Goal: Task Accomplishment & Management: Manage account settings

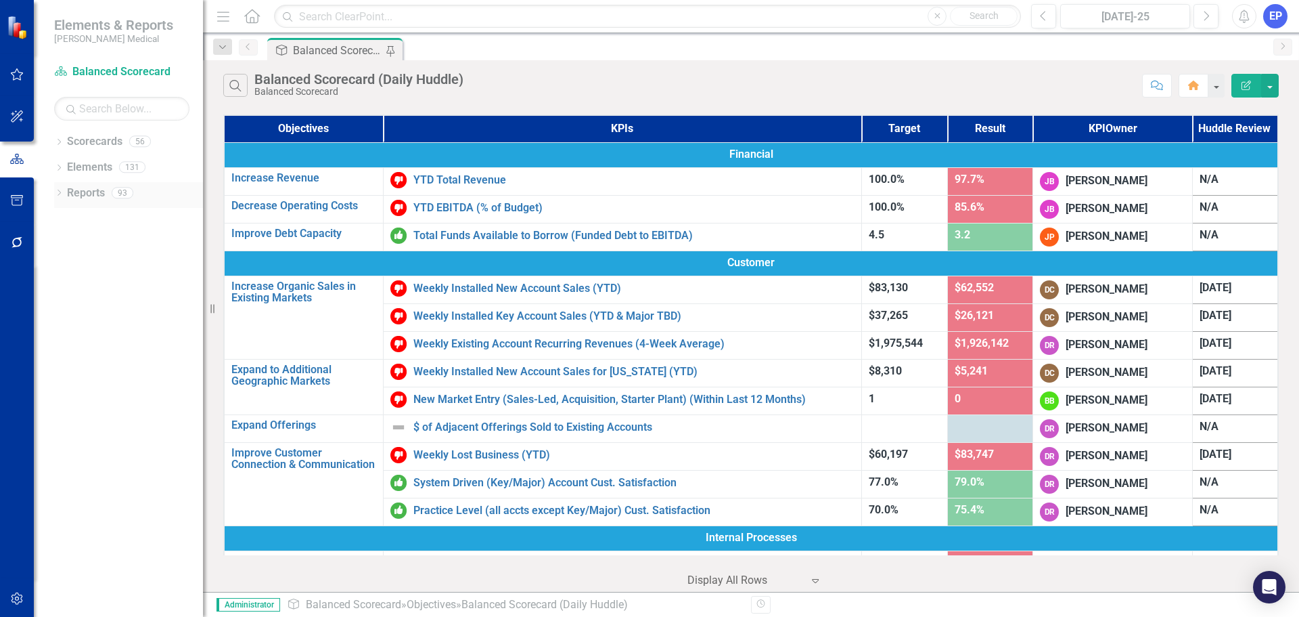
click at [58, 194] on icon "Dropdown" at bounding box center [58, 193] width 9 height 7
click at [62, 244] on icon "Dropdown" at bounding box center [63, 241] width 7 height 9
click at [56, 192] on icon at bounding box center [58, 192] width 6 height 3
click at [60, 147] on div "Dropdown" at bounding box center [58, 143] width 9 height 12
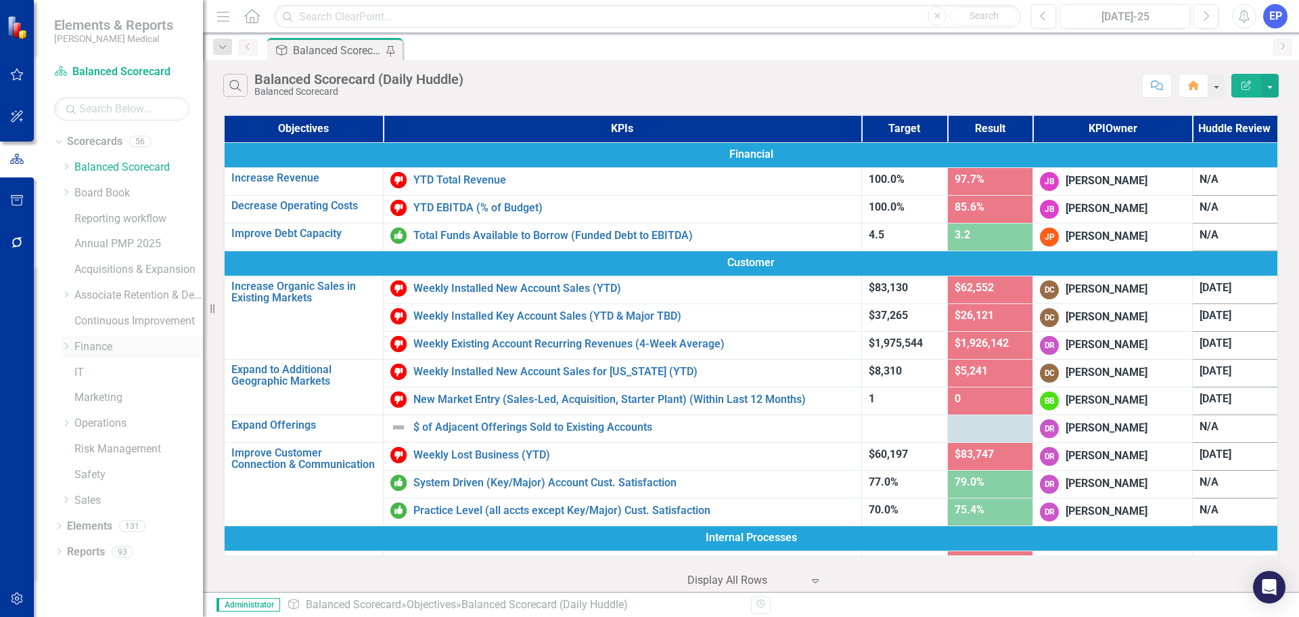
click at [66, 347] on icon "Dropdown" at bounding box center [66, 346] width 10 height 8
click at [89, 344] on link "Finance" at bounding box center [138, 347] width 129 height 16
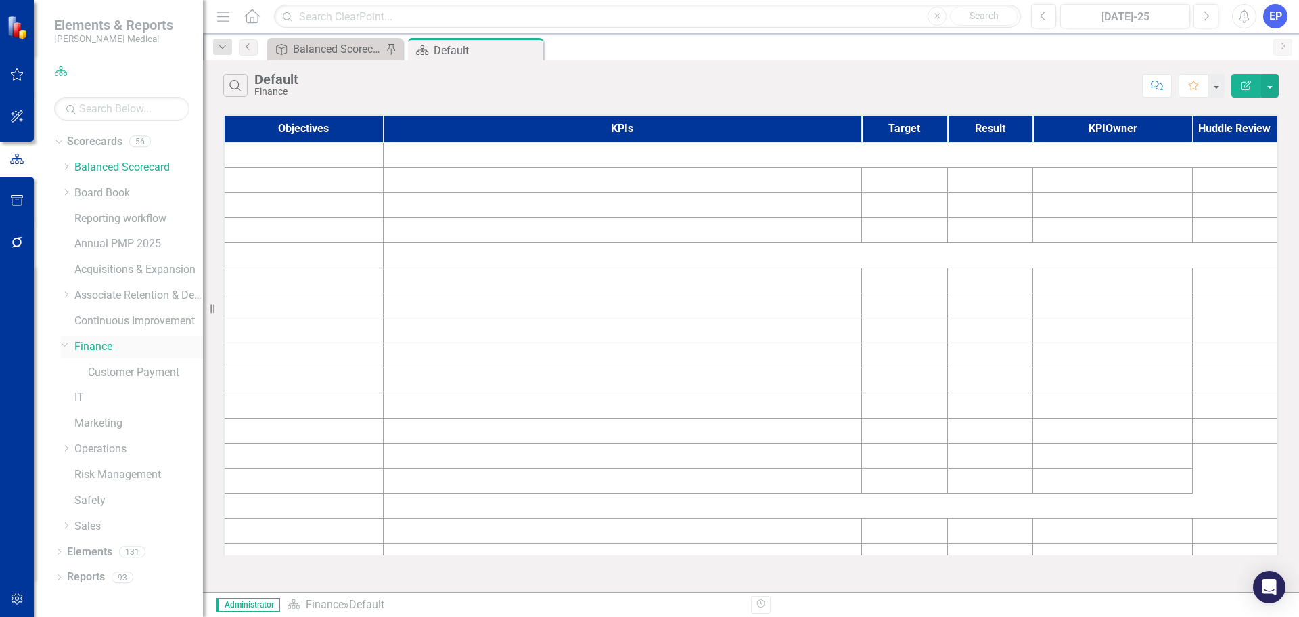
click at [61, 342] on icon "Dropdown" at bounding box center [65, 344] width 8 height 10
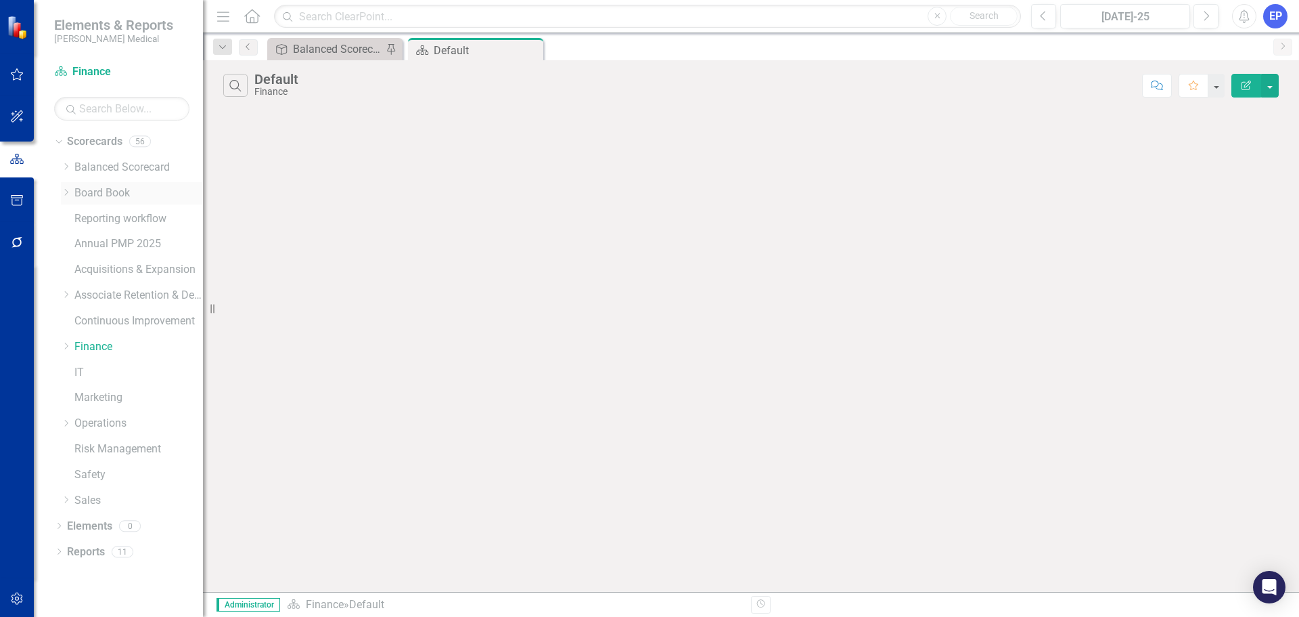
click at [64, 192] on icon "Dropdown" at bounding box center [66, 192] width 10 height 8
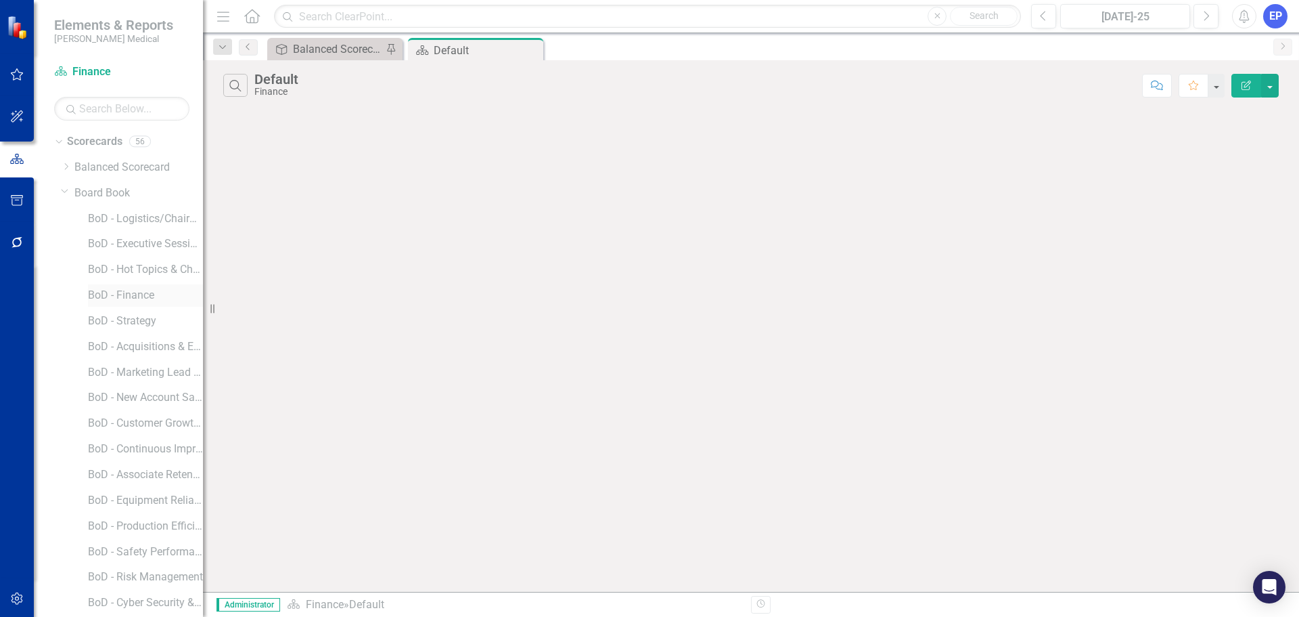
click at [143, 297] on link "BoD - Finance" at bounding box center [145, 296] width 115 height 16
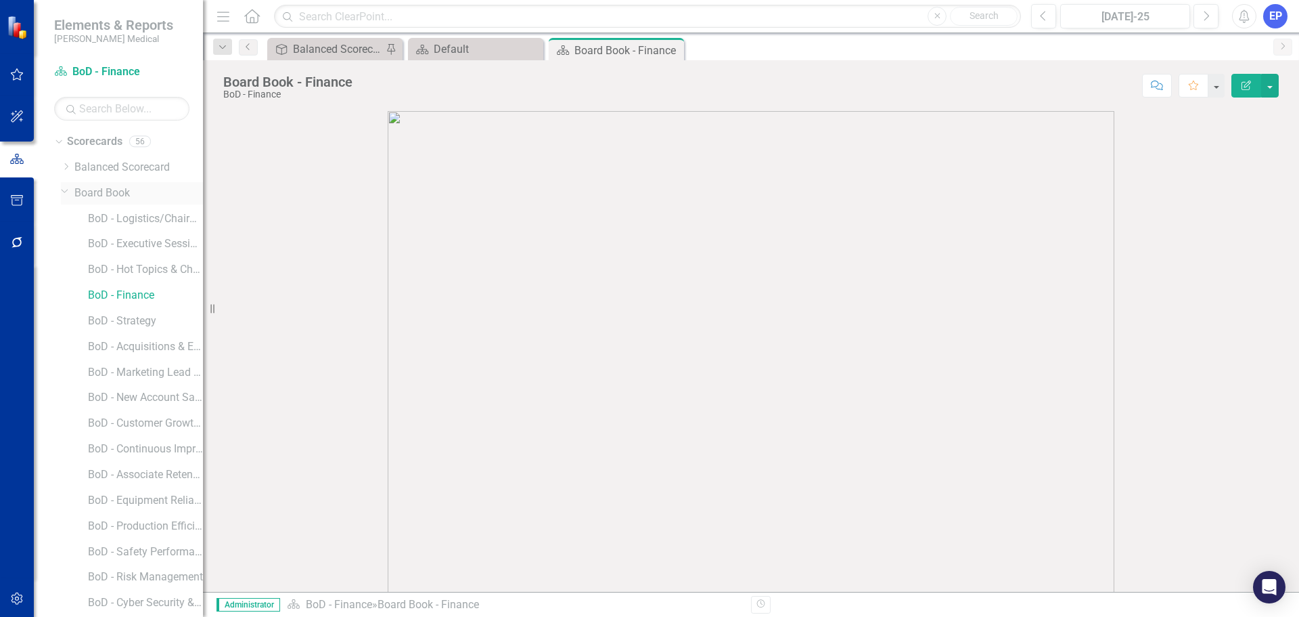
click at [62, 194] on icon "Dropdown" at bounding box center [65, 190] width 8 height 10
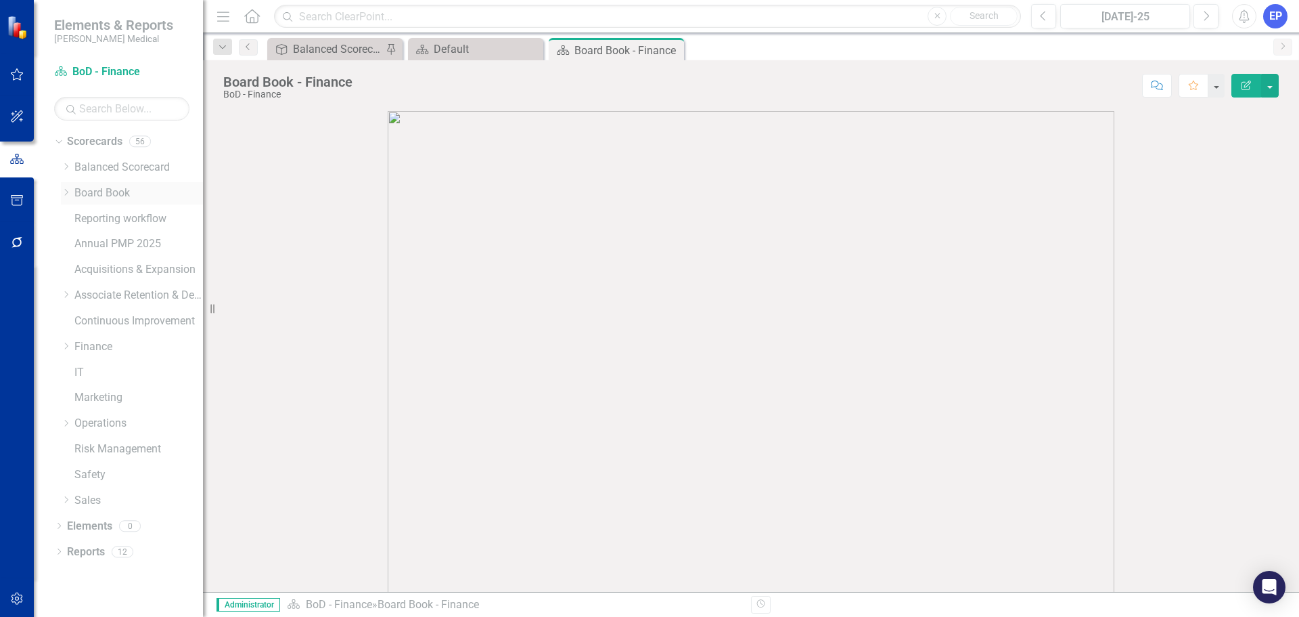
click at [64, 193] on icon "Dropdown" at bounding box center [66, 192] width 10 height 8
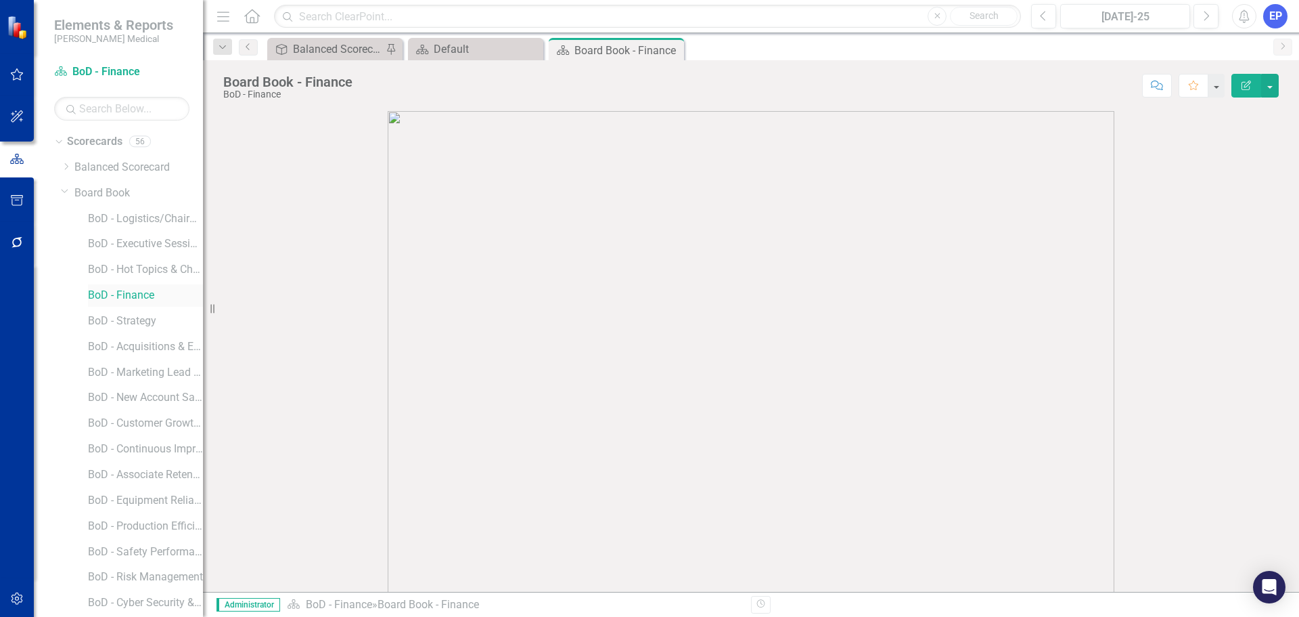
click at [114, 302] on link "BoD - Finance" at bounding box center [145, 296] width 115 height 16
click at [122, 295] on link "BoD - Finance" at bounding box center [145, 296] width 115 height 16
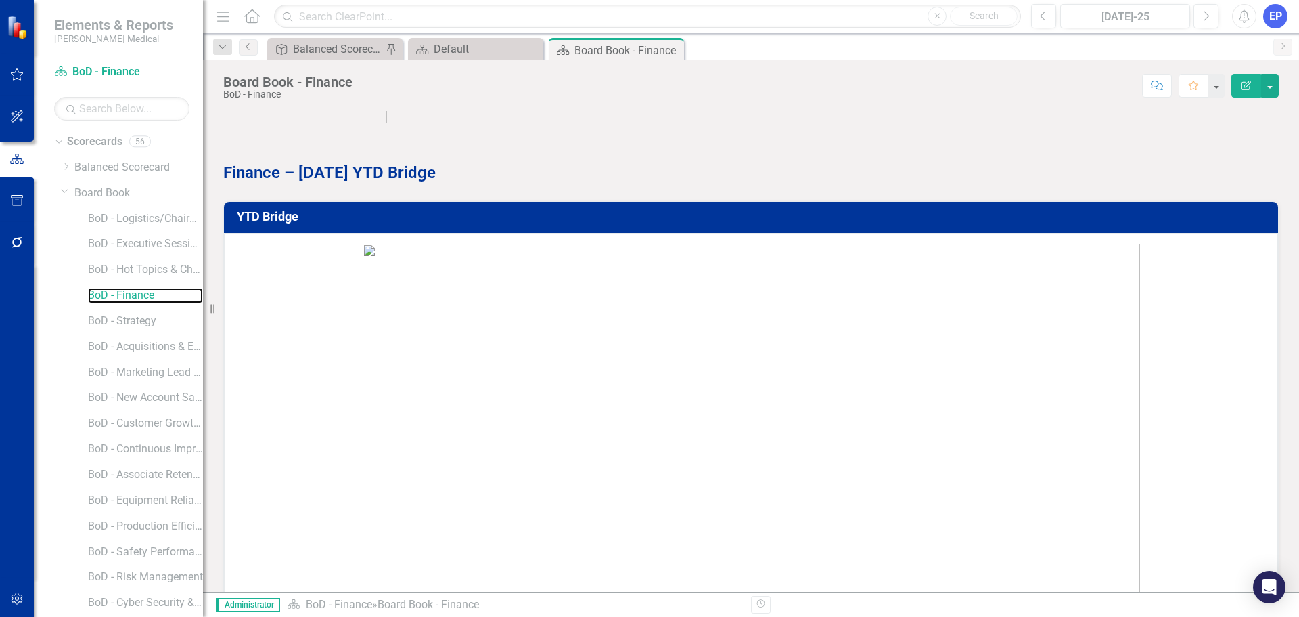
scroll to position [1083, 0]
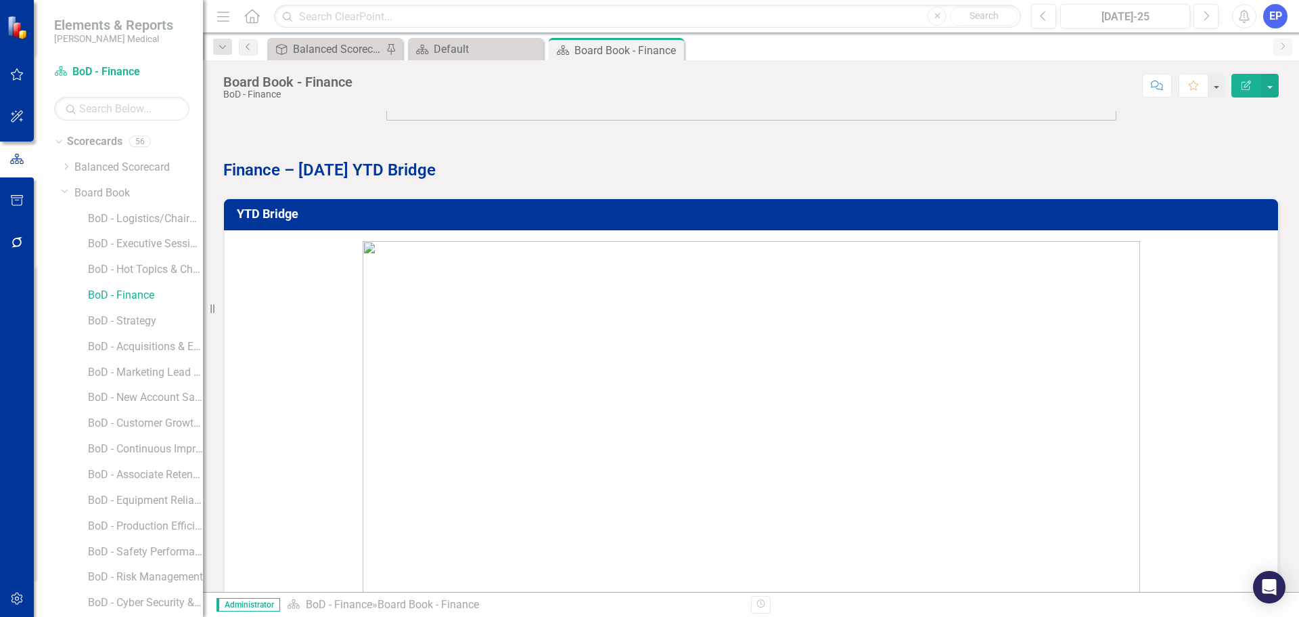
click at [1245, 91] on button "Edit Report" at bounding box center [1247, 86] width 30 height 24
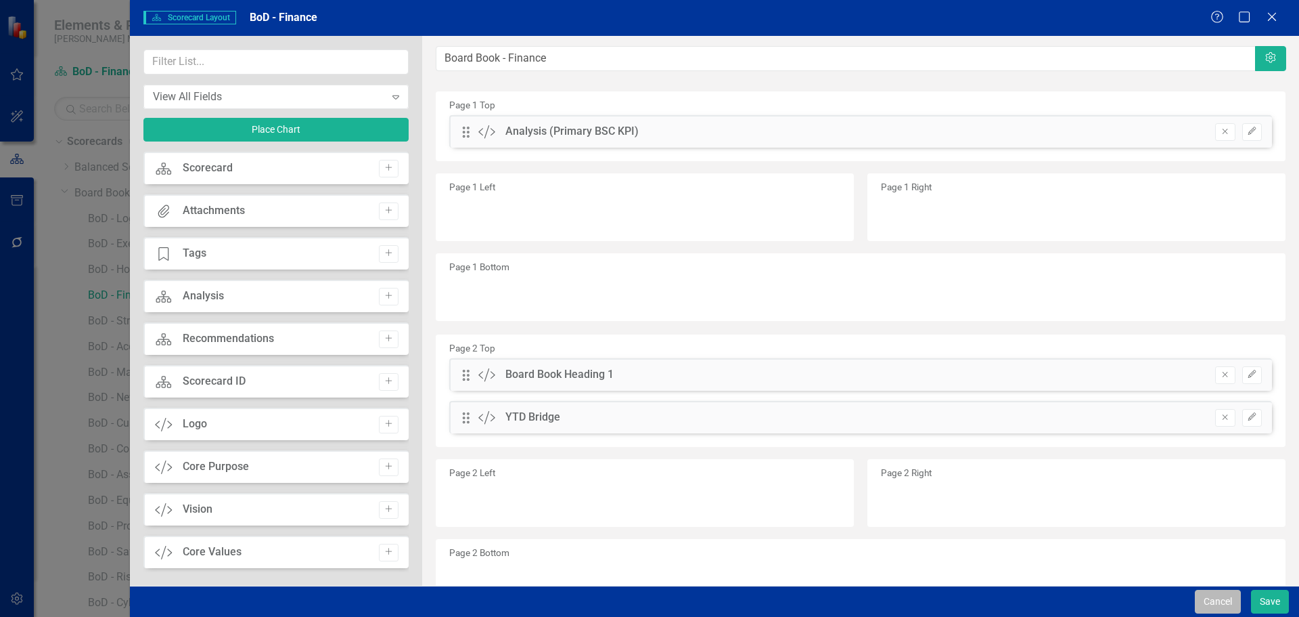
click at [1210, 599] on button "Cancel" at bounding box center [1218, 601] width 46 height 24
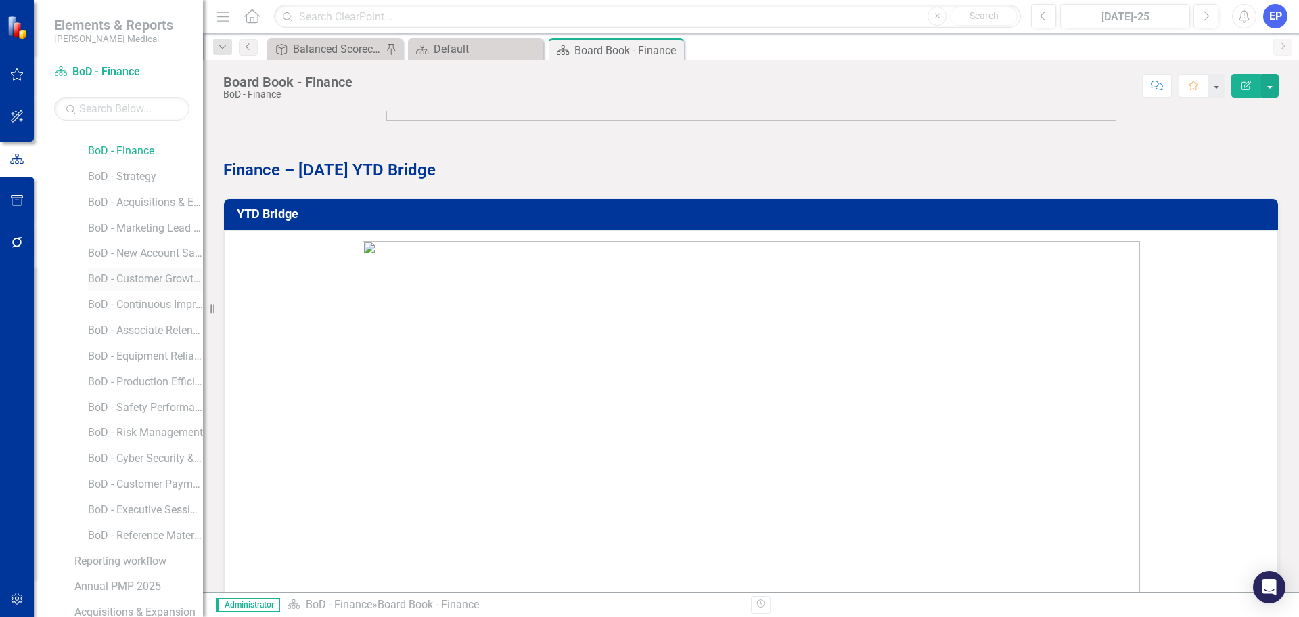
scroll to position [436, 0]
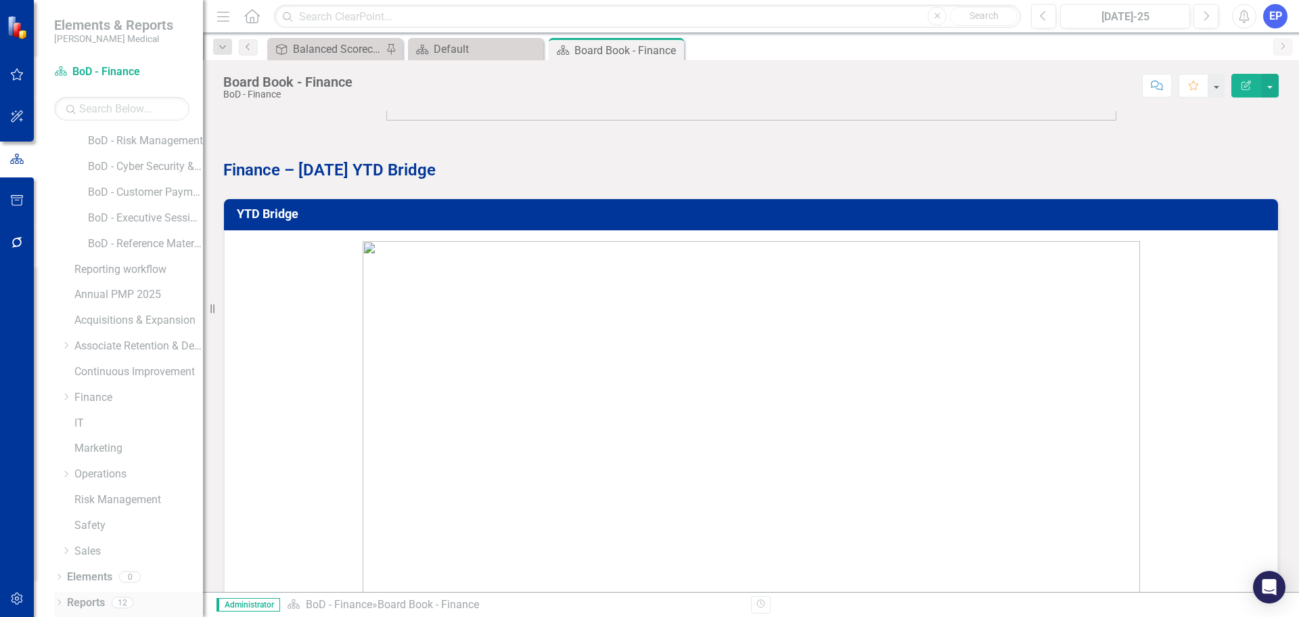
click at [58, 601] on icon "Dropdown" at bounding box center [58, 603] width 9 height 7
click at [63, 192] on icon "Dropdown" at bounding box center [65, 190] width 8 height 10
click at [98, 162] on link "Balanced Scorecard" at bounding box center [138, 168] width 129 height 16
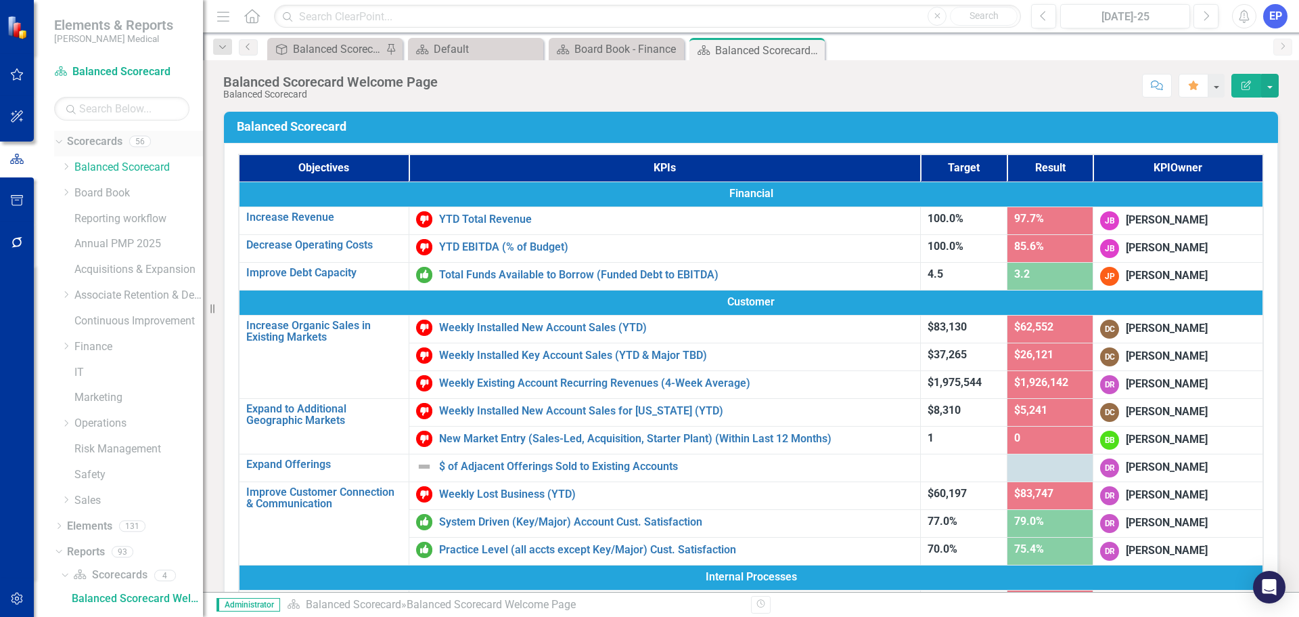
click at [84, 141] on link "Scorecards" at bounding box center [94, 142] width 55 height 16
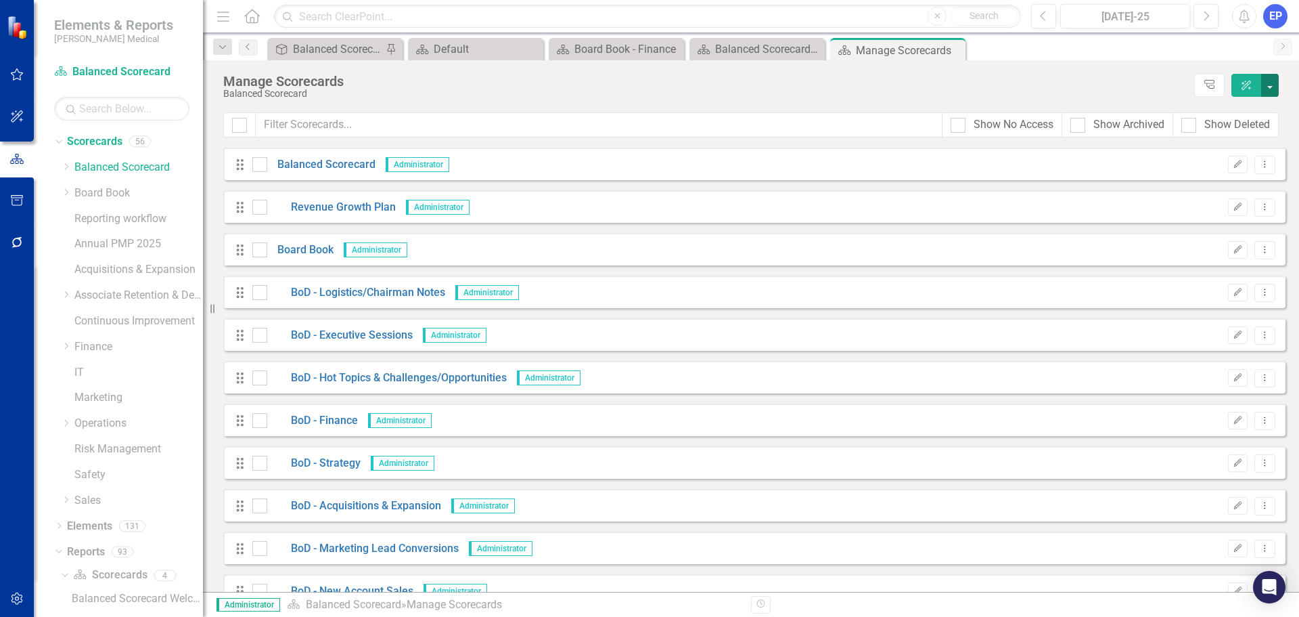
click at [1270, 83] on button "button" at bounding box center [1271, 85] width 18 height 23
click at [1236, 135] on link "Add Add Scorecard" at bounding box center [1208, 137] width 140 height 25
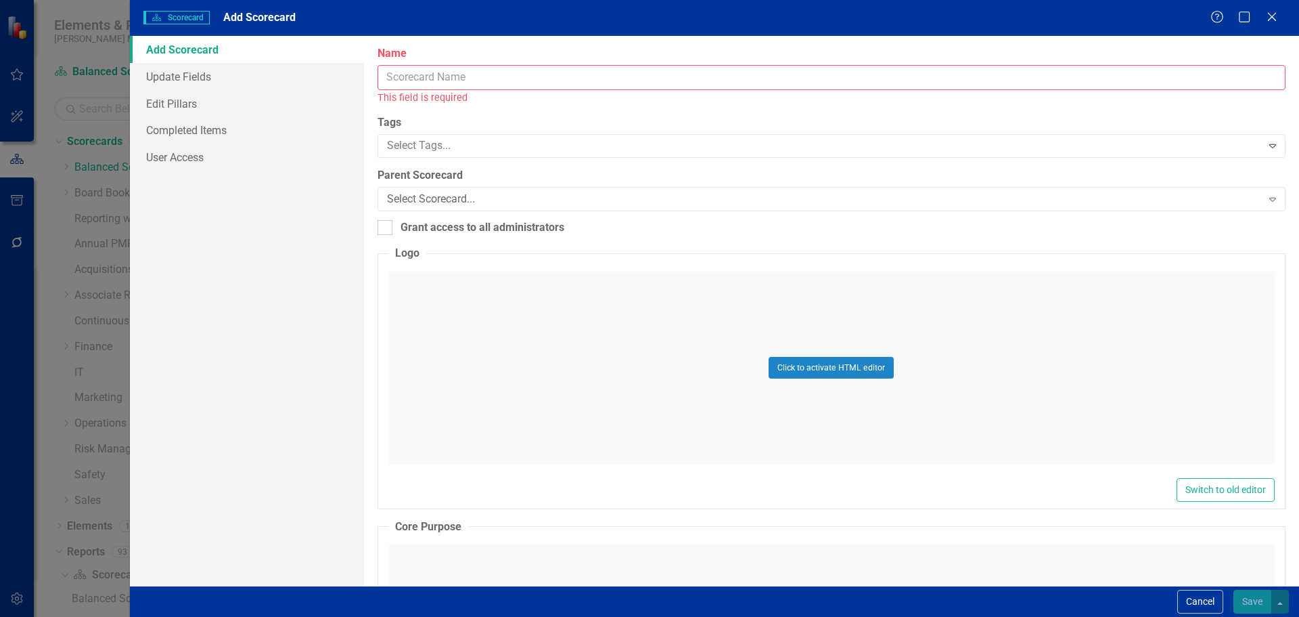
click at [1194, 82] on input "Name" at bounding box center [832, 77] width 908 height 25
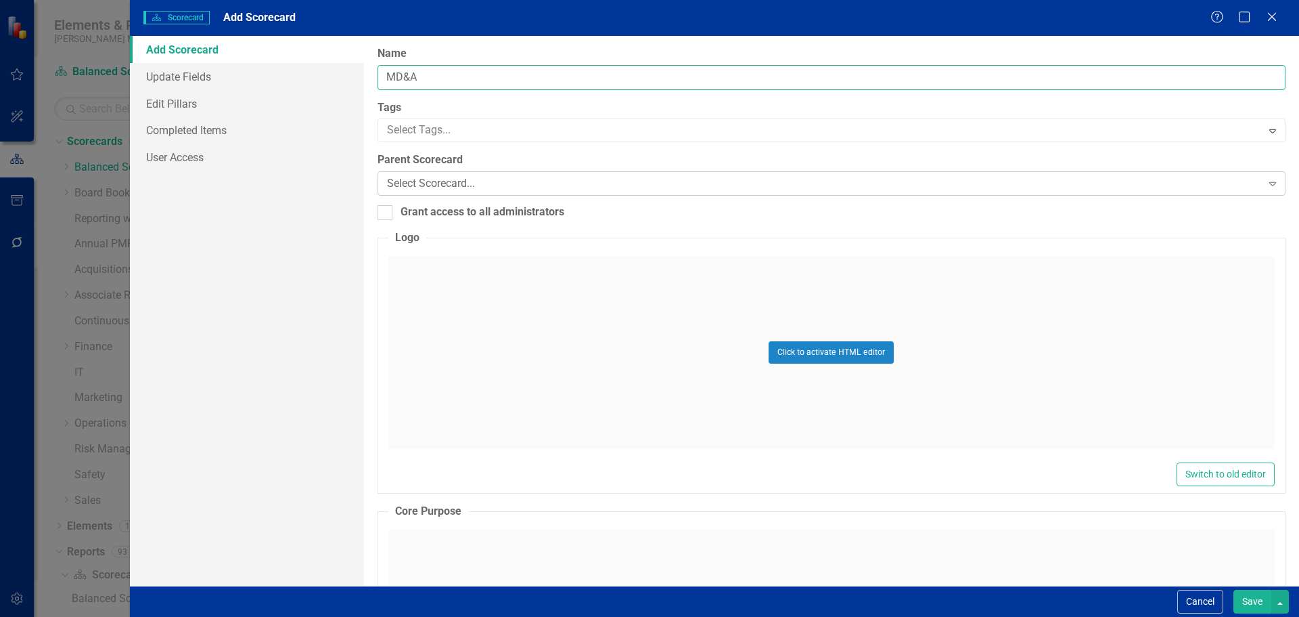
type input "MD&A"
click at [455, 186] on div "Select Scorecard..." at bounding box center [824, 184] width 875 height 16
click at [1249, 589] on button "Save" at bounding box center [1253, 601] width 38 height 24
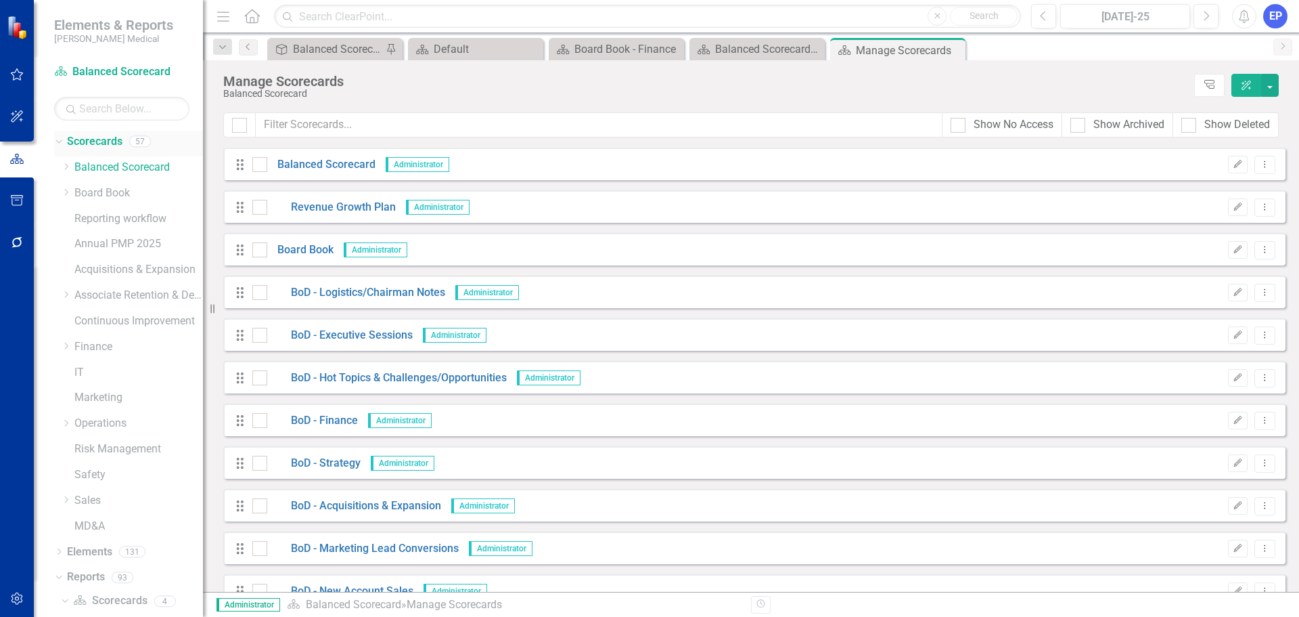
click at [111, 136] on link "Scorecards" at bounding box center [94, 142] width 55 height 16
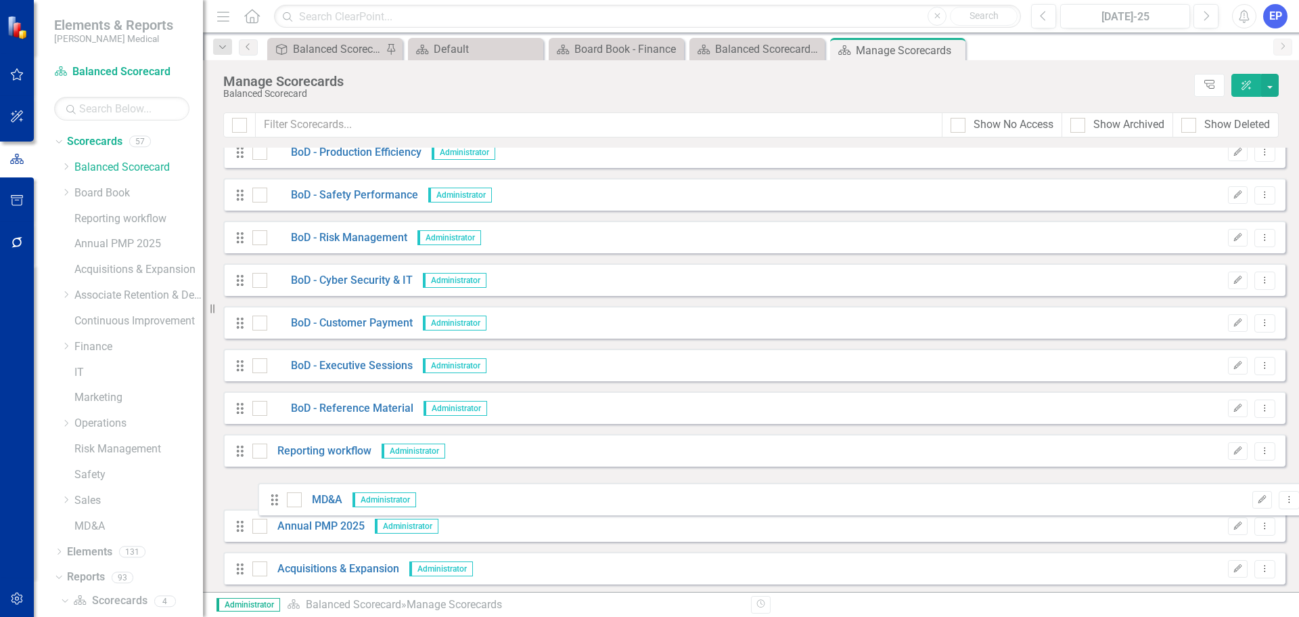
scroll to position [654, 0]
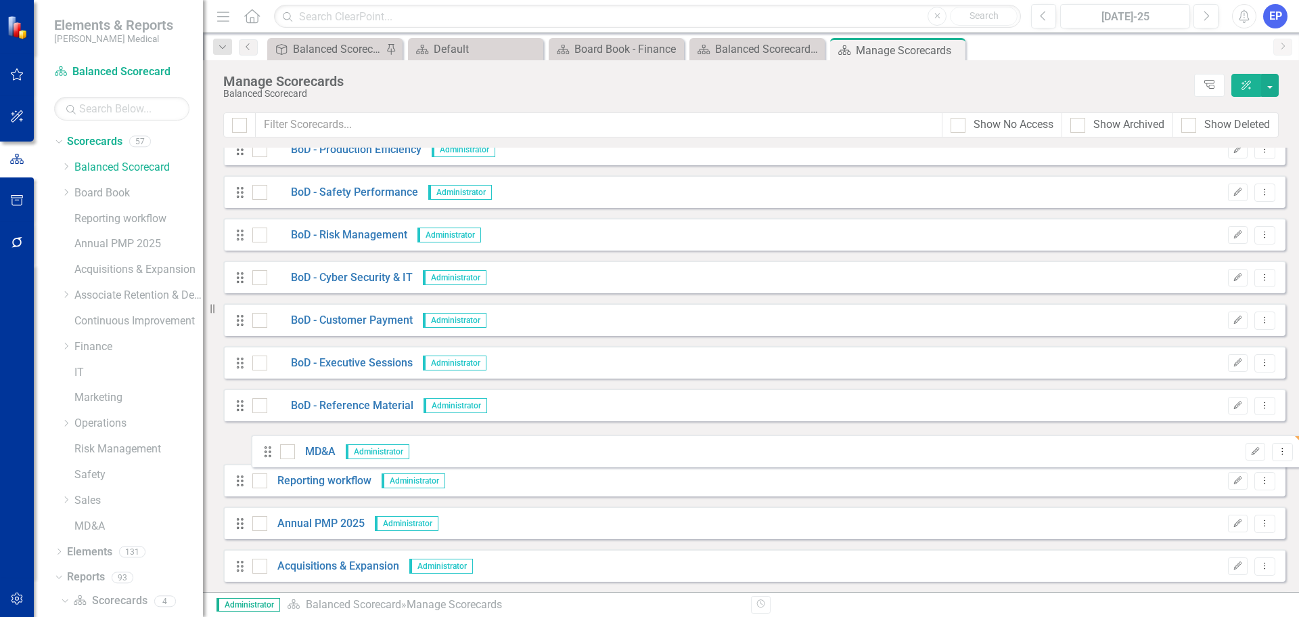
drag, startPoint x: 240, startPoint y: 568, endPoint x: 267, endPoint y: 453, distance: 117.5
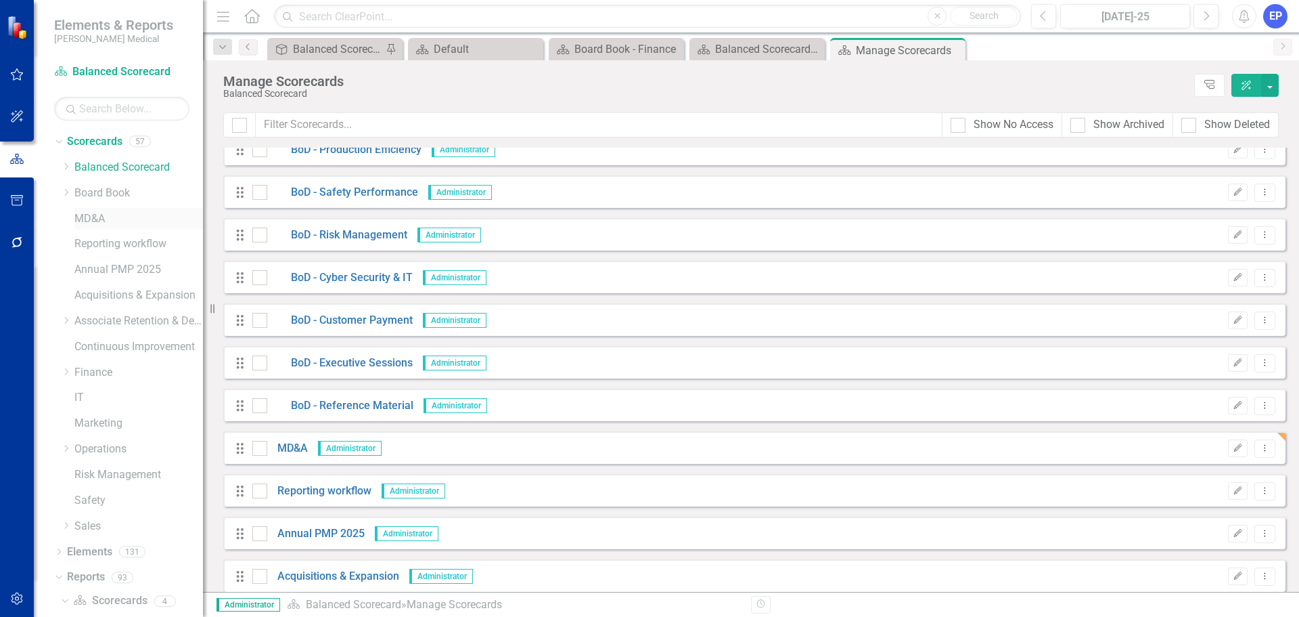
click at [87, 221] on link "MD&A" at bounding box center [138, 219] width 129 height 16
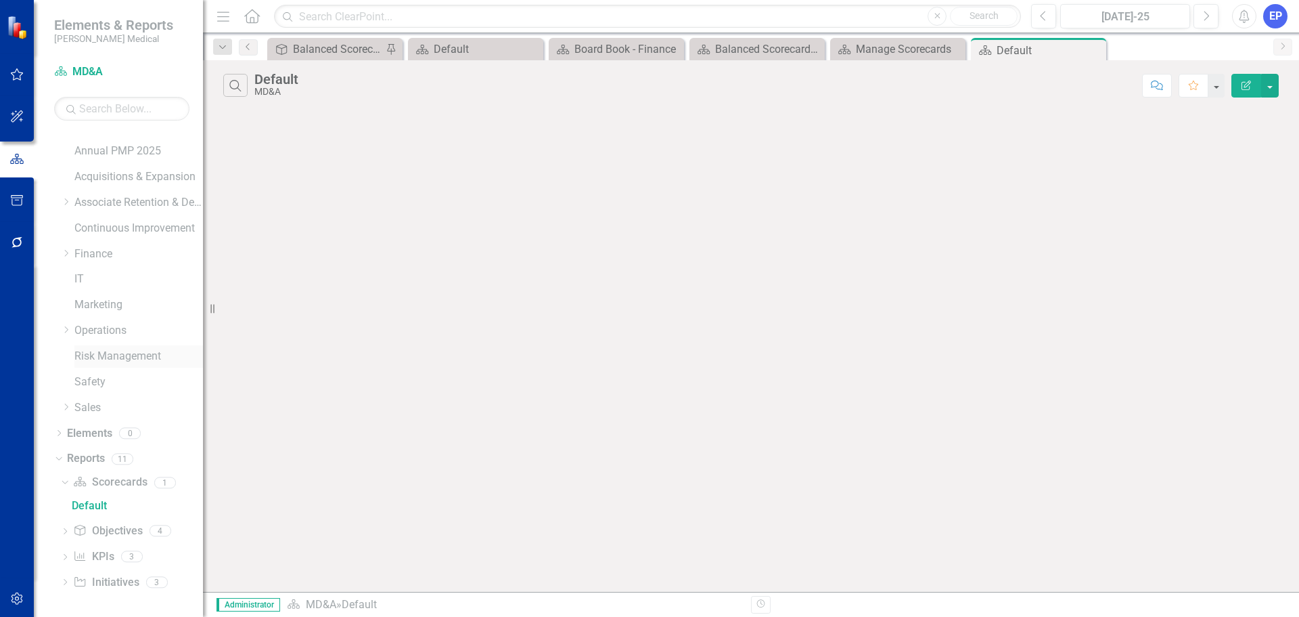
scroll to position [119, 0]
click at [115, 478] on link "Scorecard Scorecards" at bounding box center [110, 482] width 74 height 16
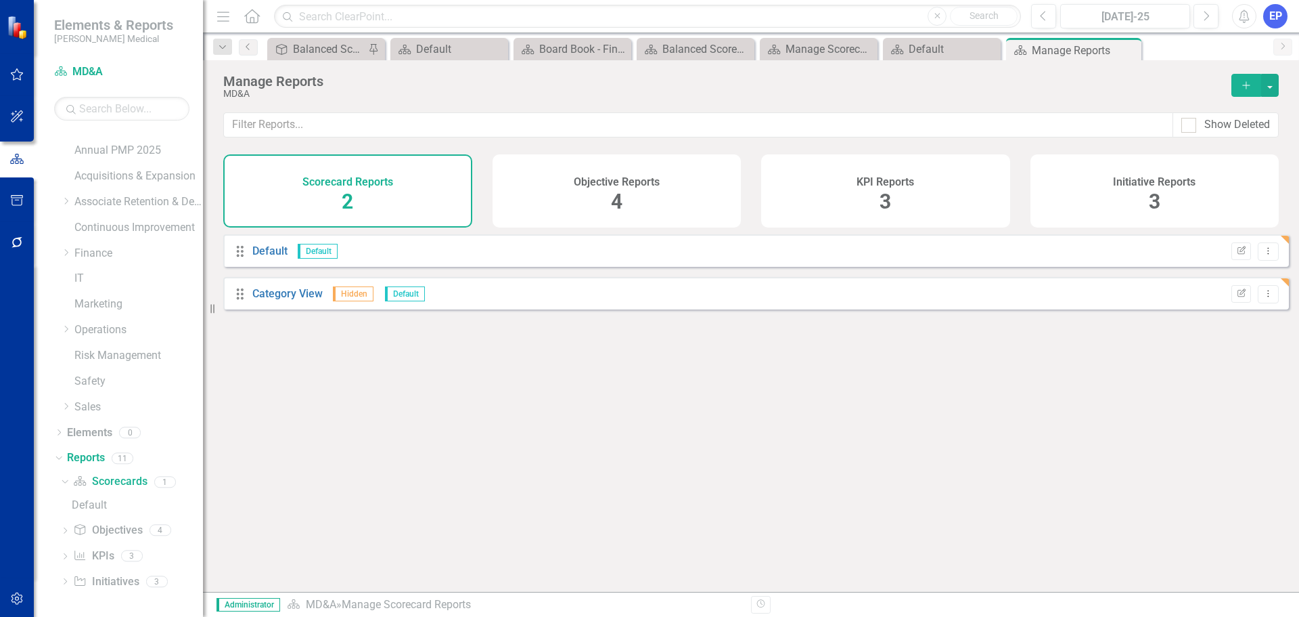
click at [1241, 87] on icon "Add" at bounding box center [1247, 85] width 12 height 9
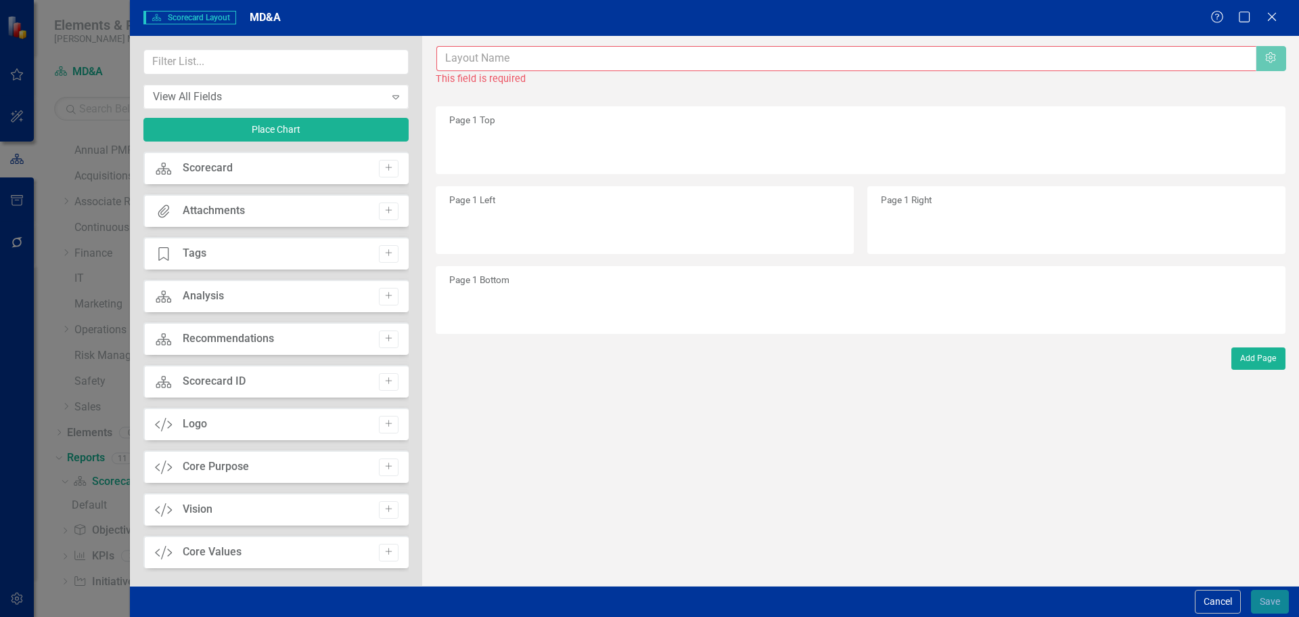
click at [640, 60] on input "text" at bounding box center [847, 58] width 820 height 25
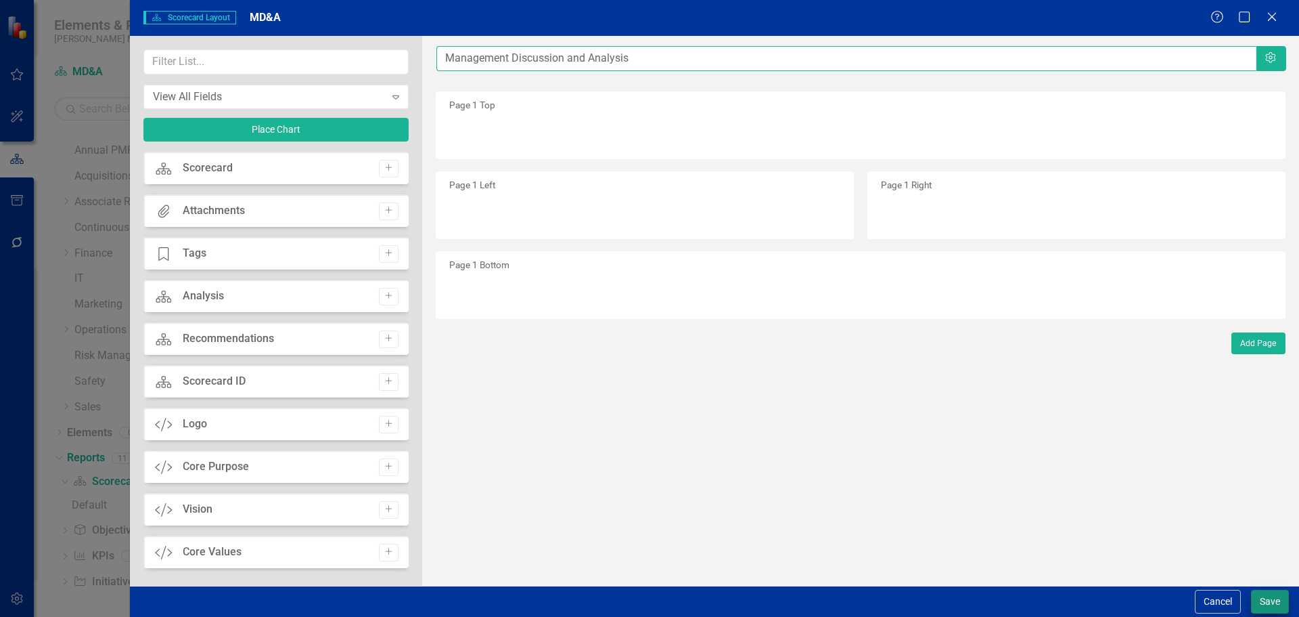
type input "Management Discussion and Analysis"
click at [1255, 600] on button "Save" at bounding box center [1270, 601] width 38 height 24
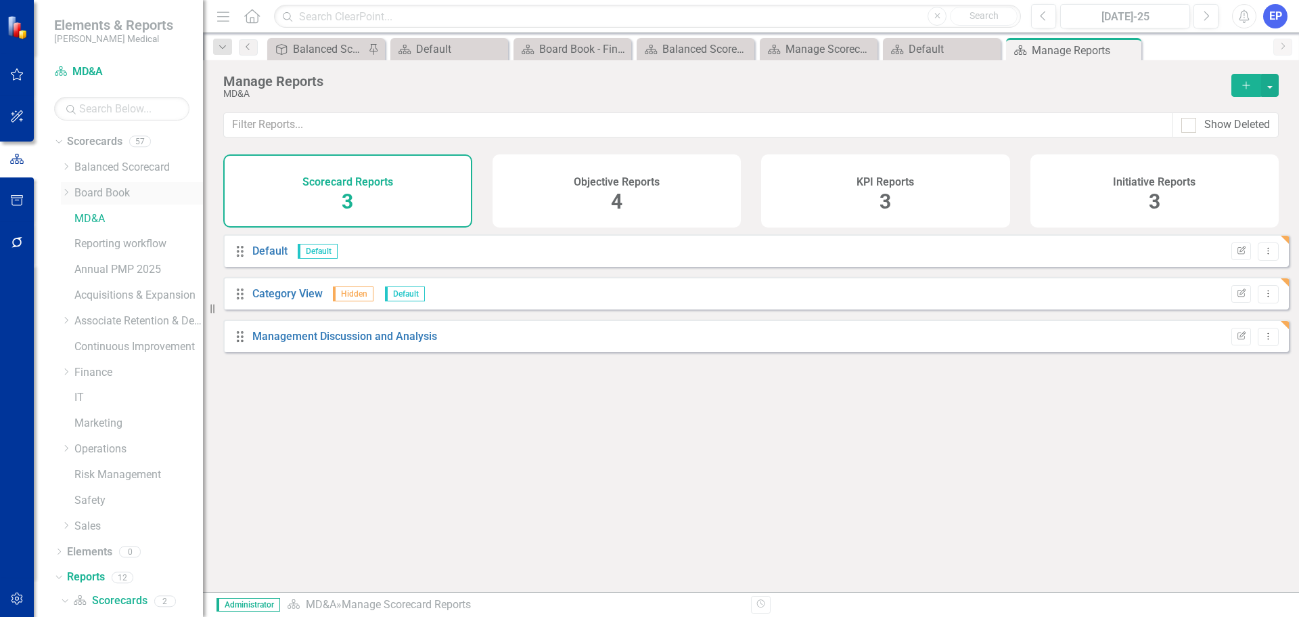
click at [64, 190] on icon "Dropdown" at bounding box center [66, 192] width 10 height 8
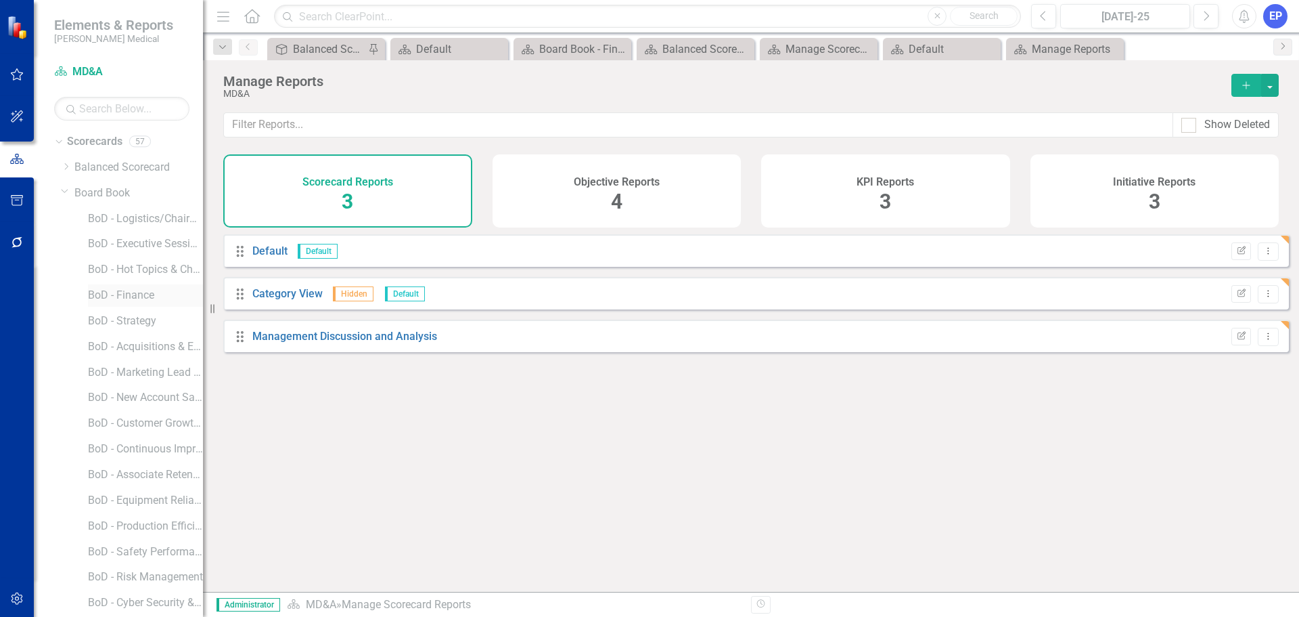
click at [122, 296] on link "BoD - Finance" at bounding box center [145, 296] width 115 height 16
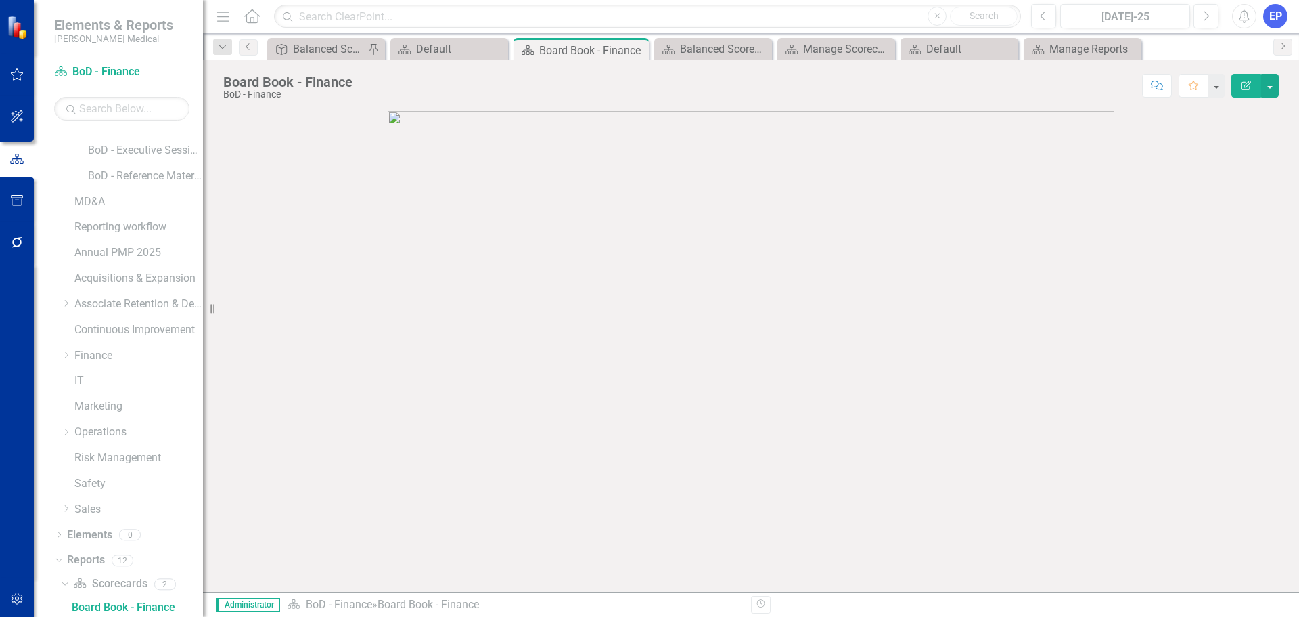
scroll to position [505, 0]
click at [1269, 92] on button "button" at bounding box center [1271, 86] width 18 height 24
click at [1246, 113] on link "Edit Edit Scorecard" at bounding box center [1224, 110] width 110 height 25
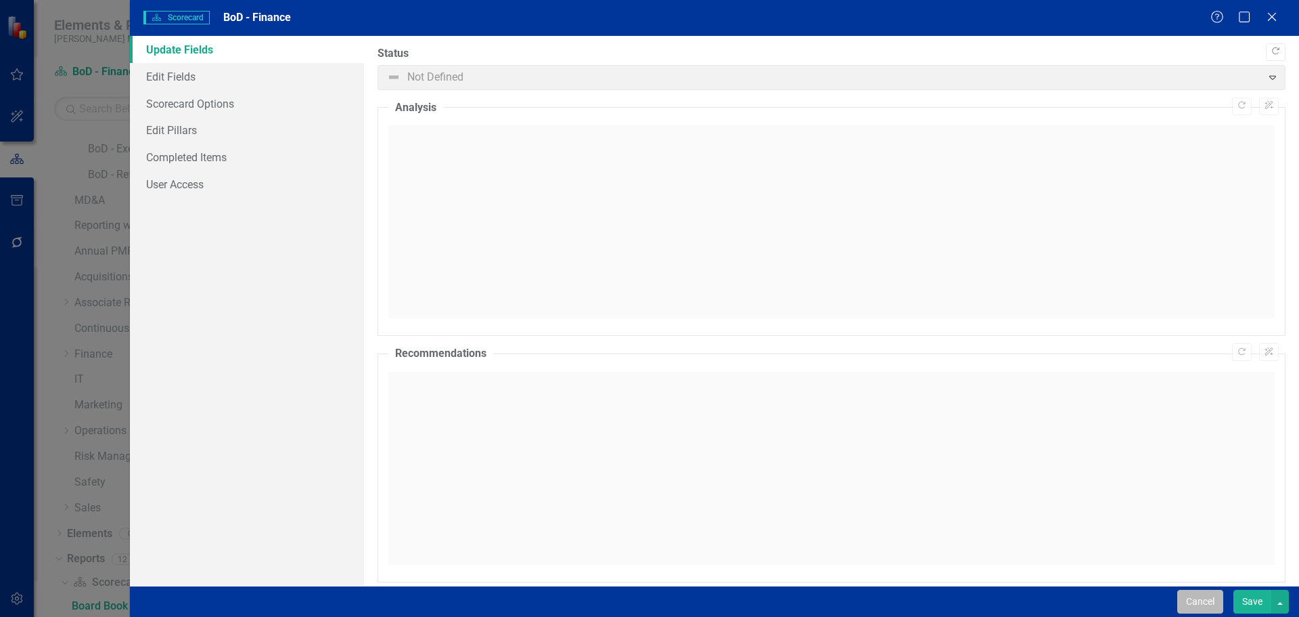
click at [1213, 599] on button "Cancel" at bounding box center [1201, 601] width 46 height 24
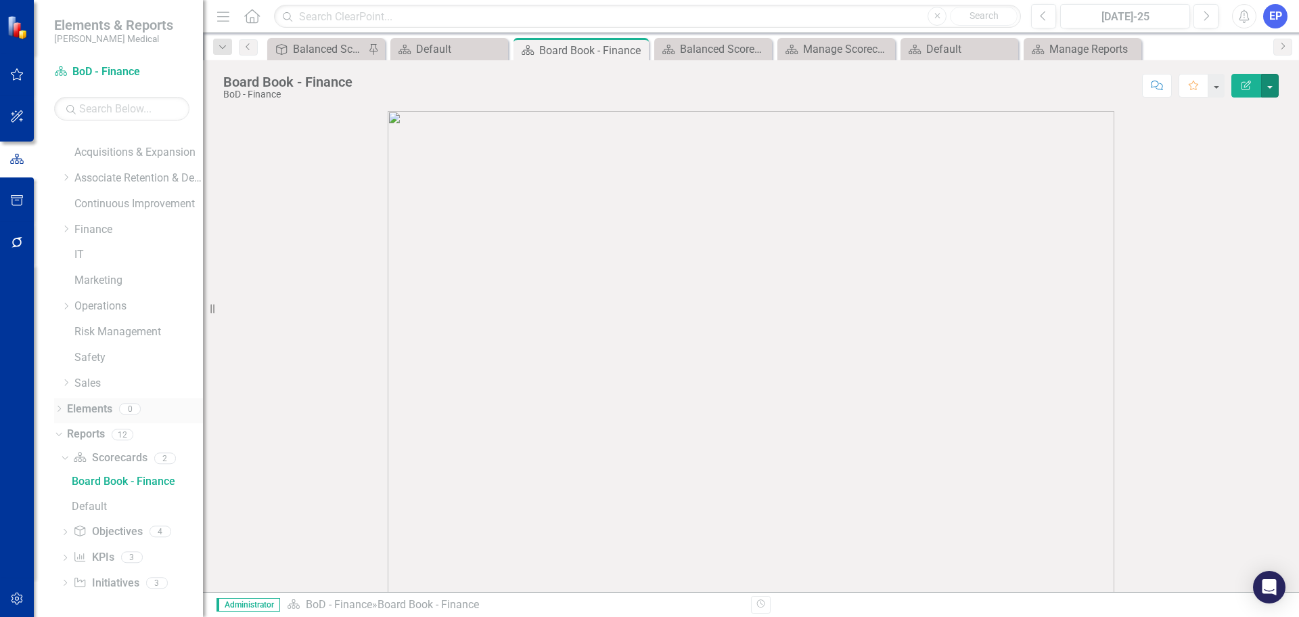
scroll to position [631, 0]
click at [137, 487] on link "Board Book - Finance" at bounding box center [135, 480] width 135 height 22
click at [1248, 91] on button "Edit Report" at bounding box center [1247, 86] width 30 height 24
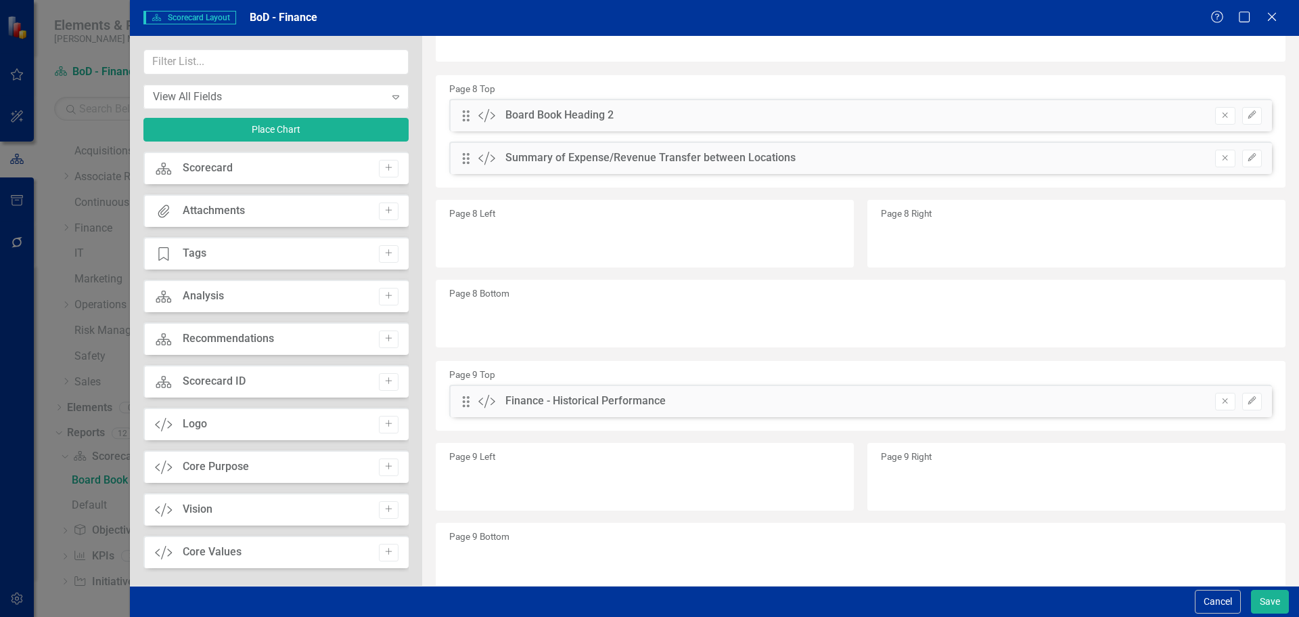
scroll to position [1803, 0]
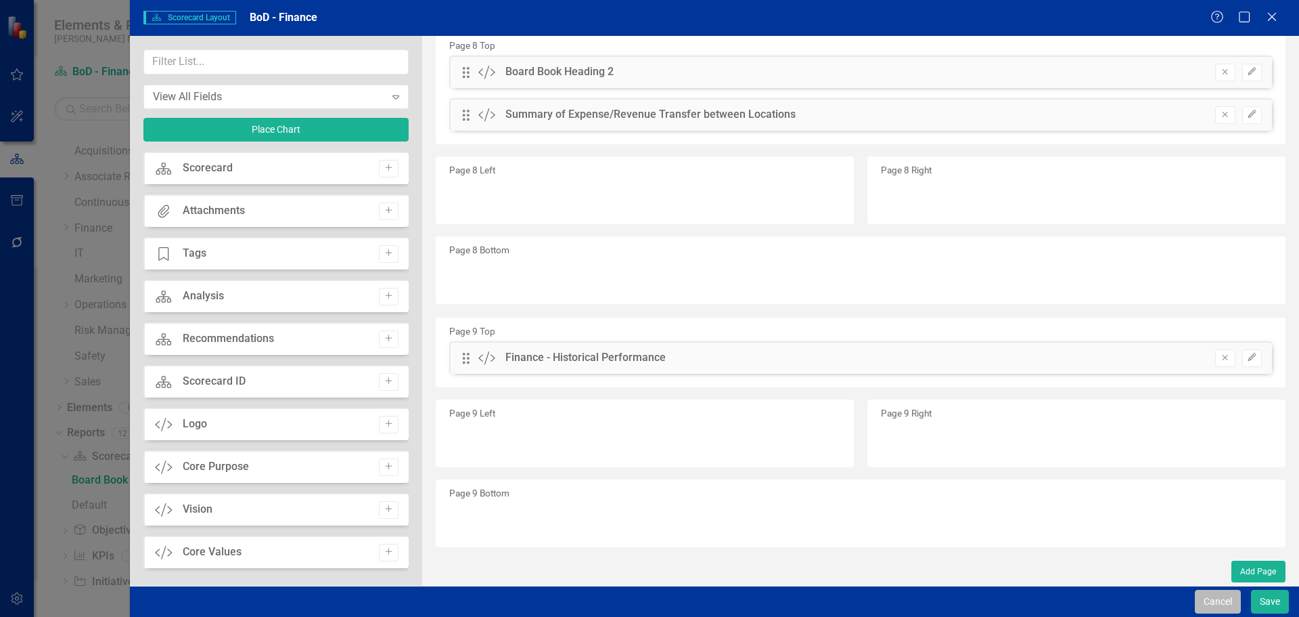
click at [1202, 601] on button "Cancel" at bounding box center [1218, 601] width 46 height 24
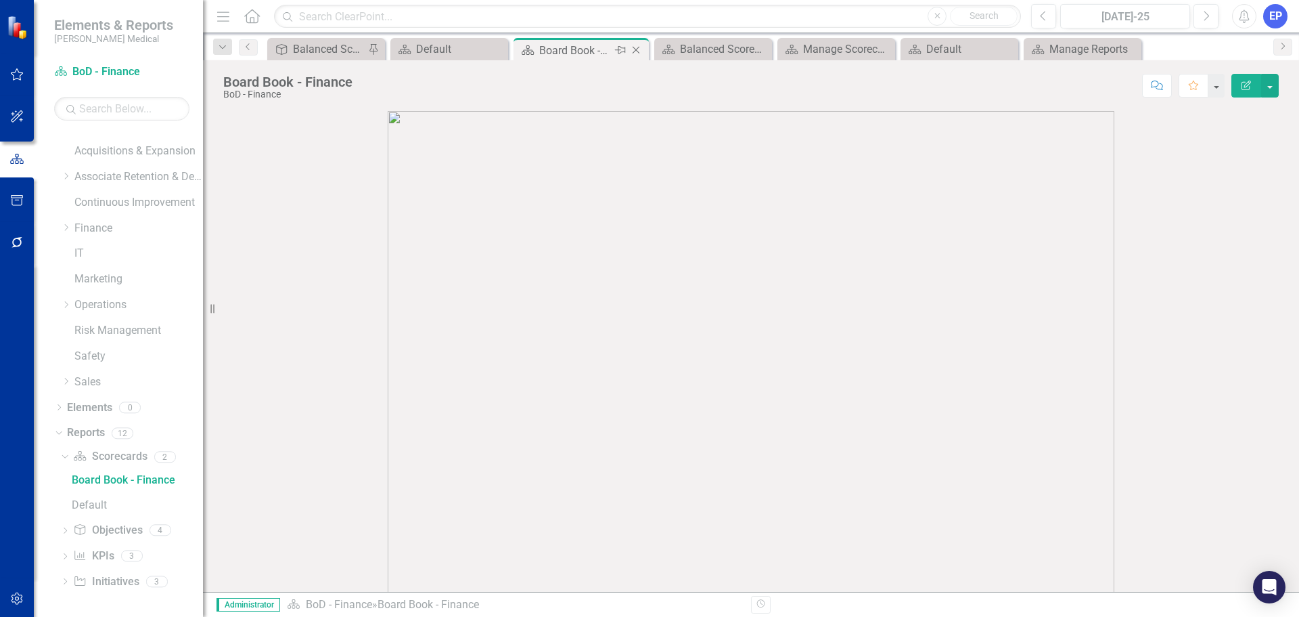
click at [638, 48] on icon "Close" at bounding box center [636, 50] width 14 height 11
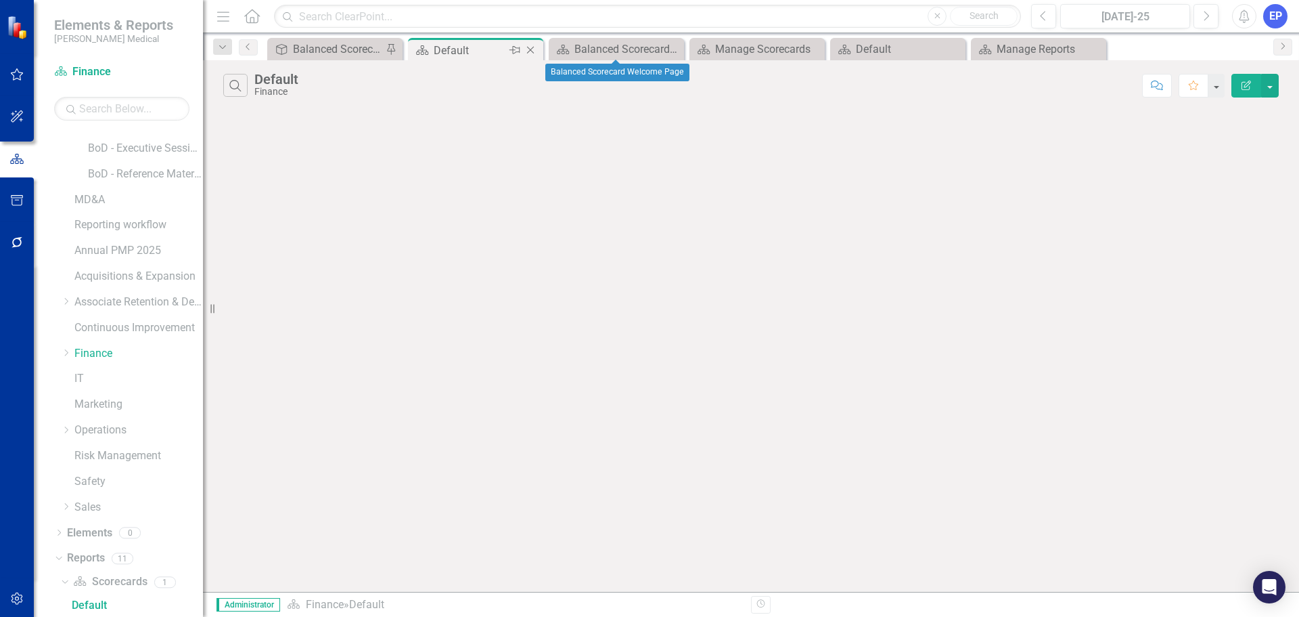
scroll to position [505, 0]
click at [533, 50] on icon "Close" at bounding box center [531, 50] width 14 height 11
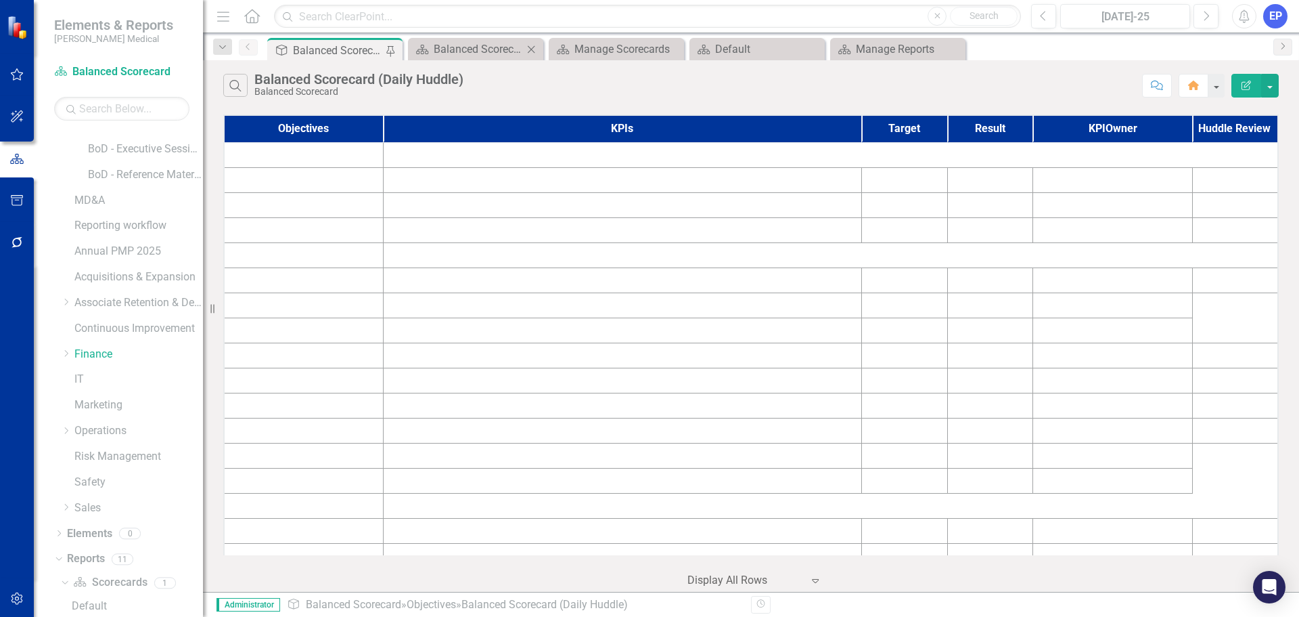
click at [531, 49] on icon "Close" at bounding box center [532, 49] width 14 height 11
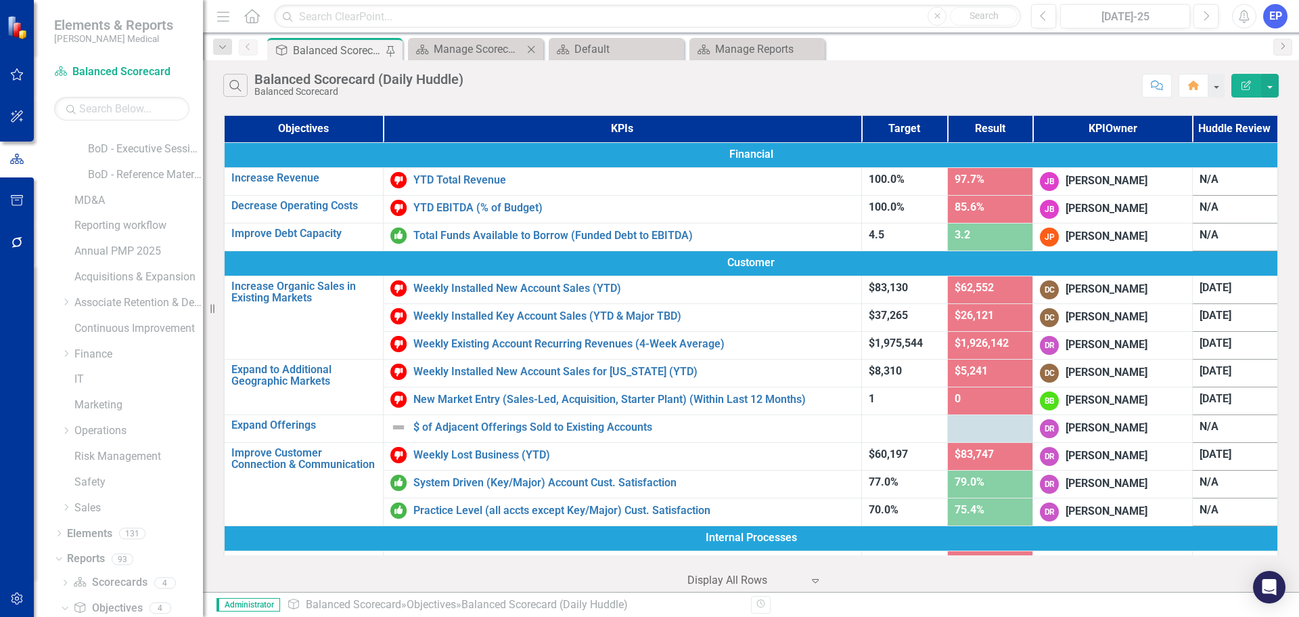
click at [530, 50] on icon "Close" at bounding box center [532, 49] width 14 height 11
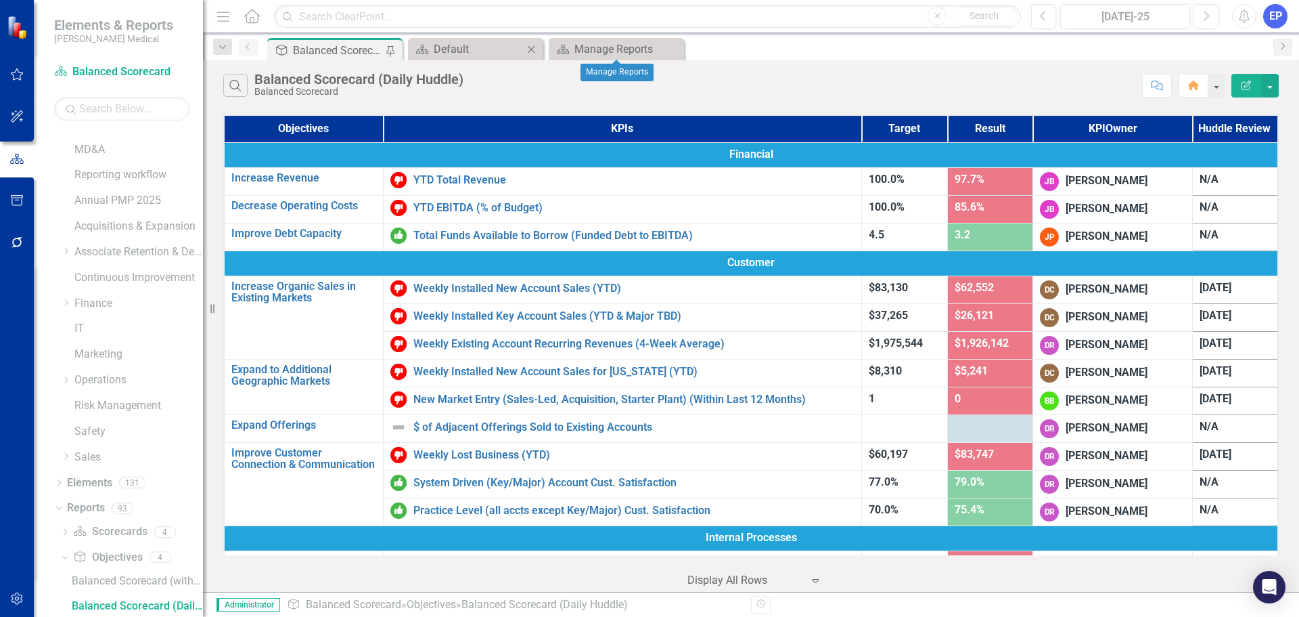
click at [537, 47] on icon "Close" at bounding box center [532, 49] width 14 height 11
click at [535, 47] on icon "Close" at bounding box center [532, 49] width 14 height 11
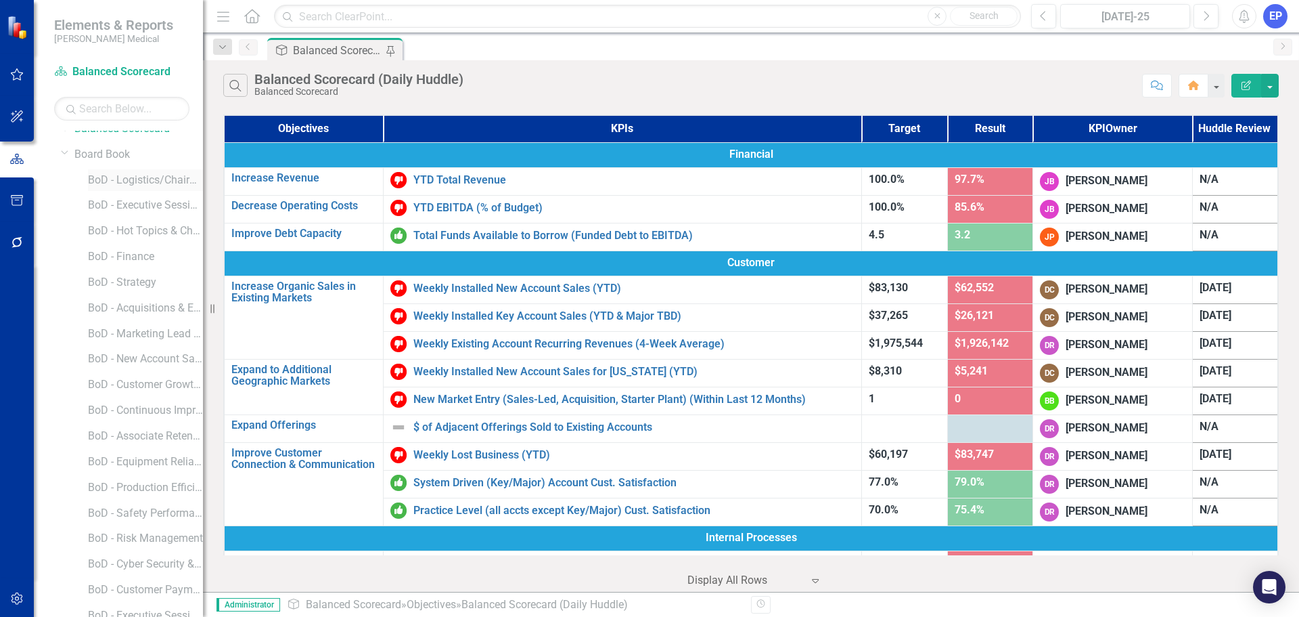
scroll to position [0, 0]
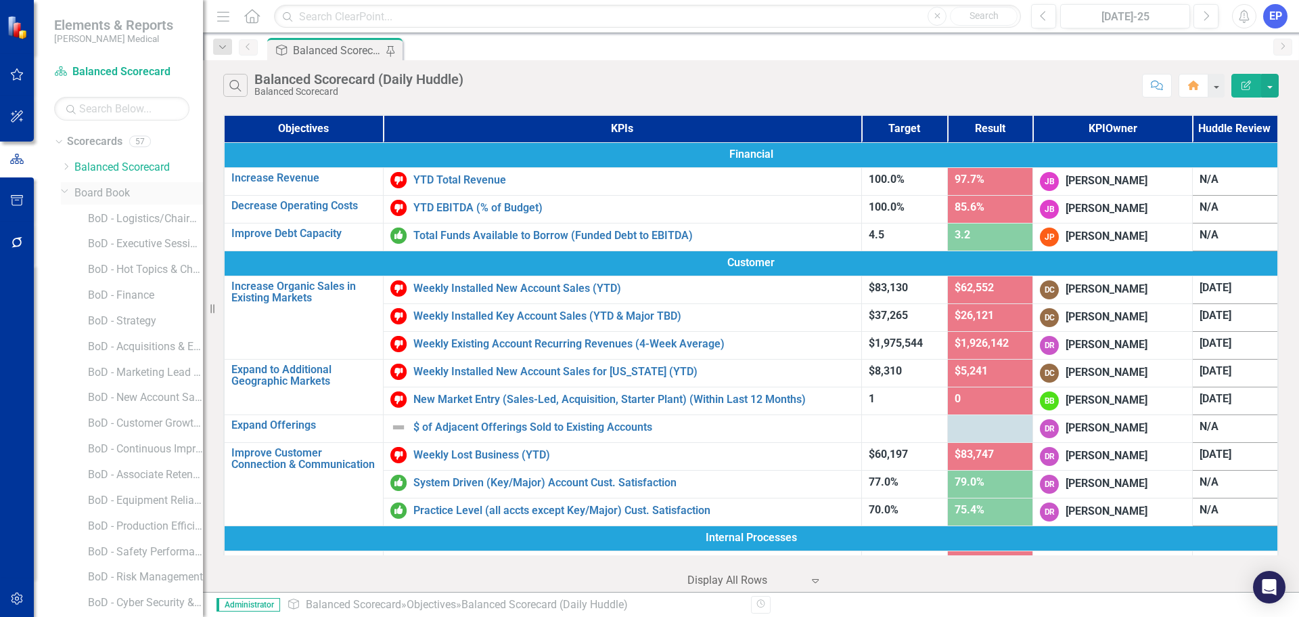
click at [64, 190] on icon "Dropdown" at bounding box center [65, 190] width 8 height 10
click at [85, 213] on link "MD&A" at bounding box center [138, 219] width 129 height 16
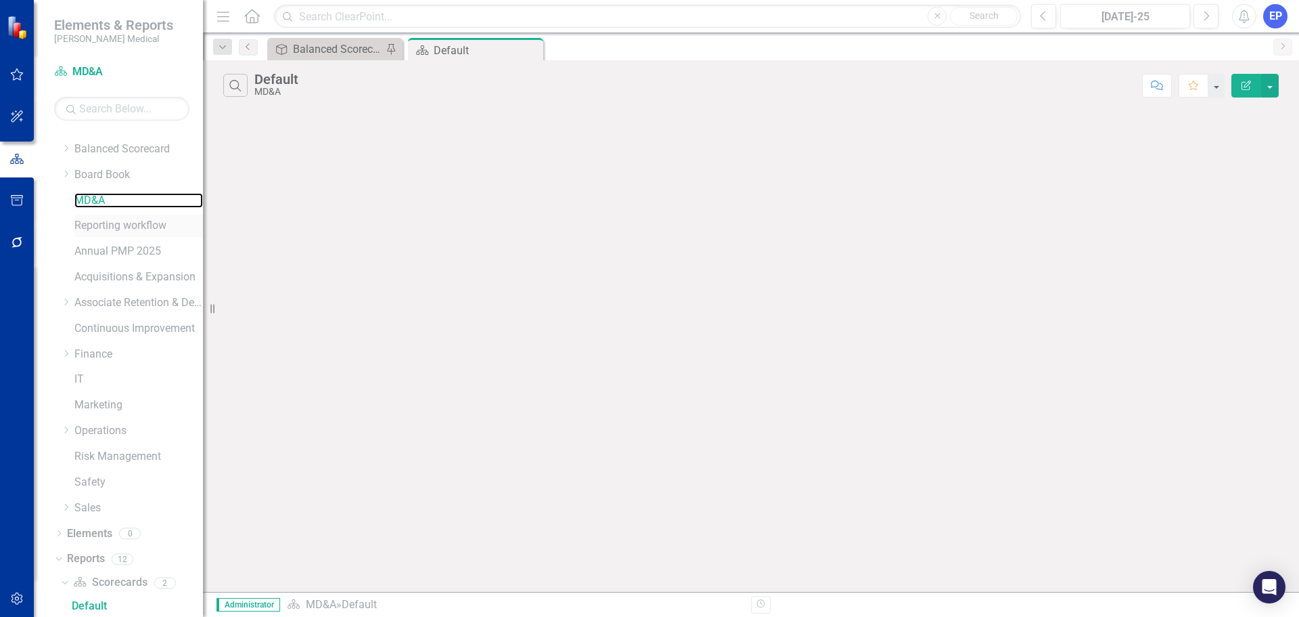
scroll to position [242, 0]
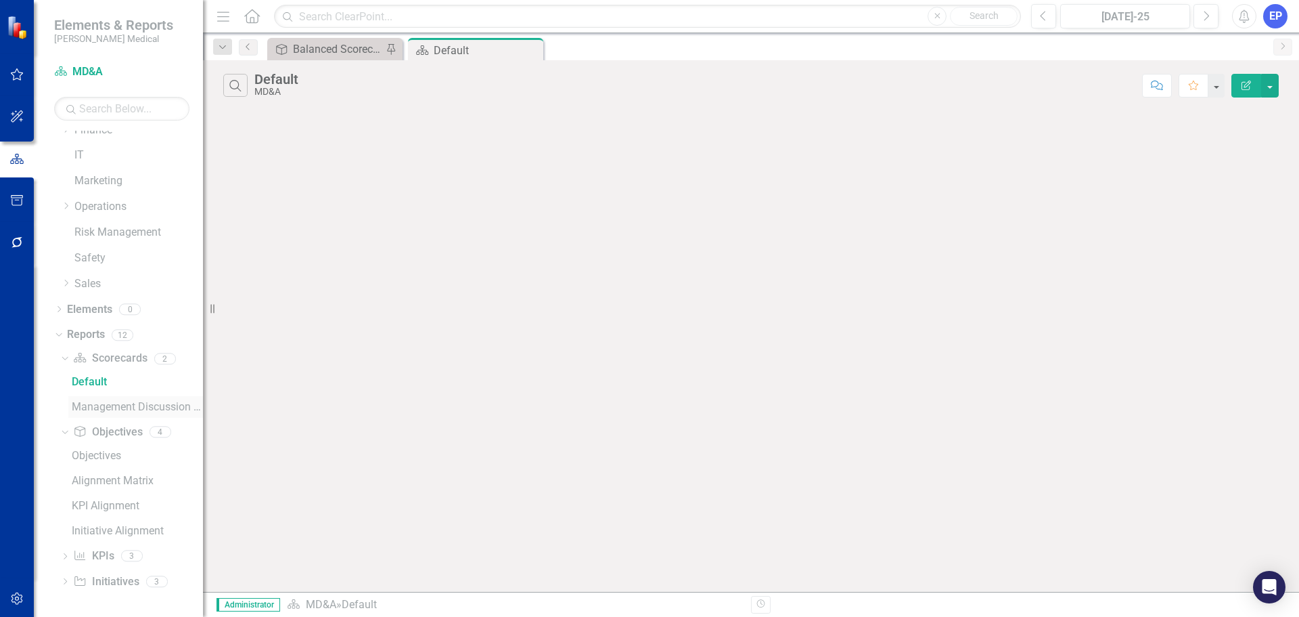
click at [107, 408] on div "Management Discussion and Analysis" at bounding box center [137, 407] width 131 height 12
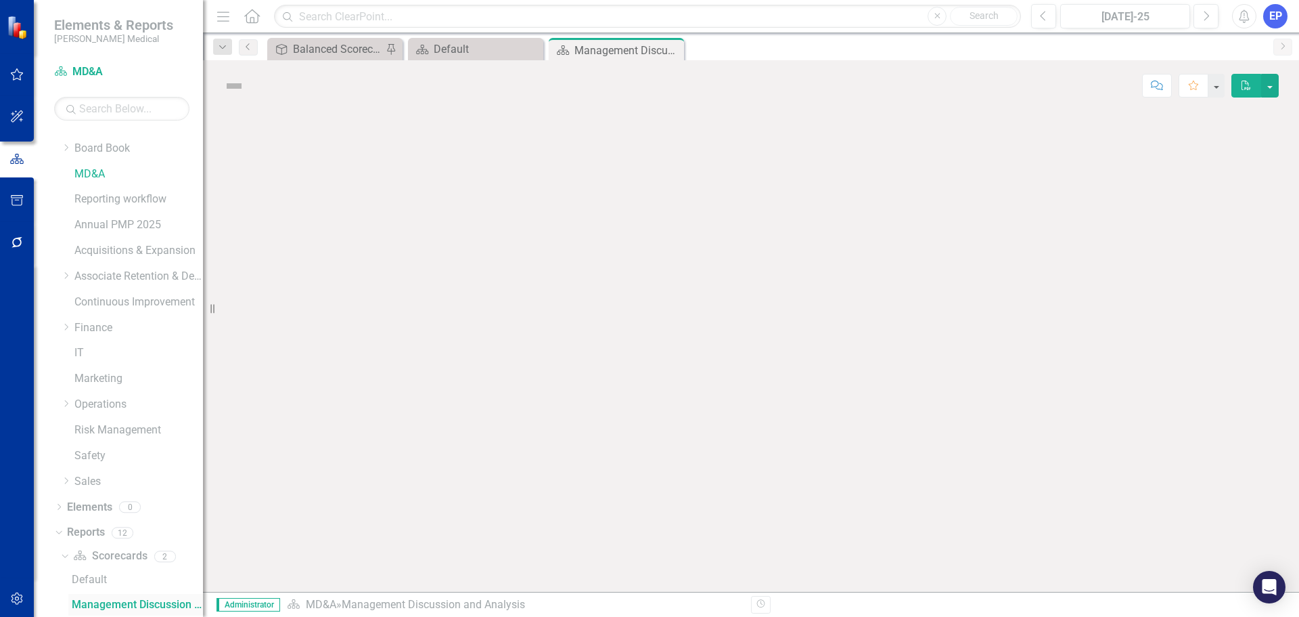
scroll to position [43, 0]
click at [1247, 91] on button "Edit Report" at bounding box center [1247, 86] width 30 height 24
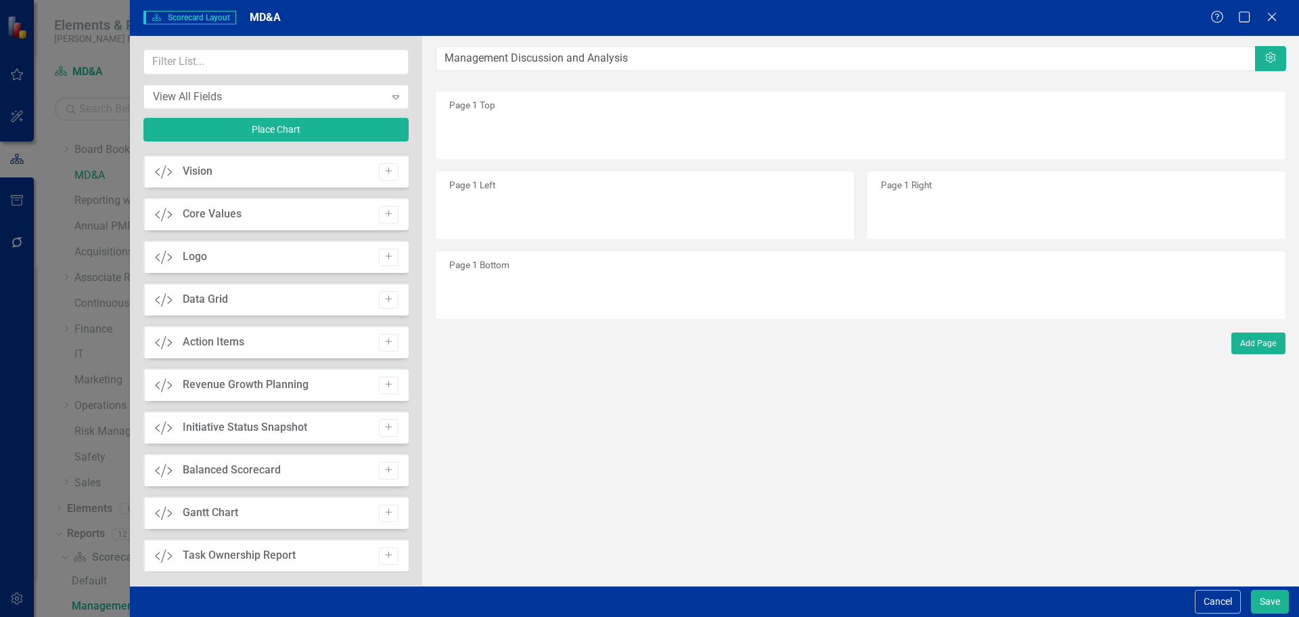
scroll to position [338, 0]
click at [379, 464] on button "Add" at bounding box center [389, 470] width 20 height 18
click at [1253, 349] on button "Add Page" at bounding box center [1259, 345] width 54 height 22
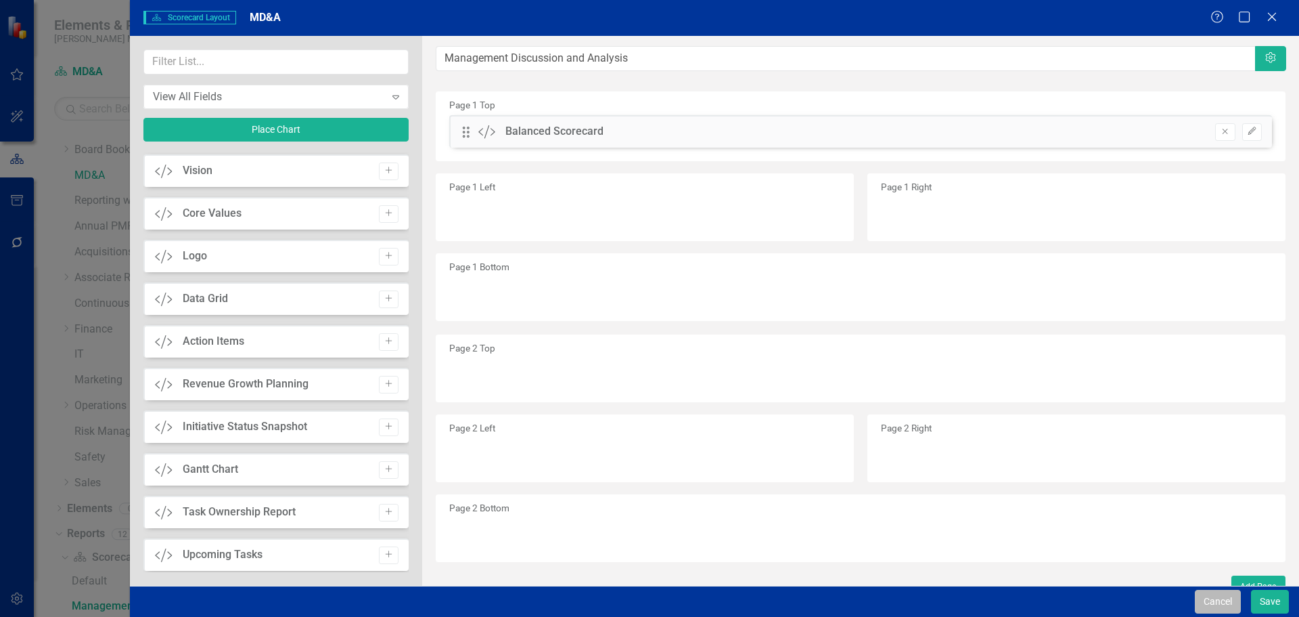
click at [1195, 602] on button "Cancel" at bounding box center [1218, 601] width 46 height 24
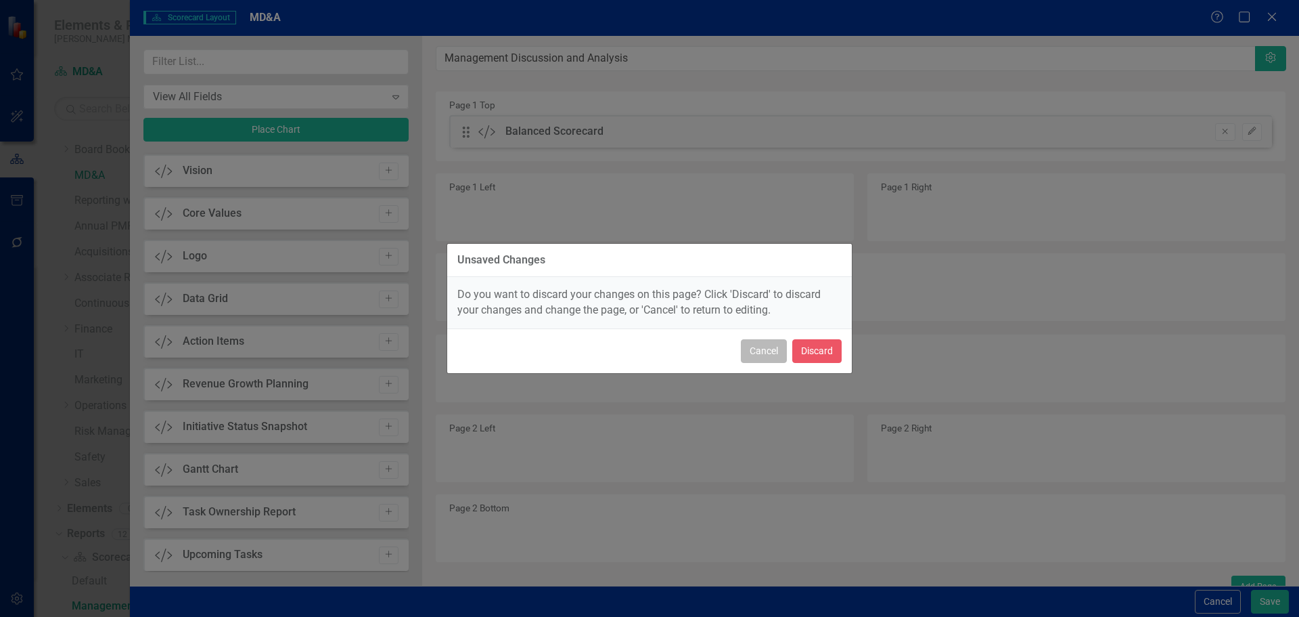
click at [770, 349] on button "Cancel" at bounding box center [764, 351] width 46 height 24
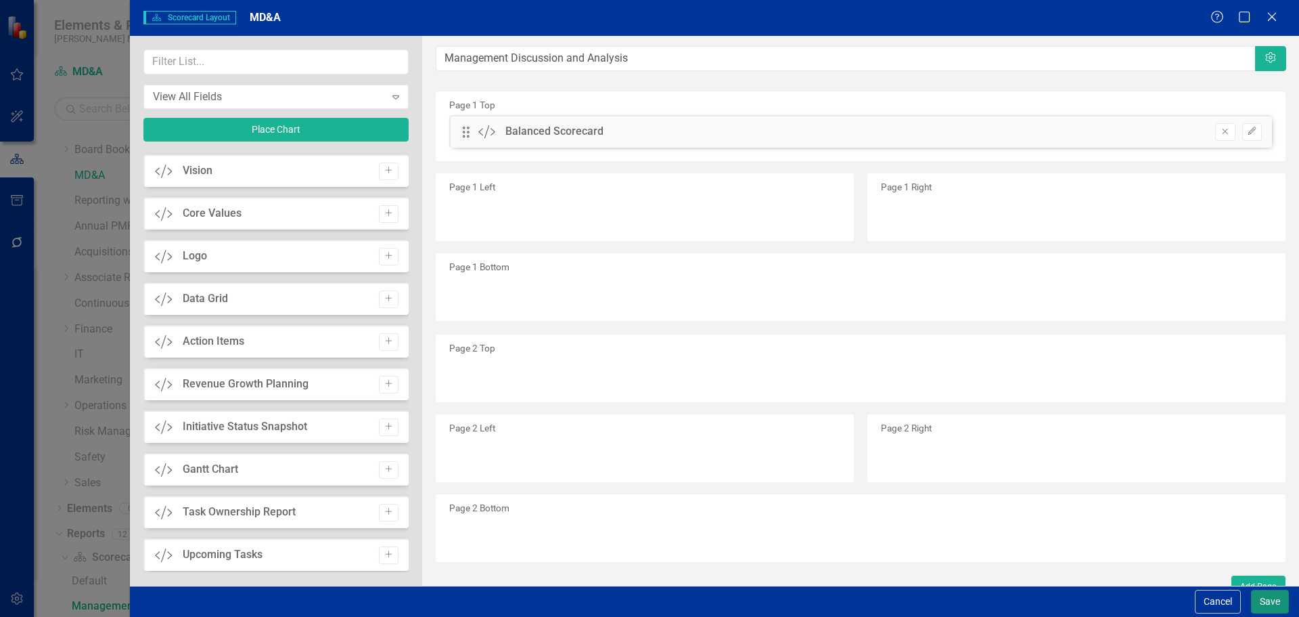
click at [1260, 602] on button "Save" at bounding box center [1270, 601] width 38 height 24
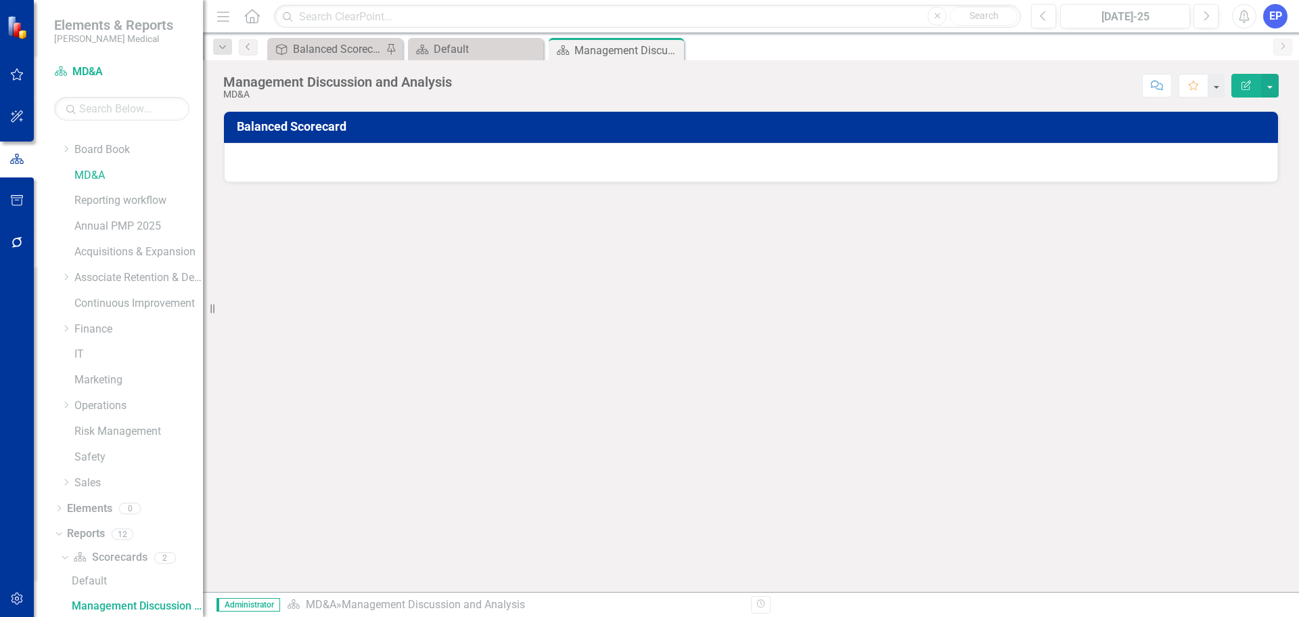
click at [629, 178] on div at bounding box center [751, 162] width 1054 height 39
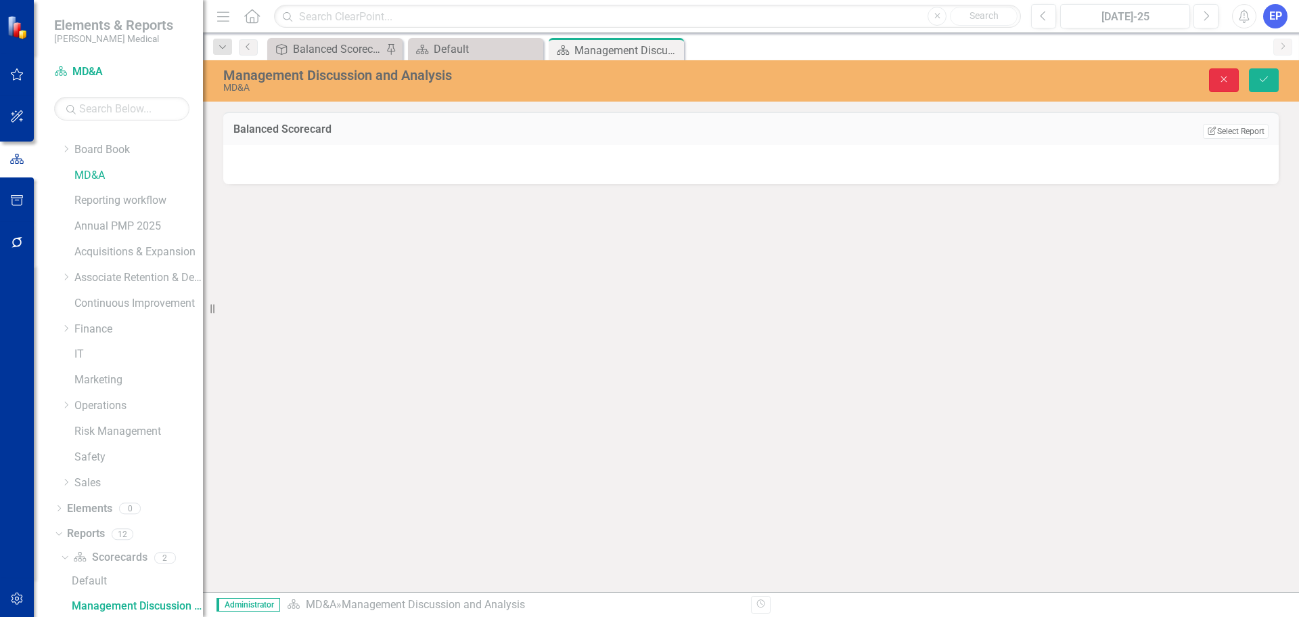
click at [1220, 83] on icon "Close" at bounding box center [1224, 78] width 12 height 9
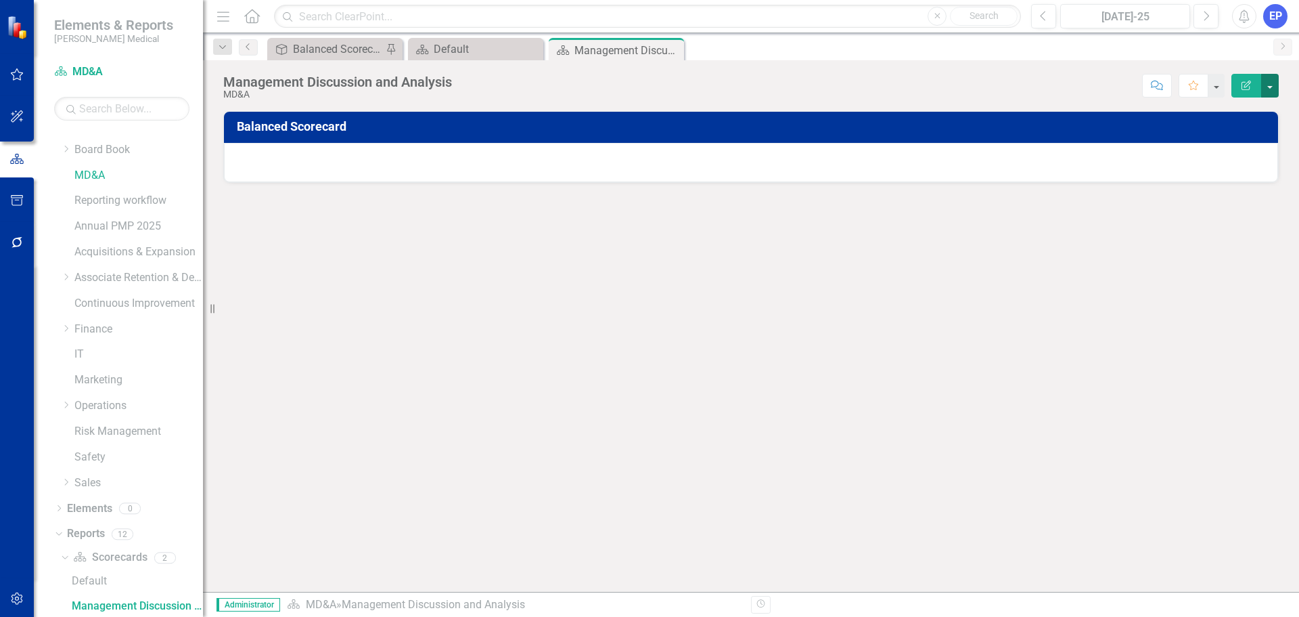
click at [1270, 90] on button "button" at bounding box center [1271, 86] width 18 height 24
click at [1239, 133] on link "Edit Report Edit Layout" at bounding box center [1224, 135] width 110 height 25
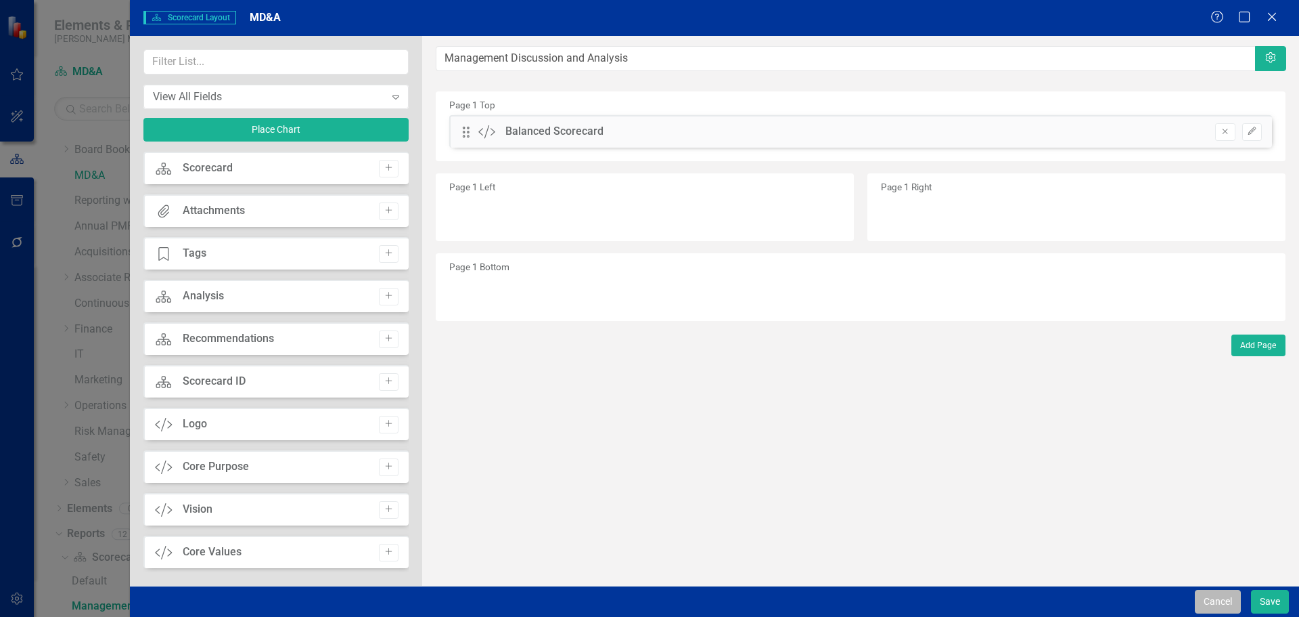
click at [1213, 600] on button "Cancel" at bounding box center [1218, 601] width 46 height 24
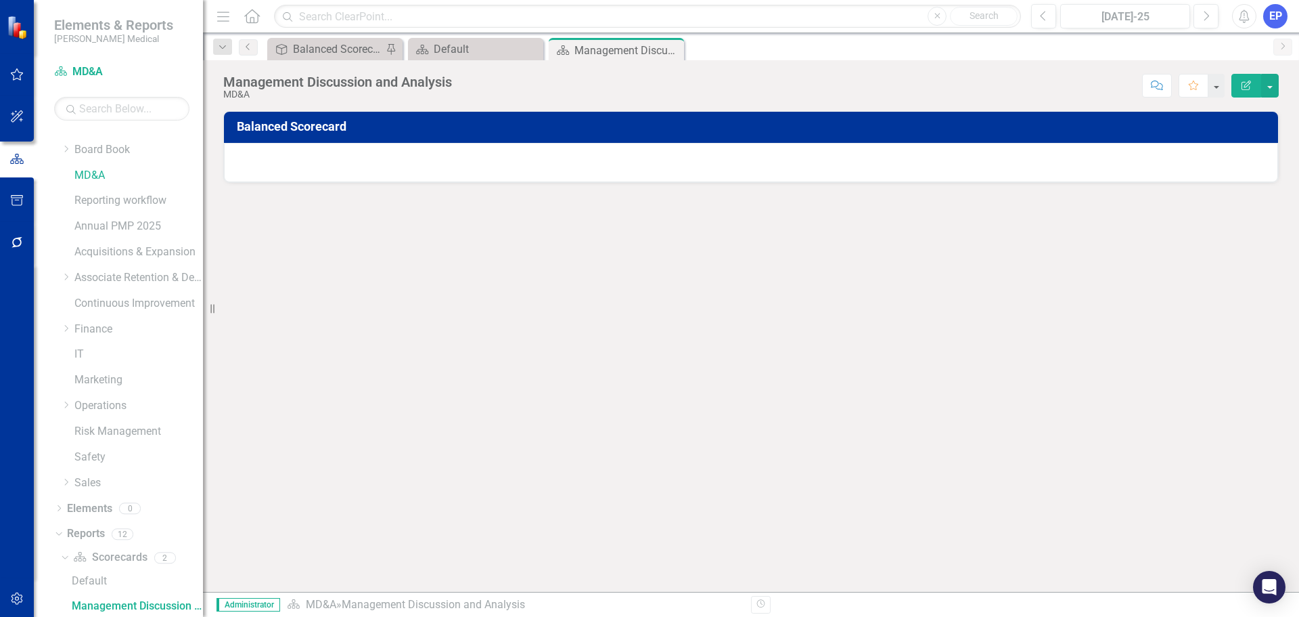
click at [1131, 120] on h3 "Balanced Scorecard" at bounding box center [753, 127] width 1033 height 14
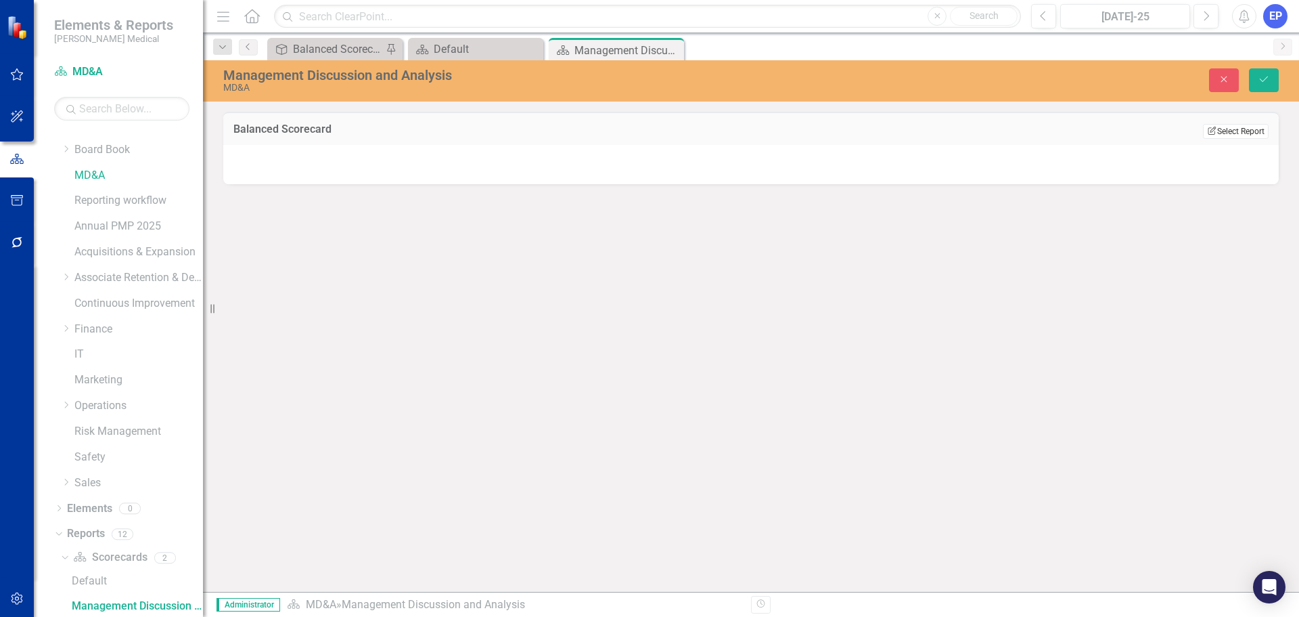
click at [1214, 137] on button "Edit Report Select Report" at bounding box center [1236, 131] width 66 height 15
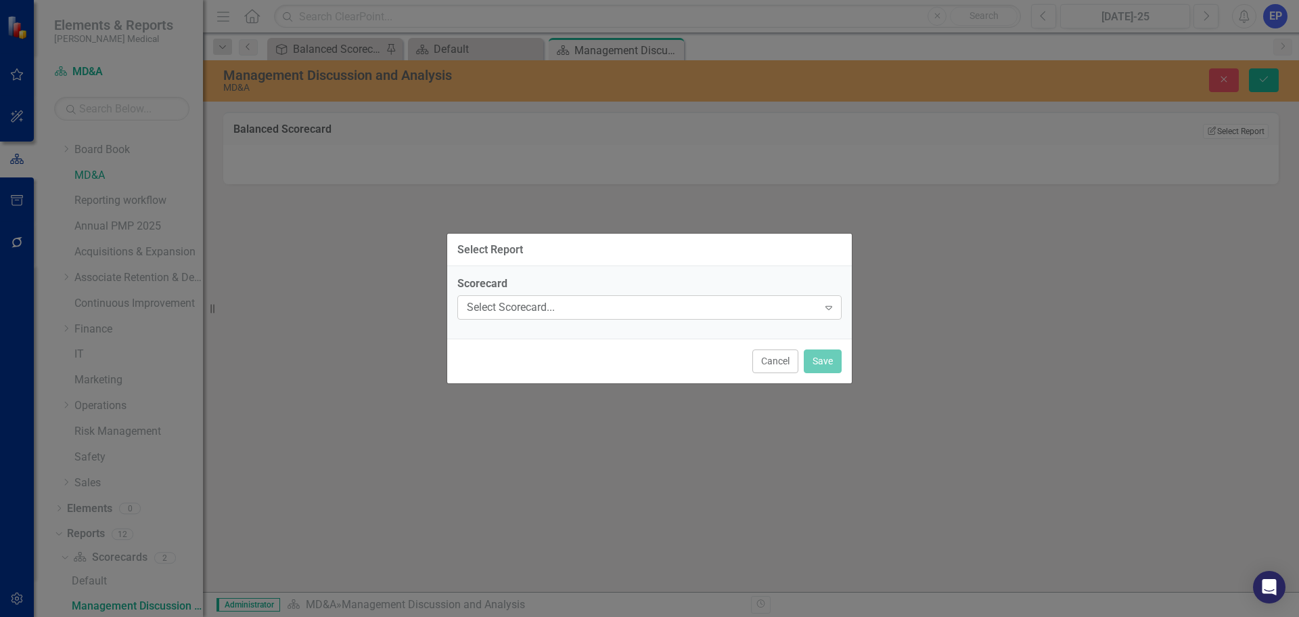
click at [614, 307] on div "Select Scorecard..." at bounding box center [642, 308] width 351 height 16
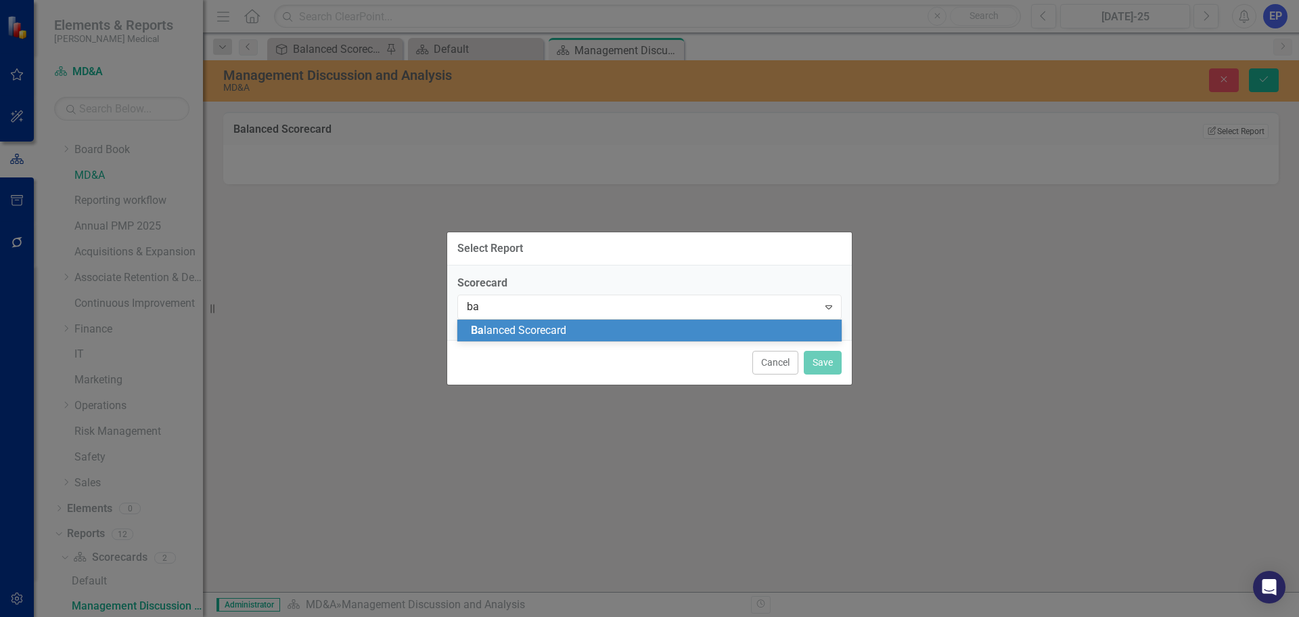
type input "bal"
click at [559, 334] on span "Bal anced Scorecard" at bounding box center [552, 330] width 163 height 13
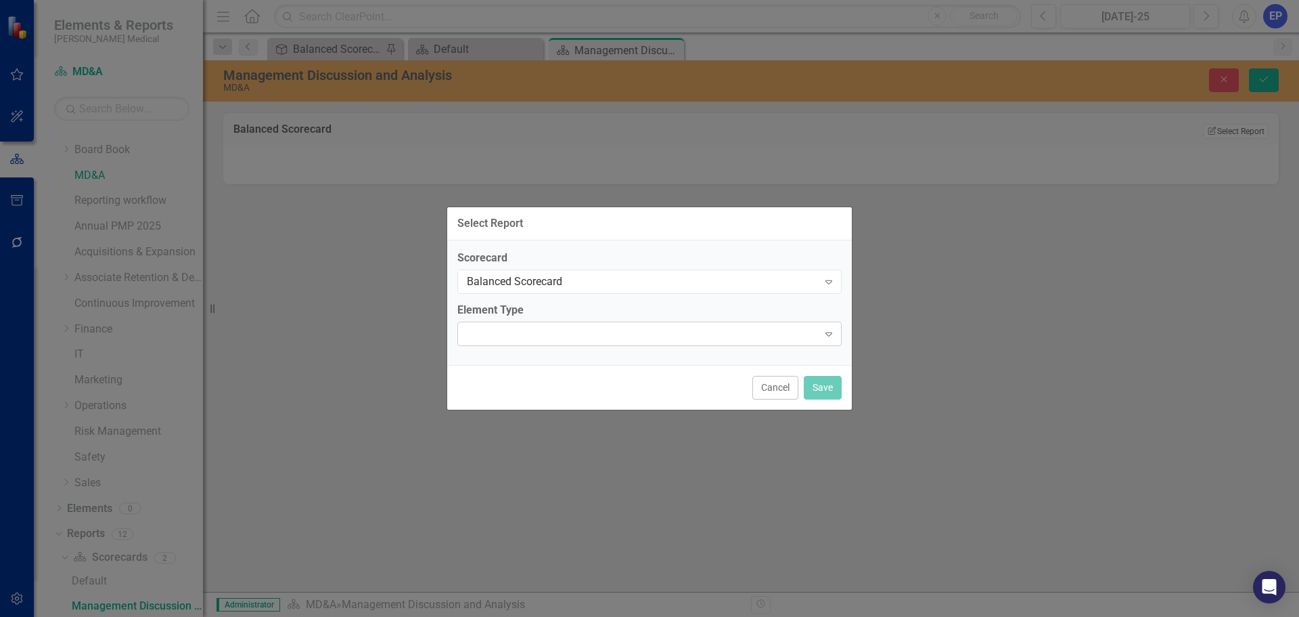
click at [559, 333] on div at bounding box center [638, 333] width 357 height 3
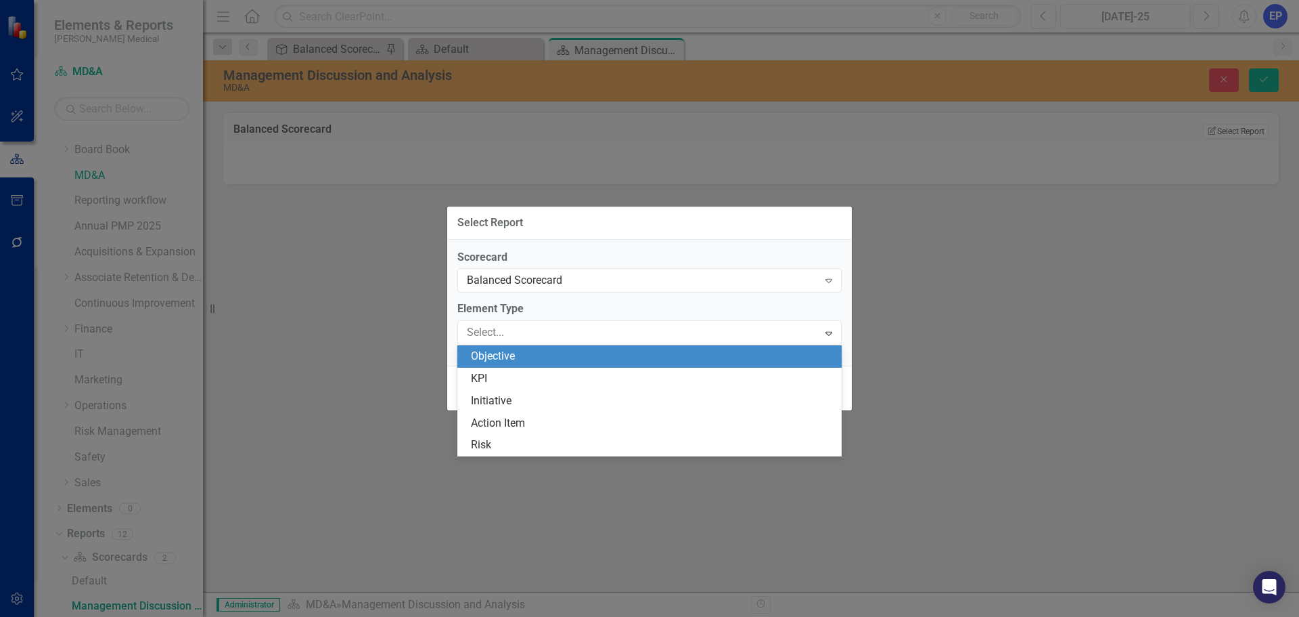
click at [549, 360] on div "Objective" at bounding box center [652, 357] width 363 height 16
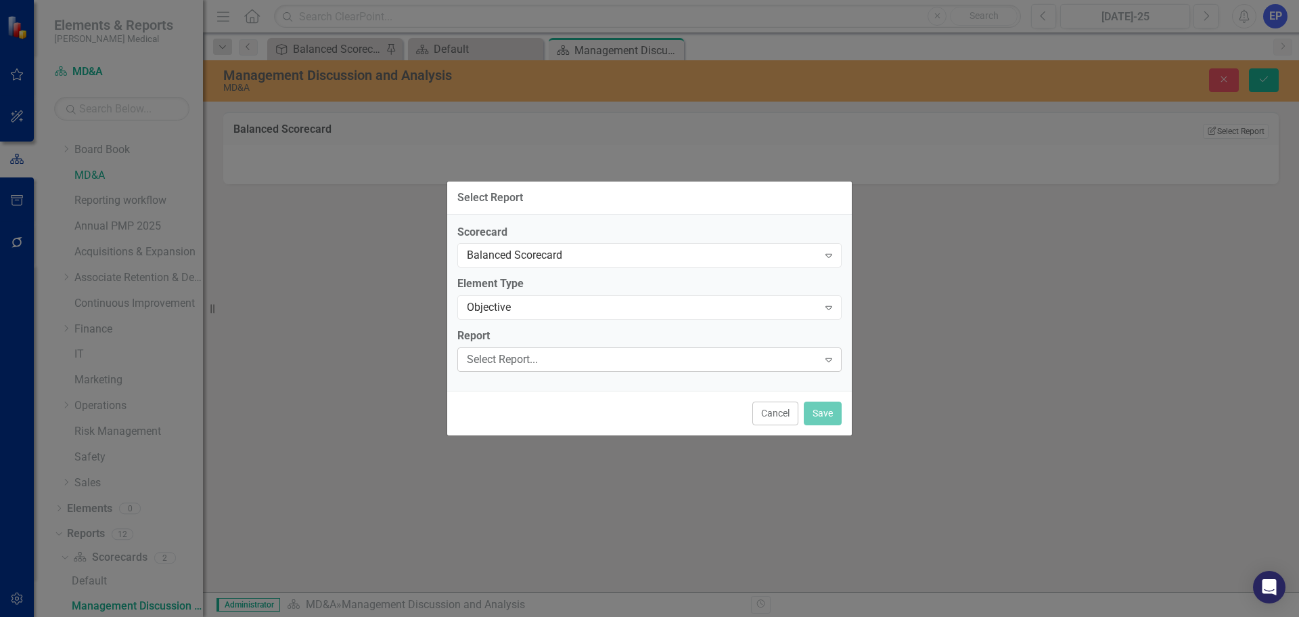
click at [550, 366] on div "Select Report..." at bounding box center [642, 360] width 351 height 16
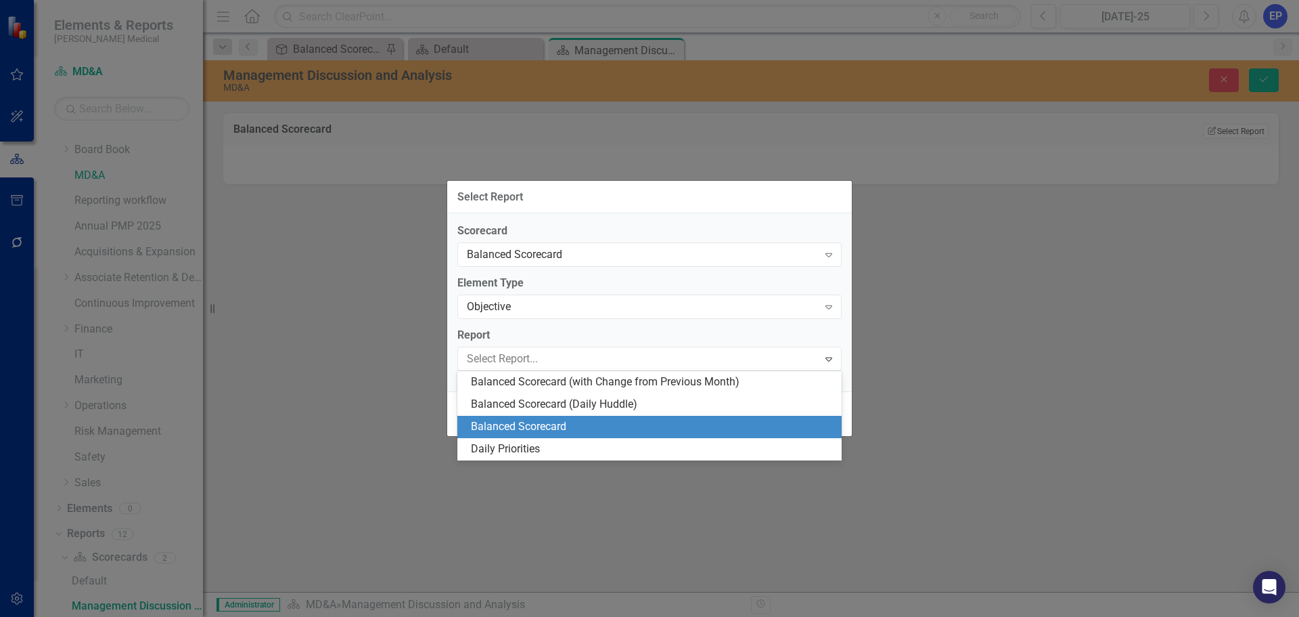
click at [550, 420] on div "Balanced Scorecard" at bounding box center [652, 427] width 363 height 16
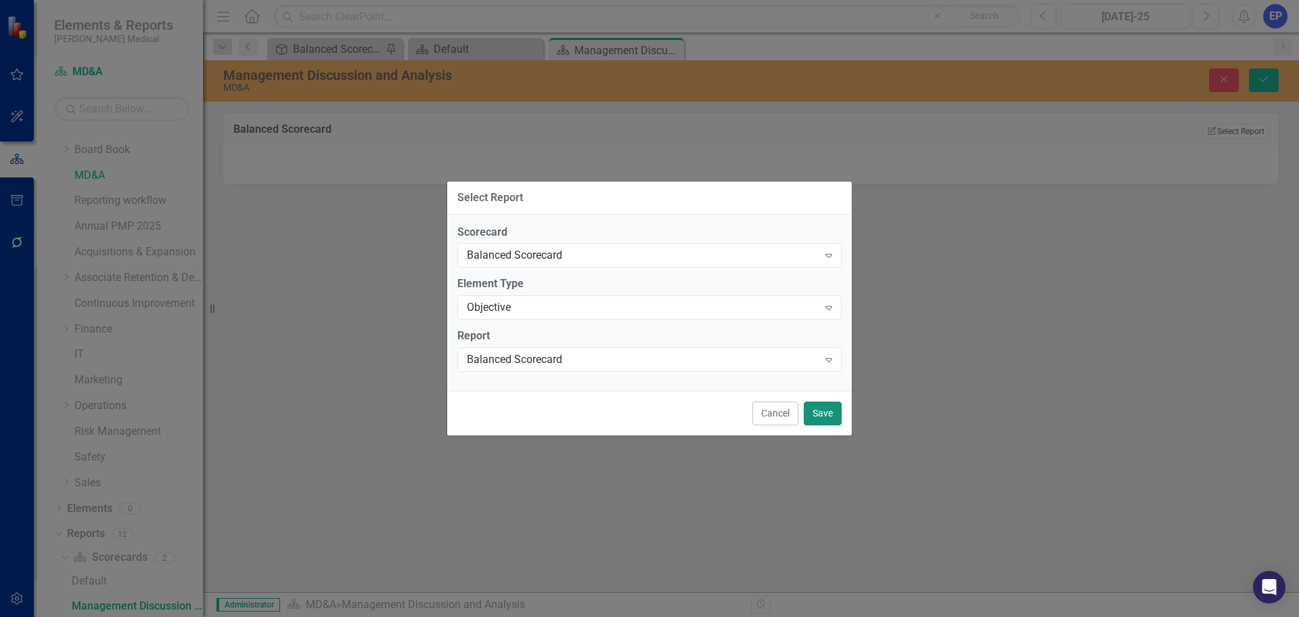
click at [820, 408] on button "Save" at bounding box center [823, 413] width 38 height 24
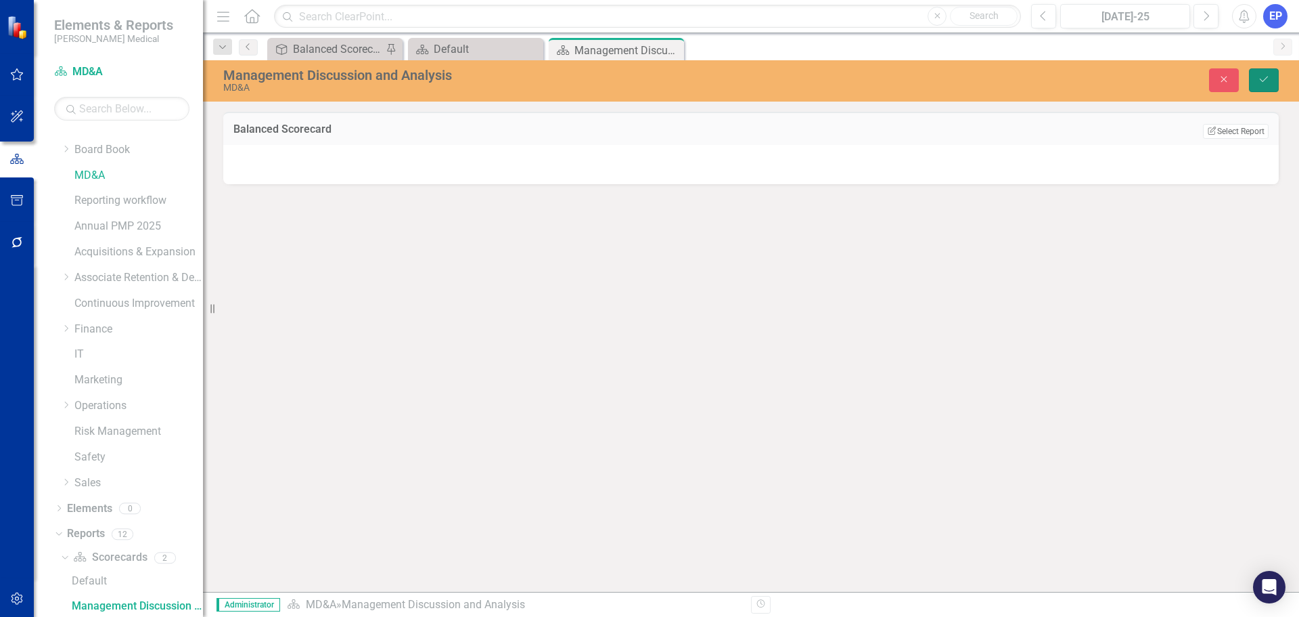
click at [1262, 87] on button "Save" at bounding box center [1264, 80] width 30 height 24
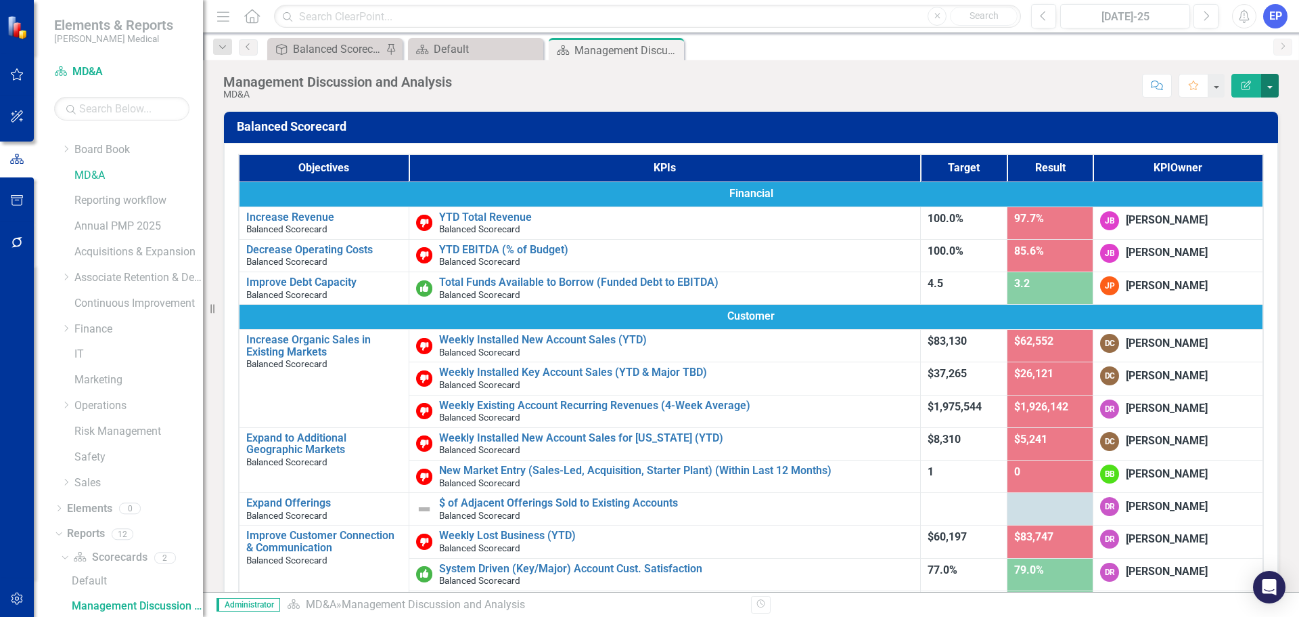
click at [1270, 88] on button "button" at bounding box center [1271, 86] width 18 height 24
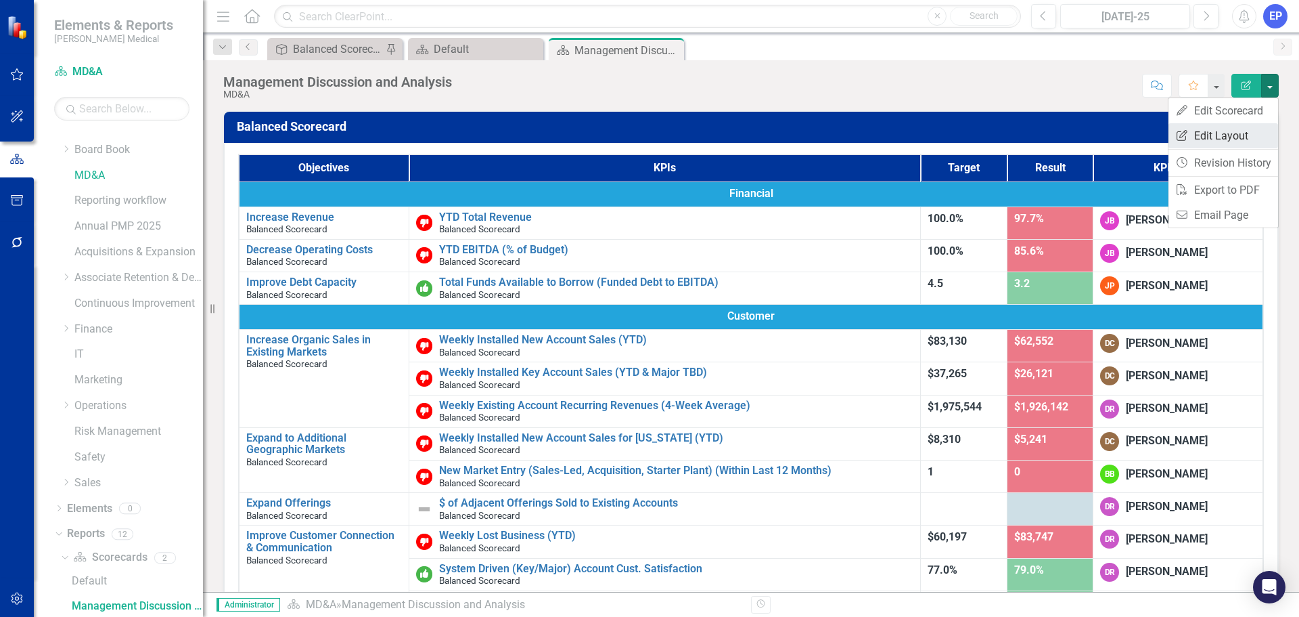
click at [1234, 141] on link "Edit Report Edit Layout" at bounding box center [1224, 135] width 110 height 25
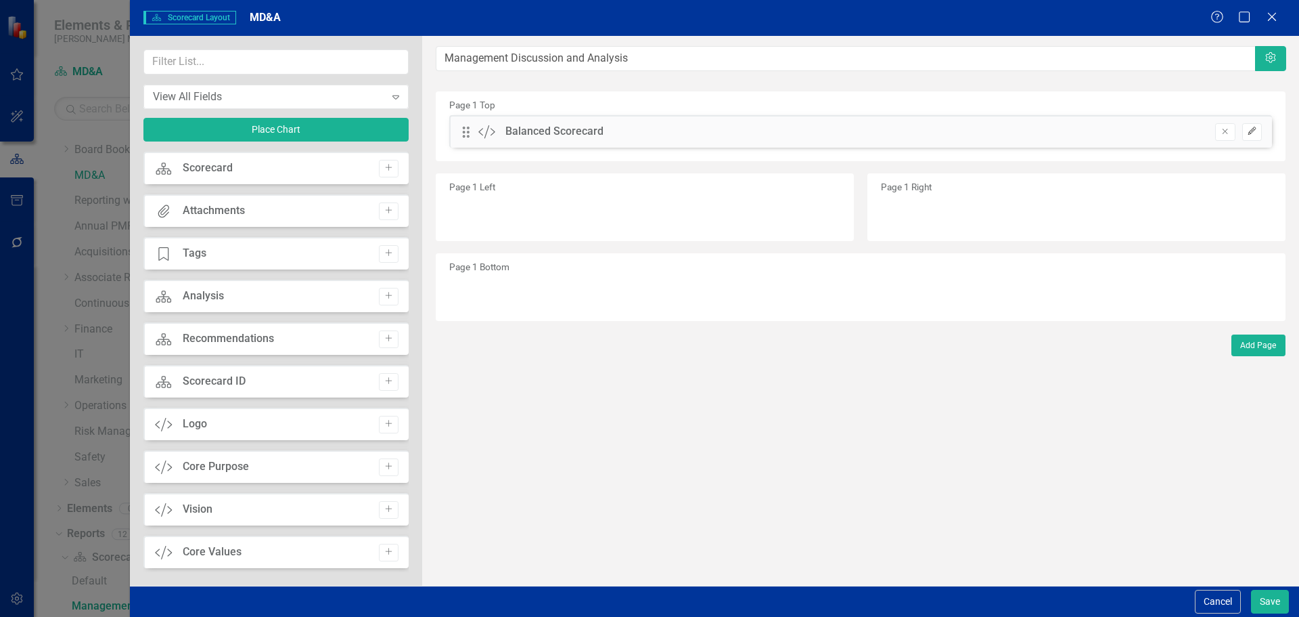
click at [1244, 131] on button "Edit" at bounding box center [1253, 132] width 20 height 18
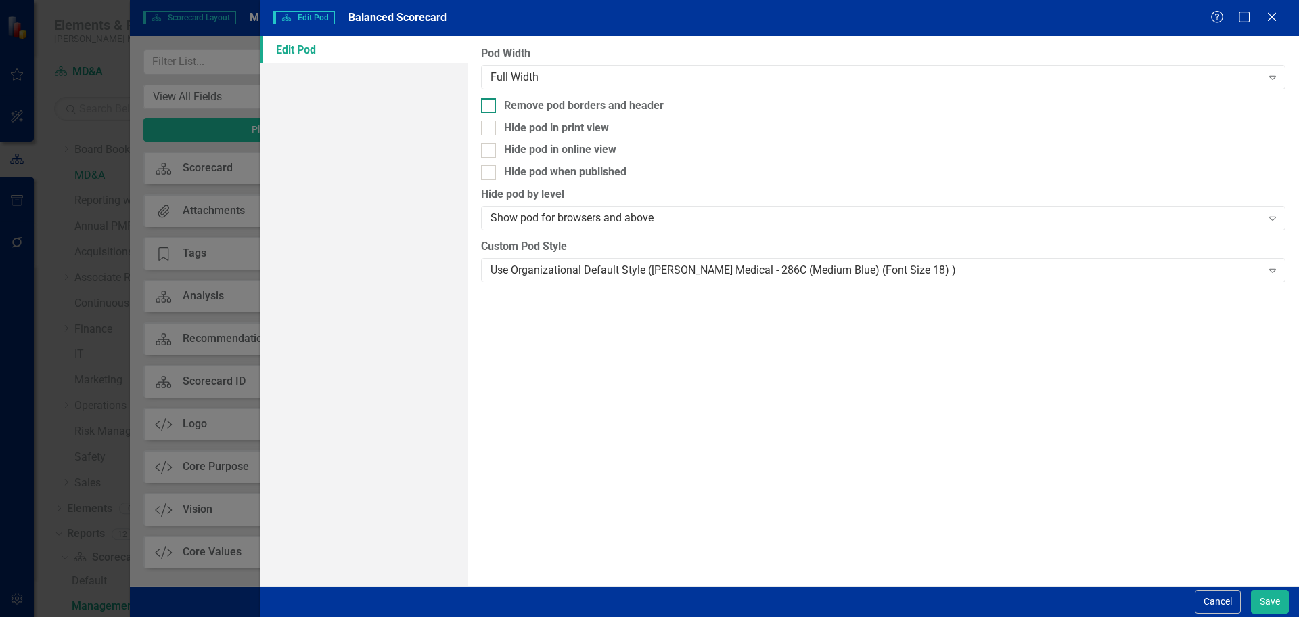
click at [643, 105] on div "Remove pod borders and header" at bounding box center [584, 106] width 160 height 16
click at [490, 105] on input "Remove pod borders and header" at bounding box center [485, 102] width 9 height 9
checkbox input "true"
click at [676, 273] on div "Use Organizational Default Style ([PERSON_NAME] Medical - 286C (Medium Blue) (F…" at bounding box center [876, 270] width 771 height 16
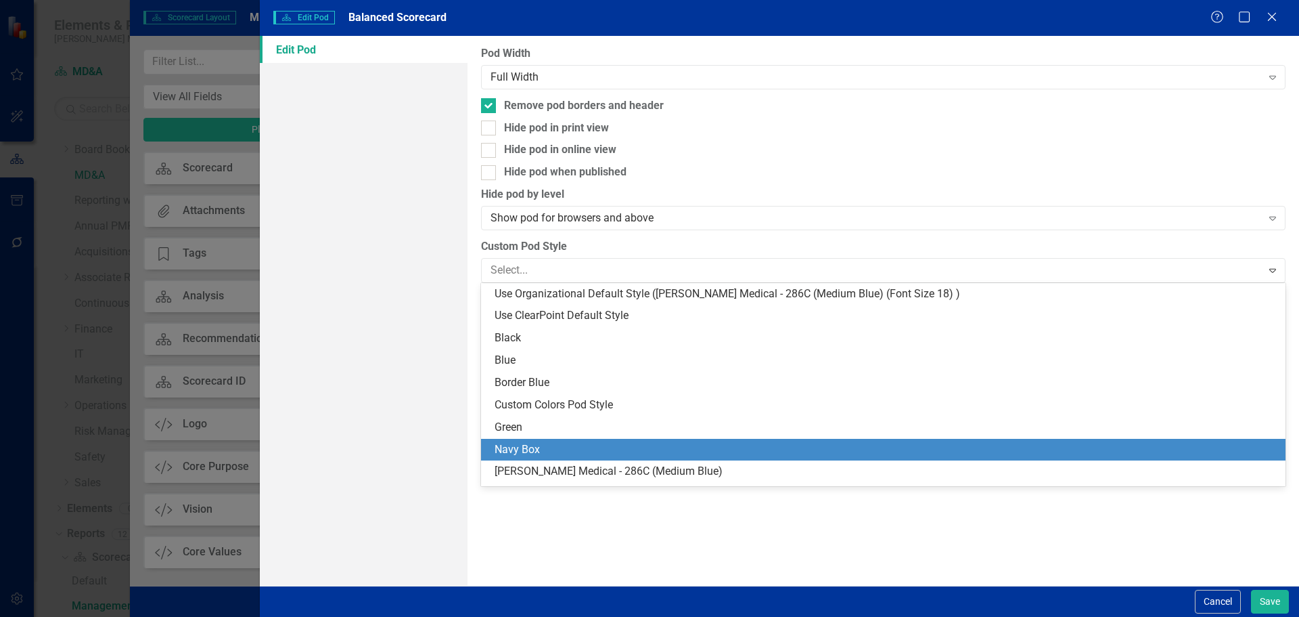
click at [661, 450] on div "Navy Box" at bounding box center [886, 450] width 783 height 16
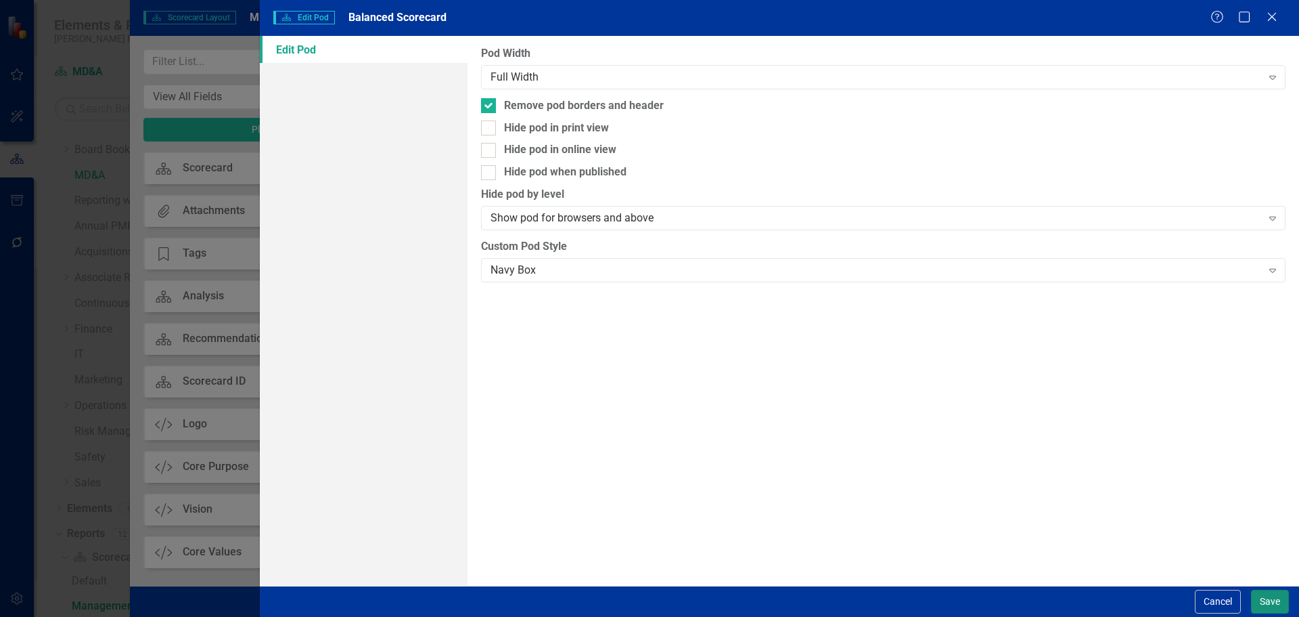
click at [1264, 607] on button "Save" at bounding box center [1270, 601] width 38 height 24
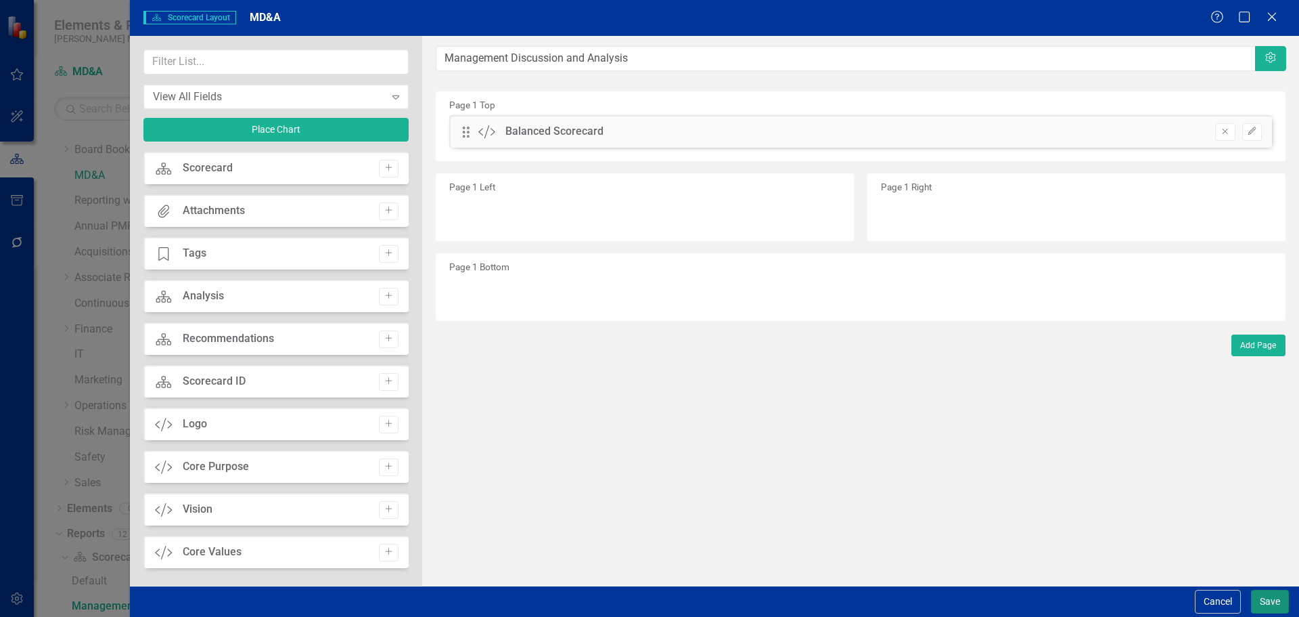
click at [1257, 600] on button "Save" at bounding box center [1270, 601] width 38 height 24
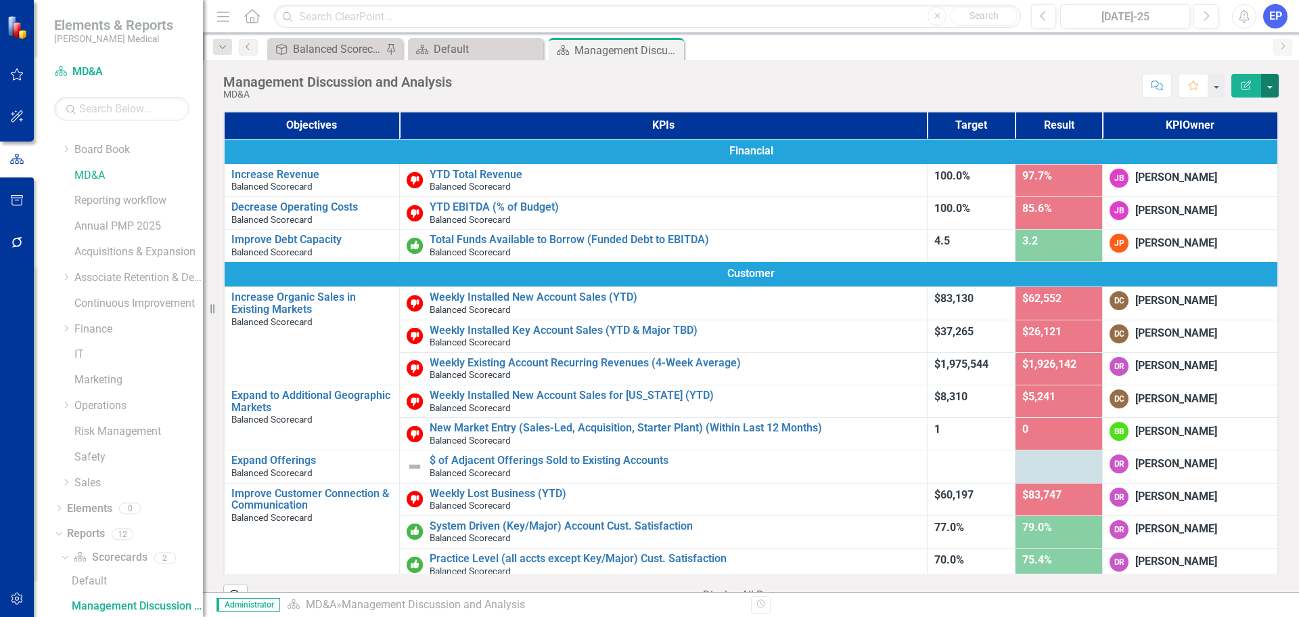
click at [1272, 85] on button "button" at bounding box center [1271, 86] width 18 height 24
click at [1213, 141] on link "Edit Report Edit Layout" at bounding box center [1224, 135] width 110 height 25
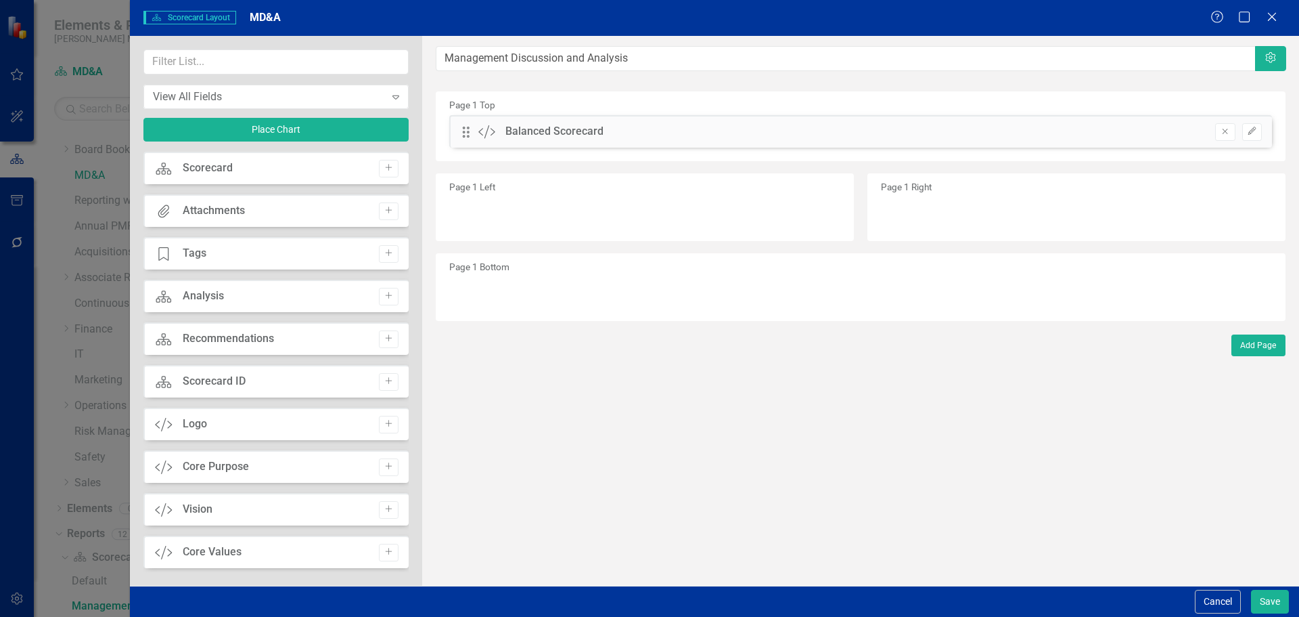
click at [531, 130] on div "Balanced Scorecard" at bounding box center [555, 132] width 98 height 16
click at [1266, 137] on div "Drag Custom Balanced Scorecard Remove Edit" at bounding box center [860, 131] width 823 height 32
click at [1255, 134] on icon "Edit" at bounding box center [1252, 131] width 10 height 8
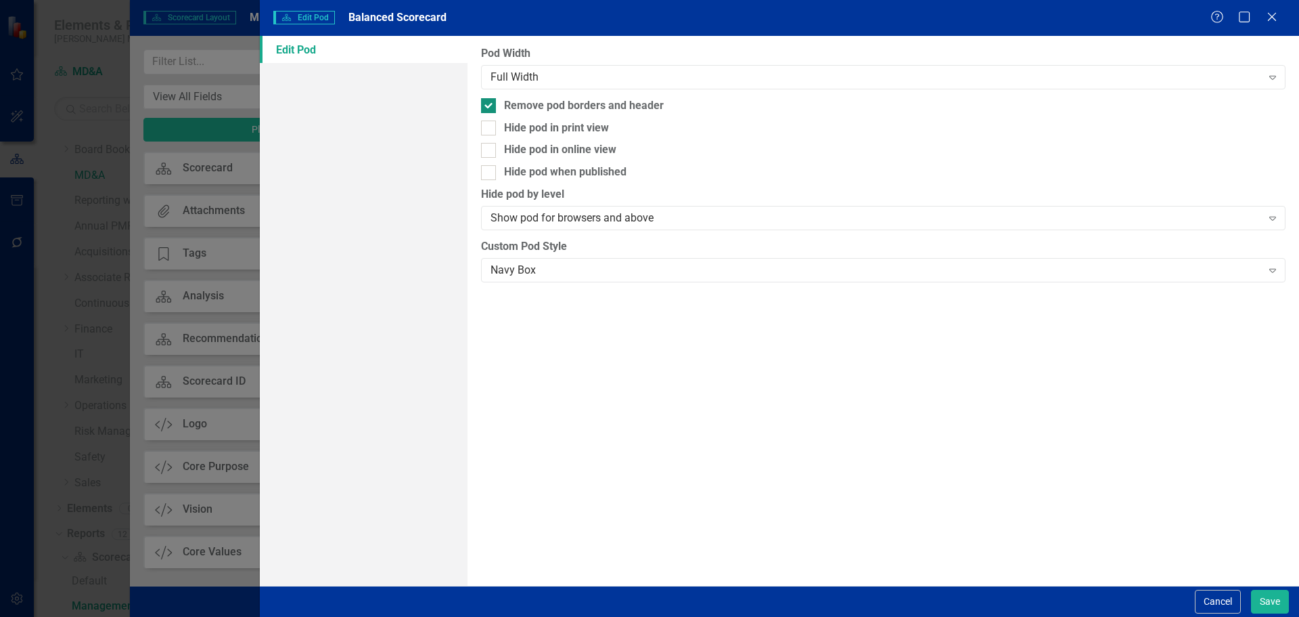
click at [622, 108] on div "Remove pod borders and header" at bounding box center [584, 106] width 160 height 16
click at [490, 107] on input "Remove pod borders and header" at bounding box center [485, 102] width 9 height 9
checkbox input "false"
click at [603, 269] on div "Navy Box" at bounding box center [876, 270] width 771 height 16
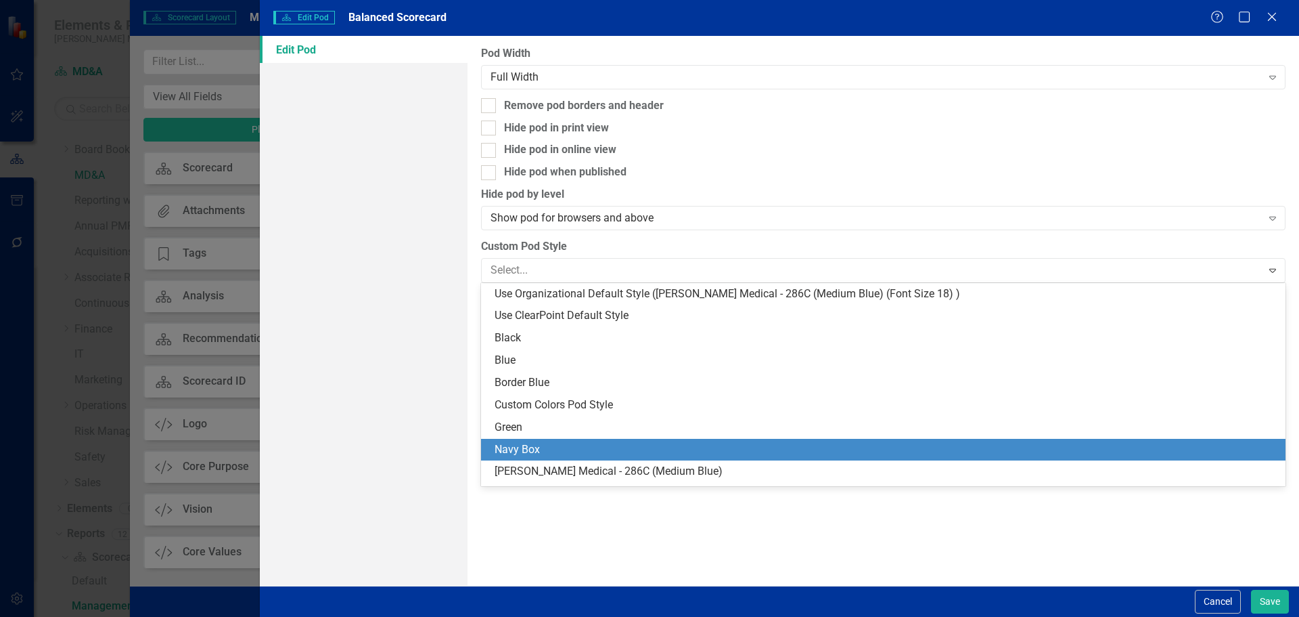
scroll to position [156, 0]
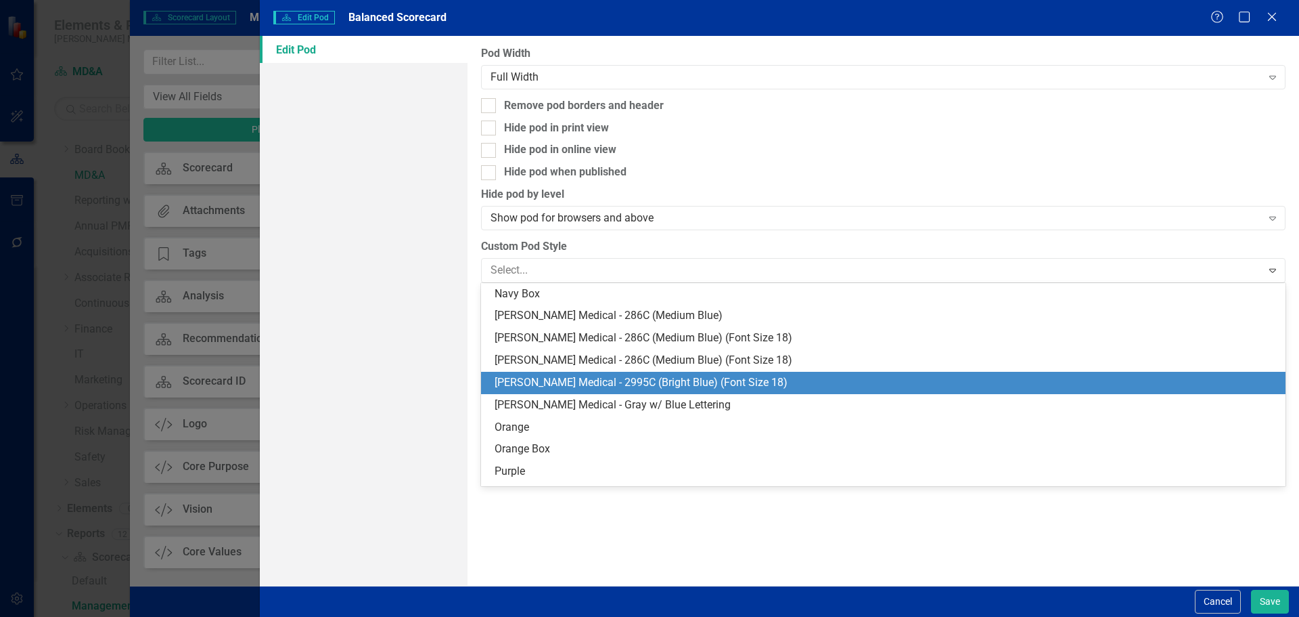
click at [623, 377] on div "Nixon Medical - 2995C (Bright Blue) (Font Size 18)" at bounding box center [886, 383] width 783 height 16
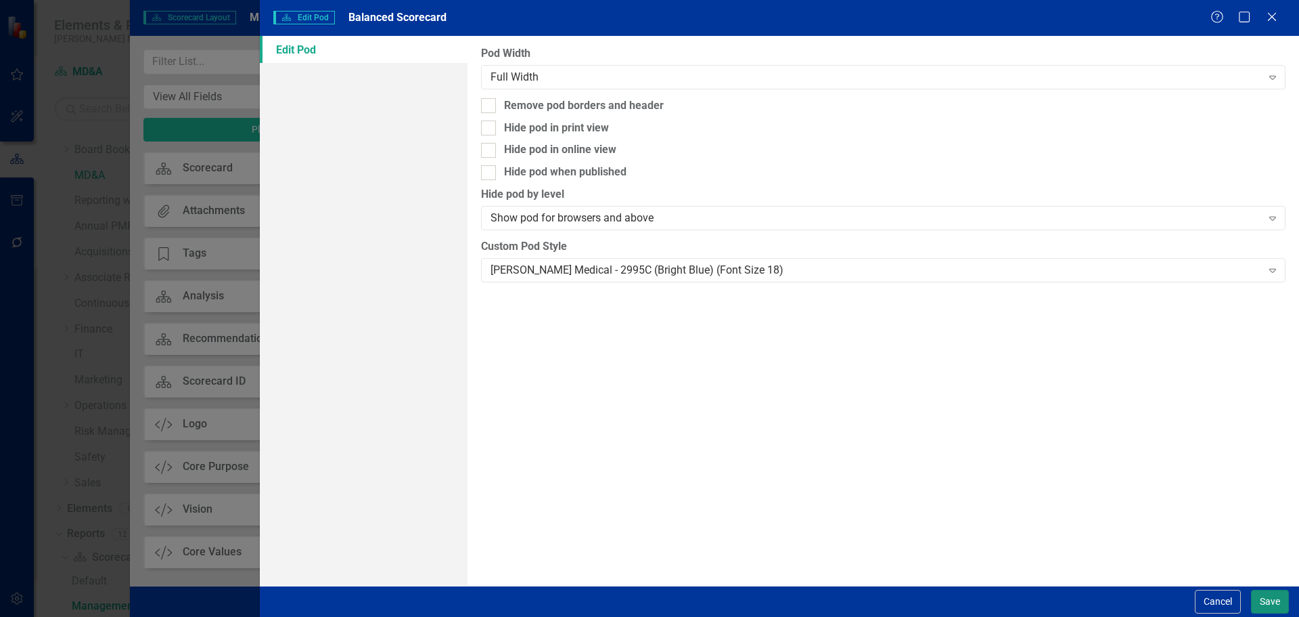
click at [1258, 605] on button "Save" at bounding box center [1270, 601] width 38 height 24
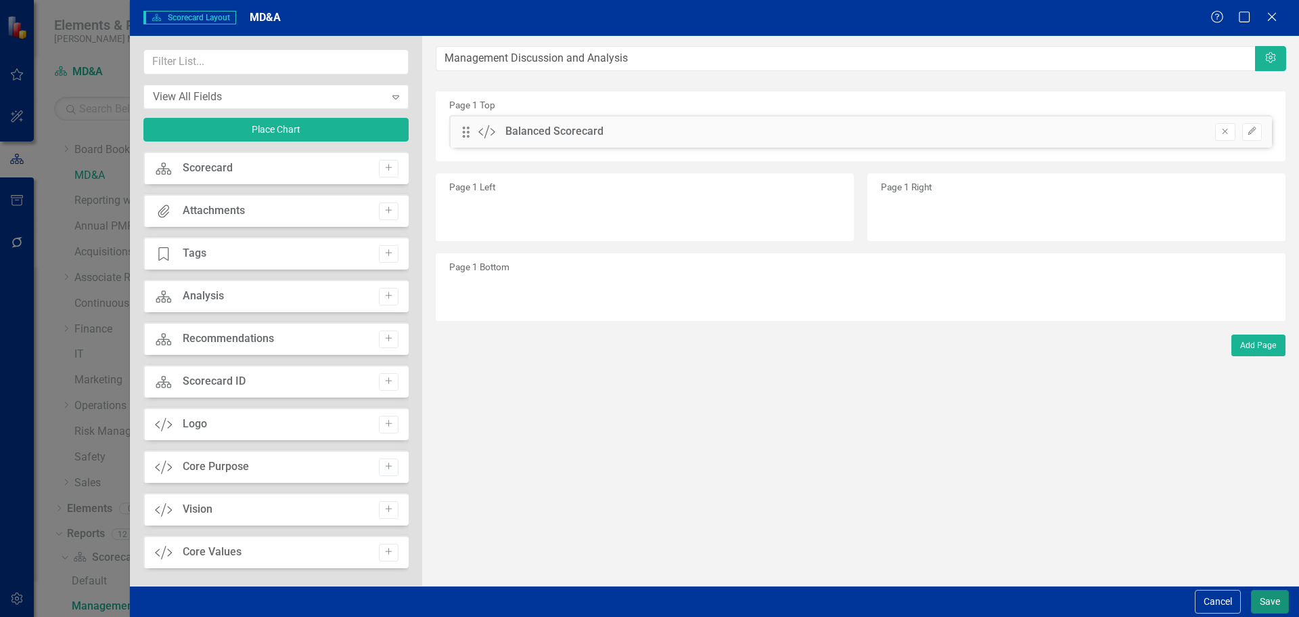
click at [1263, 596] on button "Save" at bounding box center [1270, 601] width 38 height 24
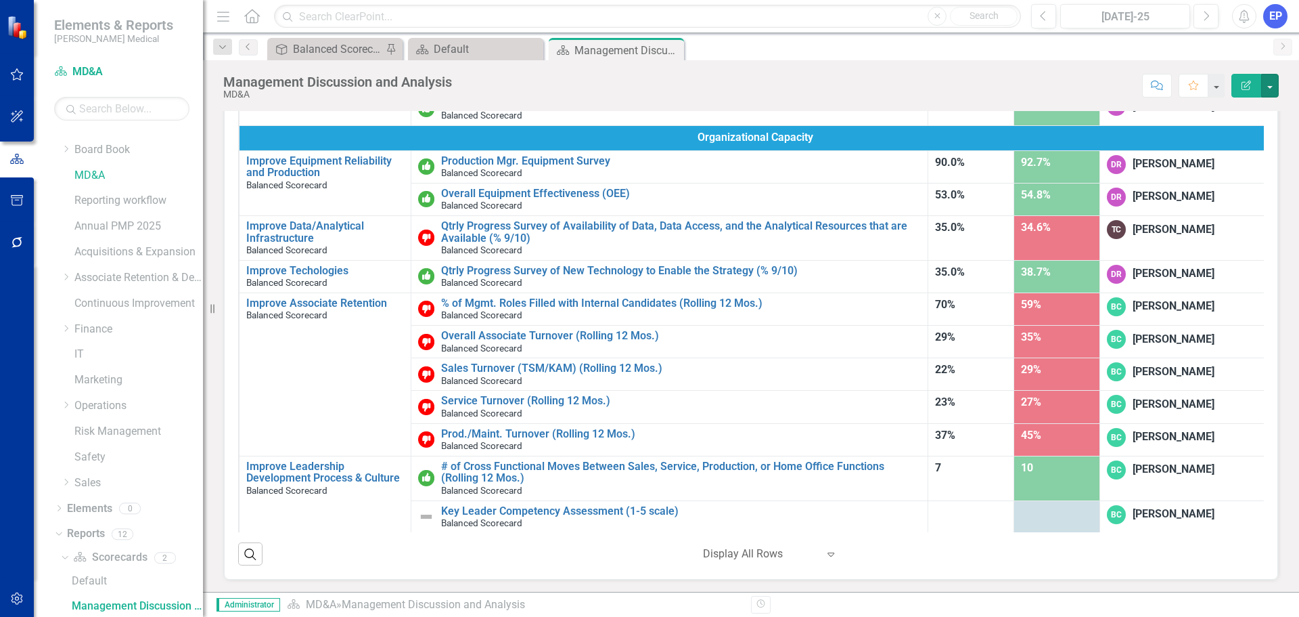
scroll to position [86, 0]
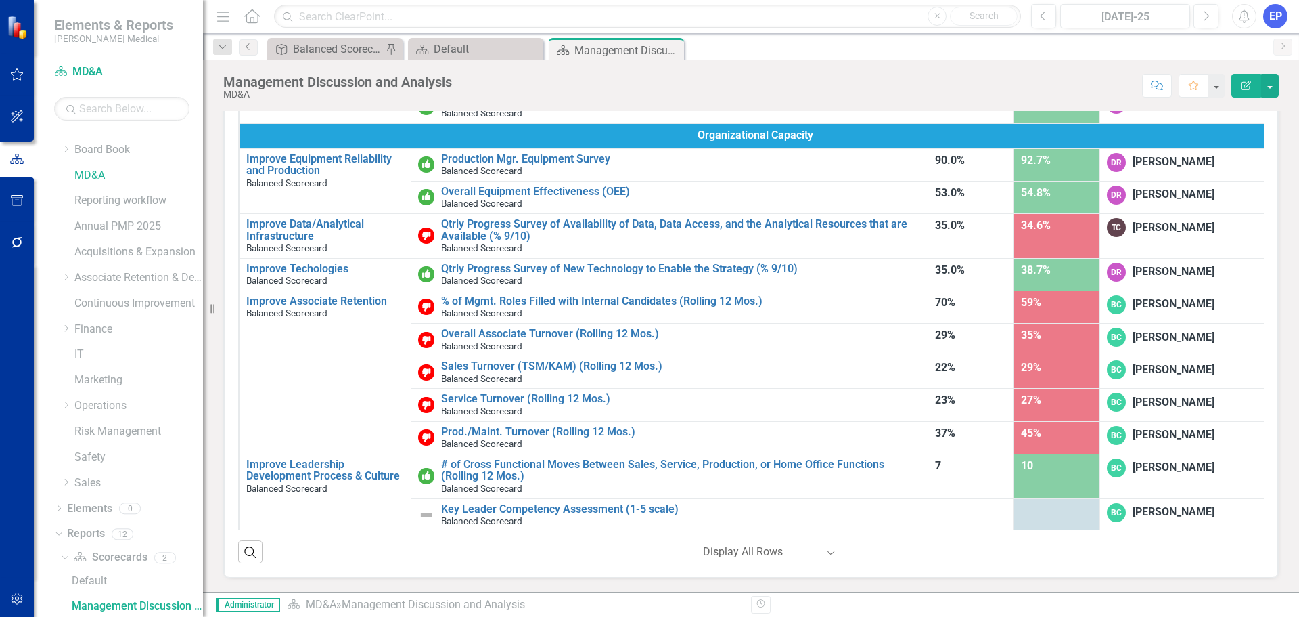
click at [14, 594] on icon "button" at bounding box center [17, 598] width 14 height 11
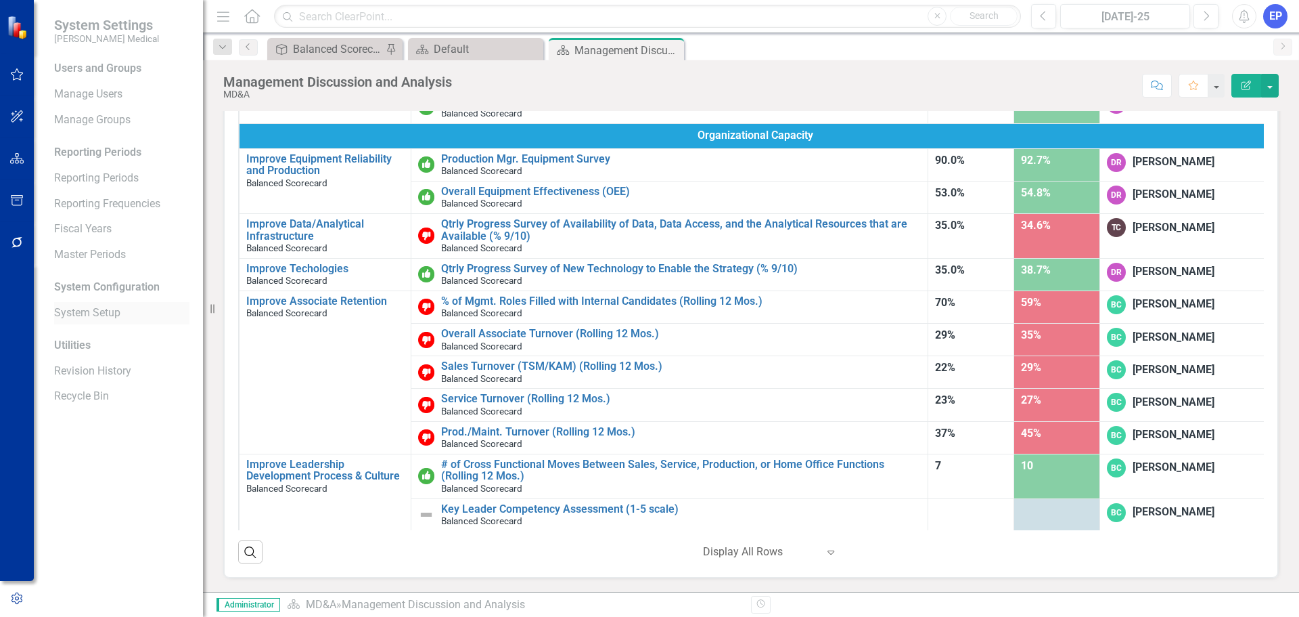
click at [93, 309] on link "System Setup" at bounding box center [121, 313] width 135 height 16
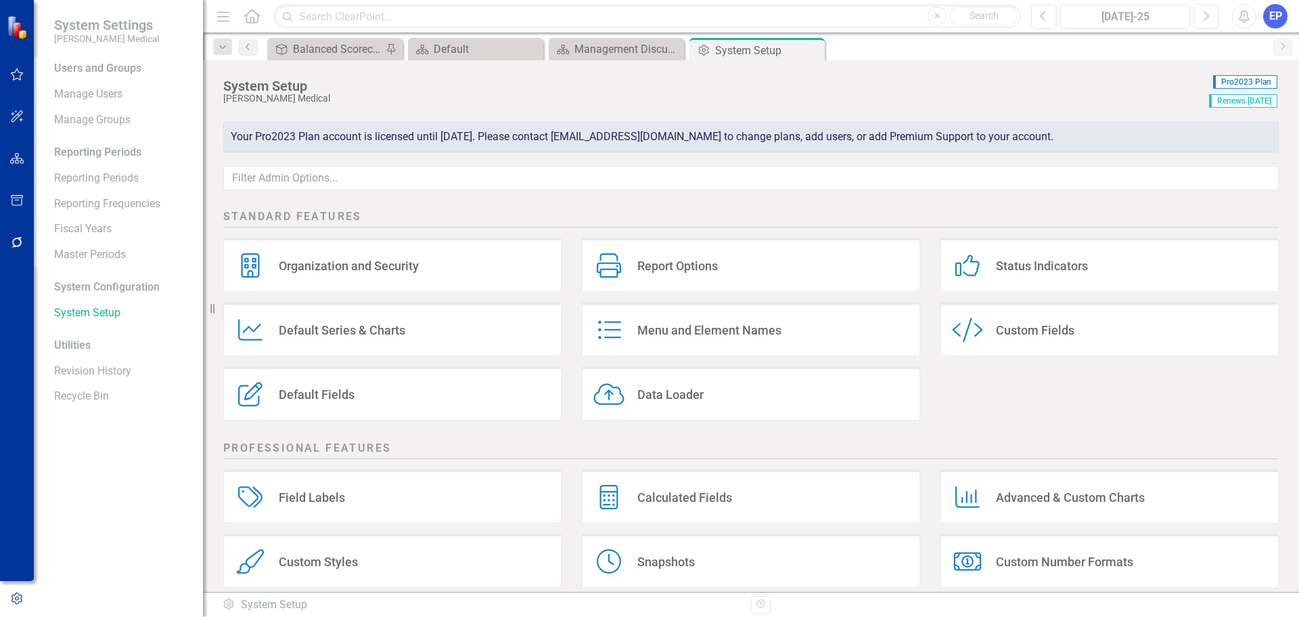
click at [996, 336] on div "Custom Fields" at bounding box center [1035, 330] width 79 height 16
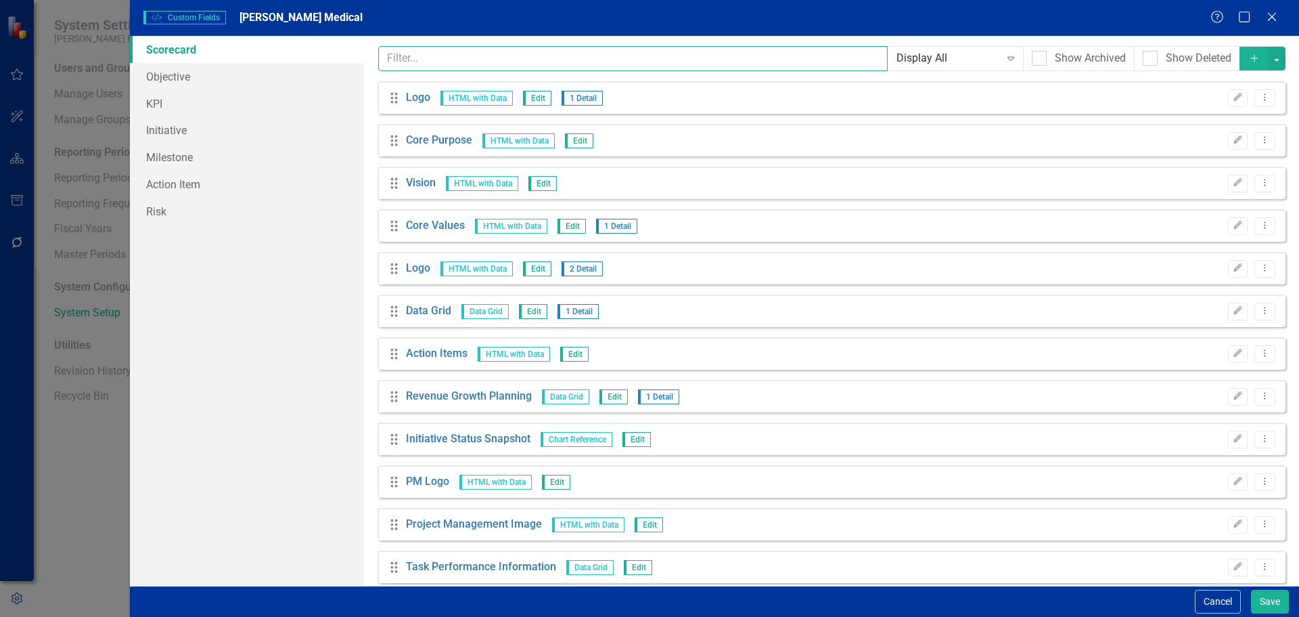
click at [492, 59] on input "text" at bounding box center [633, 58] width 510 height 25
paste input "MTD/YTD Performance by Department"
type input "MTD/YTD Performance by Department"
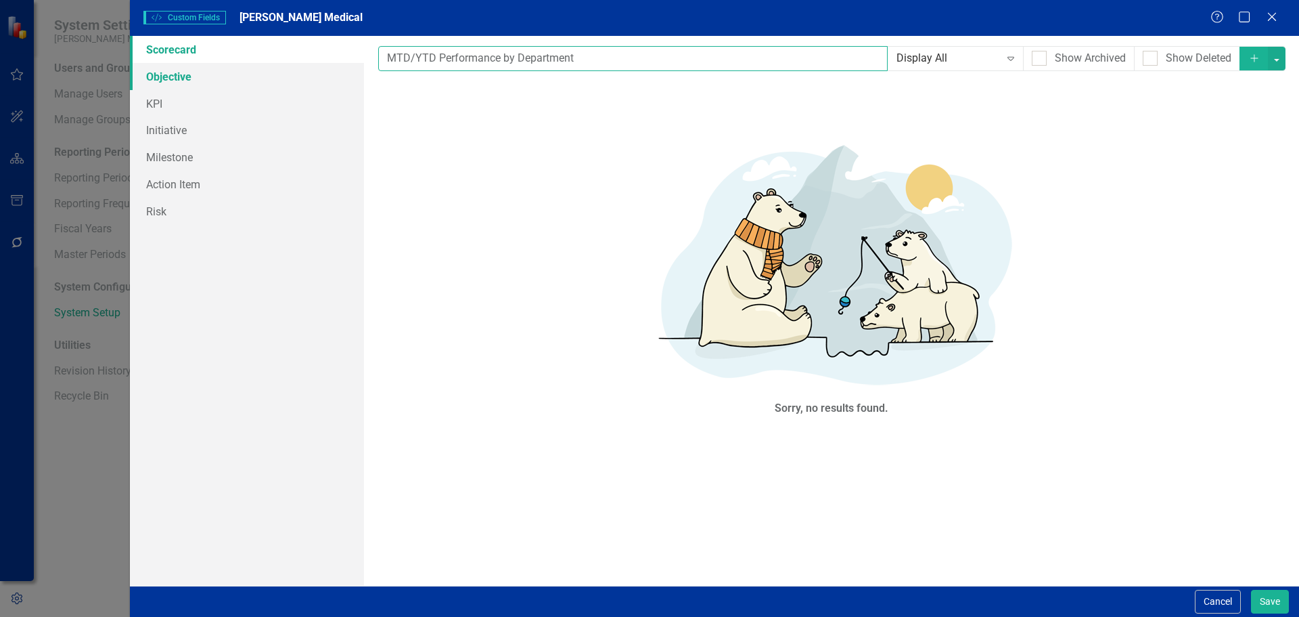
drag, startPoint x: 583, startPoint y: 66, endPoint x: 262, endPoint y: 68, distance: 320.8
click at [262, 68] on div "Scorecard Objective KPI Initiative Milestone Action Item Risk Custom fields are…" at bounding box center [714, 311] width 1169 height 550
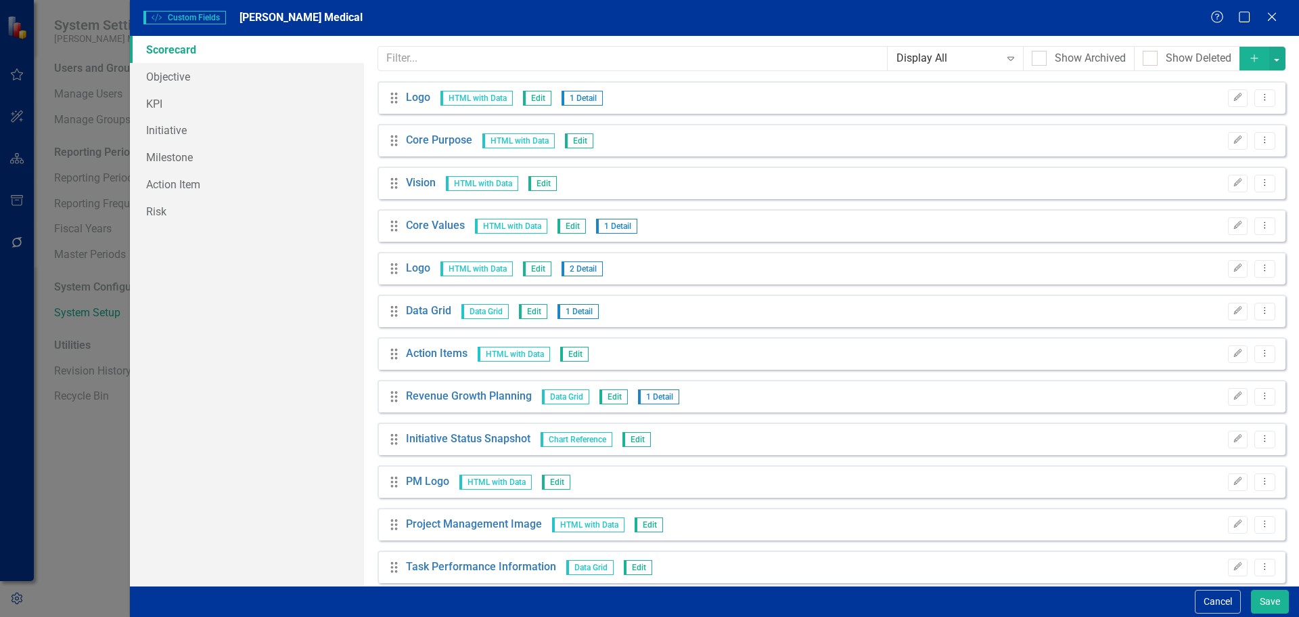
click at [1240, 60] on button "Add" at bounding box center [1255, 59] width 30 height 24
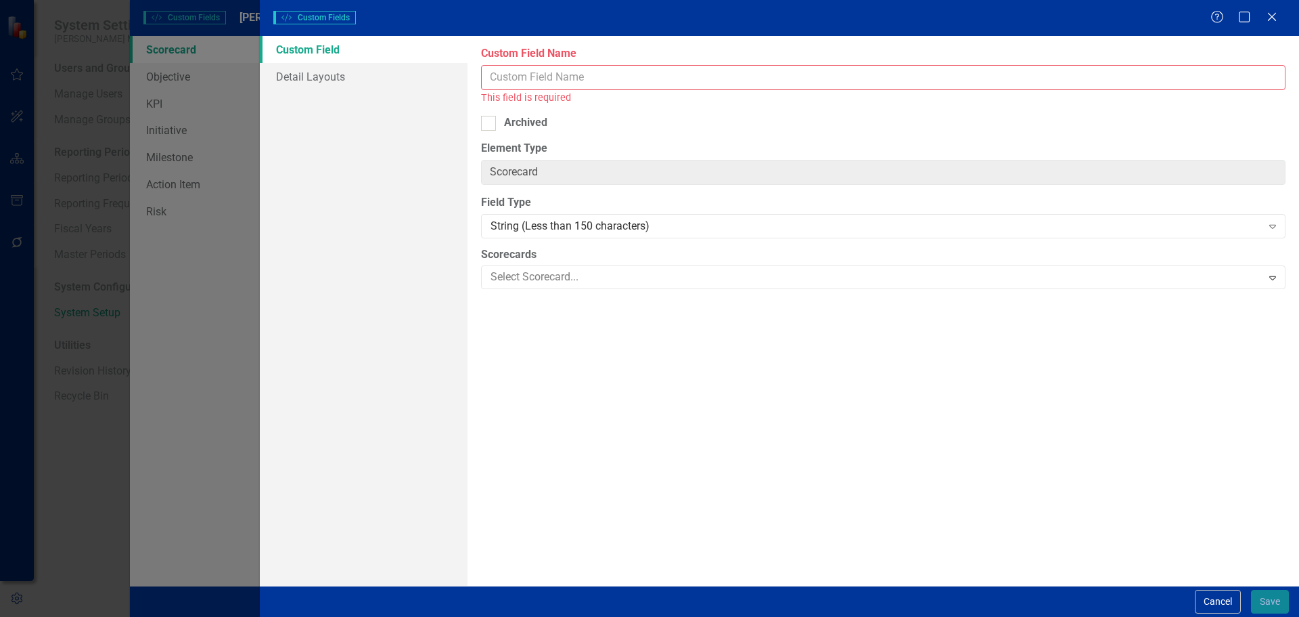
click at [809, 87] on input "Custom Field Name" at bounding box center [883, 77] width 805 height 25
paste input "MTD/YTD Performance by Department"
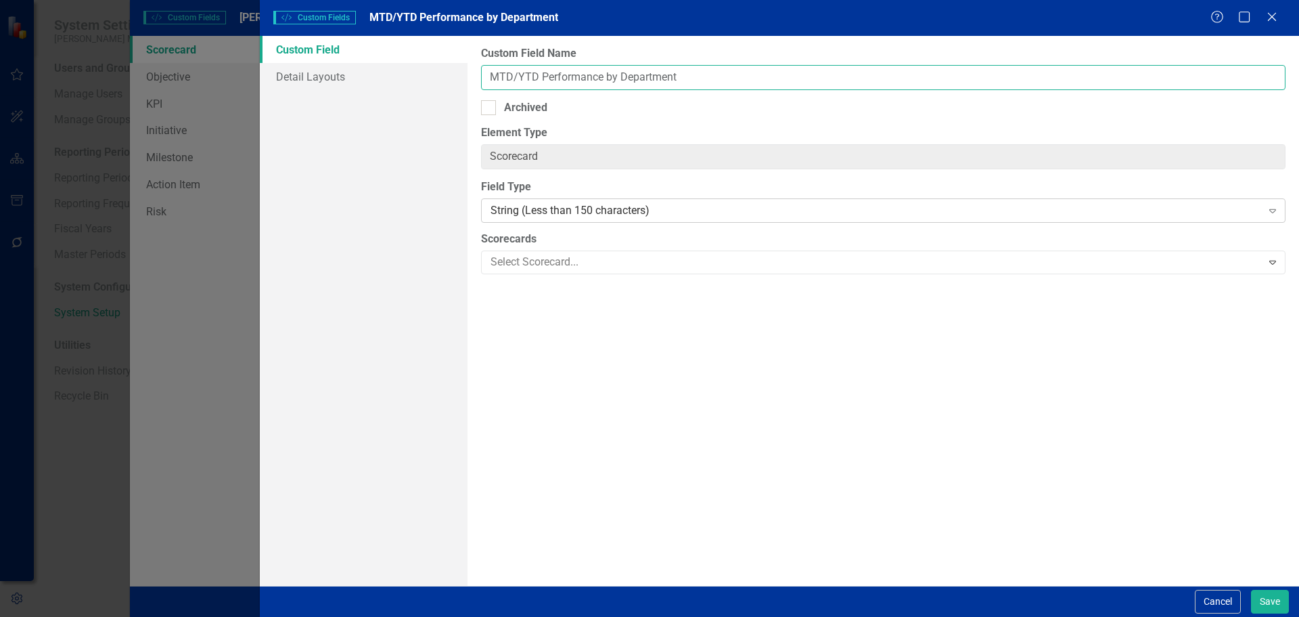
type input "MTD/YTD Performance by Department"
click at [614, 215] on div "String (Less than 150 characters)" at bounding box center [876, 211] width 771 height 16
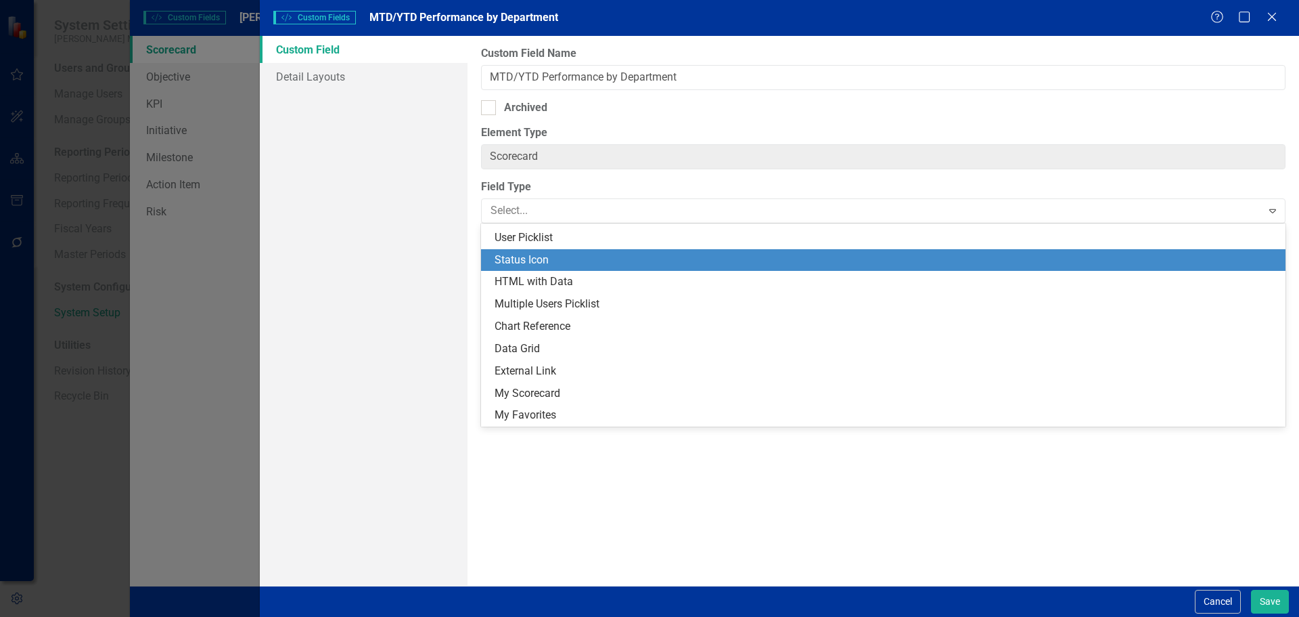
scroll to position [286, 0]
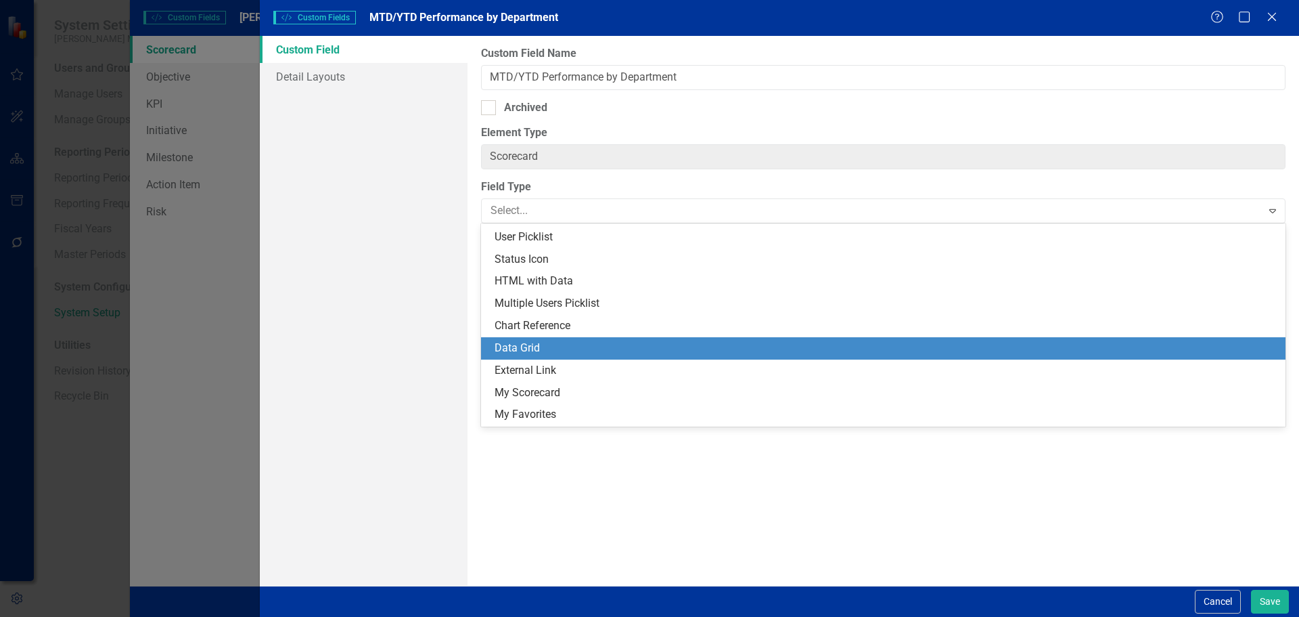
drag, startPoint x: 598, startPoint y: 275, endPoint x: 715, endPoint y: 375, distance: 153.6
click at [715, 375] on div "String (Less than 150 characters) Long Text HTML Text Image Numeric Currency In…" at bounding box center [883, 324] width 805 height 203
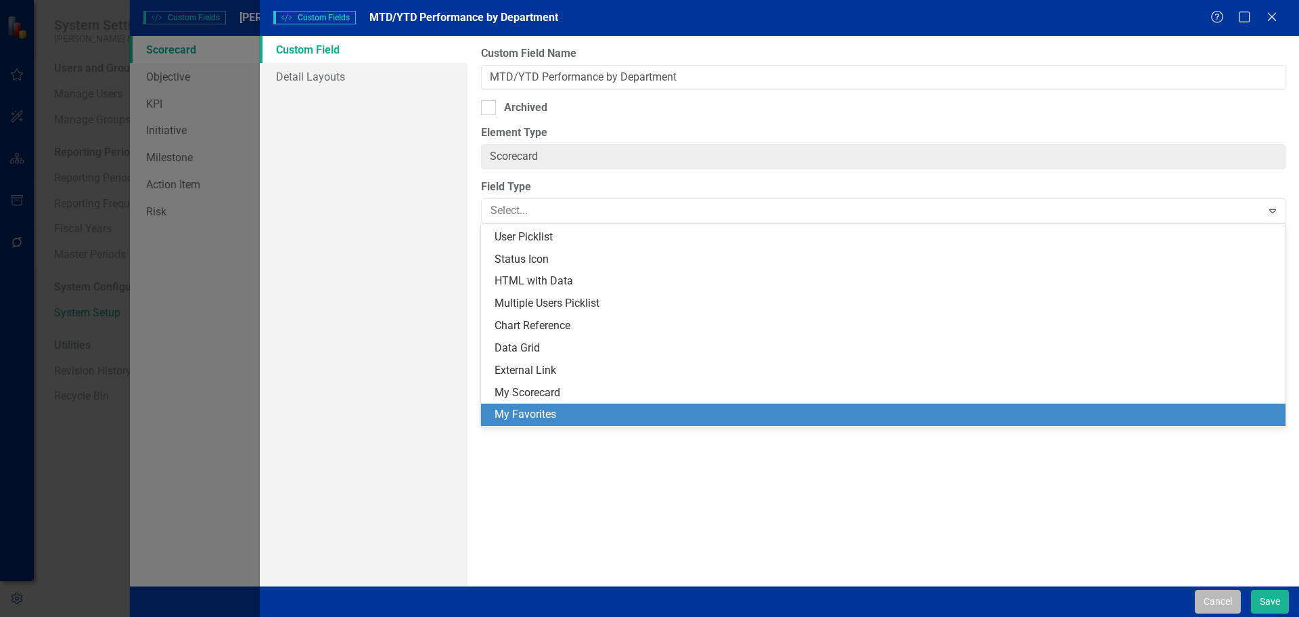
click at [1212, 598] on button "Cancel" at bounding box center [1218, 601] width 46 height 24
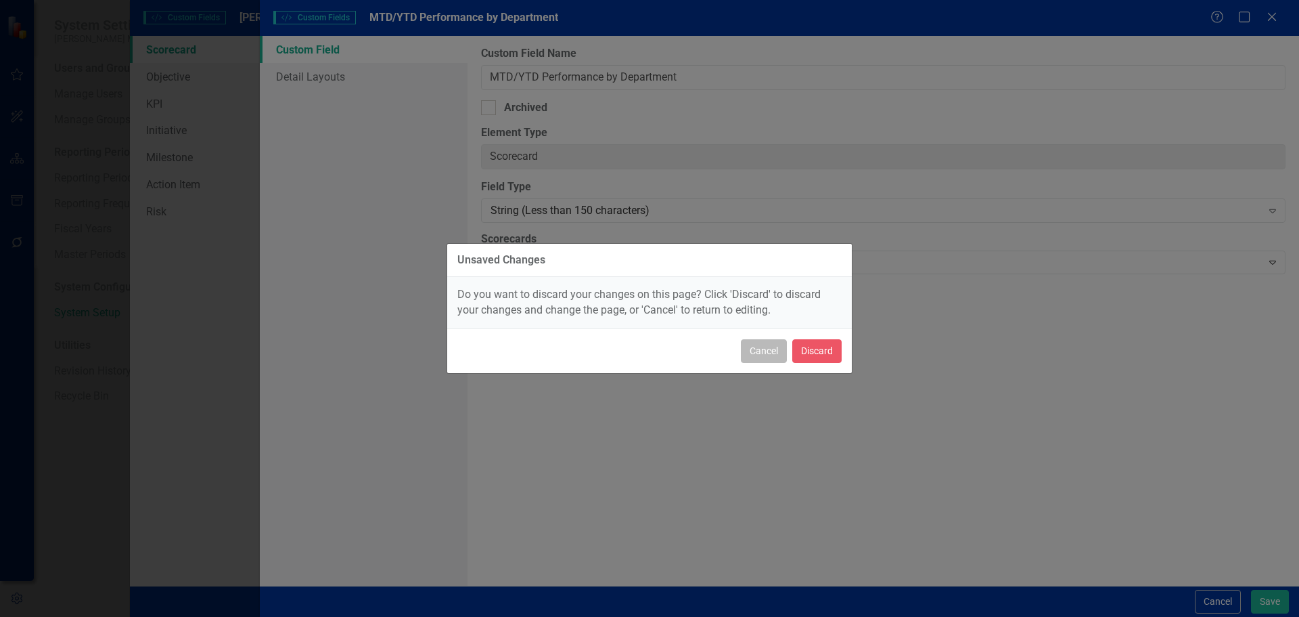
click at [761, 353] on button "Cancel" at bounding box center [764, 351] width 46 height 24
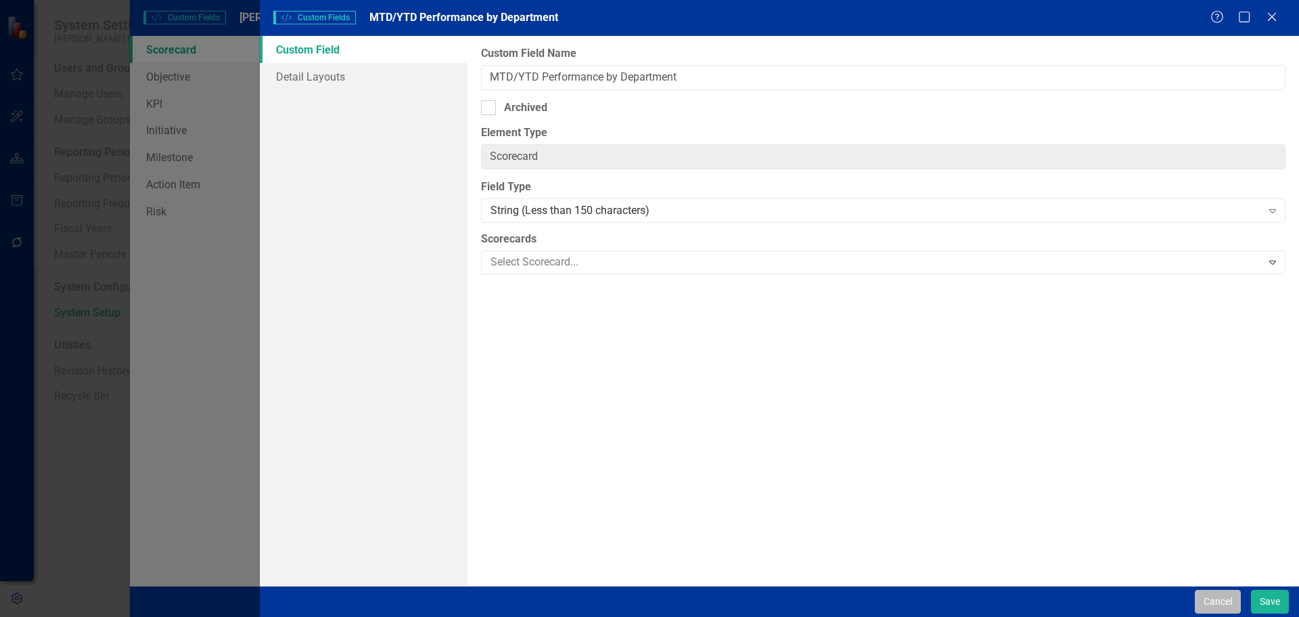
click at [1212, 593] on button "Cancel" at bounding box center [1218, 601] width 46 height 24
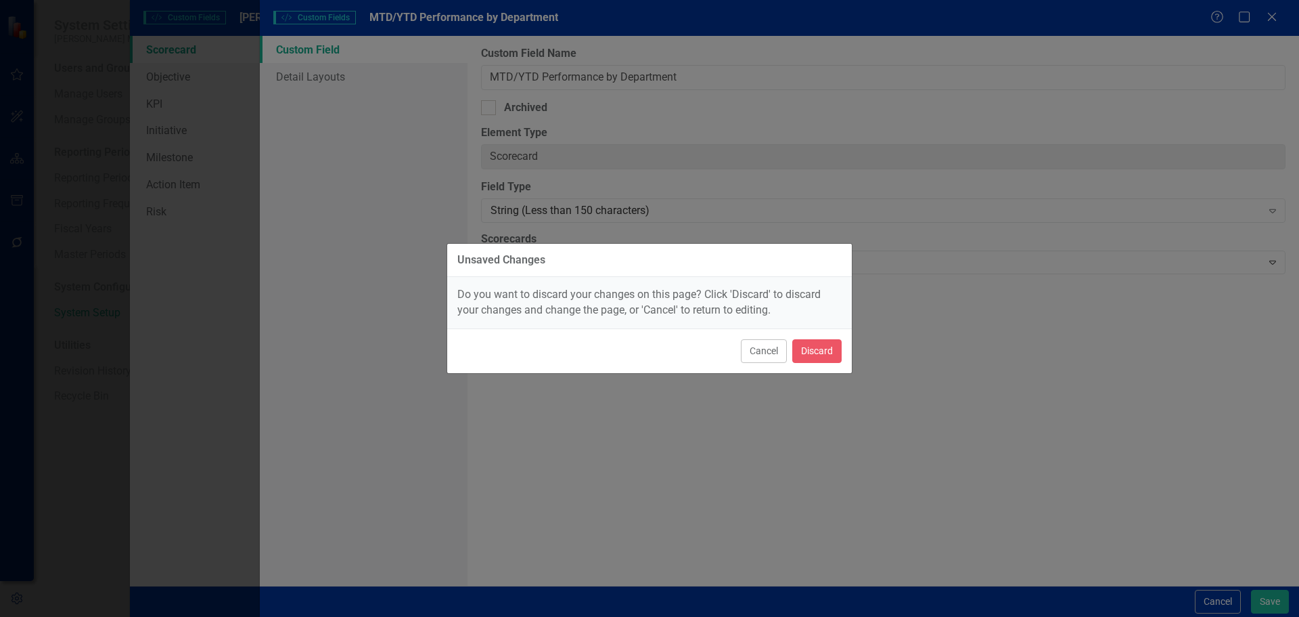
click at [770, 344] on button "Cancel" at bounding box center [764, 351] width 46 height 24
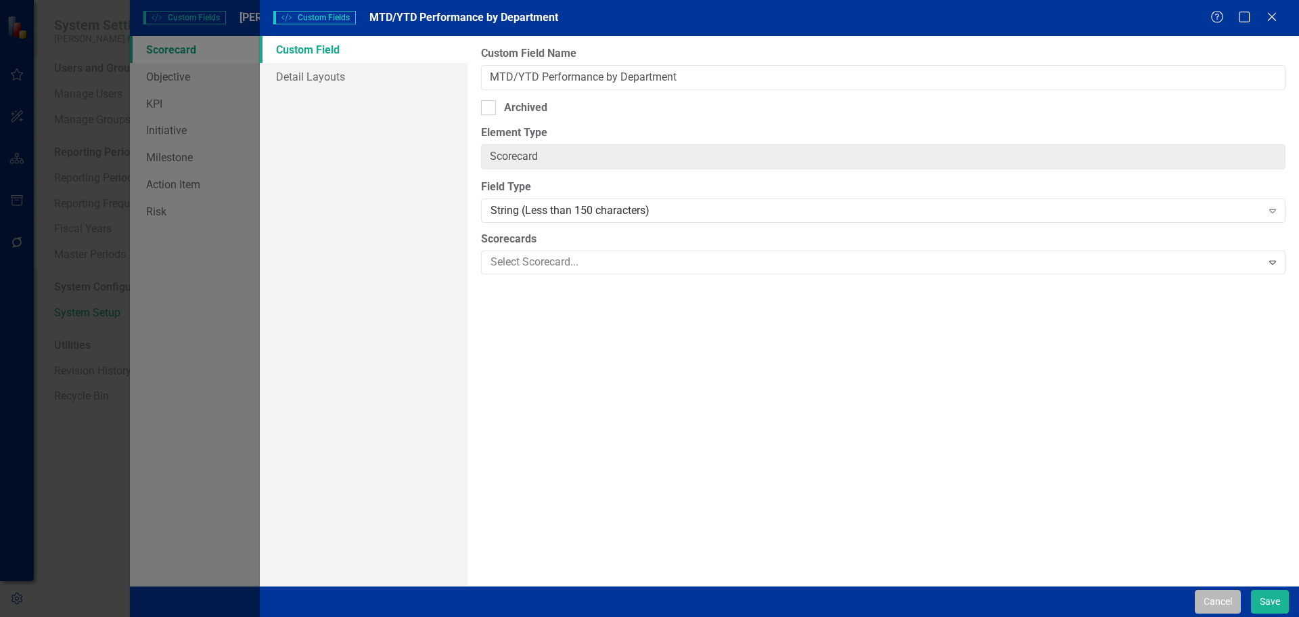
click at [1214, 600] on button "Cancel" at bounding box center [1218, 601] width 46 height 24
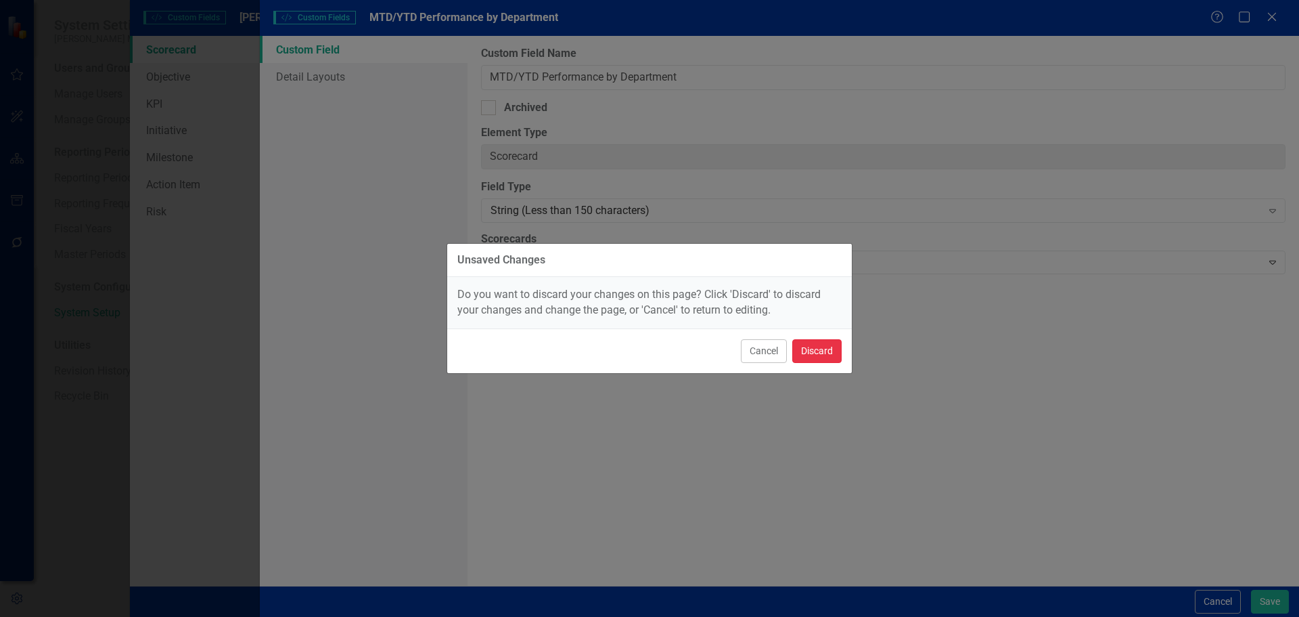
click at [824, 353] on button "Discard" at bounding box center [817, 351] width 49 height 24
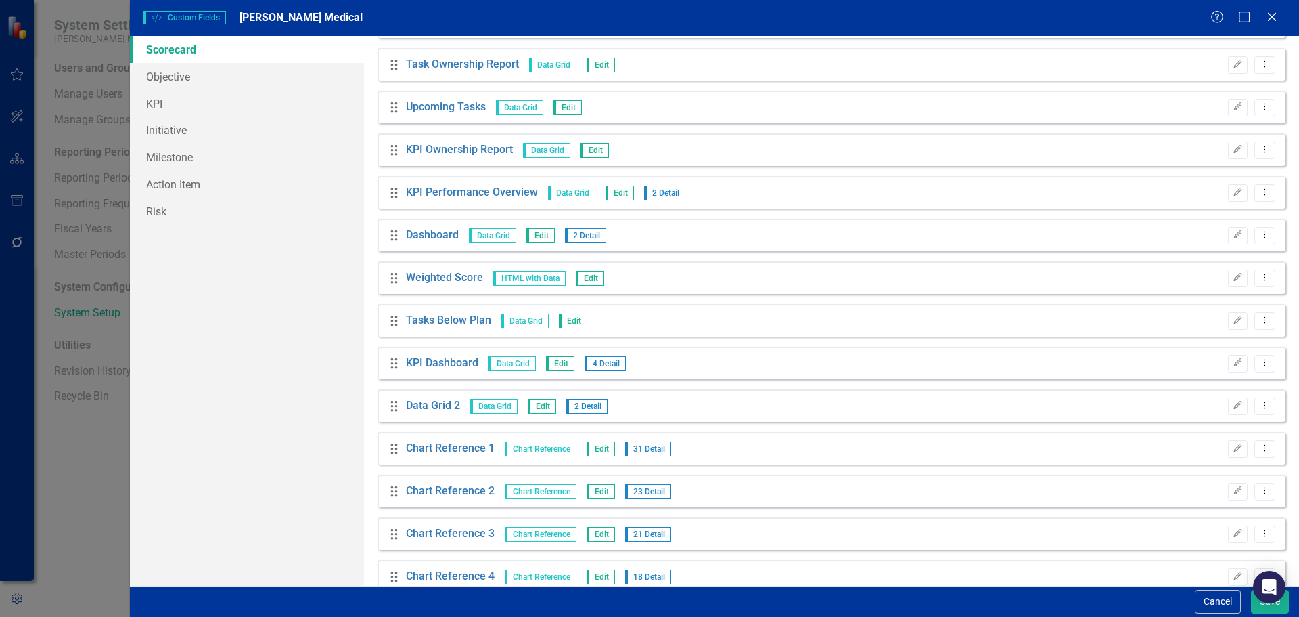
scroll to position [0, 0]
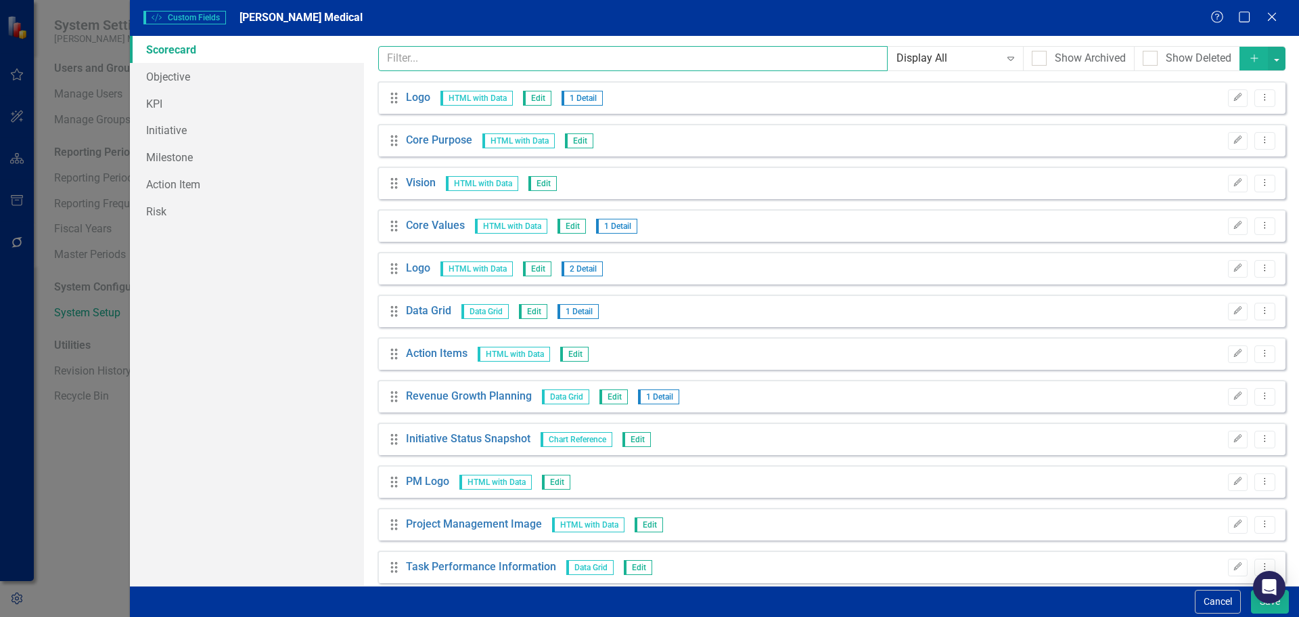
click at [505, 52] on input "text" at bounding box center [633, 58] width 510 height 25
click at [1240, 62] on button "Add" at bounding box center [1255, 59] width 30 height 24
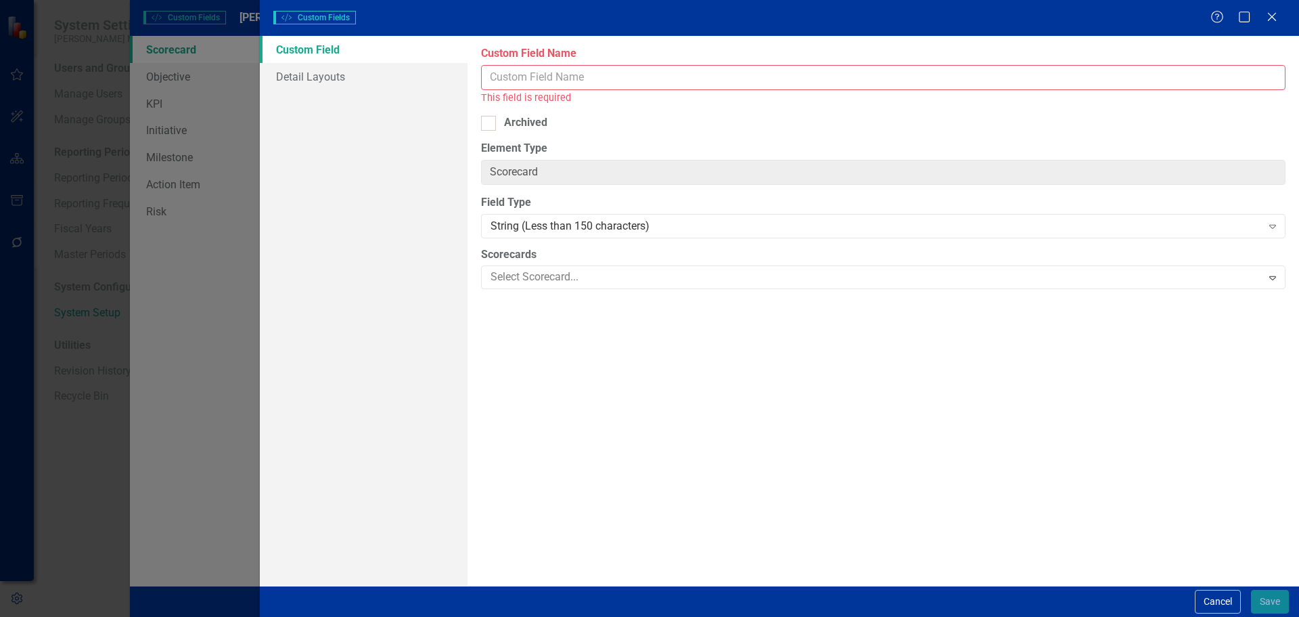
click at [694, 77] on input "Custom Field Name" at bounding box center [883, 77] width 805 height 25
paste input "MTD/YTD Performance by Department"
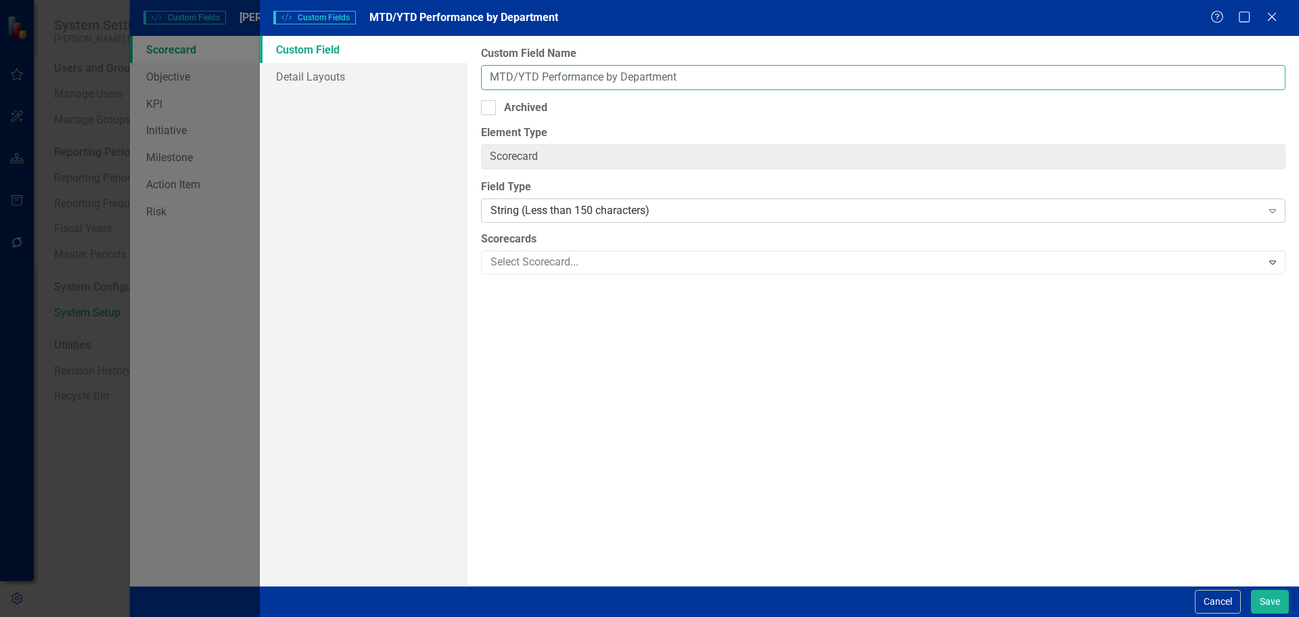
type input "MTD/YTD Performance by Department"
click at [602, 212] on div "String (Less than 150 characters)" at bounding box center [876, 211] width 771 height 16
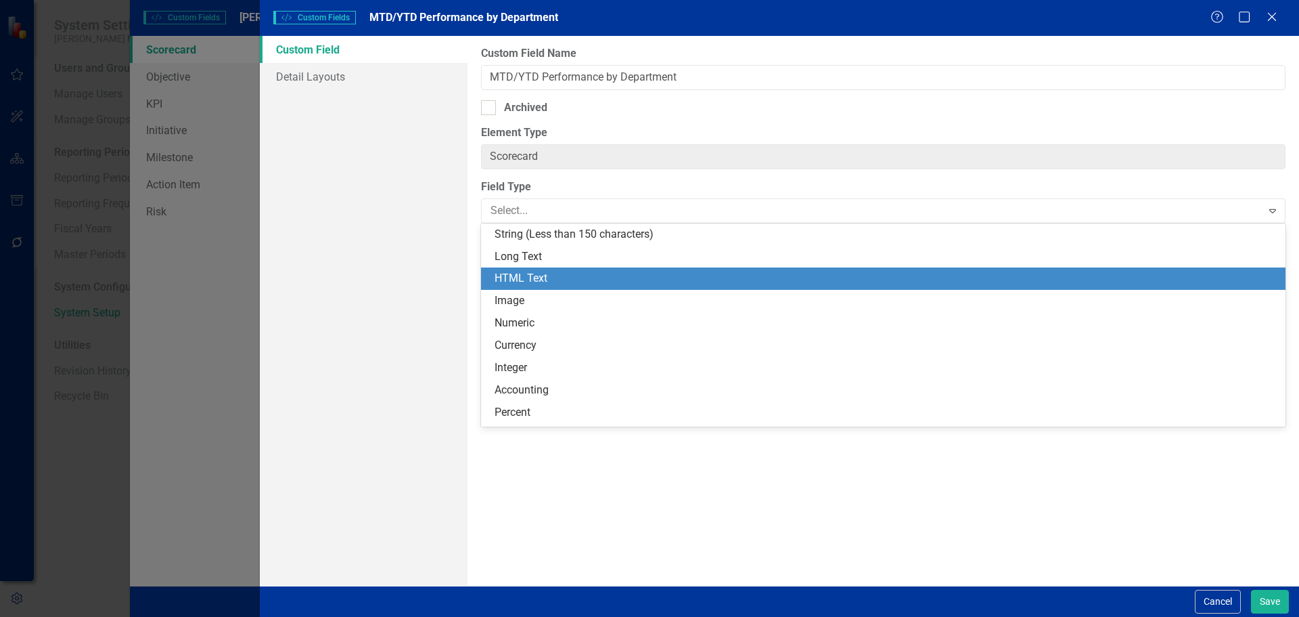
click at [581, 282] on div "HTML Text" at bounding box center [886, 279] width 783 height 16
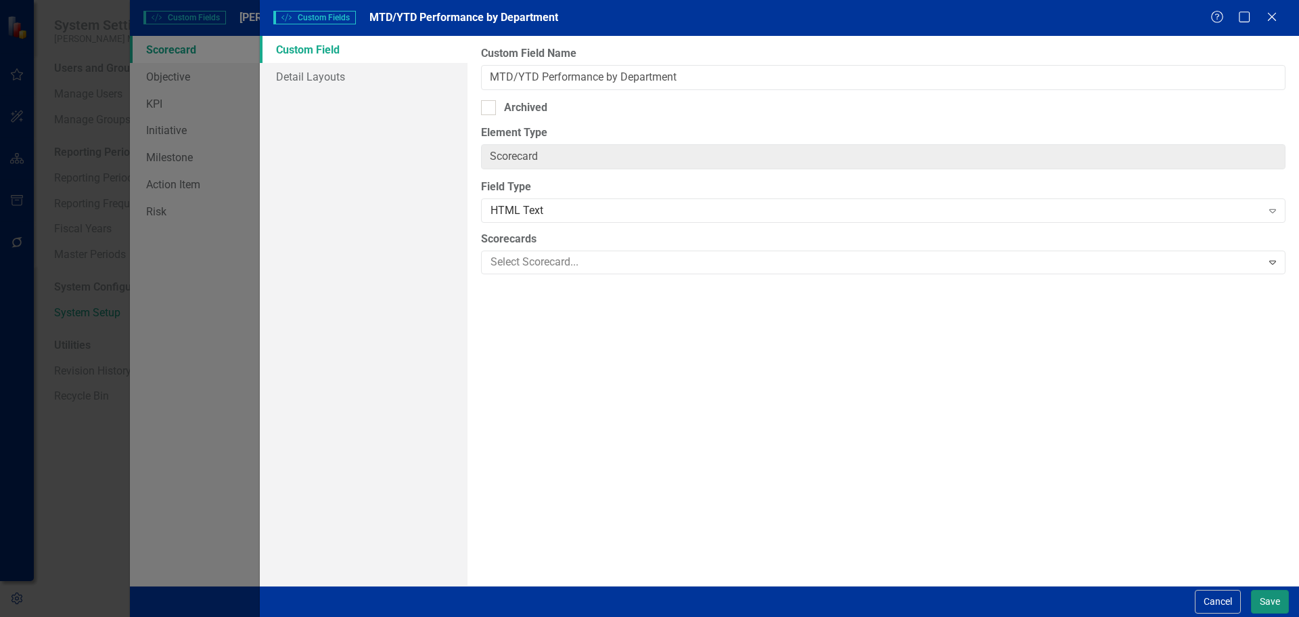
click at [1263, 600] on button "Save" at bounding box center [1270, 601] width 38 height 24
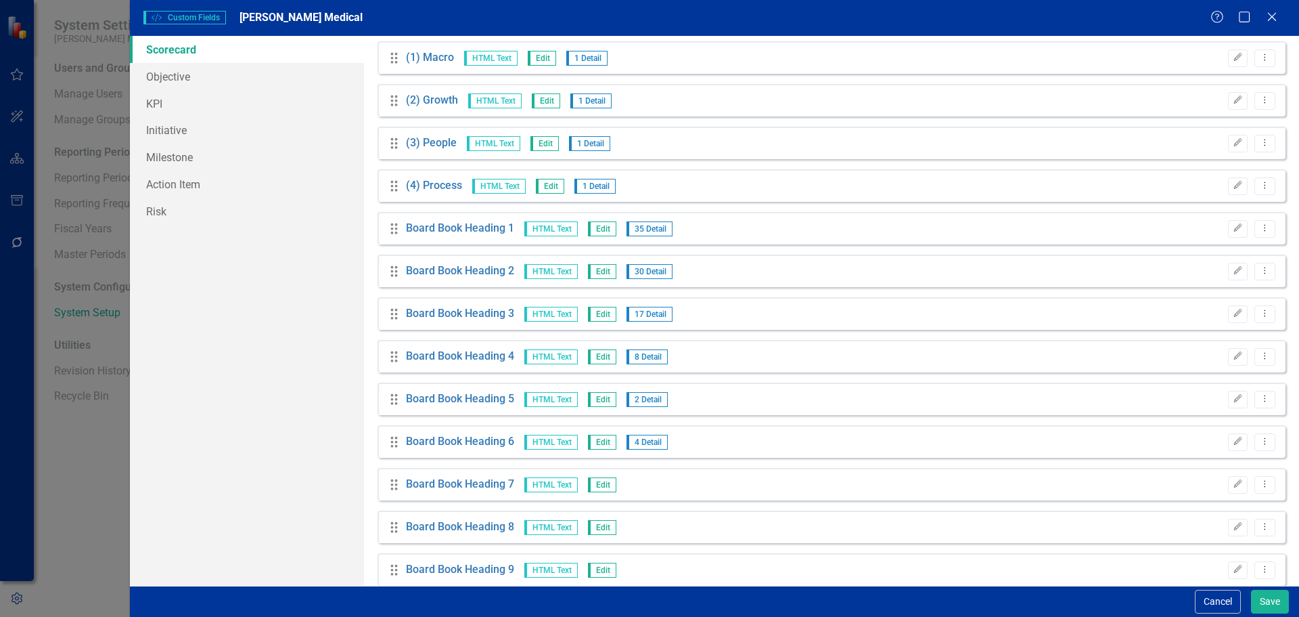
scroll to position [2301, 0]
click at [1233, 231] on icon "Edit" at bounding box center [1238, 227] width 10 height 8
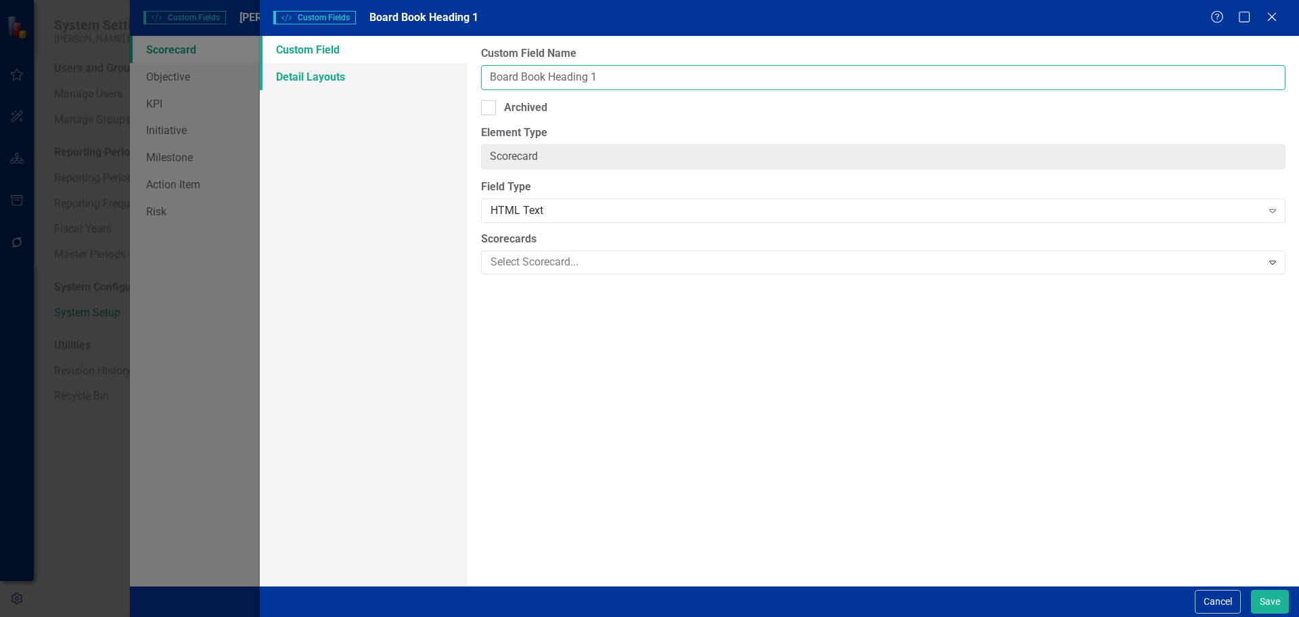
drag, startPoint x: 551, startPoint y: 83, endPoint x: 452, endPoint y: 77, distance: 99.0
click at [452, 77] on div "Custom Field Detail Layouts Custom Field Name Board Book Heading 1 Archived Ele…" at bounding box center [780, 311] width 1040 height 550
type input "Heading 1"
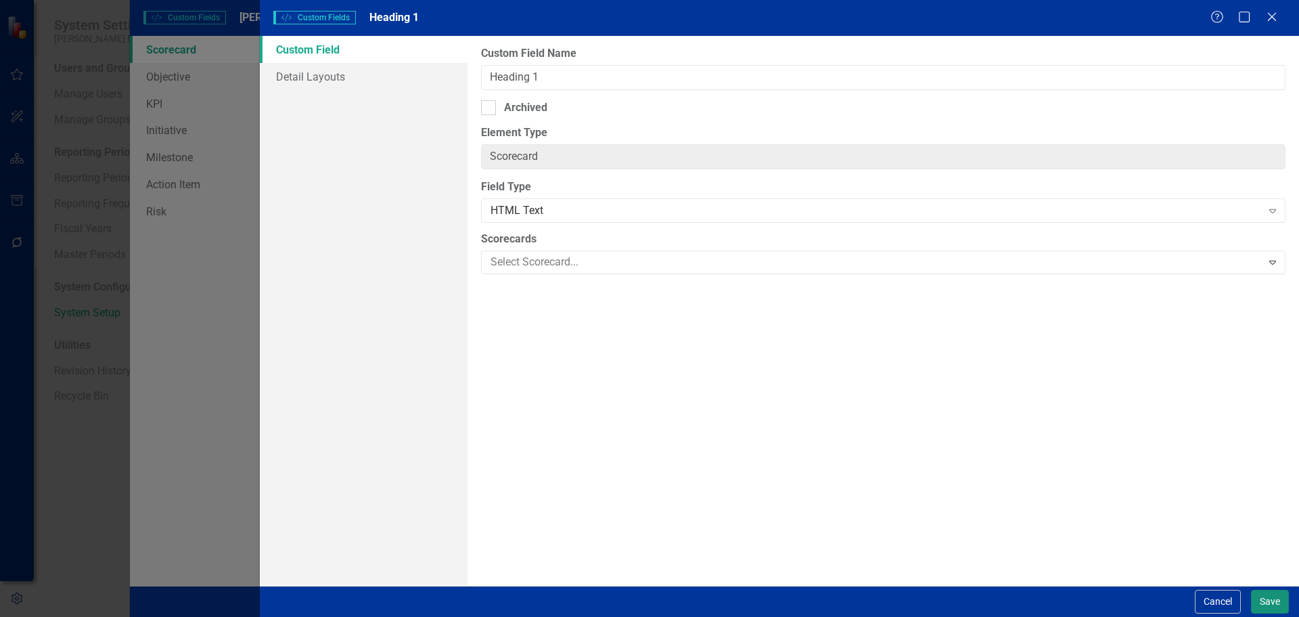
click at [1260, 603] on button "Save" at bounding box center [1270, 601] width 38 height 24
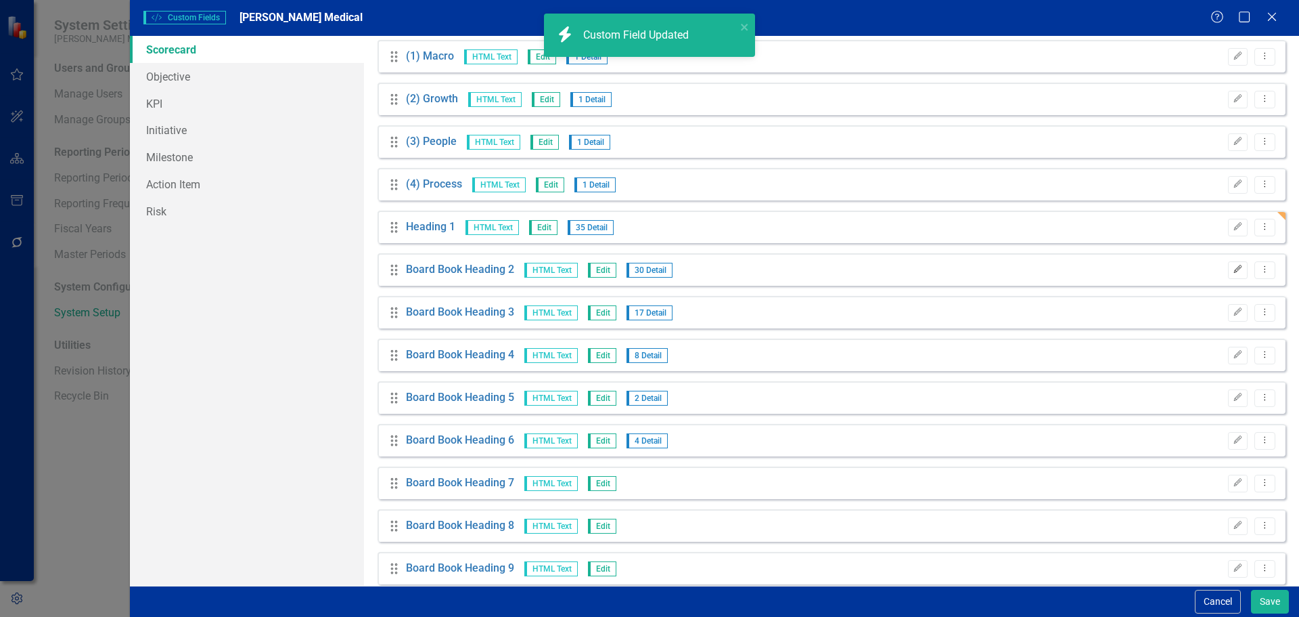
click at [1233, 267] on icon "Edit" at bounding box center [1238, 269] width 10 height 8
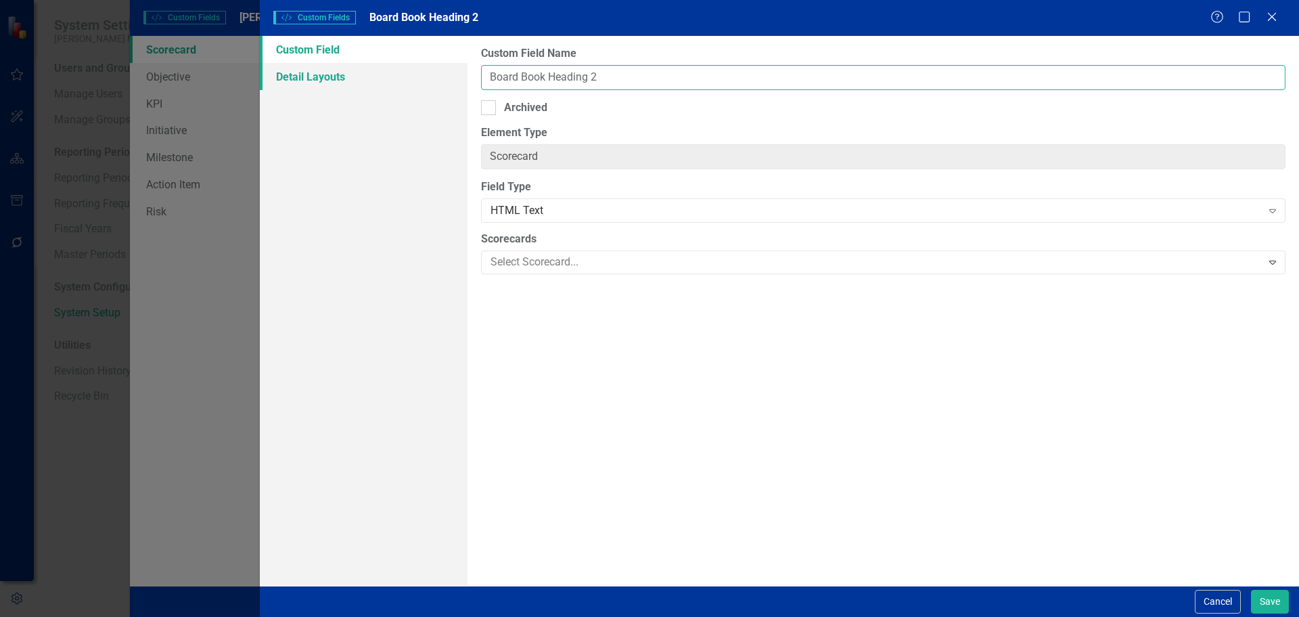
drag, startPoint x: 549, startPoint y: 74, endPoint x: 447, endPoint y: 72, distance: 101.5
click at [447, 72] on div "Custom Field Detail Layouts Custom Field Name Board Book Heading 2 Archived Ele…" at bounding box center [780, 311] width 1040 height 550
type input "Heading 2"
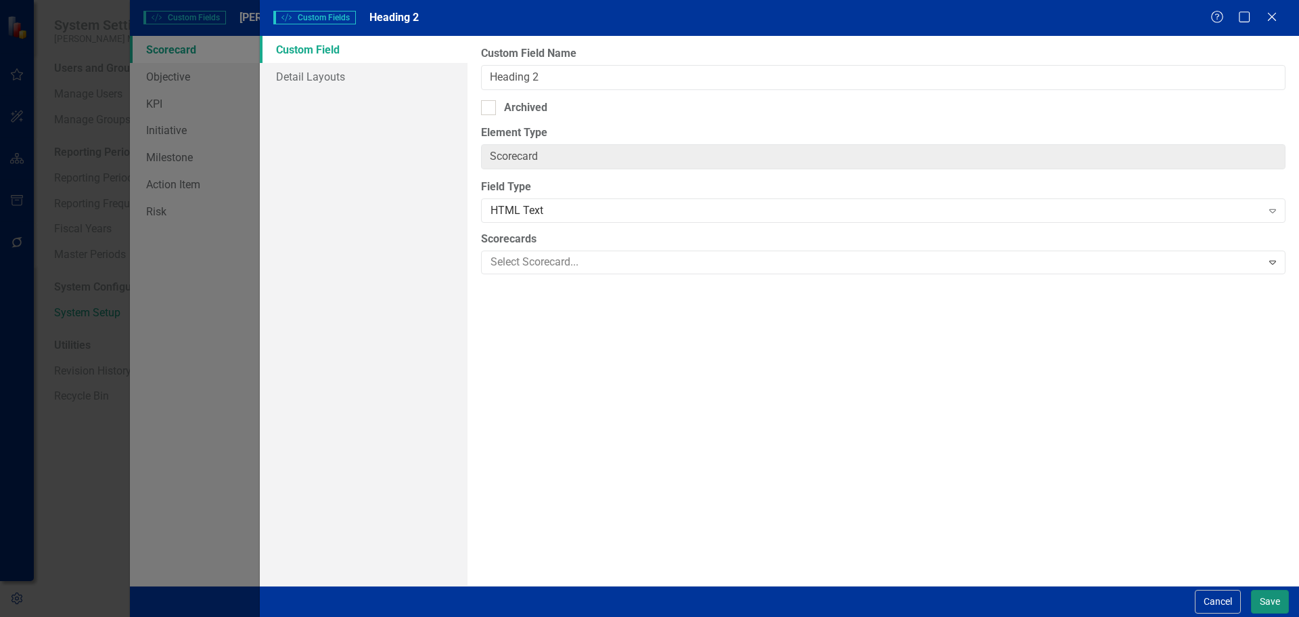
click at [1272, 604] on button "Save" at bounding box center [1270, 601] width 38 height 24
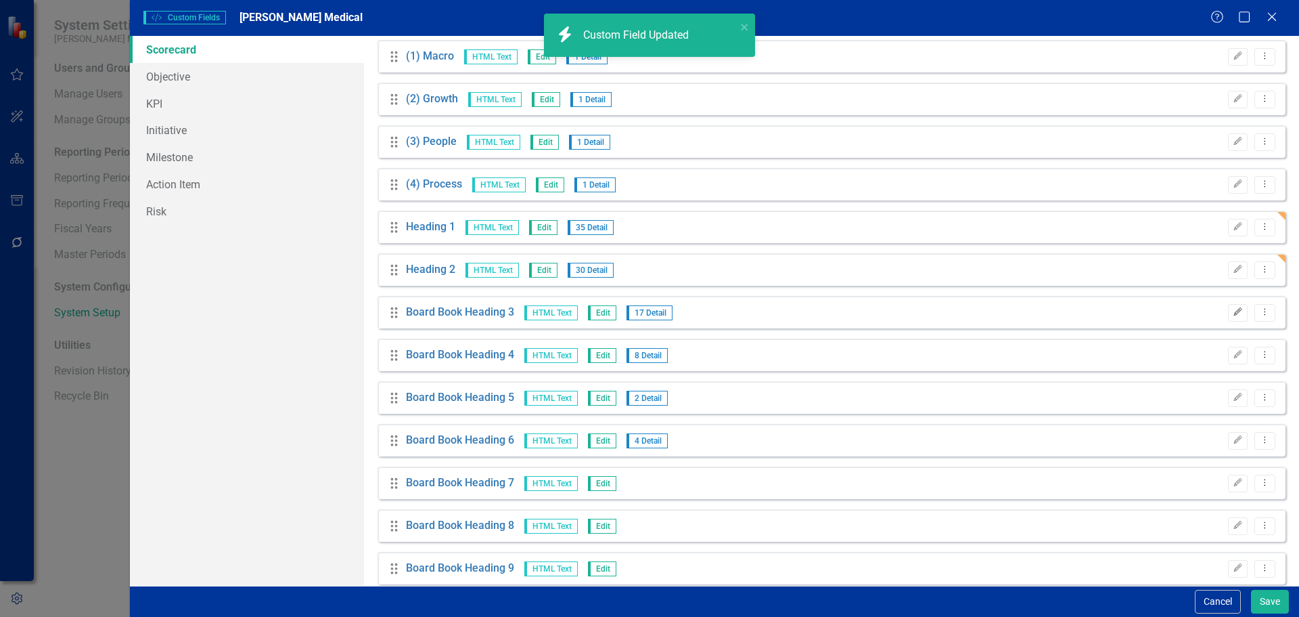
click at [1233, 314] on icon "Edit" at bounding box center [1238, 312] width 10 height 8
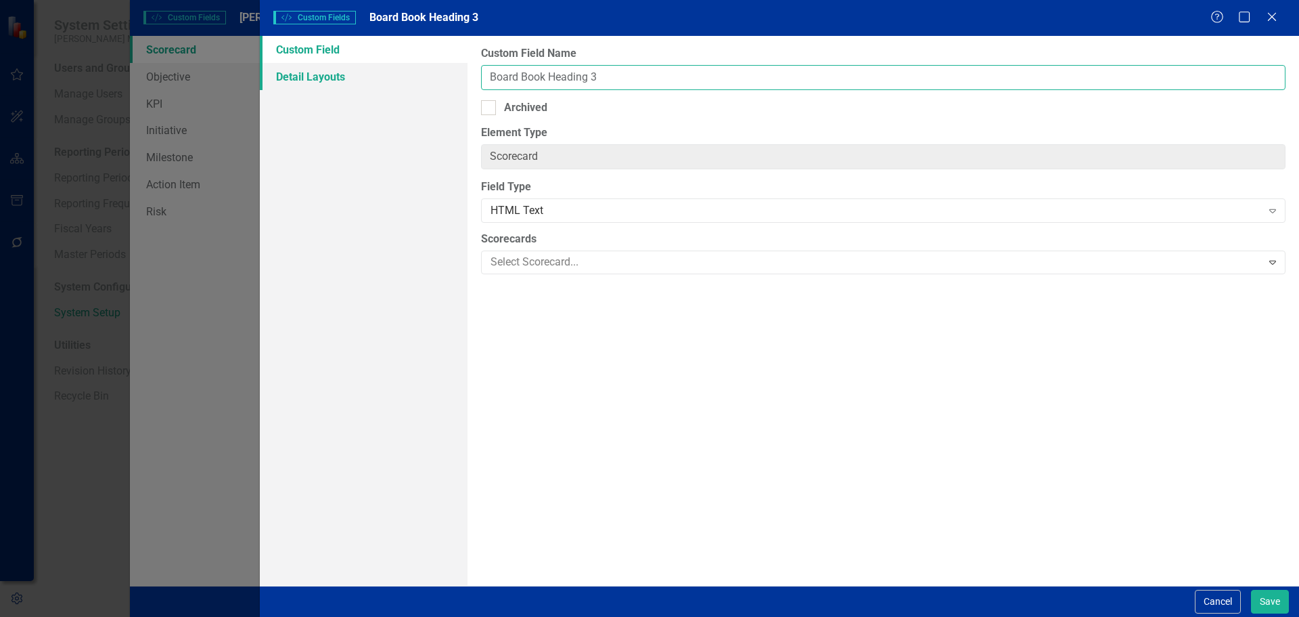
drag, startPoint x: 550, startPoint y: 79, endPoint x: 441, endPoint y: 73, distance: 109.8
click at [441, 73] on div "Custom Field Detail Layouts Custom Field Name Board Book Heading 3 Archived Ele…" at bounding box center [780, 311] width 1040 height 550
type input "Heading 3"
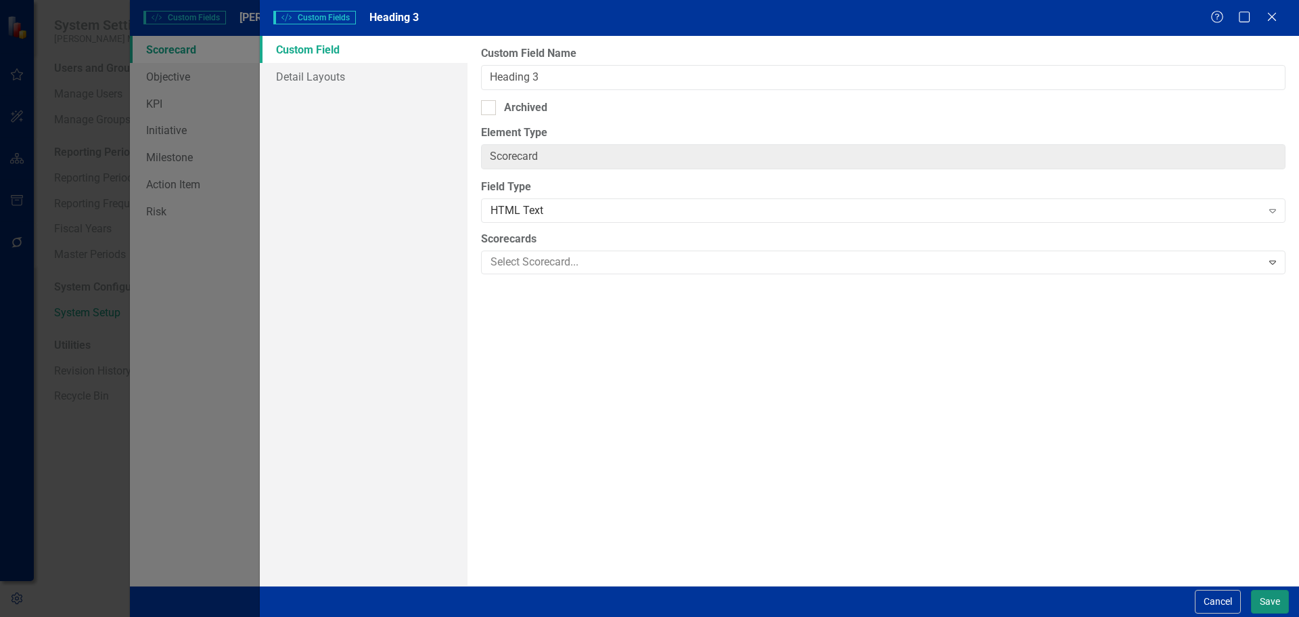
click at [1271, 594] on button "Save" at bounding box center [1270, 601] width 38 height 24
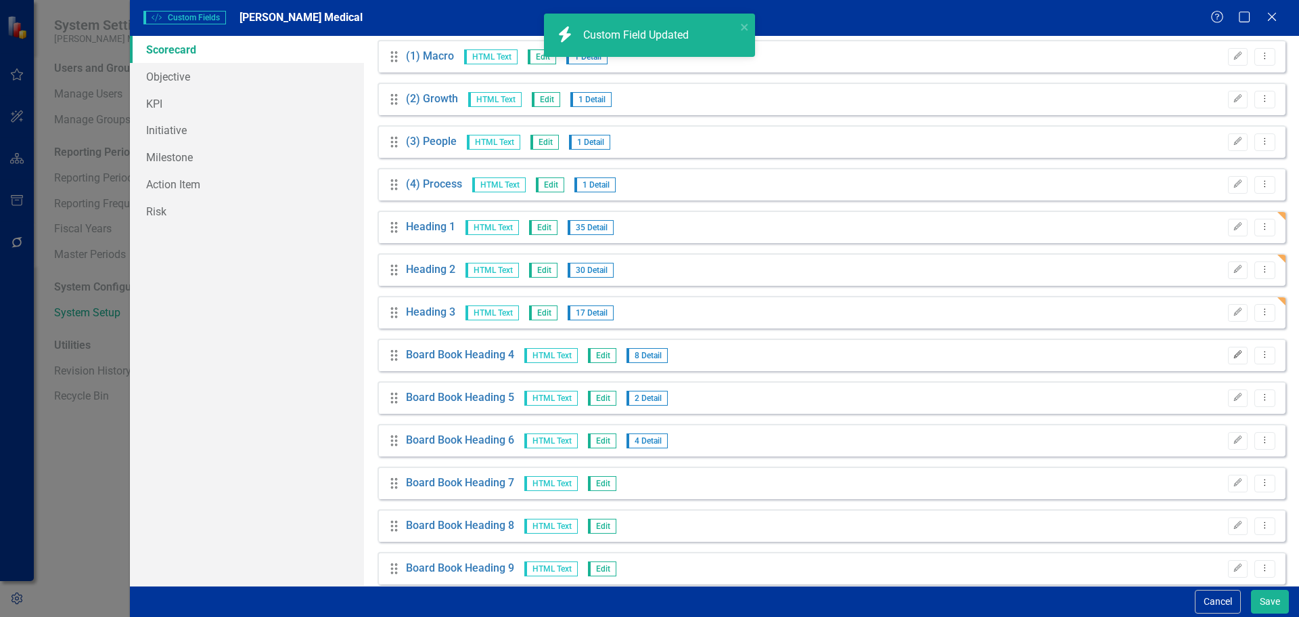
click at [1233, 351] on icon "Edit" at bounding box center [1238, 355] width 10 height 8
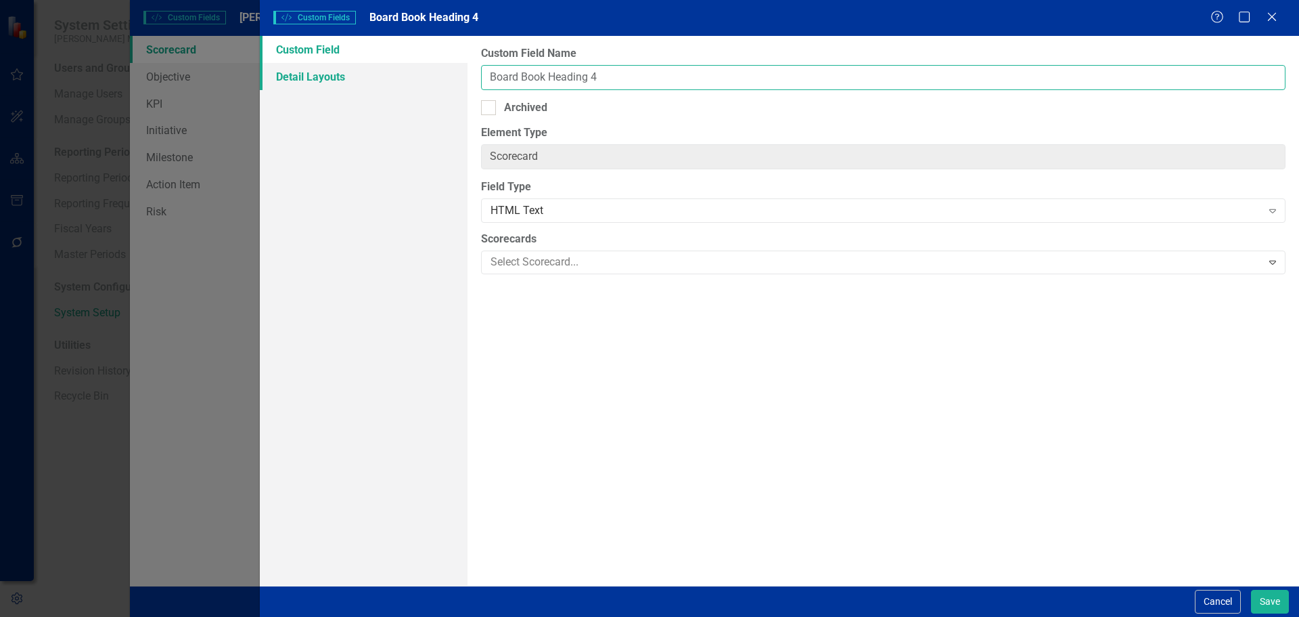
drag, startPoint x: 550, startPoint y: 79, endPoint x: 439, endPoint y: 78, distance: 111.0
click at [439, 78] on div "Custom Field Detail Layouts Custom Field Name Board Book Heading 4 Archived Ele…" at bounding box center [780, 311] width 1040 height 550
type input "Heading 4"
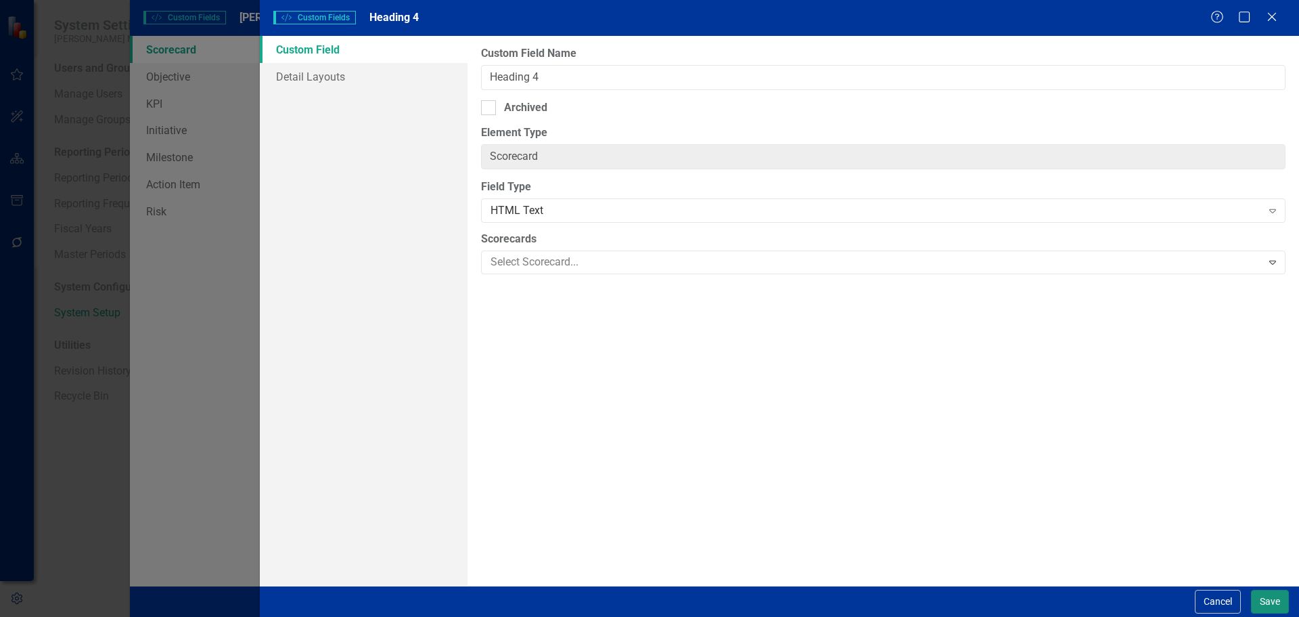
click at [1283, 602] on button "Save" at bounding box center [1270, 601] width 38 height 24
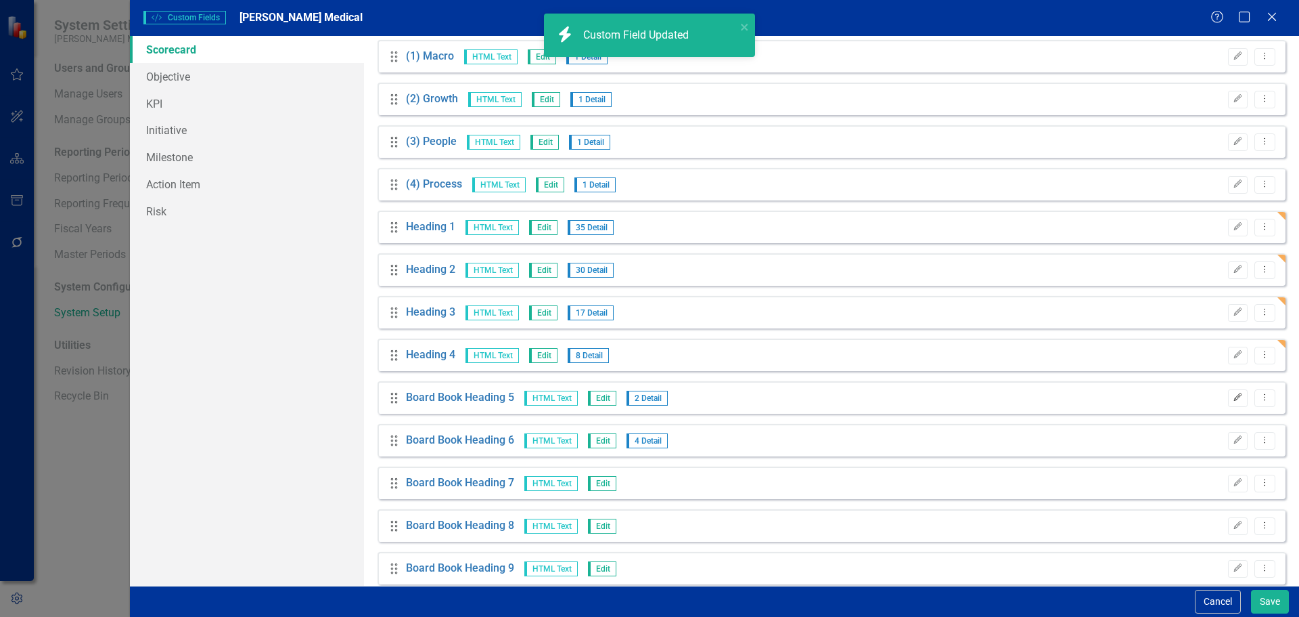
click at [1228, 403] on button "Edit" at bounding box center [1238, 398] width 20 height 18
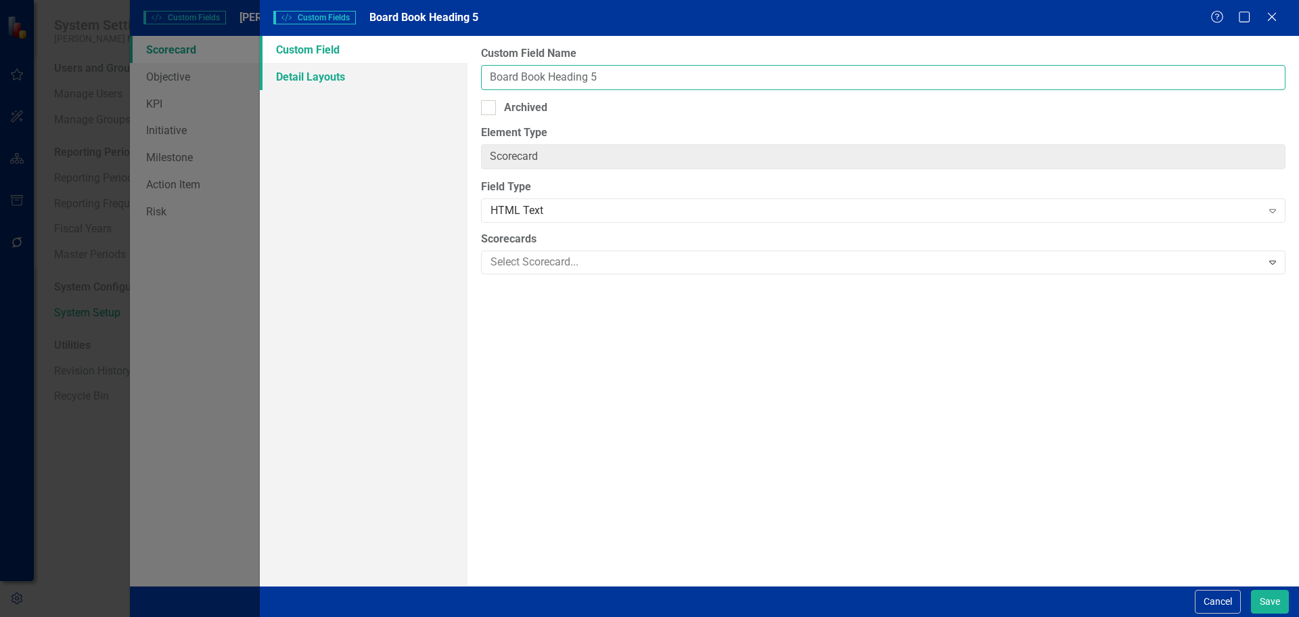
drag, startPoint x: 549, startPoint y: 74, endPoint x: 456, endPoint y: 76, distance: 92.7
click at [456, 76] on div "Custom Field Detail Layouts Custom Field Name Board Book Heading 5 Archived Ele…" at bounding box center [780, 311] width 1040 height 550
type input "Heading 5"
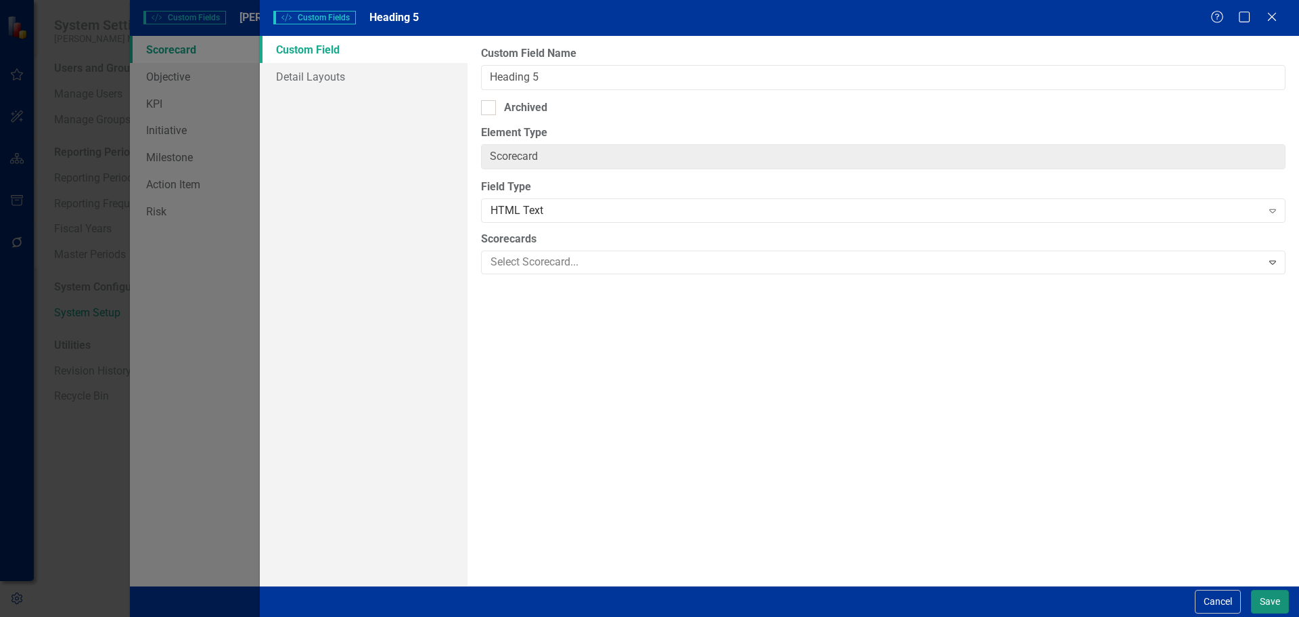
click at [1264, 597] on button "Save" at bounding box center [1270, 601] width 38 height 24
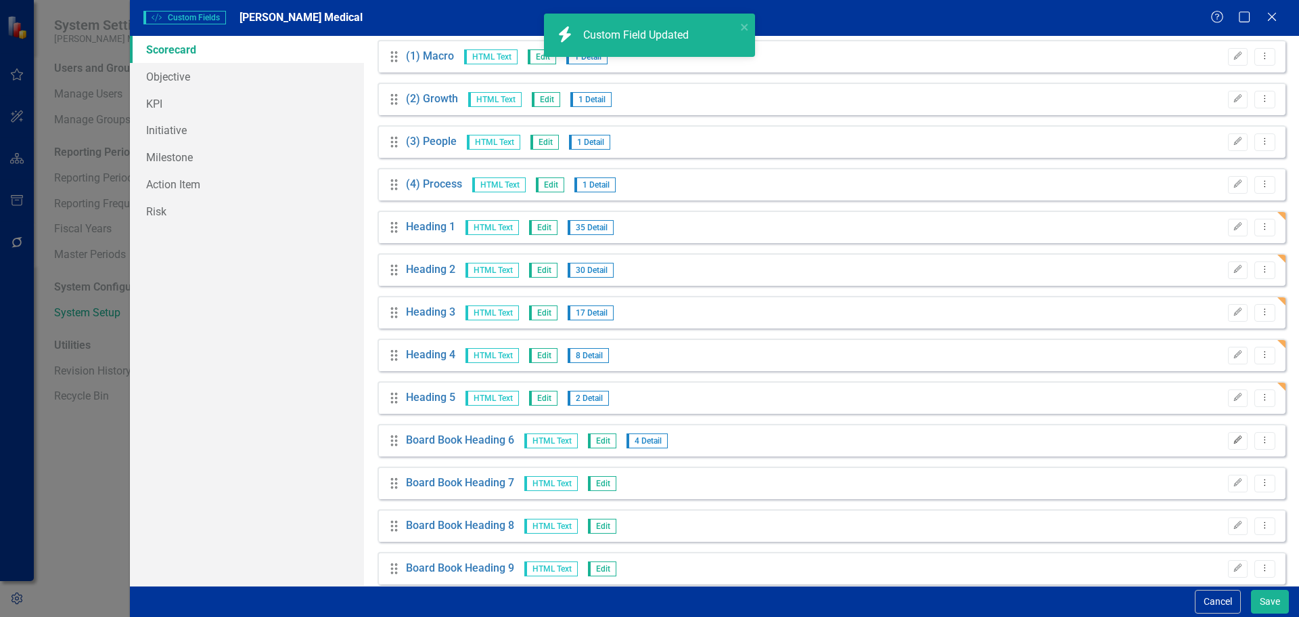
click at [1233, 442] on icon "Edit" at bounding box center [1238, 440] width 10 height 8
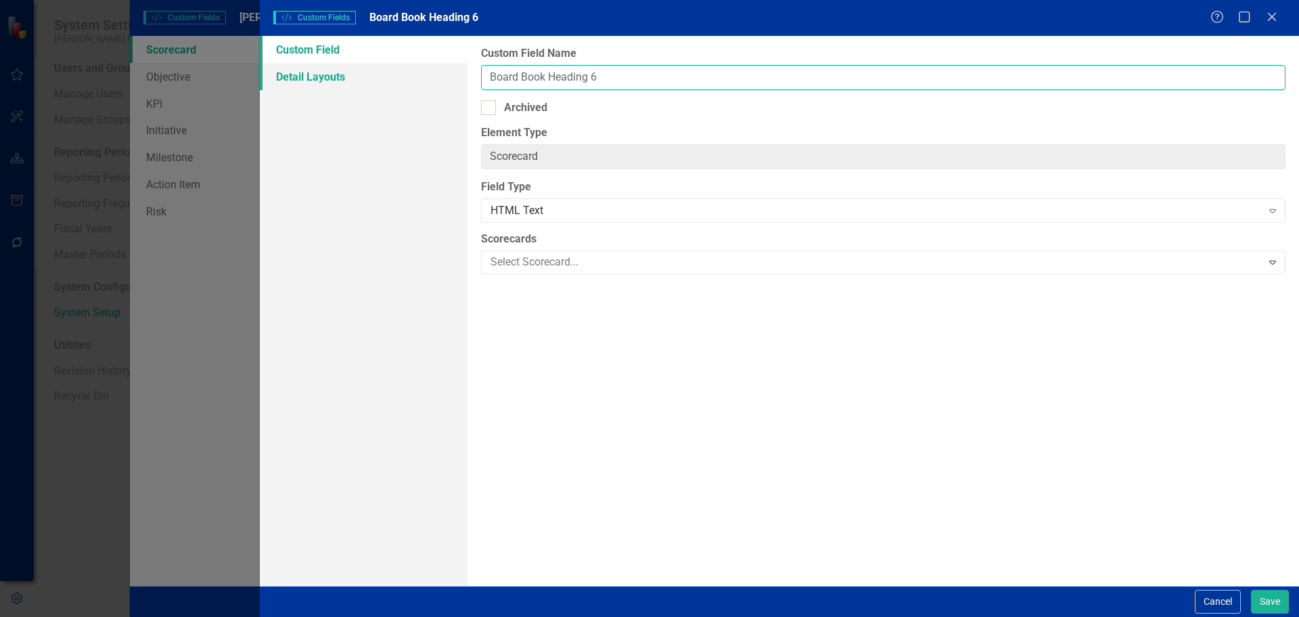
drag, startPoint x: 548, startPoint y: 78, endPoint x: 428, endPoint y: 82, distance: 120.5
click at [428, 82] on div "Custom Field Detail Layouts Custom Field Name Board Book Heading 6 Archived Ele…" at bounding box center [780, 311] width 1040 height 550
type input "Heading 6"
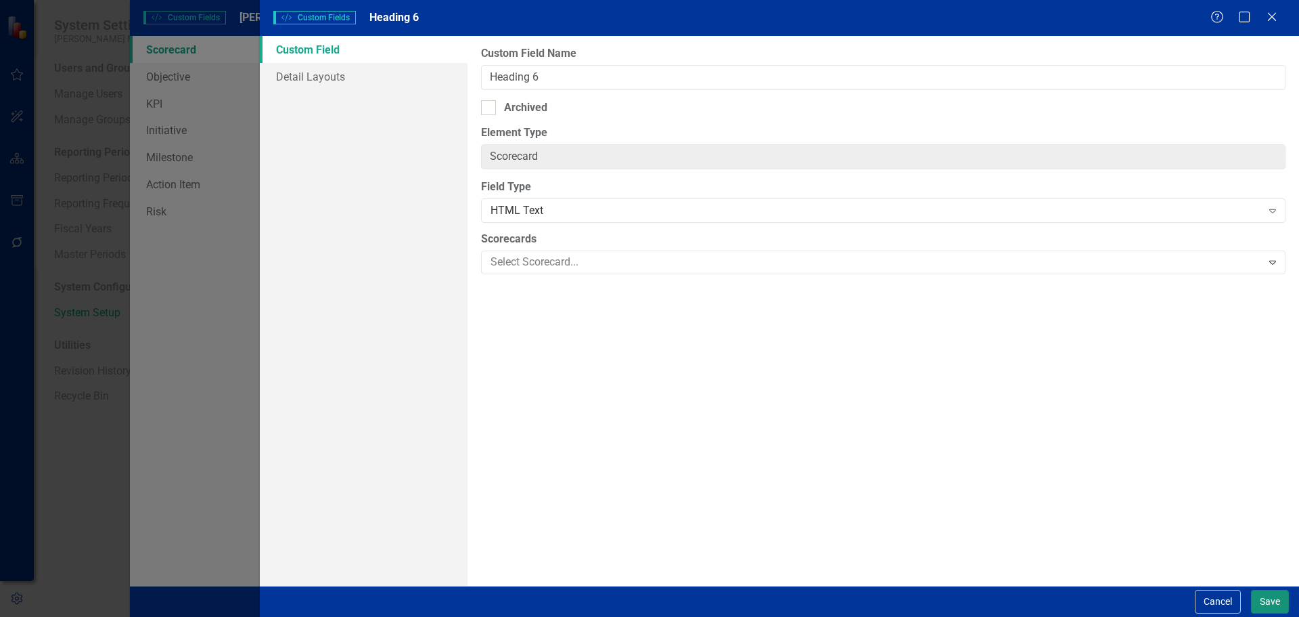
click at [1266, 592] on button "Save" at bounding box center [1270, 601] width 38 height 24
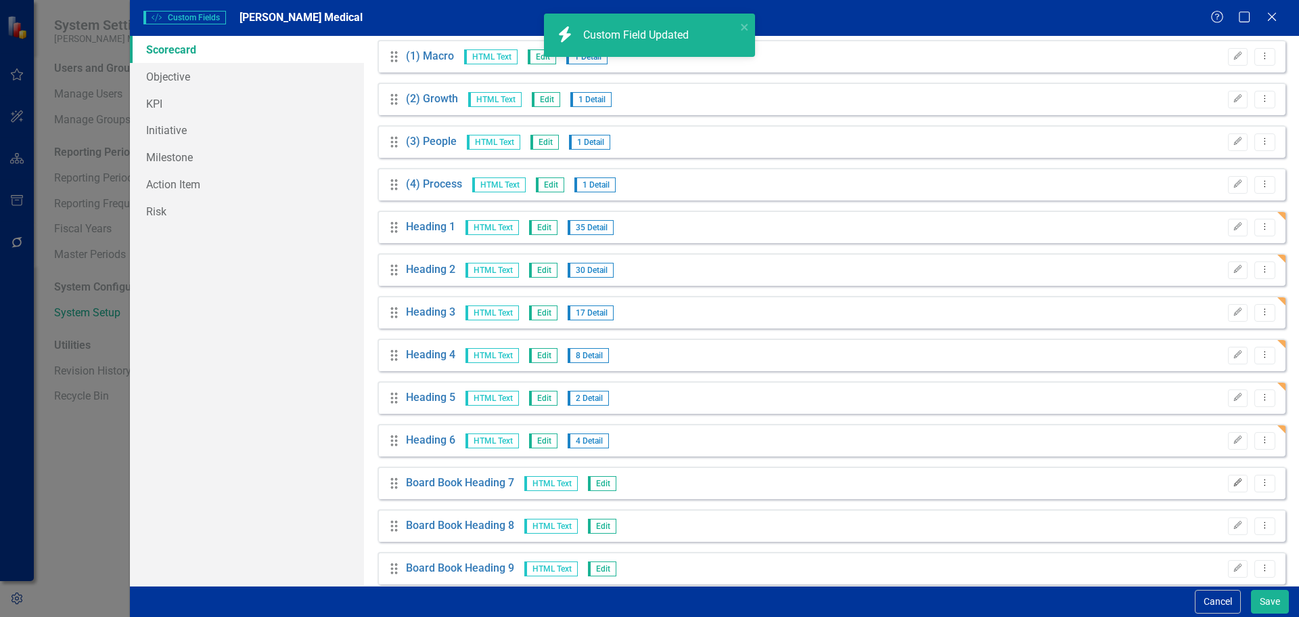
click at [1233, 487] on icon "Edit" at bounding box center [1238, 482] width 10 height 8
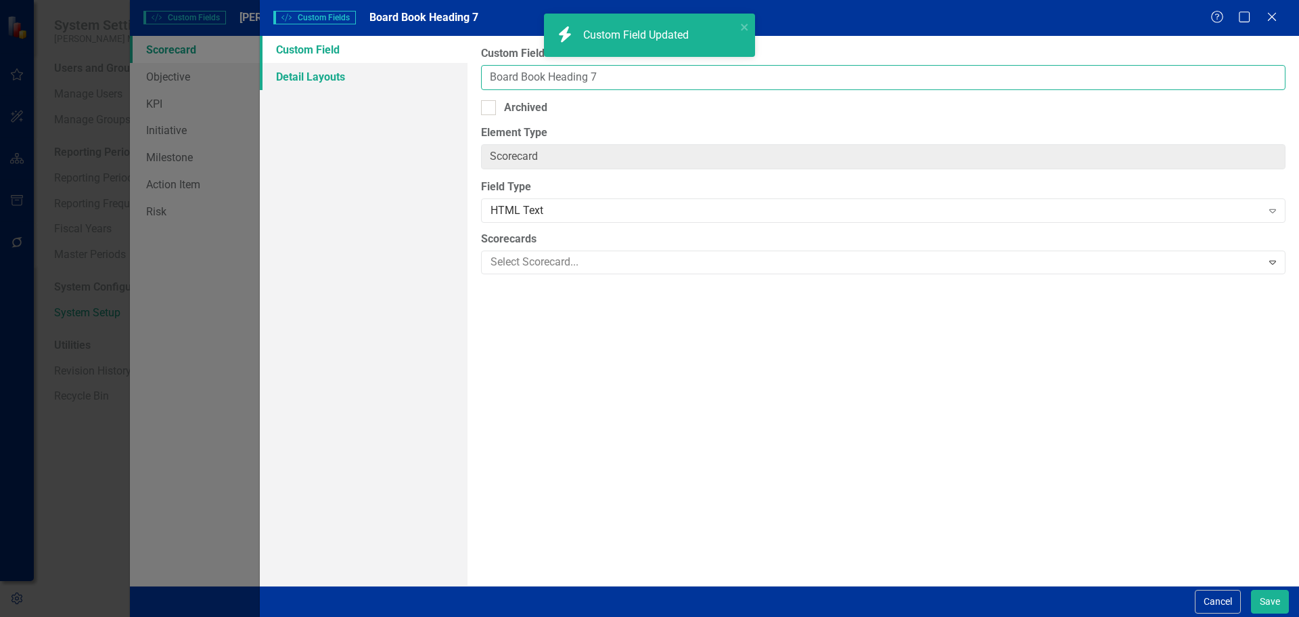
drag, startPoint x: 548, startPoint y: 79, endPoint x: 430, endPoint y: 81, distance: 117.1
click at [430, 81] on div "Custom Field Detail Layouts Custom Field Name Board Book Heading 7 Archived Ele…" at bounding box center [780, 311] width 1040 height 550
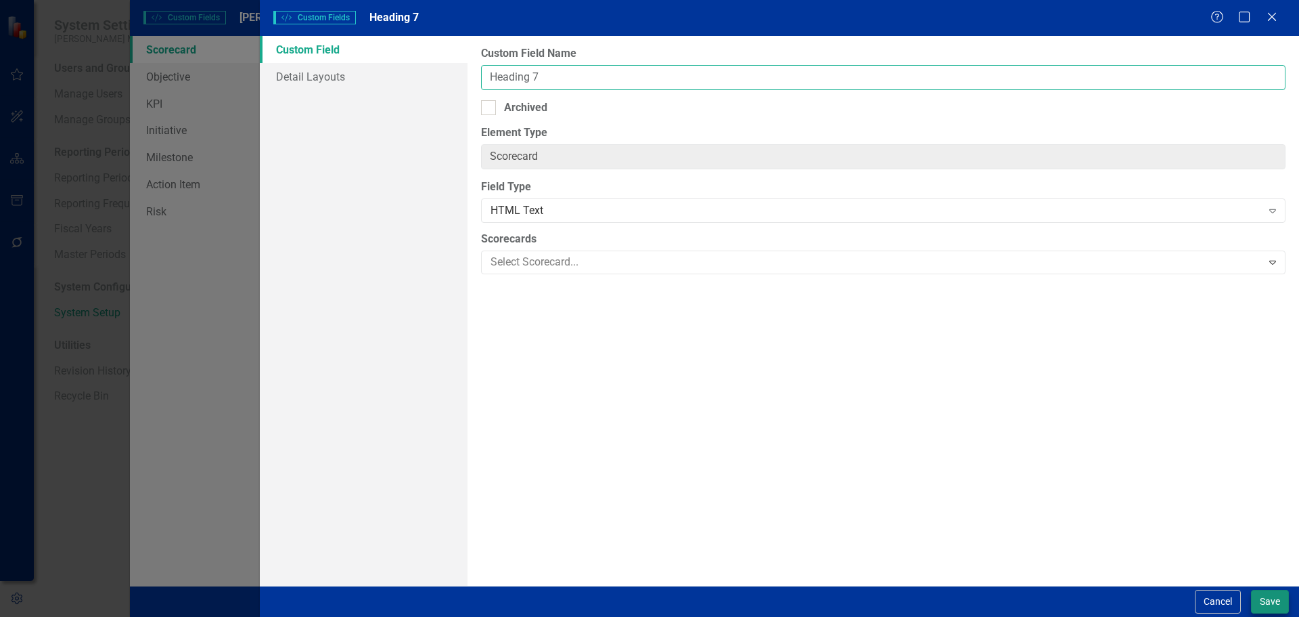
type input "Heading 7"
click at [1270, 611] on button "Save" at bounding box center [1270, 601] width 38 height 24
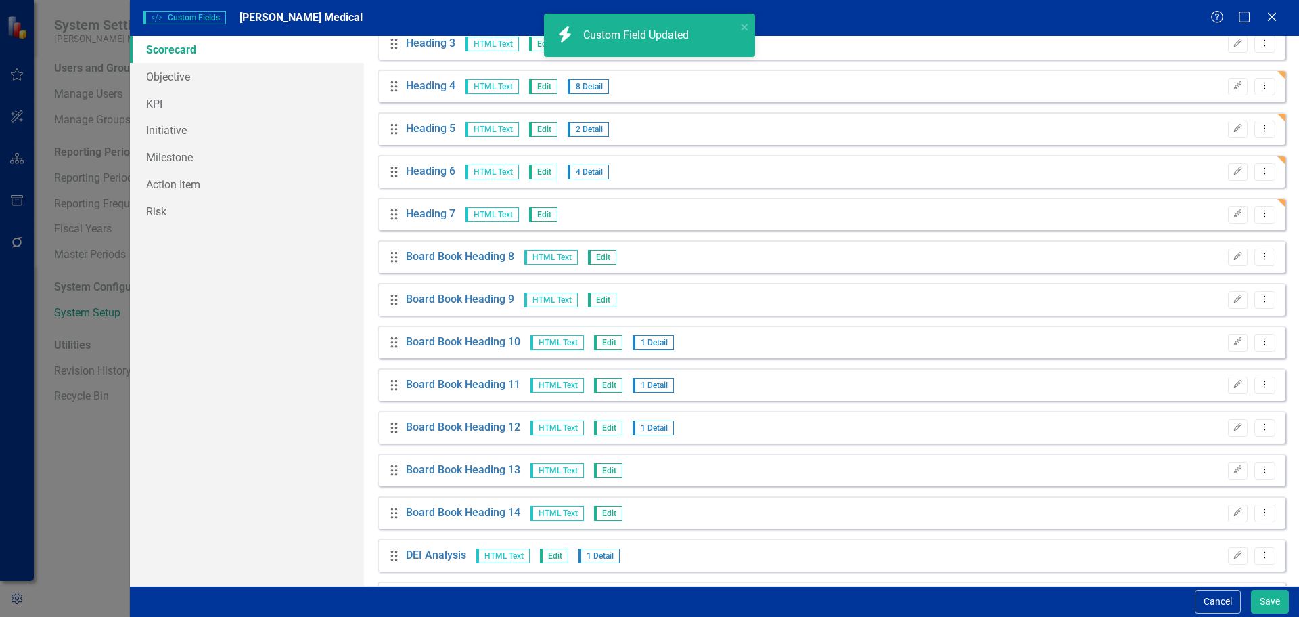
scroll to position [2572, 0]
click at [1233, 258] on icon "Edit" at bounding box center [1238, 254] width 10 height 8
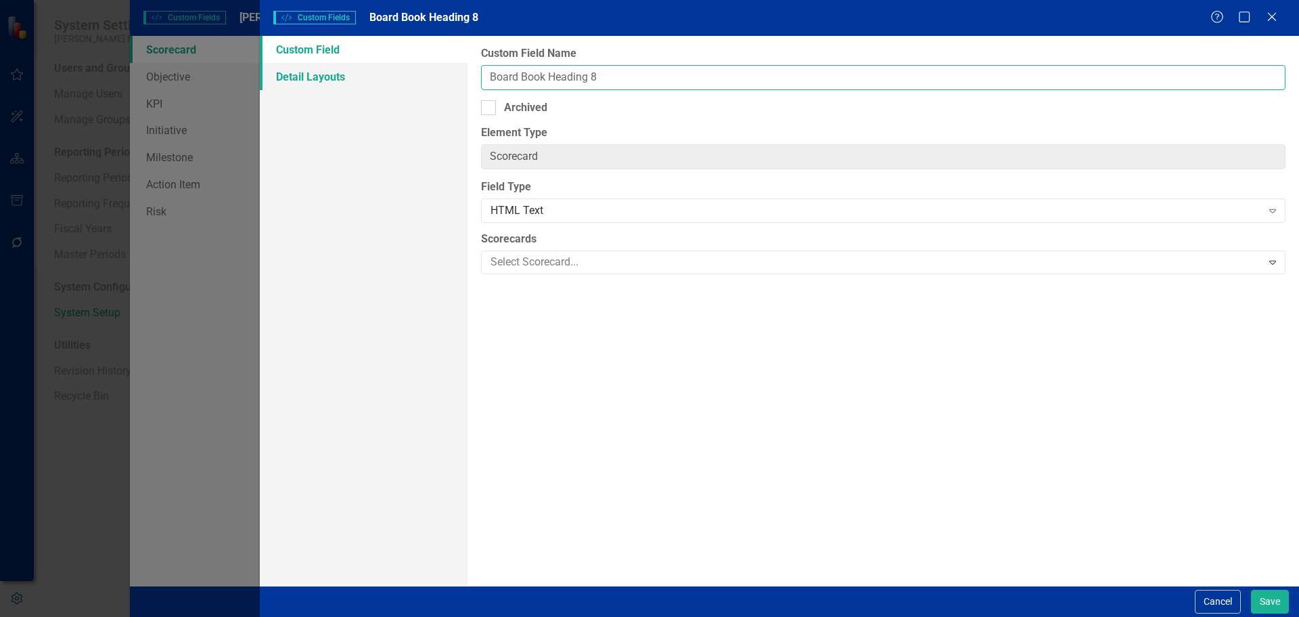
drag, startPoint x: 543, startPoint y: 74, endPoint x: 394, endPoint y: 79, distance: 149.6
click at [394, 80] on div "Custom Field Detail Layouts Custom Field Name Board Book Heading 8 Archived Ele…" at bounding box center [780, 311] width 1040 height 550
type input "Heading 8"
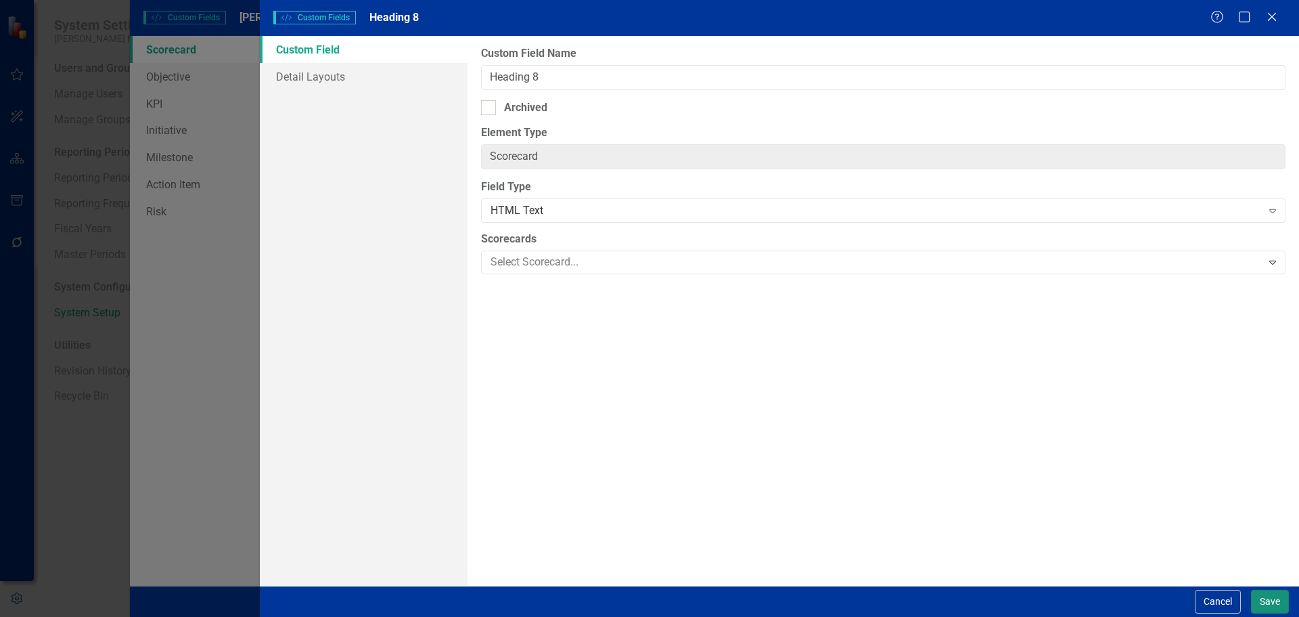
click at [1276, 605] on button "Save" at bounding box center [1270, 601] width 38 height 24
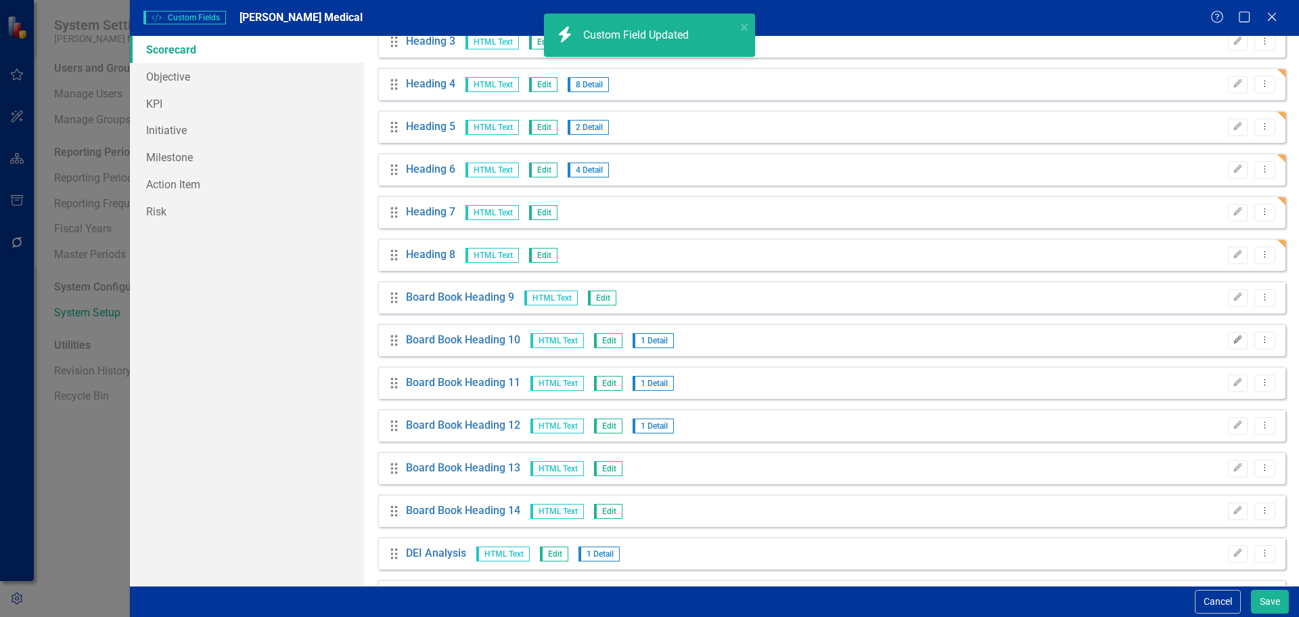
click at [1234, 341] on icon "button" at bounding box center [1238, 340] width 8 height 8
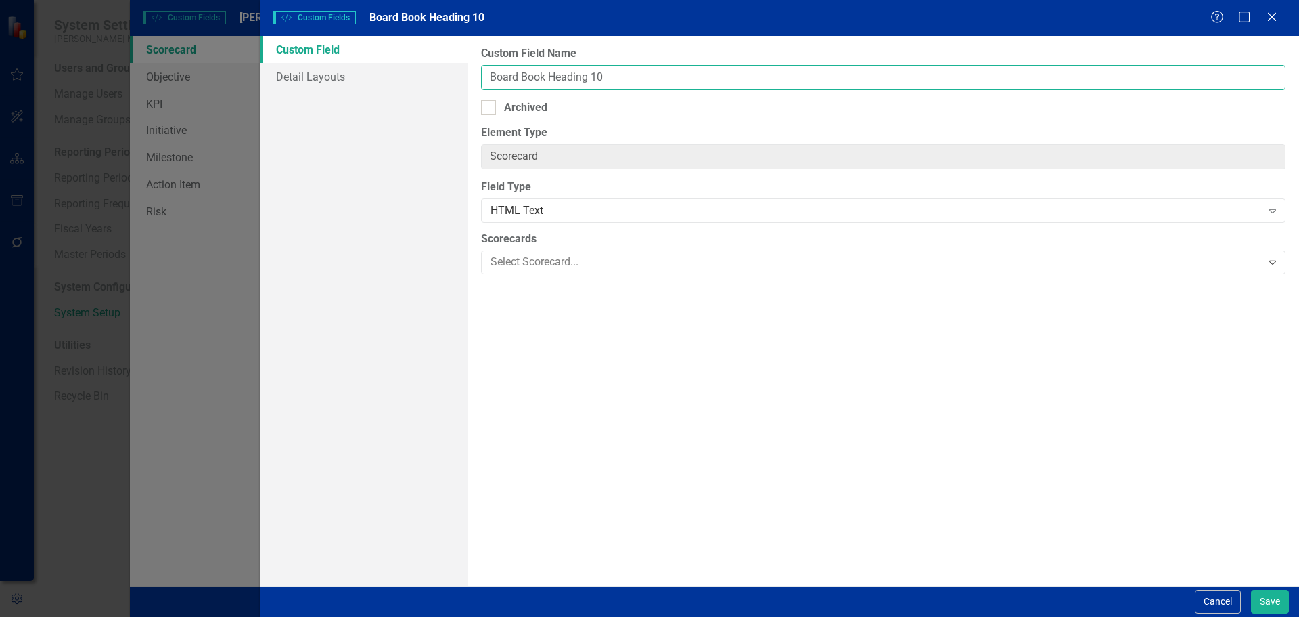
click at [553, 77] on input "Board Book Heading 10" at bounding box center [883, 77] width 805 height 25
type input "Heading 10"
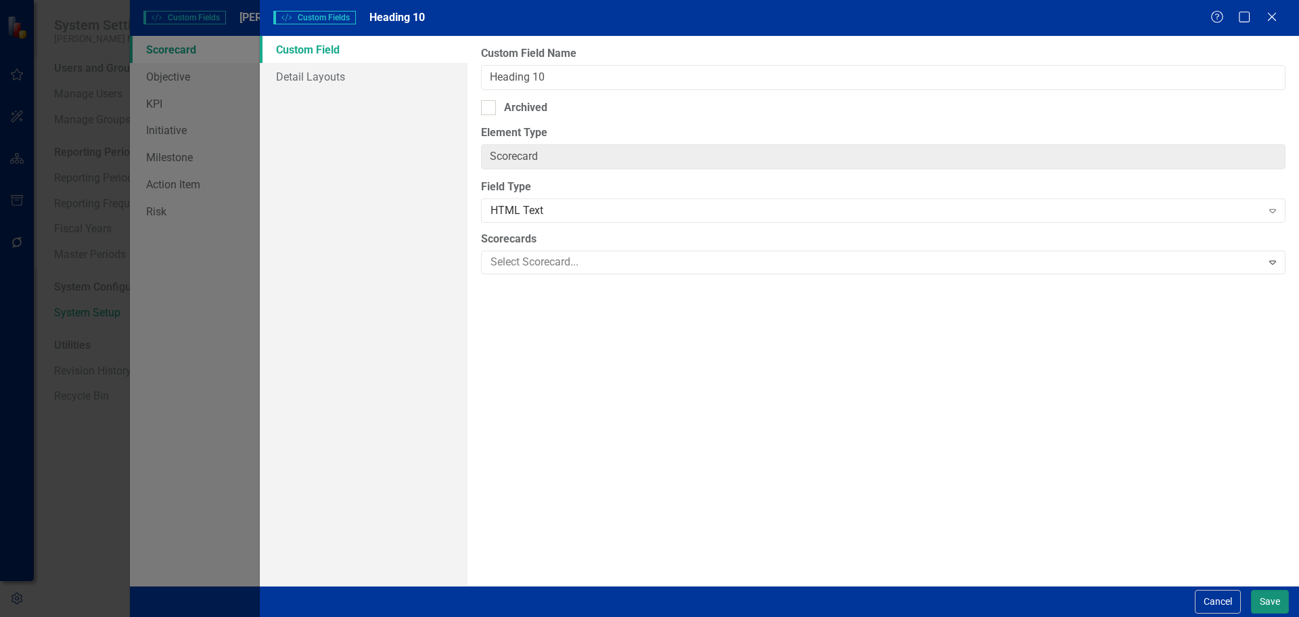
click at [1264, 607] on button "Save" at bounding box center [1270, 601] width 38 height 24
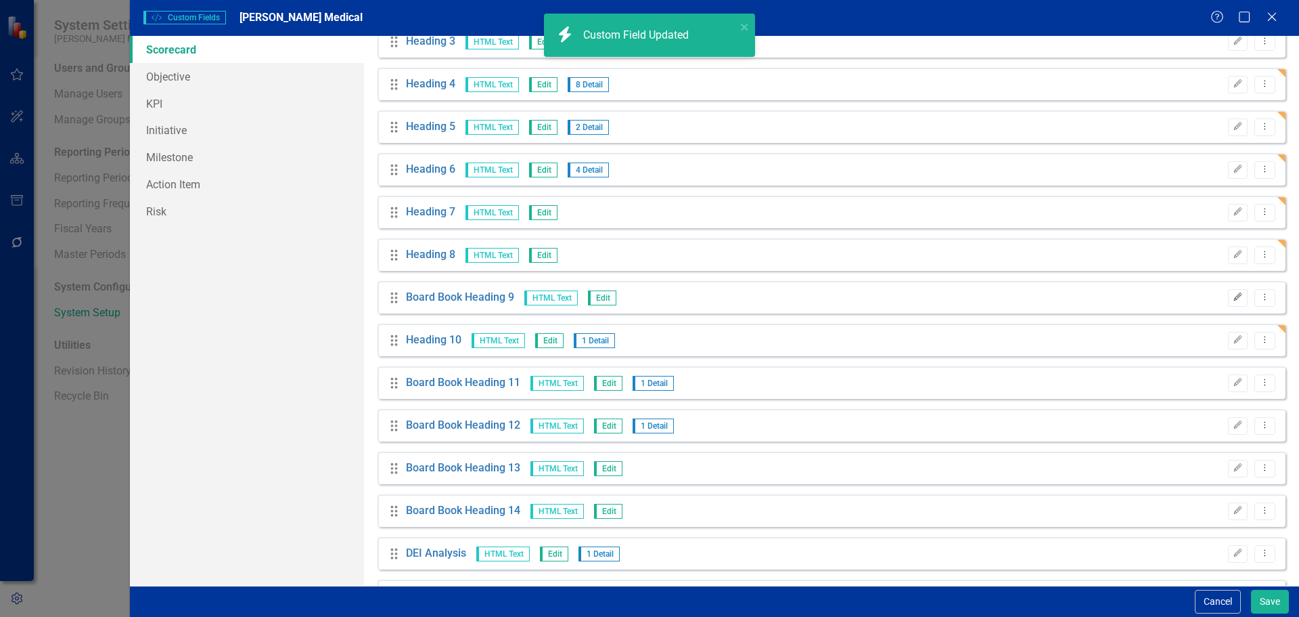
click at [1233, 292] on button "Edit" at bounding box center [1238, 298] width 20 height 18
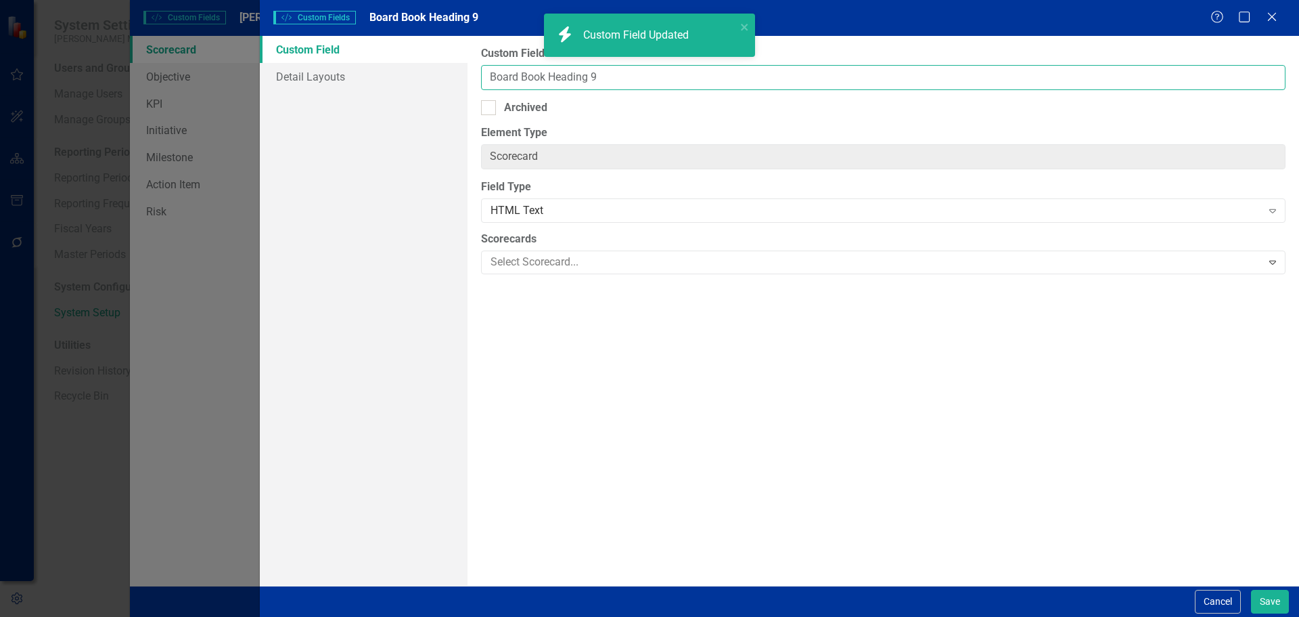
click at [554, 79] on input "Board Book Heading 9" at bounding box center [883, 77] width 805 height 25
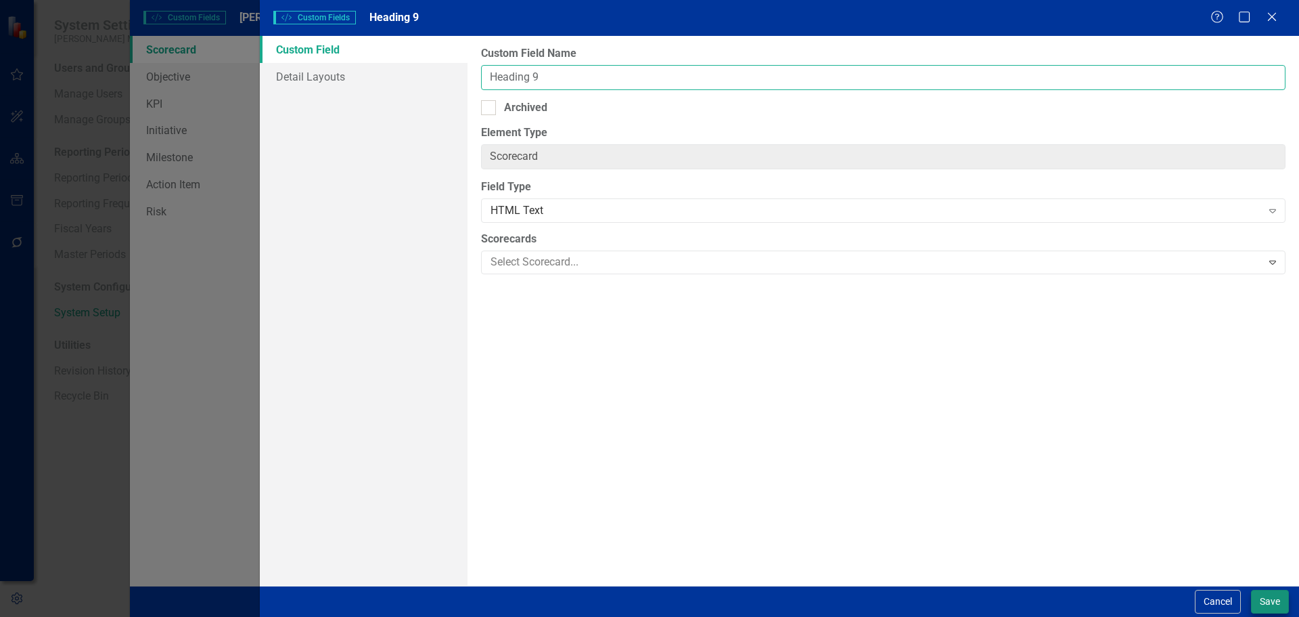
type input "Heading 9"
click at [1265, 595] on button "Save" at bounding box center [1270, 601] width 38 height 24
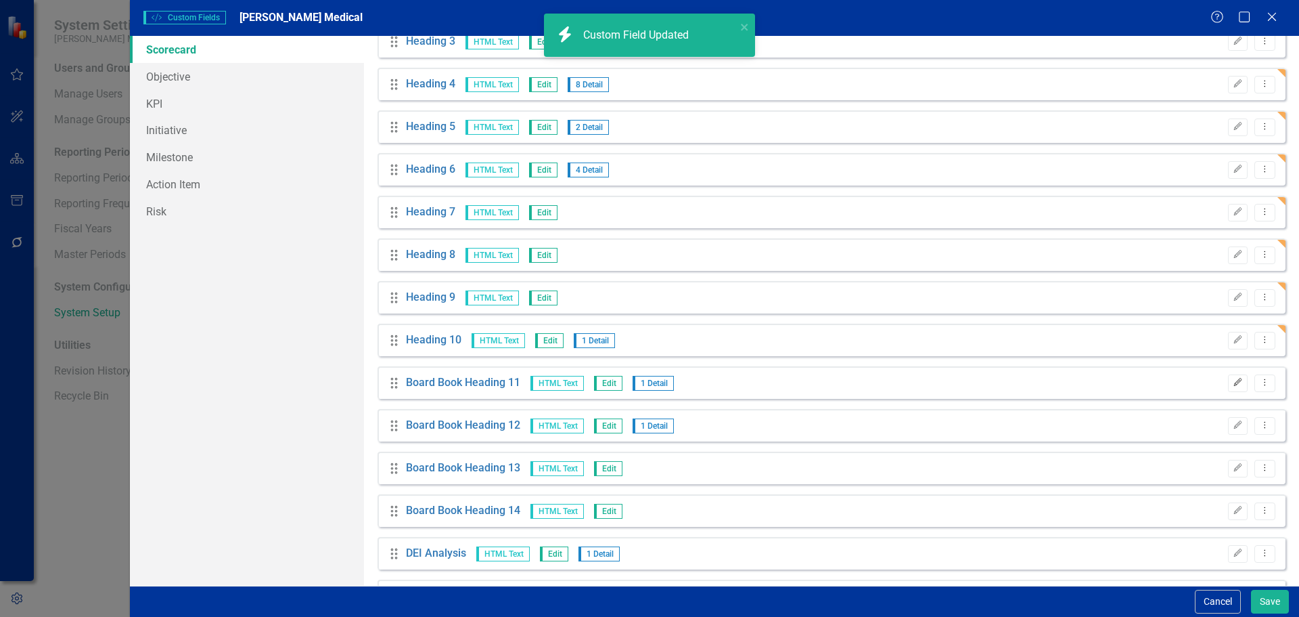
click at [1228, 388] on button "Edit" at bounding box center [1238, 383] width 20 height 18
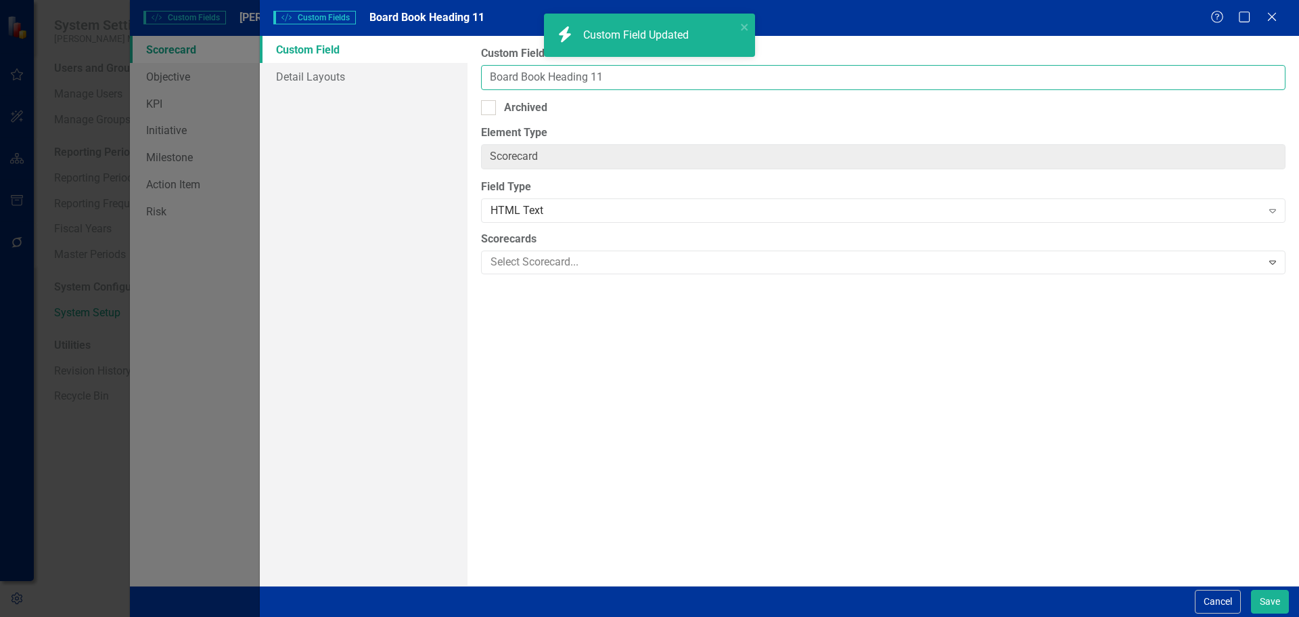
click at [549, 75] on input "Board Book Heading 11" at bounding box center [883, 77] width 805 height 25
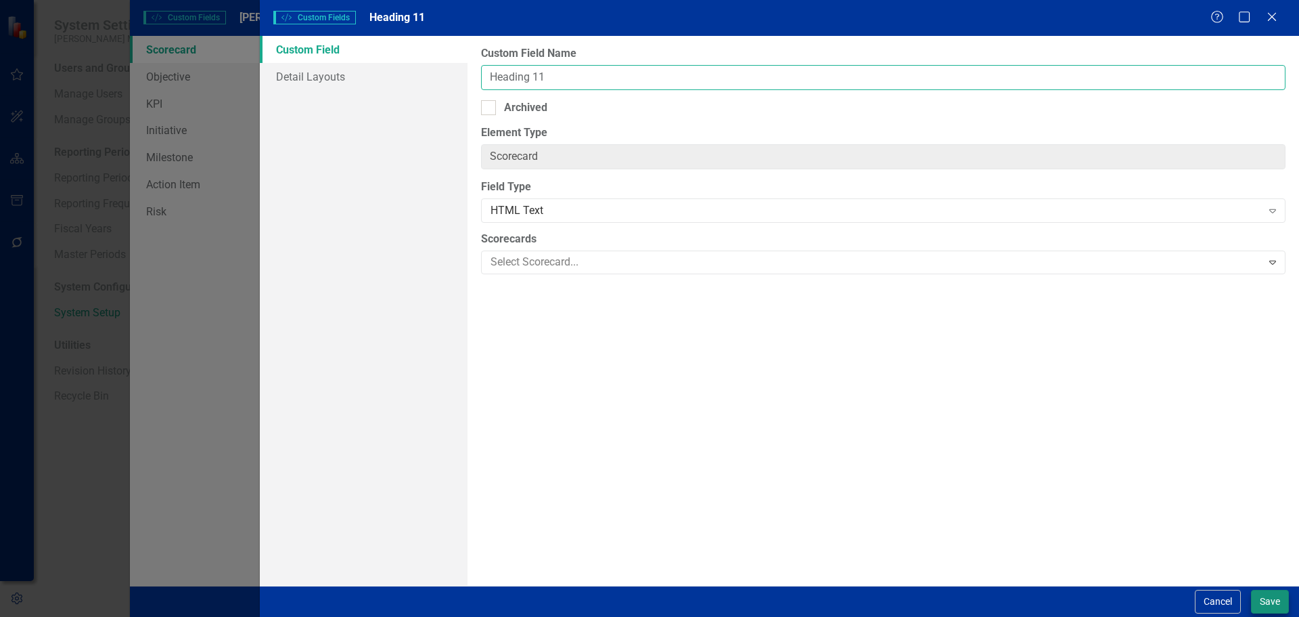
type input "Heading 11"
click at [1262, 596] on button "Save" at bounding box center [1270, 601] width 38 height 24
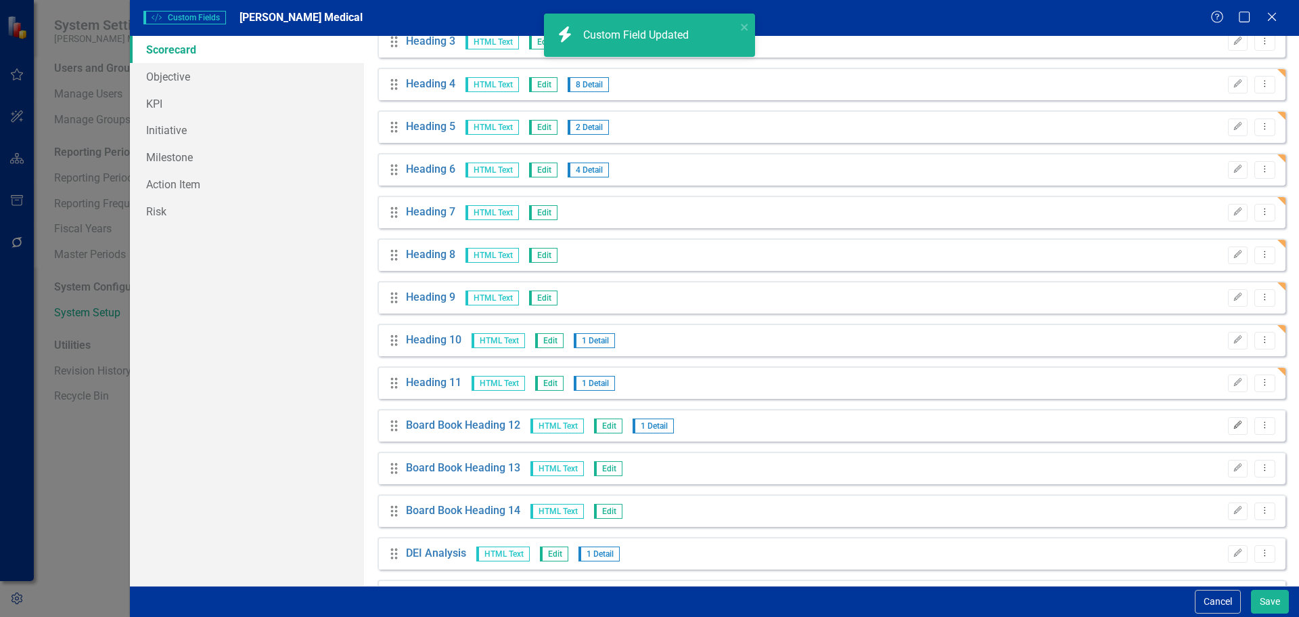
click at [1233, 426] on icon "Edit" at bounding box center [1238, 425] width 10 height 8
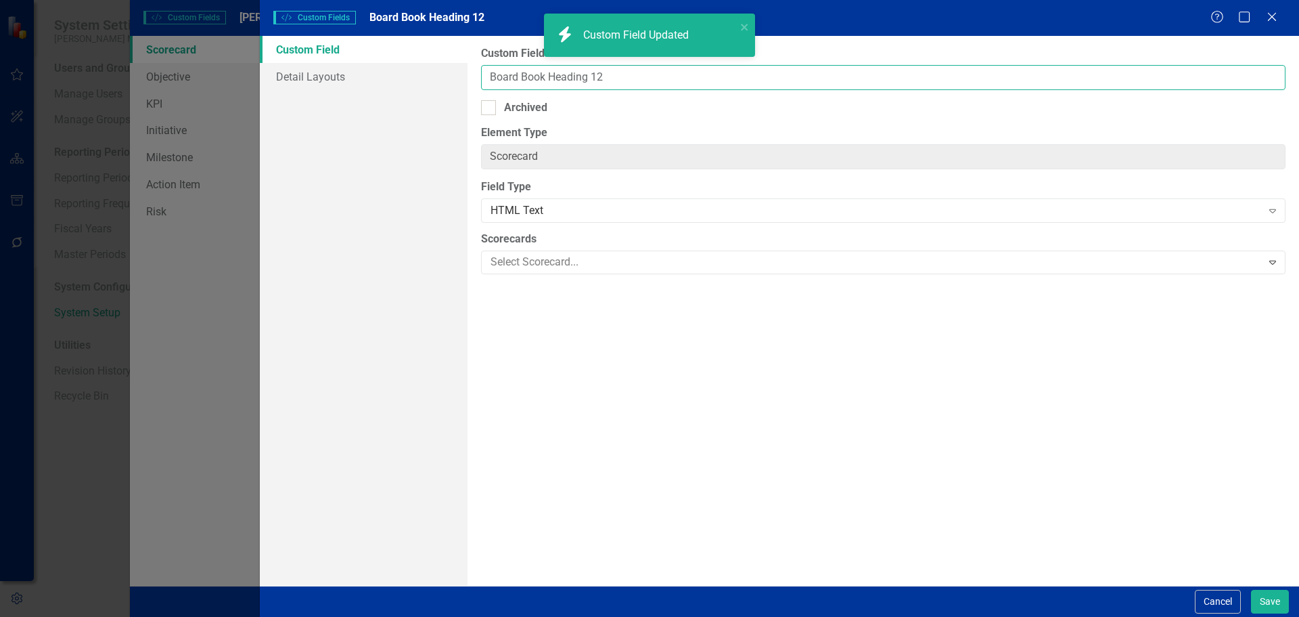
click at [550, 73] on input "Board Book Heading 12" at bounding box center [883, 77] width 805 height 25
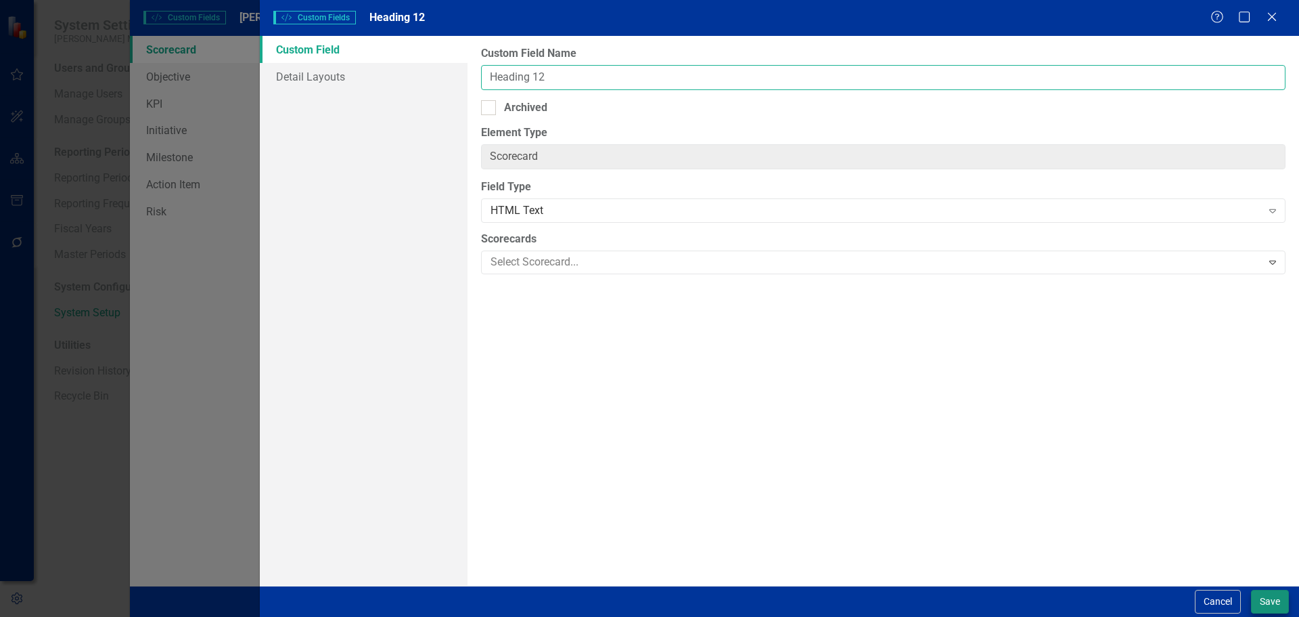
type input "Heading 12"
click at [1274, 595] on button "Save" at bounding box center [1270, 601] width 38 height 24
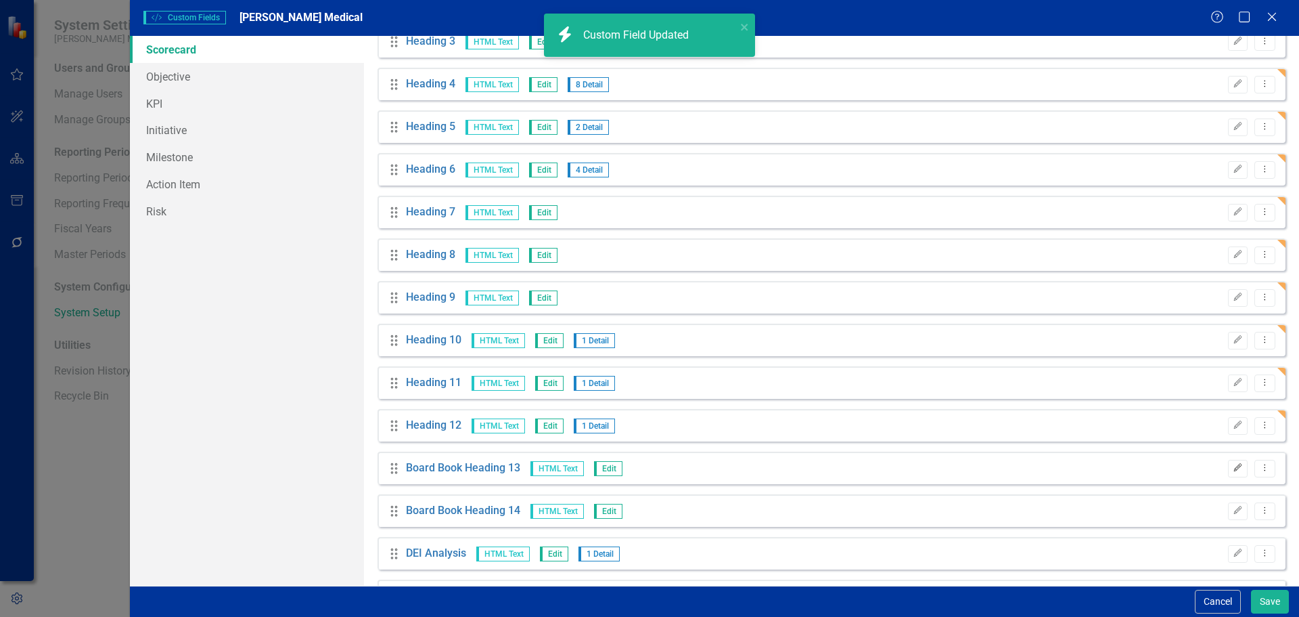
click at [1233, 470] on icon "Edit" at bounding box center [1238, 468] width 10 height 8
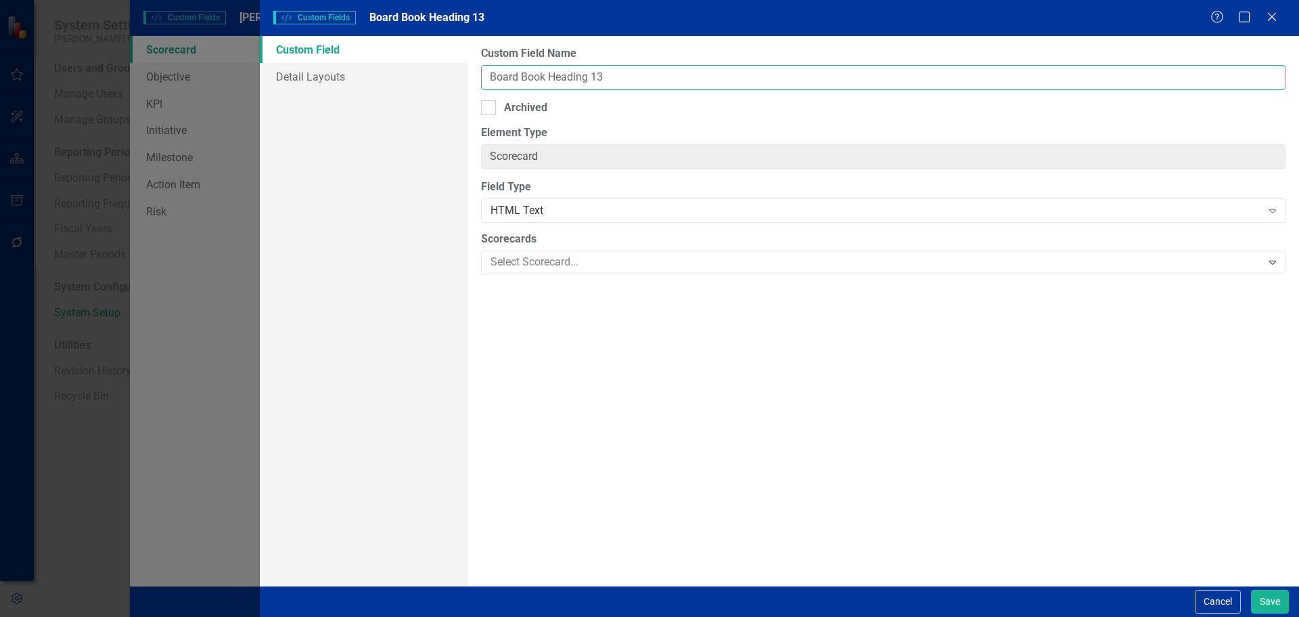
click at [551, 80] on input "Board Book Heading 13" at bounding box center [883, 77] width 805 height 25
type input "Heading 13"
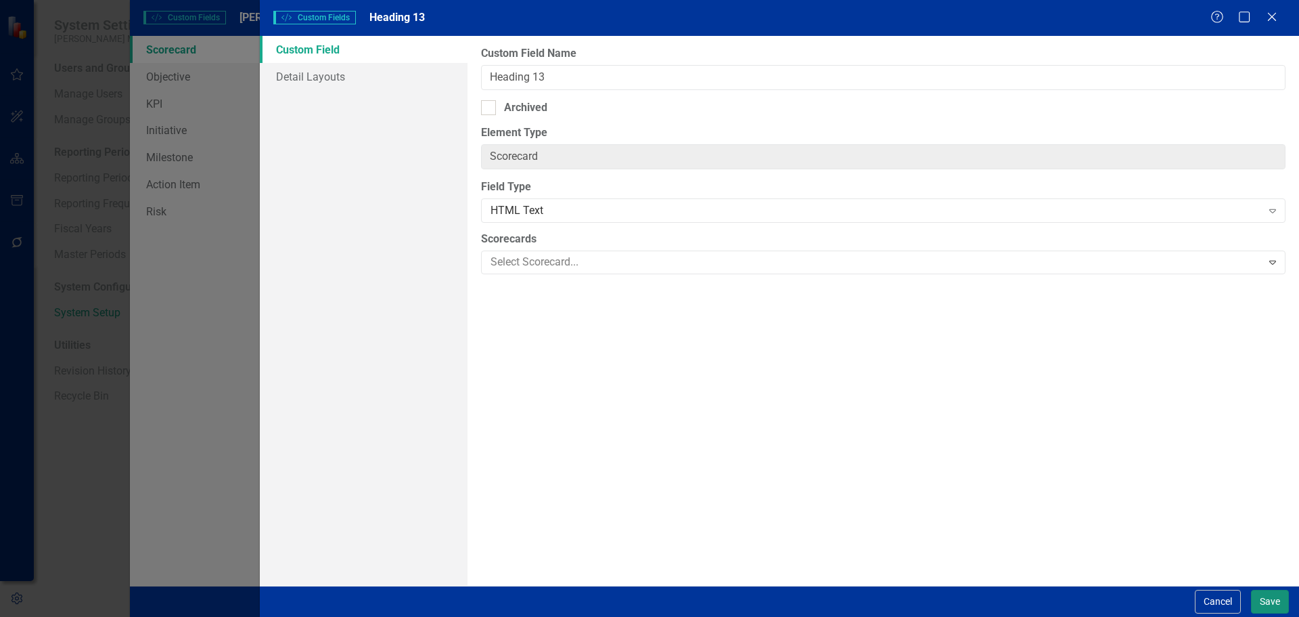
click at [1268, 609] on button "Save" at bounding box center [1270, 601] width 38 height 24
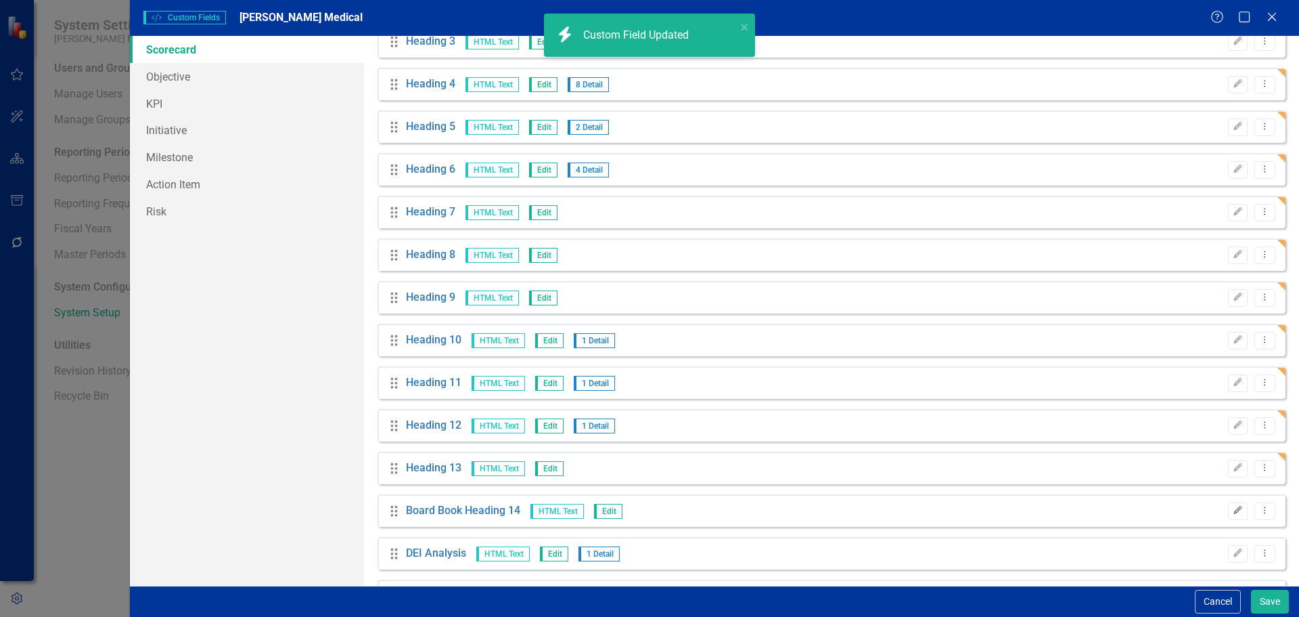
click at [1234, 511] on icon "button" at bounding box center [1238, 510] width 8 height 8
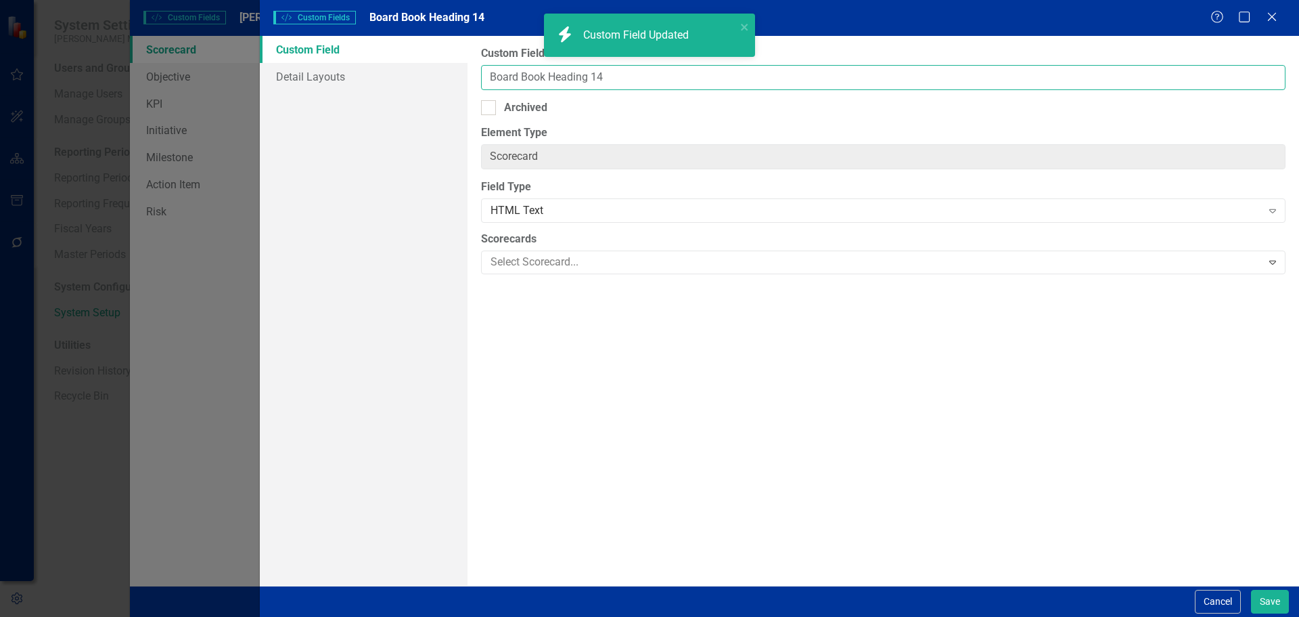
click at [551, 76] on input "Board Book Heading 14" at bounding box center [883, 77] width 805 height 25
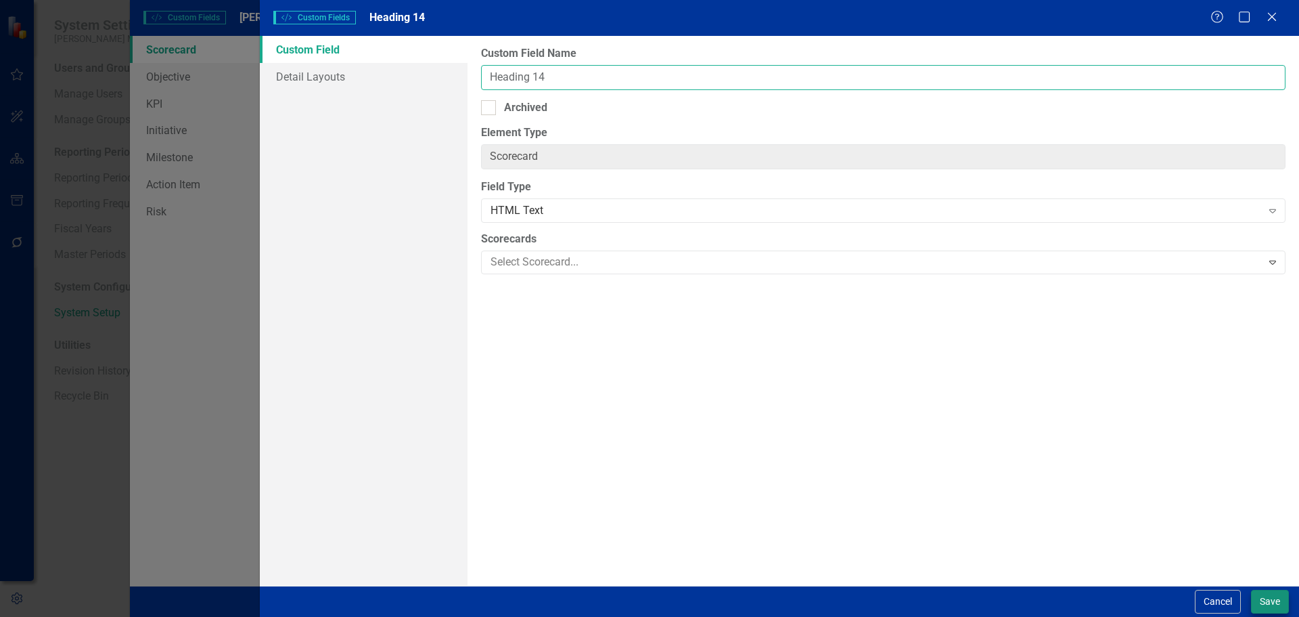
type input "Heading 14"
click at [1270, 593] on button "Save" at bounding box center [1270, 601] width 38 height 24
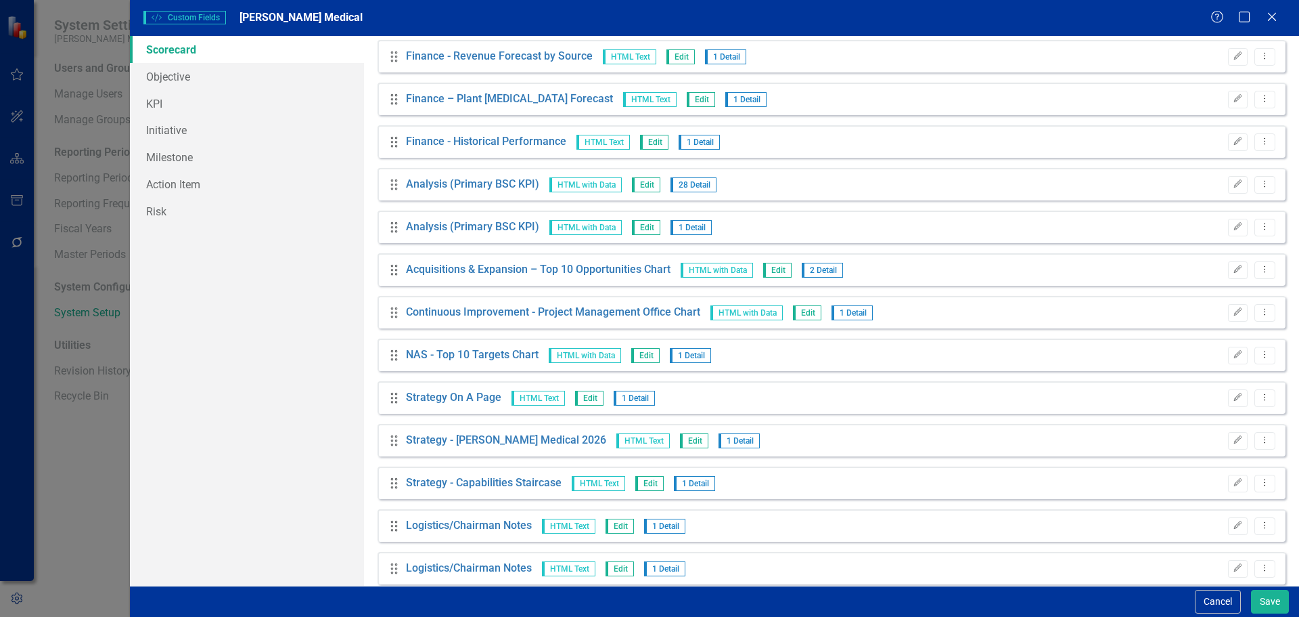
scroll to position [3409, 0]
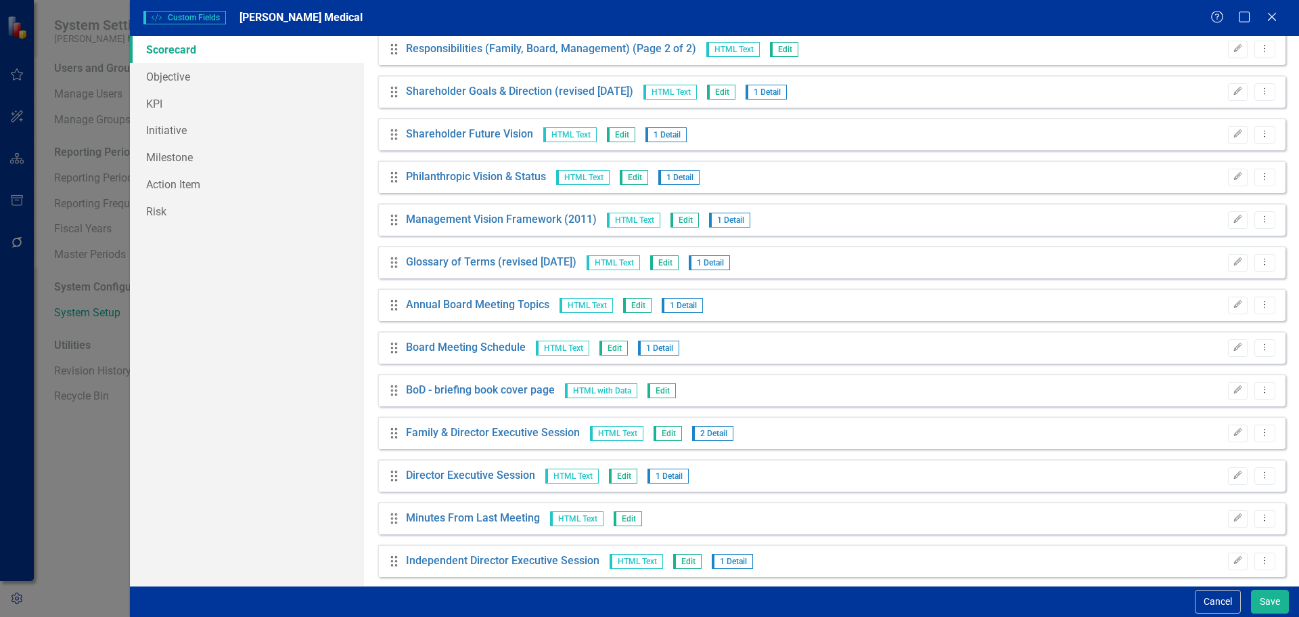
scroll to position [4153, 0]
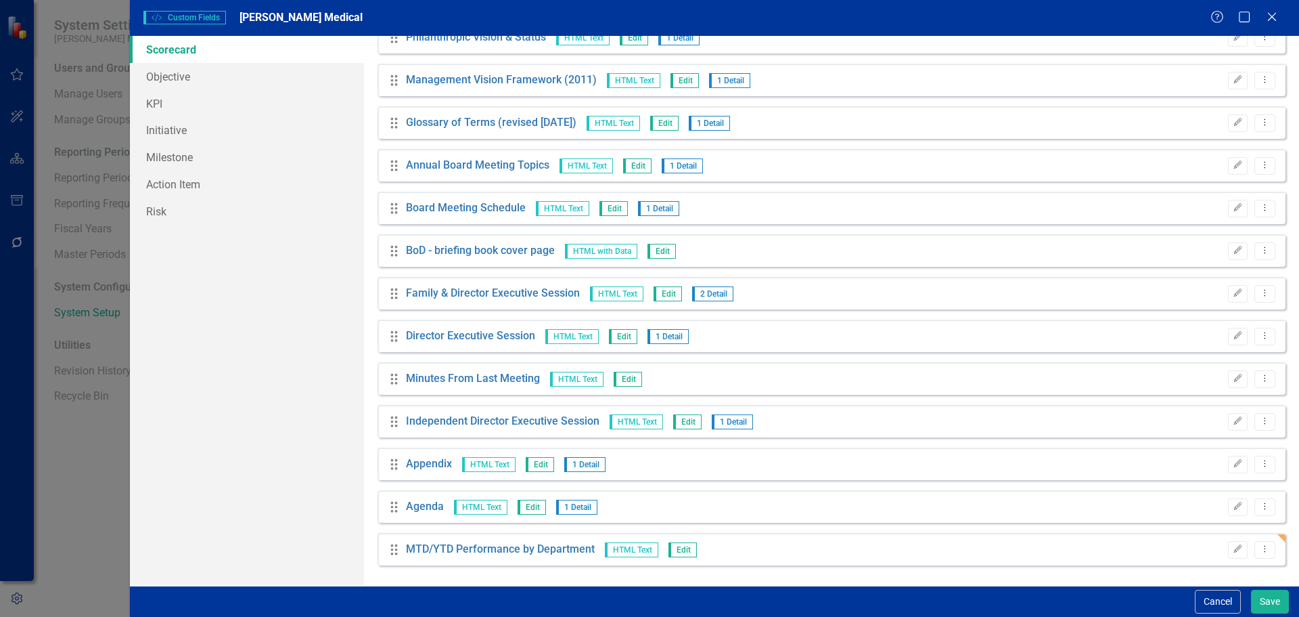
click at [1222, 553] on div "Edit Dropdown Menu" at bounding box center [1249, 550] width 54 height 18
click at [1233, 552] on icon "Edit" at bounding box center [1238, 549] width 10 height 8
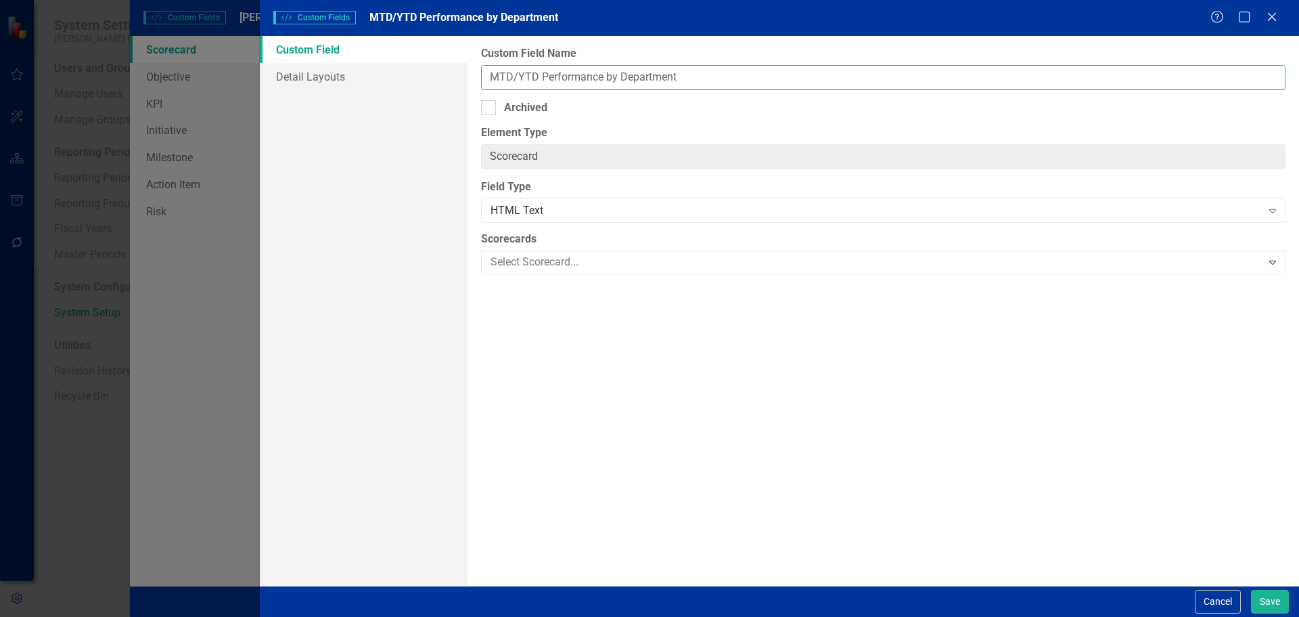
click at [494, 75] on input "MTD/YTD Performance by Department" at bounding box center [883, 77] width 805 height 25
type input "Company Performance - MTD/YTD Performance by Department"
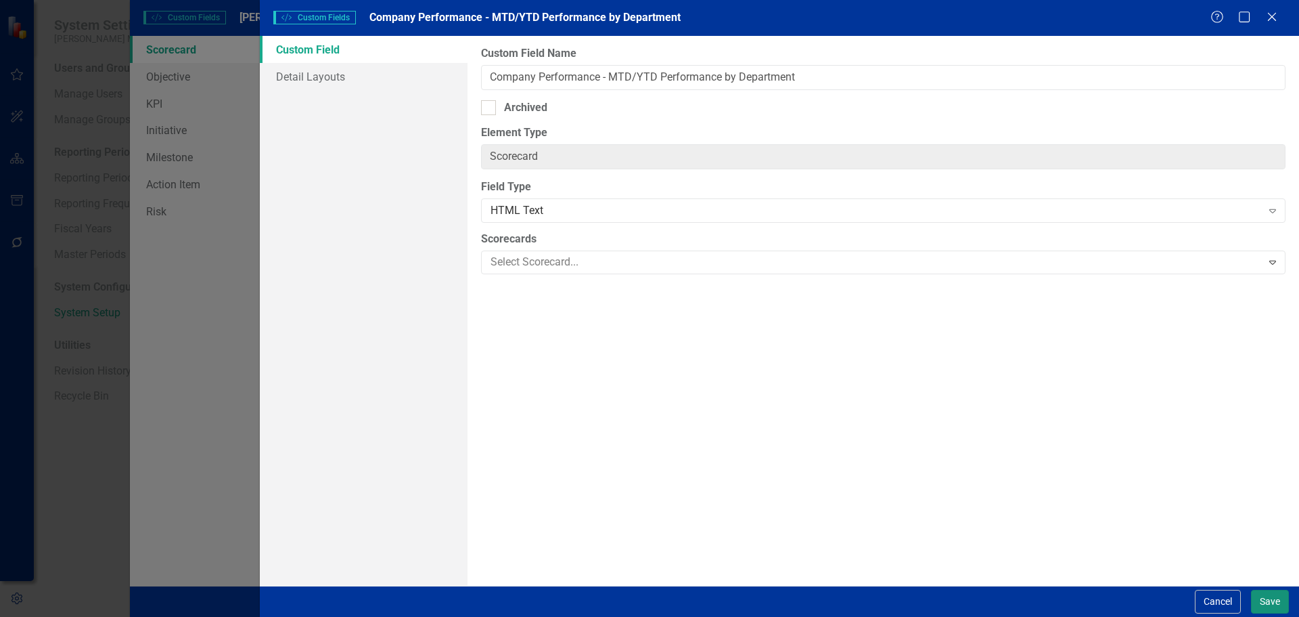
click at [1264, 594] on button "Save" at bounding box center [1270, 601] width 38 height 24
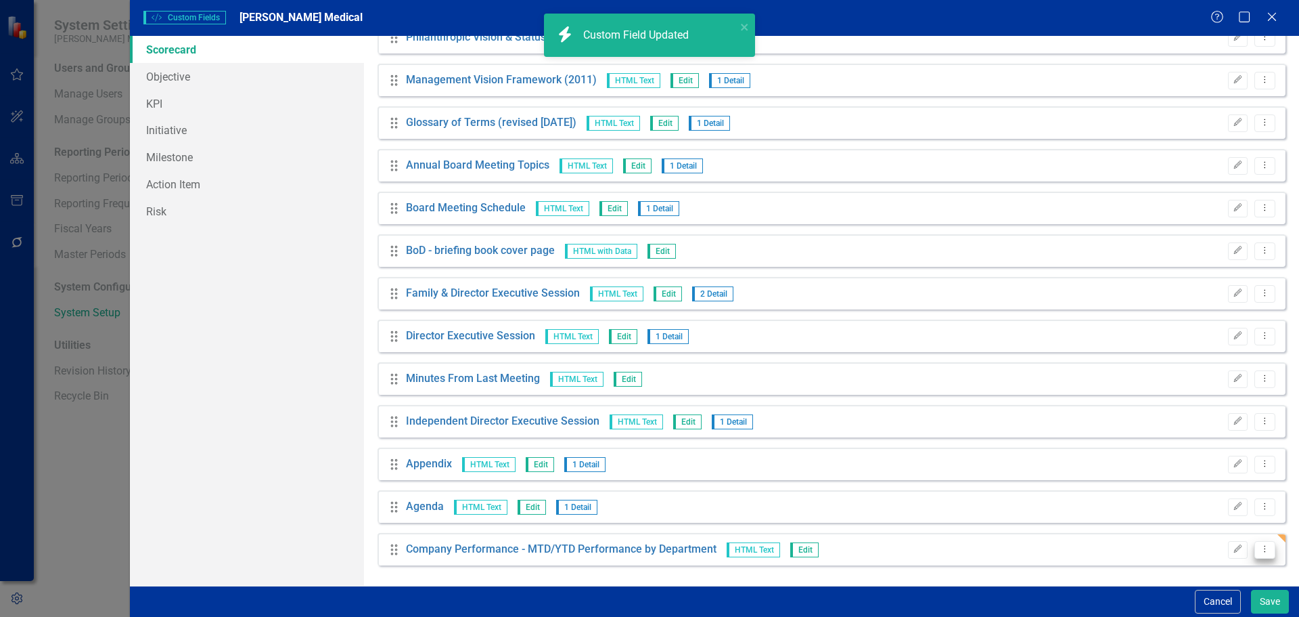
click at [1260, 553] on icon "Dropdown Menu" at bounding box center [1266, 548] width 12 height 9
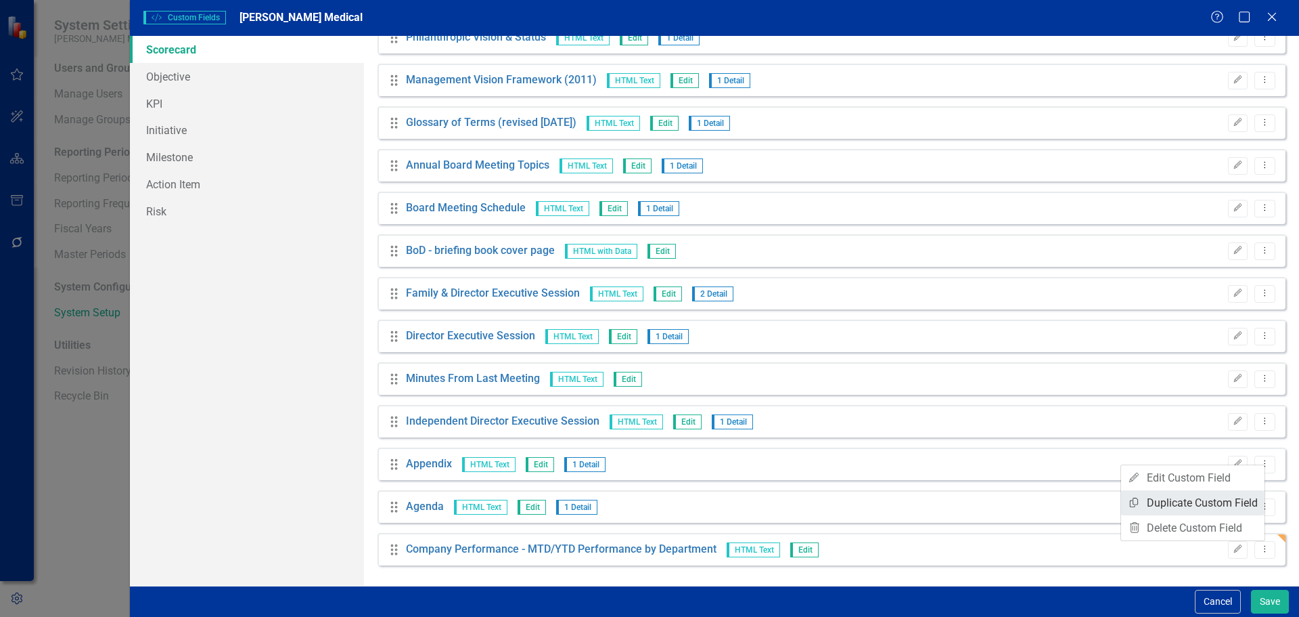
click at [1199, 505] on link "Copy Duplicate Custom Field" at bounding box center [1192, 502] width 143 height 25
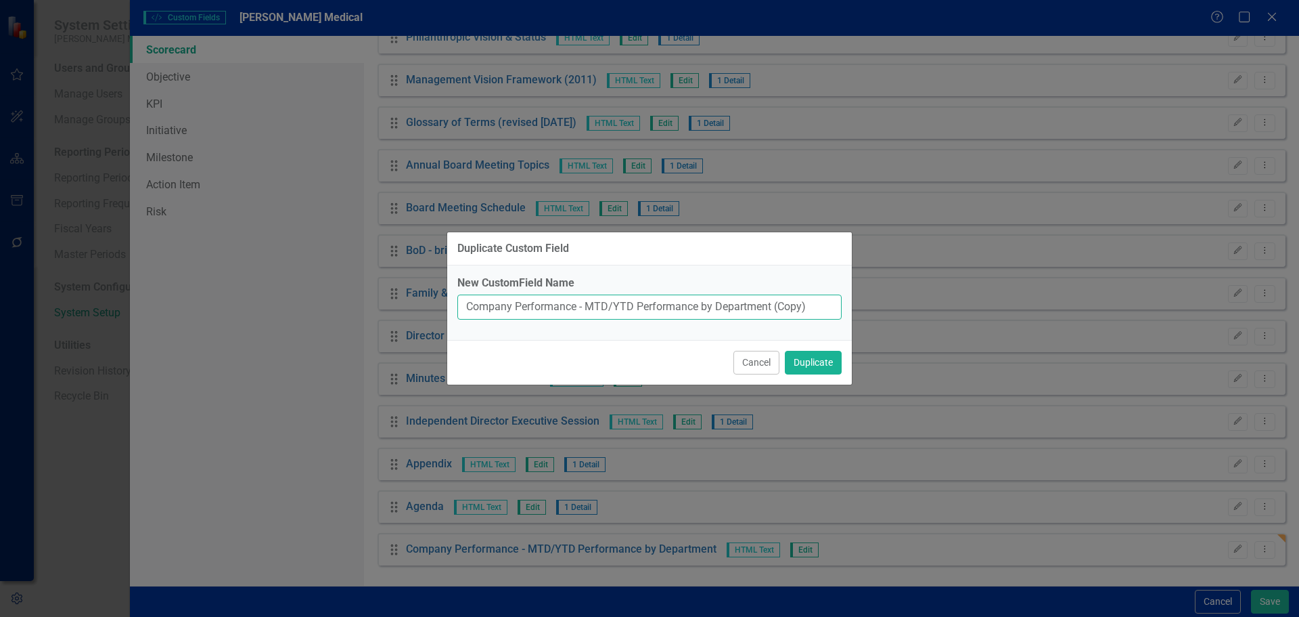
click at [800, 318] on input "Company Performance - MTD/YTD Performance by Department (Copy)" at bounding box center [650, 306] width 384 height 25
drag, startPoint x: 809, startPoint y: 315, endPoint x: 587, endPoint y: 302, distance: 221.7
click at [587, 302] on input "Company Performance - MTD/YTD Performance by Department (Copy)" at bounding box center [650, 306] width 384 height 25
paste input "Balance Sheet"
type input "Company Performance - Balance Sheet"
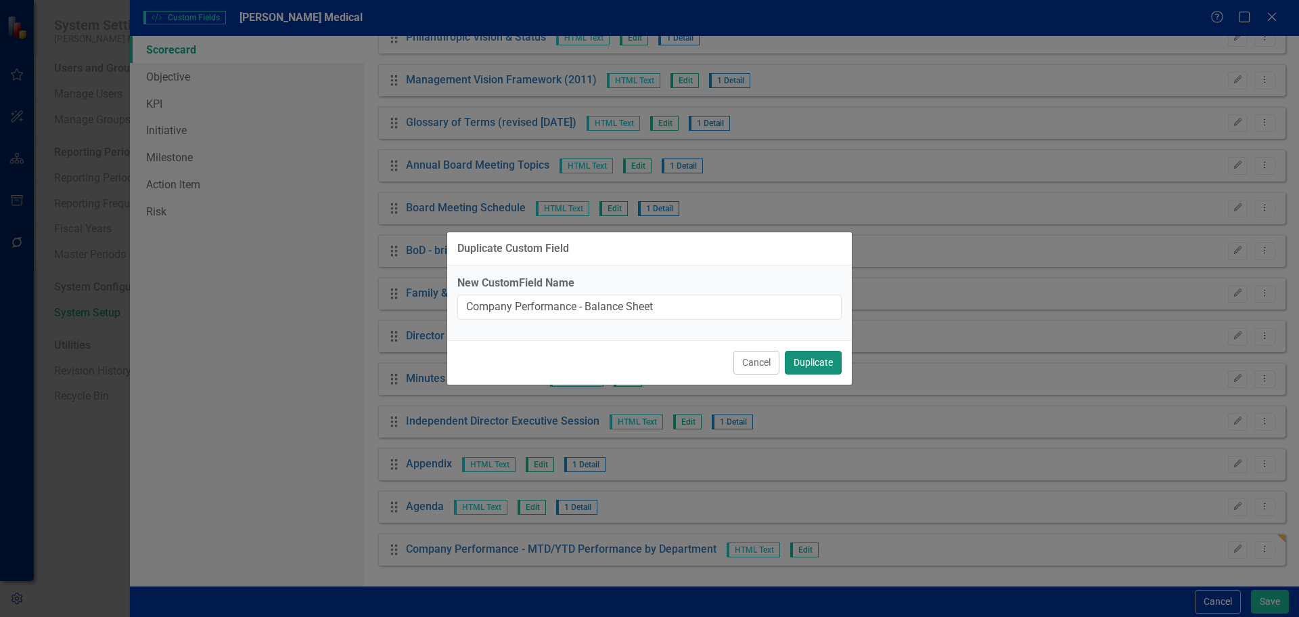
click at [805, 361] on button "Duplicate" at bounding box center [813, 363] width 57 height 24
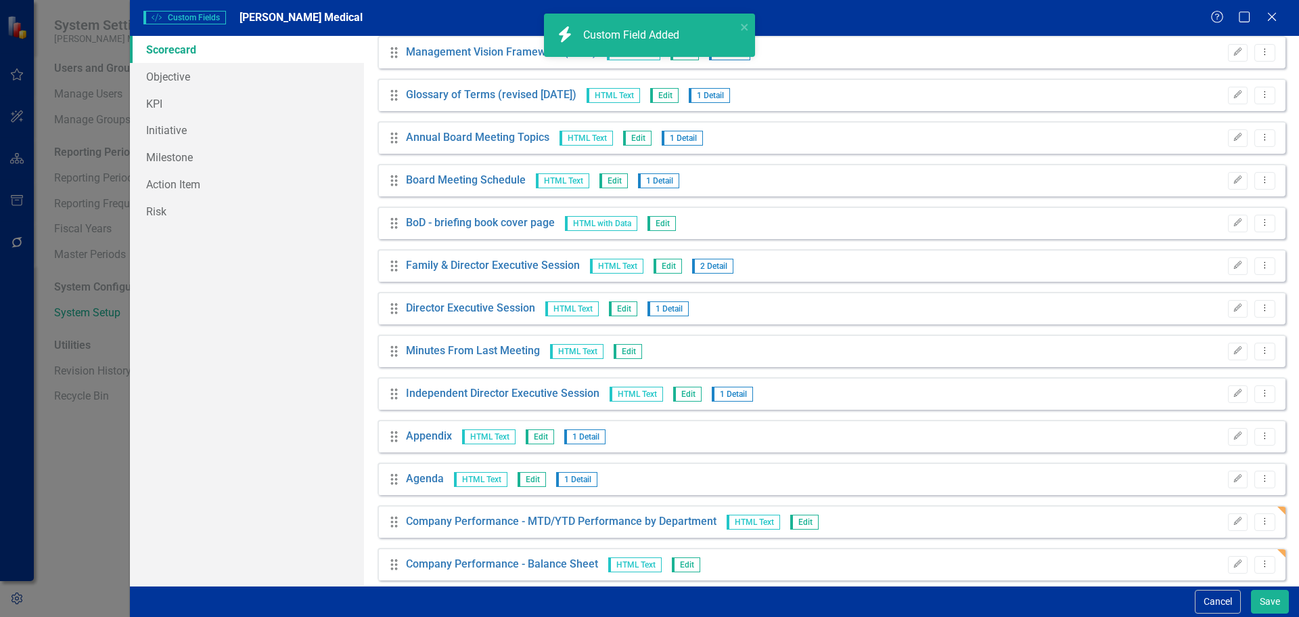
scroll to position [4196, 0]
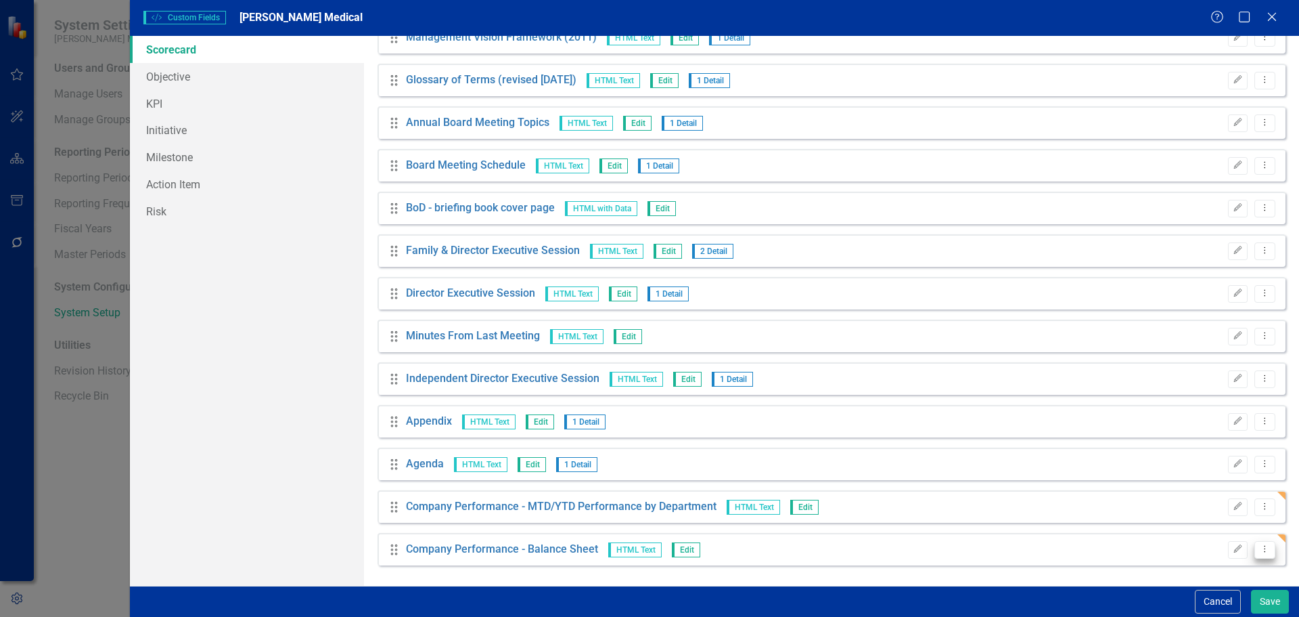
click at [1257, 556] on button "Dropdown Menu" at bounding box center [1265, 550] width 21 height 18
click at [1201, 505] on link "Copy Duplicate Custom Field" at bounding box center [1192, 502] width 143 height 25
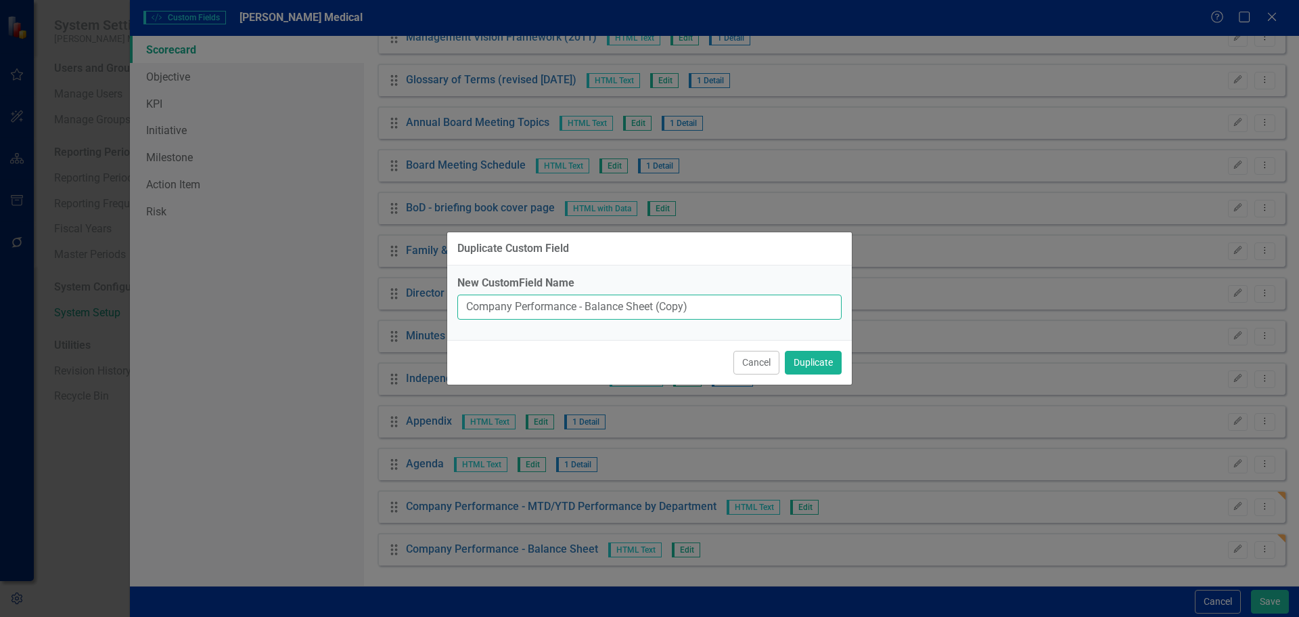
click at [644, 305] on input "Company Performance - Balance Sheet (Copy)" at bounding box center [650, 306] width 384 height 25
drag, startPoint x: 589, startPoint y: 303, endPoint x: 732, endPoint y: 312, distance: 143.1
click at [732, 312] on input "Company Performance - Balance Sheet (Copy)" at bounding box center [650, 306] width 384 height 25
paste input "Statement of Cash Flows"
type input "Company Performance - Statement of Cash Flows"
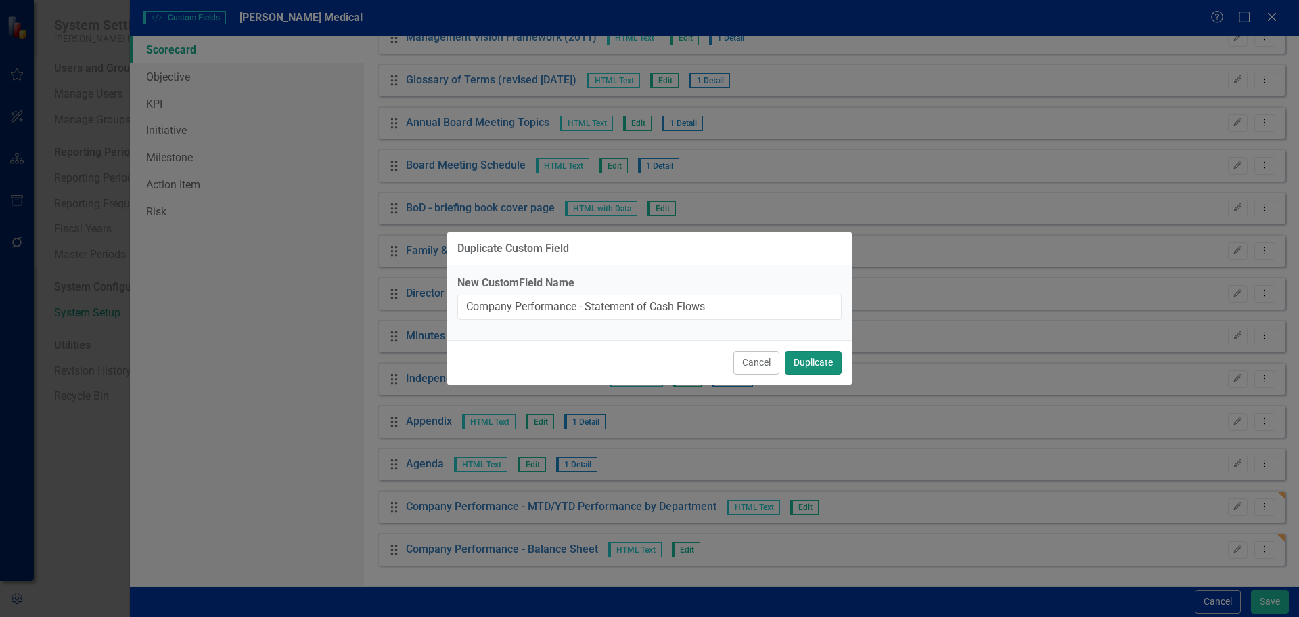
click at [822, 361] on button "Duplicate" at bounding box center [813, 363] width 57 height 24
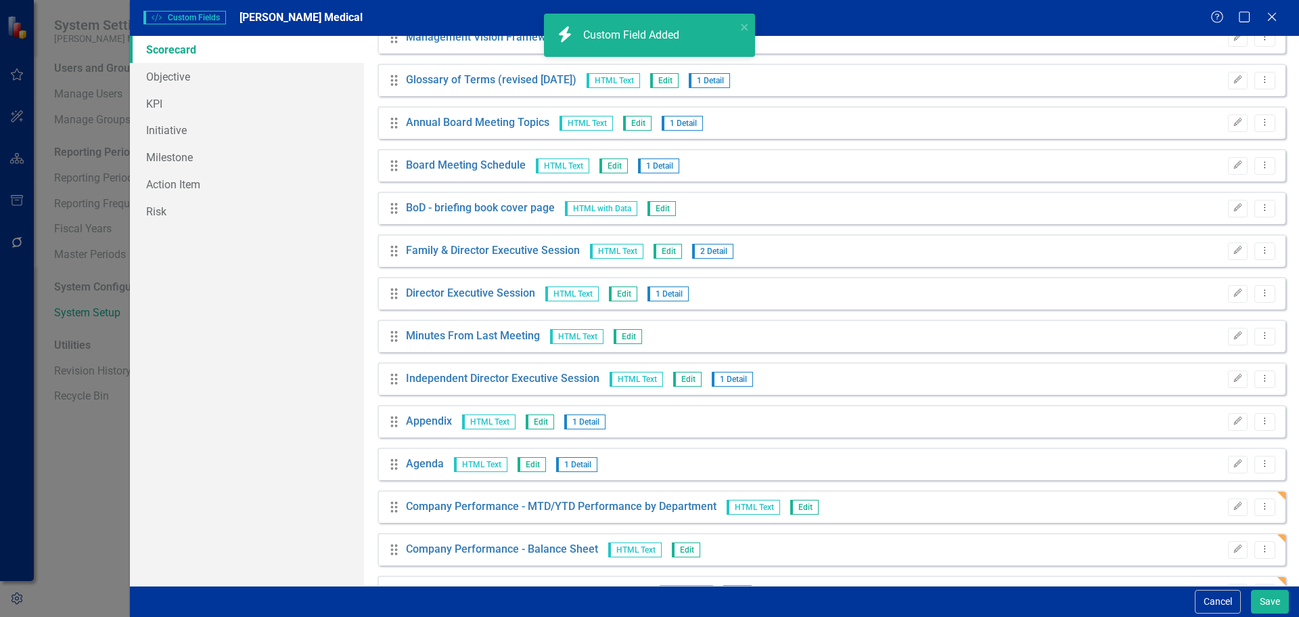
scroll to position [4239, 0]
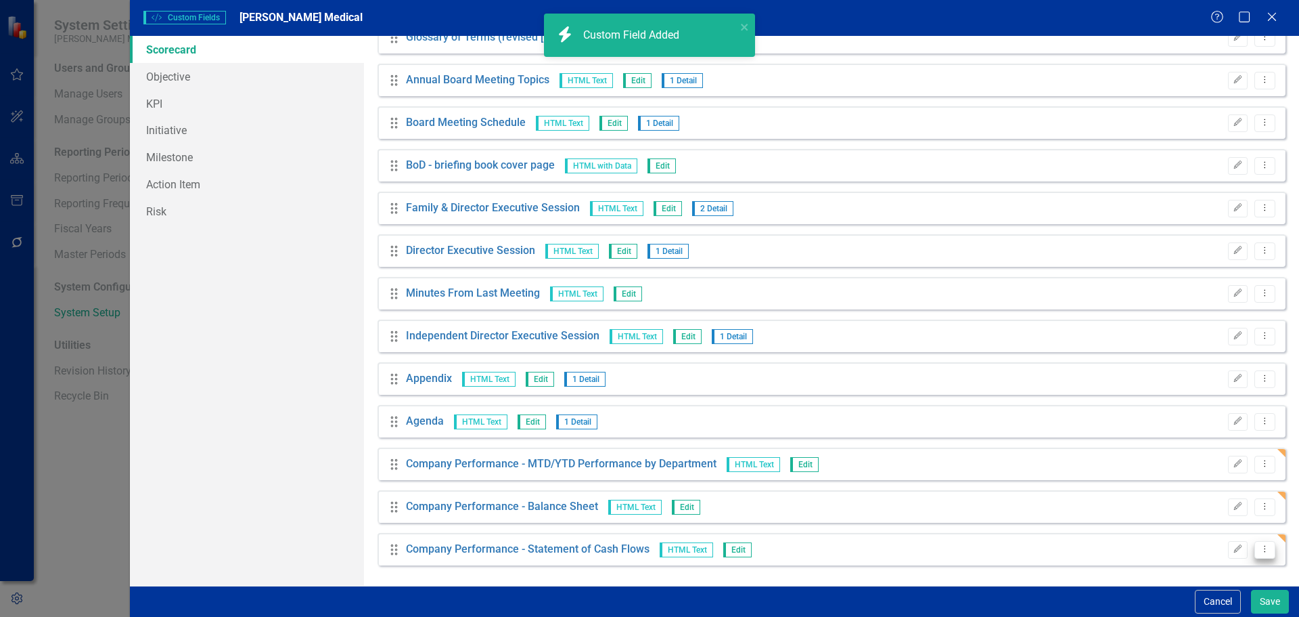
click at [1264, 548] on button "Dropdown Menu" at bounding box center [1265, 550] width 21 height 18
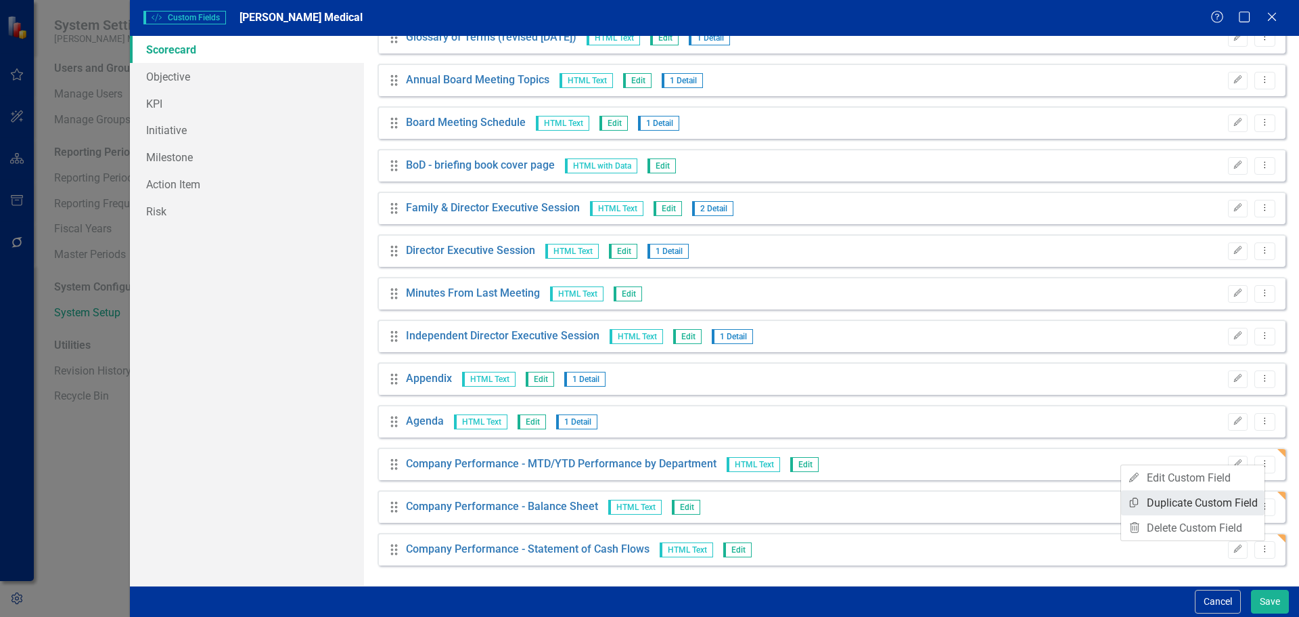
click at [1195, 500] on link "Copy Duplicate Custom Field" at bounding box center [1192, 502] width 143 height 25
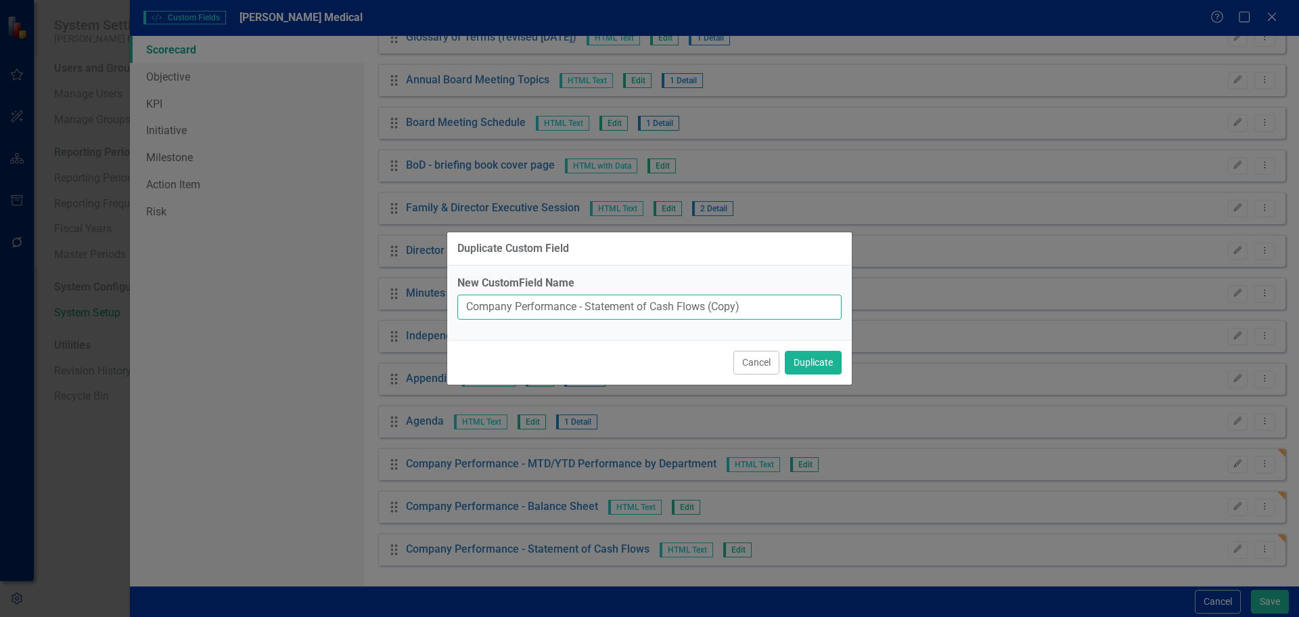
drag, startPoint x: 749, startPoint y: 308, endPoint x: 583, endPoint y: 289, distance: 166.2
click at [583, 289] on div "New CustomField Name Company Performance - Statement of Cash Flows (Copy)" at bounding box center [650, 297] width 384 height 44
paste input "YTD Waterfall Chart"
type input "Company Performance - YTD Waterfall Chart"
click at [805, 352] on button "Duplicate" at bounding box center [813, 363] width 57 height 24
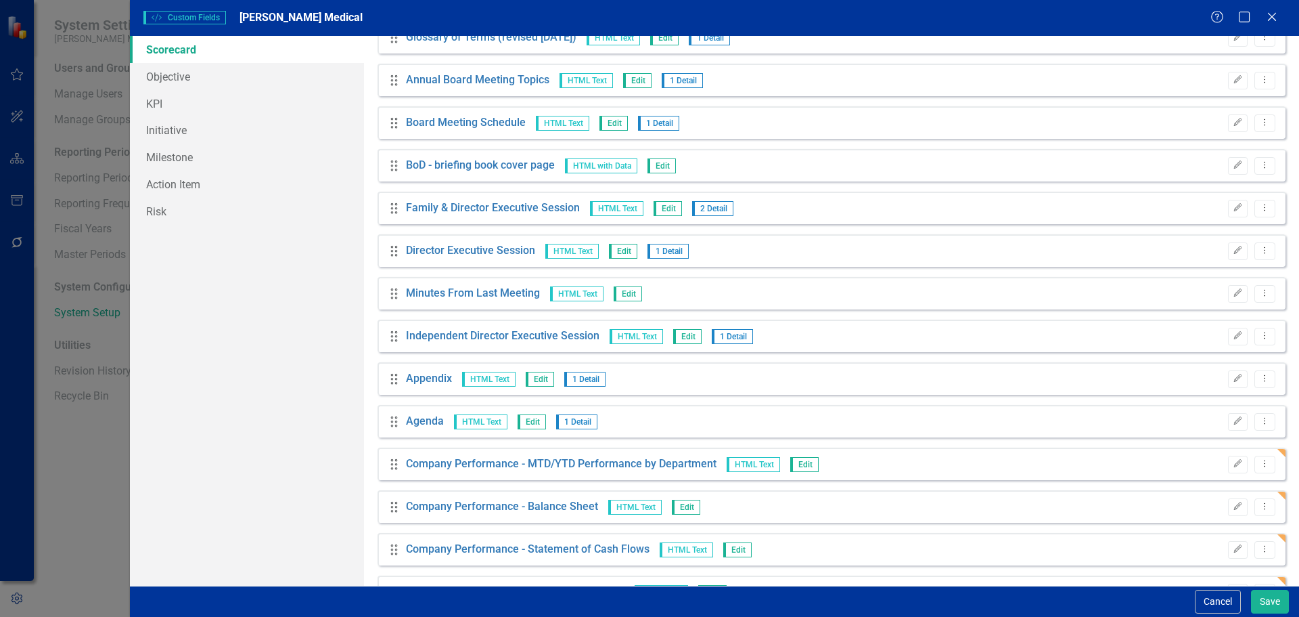
scroll to position [4281, 0]
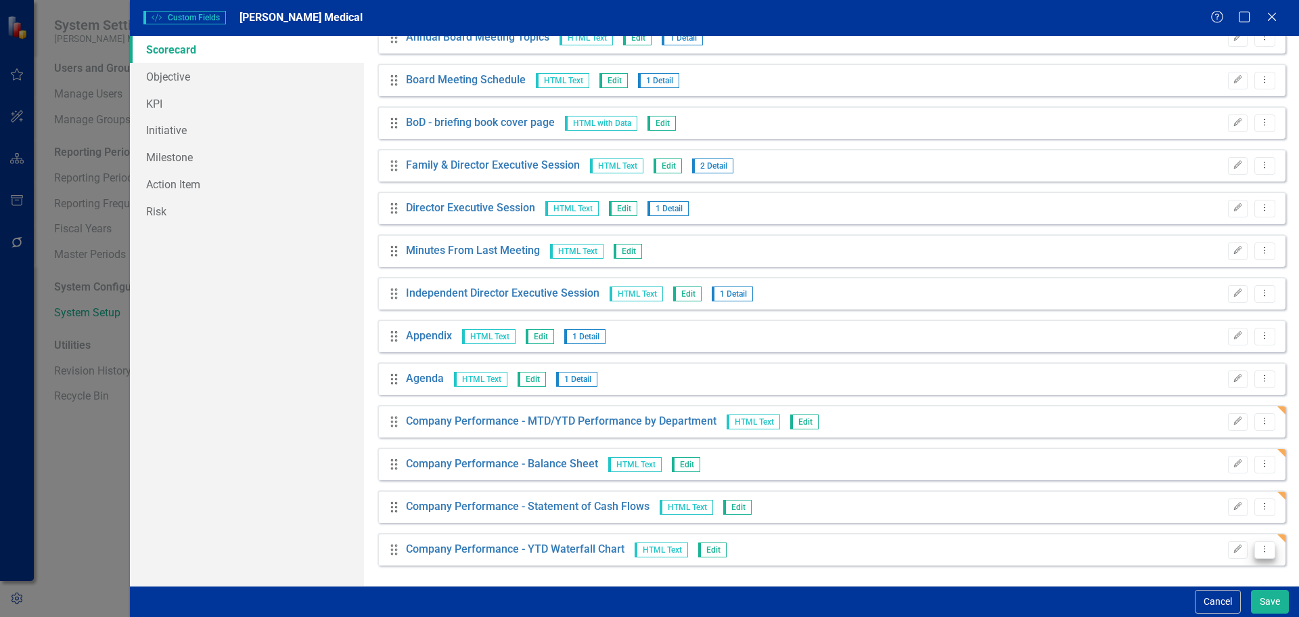
click at [1260, 548] on icon "Dropdown Menu" at bounding box center [1266, 548] width 12 height 9
click at [1197, 502] on link "Copy Duplicate Custom Field" at bounding box center [1192, 502] width 143 height 25
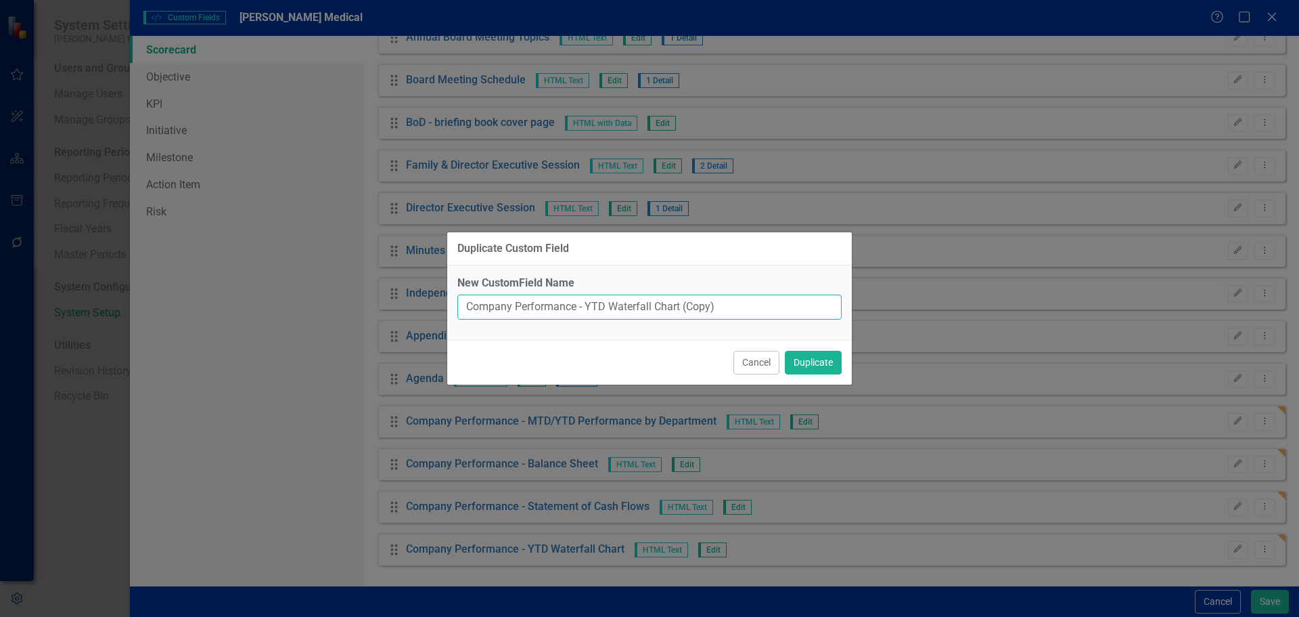
drag, startPoint x: 589, startPoint y: 307, endPoint x: 755, endPoint y: 303, distance: 166.5
click at [755, 303] on input "Company Performance - YTD Waterfall Chart (Copy)" at bounding box center [650, 306] width 384 height 25
paste input "Revenue Analysis by Division"
type input "Company Performance - YTD Revenue Analysis by Division"
click at [820, 360] on button "Duplicate" at bounding box center [813, 363] width 57 height 24
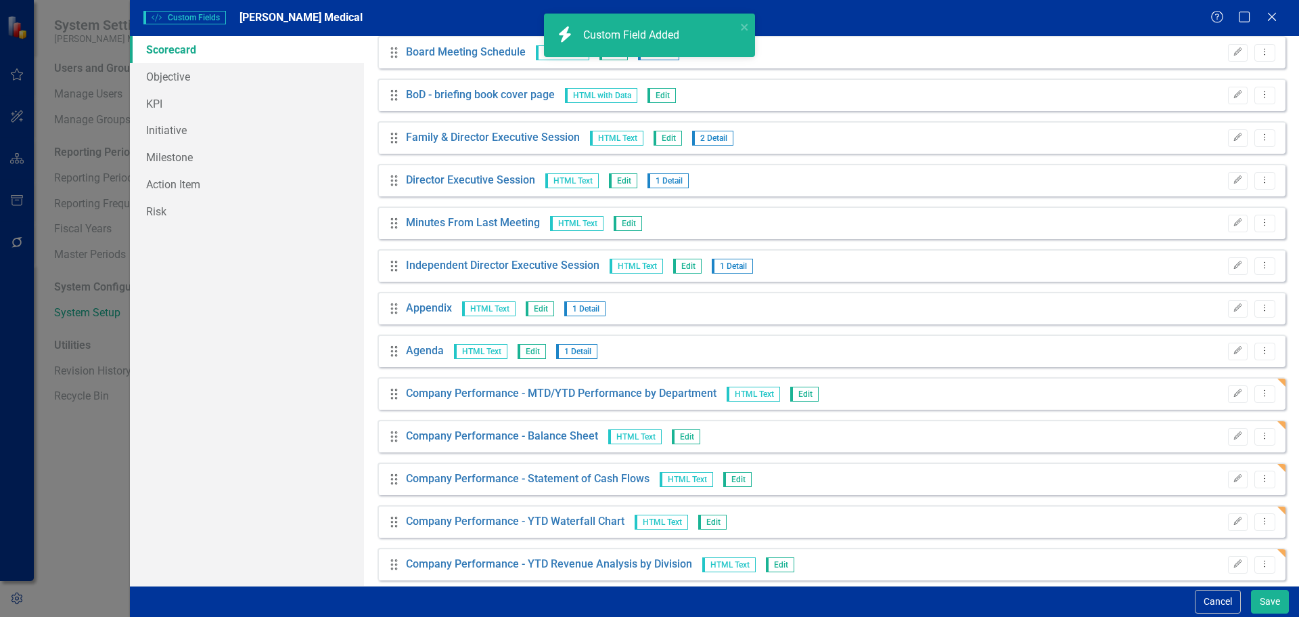
scroll to position [4324, 0]
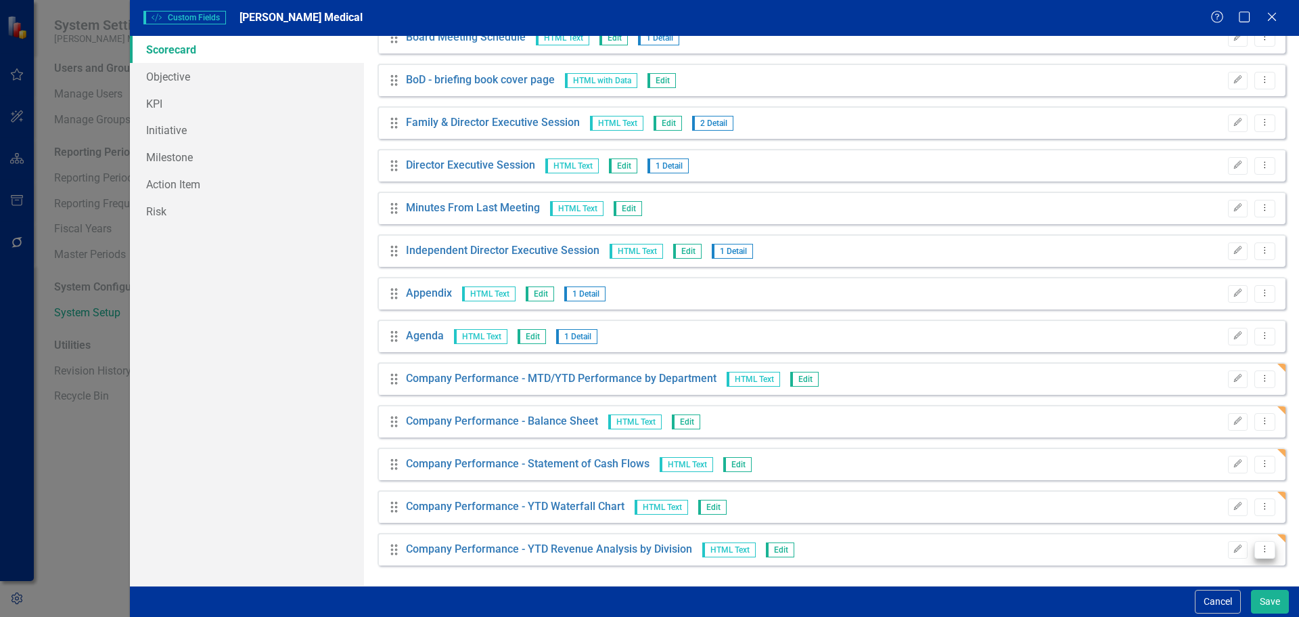
click at [1262, 550] on button "Dropdown Menu" at bounding box center [1265, 550] width 21 height 18
click at [1165, 507] on link "Copy Duplicate Custom Field" at bounding box center [1192, 502] width 143 height 25
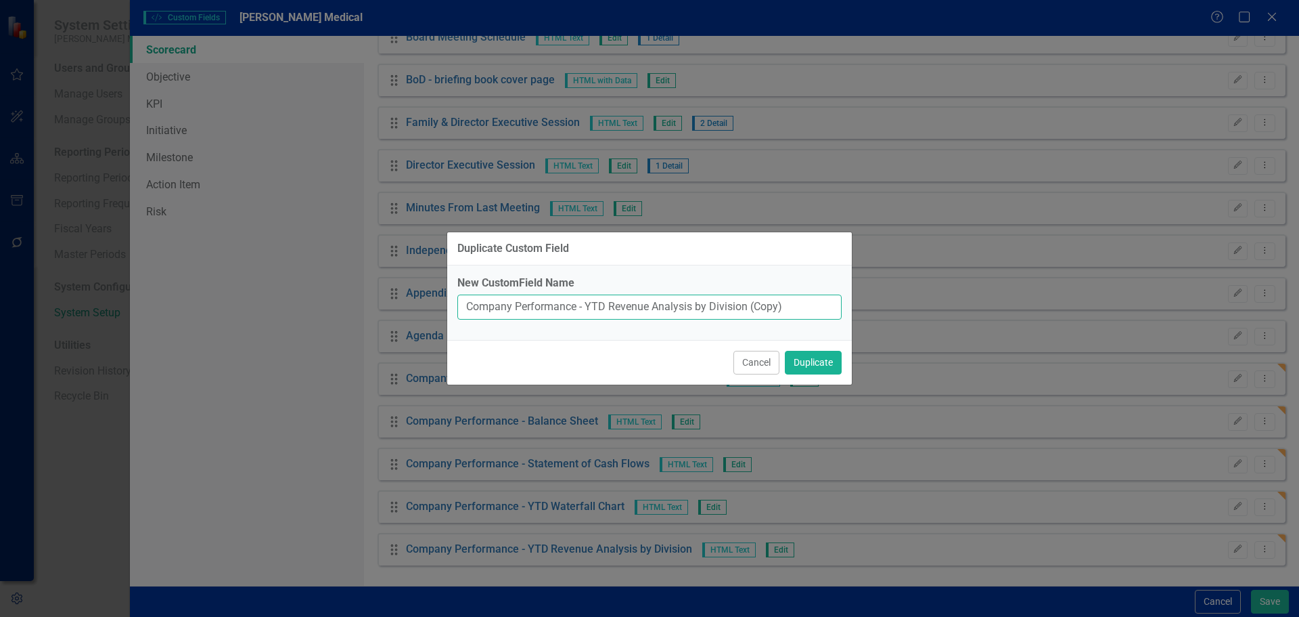
drag, startPoint x: 587, startPoint y: 307, endPoint x: 801, endPoint y: 303, distance: 214.6
click at [801, 303] on input "Company Performance - YTD Revenue Analysis by Division (Copy)" at bounding box center [650, 306] width 384 height 25
paste input "Profitability by Account (PBA"
type input "Company Performance - Profitability by Account (PBA)"
click at [816, 360] on button "Duplicate" at bounding box center [813, 363] width 57 height 24
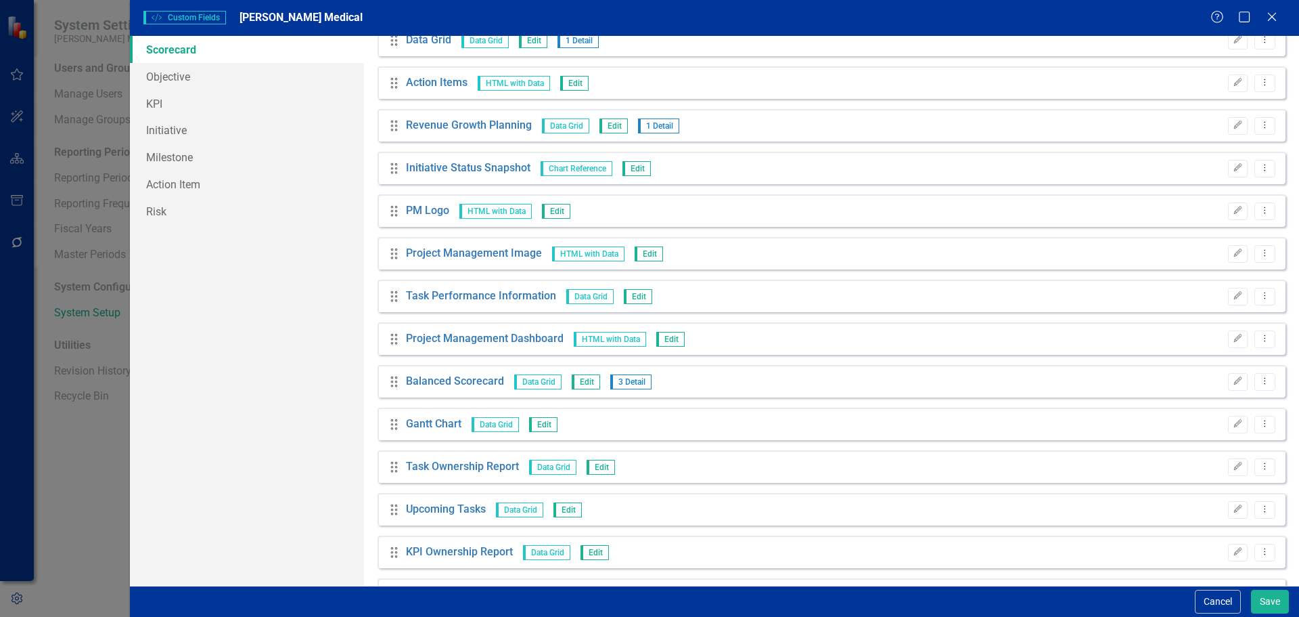
scroll to position [406, 0]
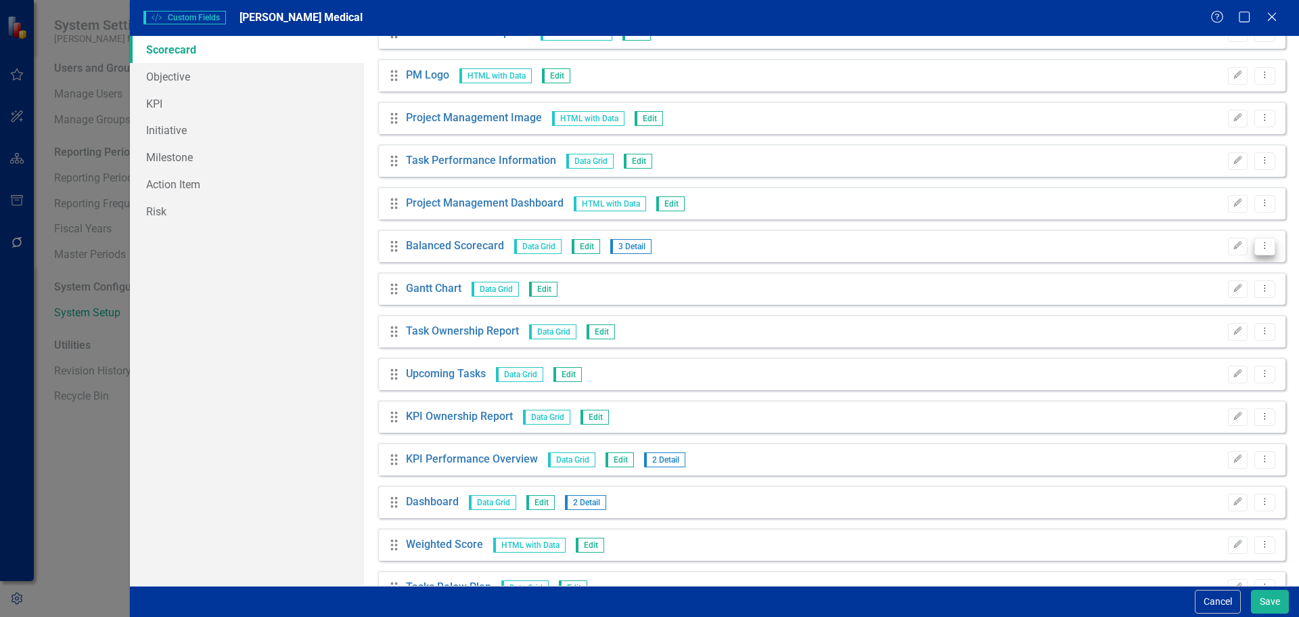
click at [1260, 246] on icon "Dropdown Menu" at bounding box center [1266, 245] width 12 height 9
click at [1186, 267] on link "Edit Edit Custom Field" at bounding box center [1192, 268] width 143 height 25
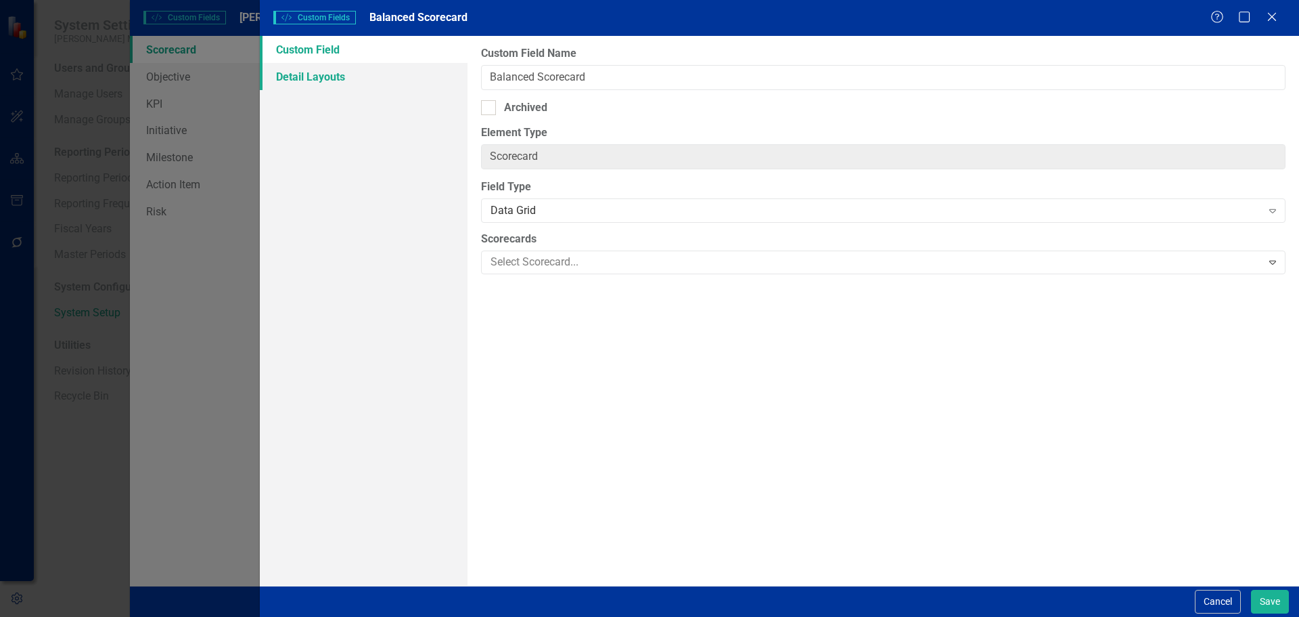
click at [326, 77] on link "Detail Layouts" at bounding box center [364, 76] width 208 height 27
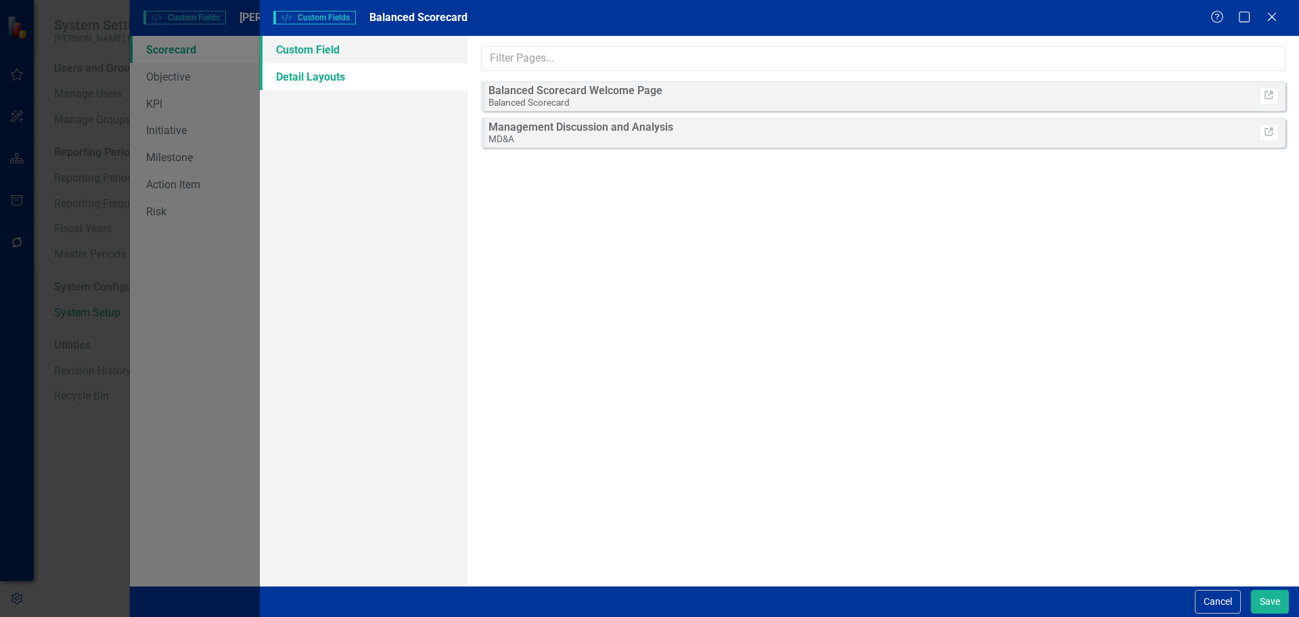
click at [325, 51] on link "Custom Field" at bounding box center [364, 49] width 208 height 27
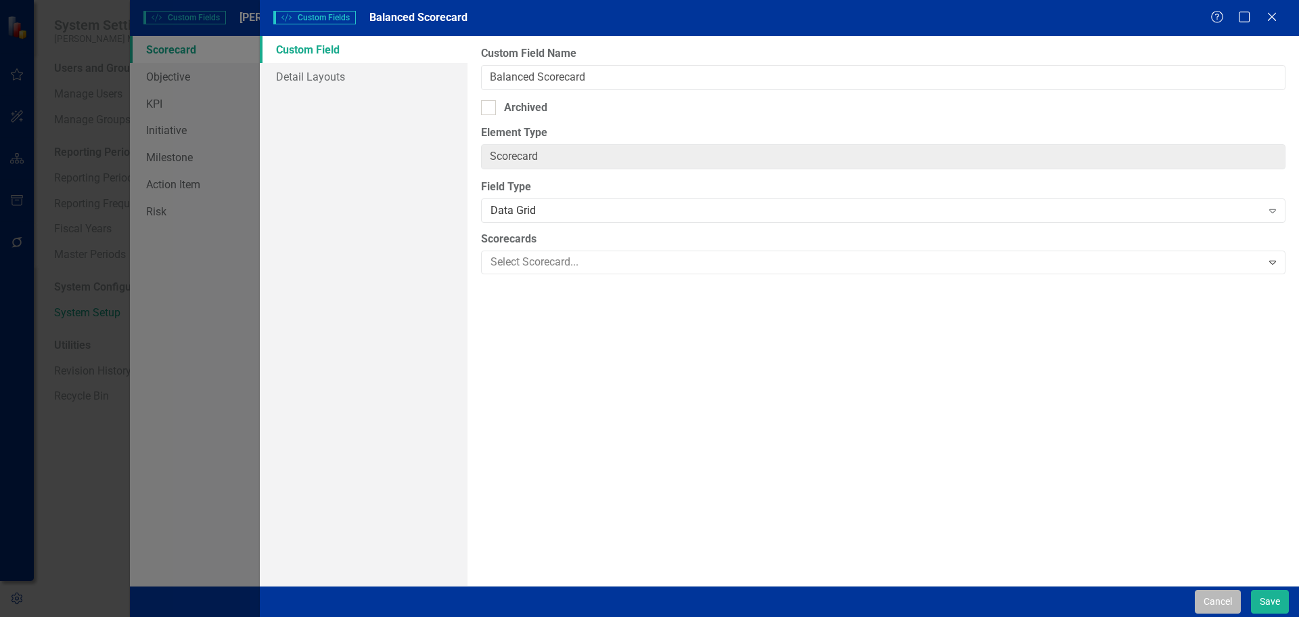
click at [1210, 599] on button "Cancel" at bounding box center [1218, 601] width 46 height 24
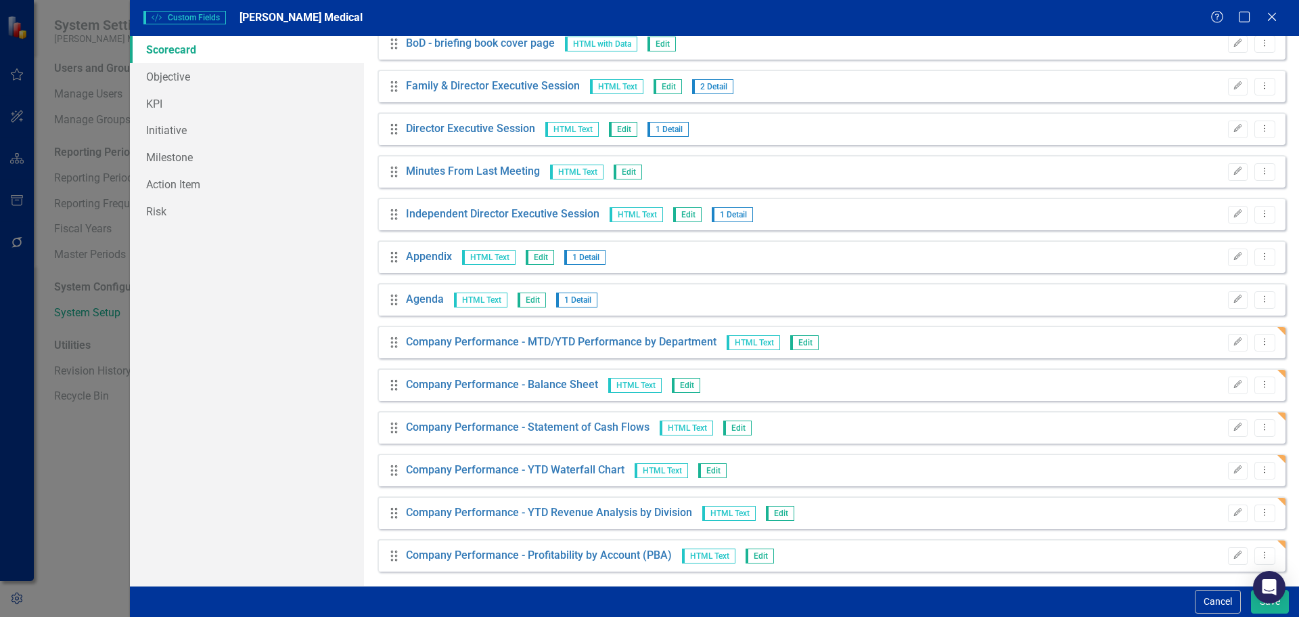
scroll to position [4367, 0]
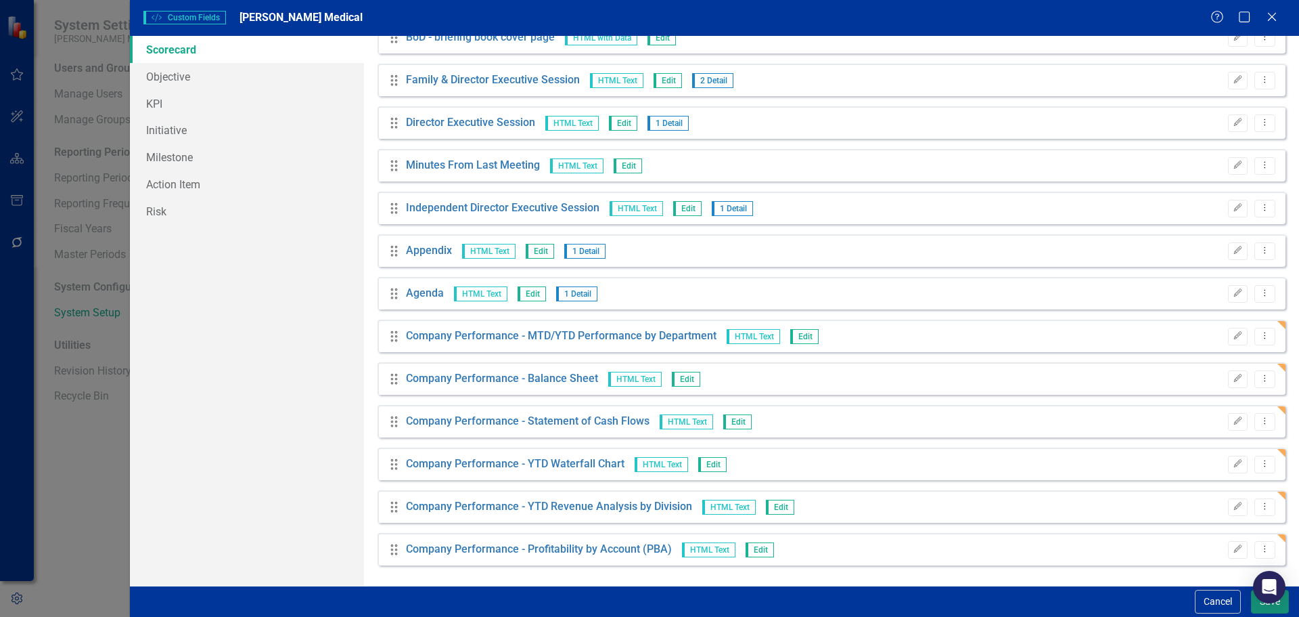
click at [1257, 608] on button "Save" at bounding box center [1270, 601] width 38 height 24
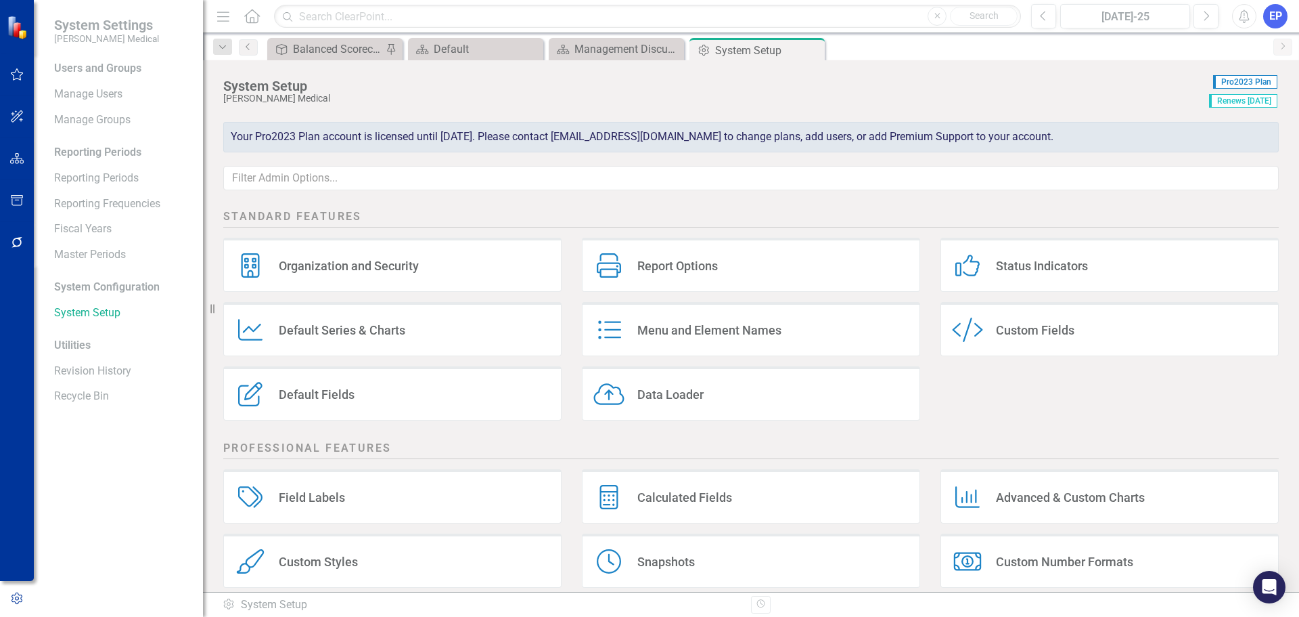
click at [1056, 330] on div "Custom Fields" at bounding box center [1035, 330] width 79 height 16
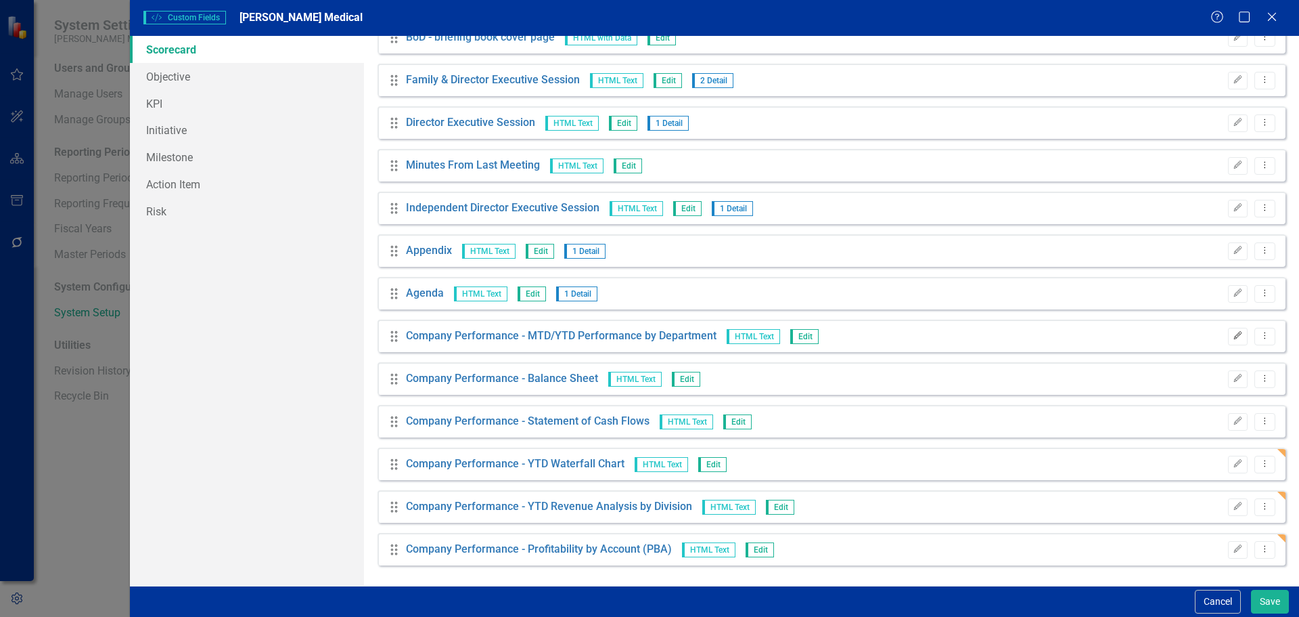
click at [1233, 334] on icon "Edit" at bounding box center [1238, 336] width 10 height 8
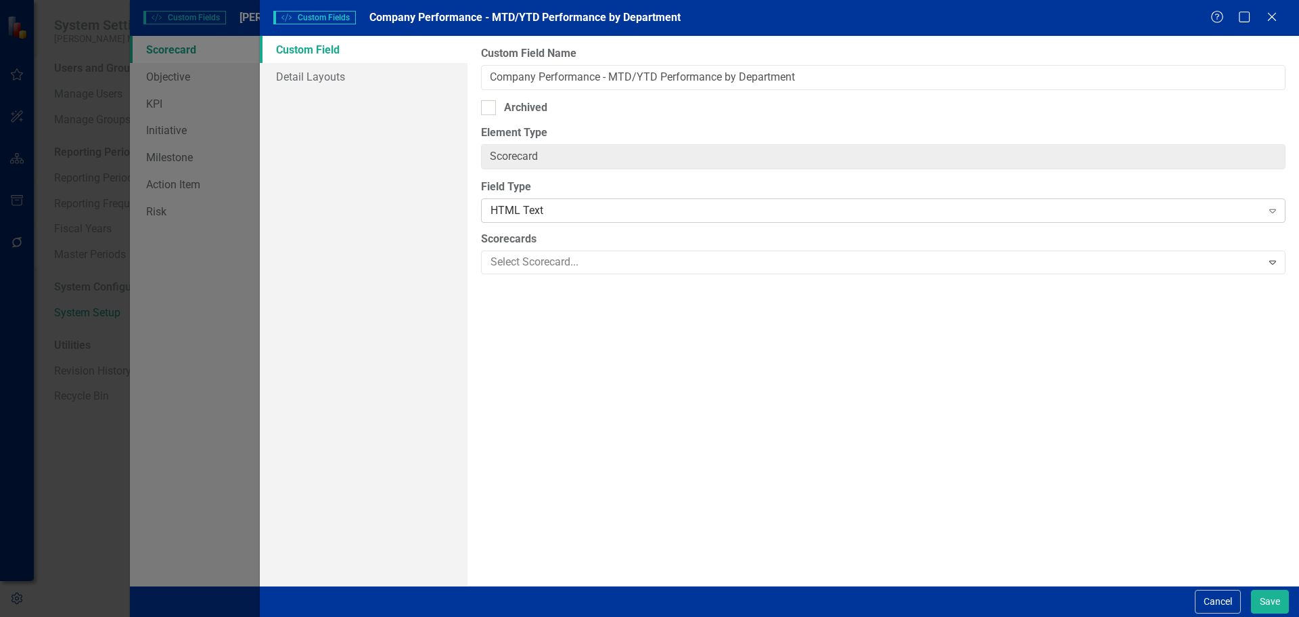
click at [532, 208] on div "HTML Text" at bounding box center [876, 211] width 771 height 16
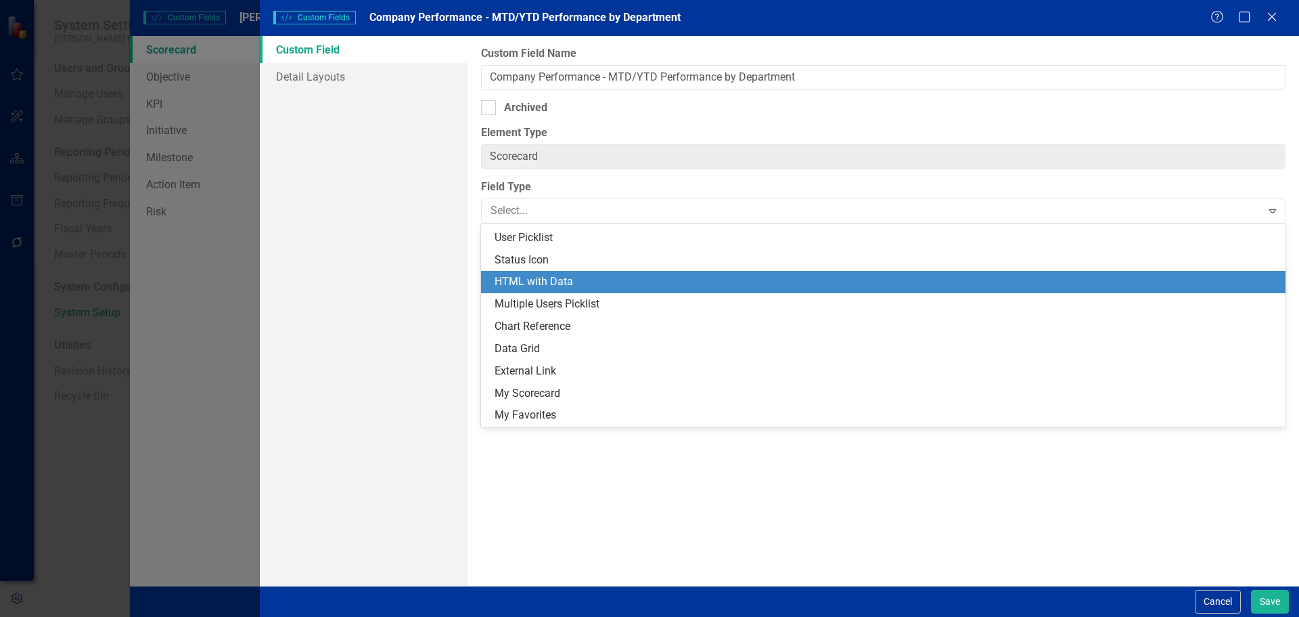
scroll to position [0, 0]
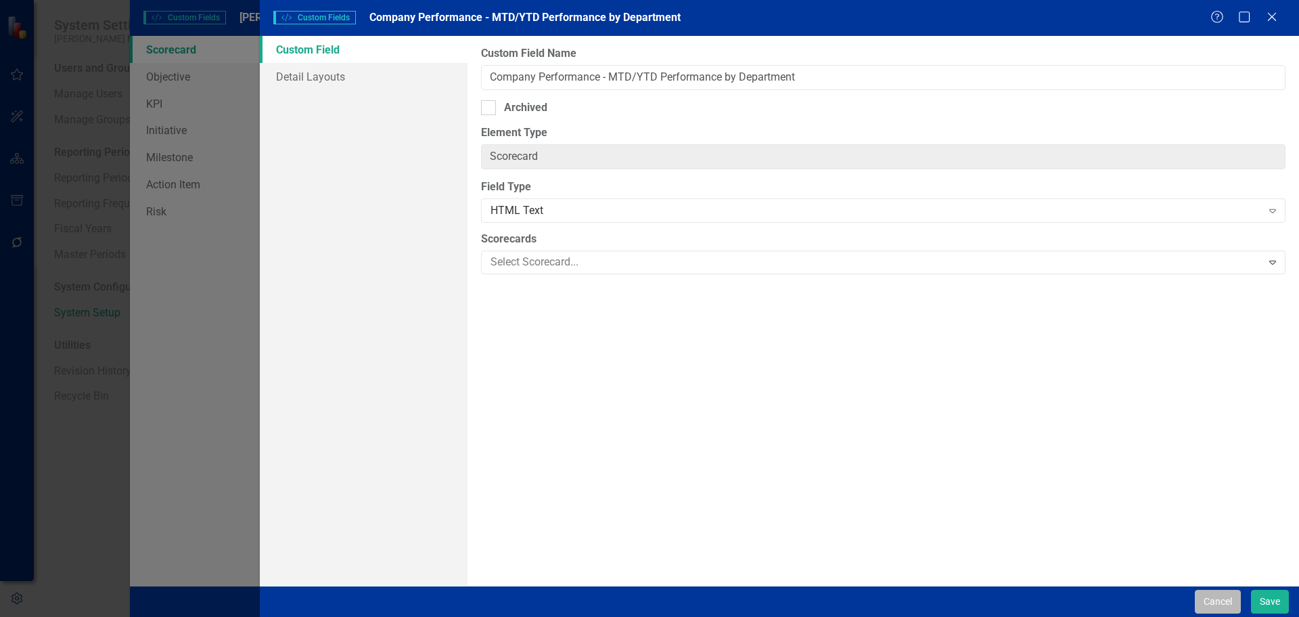
click at [1208, 595] on button "Cancel" at bounding box center [1218, 601] width 46 height 24
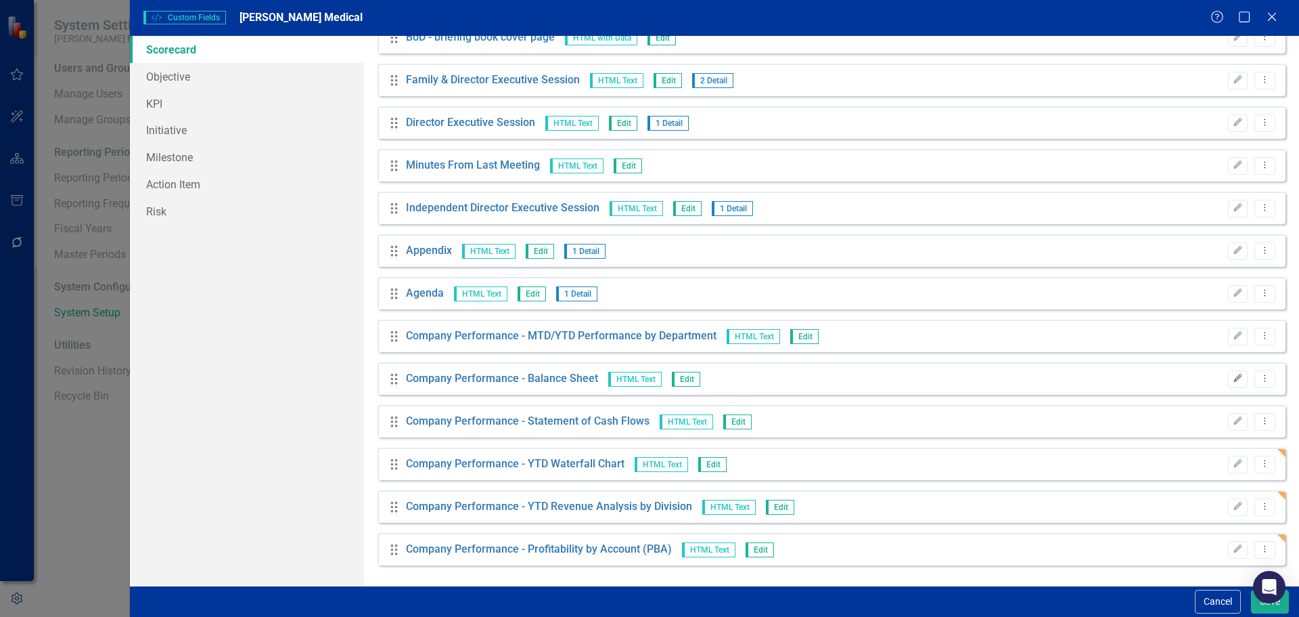
click at [1228, 384] on button "Edit" at bounding box center [1238, 379] width 20 height 18
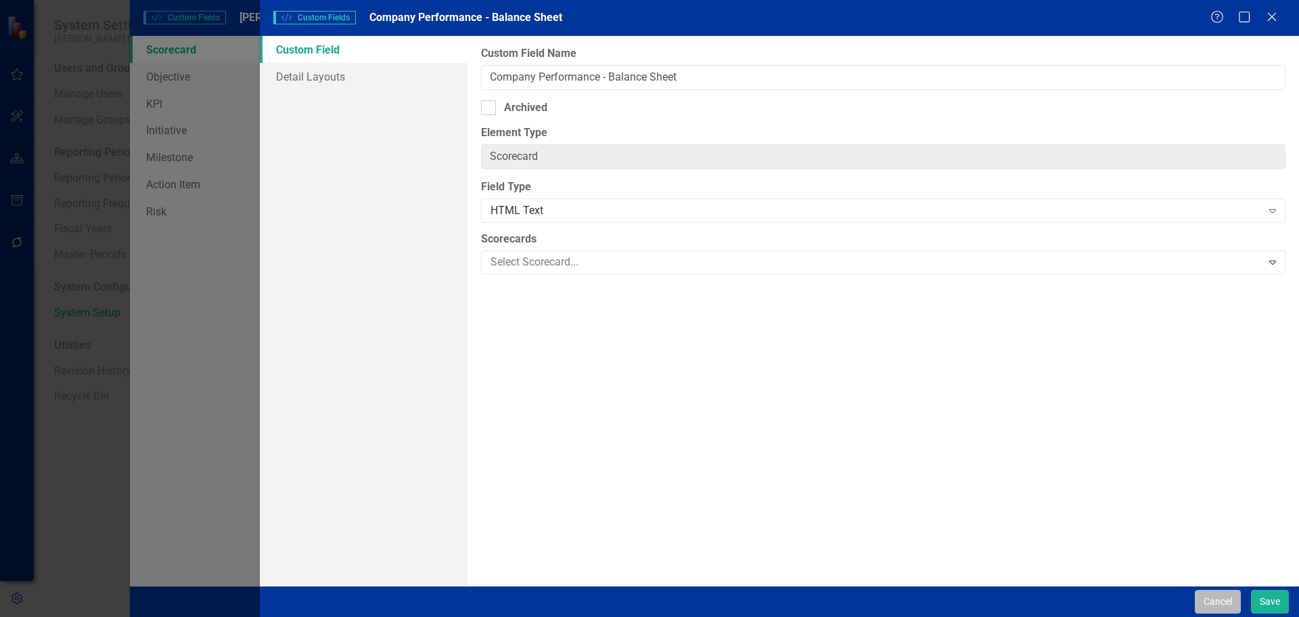
click at [1215, 608] on button "Cancel" at bounding box center [1218, 601] width 46 height 24
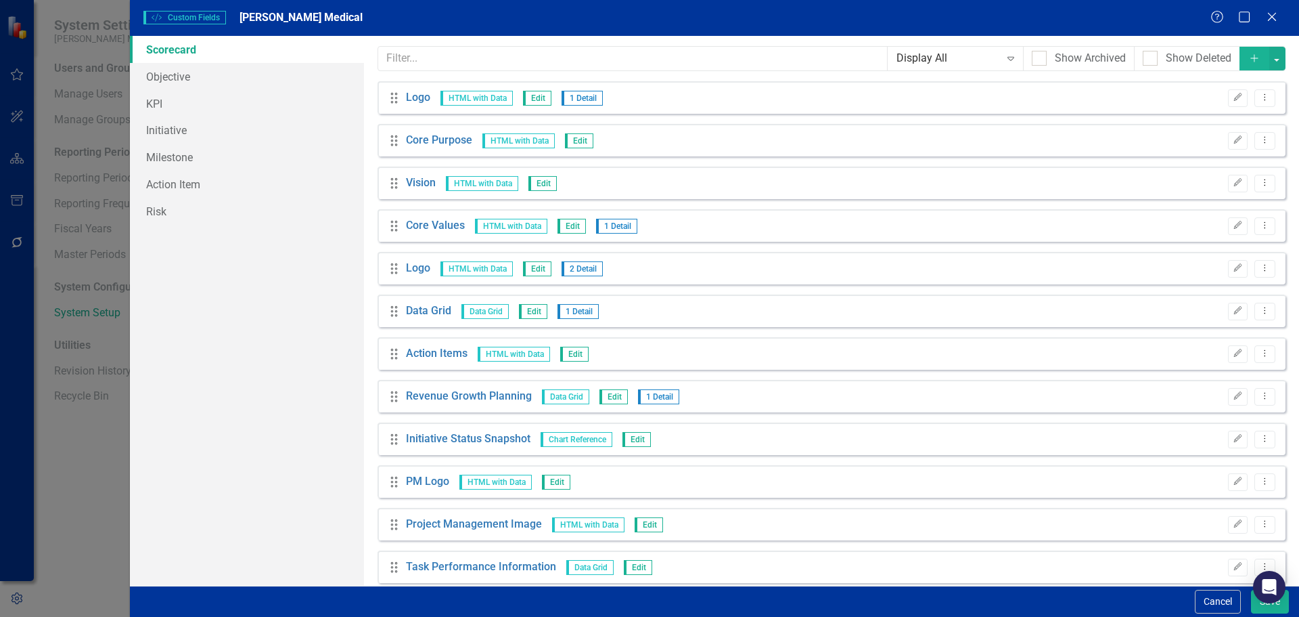
click at [1249, 57] on icon "Add" at bounding box center [1255, 57] width 12 height 9
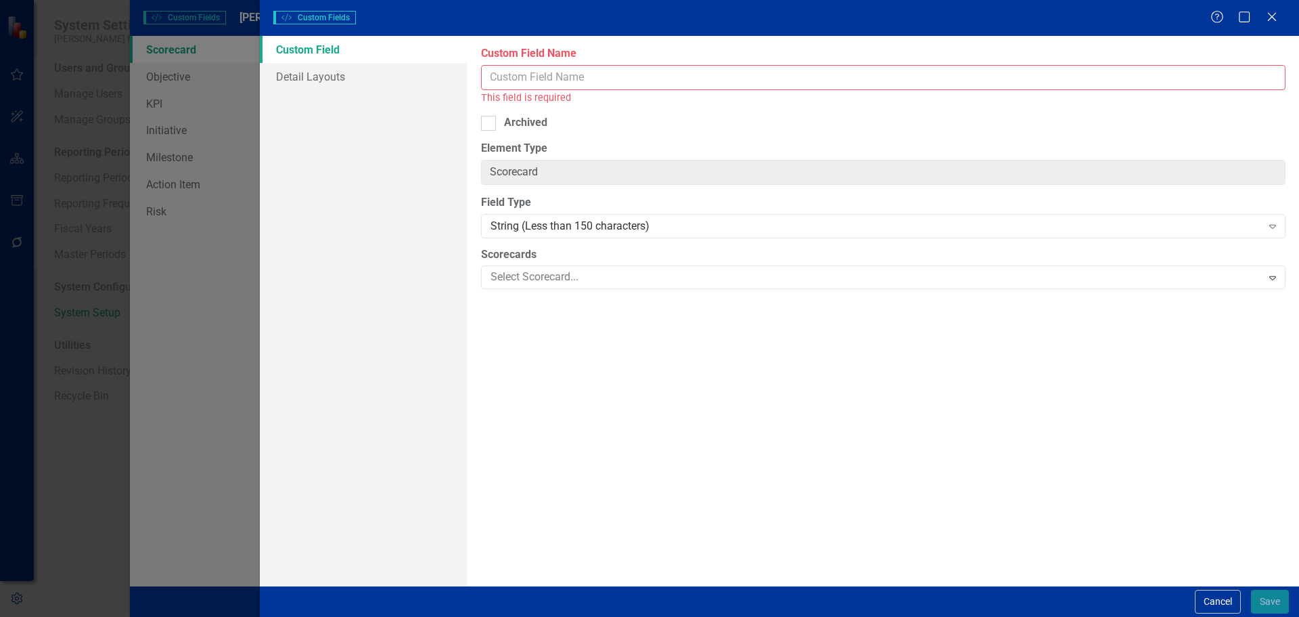
click at [822, 72] on input "Custom Field Name" at bounding box center [883, 77] width 805 height 25
paste input "- Picture"
type input "- Picture"
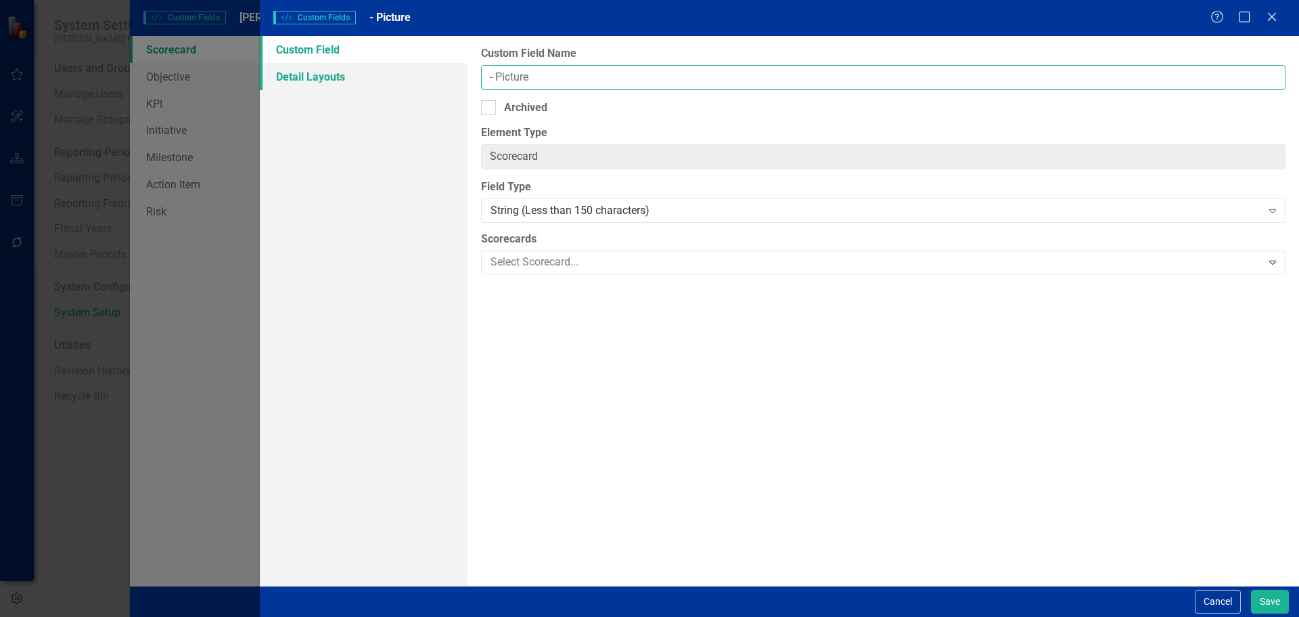
drag, startPoint x: 813, startPoint y: 75, endPoint x: 367, endPoint y: 80, distance: 446.0
click at [364, 80] on div "Custom Field Detail Layouts Custom Field Name - Picture Archived Element Type S…" at bounding box center [780, 311] width 1040 height 550
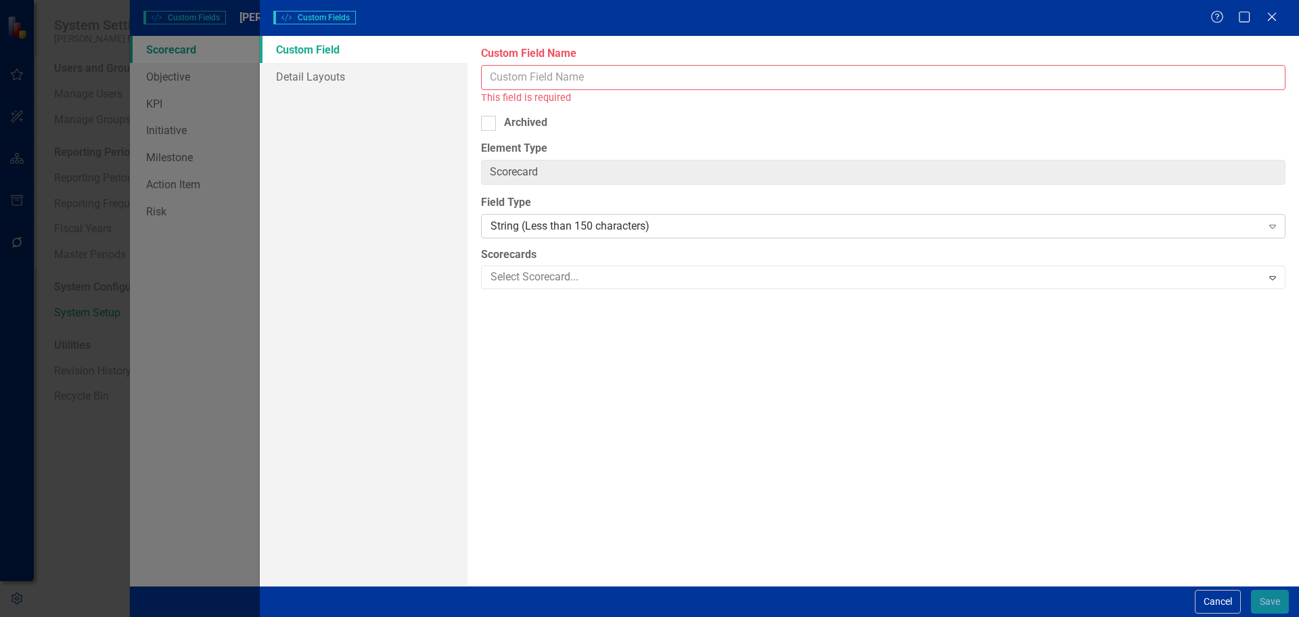
click at [523, 218] on div "String (Less than 150 characters)" at bounding box center [876, 226] width 771 height 16
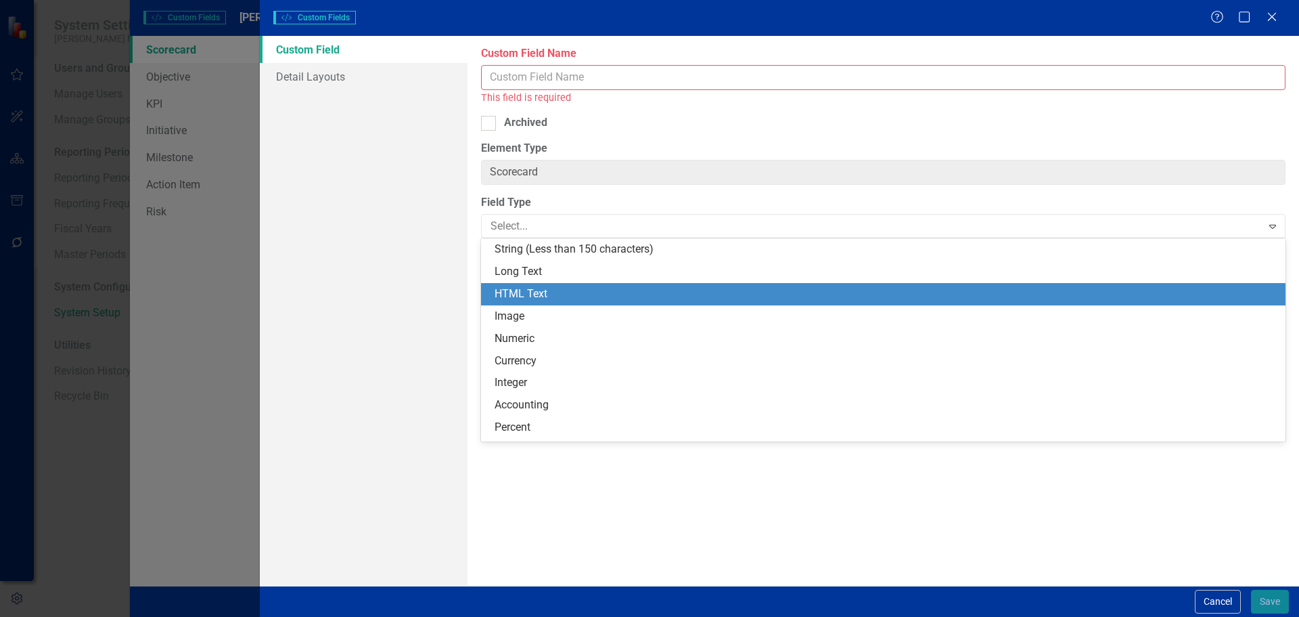
click at [550, 288] on div "HTML Text" at bounding box center [886, 294] width 783 height 16
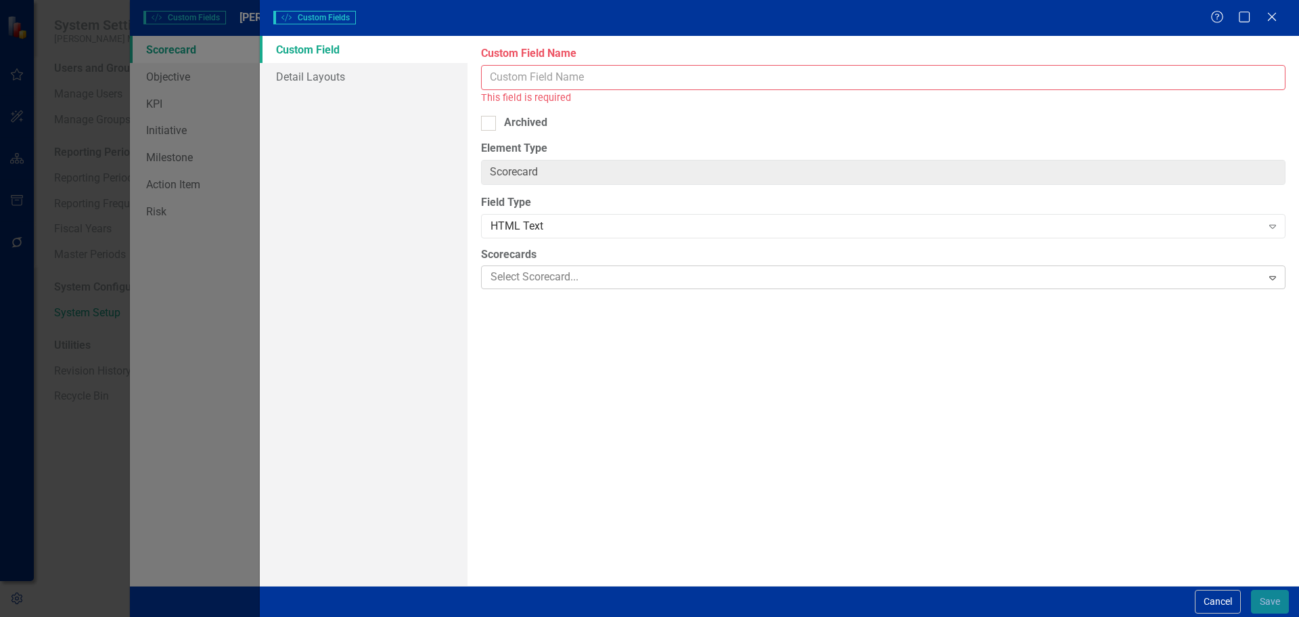
click at [544, 275] on div at bounding box center [873, 277] width 776 height 18
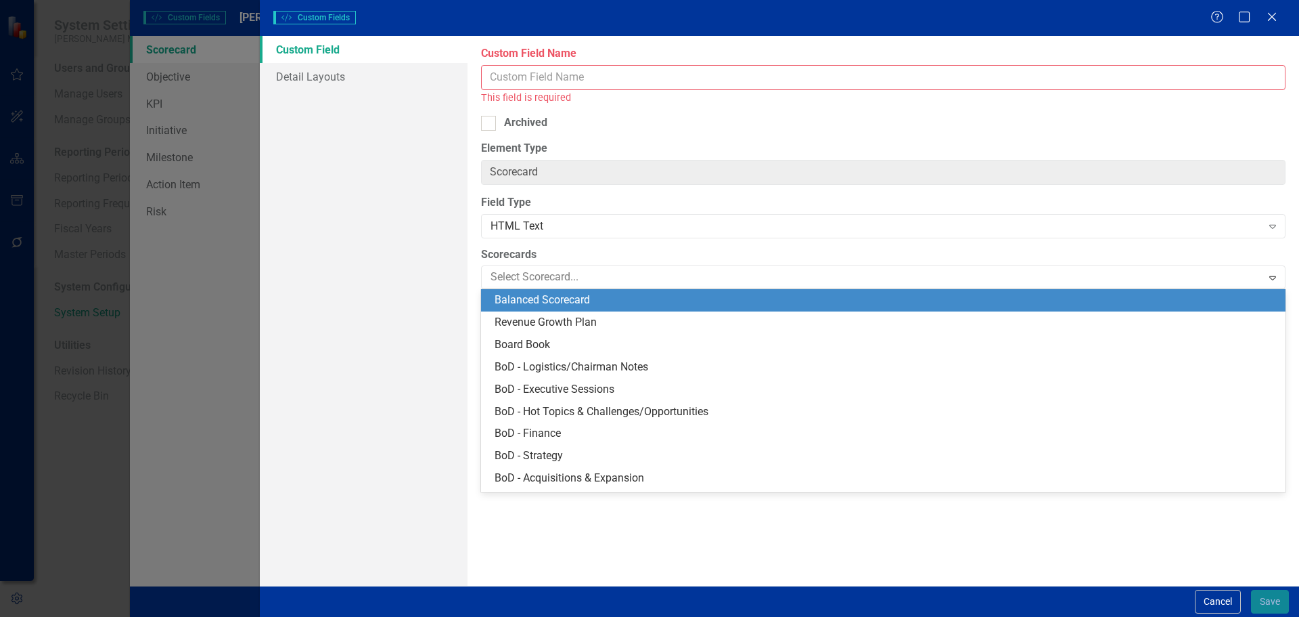
click at [550, 298] on div "Balanced Scorecard" at bounding box center [886, 300] width 783 height 16
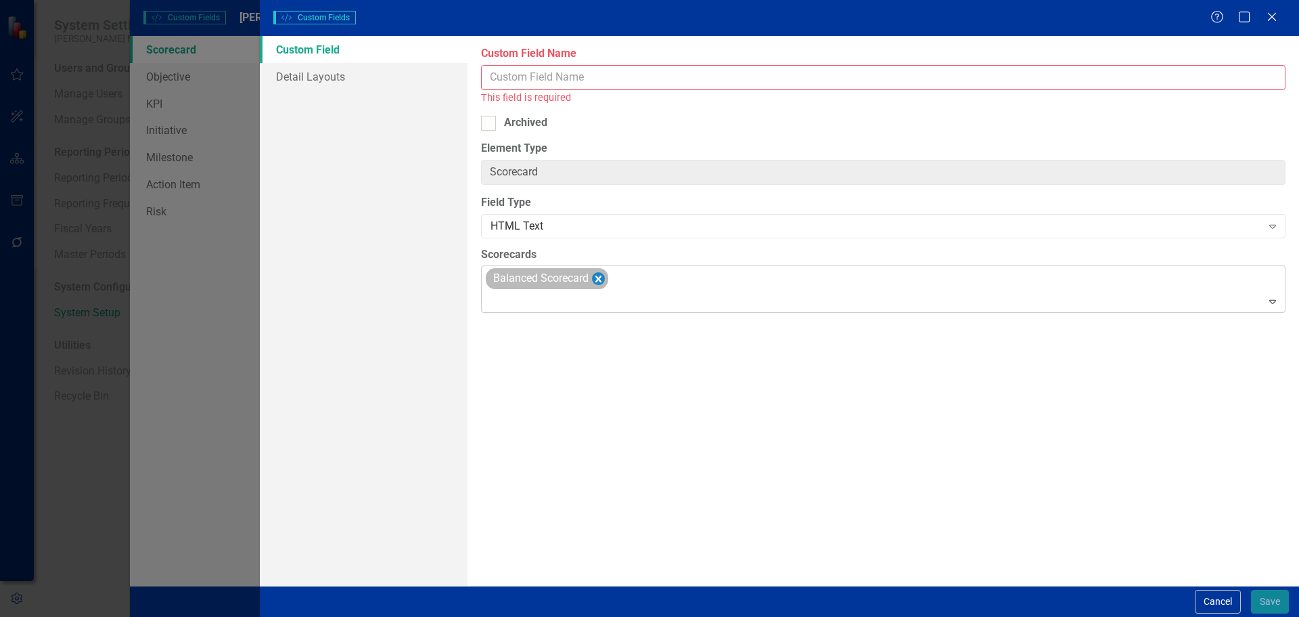
click at [600, 280] on icon "Remove Balanced Scorecard" at bounding box center [599, 278] width 6 height 7
click at [534, 122] on div "Archived" at bounding box center [525, 123] width 43 height 16
click at [490, 122] on input "Archived" at bounding box center [485, 120] width 9 height 9
click at [534, 122] on div "Archived" at bounding box center [525, 123] width 43 height 16
click at [490, 122] on input "Archived" at bounding box center [485, 120] width 9 height 9
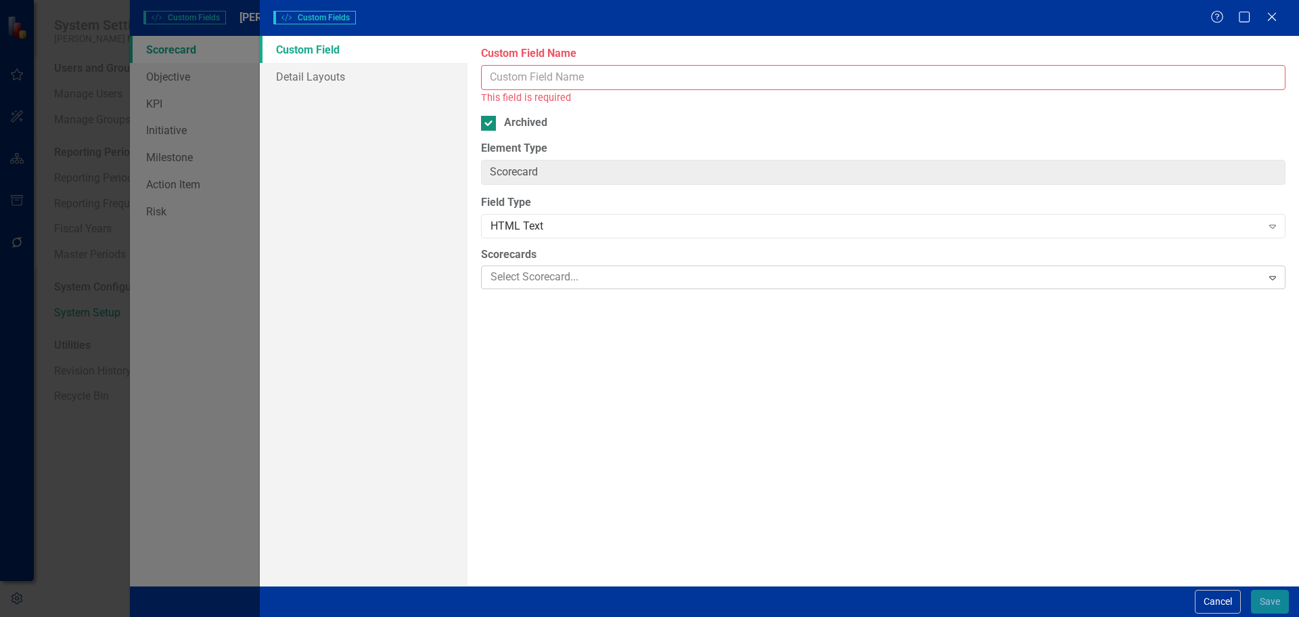
checkbox input "false"
click at [539, 73] on input "Custom Field Name" at bounding box center [883, 77] width 805 height 25
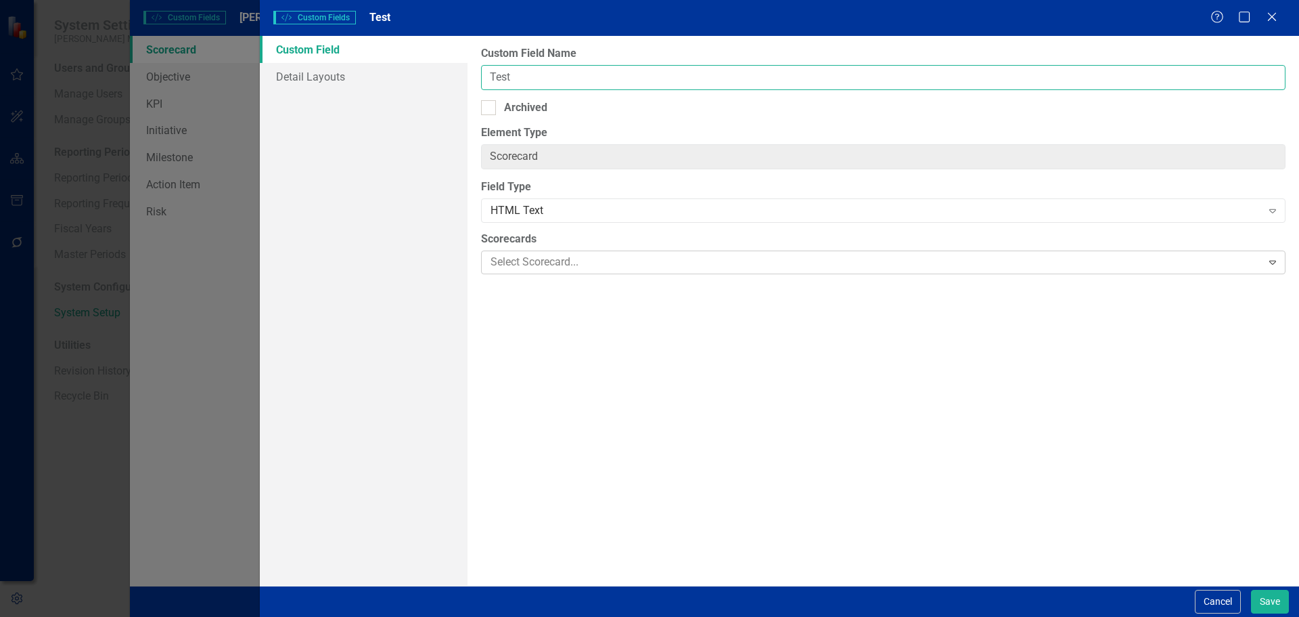
type input "Test"
click at [533, 209] on div "HTML Text" at bounding box center [876, 211] width 771 height 16
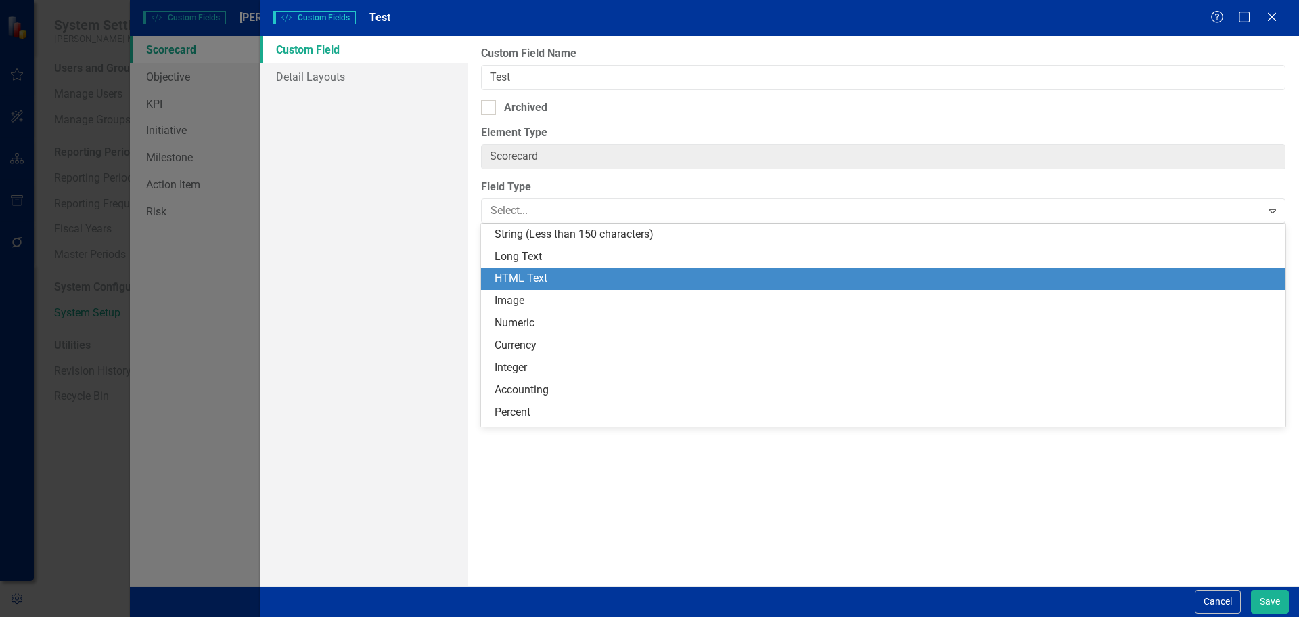
click at [534, 270] on div "HTML Text" at bounding box center [883, 278] width 805 height 22
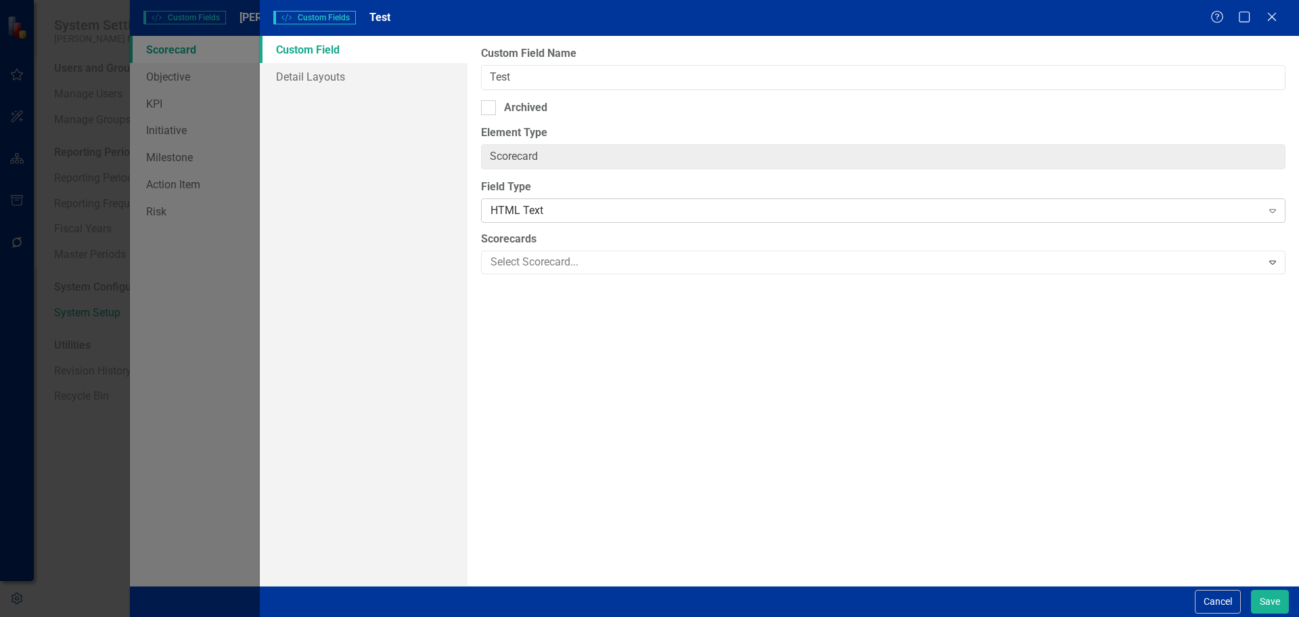
click at [541, 212] on div "HTML Text" at bounding box center [876, 211] width 771 height 16
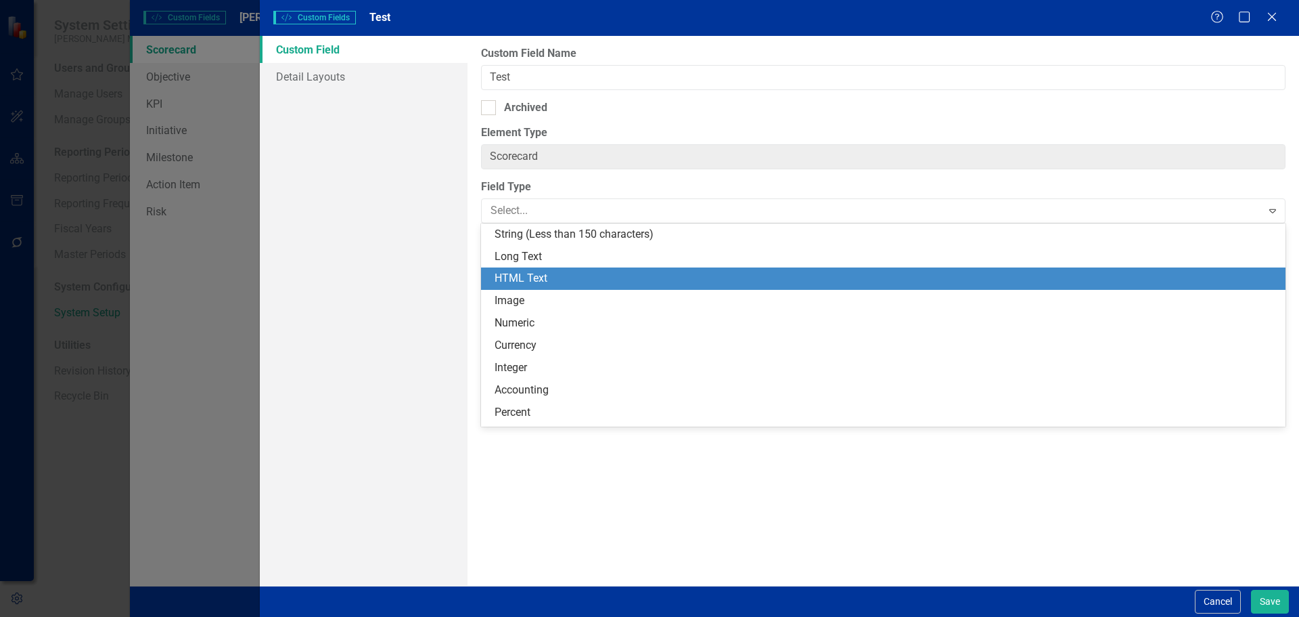
scroll to position [45, 0]
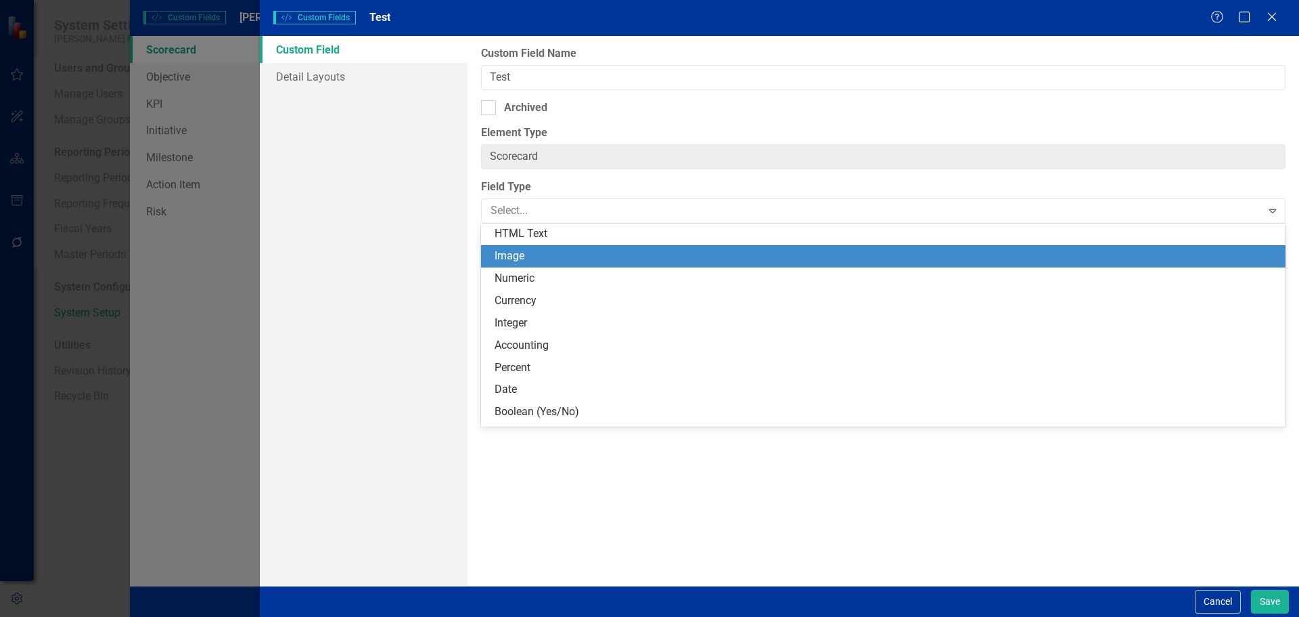
click at [542, 261] on div "Image" at bounding box center [886, 256] width 783 height 16
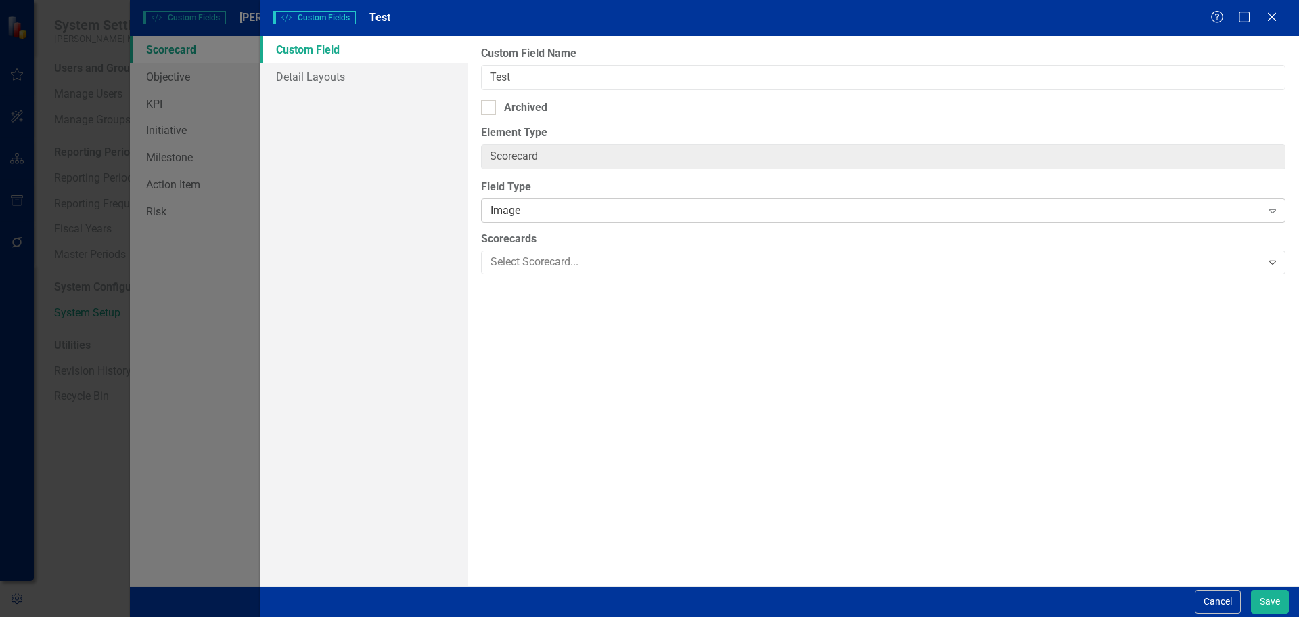
click at [548, 211] on div "Image" at bounding box center [876, 211] width 771 height 16
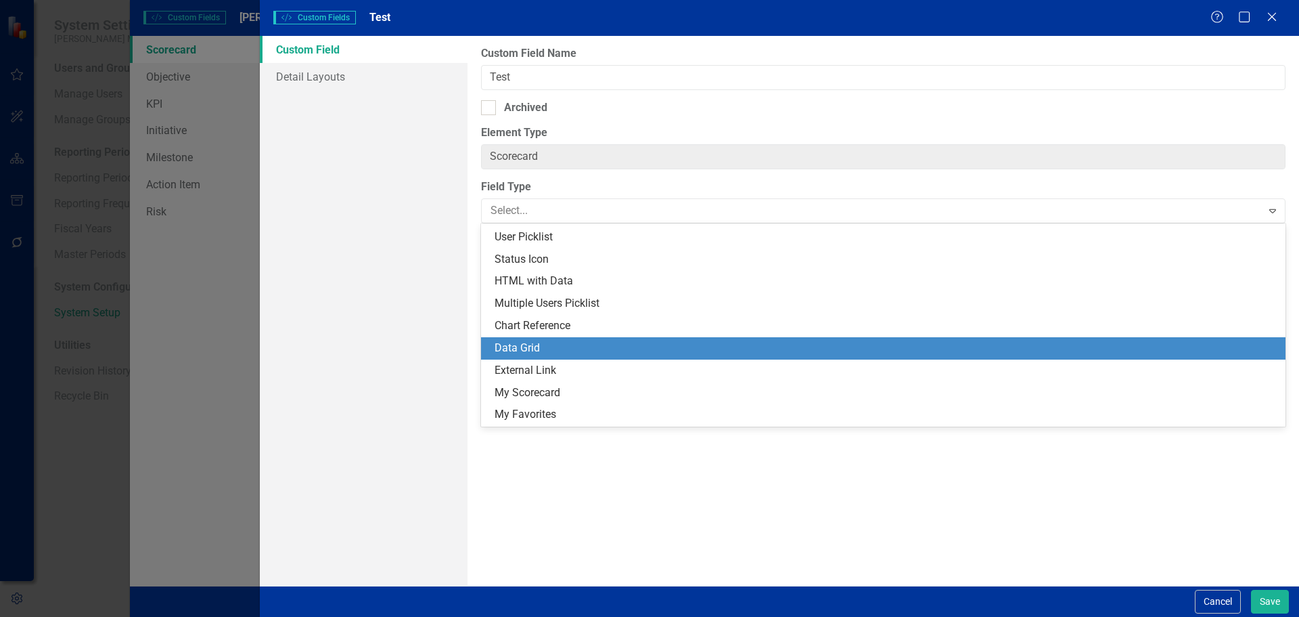
scroll to position [286, 0]
click at [553, 345] on div "Data Grid" at bounding box center [886, 349] width 783 height 16
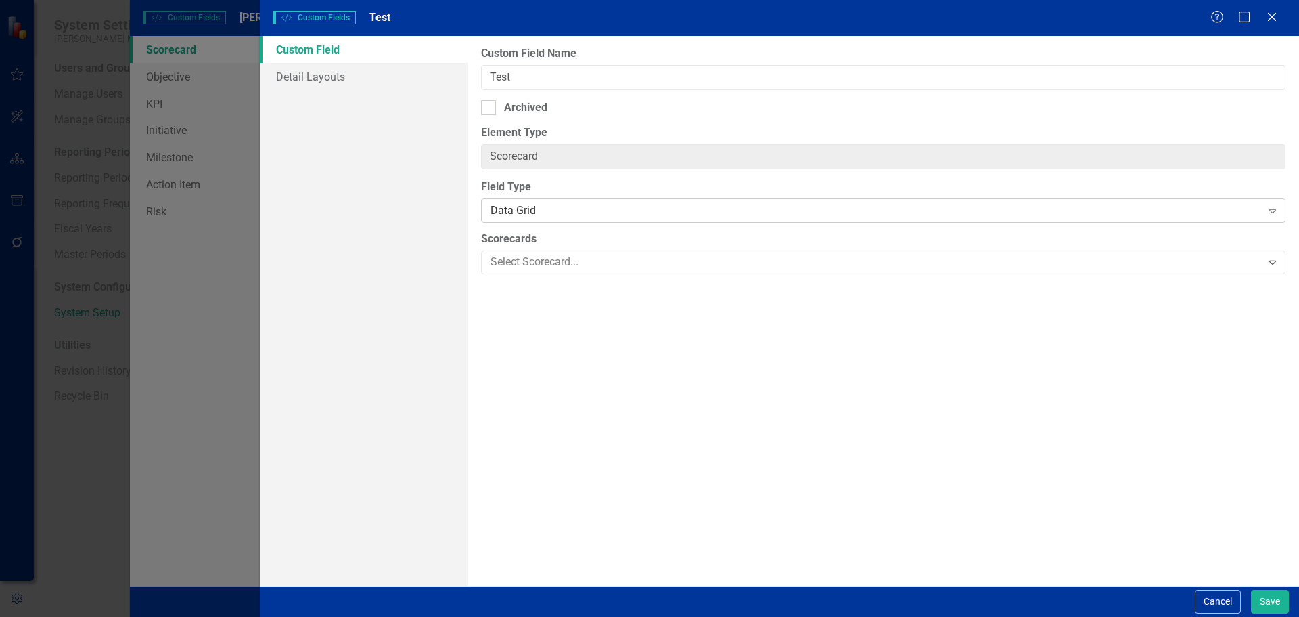
click at [545, 210] on div "Data Grid" at bounding box center [876, 211] width 771 height 16
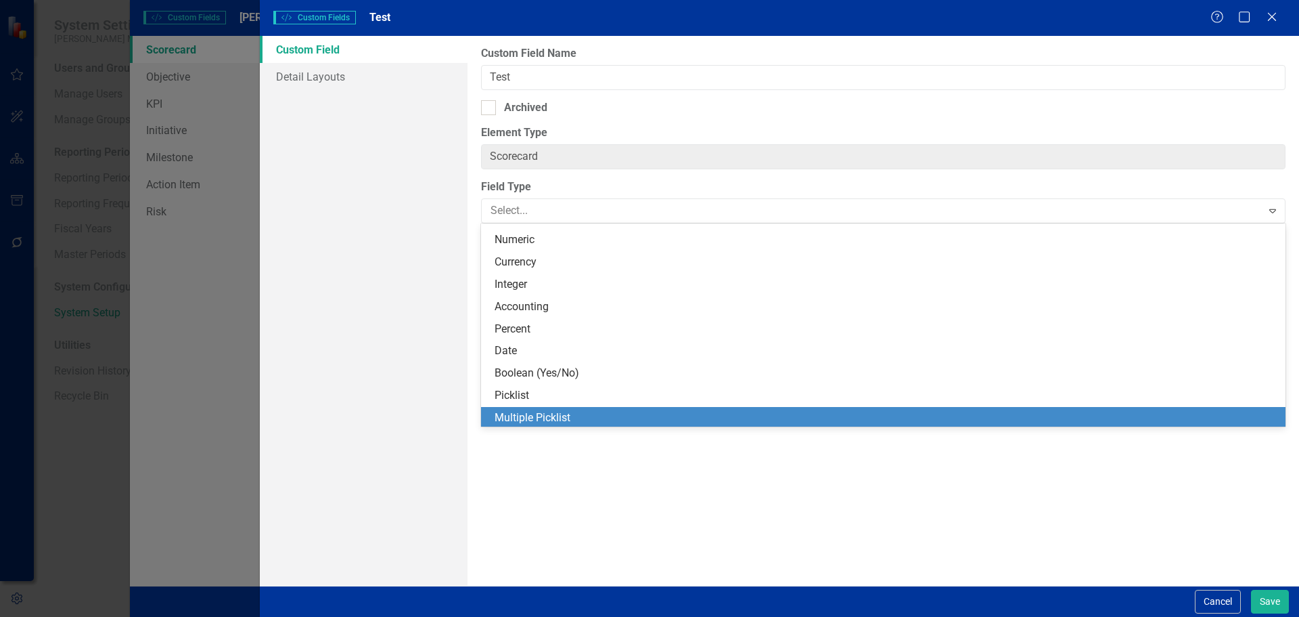
scroll to position [0, 0]
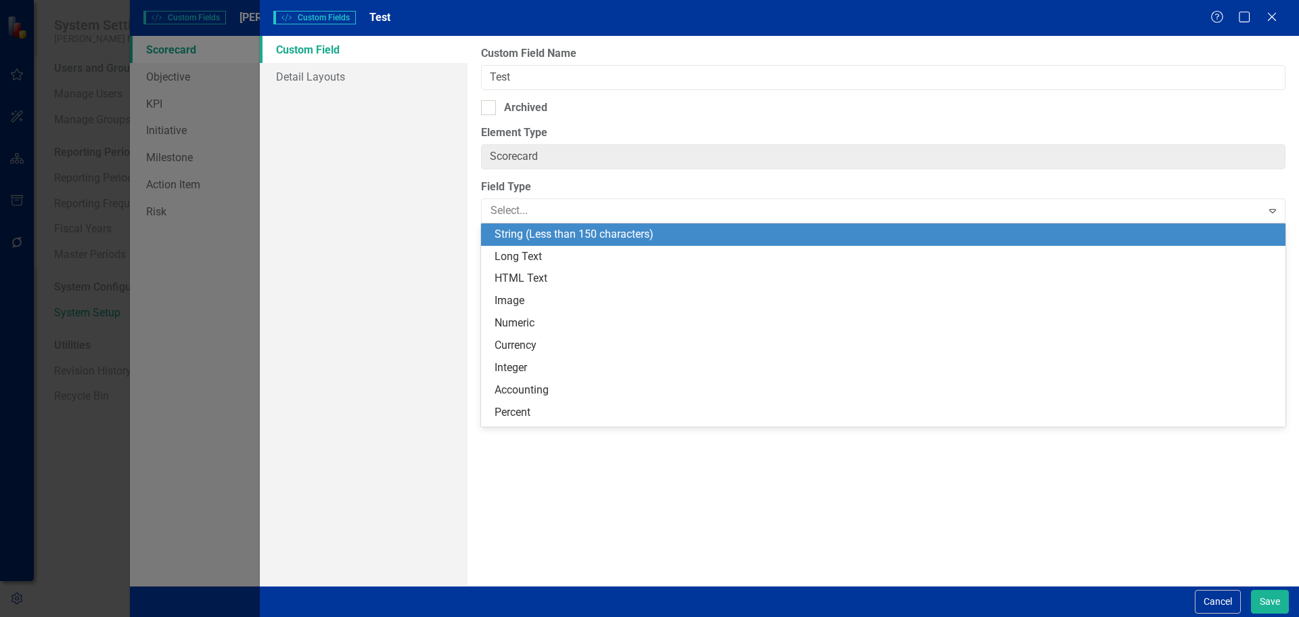
click at [589, 235] on div "String (Less than 150 characters)" at bounding box center [886, 235] width 783 height 16
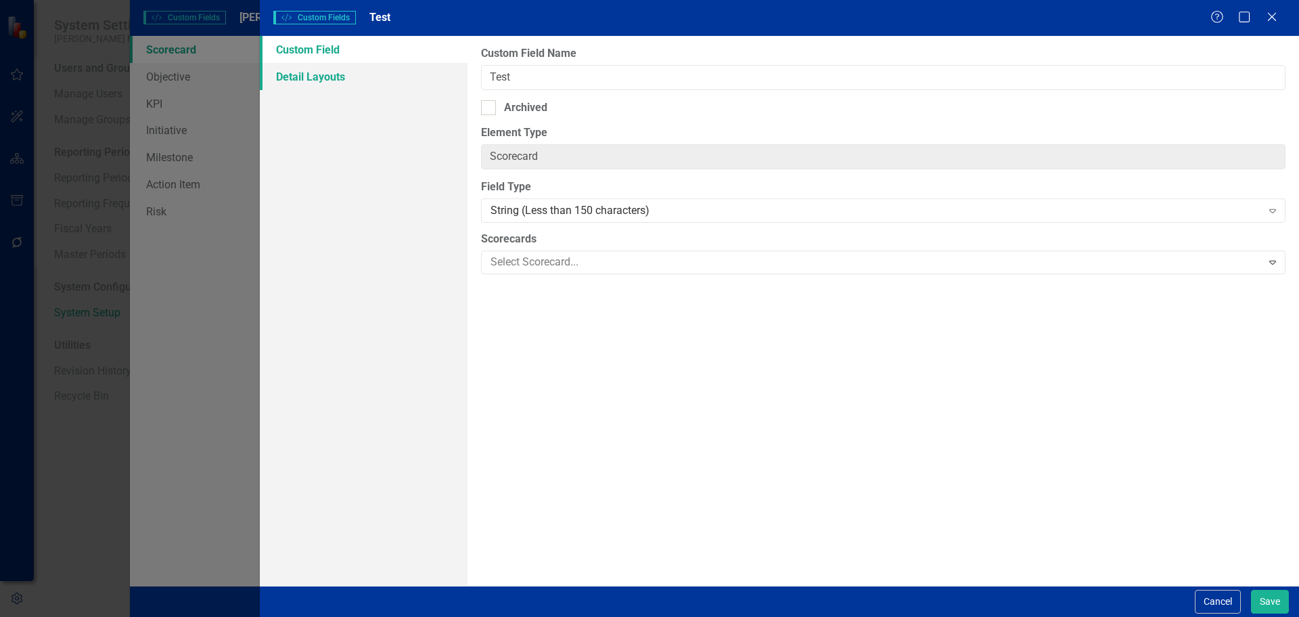
click at [348, 81] on link "Detail Layouts" at bounding box center [364, 76] width 208 height 27
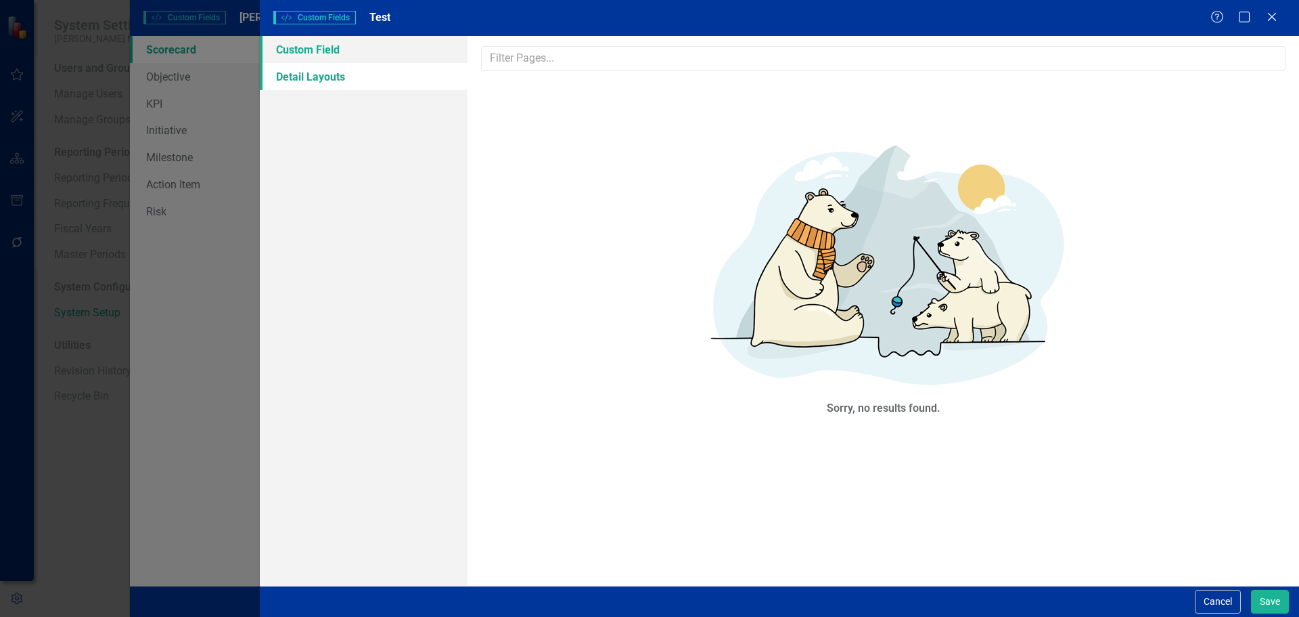
click at [338, 56] on link "Custom Field" at bounding box center [364, 49] width 208 height 27
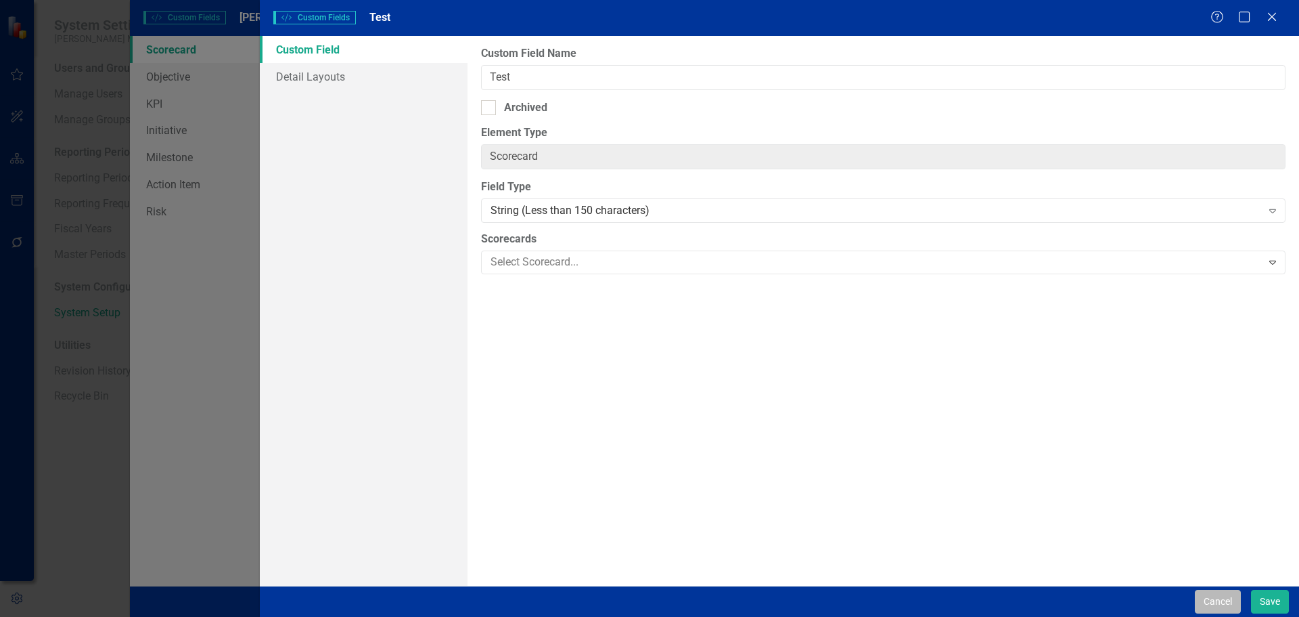
click at [1205, 600] on button "Cancel" at bounding box center [1218, 601] width 46 height 24
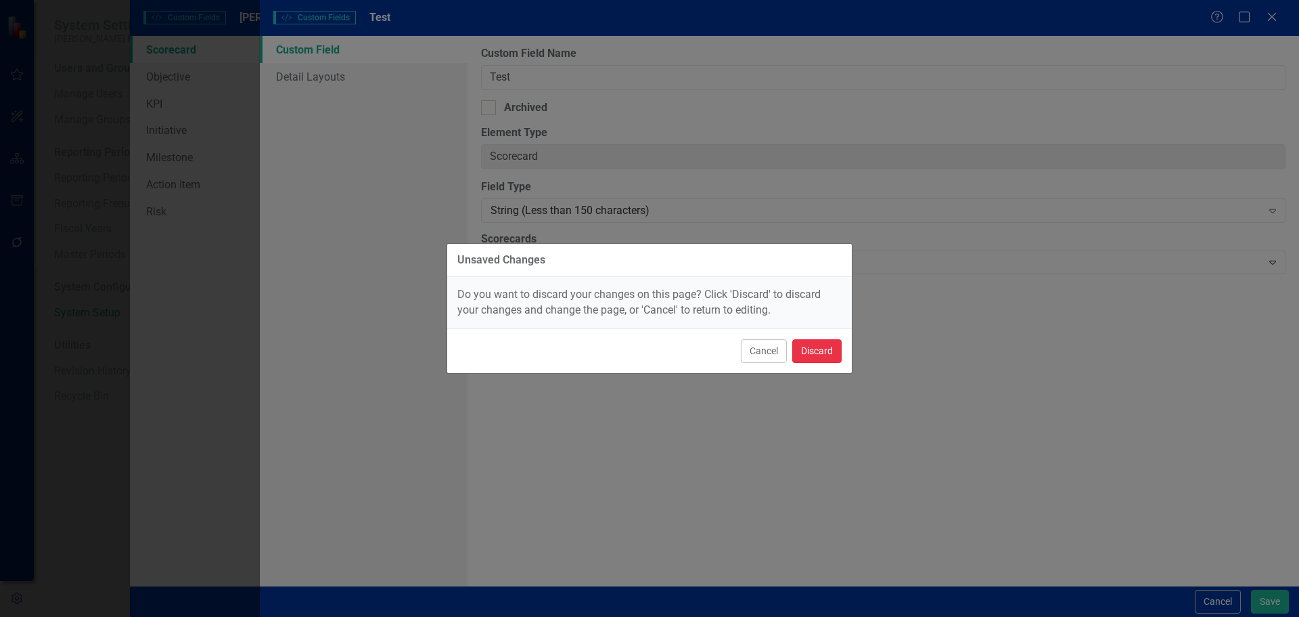
click at [823, 349] on button "Discard" at bounding box center [817, 351] width 49 height 24
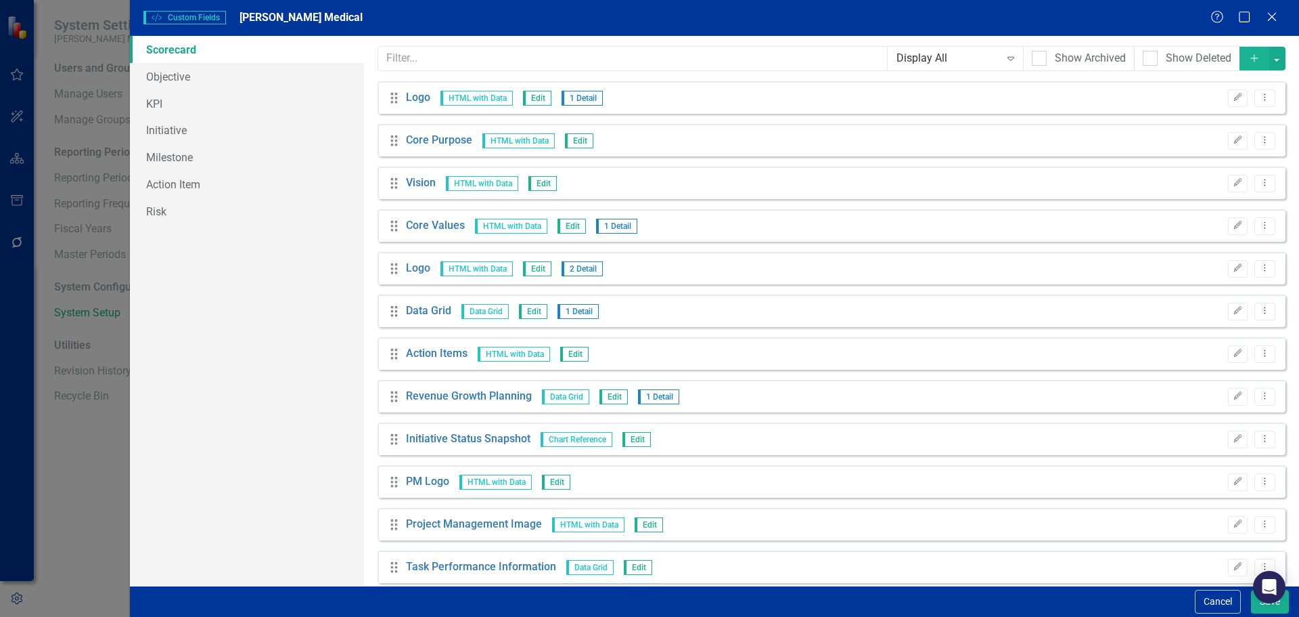
click at [1254, 59] on button "Add" at bounding box center [1255, 59] width 30 height 24
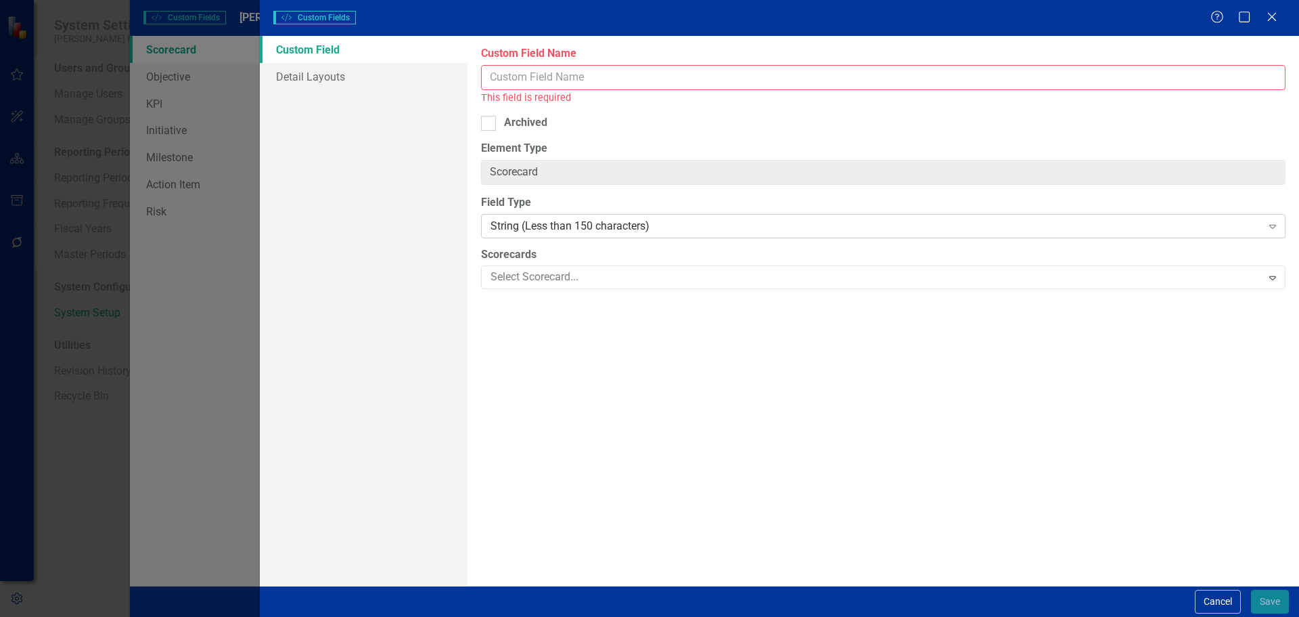
click at [537, 226] on div "String (Less than 150 characters)" at bounding box center [876, 226] width 771 height 16
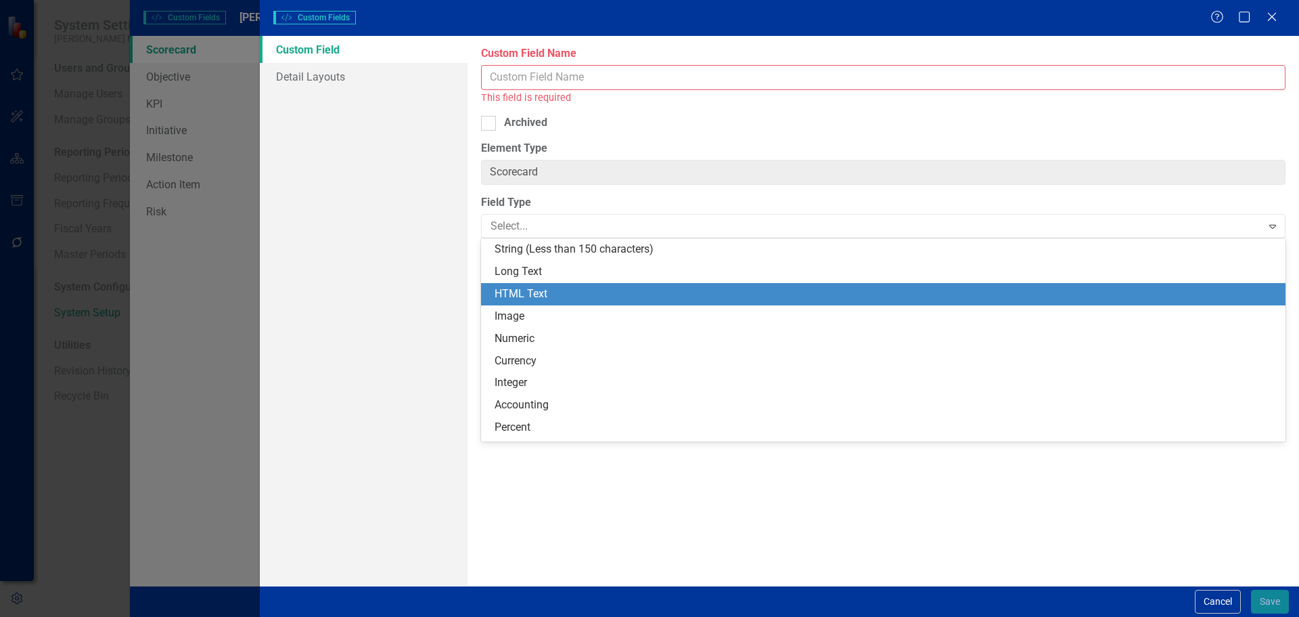
click at [533, 289] on div "HTML Text" at bounding box center [886, 294] width 783 height 16
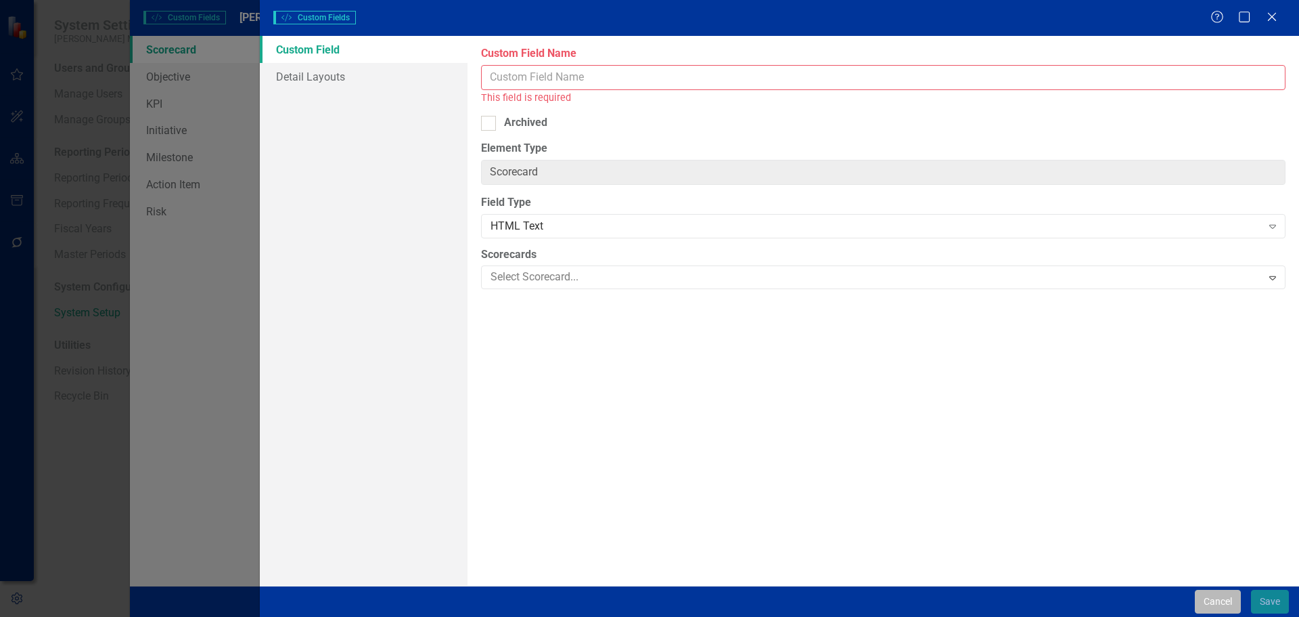
click at [1224, 594] on button "Cancel" at bounding box center [1218, 601] width 46 height 24
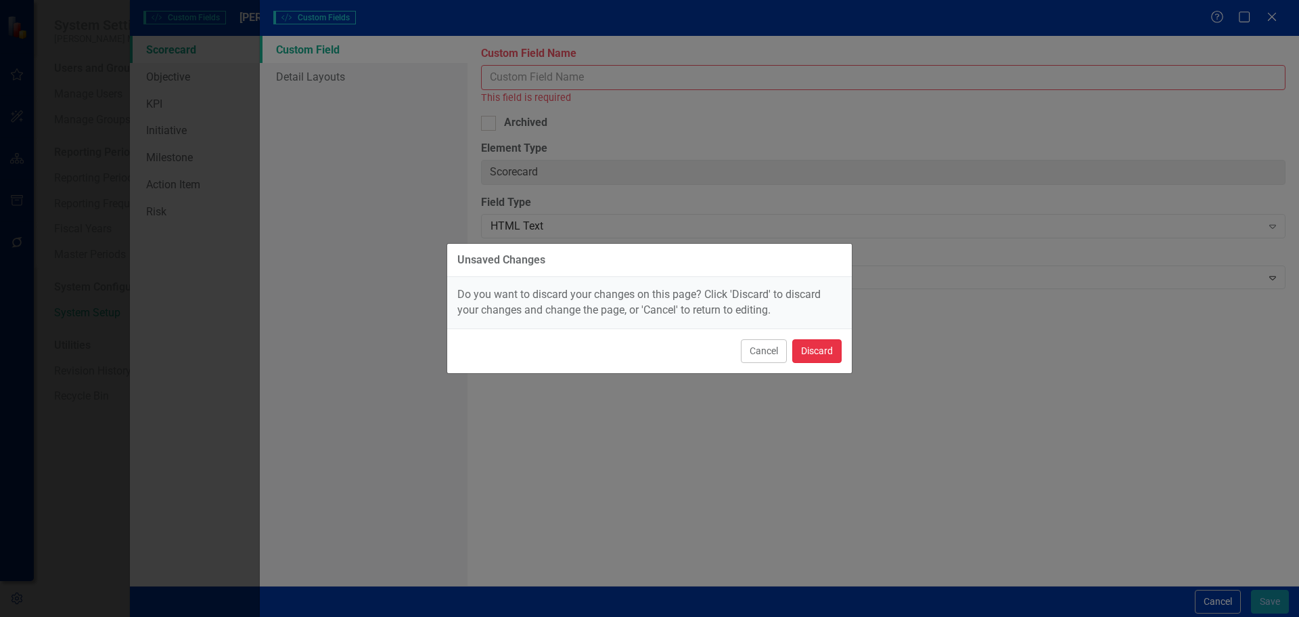
click at [834, 355] on button "Discard" at bounding box center [817, 351] width 49 height 24
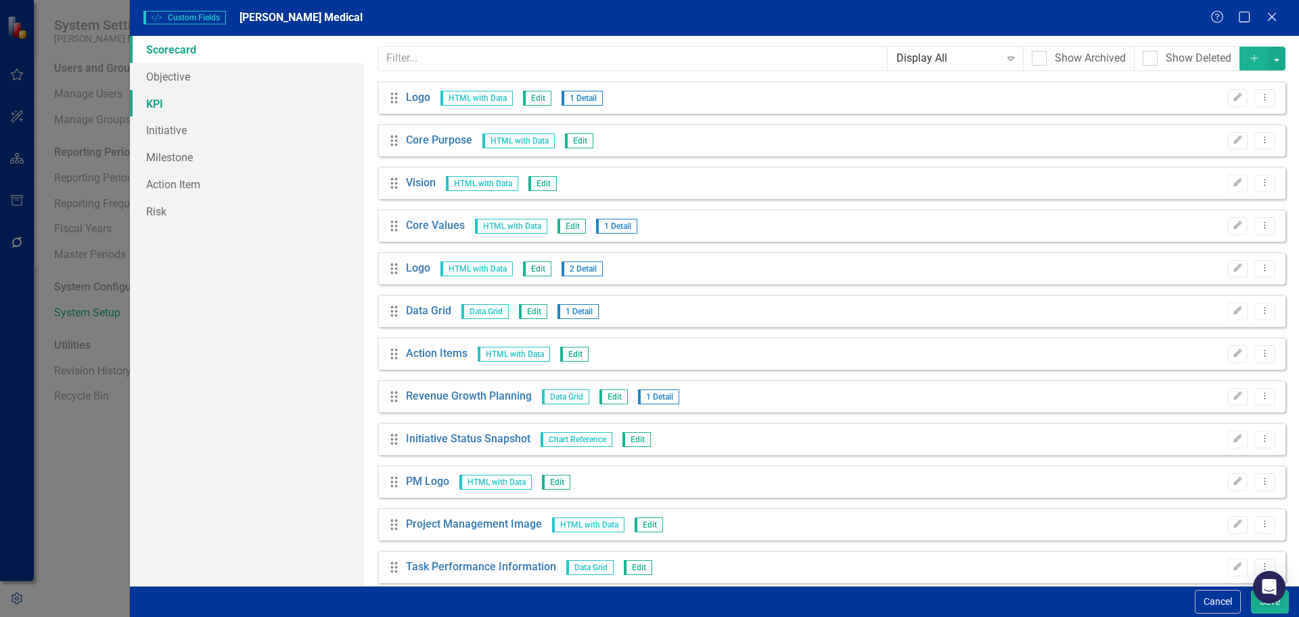
click at [210, 110] on link "KPI" at bounding box center [247, 103] width 234 height 27
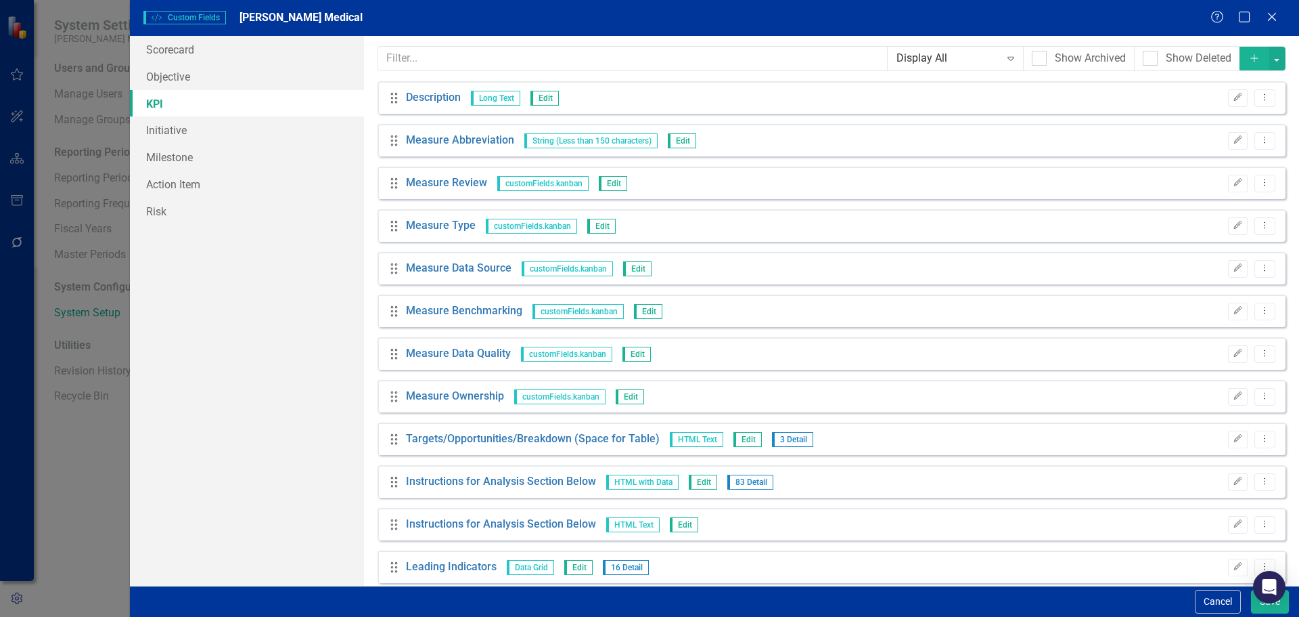
click at [1249, 62] on icon "Add" at bounding box center [1255, 57] width 12 height 9
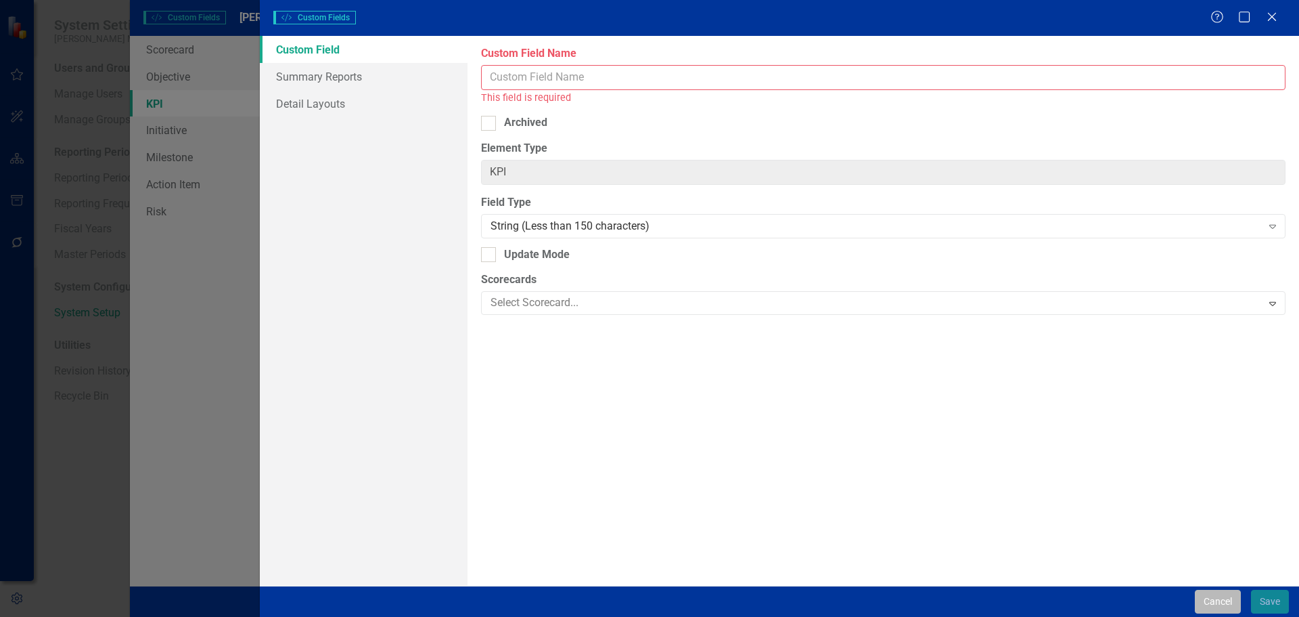
click at [1230, 598] on button "Cancel" at bounding box center [1218, 601] width 46 height 24
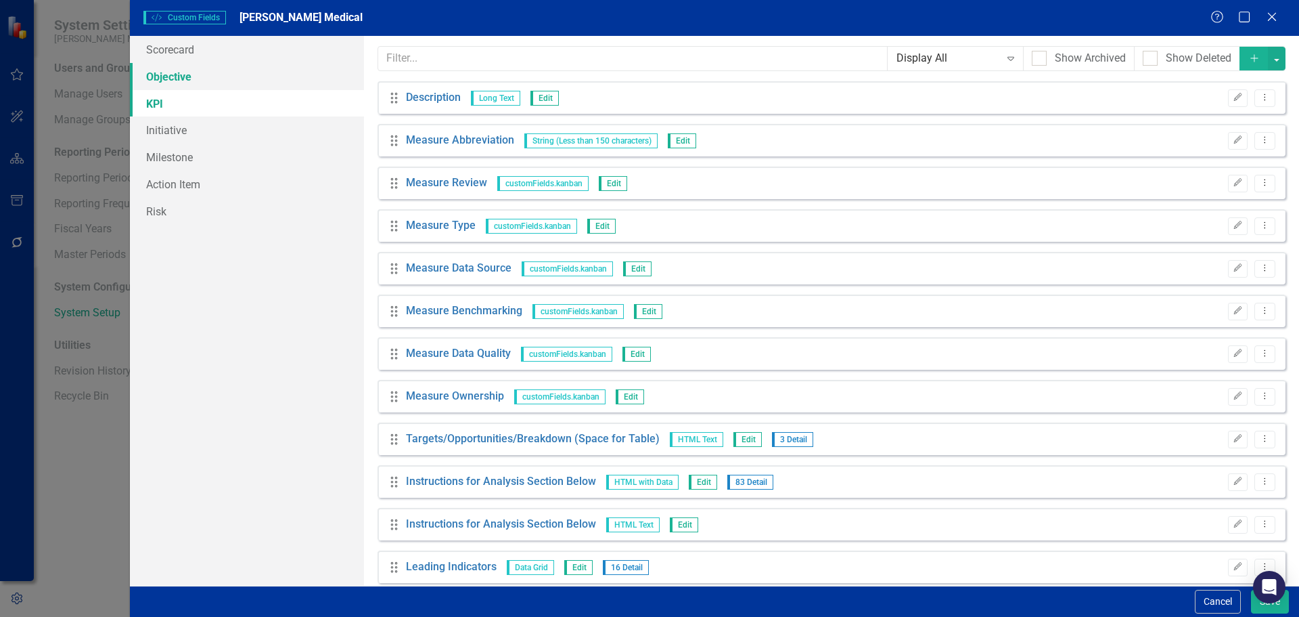
click at [187, 85] on link "Objective" at bounding box center [247, 76] width 234 height 27
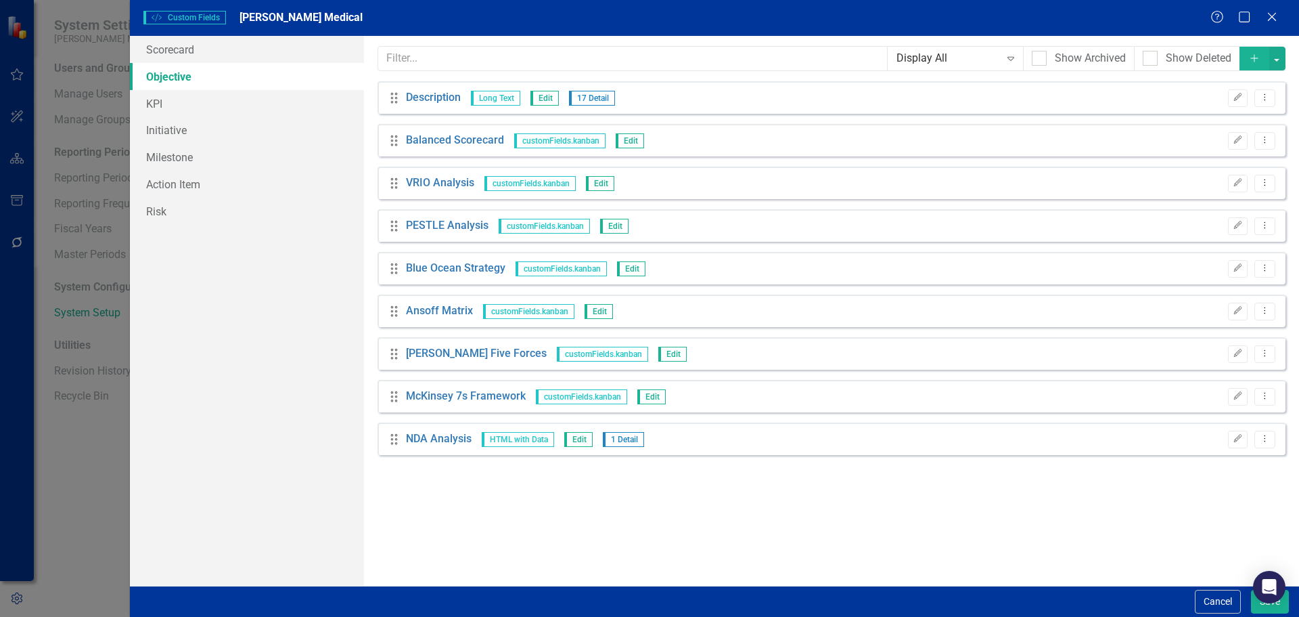
click at [1247, 58] on button "Add" at bounding box center [1255, 59] width 30 height 24
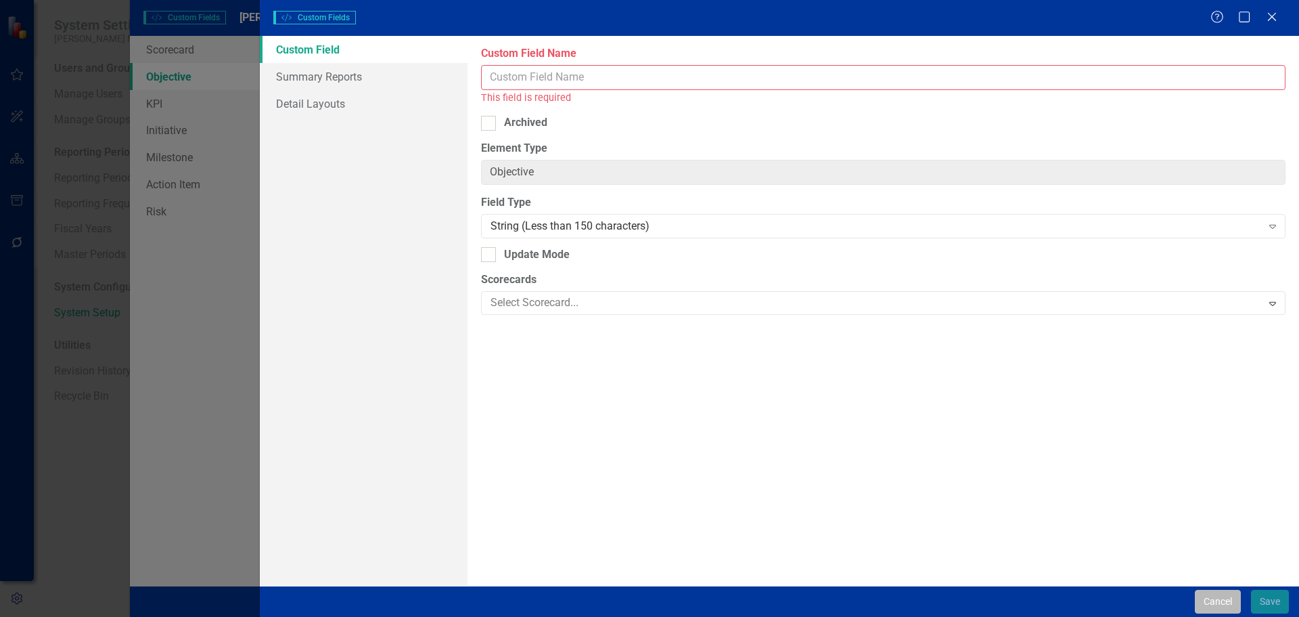
click at [1217, 605] on button "Cancel" at bounding box center [1218, 601] width 46 height 24
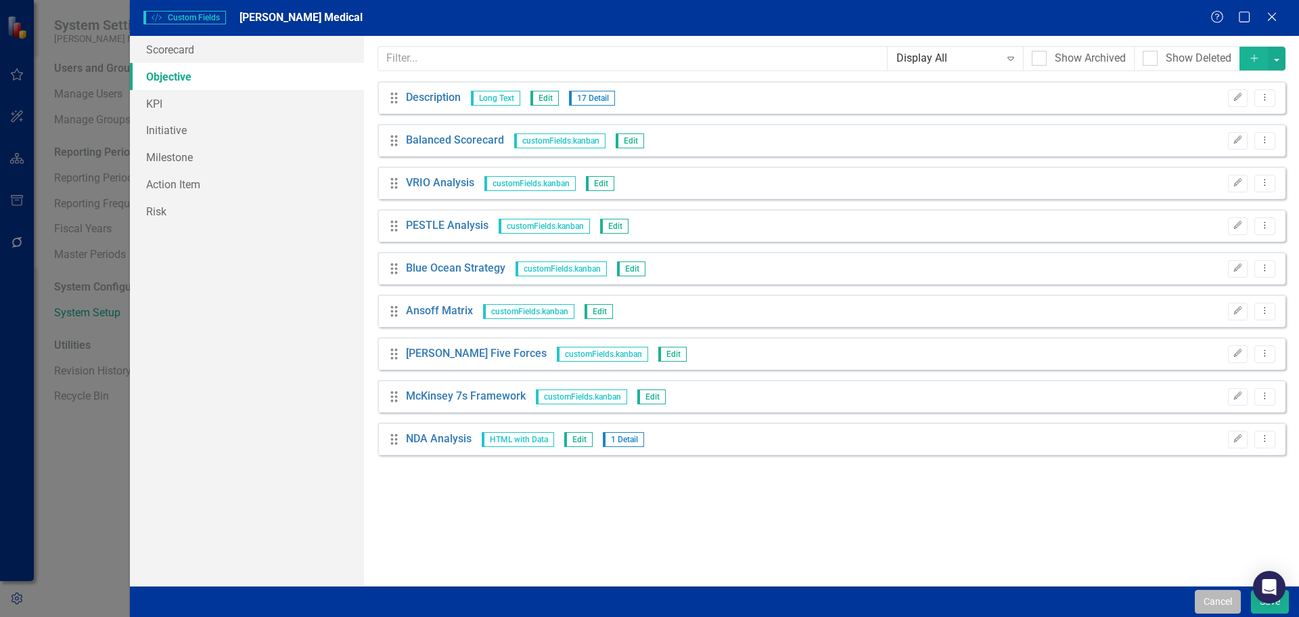
click at [1217, 598] on button "Cancel" at bounding box center [1218, 601] width 46 height 24
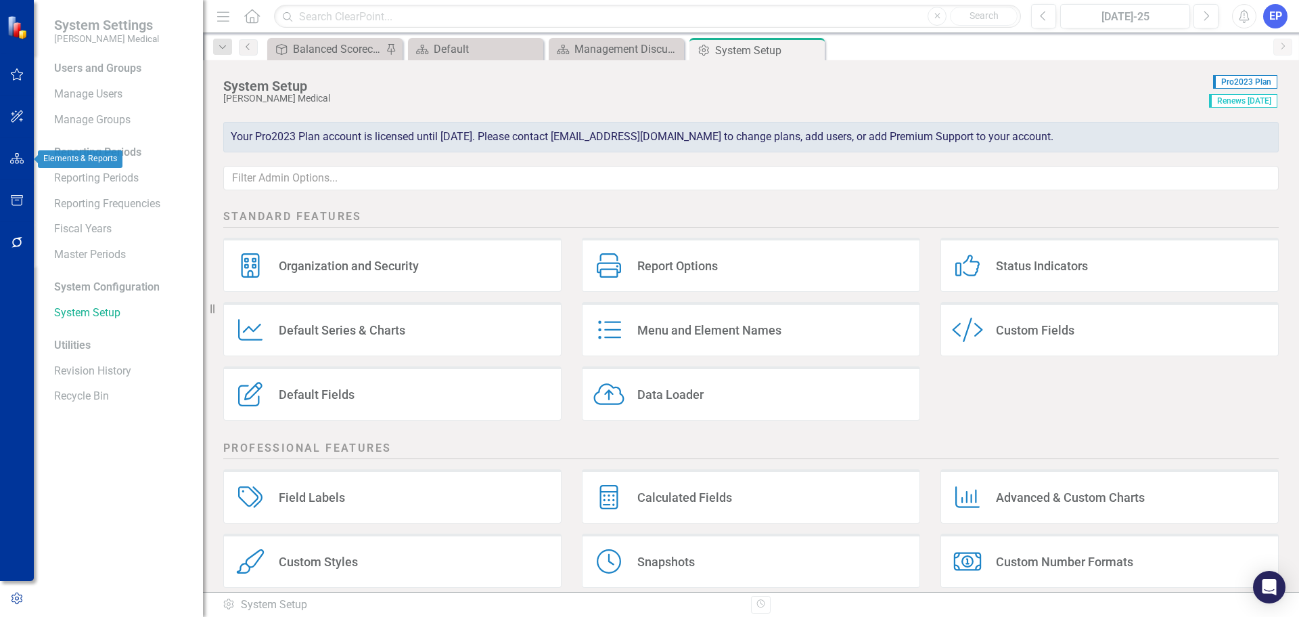
click at [18, 157] on icon "button" at bounding box center [17, 158] width 14 height 11
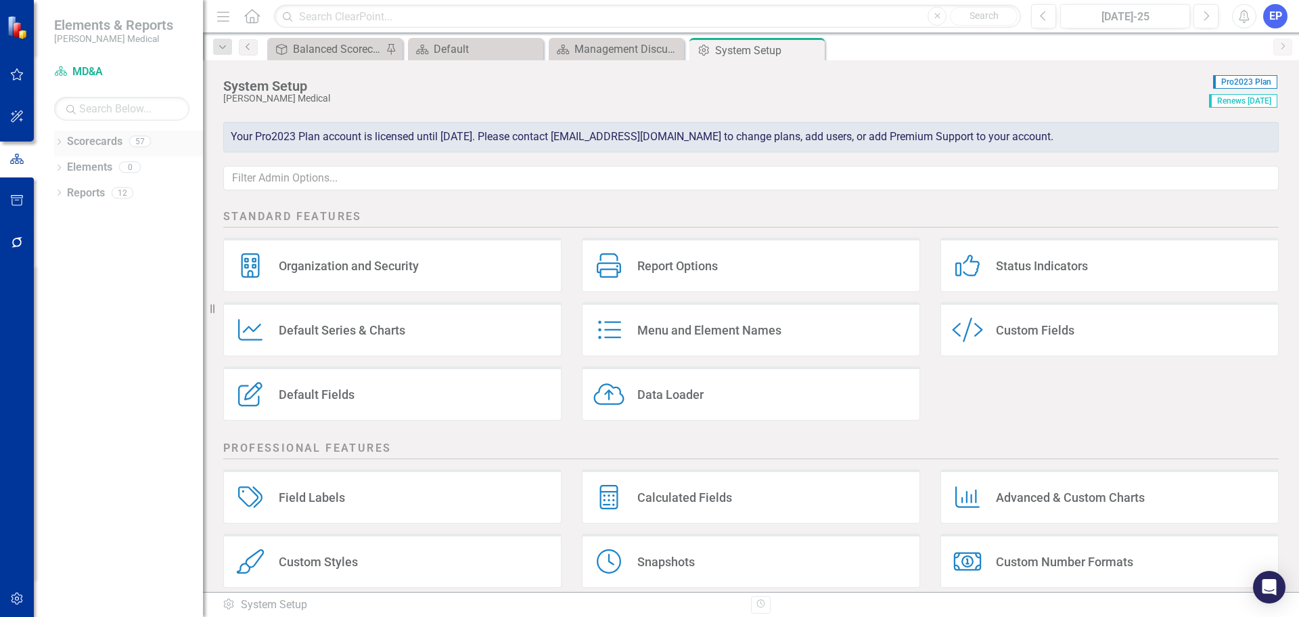
click at [57, 137] on div "Dropdown" at bounding box center [58, 143] width 9 height 12
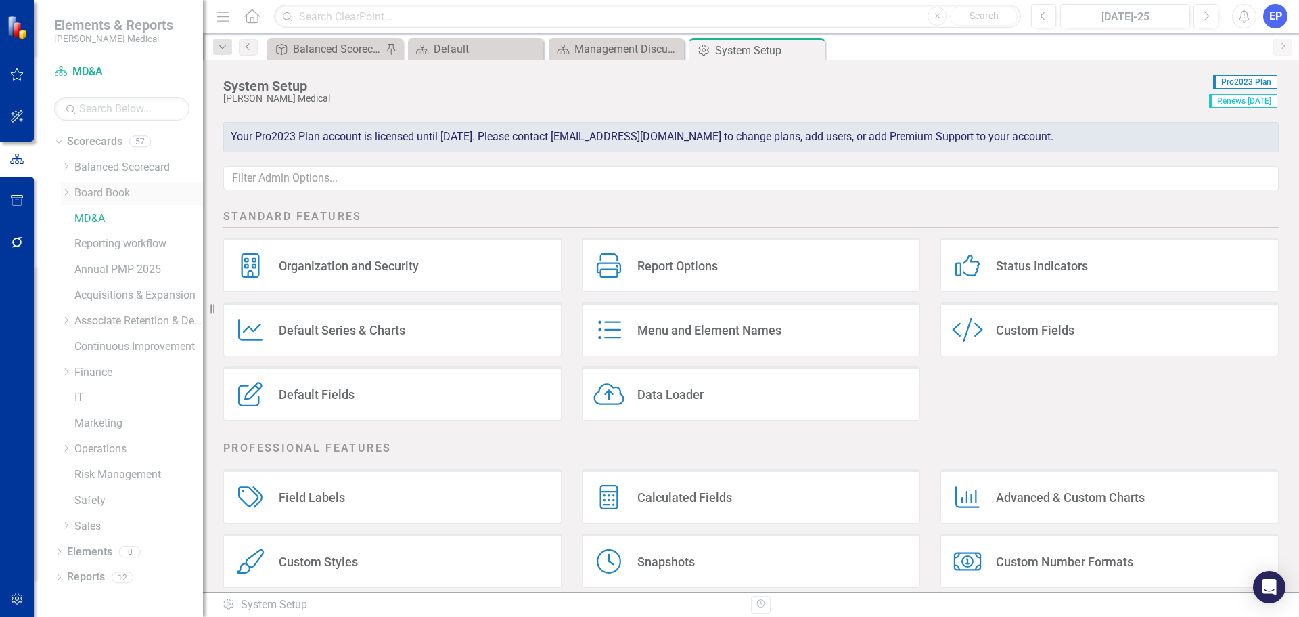
click at [64, 190] on icon "Dropdown" at bounding box center [66, 192] width 10 height 8
click at [1009, 327] on div "Custom Fields" at bounding box center [1035, 330] width 79 height 16
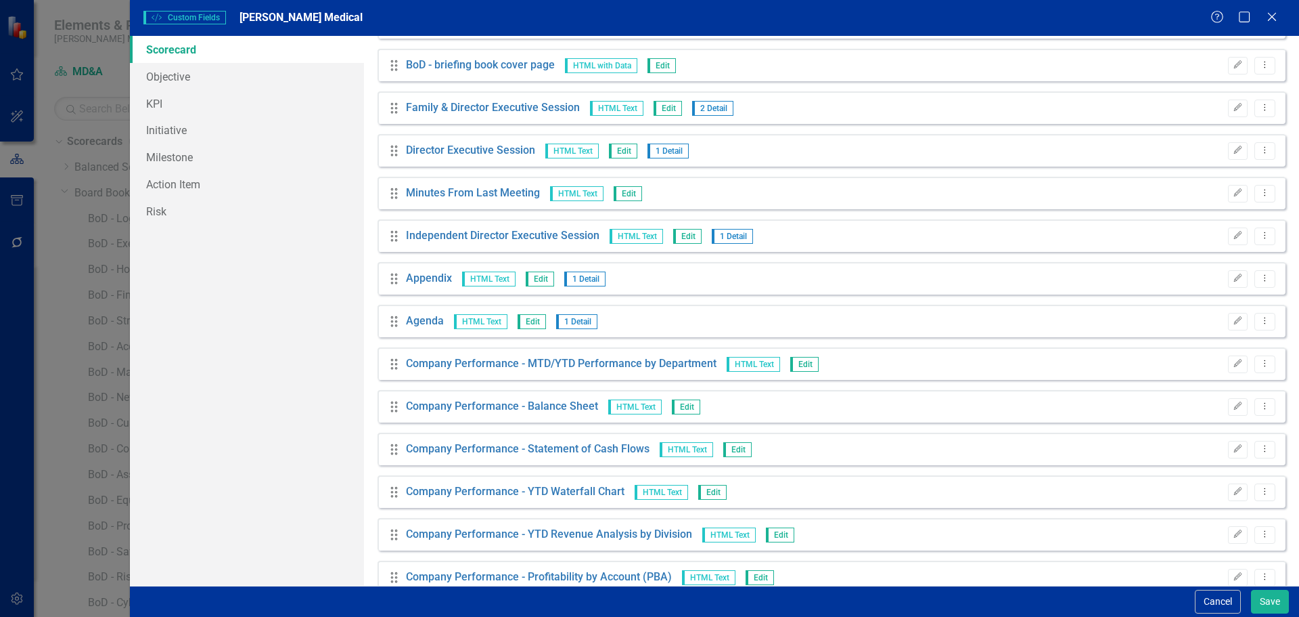
scroll to position [4367, 0]
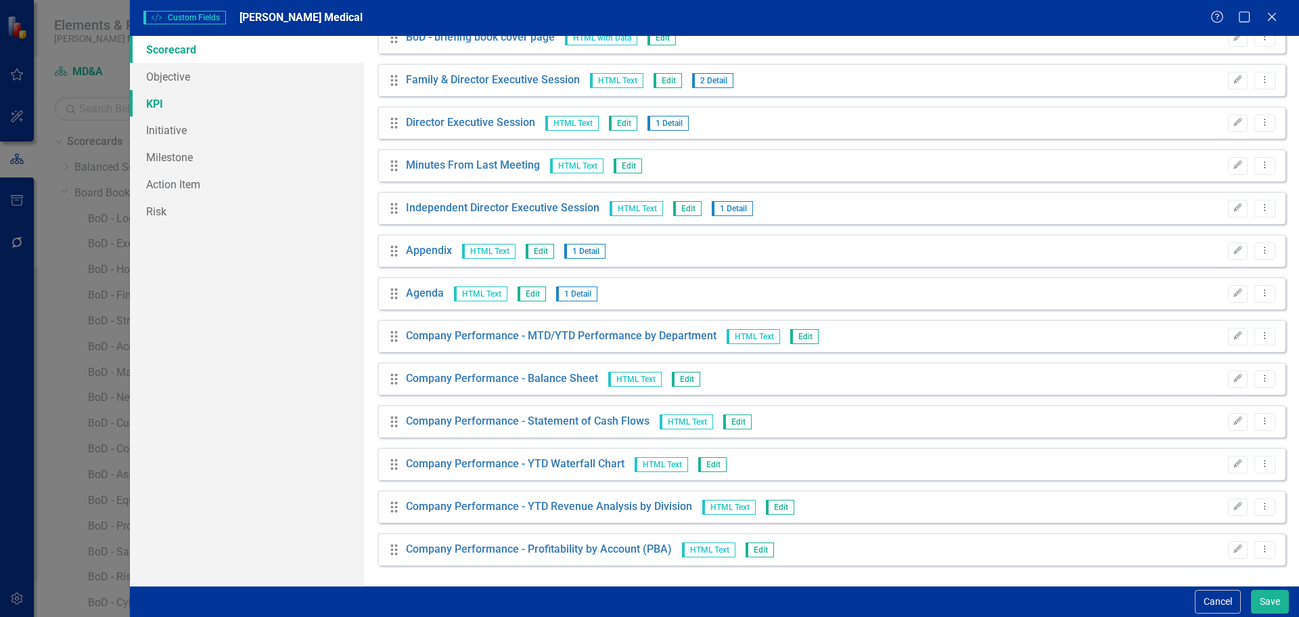
click at [258, 104] on link "KPI" at bounding box center [247, 103] width 234 height 27
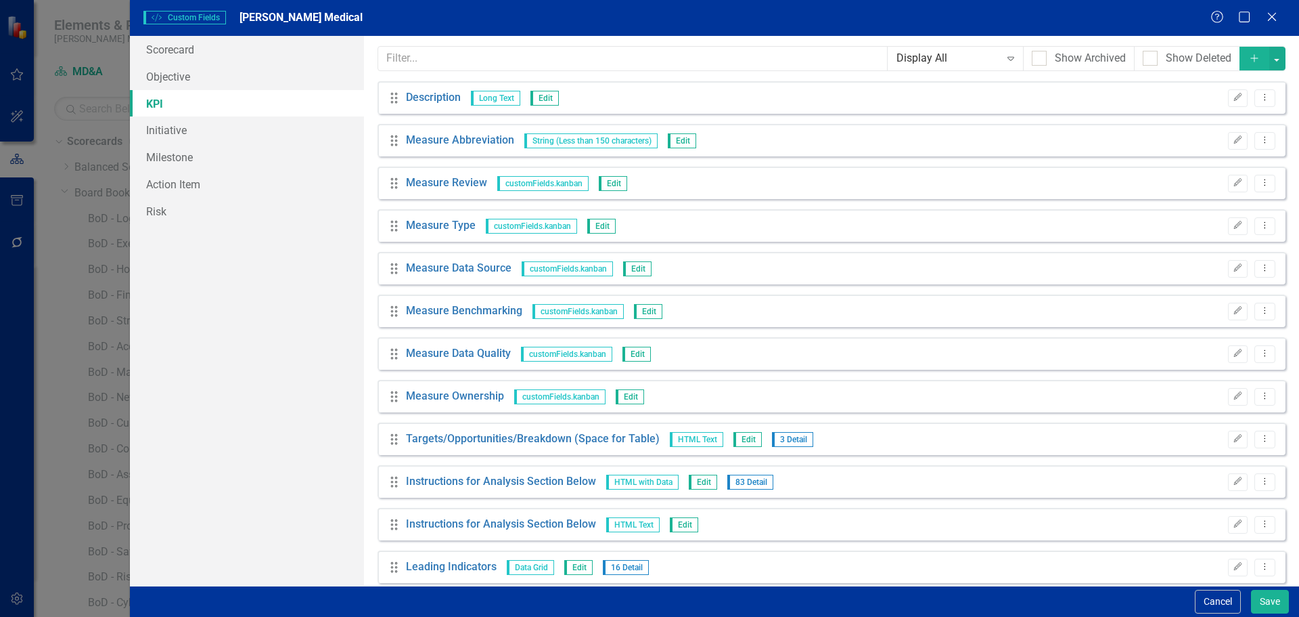
click at [1249, 58] on icon "Add" at bounding box center [1255, 57] width 12 height 9
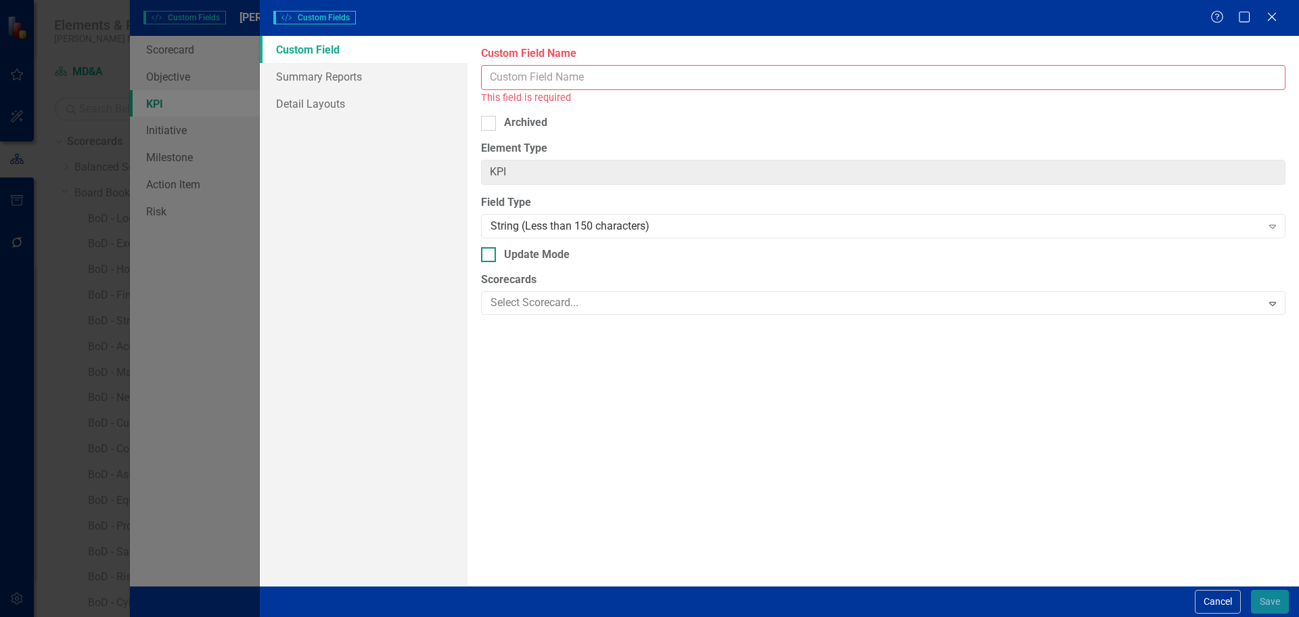
click at [554, 255] on div "Update Mode" at bounding box center [537, 255] width 66 height 16
click at [490, 255] on input "Update Mode" at bounding box center [485, 251] width 9 height 9
checkbox input "true"
click at [560, 227] on div "String (Less than 150 characters)" at bounding box center [876, 226] width 771 height 16
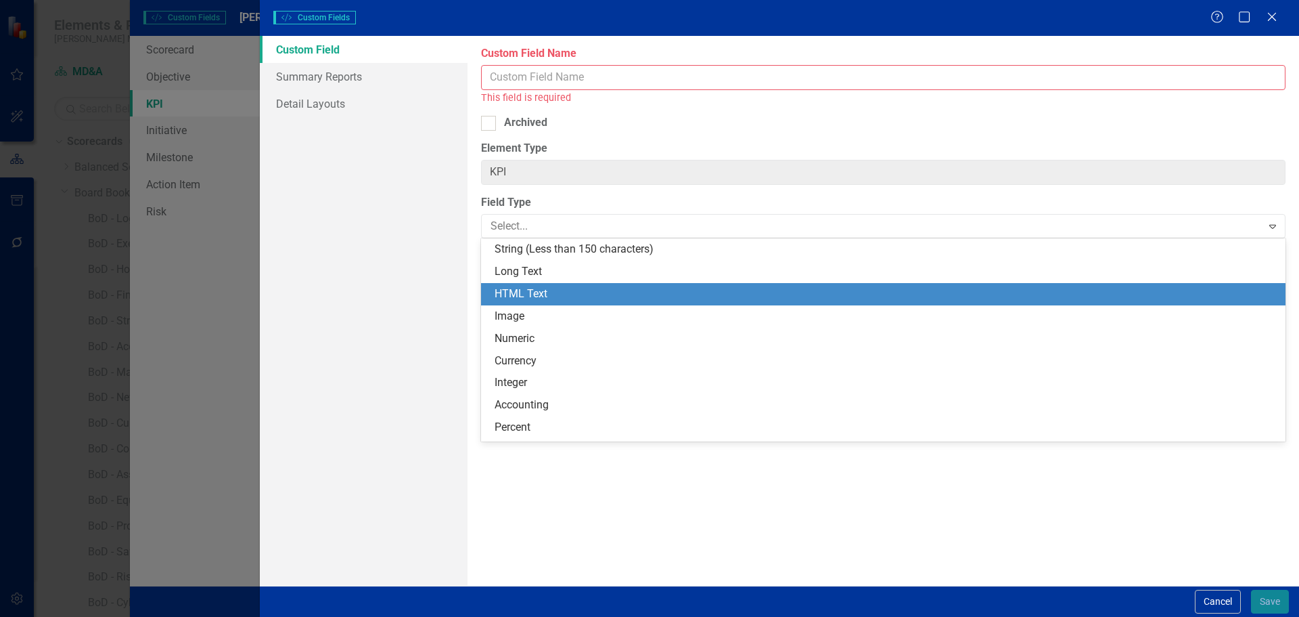
click at [558, 296] on div "HTML Text" at bounding box center [886, 294] width 783 height 16
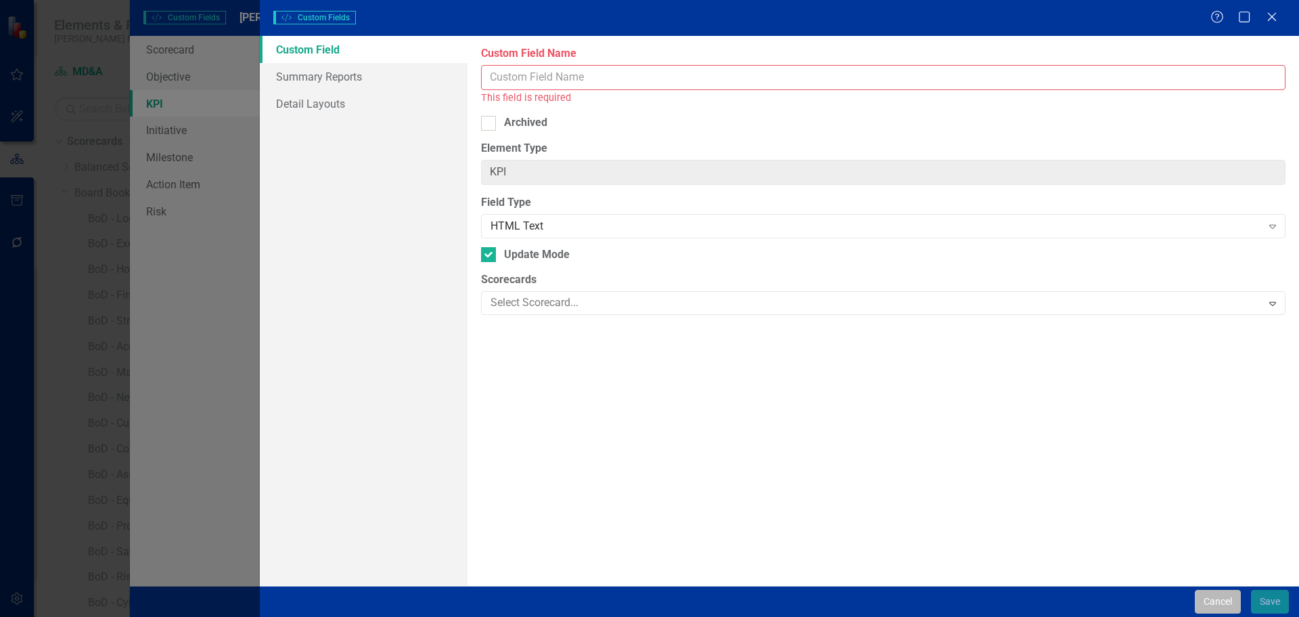
click at [1227, 604] on button "Cancel" at bounding box center [1218, 601] width 46 height 24
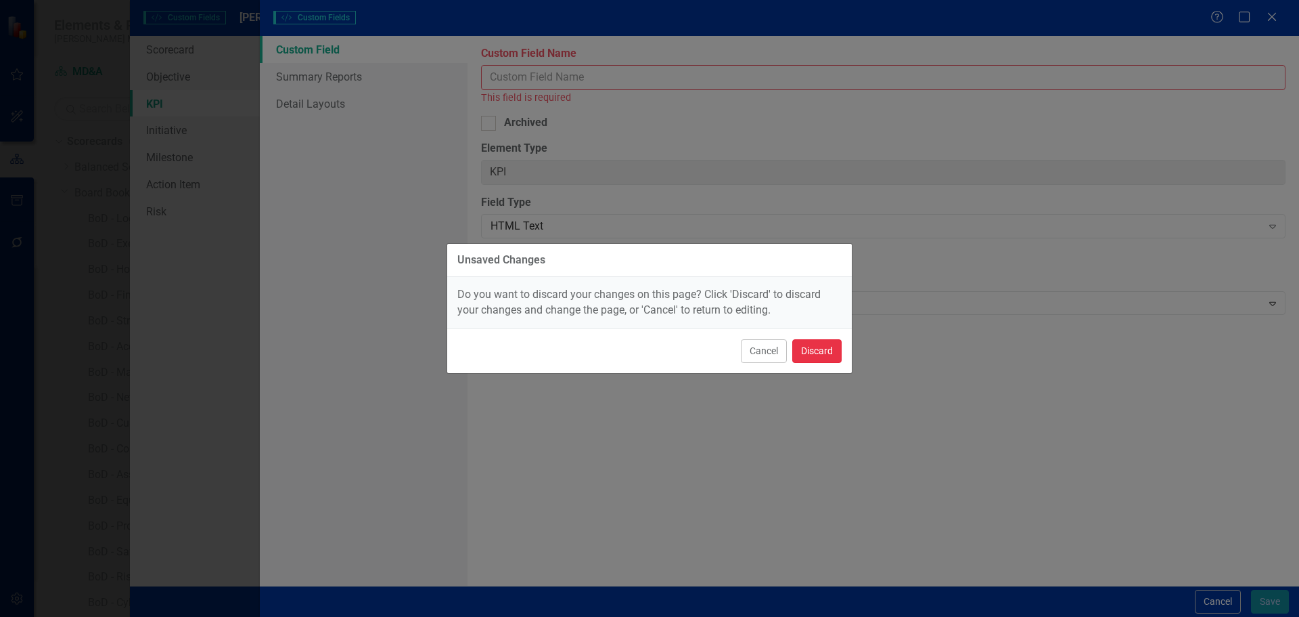
click at [824, 354] on button "Discard" at bounding box center [817, 351] width 49 height 24
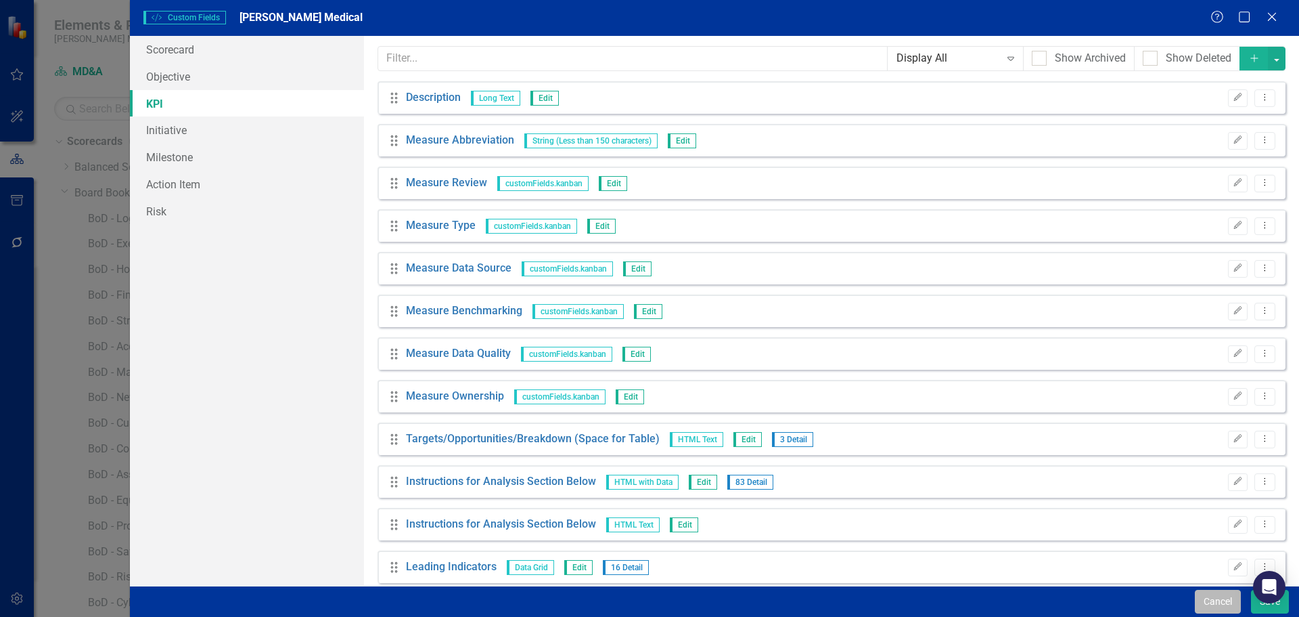
click at [1216, 597] on button "Cancel" at bounding box center [1218, 601] width 46 height 24
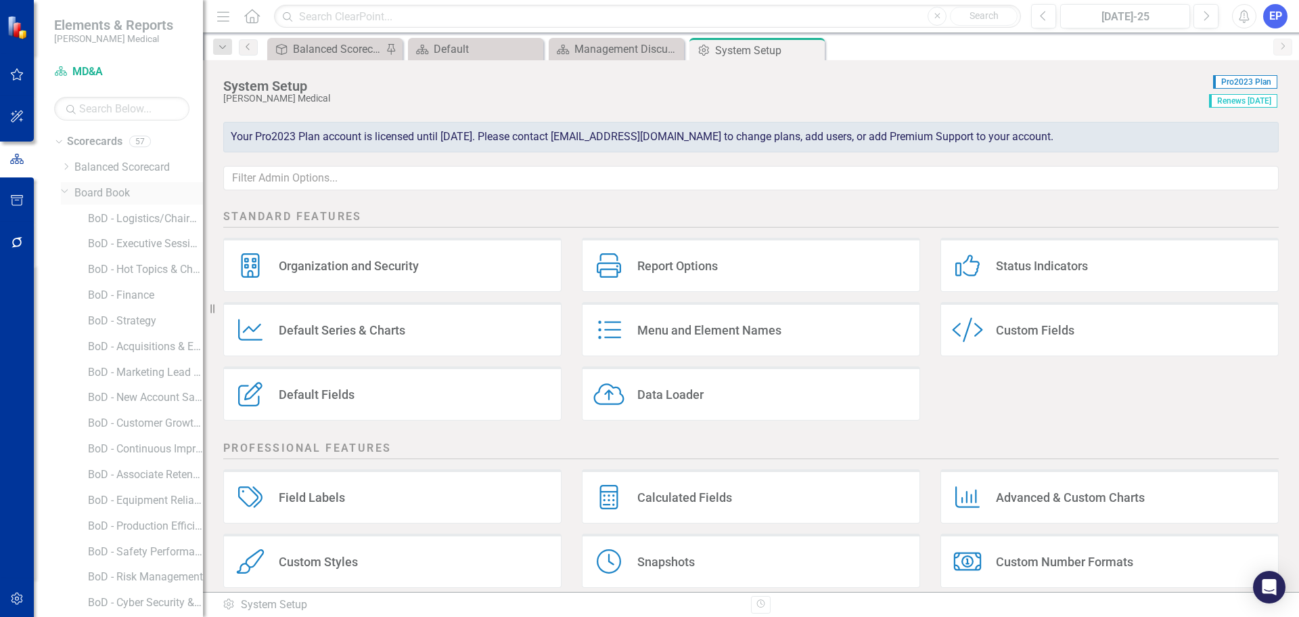
click at [64, 187] on icon "Dropdown" at bounding box center [65, 190] width 8 height 10
click at [95, 217] on link "MD&A" at bounding box center [138, 219] width 129 height 16
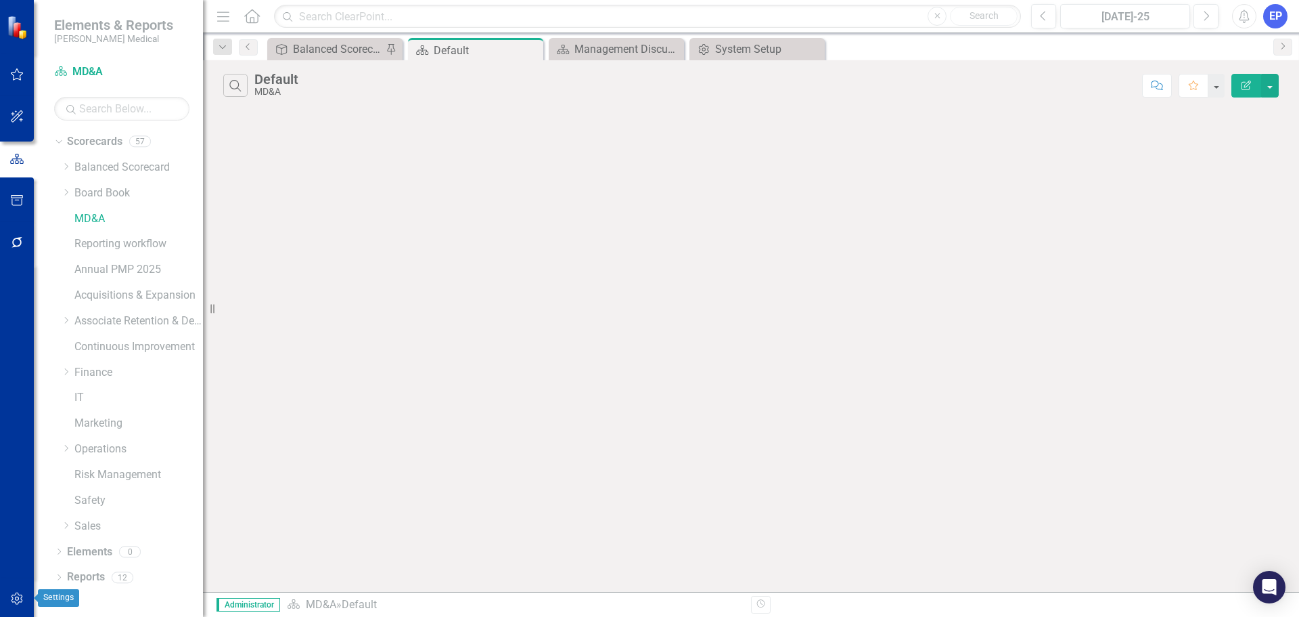
click at [18, 595] on icon "button" at bounding box center [17, 598] width 14 height 11
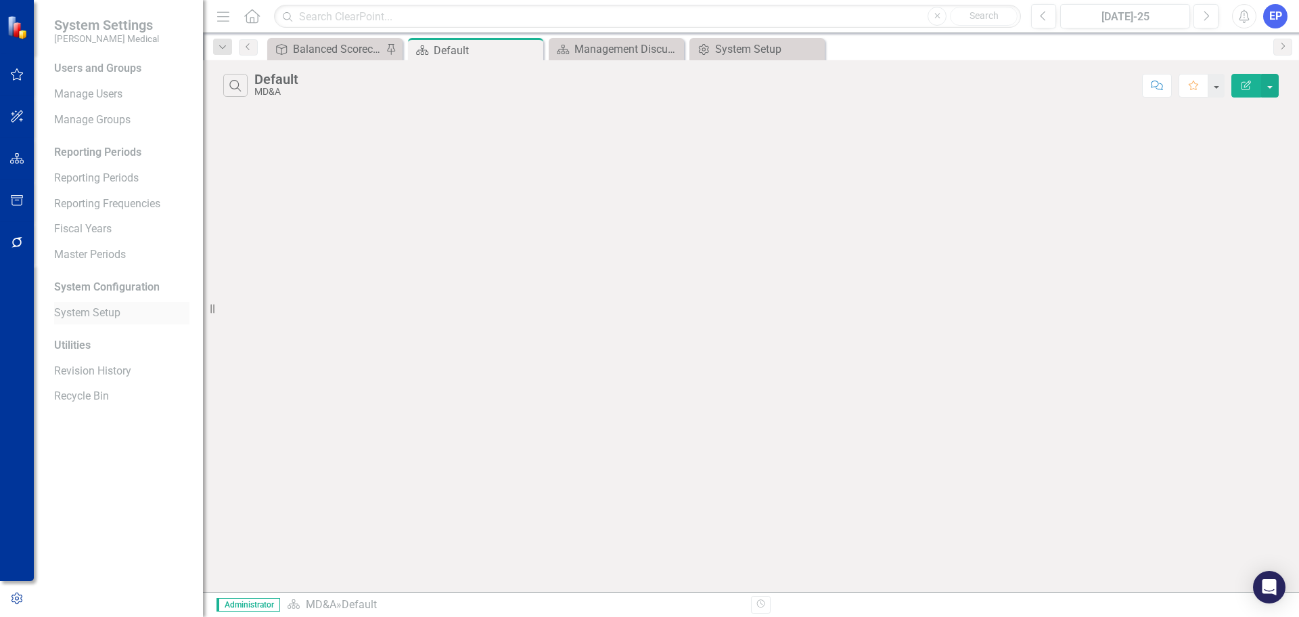
click at [98, 312] on link "System Setup" at bounding box center [121, 313] width 135 height 16
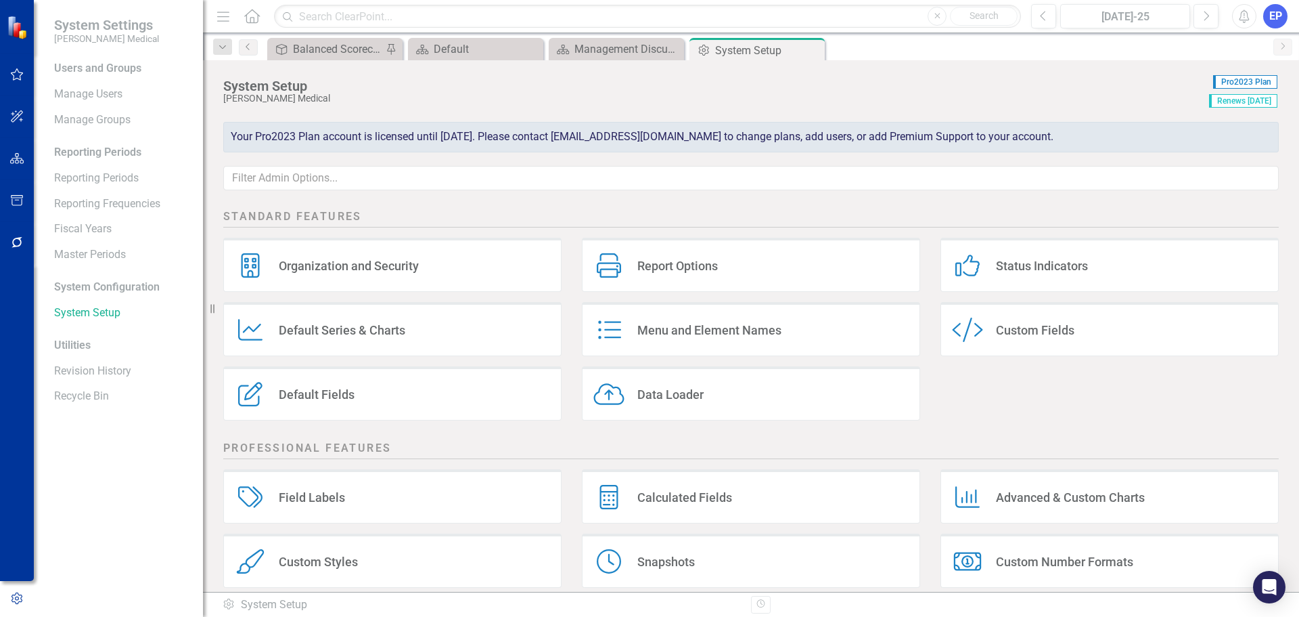
click at [1008, 329] on div "Custom Fields" at bounding box center [1035, 330] width 79 height 16
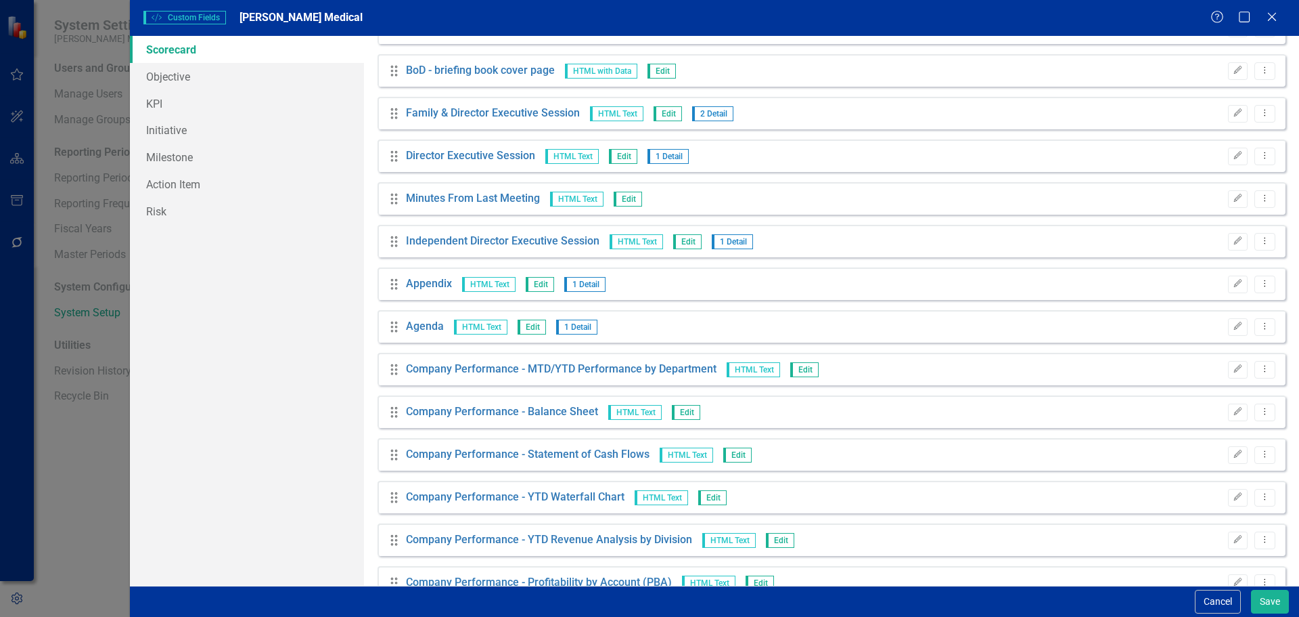
scroll to position [4367, 0]
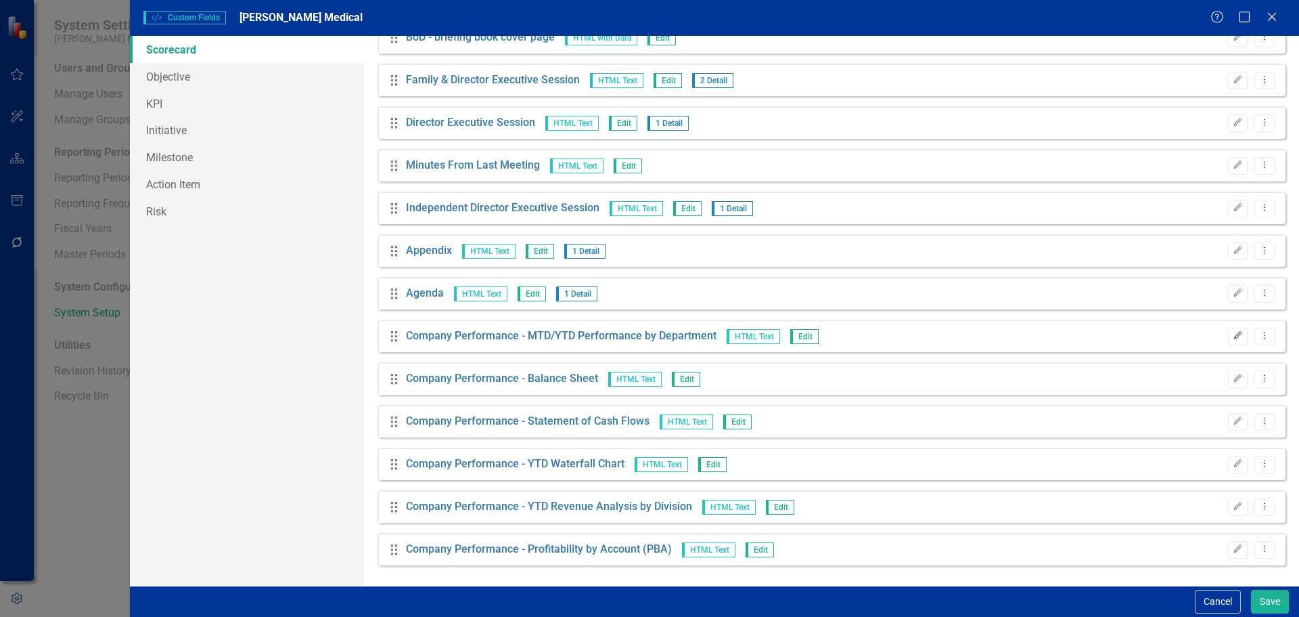
click at [1233, 336] on icon "Edit" at bounding box center [1238, 336] width 10 height 8
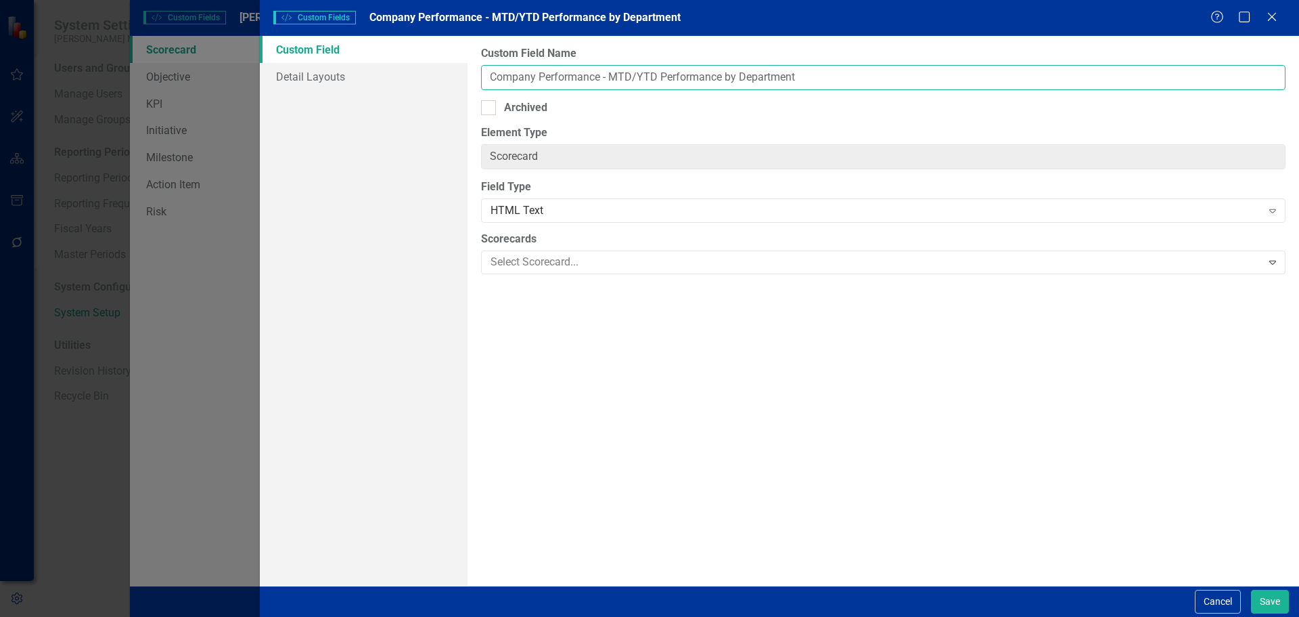
click at [842, 82] on input "Company Performance - MTD/YTD Performance by Department" at bounding box center [883, 77] width 805 height 25
click at [1218, 595] on button "Cancel" at bounding box center [1218, 601] width 46 height 24
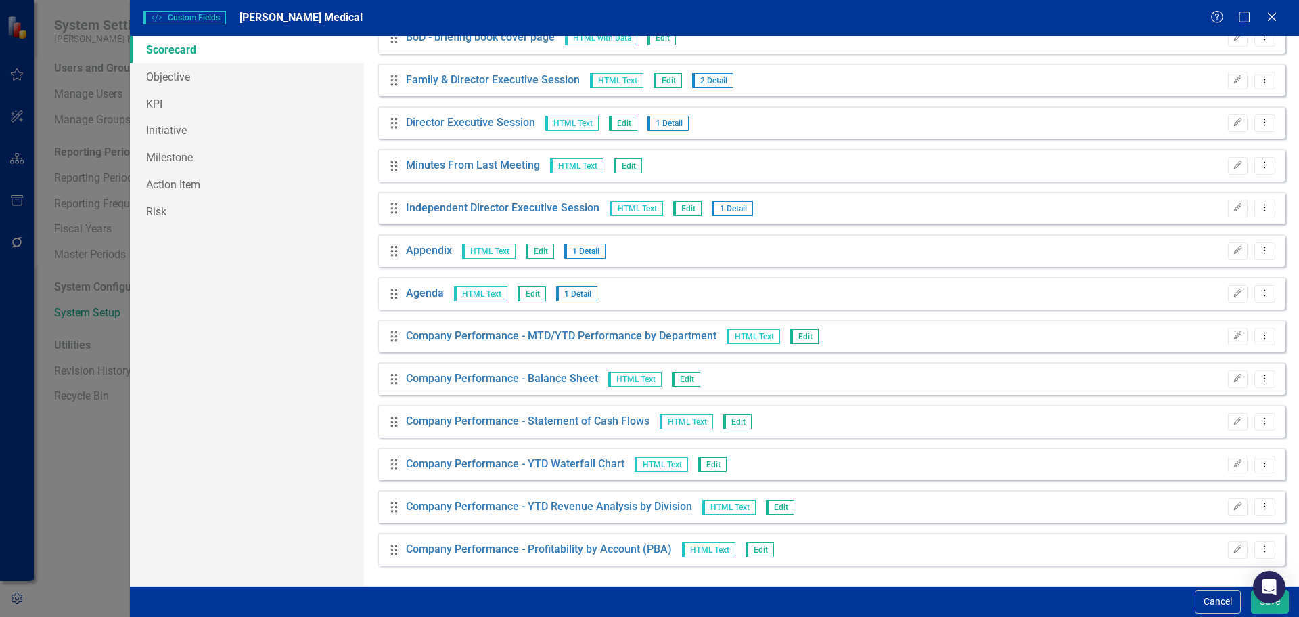
click at [1218, 595] on button "Cancel" at bounding box center [1218, 601] width 46 height 24
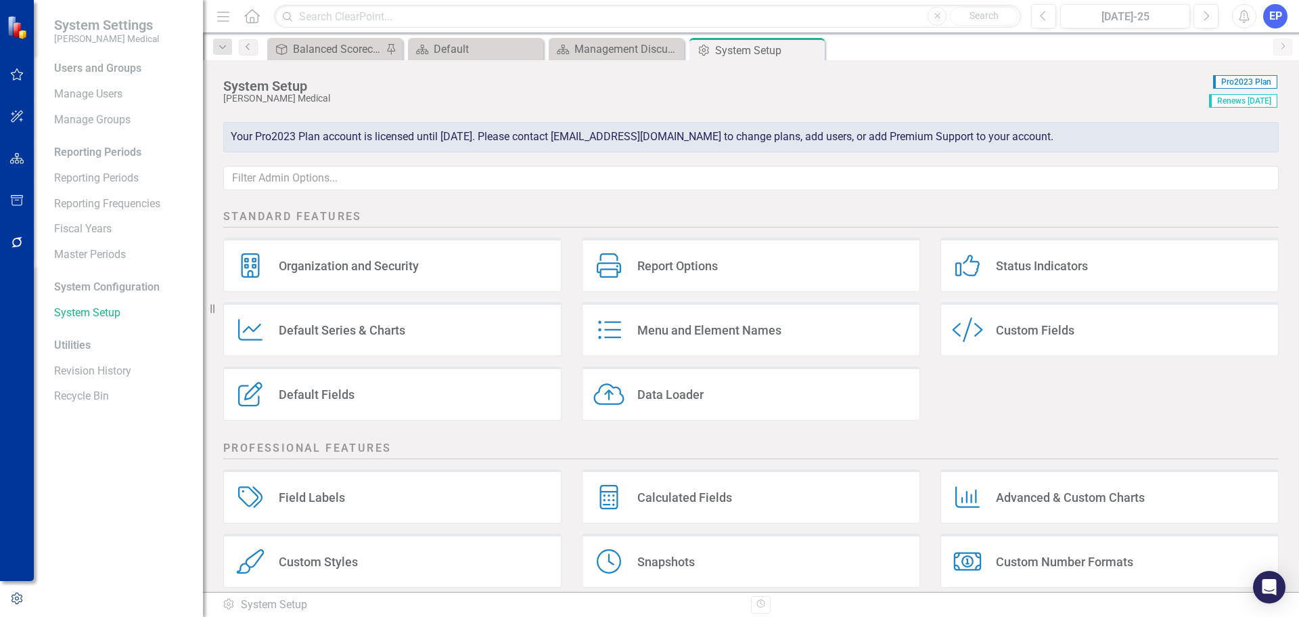
click at [1008, 328] on div "Custom Fields" at bounding box center [1035, 330] width 79 height 16
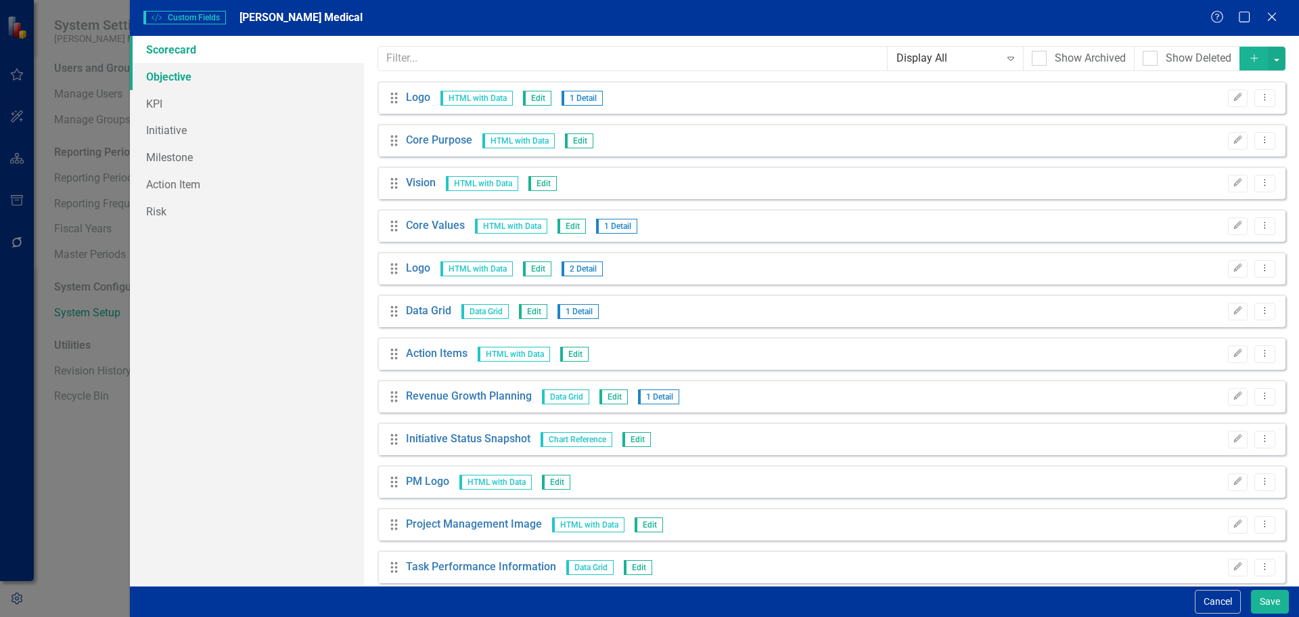
click at [175, 76] on link "Objective" at bounding box center [247, 76] width 234 height 27
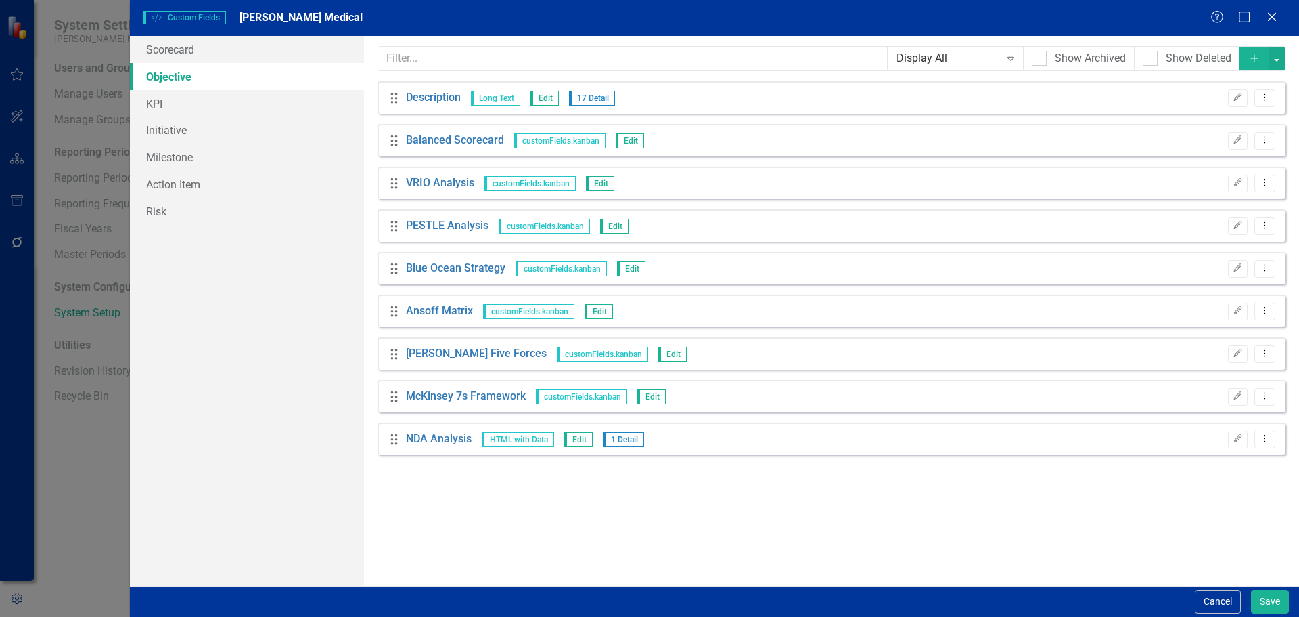
click at [1252, 58] on icon "button" at bounding box center [1254, 57] width 7 height 7
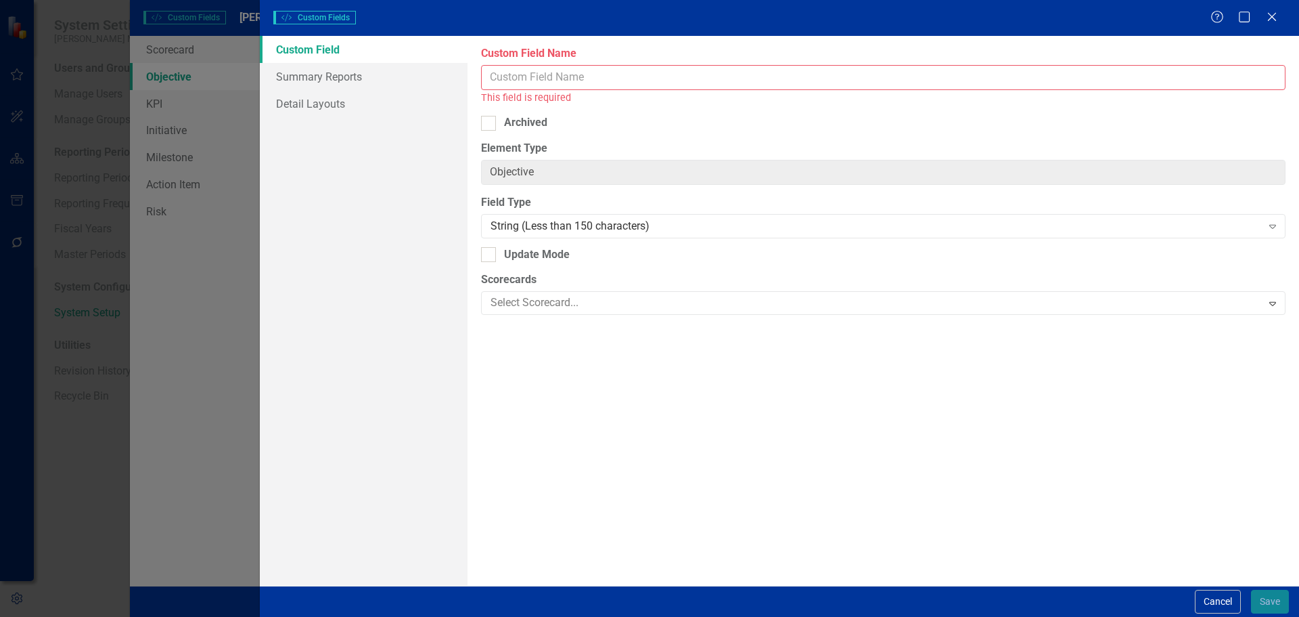
click at [717, 78] on input "Custom Field Name" at bounding box center [883, 77] width 805 height 25
paste input "Company Performance - MTD/YTD Performance by Department"
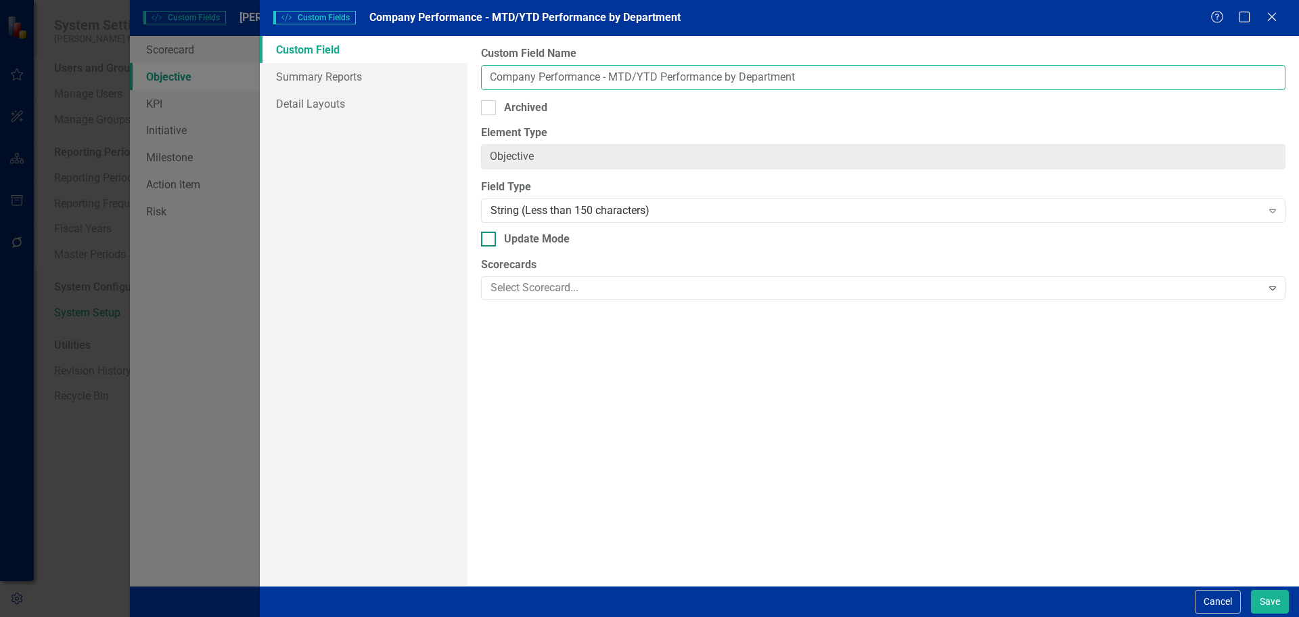
type input "Company Performance - MTD/YTD Performance by Department"
click at [507, 238] on div "Update Mode" at bounding box center [537, 239] width 66 height 16
click at [490, 238] on input "Update Mode" at bounding box center [485, 235] width 9 height 9
checkbox input "true"
click at [510, 213] on div "String (Less than 150 characters)" at bounding box center [876, 211] width 771 height 16
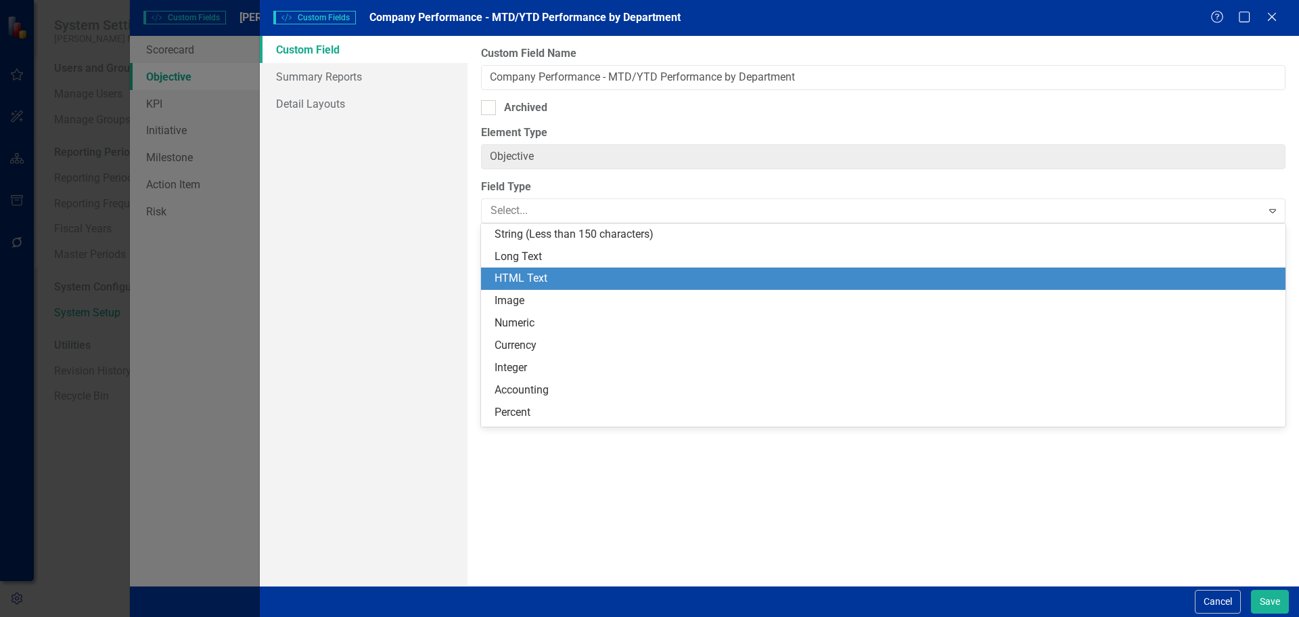
click at [519, 270] on div "HTML Text" at bounding box center [883, 278] width 805 height 22
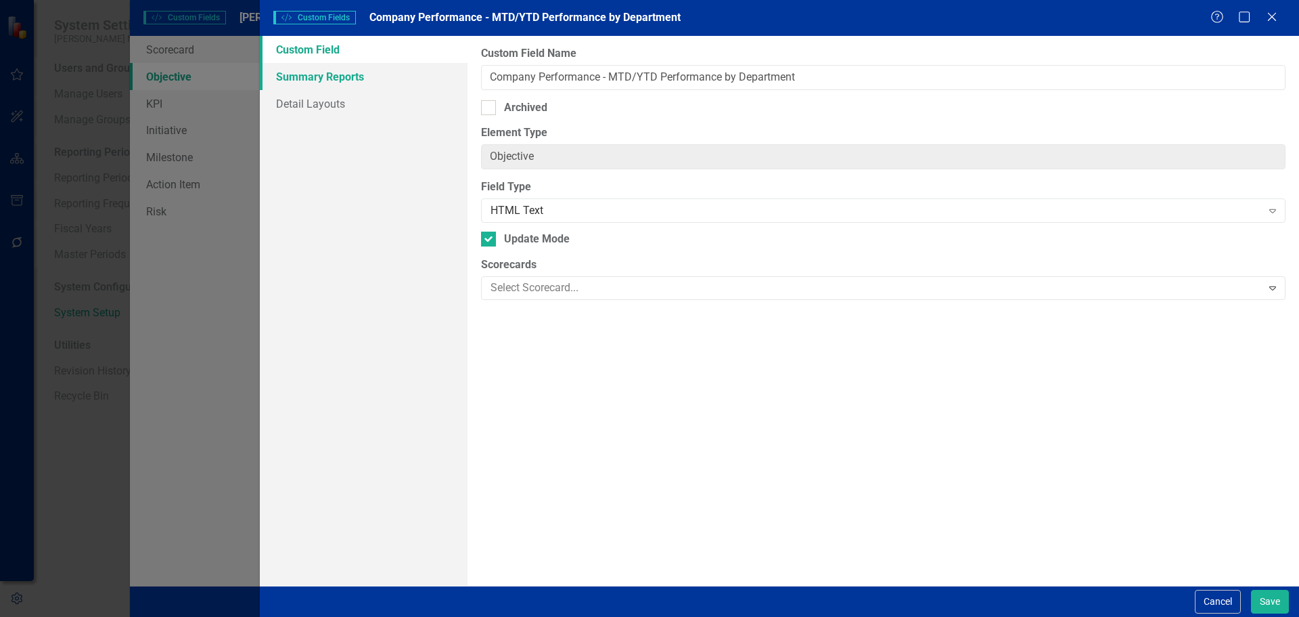
click at [399, 79] on link "Summary Reports" at bounding box center [364, 76] width 208 height 27
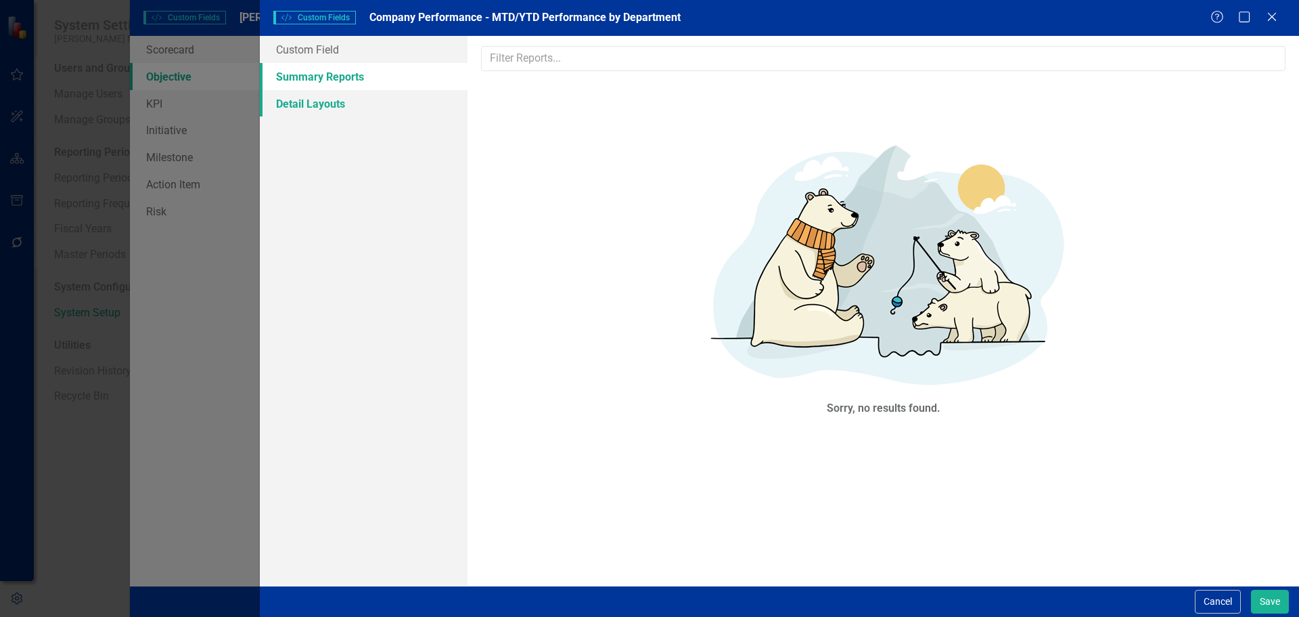
click at [367, 99] on link "Detail Layouts" at bounding box center [364, 103] width 208 height 27
click at [357, 55] on link "Custom Field" at bounding box center [364, 49] width 208 height 27
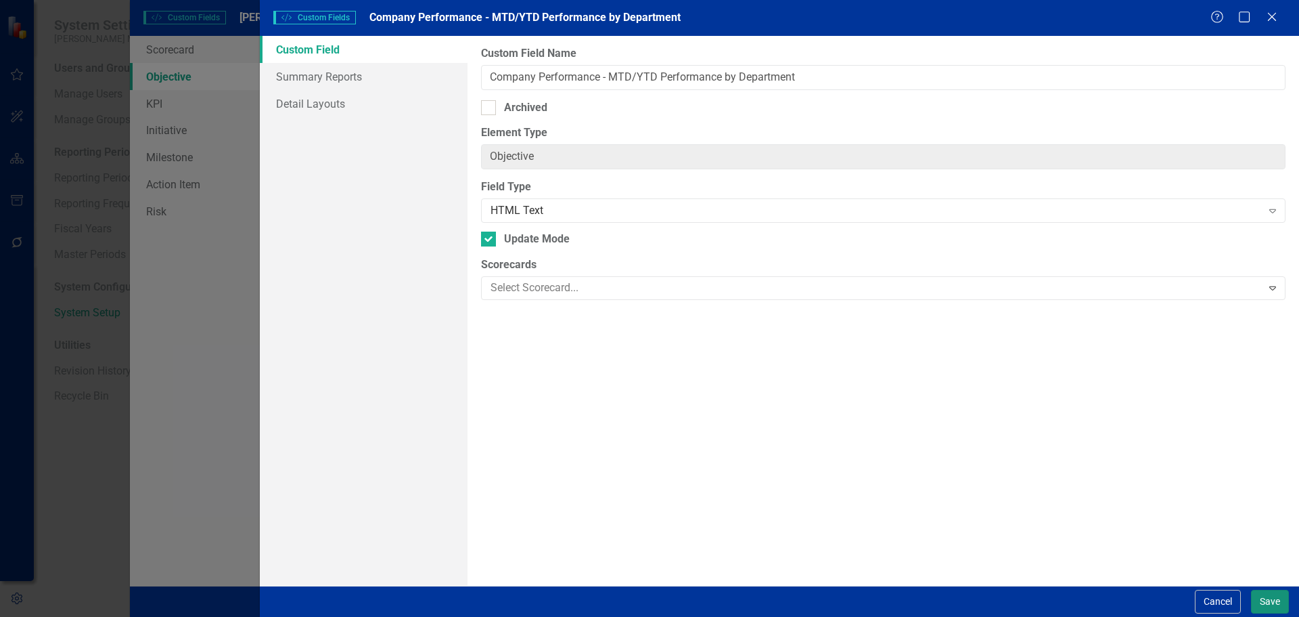
click at [1263, 606] on button "Save" at bounding box center [1270, 601] width 38 height 24
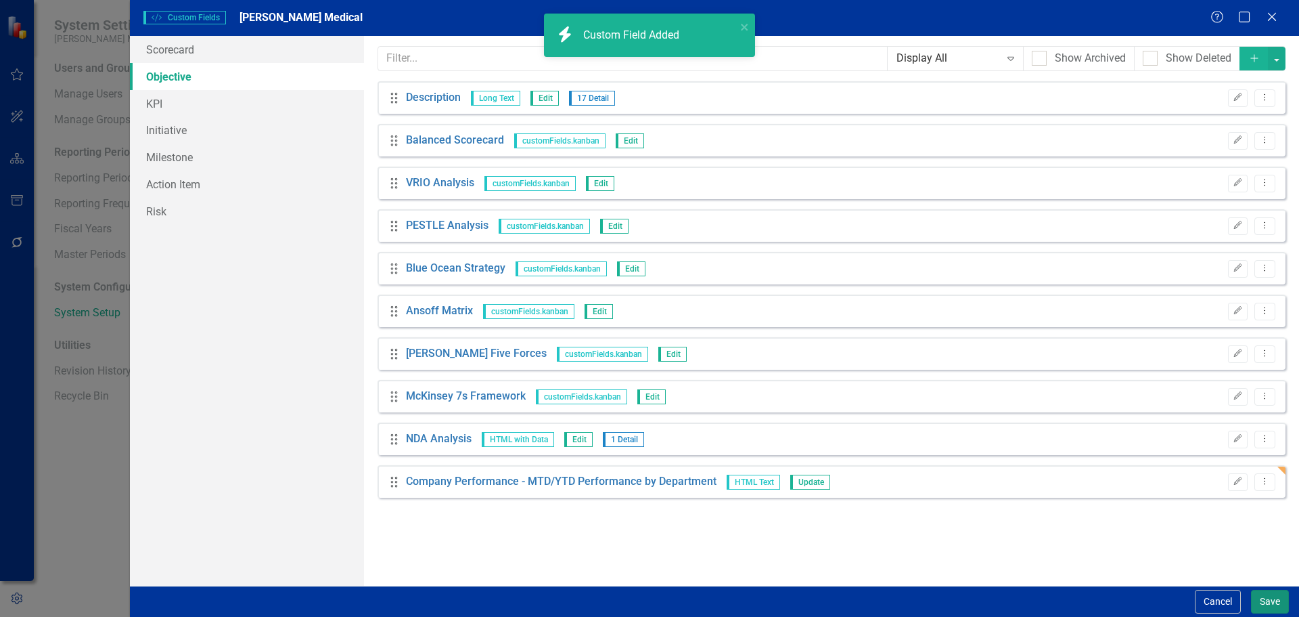
click at [1262, 599] on button "Save" at bounding box center [1270, 601] width 38 height 24
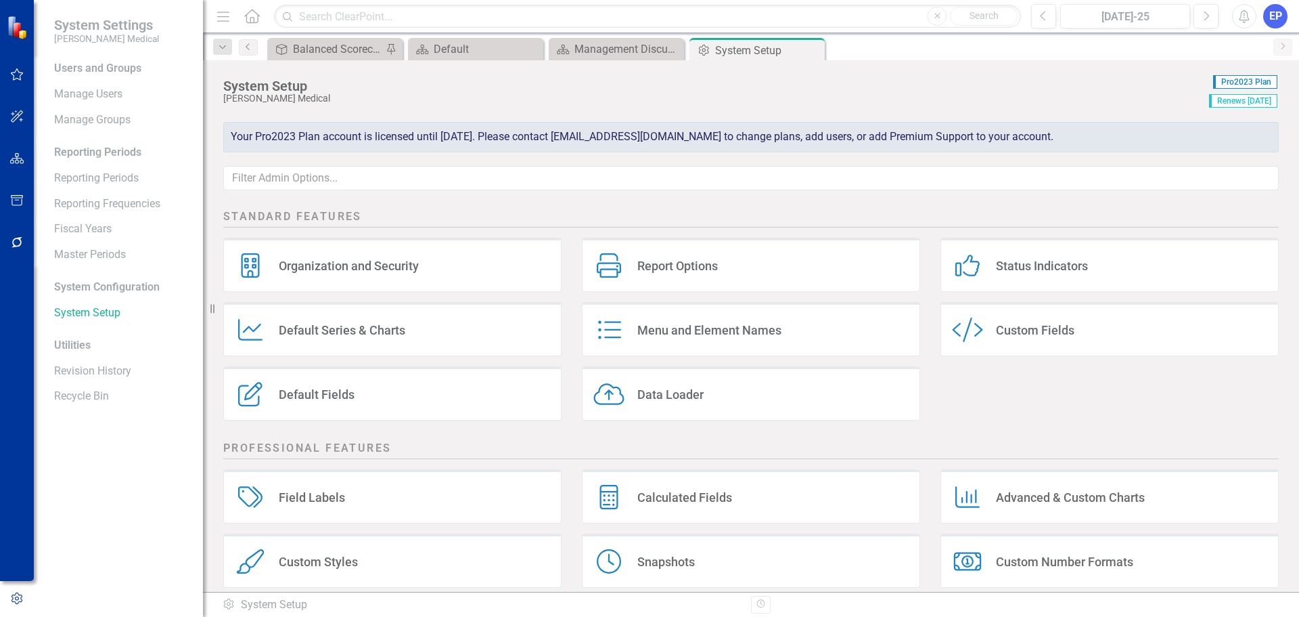
click at [14, 161] on icon "button" at bounding box center [17, 158] width 14 height 11
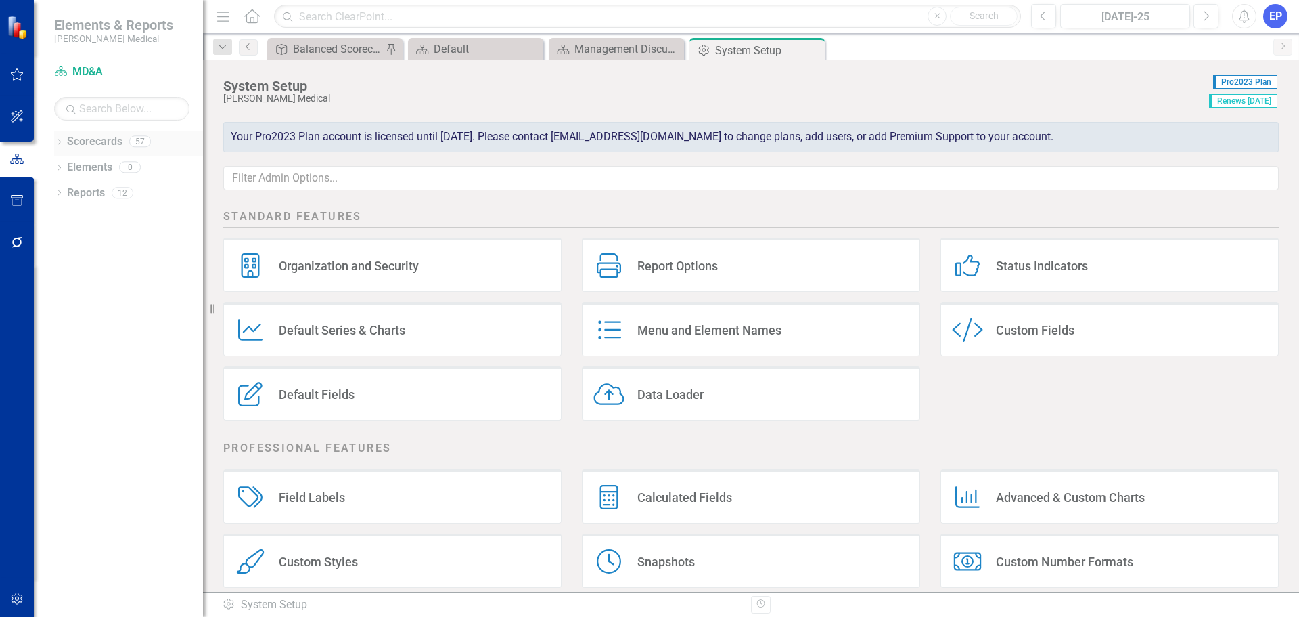
click at [84, 141] on link "Scorecards" at bounding box center [94, 142] width 55 height 16
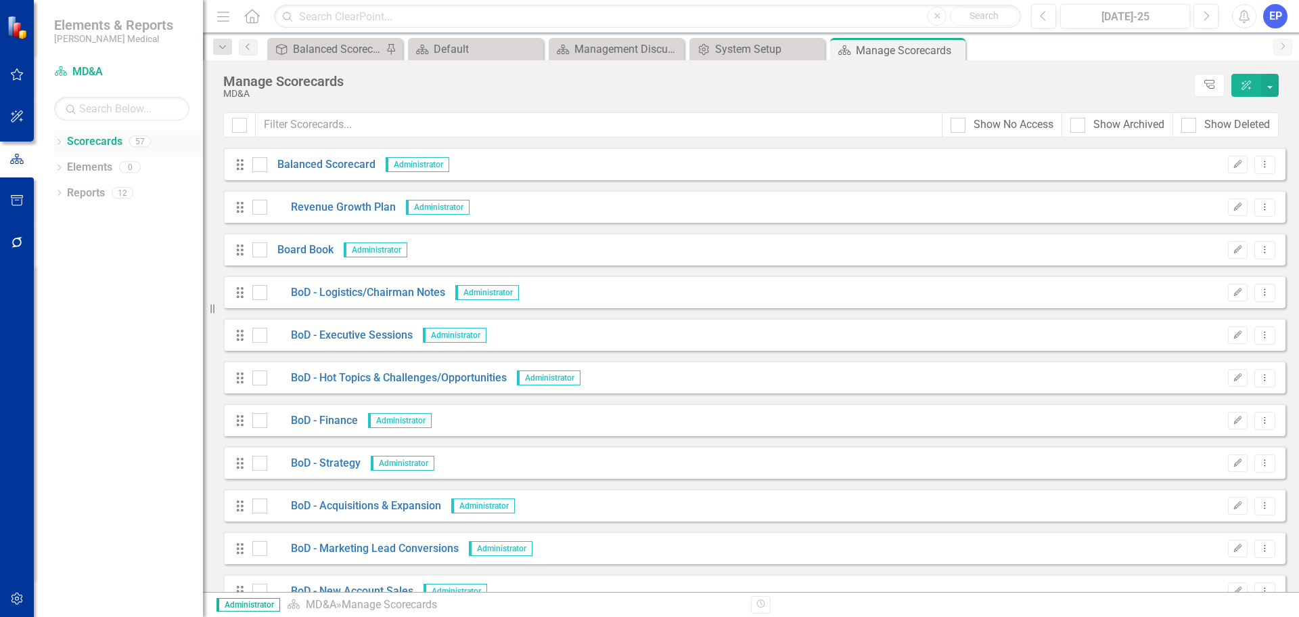
click at [81, 142] on link "Scorecards" at bounding box center [94, 142] width 55 height 16
click at [59, 141] on icon "Dropdown" at bounding box center [58, 142] width 9 height 7
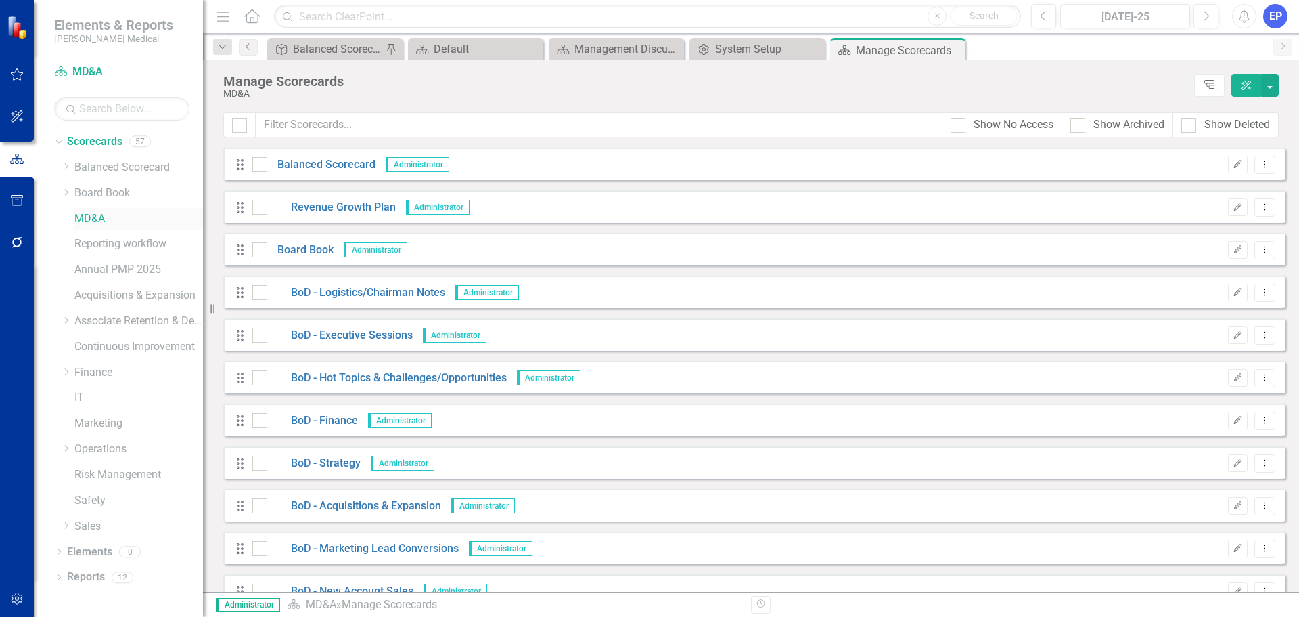
click at [99, 217] on link "MD&A" at bounding box center [138, 219] width 129 height 16
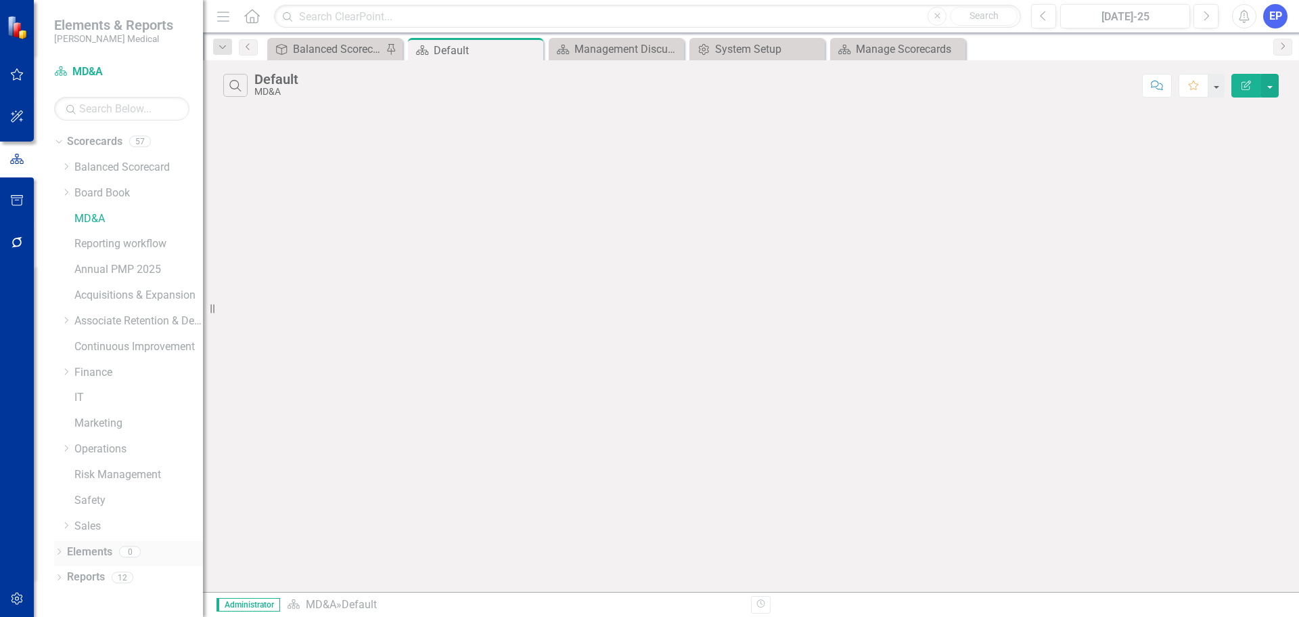
click at [58, 552] on icon "Dropdown" at bounding box center [58, 552] width 9 height 7
click at [129, 574] on link "Objective Objectives" at bounding box center [108, 577] width 69 height 16
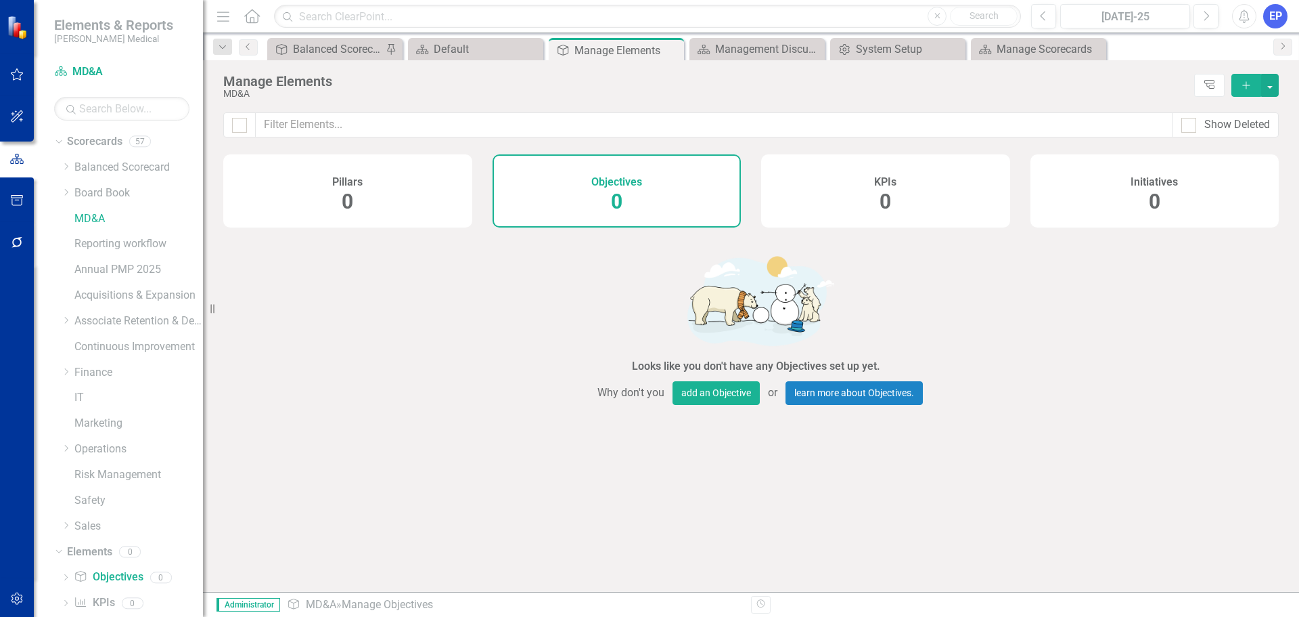
click at [528, 196] on div "Objectives 0" at bounding box center [617, 190] width 249 height 73
click at [703, 397] on button "add an Objective" at bounding box center [716, 393] width 87 height 24
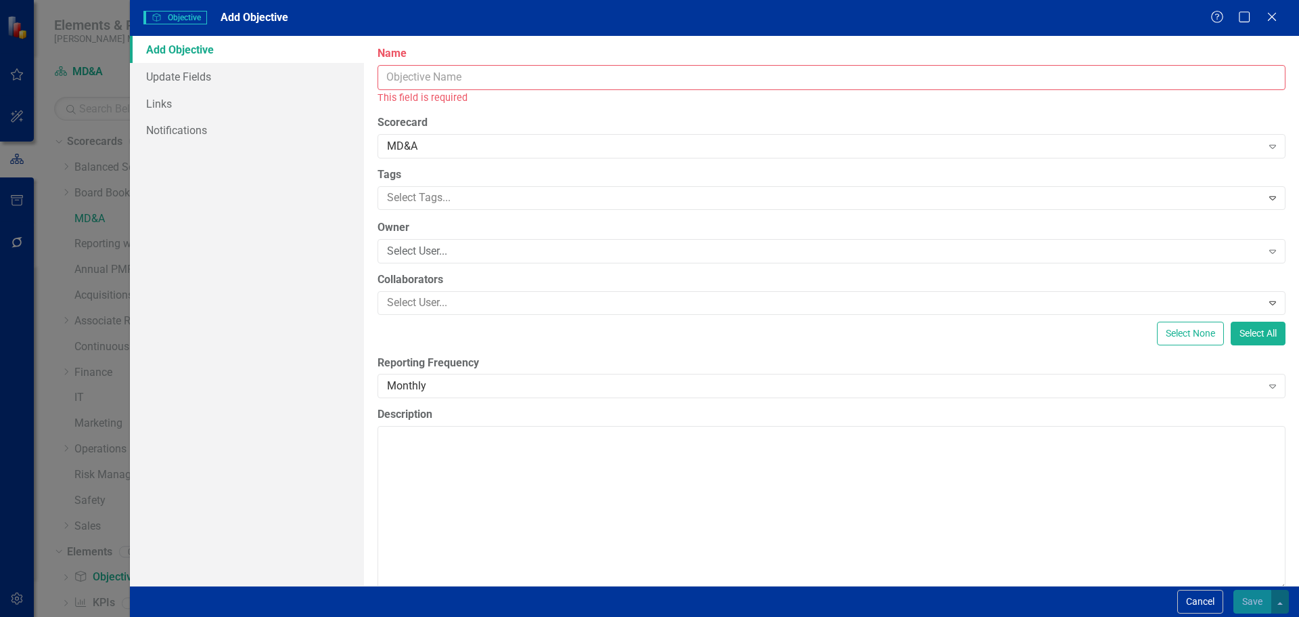
click at [608, 78] on input "Name" at bounding box center [832, 77] width 908 height 25
paste input "Company Performance - MTD/YTD Performance by Department"
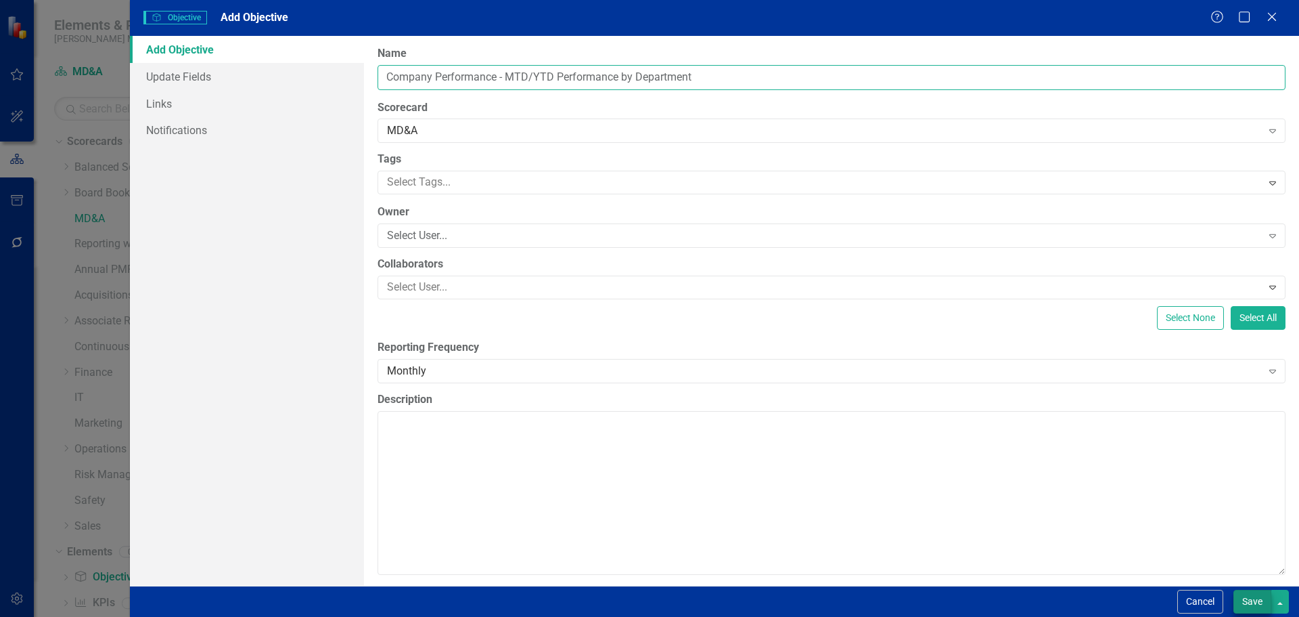
type input "Company Performance - MTD/YTD Performance by Department"
click at [1251, 598] on button "Save" at bounding box center [1253, 601] width 38 height 24
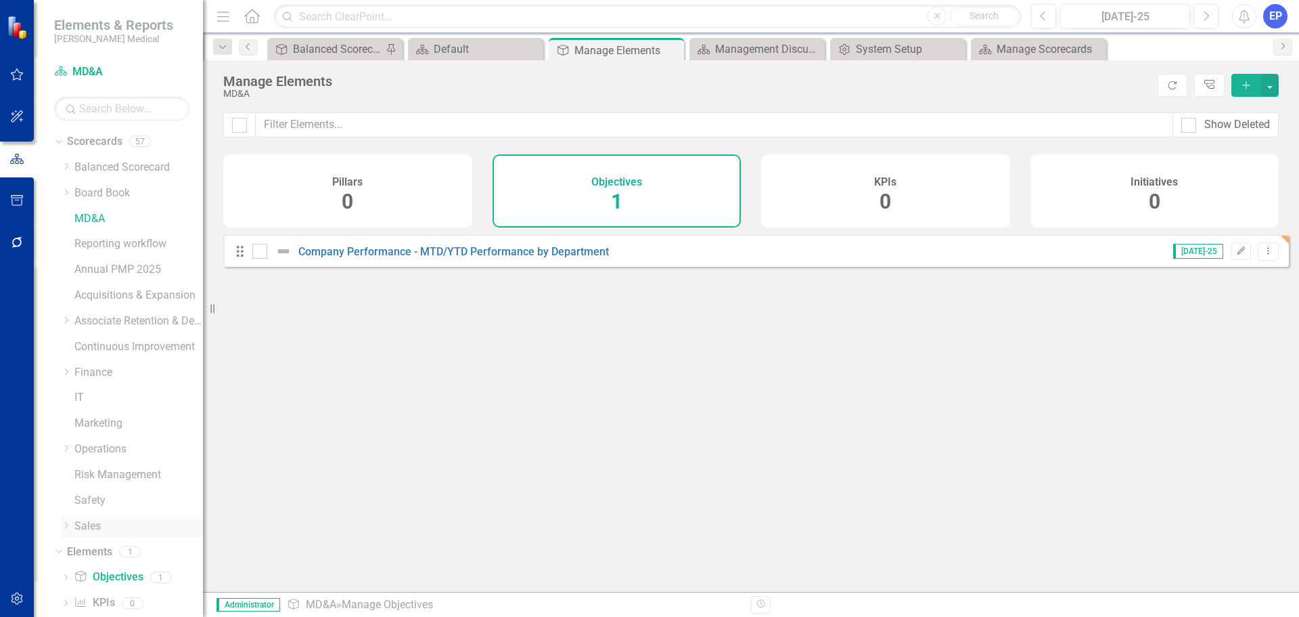
scroll to position [52, 0]
click at [114, 517] on link "Objective Objectives" at bounding box center [108, 525] width 69 height 16
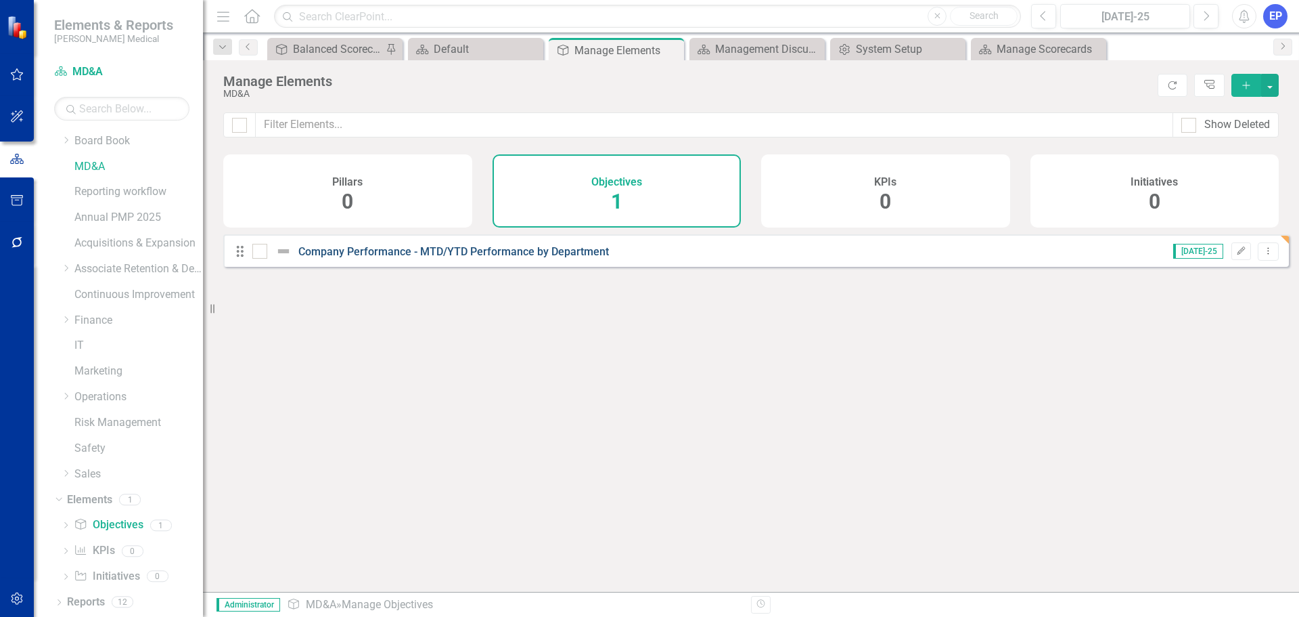
click at [573, 258] on link "Company Performance - MTD/YTD Performance by Department" at bounding box center [453, 251] width 311 height 13
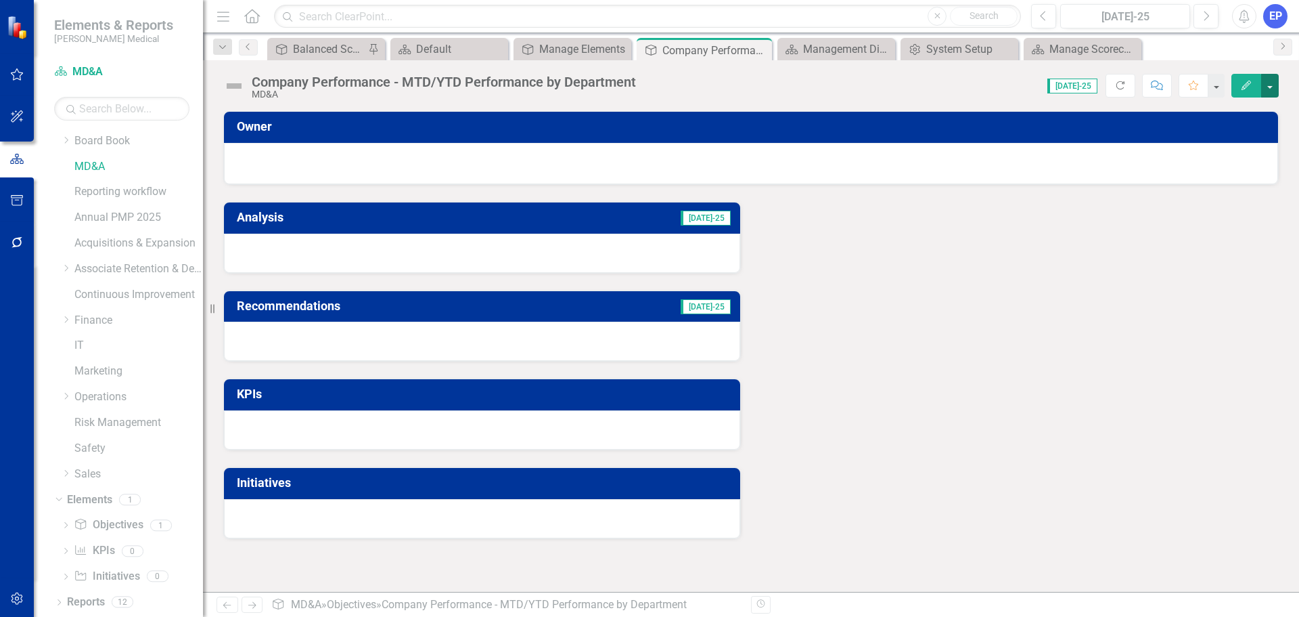
click at [1273, 79] on button "button" at bounding box center [1271, 86] width 18 height 24
click at [1243, 131] on link "Edit Report Edit Layout" at bounding box center [1224, 135] width 110 height 25
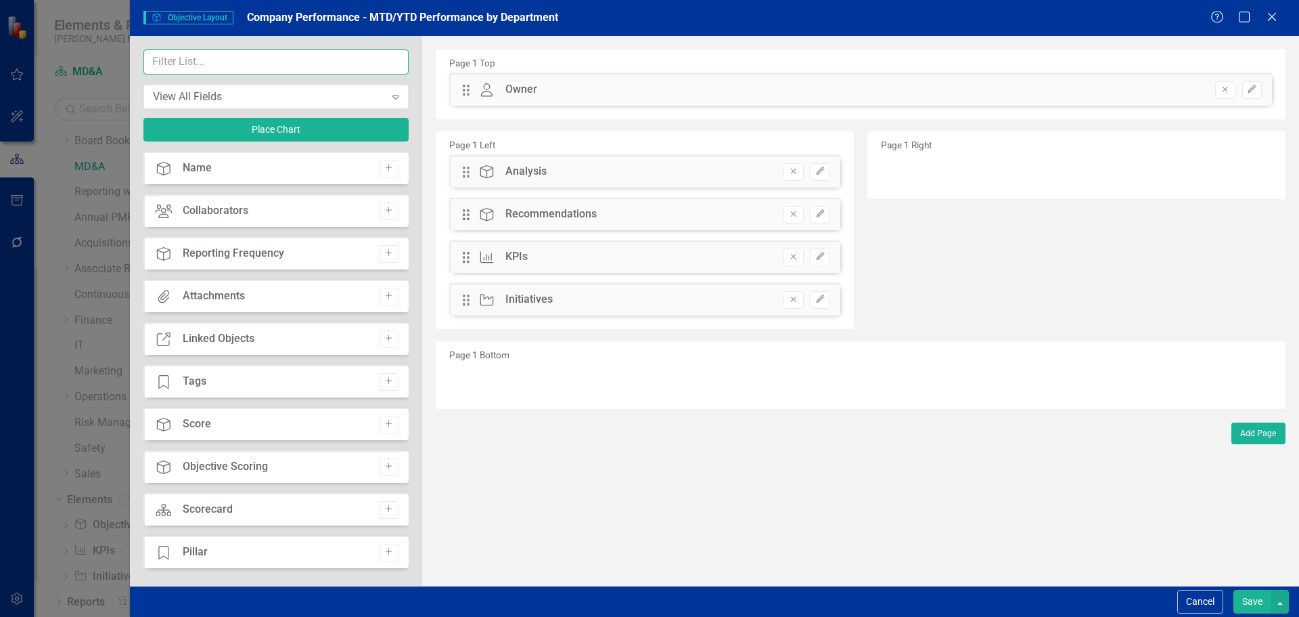
click at [259, 64] on input "text" at bounding box center [275, 61] width 265 height 25
paste input "Company Performance - MTD/YTD Performance by Department"
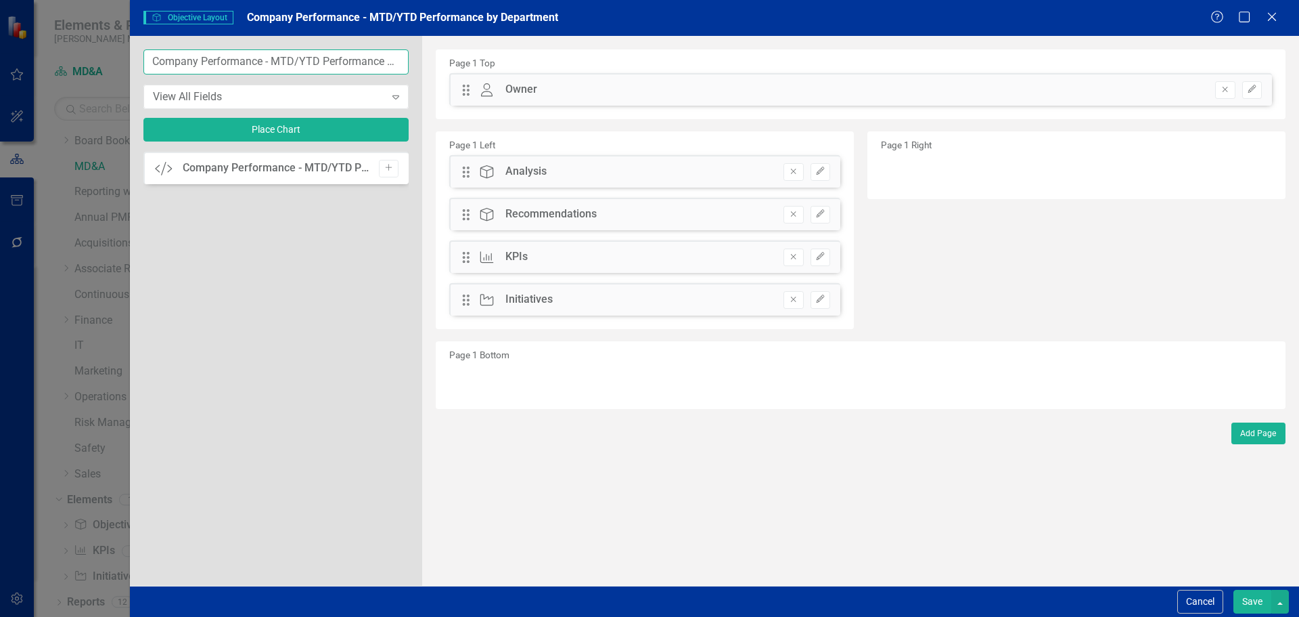
scroll to position [0, 58]
type input "Company Performance - MTD/YTD Performance by Department"
click at [386, 166] on icon "Add" at bounding box center [389, 168] width 10 height 8
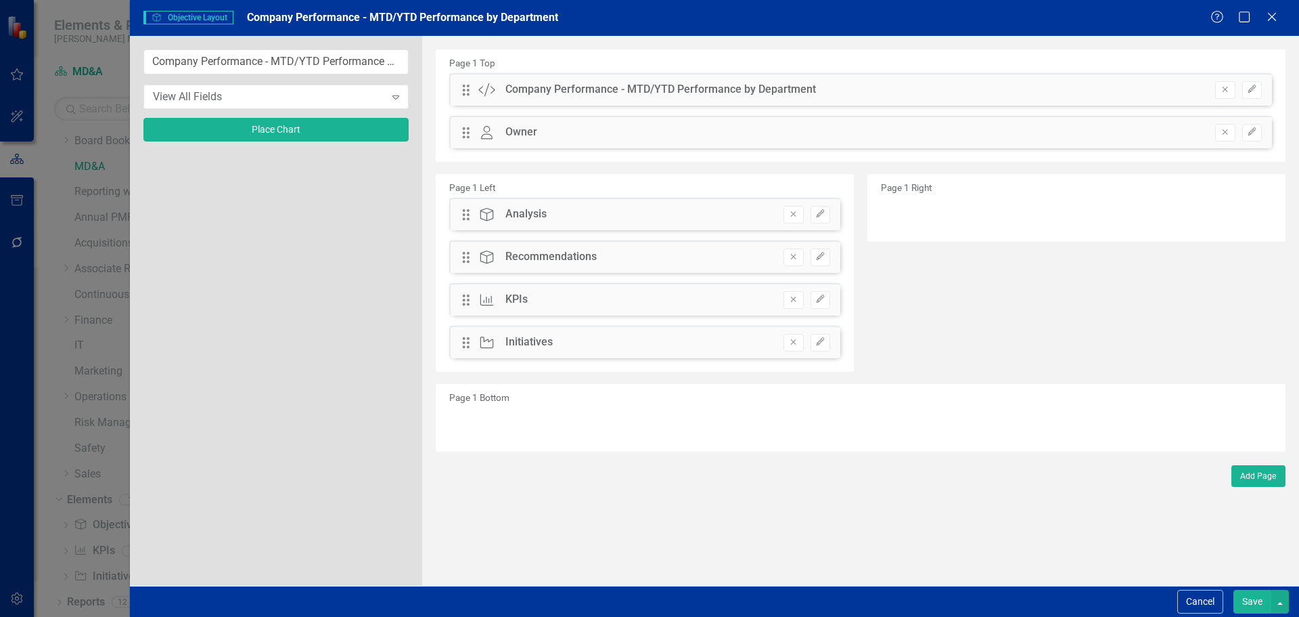
click at [1238, 597] on button "Save" at bounding box center [1253, 601] width 38 height 24
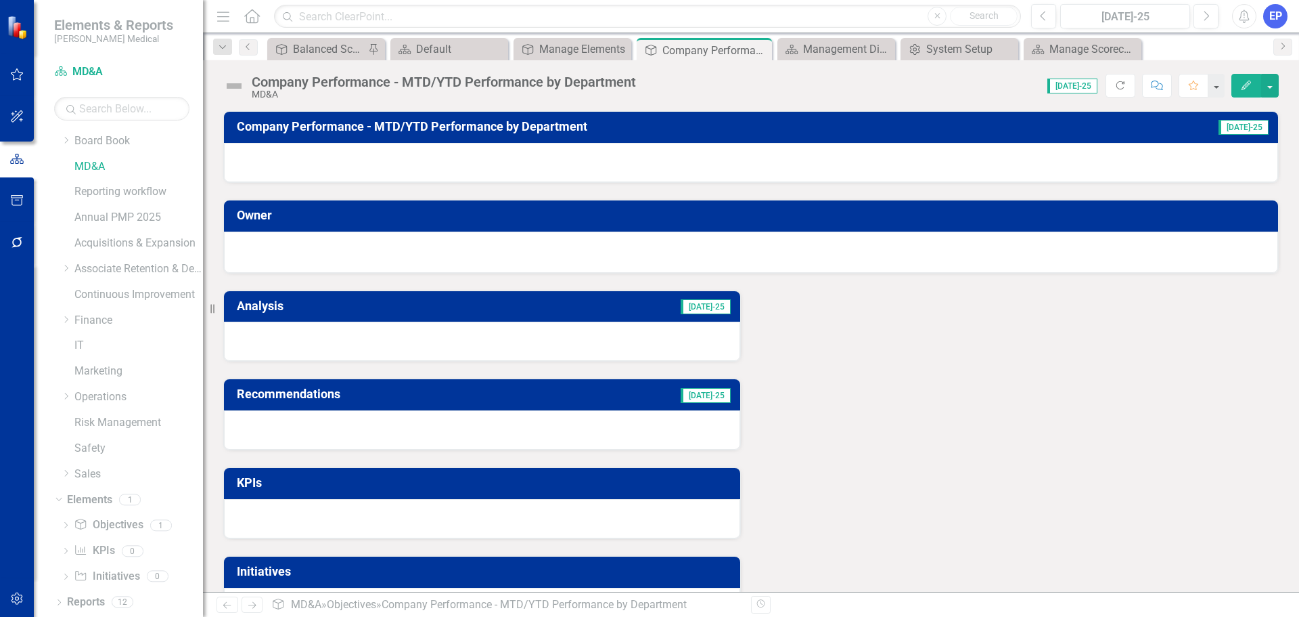
click at [951, 154] on div at bounding box center [751, 162] width 1054 height 39
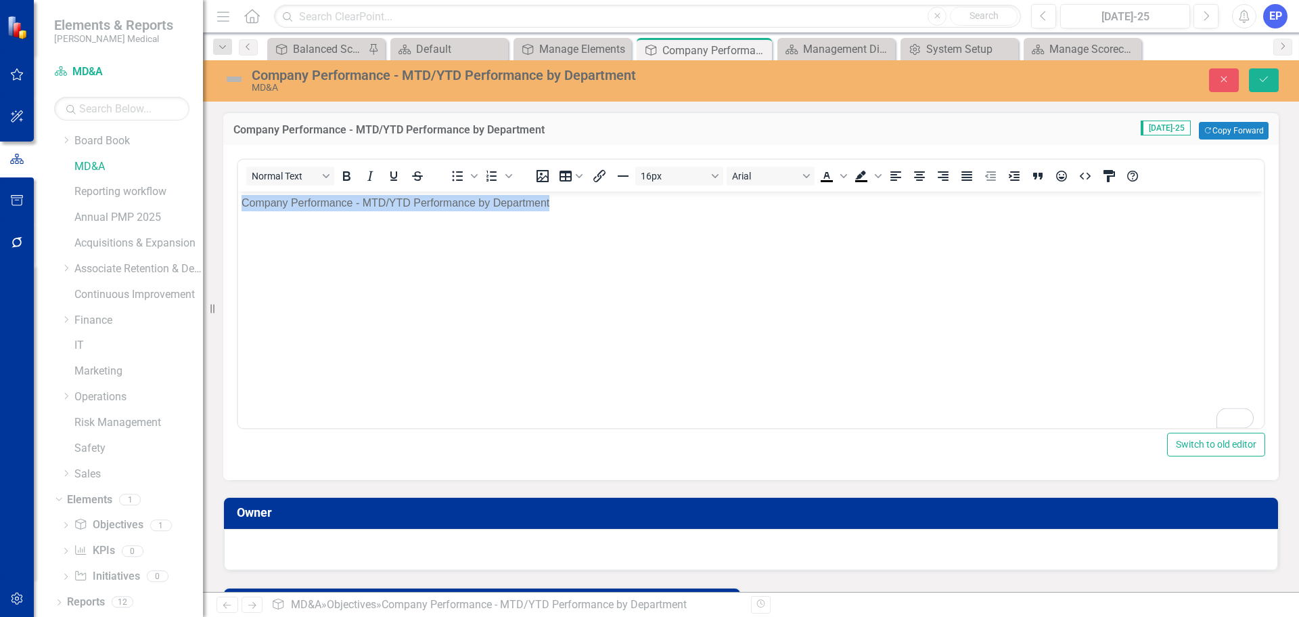
drag, startPoint x: 659, startPoint y: 227, endPoint x: 209, endPoint y: 191, distance: 451.5
click at [238, 192] on html "Company Performance - MTD/YTD Performance by Department" at bounding box center [751, 293] width 1026 height 203
click at [851, 290] on body "To enrich screen reader interactions, please activate Accessibility in Grammarl…" at bounding box center [751, 293] width 1026 height 203
click at [1262, 79] on icon "Save" at bounding box center [1264, 78] width 12 height 9
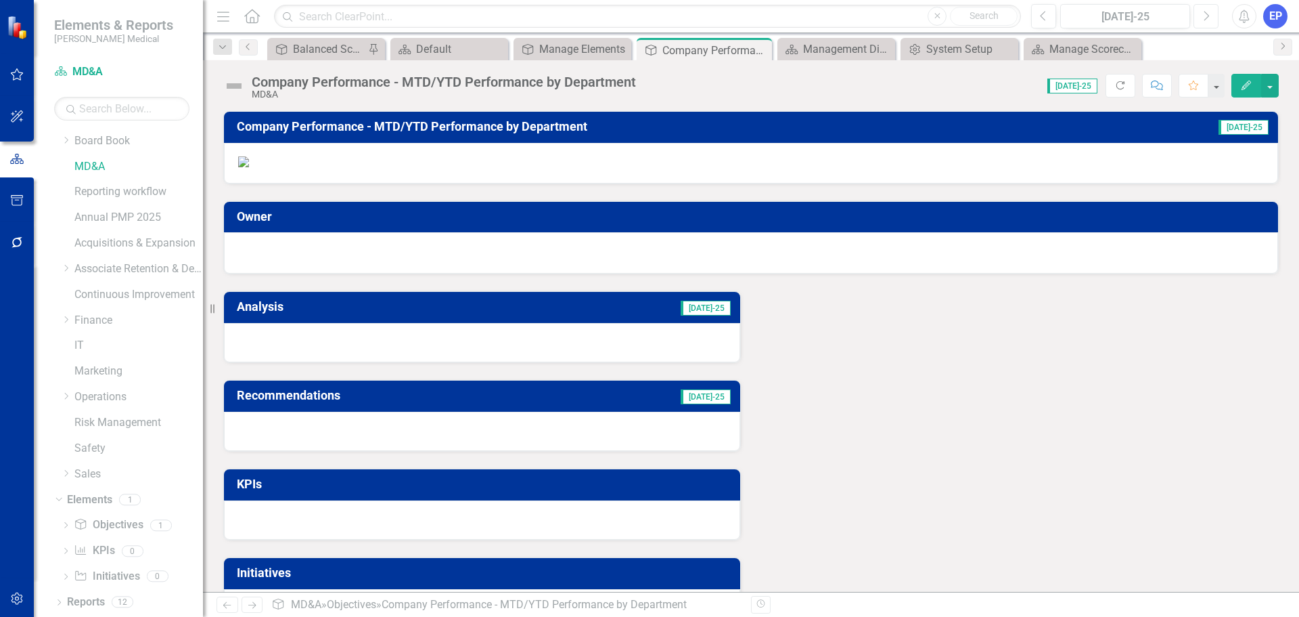
click at [1207, 14] on icon "button" at bounding box center [1207, 15] width 5 height 9
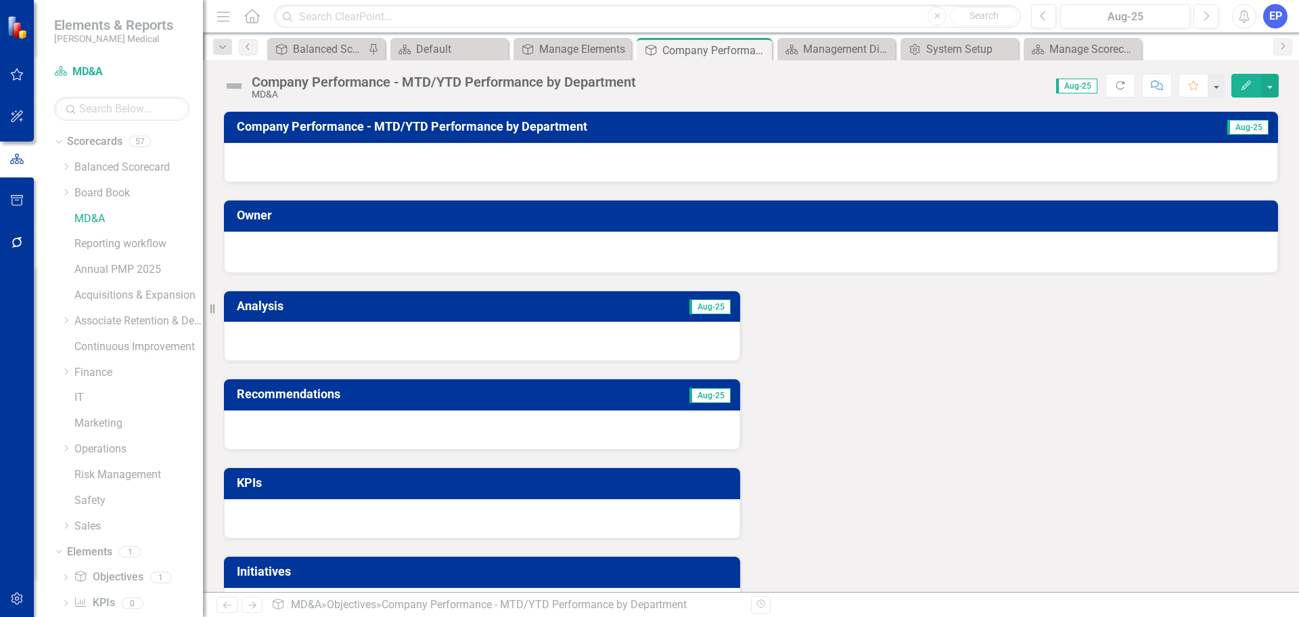
click at [908, 168] on div at bounding box center [751, 162] width 1054 height 39
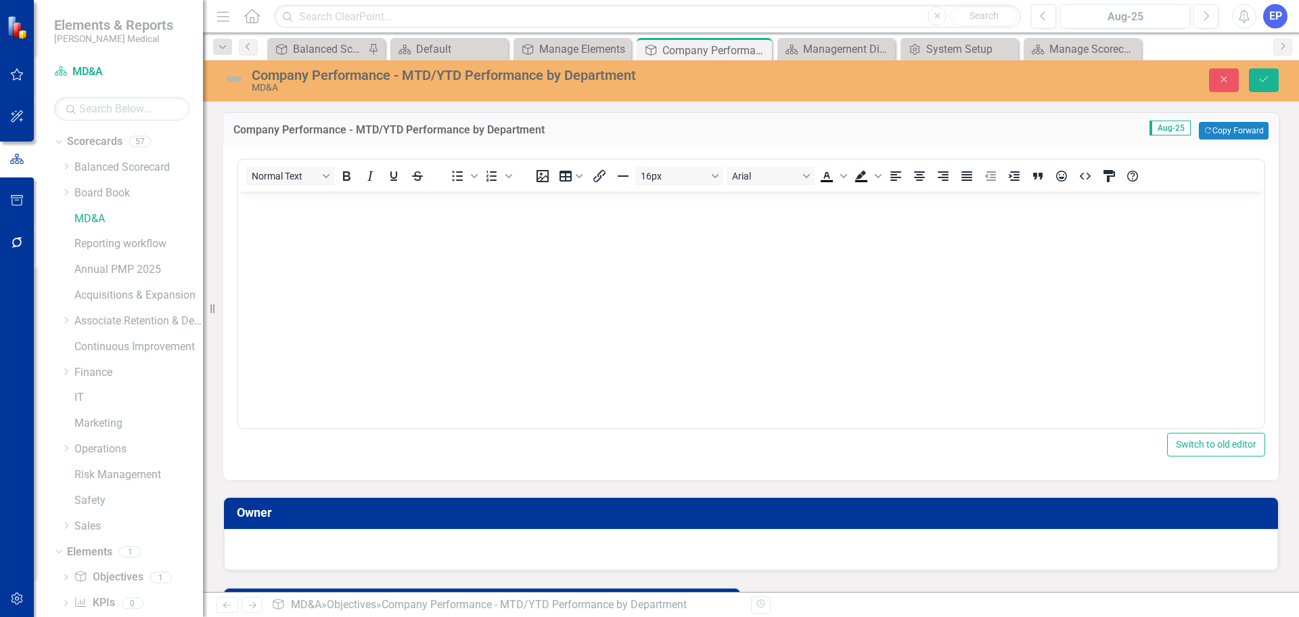
click at [752, 309] on body "Rich Text Area. Press ALT-0 for help." at bounding box center [751, 293] width 1026 height 203
click at [1262, 83] on icon "Save" at bounding box center [1264, 78] width 12 height 9
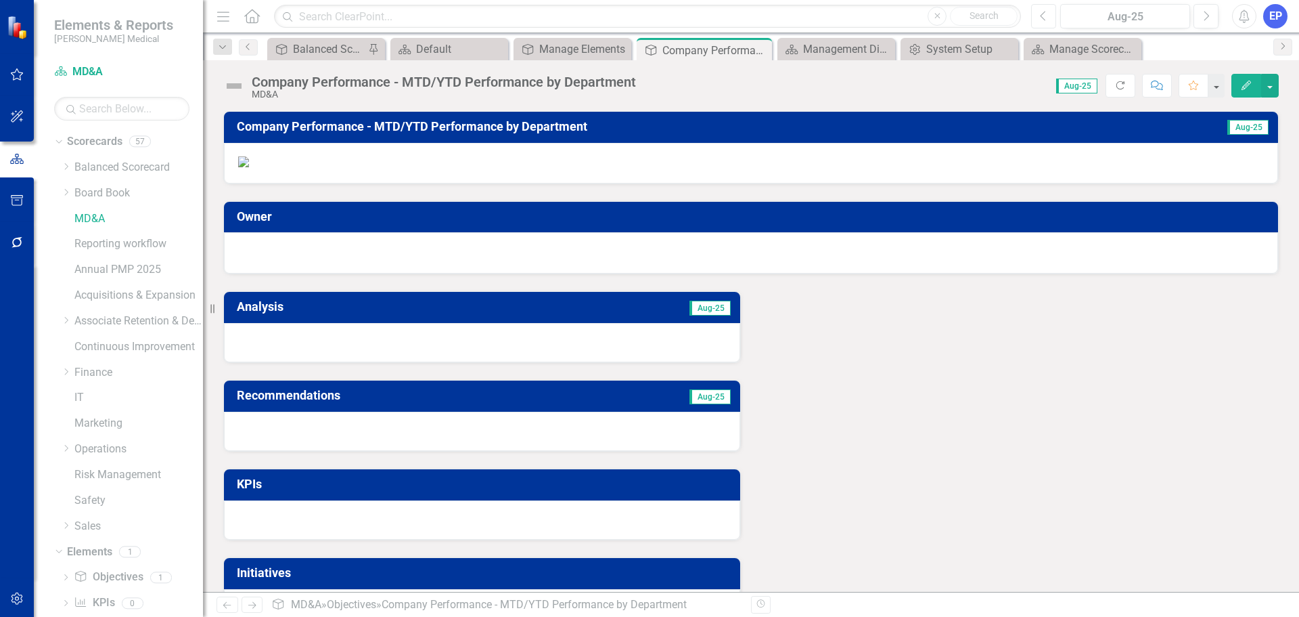
click at [1046, 14] on icon "Previous" at bounding box center [1043, 16] width 7 height 12
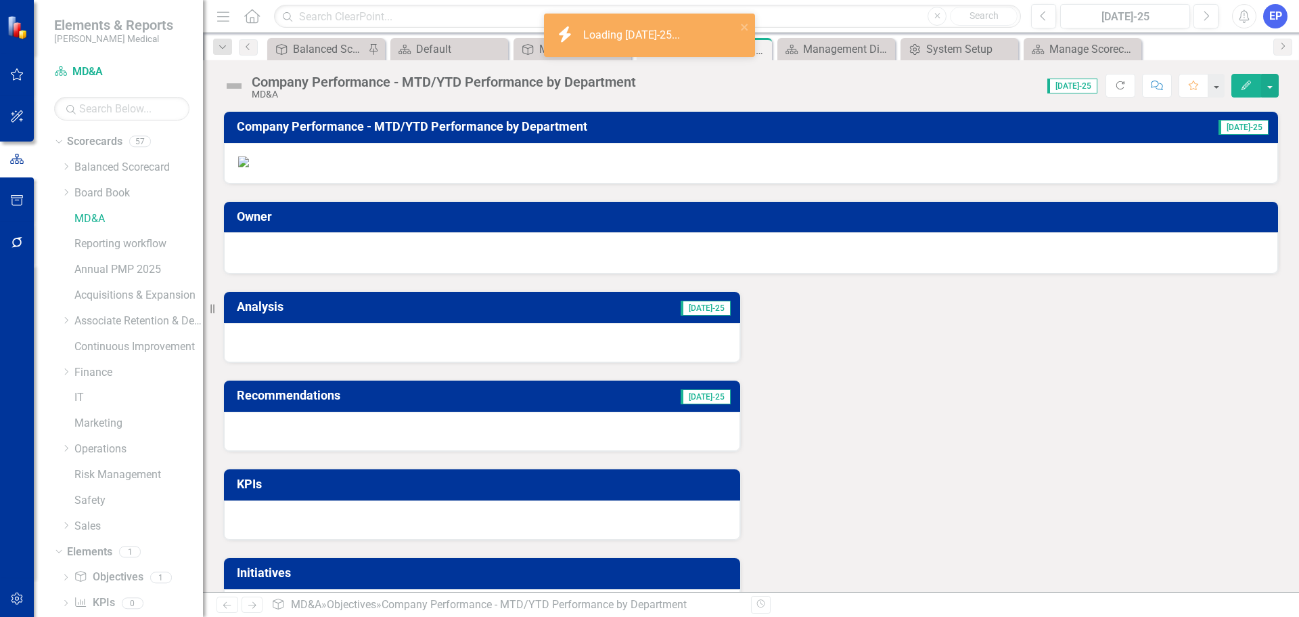
click at [249, 167] on img at bounding box center [243, 161] width 11 height 11
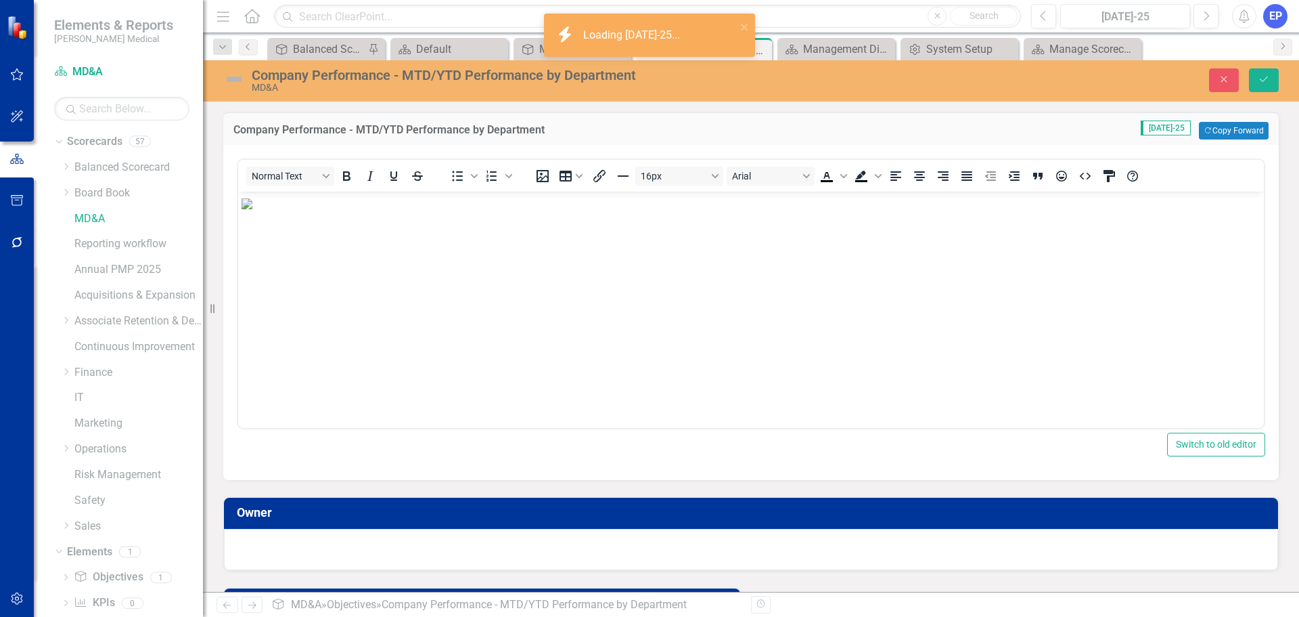
click at [252, 209] on img "Rich Text Area. Press ALT-0 for help." at bounding box center [247, 203] width 11 height 11
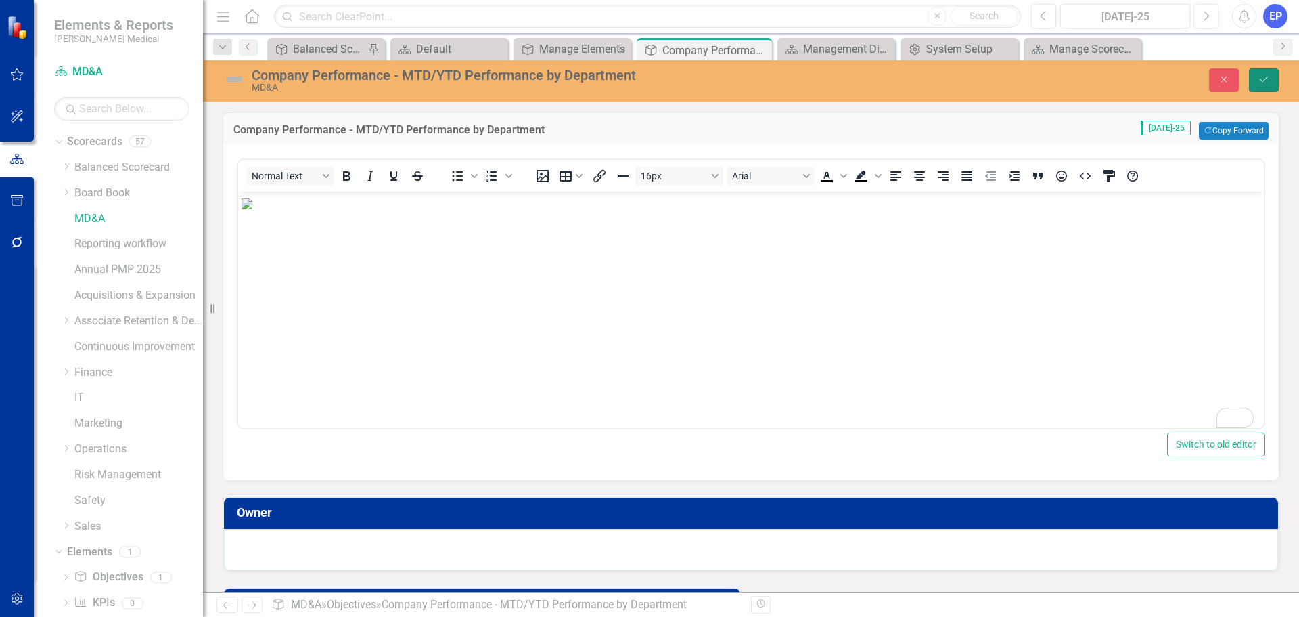
click at [1270, 83] on icon "Save" at bounding box center [1264, 78] width 12 height 9
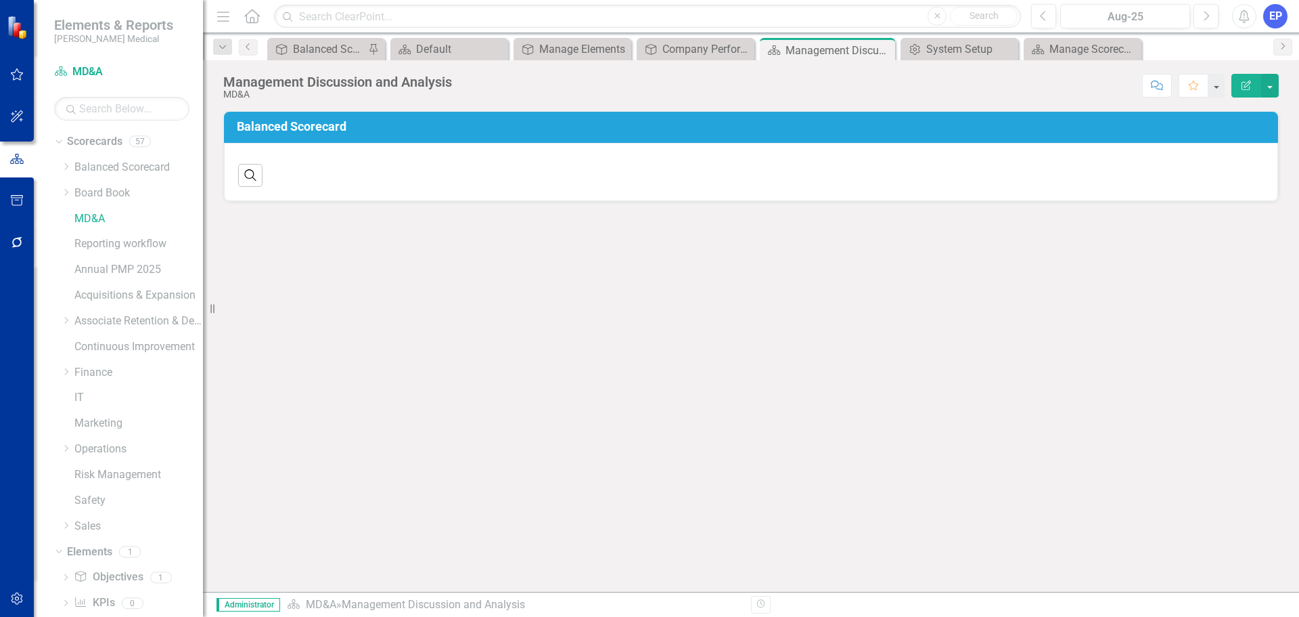
scroll to position [120, 0]
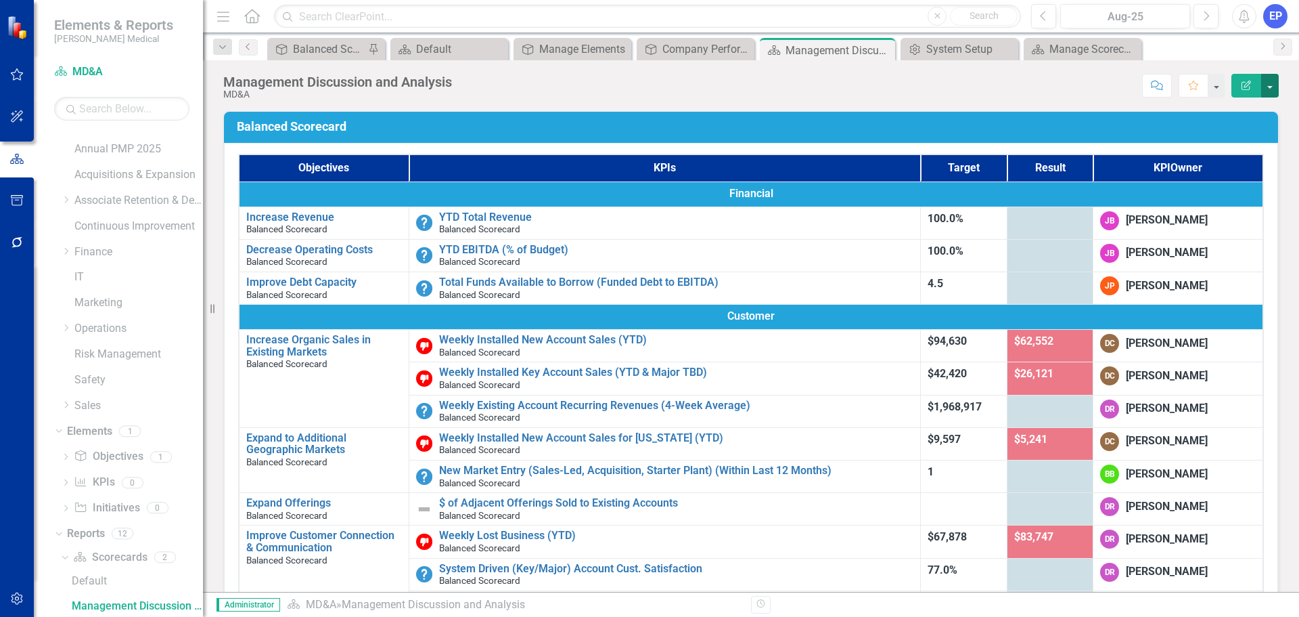
click at [1272, 94] on button "button" at bounding box center [1271, 86] width 18 height 24
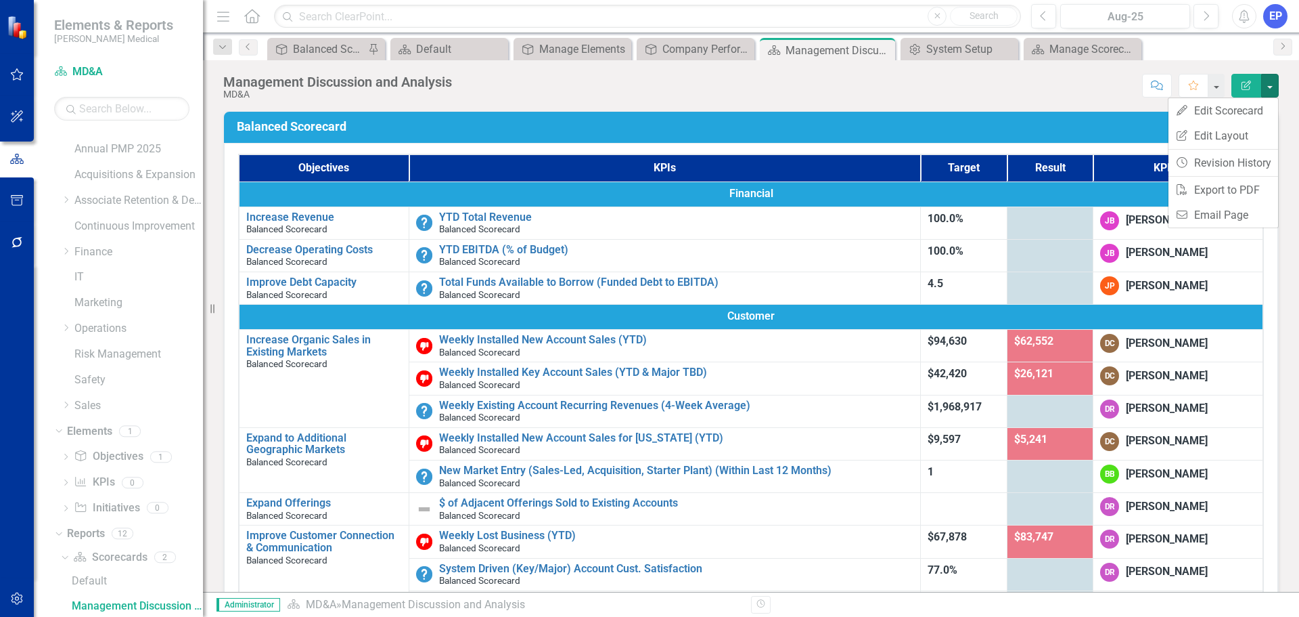
click at [20, 599] on icon "button" at bounding box center [17, 598] width 14 height 11
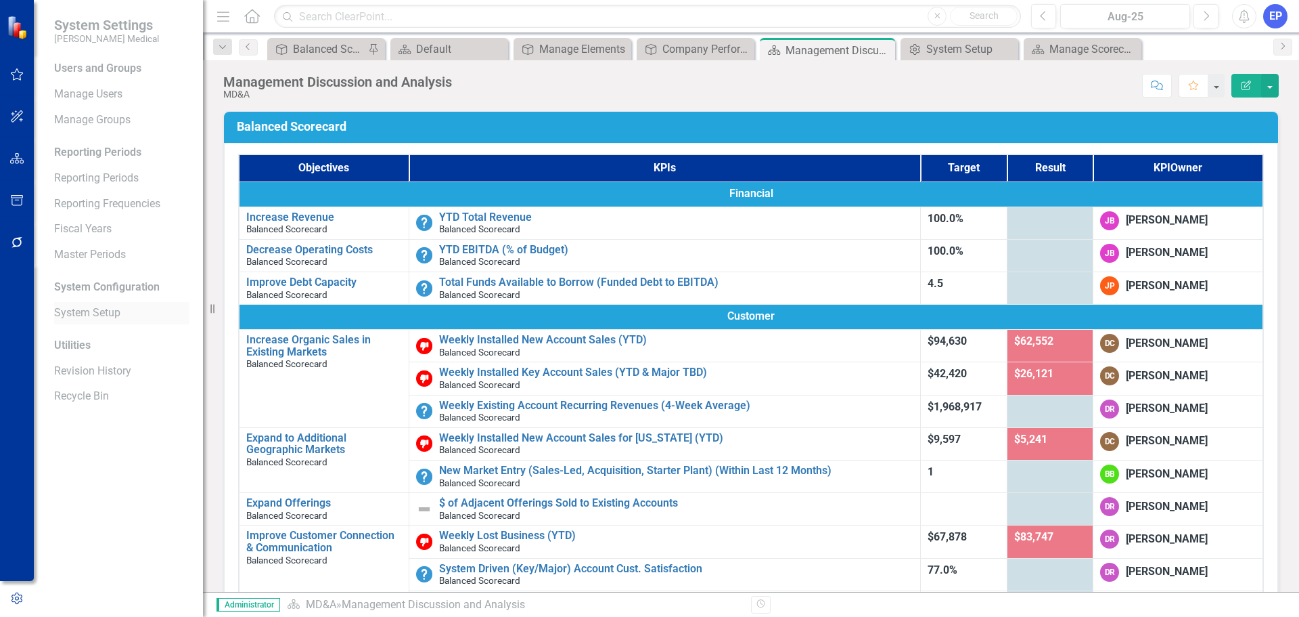
click at [93, 313] on link "System Setup" at bounding box center [121, 313] width 135 height 16
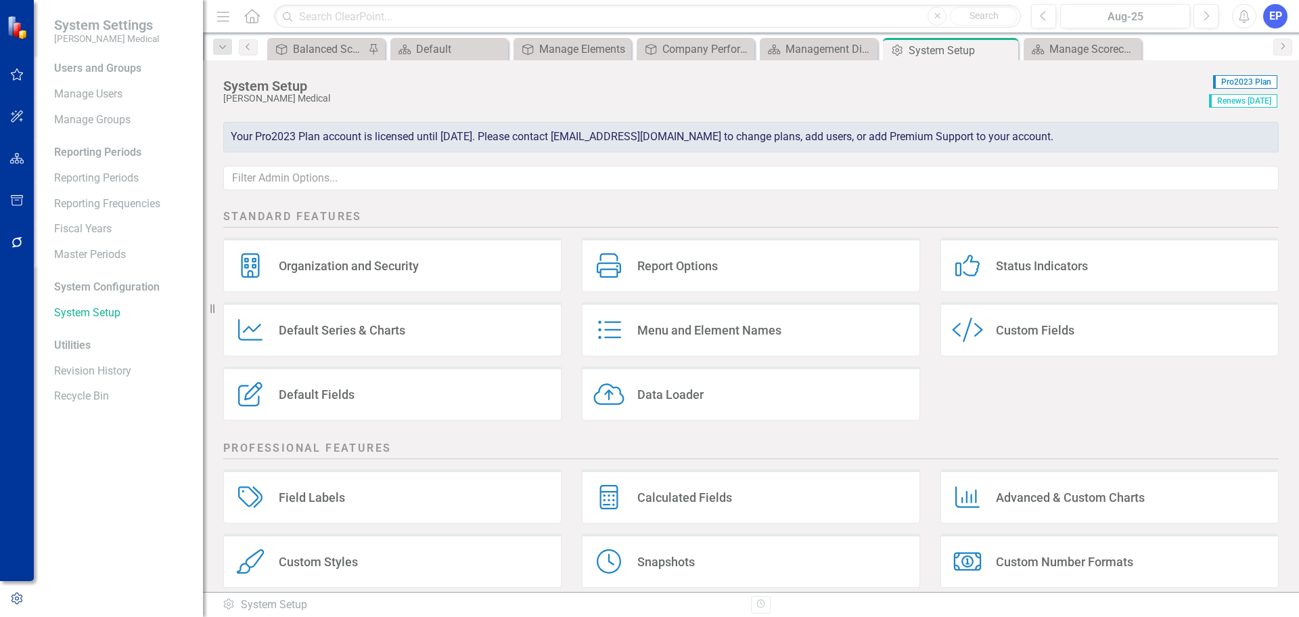
click at [1035, 315] on div "Custom Style Custom Fields" at bounding box center [1110, 329] width 338 height 54
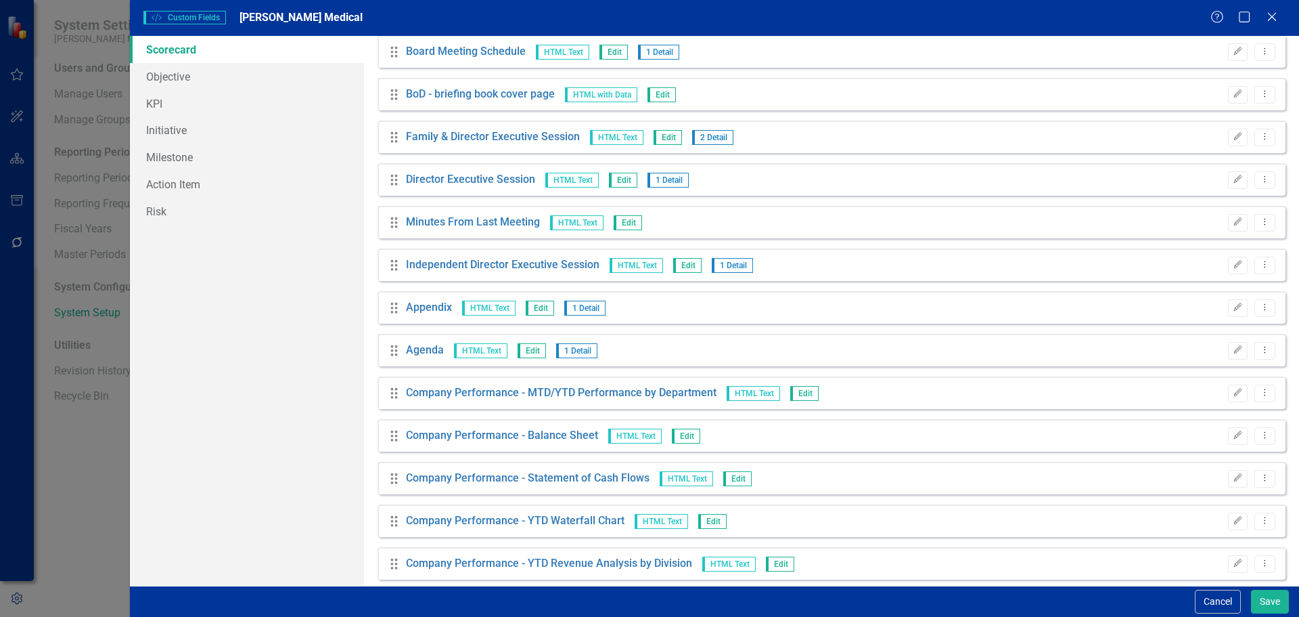
scroll to position [4367, 0]
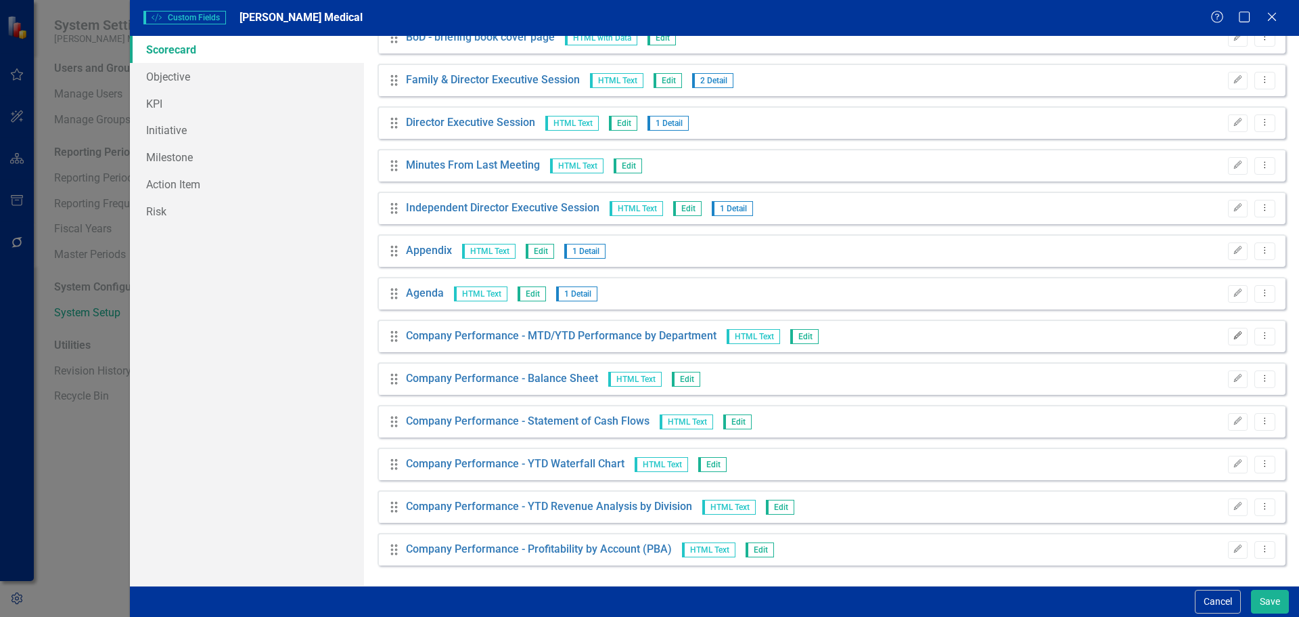
click at [1233, 332] on icon "Edit" at bounding box center [1238, 336] width 10 height 8
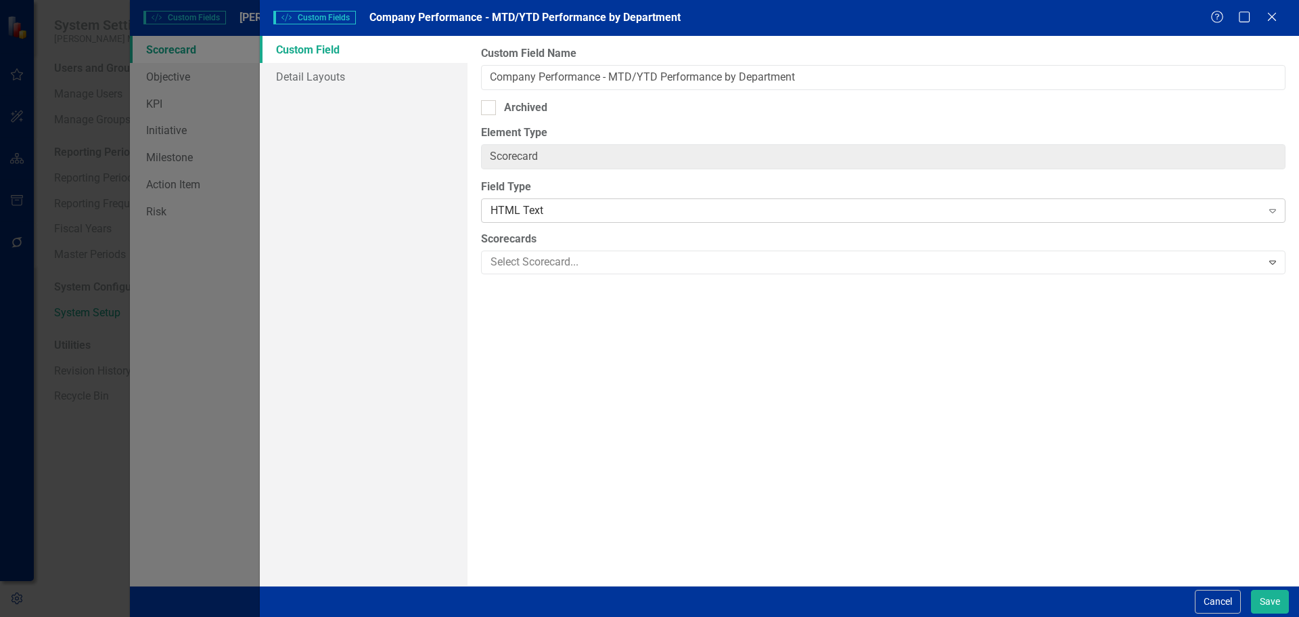
click at [558, 210] on div "HTML Text" at bounding box center [876, 211] width 771 height 16
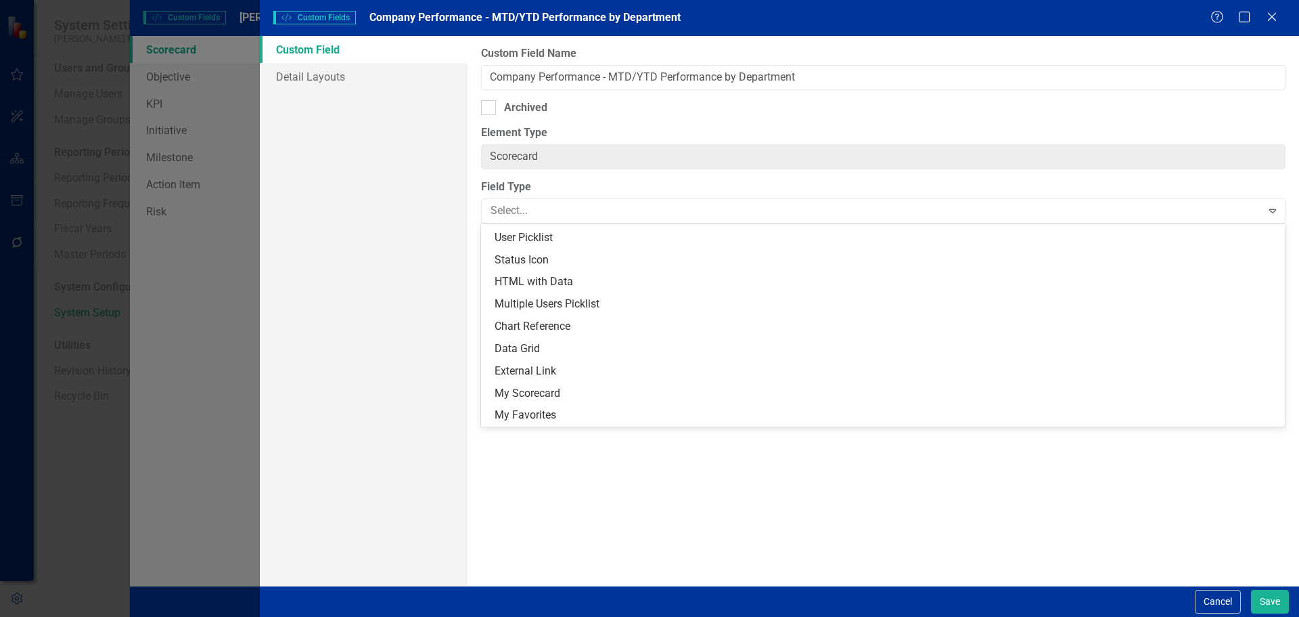
scroll to position [286, 0]
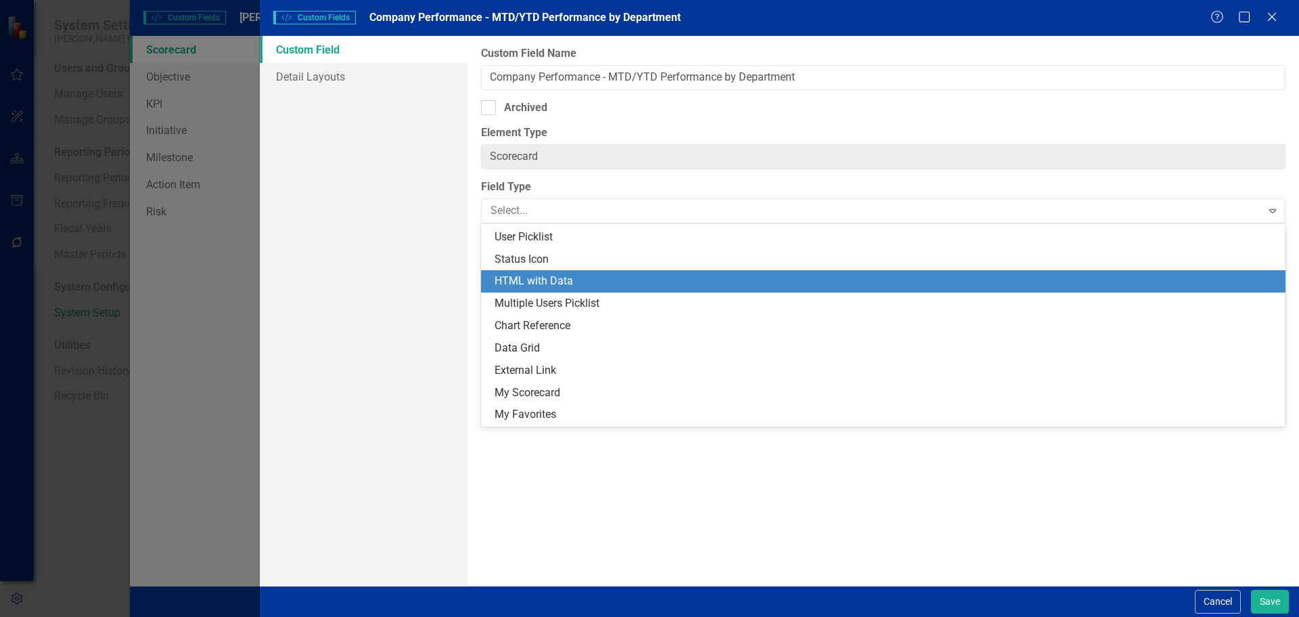
click at [554, 274] on div "HTML with Data" at bounding box center [886, 281] width 783 height 16
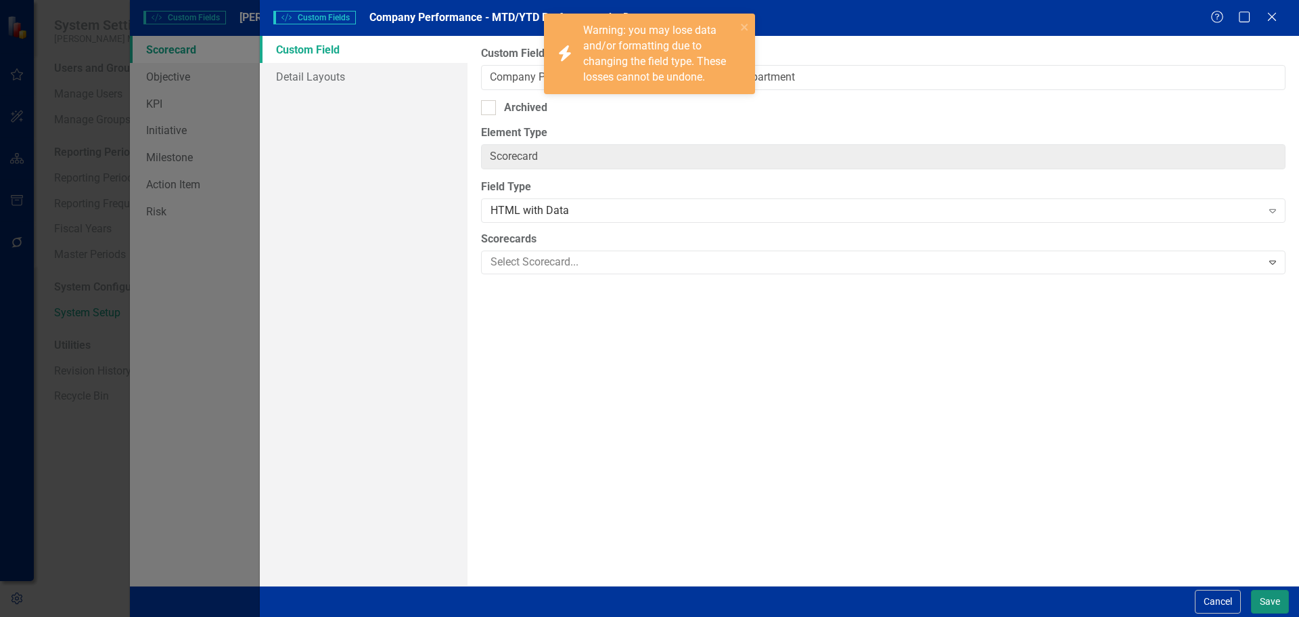
click at [1260, 605] on button "Save" at bounding box center [1270, 601] width 38 height 24
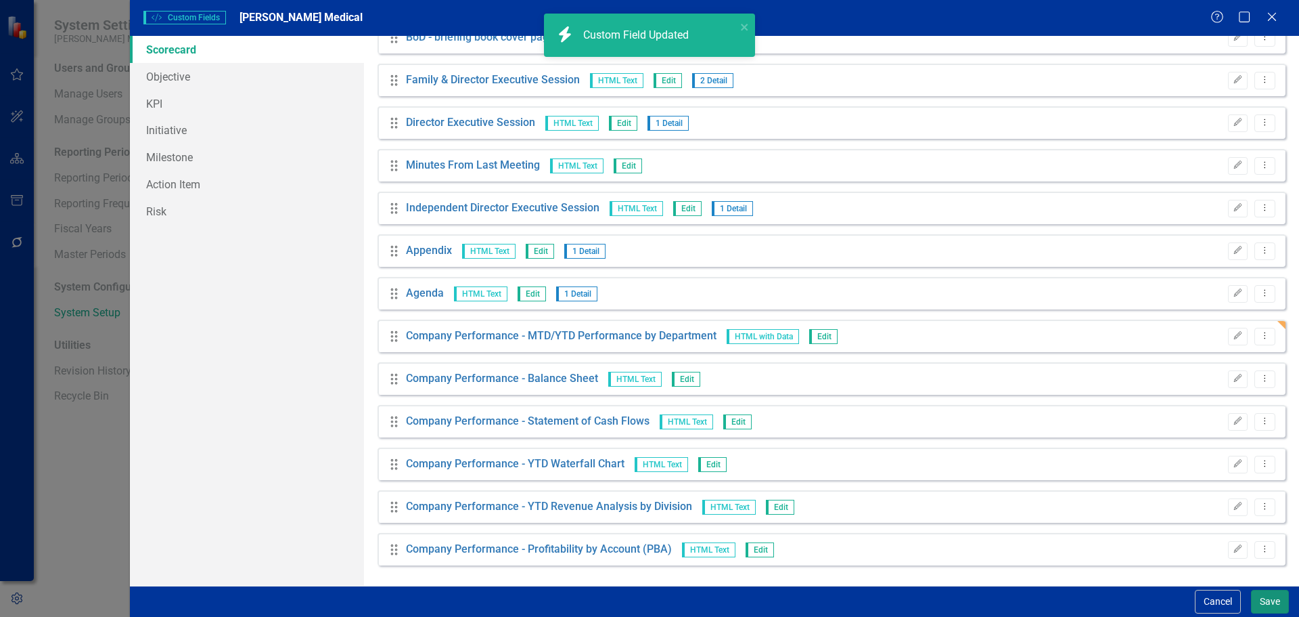
click at [1262, 598] on button "Save" at bounding box center [1270, 601] width 38 height 24
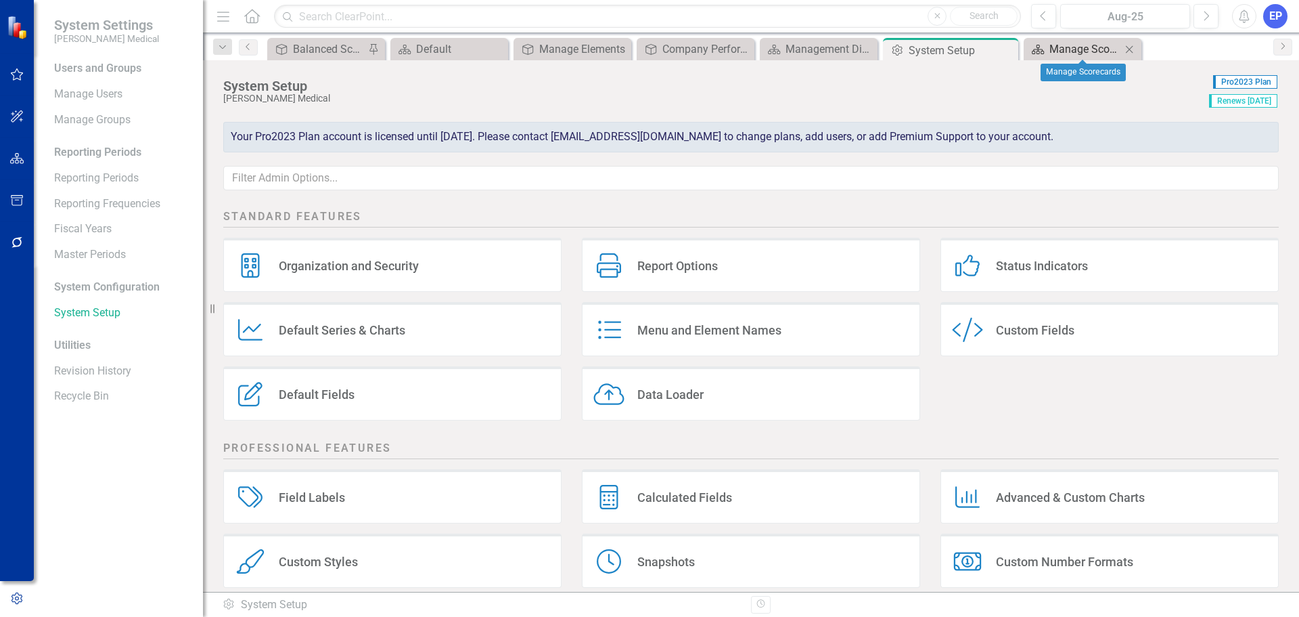
click at [1063, 49] on div "Manage Scorecards" at bounding box center [1086, 49] width 72 height 17
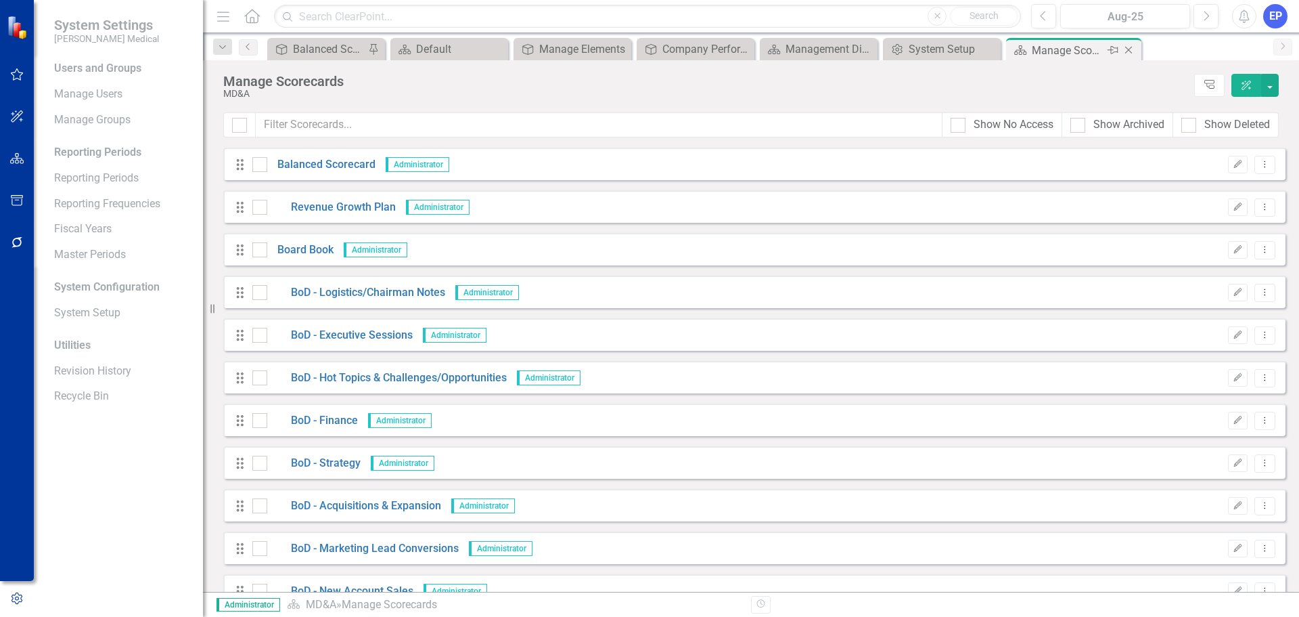
click at [1130, 50] on icon "Close" at bounding box center [1129, 50] width 14 height 11
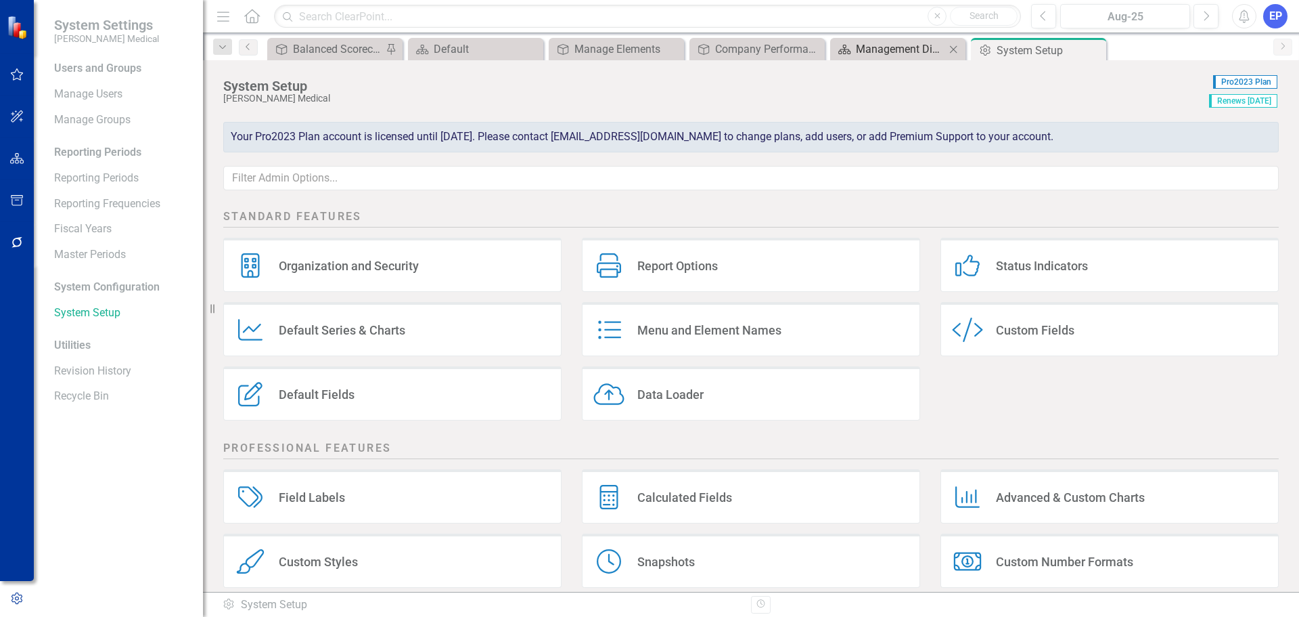
click at [911, 47] on div "Management Discussion and Analysis" at bounding box center [900, 49] width 89 height 17
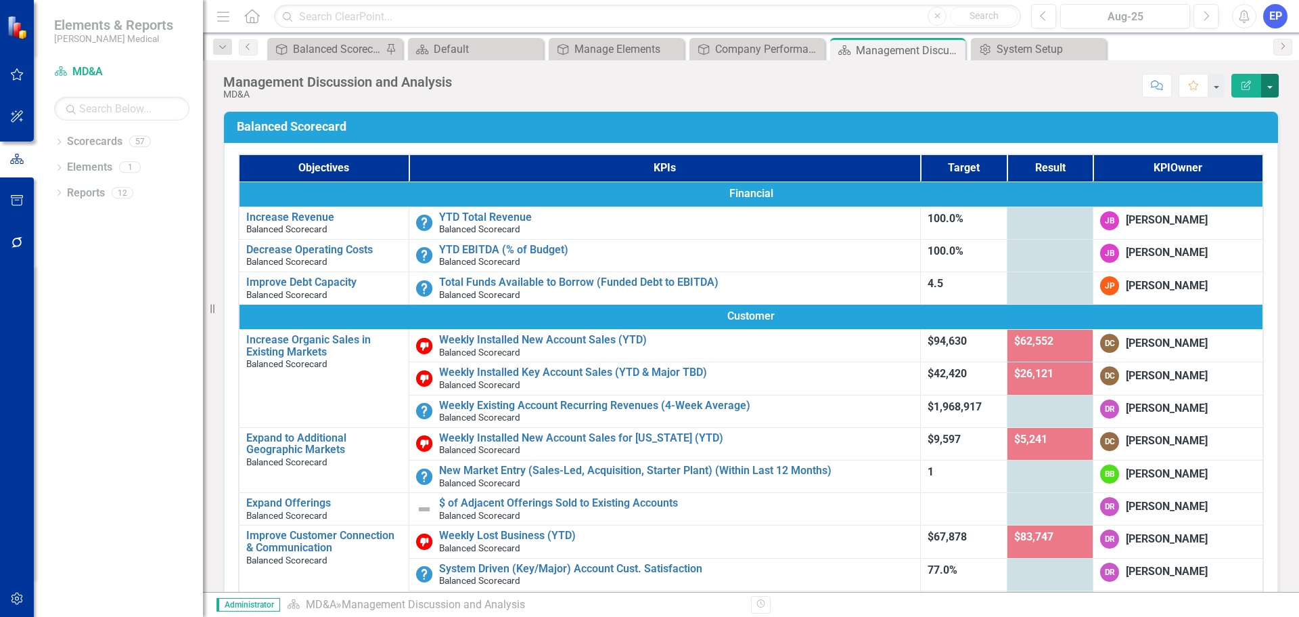
click at [1271, 90] on button "button" at bounding box center [1271, 86] width 18 height 24
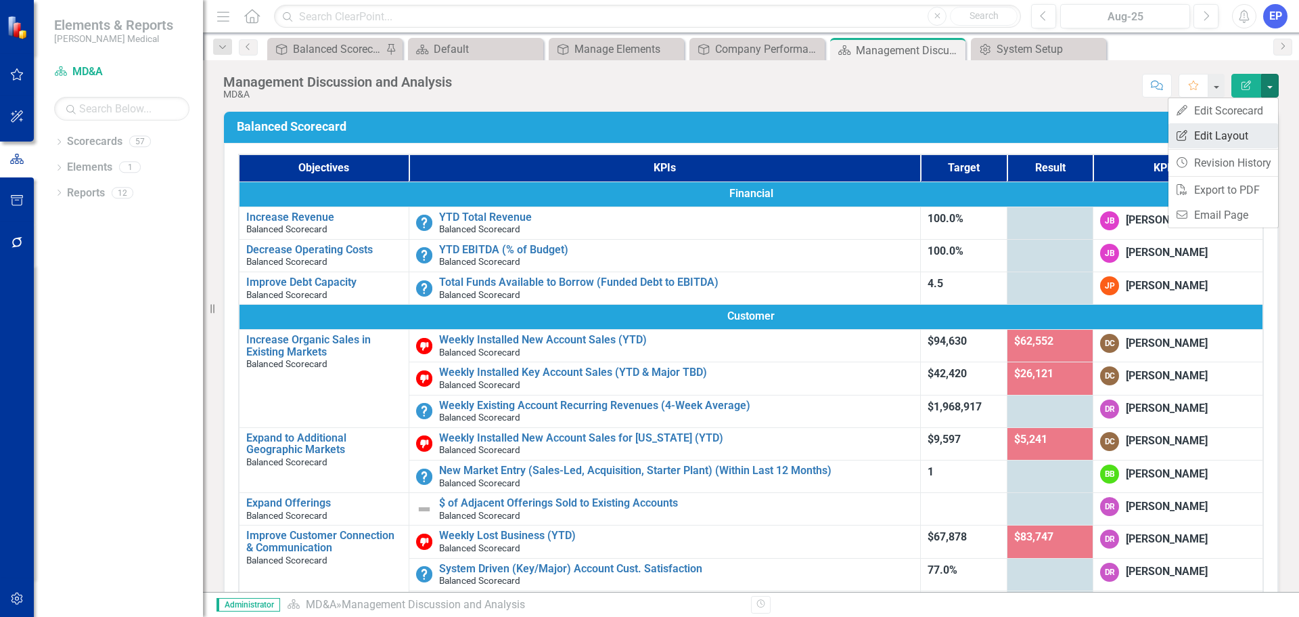
click at [1244, 135] on link "Edit Report Edit Layout" at bounding box center [1224, 135] width 110 height 25
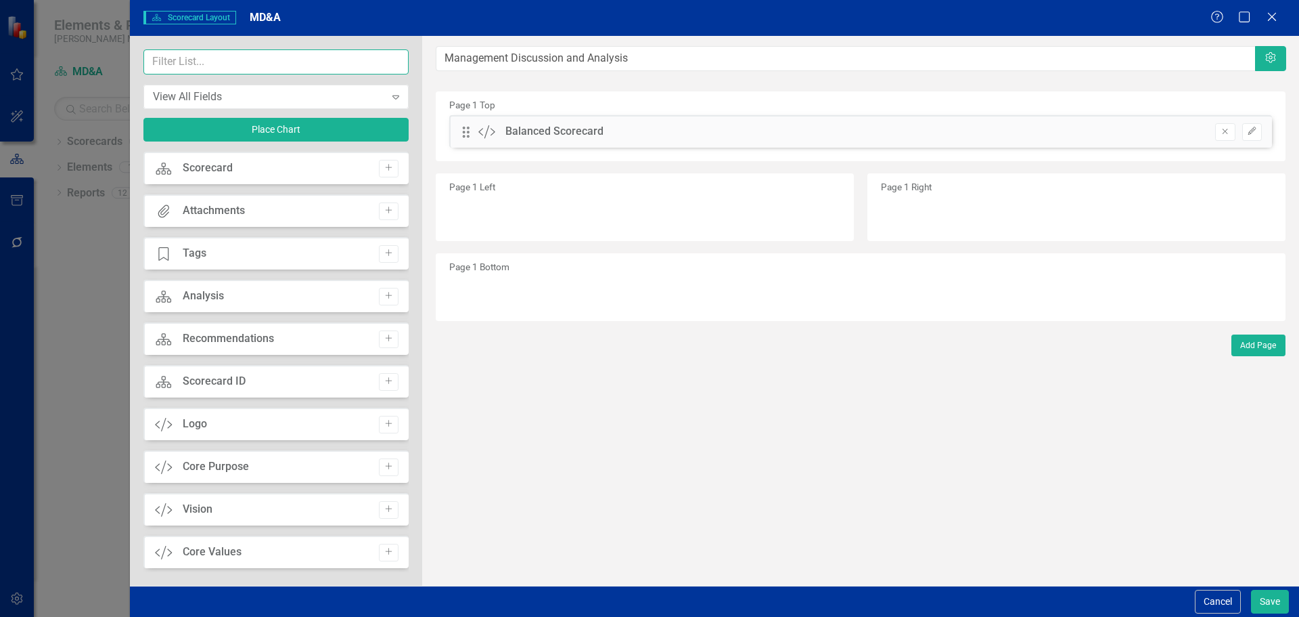
click at [299, 58] on input "text" at bounding box center [275, 61] width 265 height 25
click at [299, 62] on input "text" at bounding box center [275, 61] width 265 height 25
click at [354, 60] on input "text" at bounding box center [275, 61] width 265 height 25
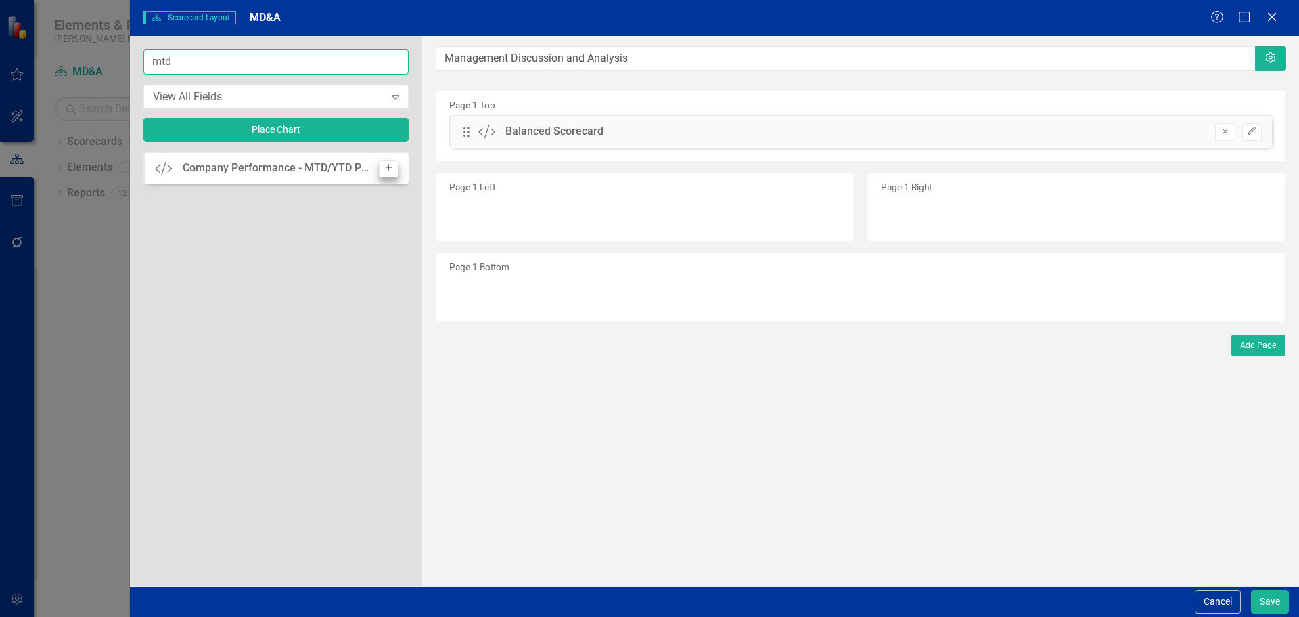
type input "mtd"
click at [386, 166] on icon "Add" at bounding box center [389, 168] width 10 height 8
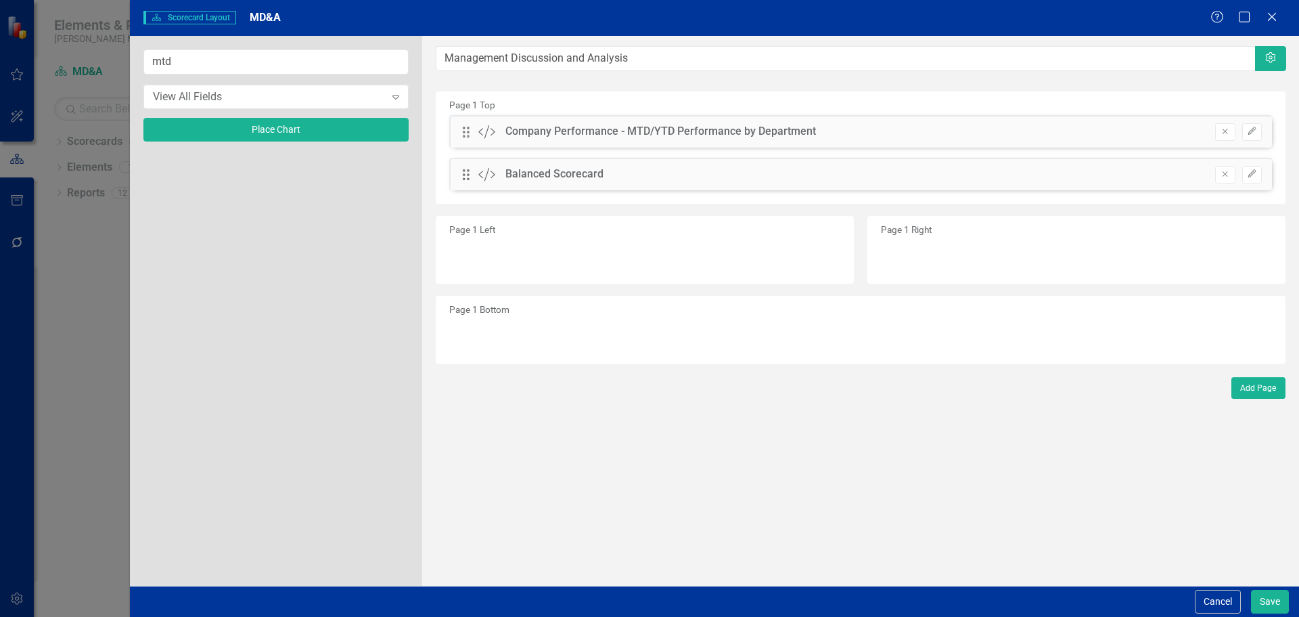
click at [459, 129] on div "Drag Custom Company Performance - MTD/YTD Performance by Department Remove Edit" at bounding box center [860, 131] width 823 height 32
drag, startPoint x: 469, startPoint y: 132, endPoint x: 476, endPoint y: 186, distance: 54.6
click at [1264, 598] on button "Save" at bounding box center [1270, 601] width 38 height 24
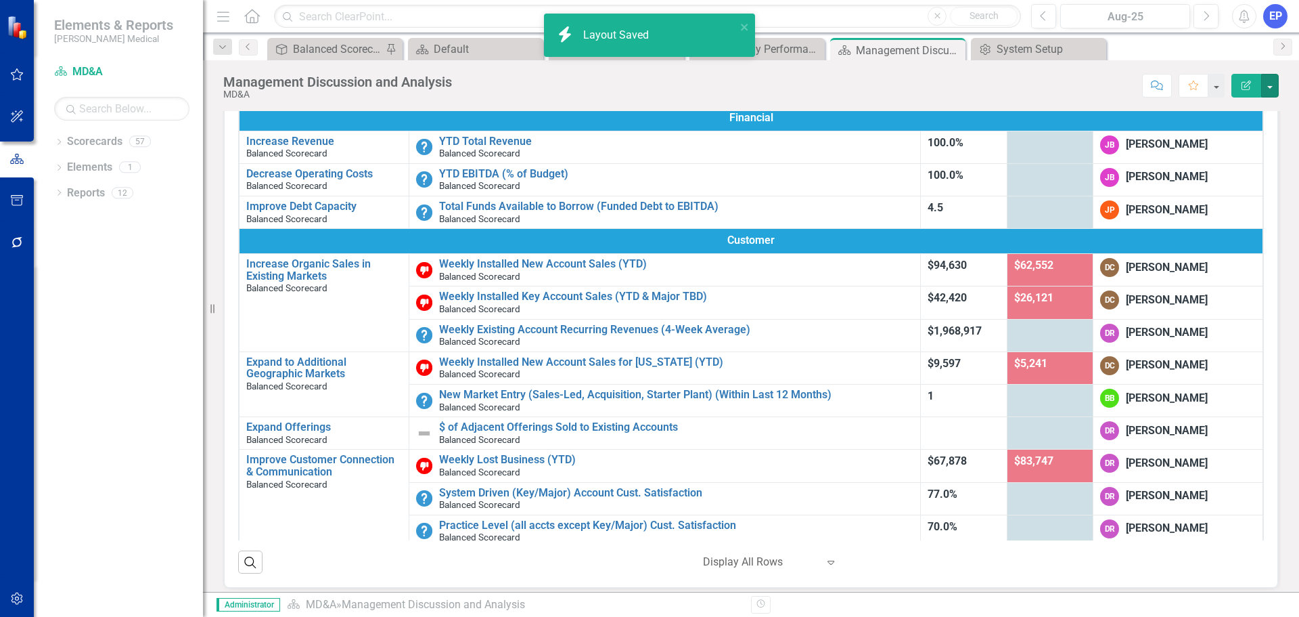
scroll to position [175, 0]
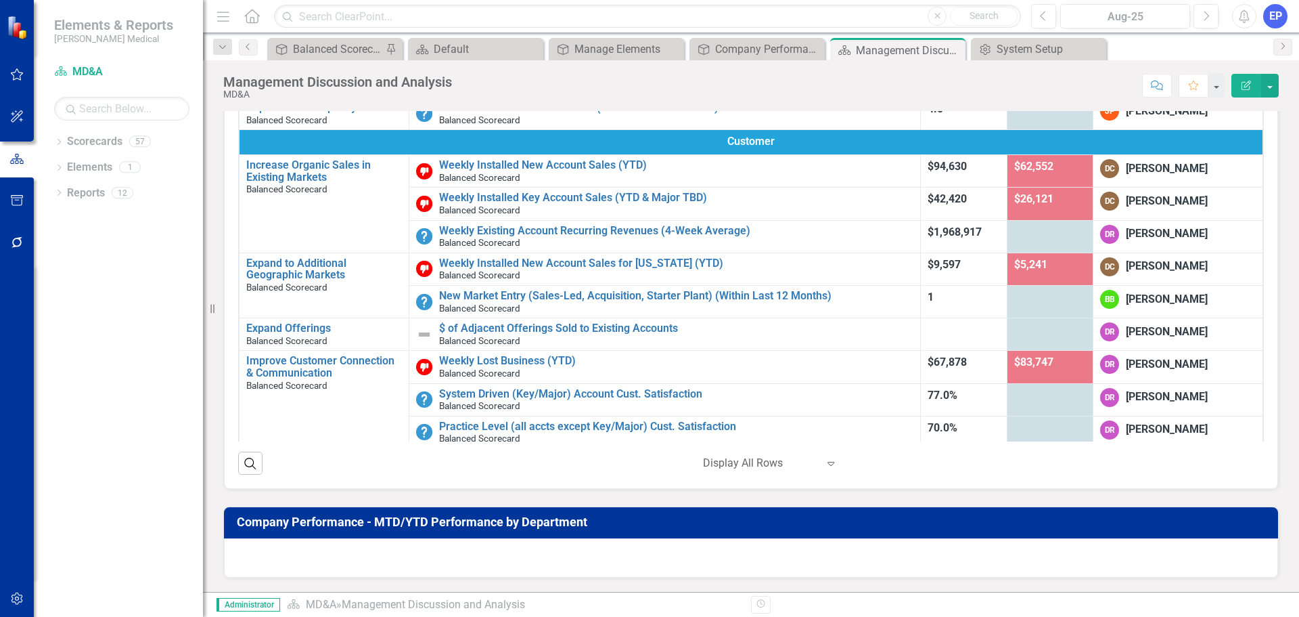
click at [592, 549] on div at bounding box center [751, 557] width 1054 height 39
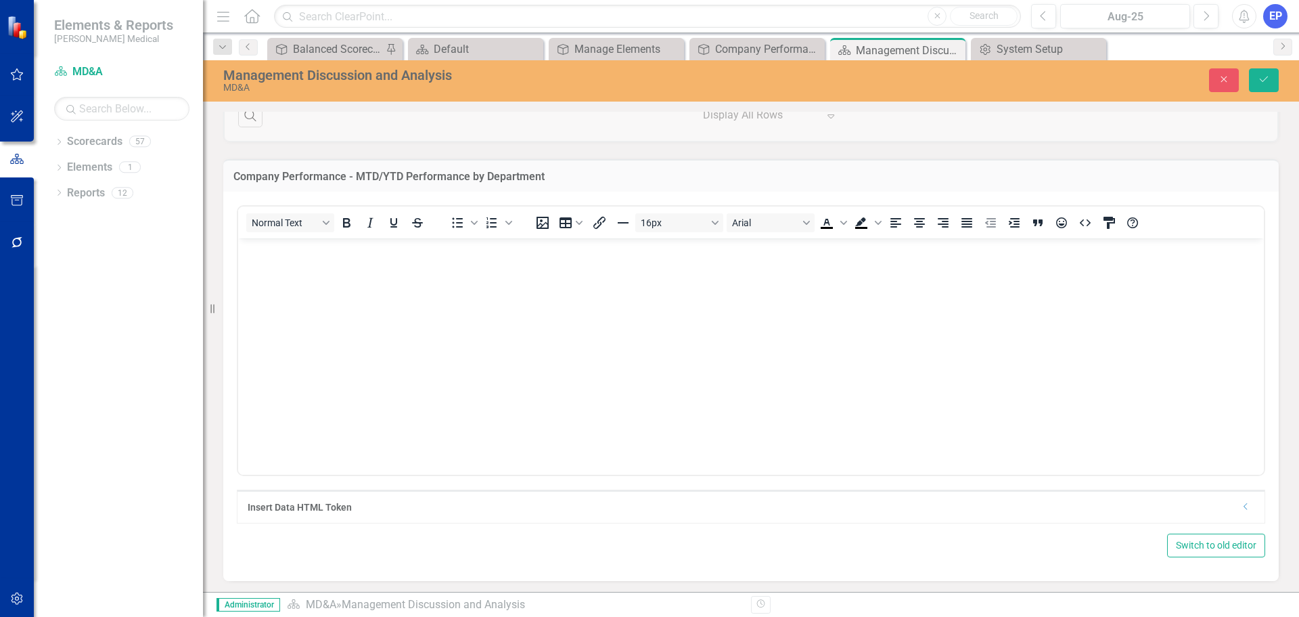
scroll to position [526, 0]
click at [1237, 511] on div "Insert Data HTML Token Dropdown" at bounding box center [751, 503] width 1027 height 32
click at [1226, 506] on div "Insert Data HTML Token" at bounding box center [745, 504] width 994 height 14
click at [1241, 508] on icon "Dropdown" at bounding box center [1246, 503] width 10 height 8
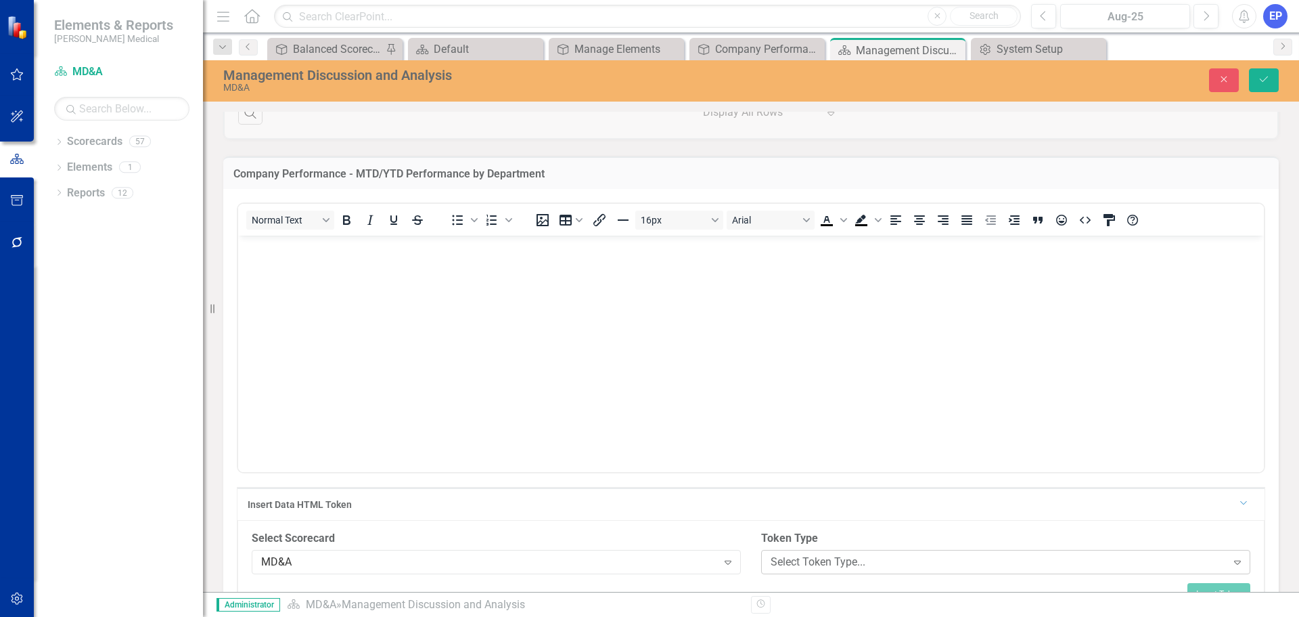
click at [805, 566] on div "Select Token Type..." at bounding box center [999, 562] width 456 height 16
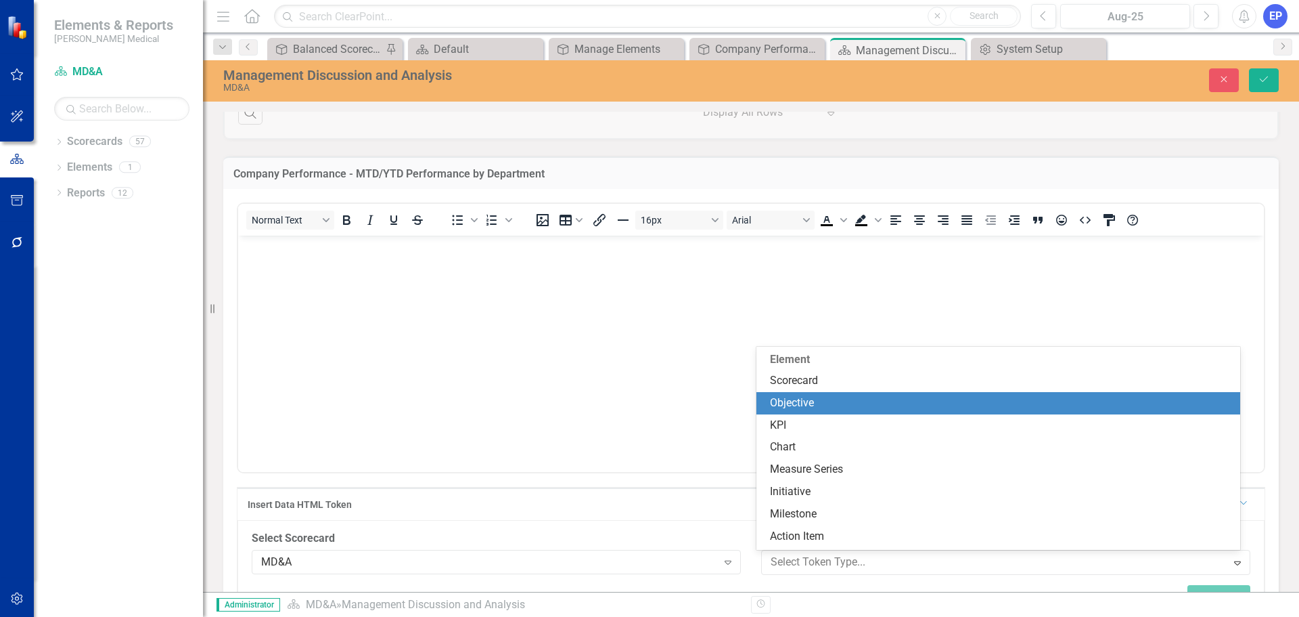
click at [799, 413] on div "Objective" at bounding box center [999, 403] width 485 height 22
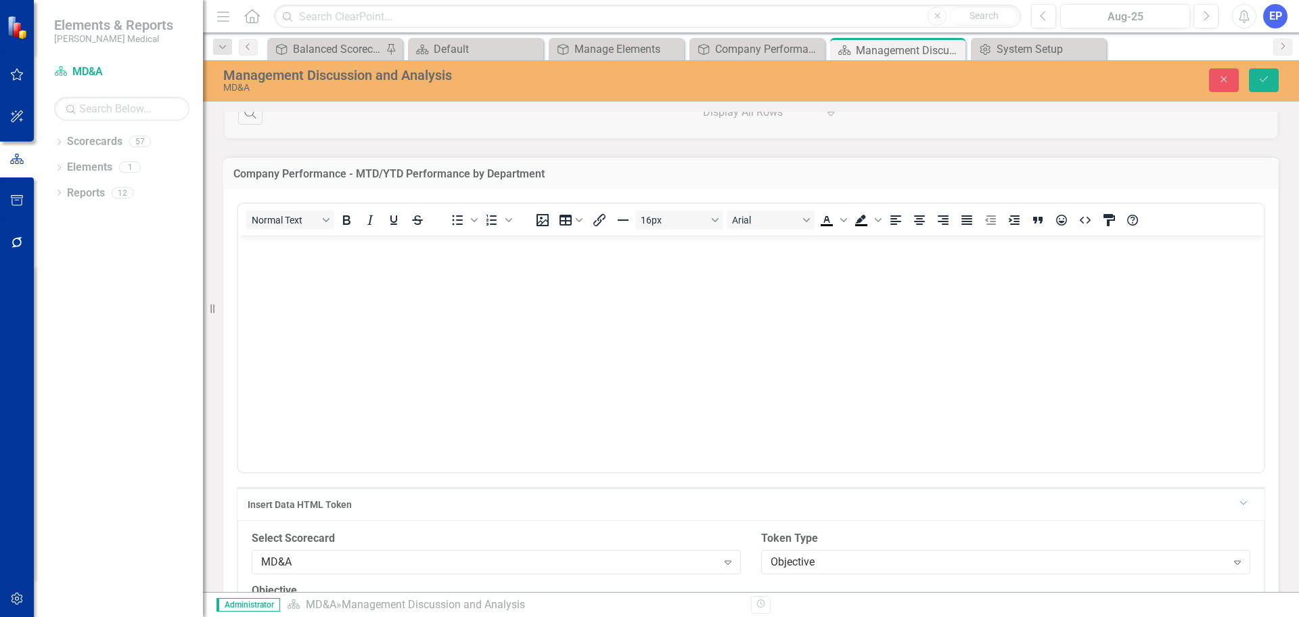
scroll to position [673, 0]
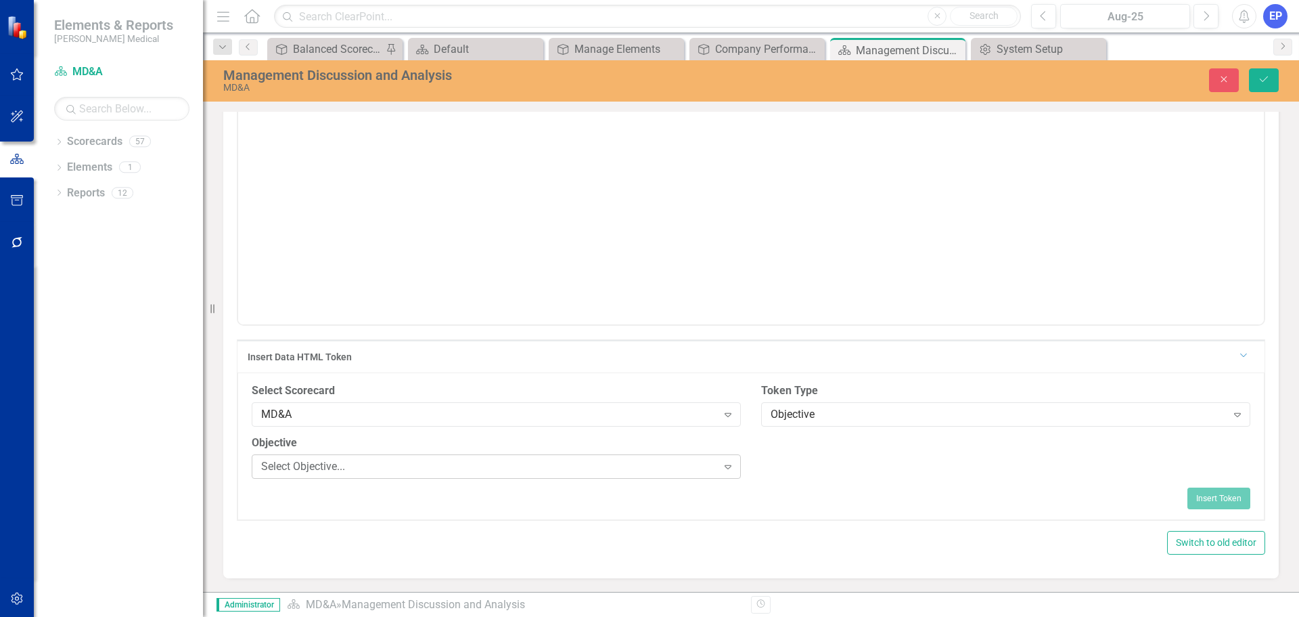
click at [539, 464] on div "Select Objective..." at bounding box center [489, 467] width 456 height 16
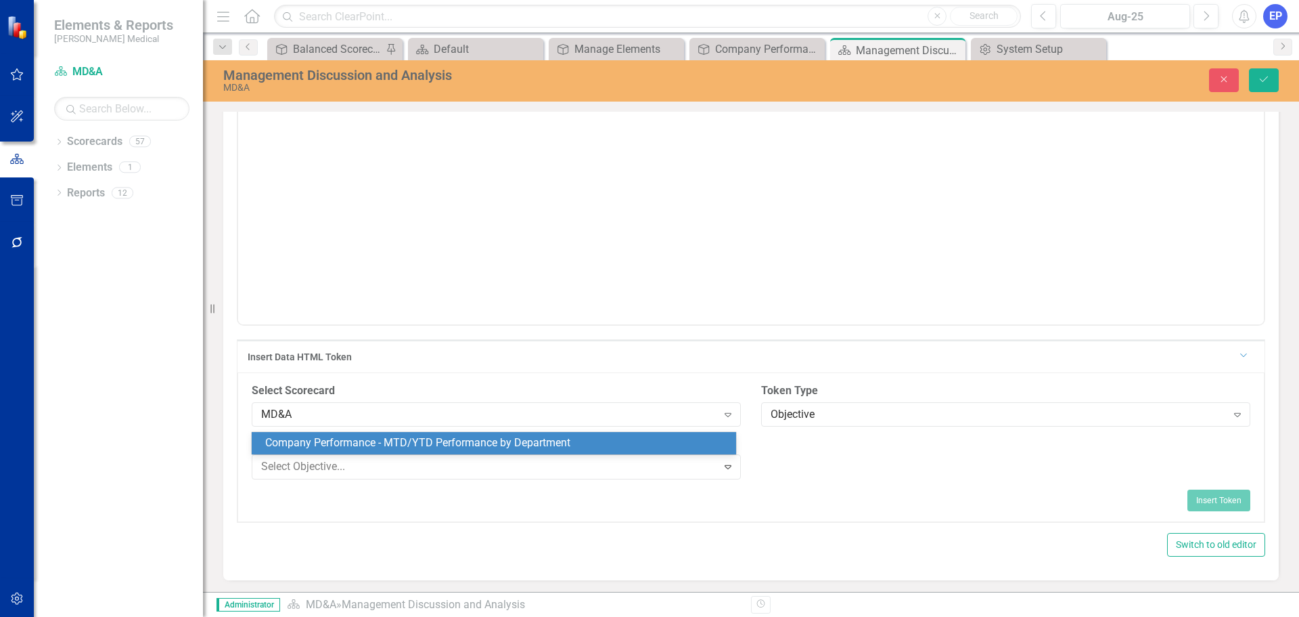
click at [543, 445] on div "Company Performance - MTD/YTD Performance by Department" at bounding box center [496, 443] width 463 height 16
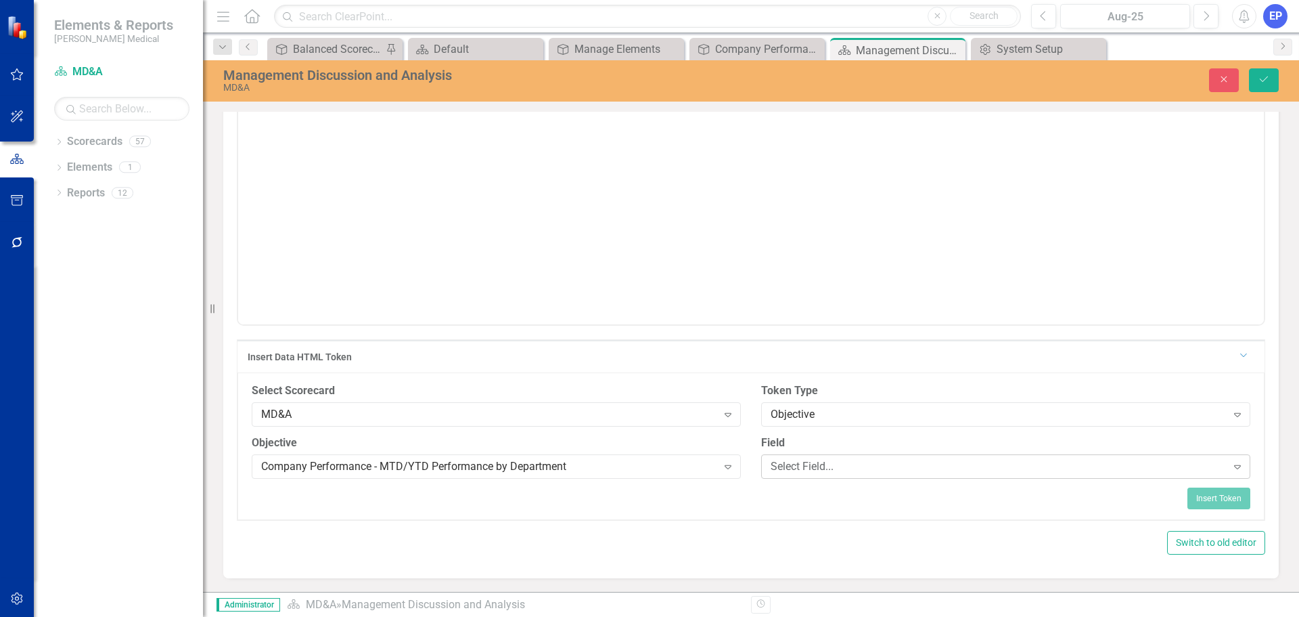
click at [782, 468] on div "Select Field..." at bounding box center [999, 467] width 456 height 16
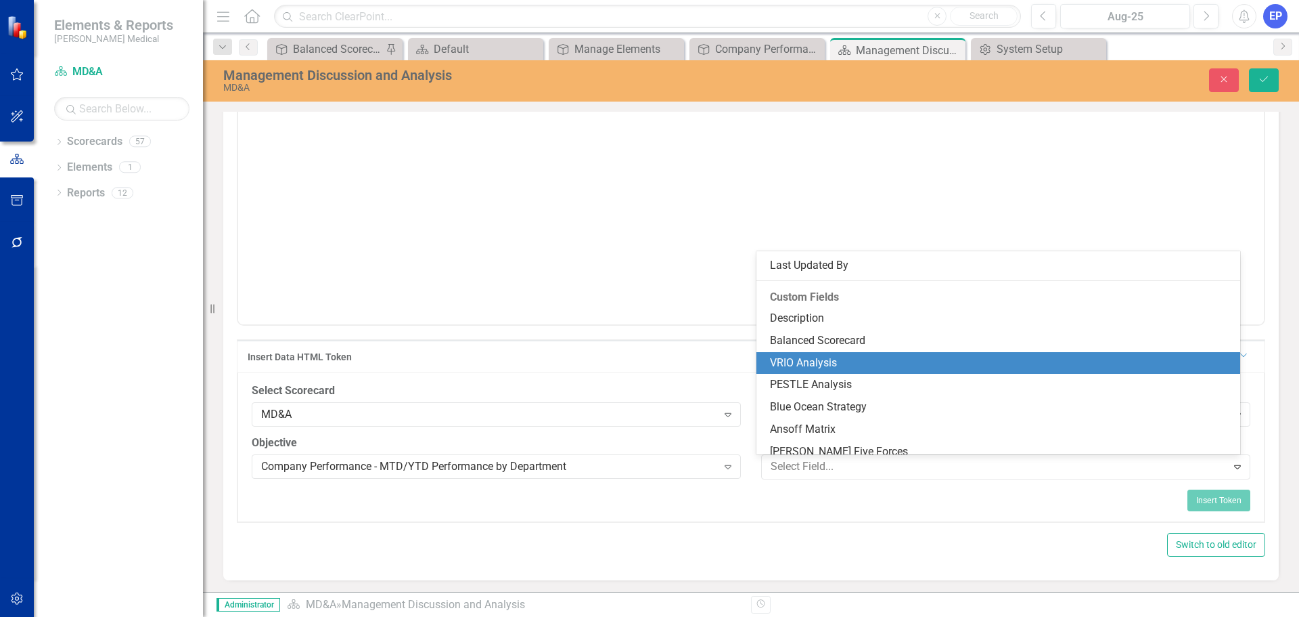
scroll to position [392, 0]
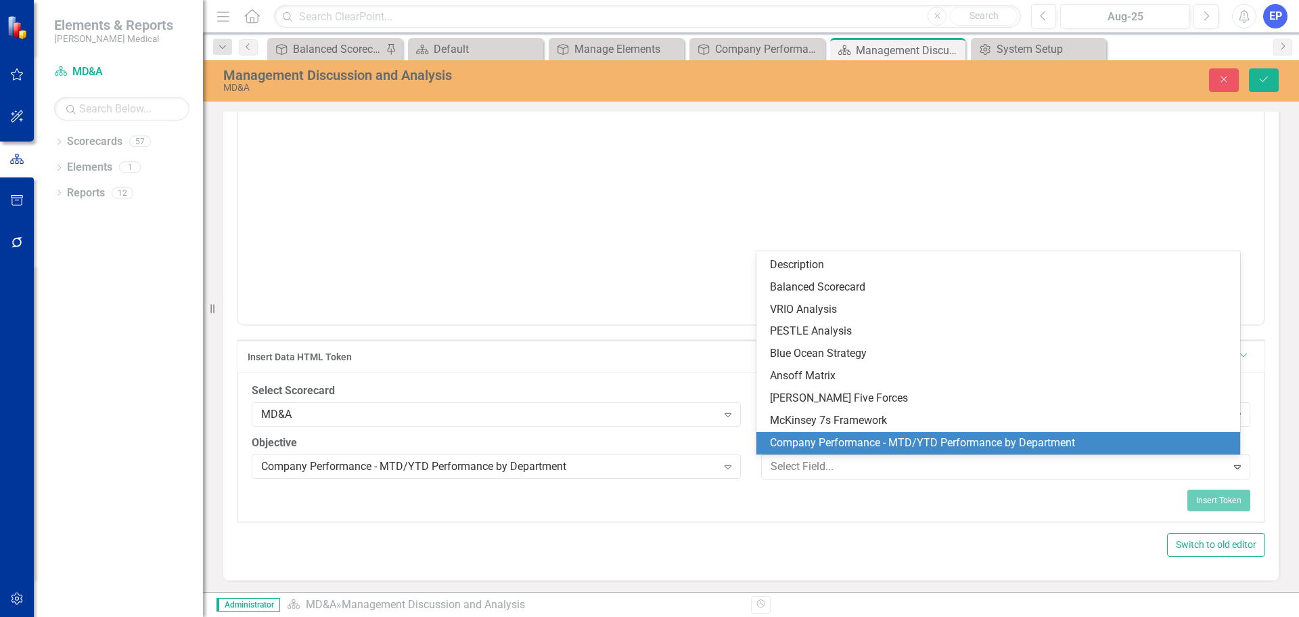
click at [877, 441] on div "Company Performance - MTD/YTD Performance by Department" at bounding box center [1001, 443] width 463 height 16
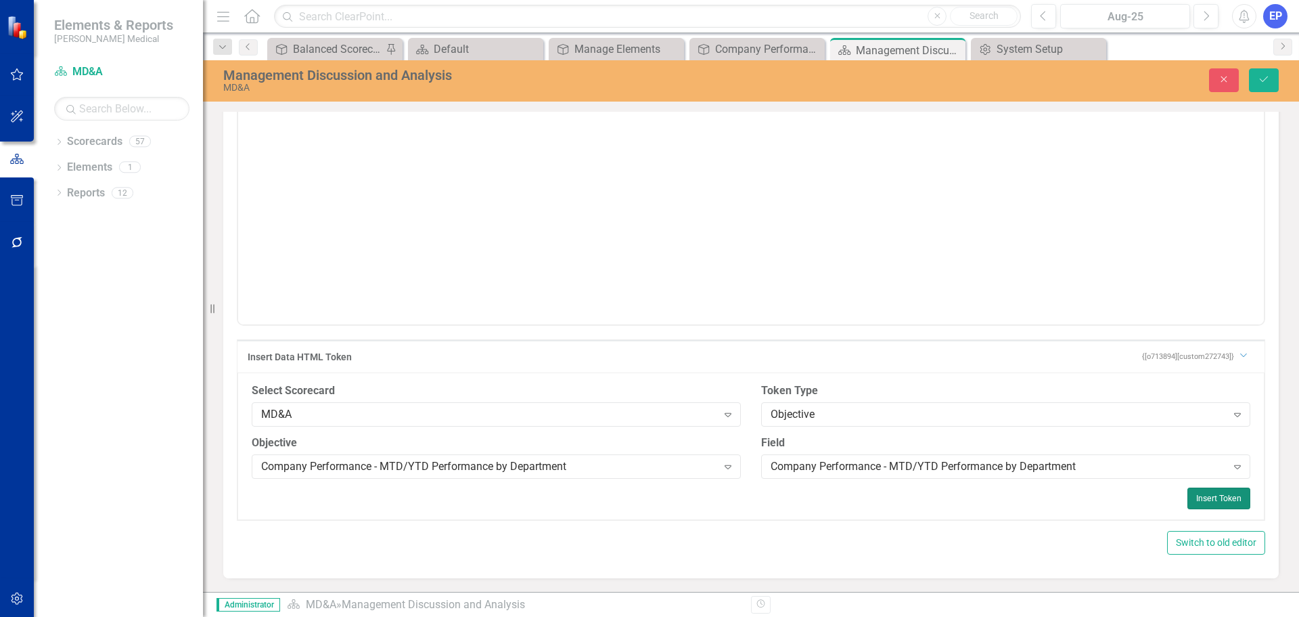
click at [1199, 502] on button "Insert Token" at bounding box center [1219, 498] width 63 height 22
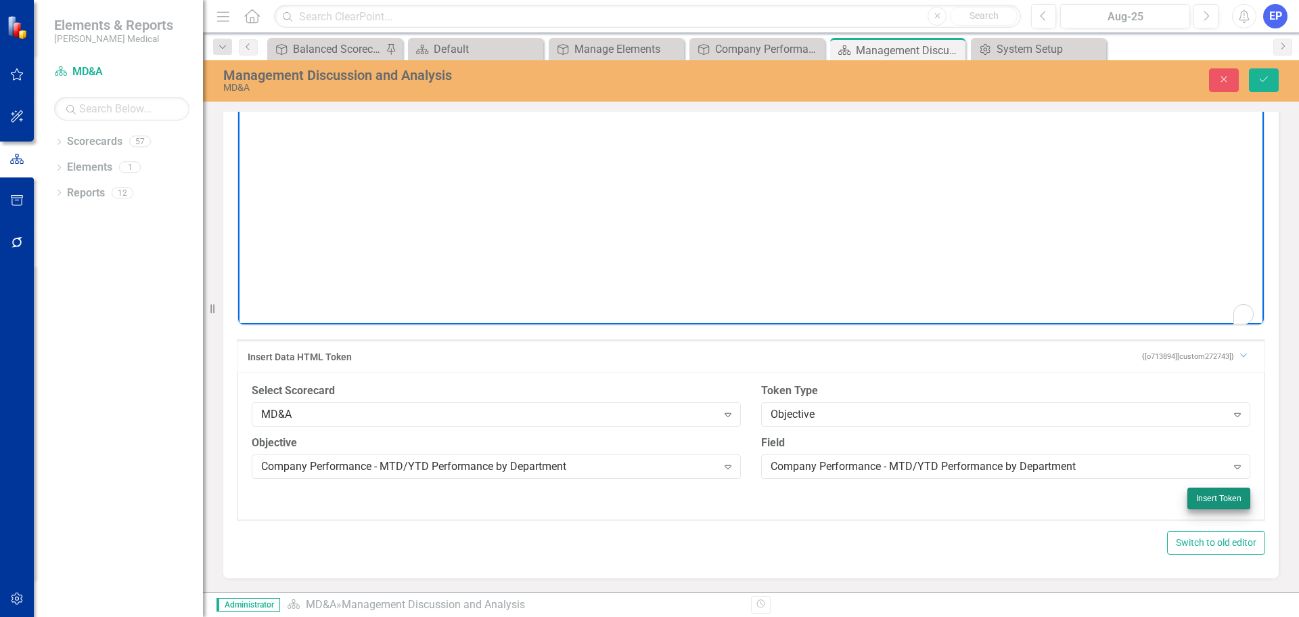
scroll to position [421, 0]
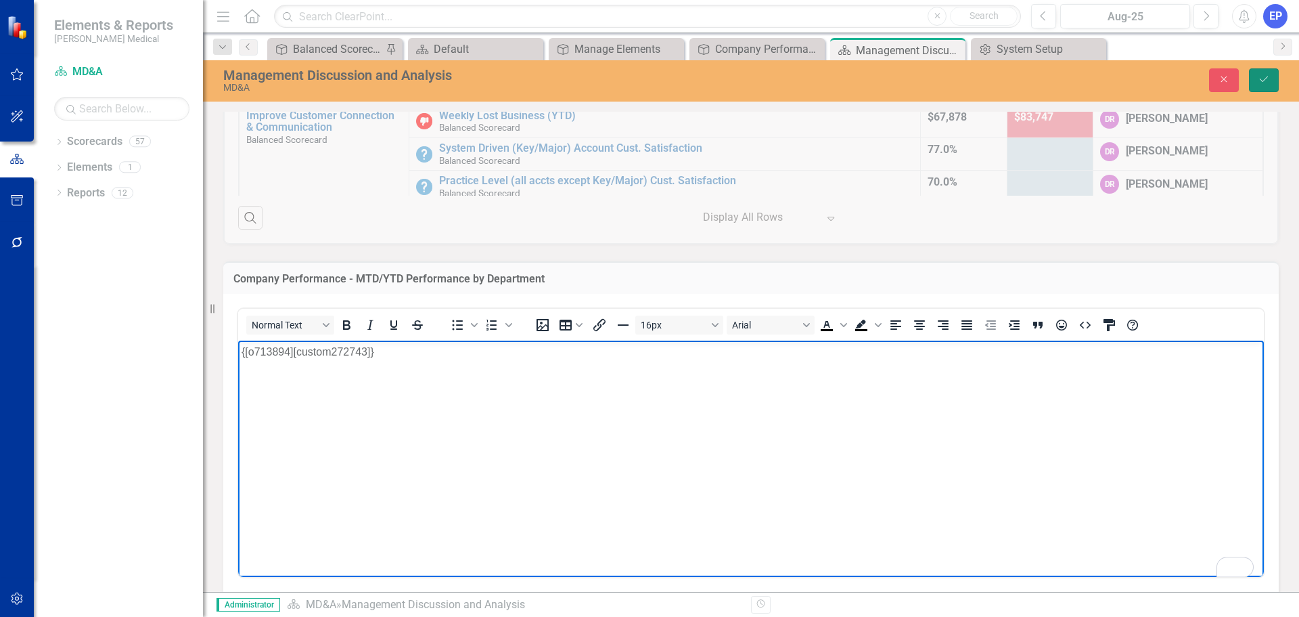
click at [1261, 77] on icon "Save" at bounding box center [1264, 78] width 12 height 9
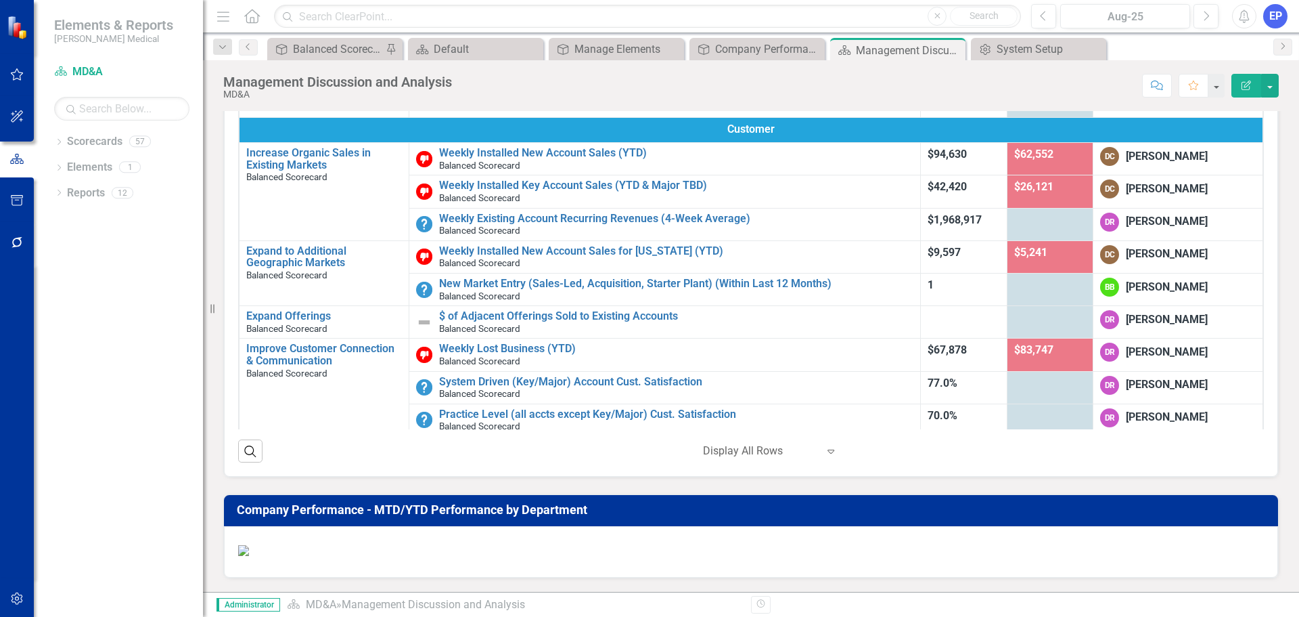
scroll to position [541, 0]
click at [1038, 18] on button "Previous" at bounding box center [1043, 16] width 25 height 24
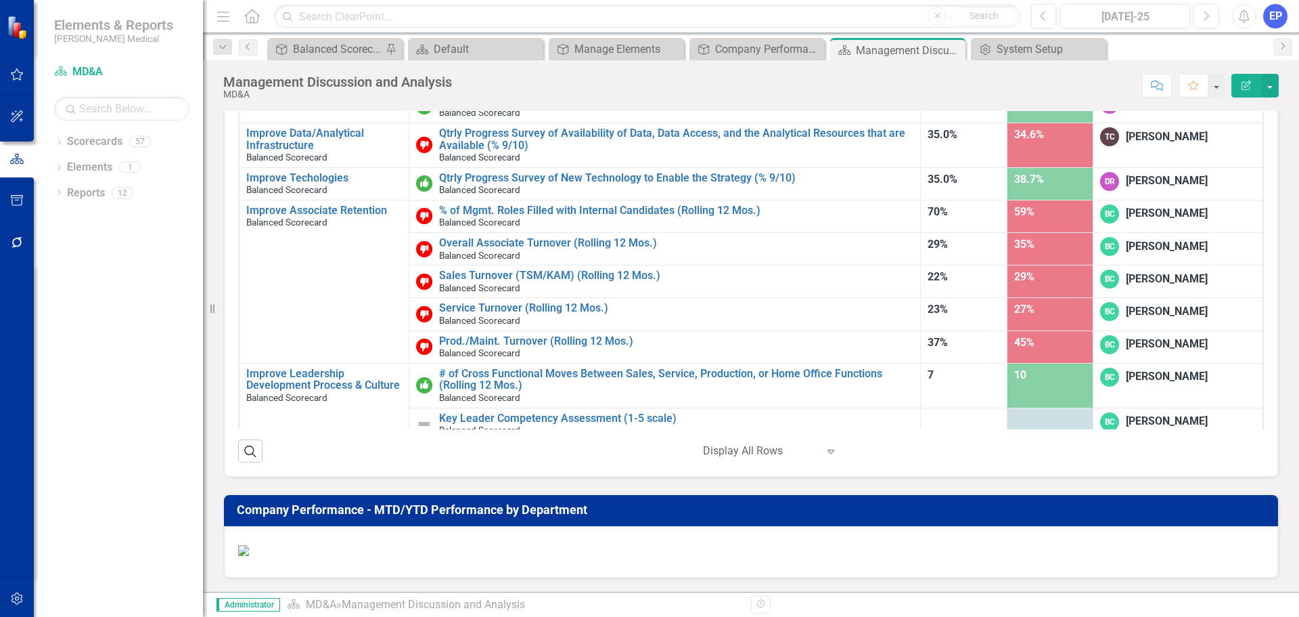
scroll to position [338, 0]
click at [288, 499] on td "Company Performance - MTD/YTD Performance by Department" at bounding box center [753, 511] width 1033 height 24
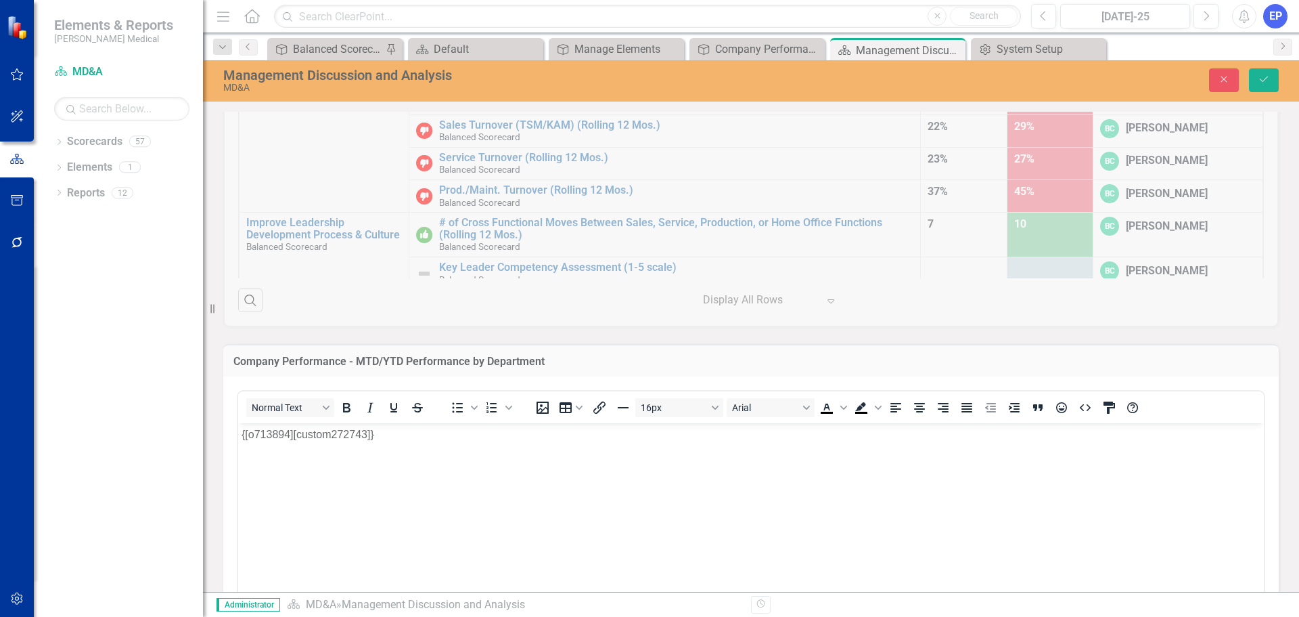
scroll to position [0, 0]
drag, startPoint x: 565, startPoint y: 358, endPoint x: 225, endPoint y: 352, distance: 339.8
click at [225, 352] on div "Company Performance - MTD/YTD Performance by Department" at bounding box center [751, 360] width 1056 height 33
click at [241, 353] on div "Company Performance - MTD/YTD Performance by Department" at bounding box center [751, 360] width 1056 height 33
click at [241, 361] on h3 "Company Performance - MTD/YTD Performance by Department" at bounding box center [750, 361] width 1035 height 12
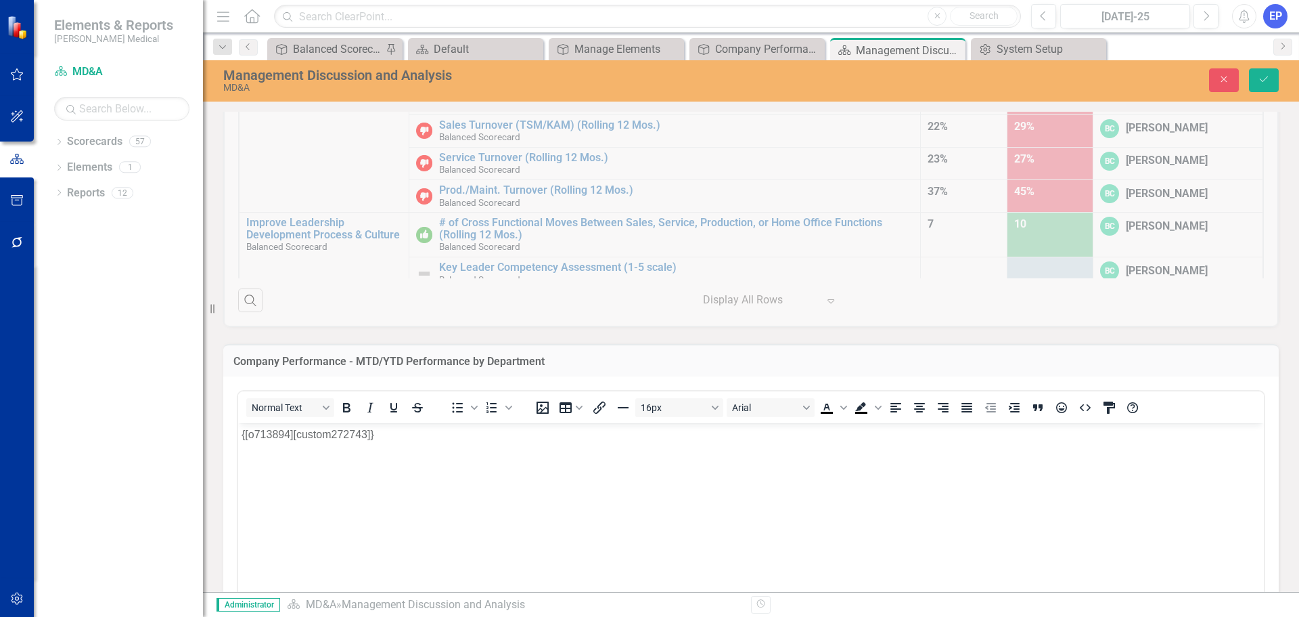
click at [236, 363] on h3 "Company Performance - MTD/YTD Performance by Department" at bounding box center [750, 361] width 1035 height 12
click at [1227, 80] on icon "Close" at bounding box center [1224, 78] width 12 height 9
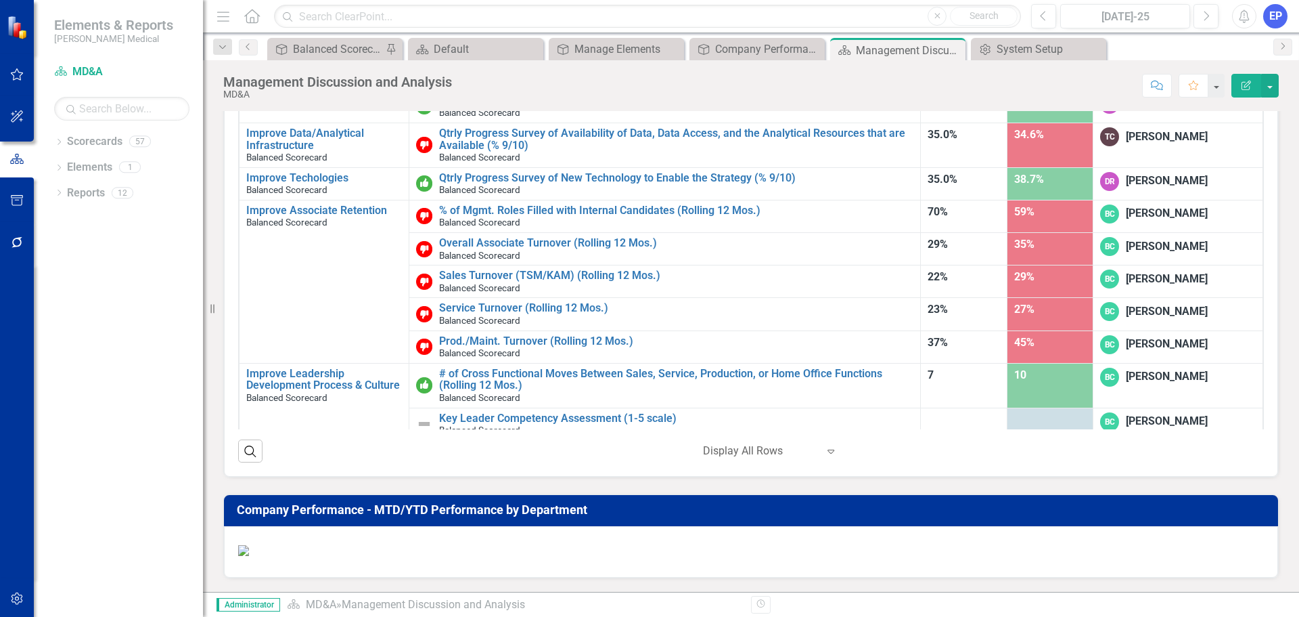
scroll to position [603, 0]
click at [1038, 18] on button "Previous" at bounding box center [1043, 16] width 25 height 24
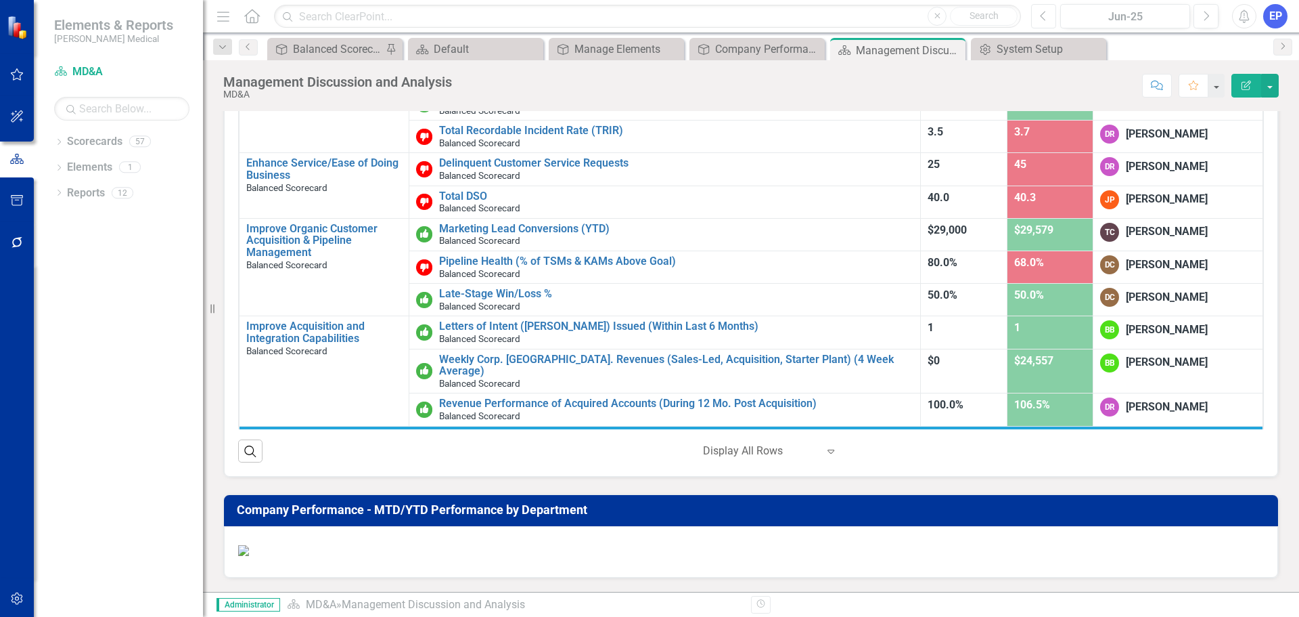
scroll to position [671, 0]
click at [1202, 16] on button "Next" at bounding box center [1206, 16] width 25 height 24
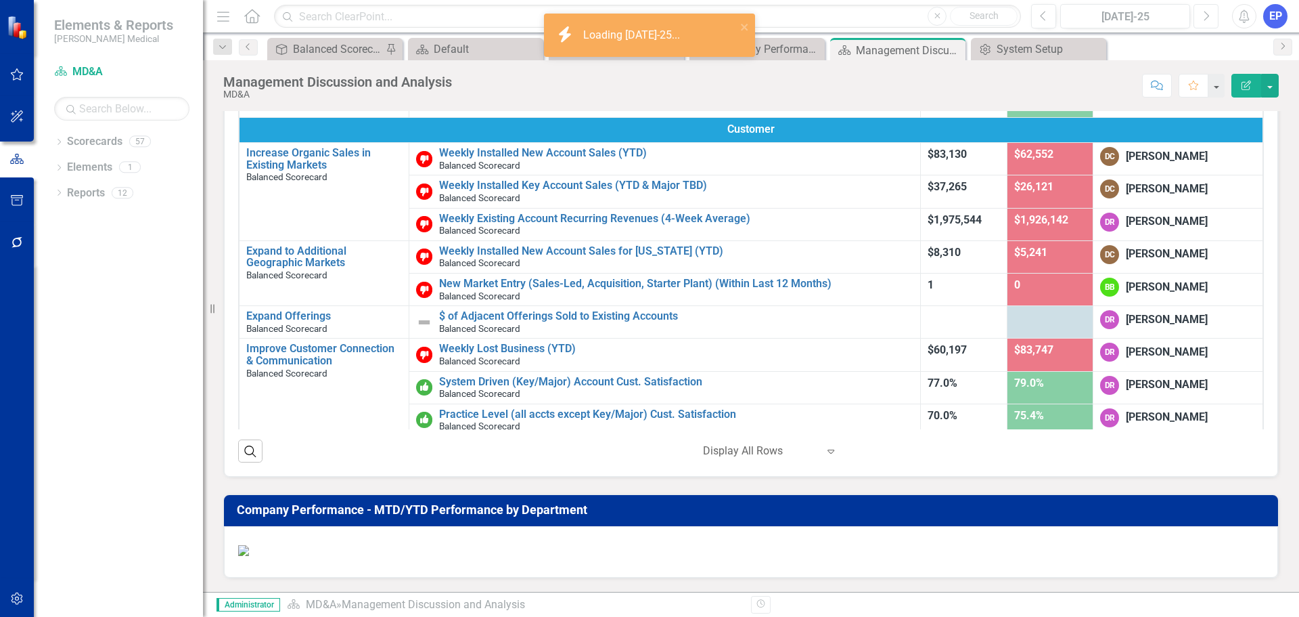
scroll to position [671, 0]
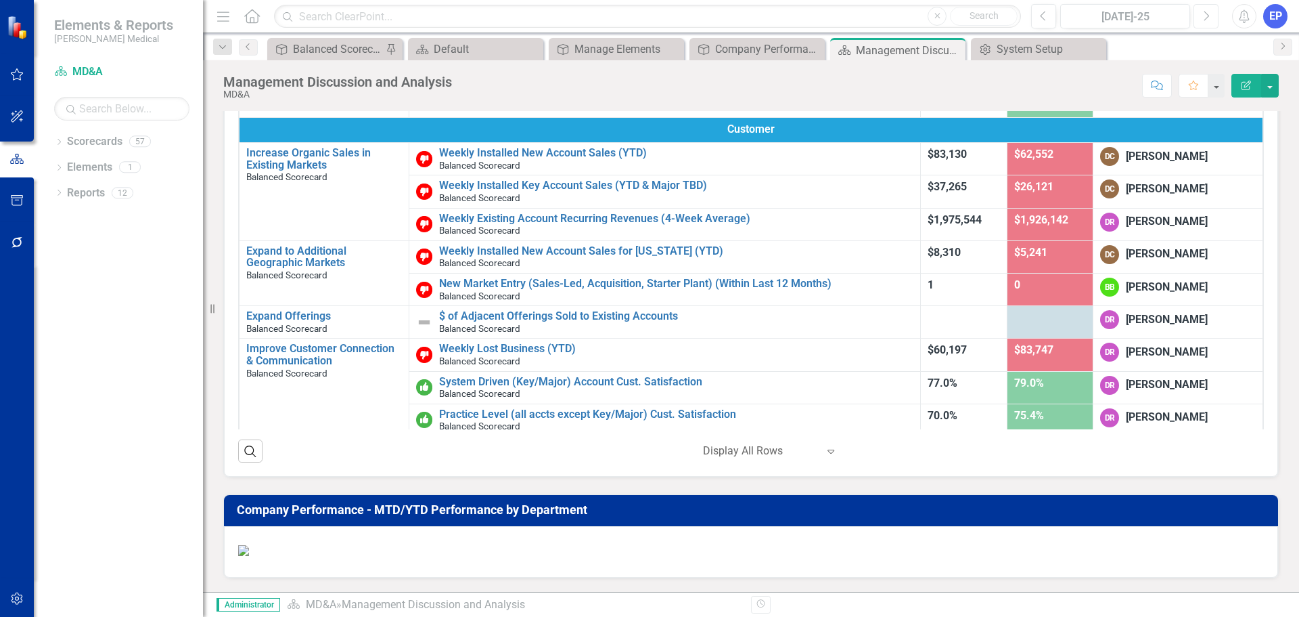
click at [1195, 18] on button "Next" at bounding box center [1206, 16] width 25 height 24
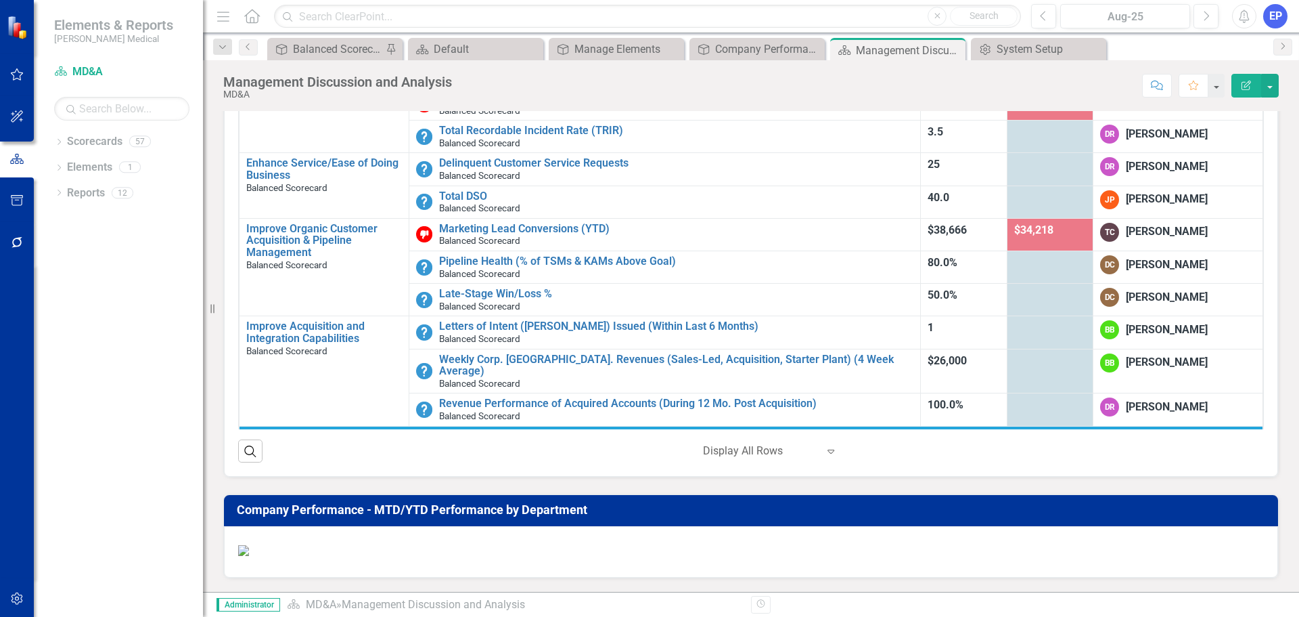
scroll to position [609, 0]
click at [1042, 16] on icon "button" at bounding box center [1043, 15] width 5 height 9
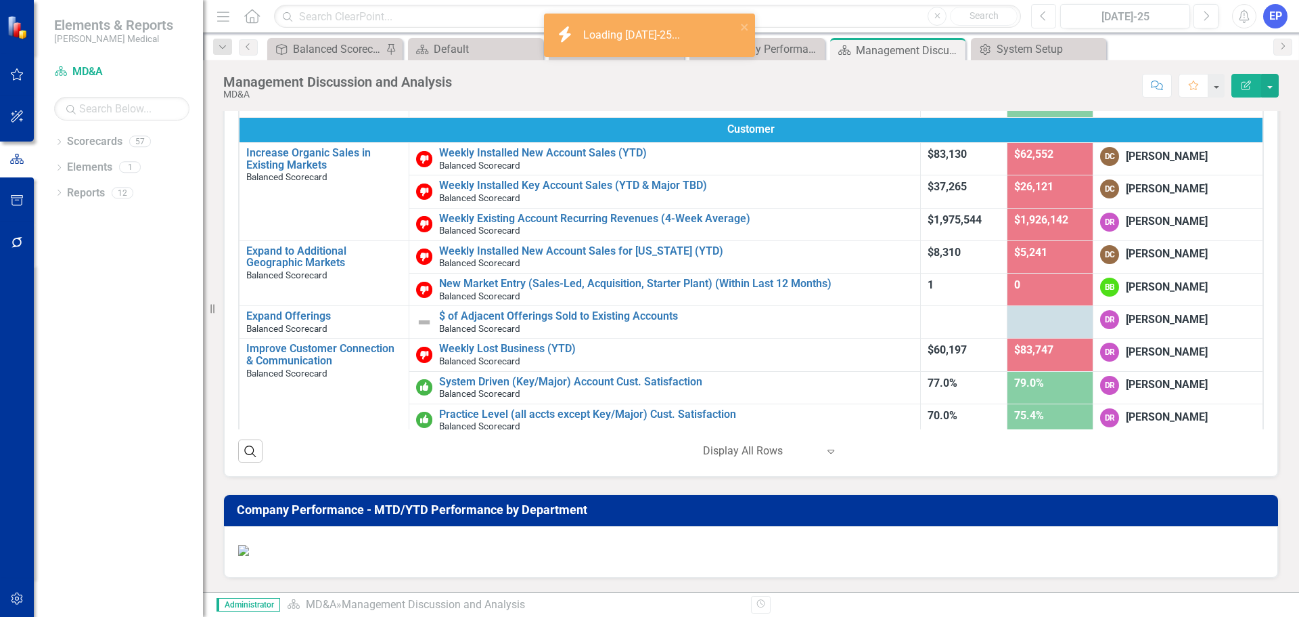
scroll to position [671, 0]
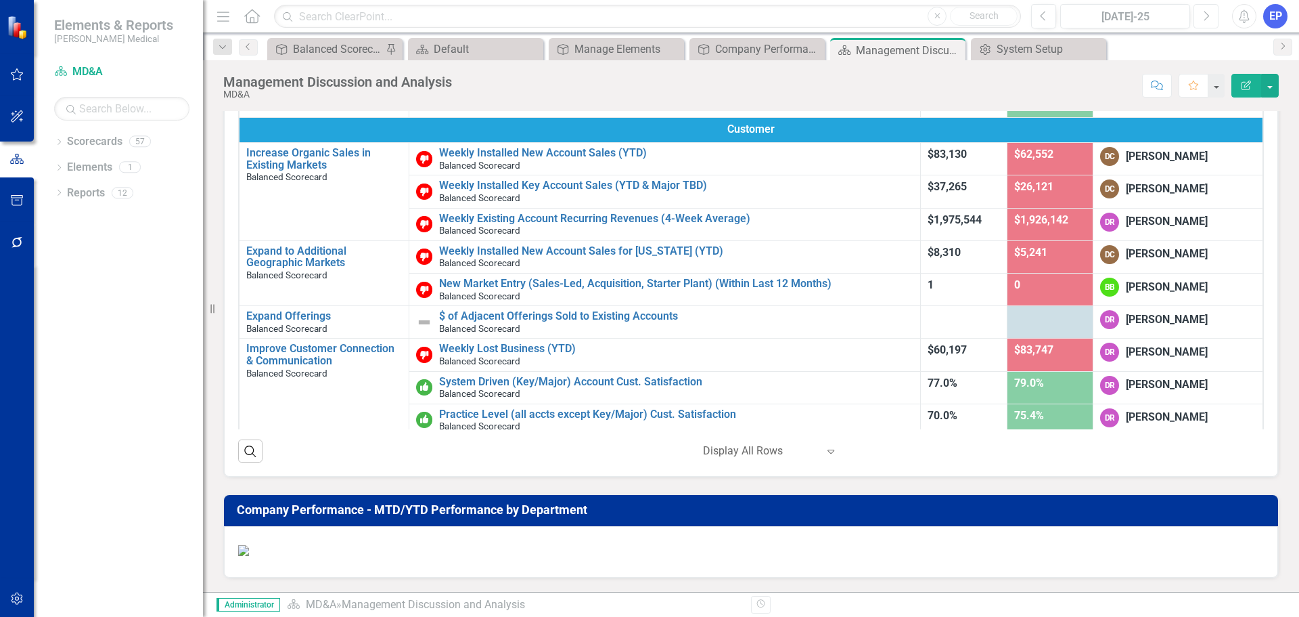
click at [1207, 14] on icon "Next" at bounding box center [1206, 16] width 7 height 12
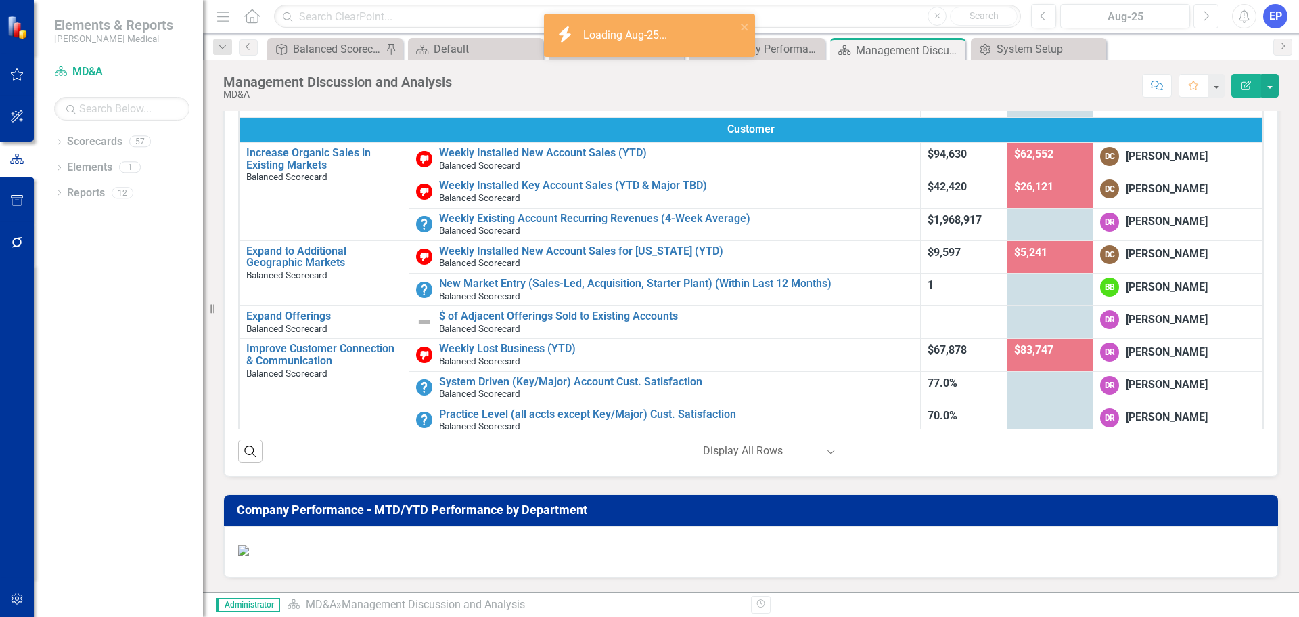
scroll to position [671, 0]
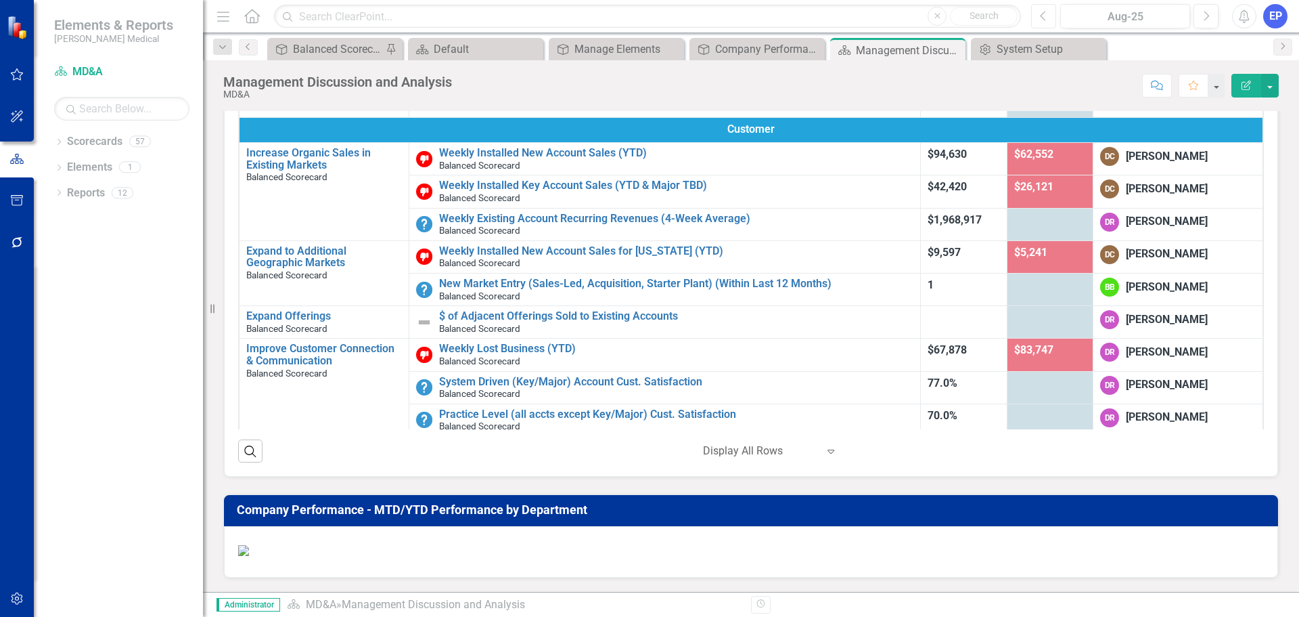
click at [1042, 19] on icon "Previous" at bounding box center [1043, 16] width 7 height 12
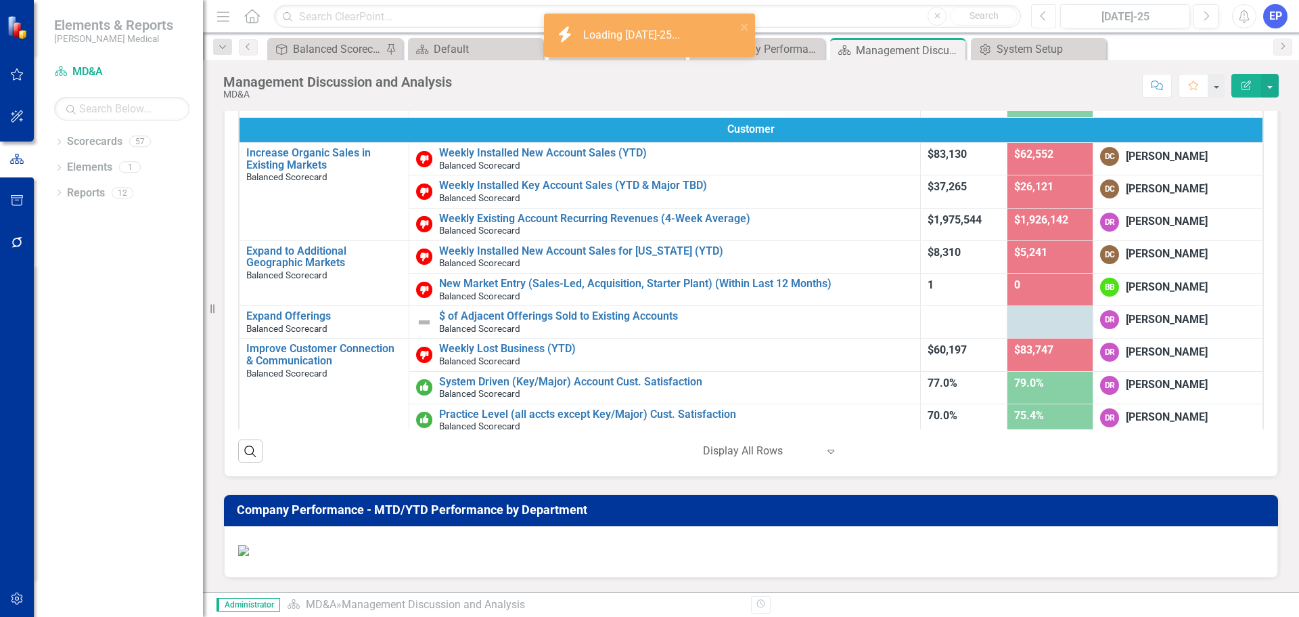
scroll to position [671, 0]
click at [1043, 10] on icon "Previous" at bounding box center [1043, 16] width 7 height 12
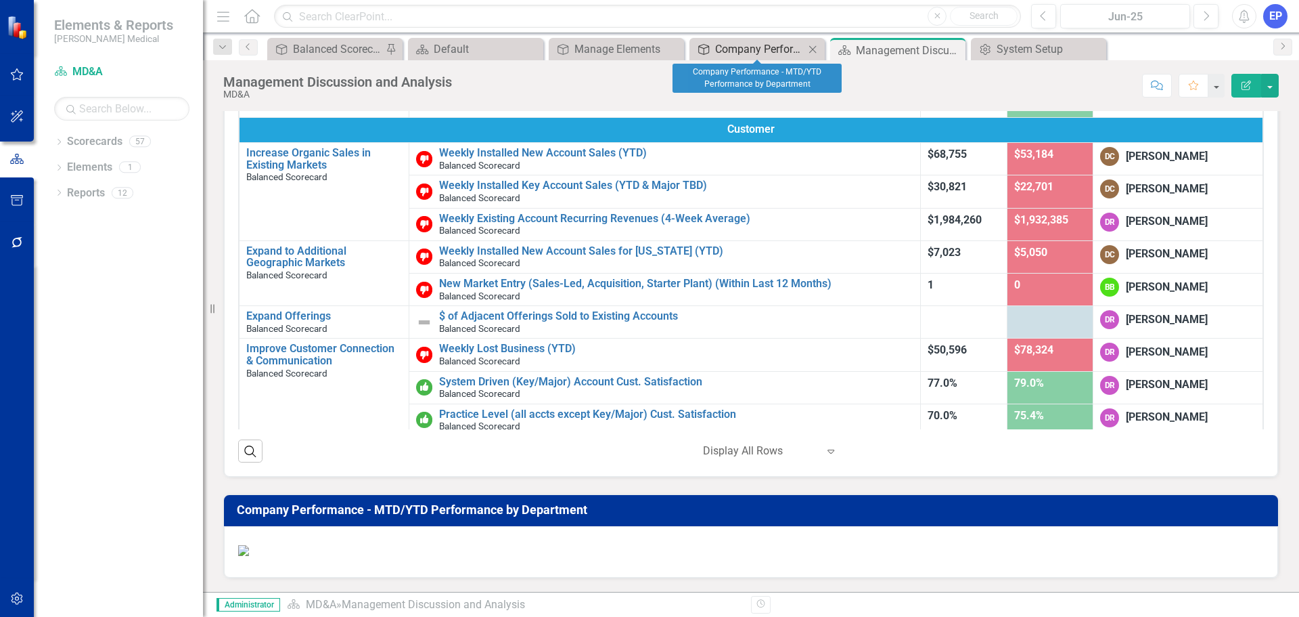
click at [736, 46] on div "Company Performance - MTD/YTD Performance by Department" at bounding box center [759, 49] width 89 height 17
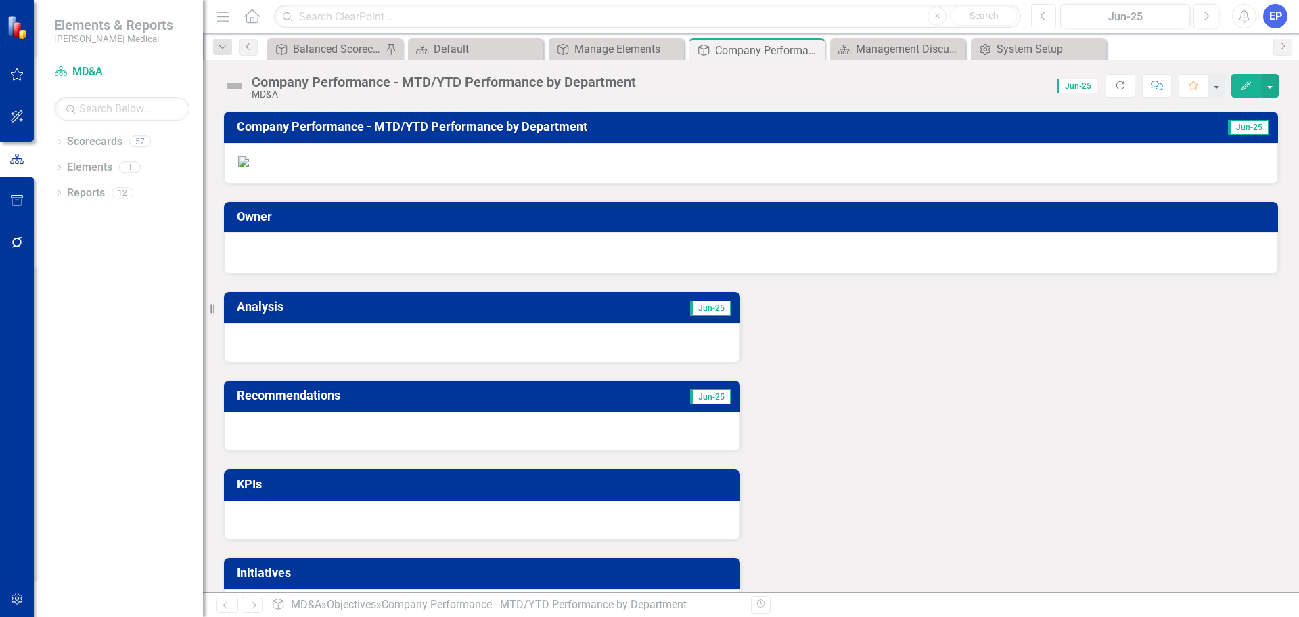
click at [1042, 21] on icon "Previous" at bounding box center [1043, 16] width 7 height 12
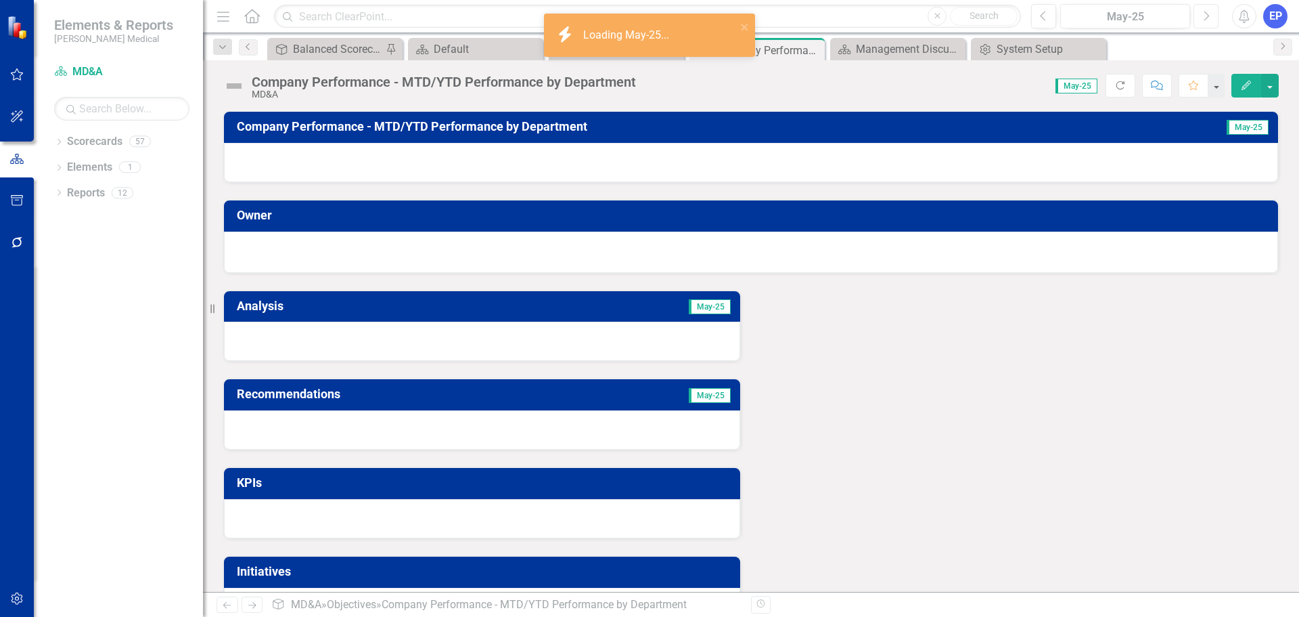
click at [1213, 17] on button "Next" at bounding box center [1206, 16] width 25 height 24
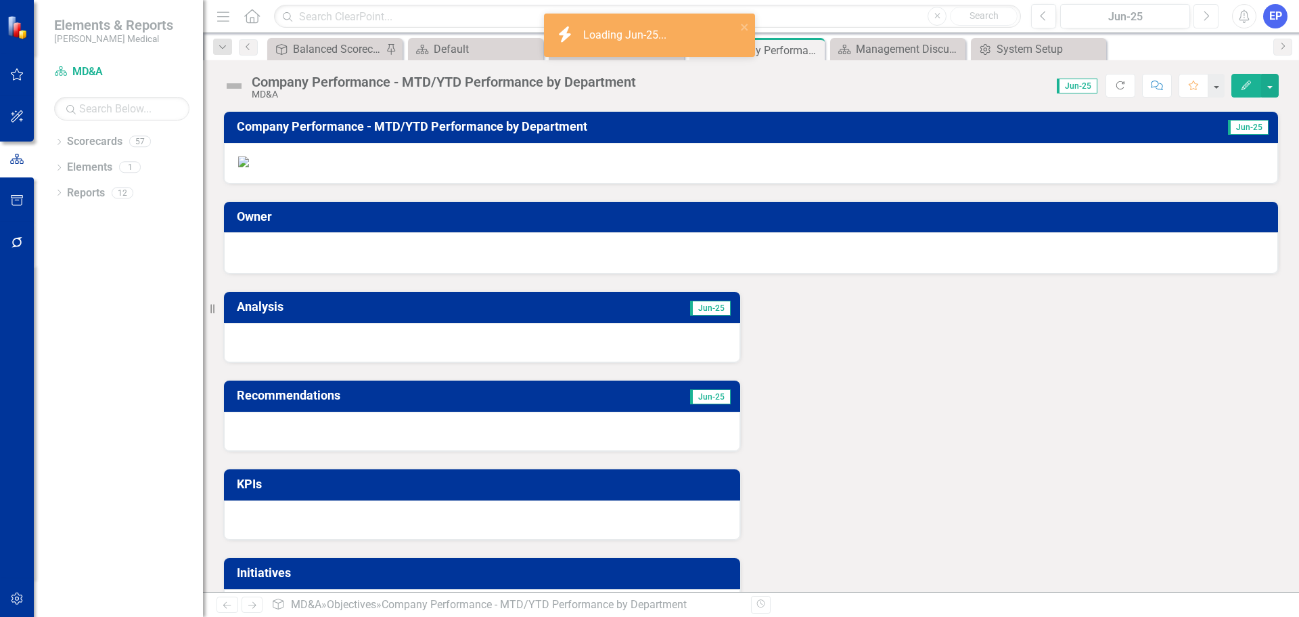
click at [1207, 17] on icon "Next" at bounding box center [1206, 16] width 7 height 12
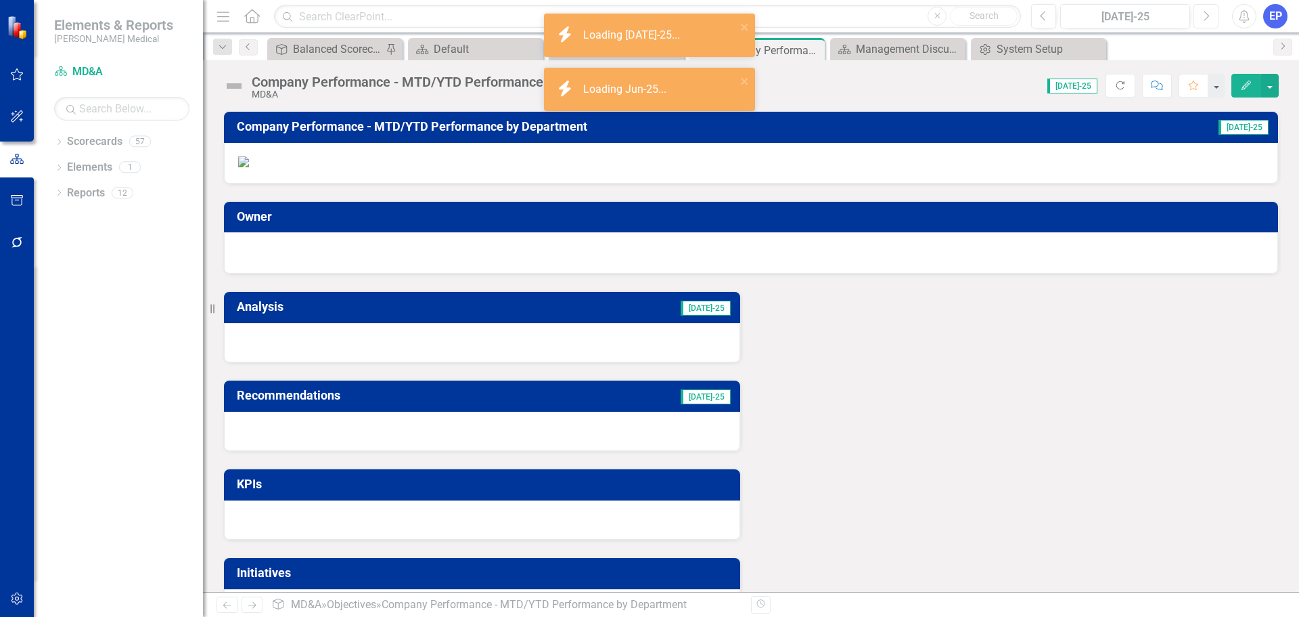
click at [1207, 17] on icon "Next" at bounding box center [1206, 16] width 7 height 12
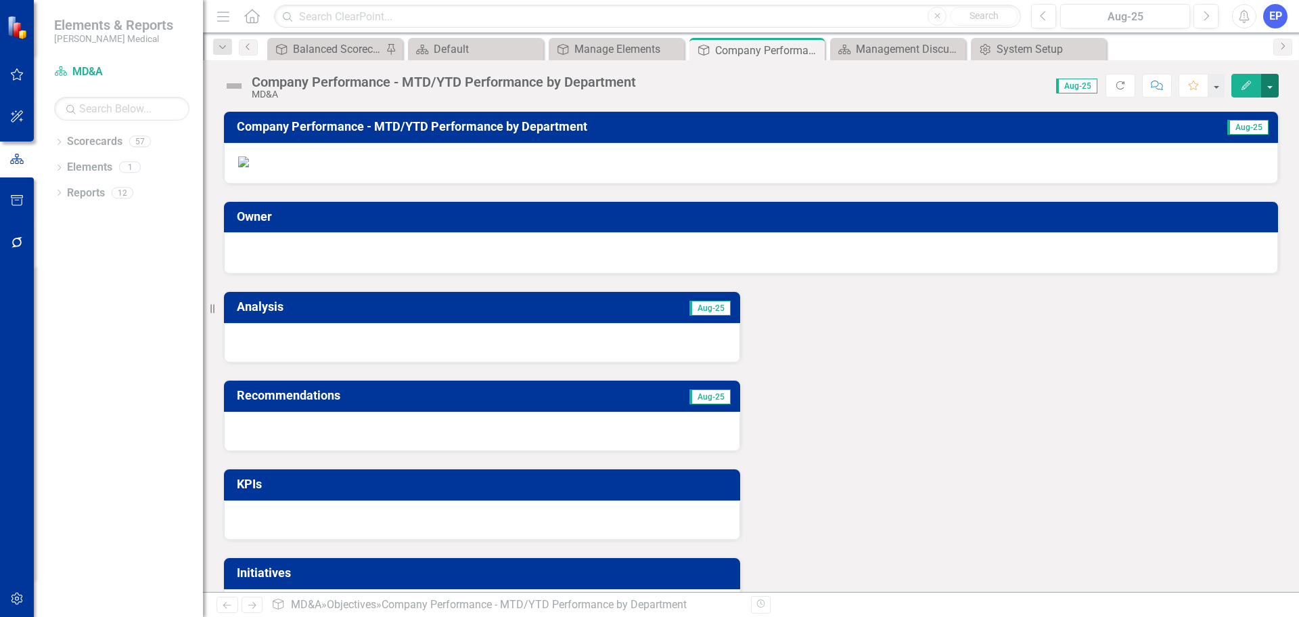
click at [1272, 85] on button "button" at bounding box center [1271, 86] width 18 height 24
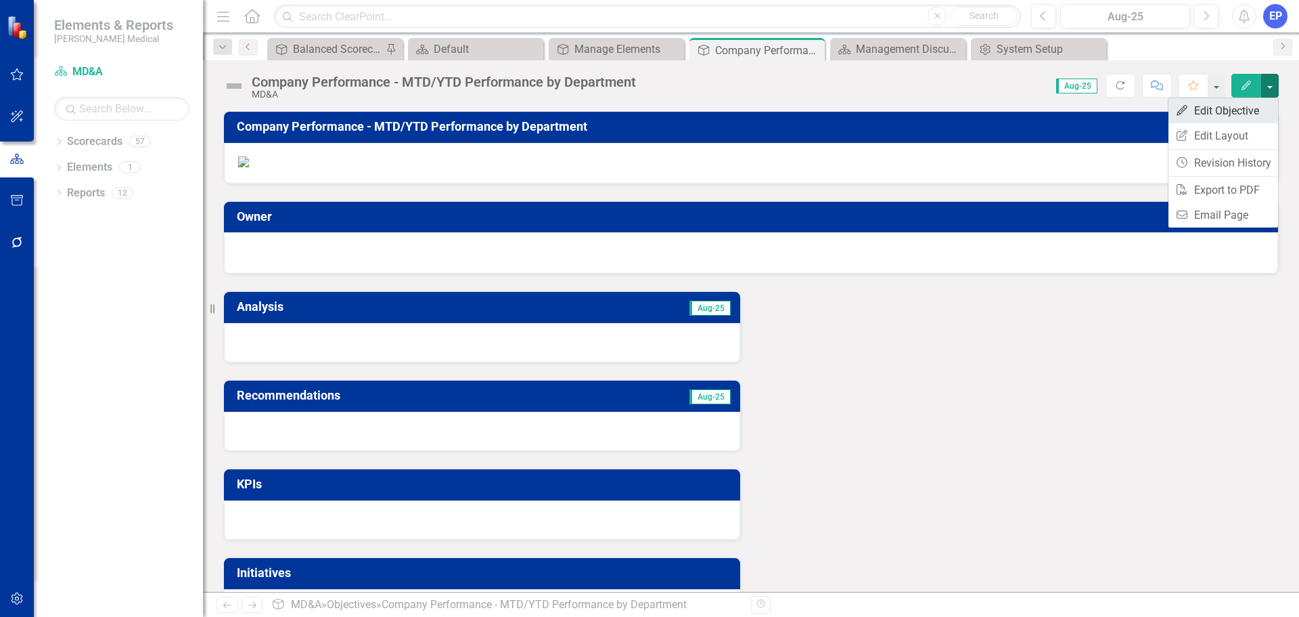
click at [1238, 110] on link "Edit Edit Objective" at bounding box center [1224, 110] width 110 height 25
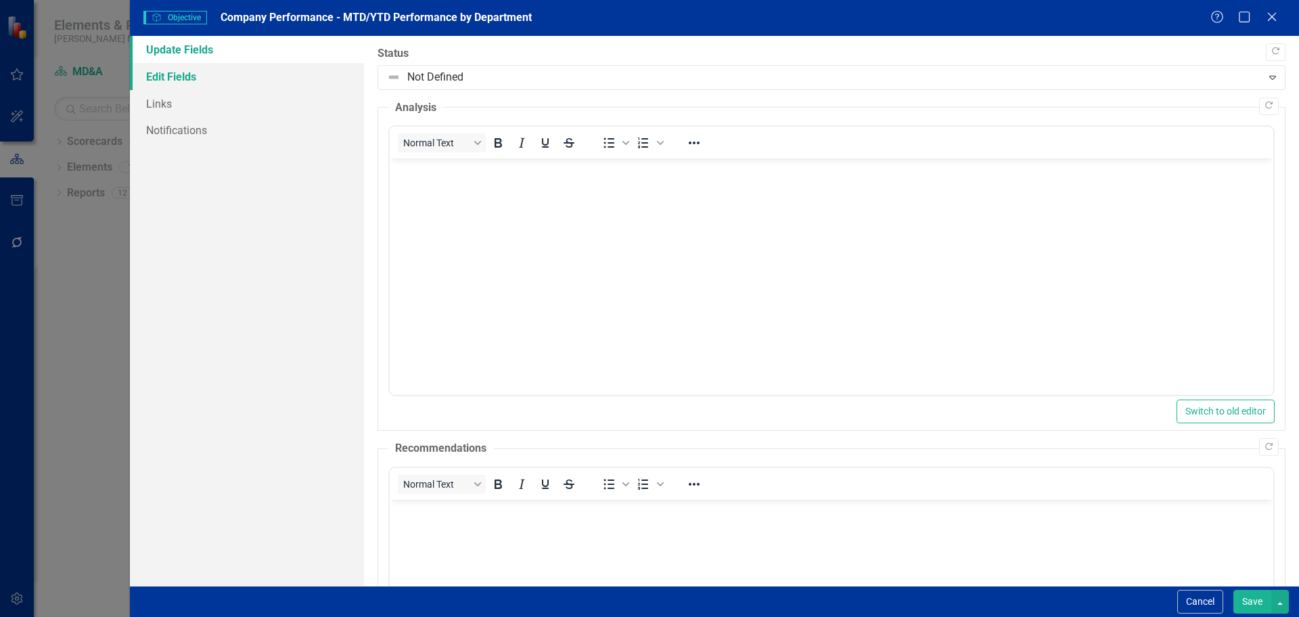
click at [210, 81] on link "Edit Fields" at bounding box center [247, 76] width 234 height 27
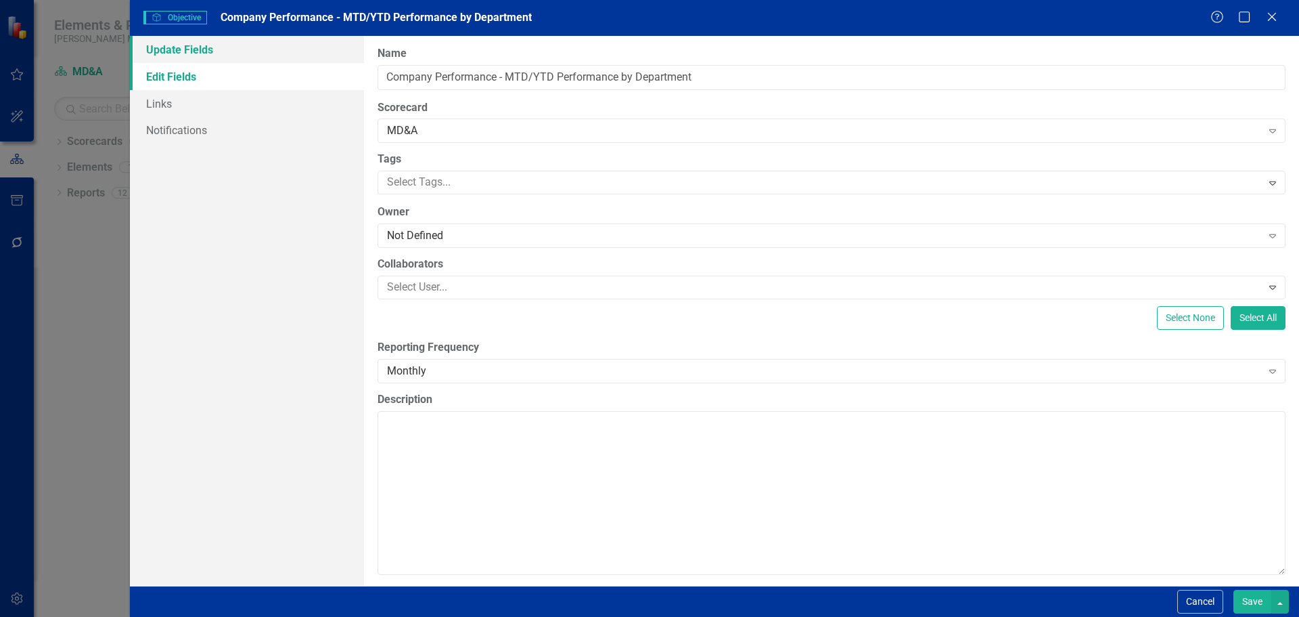
click at [198, 52] on link "Update Fields" at bounding box center [247, 49] width 234 height 27
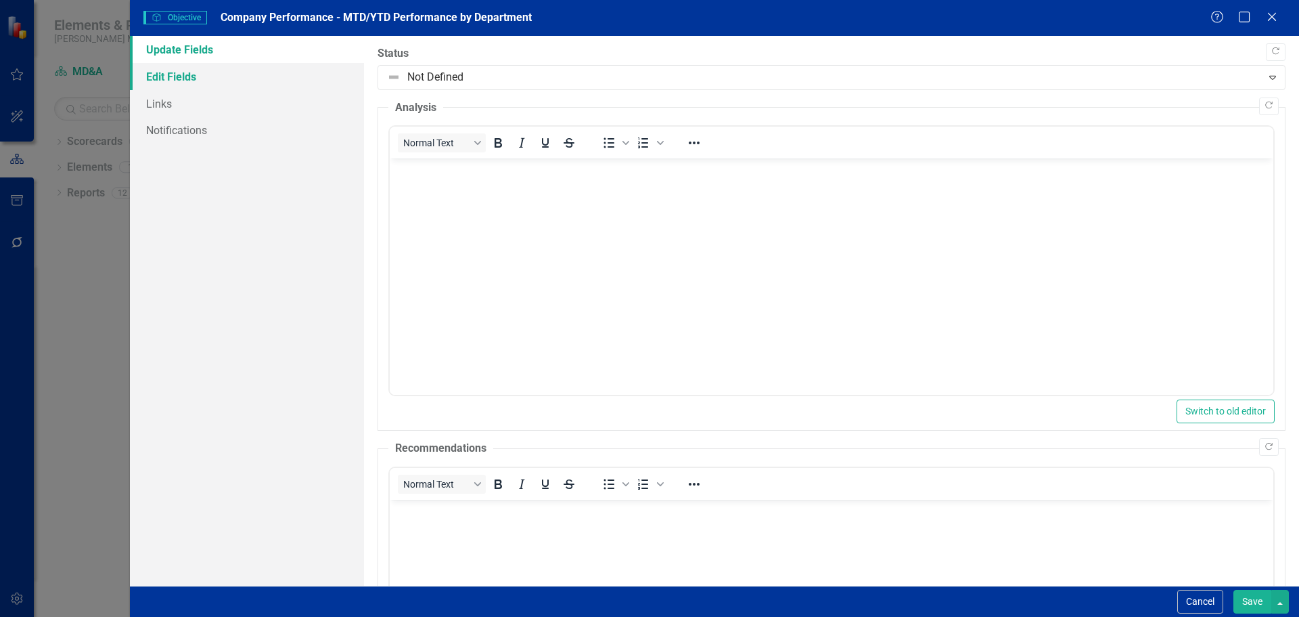
click at [194, 72] on link "Edit Fields" at bounding box center [247, 76] width 234 height 27
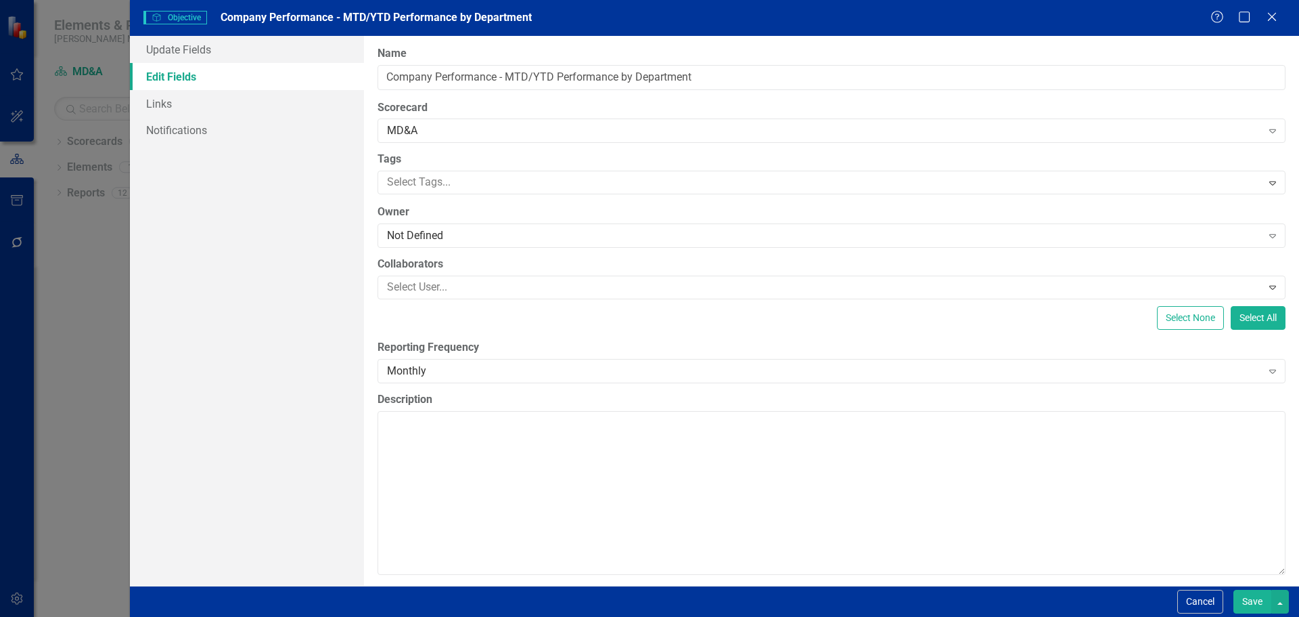
click at [1209, 616] on div "Cancel Save" at bounding box center [714, 600] width 1169 height 31
click at [1202, 596] on button "Cancel" at bounding box center [1201, 601] width 46 height 24
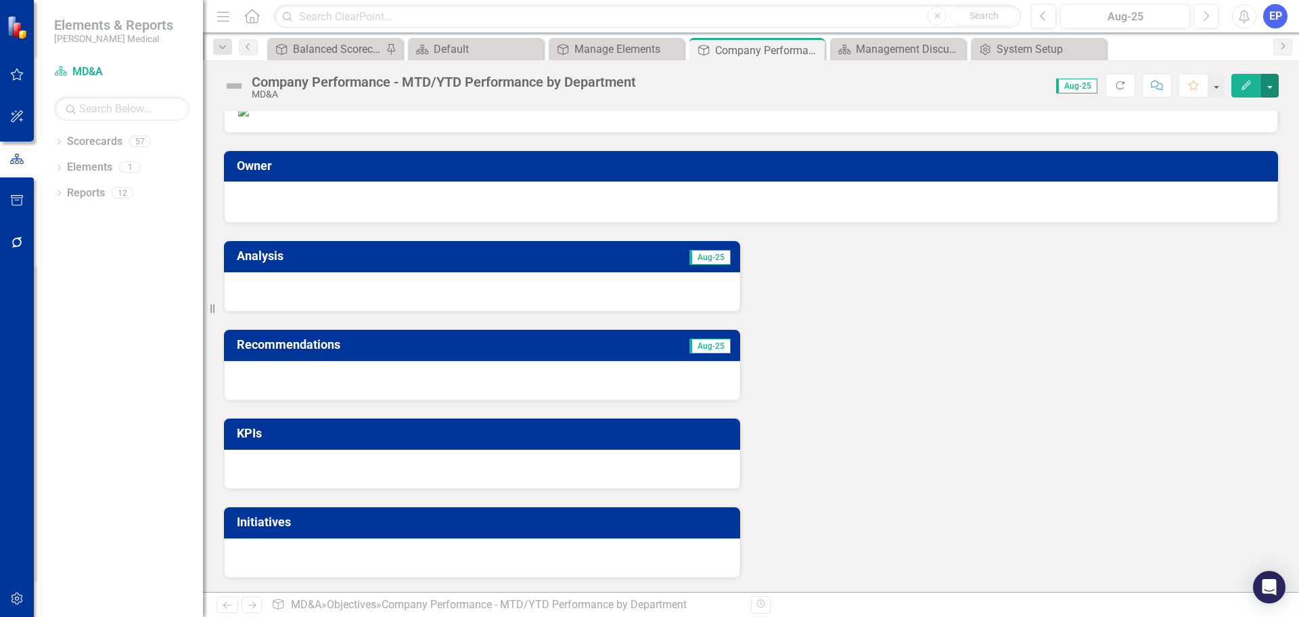
scroll to position [535, 0]
click at [811, 48] on icon "Close" at bounding box center [812, 50] width 14 height 11
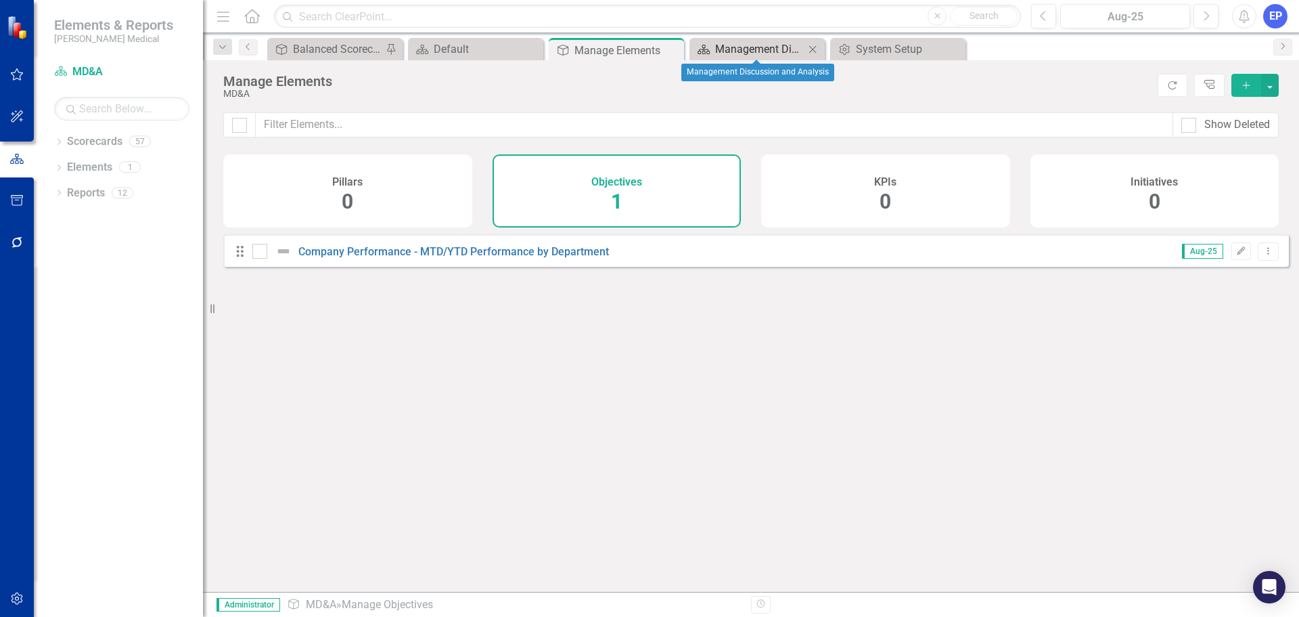
click at [747, 53] on div "Management Discussion and Analysis" at bounding box center [759, 49] width 89 height 17
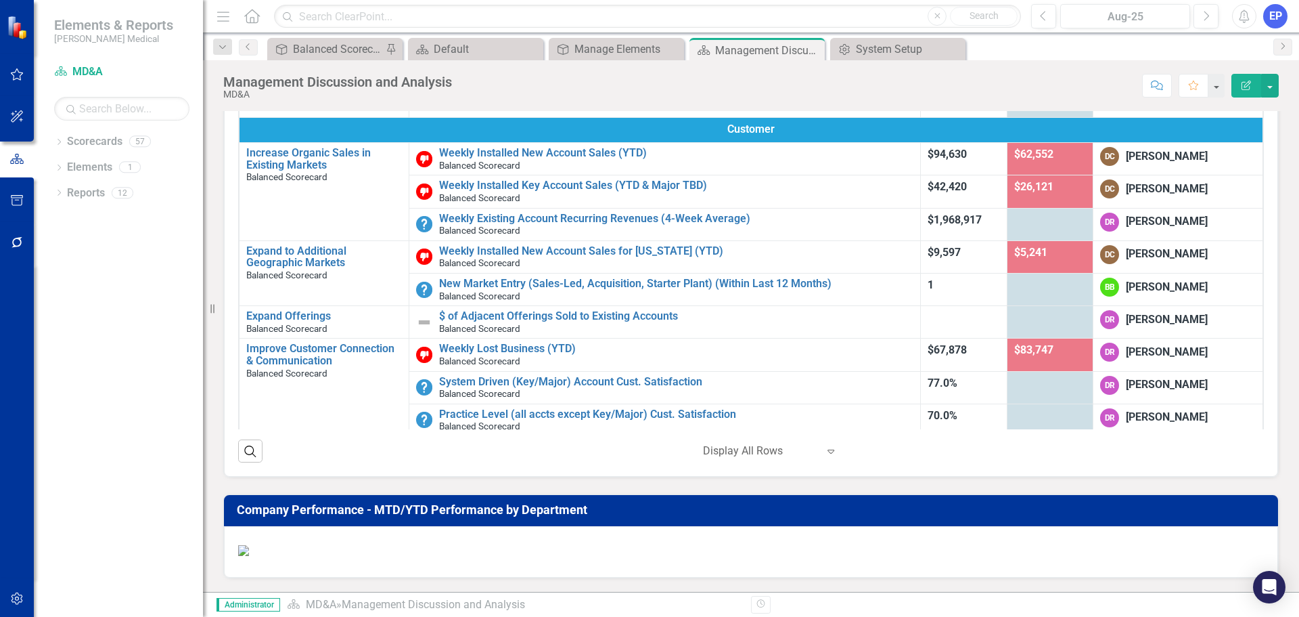
scroll to position [535, 0]
click at [1042, 19] on icon "Previous" at bounding box center [1043, 16] width 7 height 12
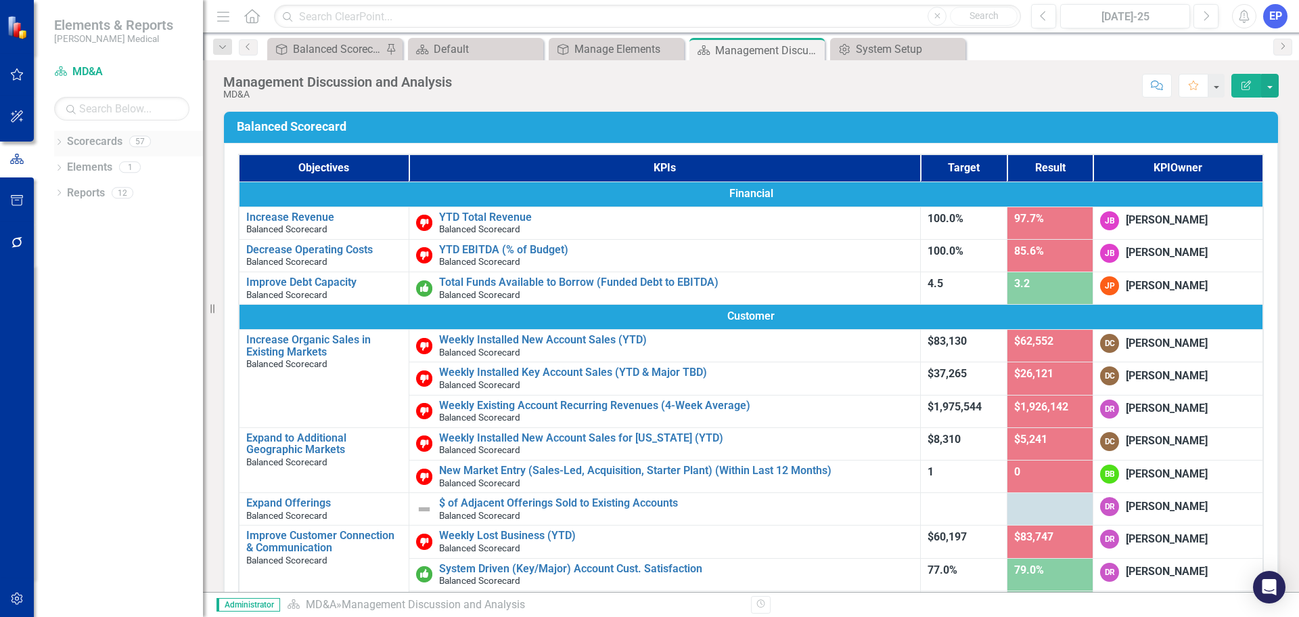
click at [61, 139] on icon "Dropdown" at bounding box center [58, 142] width 9 height 7
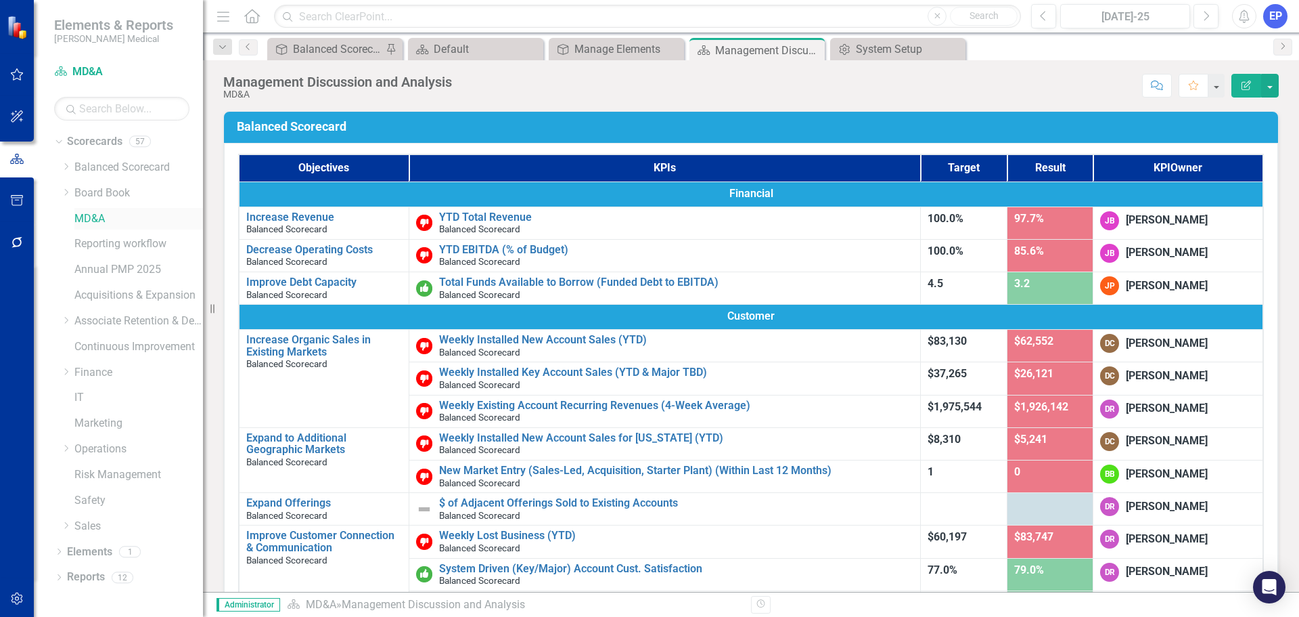
click at [89, 221] on link "MD&A" at bounding box center [138, 219] width 129 height 16
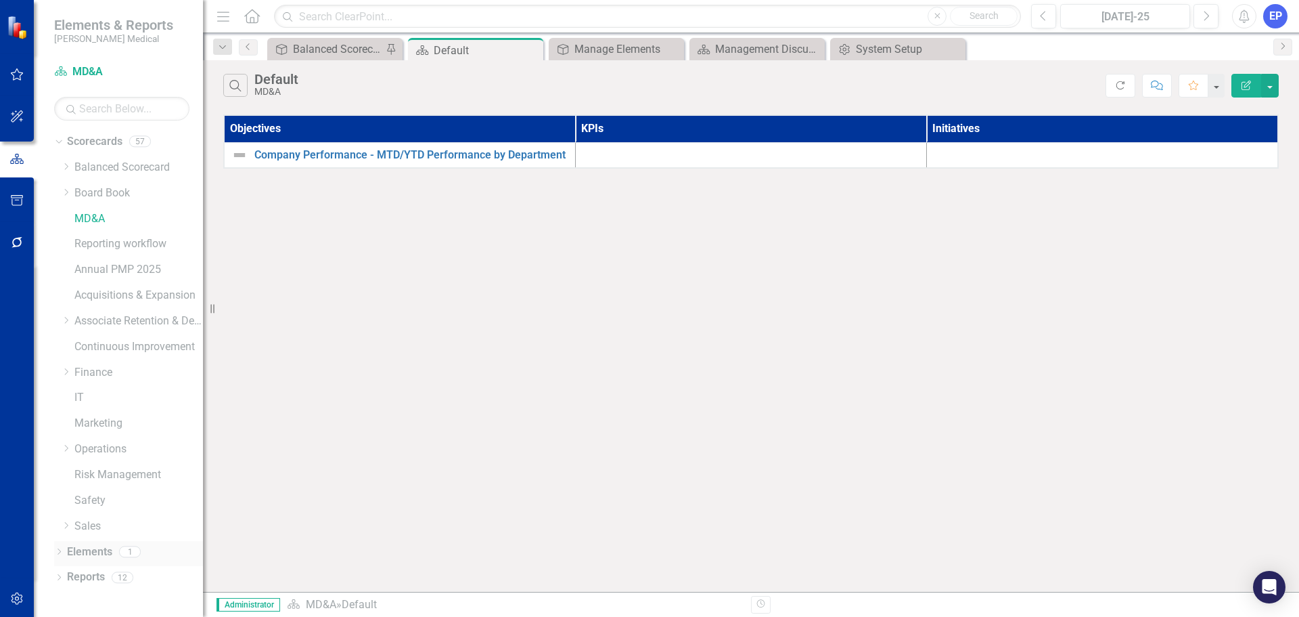
click at [58, 554] on icon "Dropdown" at bounding box center [58, 552] width 9 height 7
click at [98, 520] on link "Objective Objectives" at bounding box center [108, 525] width 69 height 16
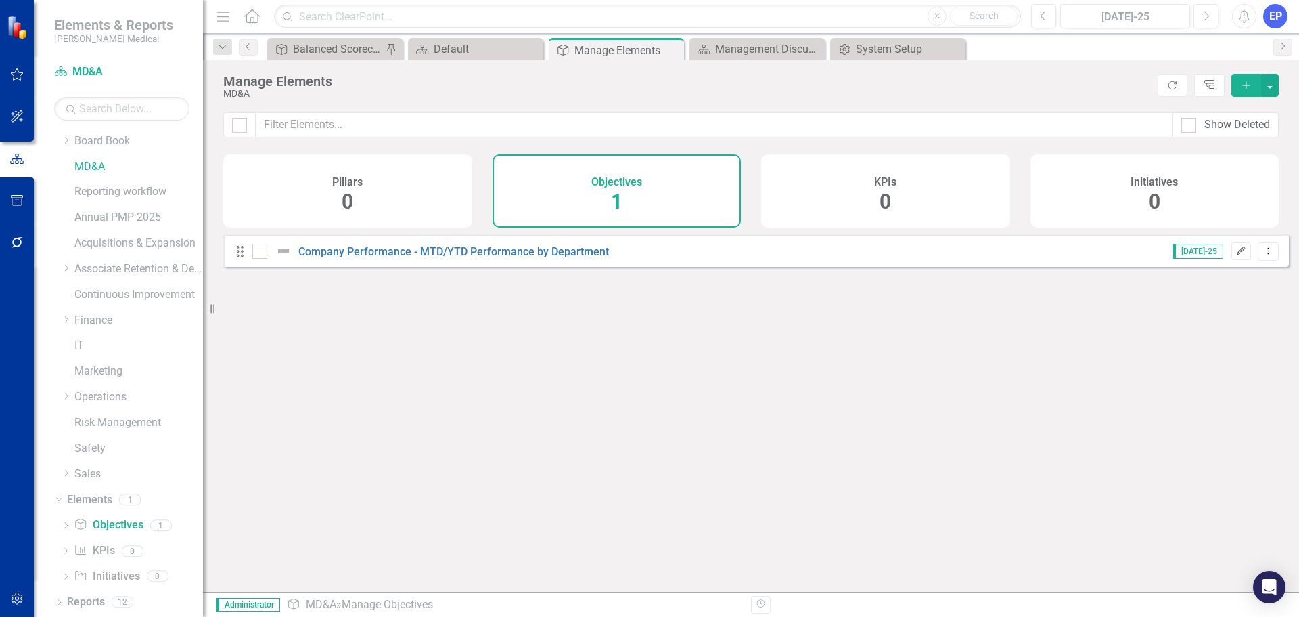
click at [1236, 256] on button "Edit" at bounding box center [1242, 251] width 20 height 18
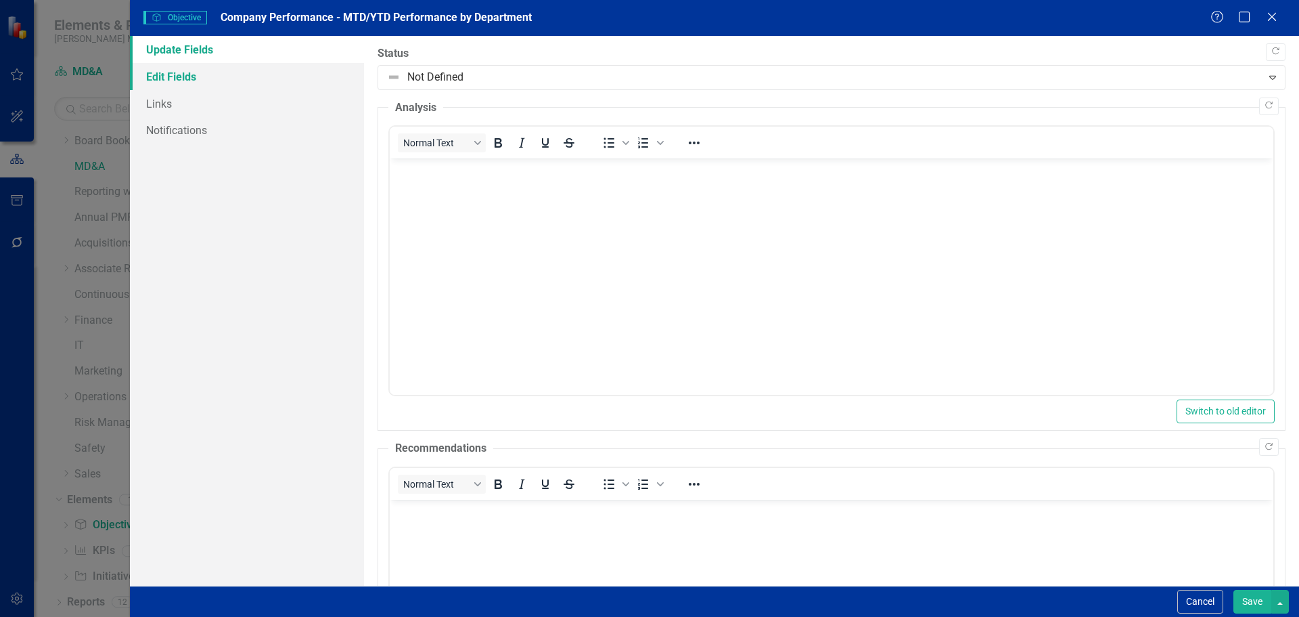
click at [252, 77] on link "Edit Fields" at bounding box center [247, 76] width 234 height 27
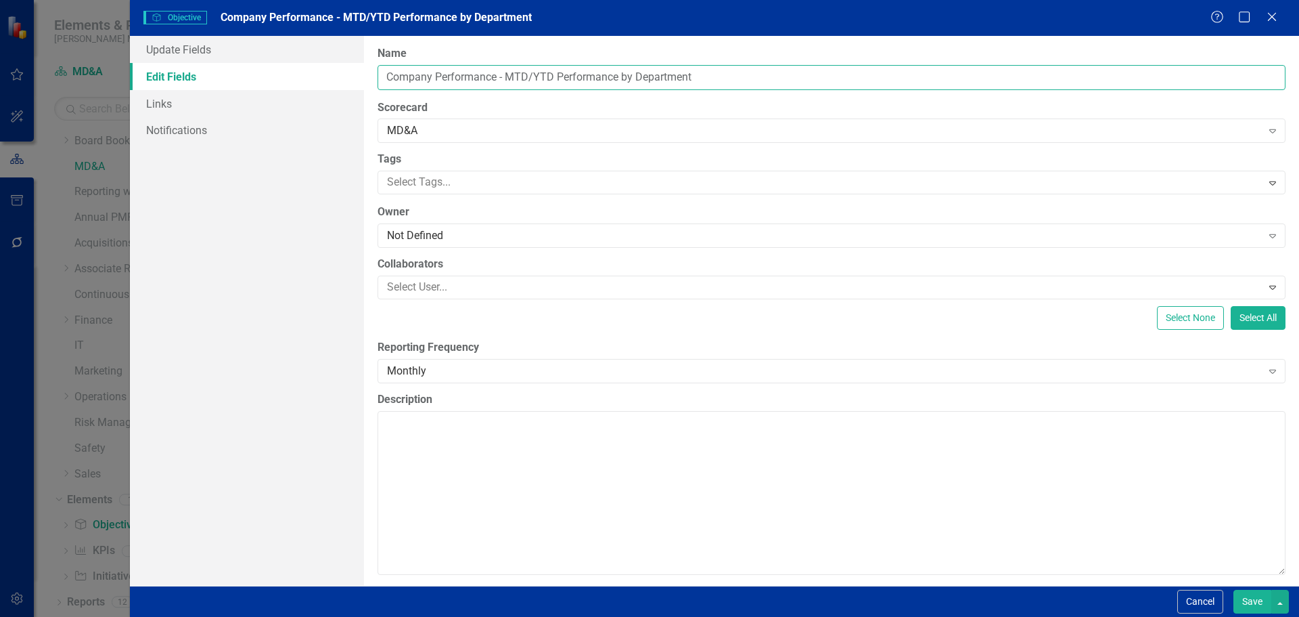
click at [501, 77] on input "Company Performance - MTD/YTD Performance by Department" at bounding box center [832, 77] width 908 height 25
click at [1190, 598] on button "Cancel" at bounding box center [1201, 601] width 46 height 24
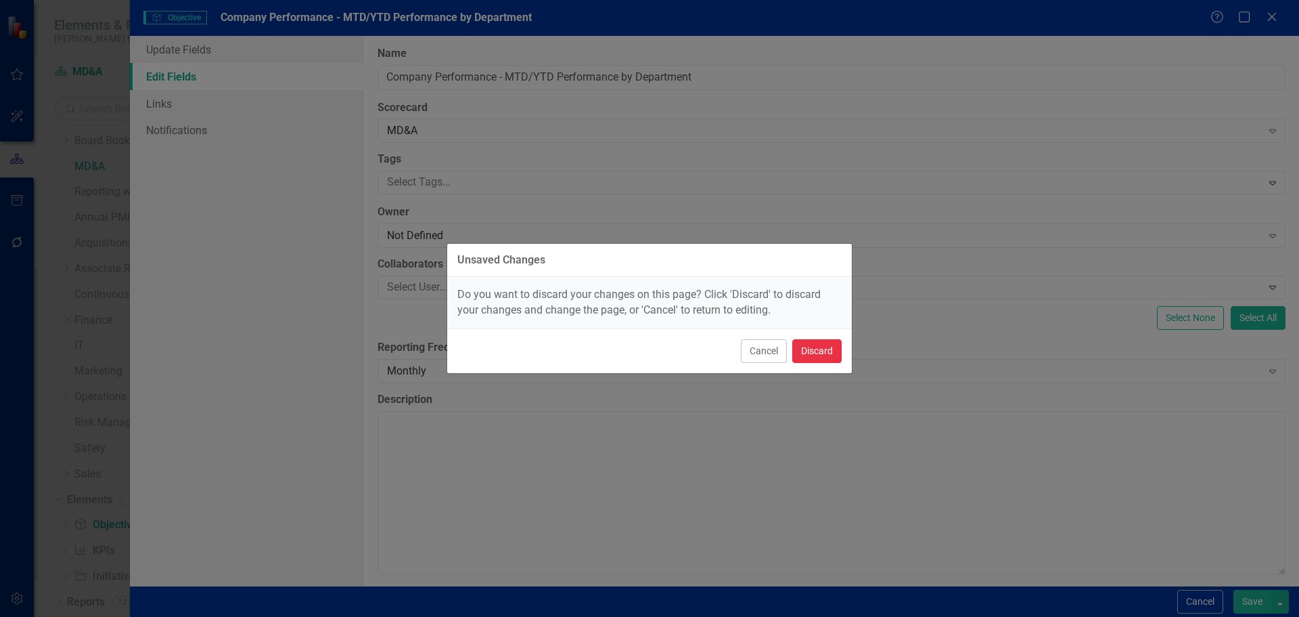
click at [824, 357] on button "Discard" at bounding box center [817, 351] width 49 height 24
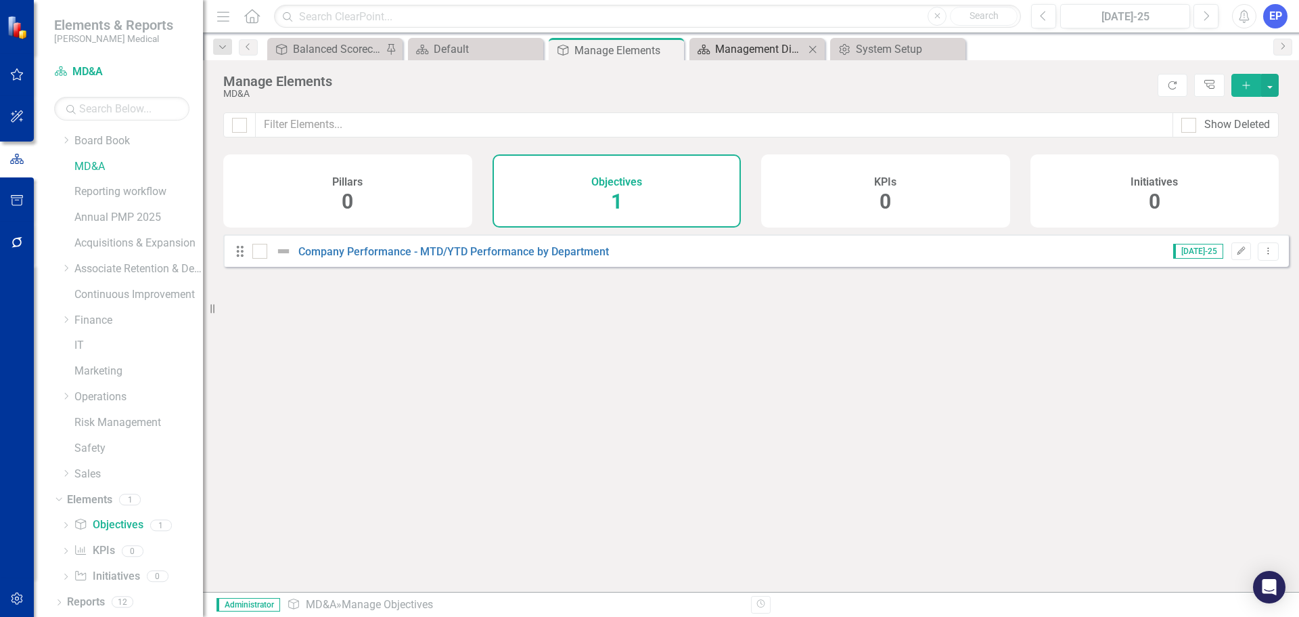
click at [761, 44] on div "Management Discussion and Analysis" at bounding box center [759, 49] width 89 height 17
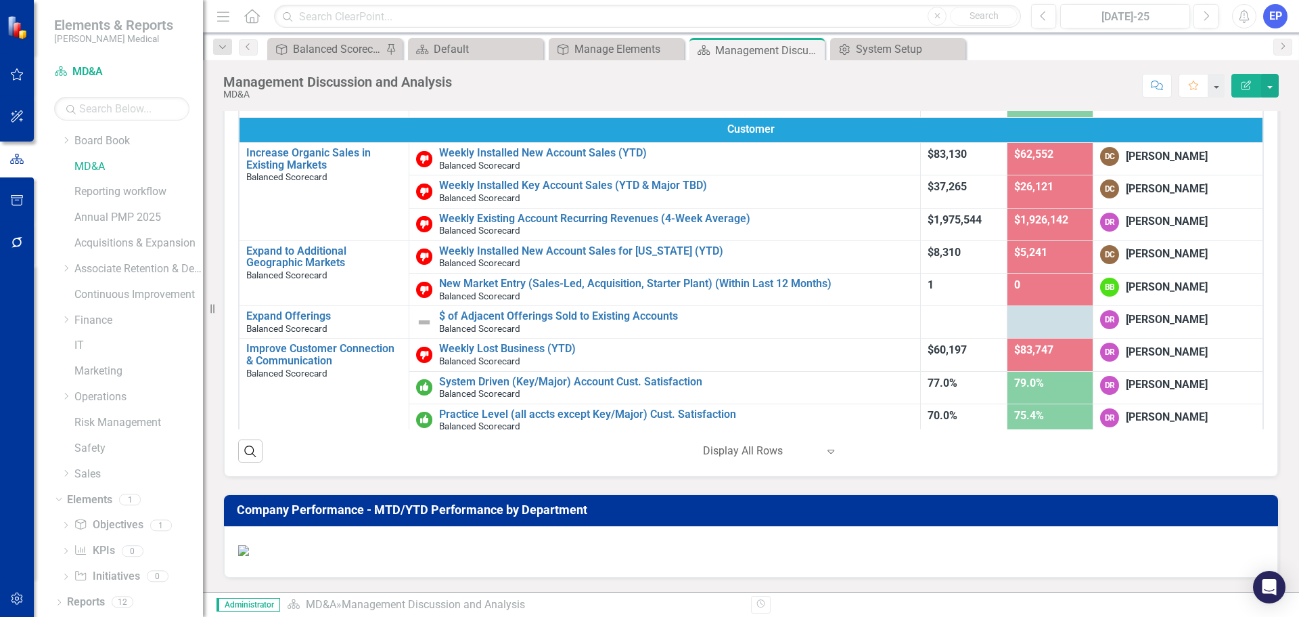
scroll to position [535, 0]
click at [1269, 85] on button "button" at bounding box center [1271, 86] width 18 height 24
click at [1238, 131] on link "Edit Report Edit Layout" at bounding box center [1224, 135] width 110 height 25
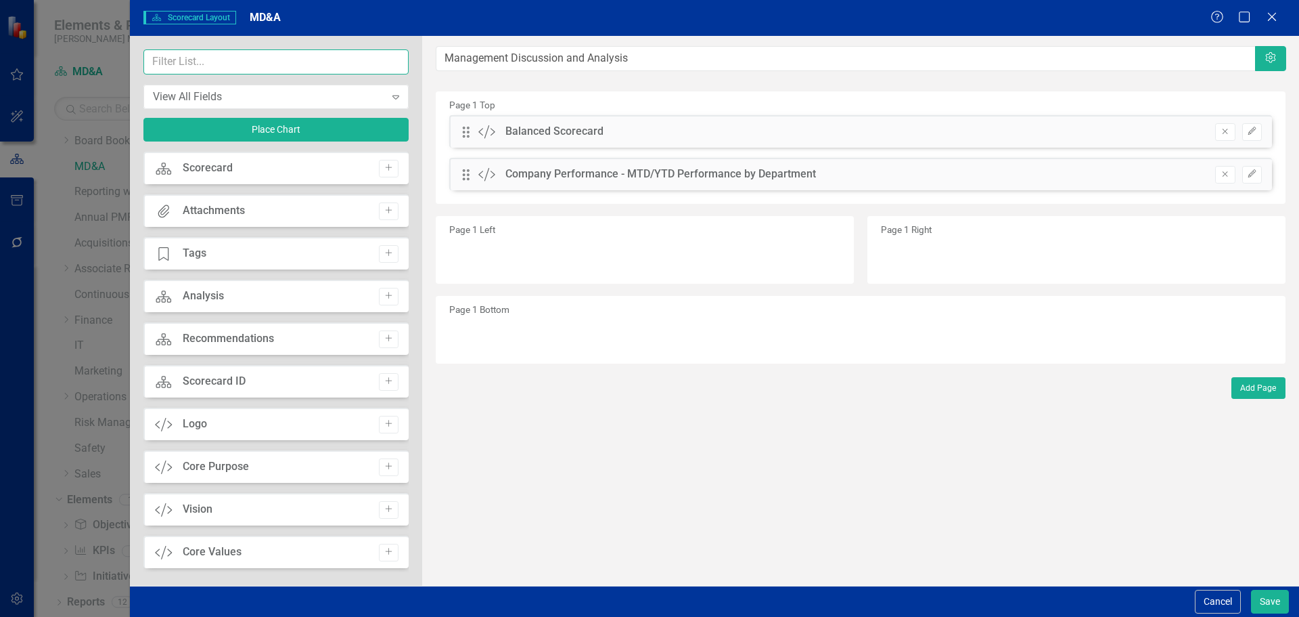
click at [242, 67] on input "text" at bounding box center [275, 61] width 265 height 25
type input "chart"
click at [388, 212] on icon "Add" at bounding box center [389, 210] width 10 height 8
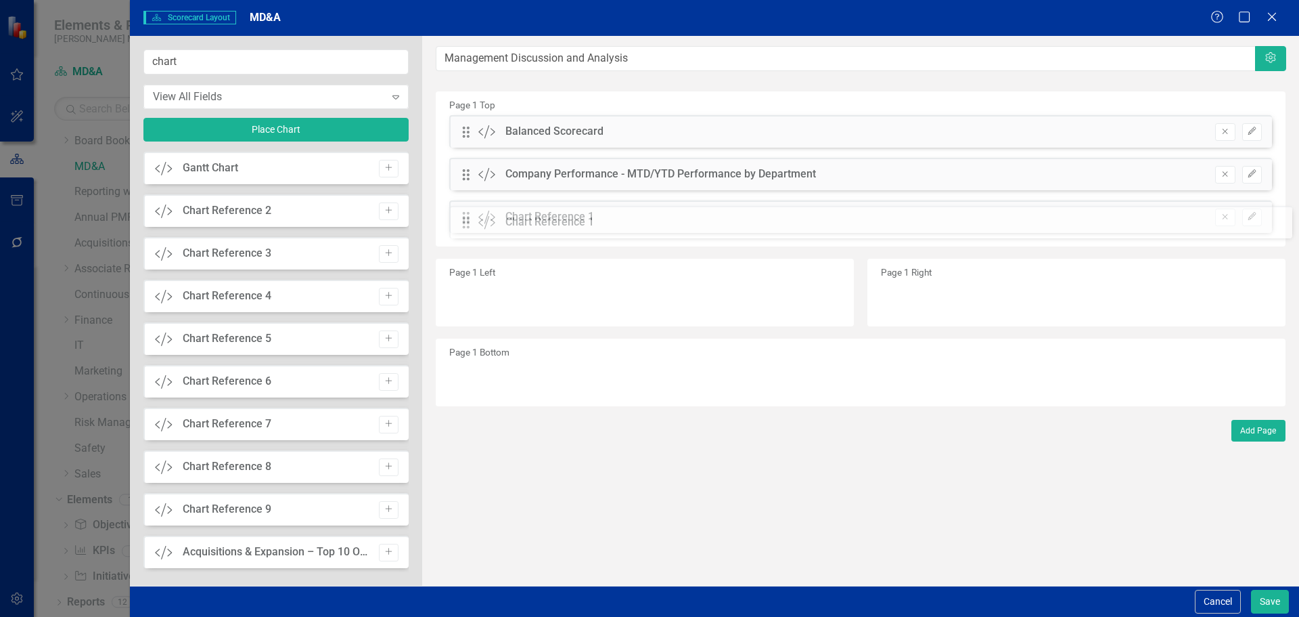
drag, startPoint x: 464, startPoint y: 133, endPoint x: 474, endPoint y: 223, distance: 91.3
click at [379, 210] on button "Add" at bounding box center [389, 211] width 20 height 18
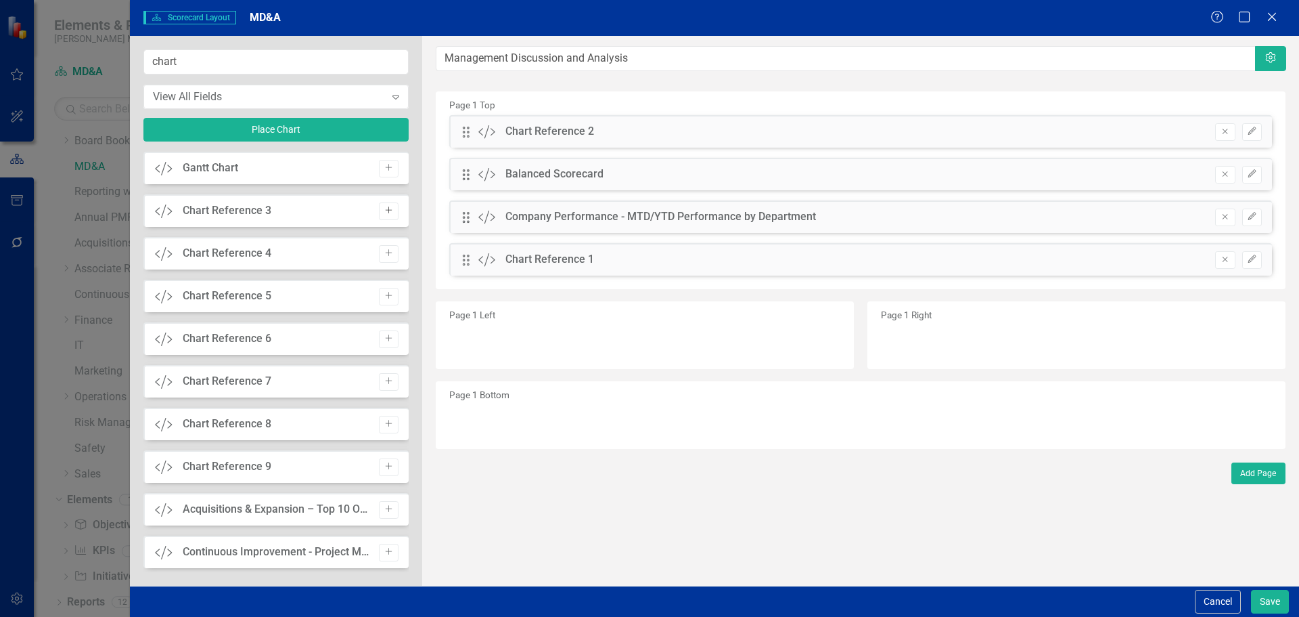
click at [384, 211] on icon "Add" at bounding box center [389, 210] width 10 height 8
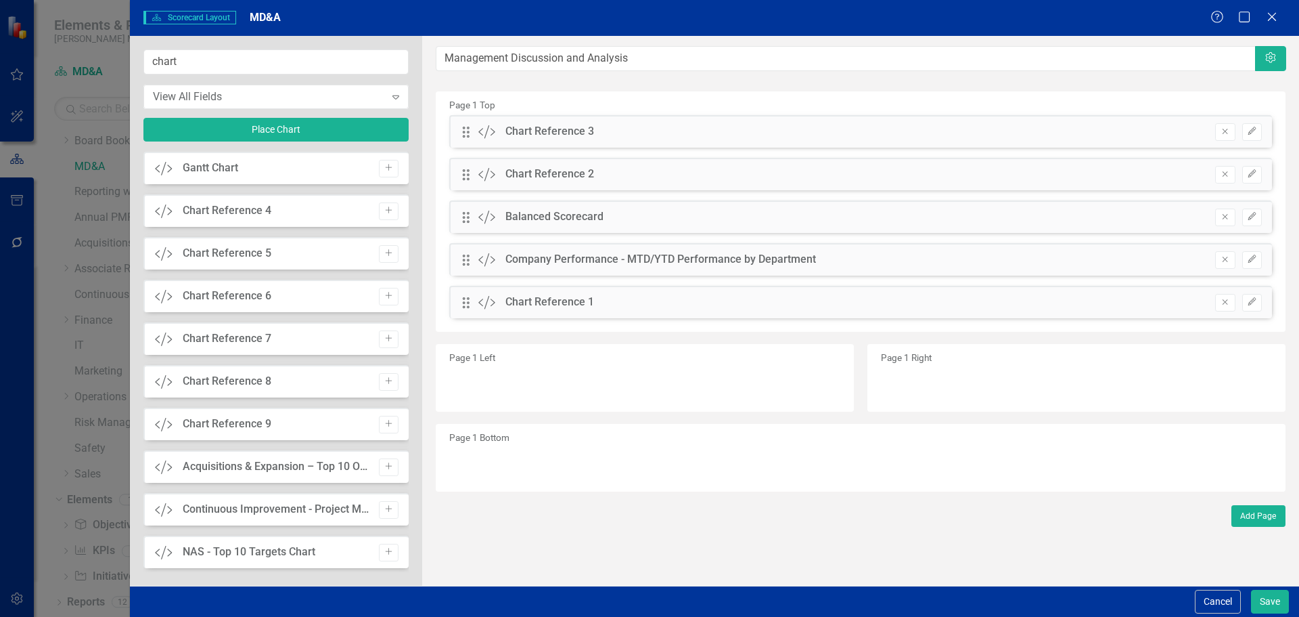
click at [384, 211] on icon "Add" at bounding box center [389, 210] width 10 height 8
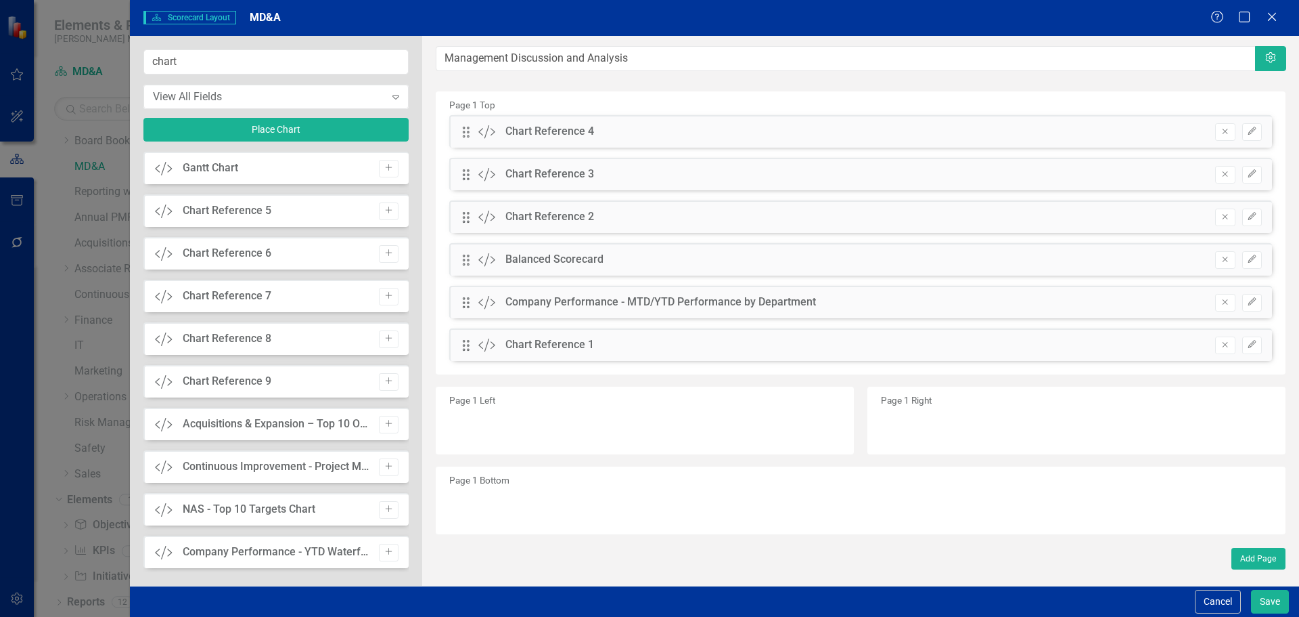
click at [384, 211] on icon "Add" at bounding box center [389, 210] width 10 height 8
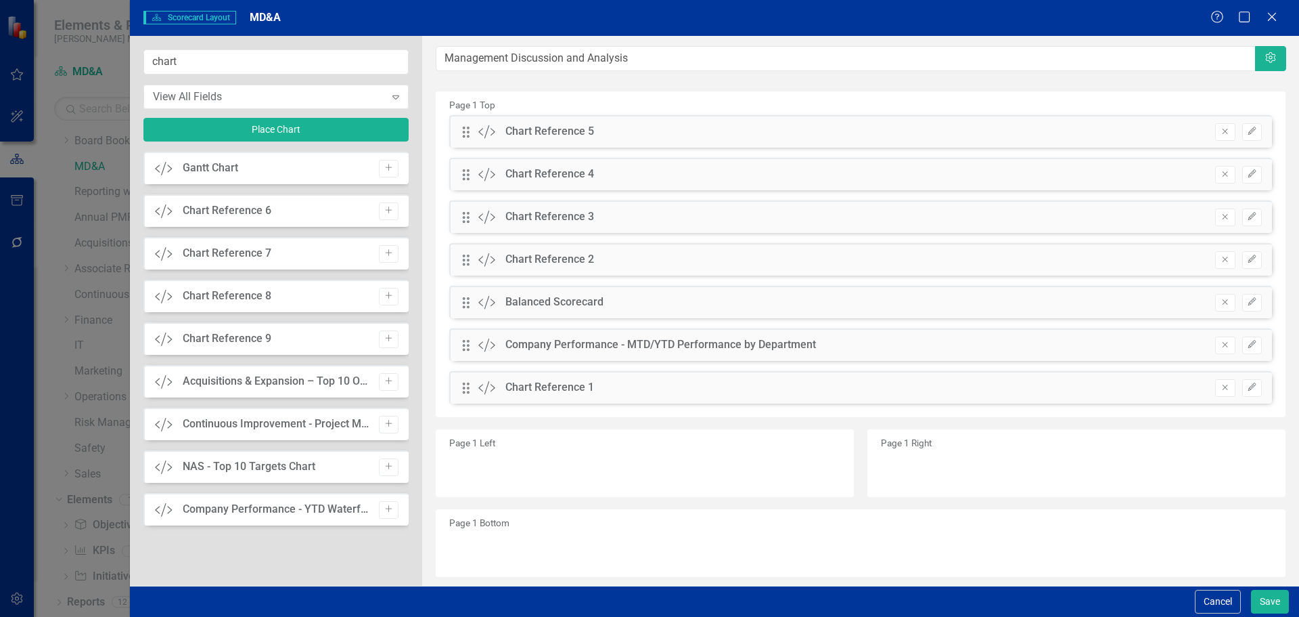
click at [379, 211] on button "Add" at bounding box center [389, 211] width 20 height 18
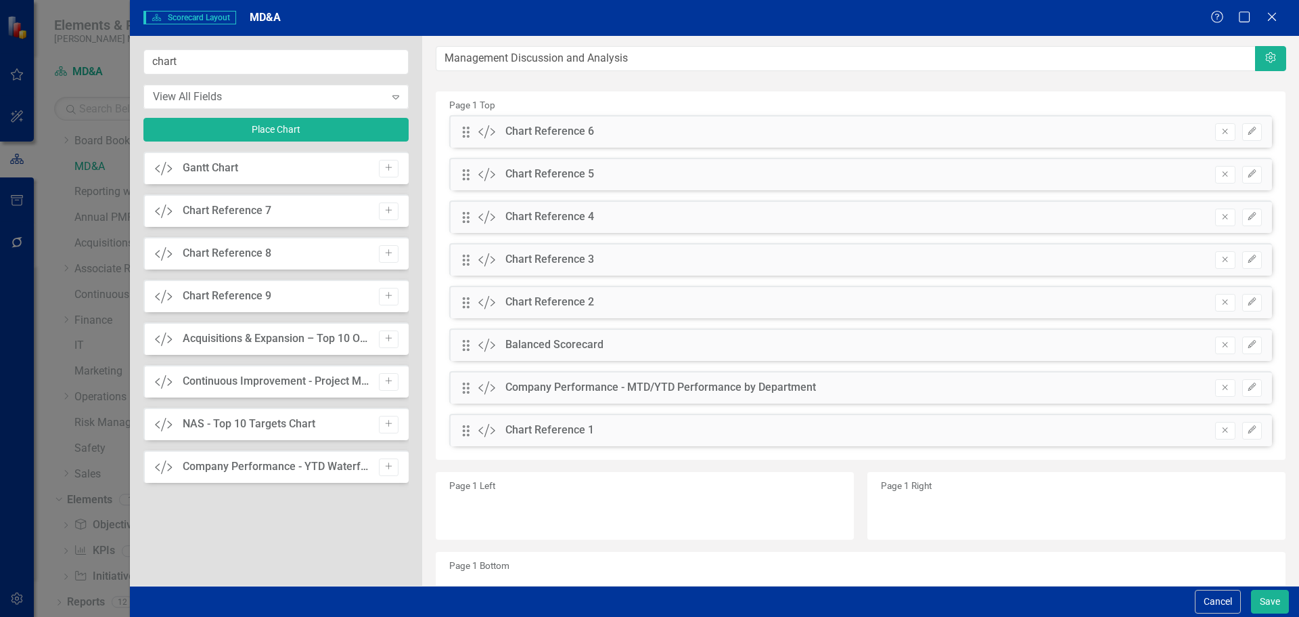
click at [379, 211] on button "Add" at bounding box center [389, 211] width 20 height 18
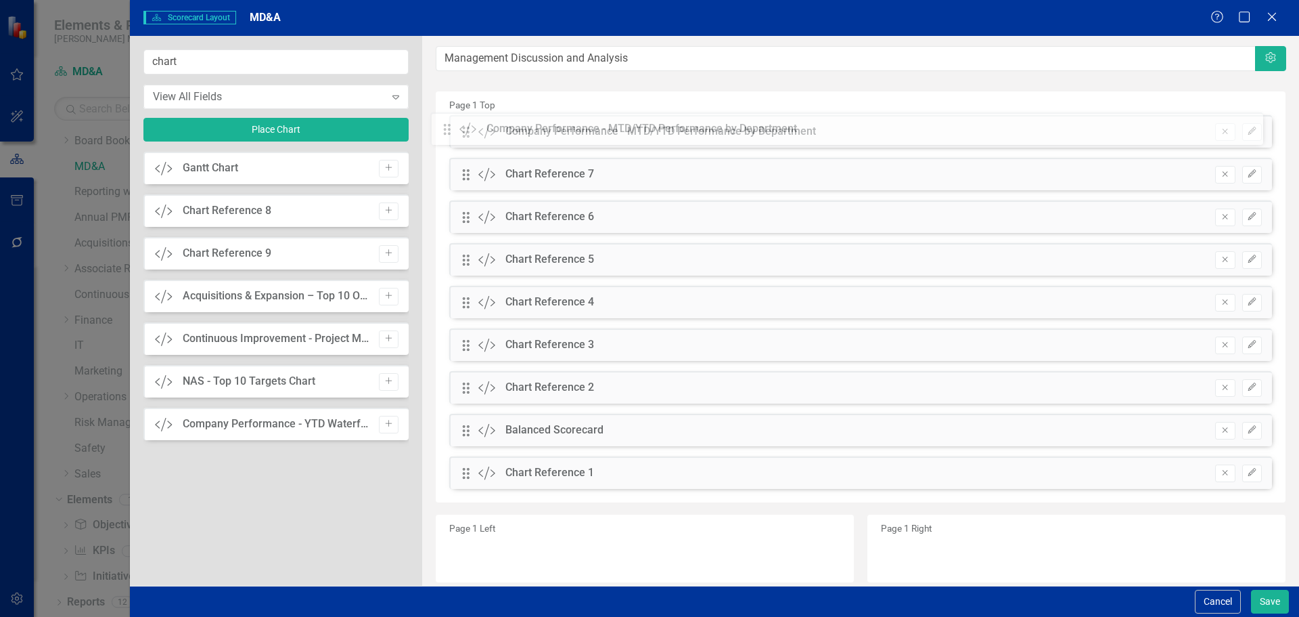
drag, startPoint x: 466, startPoint y: 432, endPoint x: 458, endPoint y: 130, distance: 302.0
click at [458, 130] on div "The fields (or pods) that are available for you to include on the detail page a…" at bounding box center [860, 368] width 877 height 665
click at [460, 431] on div "Drag Custom Balanced Scorecard Remove Edit" at bounding box center [860, 430] width 823 height 32
drag, startPoint x: 466, startPoint y: 432, endPoint x: 466, endPoint y: 122, distance: 310.0
click at [466, 122] on div "The fields (or pods) that are available for you to include on the detail page a…" at bounding box center [860, 368] width 877 height 665
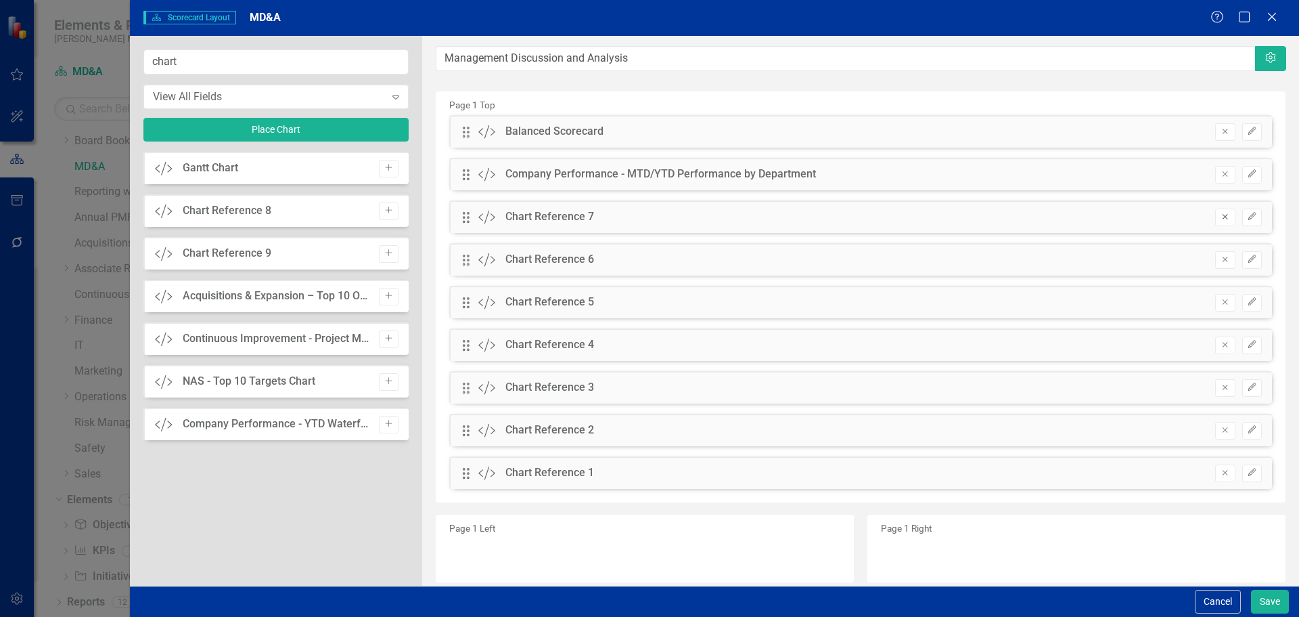
click at [1220, 213] on icon "Remove" at bounding box center [1225, 217] width 10 height 8
click at [1216, 213] on div "Drag Custom Balanced Scorecard Remove Edit Drag Custom Company Performance - MT…" at bounding box center [860, 307] width 843 height 384
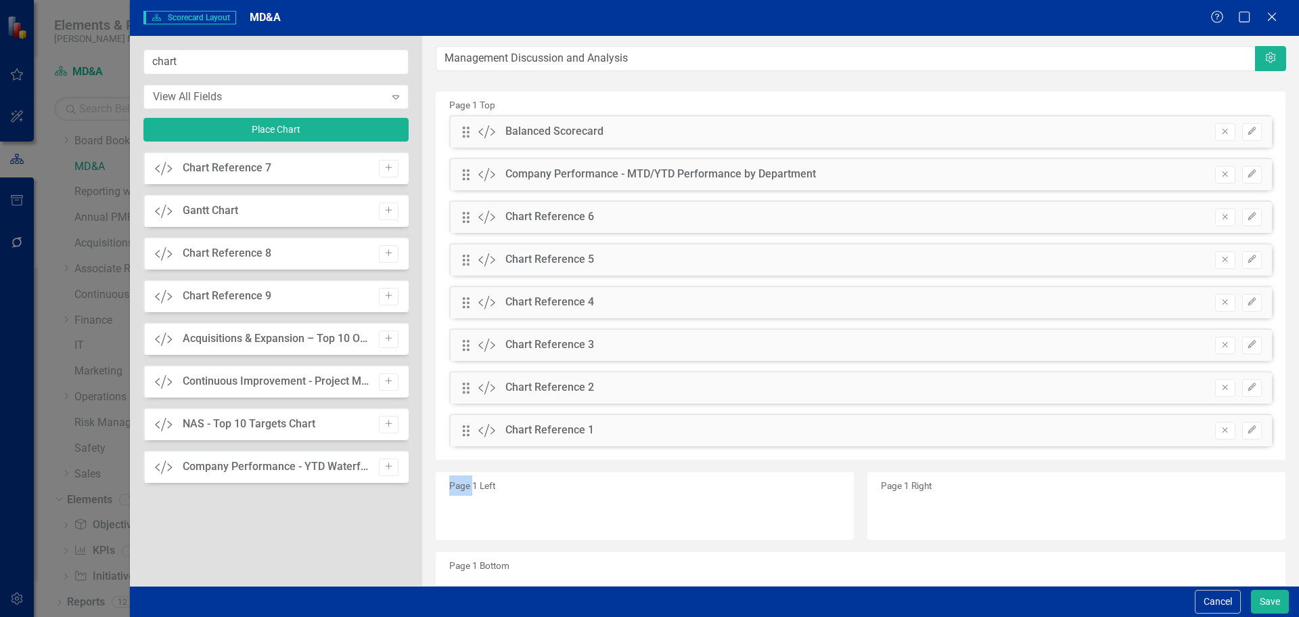
click at [1220, 213] on icon "Remove" at bounding box center [1225, 217] width 10 height 8
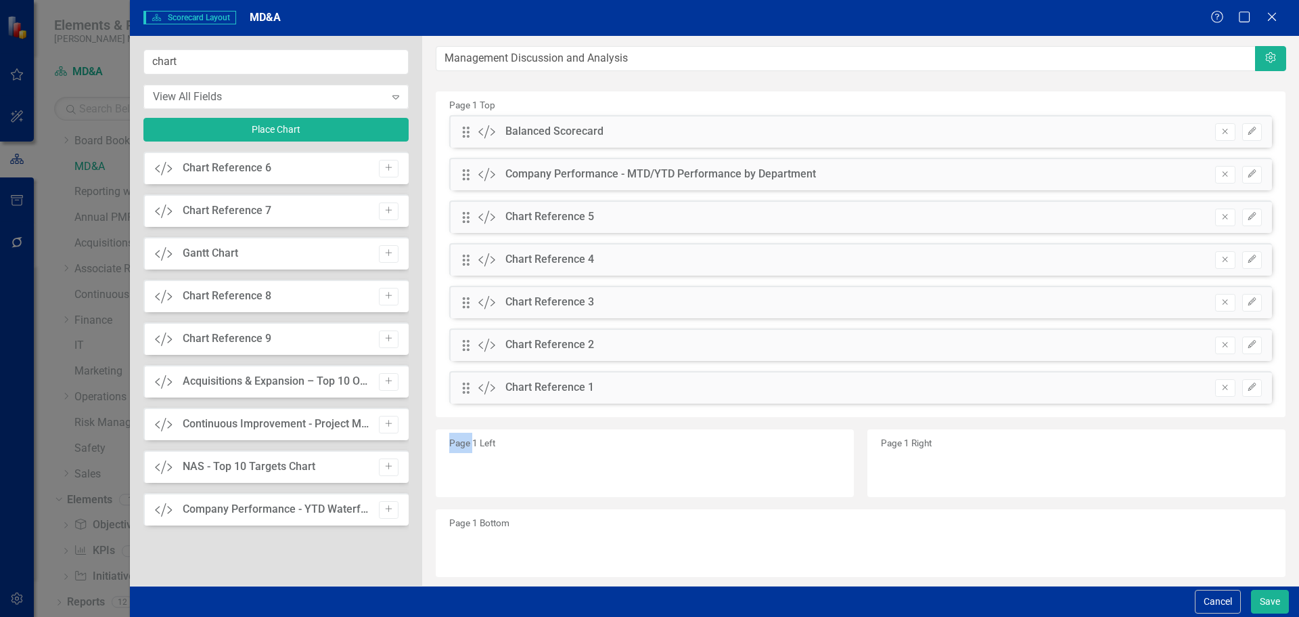
click at [1216, 213] on div "Drag Custom Balanced Scorecard Remove Edit Drag Custom Company Performance - MT…" at bounding box center [860, 264] width 843 height 298
click at [1220, 213] on icon "Remove" at bounding box center [1225, 217] width 10 height 8
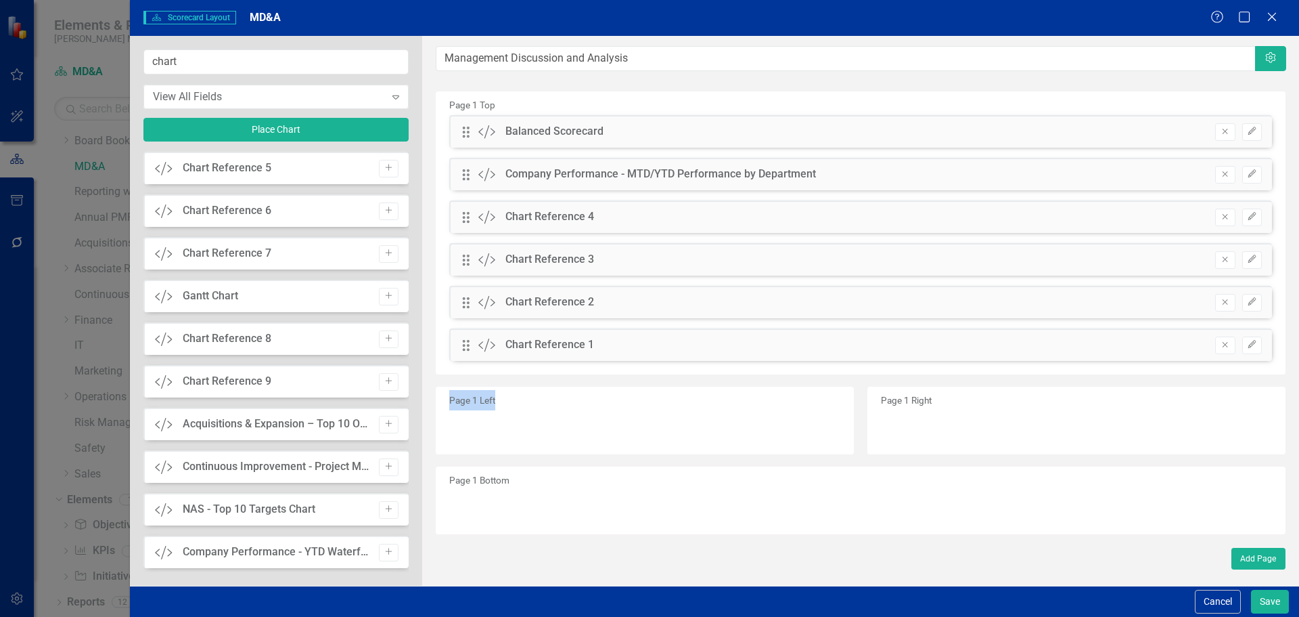
click at [1216, 213] on div "Drag Custom Balanced Scorecard Remove Edit Drag Custom Company Performance - MT…" at bounding box center [860, 243] width 843 height 256
click at [1216, 213] on button "Remove" at bounding box center [1226, 217] width 20 height 18
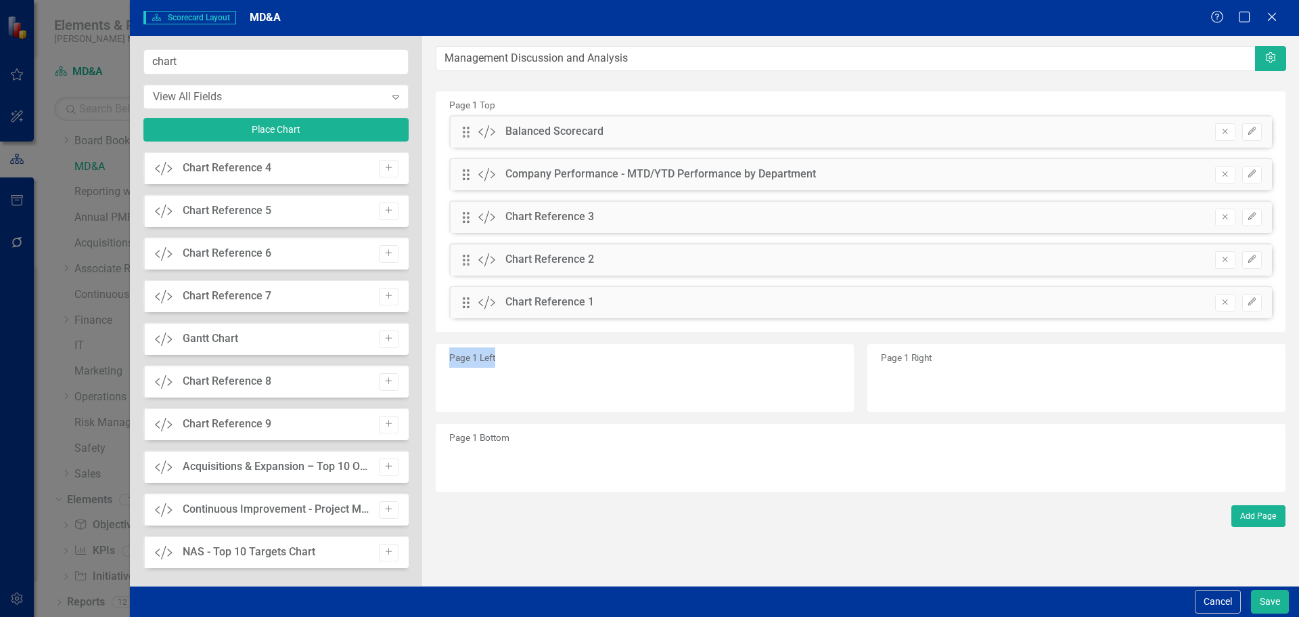
click at [1216, 213] on div "Drag Custom Balanced Scorecard Remove Edit Drag Custom Company Performance - MT…" at bounding box center [860, 221] width 843 height 213
click at [1216, 213] on button "Remove" at bounding box center [1226, 217] width 20 height 18
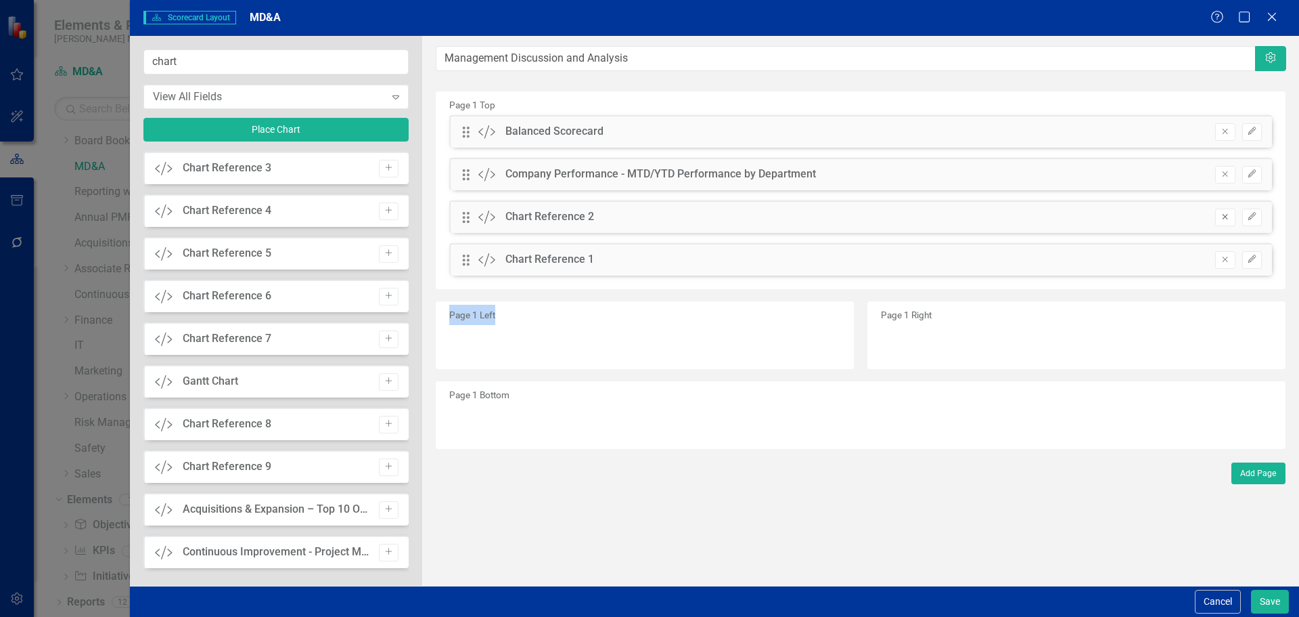
click at [1220, 217] on icon "Remove" at bounding box center [1225, 217] width 10 height 8
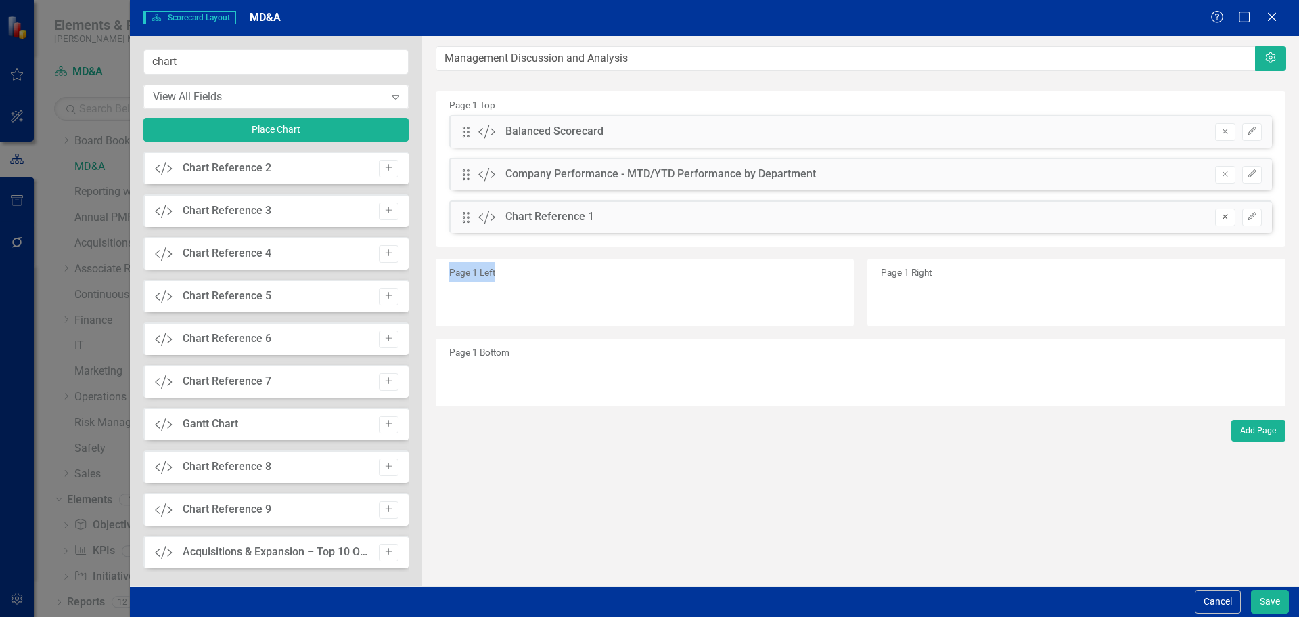
click at [1224, 219] on icon "button" at bounding box center [1225, 216] width 5 height 5
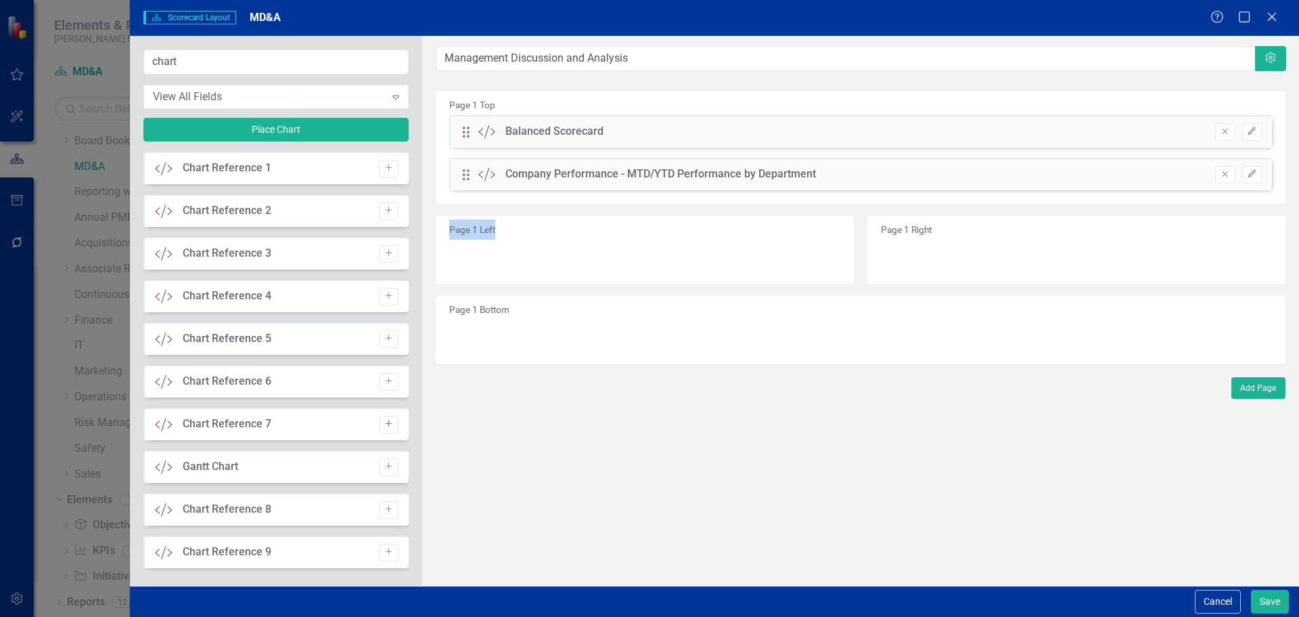
click at [388, 422] on icon "Add" at bounding box center [389, 424] width 10 height 8
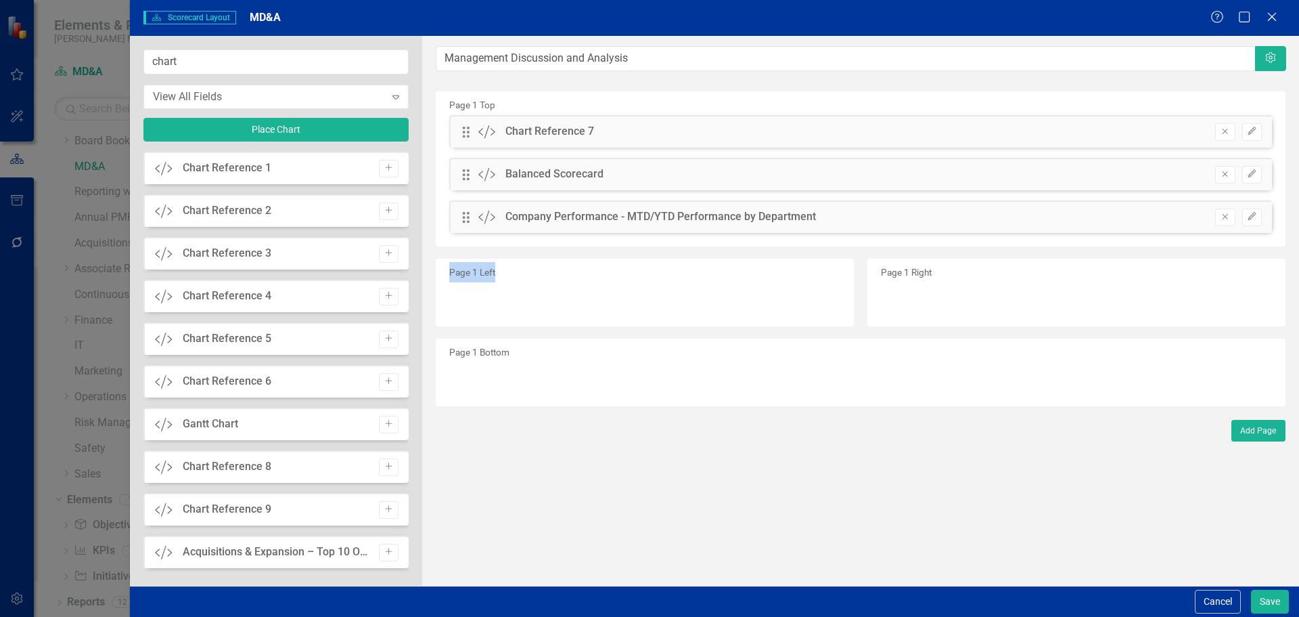
click at [388, 422] on icon "Add" at bounding box center [389, 424] width 10 height 8
click at [388, 462] on icon "Add" at bounding box center [389, 466] width 10 height 8
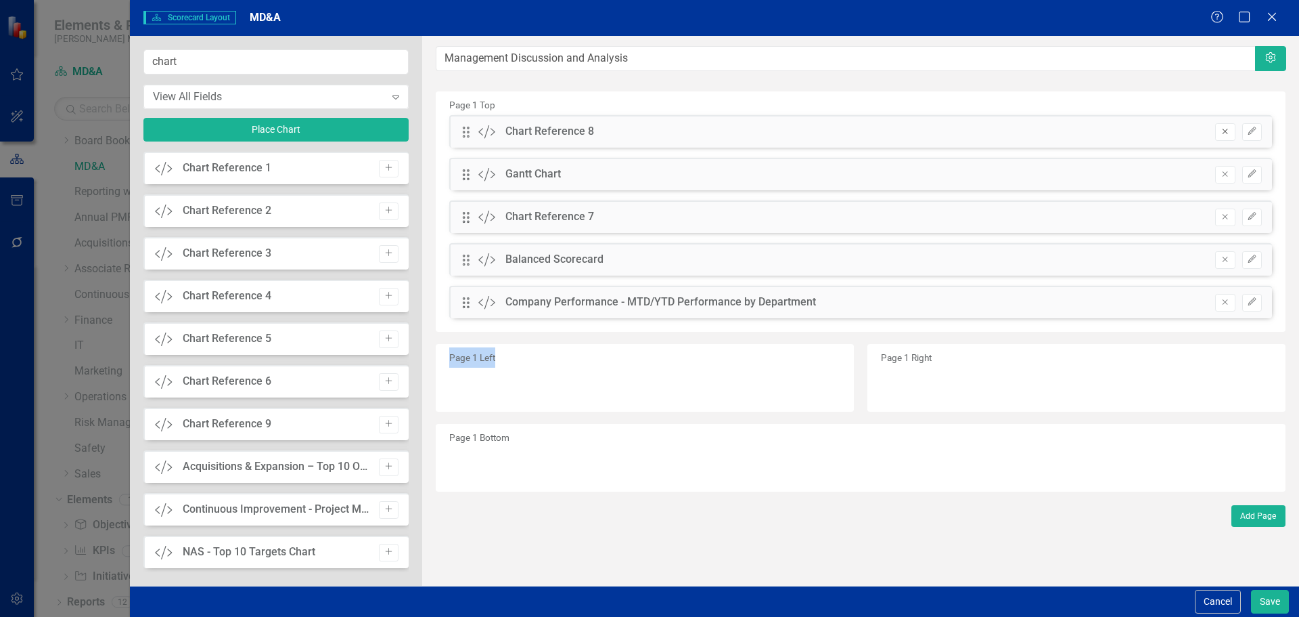
click at [1224, 133] on icon "Remove" at bounding box center [1225, 131] width 10 height 8
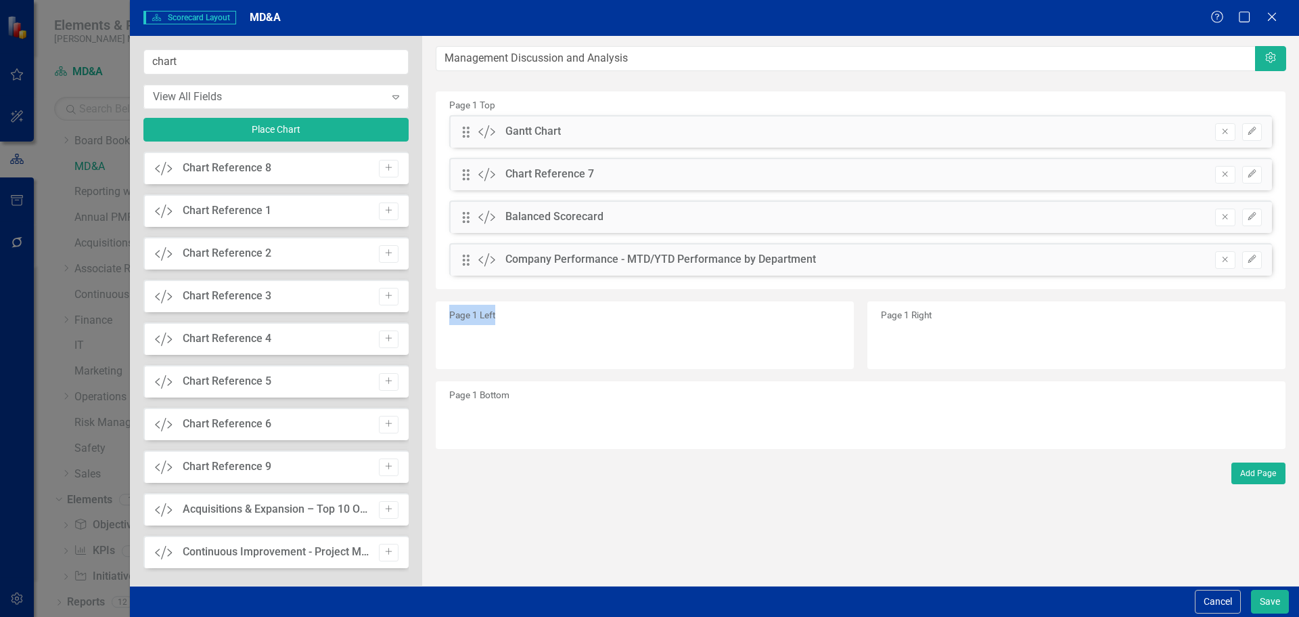
click at [1224, 133] on icon "Remove" at bounding box center [1225, 131] width 10 height 8
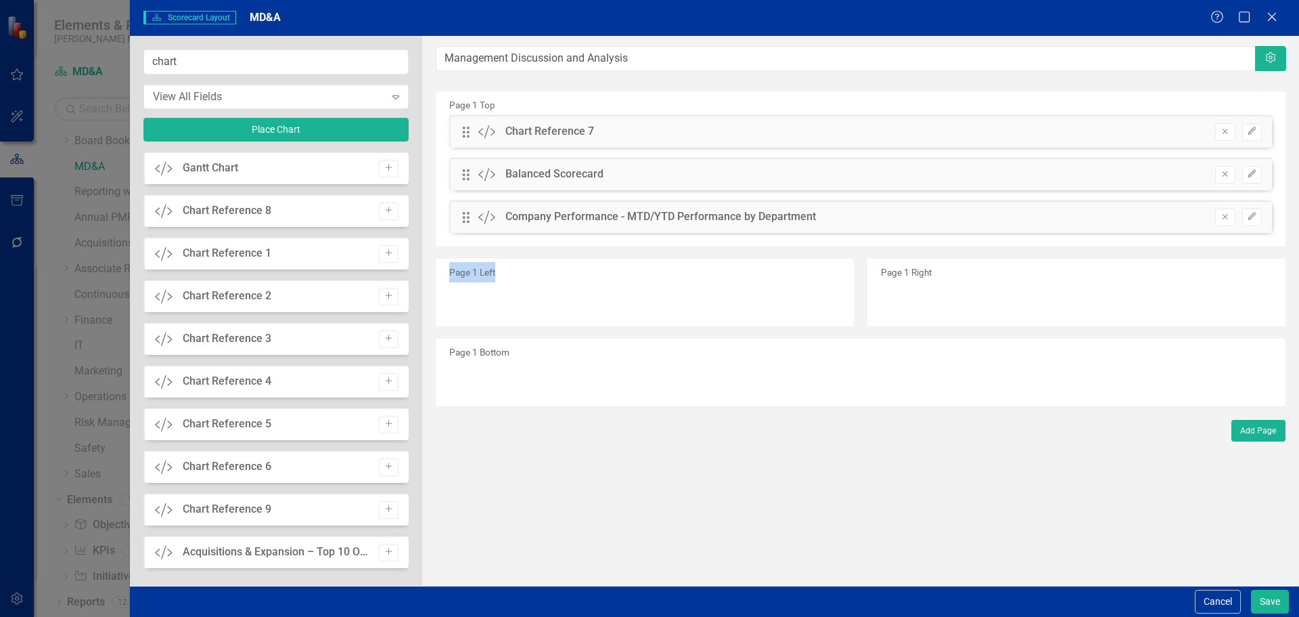
click at [1224, 133] on icon "Remove" at bounding box center [1225, 131] width 10 height 8
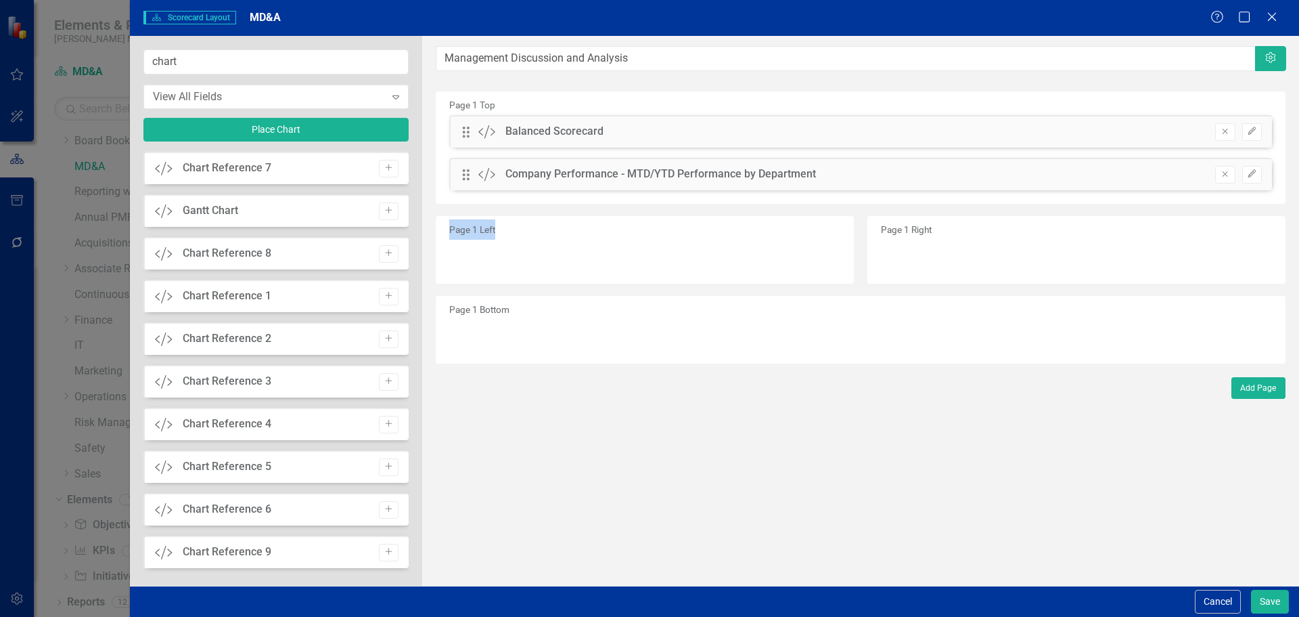
click at [495, 229] on small "Page 1 Left" at bounding box center [472, 229] width 46 height 11
click at [384, 171] on icon "Add" at bounding box center [389, 168] width 10 height 8
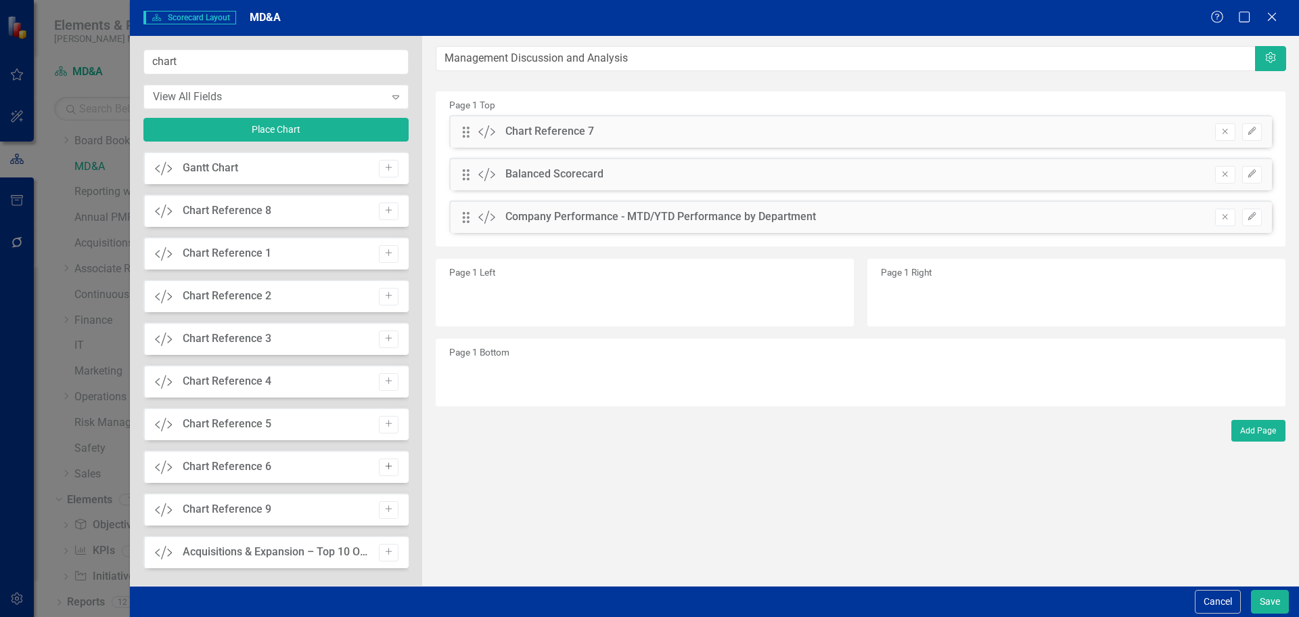
click at [384, 468] on icon "Add" at bounding box center [389, 466] width 10 height 8
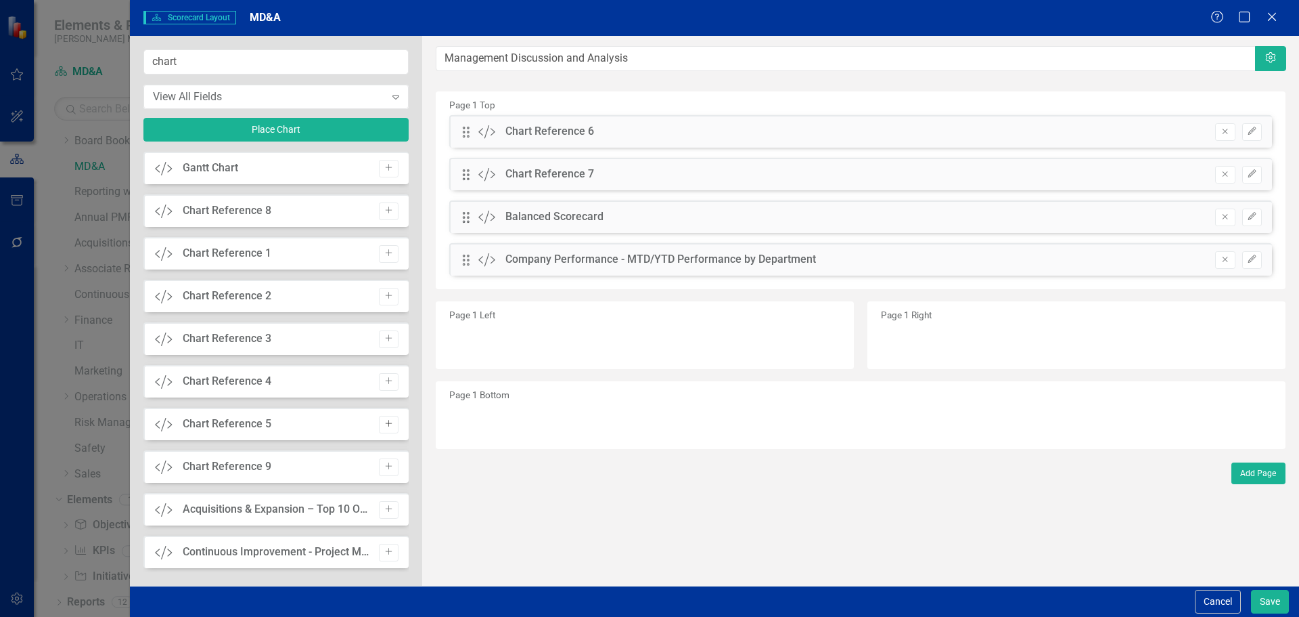
click at [385, 422] on icon "button" at bounding box center [388, 423] width 7 height 7
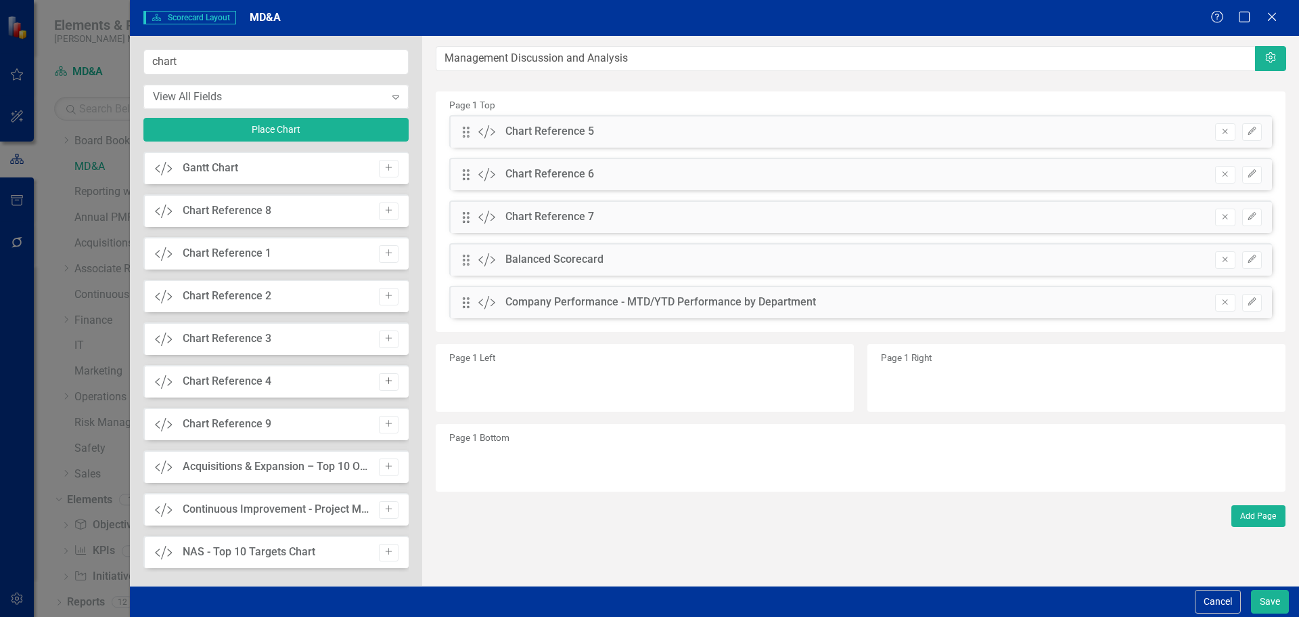
click at [386, 378] on icon "Add" at bounding box center [389, 381] width 10 height 8
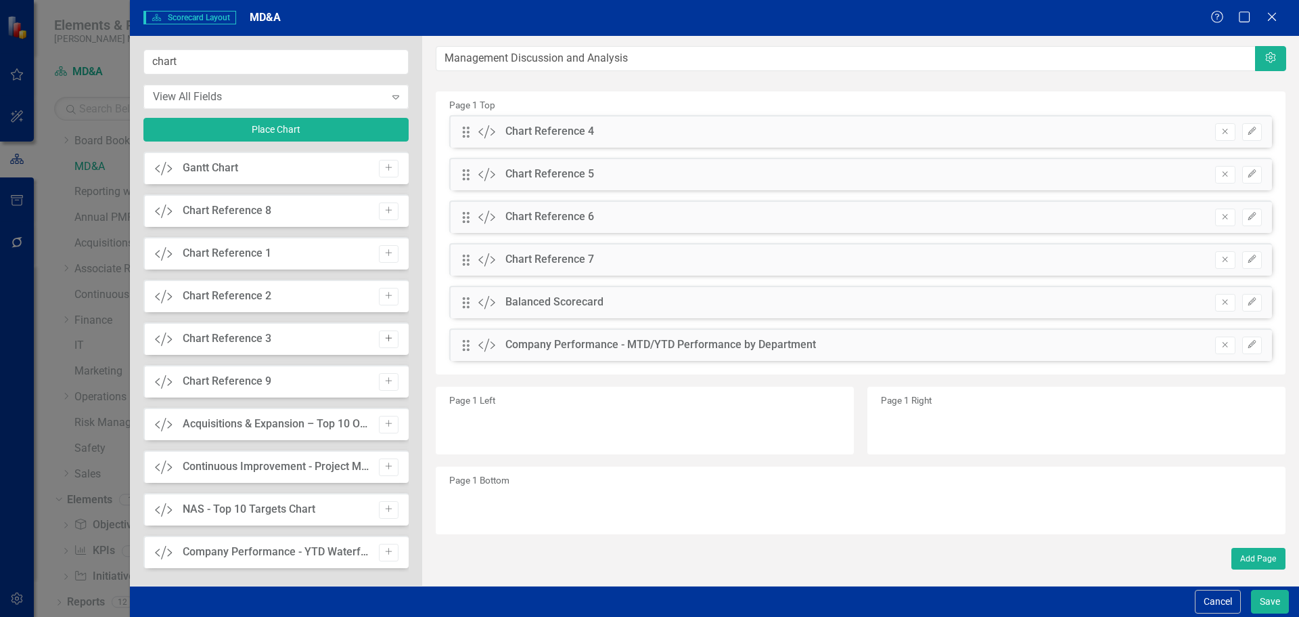
click at [388, 337] on icon "Add" at bounding box center [389, 338] width 10 height 8
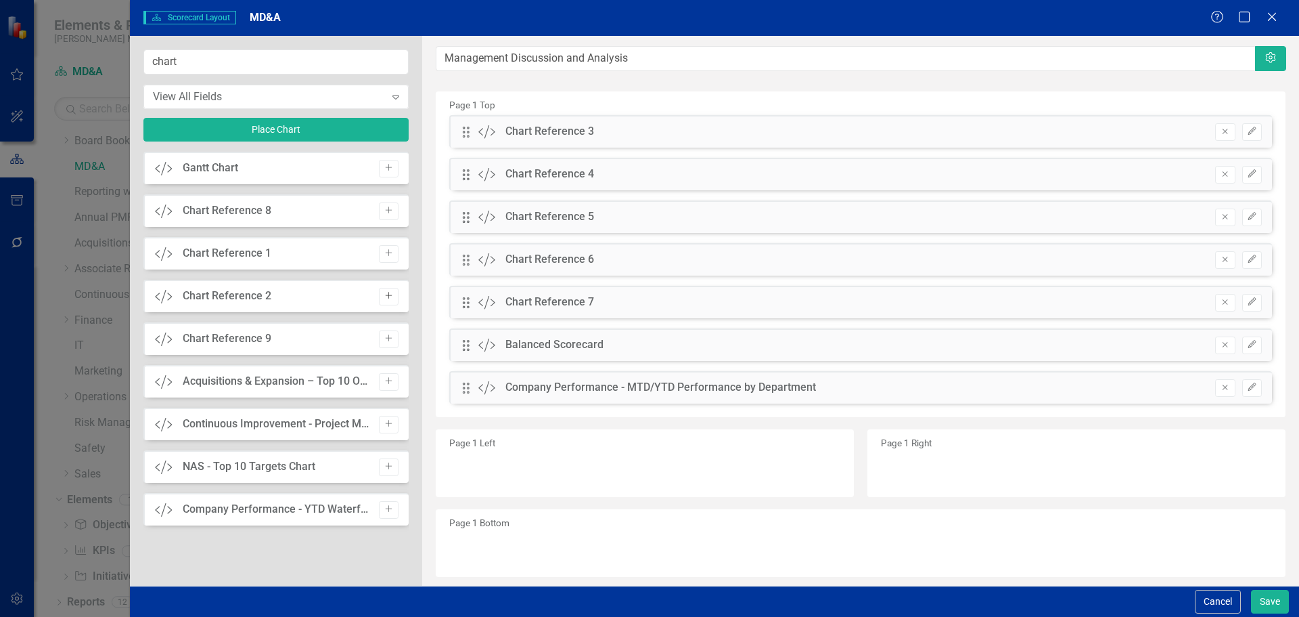
click at [385, 297] on icon "Add" at bounding box center [389, 296] width 10 height 8
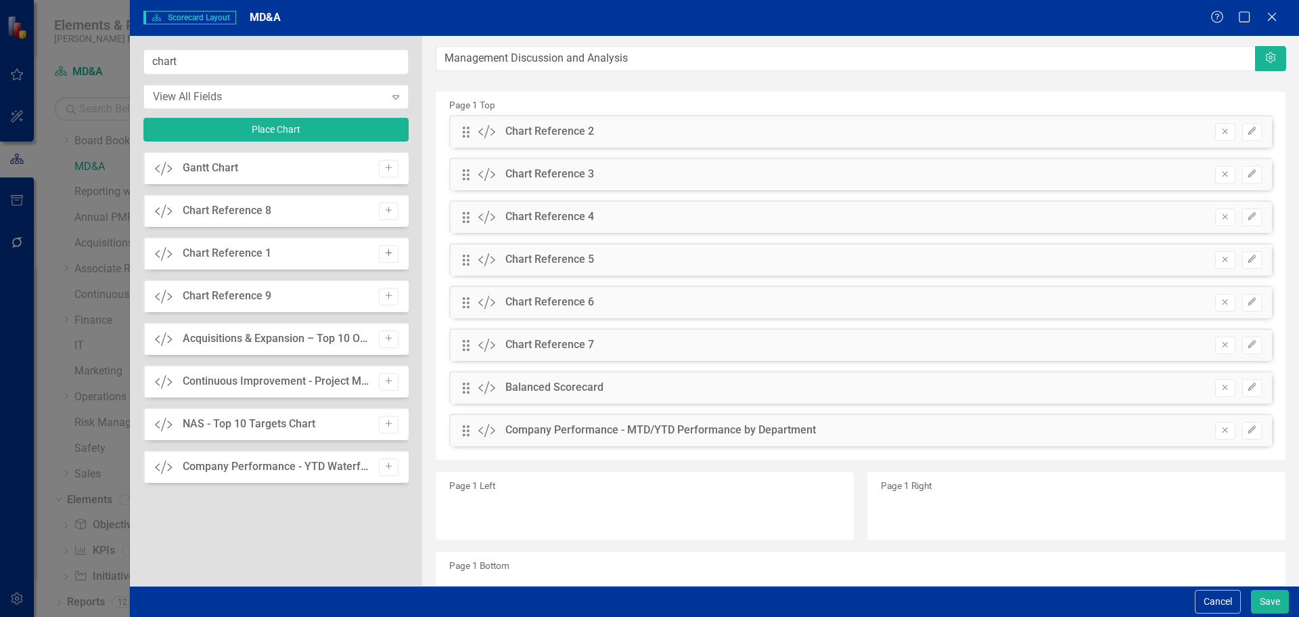
click at [391, 250] on icon "Add" at bounding box center [389, 253] width 10 height 8
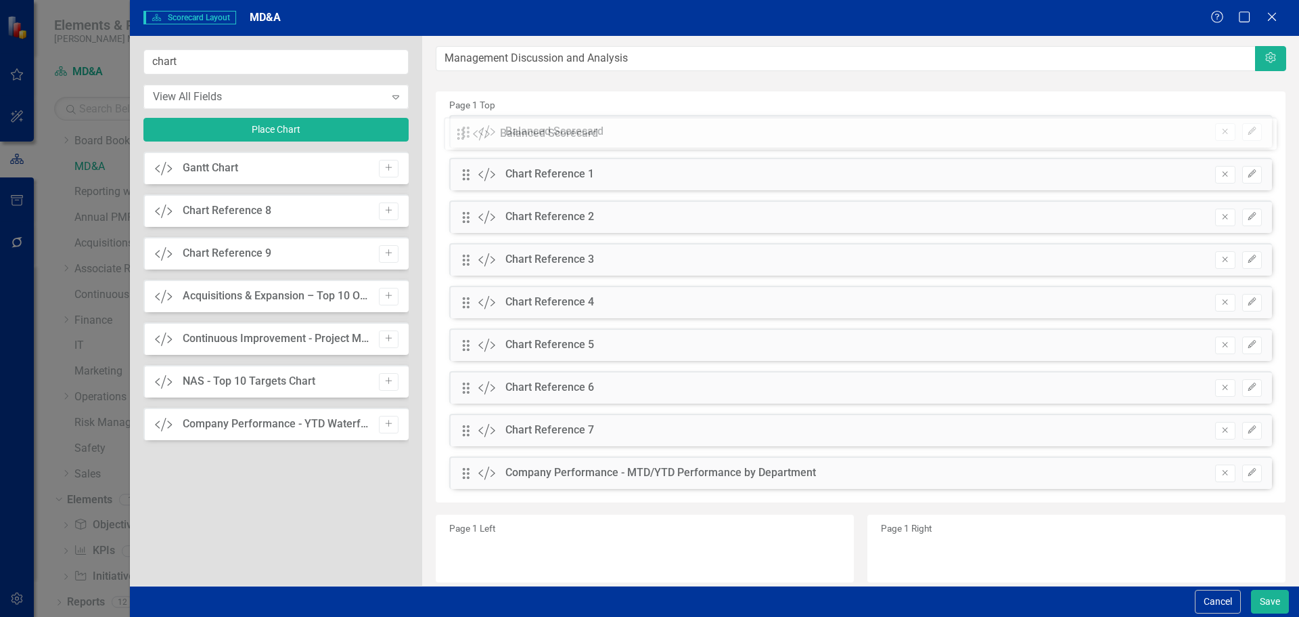
drag, startPoint x: 466, startPoint y: 431, endPoint x: 470, endPoint y: 135, distance: 296.5
click at [470, 135] on div "The fields (or pods) that are available for you to include on the detail page a…" at bounding box center [860, 368] width 877 height 665
drag, startPoint x: 466, startPoint y: 471, endPoint x: 473, endPoint y: 164, distance: 307.4
click at [473, 164] on div "The fields (or pods) that are available for you to include on the detail page a…" at bounding box center [860, 368] width 877 height 665
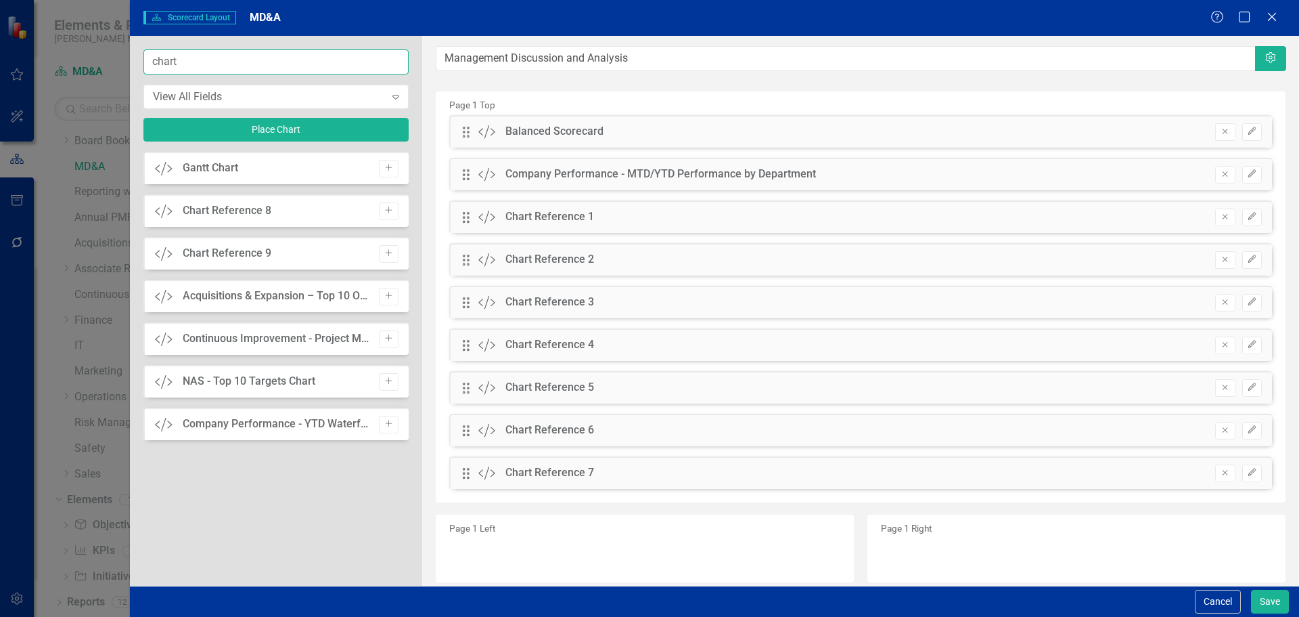
drag, startPoint x: 315, startPoint y: 64, endPoint x: 118, endPoint y: 59, distance: 197.7
click at [118, 59] on div "Scorecard Scorecard Layout MD&A Help Maximize Close chart View All Fields Expan…" at bounding box center [649, 308] width 1299 height 617
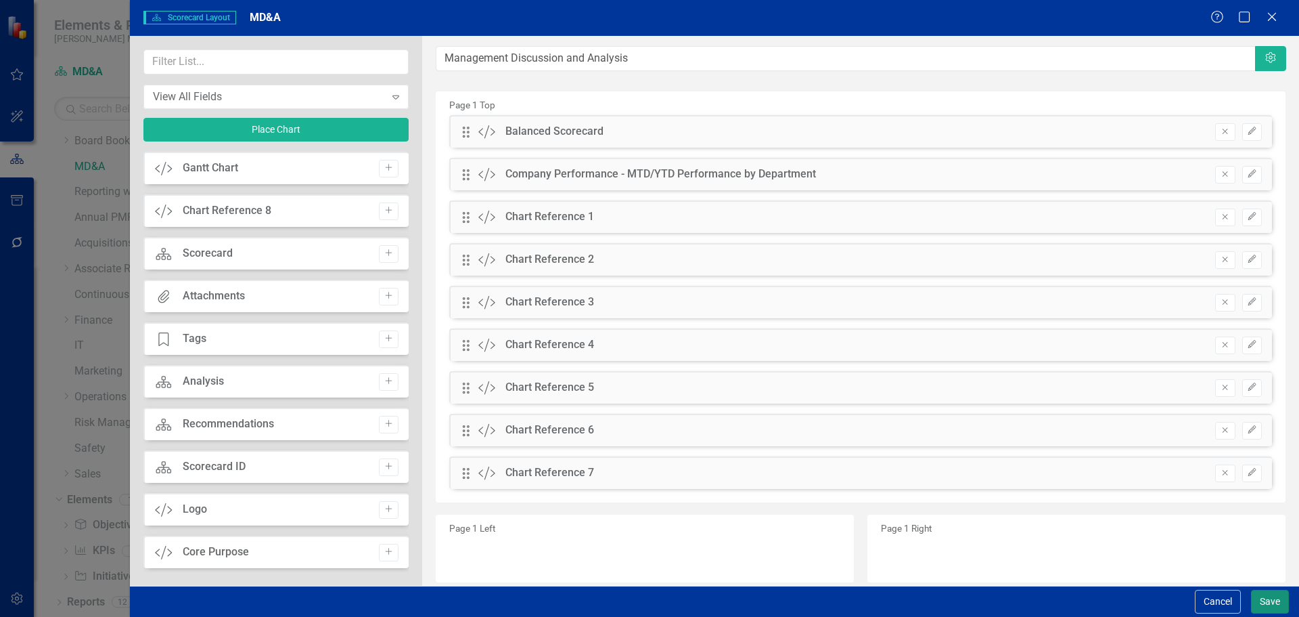
click at [1267, 607] on button "Save" at bounding box center [1270, 601] width 38 height 24
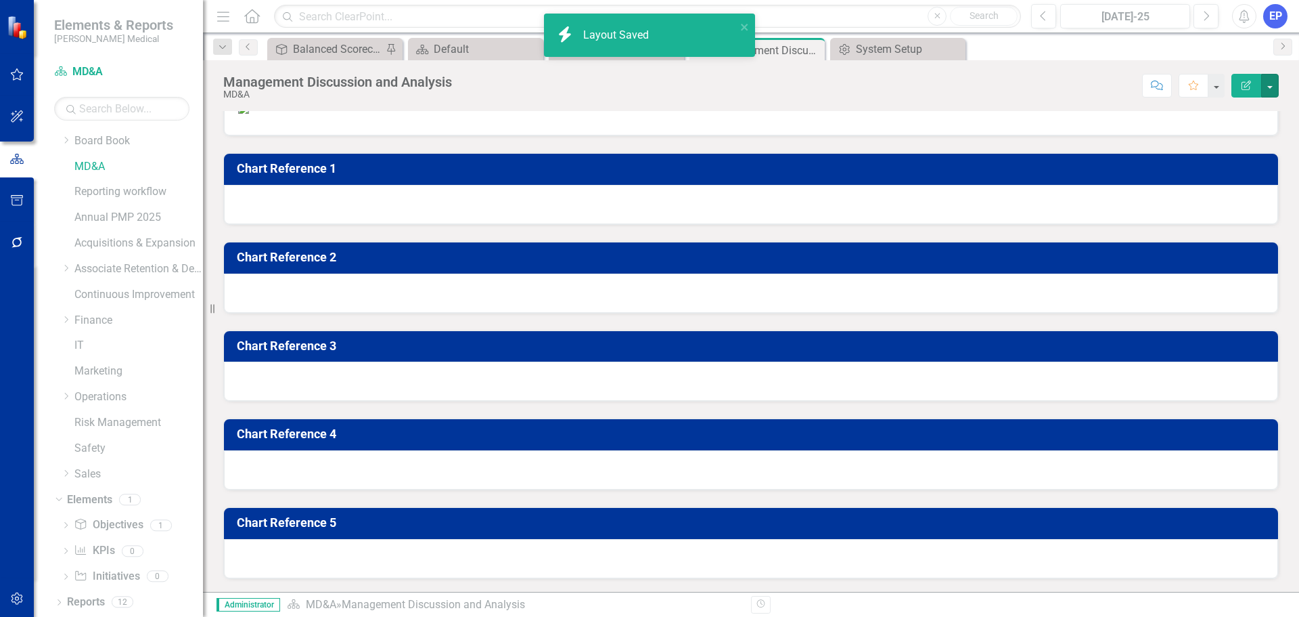
scroll to position [1009, 0]
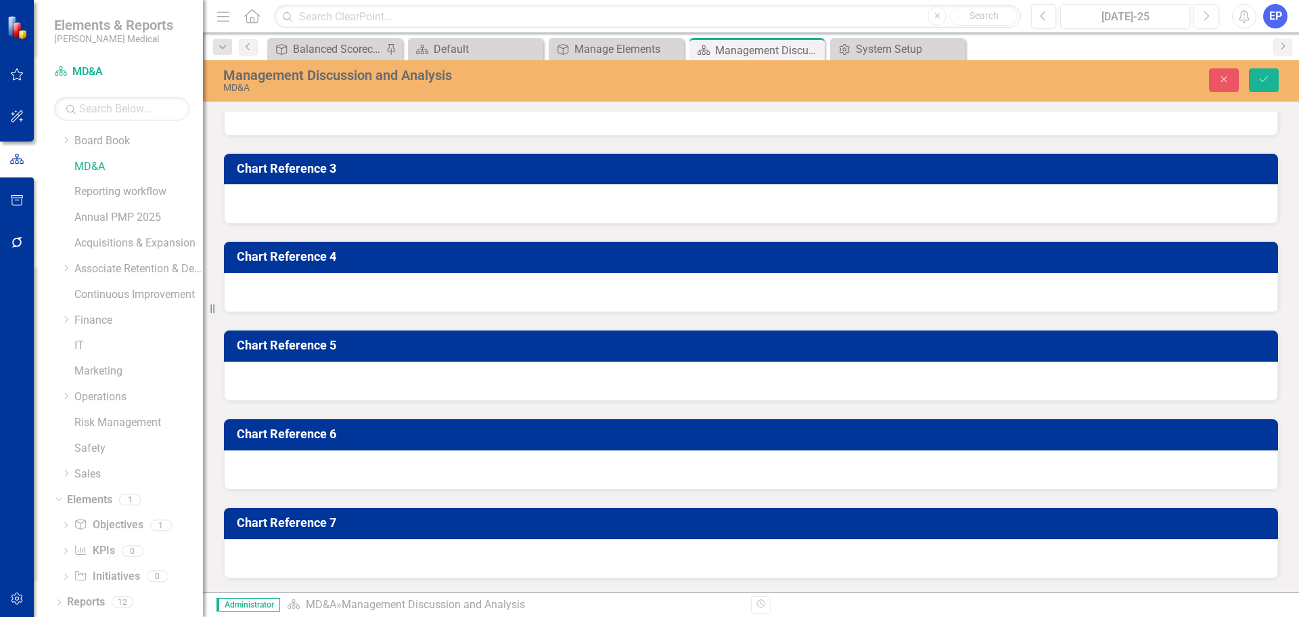
click at [627, 20] on div "Select Scorecard..." at bounding box center [481, 13] width 471 height 16
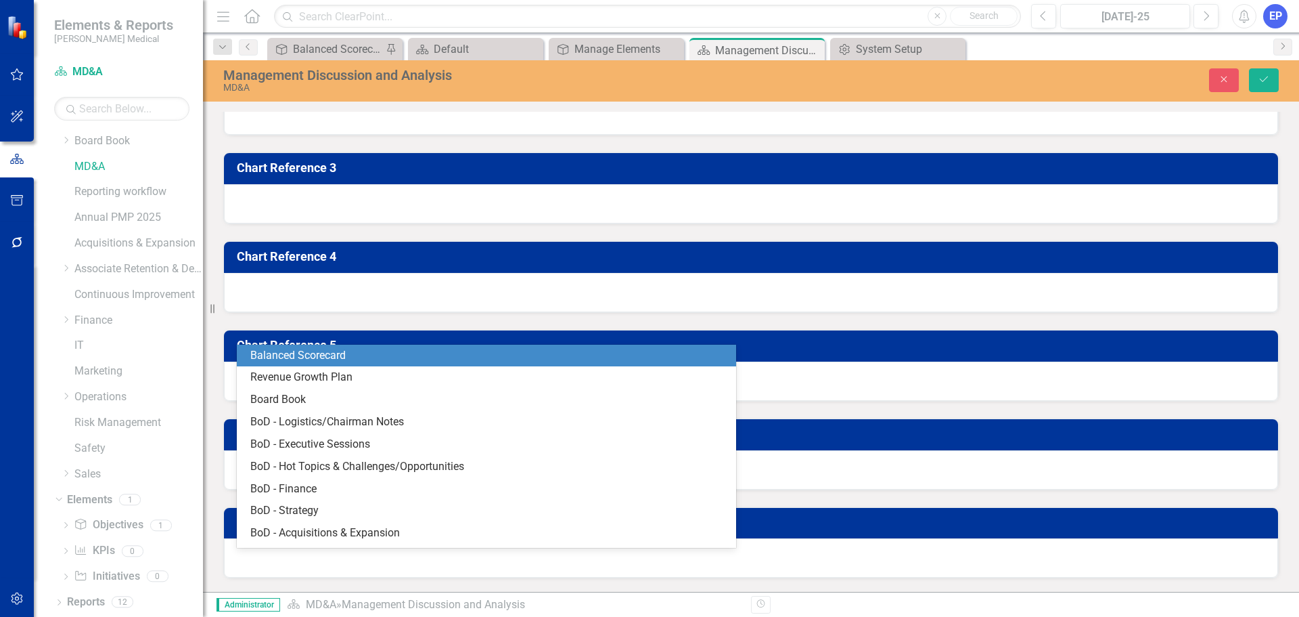
click at [474, 358] on div "Balanced Scorecard" at bounding box center [489, 356] width 478 height 16
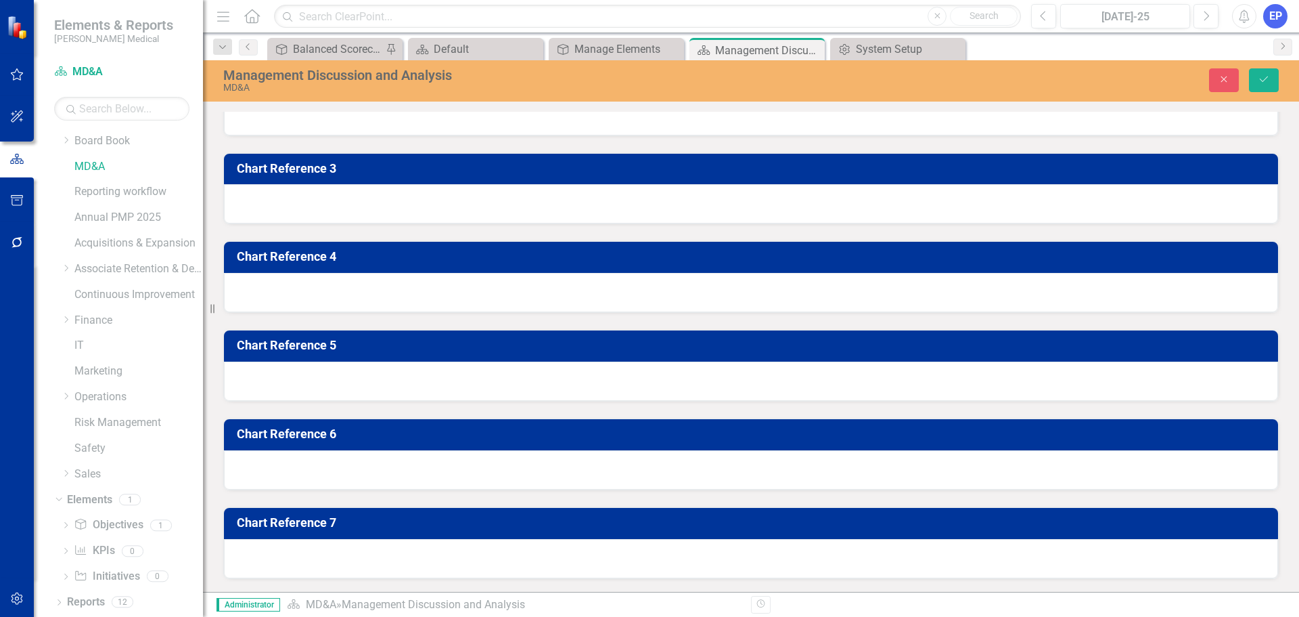
click at [805, 25] on div "Select Chart... Expand" at bounding box center [1013, 13] width 504 height 24
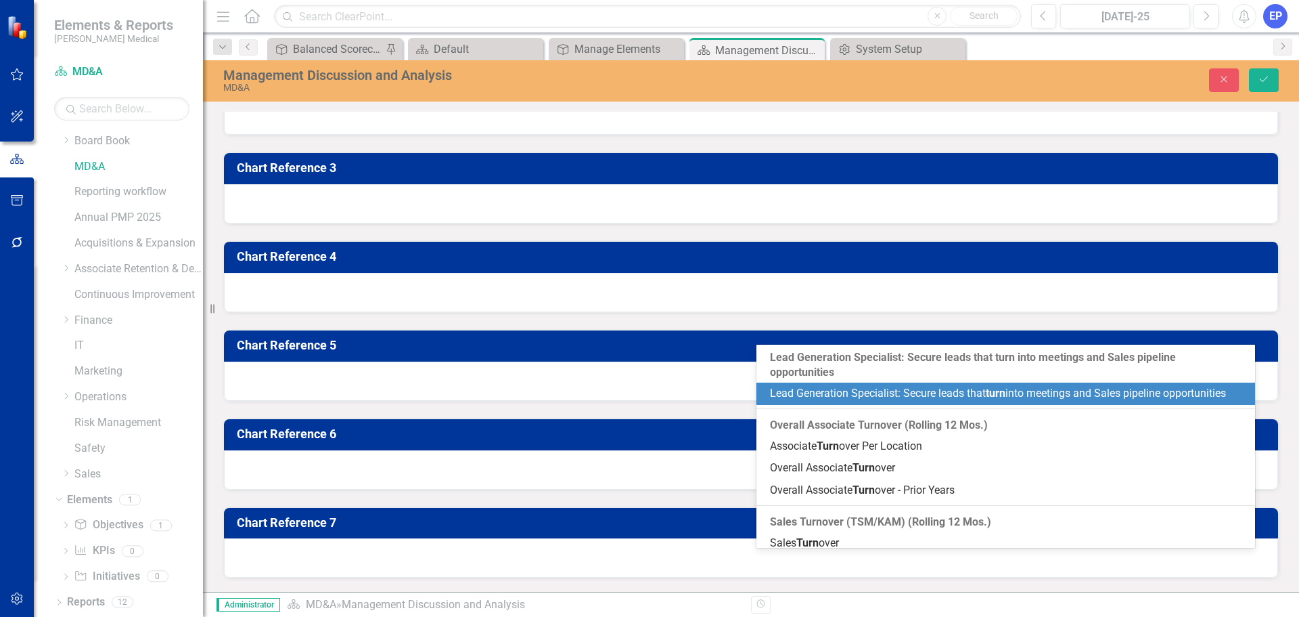
type input "turno"
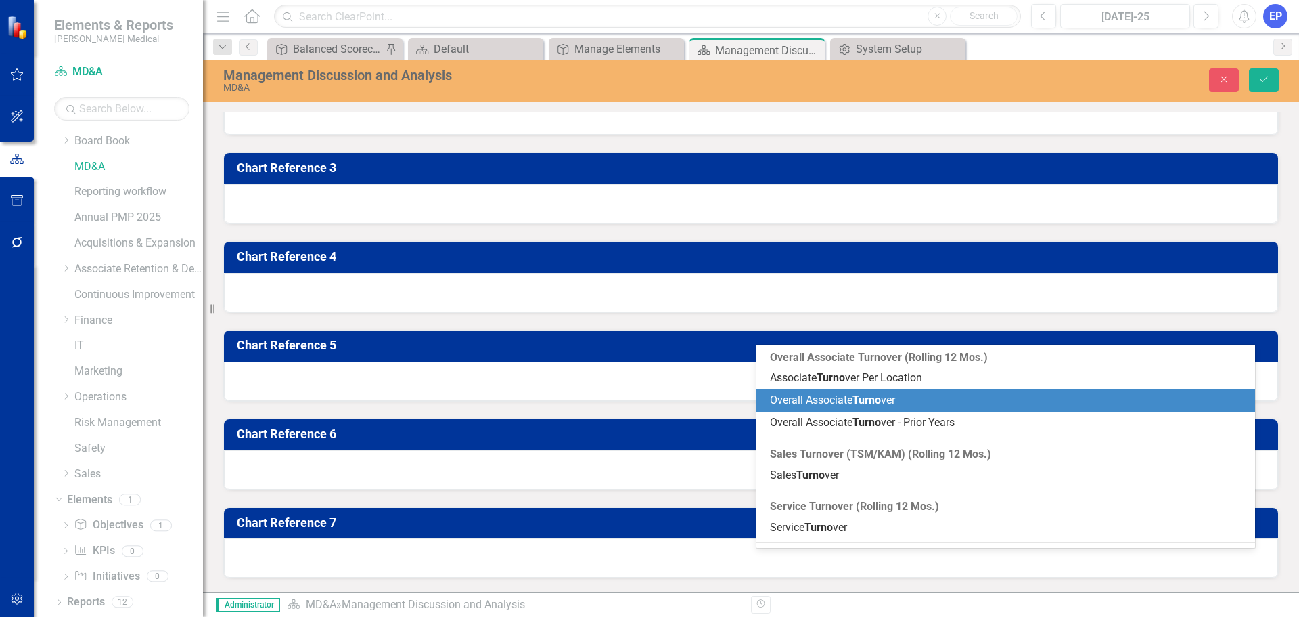
click at [818, 394] on span "Overall Associate Turno ver" at bounding box center [832, 399] width 125 height 13
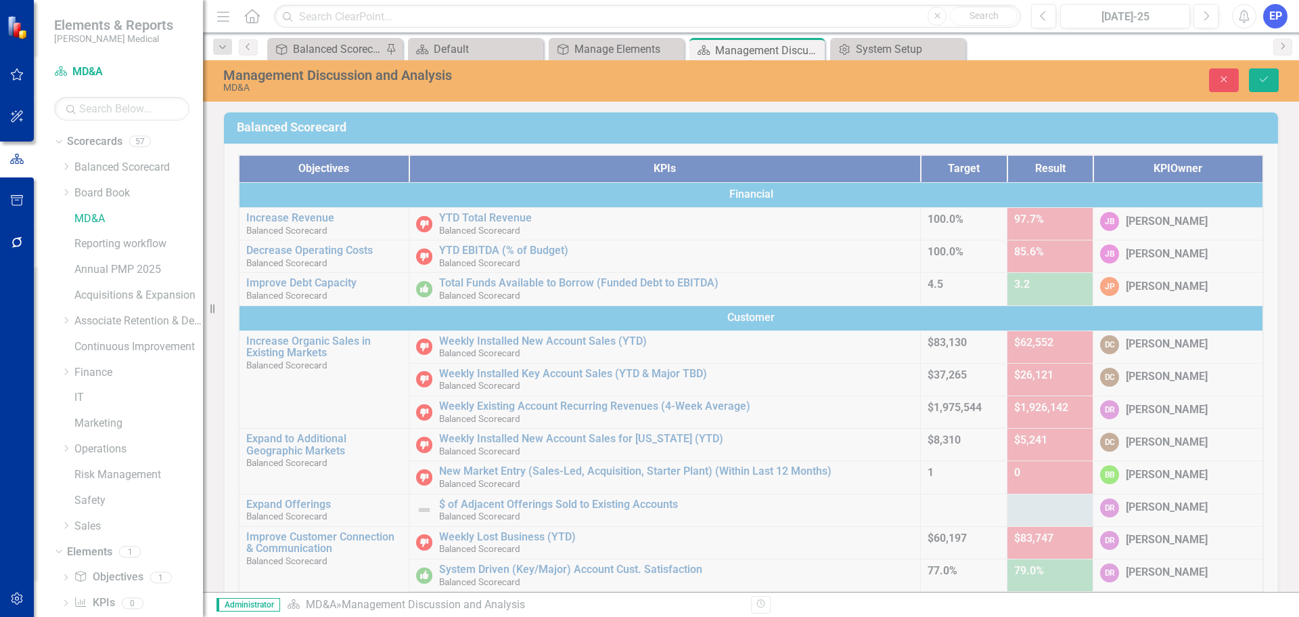
scroll to position [1009, 0]
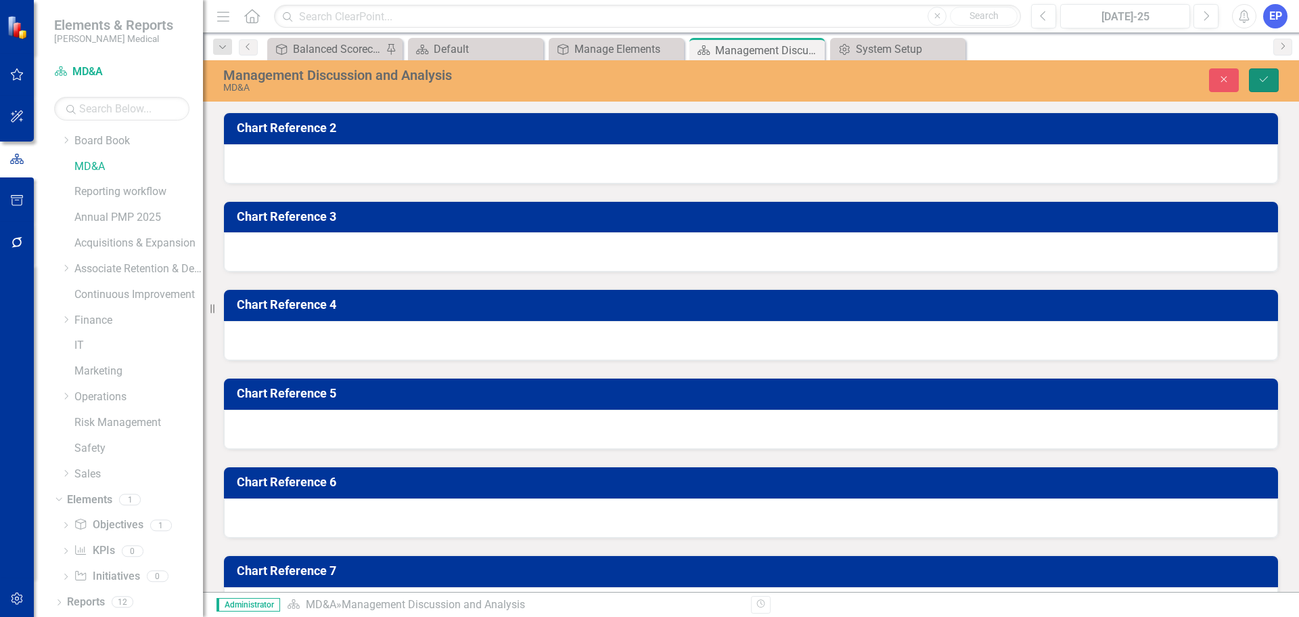
click at [1257, 76] on button "Save" at bounding box center [1264, 80] width 30 height 24
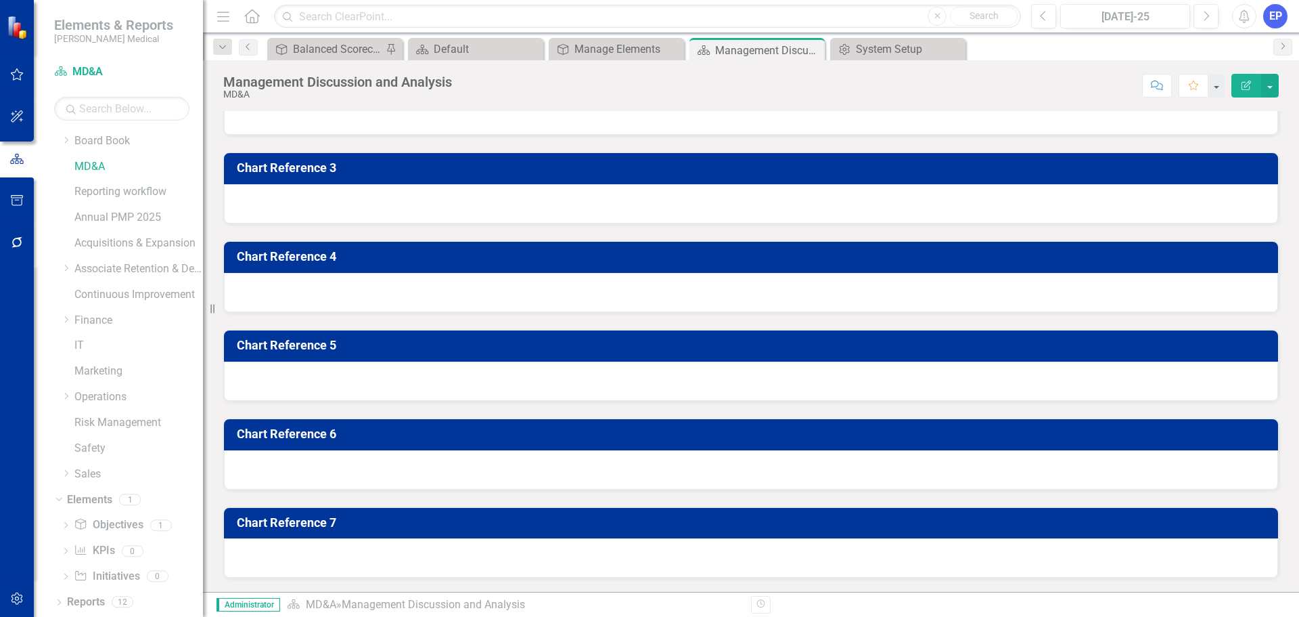
scroll to position [1151, 0]
click at [1269, 88] on button "button" at bounding box center [1271, 86] width 18 height 24
click at [1270, 128] on link "Edit Report Edit Layout" at bounding box center [1224, 135] width 110 height 25
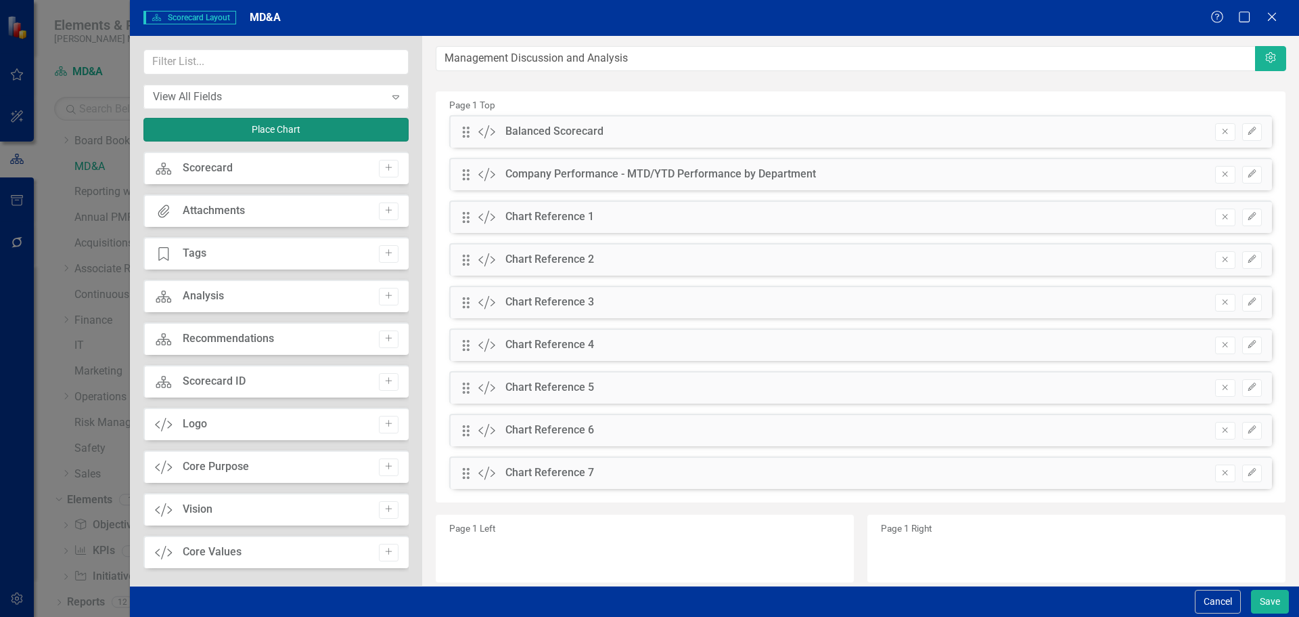
click at [334, 123] on button "Place Chart" at bounding box center [275, 130] width 265 height 24
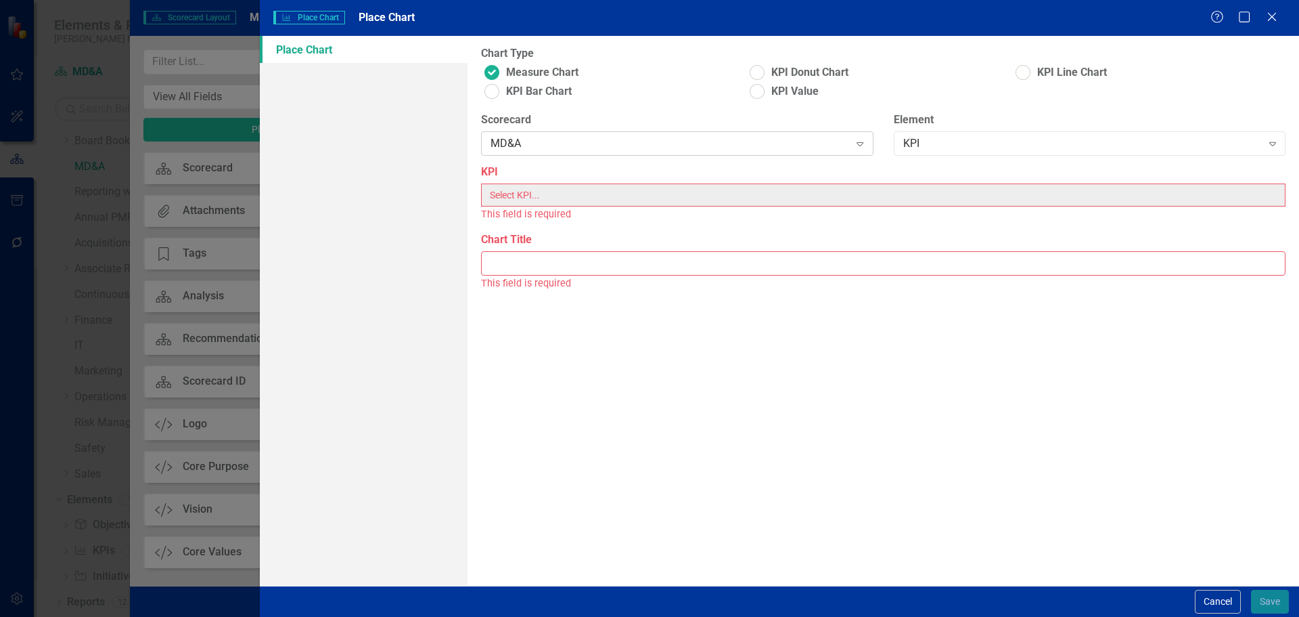
click at [567, 148] on div "MD&A" at bounding box center [670, 144] width 359 height 16
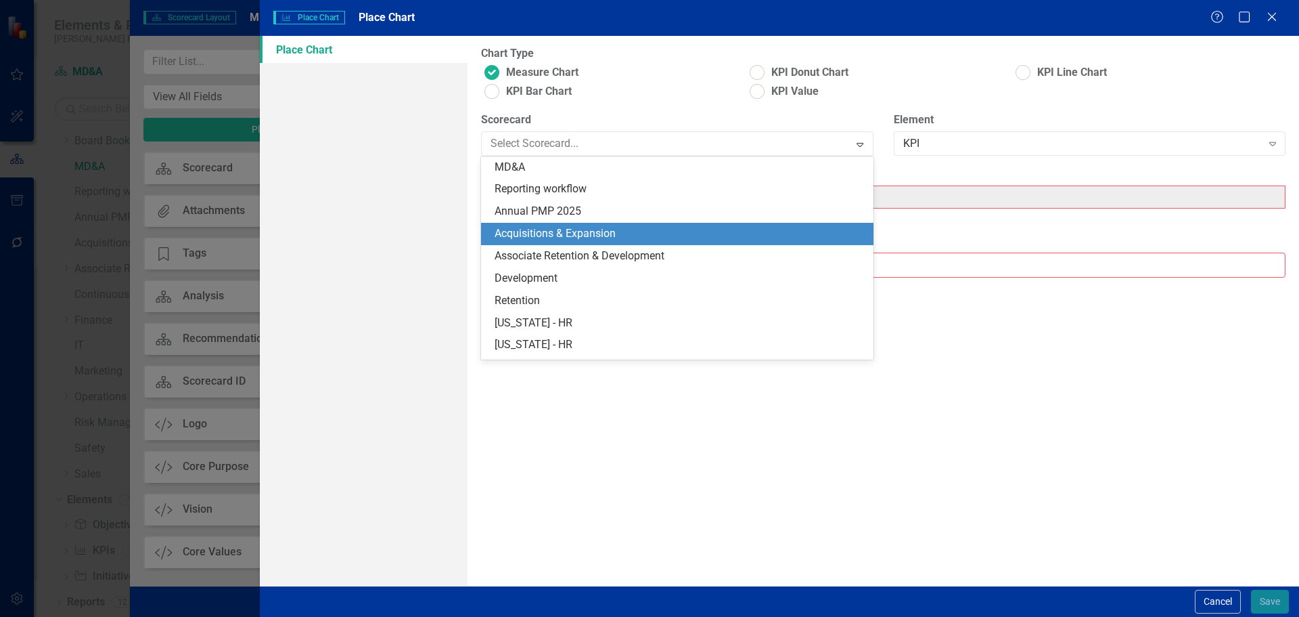
scroll to position [0, 0]
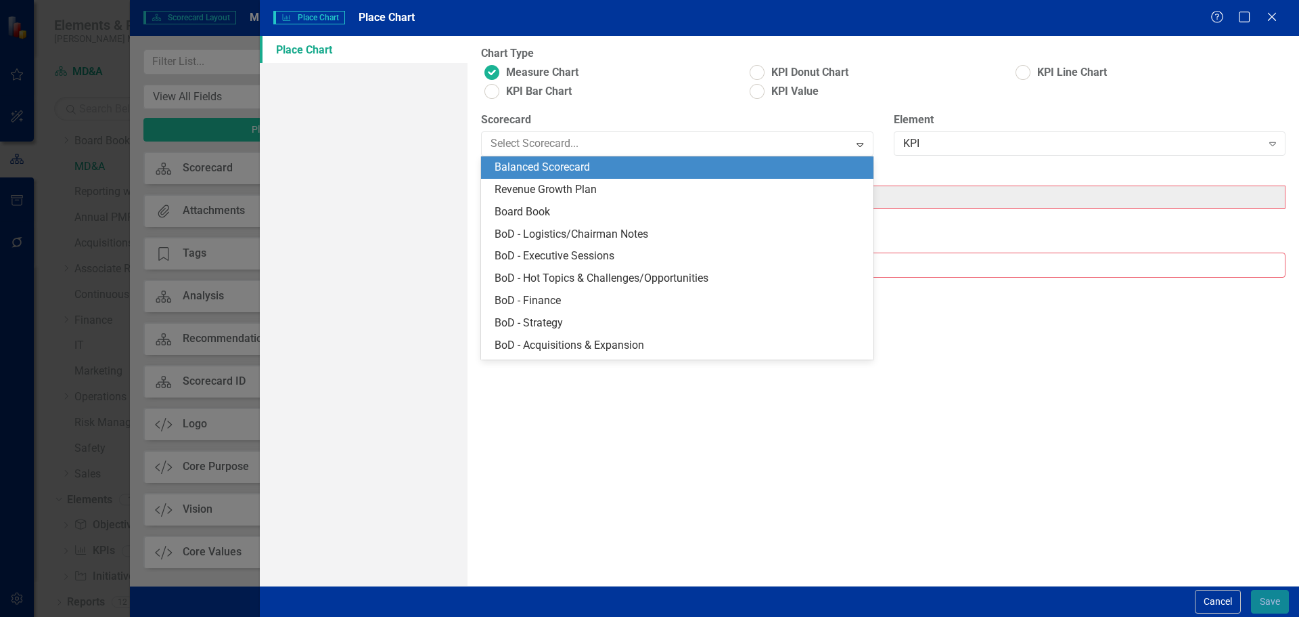
click at [570, 173] on div "Balanced Scorecard" at bounding box center [680, 168] width 370 height 16
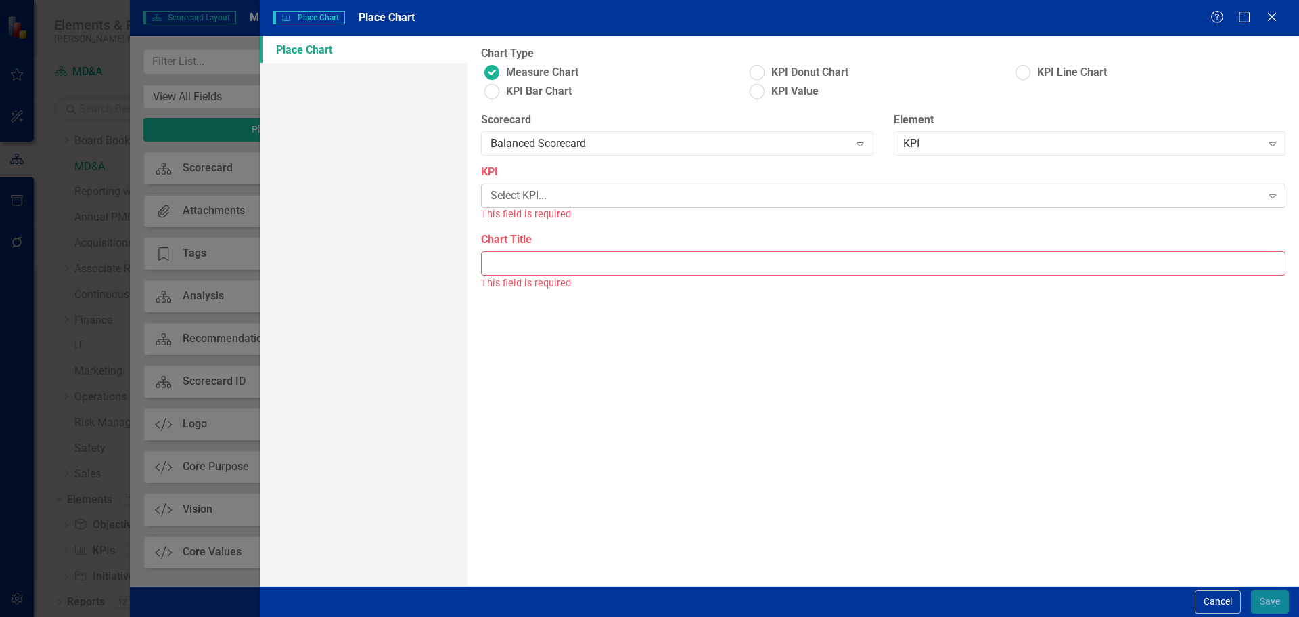
click at [881, 196] on div "Select KPI..." at bounding box center [876, 196] width 771 height 16
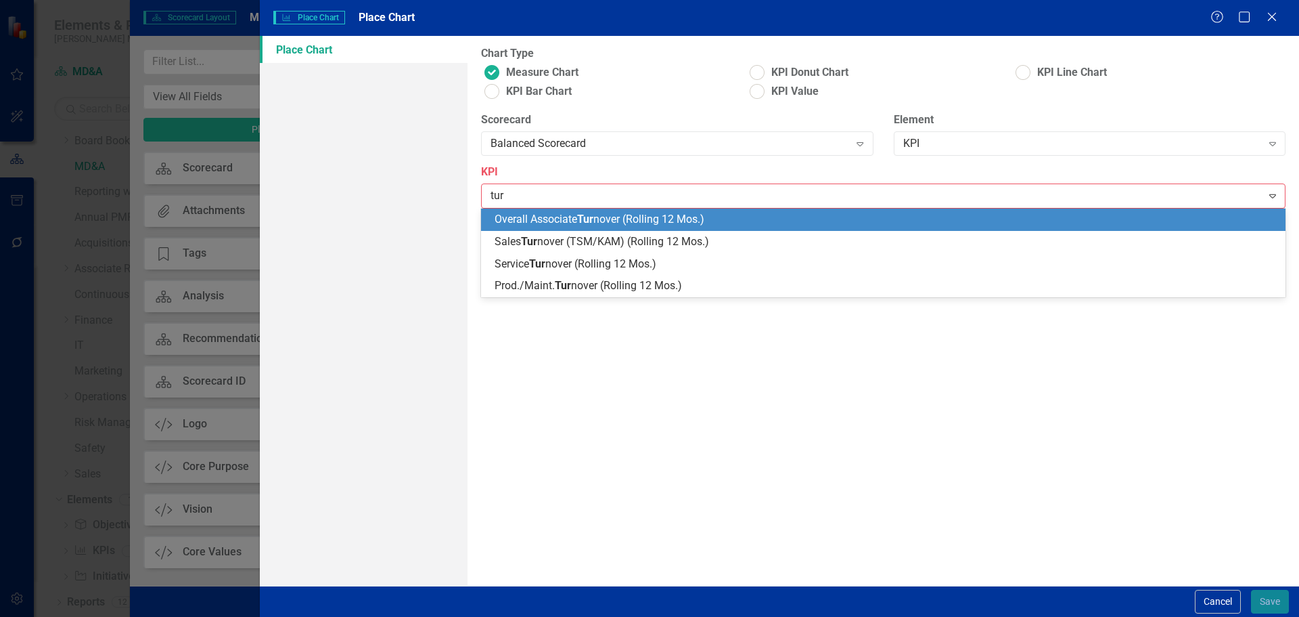
type input "turn"
click at [700, 215] on span "Overall Associate Turn over (Rolling 12 Mos.)" at bounding box center [600, 219] width 210 height 13
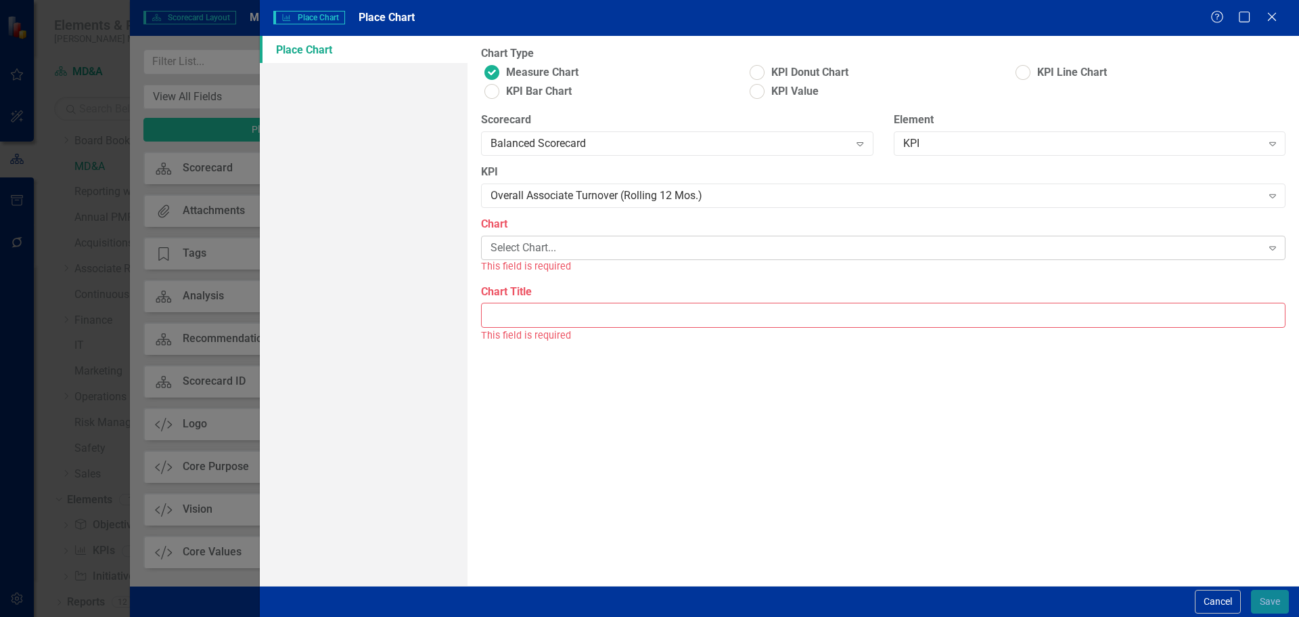
click at [667, 256] on div "Select Chart... Expand" at bounding box center [883, 248] width 805 height 24
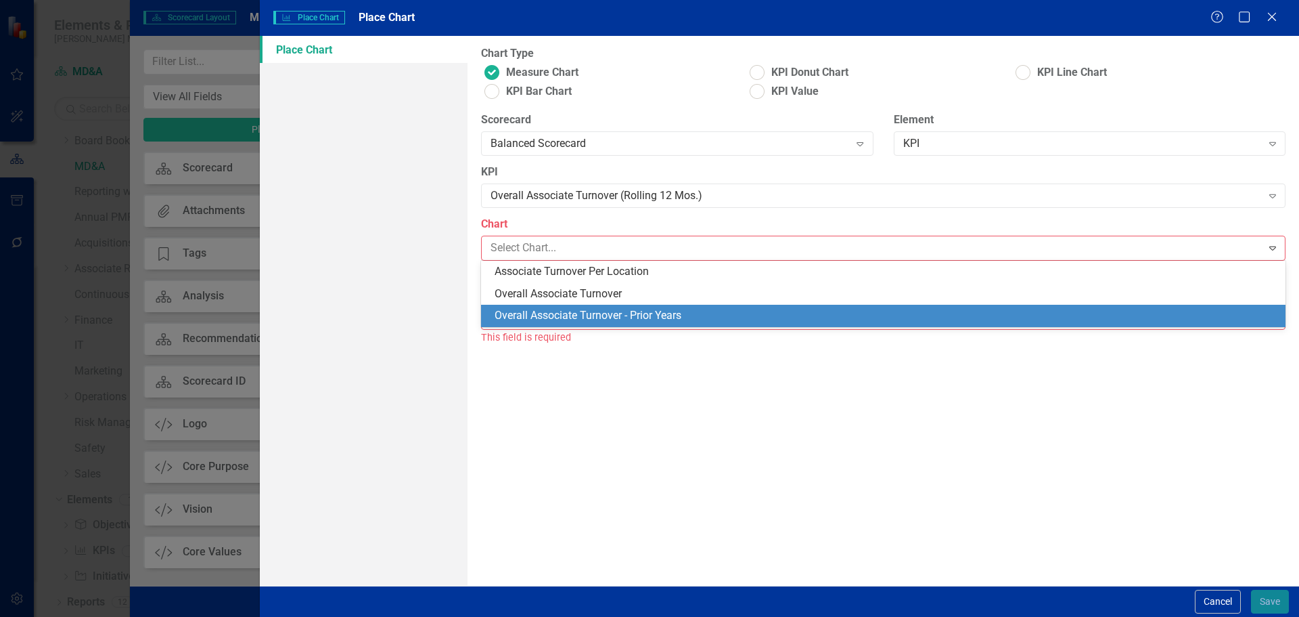
click at [665, 310] on div "Overall Associate Turnover - Prior Years" at bounding box center [886, 316] width 783 height 16
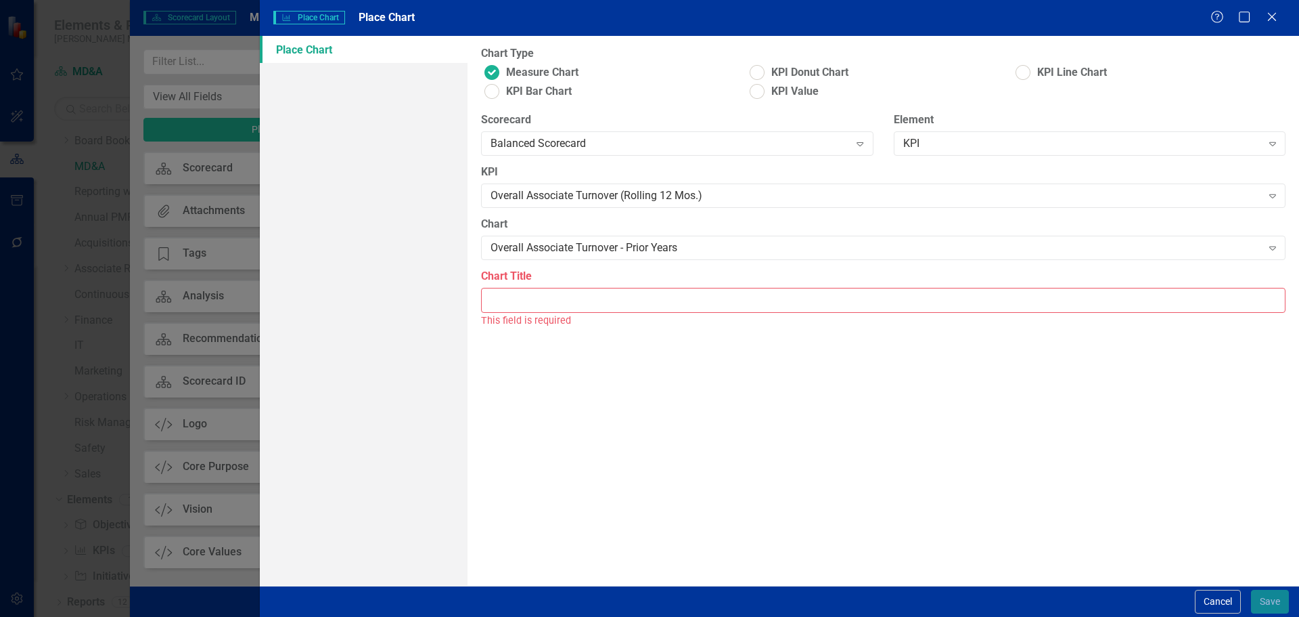
click at [650, 313] on div "This field is required" at bounding box center [883, 321] width 805 height 16
drag, startPoint x: 703, startPoint y: 248, endPoint x: 485, endPoint y: 247, distance: 218.6
click at [485, 247] on div "Overall Associate Turnover - Prior Years" at bounding box center [872, 247] width 776 height 3
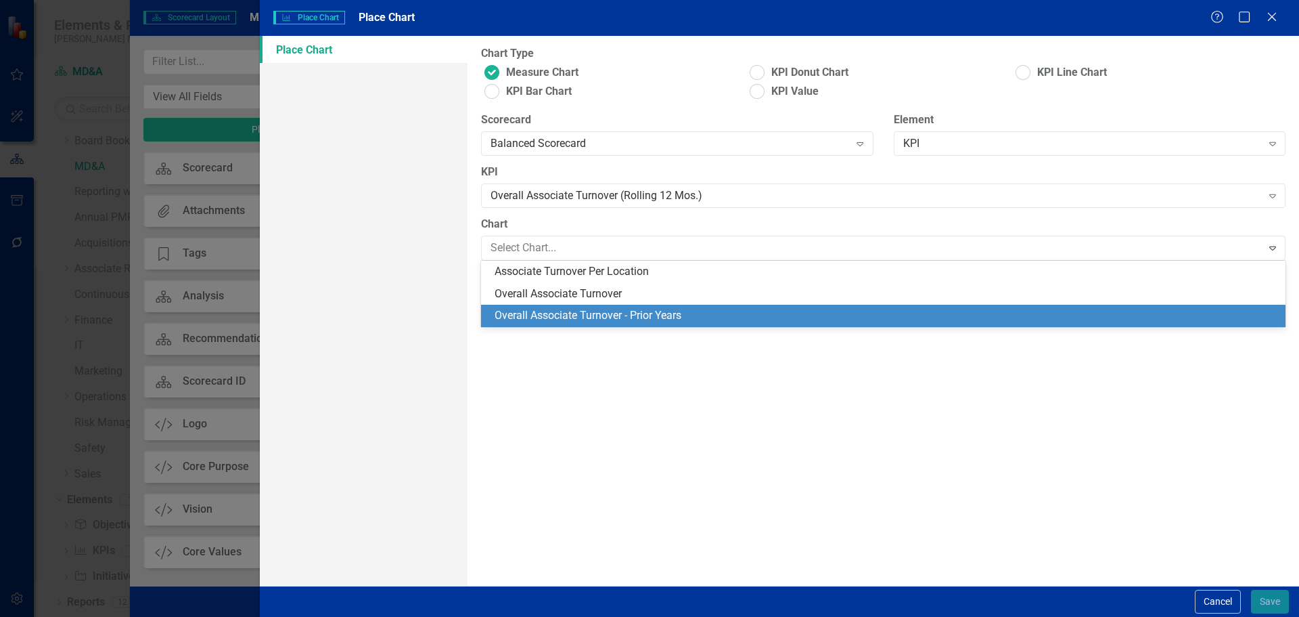
click at [575, 366] on div "Chart Type Measure Chart KPI Donut Chart KPI Line Chart KPI Bar Chart KPI Value…" at bounding box center [884, 311] width 832 height 550
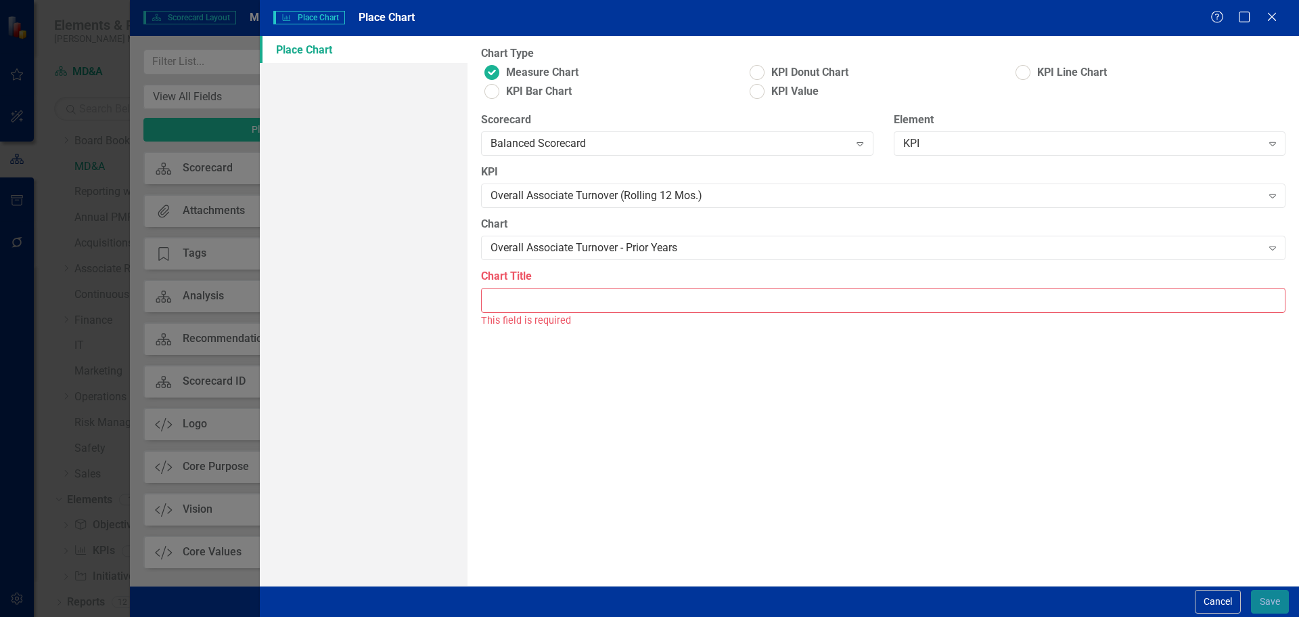
click at [562, 296] on input "Chart Title" at bounding box center [883, 300] width 805 height 25
click at [671, 305] on input "Chart Title" at bounding box center [883, 300] width 805 height 25
click at [633, 293] on input "Chart Title" at bounding box center [883, 300] width 805 height 25
paste input "v"
click at [632, 294] on input "Chart Title" at bounding box center [883, 300] width 805 height 25
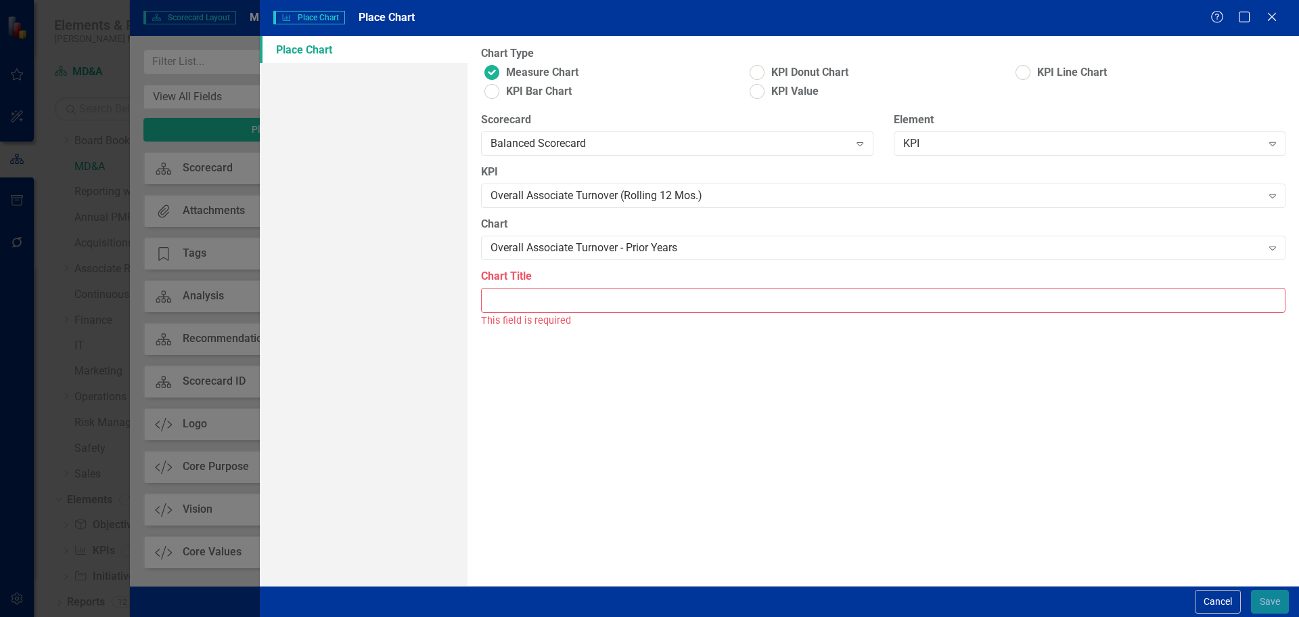
type input "v"
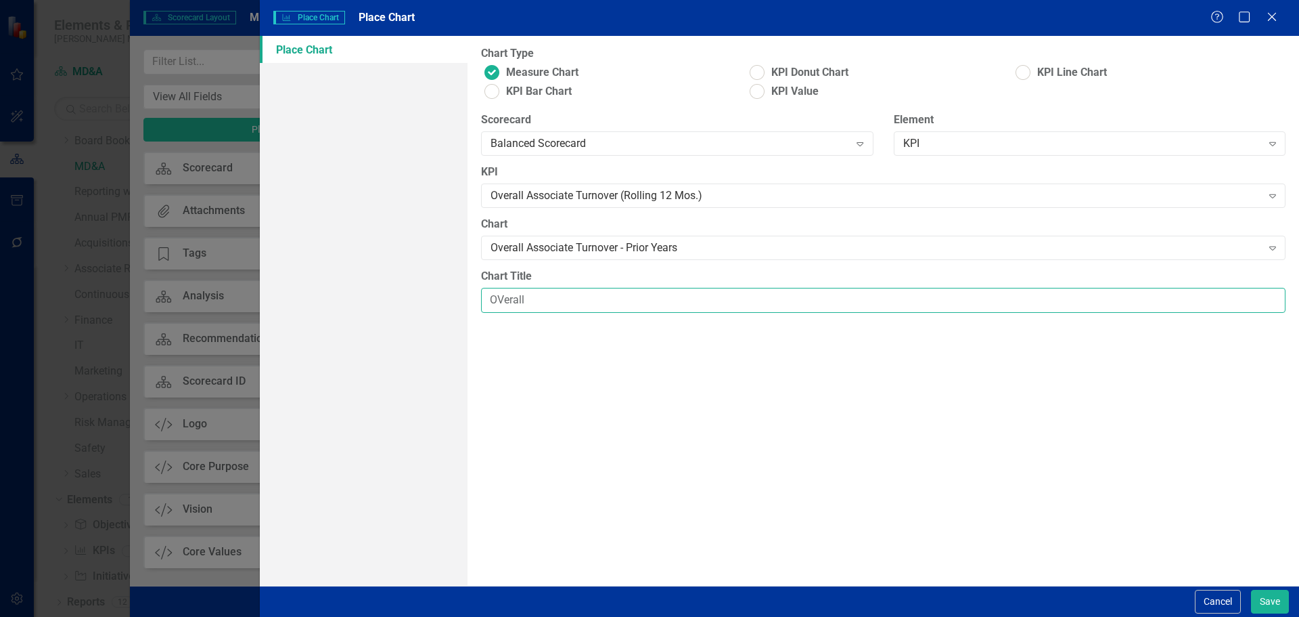
type input "Overall Associate Turnover - Prior Years"
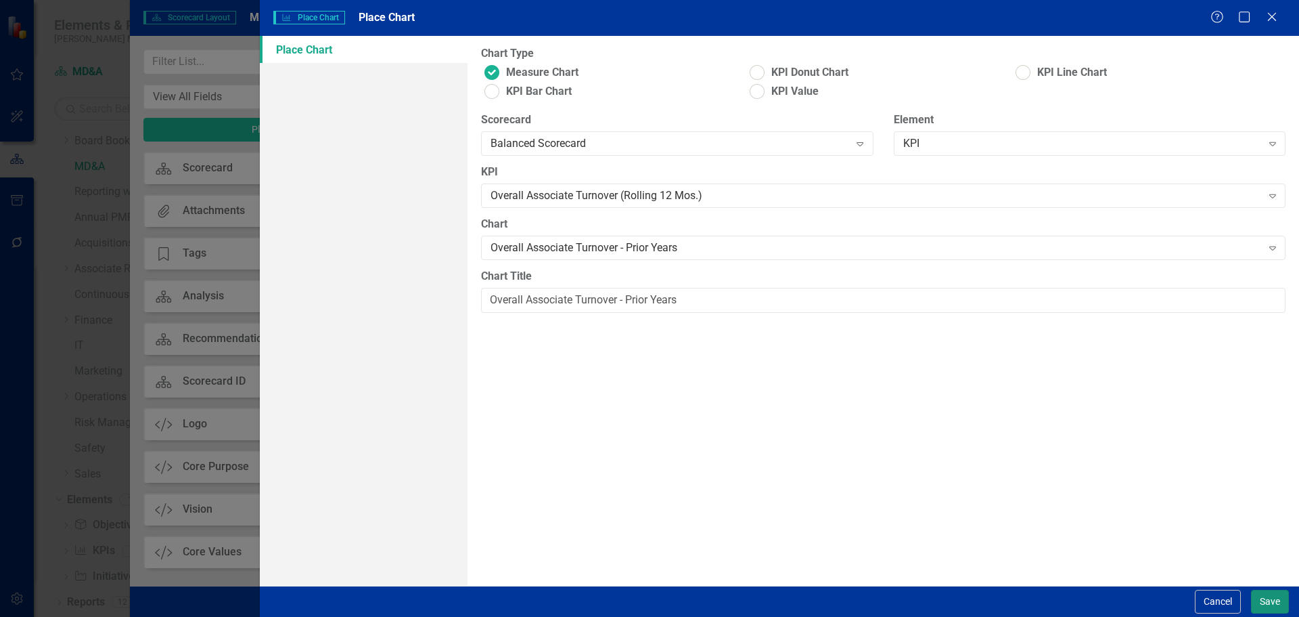
click at [1268, 604] on button "Save" at bounding box center [1270, 601] width 38 height 24
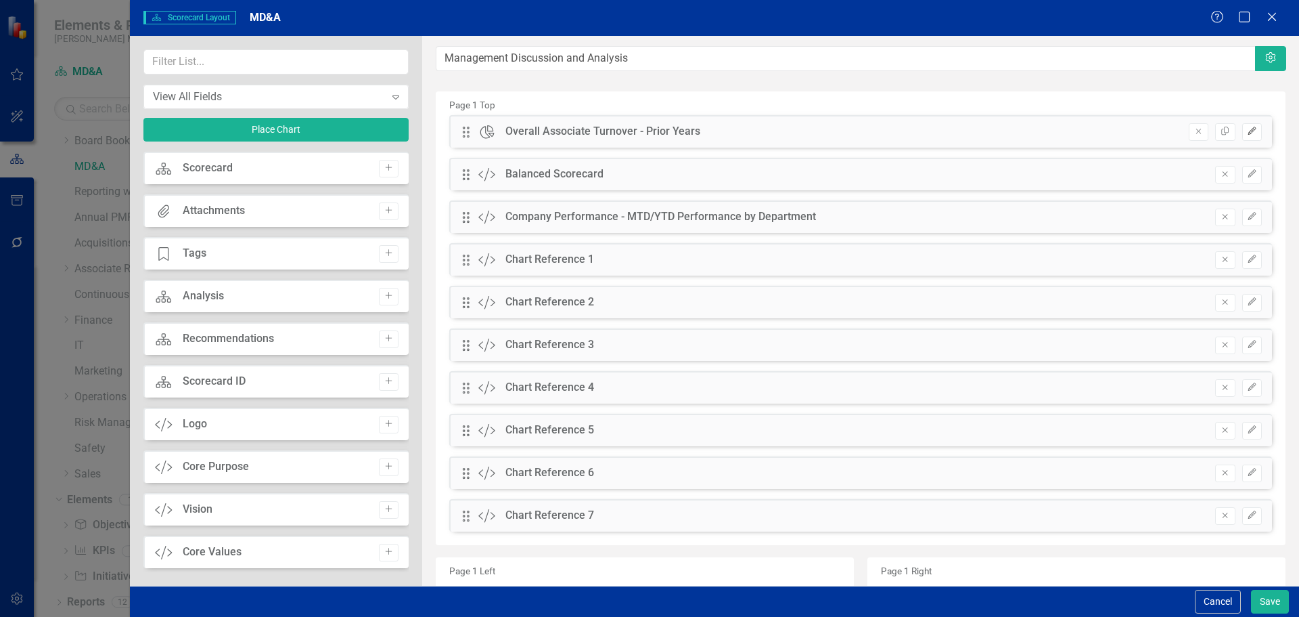
click at [1243, 137] on button "Edit" at bounding box center [1253, 132] width 20 height 18
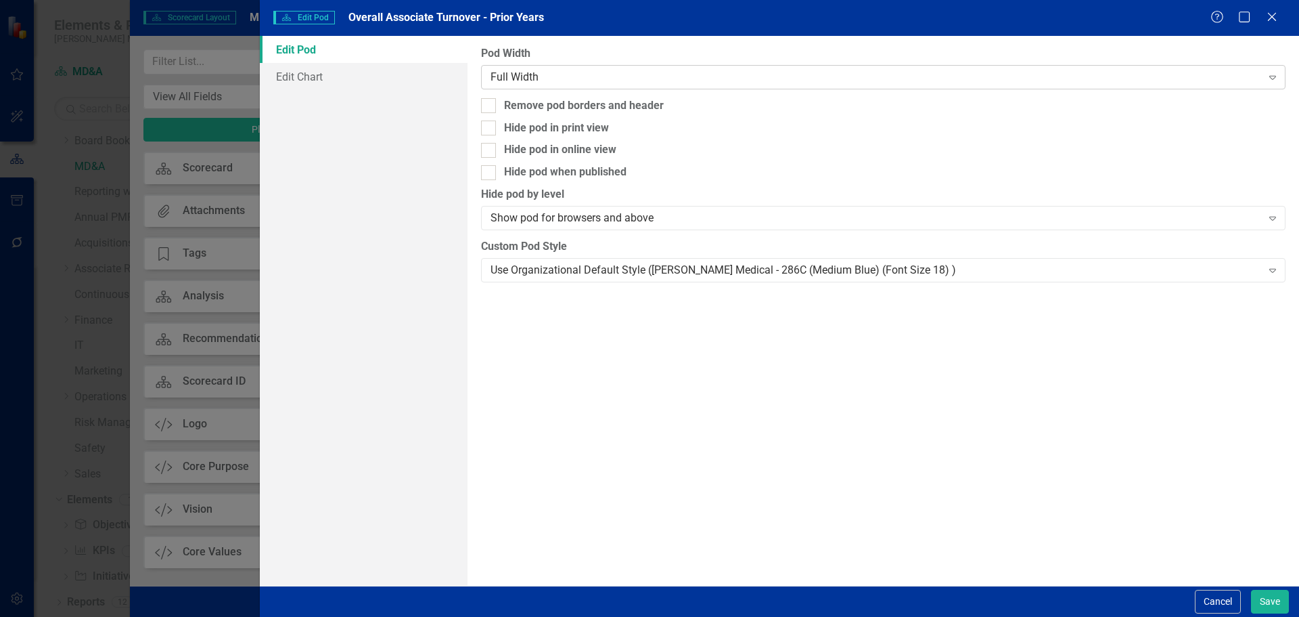
click at [656, 74] on div "Full Width" at bounding box center [876, 77] width 771 height 16
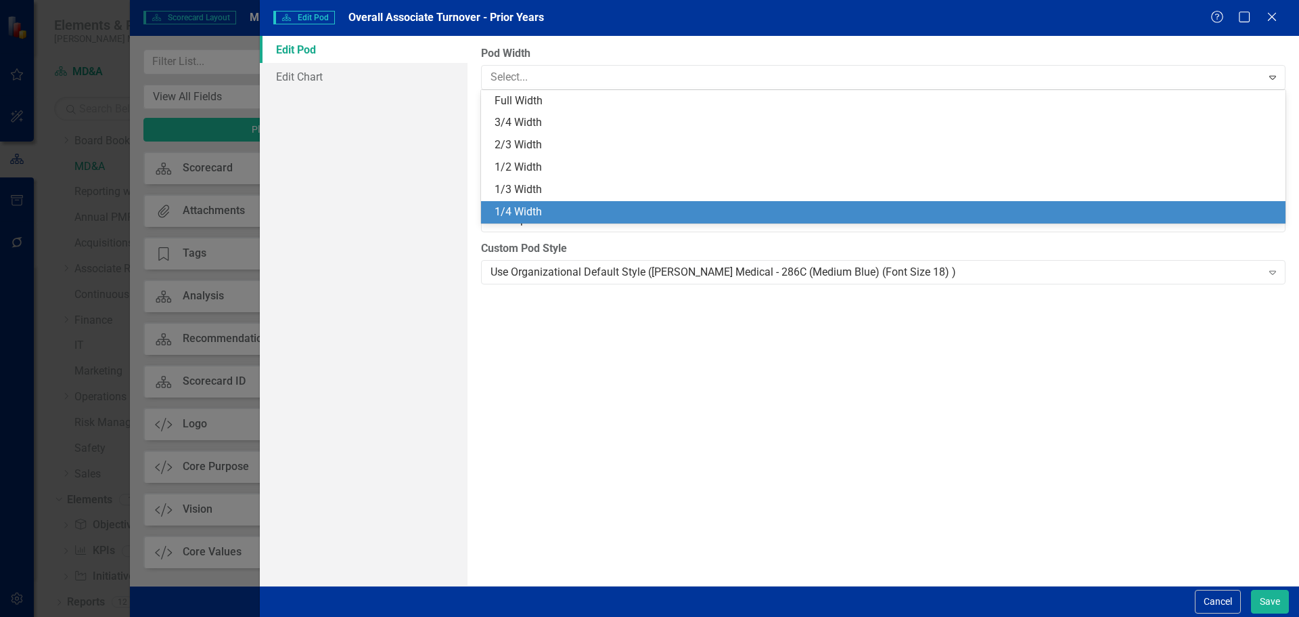
click at [648, 206] on div "1/4 Width" at bounding box center [886, 212] width 783 height 16
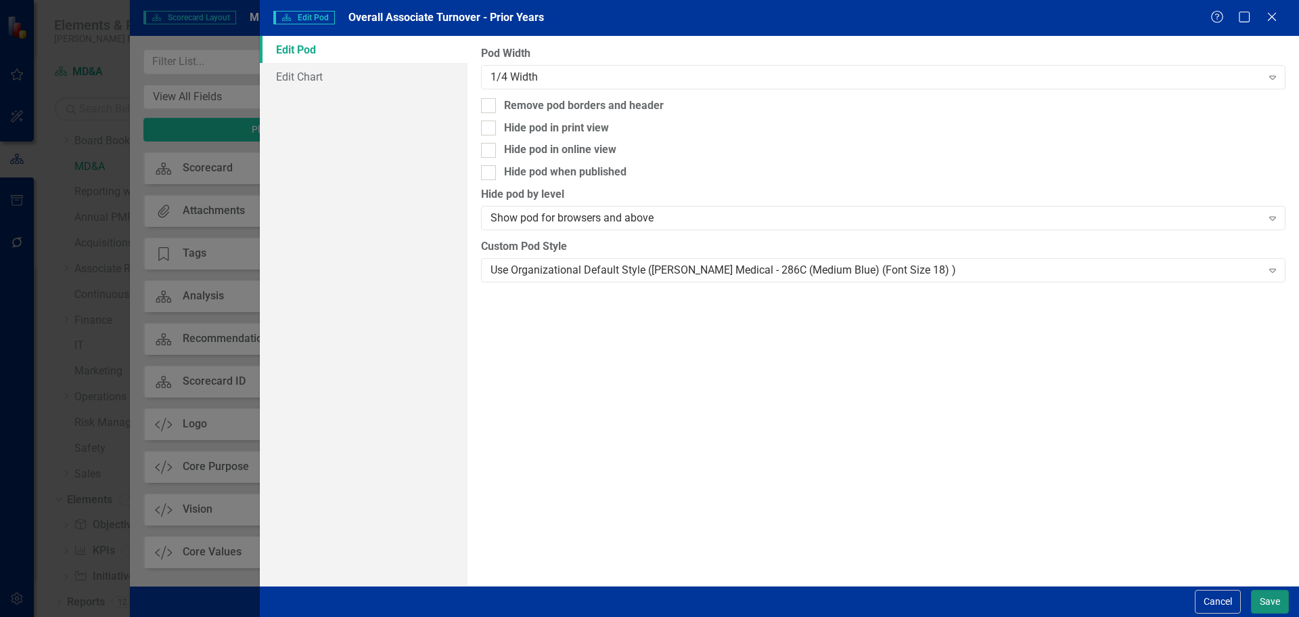
click at [1274, 596] on button "Save" at bounding box center [1270, 601] width 38 height 24
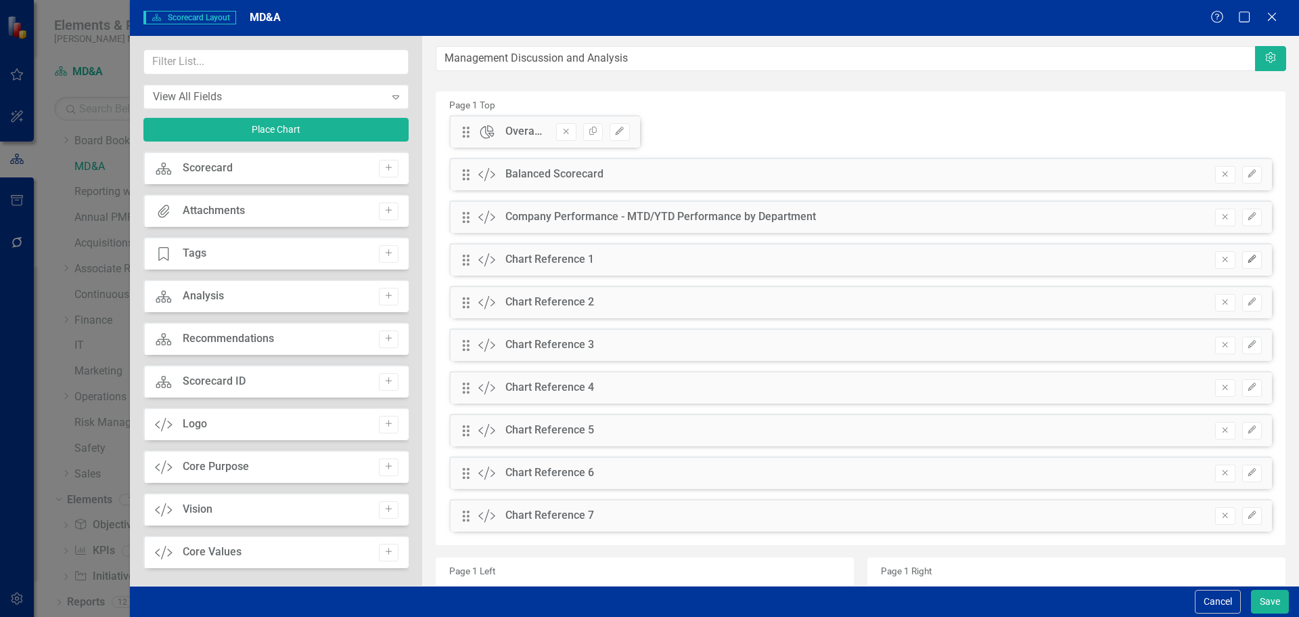
click at [1247, 261] on icon "Edit" at bounding box center [1252, 259] width 10 height 8
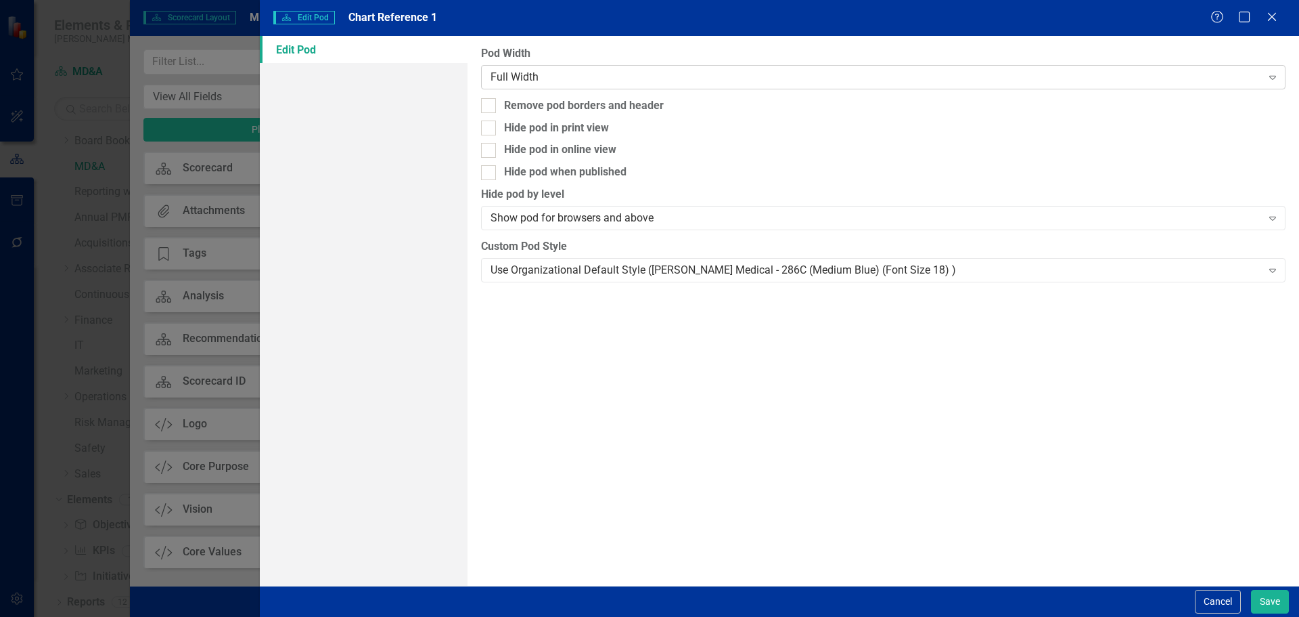
click at [781, 72] on div "Full Width" at bounding box center [876, 77] width 771 height 16
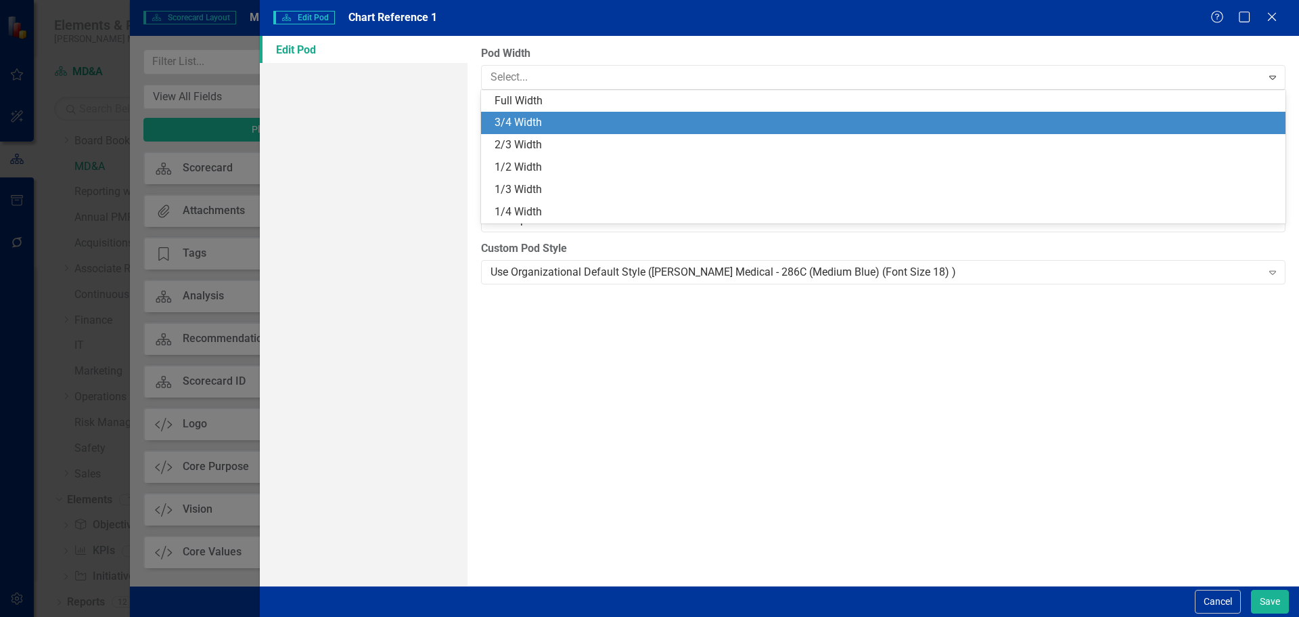
click at [749, 129] on div "3/4 Width" at bounding box center [886, 123] width 783 height 16
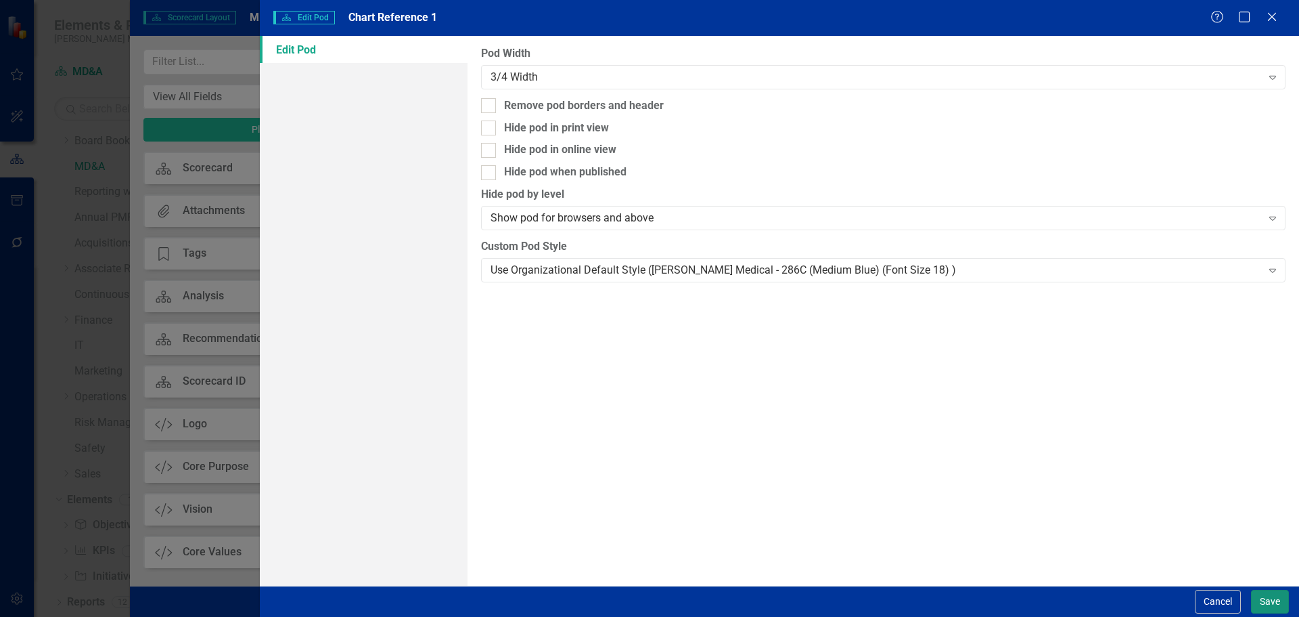
click at [1260, 596] on button "Save" at bounding box center [1270, 601] width 38 height 24
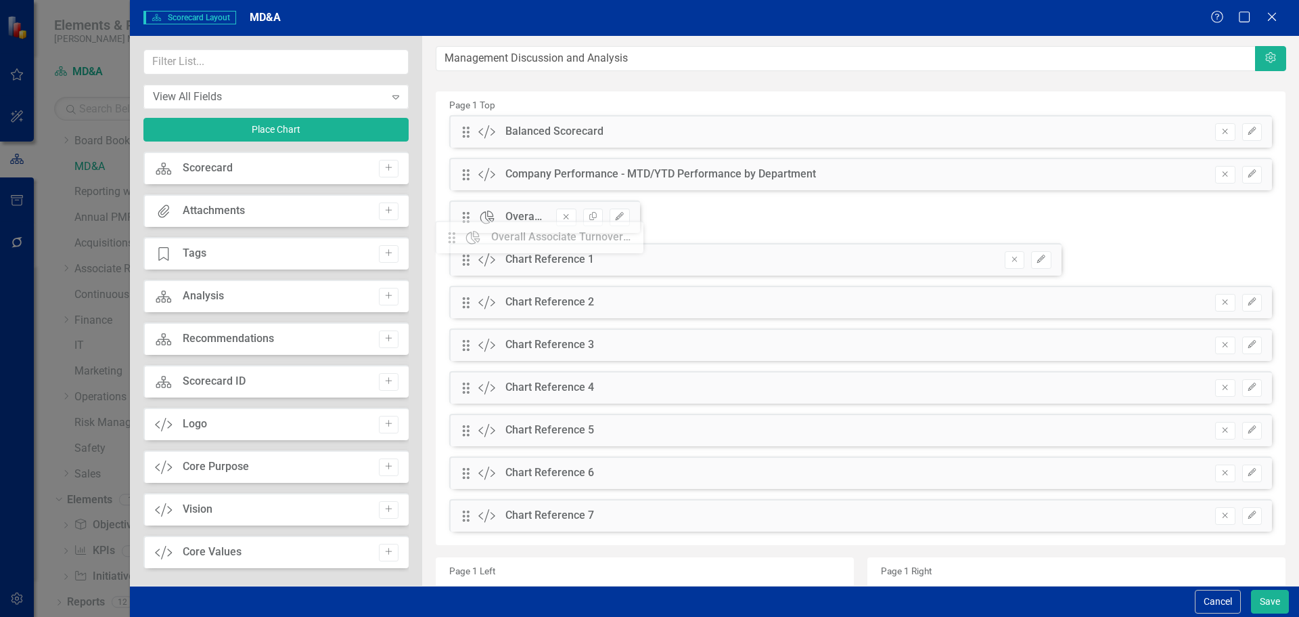
drag, startPoint x: 466, startPoint y: 135, endPoint x: 462, endPoint y: 240, distance: 105.7
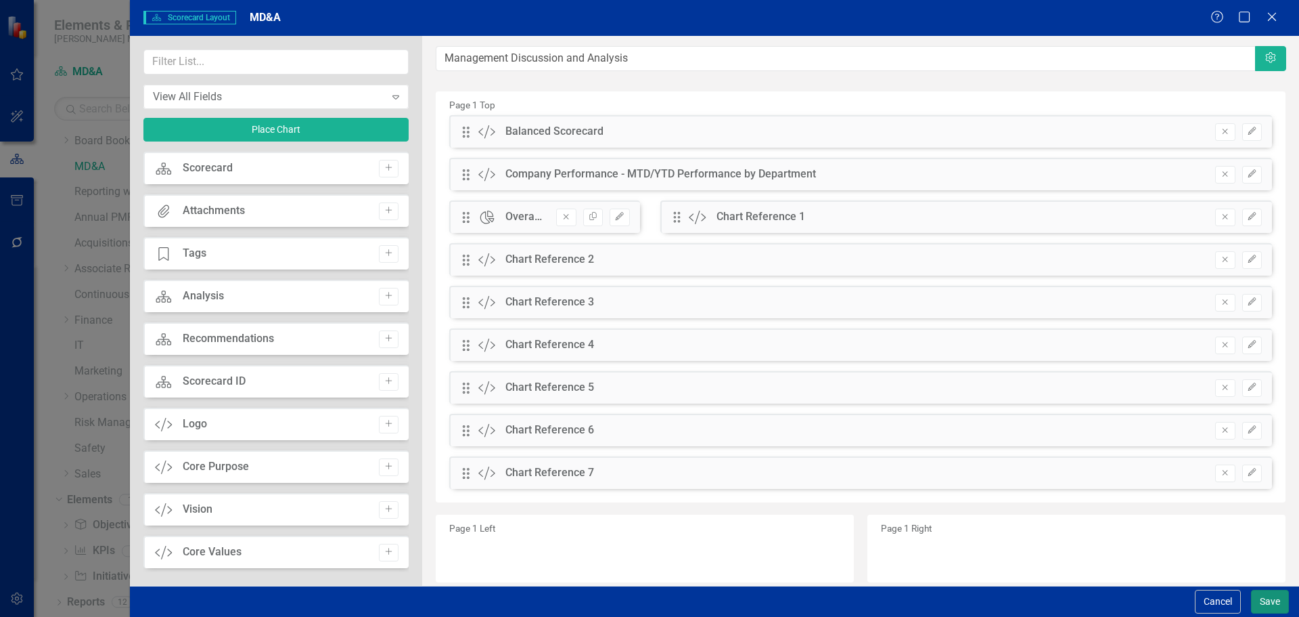
click at [1263, 600] on button "Save" at bounding box center [1270, 601] width 38 height 24
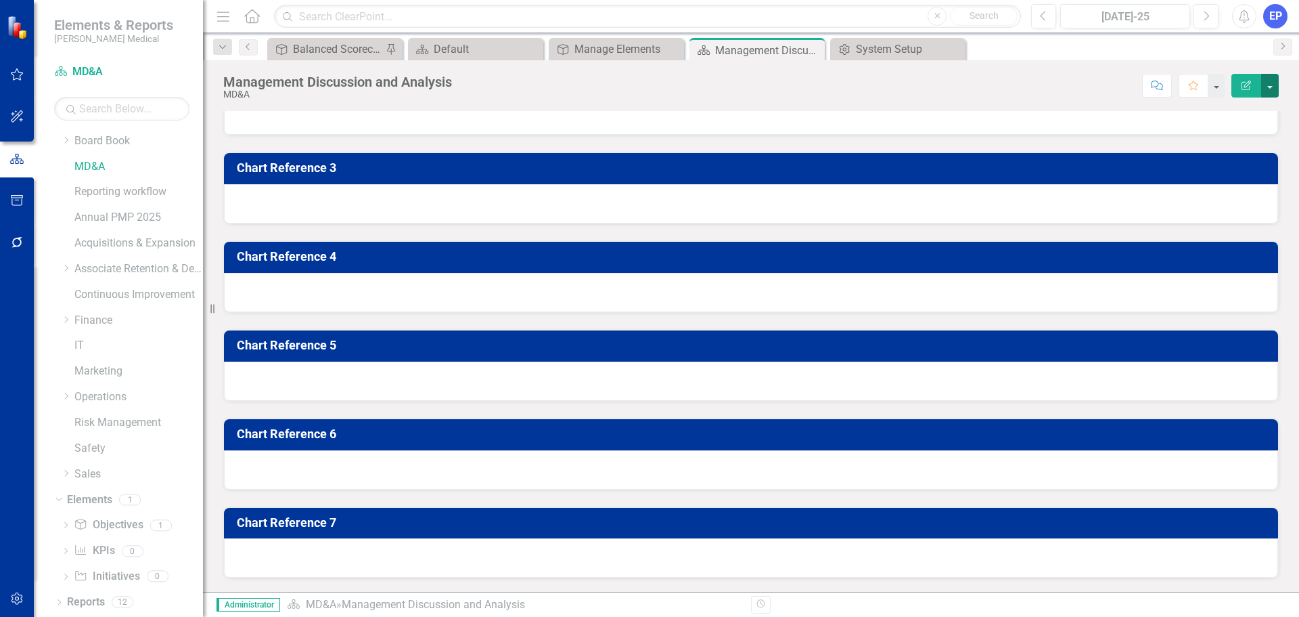
click at [1269, 87] on button "button" at bounding box center [1271, 86] width 18 height 24
click at [1059, 89] on div "Score: N/A Jul-25 Completed Comment Favorite Edit Report" at bounding box center [869, 85] width 820 height 23
click at [1274, 85] on button "button" at bounding box center [1271, 86] width 18 height 24
click at [1229, 131] on link "Edit Report Edit Layout" at bounding box center [1224, 135] width 110 height 25
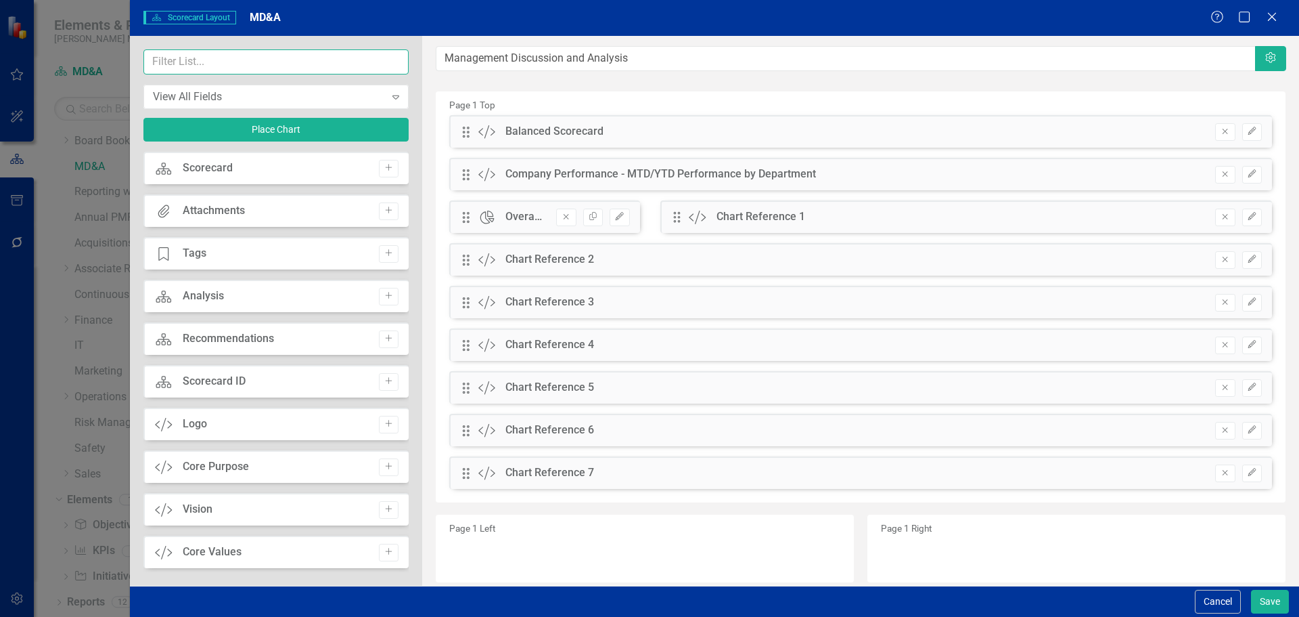
click at [242, 58] on input "text" at bounding box center [275, 61] width 265 height 25
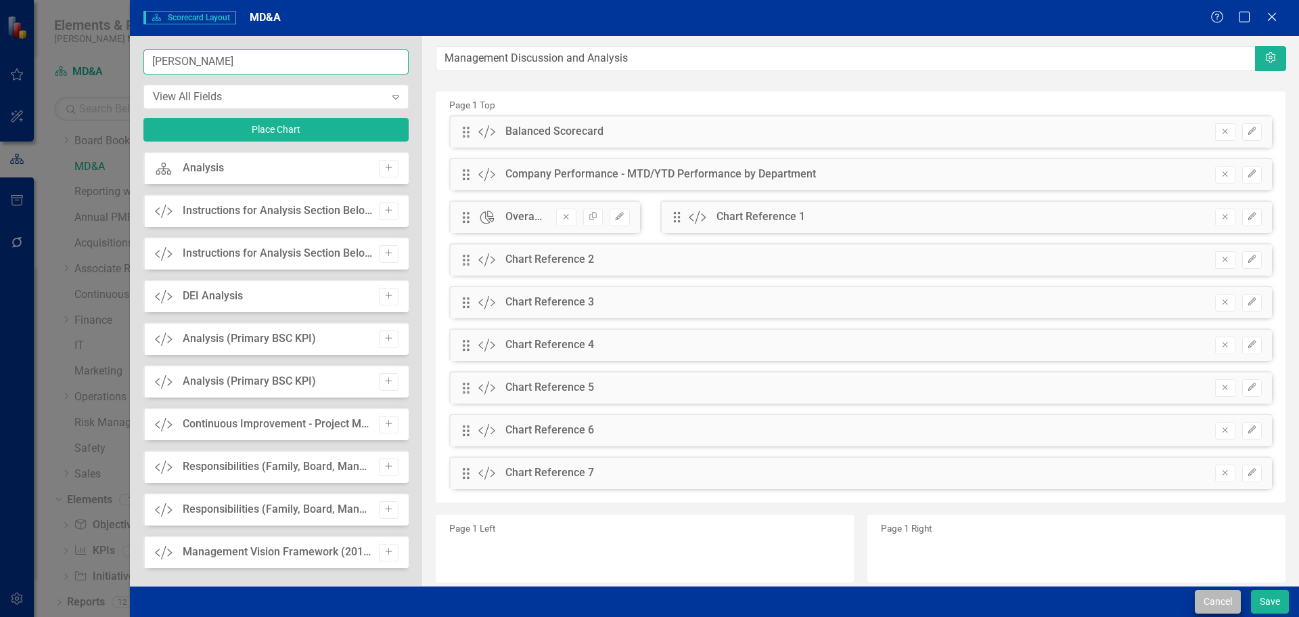
type input "[PERSON_NAME]"
click at [1216, 594] on button "Cancel" at bounding box center [1218, 601] width 46 height 24
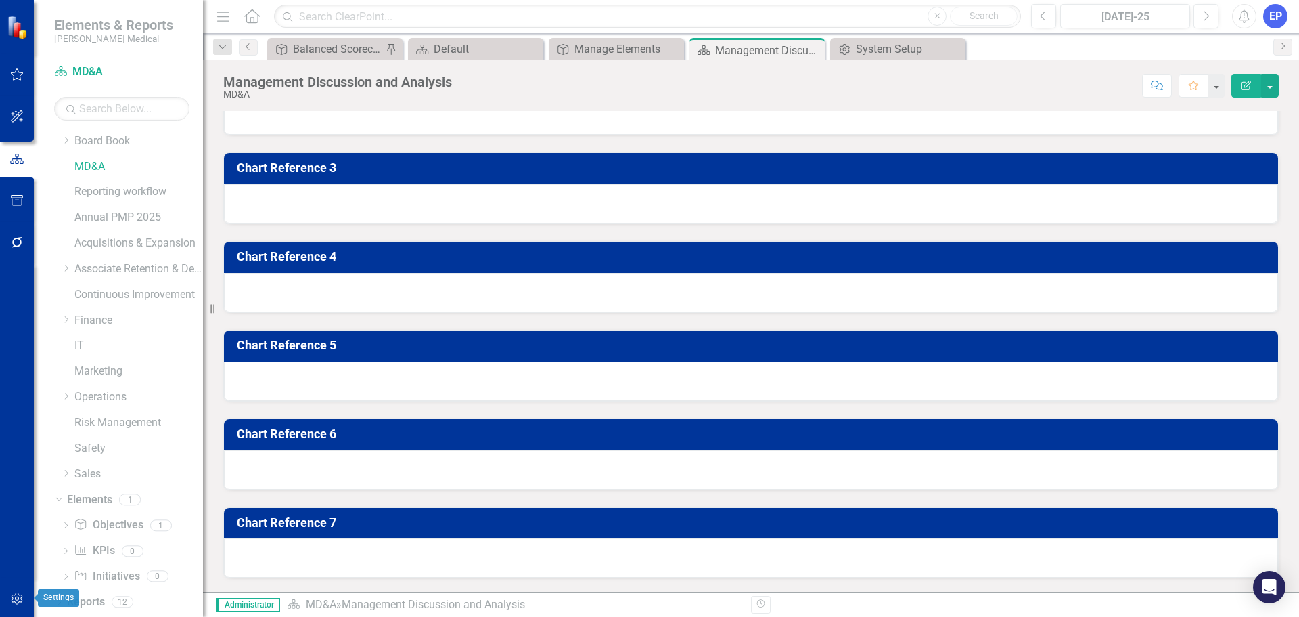
click at [19, 594] on icon "button" at bounding box center [17, 598] width 14 height 11
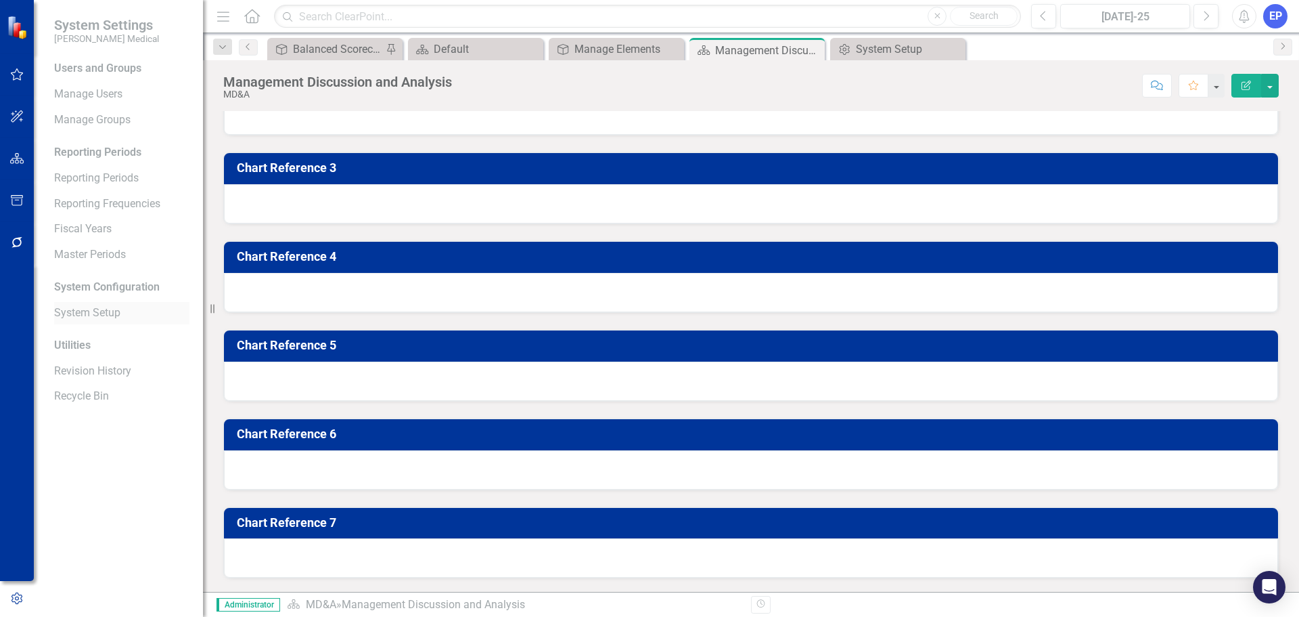
click at [88, 315] on link "System Setup" at bounding box center [121, 313] width 135 height 16
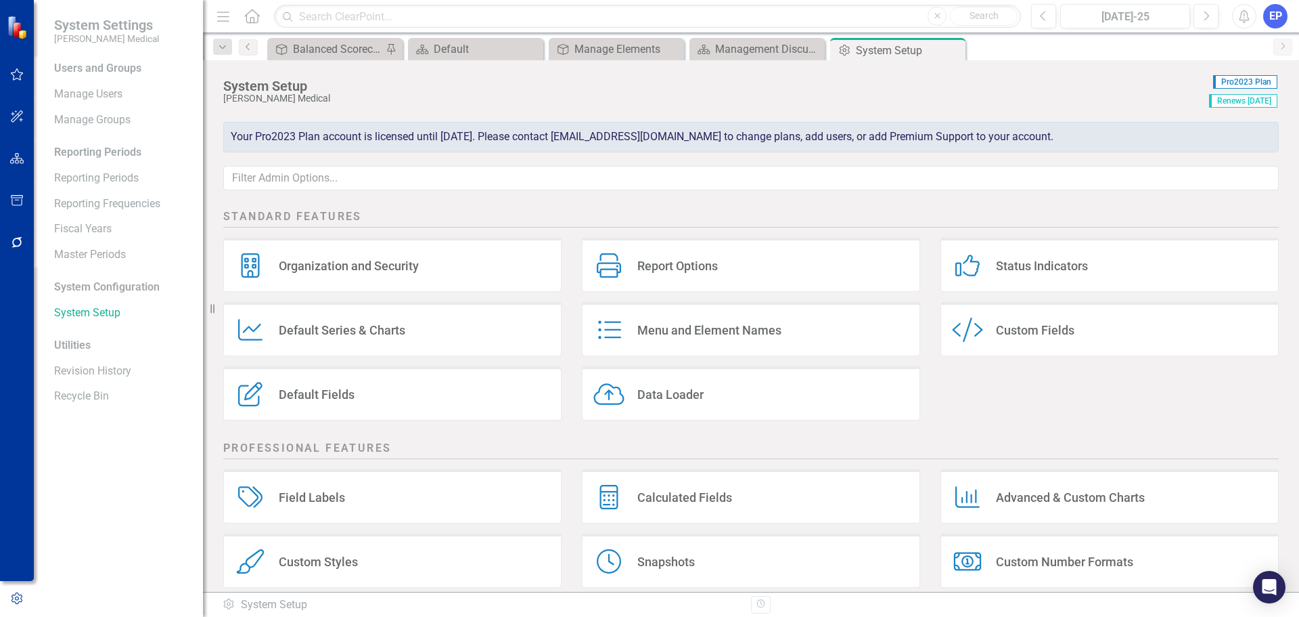
click at [1019, 339] on div "Custom Style Custom Fields" at bounding box center [1110, 329] width 338 height 54
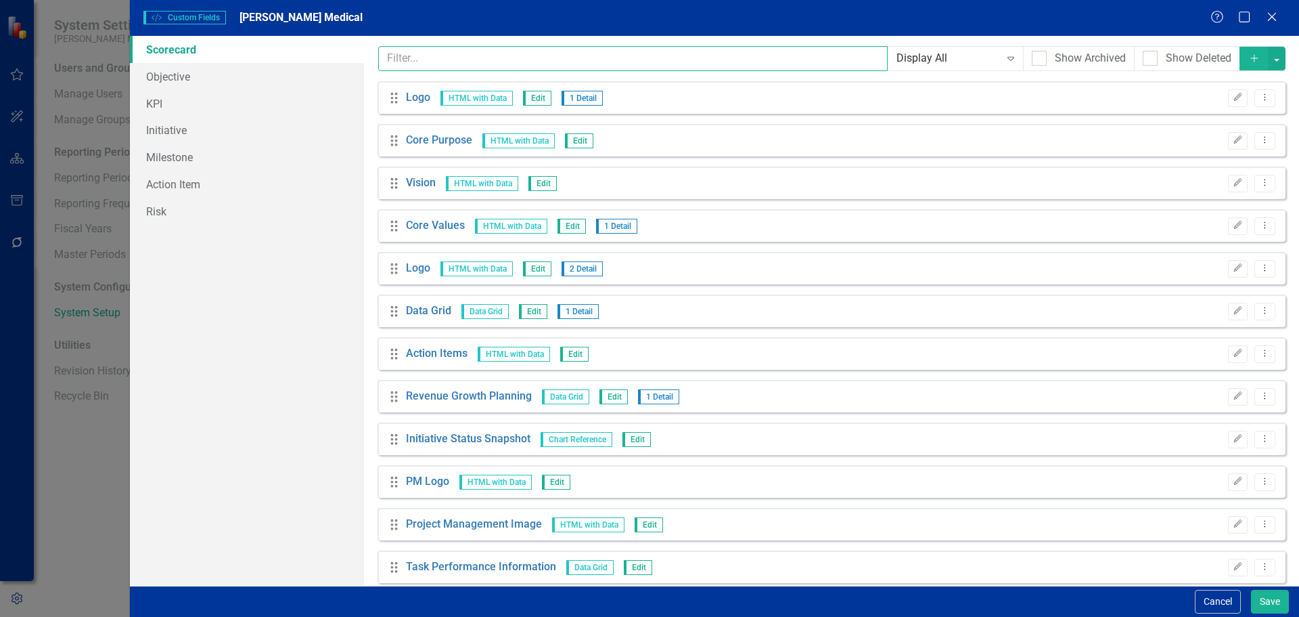
click at [654, 55] on input "text" at bounding box center [633, 58] width 510 height 25
type input "s"
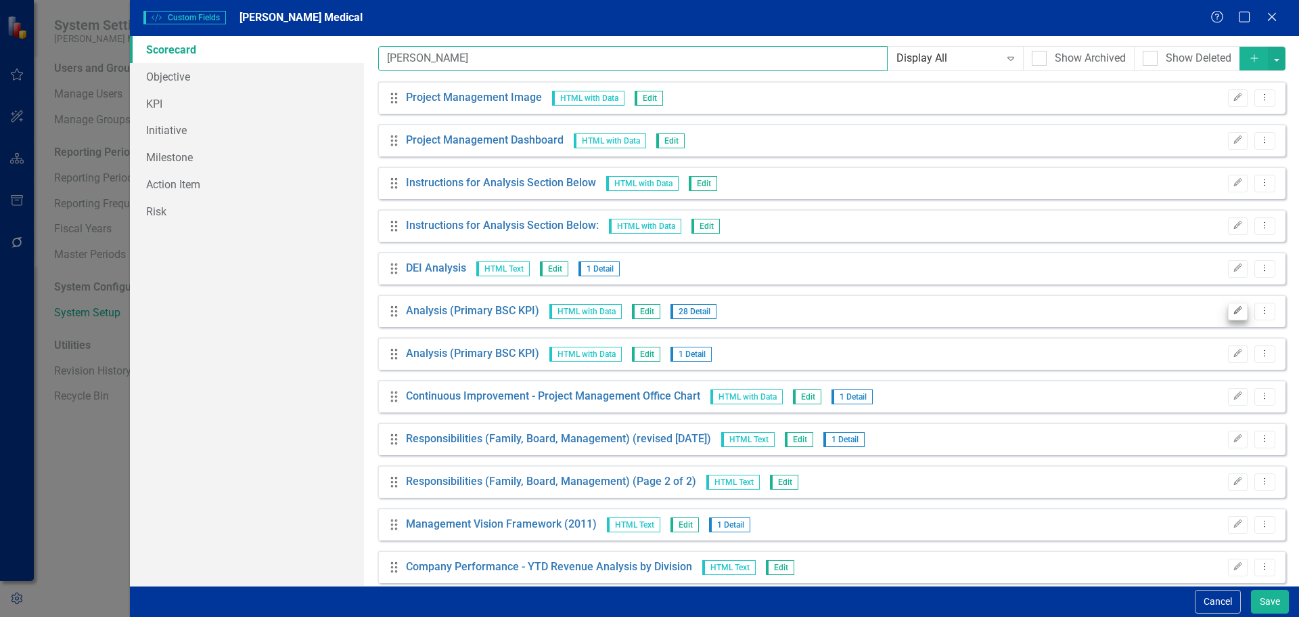
type input "[PERSON_NAME]"
click at [1234, 313] on icon "button" at bounding box center [1238, 311] width 8 height 8
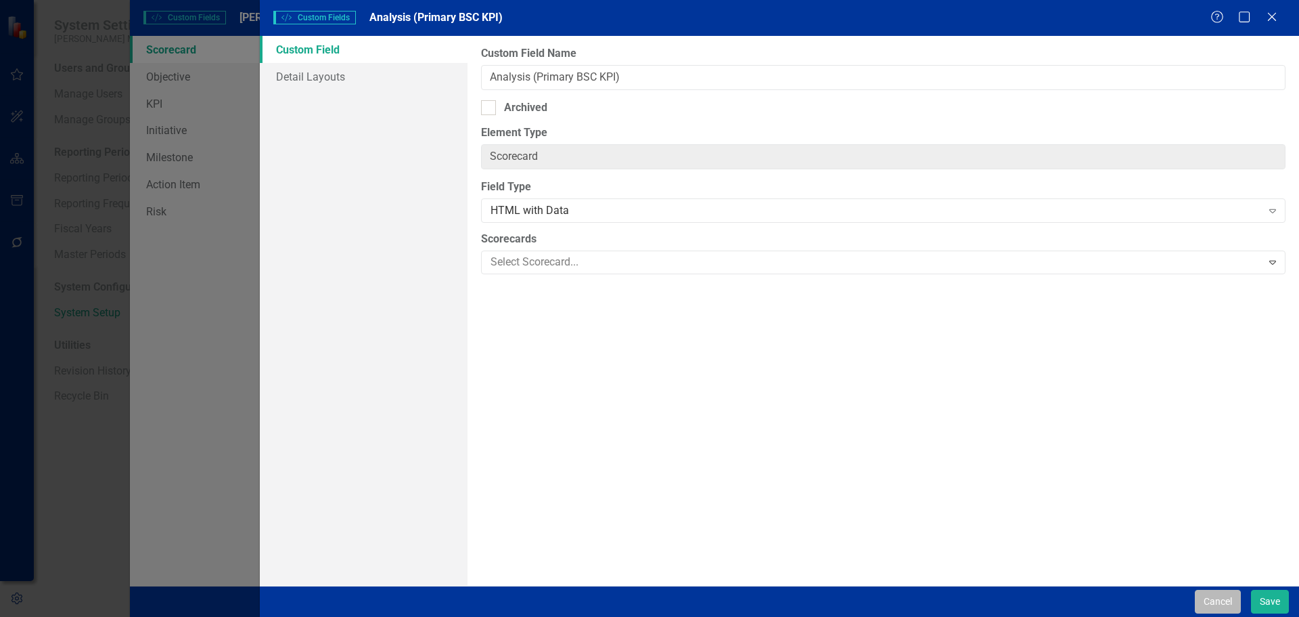
click at [1223, 598] on button "Cancel" at bounding box center [1218, 601] width 46 height 24
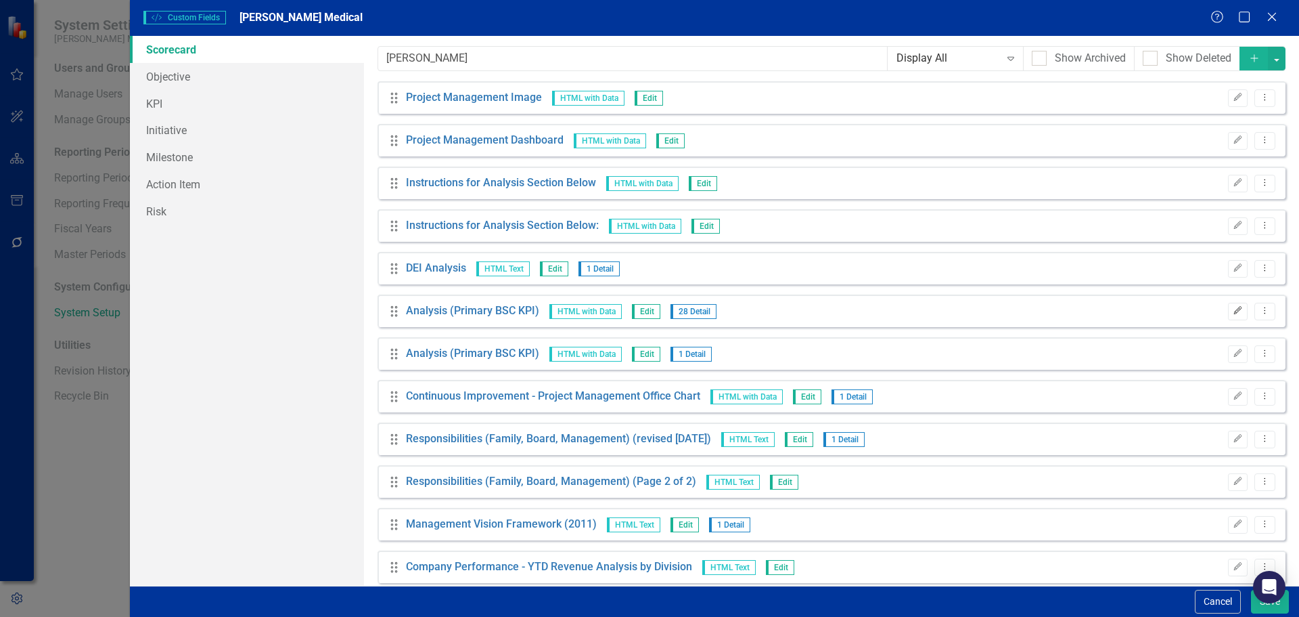
click at [1234, 311] on icon "button" at bounding box center [1238, 311] width 8 height 8
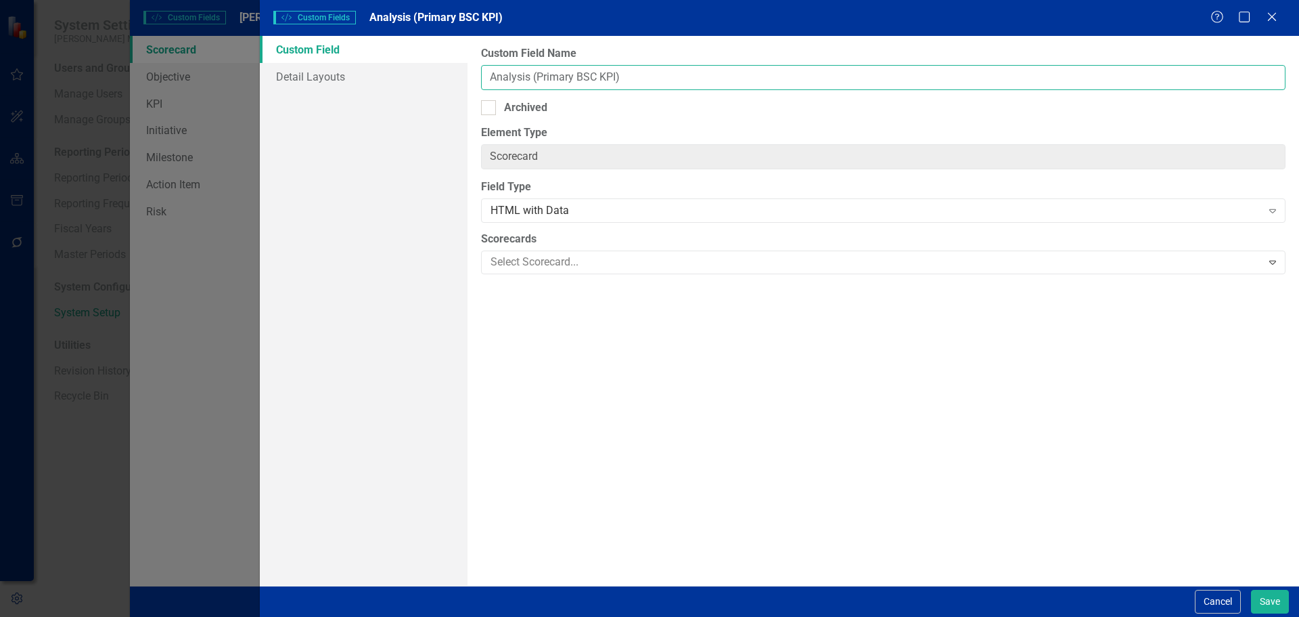
drag, startPoint x: 531, startPoint y: 75, endPoint x: 695, endPoint y: 82, distance: 163.9
click at [695, 82] on input "Analysis (Primary BSC KPI)" at bounding box center [883, 77] width 805 height 25
type input "Analysis"
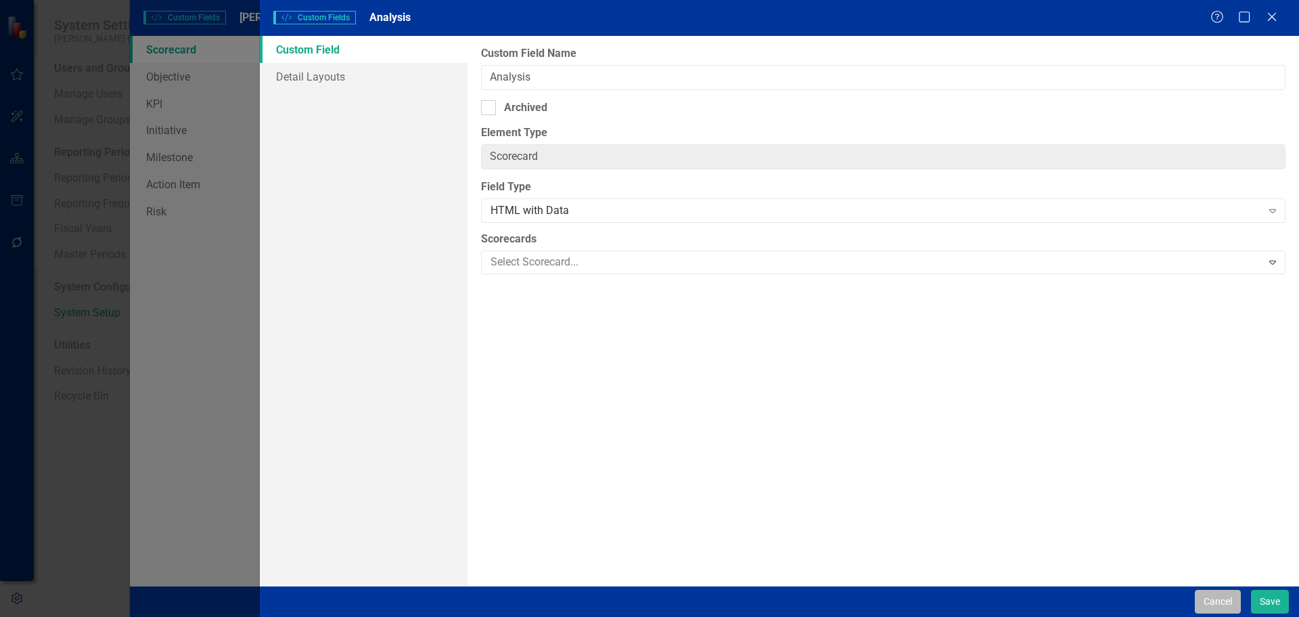
click at [1213, 600] on button "Cancel" at bounding box center [1218, 601] width 46 height 24
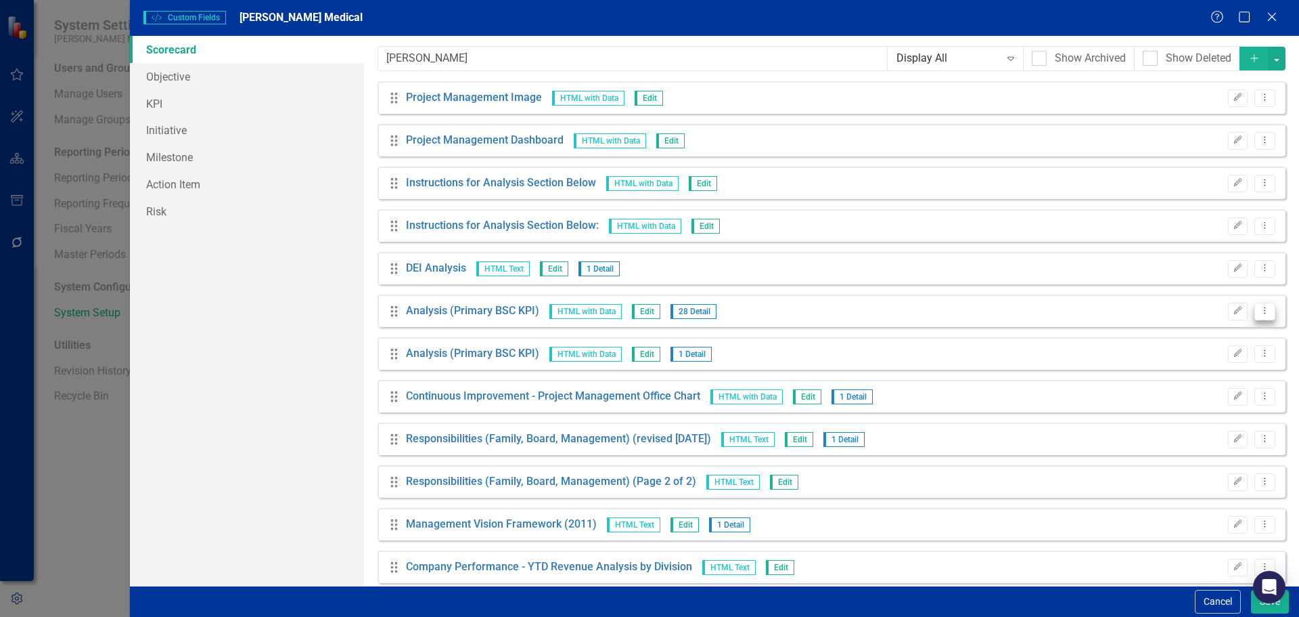
click at [1260, 312] on icon "Dropdown Menu" at bounding box center [1266, 310] width 12 height 9
click at [1199, 353] on link "Copy Duplicate Custom Field" at bounding box center [1192, 358] width 143 height 25
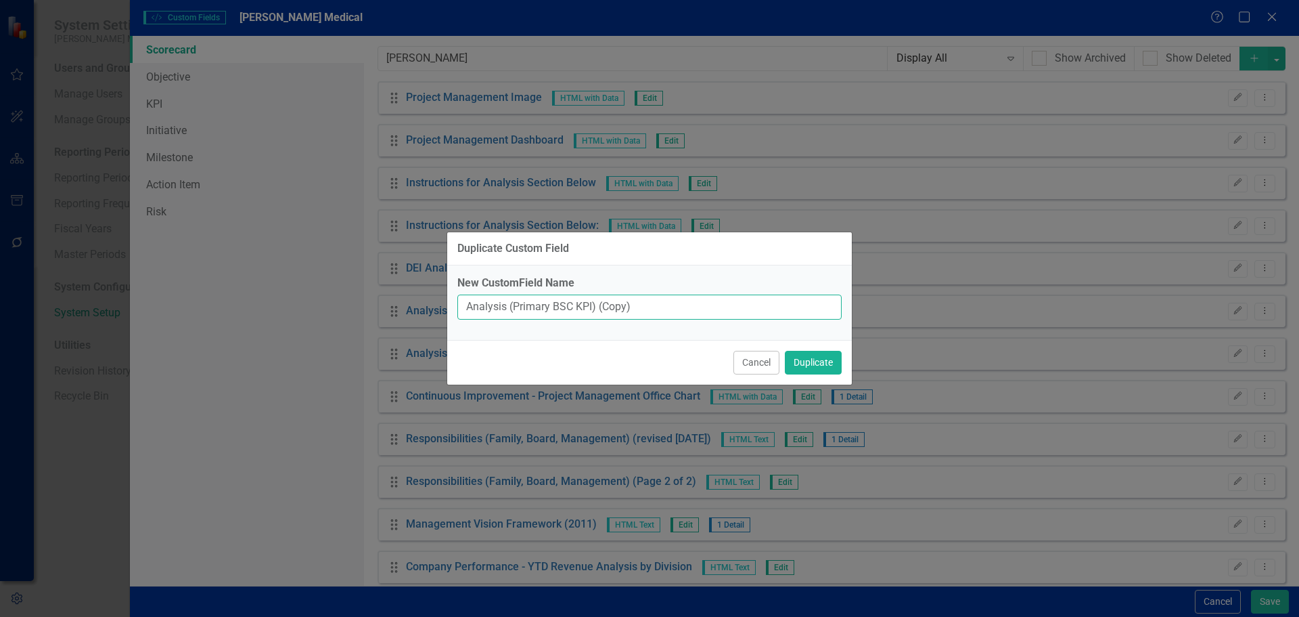
drag, startPoint x: 511, startPoint y: 305, endPoint x: 682, endPoint y: 309, distance: 170.6
click at [682, 309] on input "Analysis (Primary BSC KPI) (Copy)" at bounding box center [650, 306] width 384 height 25
type input "Analysis"
click at [797, 365] on button "Duplicate" at bounding box center [813, 363] width 57 height 24
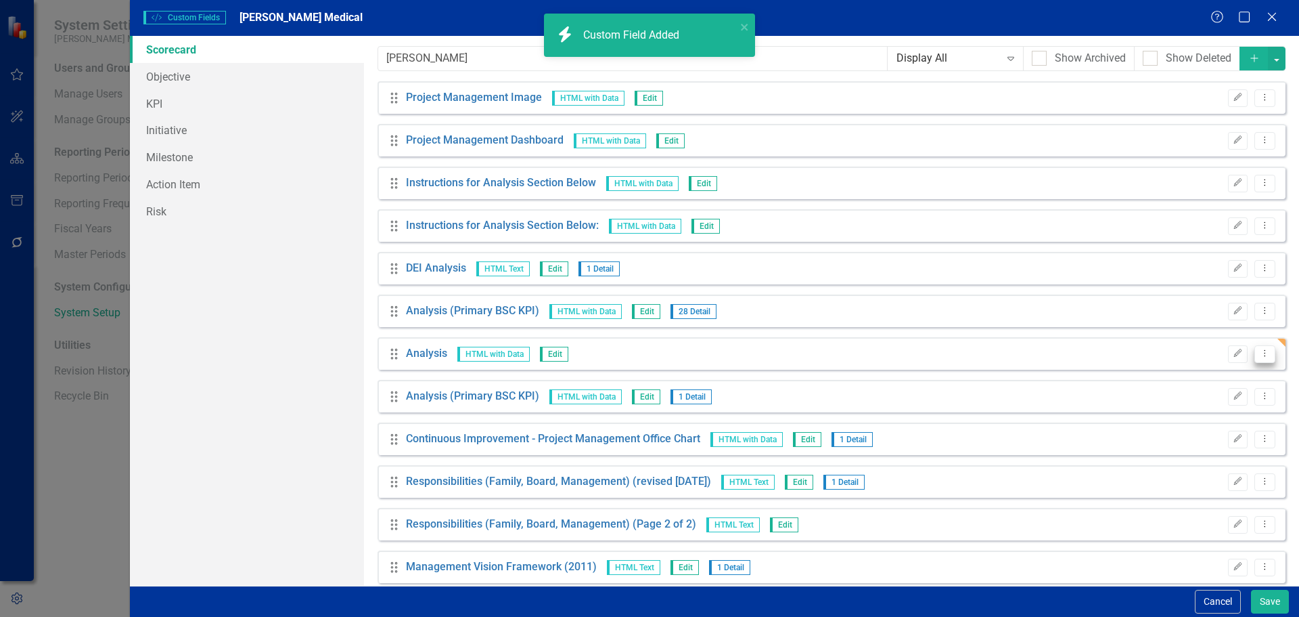
click at [1260, 353] on icon "Dropdown Menu" at bounding box center [1266, 353] width 12 height 9
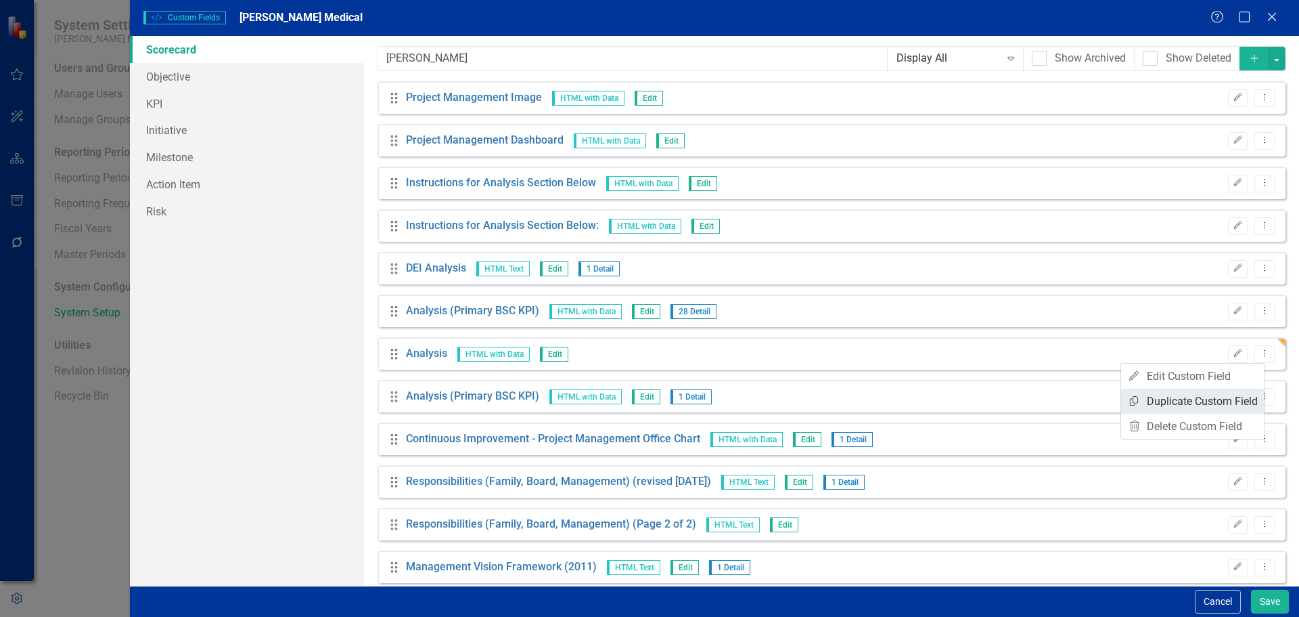
click at [1205, 393] on link "Copy Duplicate Custom Field" at bounding box center [1192, 400] width 143 height 25
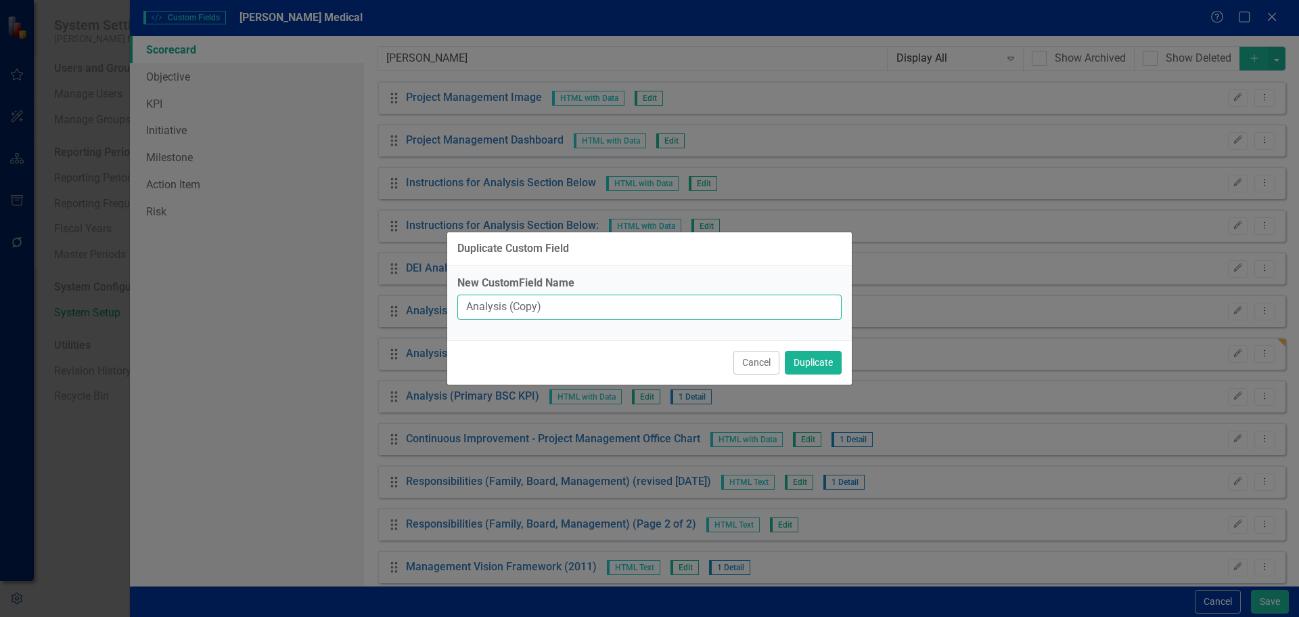
click at [794, 313] on input "Analysis (Copy)" at bounding box center [650, 306] width 384 height 25
type input "Analysis"
click at [795, 359] on button "Duplicate" at bounding box center [813, 363] width 57 height 24
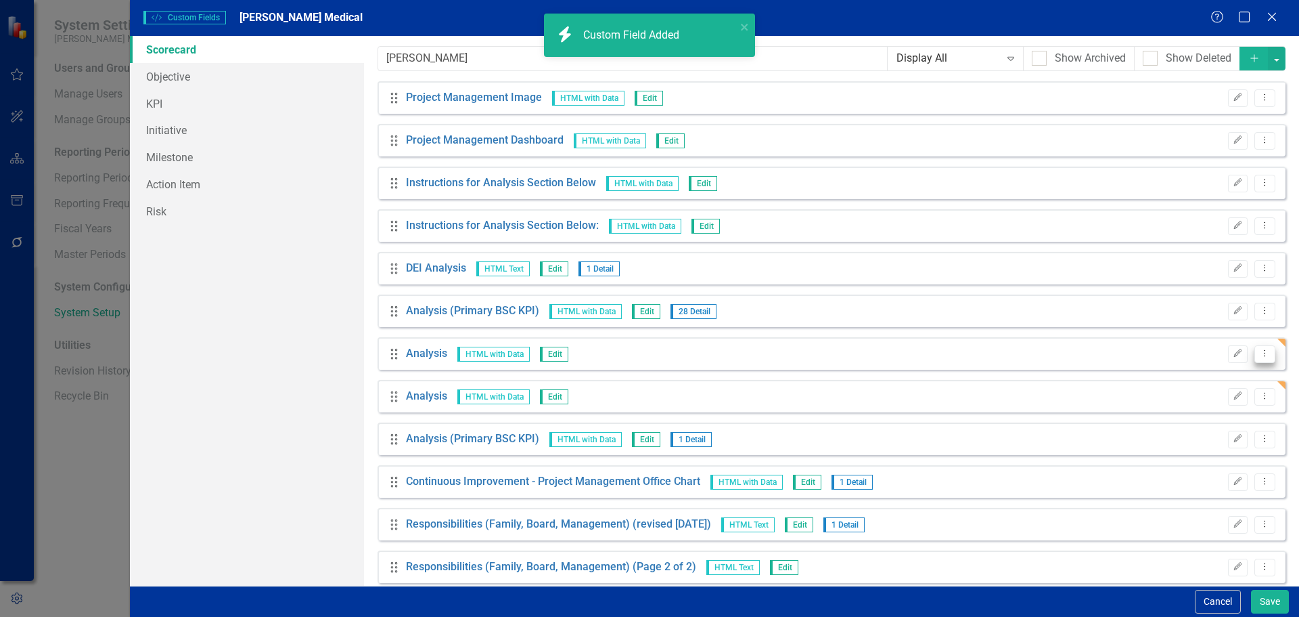
click at [1260, 357] on icon "Dropdown Menu" at bounding box center [1266, 353] width 12 height 9
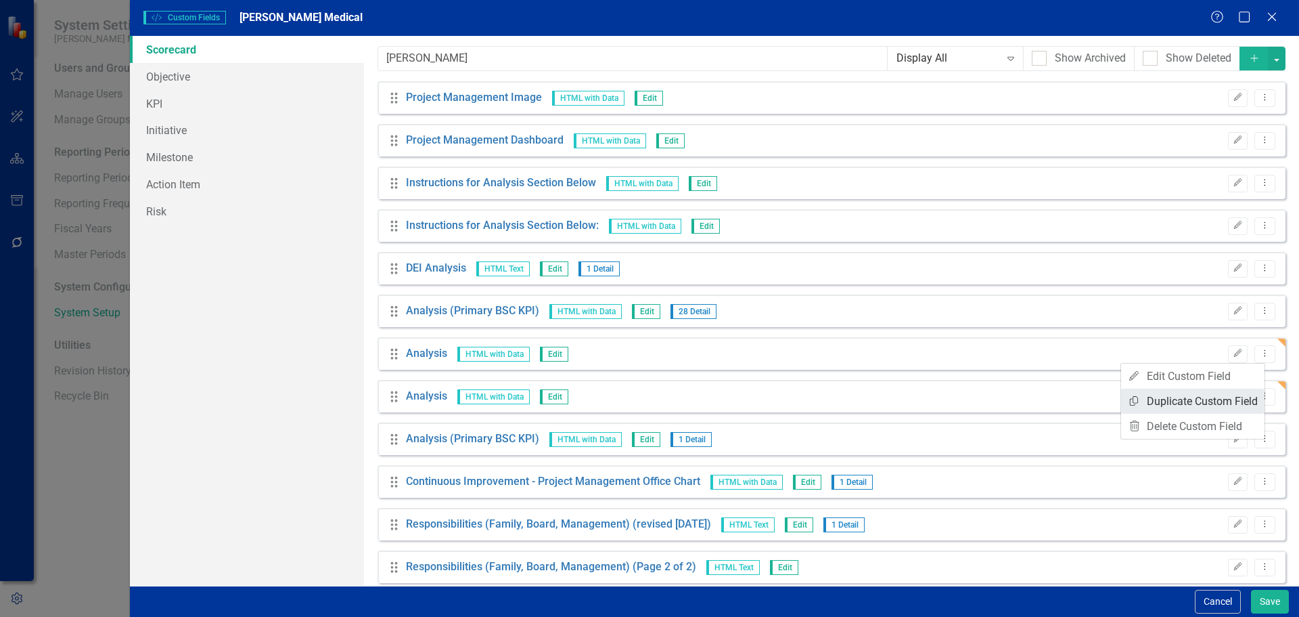
click at [1206, 397] on link "Copy Duplicate Custom Field" at bounding box center [1192, 400] width 143 height 25
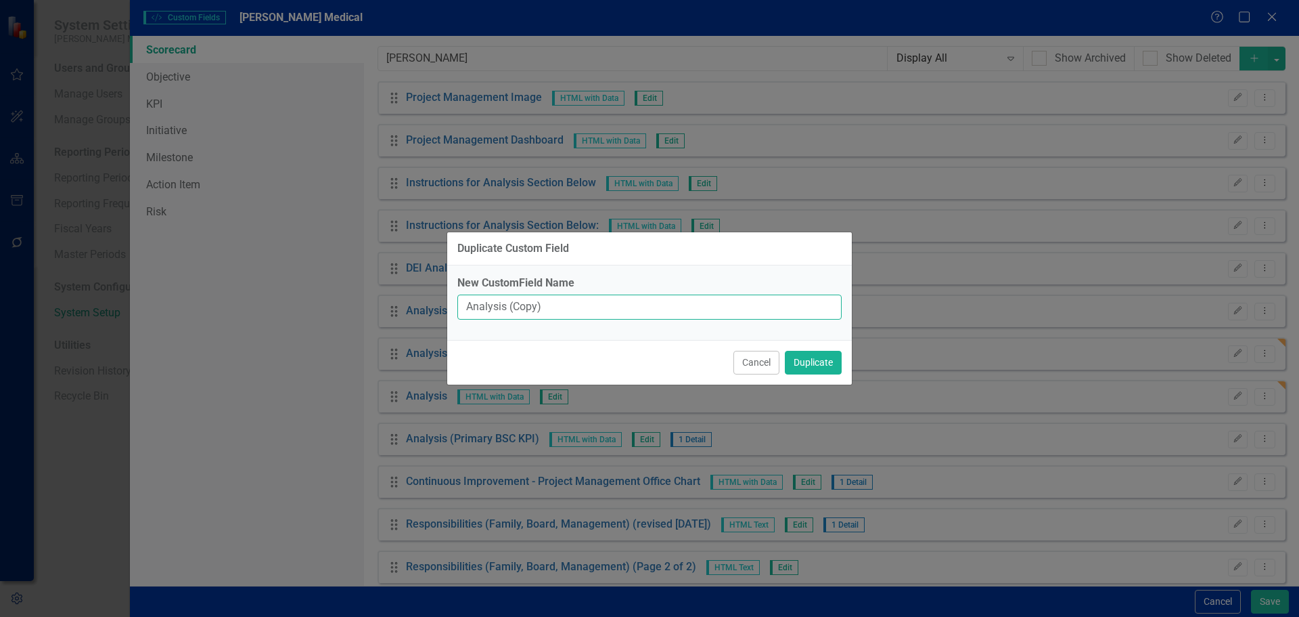
click at [756, 303] on input "Analysis (Copy)" at bounding box center [650, 306] width 384 height 25
type input "Analysis"
click at [797, 357] on button "Duplicate" at bounding box center [813, 363] width 57 height 24
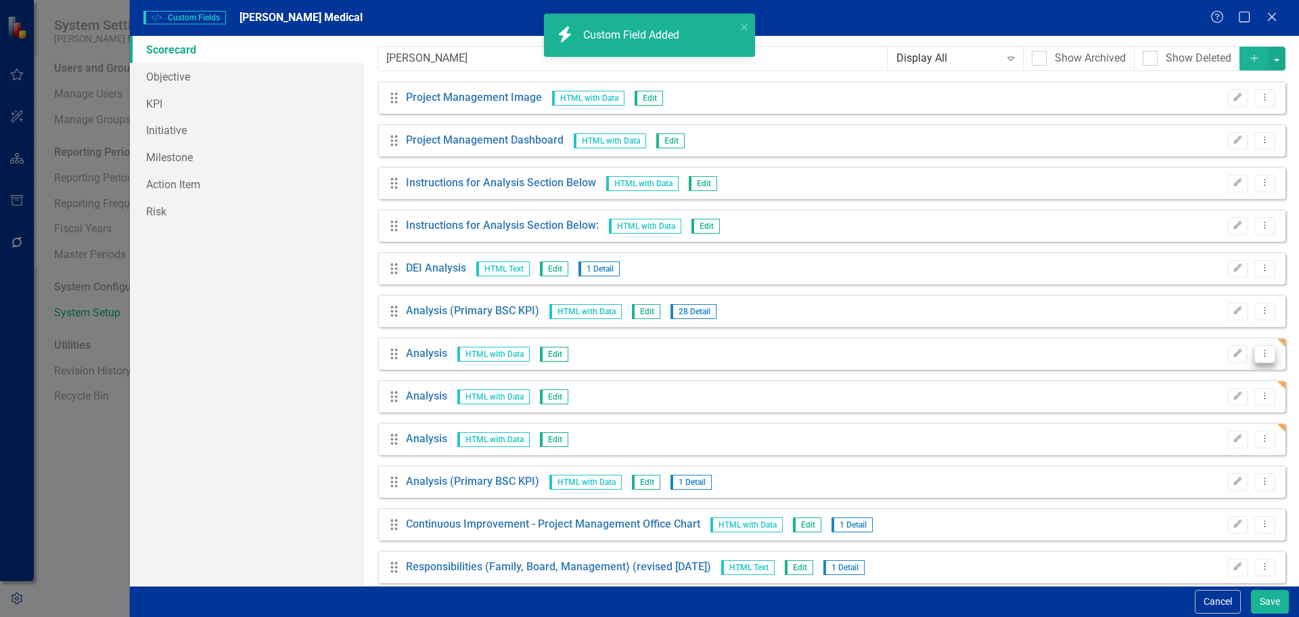
click at [1260, 357] on icon "Dropdown Menu" at bounding box center [1266, 353] width 12 height 9
click at [1177, 399] on link "Copy Duplicate Custom Field" at bounding box center [1192, 400] width 143 height 25
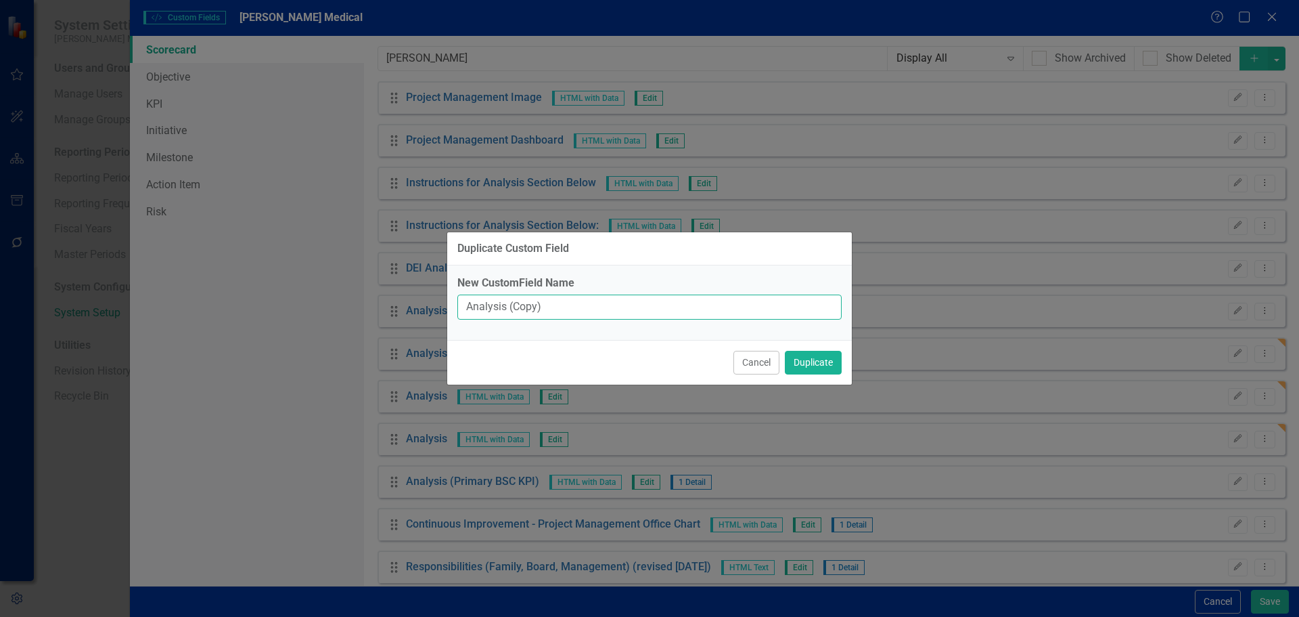
click at [800, 303] on input "Analysis (Copy)" at bounding box center [650, 306] width 384 height 25
type input "Analysis"
click at [802, 360] on button "Duplicate" at bounding box center [813, 363] width 57 height 24
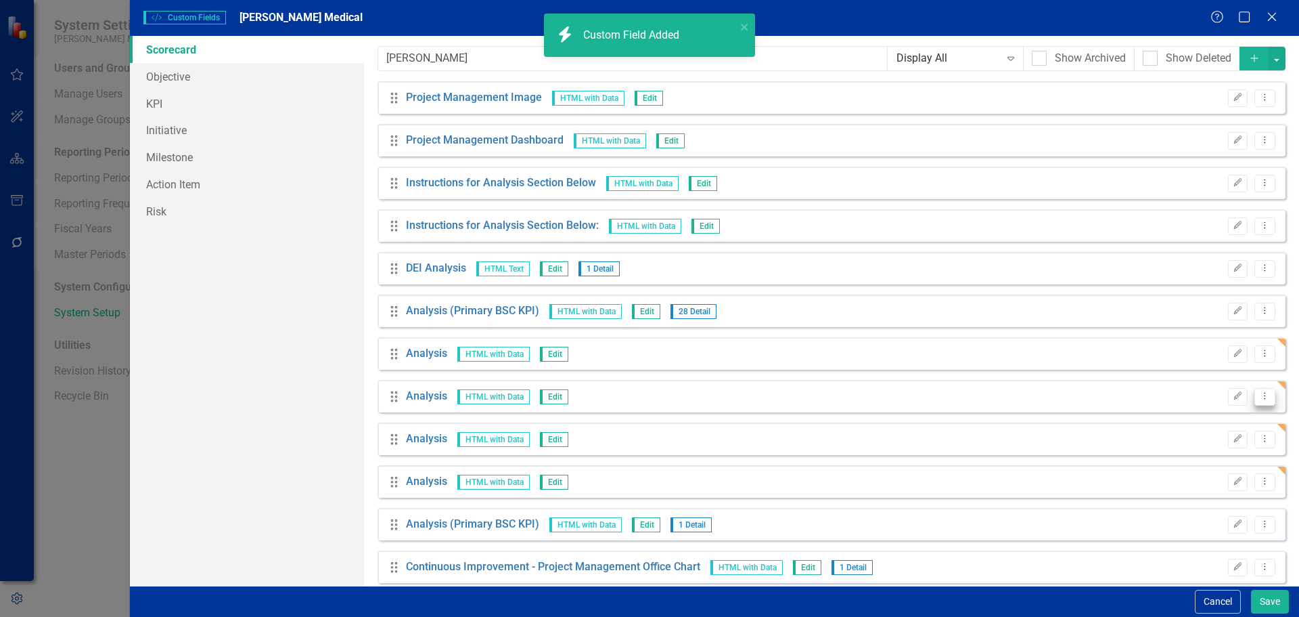
click at [1260, 395] on icon "Dropdown Menu" at bounding box center [1266, 395] width 12 height 9
click at [1161, 448] on link "Copy Duplicate Custom Field" at bounding box center [1192, 443] width 143 height 25
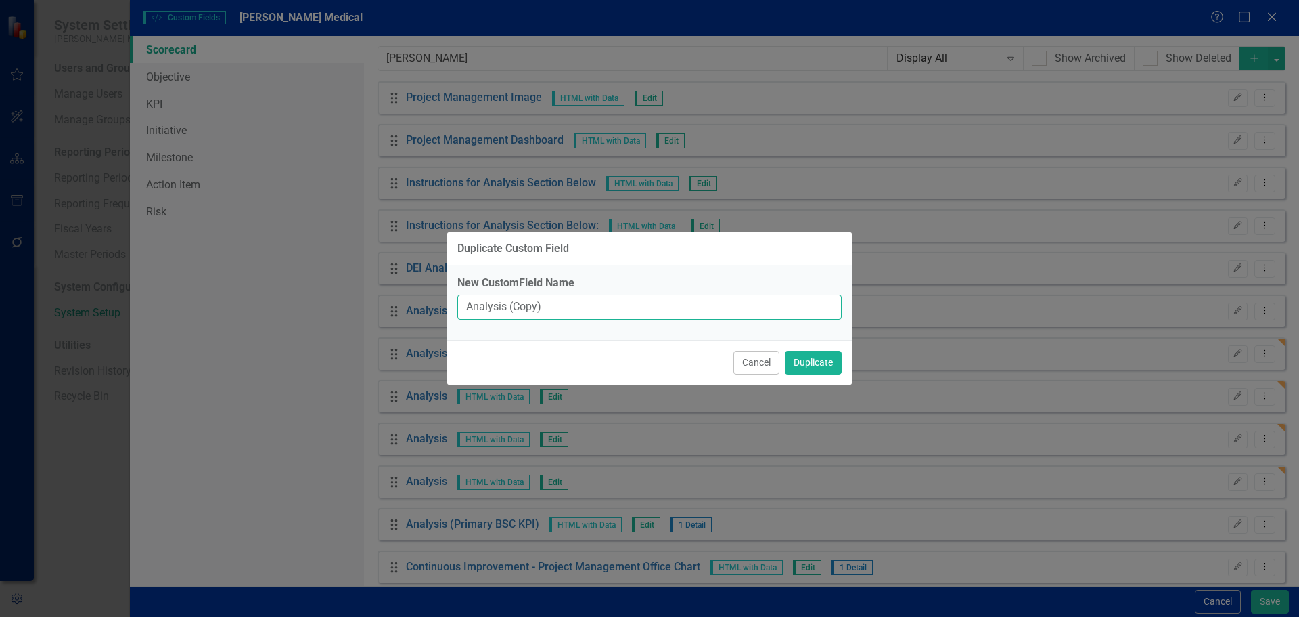
click at [815, 312] on input "Analysis (Copy)" at bounding box center [650, 306] width 384 height 25
type input "Analysis"
click at [814, 363] on button "Duplicate" at bounding box center [813, 363] width 57 height 24
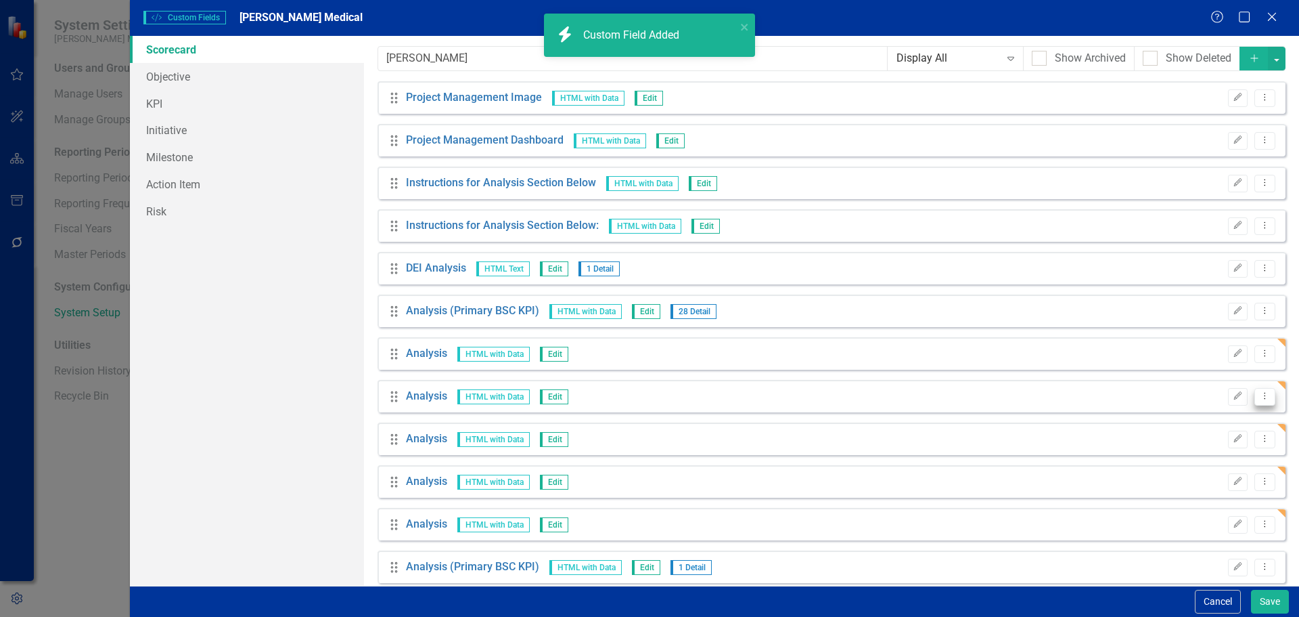
click at [1255, 397] on button "Dropdown Menu" at bounding box center [1265, 397] width 21 height 18
click at [1186, 439] on link "Copy Duplicate Custom Field" at bounding box center [1192, 443] width 143 height 25
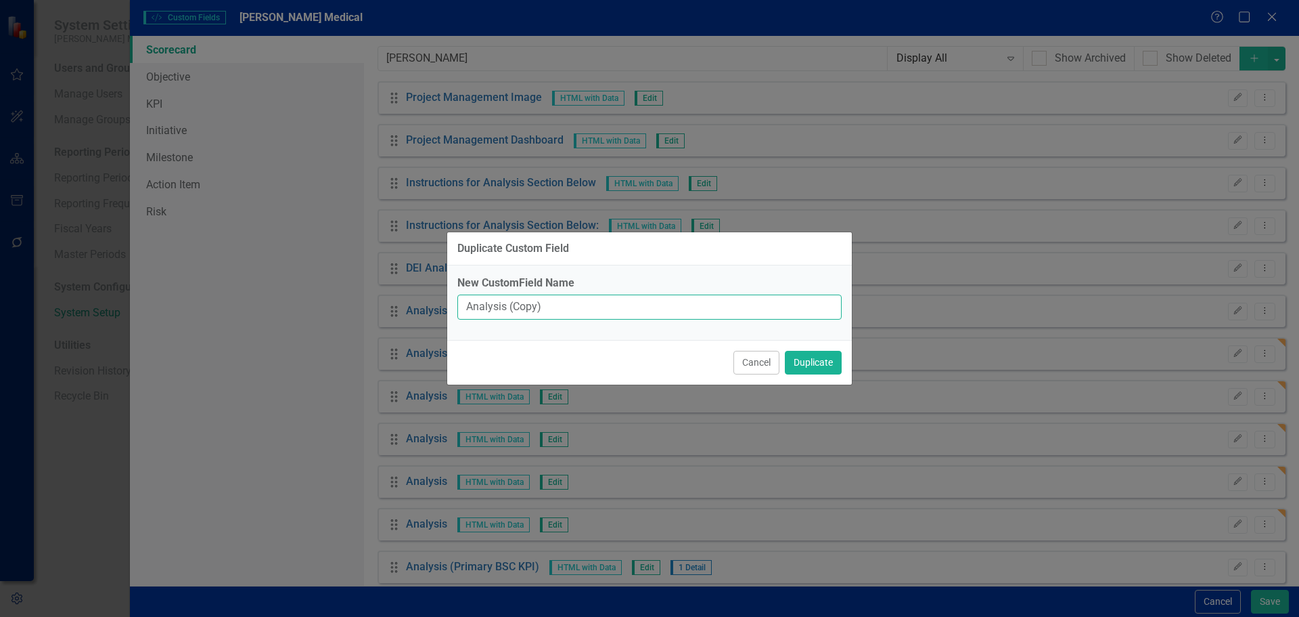
click at [803, 310] on input "Analysis (Copy)" at bounding box center [650, 306] width 384 height 25
type input "Analysis"
click at [803, 354] on button "Duplicate" at bounding box center [813, 363] width 57 height 24
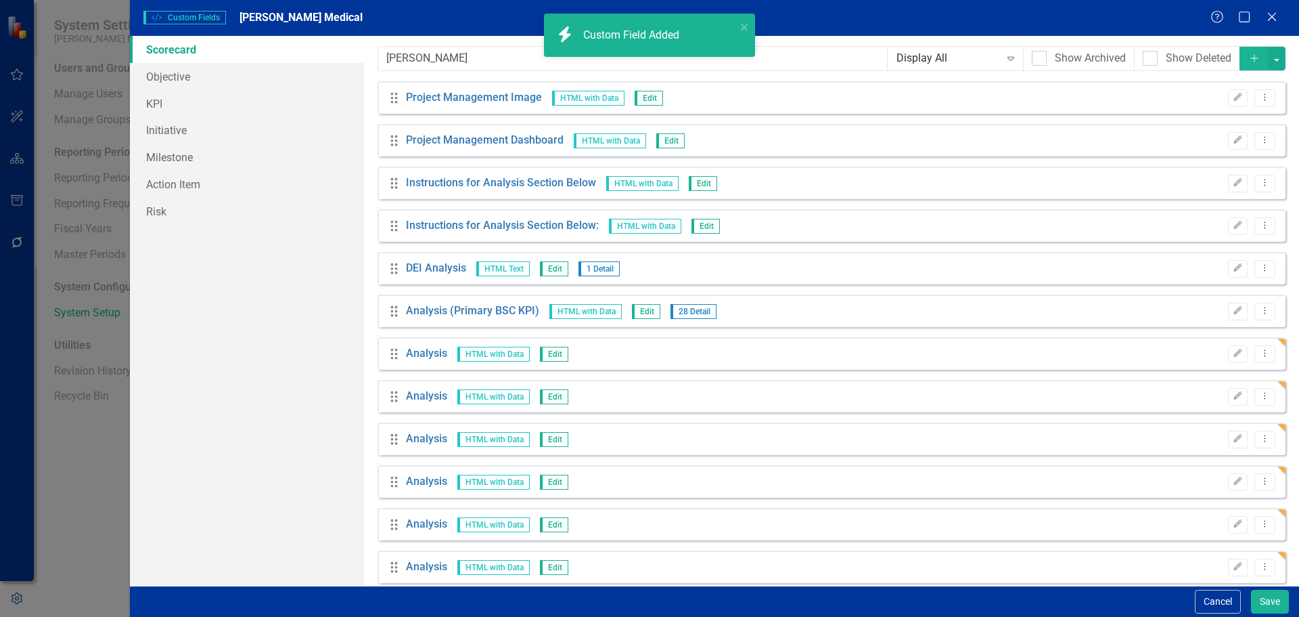
scroll to position [68, 0]
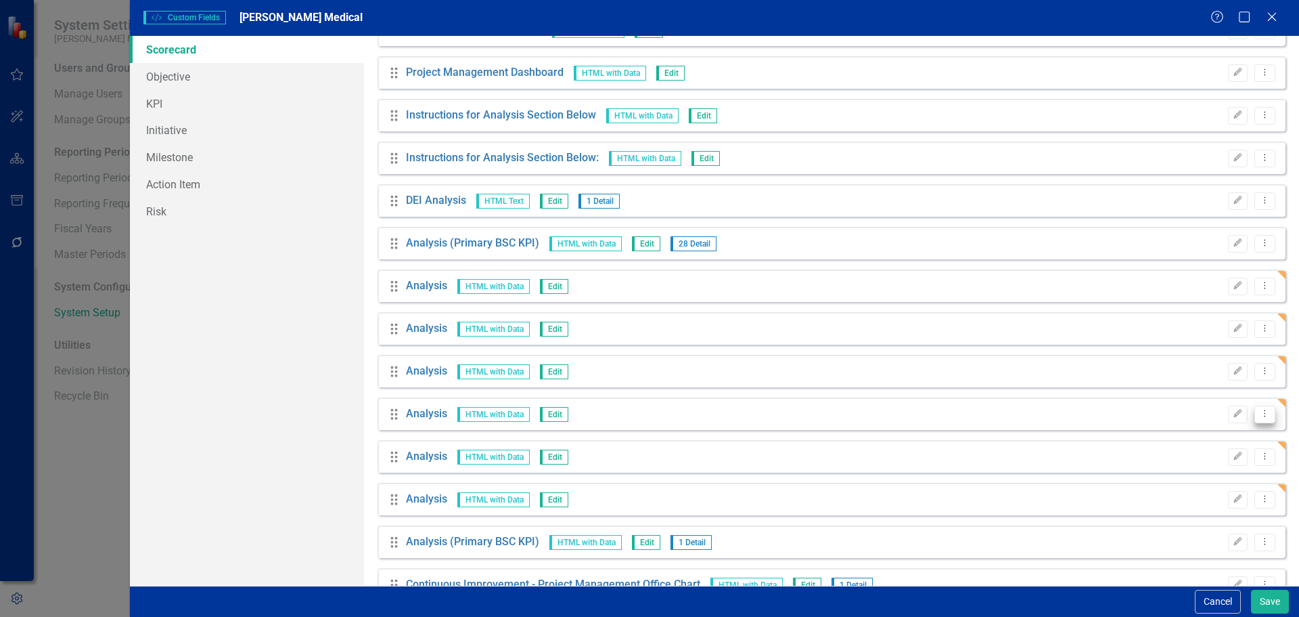
click at [1260, 416] on icon "Dropdown Menu" at bounding box center [1266, 413] width 12 height 9
click at [1196, 458] on link "Copy Duplicate Custom Field" at bounding box center [1192, 461] width 143 height 25
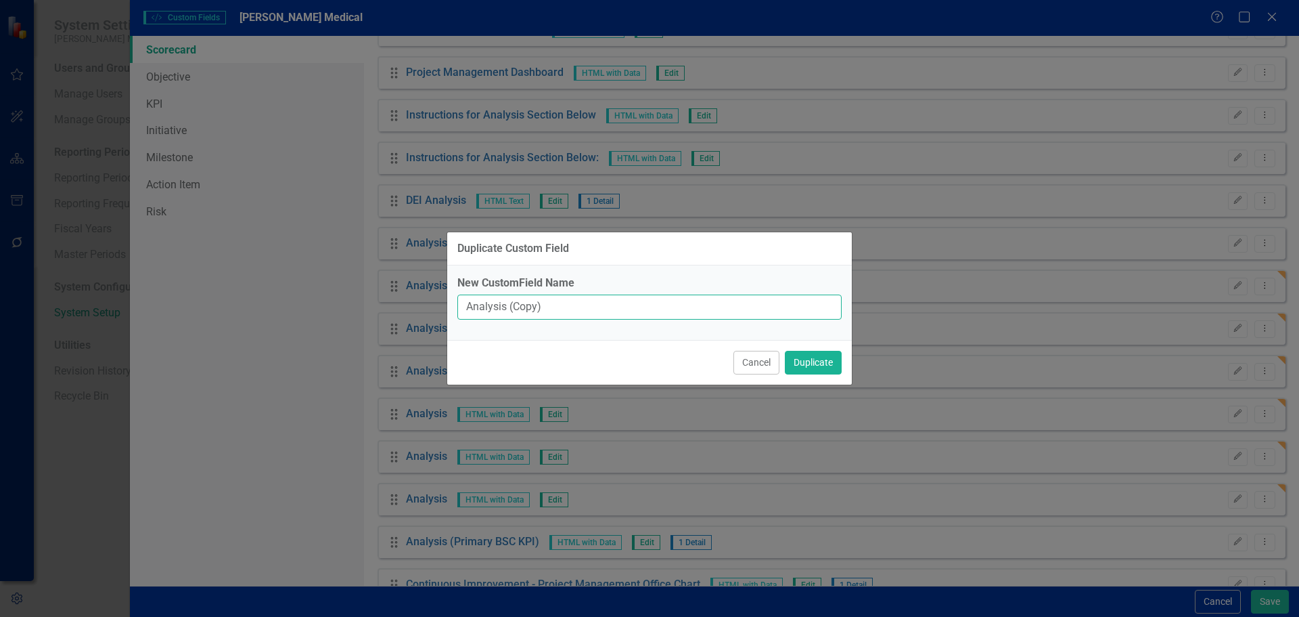
click at [793, 309] on input "Analysis (Copy)" at bounding box center [650, 306] width 384 height 25
type input "Analysis"
click at [807, 361] on button "Duplicate" at bounding box center [813, 363] width 57 height 24
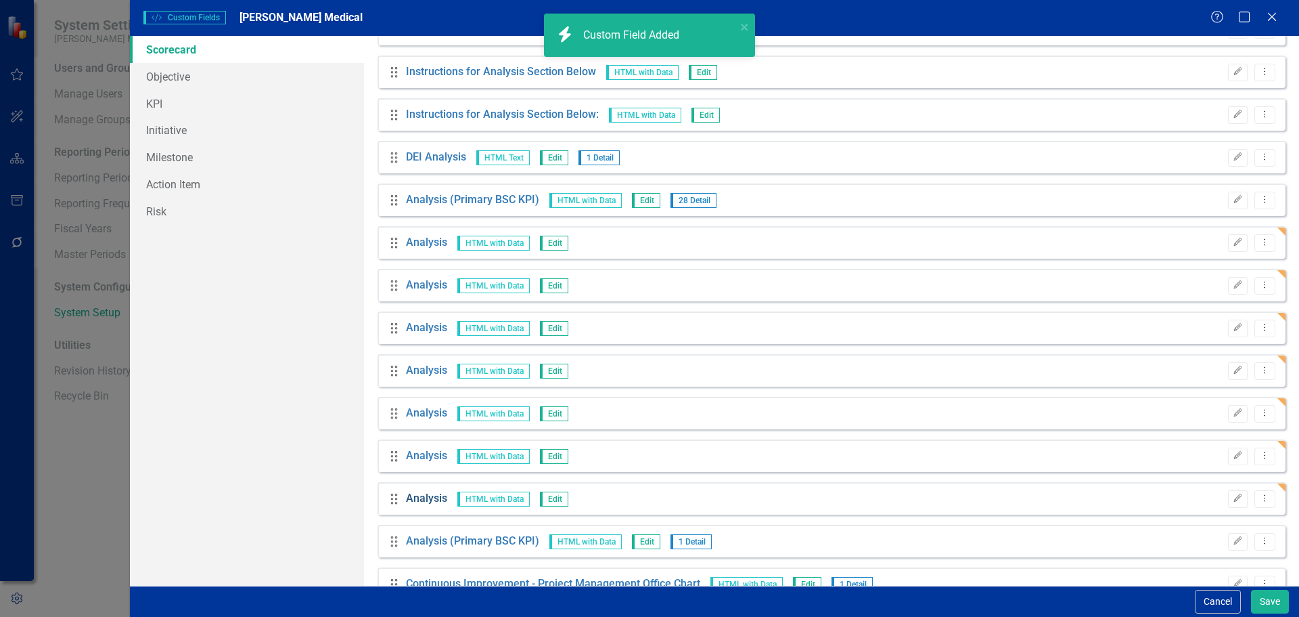
scroll to position [135, 0]
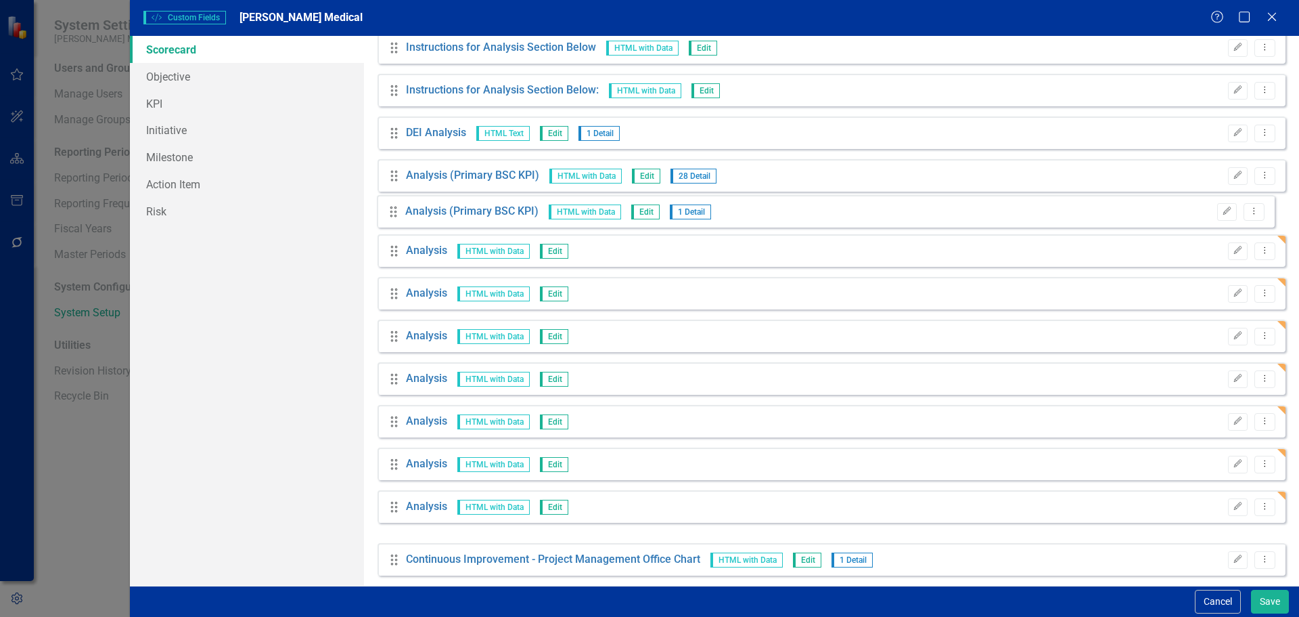
drag, startPoint x: 391, startPoint y: 516, endPoint x: 391, endPoint y: 211, distance: 305.2
click at [391, 211] on div "Drag Project Management Image HTML with Data Edit Edit Dropdown Menu Drag Proje…" at bounding box center [832, 346] width 908 height 800
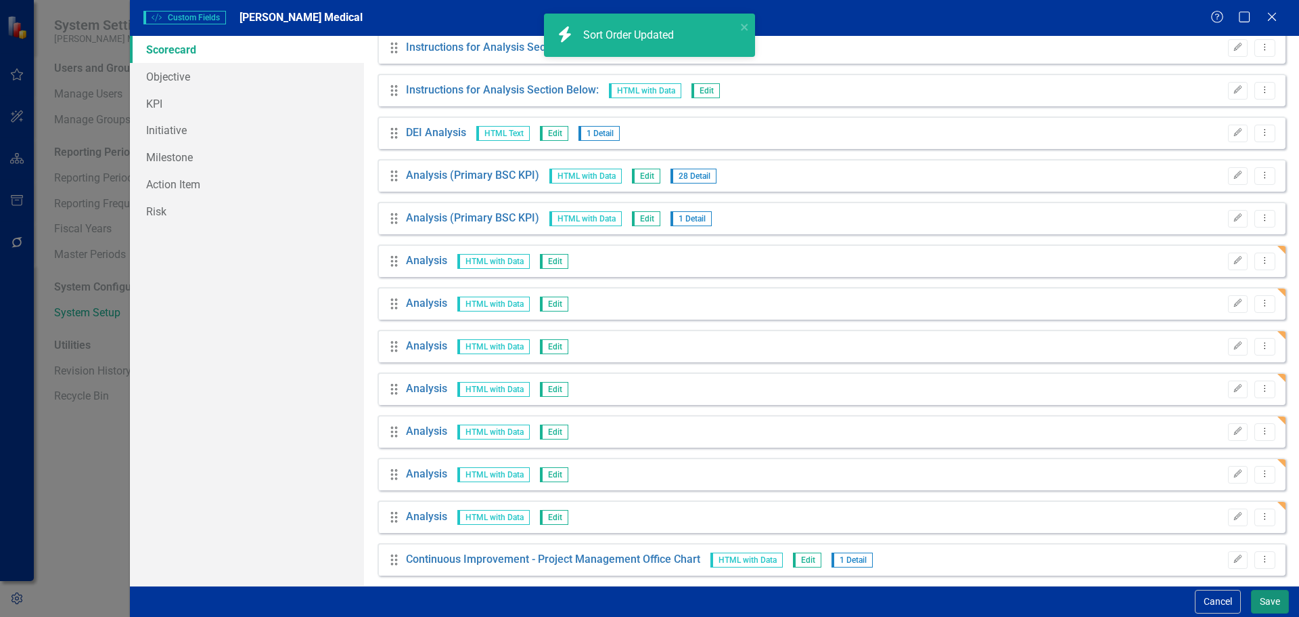
click at [1260, 598] on button "Save" at bounding box center [1270, 601] width 38 height 24
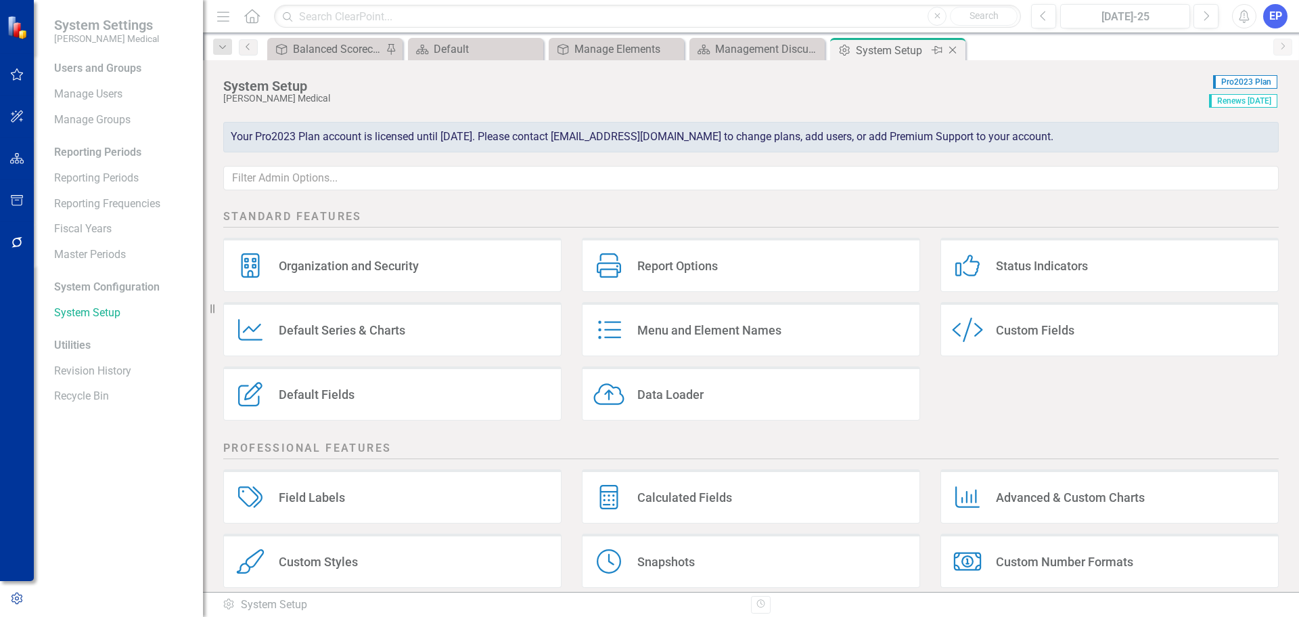
click at [956, 46] on icon "Close" at bounding box center [953, 50] width 14 height 11
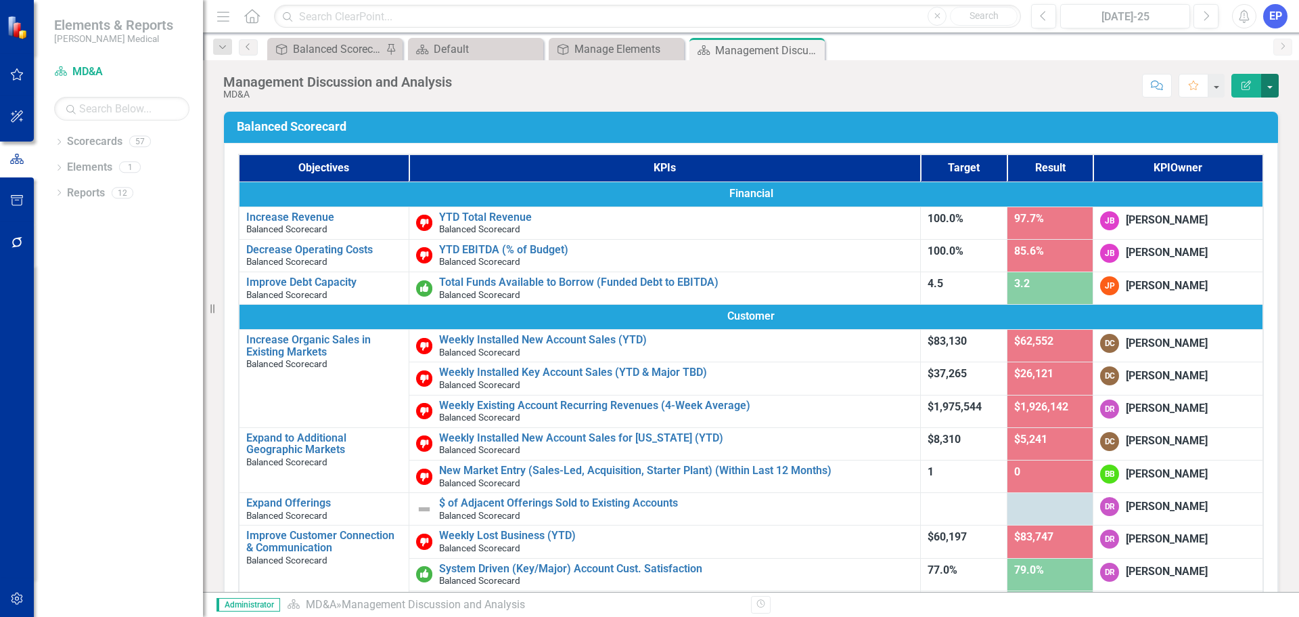
click at [1276, 81] on button "button" at bounding box center [1271, 86] width 18 height 24
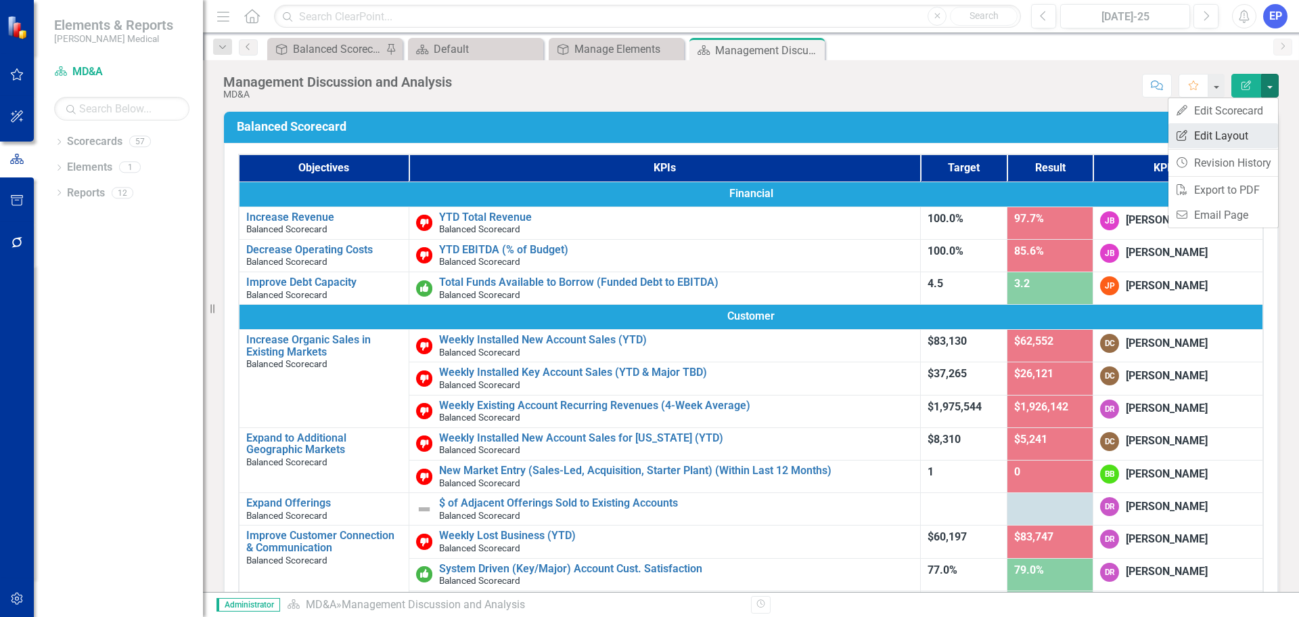
click at [1226, 131] on link "Edit Report Edit Layout" at bounding box center [1224, 135] width 110 height 25
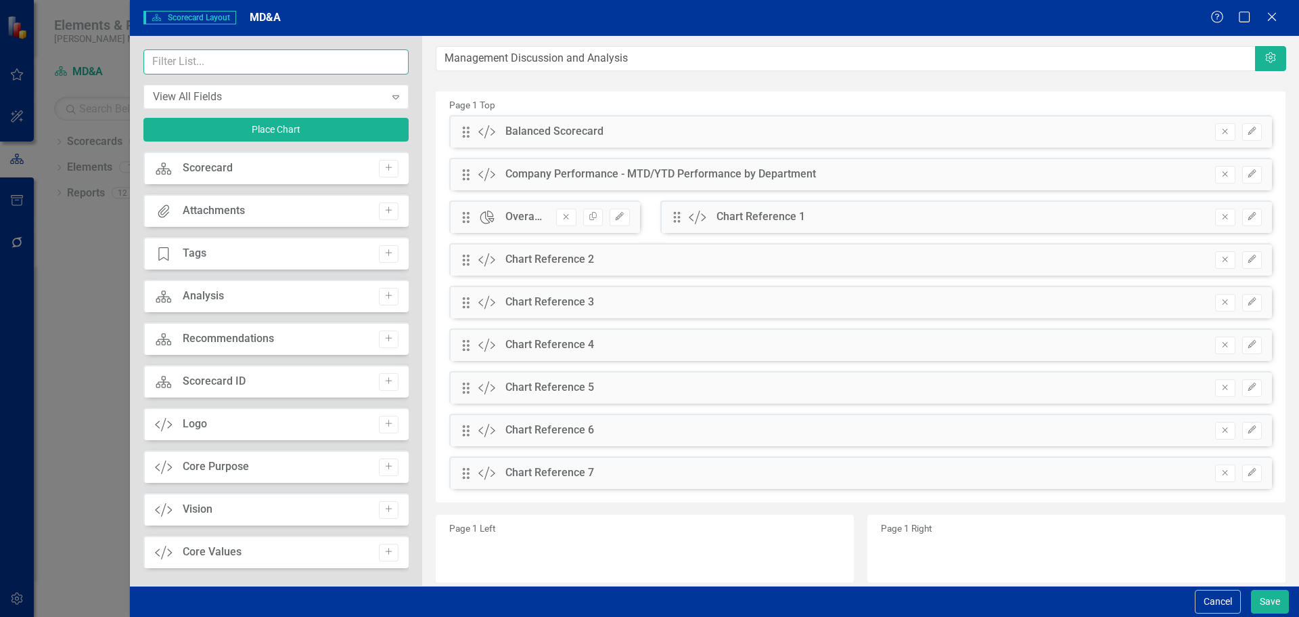
click at [200, 68] on input "text" at bounding box center [275, 61] width 265 height 25
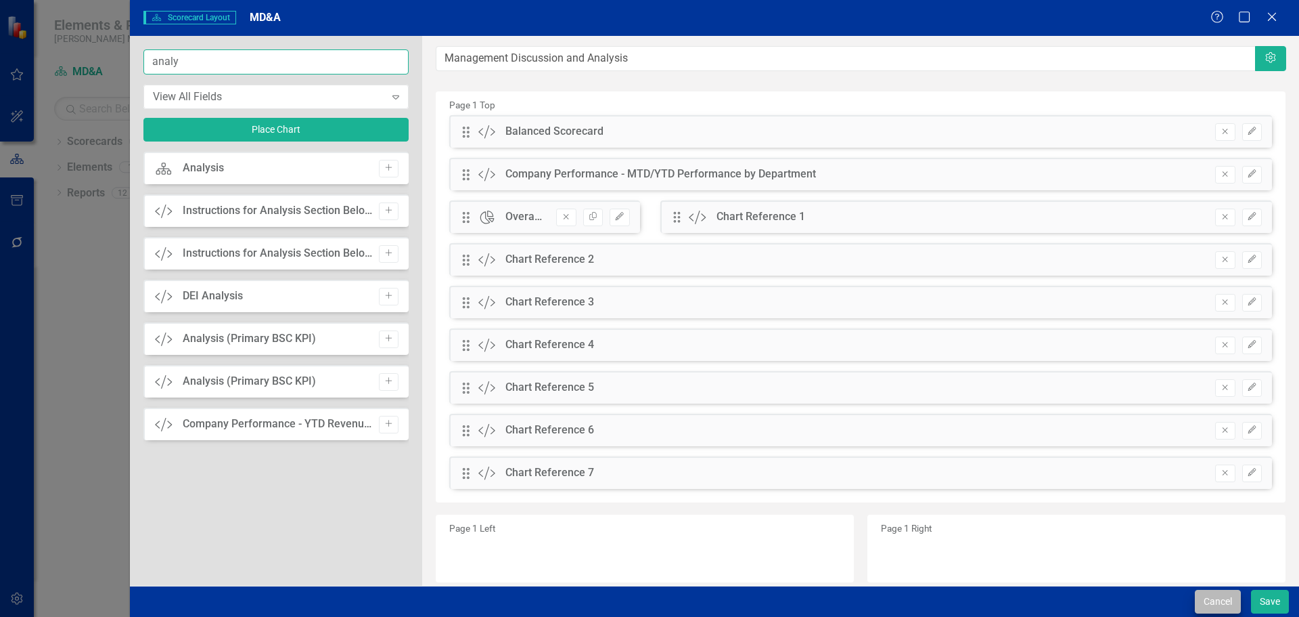
type input "analy"
click at [1213, 599] on button "Cancel" at bounding box center [1218, 601] width 46 height 24
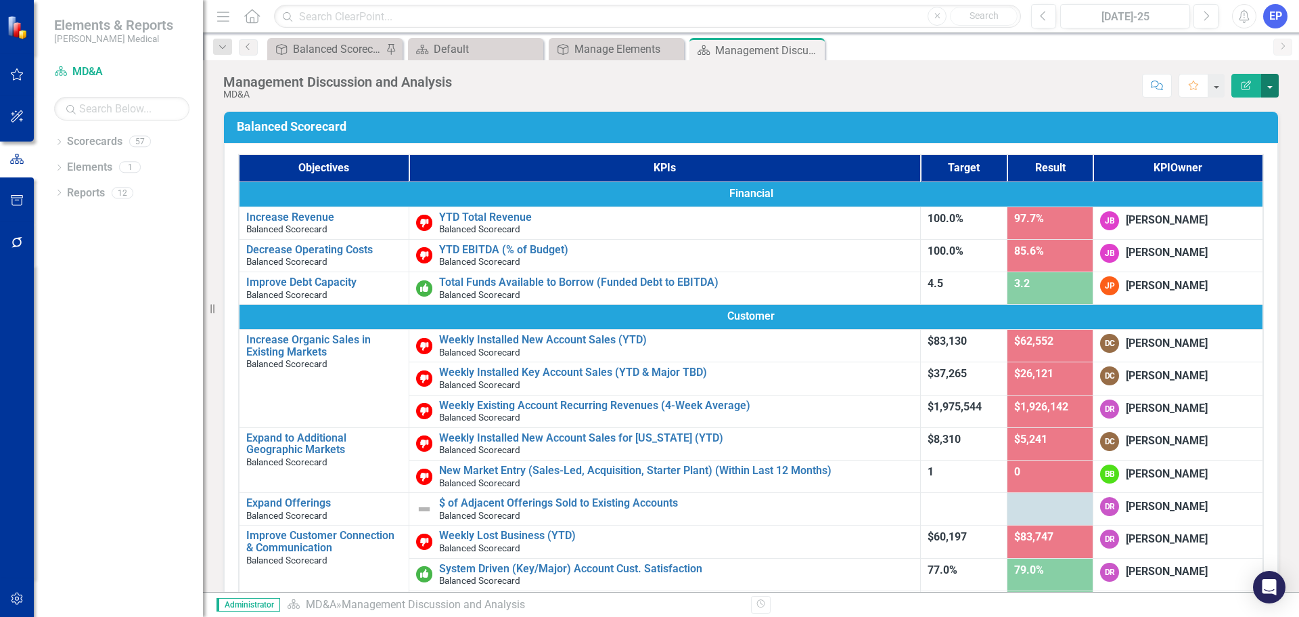
click at [1270, 85] on button "button" at bounding box center [1271, 86] width 18 height 24
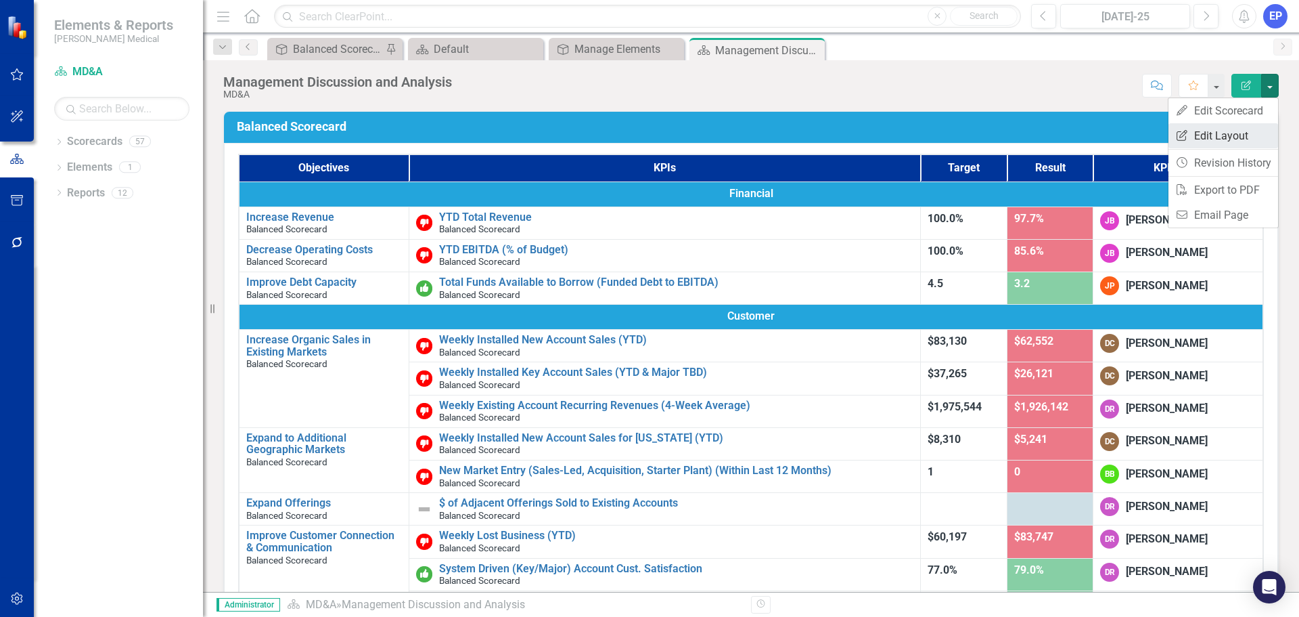
click at [1226, 136] on link "Edit Report Edit Layout" at bounding box center [1224, 135] width 110 height 25
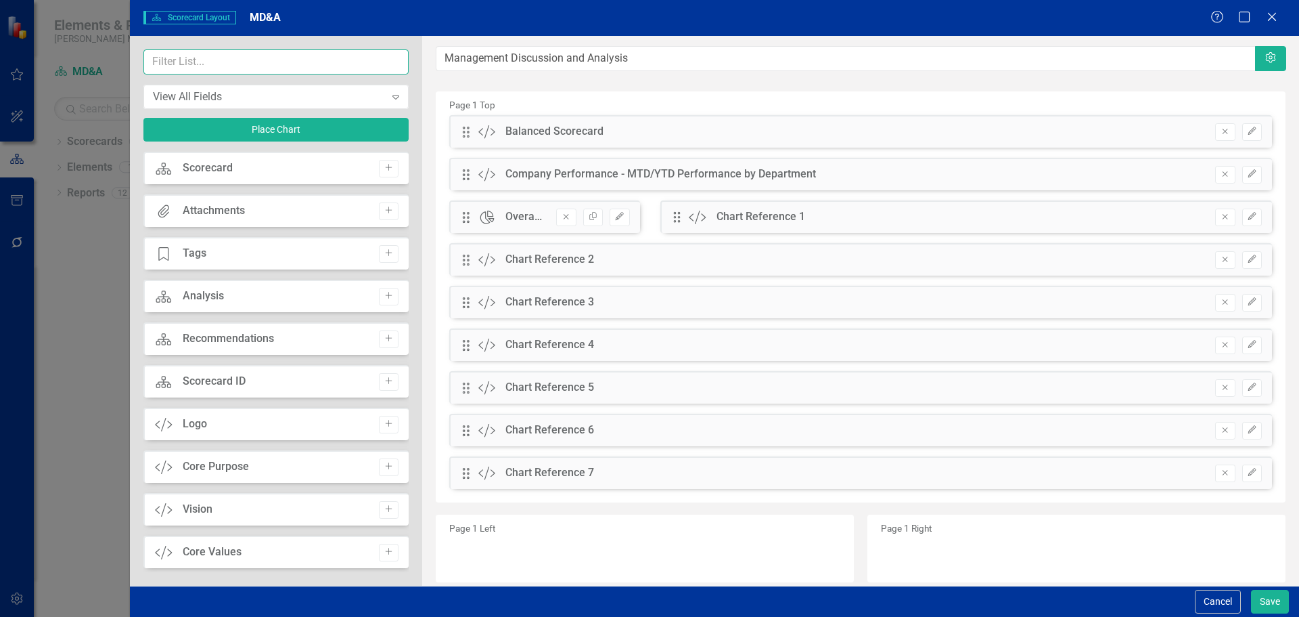
click at [303, 64] on input "text" at bounding box center [275, 61] width 265 height 25
type input "analy"
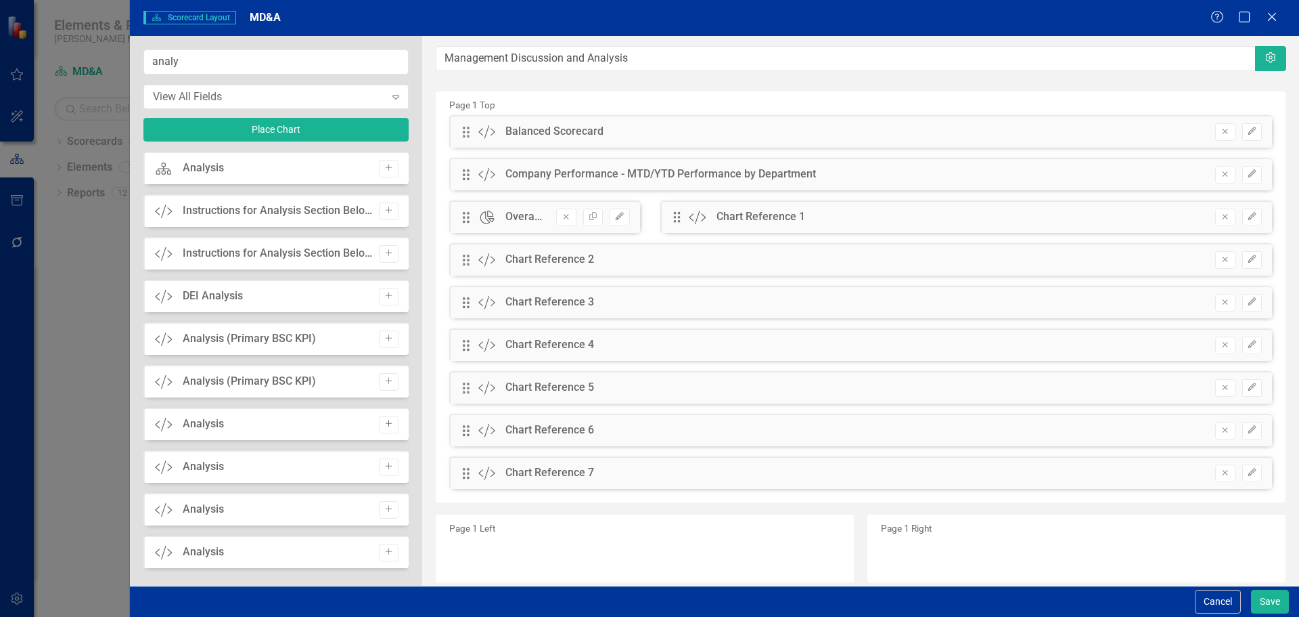
click at [385, 423] on icon "button" at bounding box center [388, 423] width 7 height 7
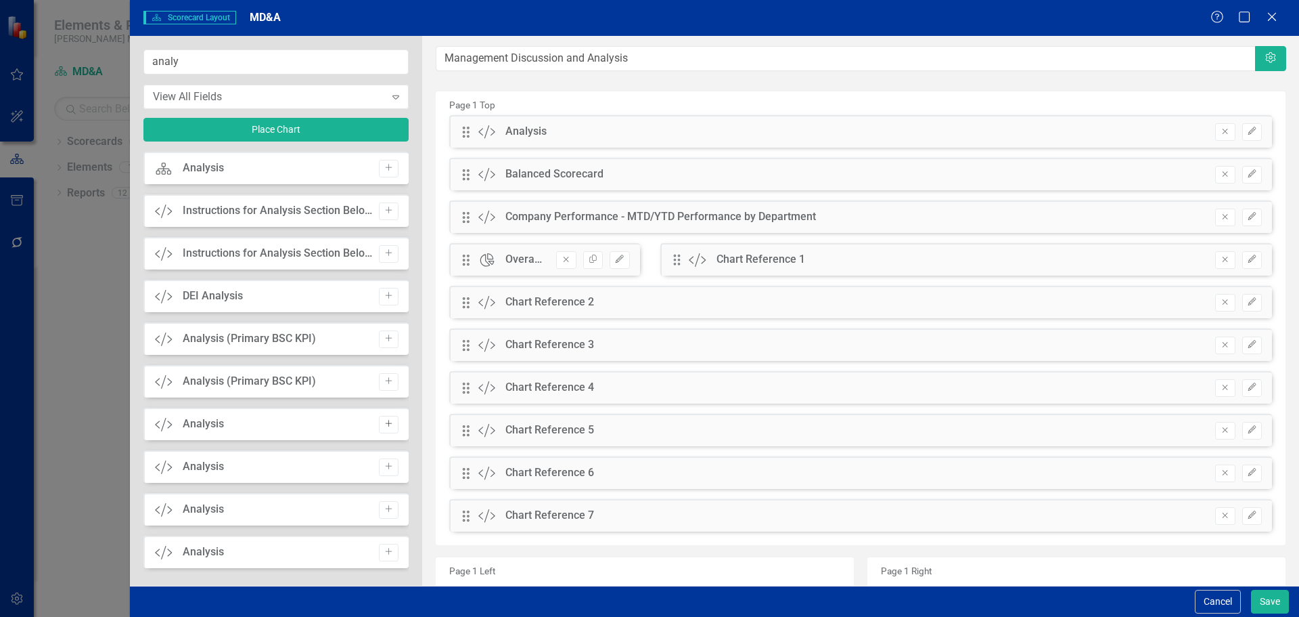
click at [385, 426] on icon "button" at bounding box center [388, 423] width 7 height 7
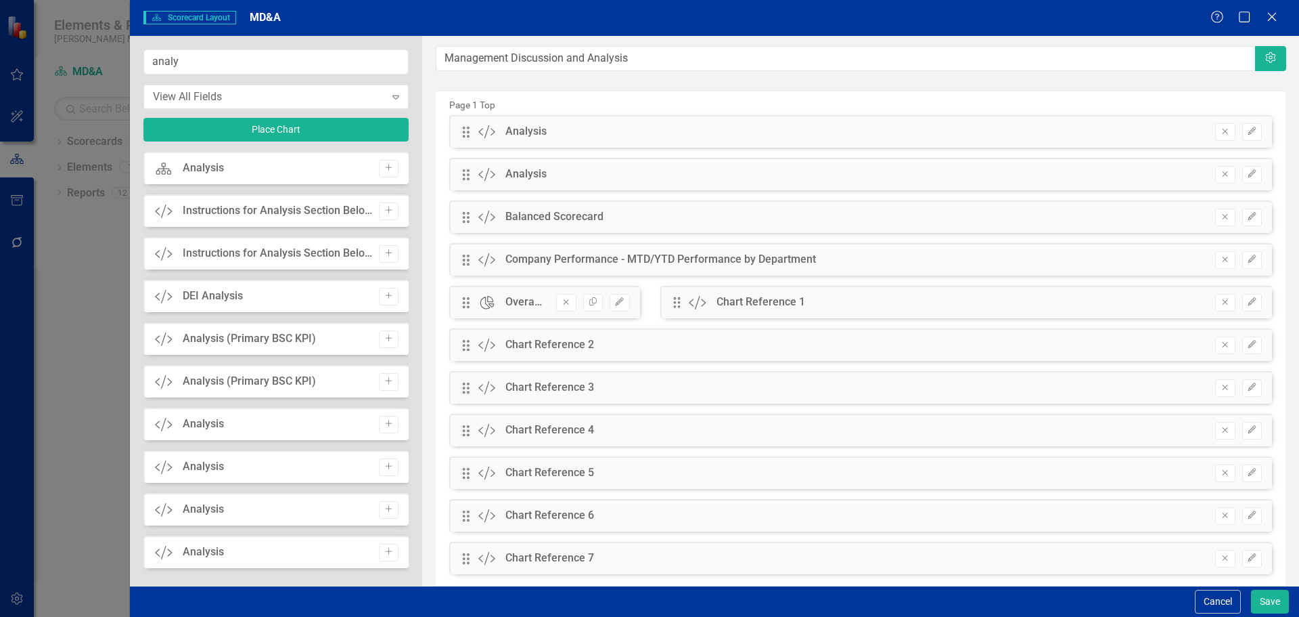
click at [385, 426] on icon "button" at bounding box center [388, 423] width 7 height 7
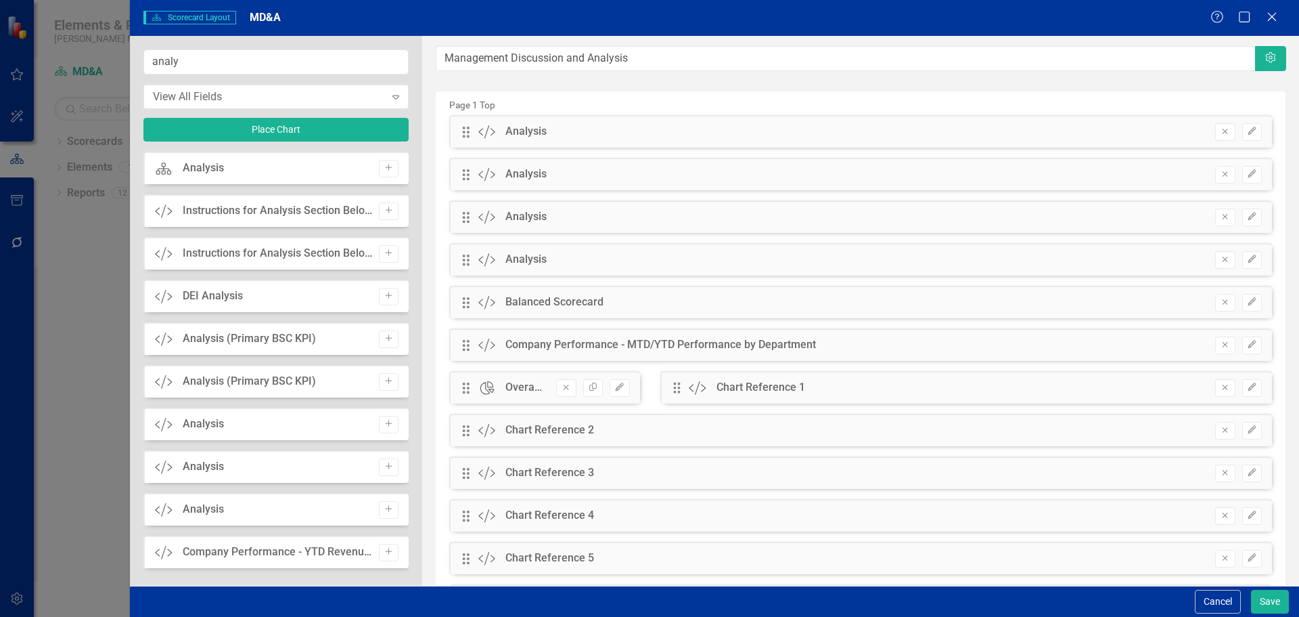
click at [385, 426] on icon "button" at bounding box center [388, 423] width 7 height 7
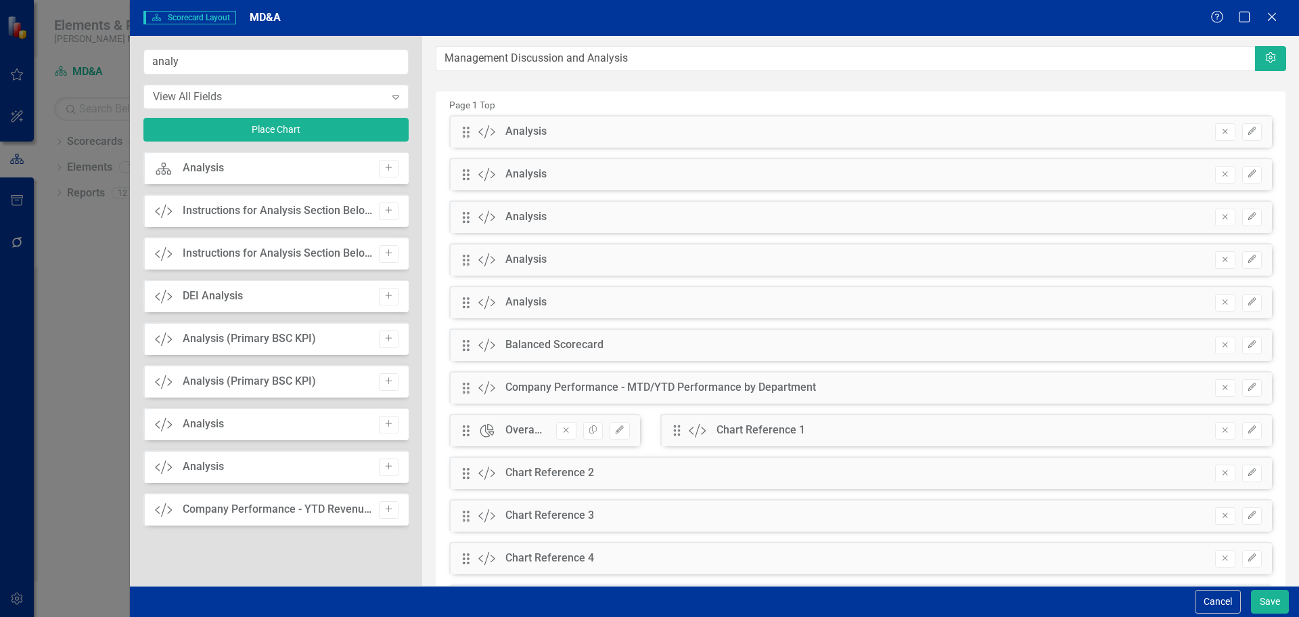
click at [384, 426] on icon "Add" at bounding box center [389, 424] width 10 height 8
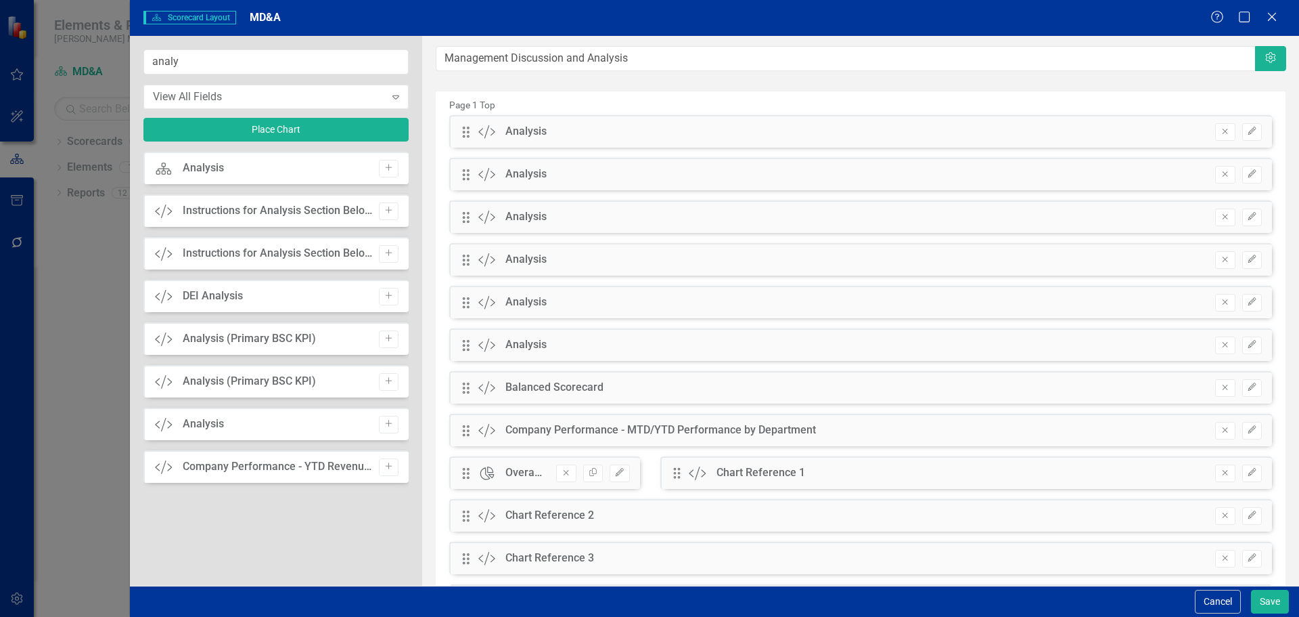
click at [384, 426] on icon "Add" at bounding box center [389, 424] width 10 height 8
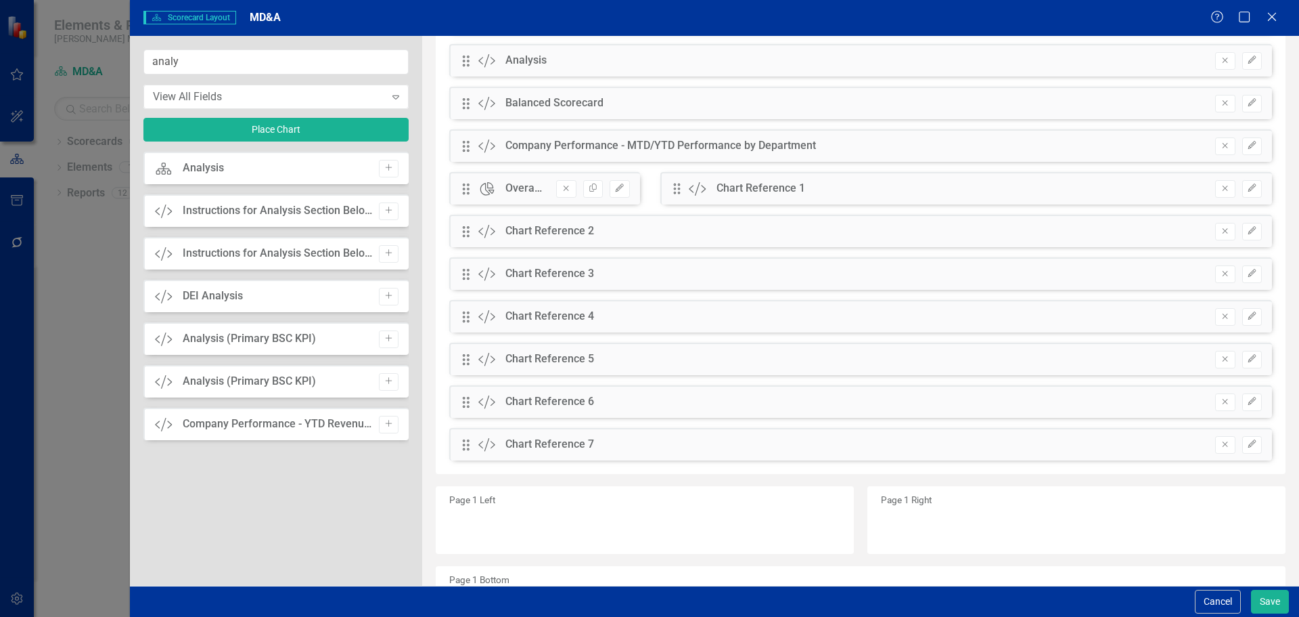
scroll to position [338, 0]
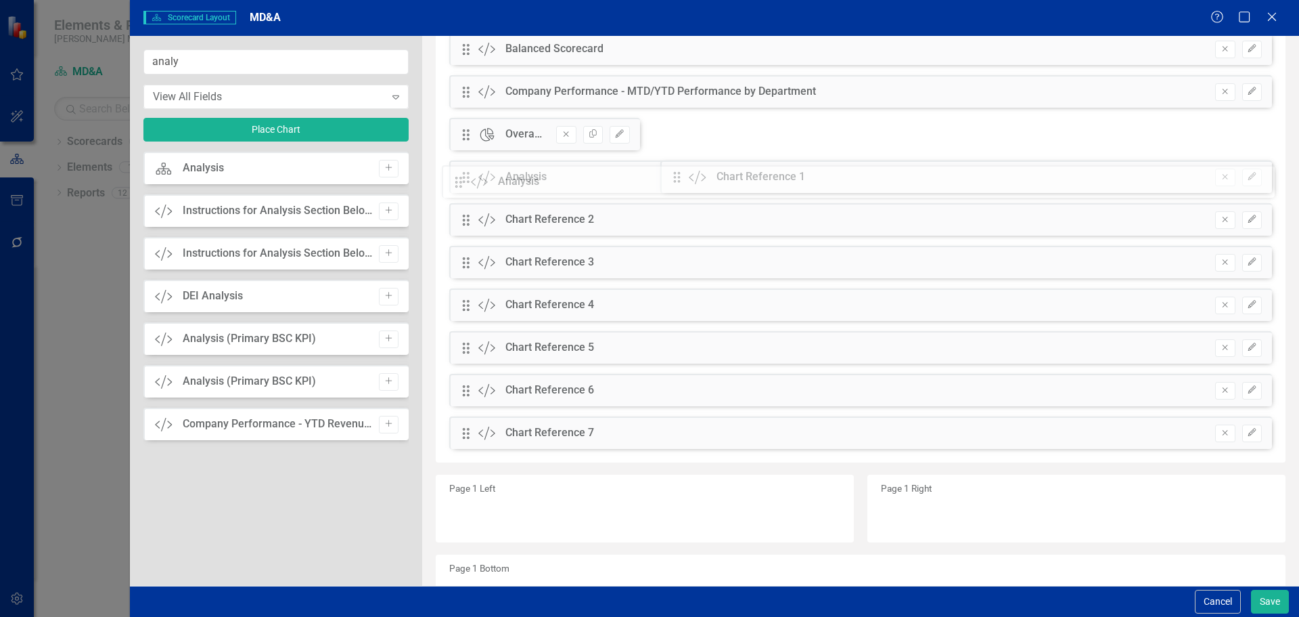
drag, startPoint x: 468, startPoint y: 49, endPoint x: 470, endPoint y: 181, distance: 132.7
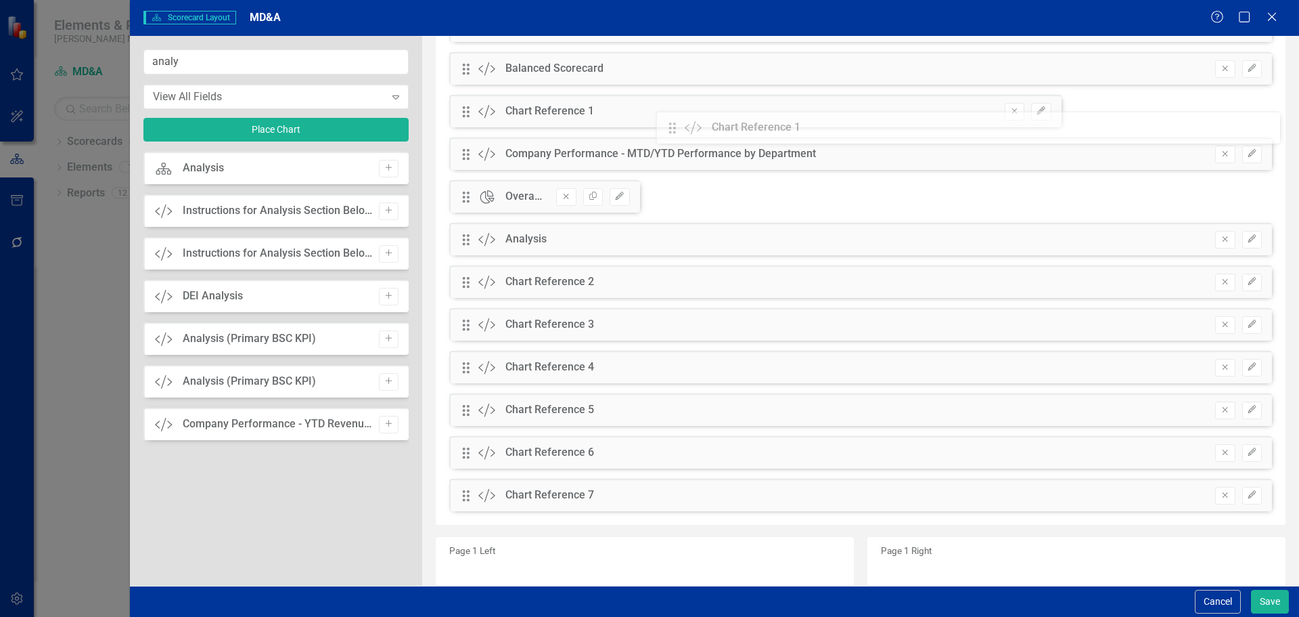
scroll to position [309, 0]
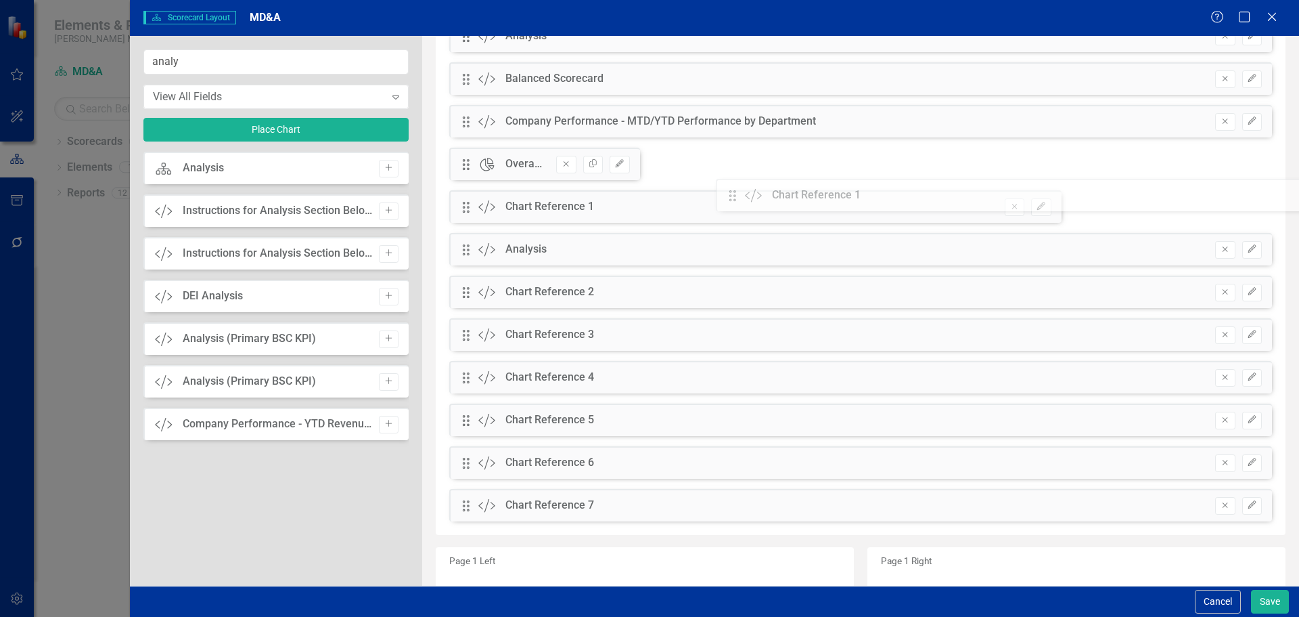
drag, startPoint x: 471, startPoint y: 221, endPoint x: 748, endPoint y: 197, distance: 277.9
click at [748, 197] on div "The fields (or pods) that are available for you to include on the detail page a…" at bounding box center [860, 230] width 877 height 1006
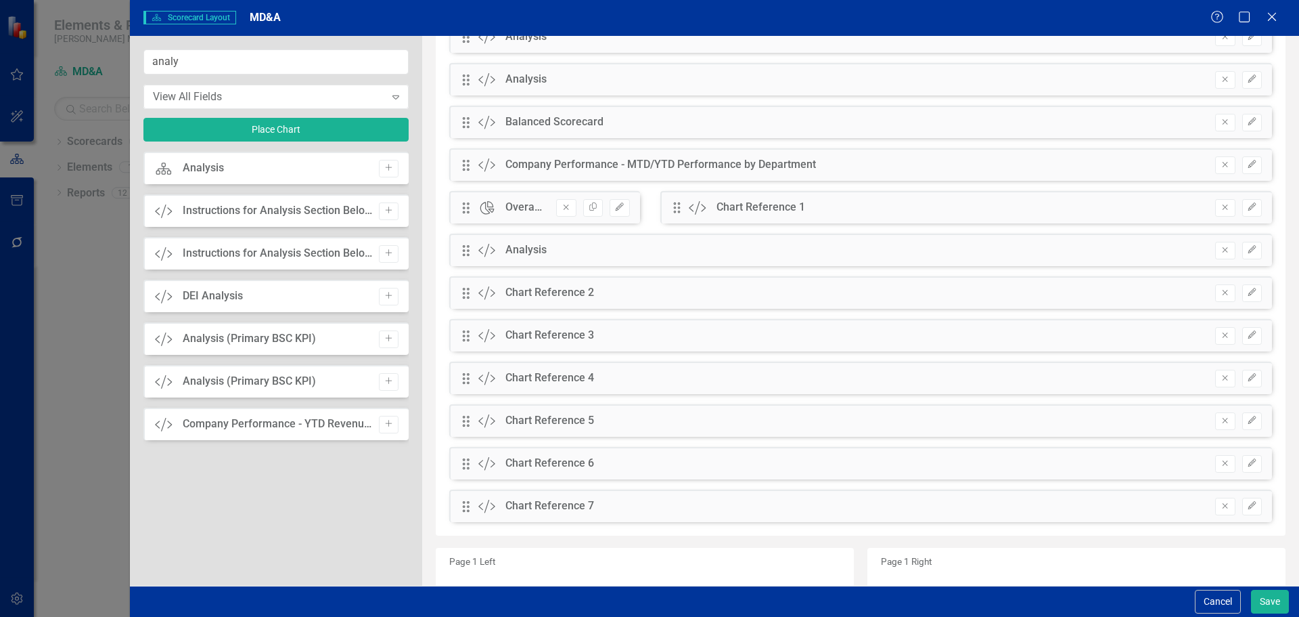
scroll to position [241, 0]
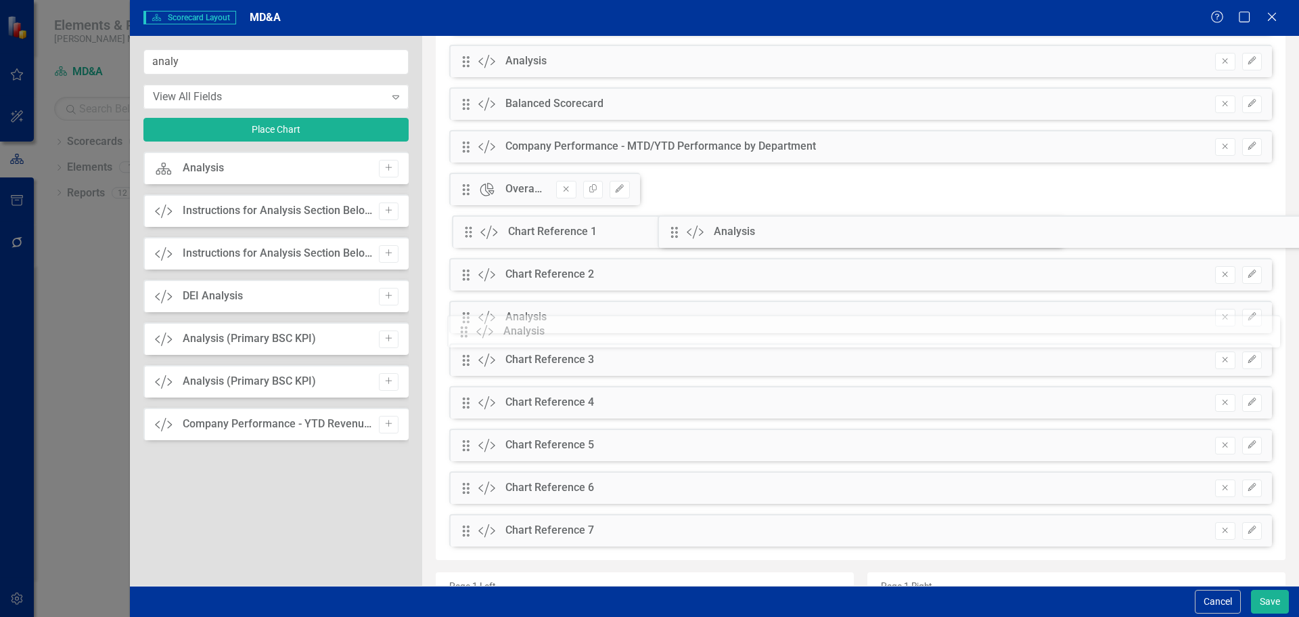
drag, startPoint x: 463, startPoint y: 99, endPoint x: 471, endPoint y: 327, distance: 227.5
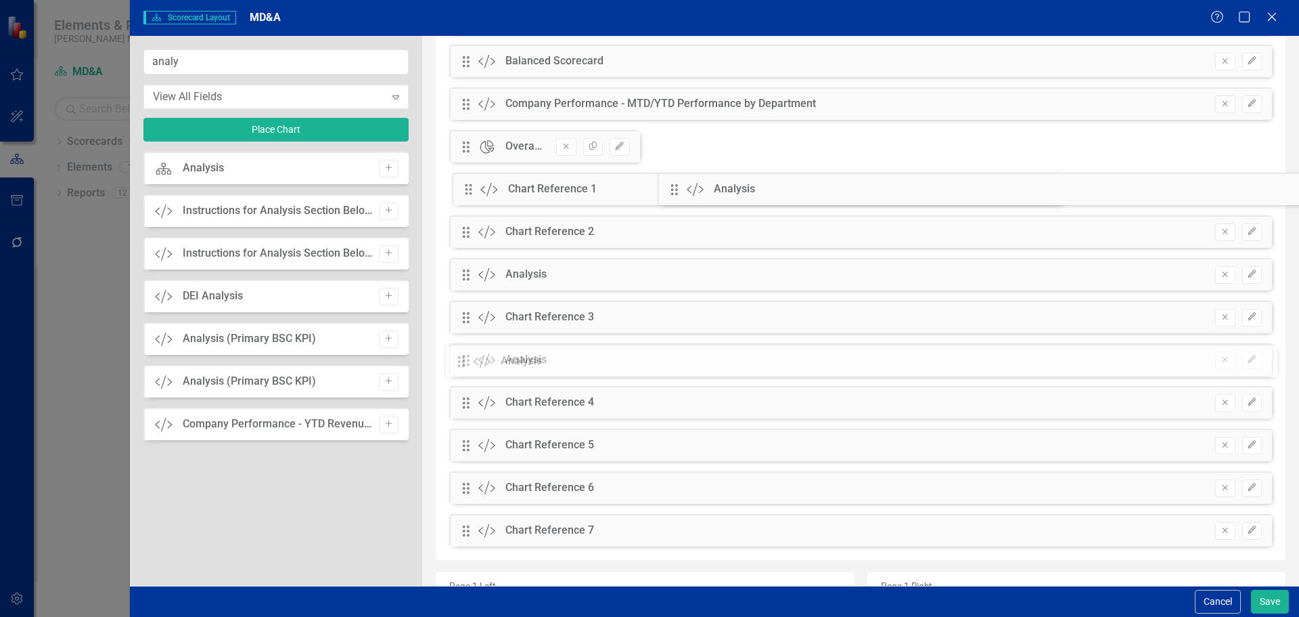
drag, startPoint x: 472, startPoint y: 58, endPoint x: 477, endPoint y: 357, distance: 299.2
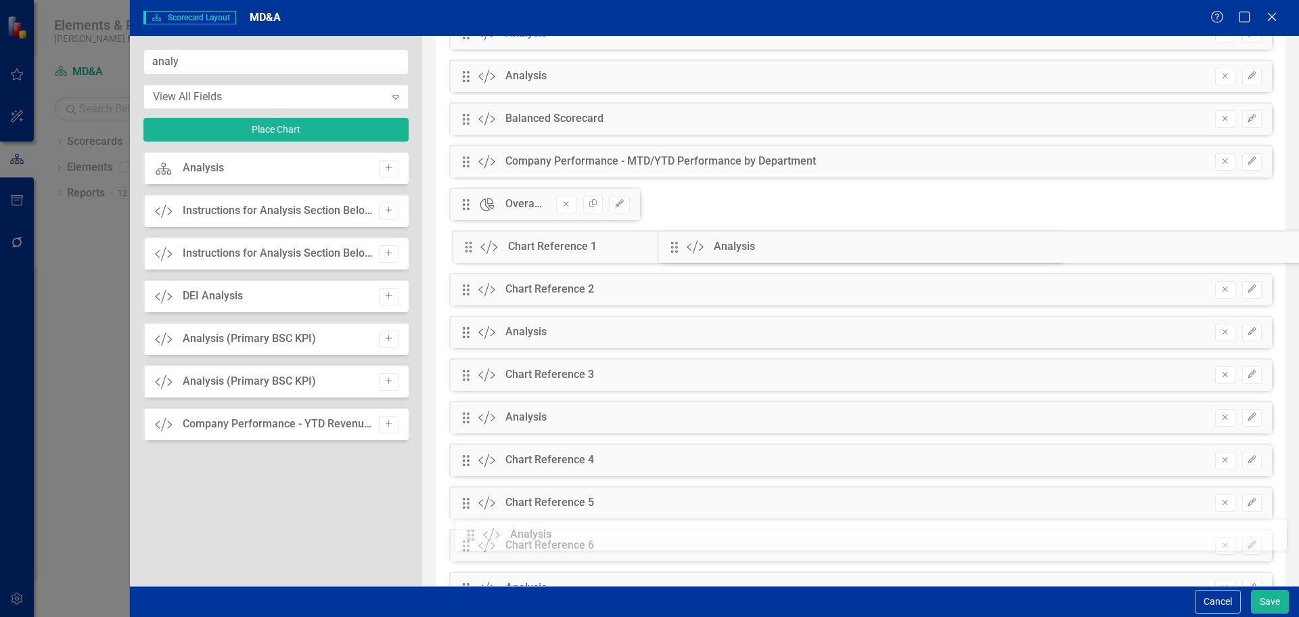
scroll to position [223, 0]
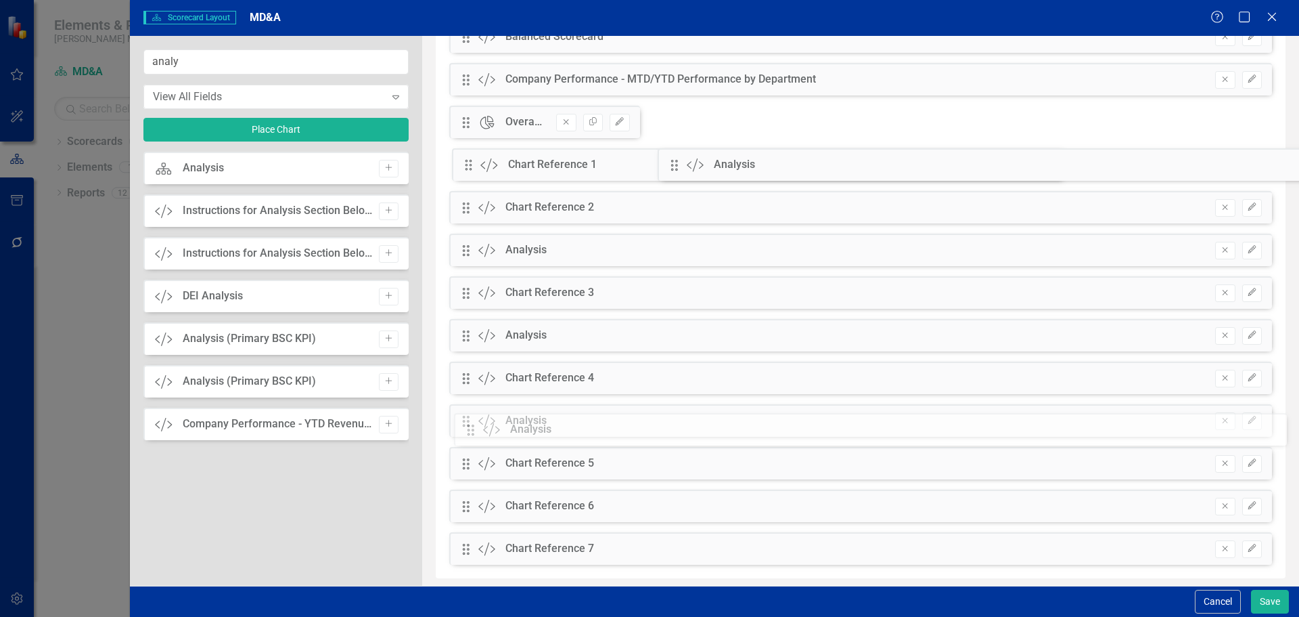
drag, startPoint x: 463, startPoint y: 152, endPoint x: 478, endPoint y: 425, distance: 273.2
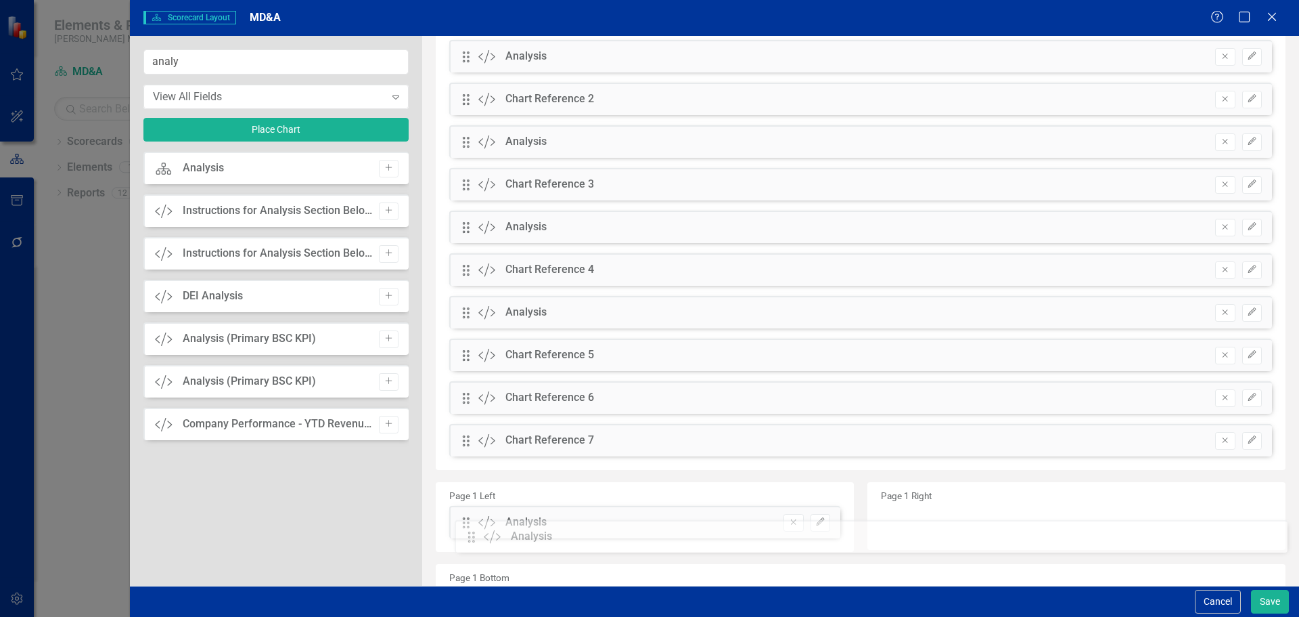
scroll to position [302, 0]
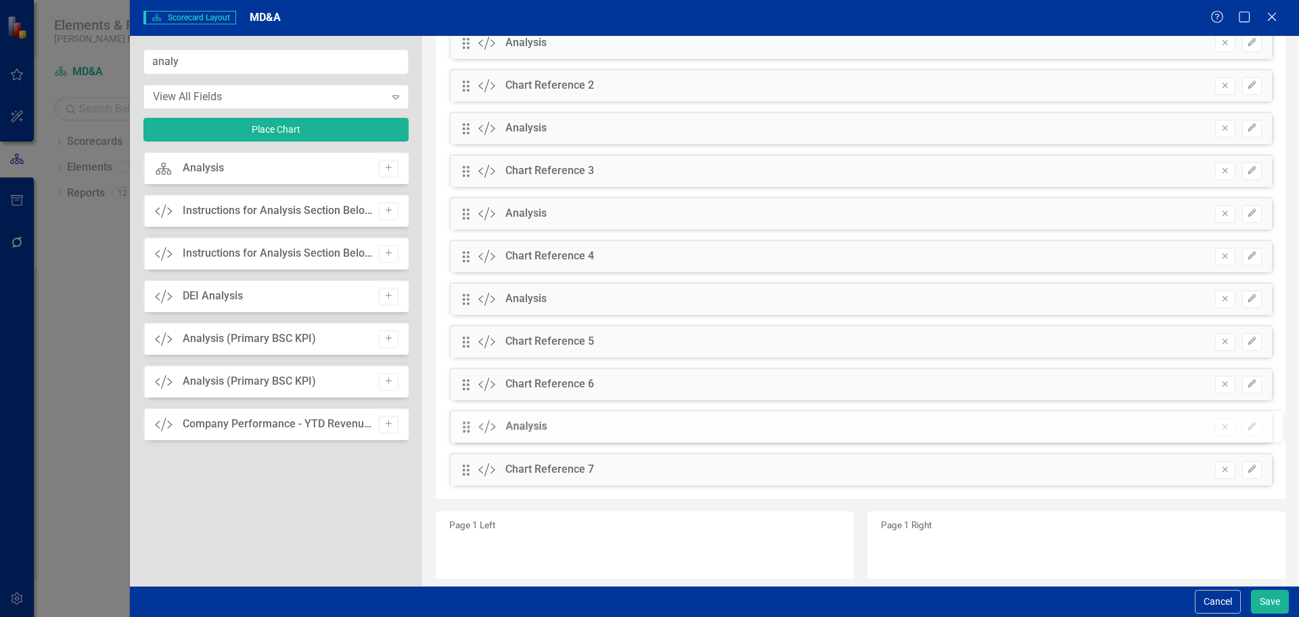
drag, startPoint x: 468, startPoint y: 219, endPoint x: 479, endPoint y: 428, distance: 208.7
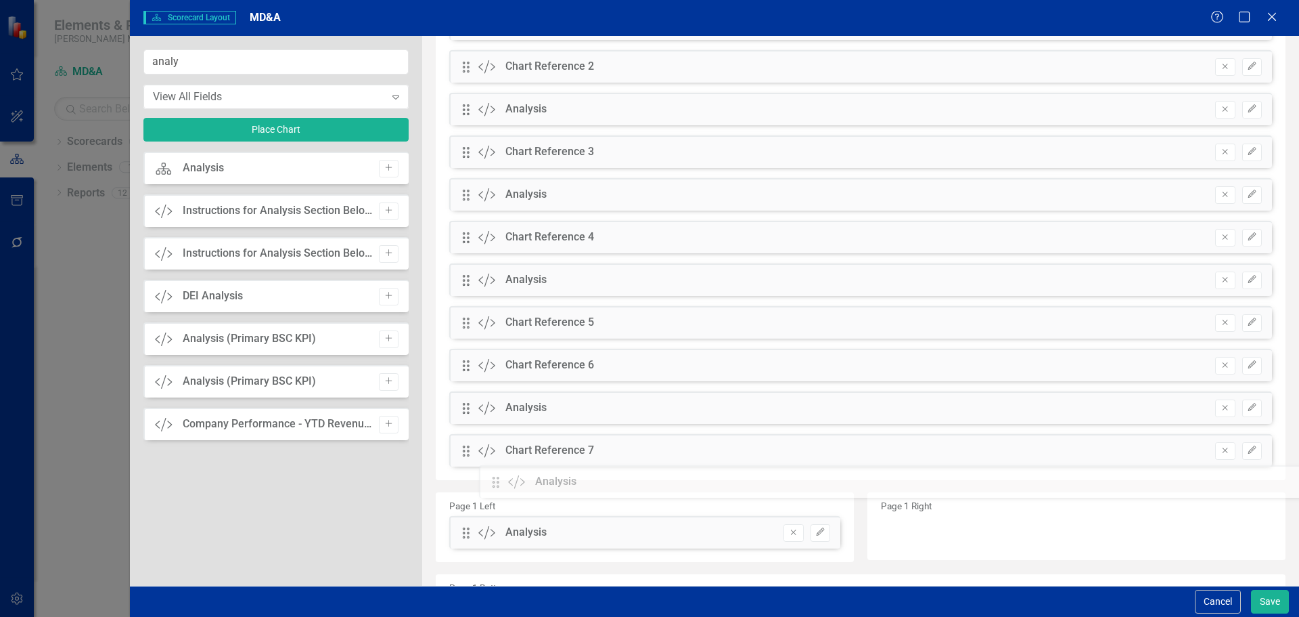
scroll to position [319, 0]
drag, startPoint x: 467, startPoint y: 173, endPoint x: 522, endPoint y: 324, distance: 161.2
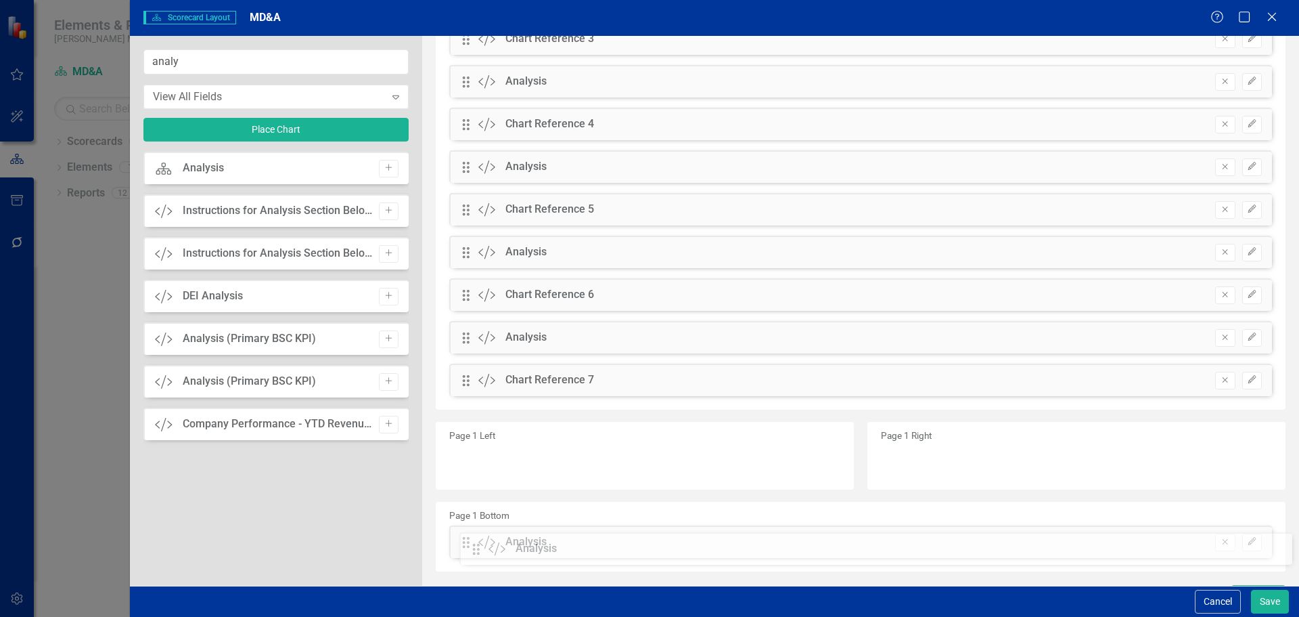
scroll to position [373, 0]
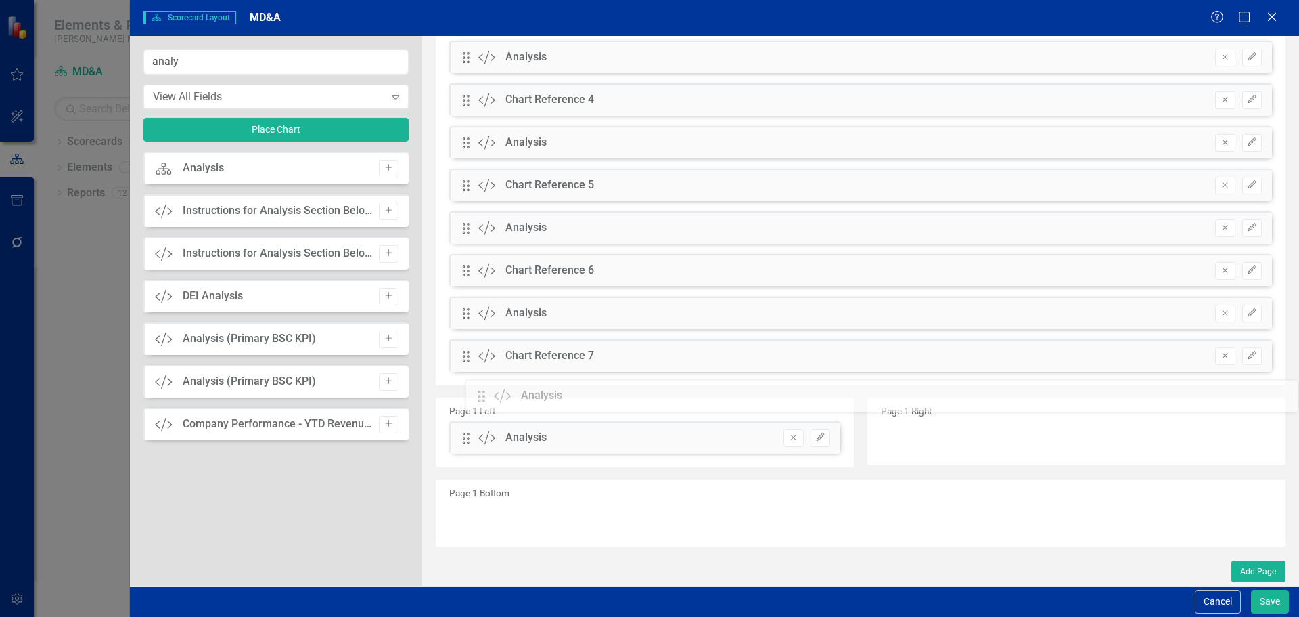
drag, startPoint x: 466, startPoint y: 133, endPoint x: 491, endPoint y: 397, distance: 265.2
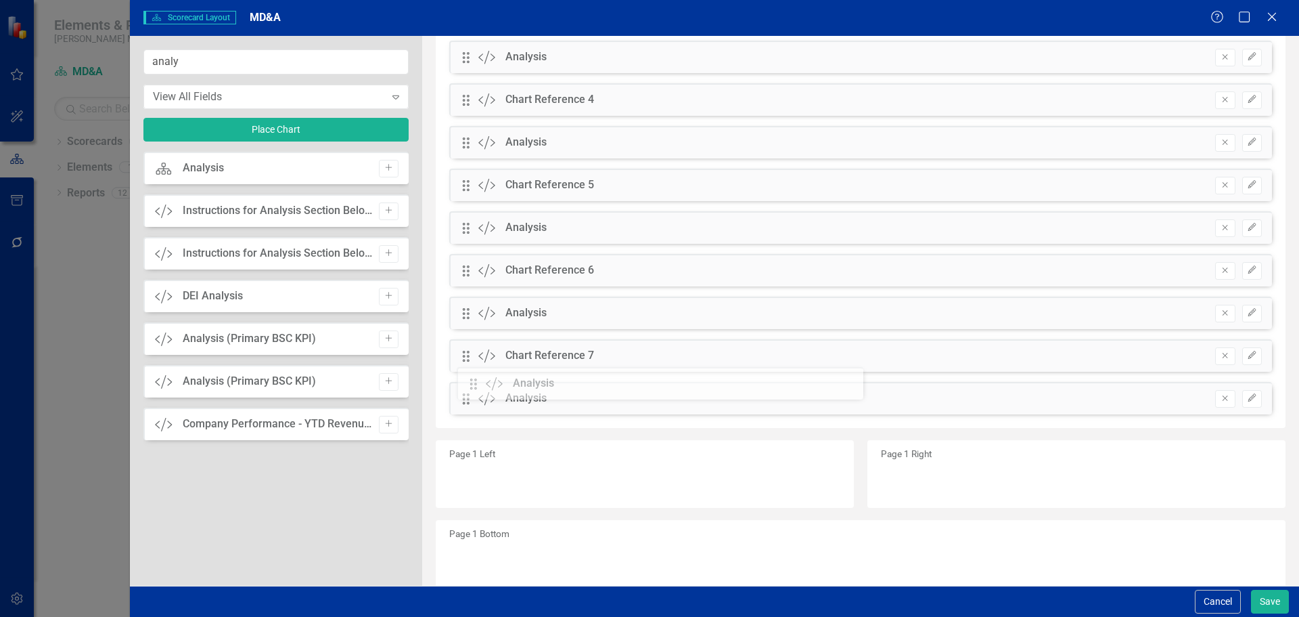
drag, startPoint x: 464, startPoint y: 438, endPoint x: 481, endPoint y: 384, distance: 56.9
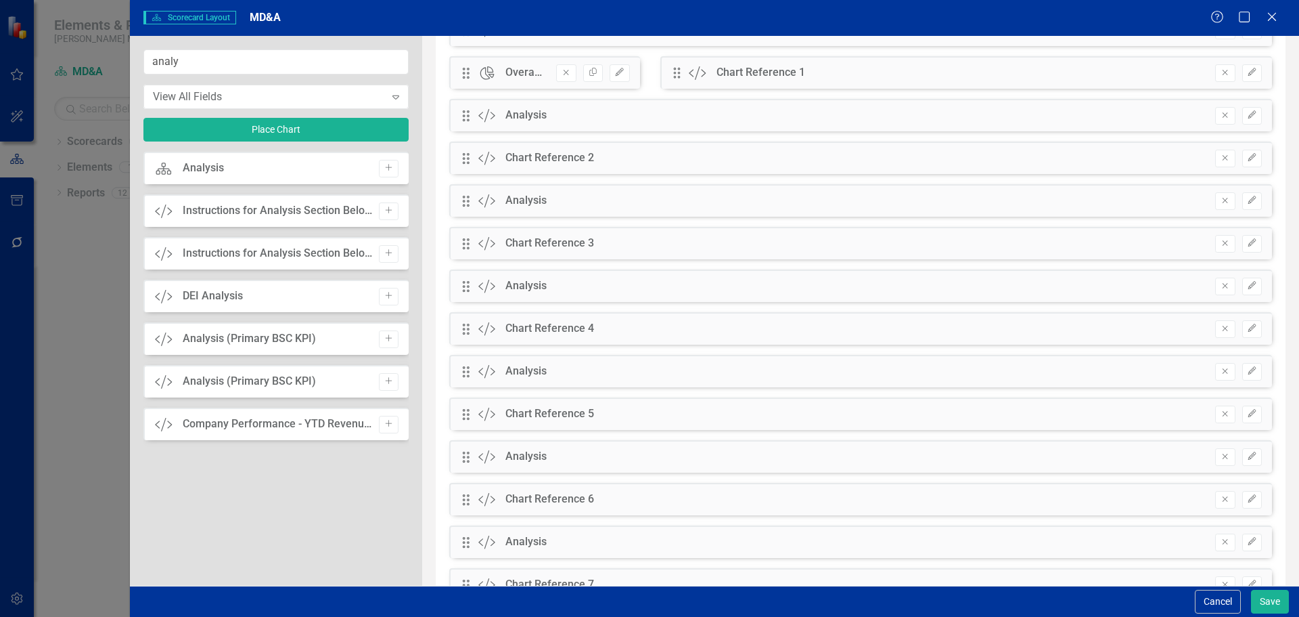
scroll to position [35, 0]
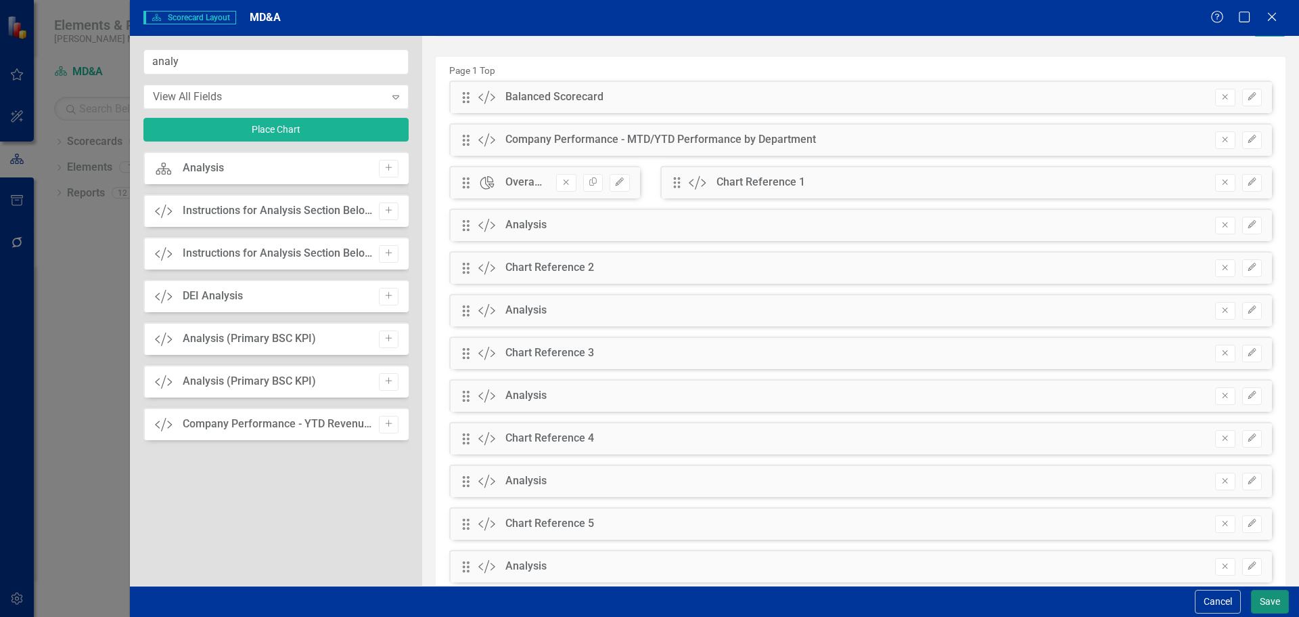
click at [1270, 596] on button "Save" at bounding box center [1270, 601] width 38 height 24
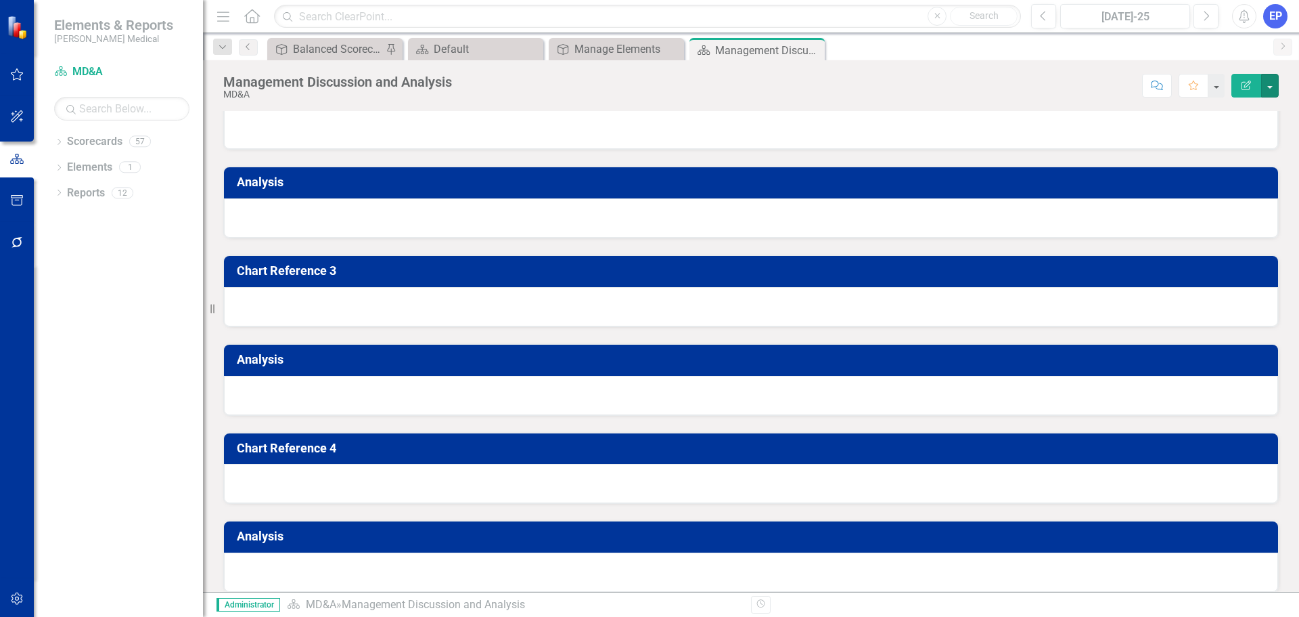
scroll to position [1151, 0]
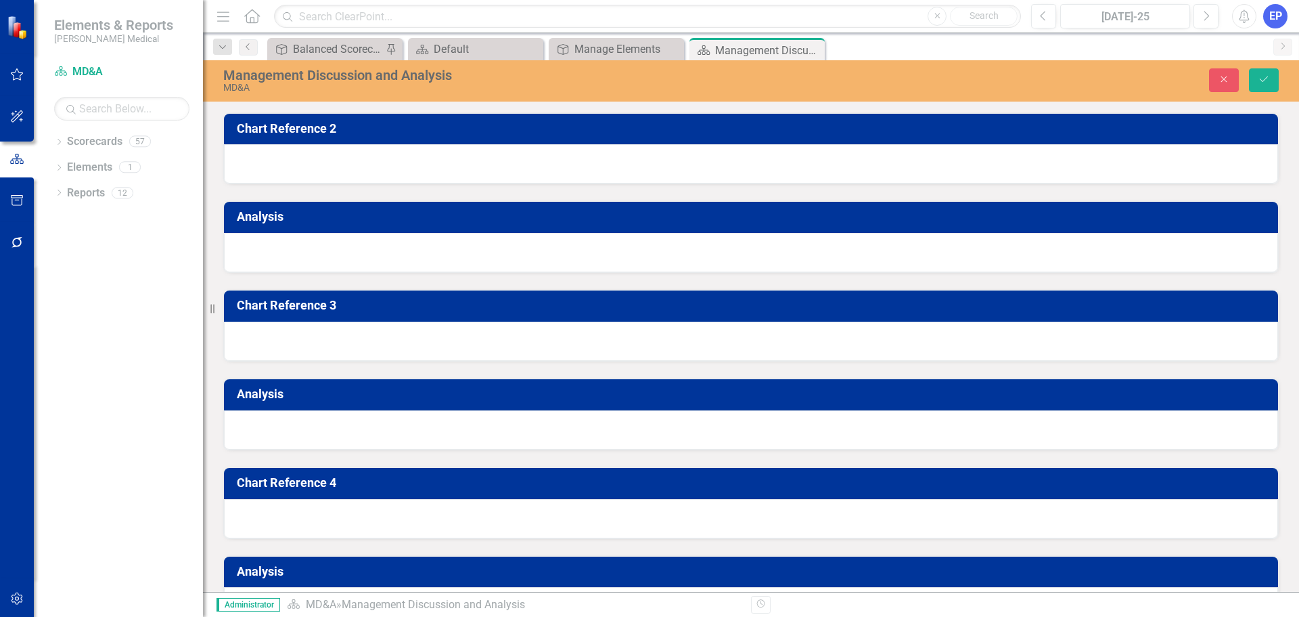
scroll to position [1421, 0]
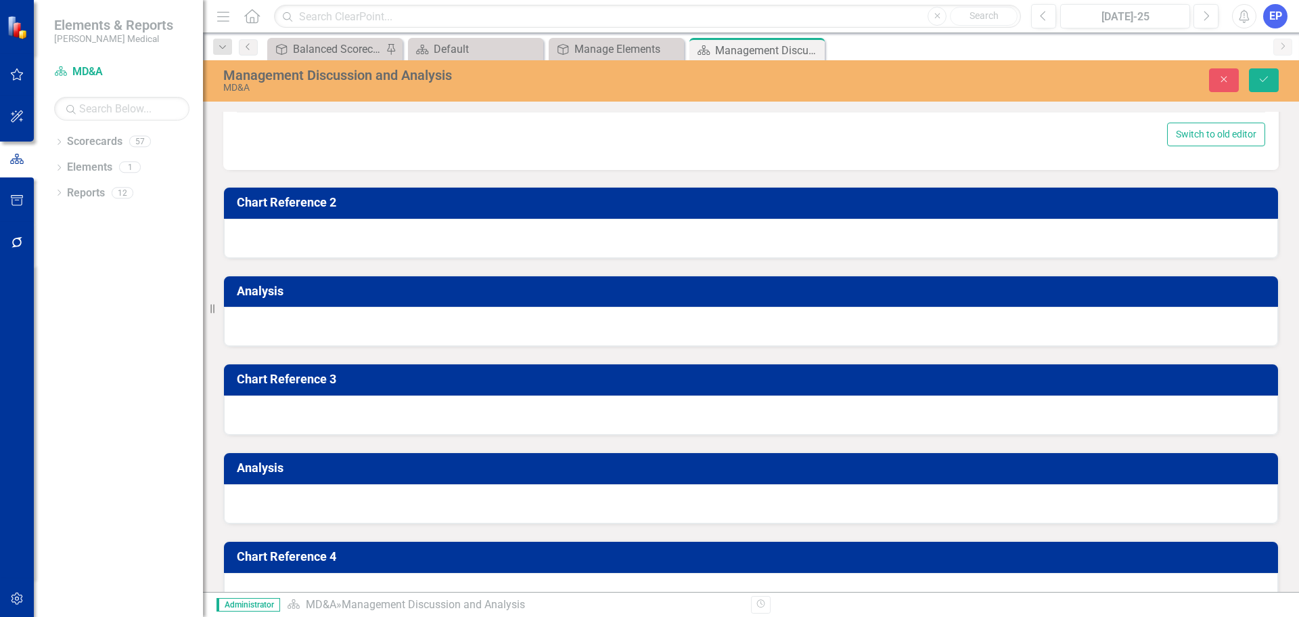
click at [690, 66] on div "MD&A" at bounding box center [489, 58] width 456 height 16
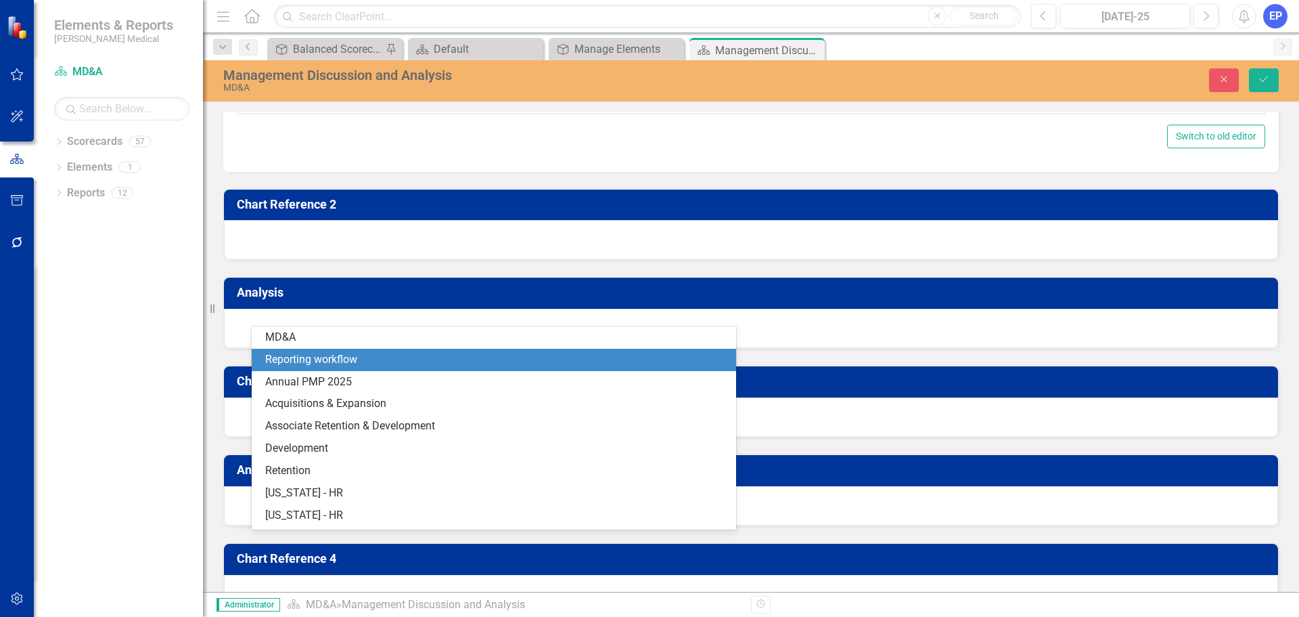
scroll to position [0, 0]
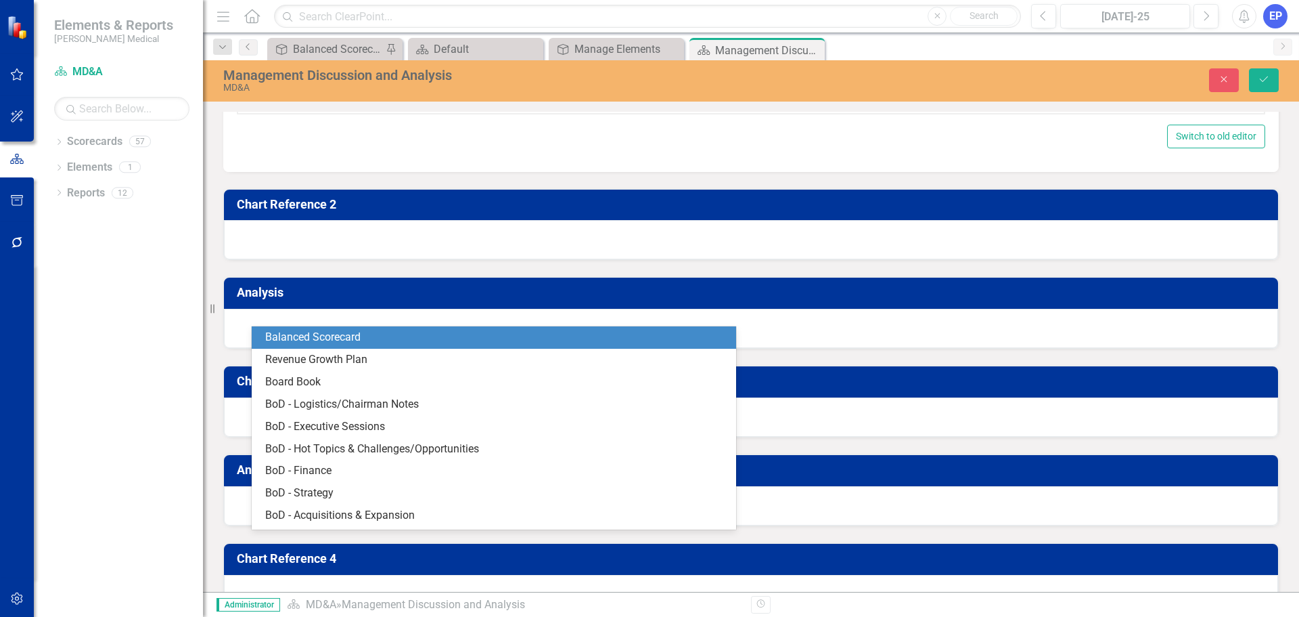
click at [490, 348] on div "Balanced Scorecard" at bounding box center [494, 337] width 485 height 22
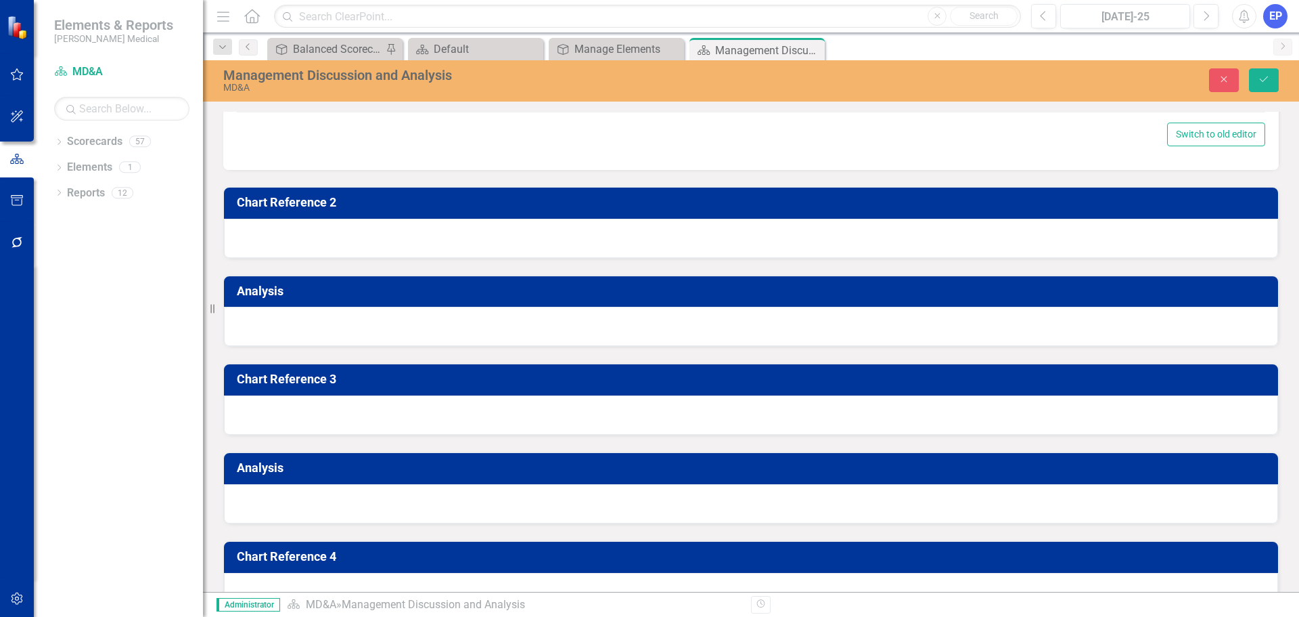
click at [888, 66] on div "Select Token Type..." at bounding box center [999, 58] width 456 height 16
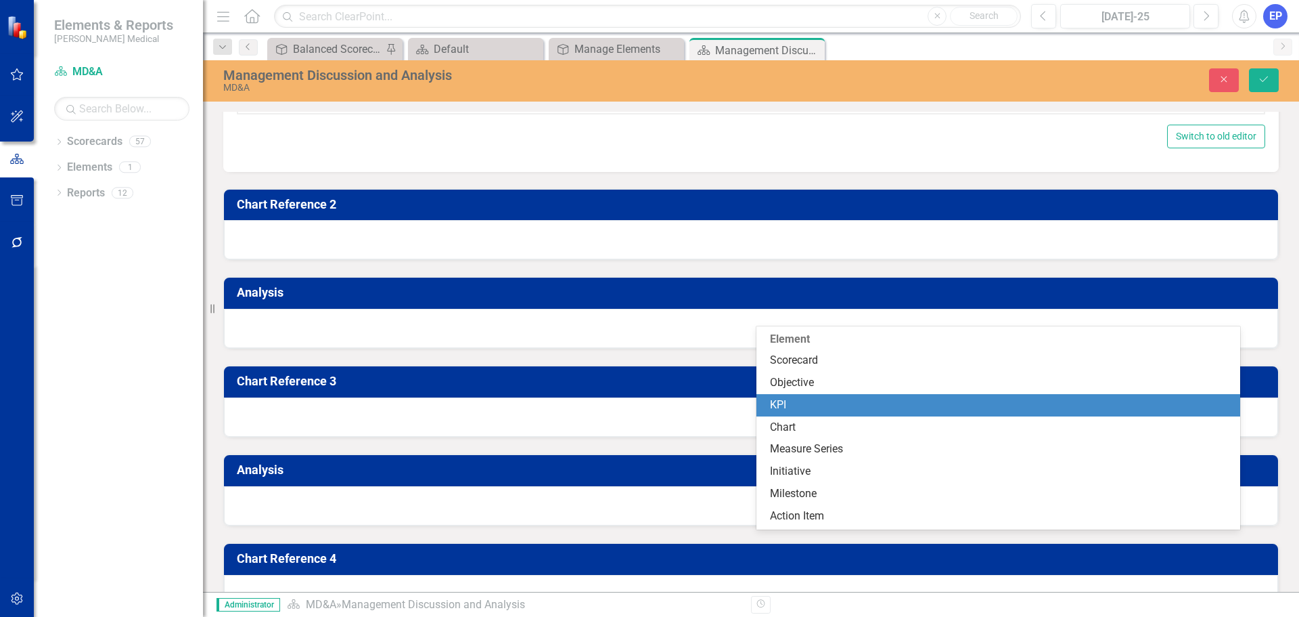
click at [794, 397] on div "KPI" at bounding box center [1001, 405] width 463 height 16
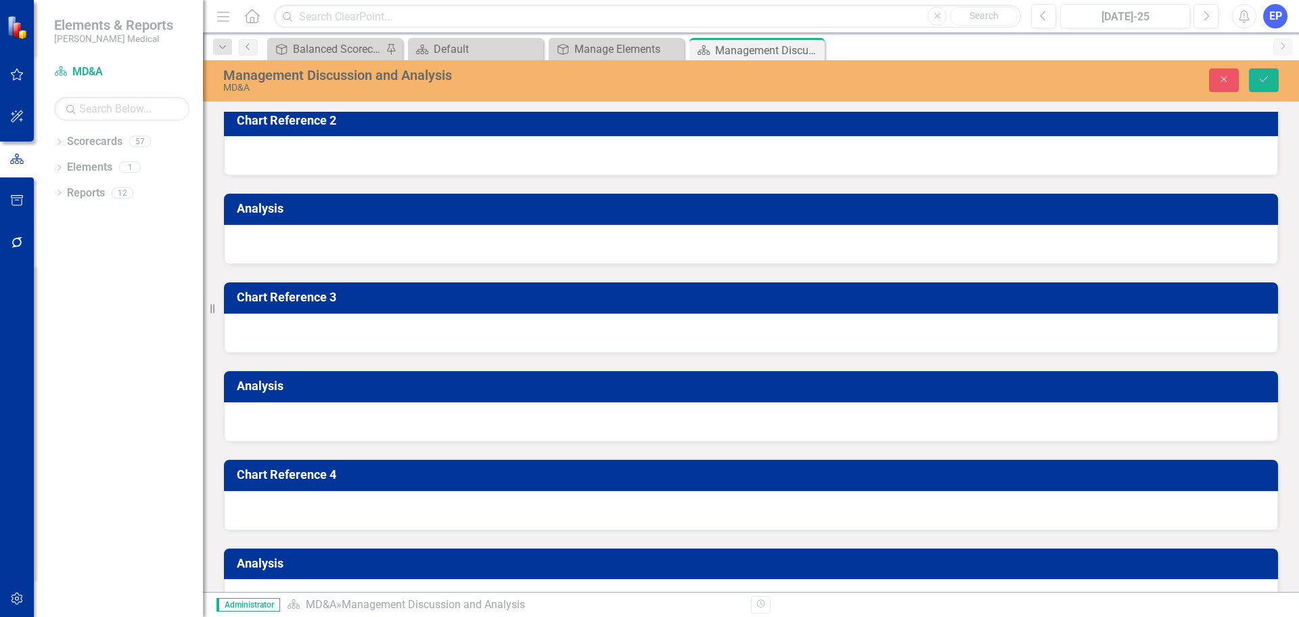
scroll to position [1557, 0]
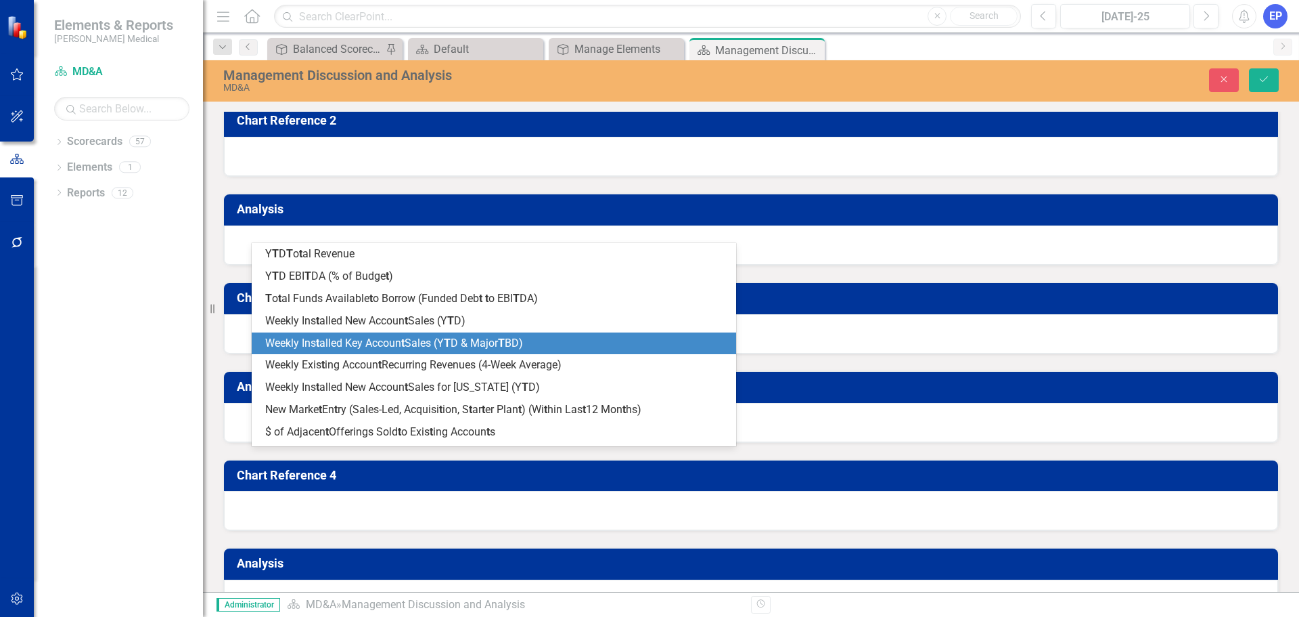
type input "tu"
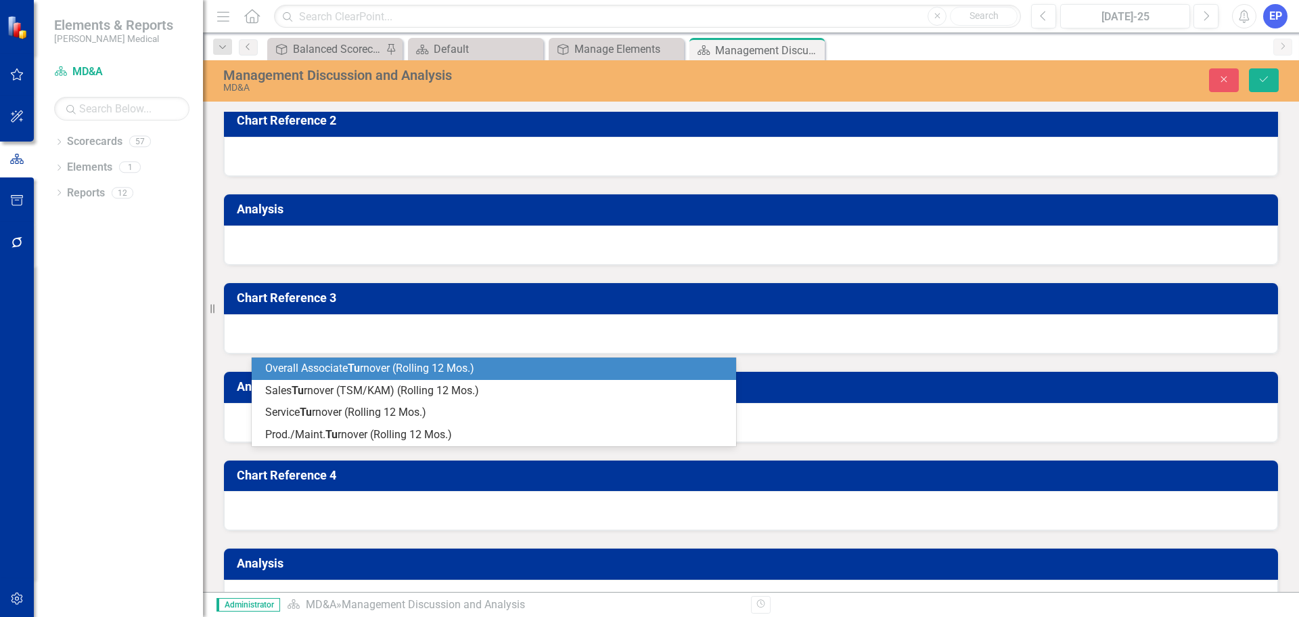
click at [441, 369] on span "Overall Associate Tu rnover (Rolling 12 Mos.)" at bounding box center [369, 367] width 209 height 13
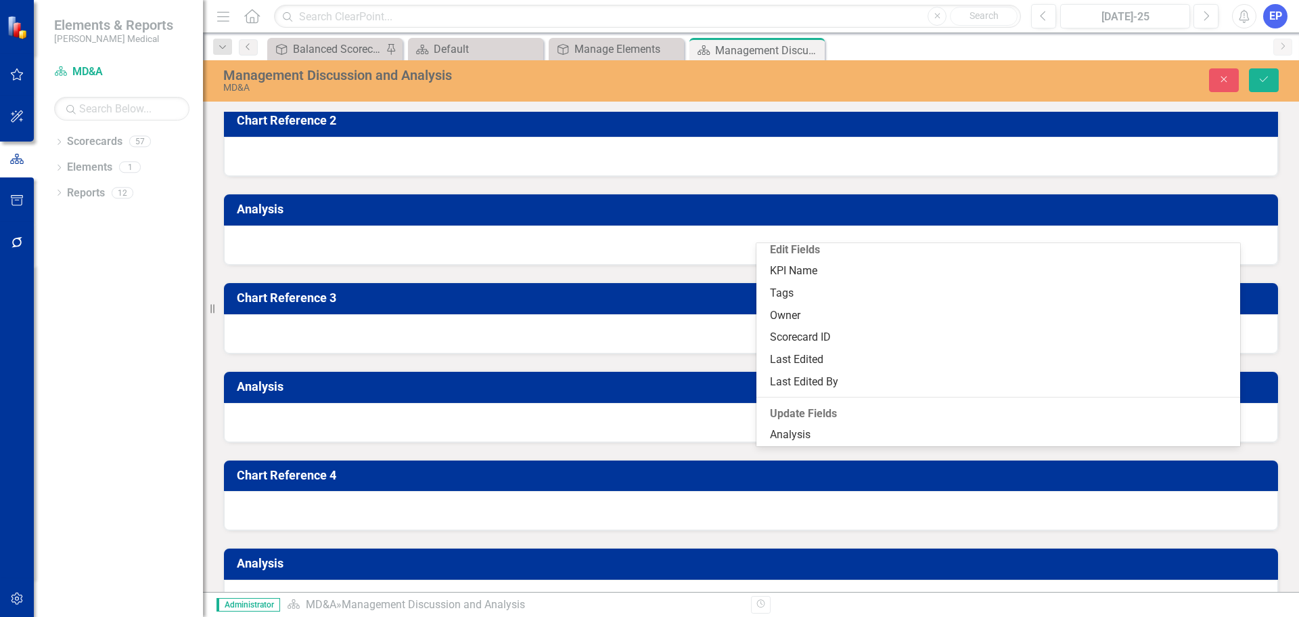
scroll to position [0, 0]
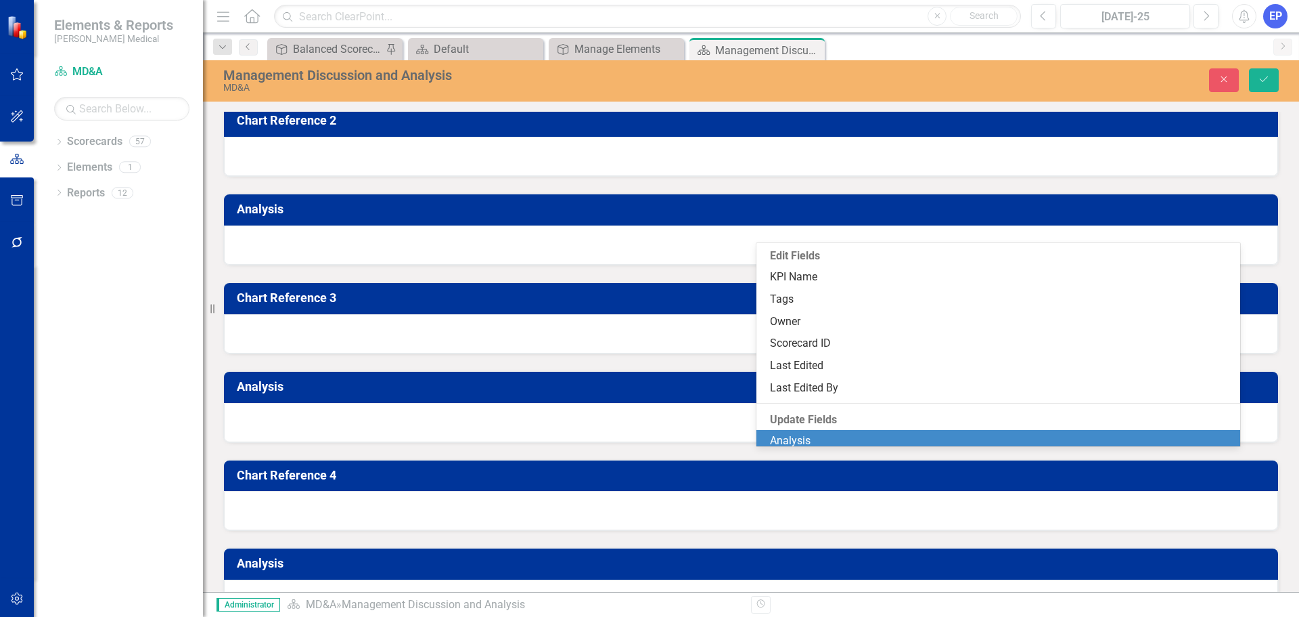
click at [809, 431] on div "Analysis" at bounding box center [999, 441] width 485 height 22
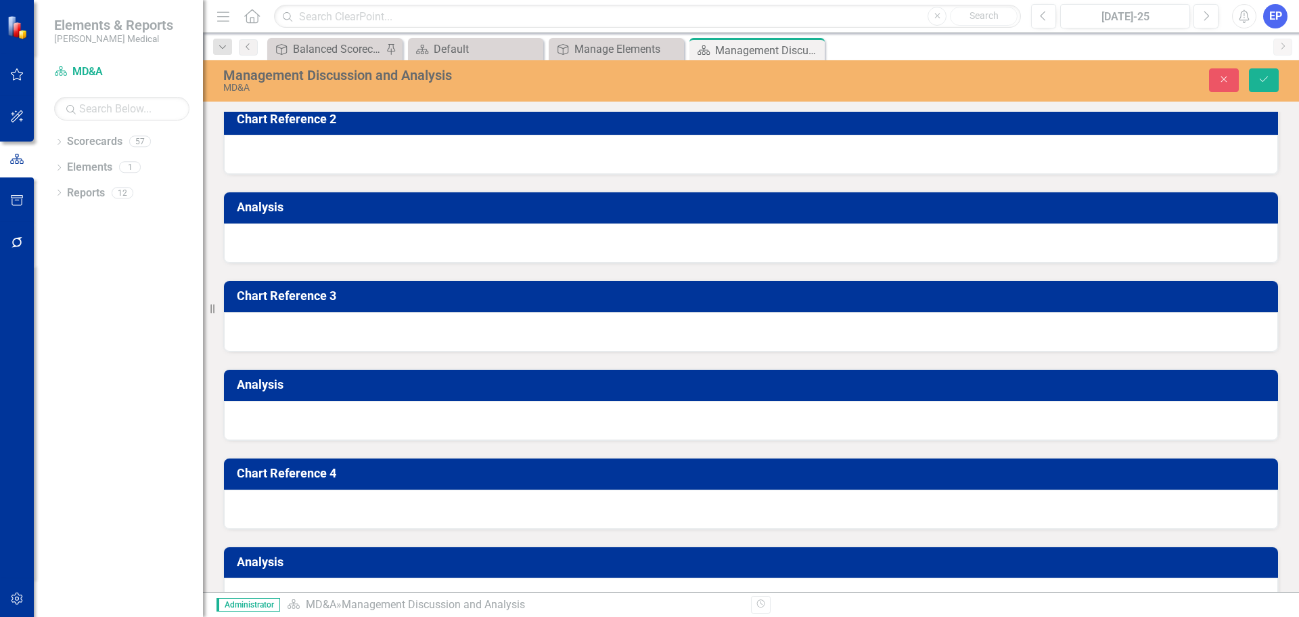
click at [1197, 17] on button "Insert Token" at bounding box center [1219, 6] width 63 height 22
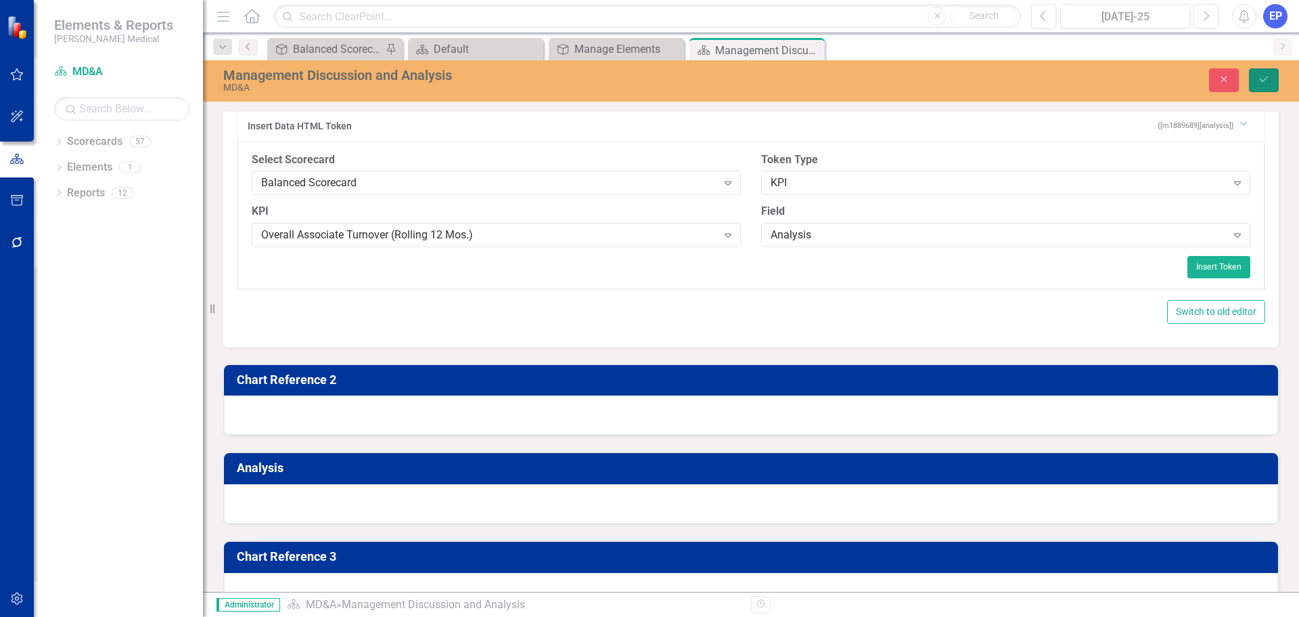
click at [1268, 75] on icon "Save" at bounding box center [1264, 78] width 12 height 9
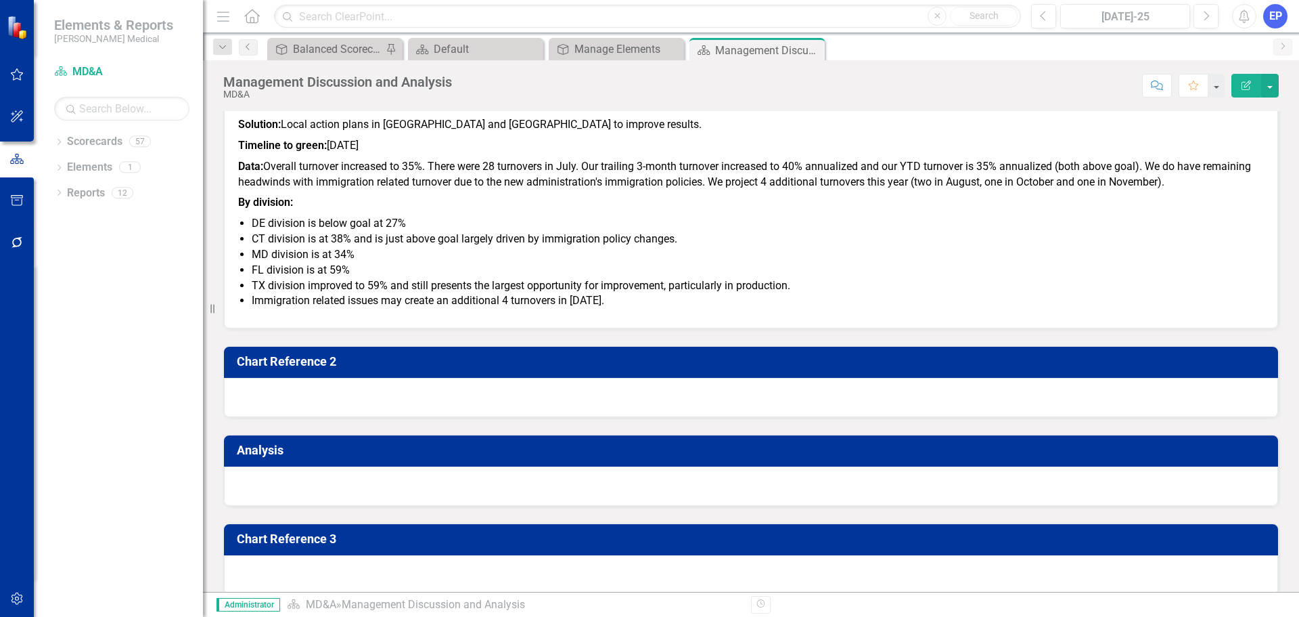
scroll to position [1015, 0]
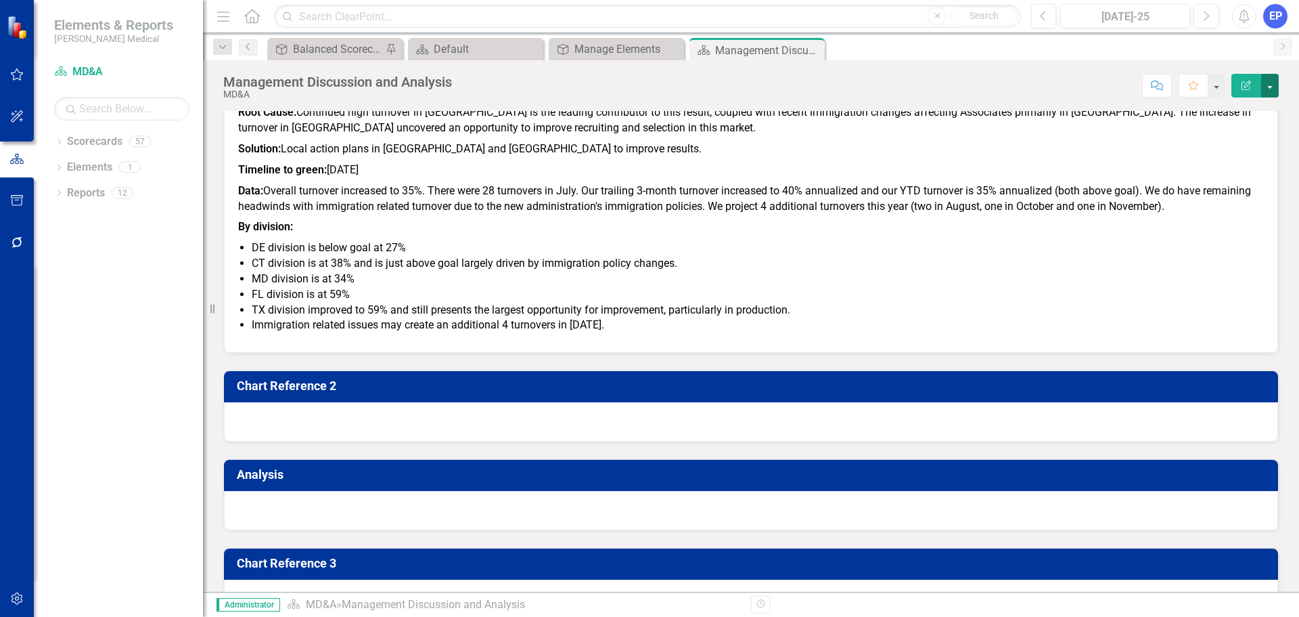
click at [1265, 83] on button "button" at bounding box center [1271, 86] width 18 height 24
click at [1222, 132] on link "Edit Report Edit Layout" at bounding box center [1224, 135] width 110 height 25
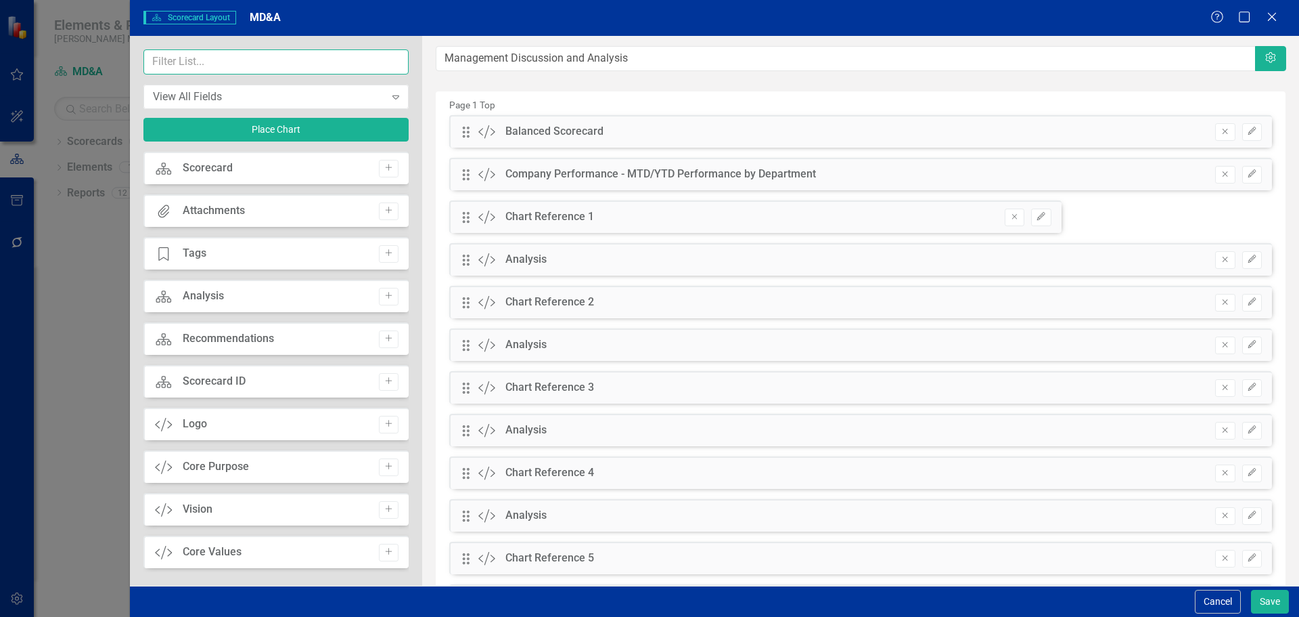
click at [277, 62] on input "text" at bounding box center [275, 61] width 265 height 25
type input "headin"
click at [384, 168] on icon "Add" at bounding box center [389, 168] width 10 height 8
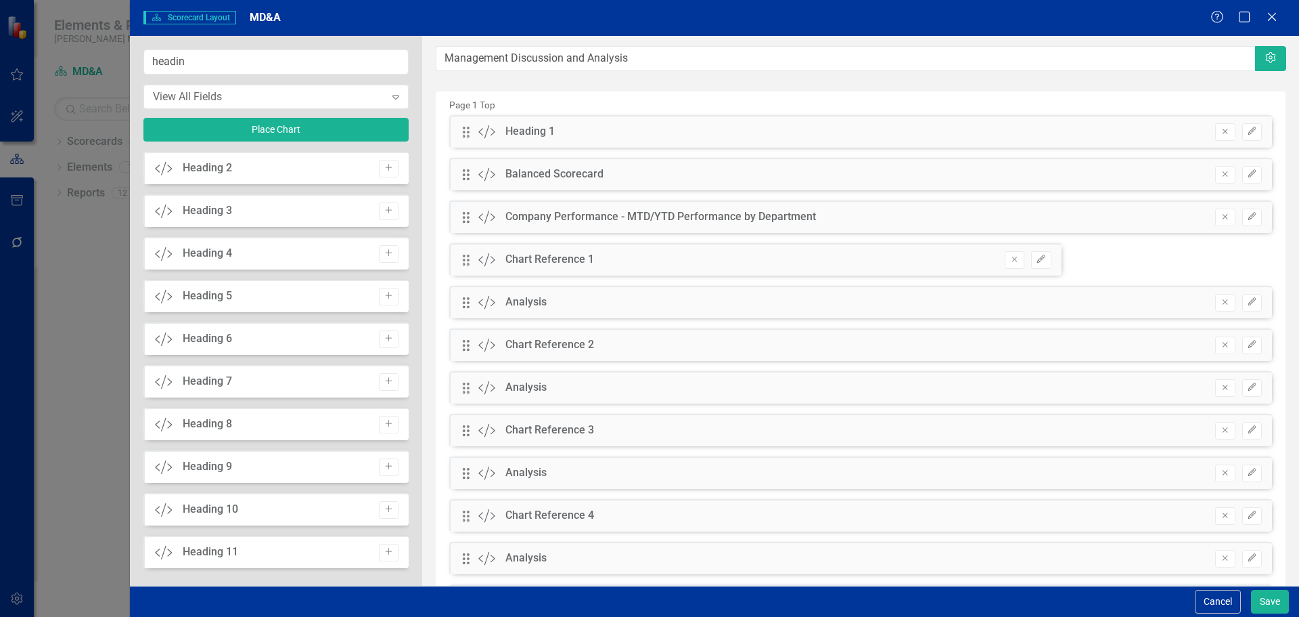
click at [384, 168] on icon "Add" at bounding box center [389, 168] width 10 height 8
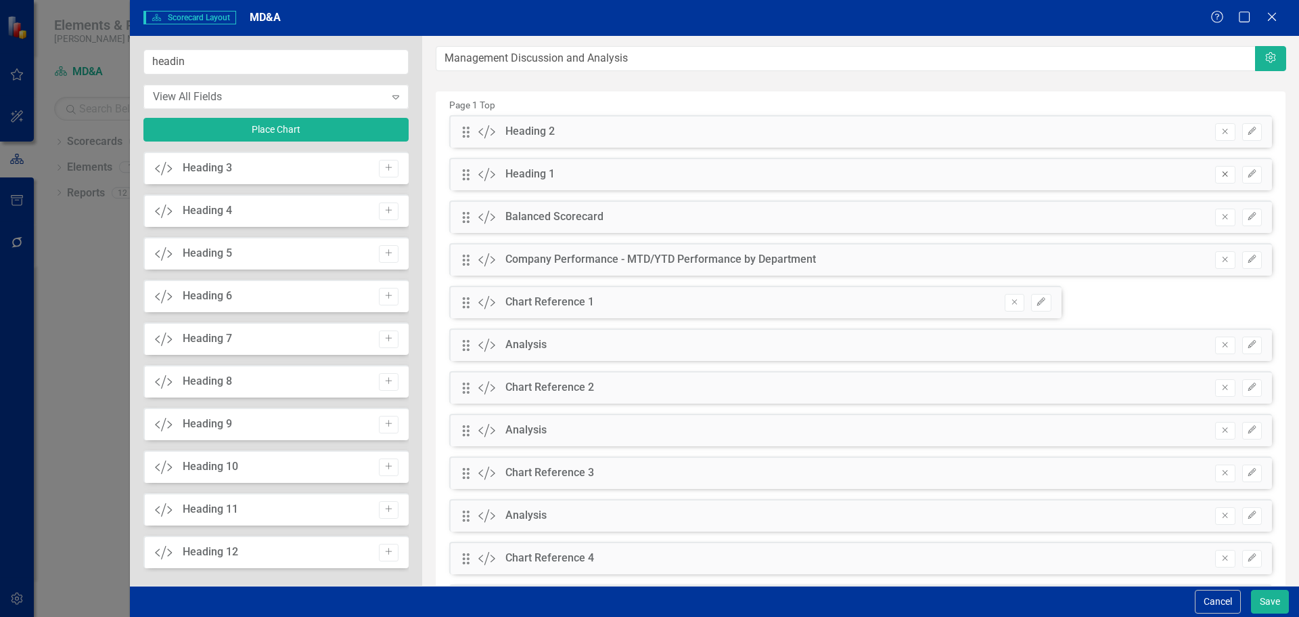
click at [1223, 173] on icon "button" at bounding box center [1225, 173] width 5 height 5
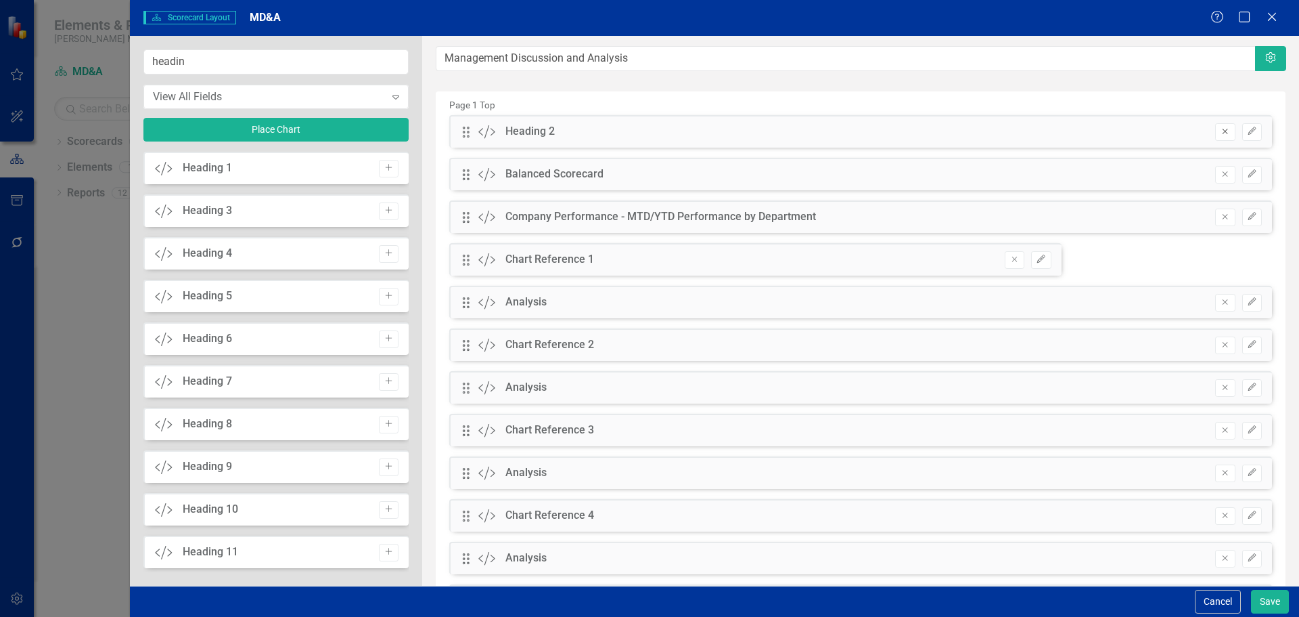
click at [1220, 134] on icon "Remove" at bounding box center [1225, 131] width 10 height 8
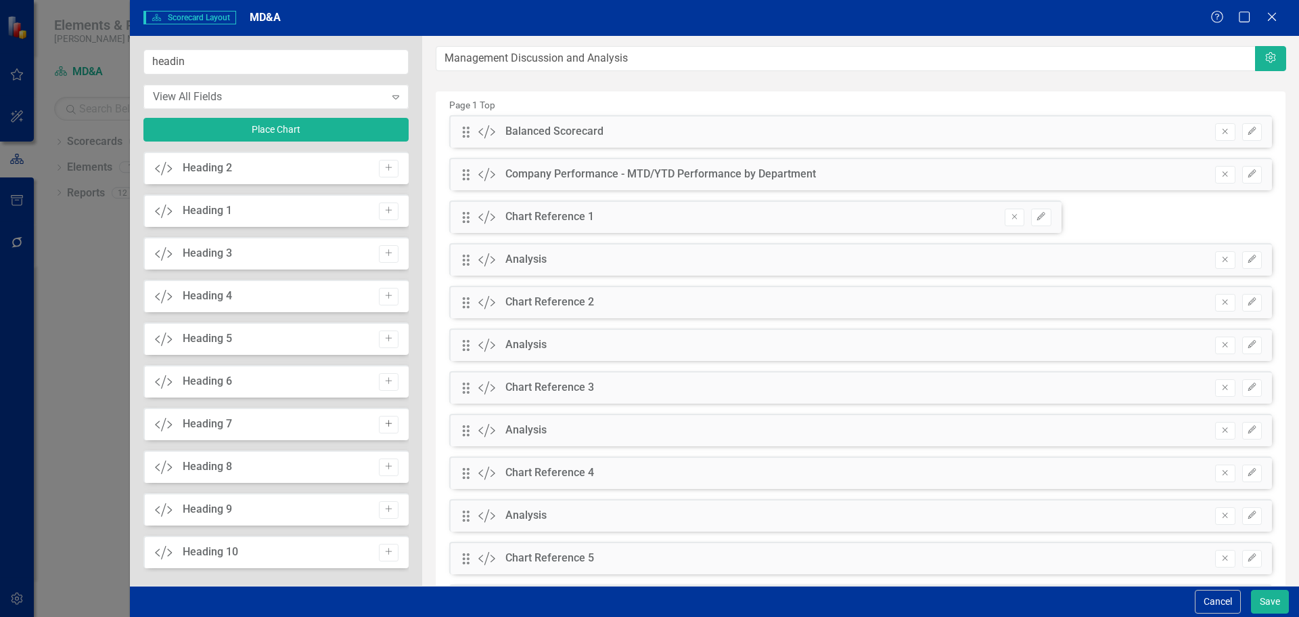
click at [384, 426] on icon "Add" at bounding box center [389, 424] width 10 height 8
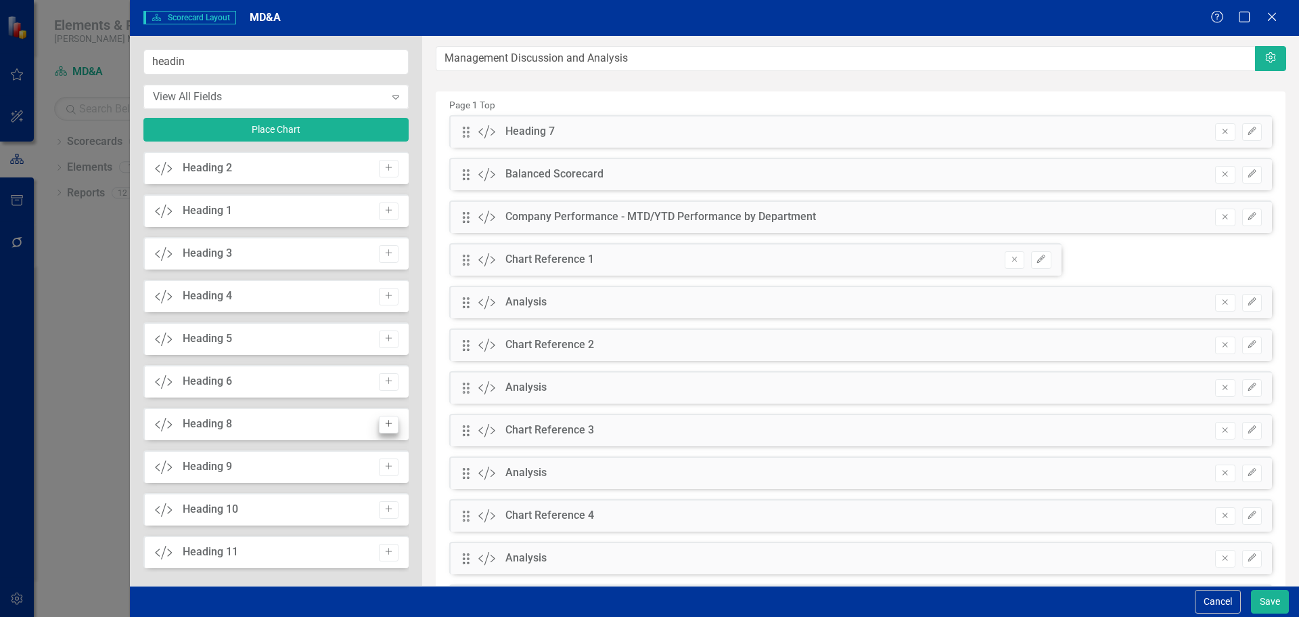
click at [384, 380] on icon "Add" at bounding box center [389, 381] width 10 height 8
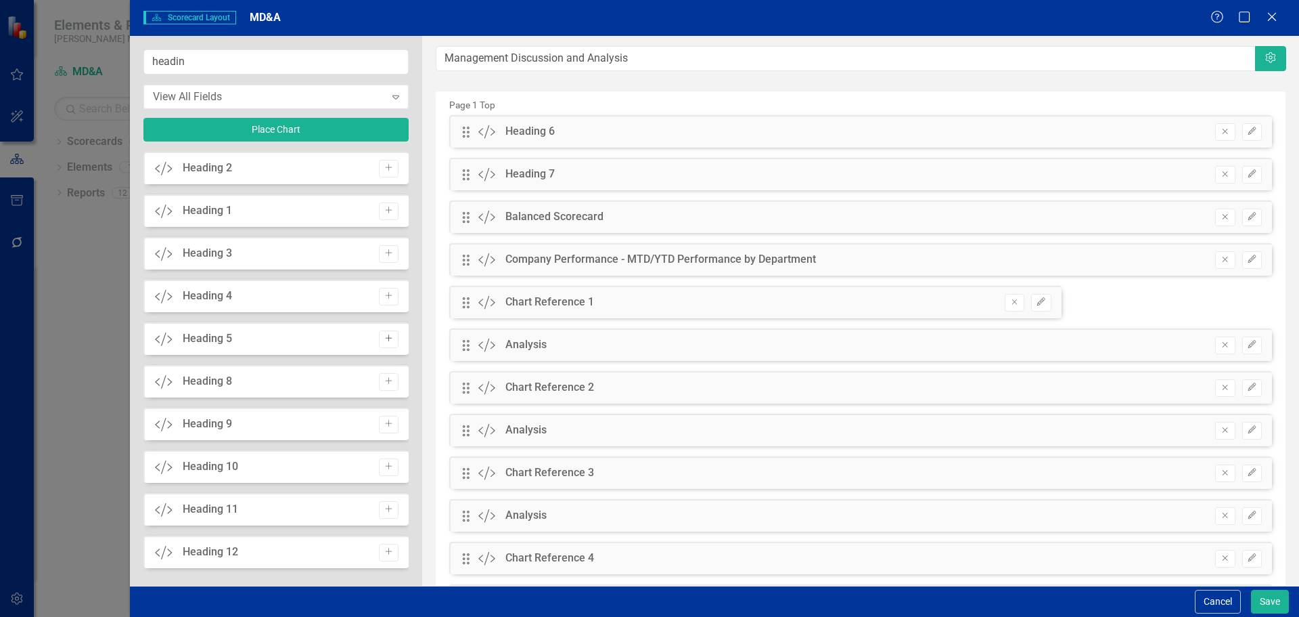
click at [385, 339] on icon "button" at bounding box center [388, 338] width 7 height 7
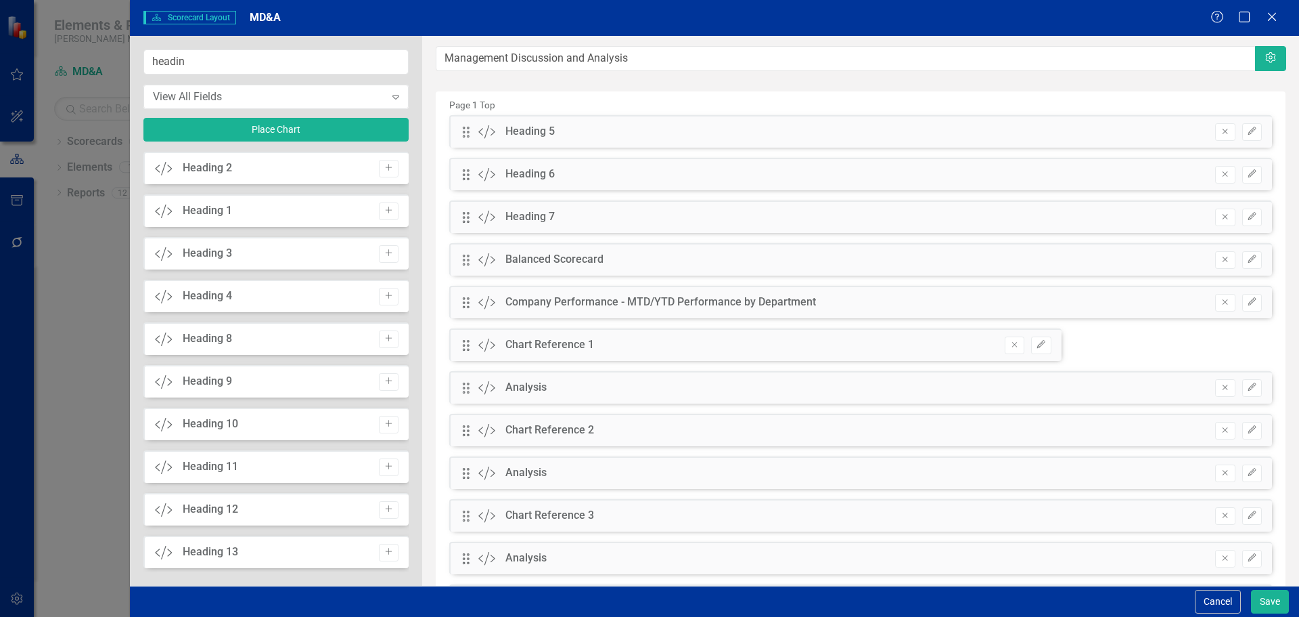
click at [384, 286] on div "Custom Heading 4 Add" at bounding box center [275, 296] width 265 height 32
click at [384, 292] on icon "Add" at bounding box center [389, 296] width 10 height 8
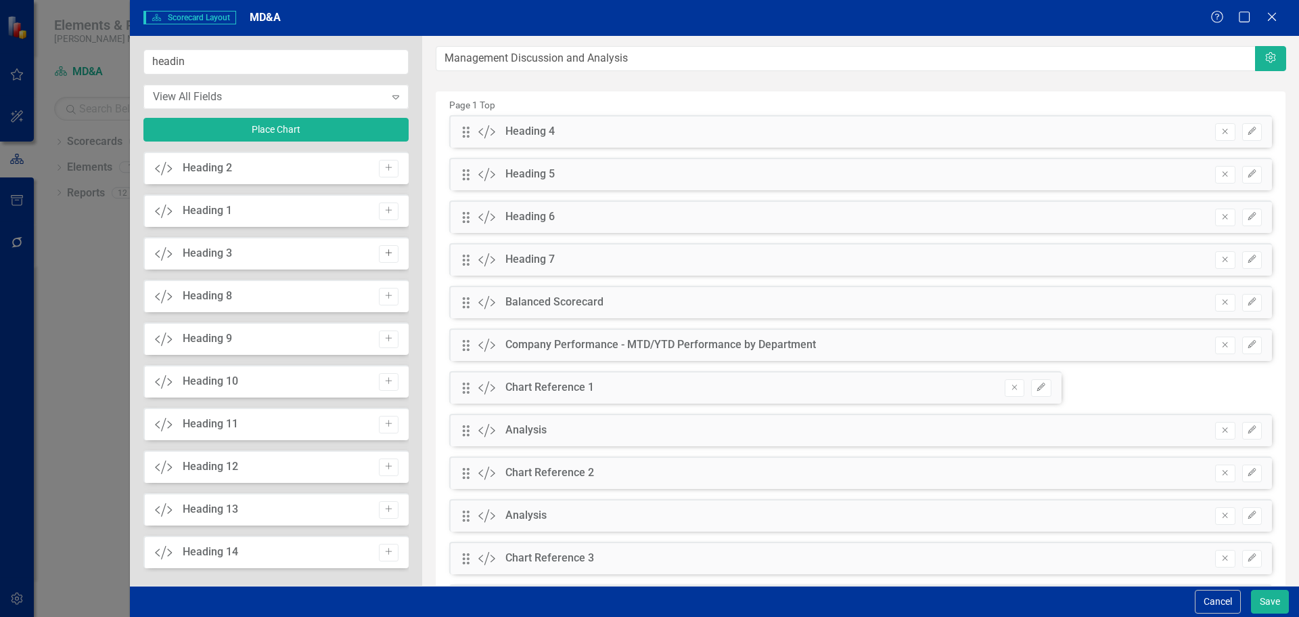
click at [386, 251] on icon "Add" at bounding box center [389, 253] width 10 height 8
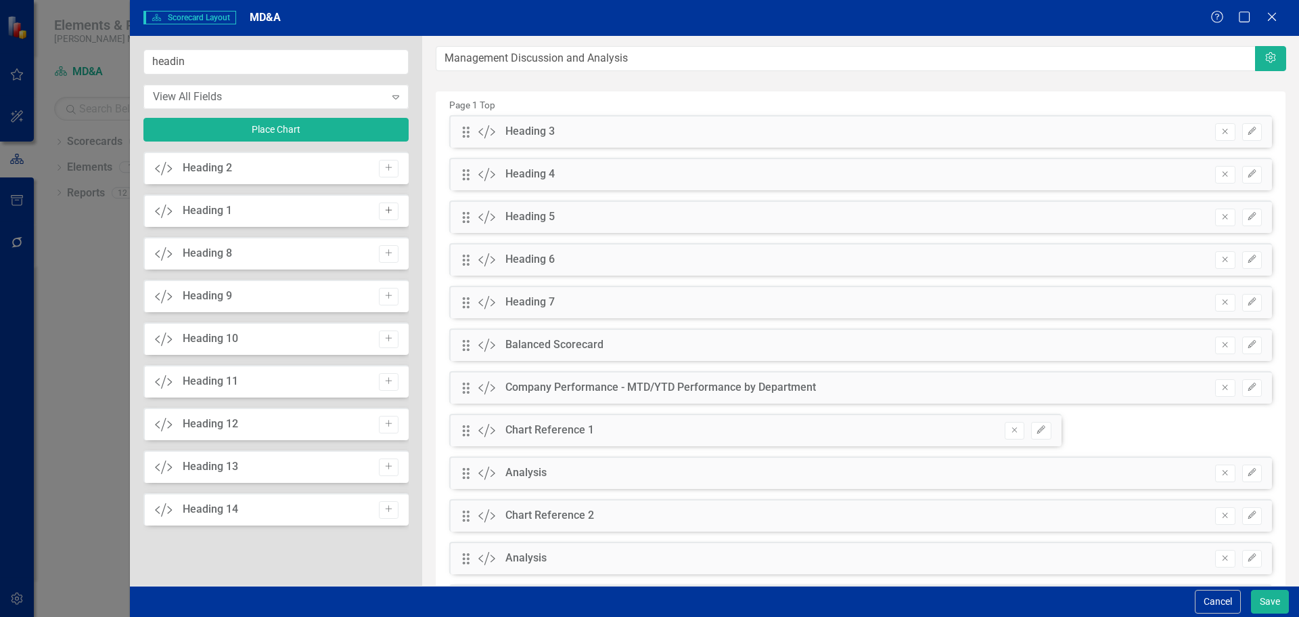
click at [384, 211] on icon "Add" at bounding box center [389, 210] width 10 height 8
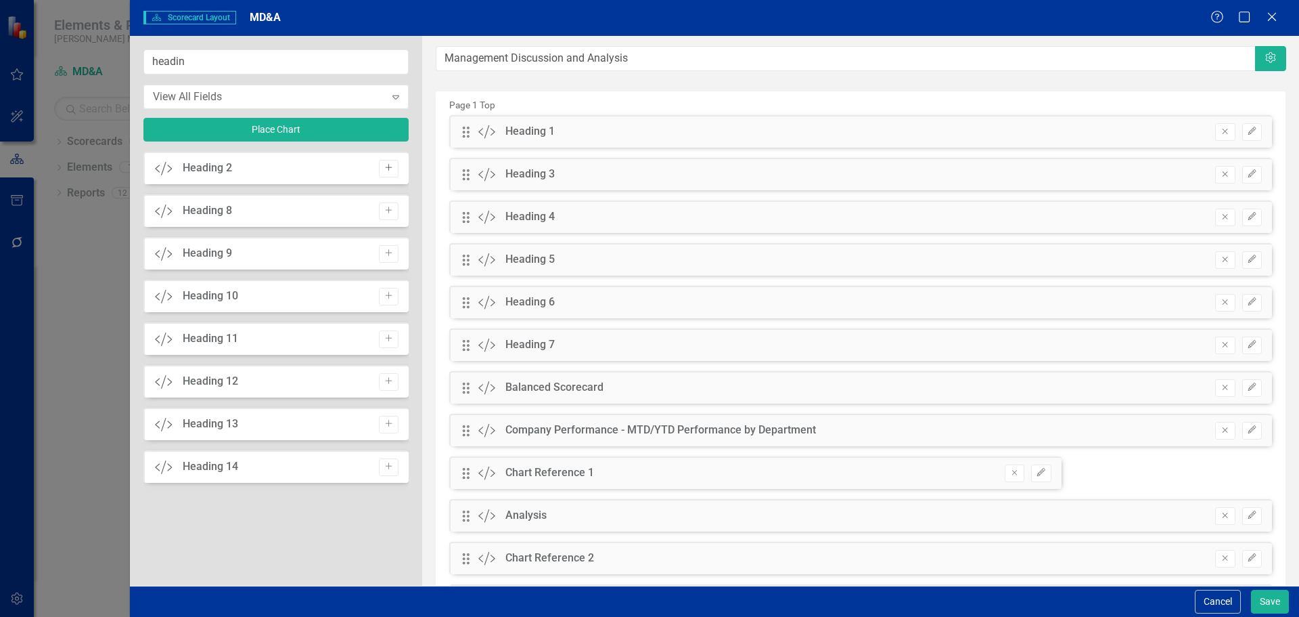
click at [386, 169] on icon "Add" at bounding box center [389, 168] width 10 height 8
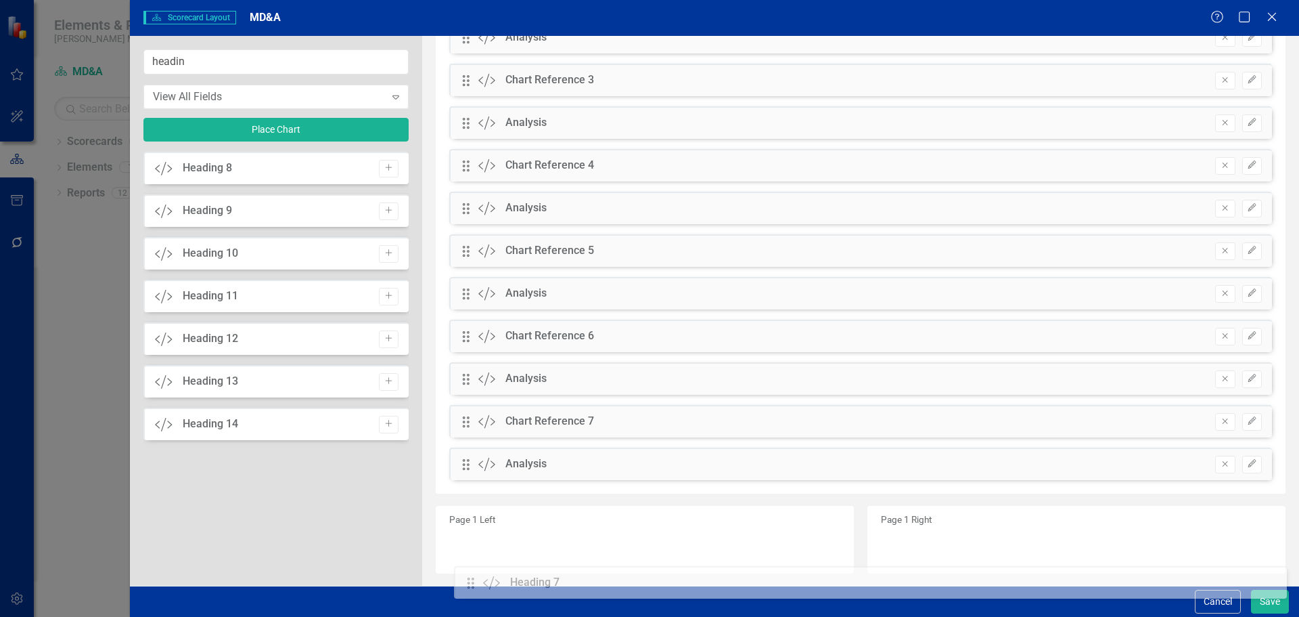
scroll to position [671, 0]
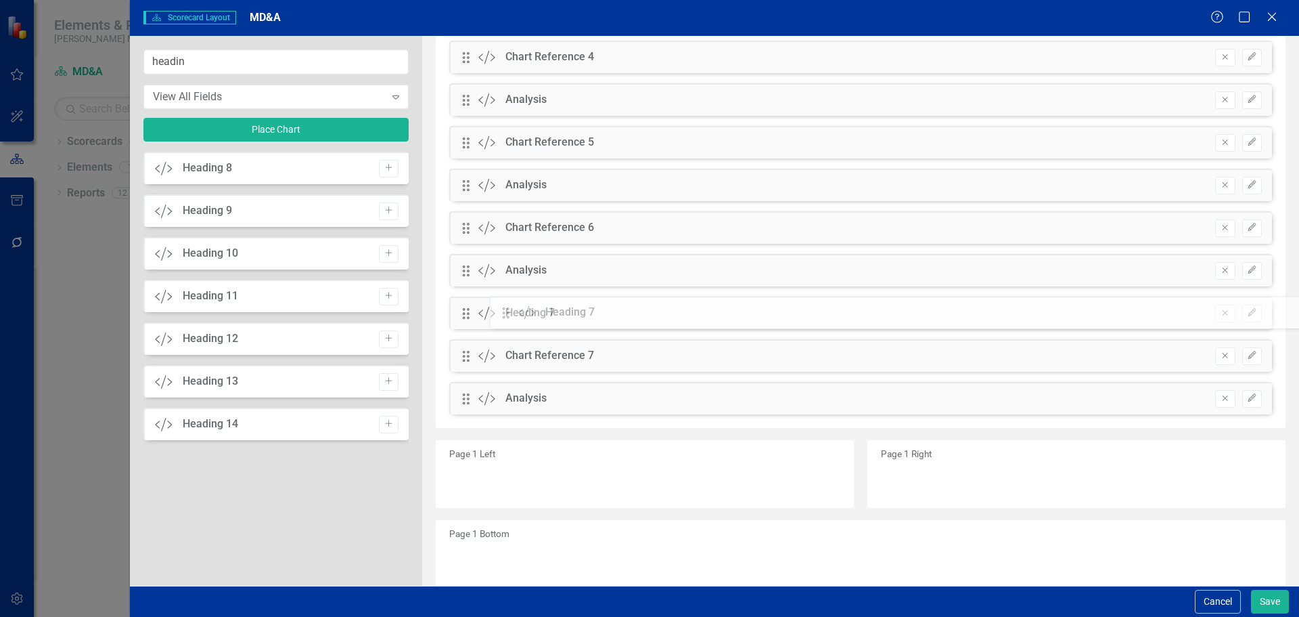
drag, startPoint x: 468, startPoint y: 391, endPoint x: 517, endPoint y: 319, distance: 87.7
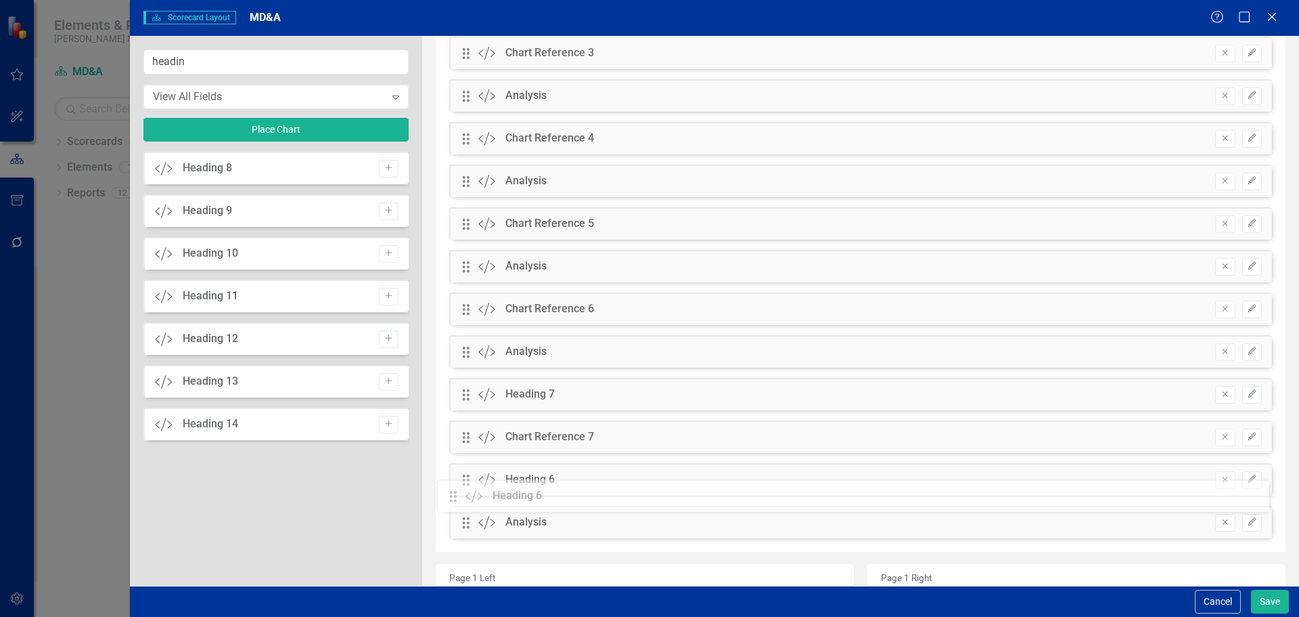
scroll to position [548, 0]
drag, startPoint x: 471, startPoint y: 344, endPoint x: 468, endPoint y: 321, distance: 22.6
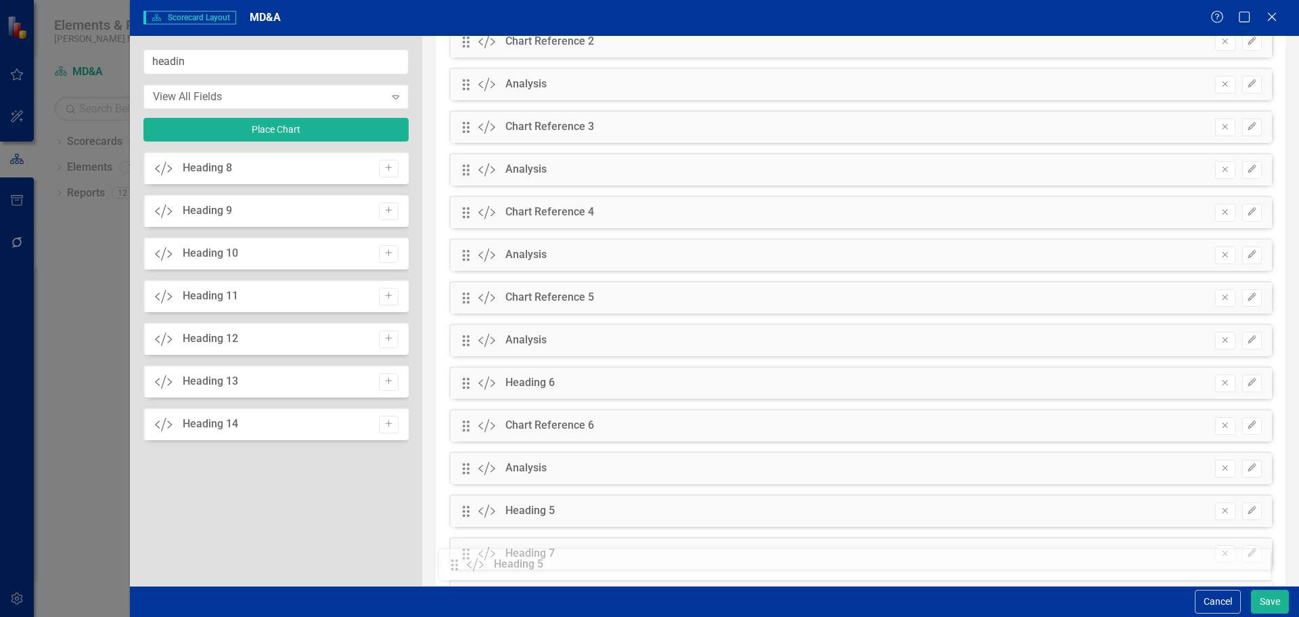
scroll to position [434, 0]
drag, startPoint x: 469, startPoint y: 296, endPoint x: 479, endPoint y: 299, distance: 10.5
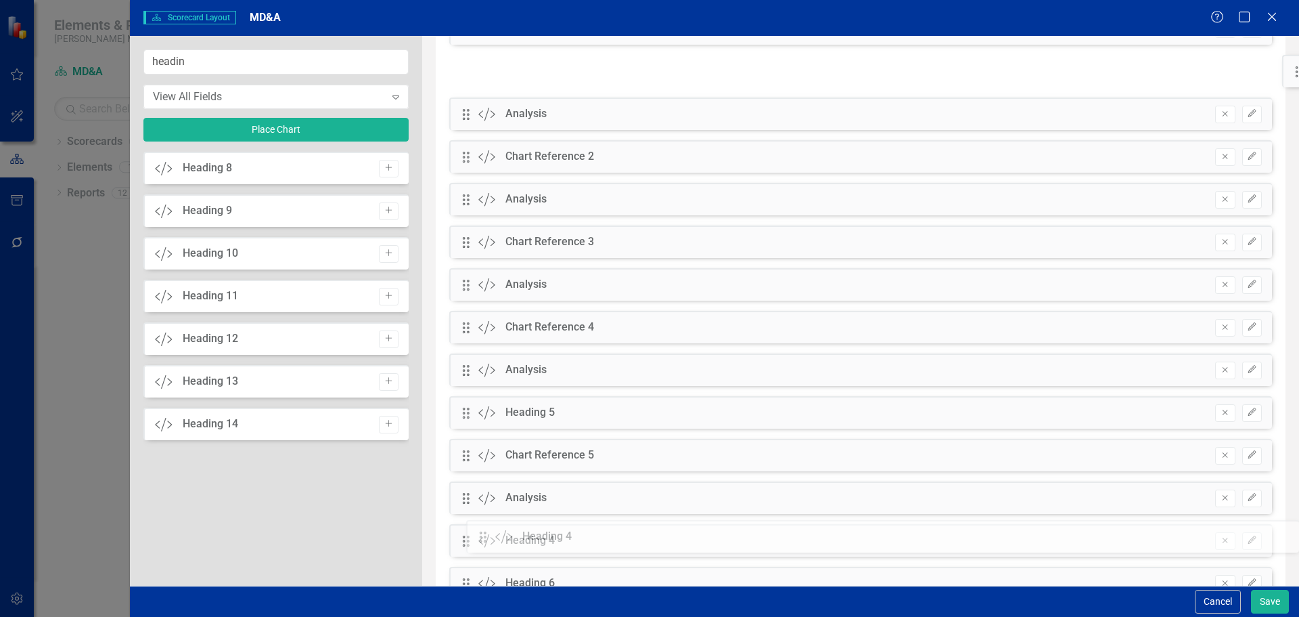
scroll to position [276, 0]
drag, startPoint x: 470, startPoint y: 261, endPoint x: 491, endPoint y: 319, distance: 62.7
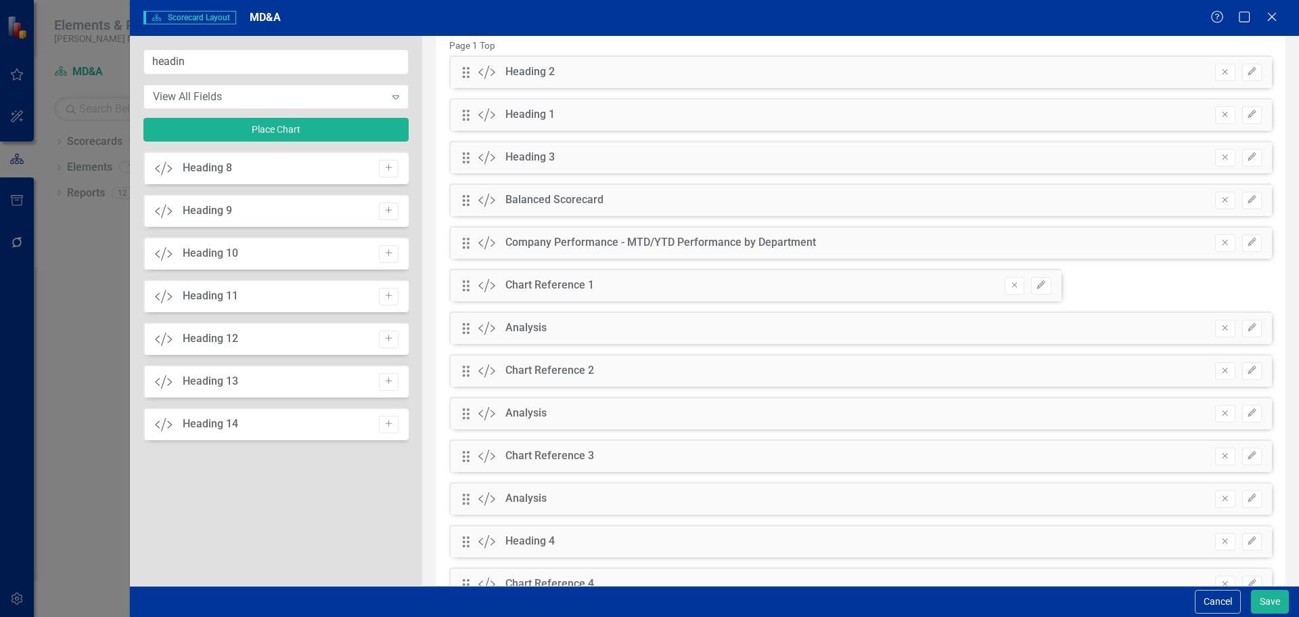
scroll to position [5, 0]
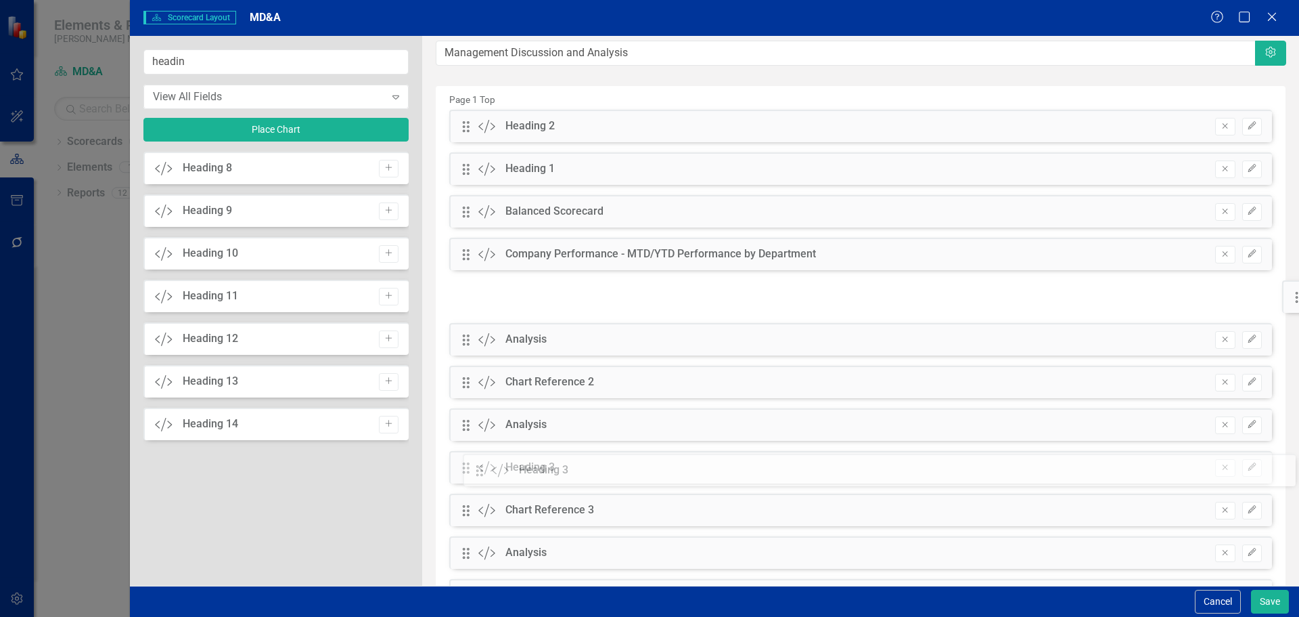
drag, startPoint x: 466, startPoint y: 208, endPoint x: 489, endPoint y: 467, distance: 259.6
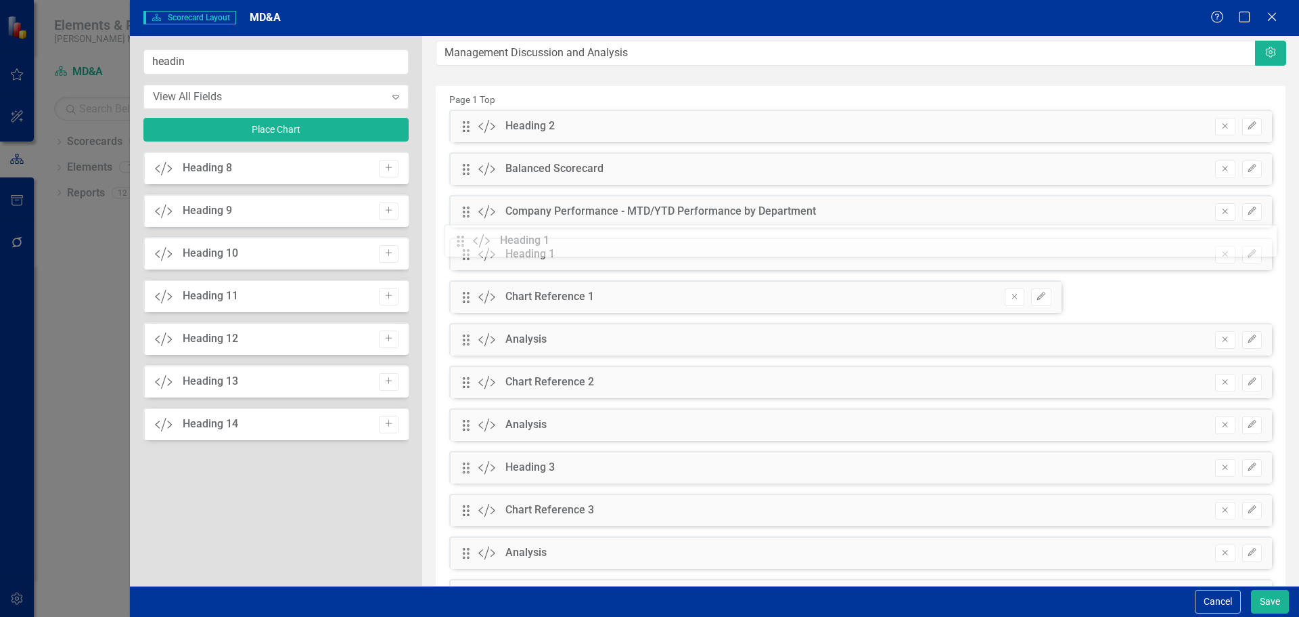
drag, startPoint x: 468, startPoint y: 170, endPoint x: 472, endPoint y: 242, distance: 71.9
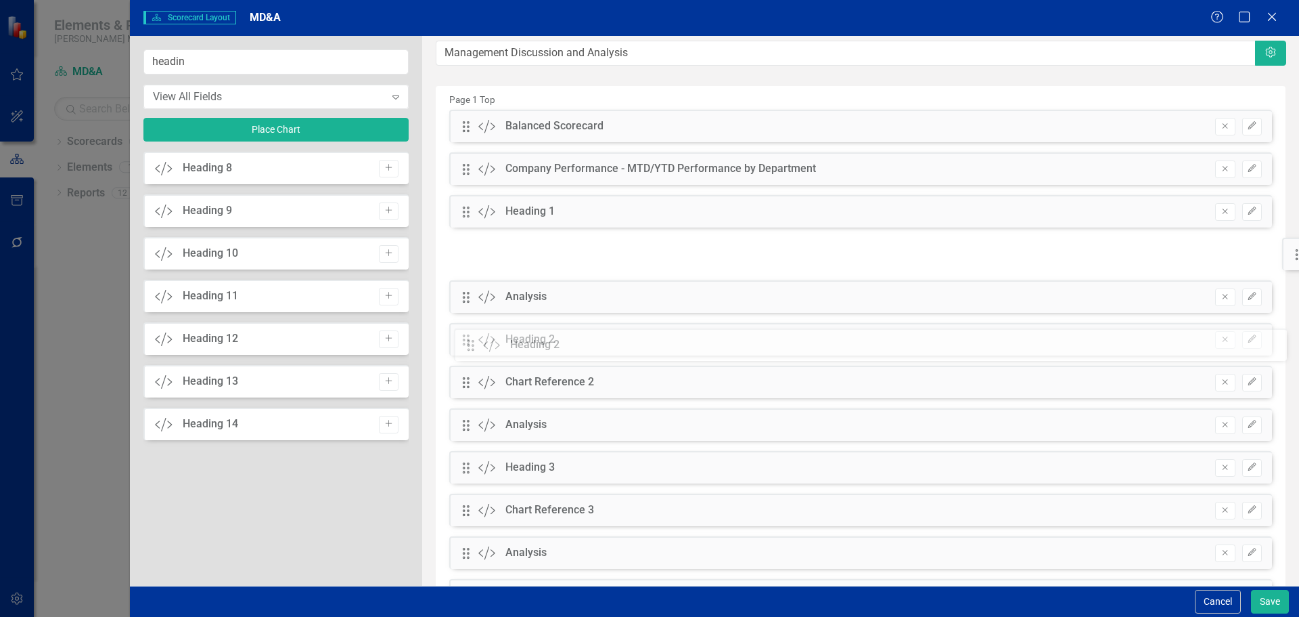
drag, startPoint x: 468, startPoint y: 125, endPoint x: 483, endPoint y: 344, distance: 219.1
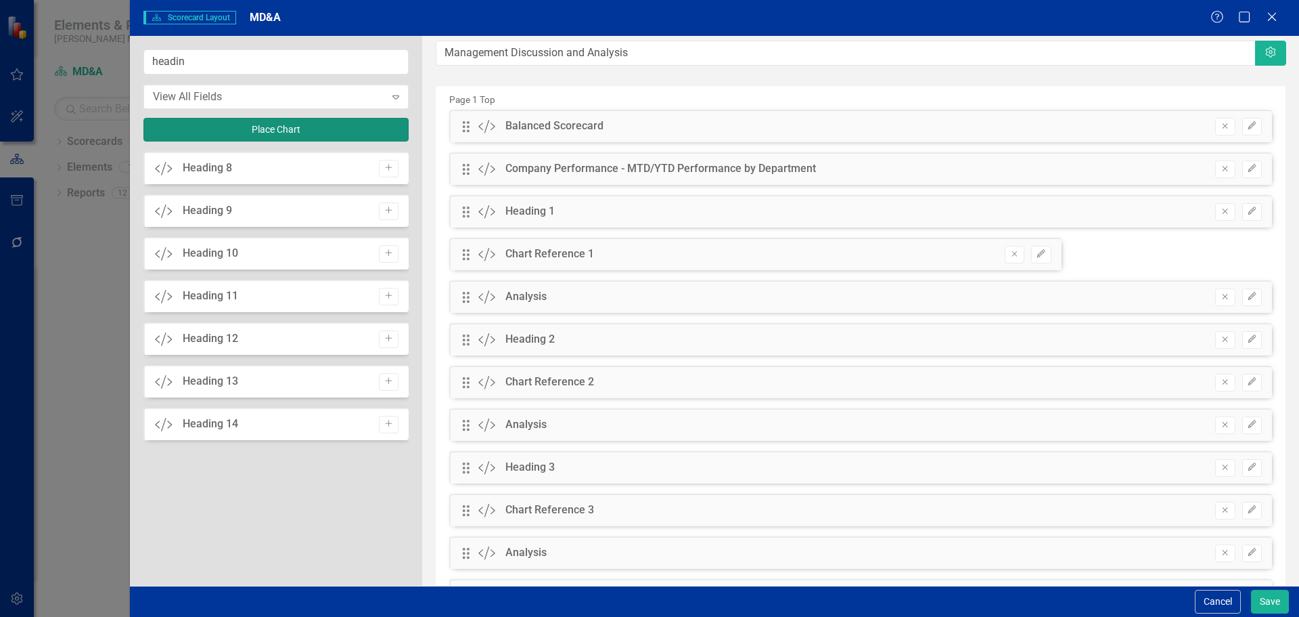
click at [271, 133] on button "Place Chart" at bounding box center [275, 130] width 265 height 24
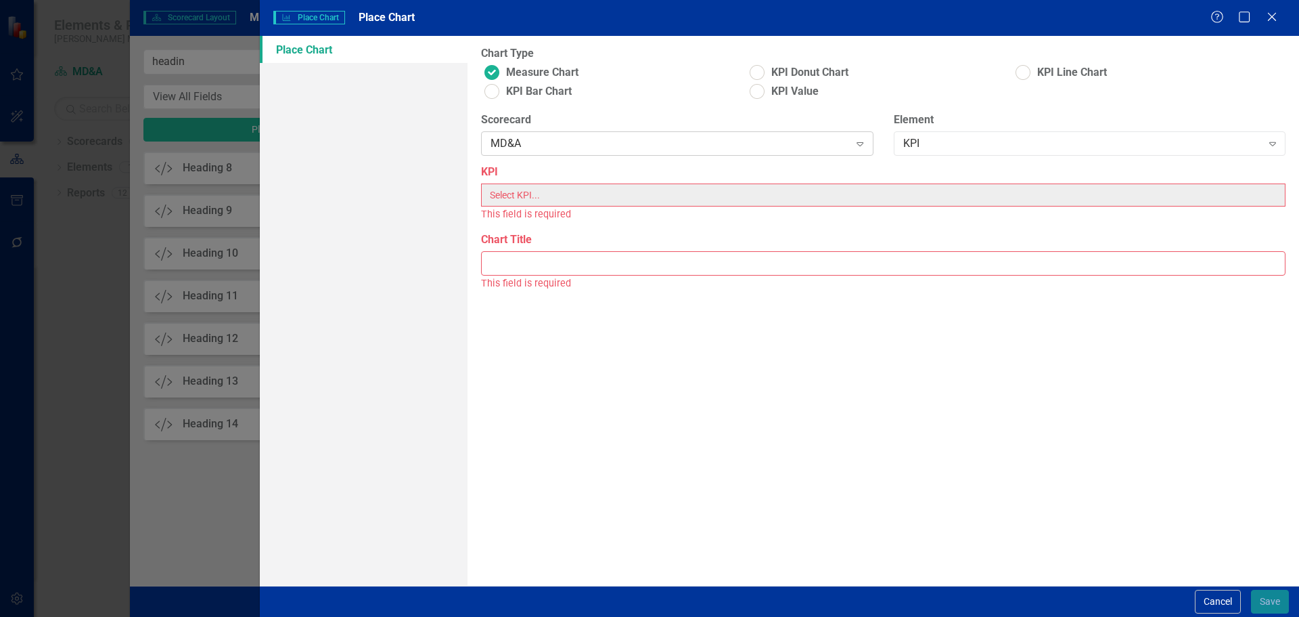
click at [710, 137] on div "MD&A" at bounding box center [670, 144] width 359 height 16
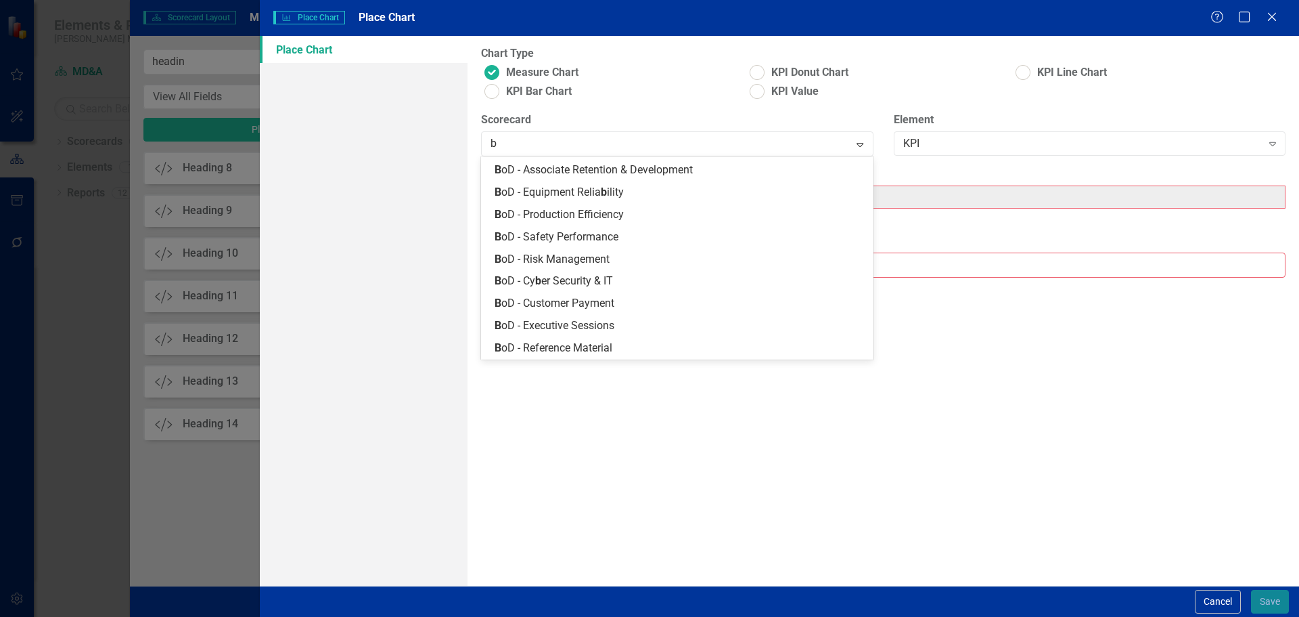
scroll to position [264, 0]
type input "ba"
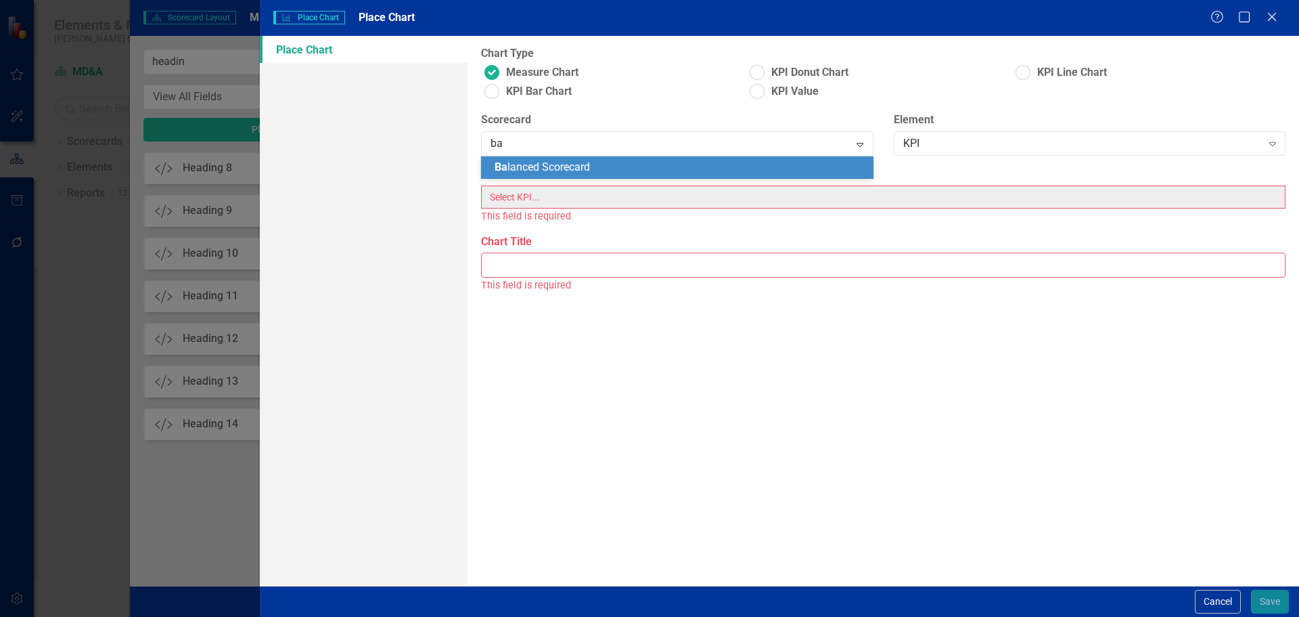
scroll to position [0, 0]
click at [700, 169] on div "Ba lanced Scorecard" at bounding box center [680, 168] width 370 height 16
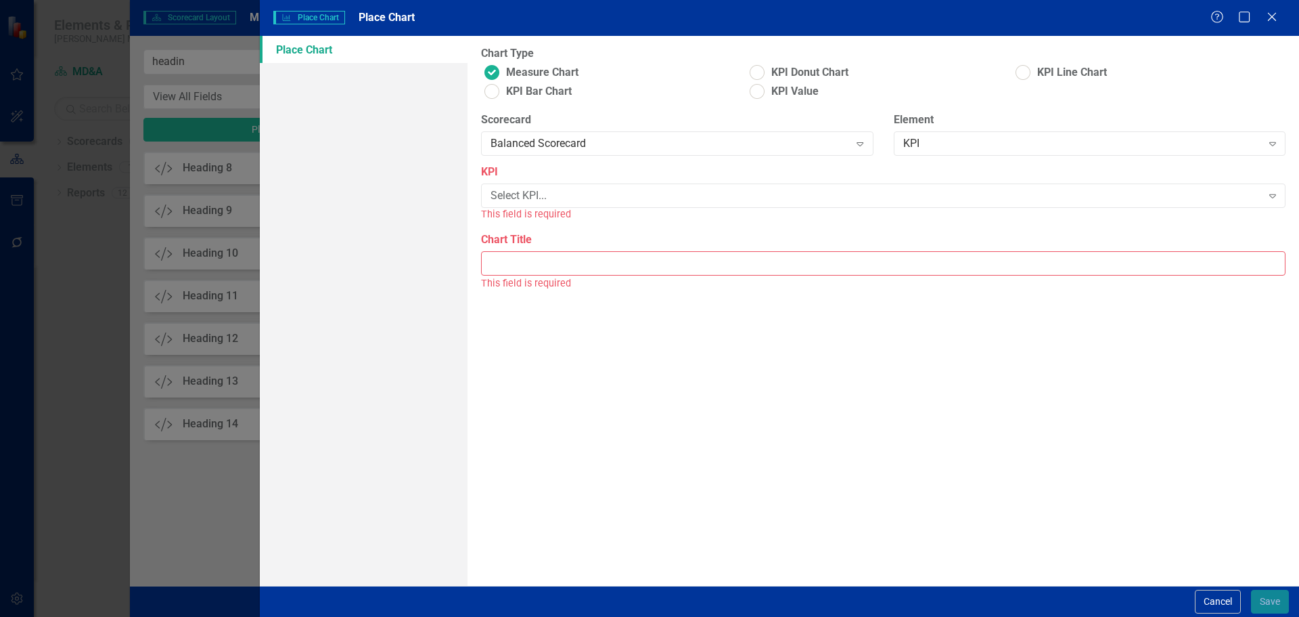
click at [744, 202] on div "Select KPI..." at bounding box center [876, 196] width 771 height 16
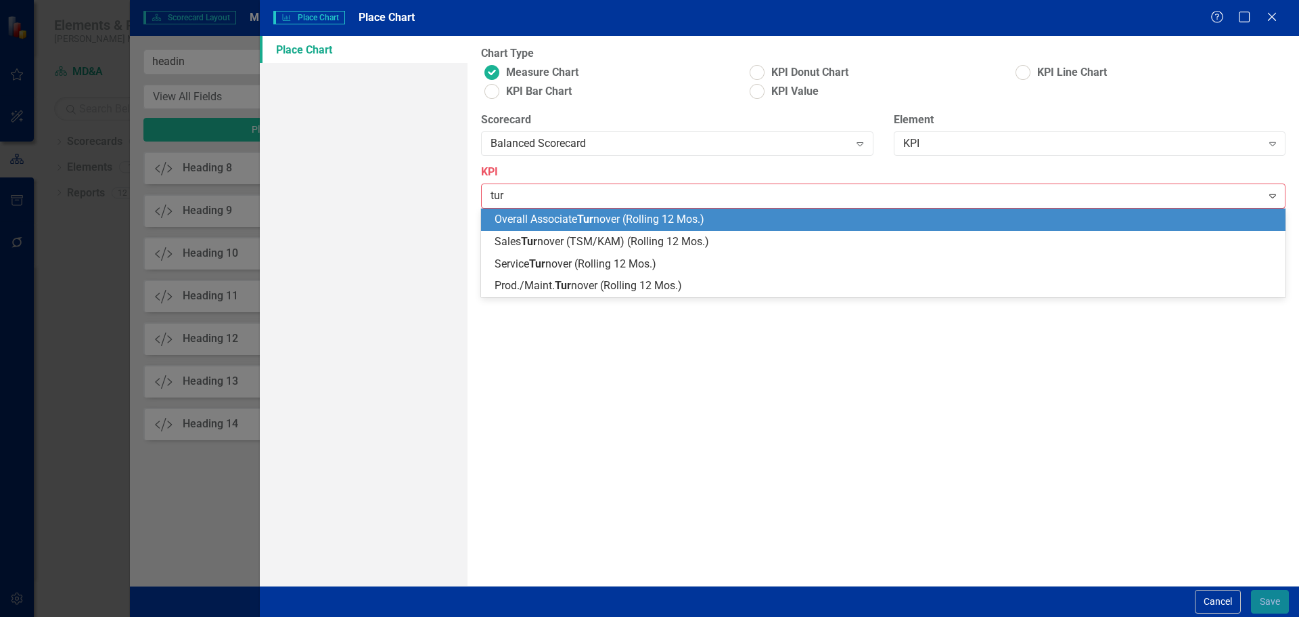
type input "turn"
click at [630, 227] on div "Overall Associate Turn over (Rolling 12 Mos.)" at bounding box center [883, 219] width 805 height 22
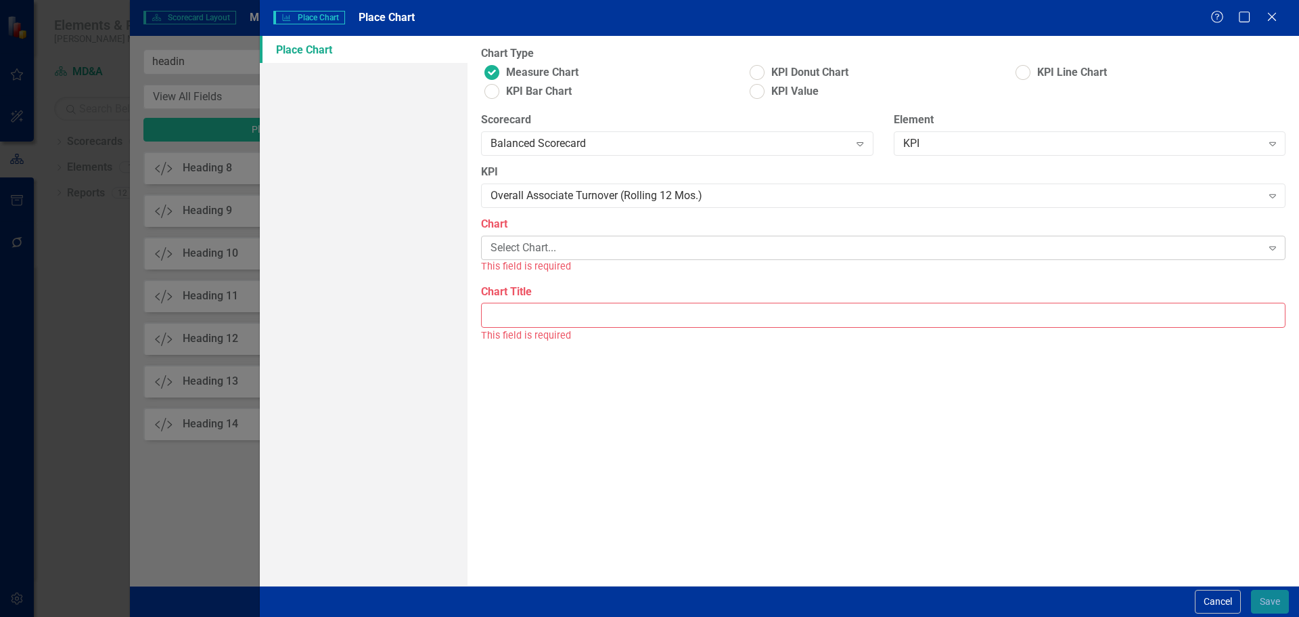
click at [626, 246] on div "Select Chart..." at bounding box center [876, 248] width 771 height 16
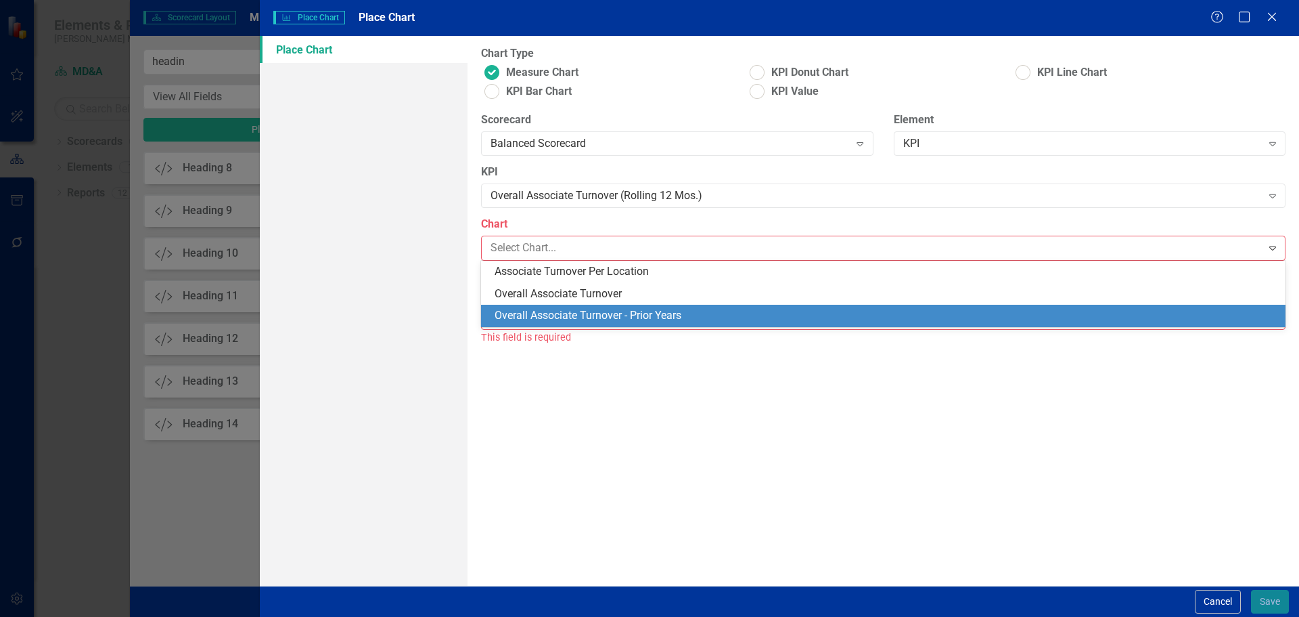
click at [637, 309] on div "Overall Associate Turnover - Prior Years" at bounding box center [886, 316] width 783 height 16
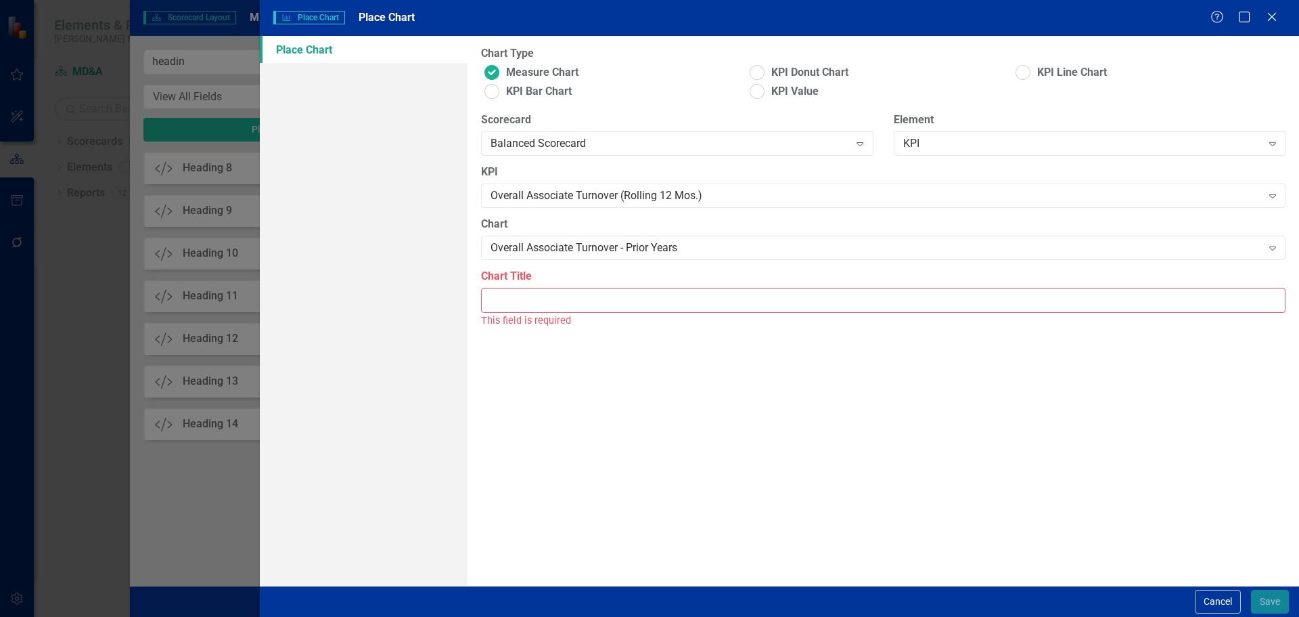
click at [637, 309] on input "Chart Title" at bounding box center [883, 300] width 805 height 25
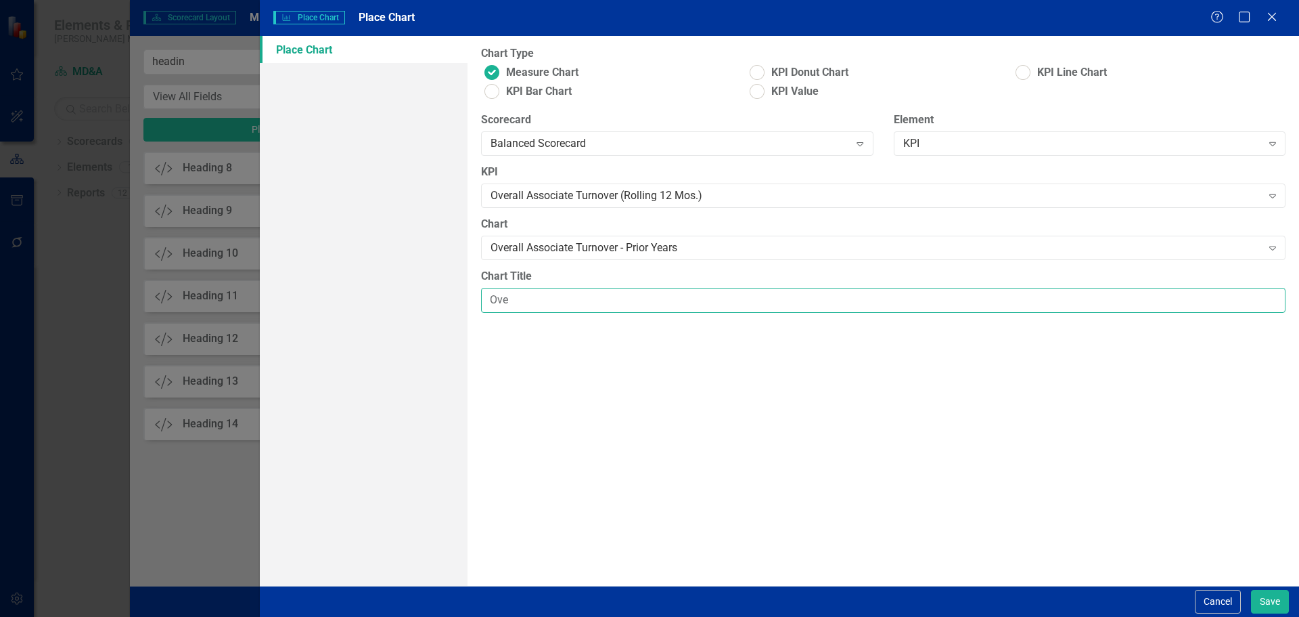
type input "Overall Associate Turnover - Prior Years"
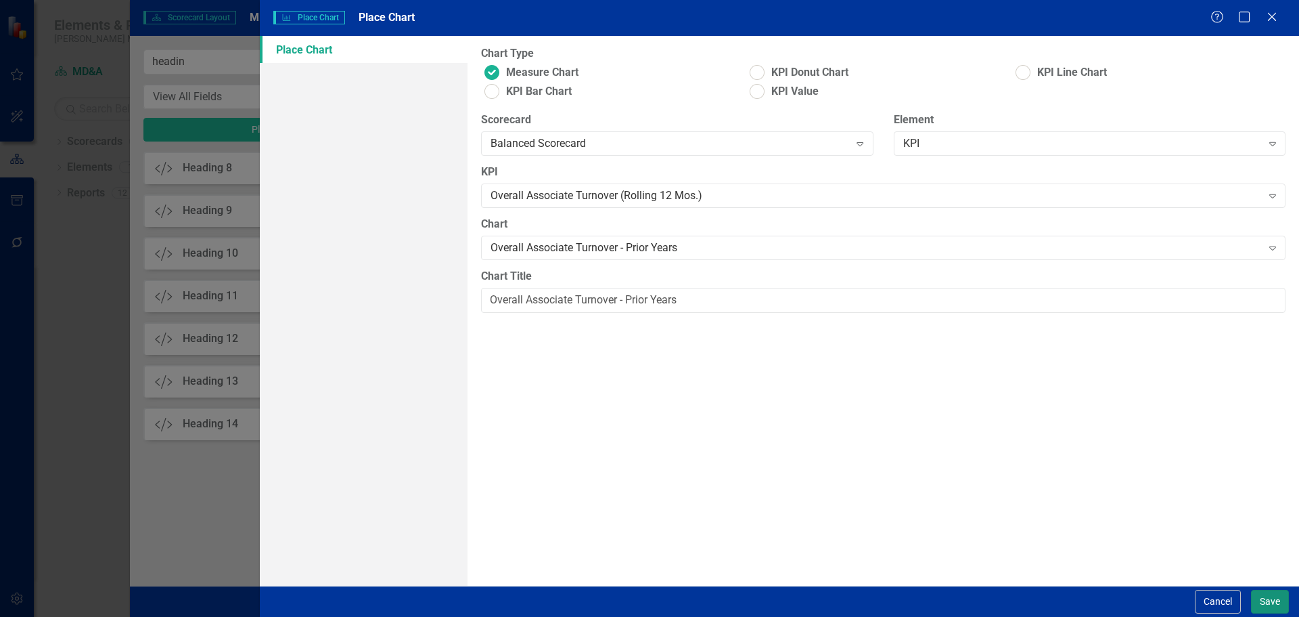
click at [1256, 596] on button "Save" at bounding box center [1270, 601] width 38 height 24
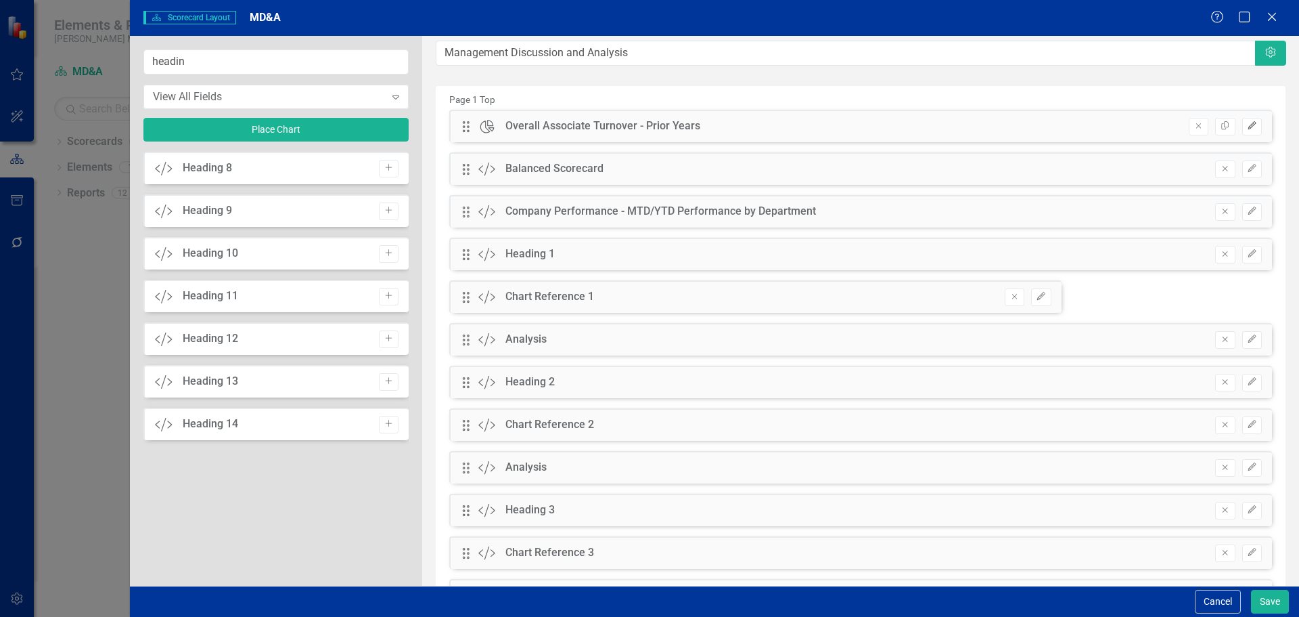
click at [1247, 128] on icon "Edit" at bounding box center [1252, 126] width 10 height 8
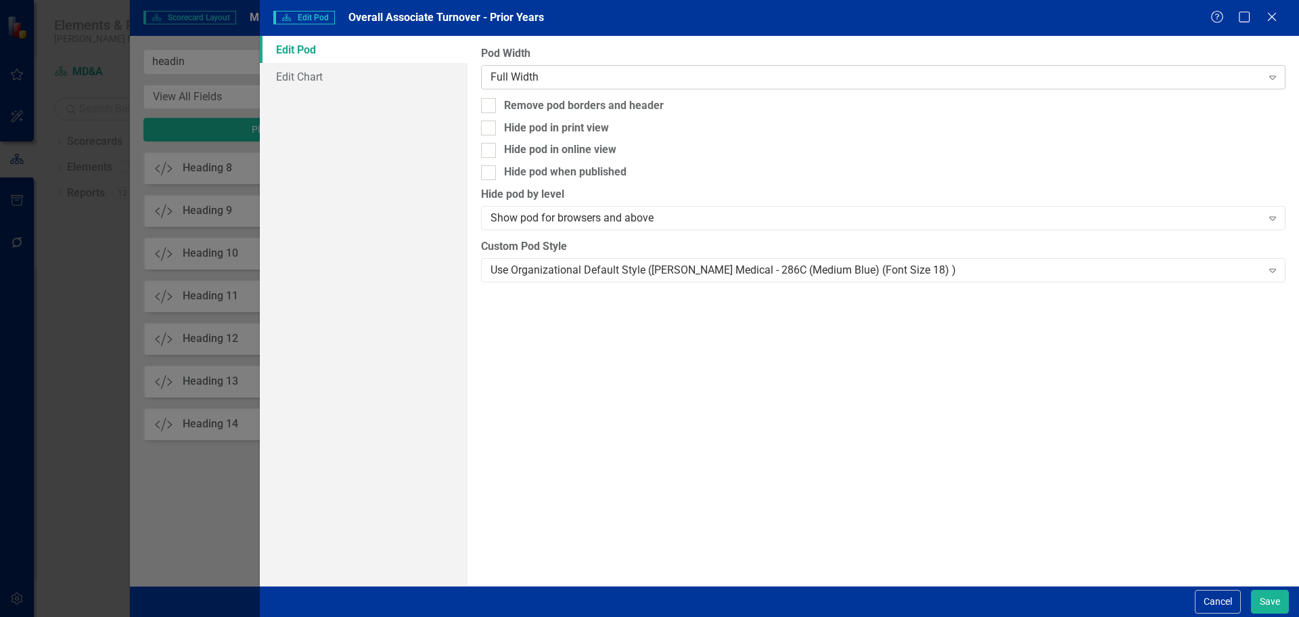
click at [532, 85] on div "Full Width Expand" at bounding box center [883, 77] width 805 height 24
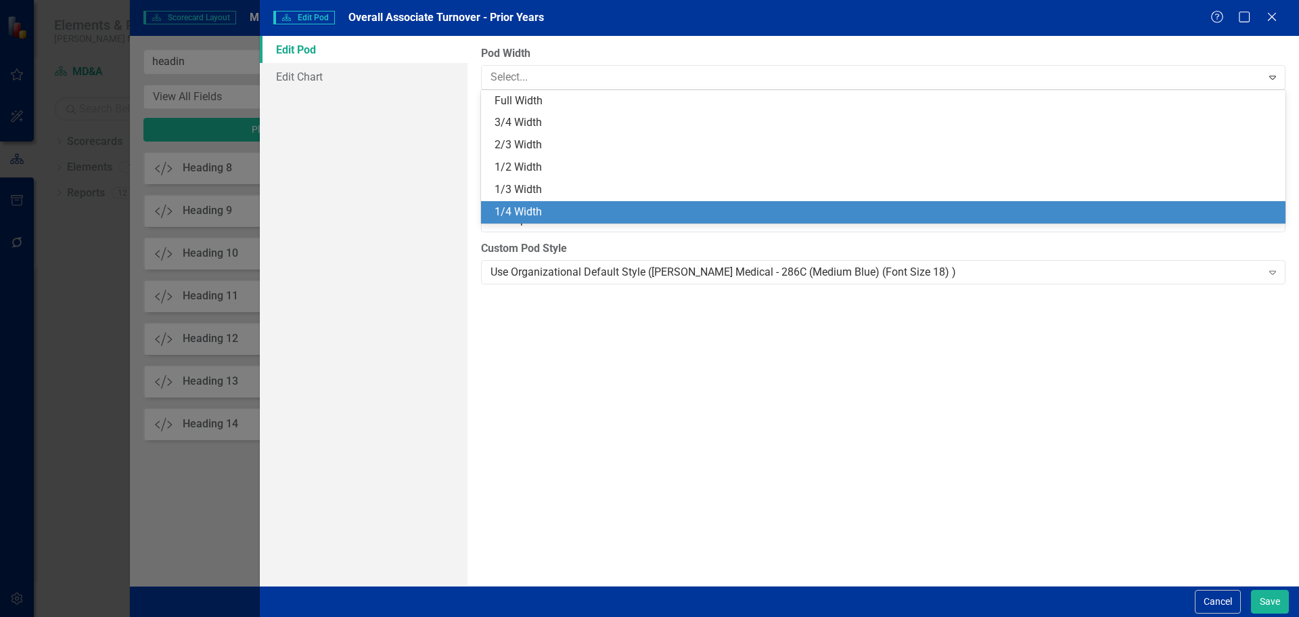
click at [537, 205] on div "1/4 Width" at bounding box center [886, 212] width 783 height 16
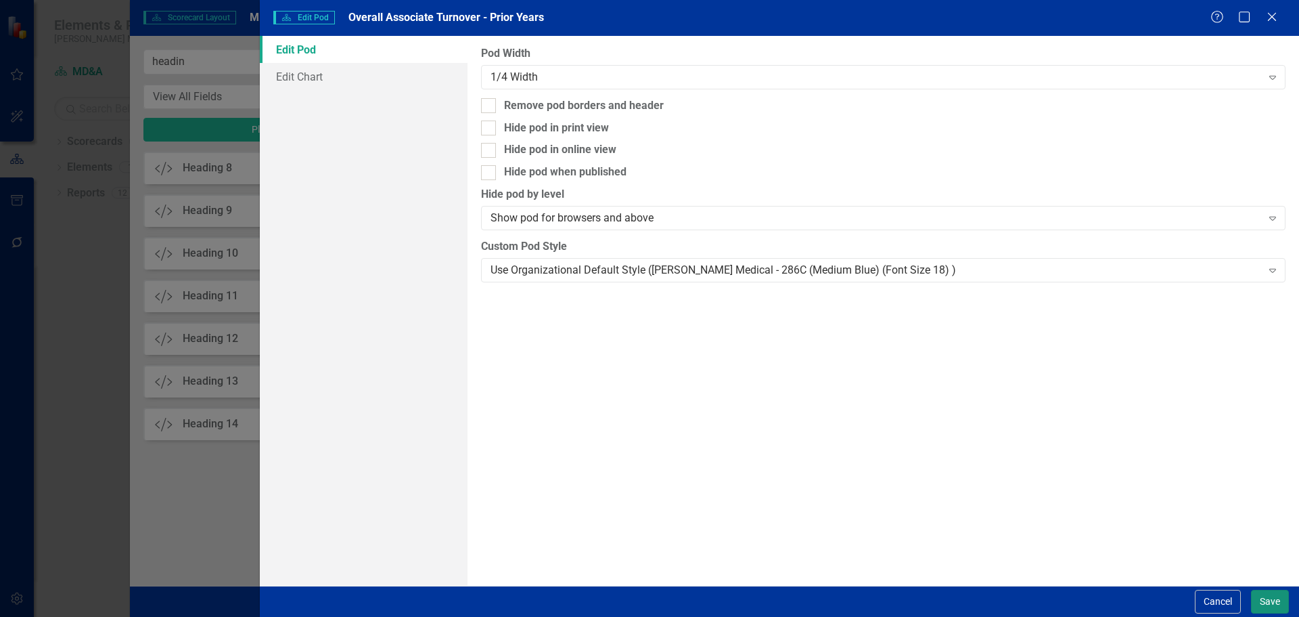
click at [1278, 600] on button "Save" at bounding box center [1270, 601] width 38 height 24
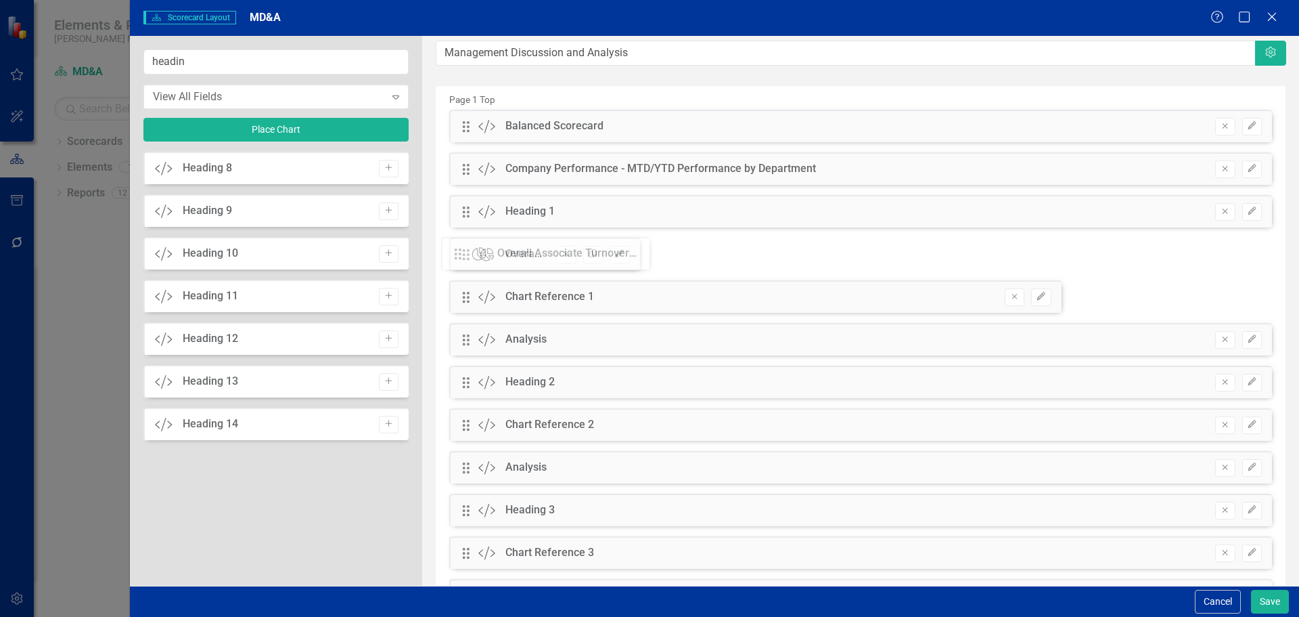
drag, startPoint x: 469, startPoint y: 127, endPoint x: 471, endPoint y: 253, distance: 125.9
click at [1259, 604] on button "Save" at bounding box center [1270, 601] width 38 height 24
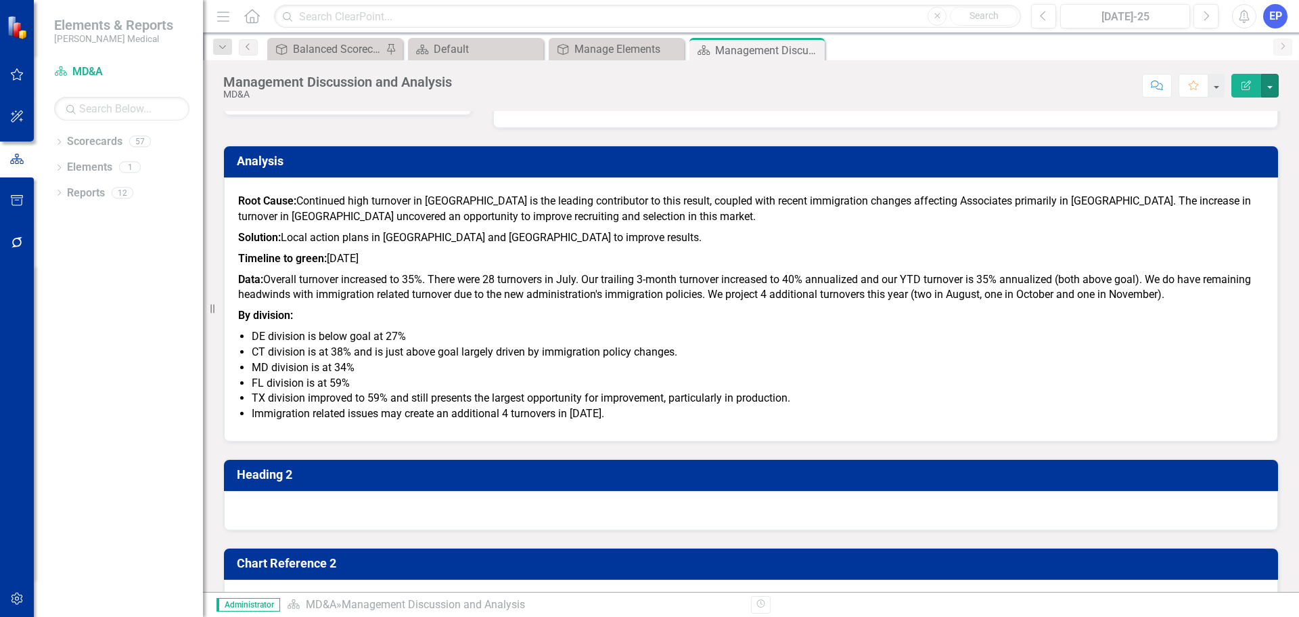
scroll to position [1083, 0]
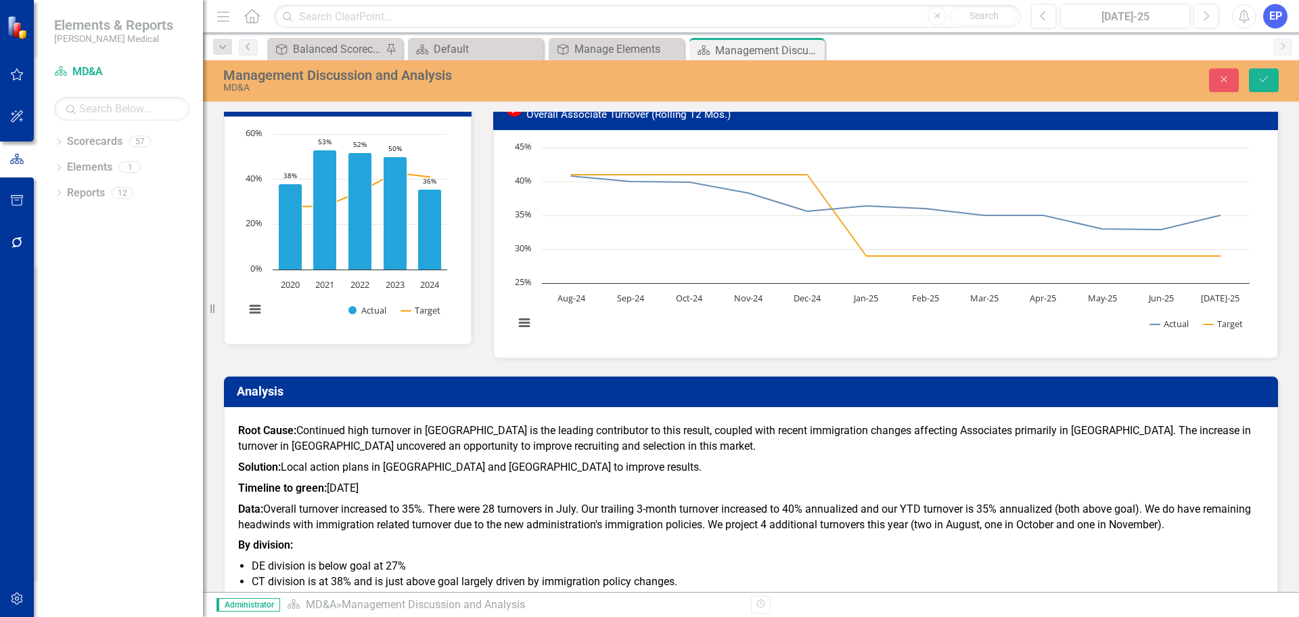
scroll to position [0, 0]
drag, startPoint x: 455, startPoint y: -191, endPoint x: 174, endPoint y: -213, distance: 282.4
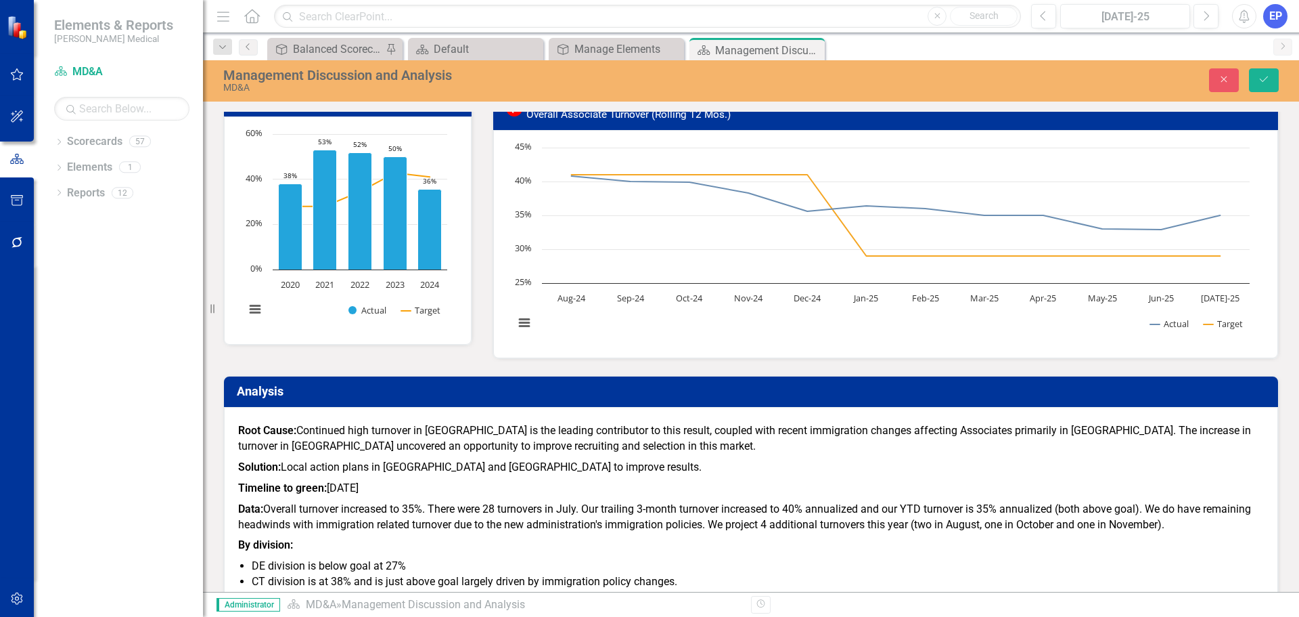
click at [675, 373] on div "24px" at bounding box center [673, 380] width 53 height 16
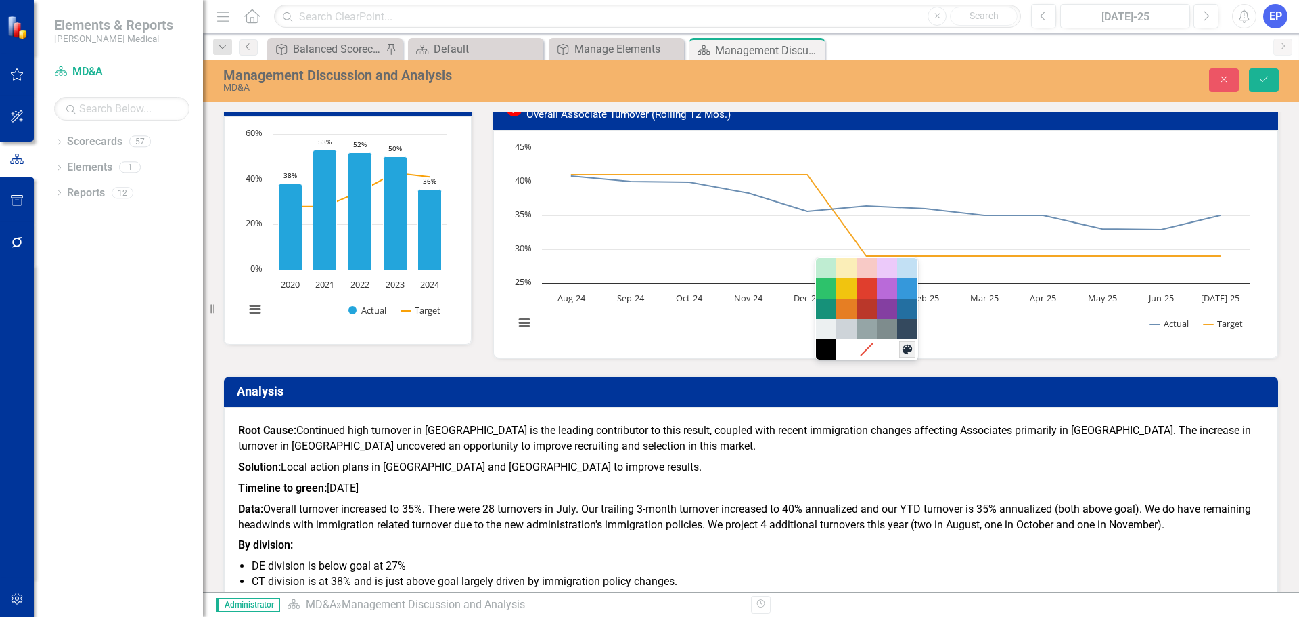
click at [911, 355] on icon "Custom color" at bounding box center [907, 348] width 13 height 13
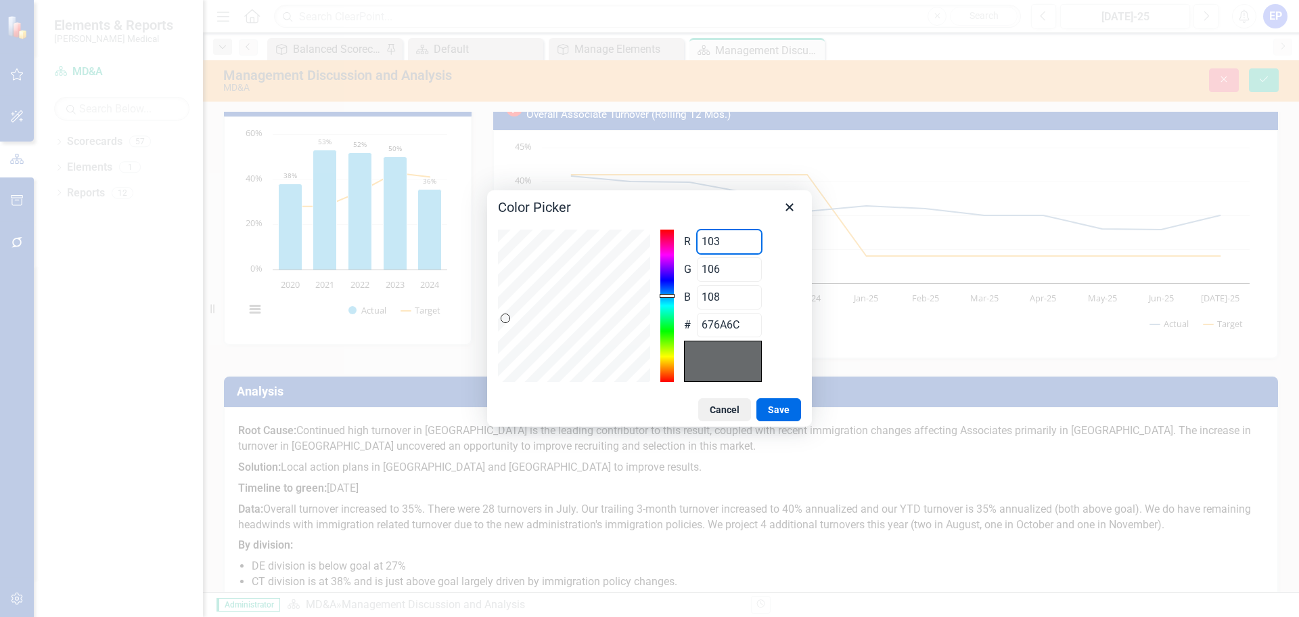
click at [601, 242] on div "R 103 Range 0 to 255 G 106 Range 0 to 255 B 108 Range 0 to 255 # 676A6C" at bounding box center [649, 305] width 303 height 152
type input "0"
type input "006A6C"
type input "0"
type input "5"
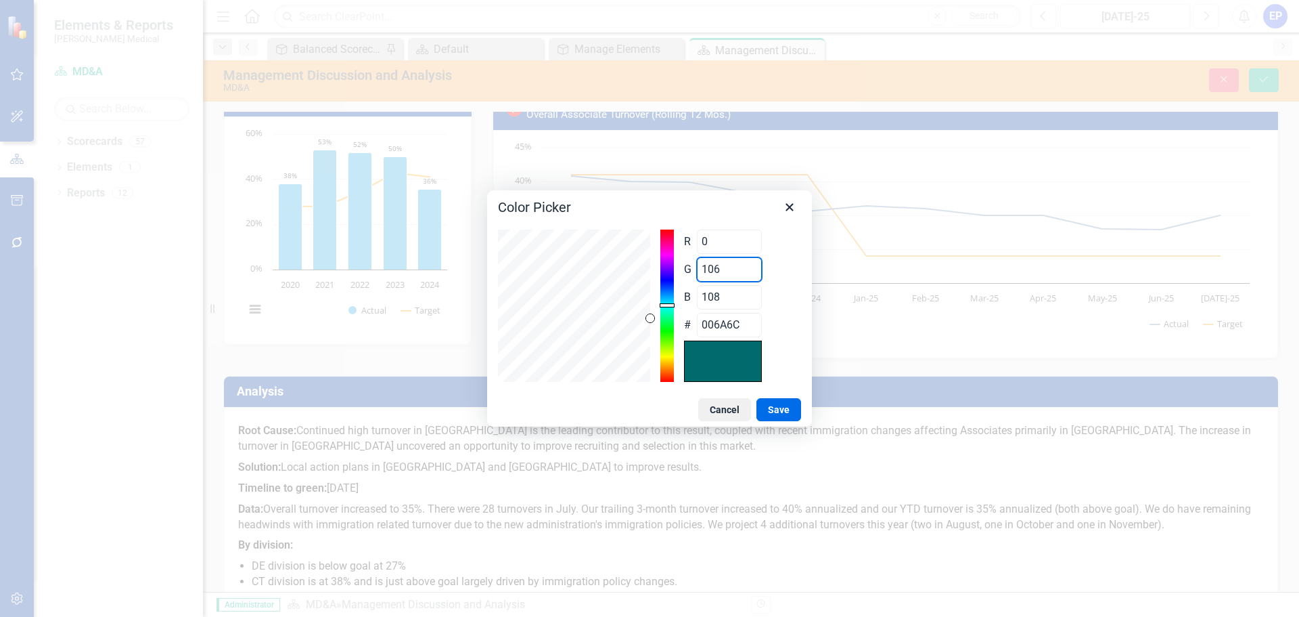
type input "00056C"
type input "53"
type input "00356C"
type input "53"
type input "1"
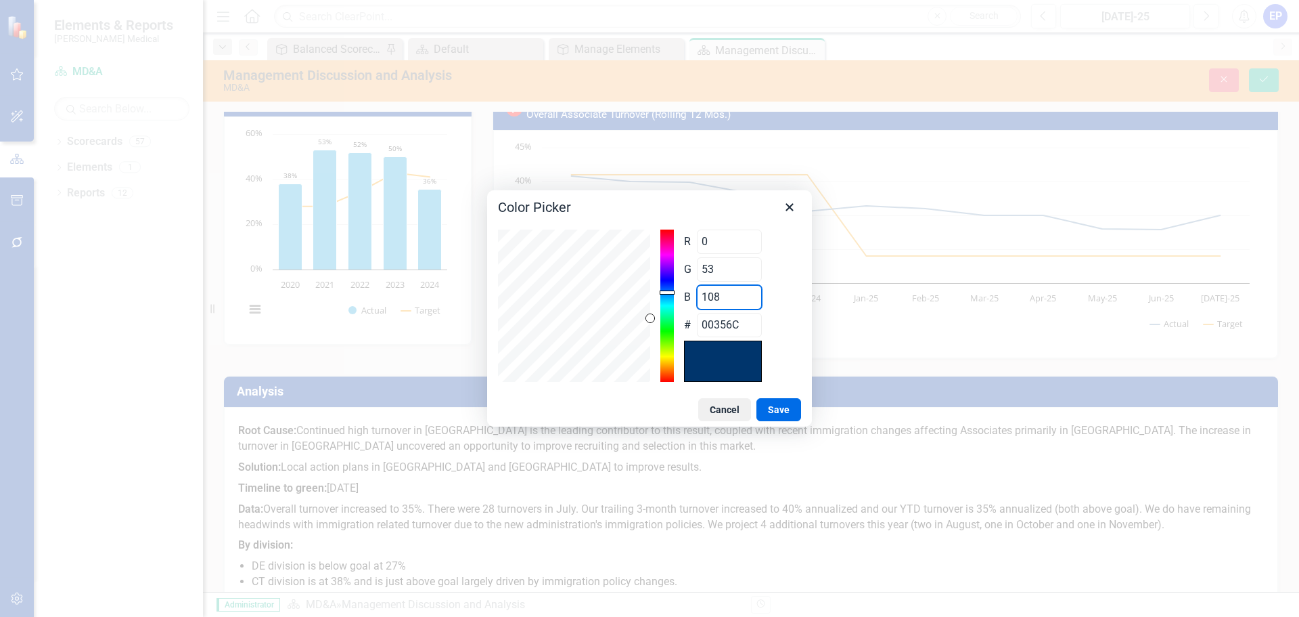
type input "003501"
type input "15"
type input "00350F"
type input "154"
type input "00359A"
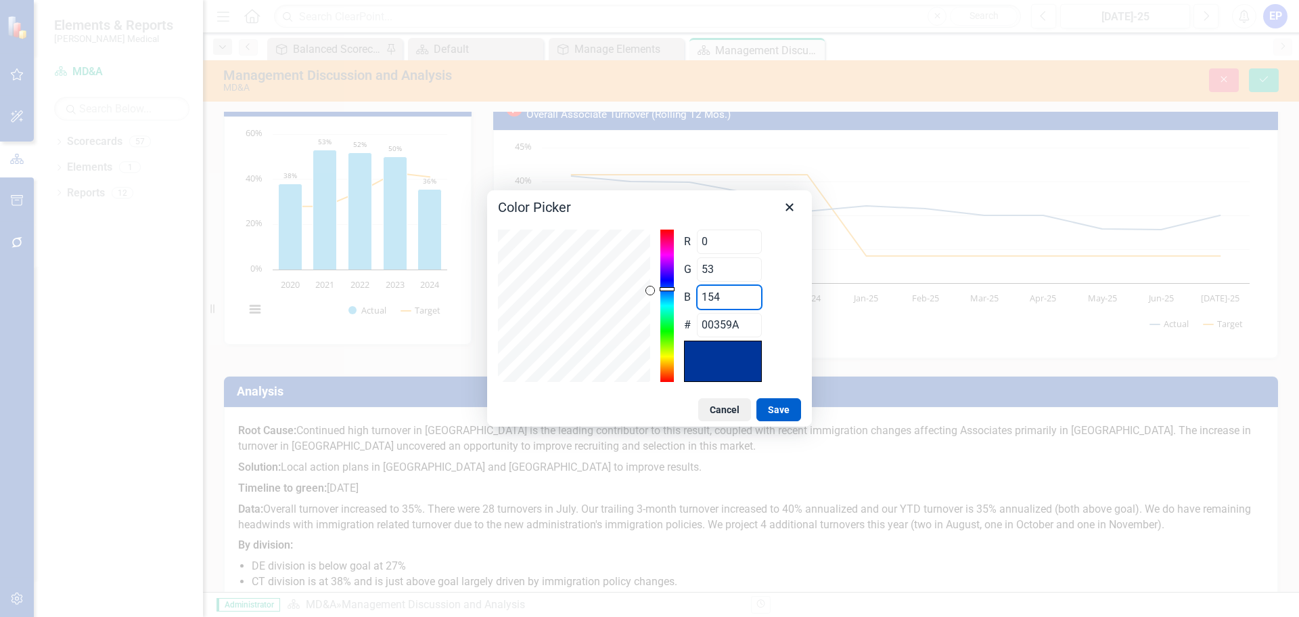
click at [780, 405] on button "Save" at bounding box center [779, 409] width 45 height 23
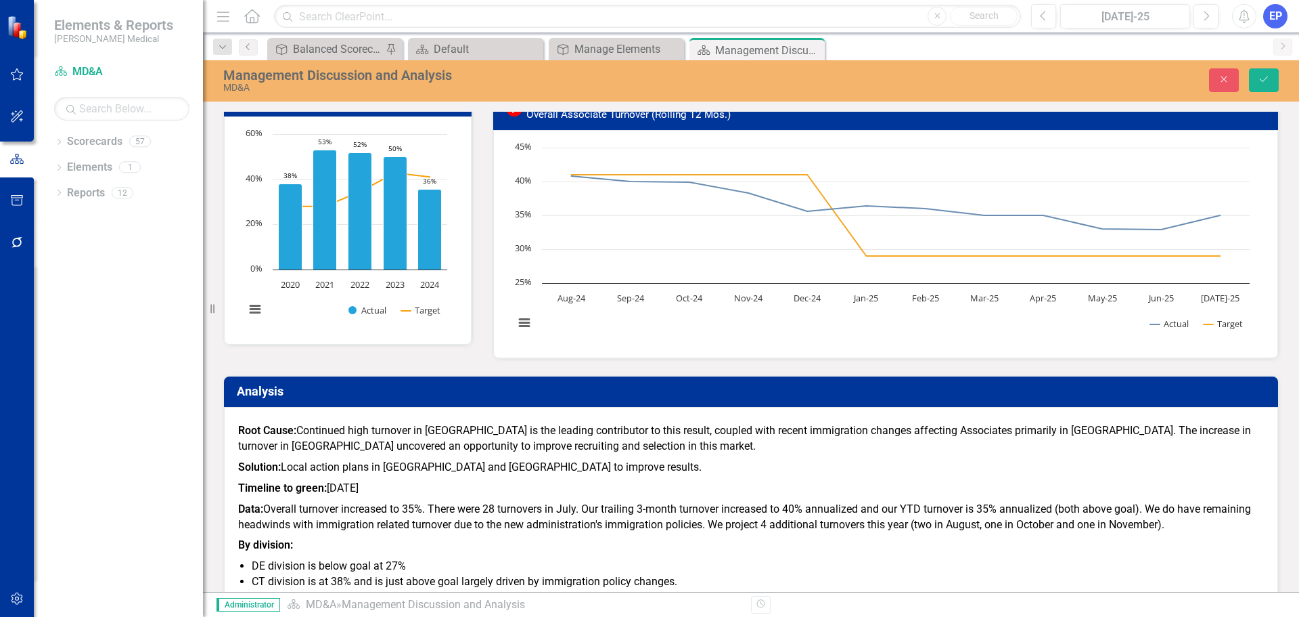
click at [1265, 80] on icon "submit" at bounding box center [1264, 78] width 8 height 5
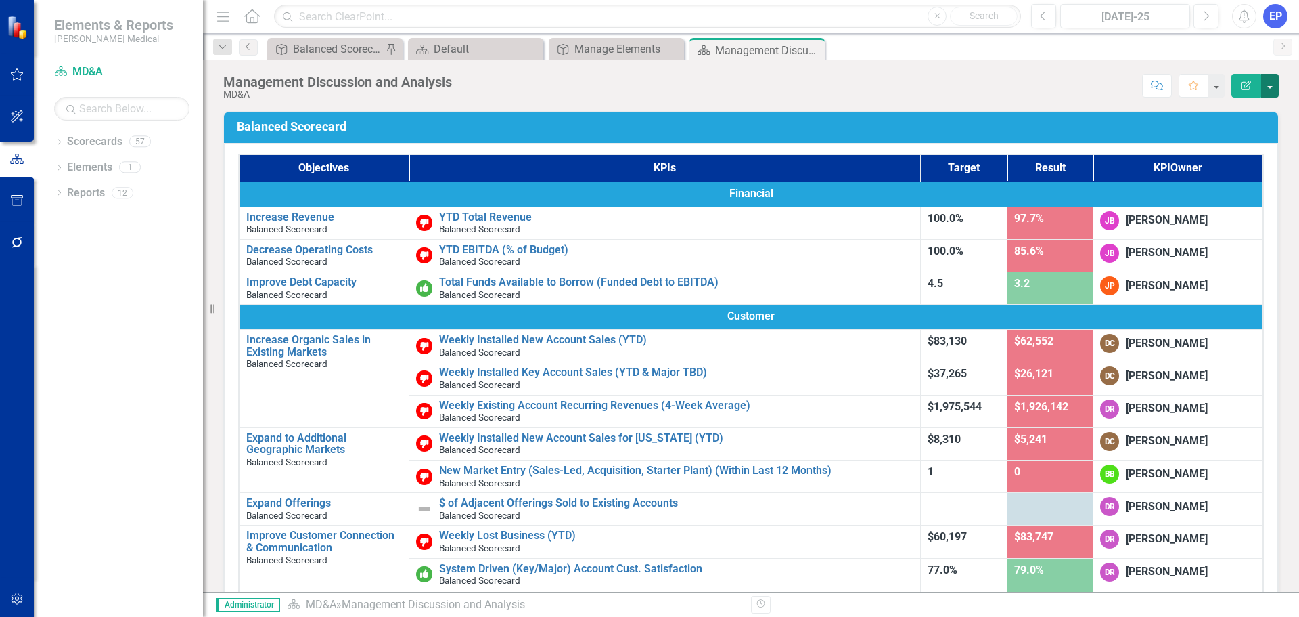
click at [1272, 83] on button "button" at bounding box center [1271, 86] width 18 height 24
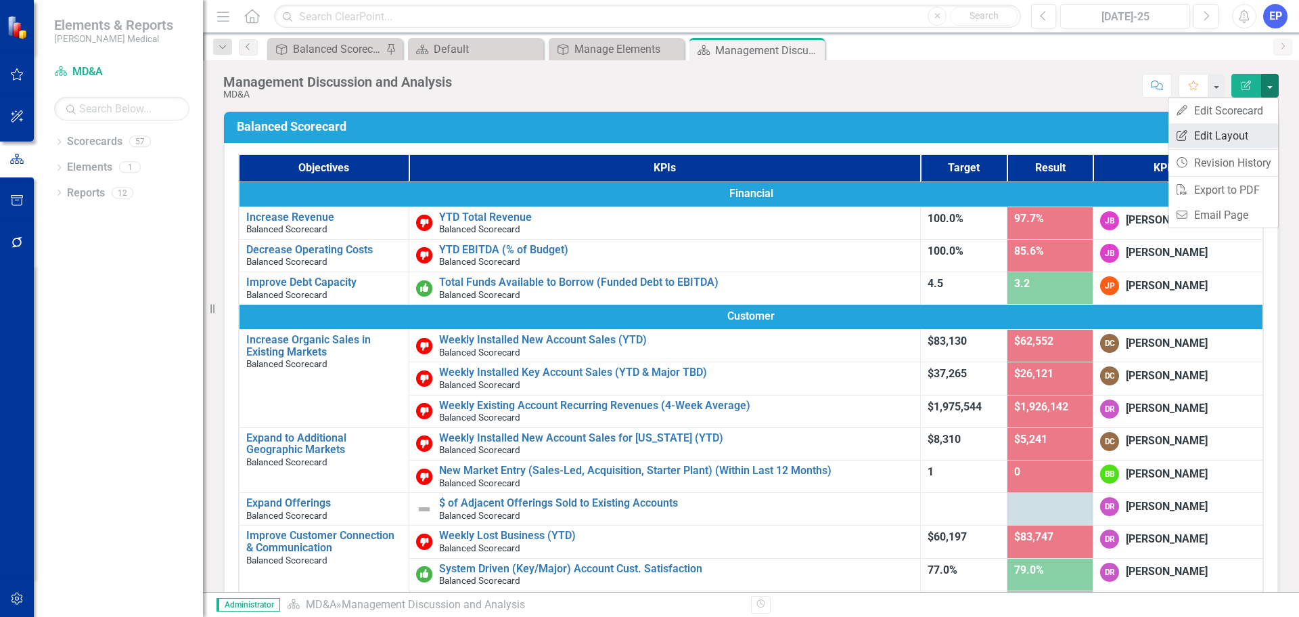
click at [1228, 133] on link "Edit Report Edit Layout" at bounding box center [1224, 135] width 110 height 25
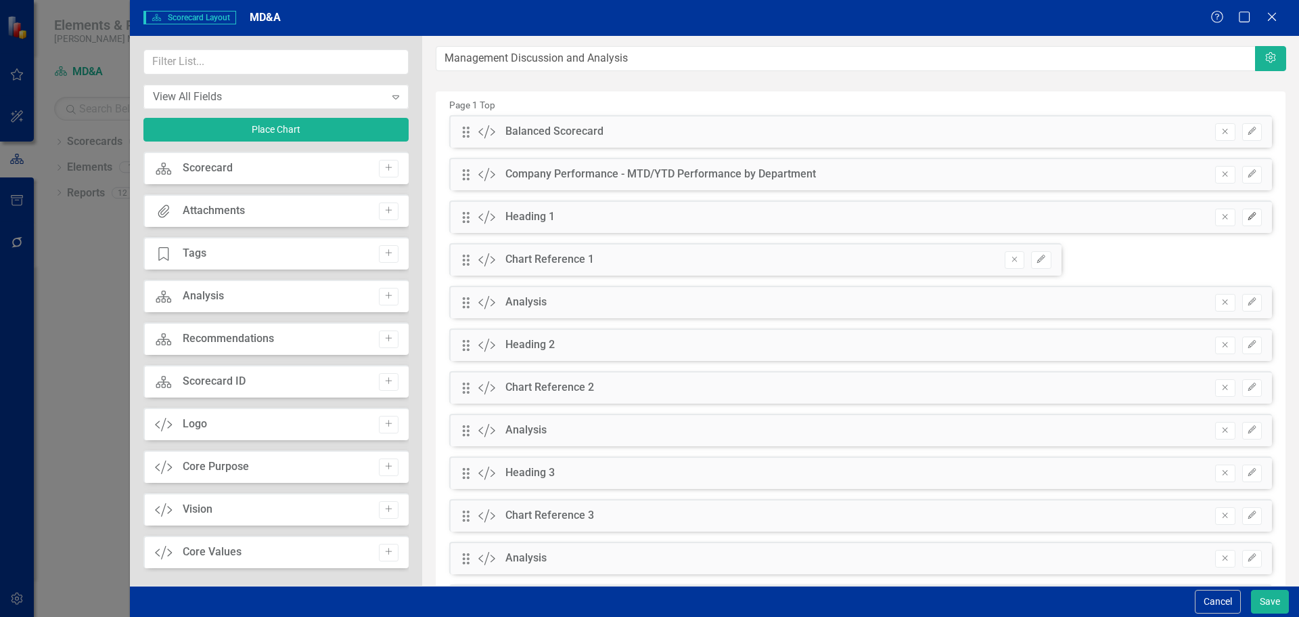
click at [1248, 213] on icon "button" at bounding box center [1252, 216] width 8 height 8
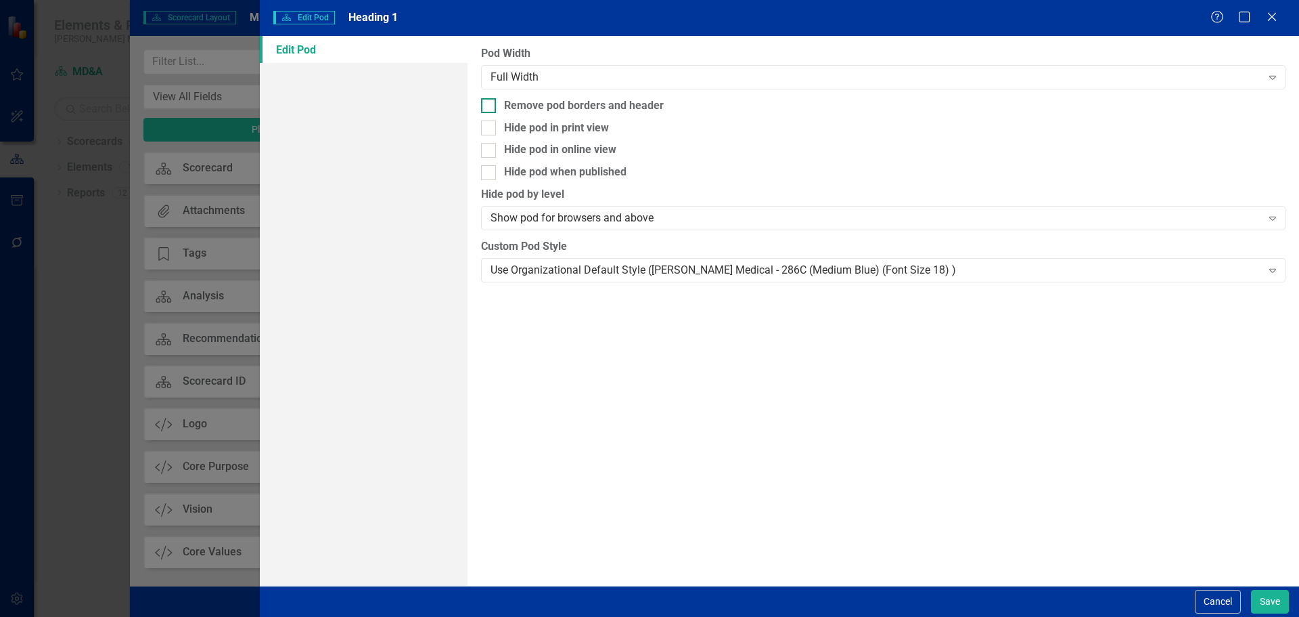
click at [605, 109] on div "Remove pod borders and header" at bounding box center [584, 106] width 160 height 16
click at [490, 107] on input "Remove pod borders and header" at bounding box center [485, 102] width 9 height 9
checkbox input "true"
click at [618, 271] on div "Use Organizational Default Style (Nixon Medical - 286C (Medium Blue) (Font Size…" at bounding box center [876, 270] width 771 height 16
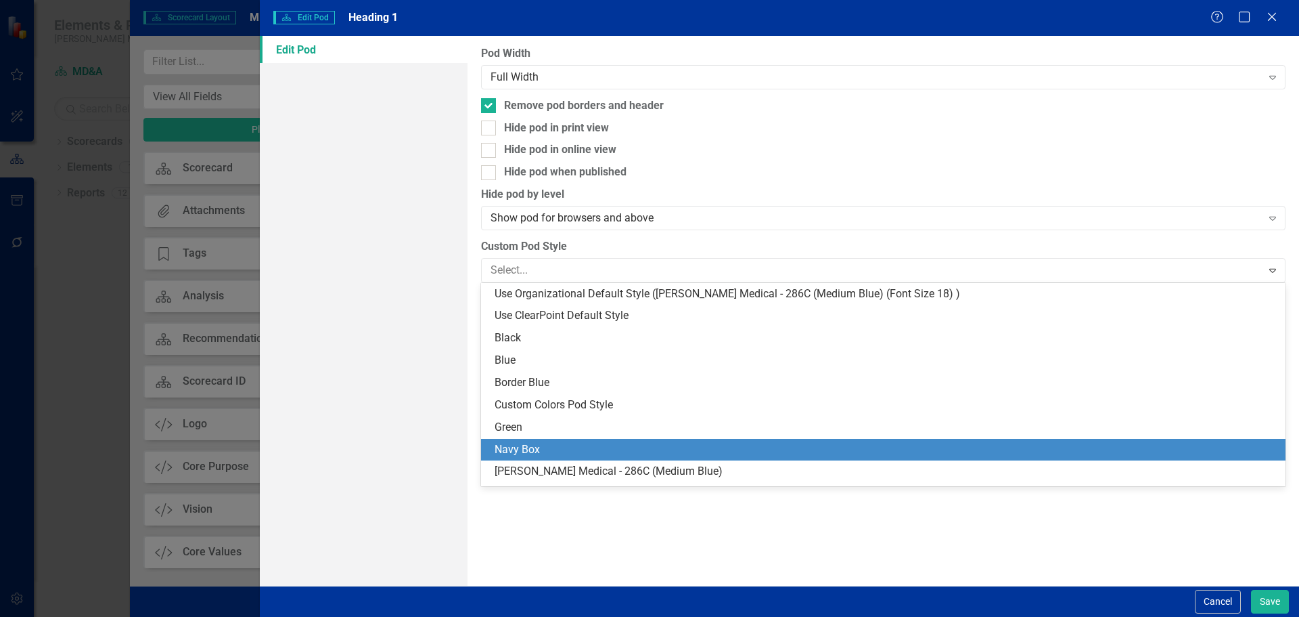
click at [607, 451] on div "Navy Box" at bounding box center [886, 450] width 783 height 16
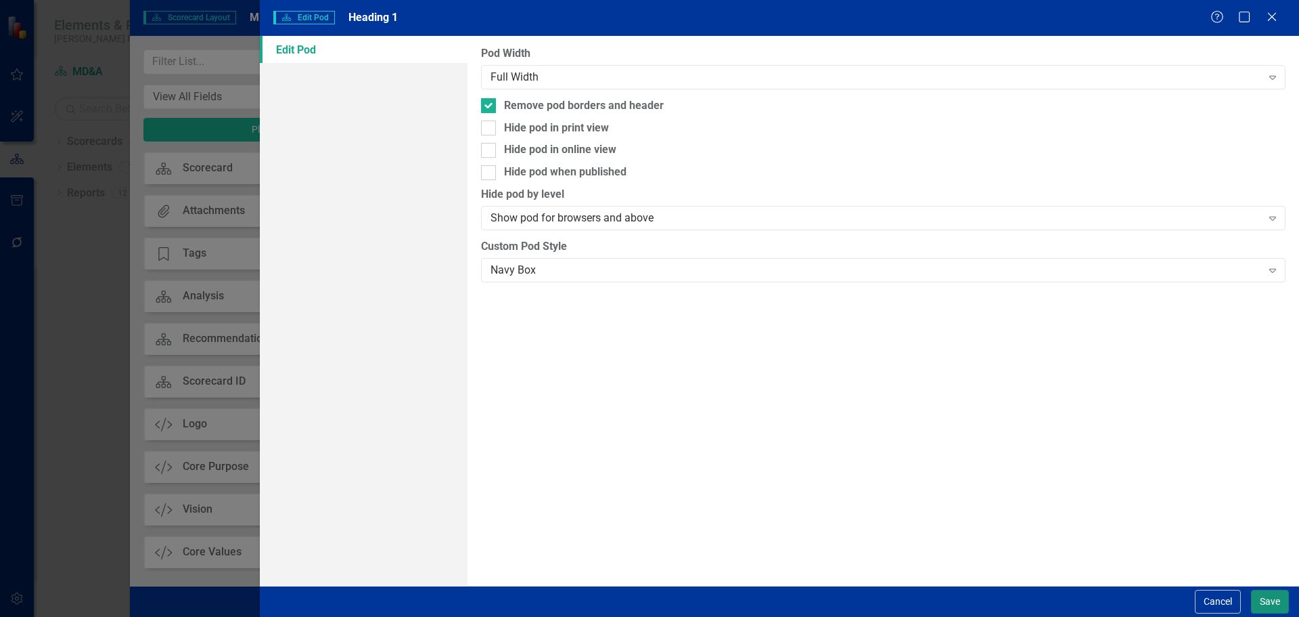
click at [1265, 600] on button "Save" at bounding box center [1270, 601] width 38 height 24
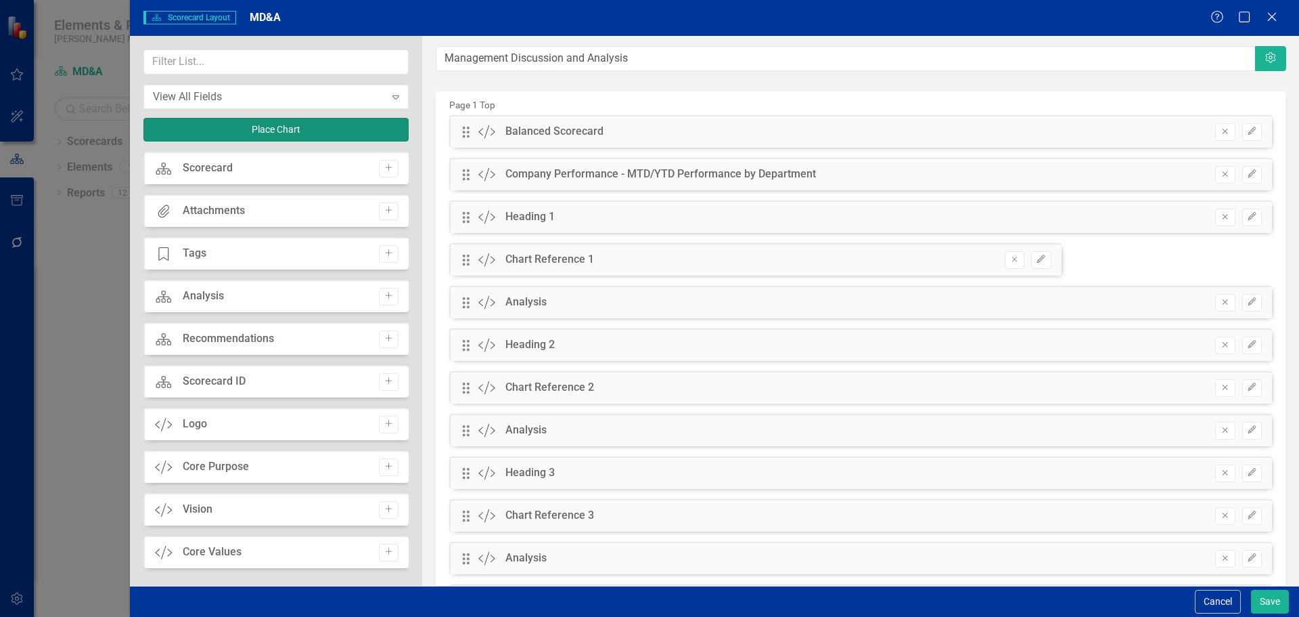
click at [273, 127] on button "Place Chart" at bounding box center [275, 130] width 265 height 24
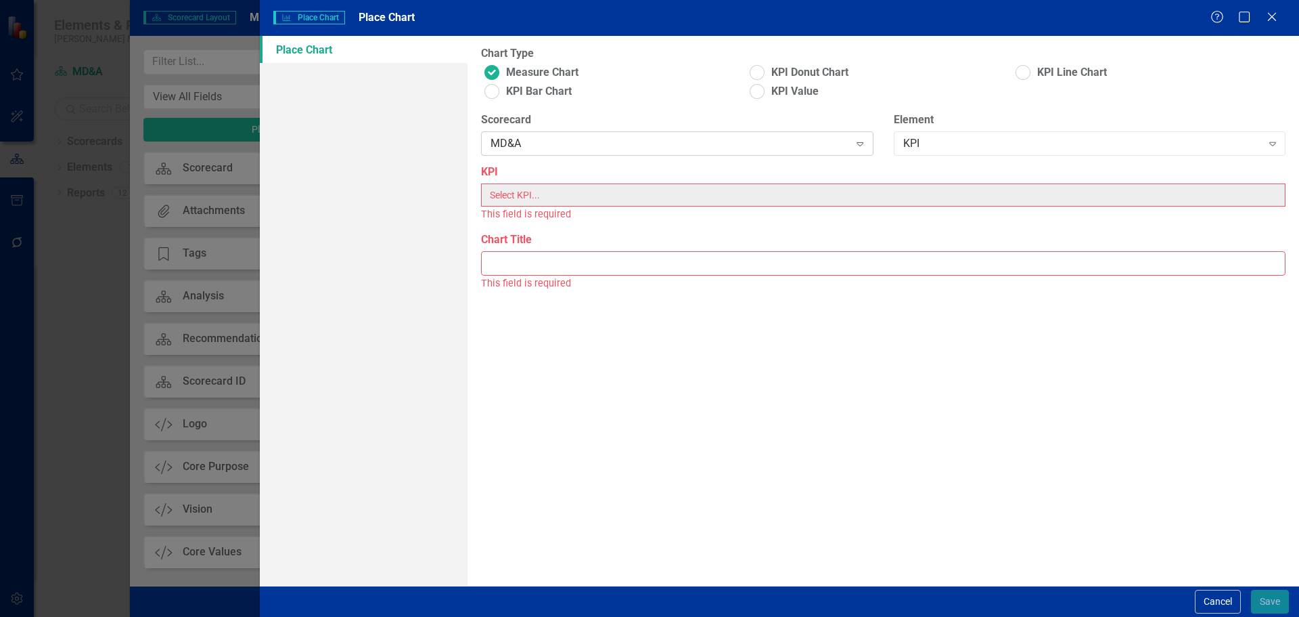
click at [534, 145] on div "MD&A" at bounding box center [670, 144] width 359 height 16
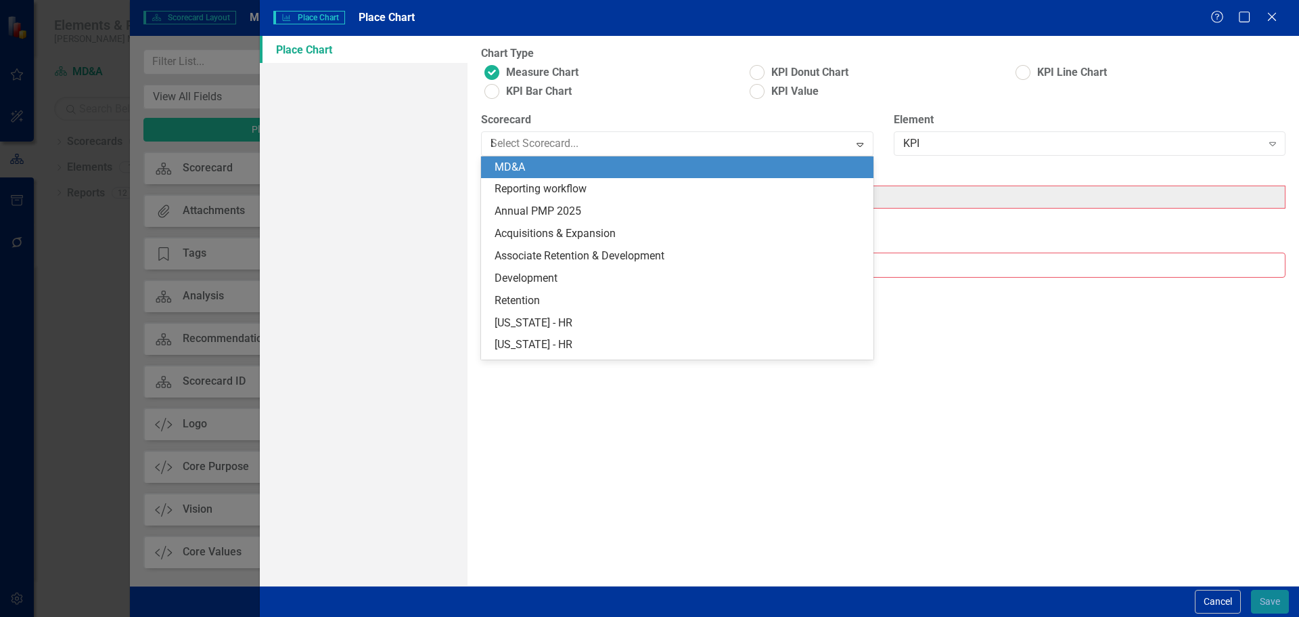
scroll to position [264, 0]
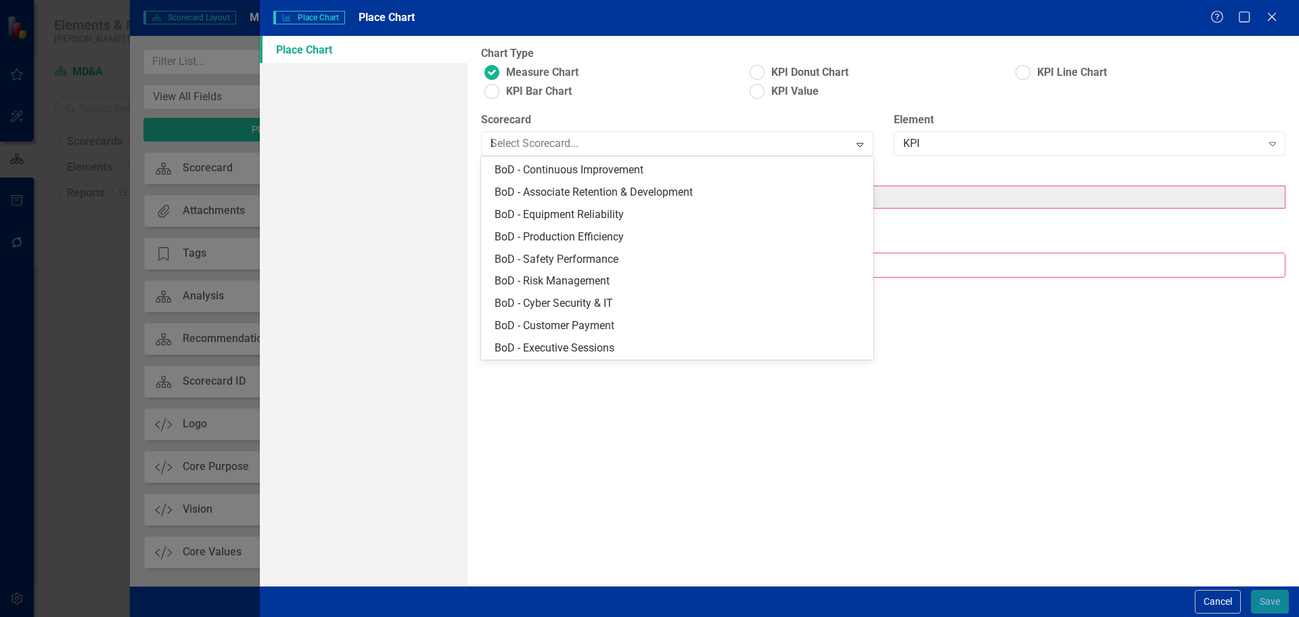
type input "ba"
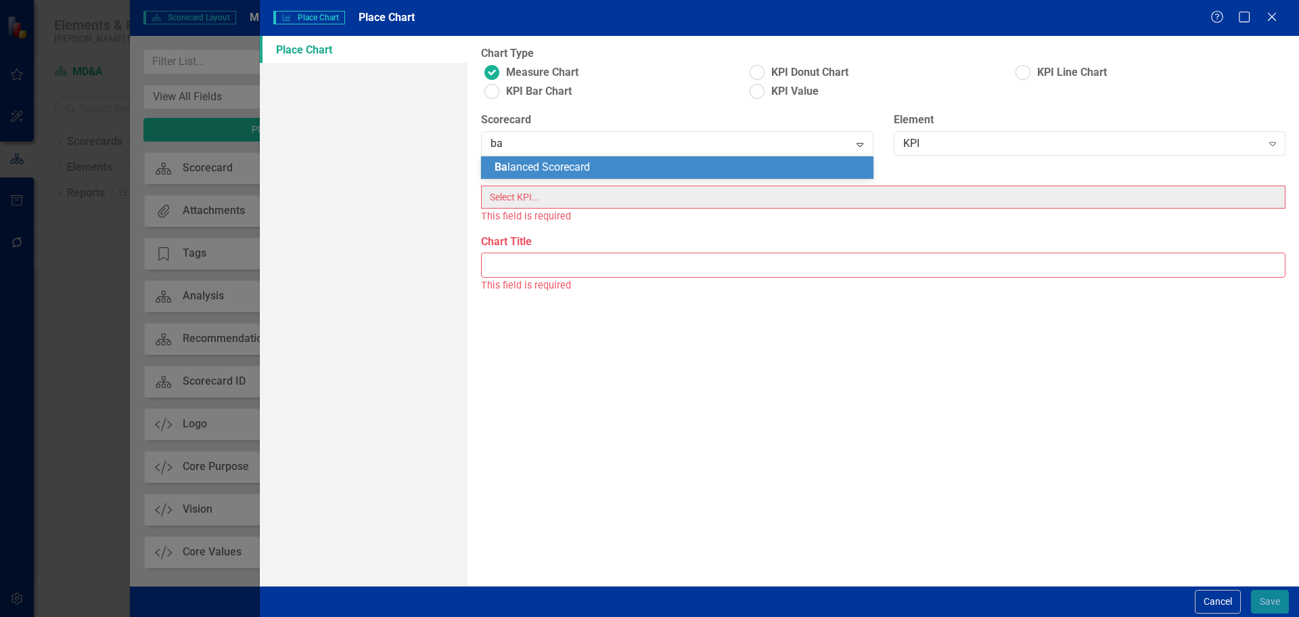
scroll to position [0, 0]
click at [539, 162] on span "Ba lanced Scorecard" at bounding box center [542, 166] width 95 height 13
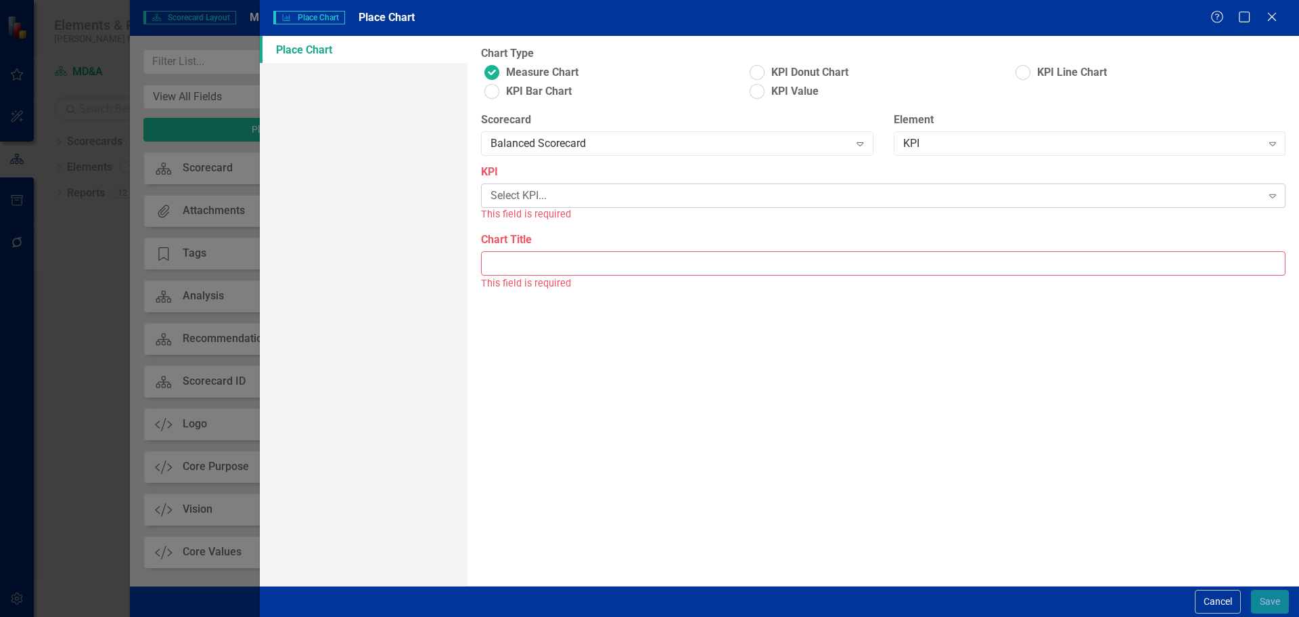
click at [888, 198] on div "Select KPI..." at bounding box center [876, 196] width 771 height 16
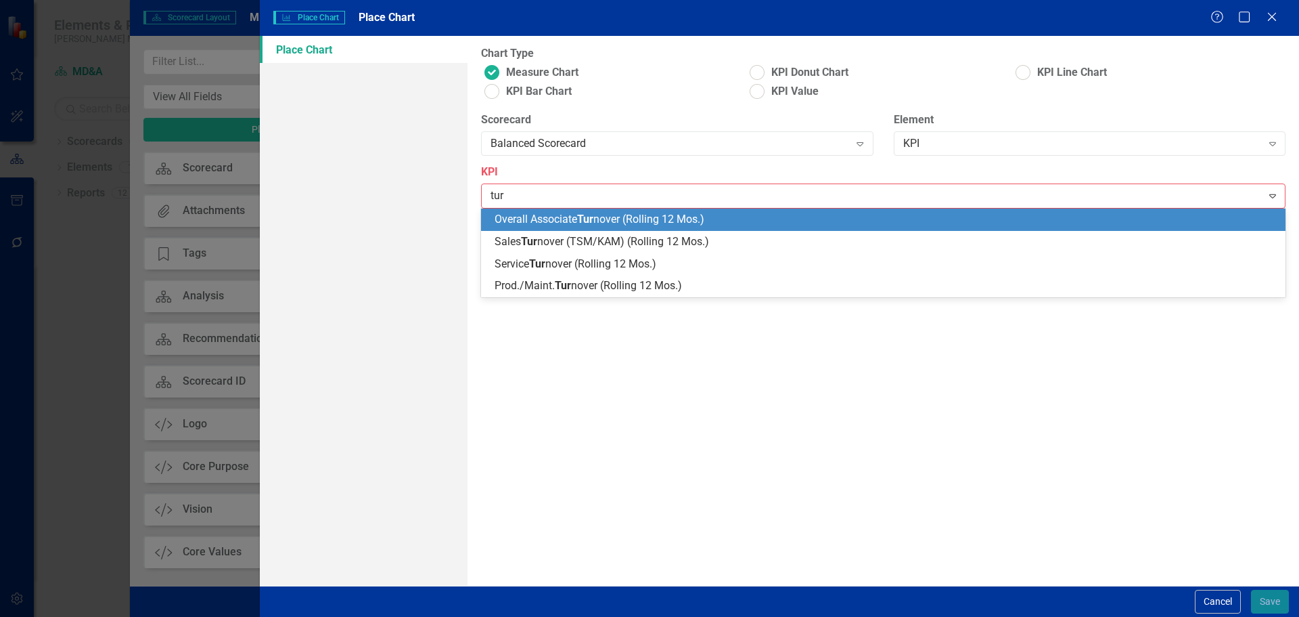
type input "turn"
click at [633, 219] on span "Overall Associate Turn over (Rolling 12 Mos.)" at bounding box center [600, 219] width 210 height 13
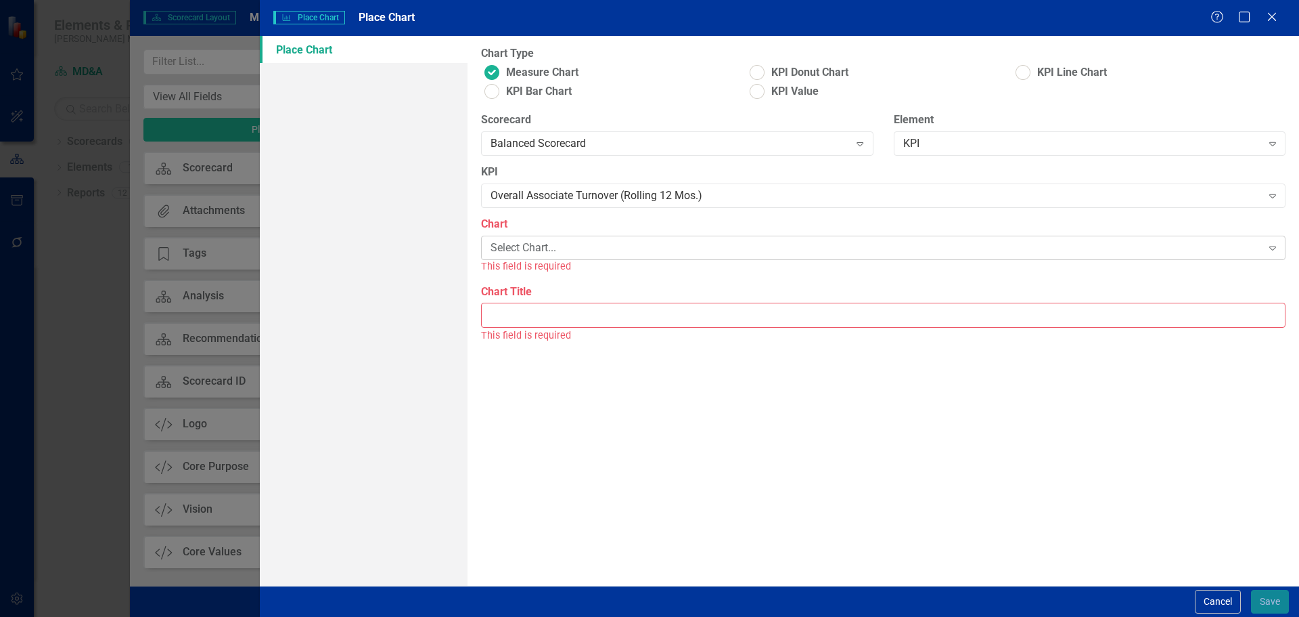
click at [625, 243] on div "Select Chart..." at bounding box center [876, 248] width 771 height 16
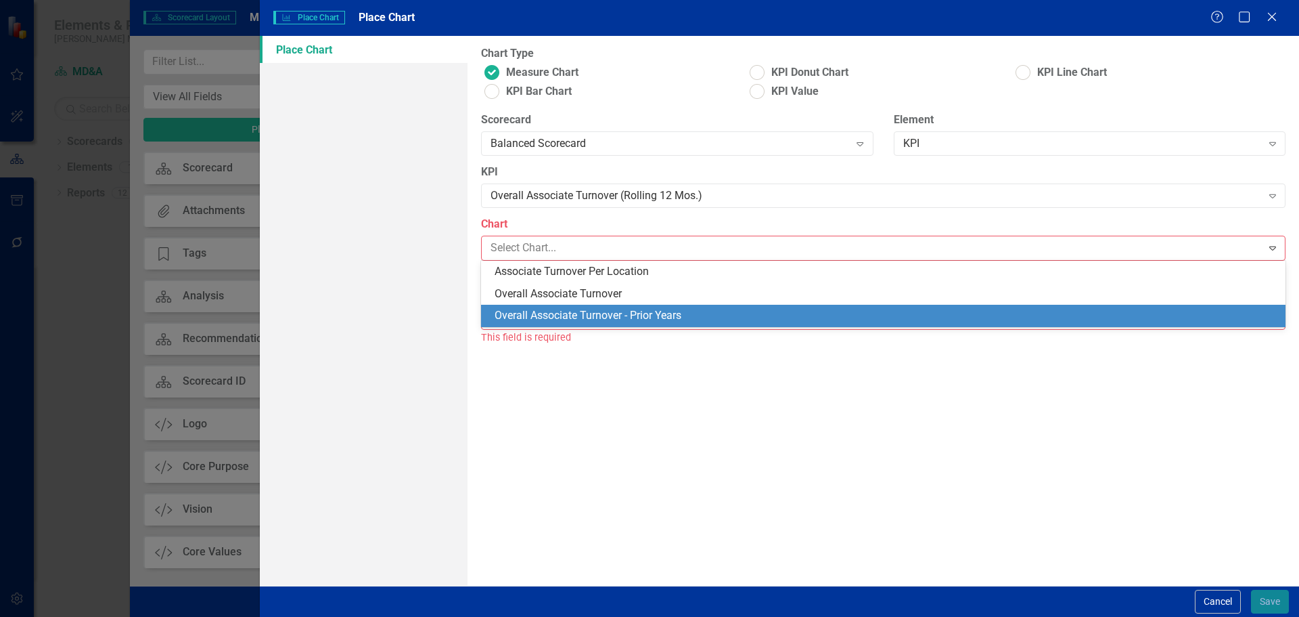
click at [626, 313] on div "Overall Associate Turnover - Prior Years" at bounding box center [886, 316] width 783 height 16
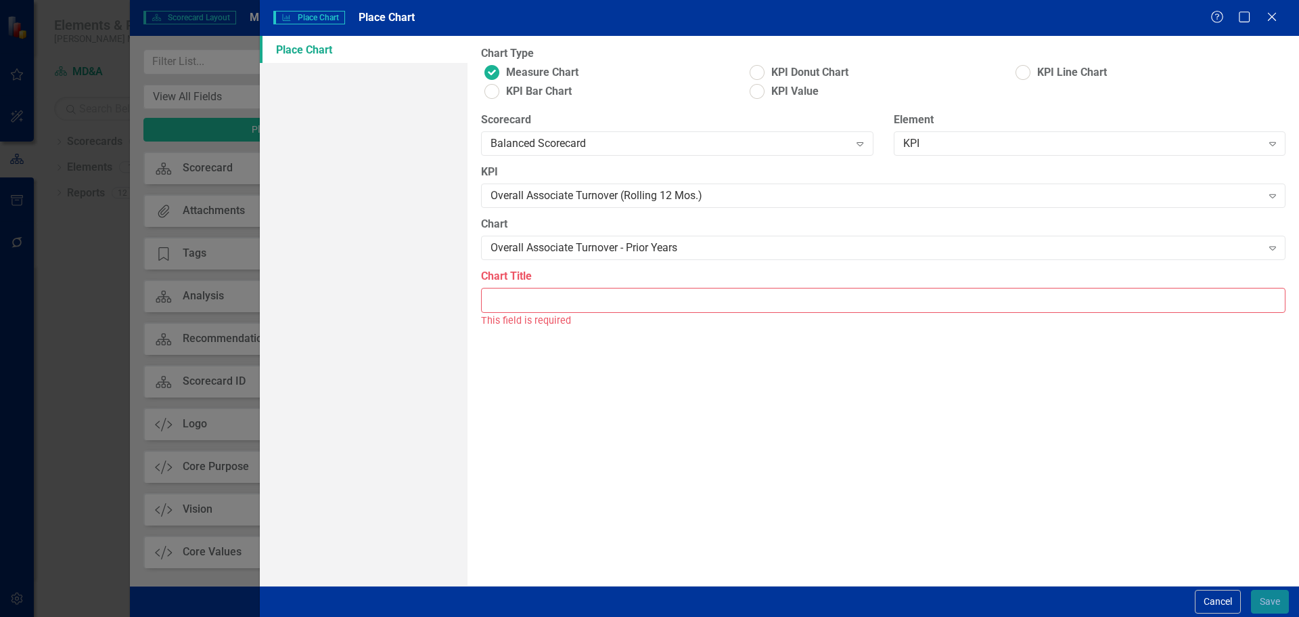
click at [626, 313] on div "This field is required" at bounding box center [883, 321] width 805 height 16
click at [627, 309] on input "Chart Title" at bounding box center [883, 300] width 805 height 25
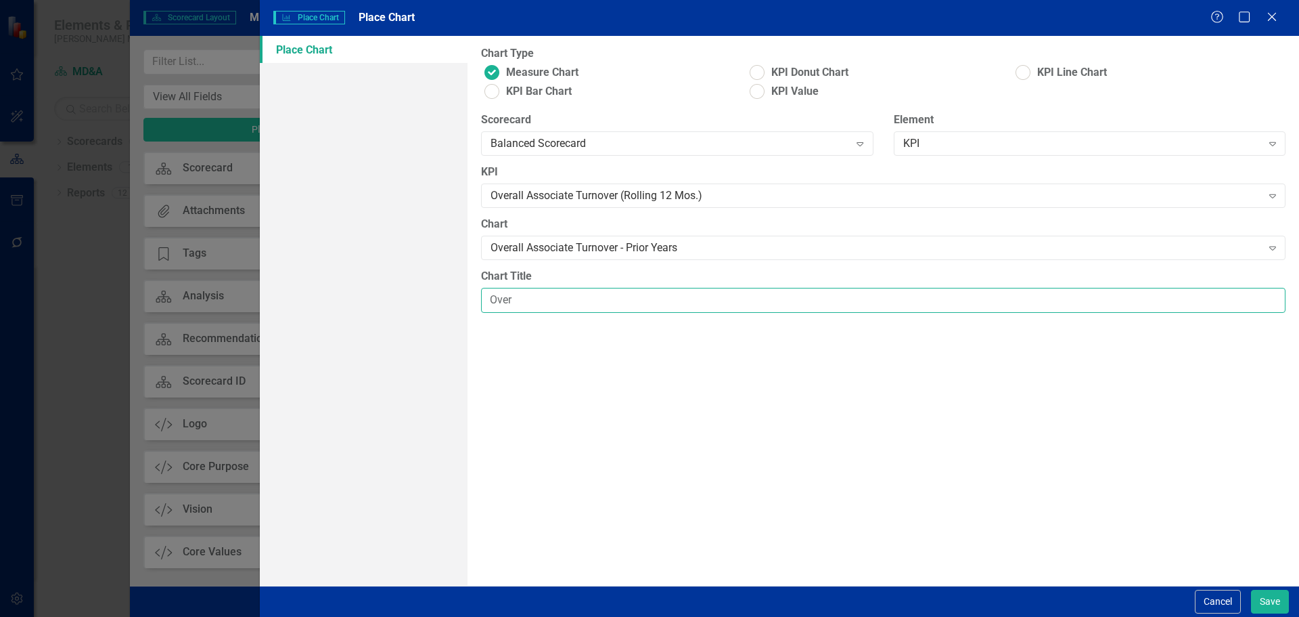
type input "Overall Associate Turnover - Prior Years"
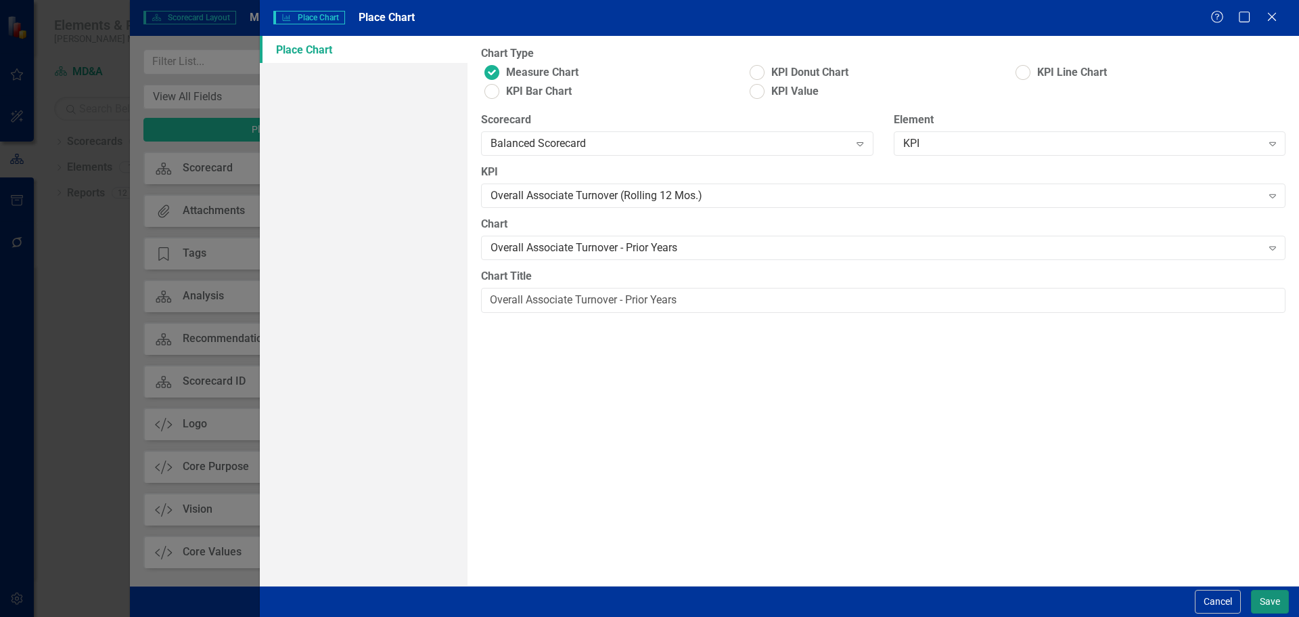
click at [1264, 601] on button "Save" at bounding box center [1270, 601] width 38 height 24
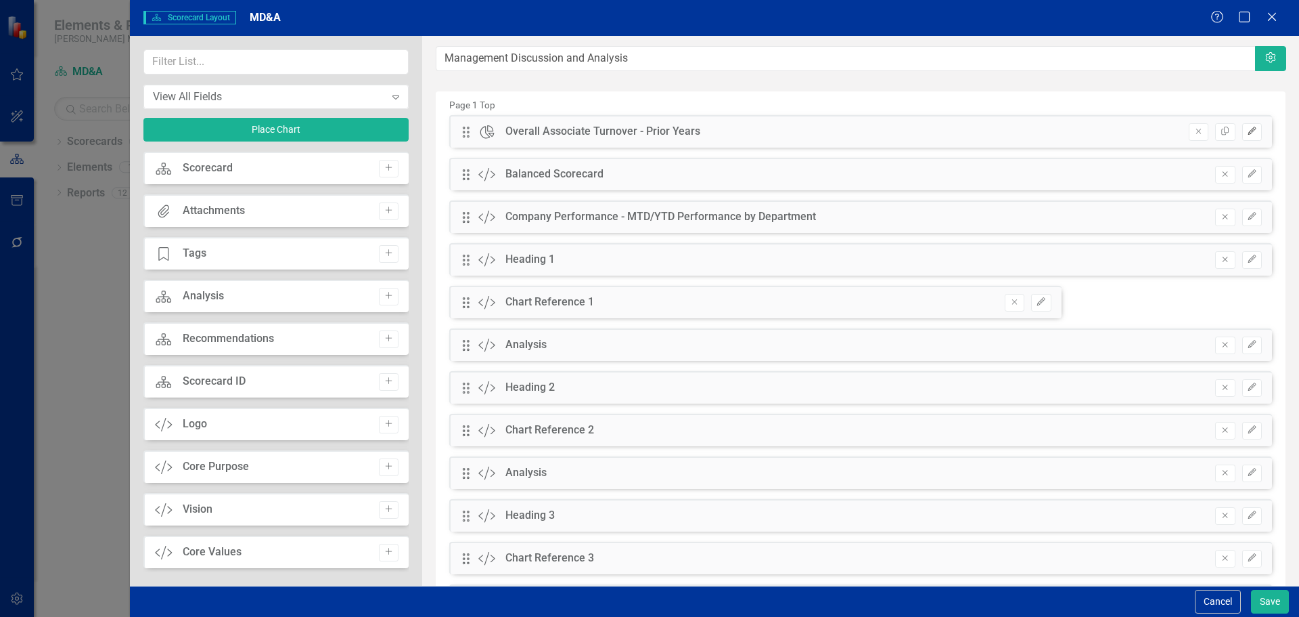
click at [1243, 136] on button "Edit" at bounding box center [1253, 132] width 20 height 18
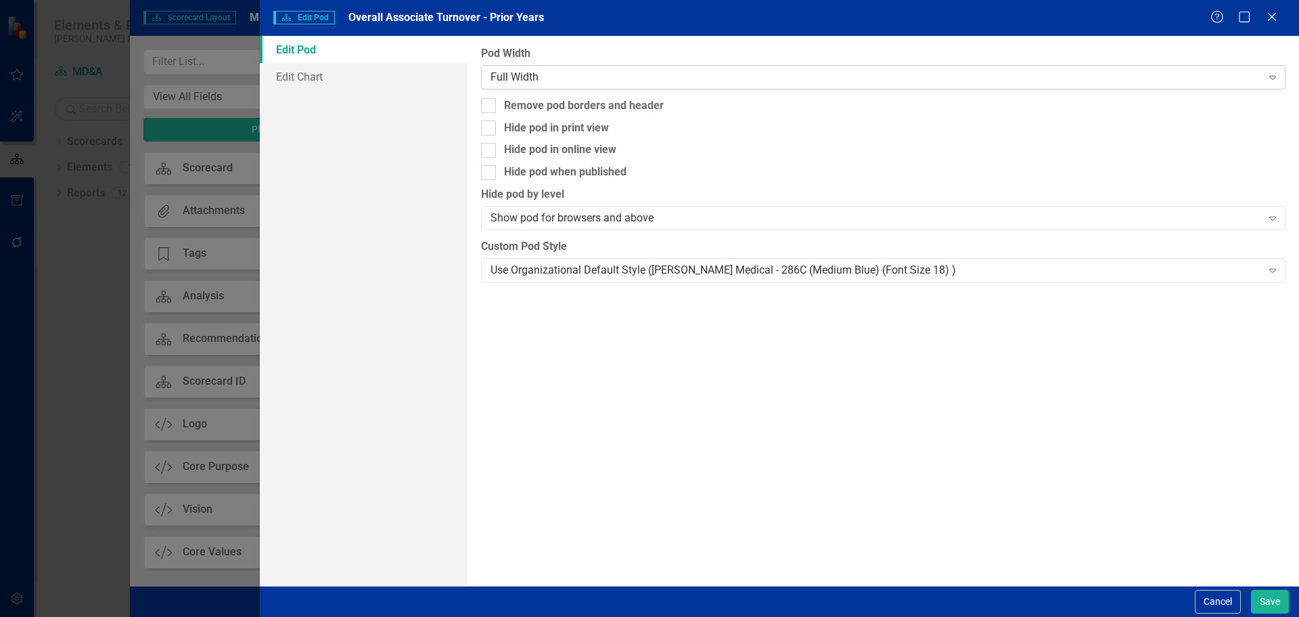
click at [698, 76] on div "Full Width" at bounding box center [876, 77] width 771 height 16
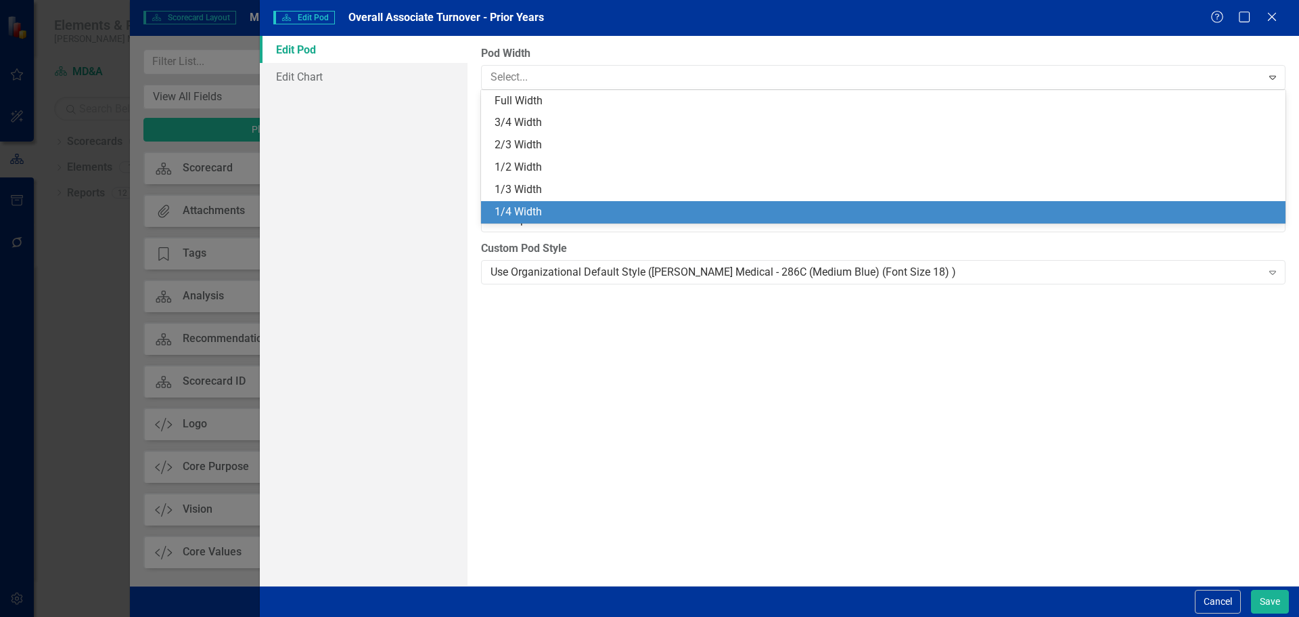
click at [650, 205] on div "1/4 Width" at bounding box center [886, 212] width 783 height 16
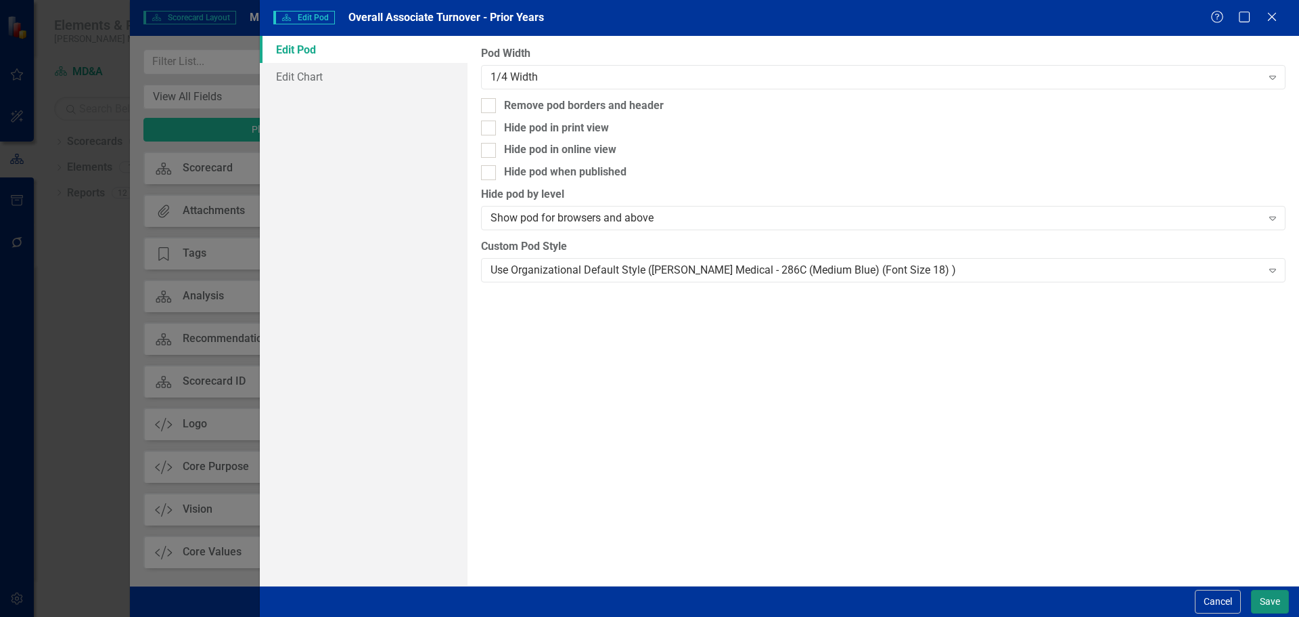
click at [1263, 600] on button "Save" at bounding box center [1270, 601] width 38 height 24
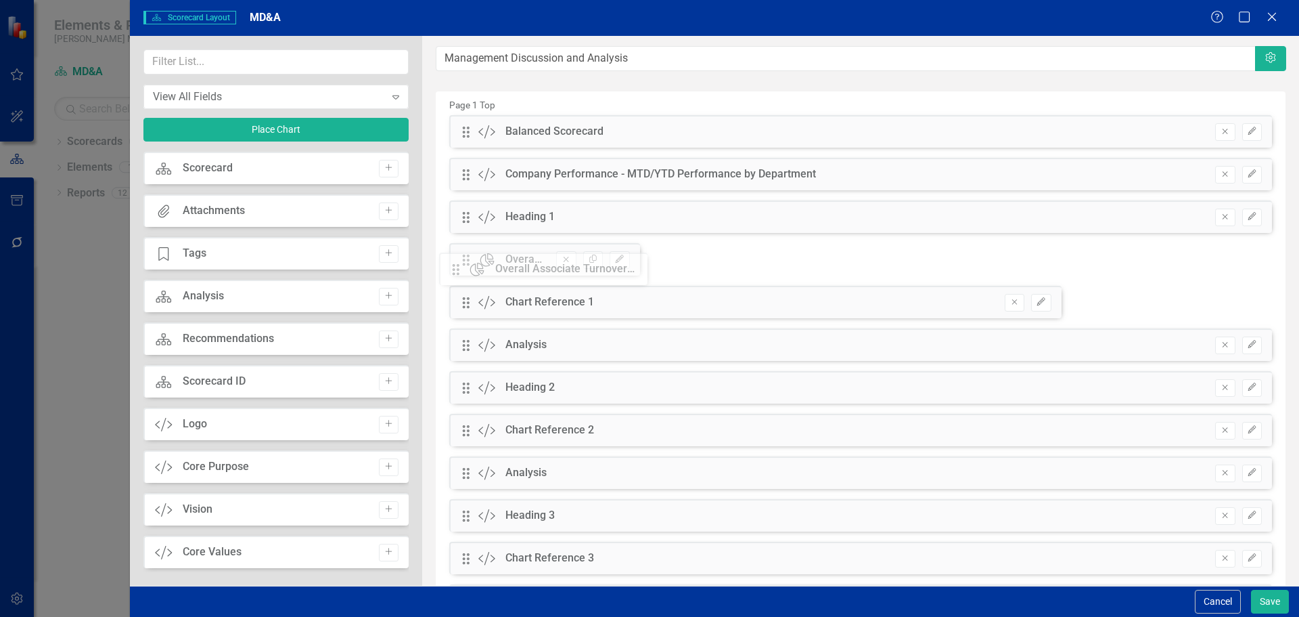
drag, startPoint x: 469, startPoint y: 135, endPoint x: 469, endPoint y: 272, distance: 137.4
click at [1267, 604] on button "Save" at bounding box center [1270, 601] width 38 height 24
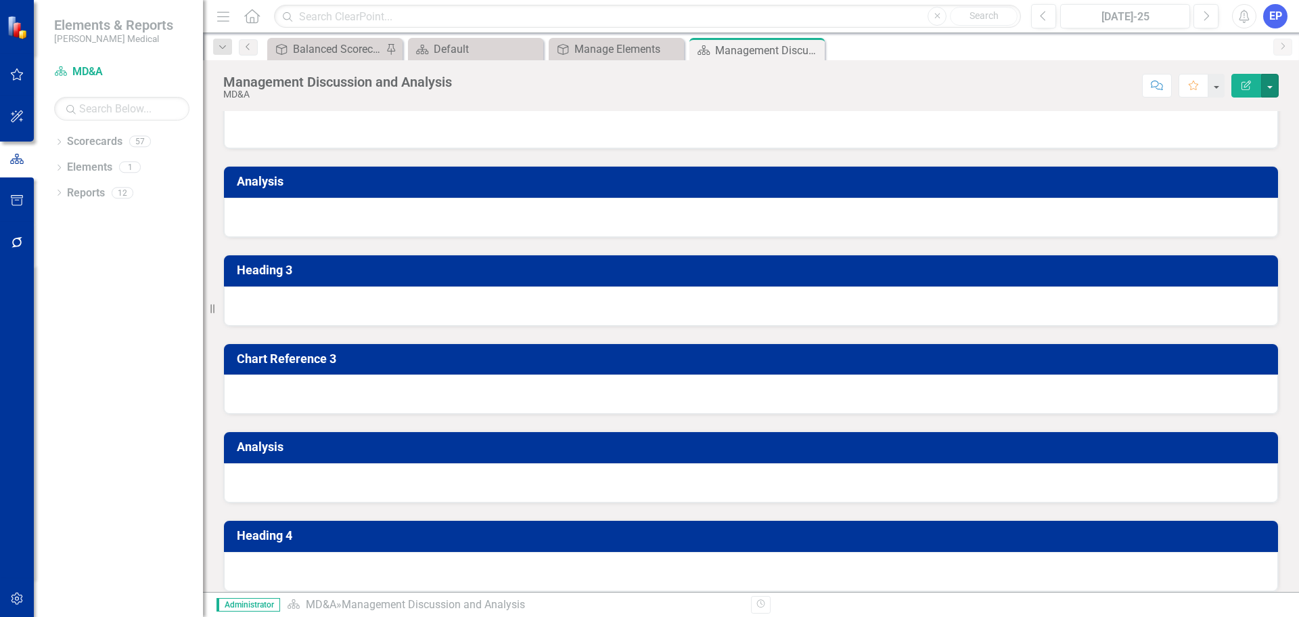
scroll to position [1489, 0]
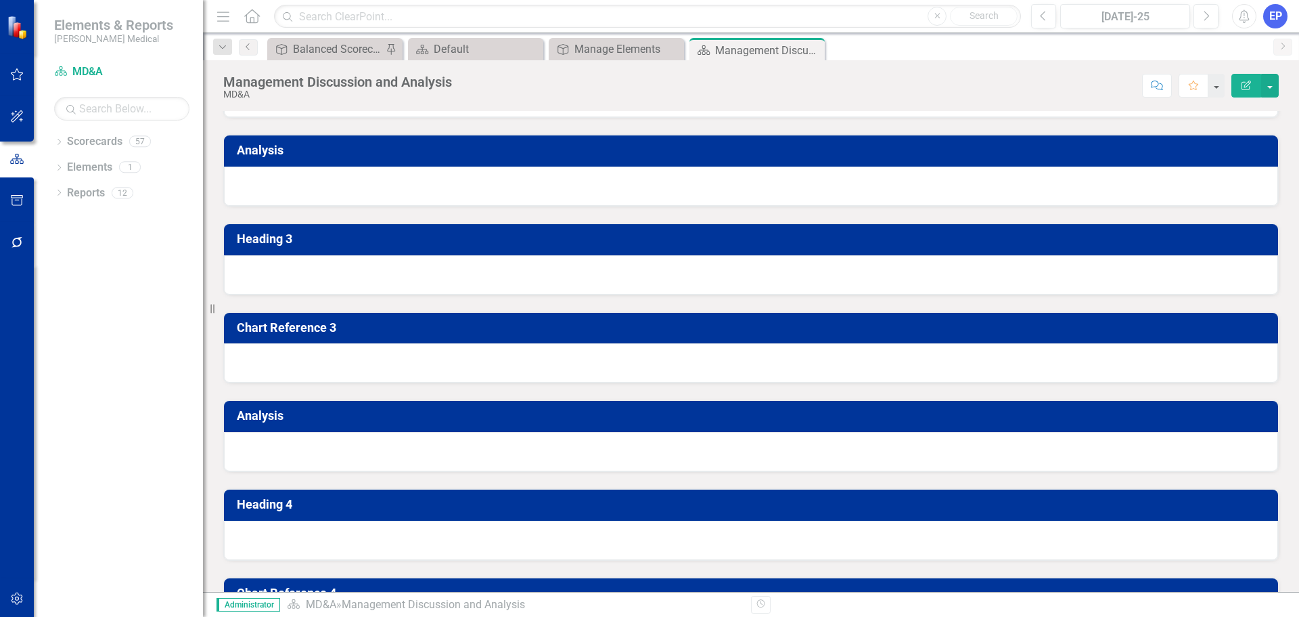
click at [761, 28] on div at bounding box center [751, 8] width 1054 height 39
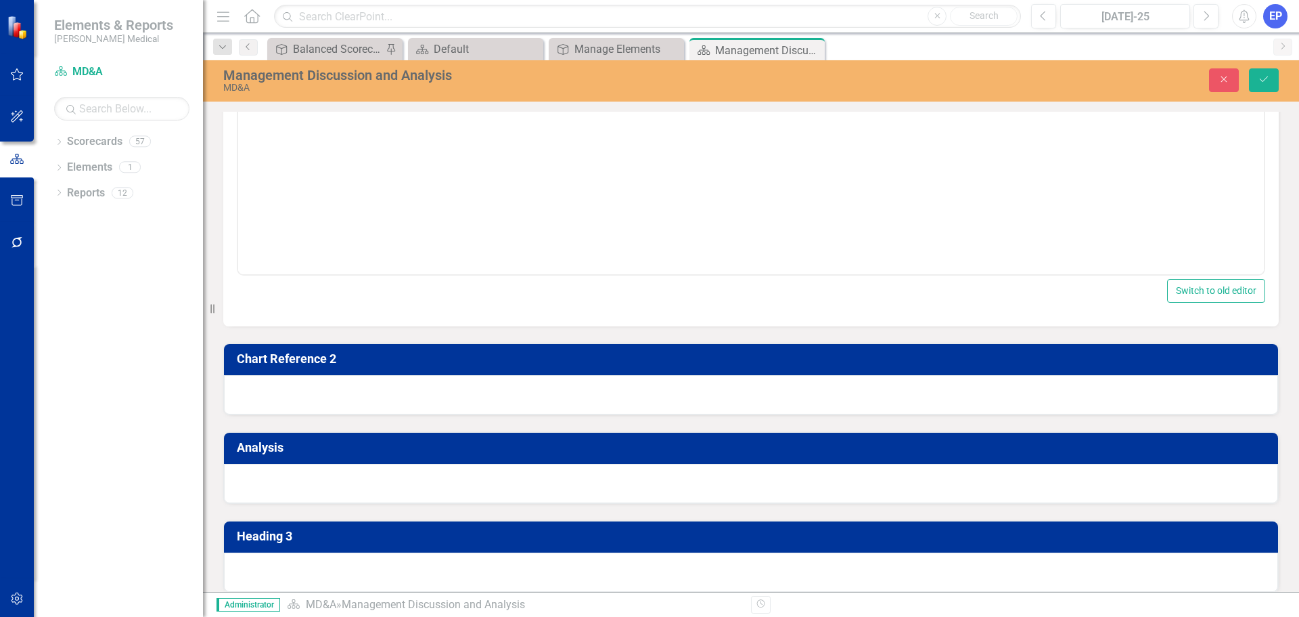
scroll to position [0, 0]
click at [744, 63] on body "Rich Text Area. Press ALT-0 for help." at bounding box center [751, 139] width 1026 height 203
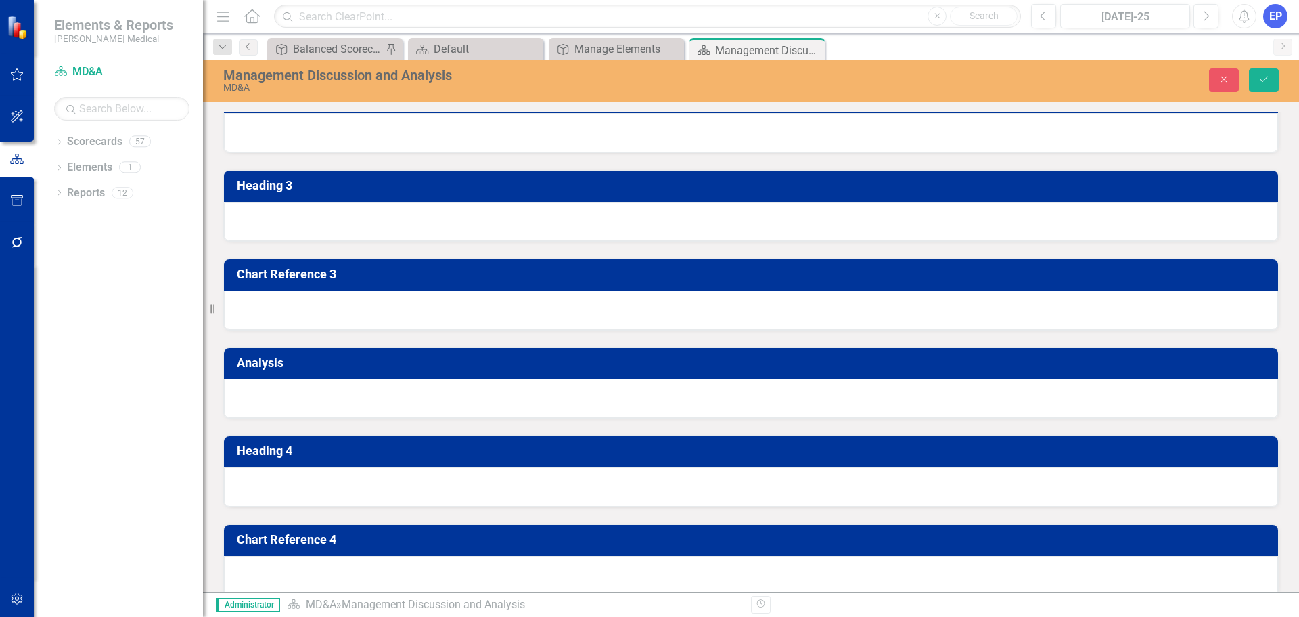
scroll to position [1821, 0]
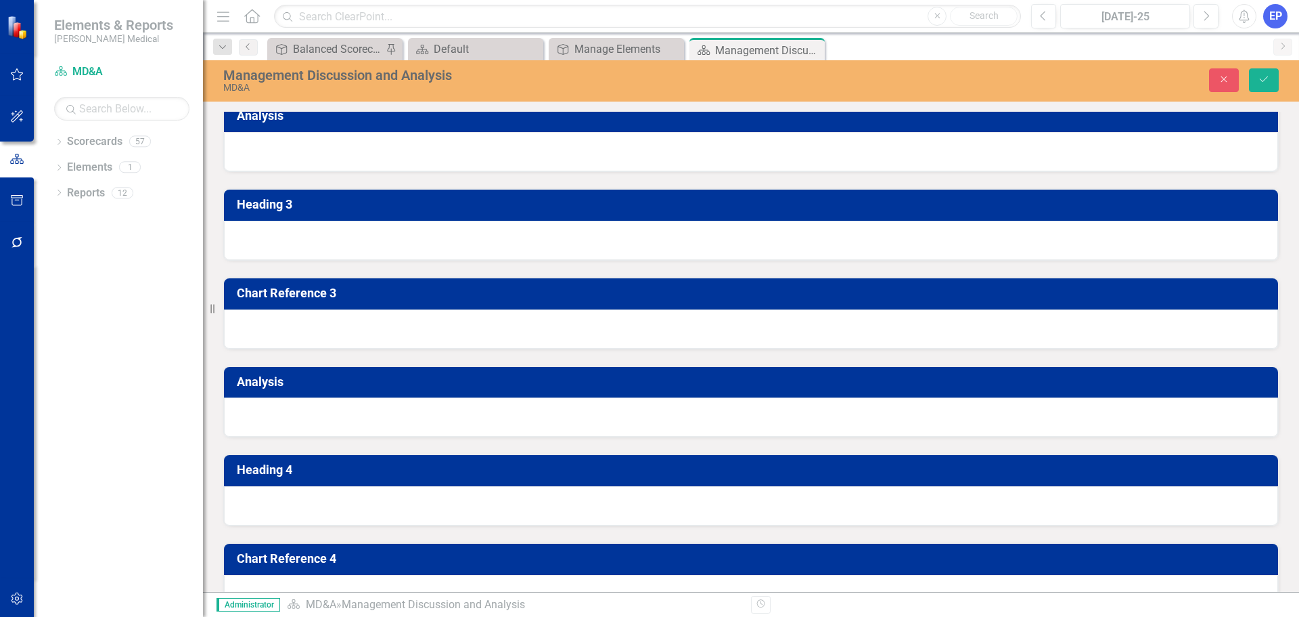
drag, startPoint x: 500, startPoint y: -286, endPoint x: 177, endPoint y: -280, distance: 323.6
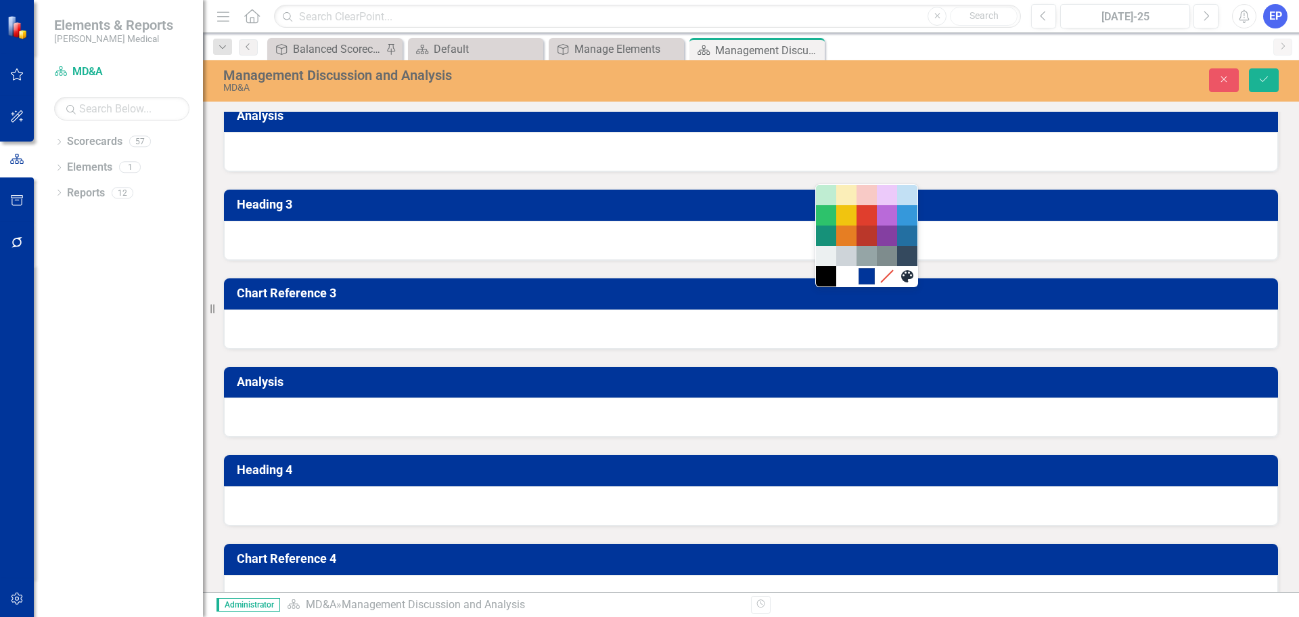
click at [866, 279] on div "#00359A" at bounding box center [867, 276] width 16 height 16
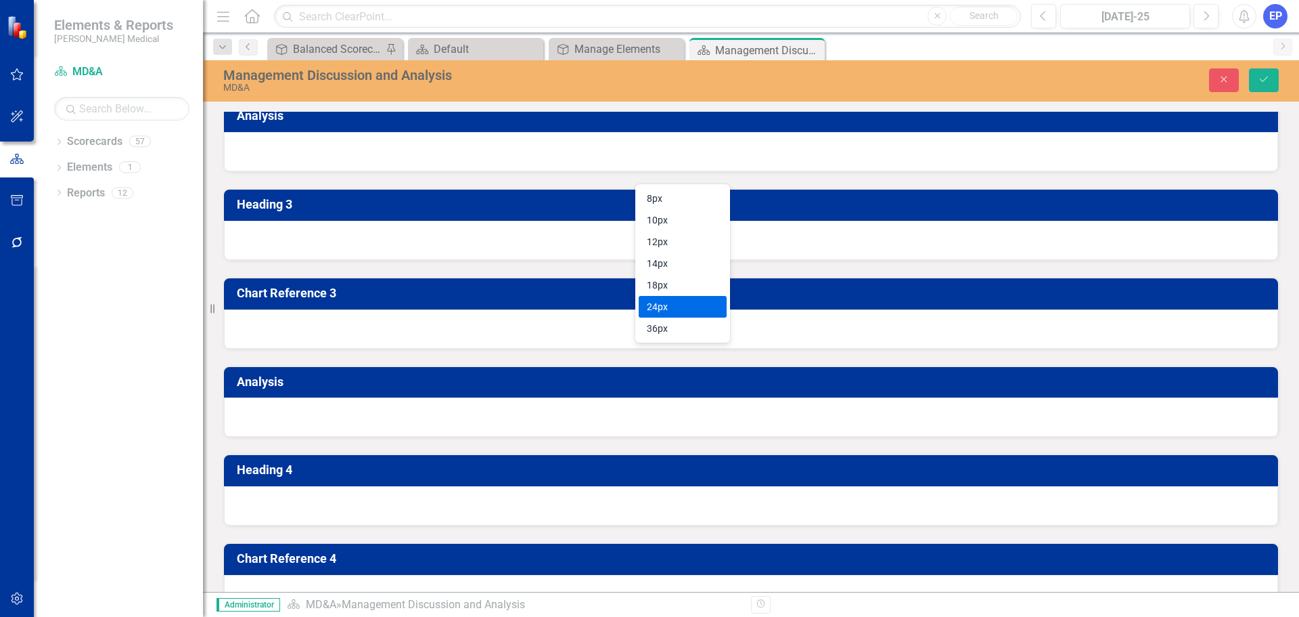
click at [682, 302] on div "24px" at bounding box center [673, 306] width 53 height 16
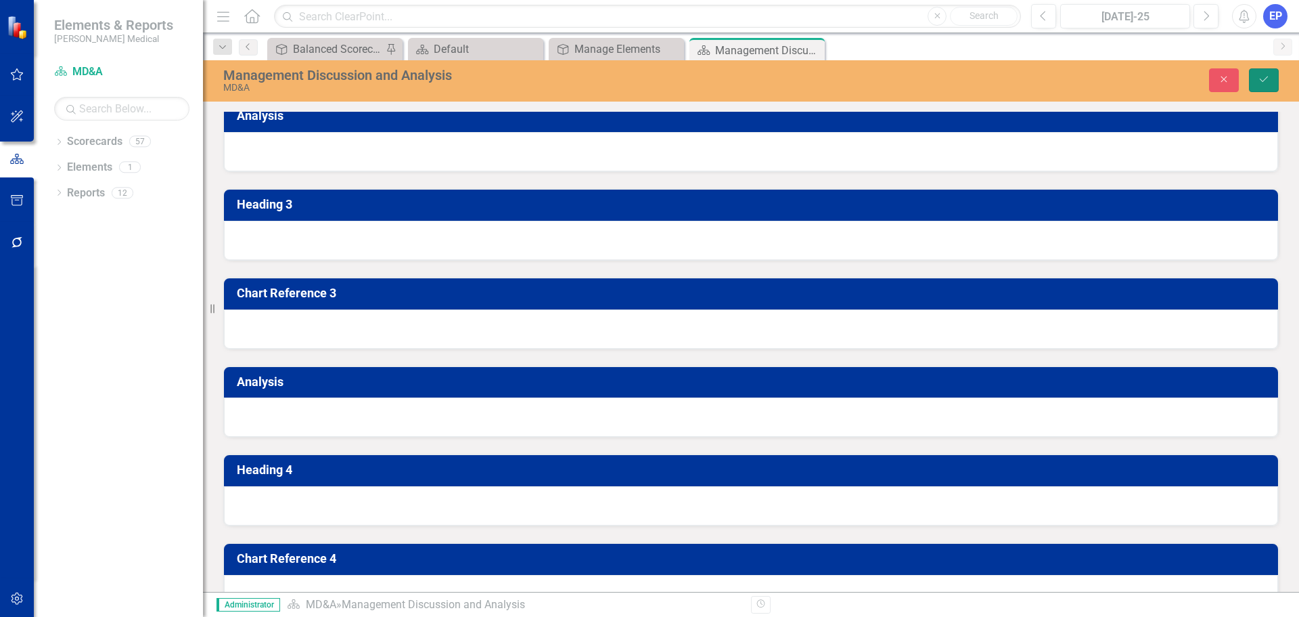
click at [1261, 87] on button "Save" at bounding box center [1264, 80] width 30 height 24
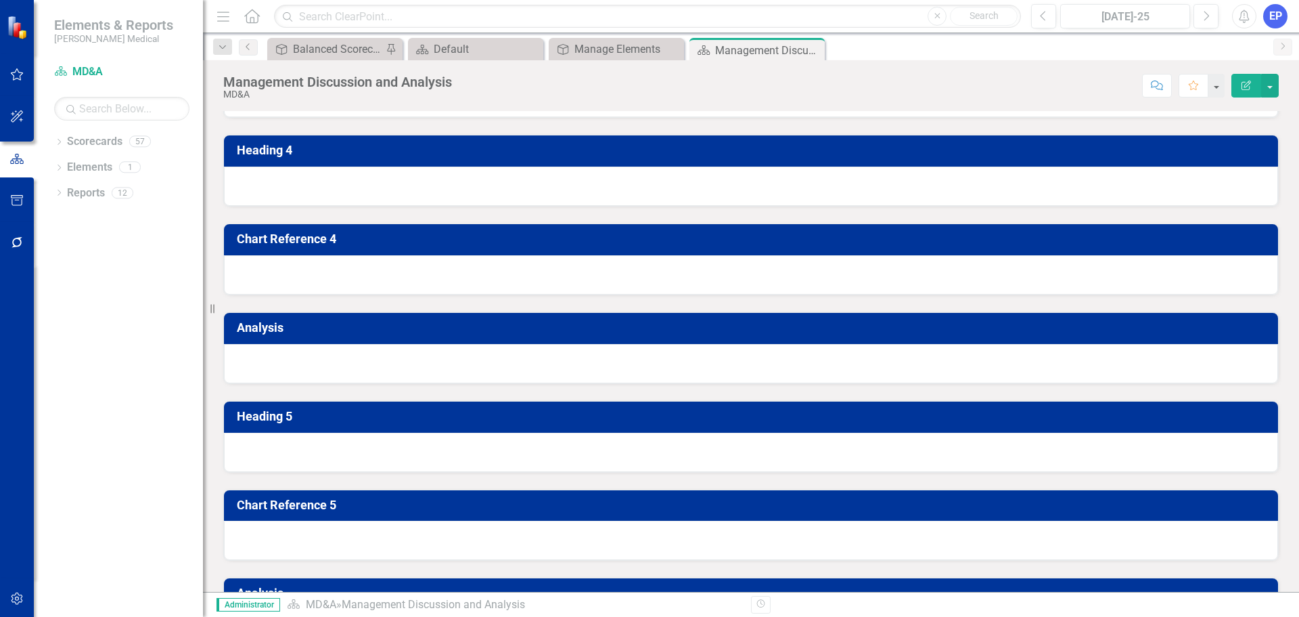
scroll to position [1895, 0]
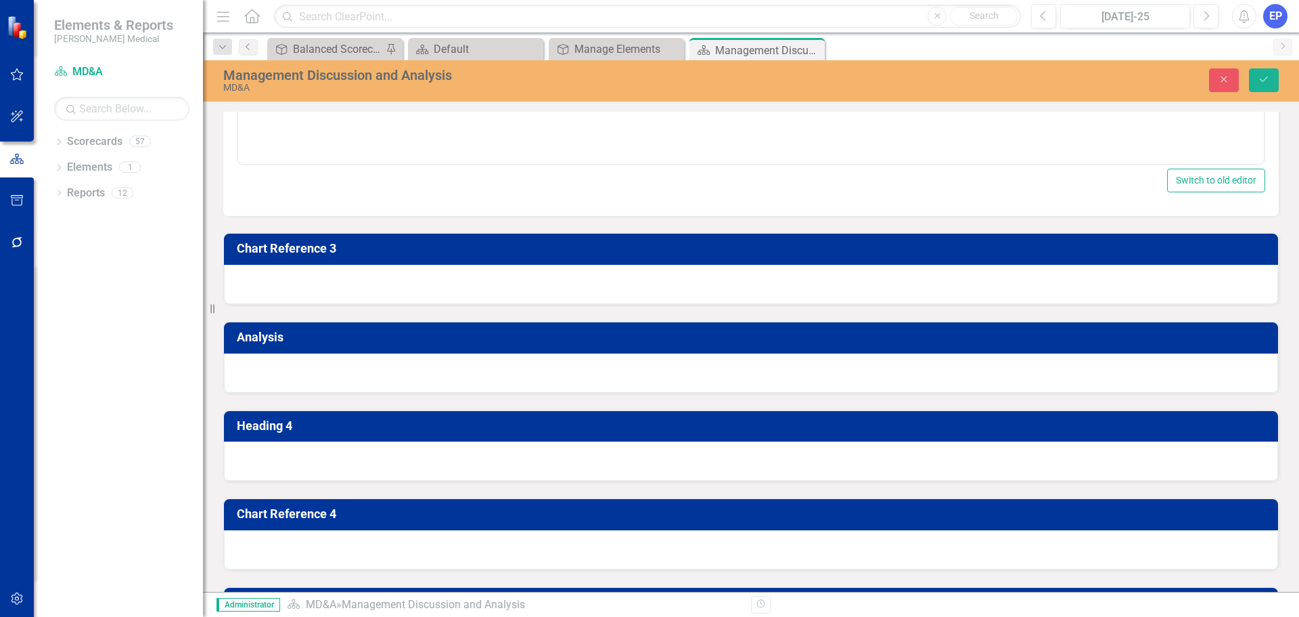
scroll to position [0, 0]
click at [307, 0] on body "Rich Text Area. Press ALT-0 for help." at bounding box center [751, 29] width 1026 height 203
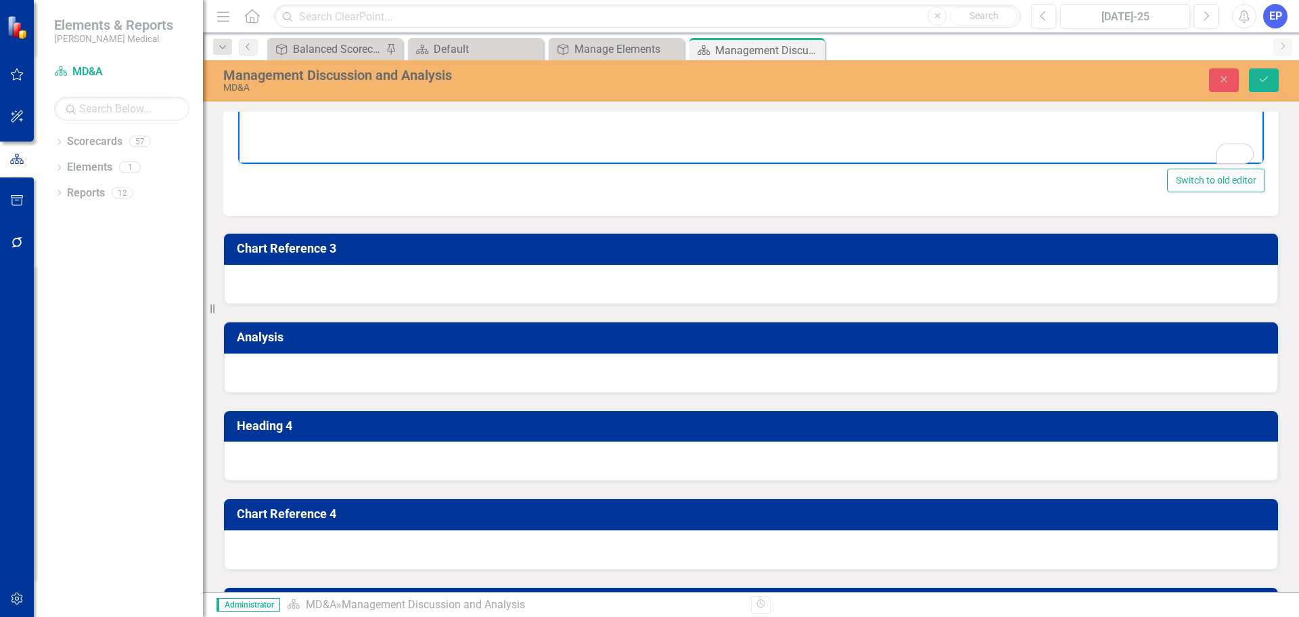
click at [622, 0] on body "To enrich screen reader interactions, please activate Accessibility in Grammarl…" at bounding box center [751, 29] width 1026 height 203
paste body "To enrich screen reader interactions, please activate Accessibility in Grammarl…"
drag, startPoint x: 445, startPoint y: -48, endPoint x: 210, endPoint y: -62, distance: 235.9
click at [238, 0] on html "[PERSON_NAME] – New Account Sales" at bounding box center [751, 29] width 1026 height 203
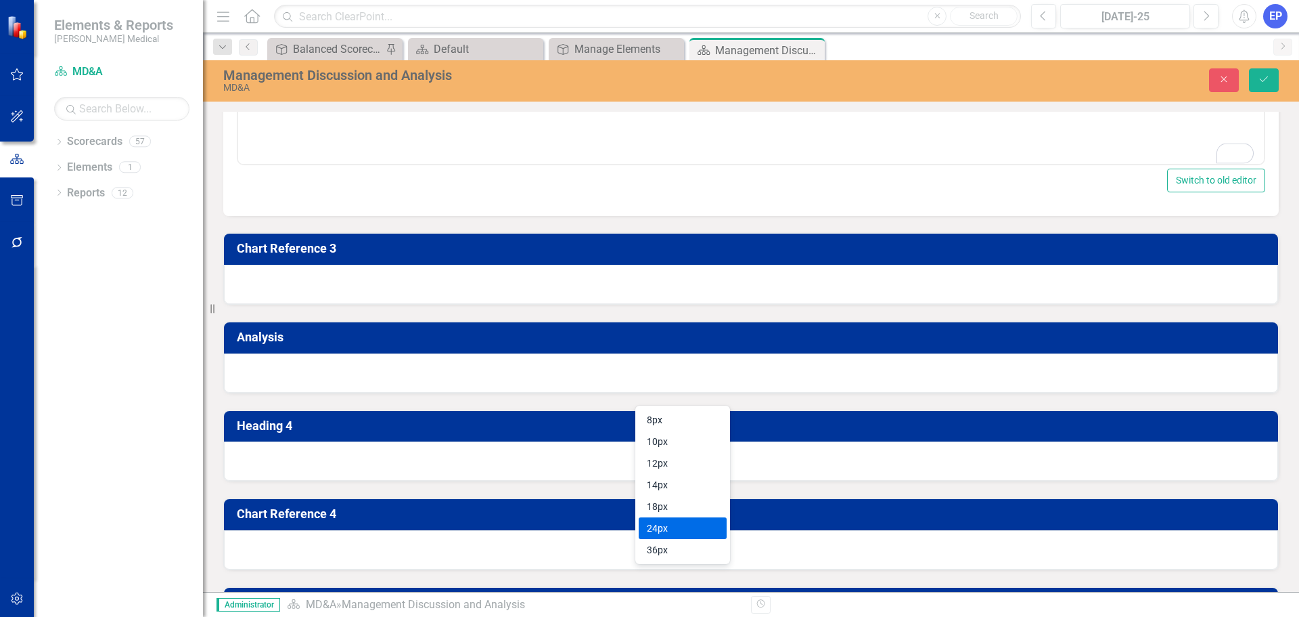
drag, startPoint x: 684, startPoint y: 524, endPoint x: 464, endPoint y: 99, distance: 478.0
click at [684, 524] on div "24px" at bounding box center [673, 528] width 53 height 16
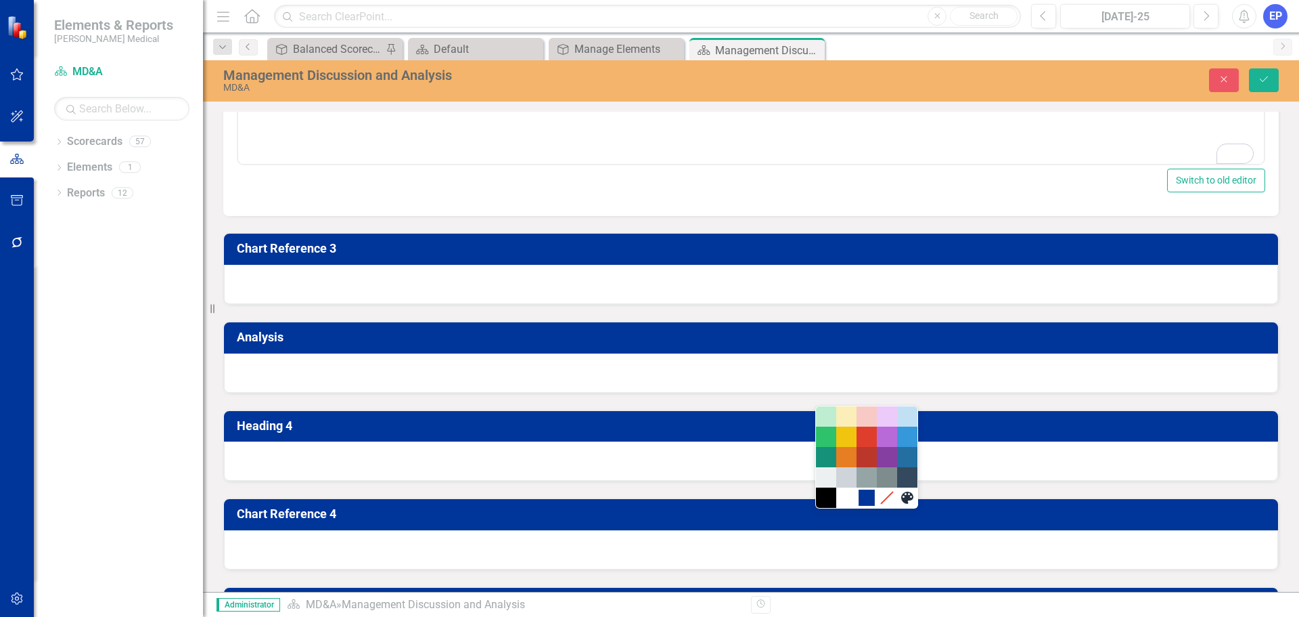
click at [867, 495] on div "#00359A" at bounding box center [867, 497] width 16 height 16
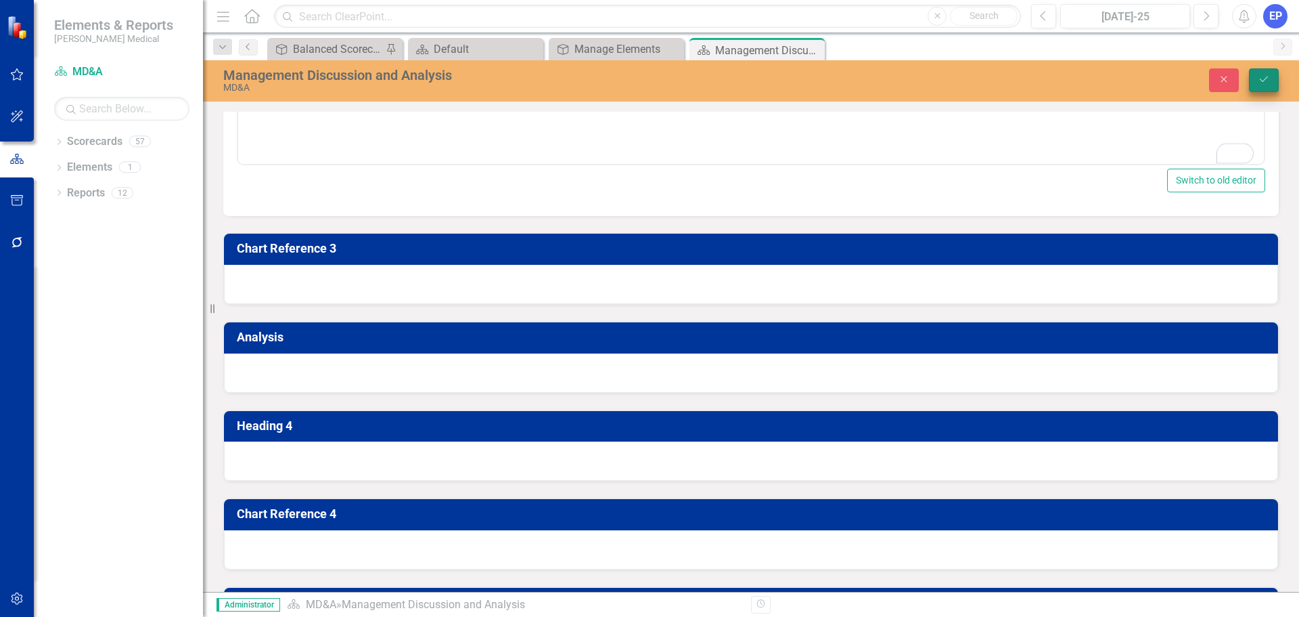
click at [1266, 81] on icon "Save" at bounding box center [1264, 78] width 12 height 9
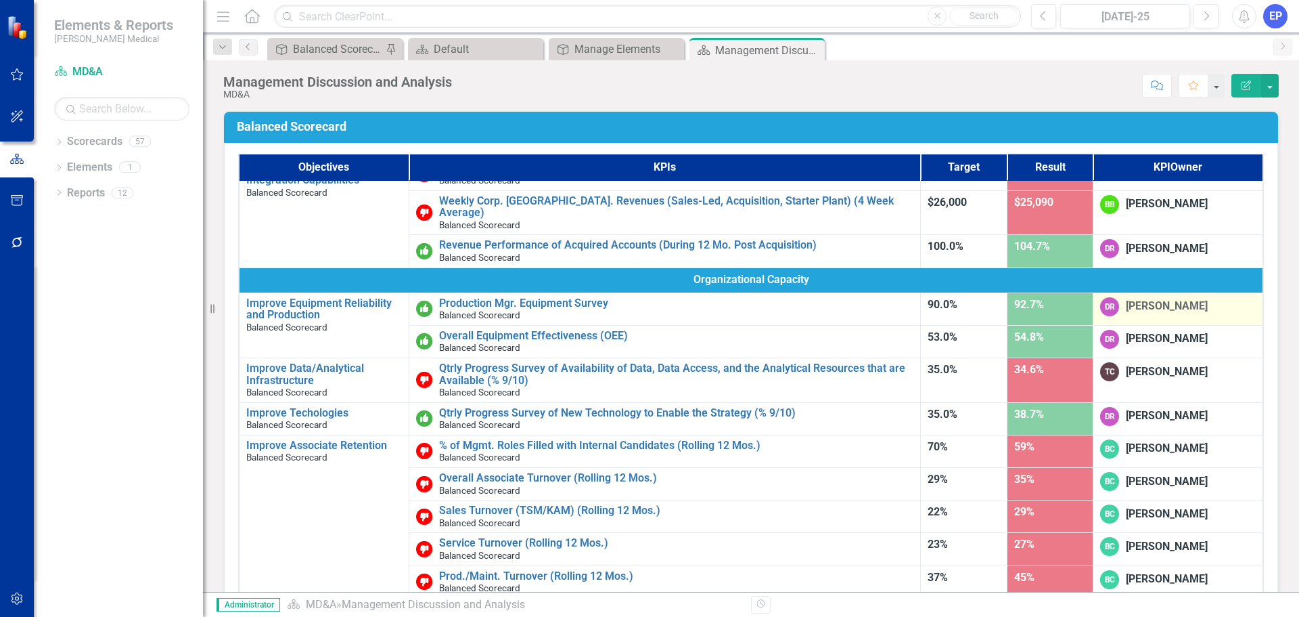
scroll to position [799, 0]
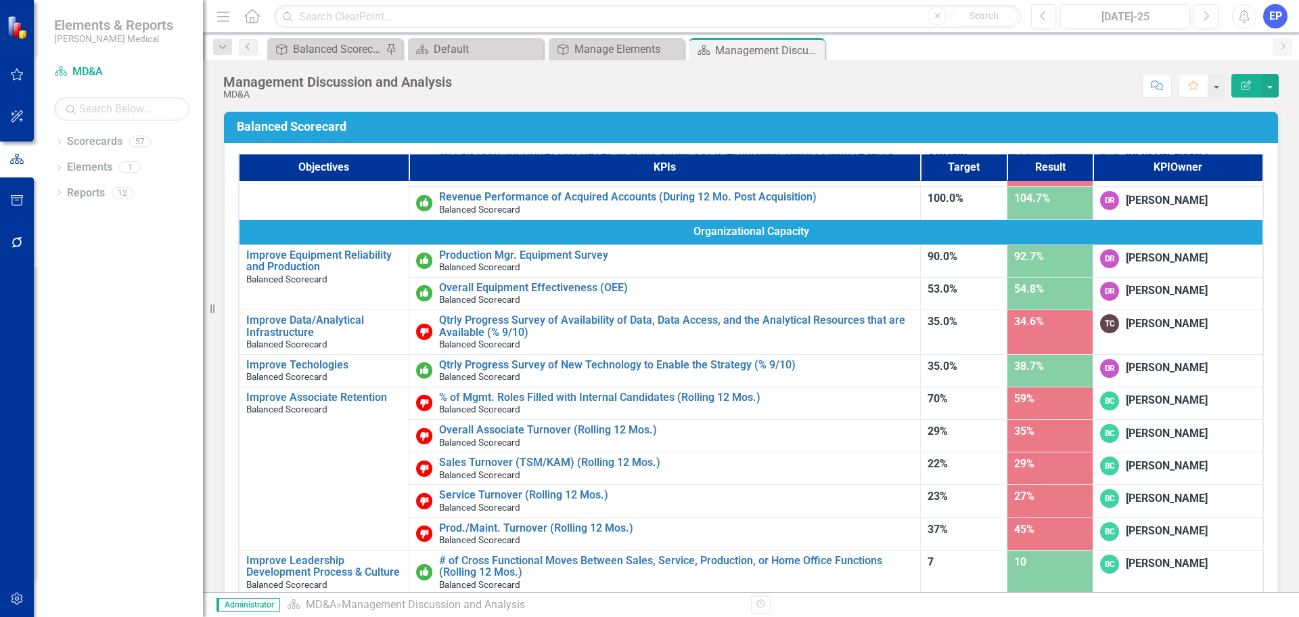
click at [1195, 131] on h3 "Balanced Scorecard" at bounding box center [753, 127] width 1033 height 14
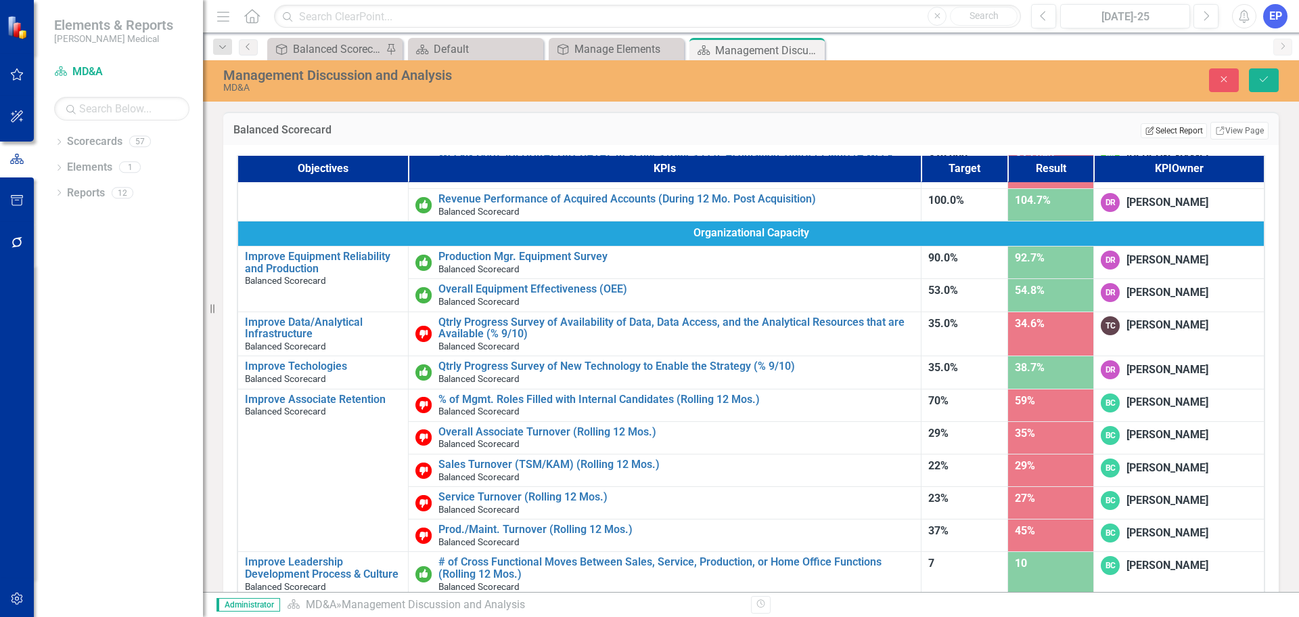
click at [1175, 131] on button "Edit Report Select Report" at bounding box center [1174, 130] width 66 height 15
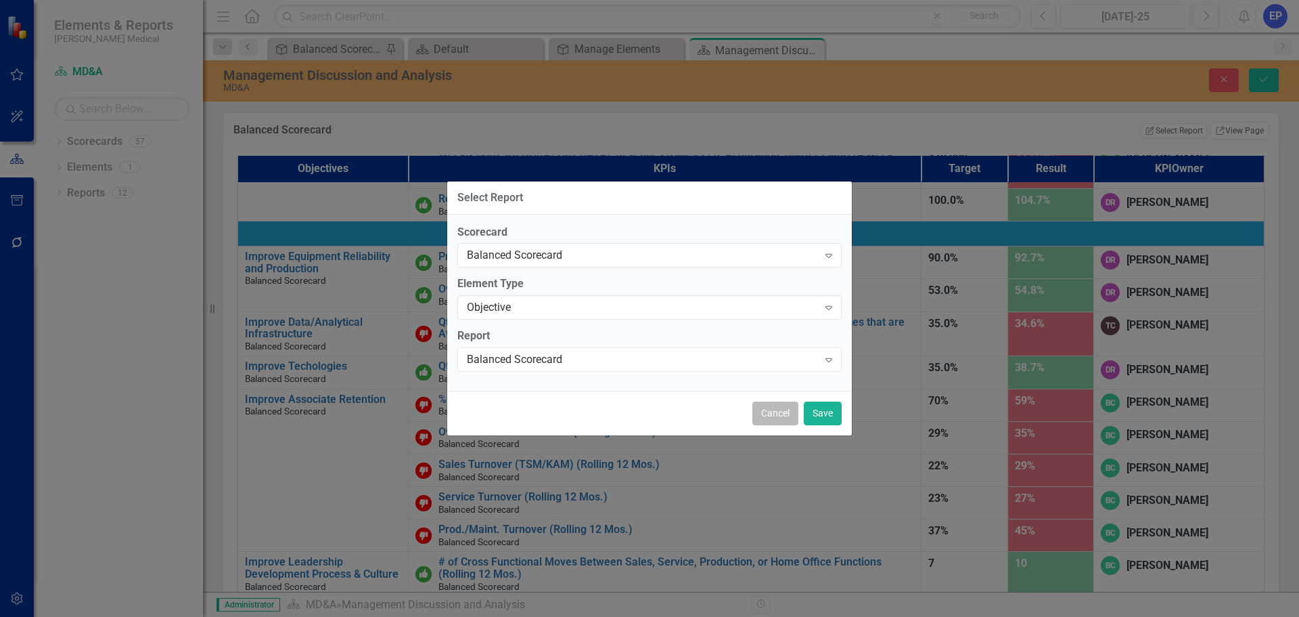
click at [774, 403] on button "Cancel" at bounding box center [776, 413] width 46 height 24
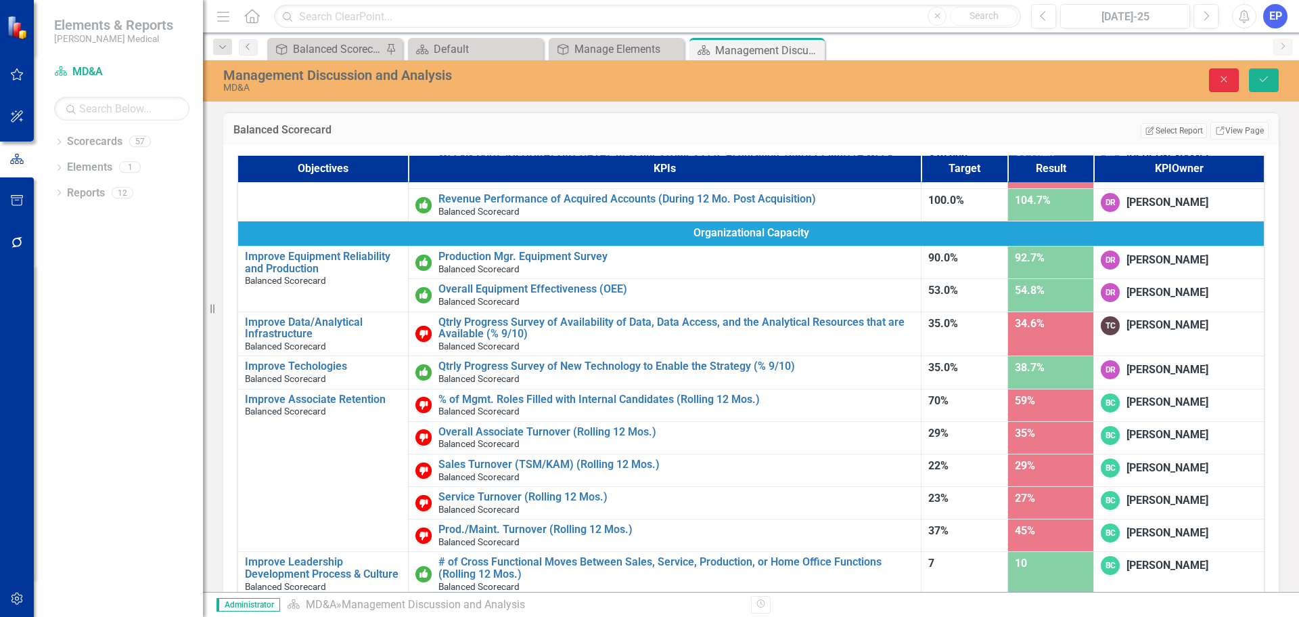
click at [1223, 76] on icon "Close" at bounding box center [1224, 78] width 12 height 9
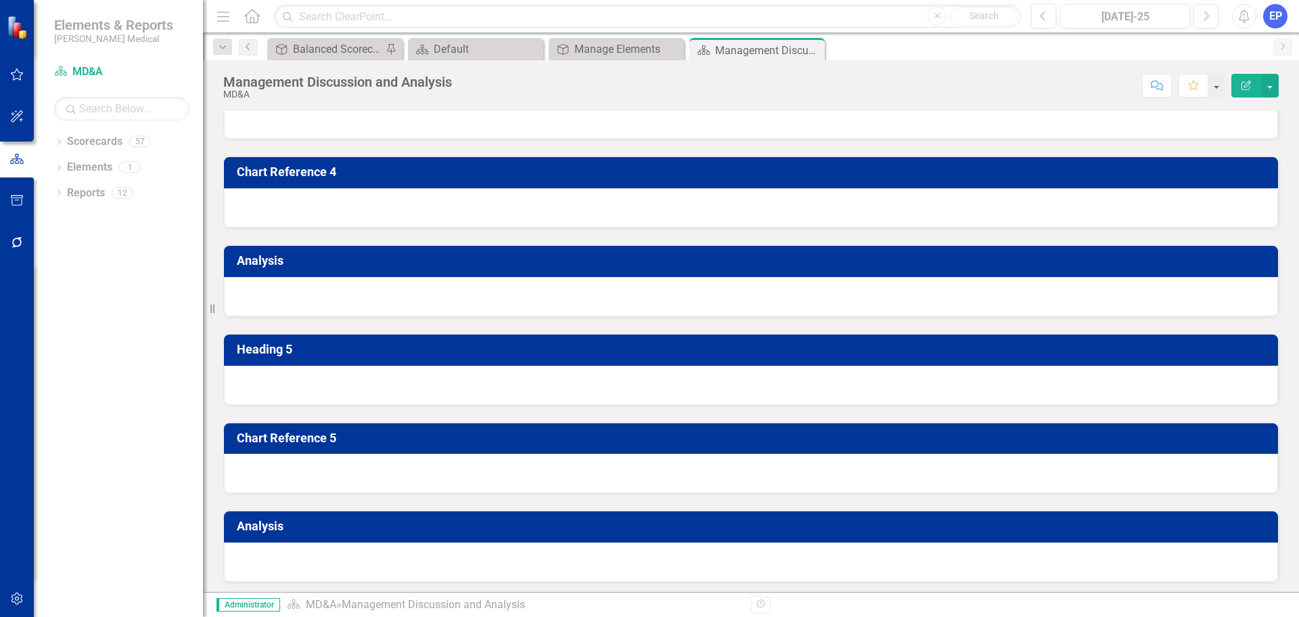
scroll to position [2030, 0]
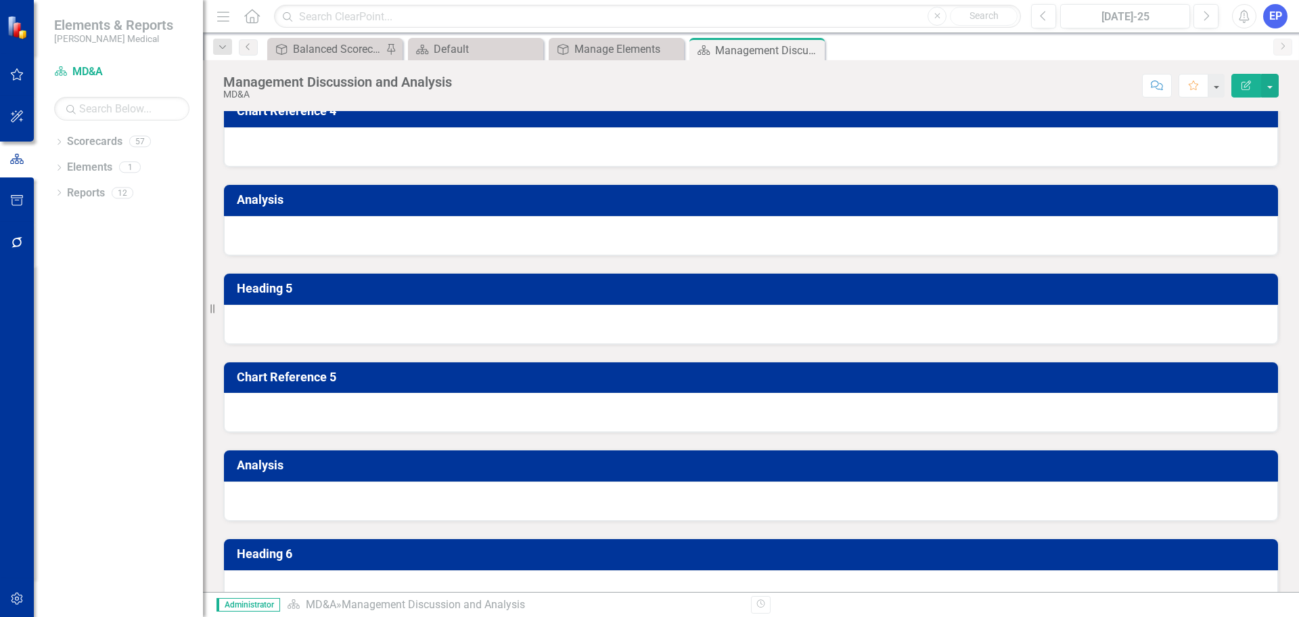
click at [448, 78] on div at bounding box center [751, 58] width 1054 height 39
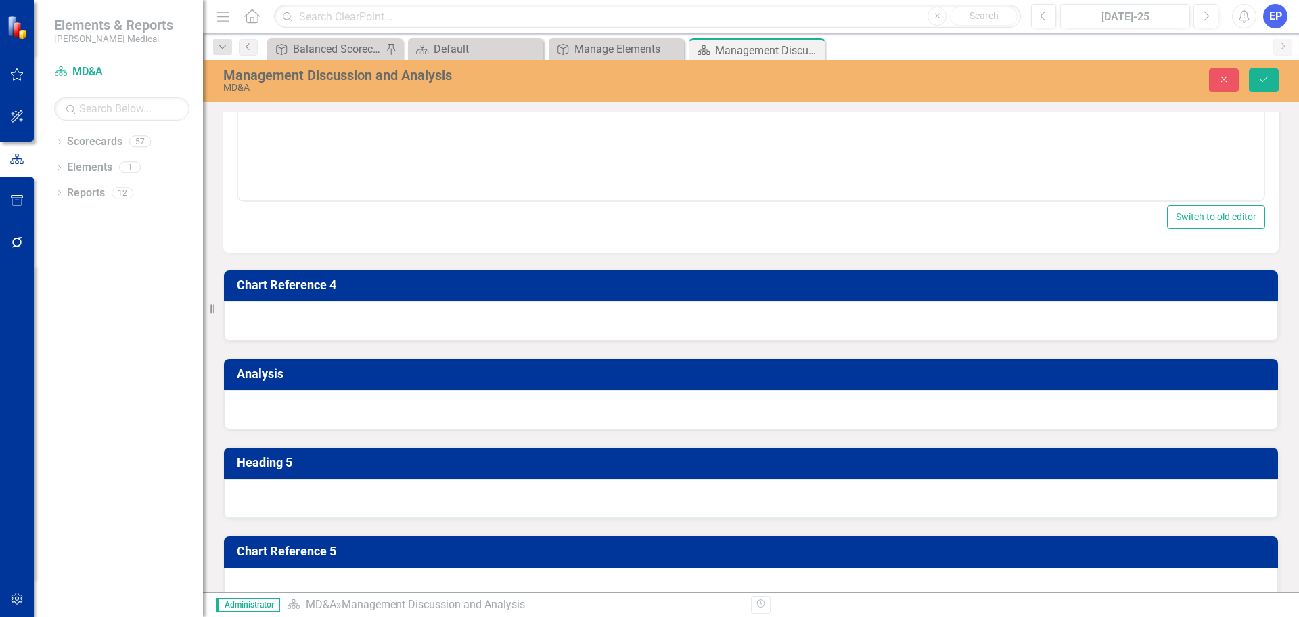
scroll to position [2166, 0]
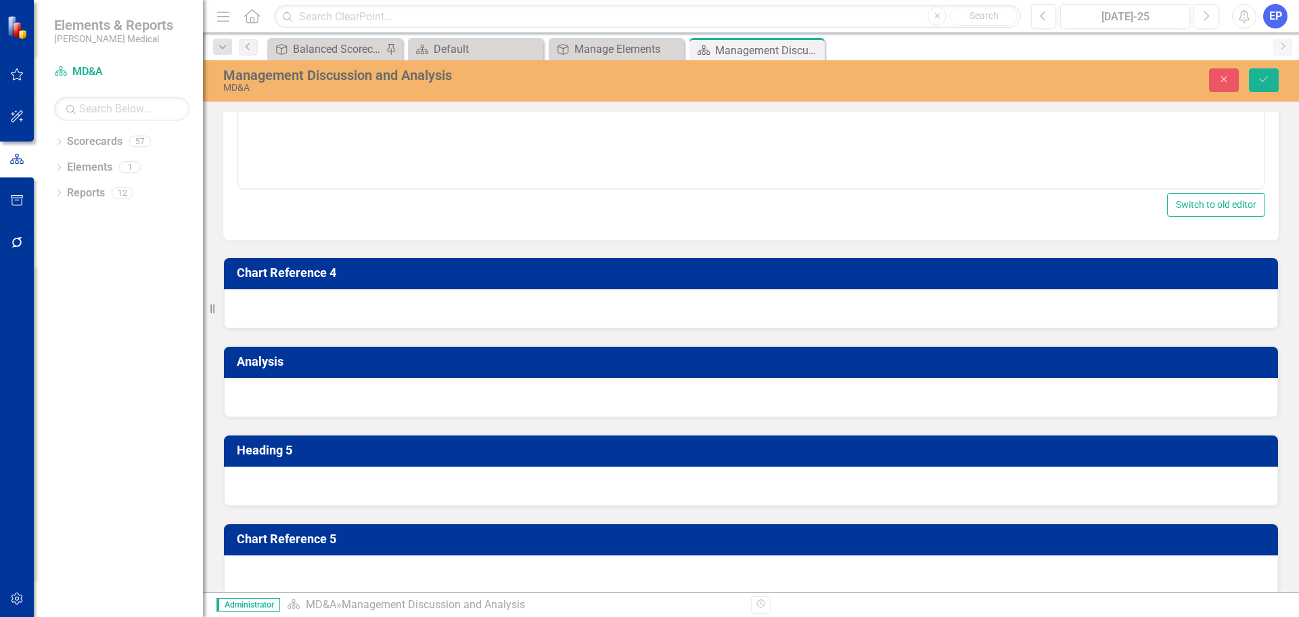
click at [422, 63] on body "Rich Text Area. Press ALT-0 for help." at bounding box center [751, 54] width 1026 height 203
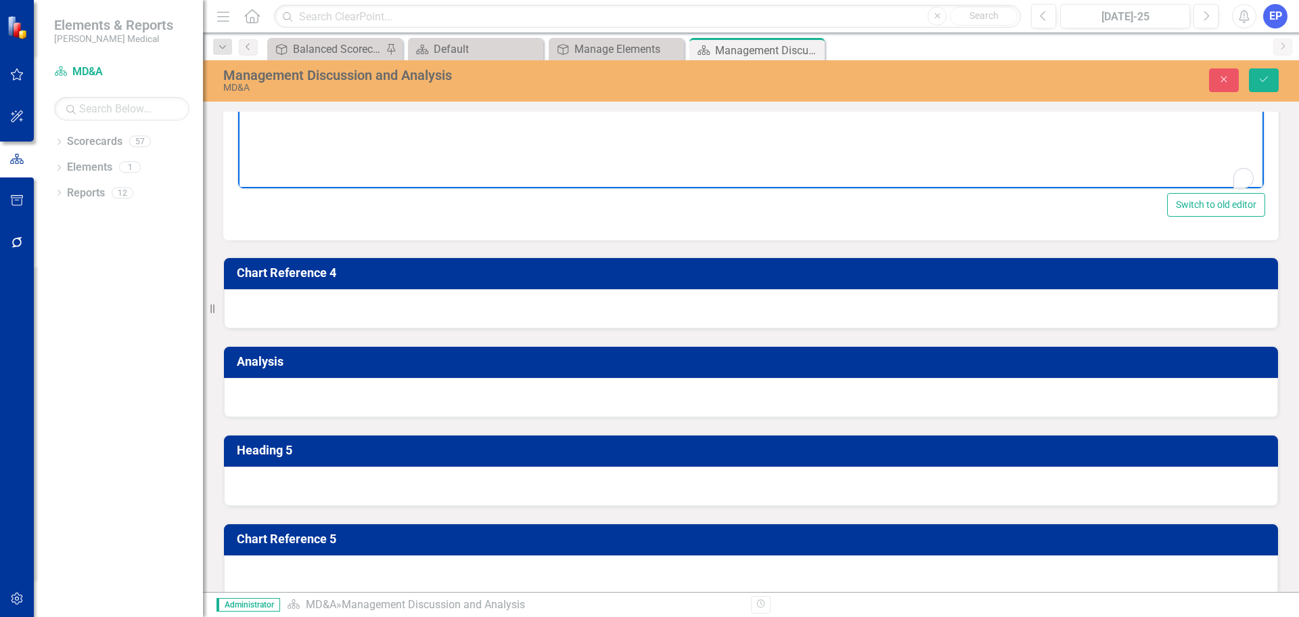
paste body "To enrich screen reader interactions, please activate Accessibility in Grammarl…"
drag, startPoint x: 455, startPoint y: -28, endPoint x: 204, endPoint y: -39, distance: 251.3
click at [238, 0] on html "[PERSON_NAME] – Existing Account Revenue" at bounding box center [751, 54] width 1026 height 203
drag, startPoint x: 348, startPoint y: 424, endPoint x: 213, endPoint y: 1, distance: 443.9
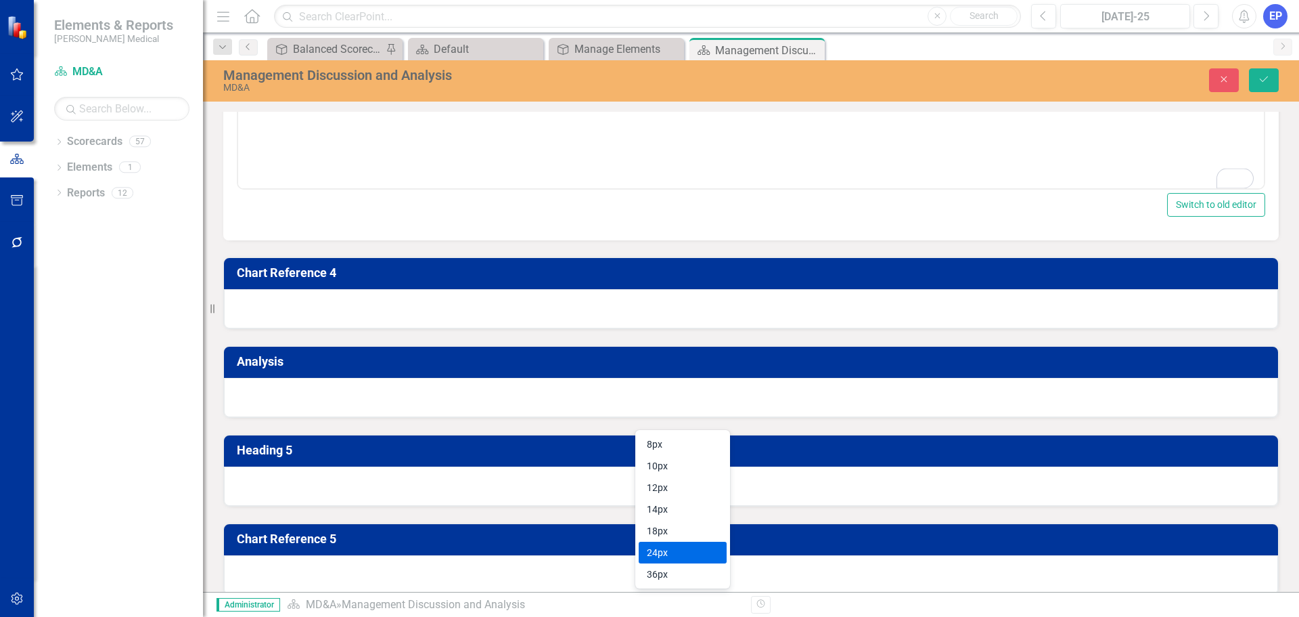
drag, startPoint x: 666, startPoint y: 545, endPoint x: 450, endPoint y: 82, distance: 511.4
click at [666, 545] on div "24px" at bounding box center [673, 552] width 53 height 16
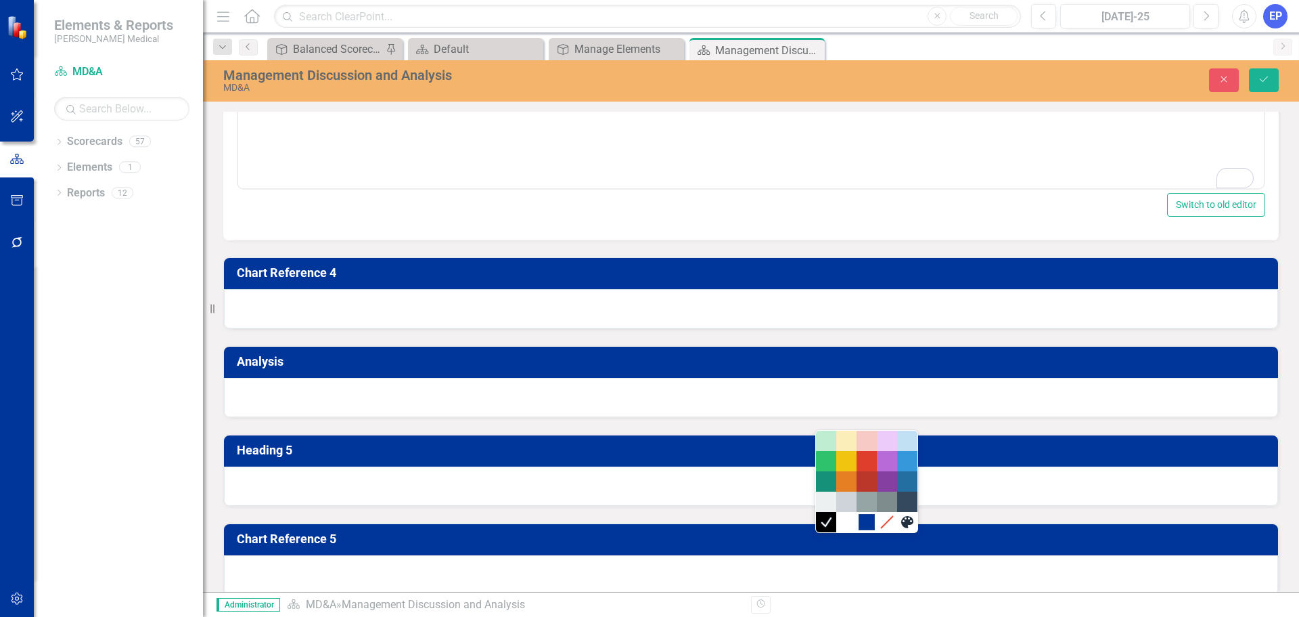
click at [873, 520] on div "#00359A" at bounding box center [867, 522] width 16 height 16
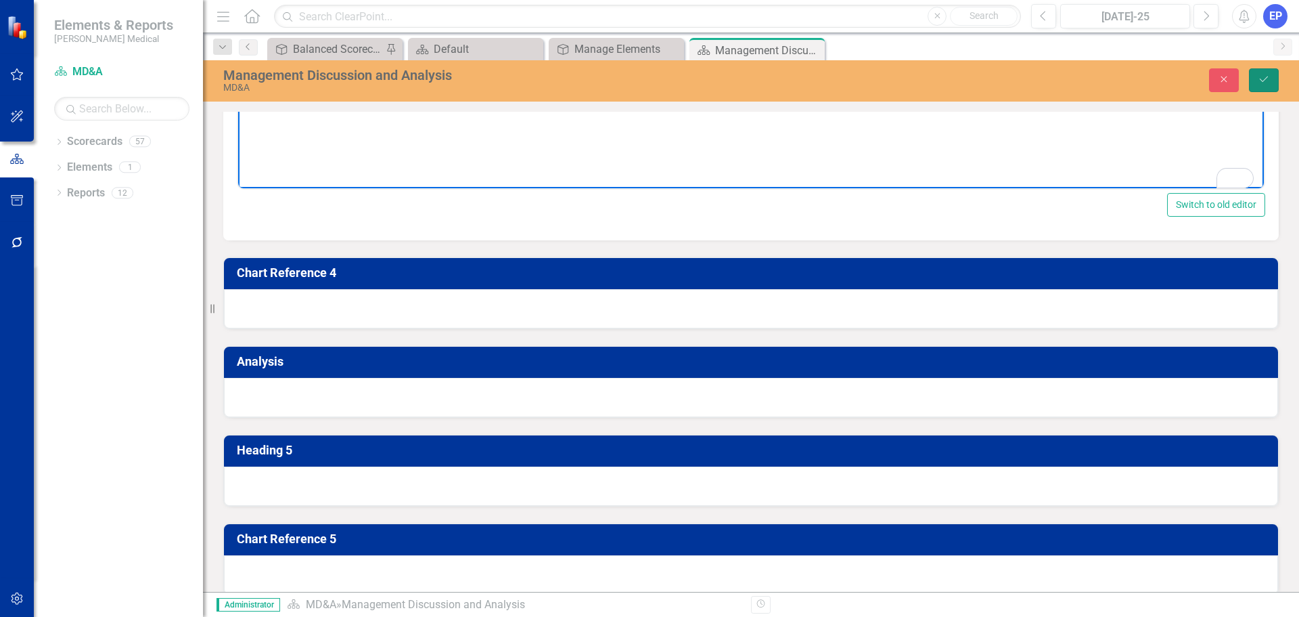
click at [1264, 82] on icon "Save" at bounding box center [1264, 78] width 12 height 9
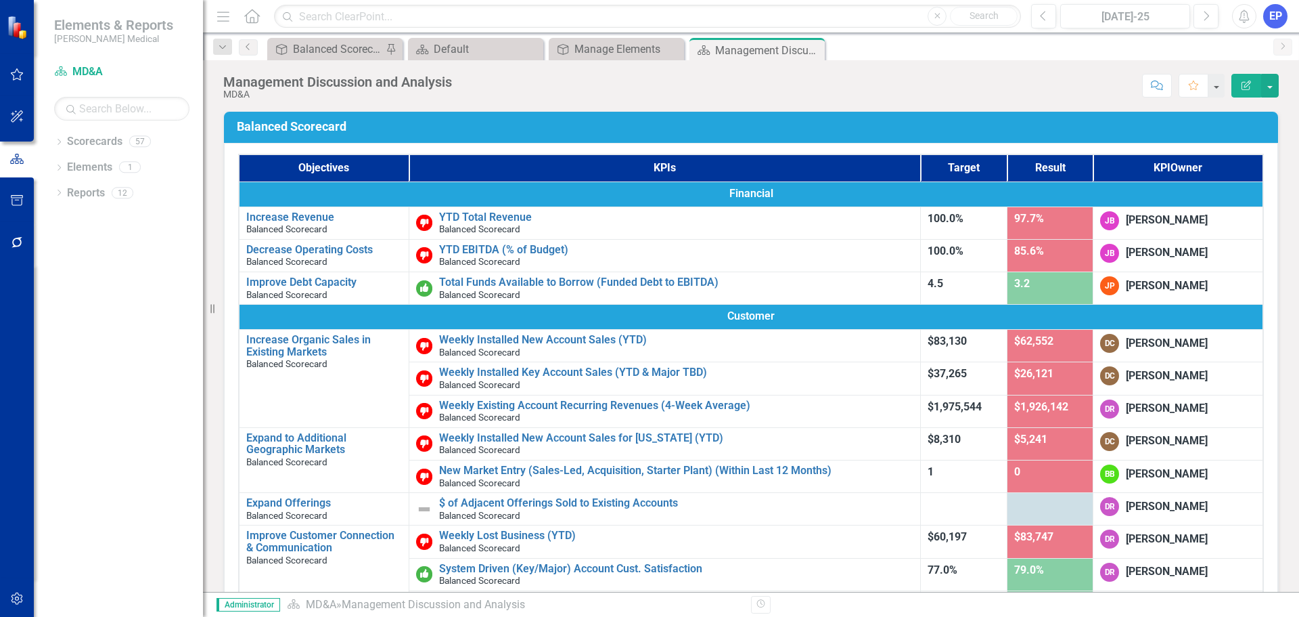
scroll to position [338, 0]
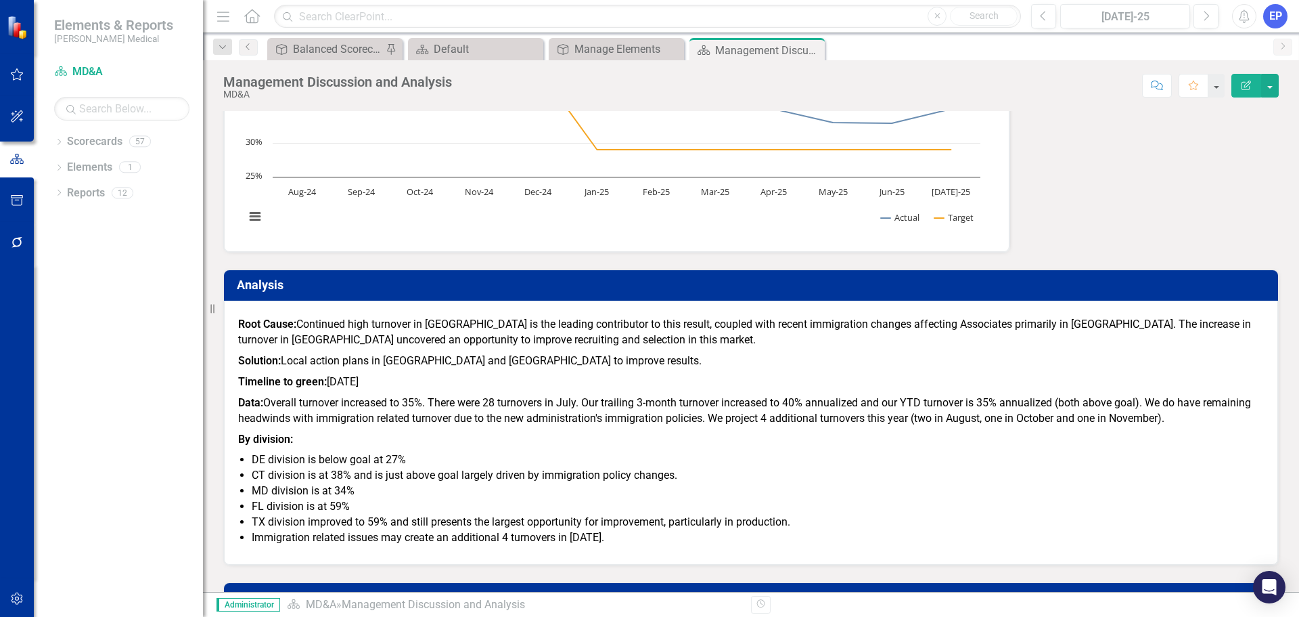
scroll to position [1139, 0]
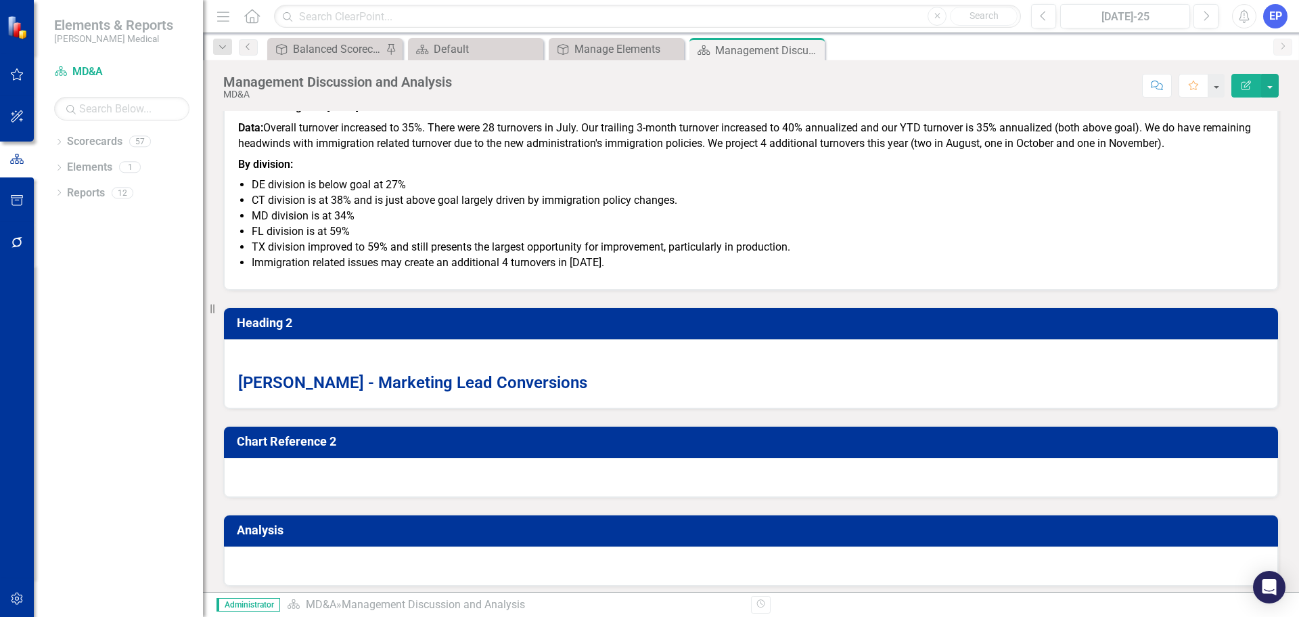
click at [1241, 93] on button "Edit Report" at bounding box center [1247, 86] width 30 height 24
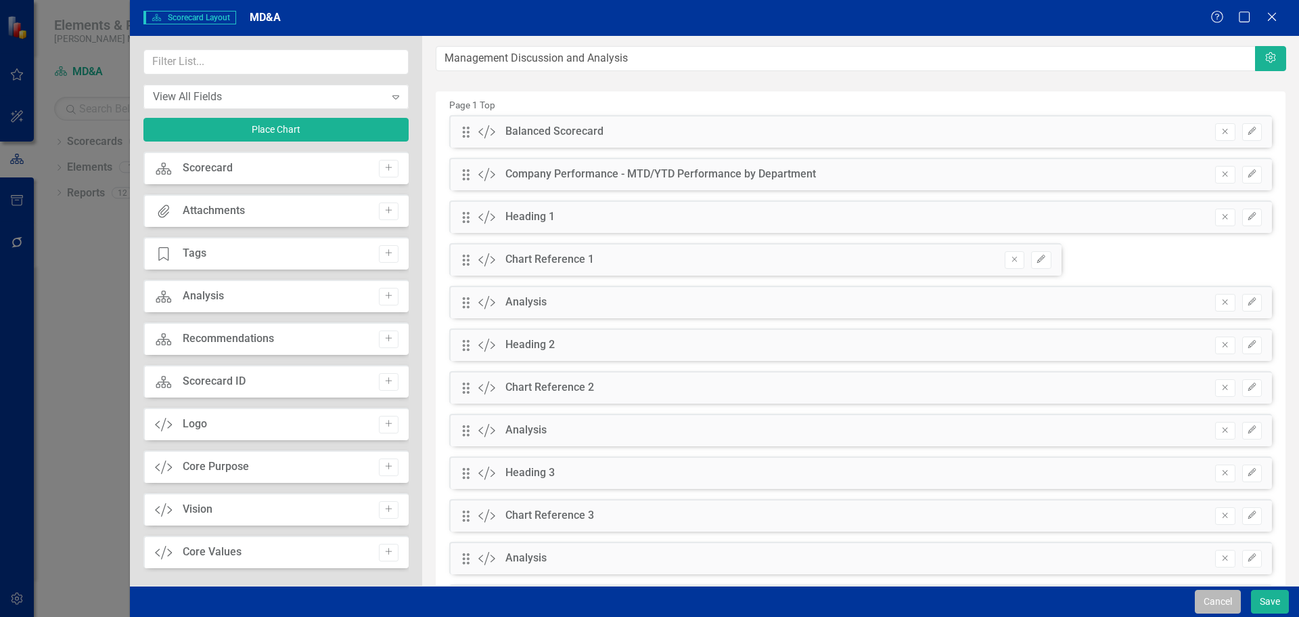
click at [1207, 604] on button "Cancel" at bounding box center [1218, 601] width 46 height 24
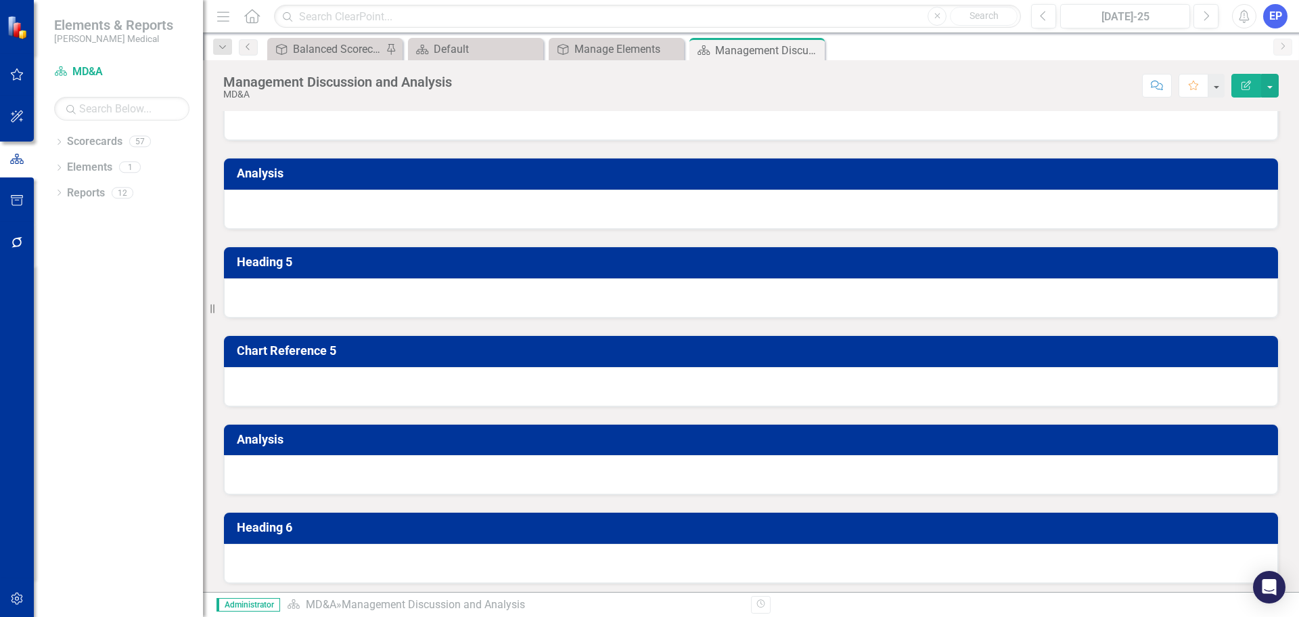
scroll to position [2222, 0]
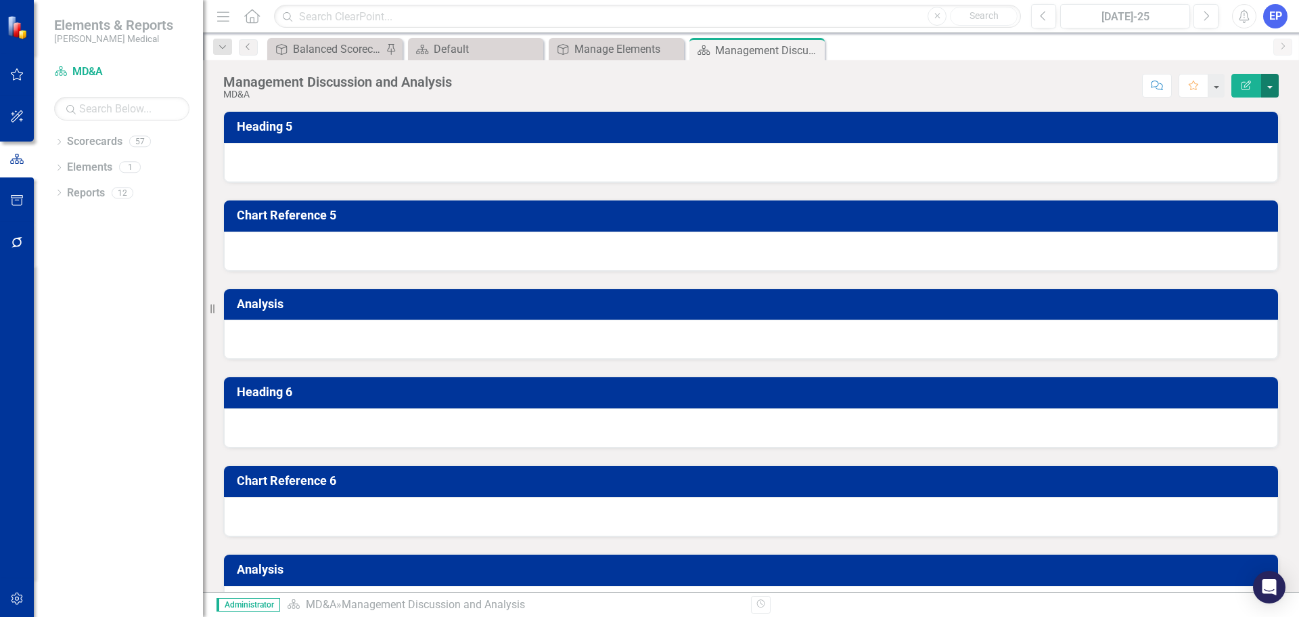
click at [1276, 89] on button "button" at bounding box center [1271, 86] width 18 height 24
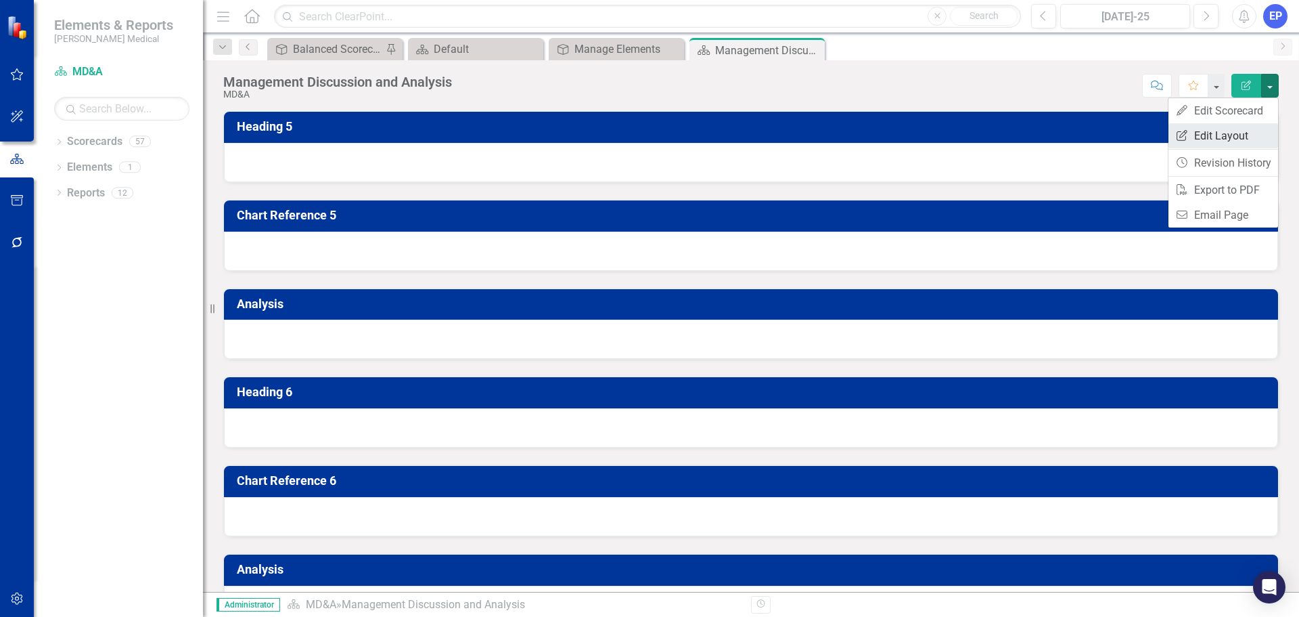
click at [1242, 135] on link "Edit Report Edit Layout" at bounding box center [1224, 135] width 110 height 25
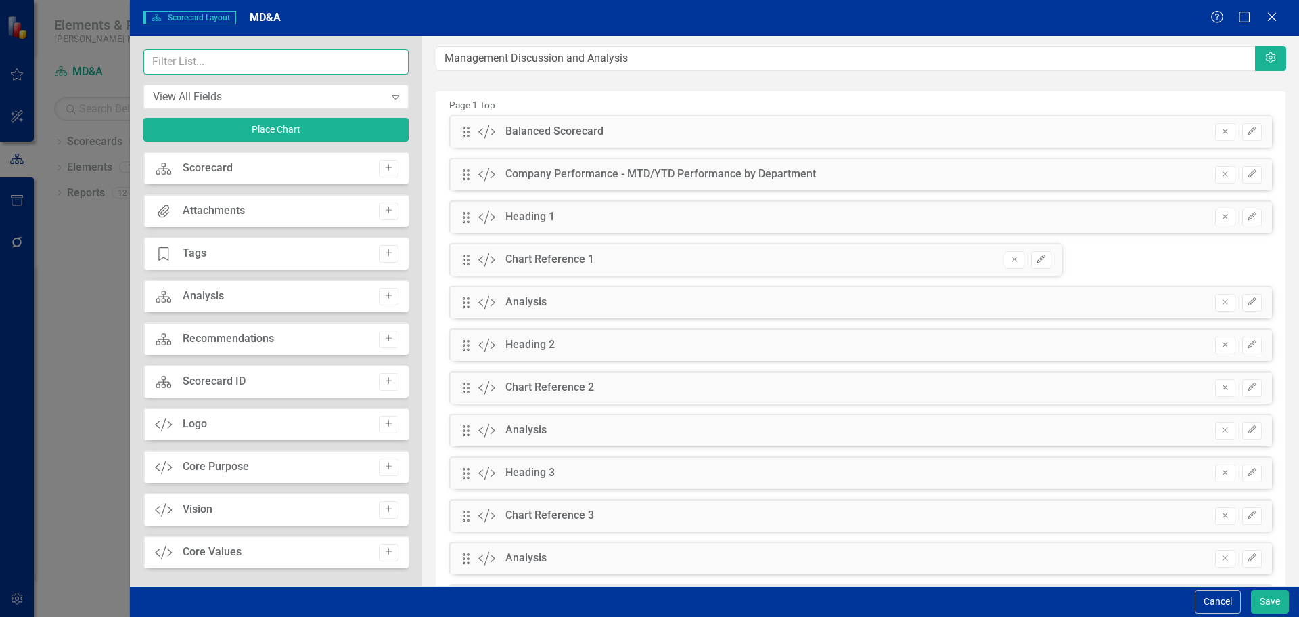
click at [298, 59] on input "text" at bounding box center [275, 61] width 265 height 25
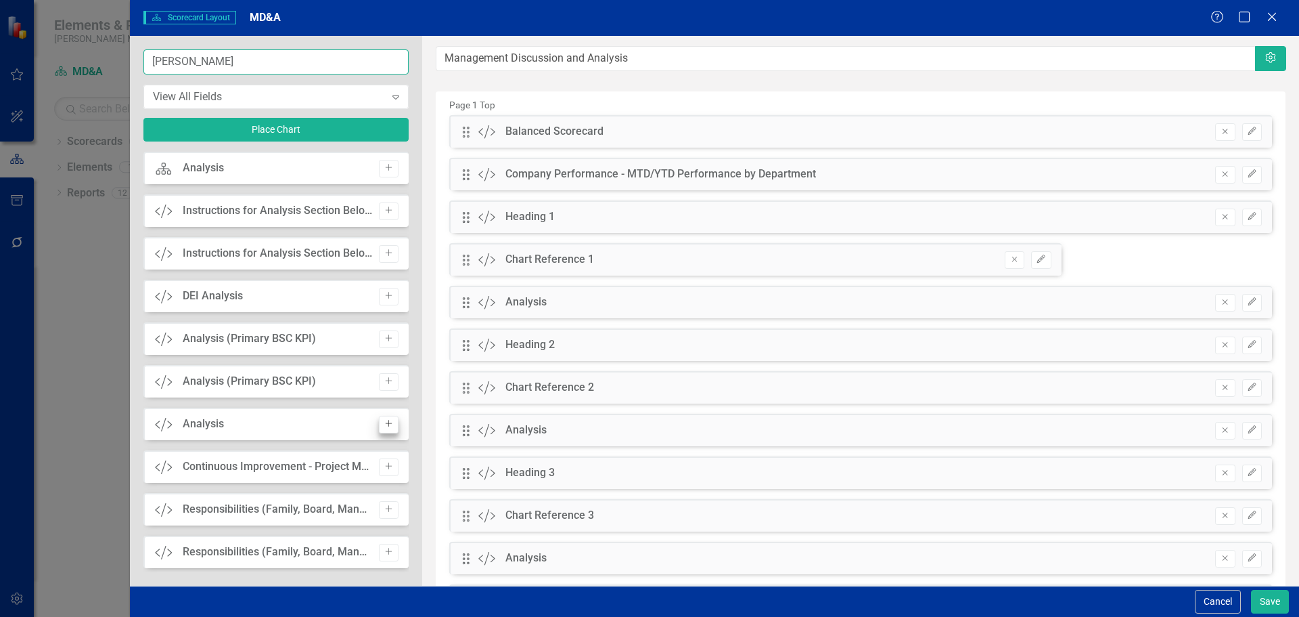
type input "[PERSON_NAME]"
click at [387, 417] on button "Add" at bounding box center [389, 425] width 20 height 18
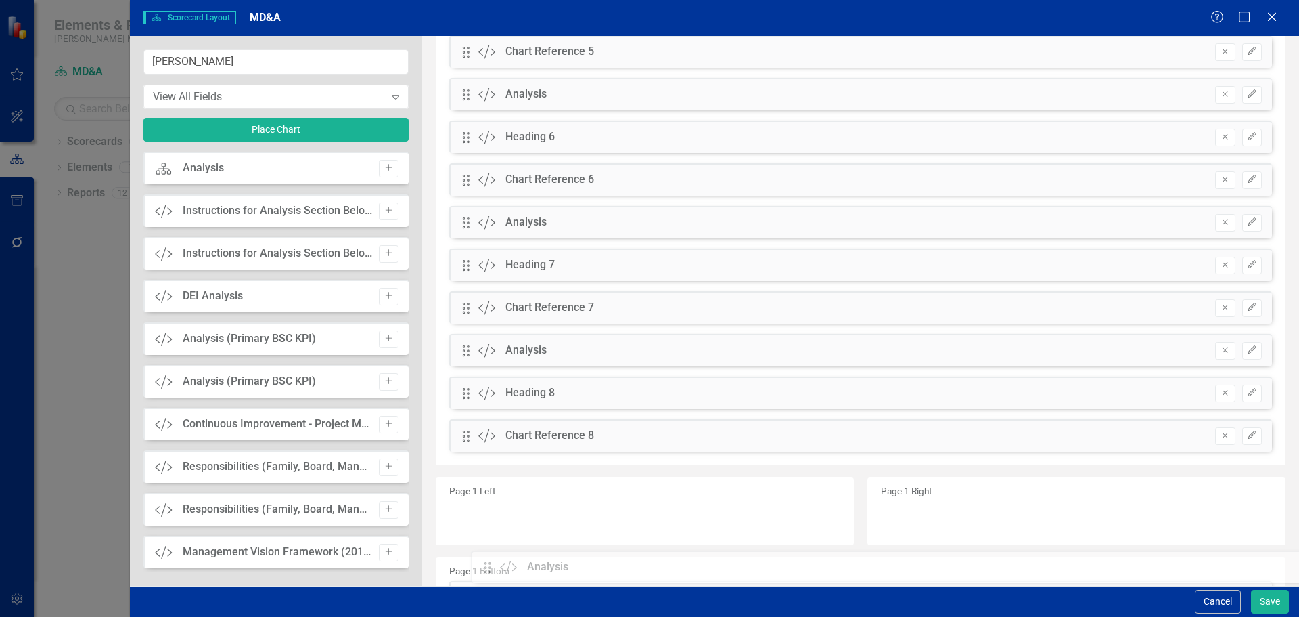
scroll to position [799, 0]
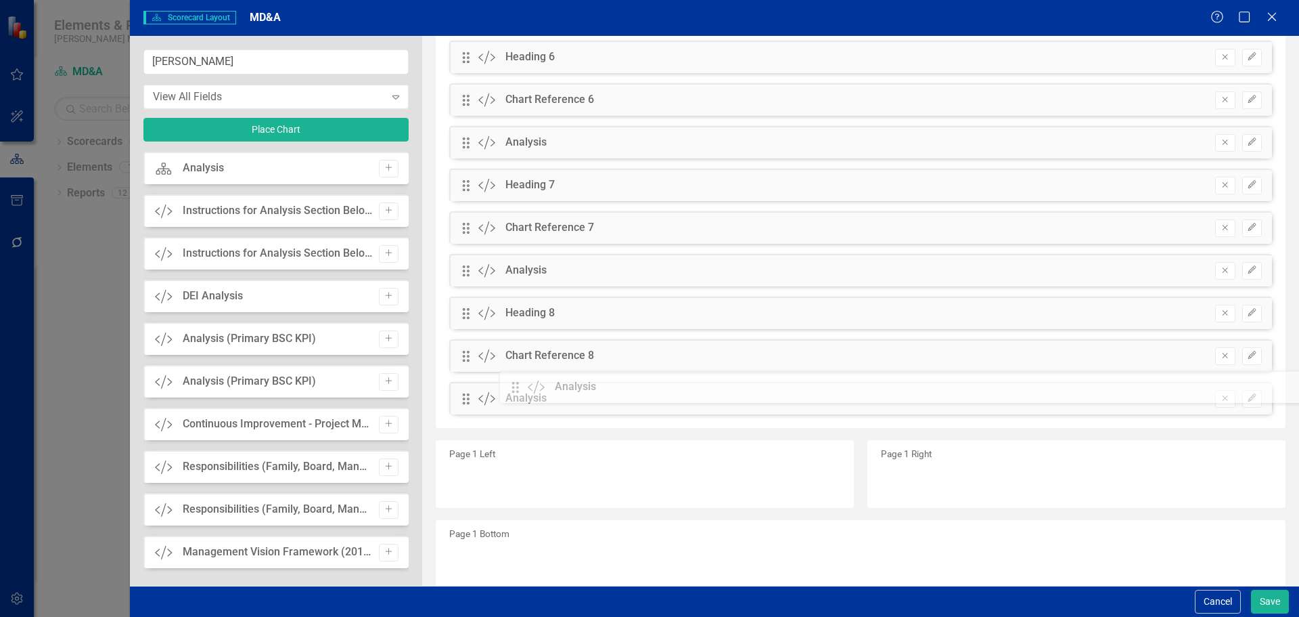
drag, startPoint x: 470, startPoint y: 133, endPoint x: 531, endPoint y: 392, distance: 266.3
click at [1263, 600] on button "Save" at bounding box center [1270, 601] width 38 height 24
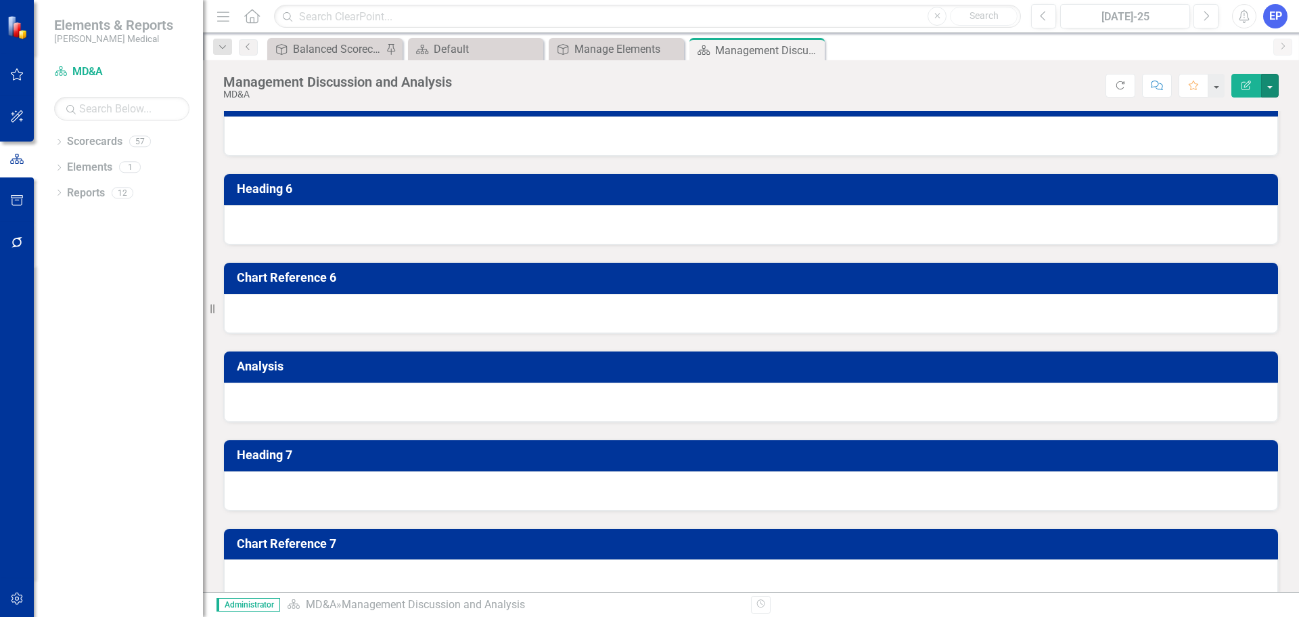
scroll to position [2357, 0]
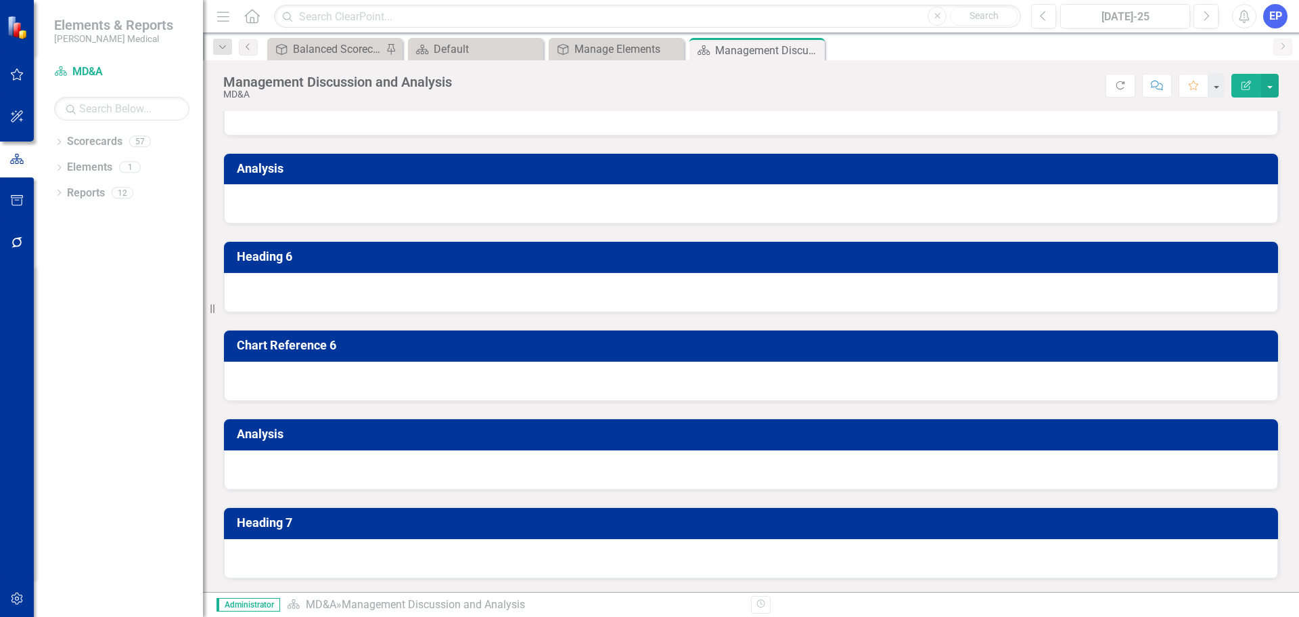
click at [403, 47] on div at bounding box center [751, 26] width 1054 height 39
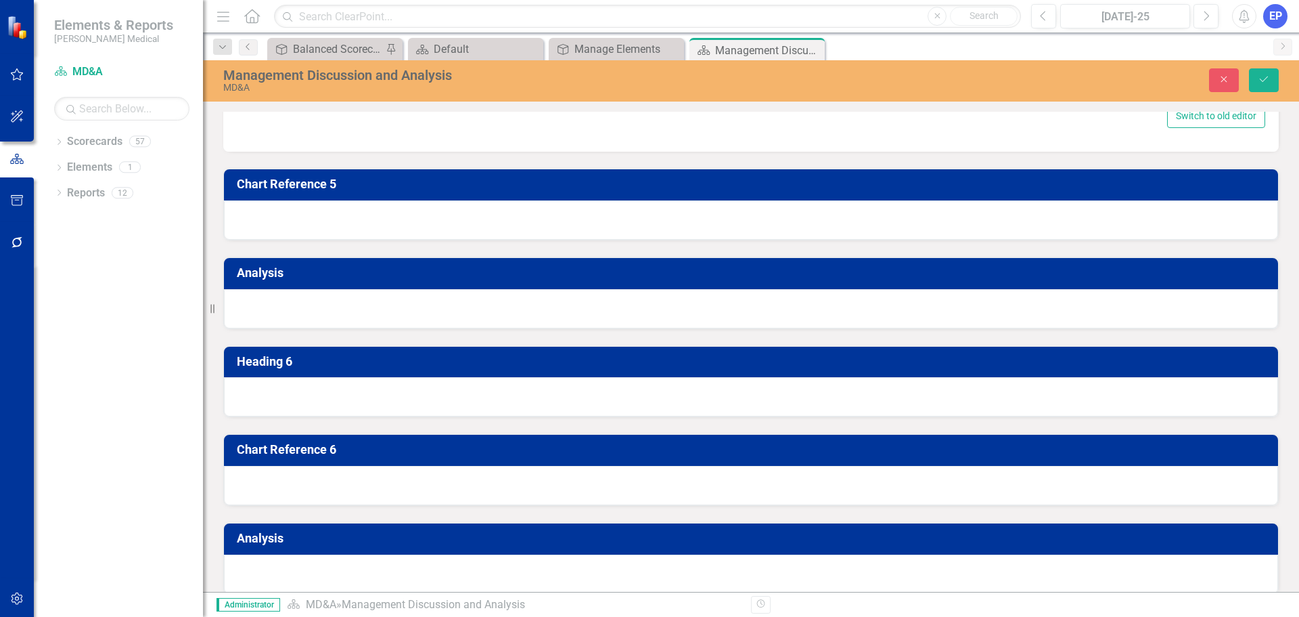
click at [409, 101] on div "Loading... One Moment Please" at bounding box center [751, 60] width 1029 height 81
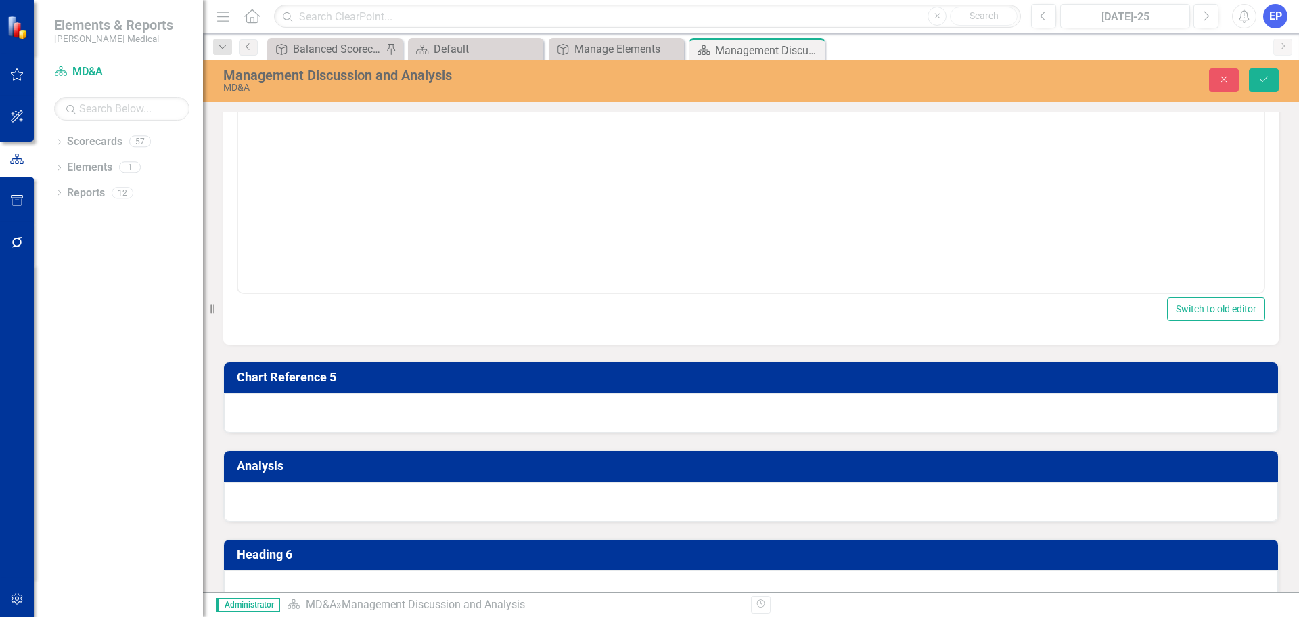
scroll to position [0, 0]
click at [422, 68] on p "Rich Text Area. Press ALT-0 for help." at bounding box center [751, 67] width 1019 height 16
paste body "To enrich screen reader interactions, please activate Accessibility in Grammarl…"
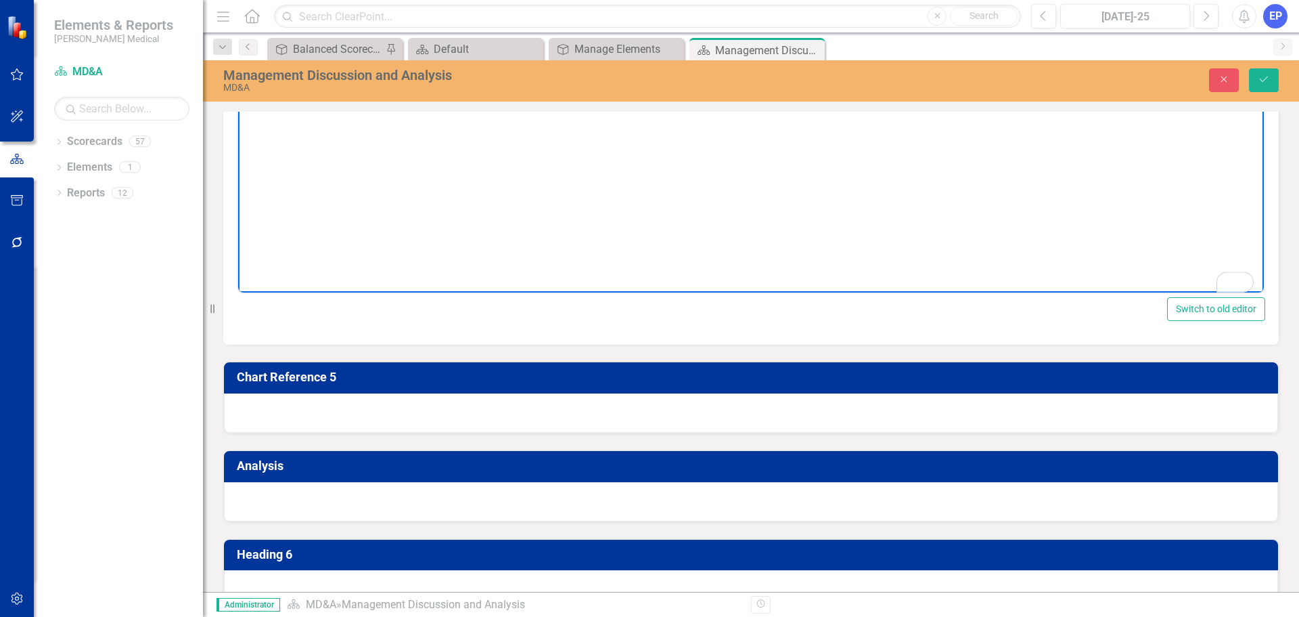
drag, startPoint x: 351, startPoint y: 68, endPoint x: 307, endPoint y: 56, distance: 45.5
click at [238, 65] on html "[PERSON_NAME] - Pieces Per Associate Hour" at bounding box center [751, 156] width 1026 height 203
click at [343, 49] on icon "Bold" at bounding box center [346, 40] width 16 height 16
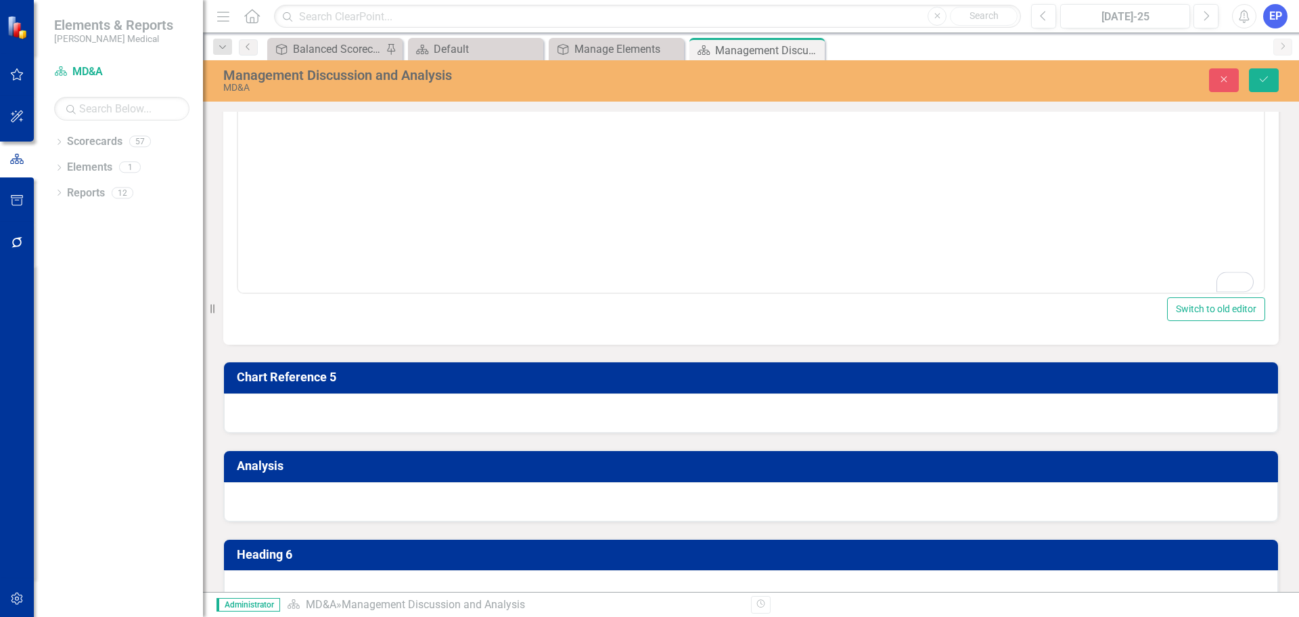
click at [659, 50] on button "16px" at bounding box center [680, 40] width 88 height 19
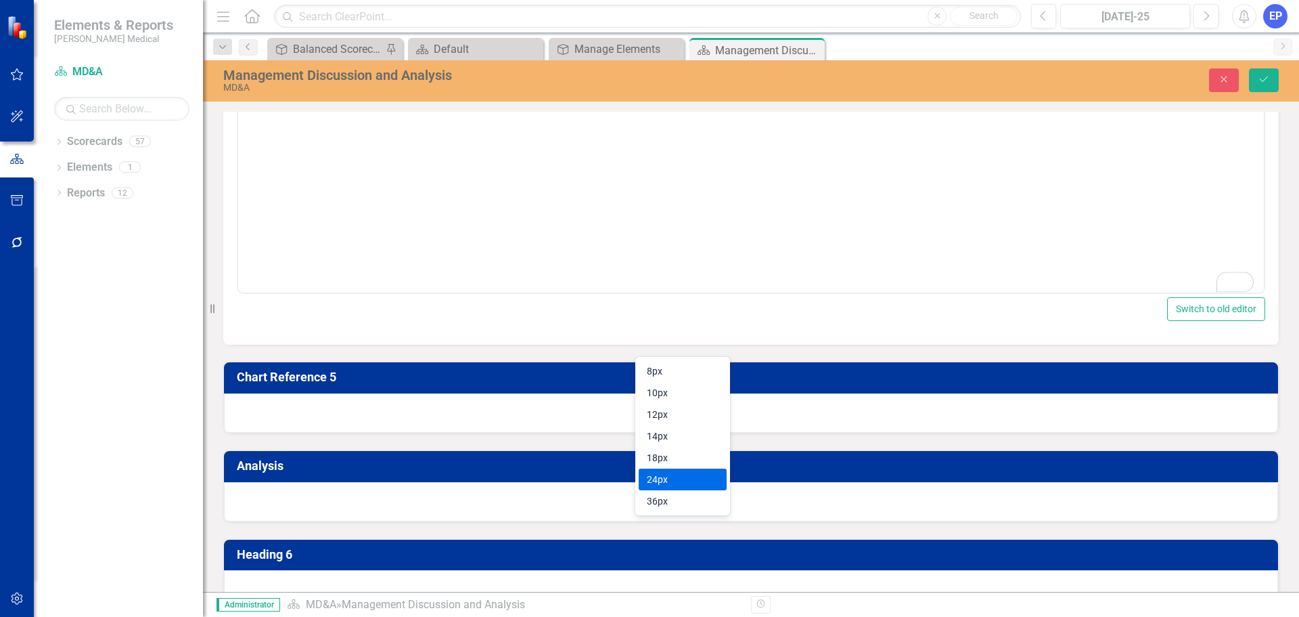
click at [665, 478] on div "24px" at bounding box center [673, 479] width 53 height 16
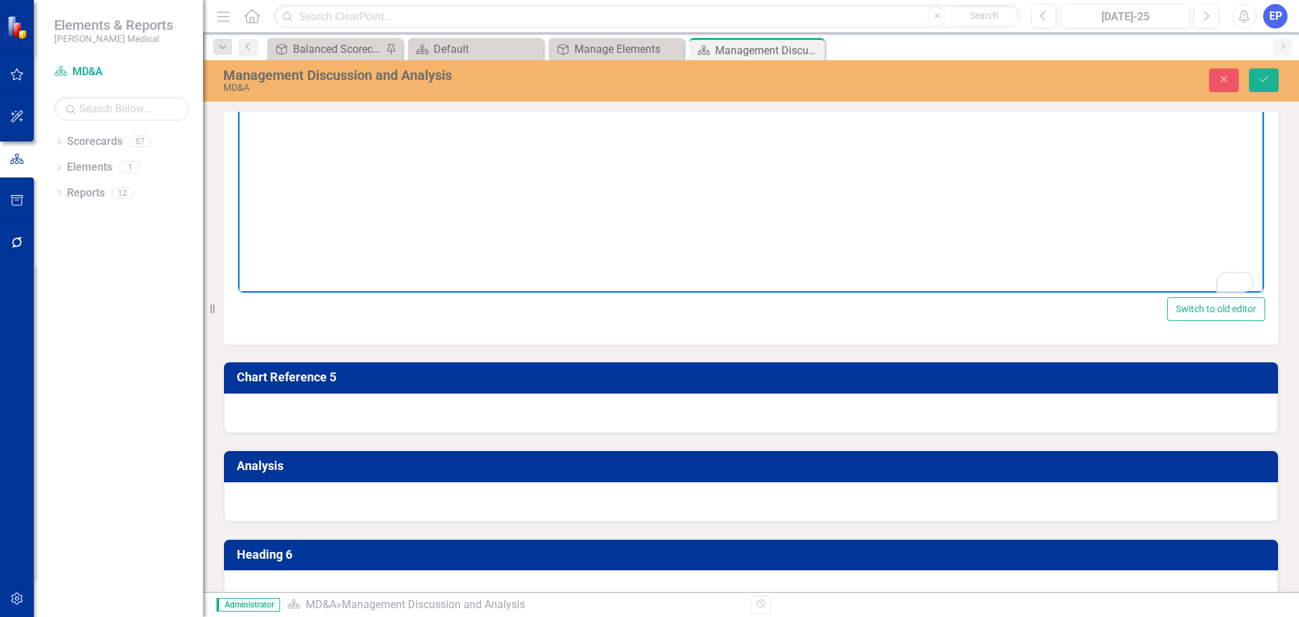
click at [850, 50] on span "Background color Black" at bounding box center [861, 40] width 23 height 19
click at [876, 43] on icon "Background color Black" at bounding box center [878, 41] width 7 height 4
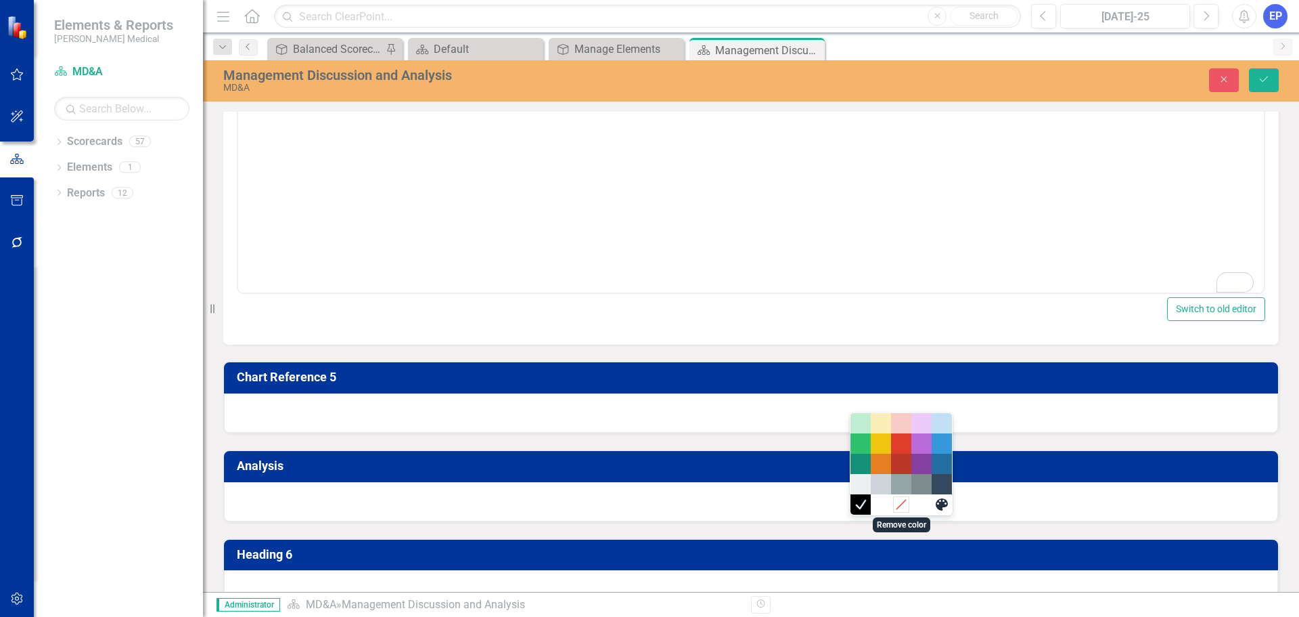
click at [899, 507] on icon "Remove color" at bounding box center [901, 503] width 9 height 9
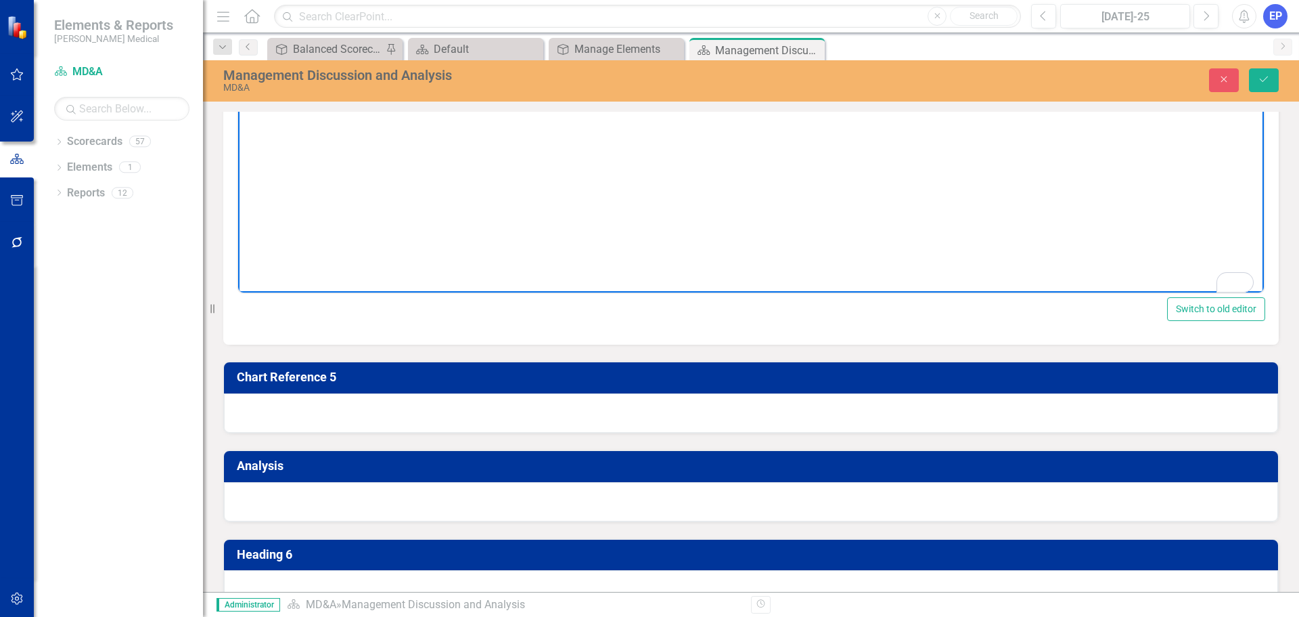
click at [845, 44] on icon "Text color Black" at bounding box center [844, 40] width 7 height 7
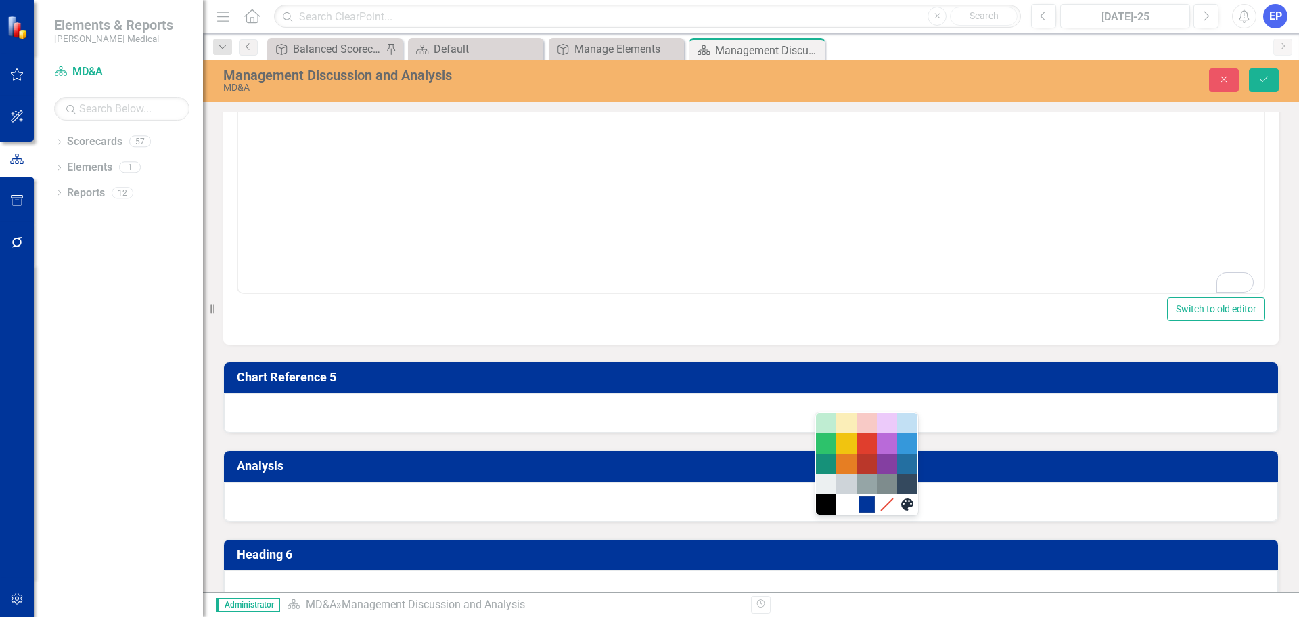
click at [870, 501] on div "#00359A" at bounding box center [867, 504] width 16 height 16
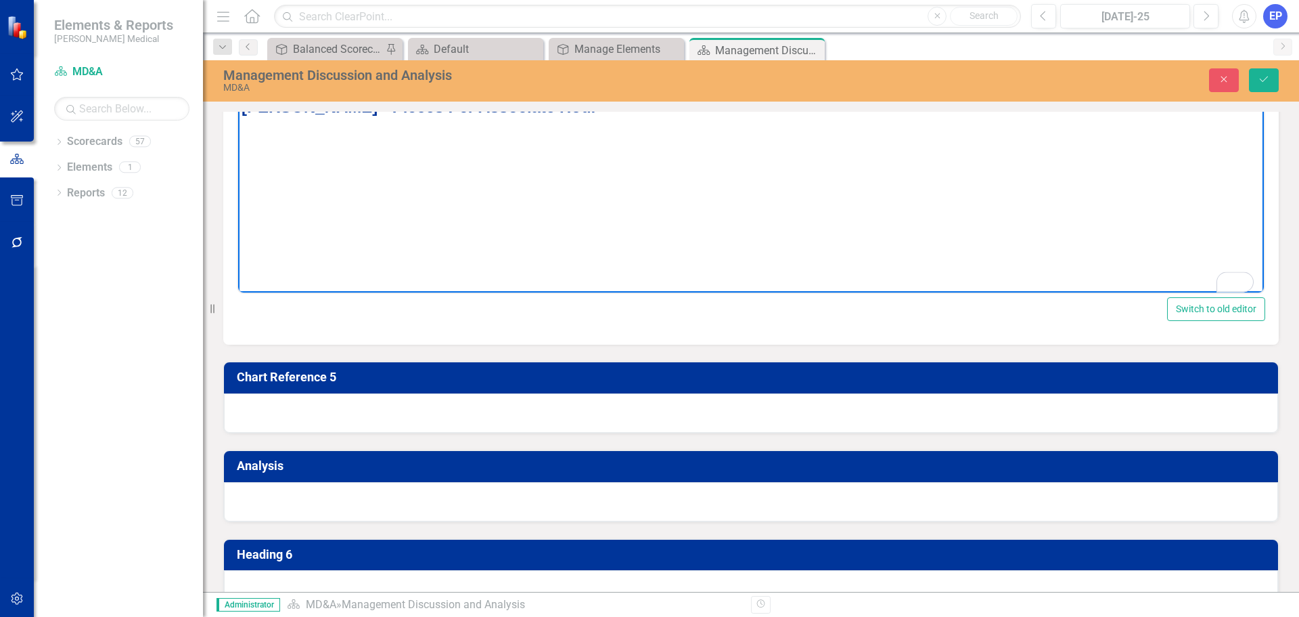
scroll to position [2425, 0]
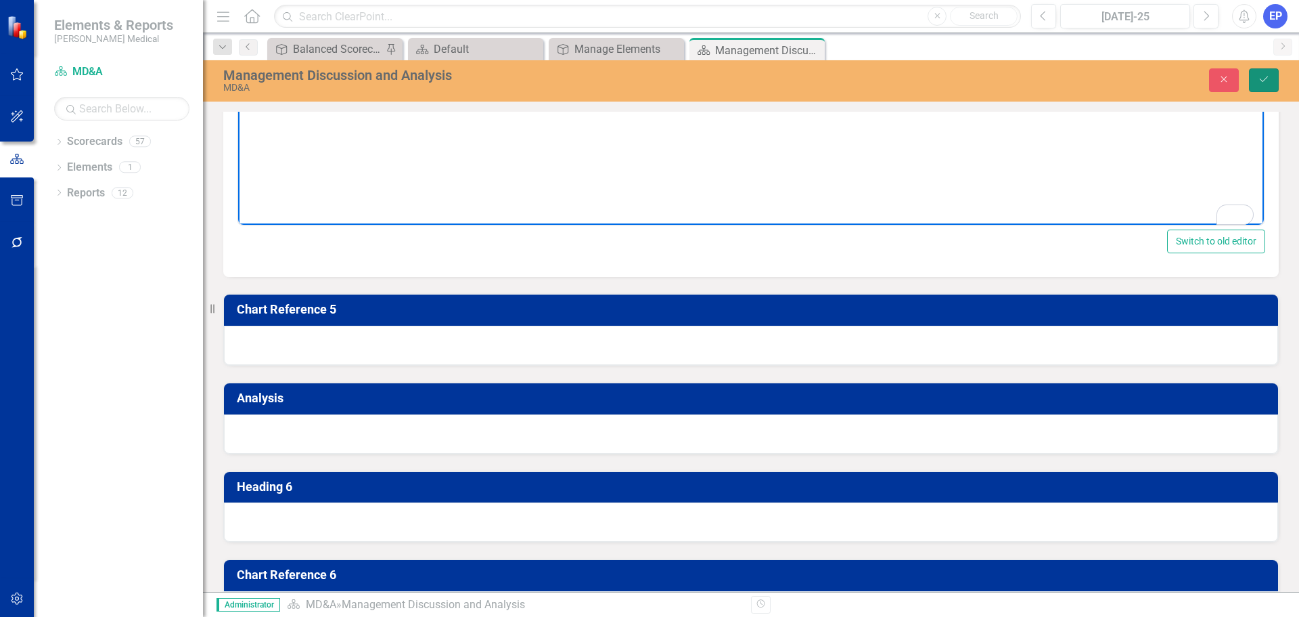
click at [1262, 83] on icon "Save" at bounding box center [1264, 78] width 12 height 9
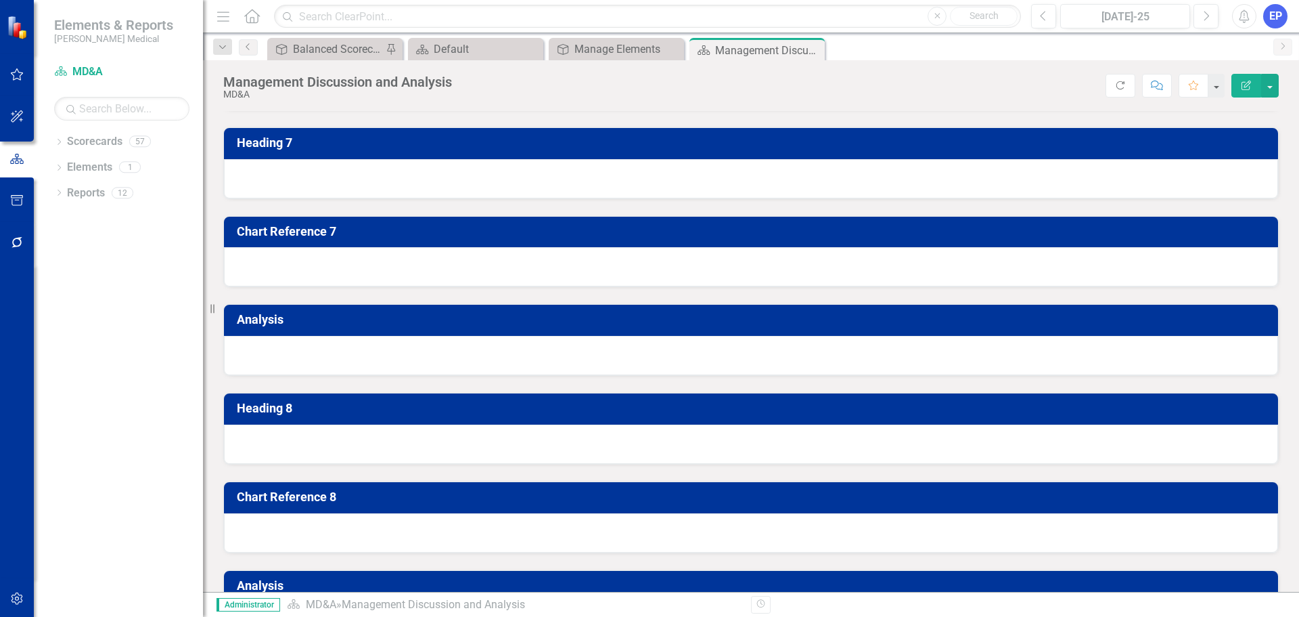
scroll to position [2707, 0]
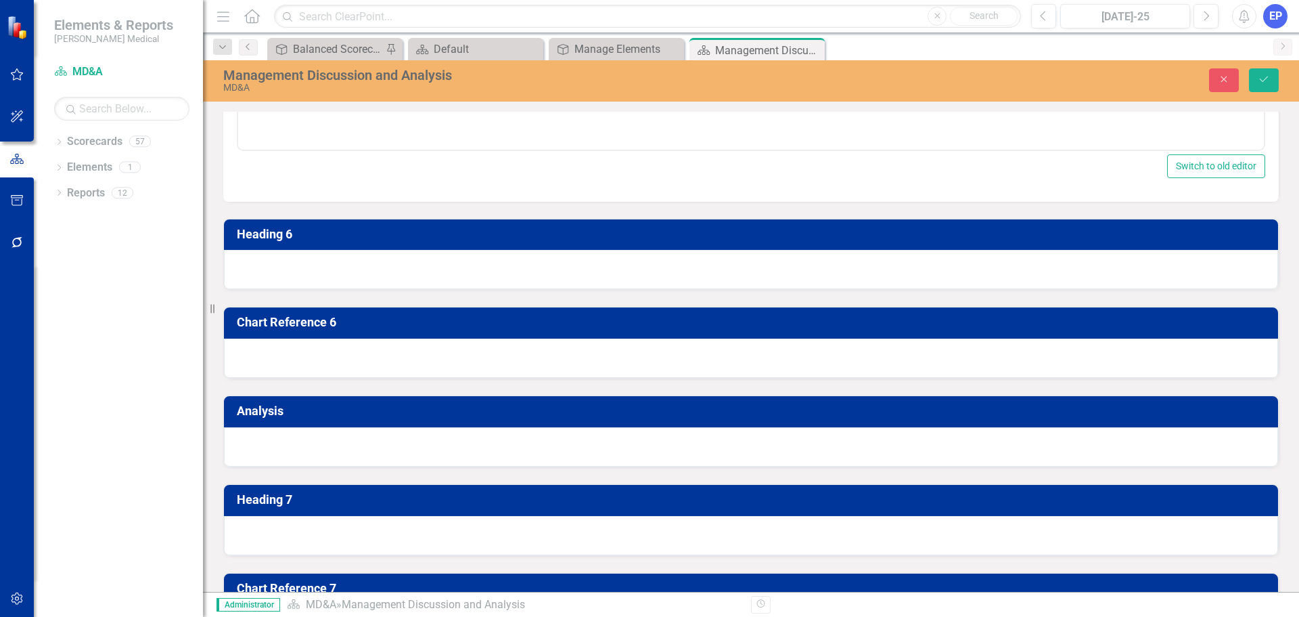
scroll to position [0, 0]
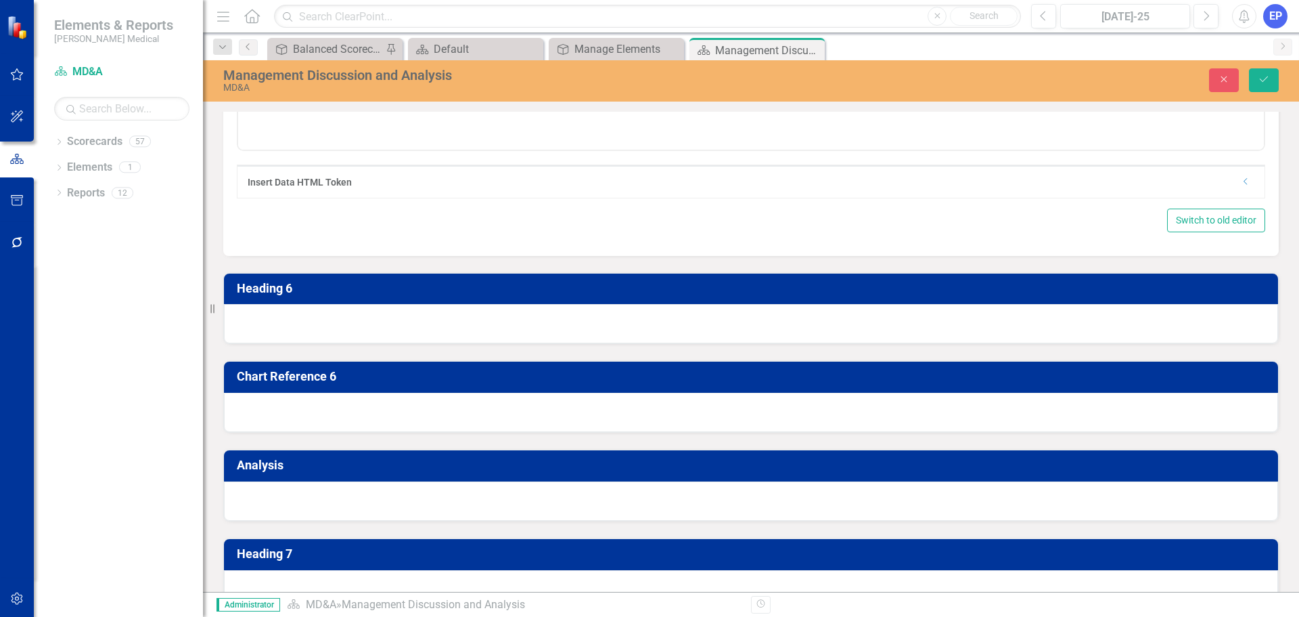
click at [1208, 87] on div "Close Save" at bounding box center [1071, 80] width 437 height 24
click at [1214, 85] on button "Close" at bounding box center [1224, 80] width 30 height 24
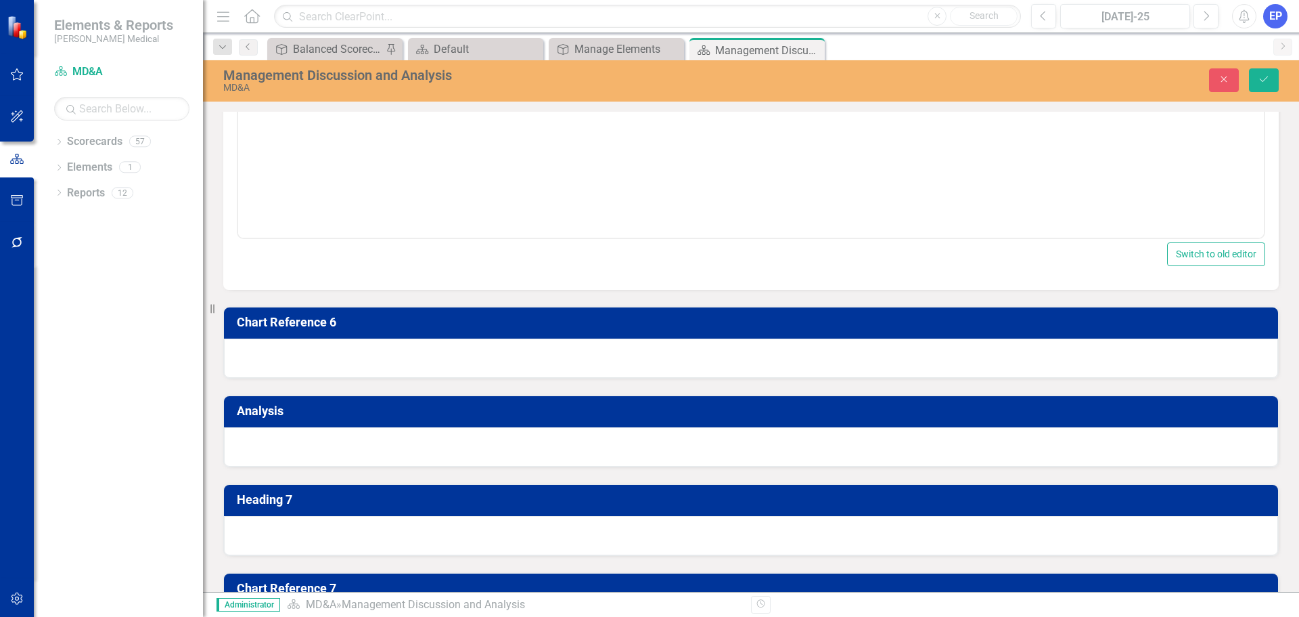
click at [339, 34] on body "Rich Text Area. Press ALT-0 for help." at bounding box center [751, 102] width 1026 height 203
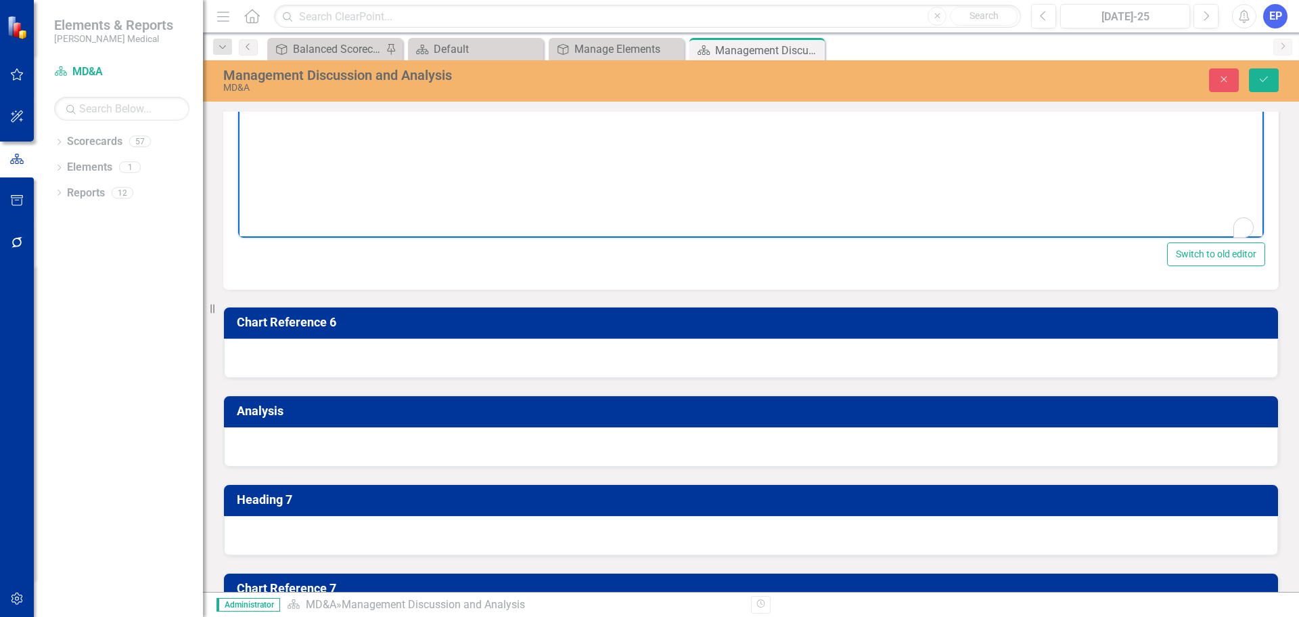
paste body "To enrich screen reader interactions, please activate Accessibility in Grammarl…"
drag, startPoint x: 460, startPoint y: 14, endPoint x: 191, endPoint y: 2, distance: 269.0
click at [238, 2] on html "[PERSON_NAME] – Validated Project Savings" at bounding box center [751, 102] width 1026 height 203
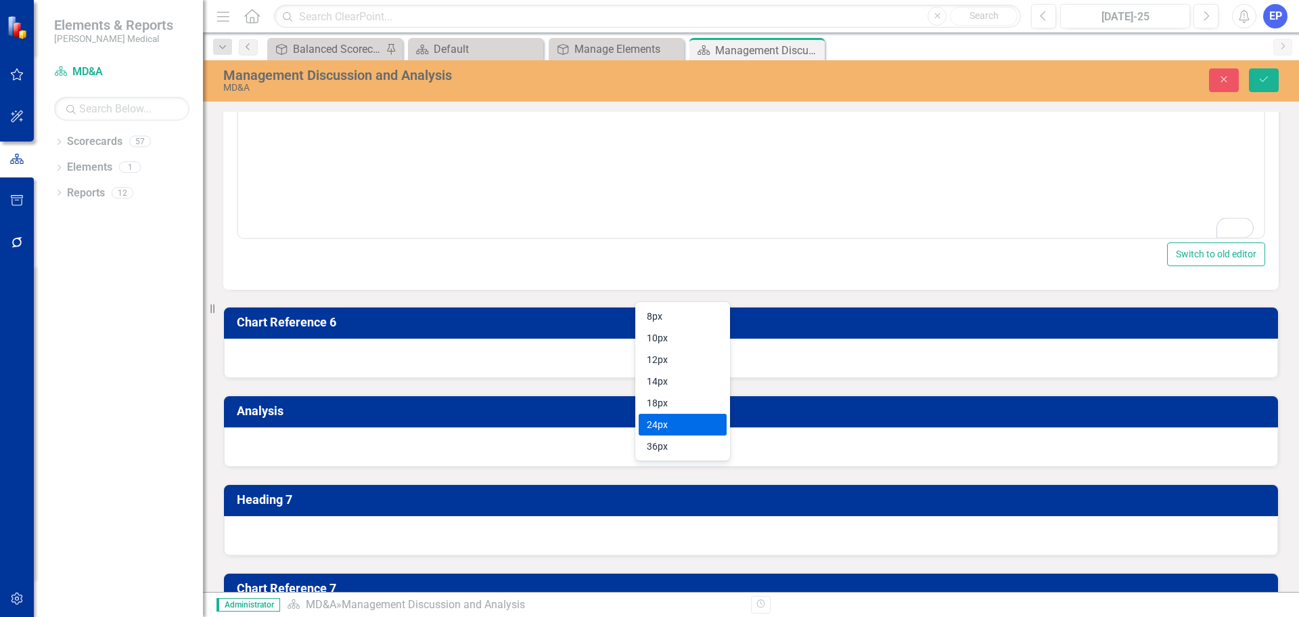
click at [674, 427] on div "24px" at bounding box center [673, 424] width 53 height 16
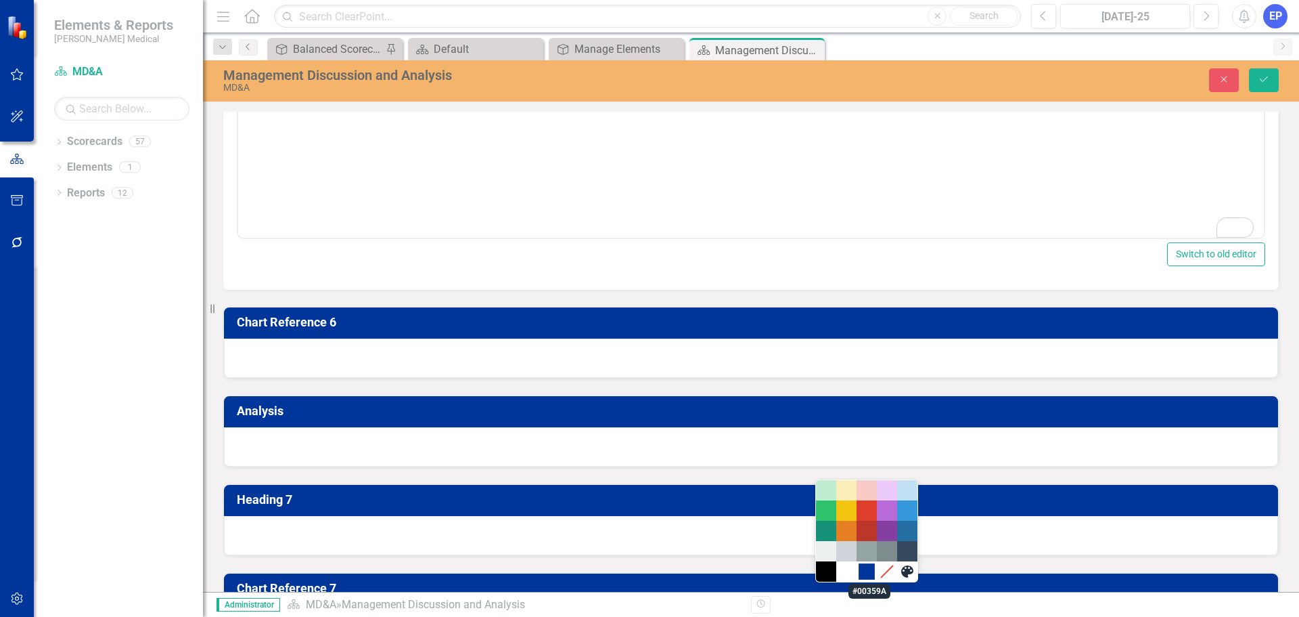
click at [874, 573] on div "#00359A" at bounding box center [867, 571] width 16 height 16
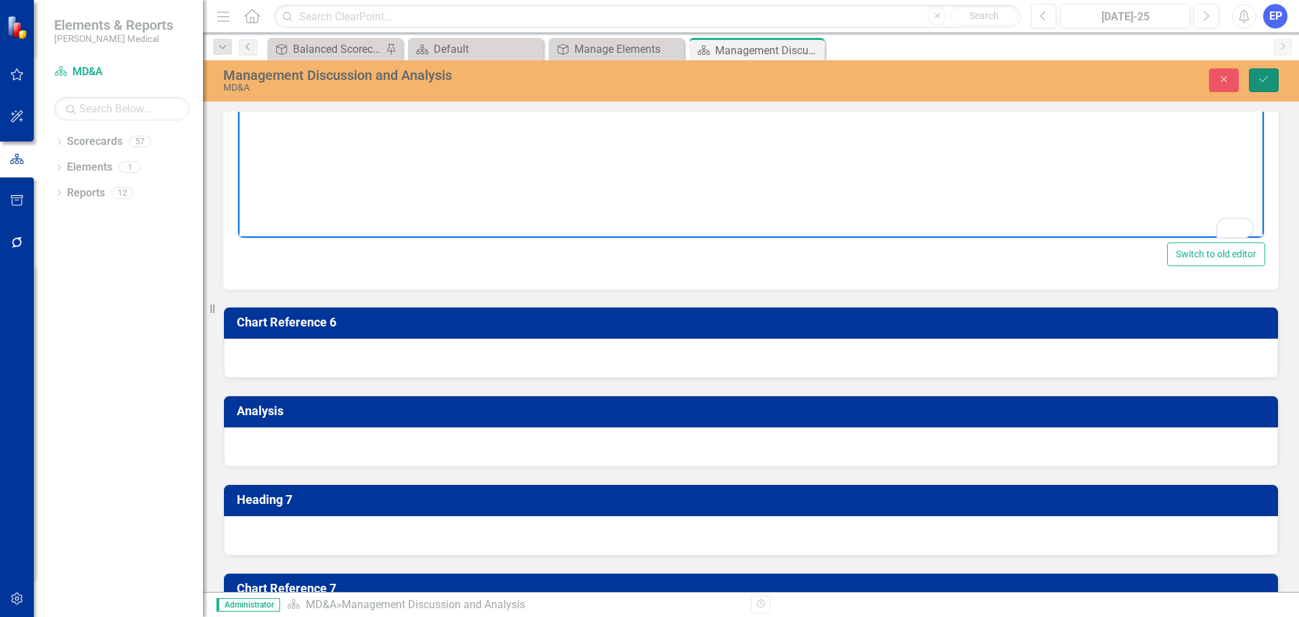
click at [1252, 81] on button "Save" at bounding box center [1264, 80] width 30 height 24
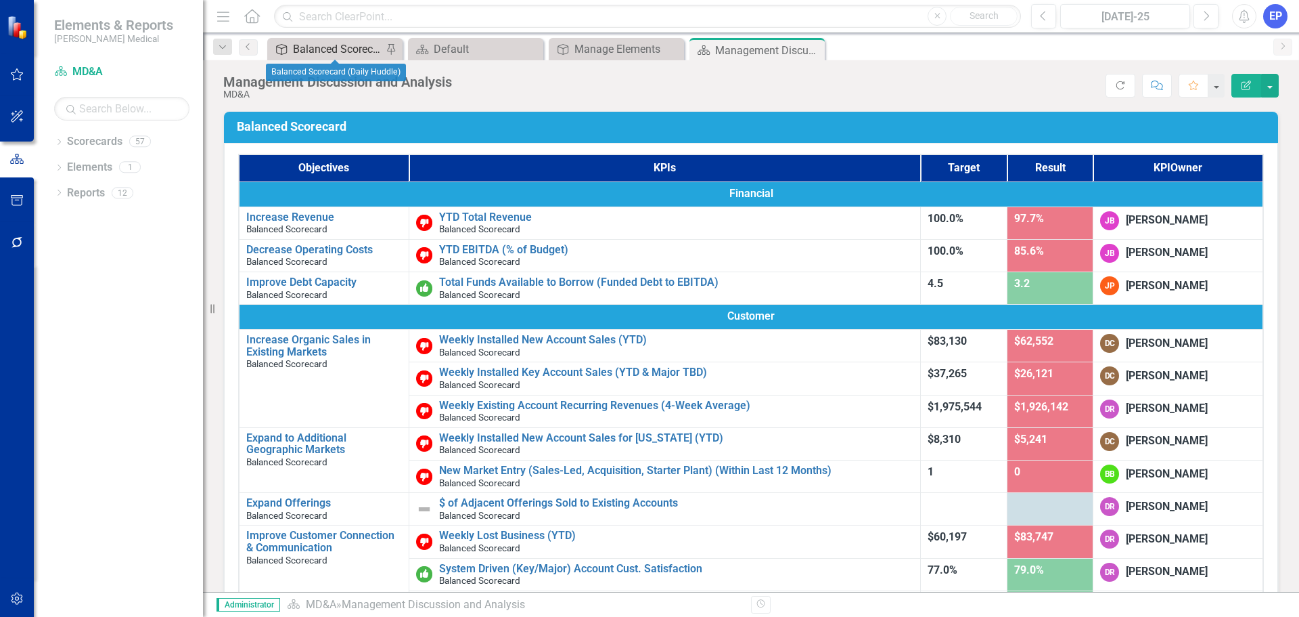
click at [340, 48] on div "Balanced Scorecard (Daily Huddle)" at bounding box center [337, 49] width 89 height 17
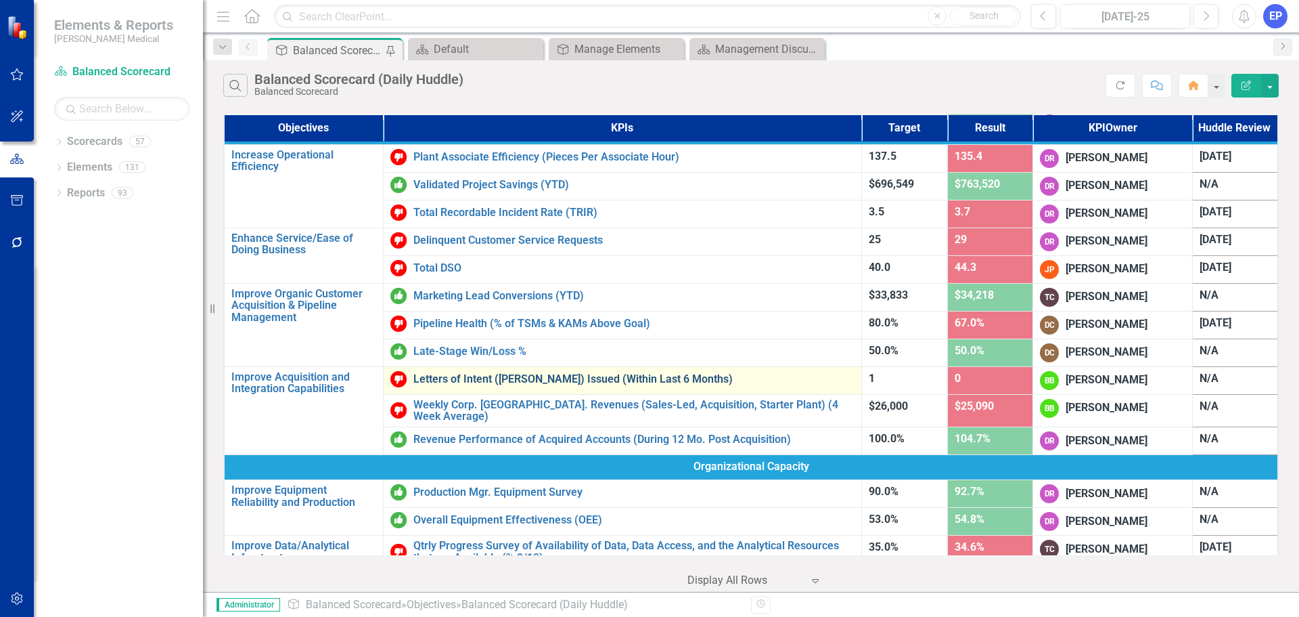
scroll to position [474, 0]
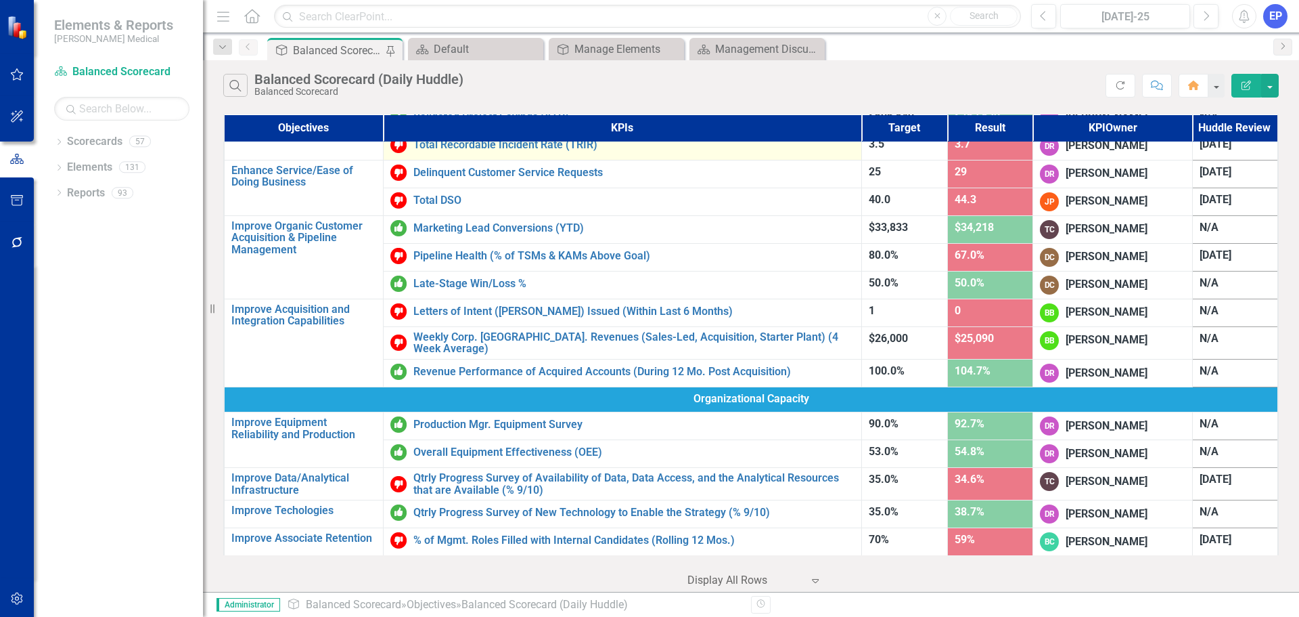
click at [508, 151] on div "Total Recordable Incident Rate (TRIR)" at bounding box center [623, 145] width 464 height 16
click at [510, 147] on link "Total Recordable Incident Rate (TRIR)" at bounding box center [634, 145] width 441 height 12
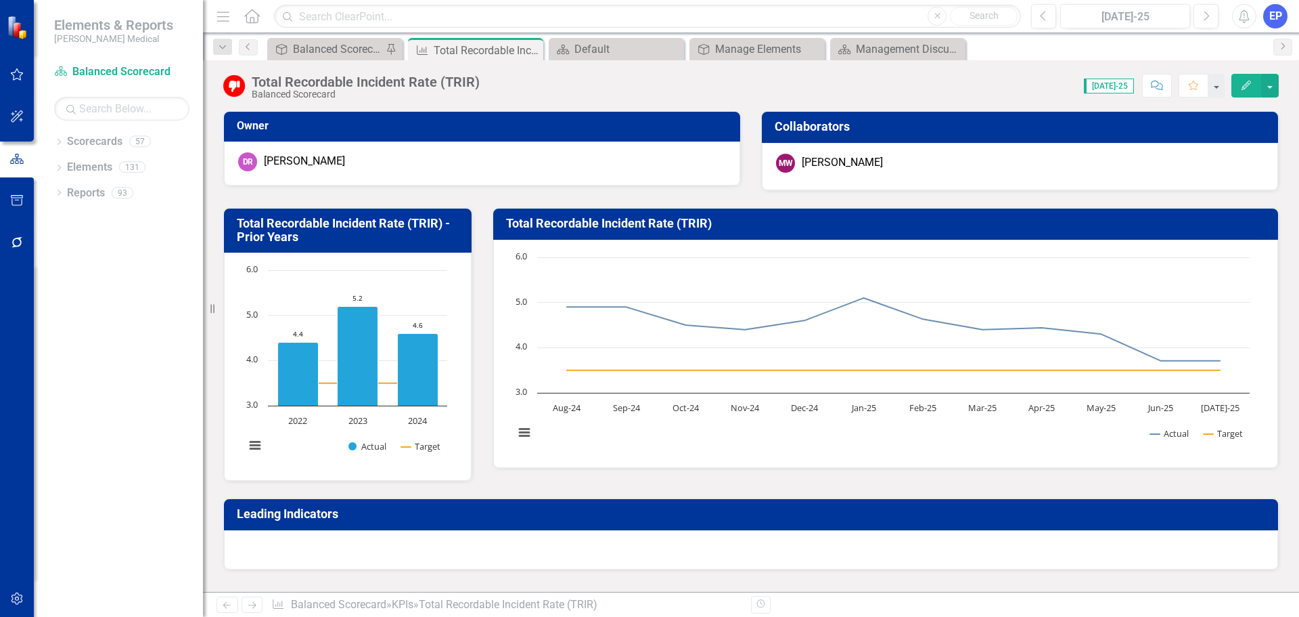
click at [487, 83] on div "Score: 0.00 Jul-25 Completed Comment Favorite Edit" at bounding box center [883, 85] width 793 height 23
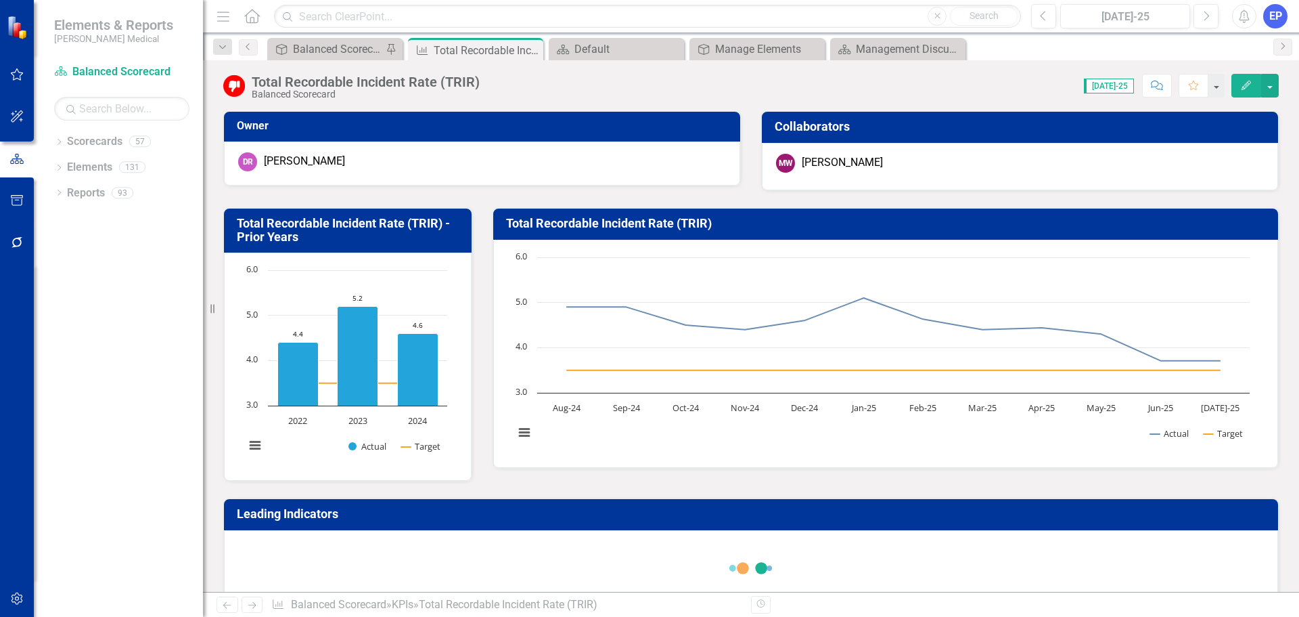
click at [458, 83] on div "Total Recordable Incident Rate (TRIR)" at bounding box center [366, 81] width 228 height 15
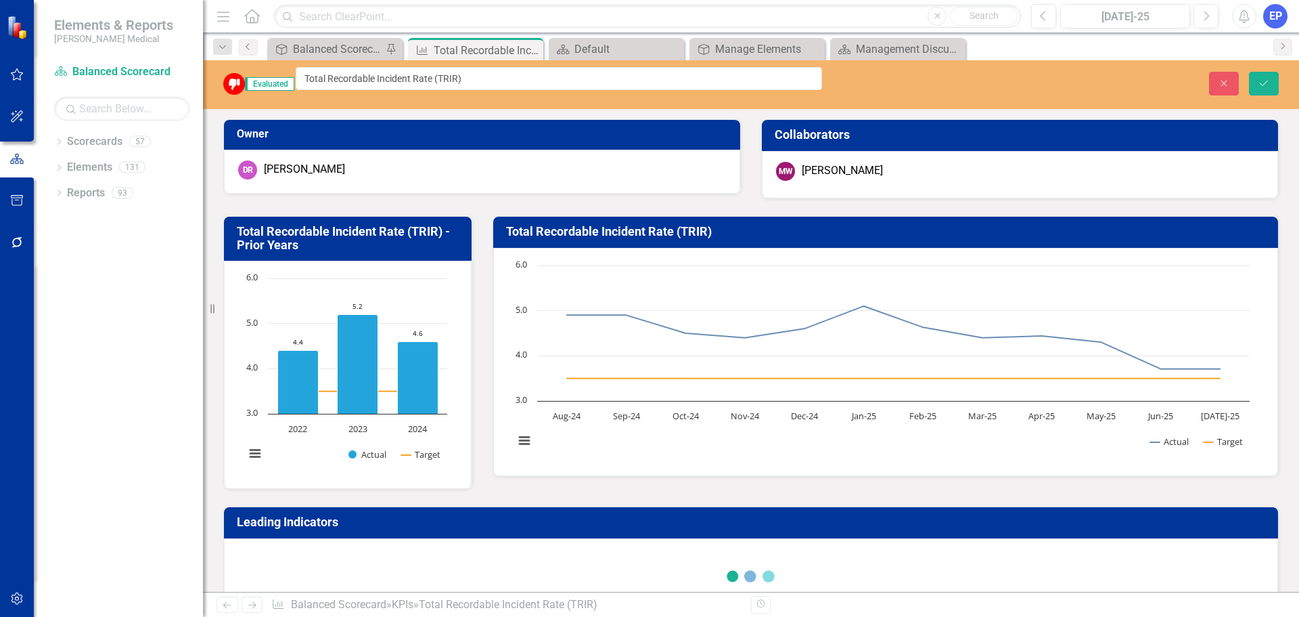
click at [458, 83] on input "Total Recordable Incident Rate (TRIR)" at bounding box center [559, 78] width 527 height 23
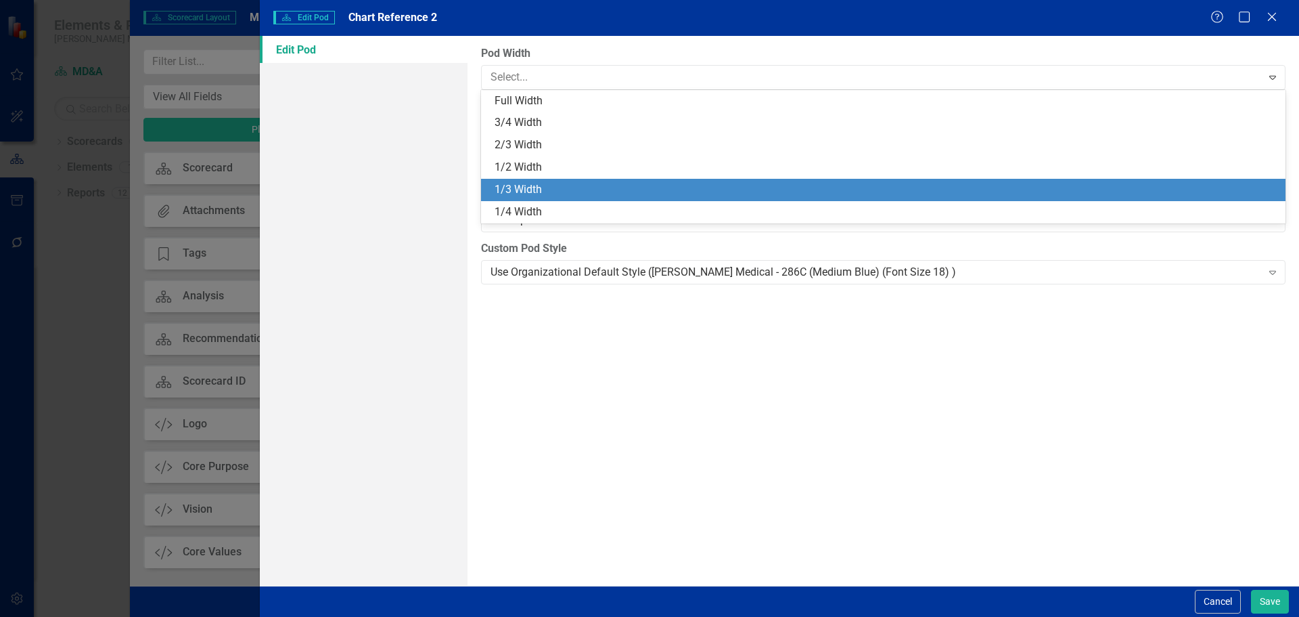
scroll to position [799, 0]
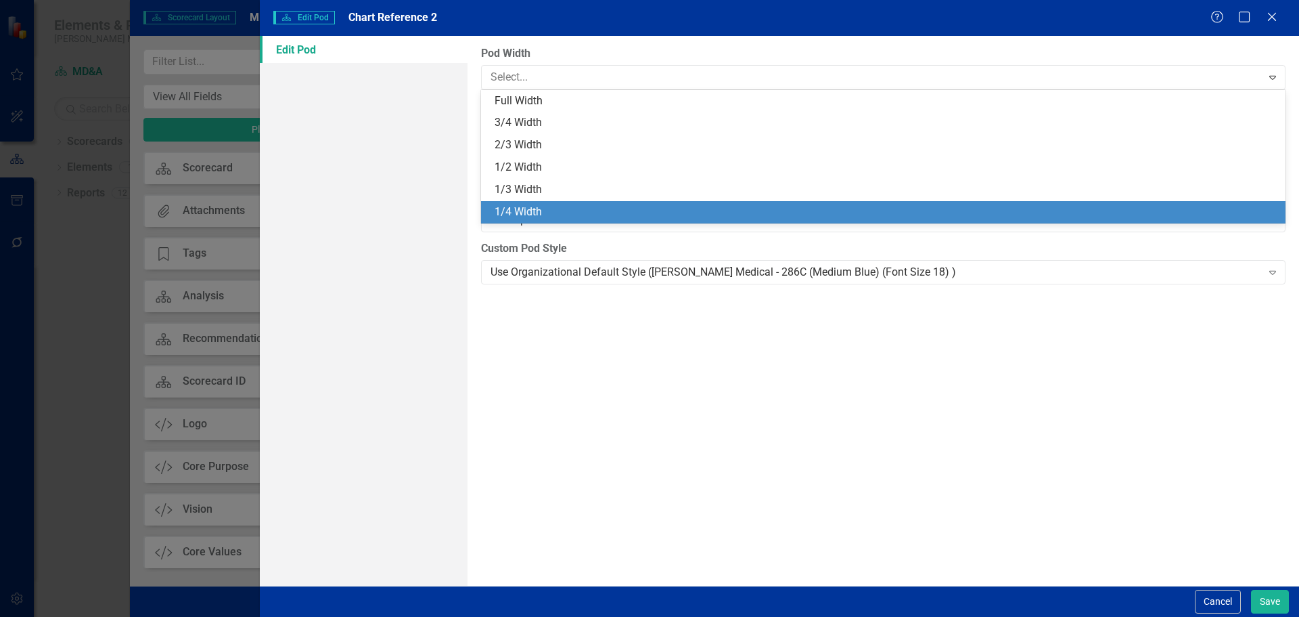
click at [561, 208] on div "1/4 Width" at bounding box center [886, 212] width 783 height 16
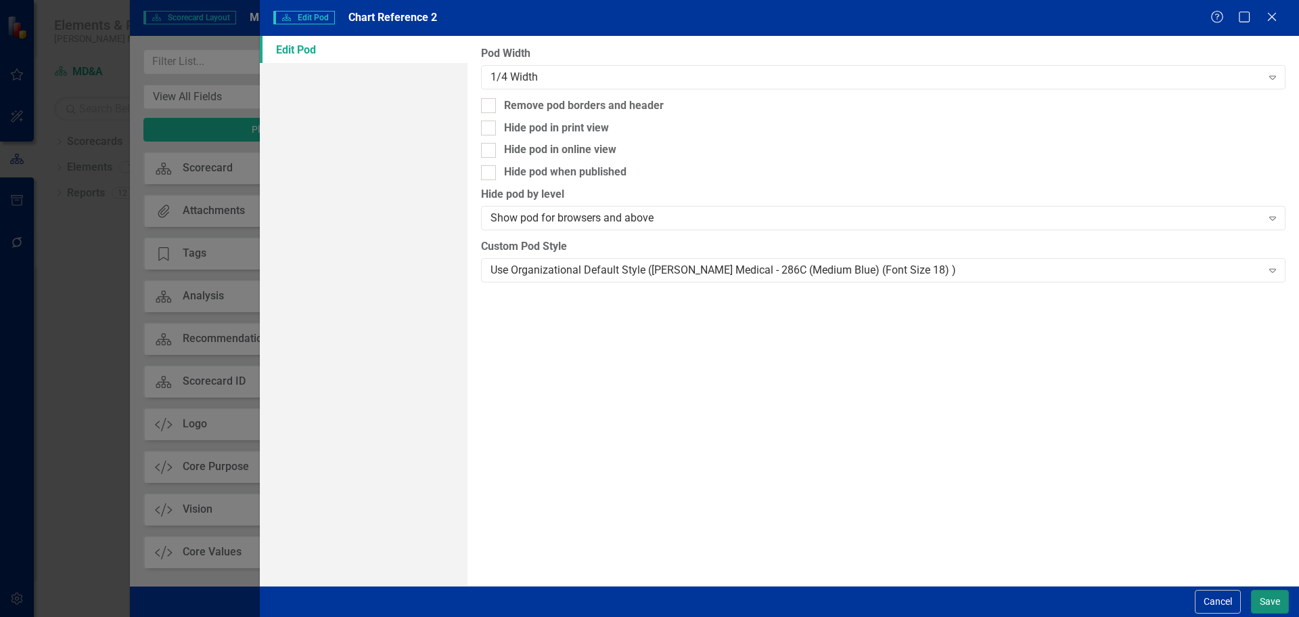
click at [1274, 596] on button "Save" at bounding box center [1270, 601] width 38 height 24
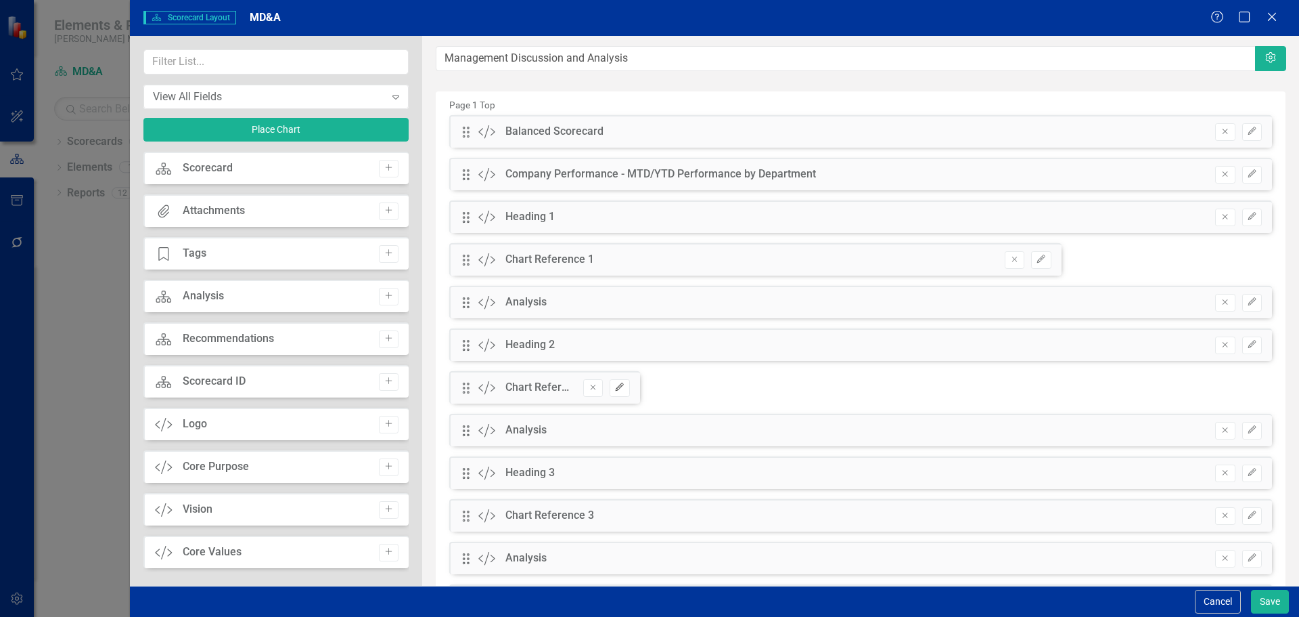
click at [626, 391] on button "Edit" at bounding box center [620, 388] width 20 height 18
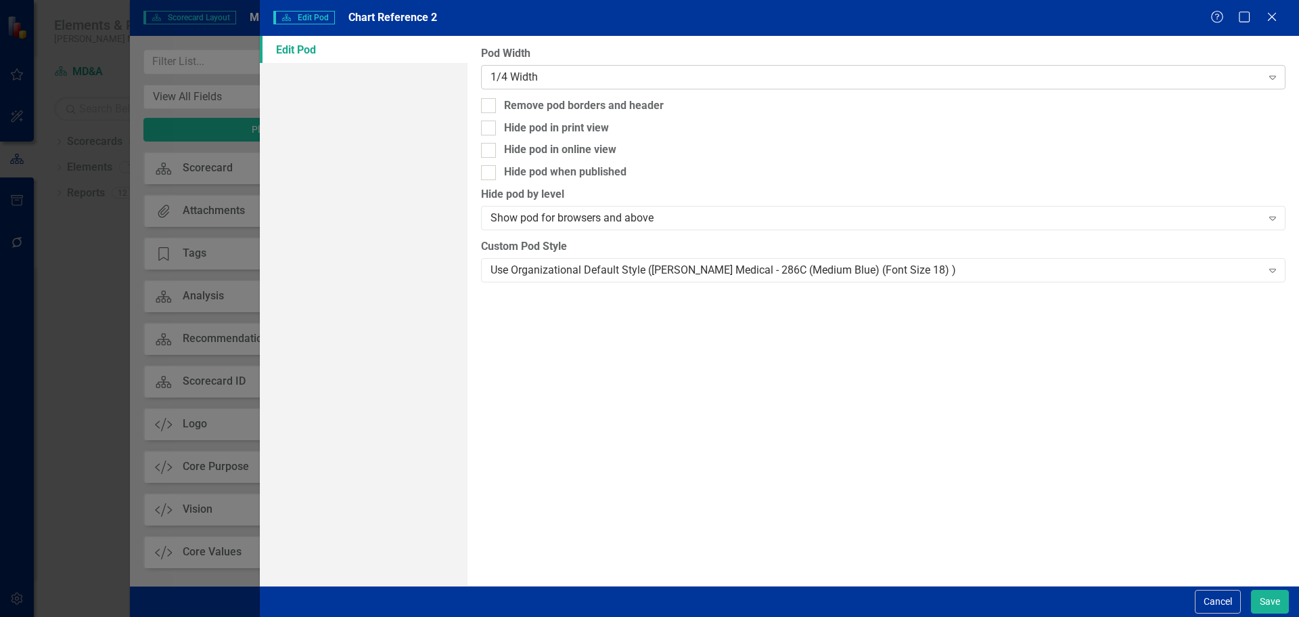
click at [544, 78] on div "1/4 Width" at bounding box center [876, 77] width 771 height 16
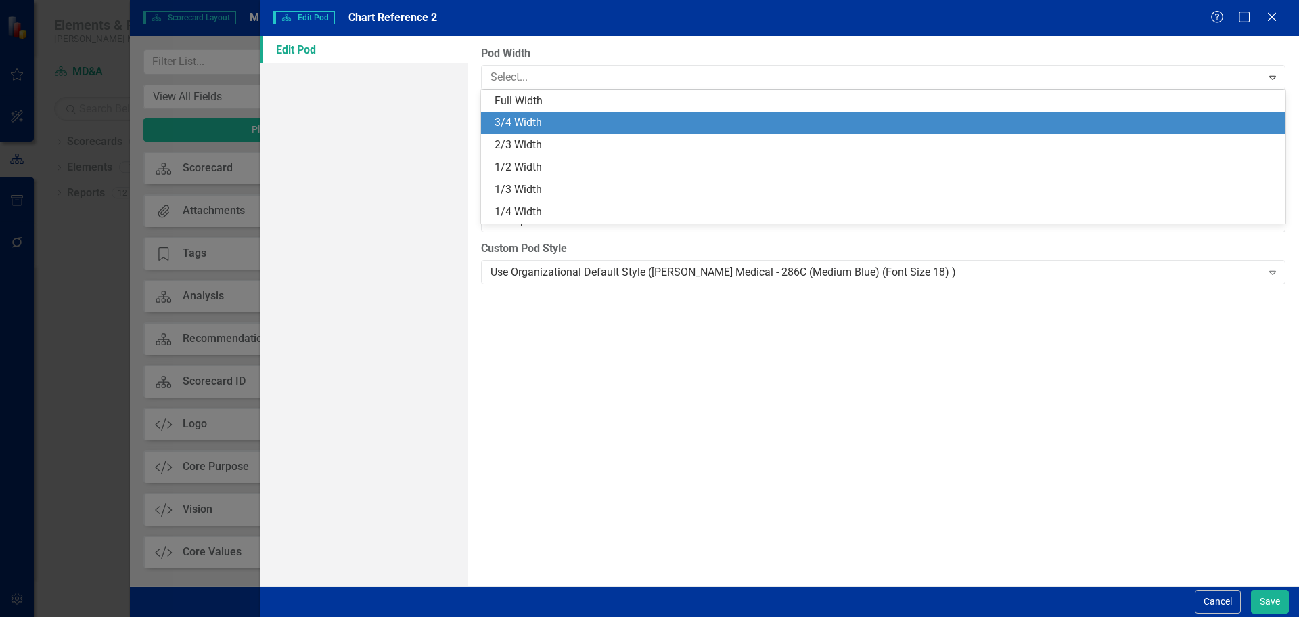
click at [543, 128] on div "3/4 Width" at bounding box center [886, 123] width 783 height 16
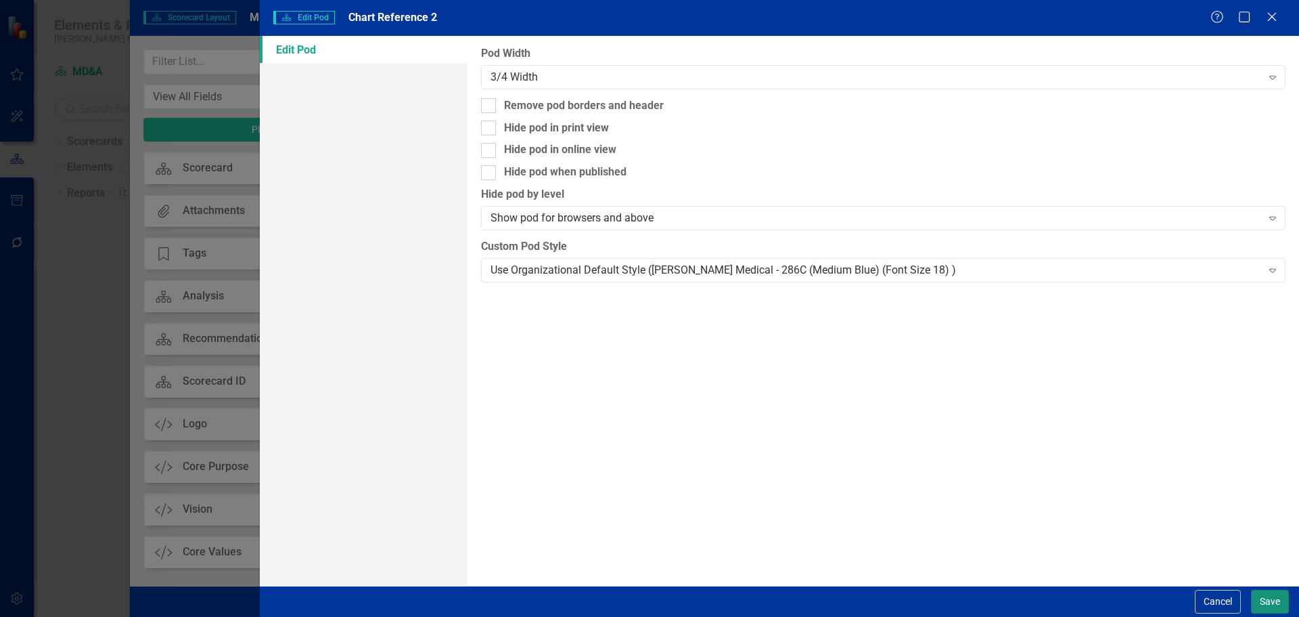
click at [1257, 601] on button "Save" at bounding box center [1270, 601] width 38 height 24
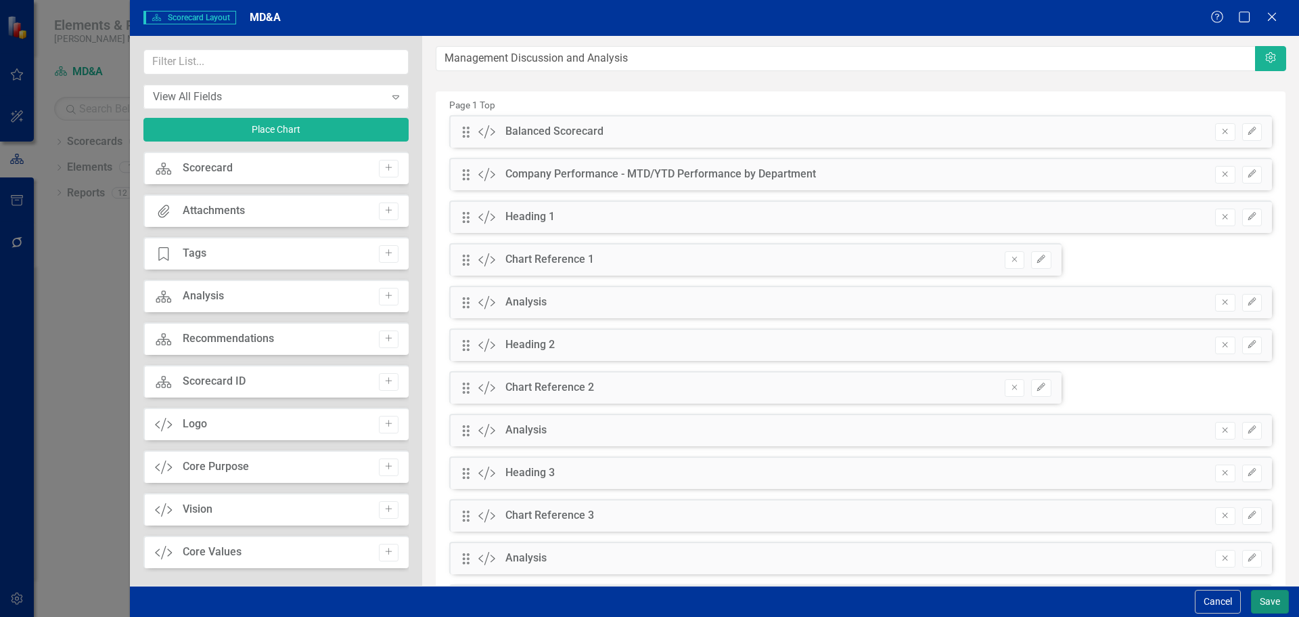
click at [1260, 598] on button "Save" at bounding box center [1270, 601] width 38 height 24
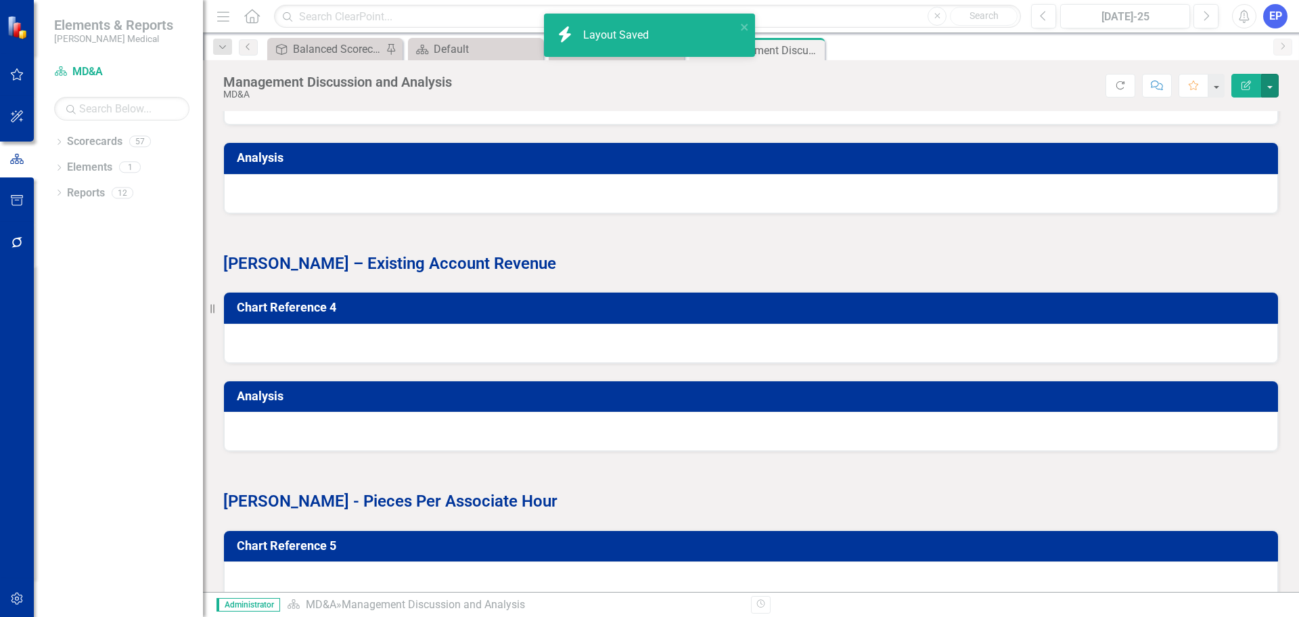
scroll to position [1895, 0]
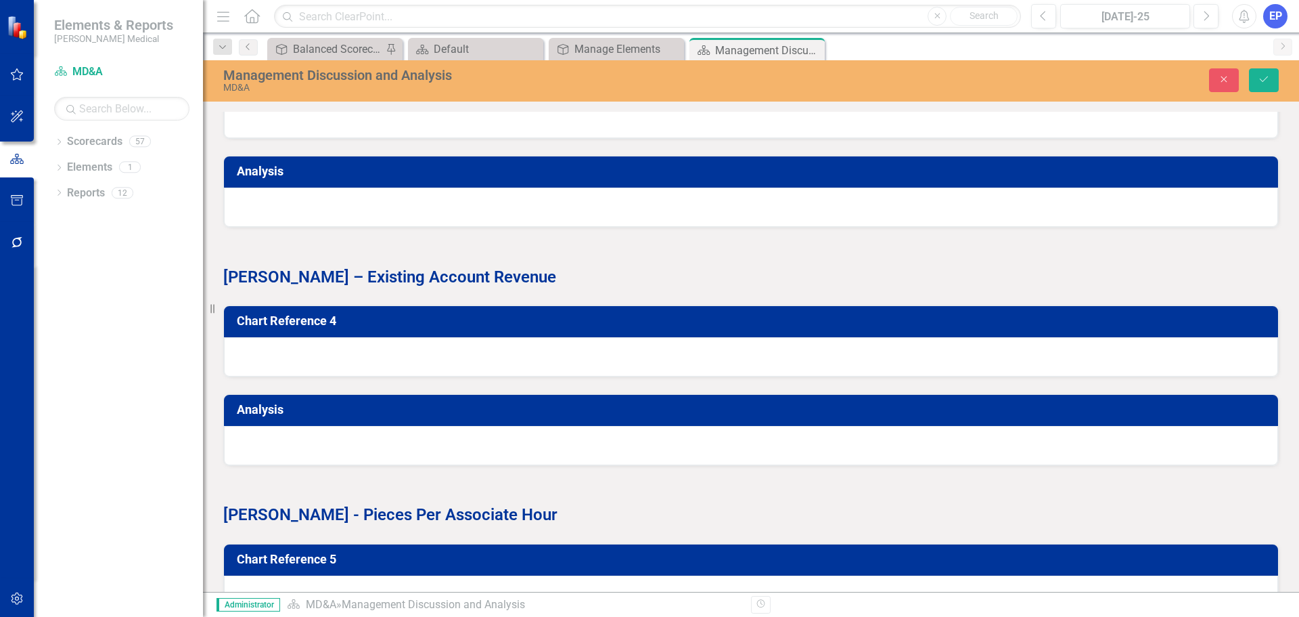
scroll to position [2233, 0]
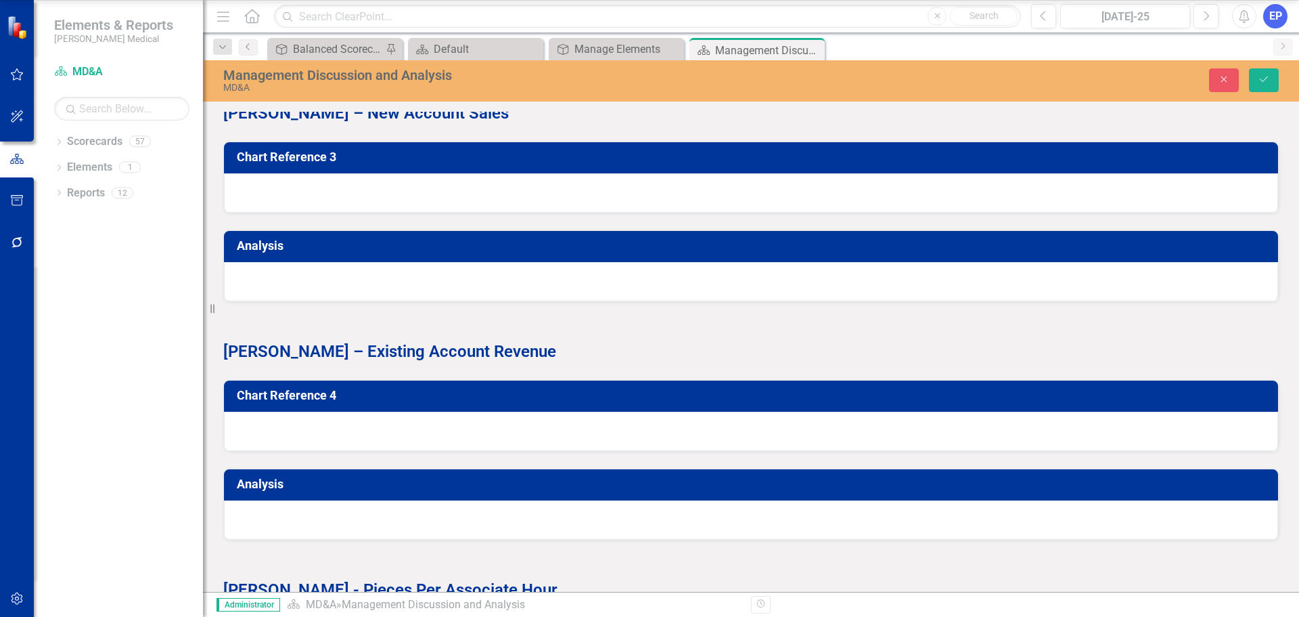
scroll to position [196, 0]
type input "ba"
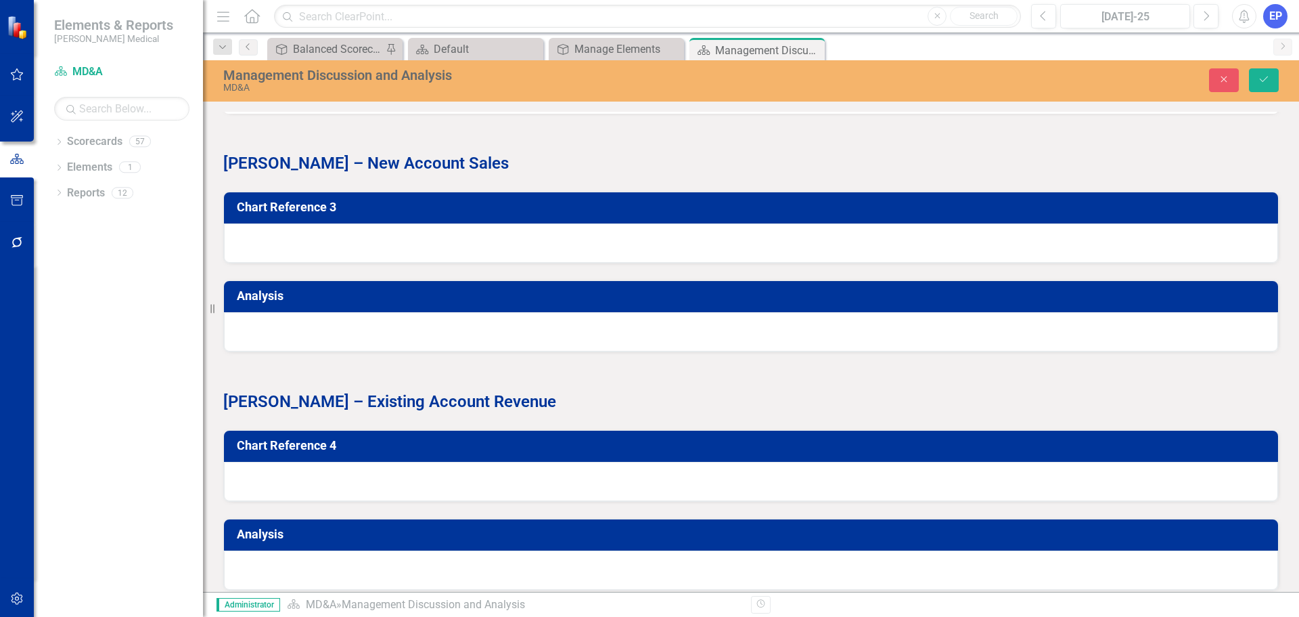
click at [552, 20] on div "Select KPI..." at bounding box center [482, 13] width 470 height 16
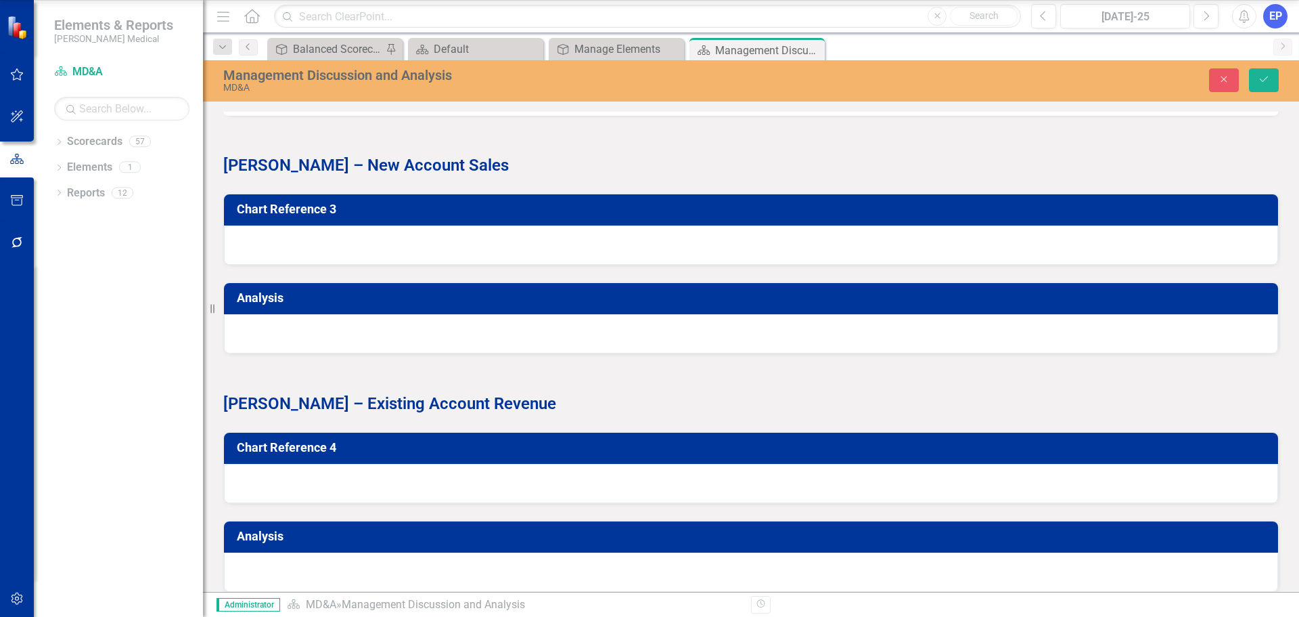
type input "mark"
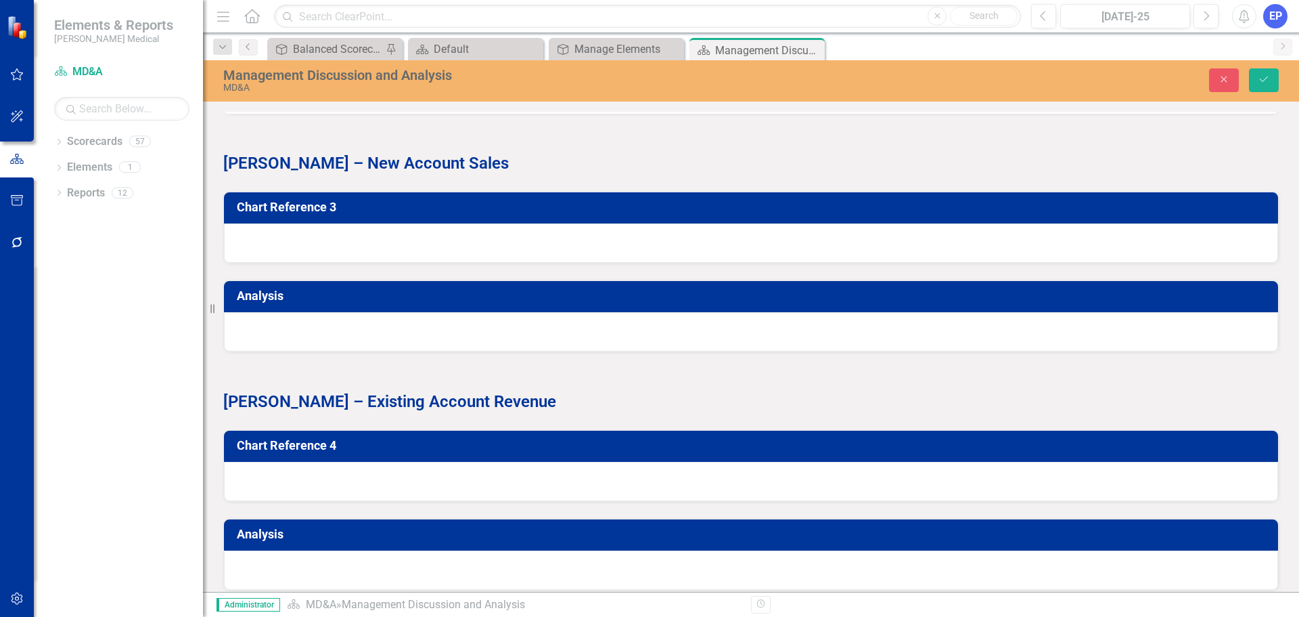
click at [782, 20] on div "Select Field..." at bounding box center [1006, 13] width 470 height 16
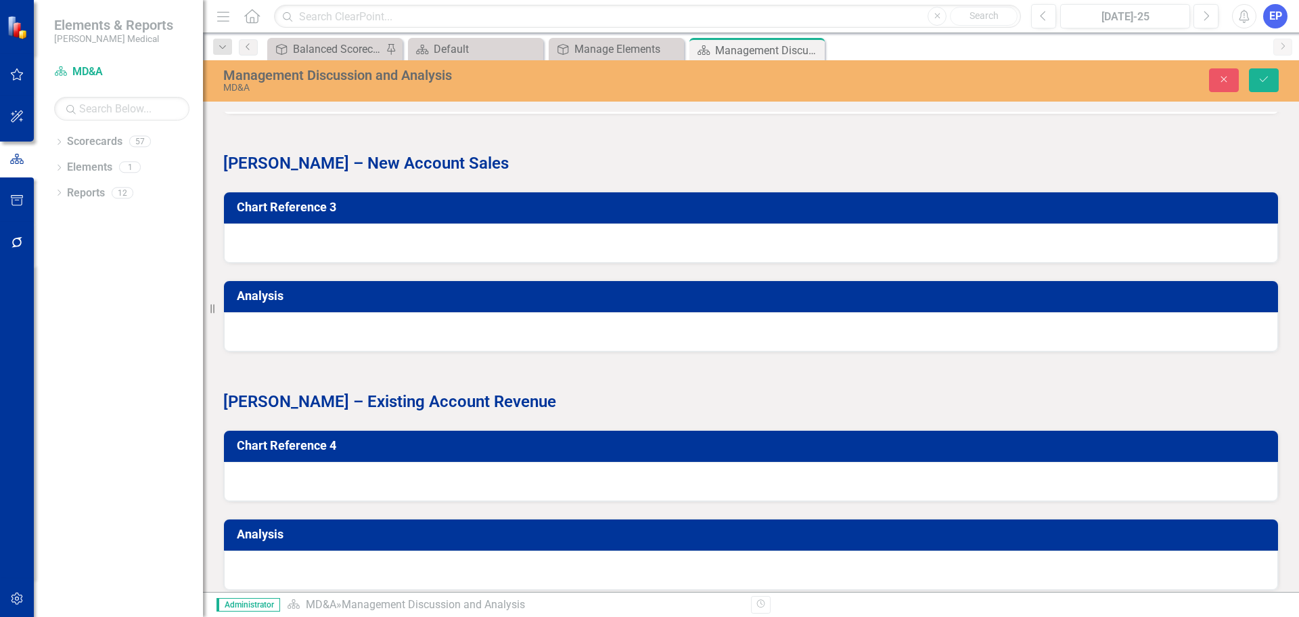
click at [300, 55] on button "Insert Token" at bounding box center [269, 45] width 63 height 22
click at [1273, 76] on button "Save" at bounding box center [1264, 80] width 30 height 24
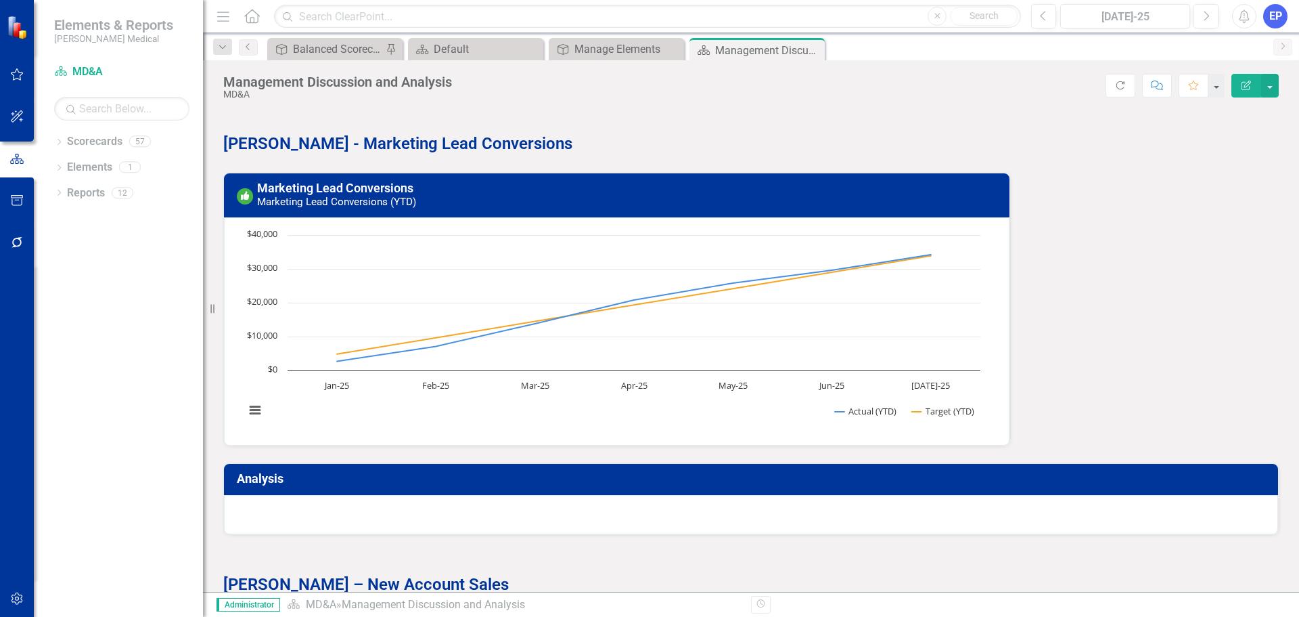
scroll to position [1286, 0]
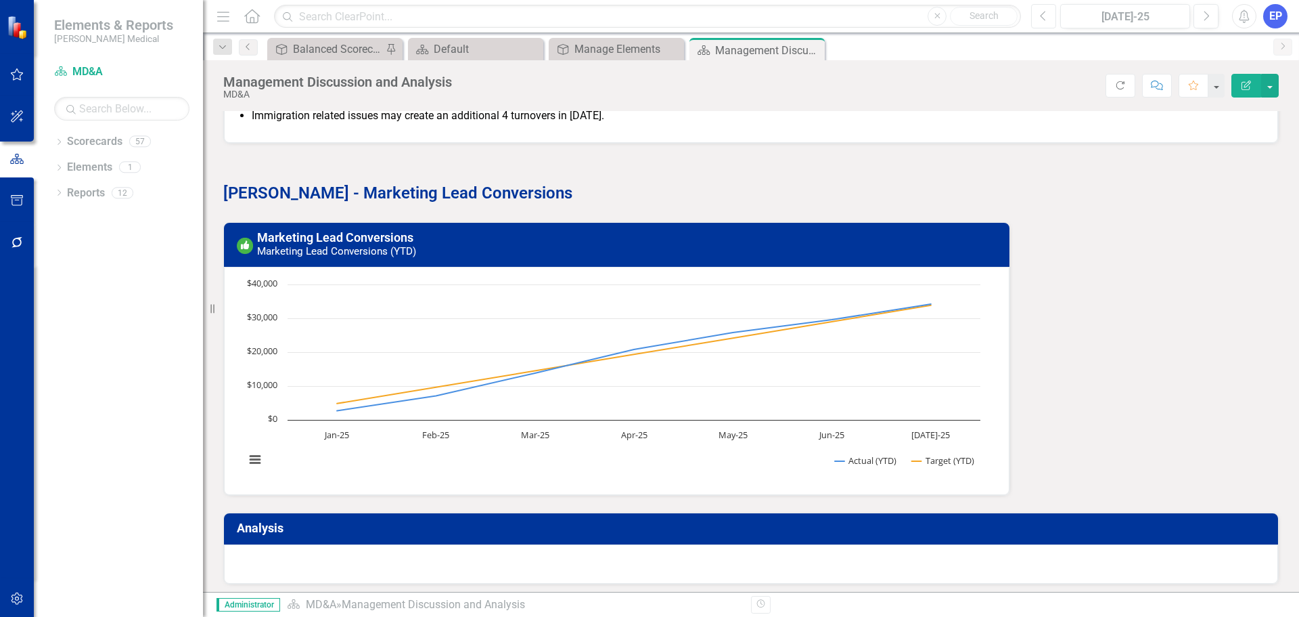
click at [1041, 20] on icon "Previous" at bounding box center [1043, 16] width 7 height 12
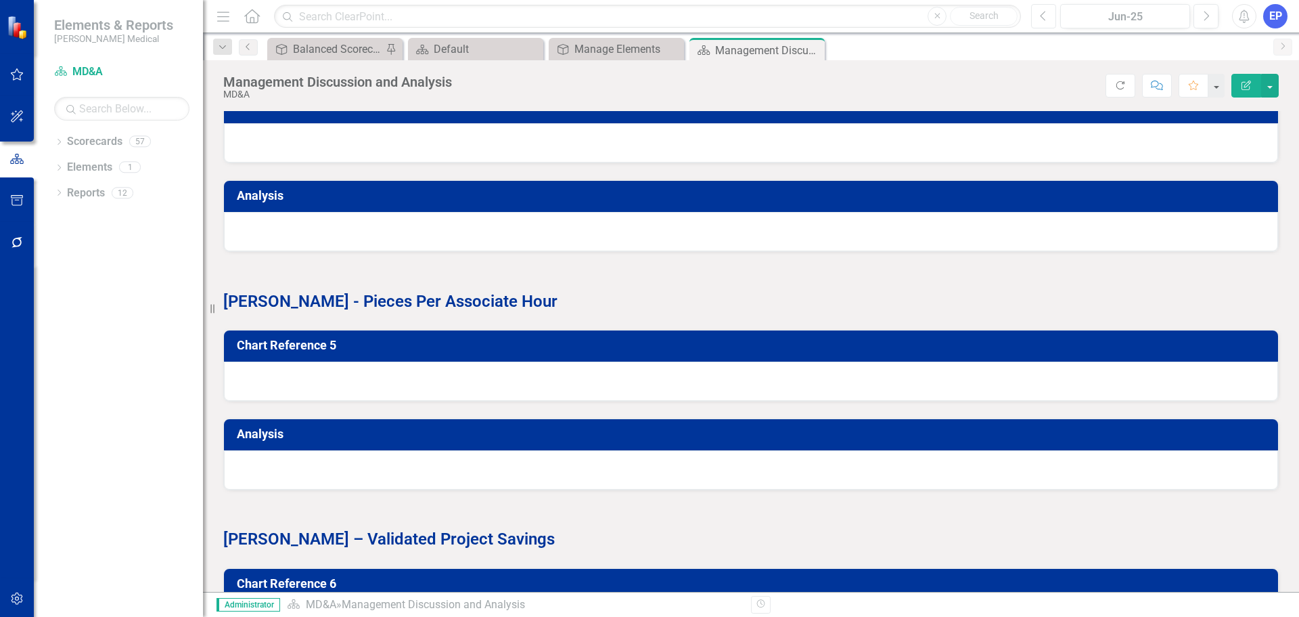
scroll to position [2301, 0]
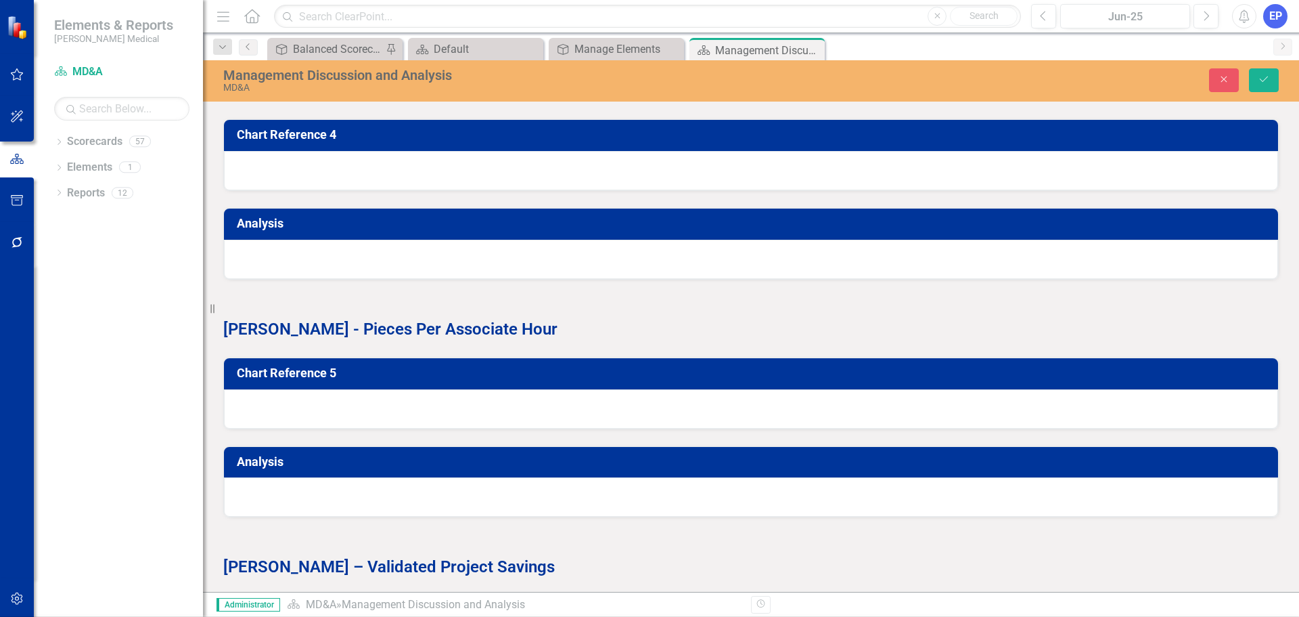
click at [618, 616] on div "Balanced Scorecard" at bounding box center [653, 628] width 1278 height 16
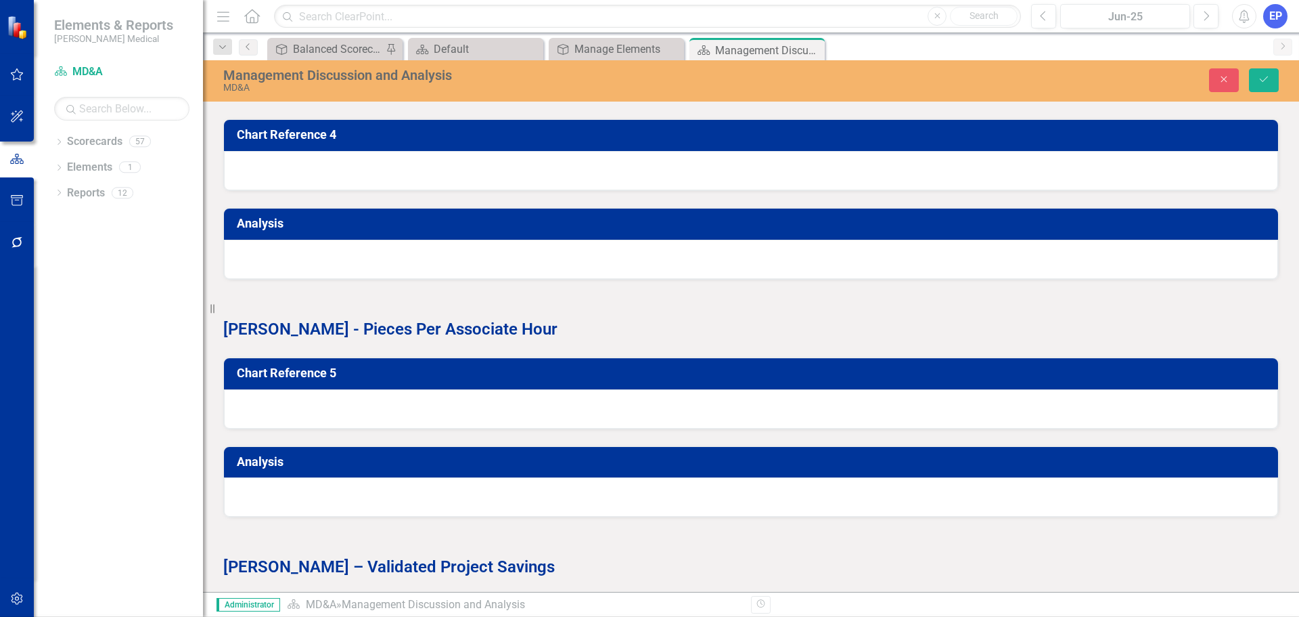
type input "new acc"
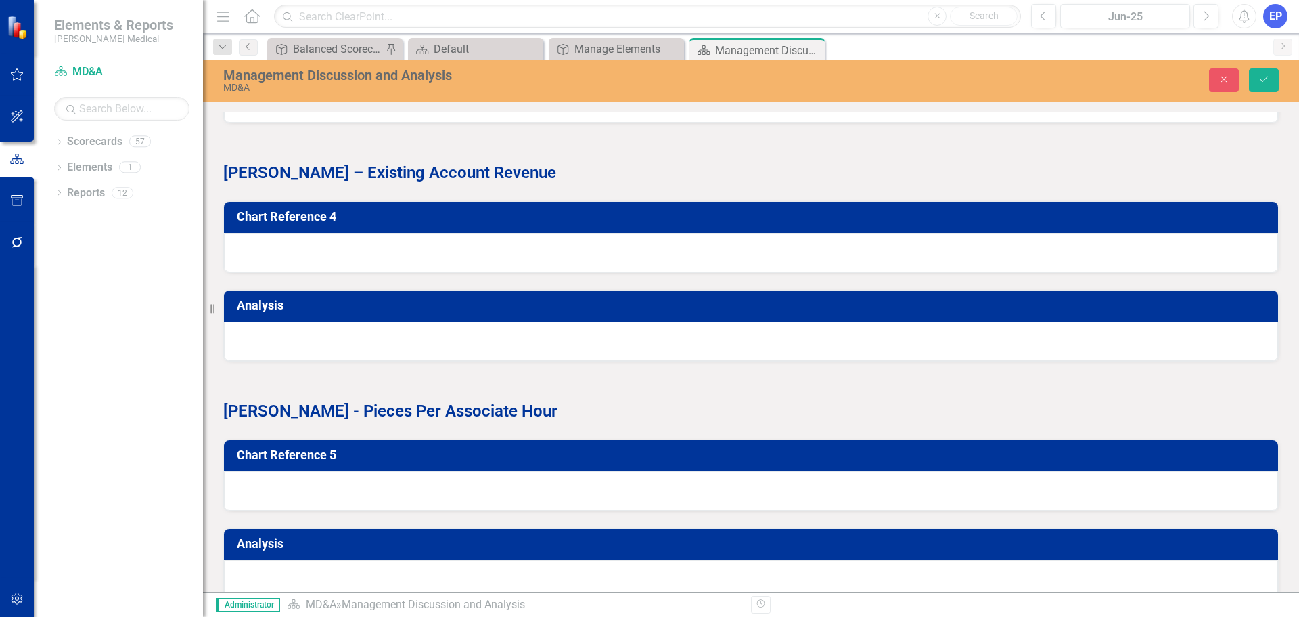
scroll to position [2436, 0]
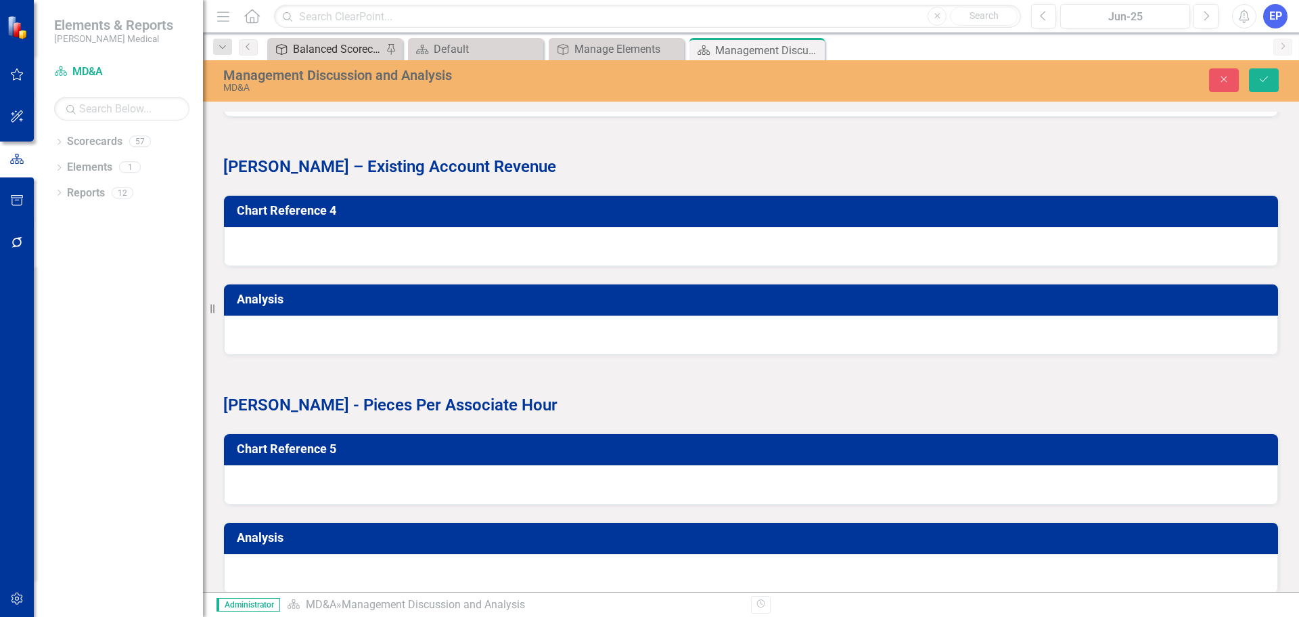
click at [319, 51] on div "Balanced Scorecard (Daily Huddle)" at bounding box center [337, 49] width 89 height 17
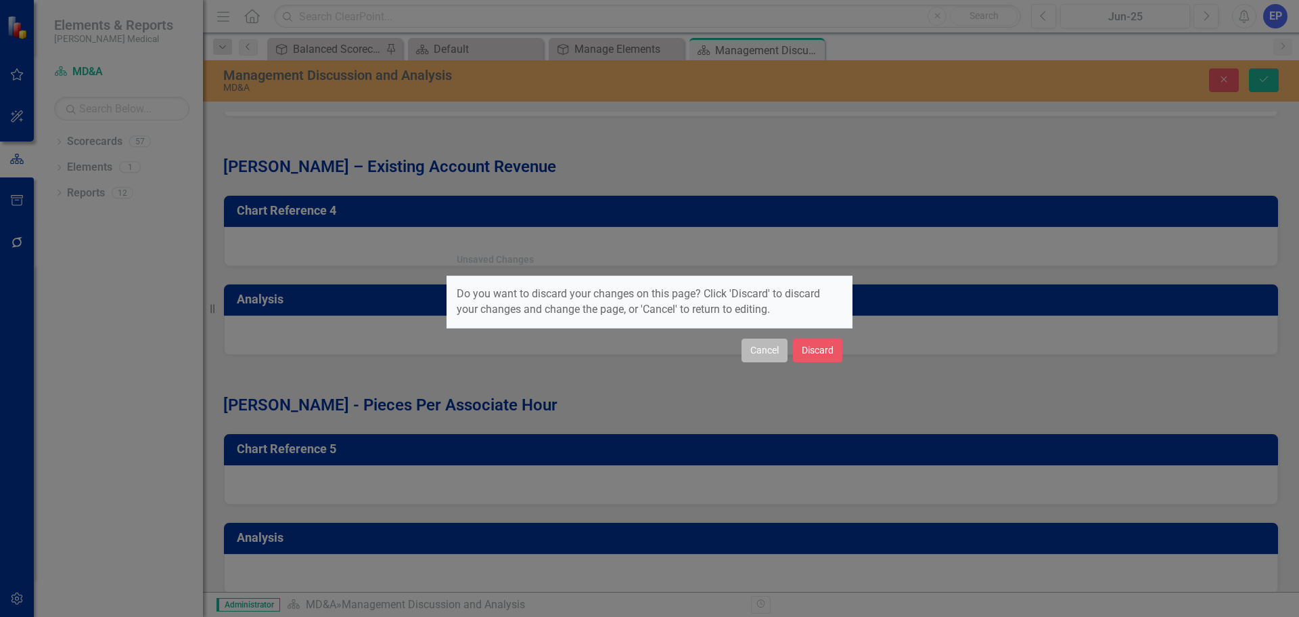
click at [768, 347] on button "Cancel" at bounding box center [765, 350] width 46 height 24
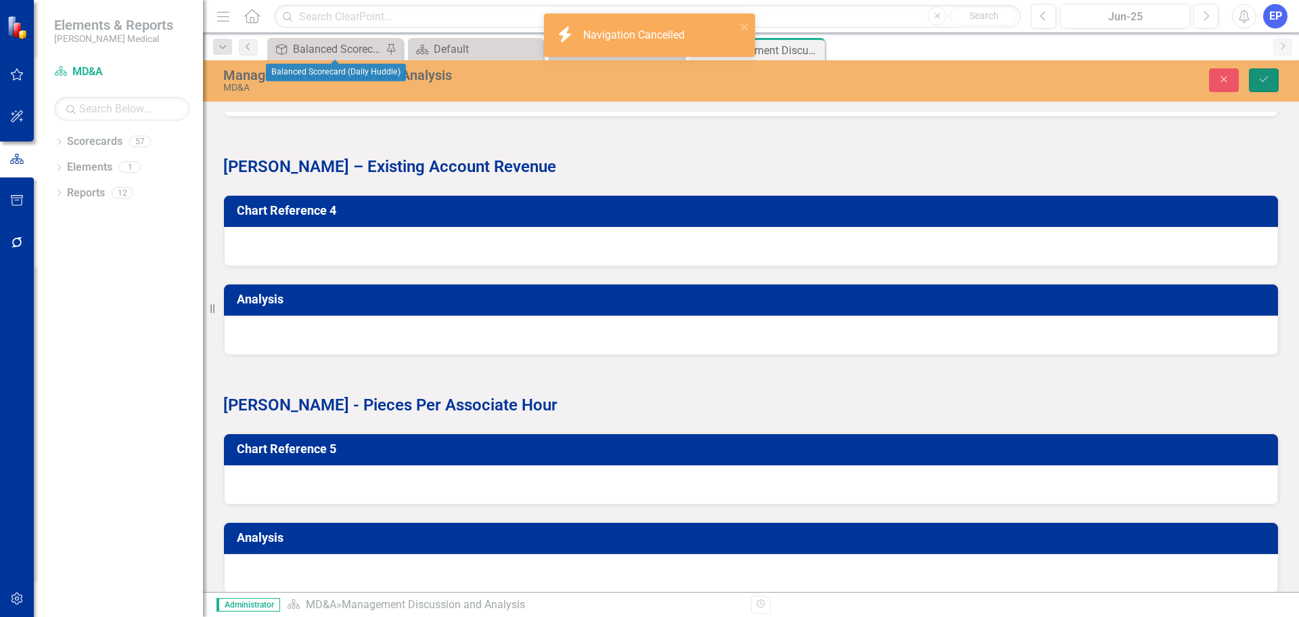
click at [1260, 79] on icon "Save" at bounding box center [1264, 78] width 12 height 9
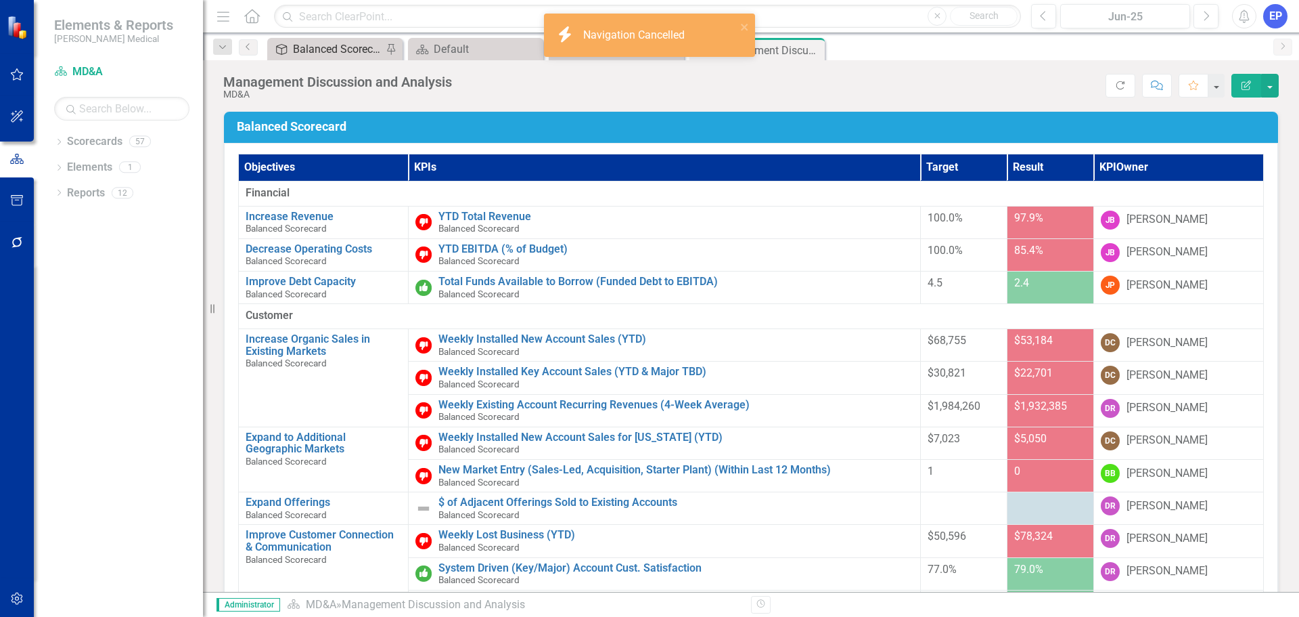
click at [317, 47] on div "Balanced Scorecard (Daily Huddle)" at bounding box center [337, 49] width 89 height 17
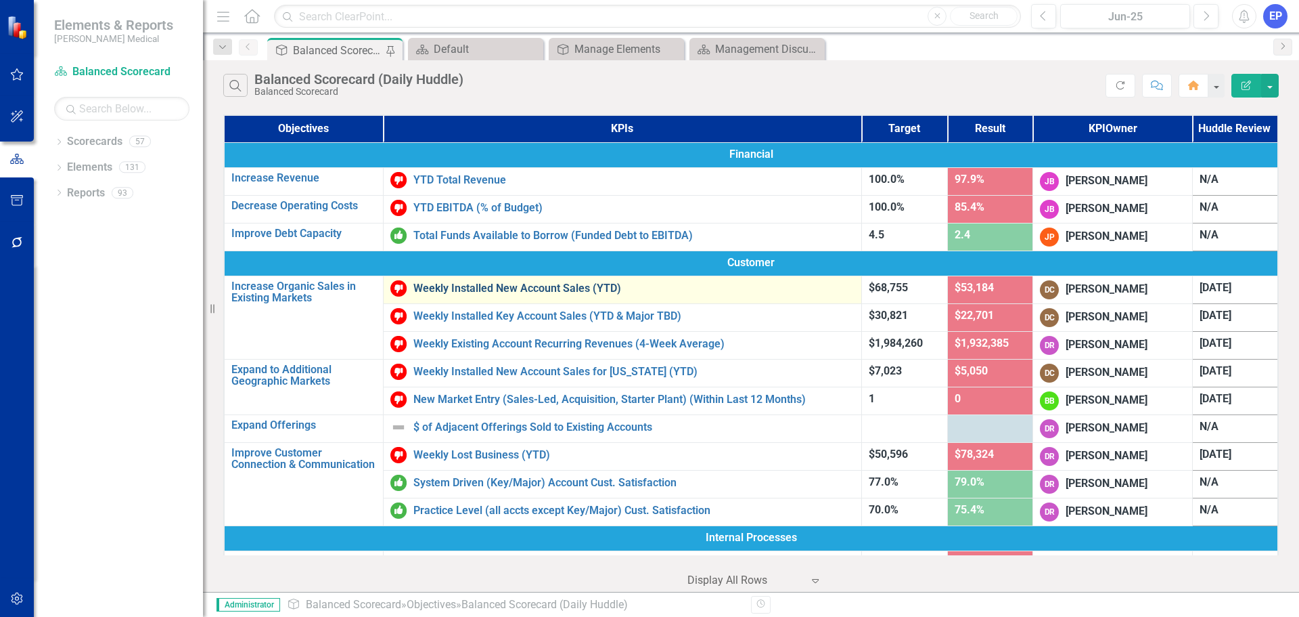
click at [482, 282] on link "Weekly Installed New Account Sales (YTD)" at bounding box center [634, 288] width 441 height 12
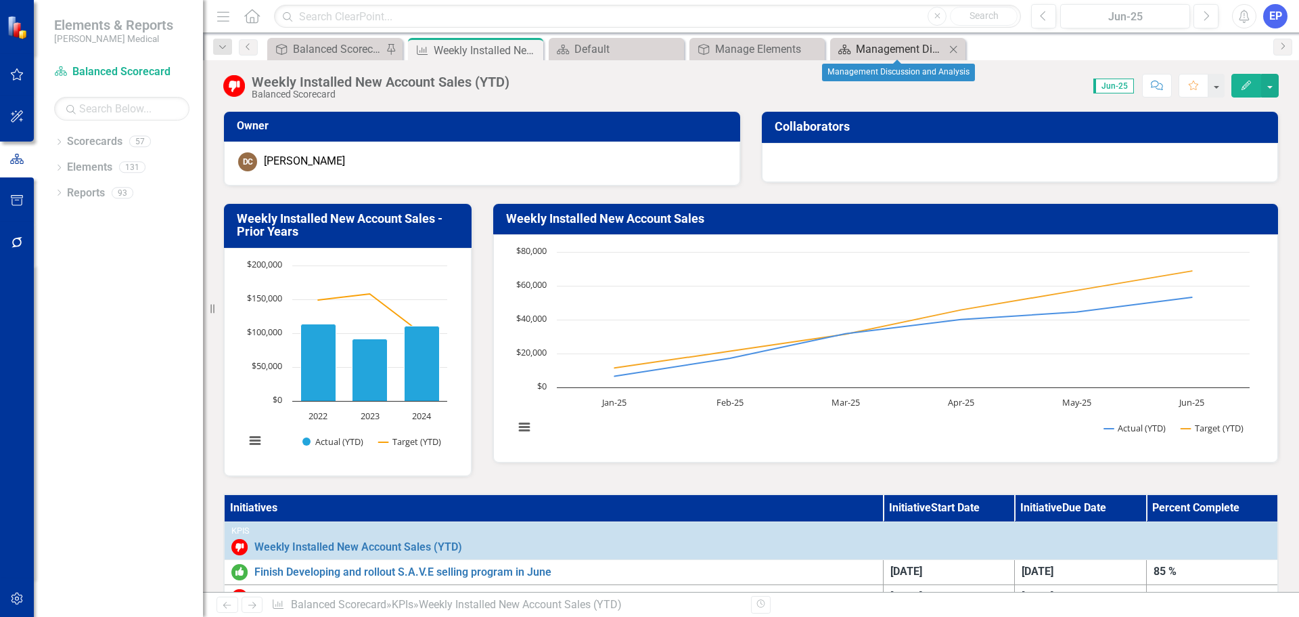
click at [899, 48] on div "Management Discussion and Analysis" at bounding box center [900, 49] width 89 height 17
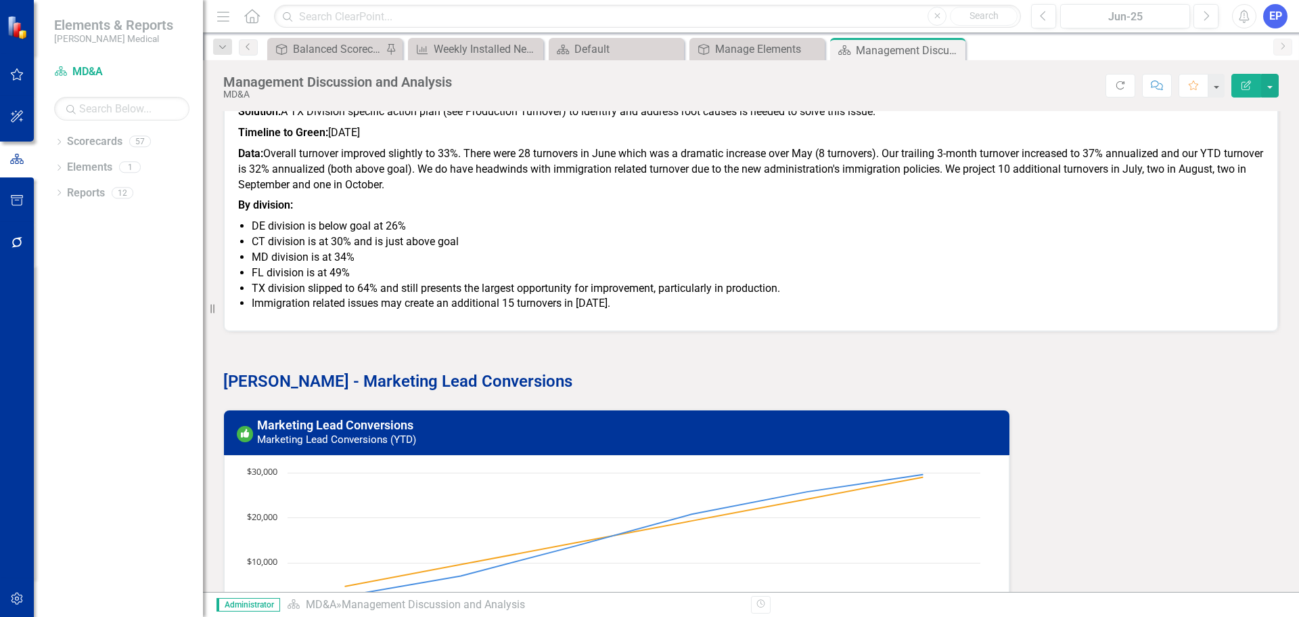
scroll to position [1151, 0]
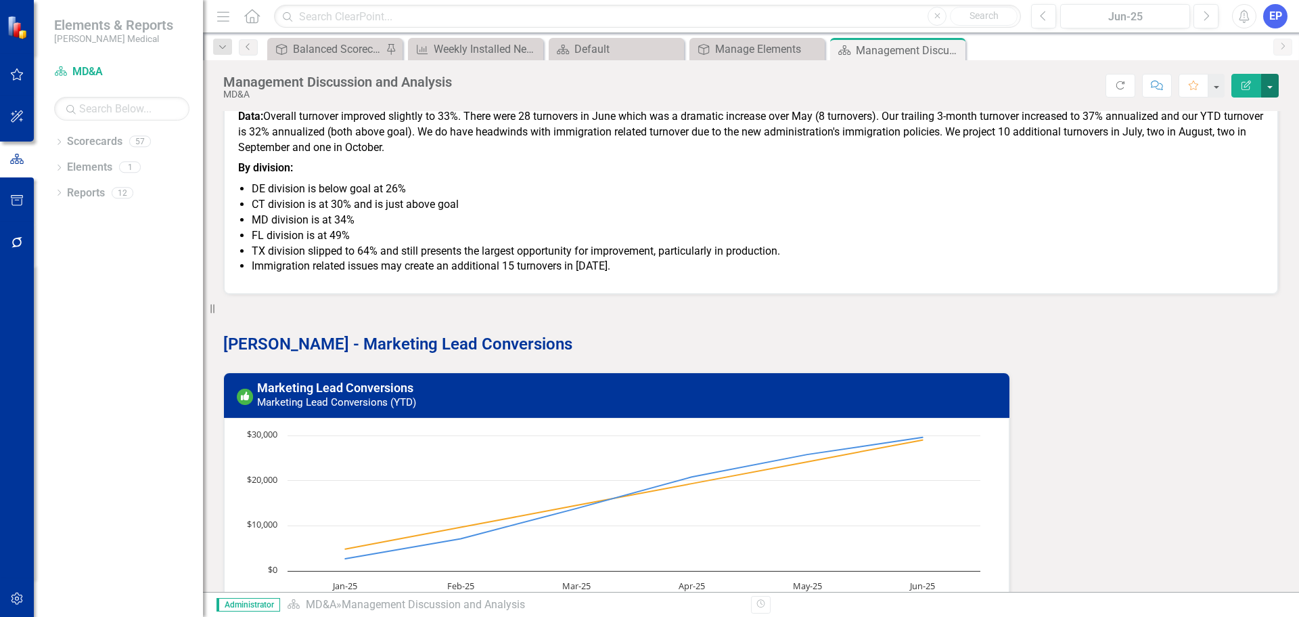
click at [1267, 90] on button "button" at bounding box center [1271, 86] width 18 height 24
click at [1218, 140] on link "Edit Report Edit Layout" at bounding box center [1224, 135] width 110 height 25
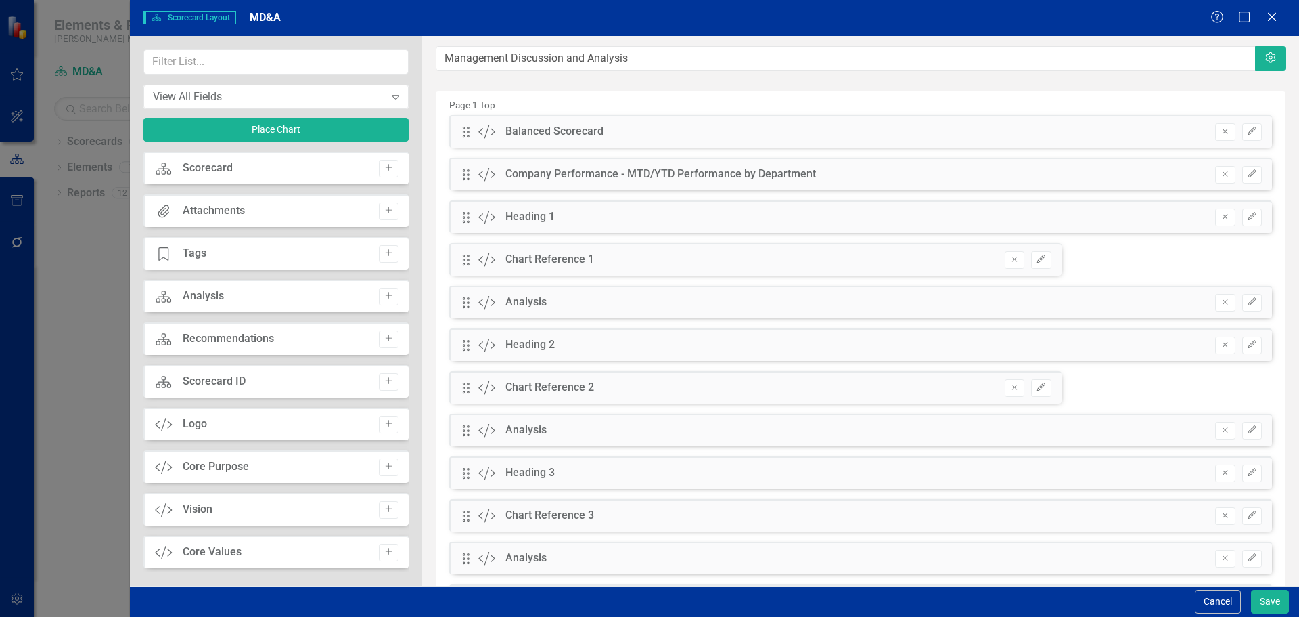
scroll to position [68, 0]
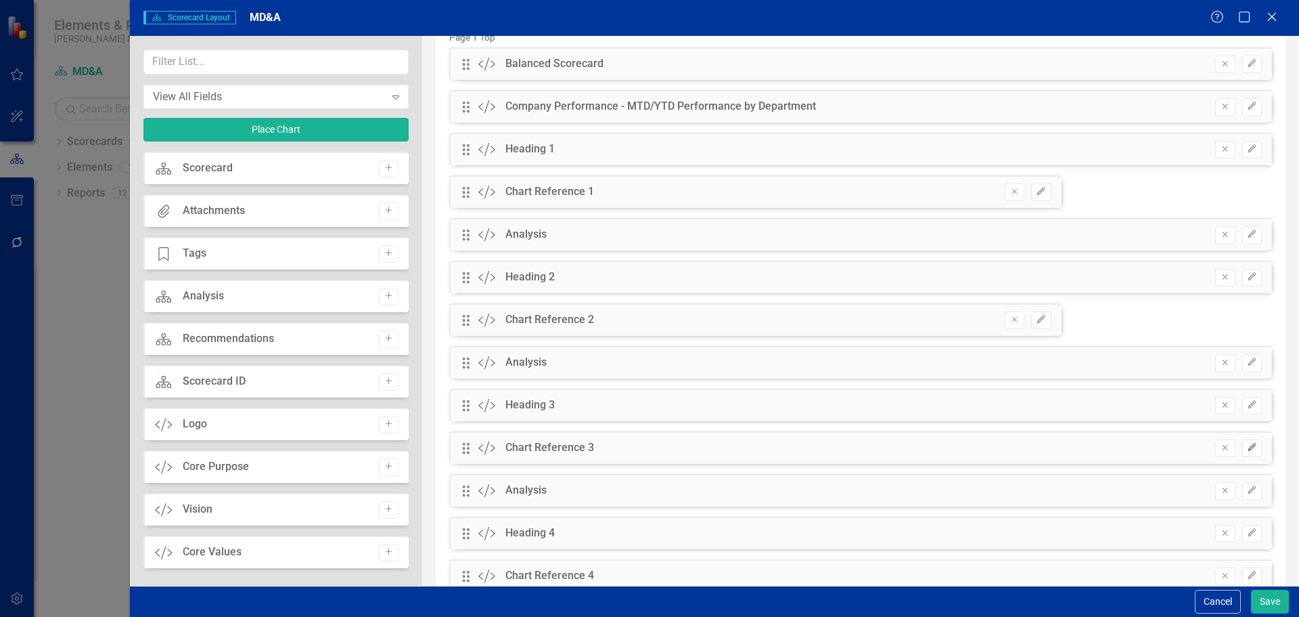
click at [1243, 441] on button "Edit" at bounding box center [1253, 448] width 20 height 18
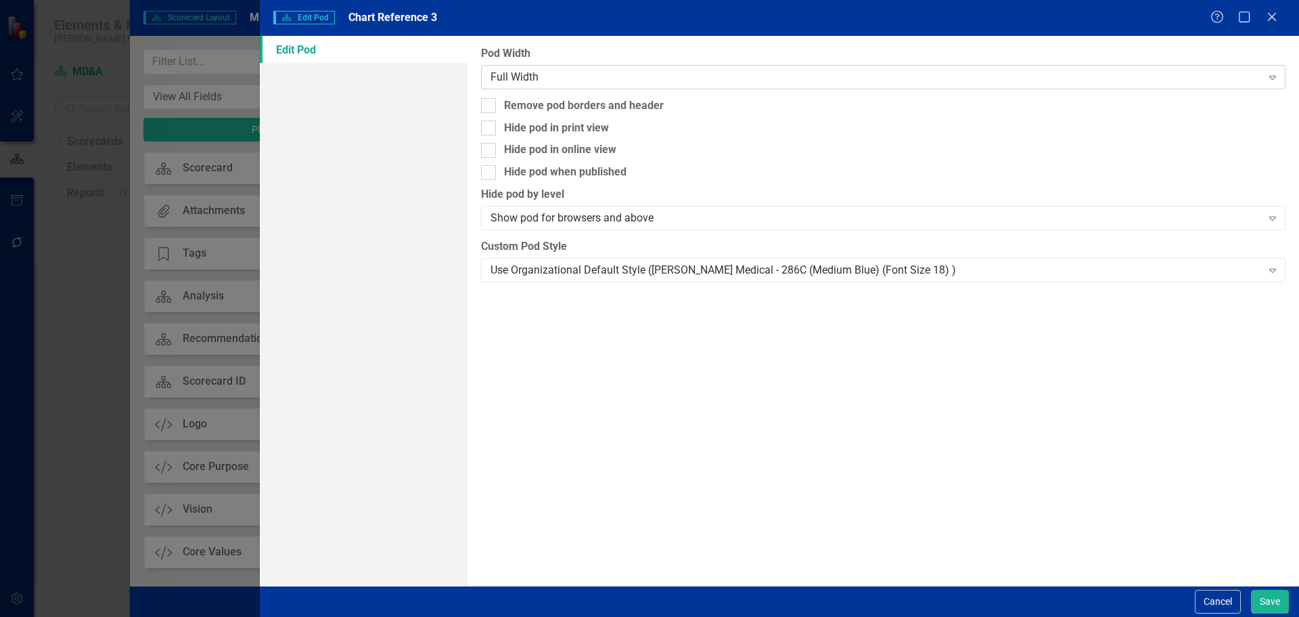
click at [736, 80] on div "Full Width" at bounding box center [876, 77] width 771 height 16
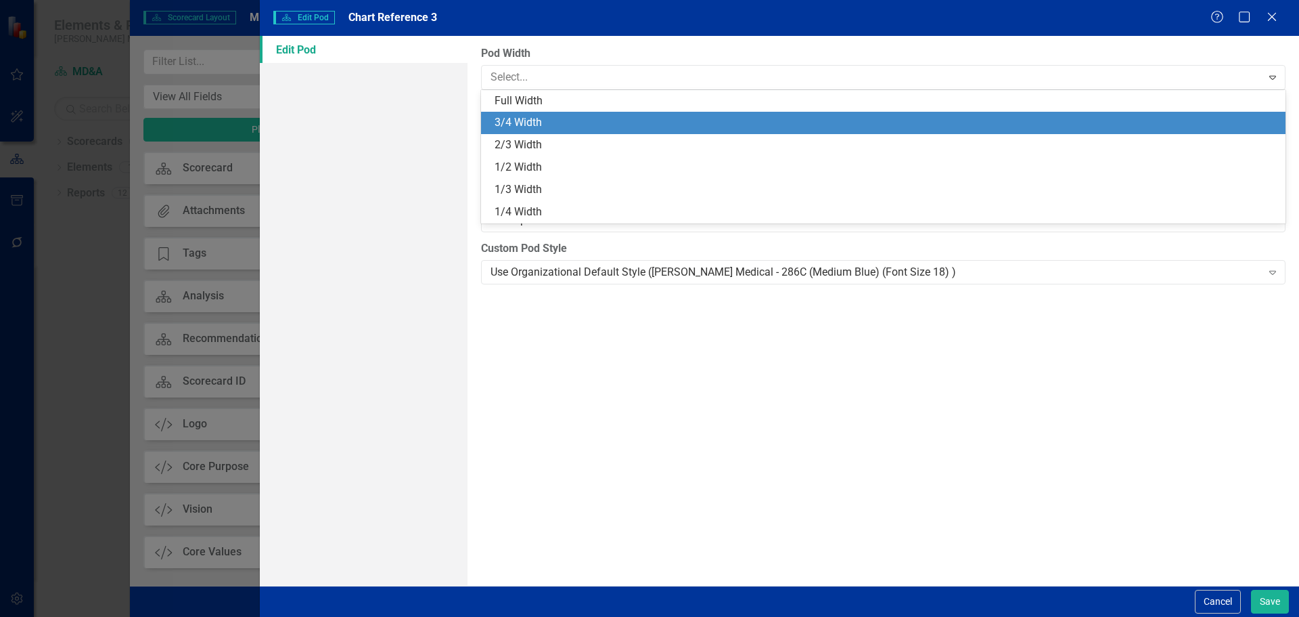
click at [726, 114] on div "3/4 Width" at bounding box center [883, 123] width 805 height 22
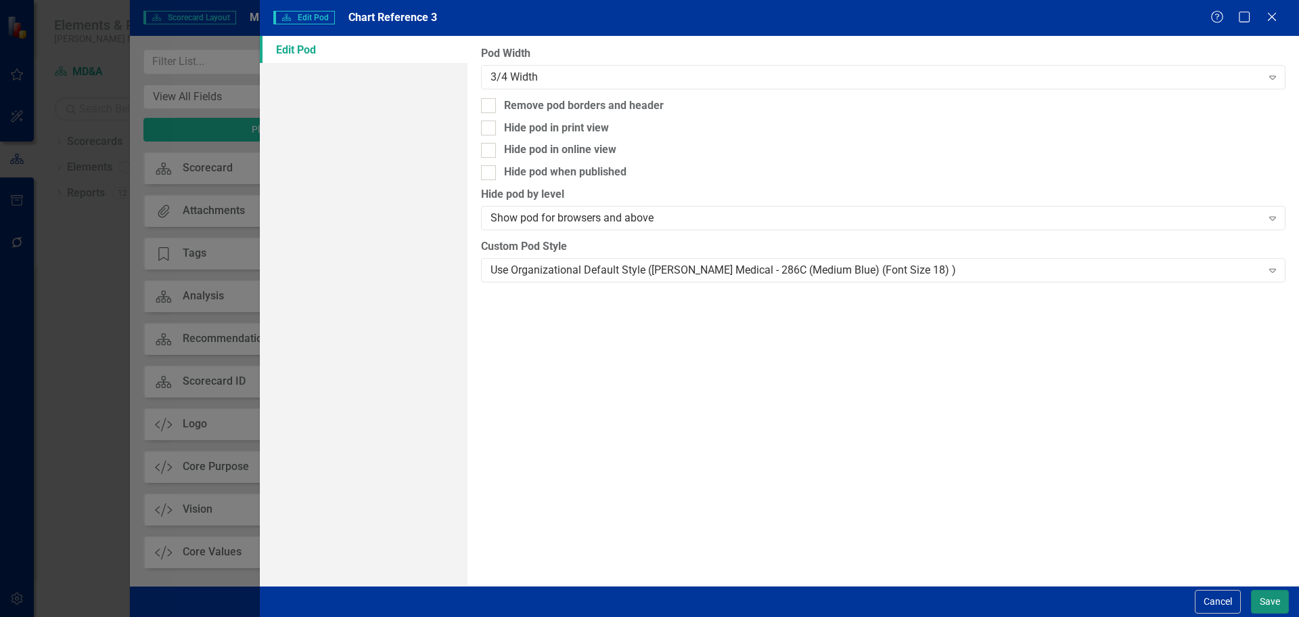
click at [1271, 597] on button "Save" at bounding box center [1270, 601] width 38 height 24
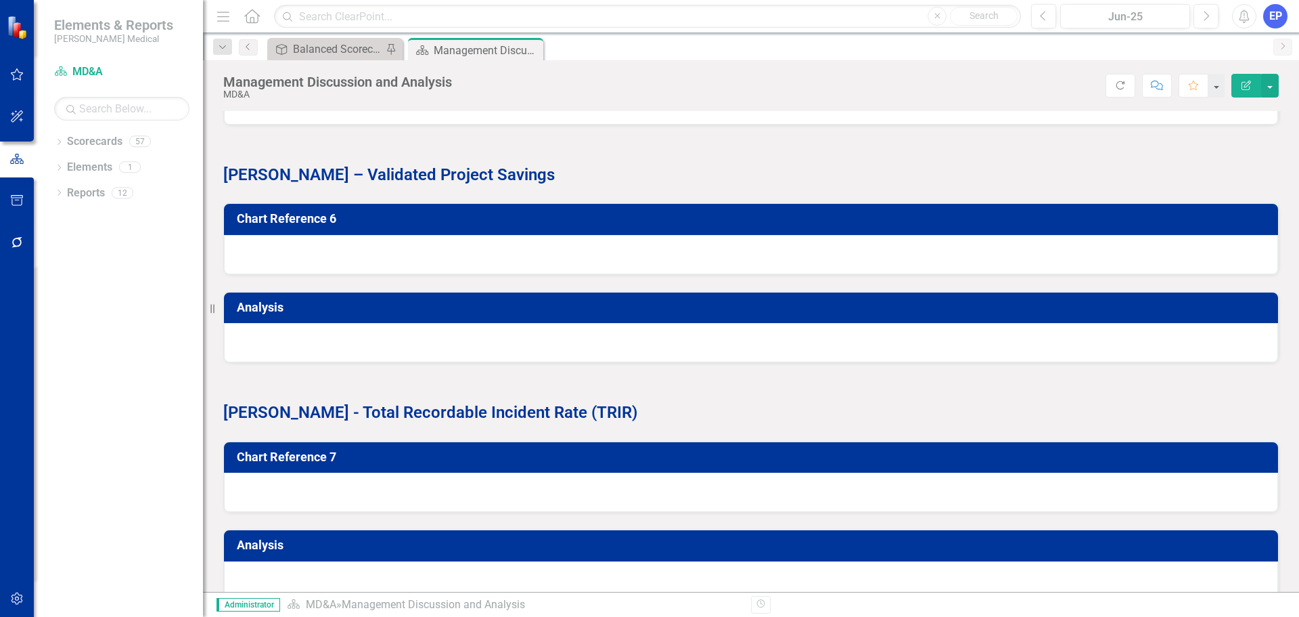
scroll to position [3655, 0]
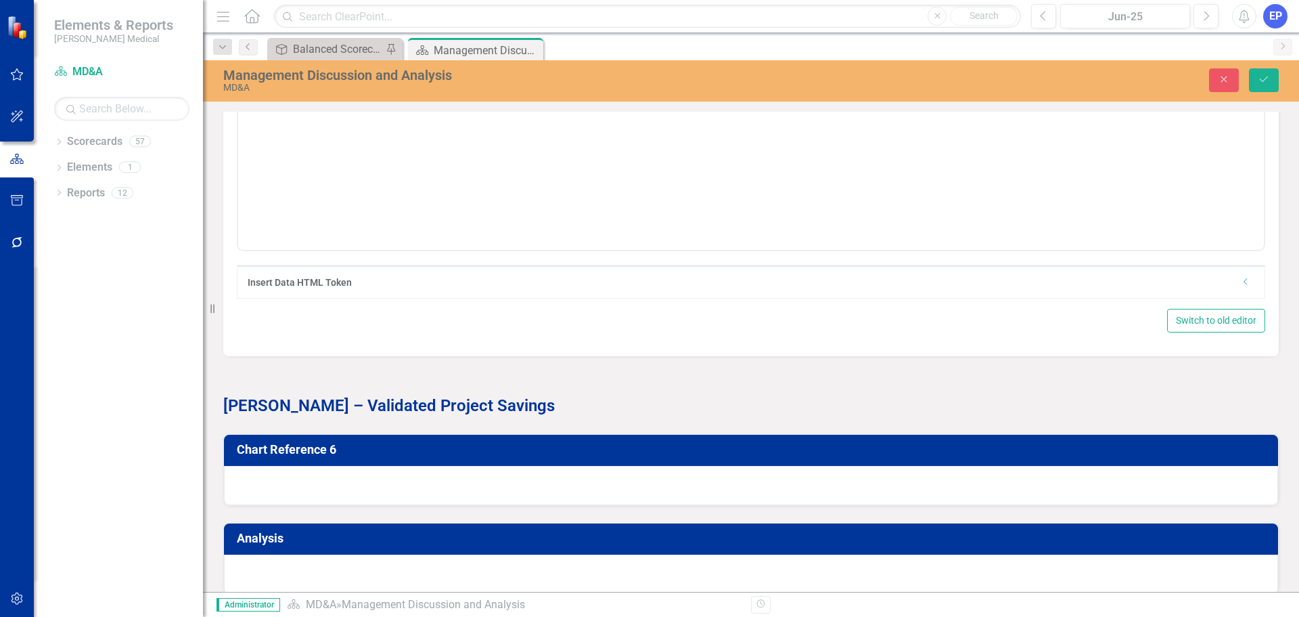
scroll to position [0, 0]
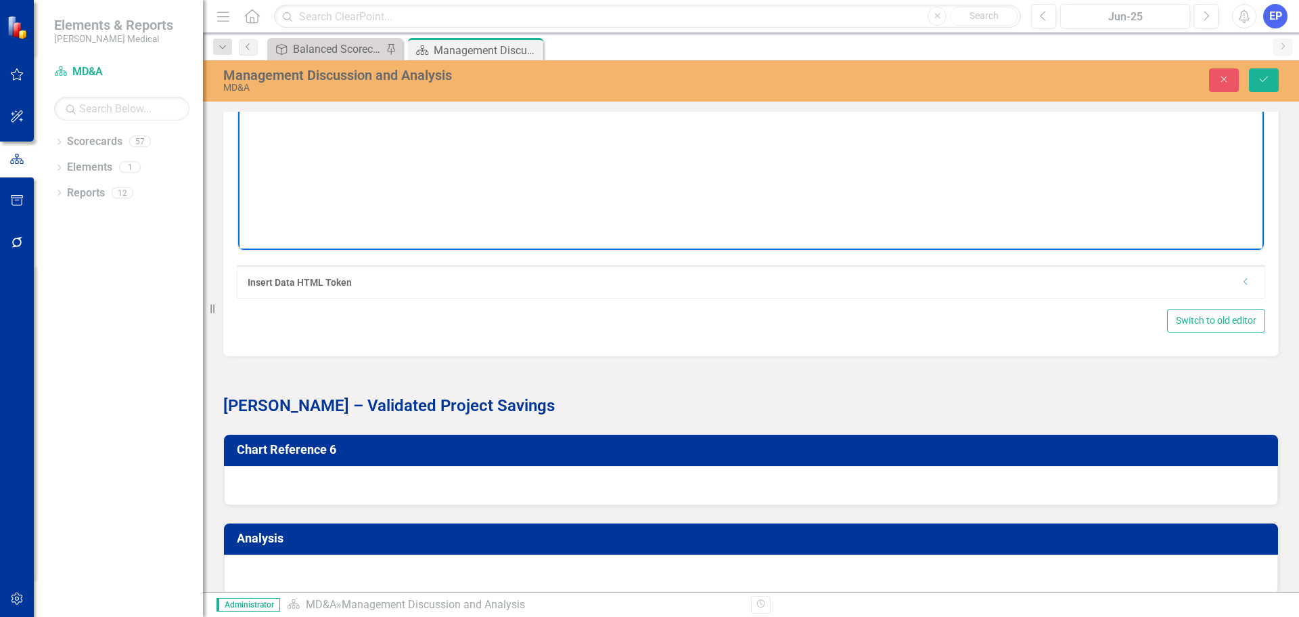
click at [832, 37] on body "Rich Text Area. Press ALT-0 for help." at bounding box center [751, 114] width 1026 height 203
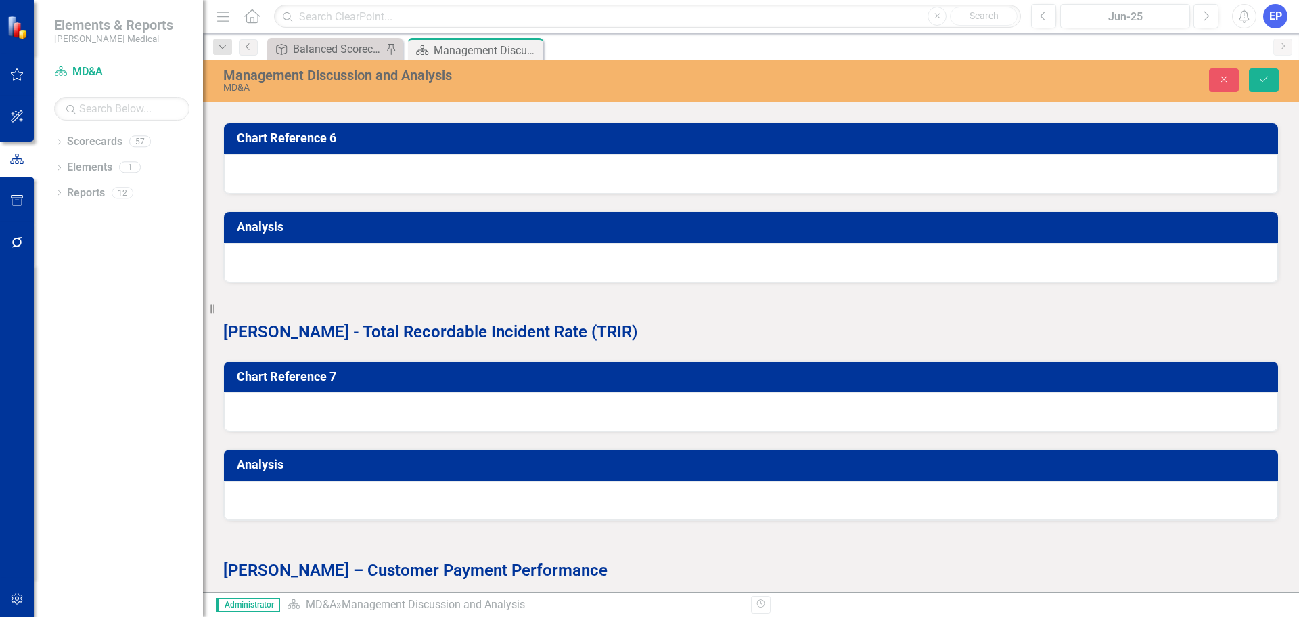
scroll to position [3993, 0]
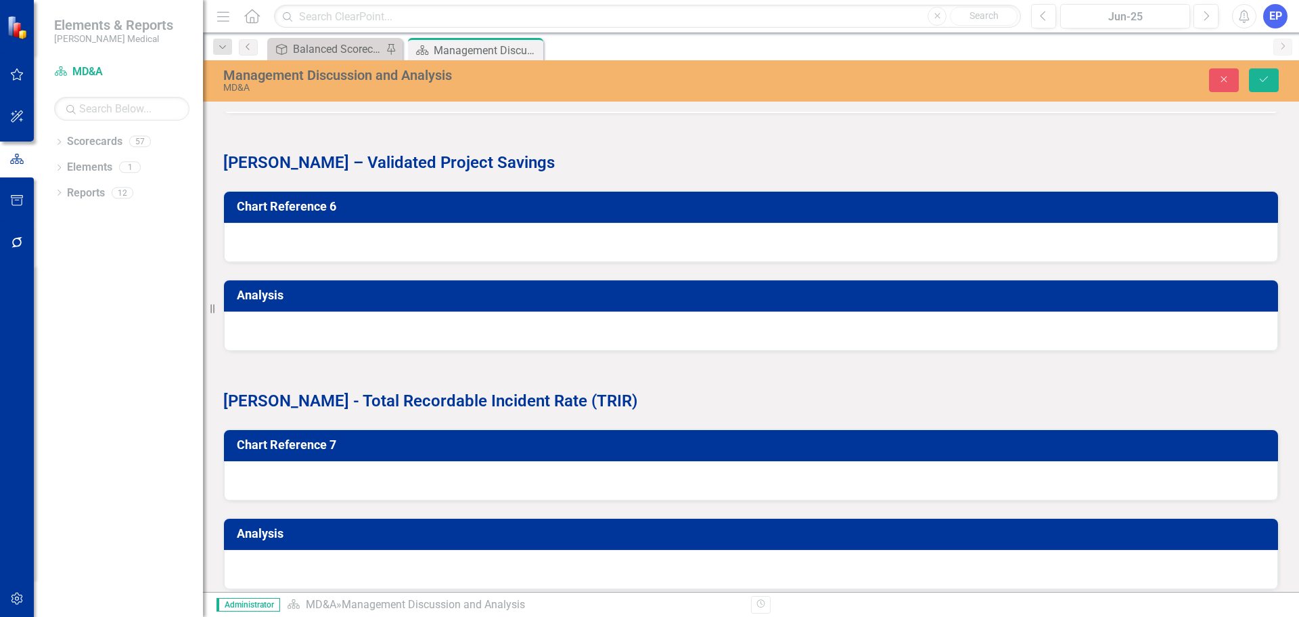
click at [571, 9] on div "MD&A" at bounding box center [489, 1] width 456 height 16
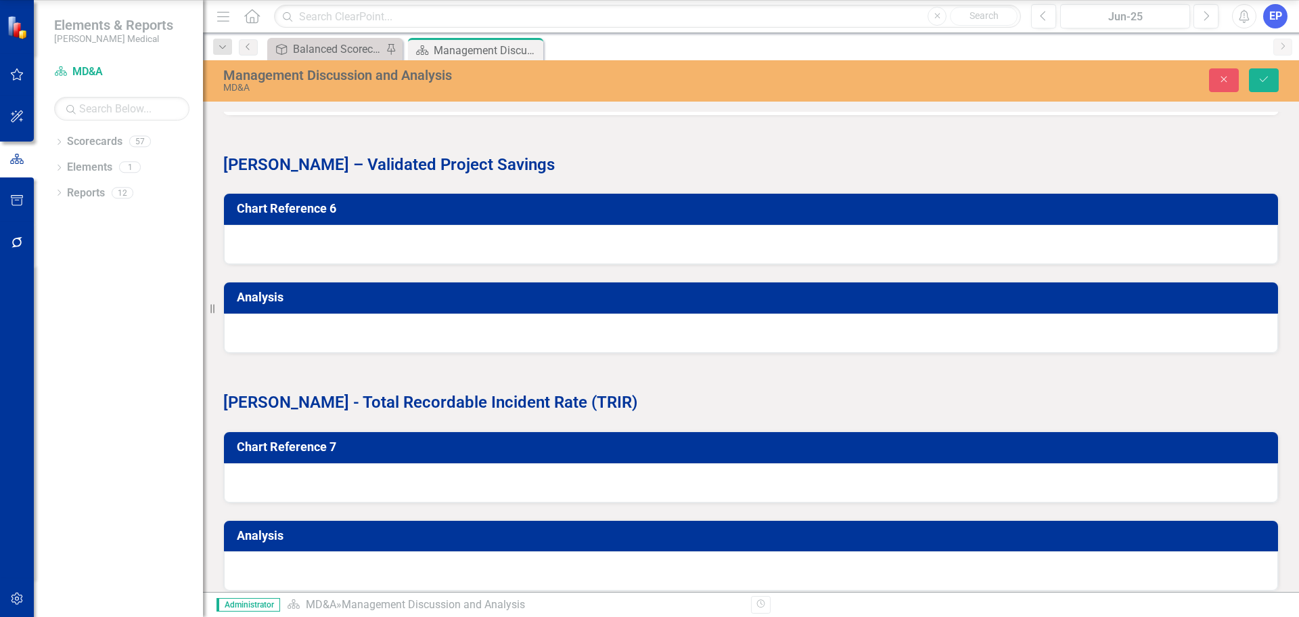
scroll to position [264, 0]
type input "ba"
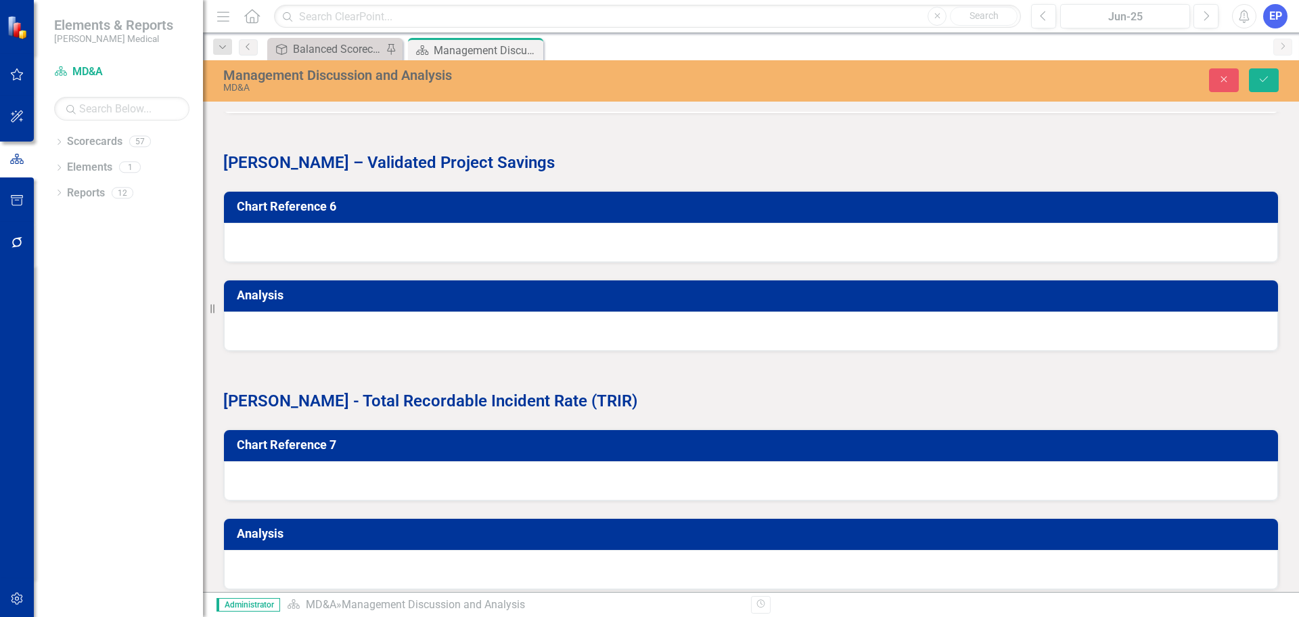
click at [777, 9] on div "Select Token Type..." at bounding box center [999, 1] width 456 height 16
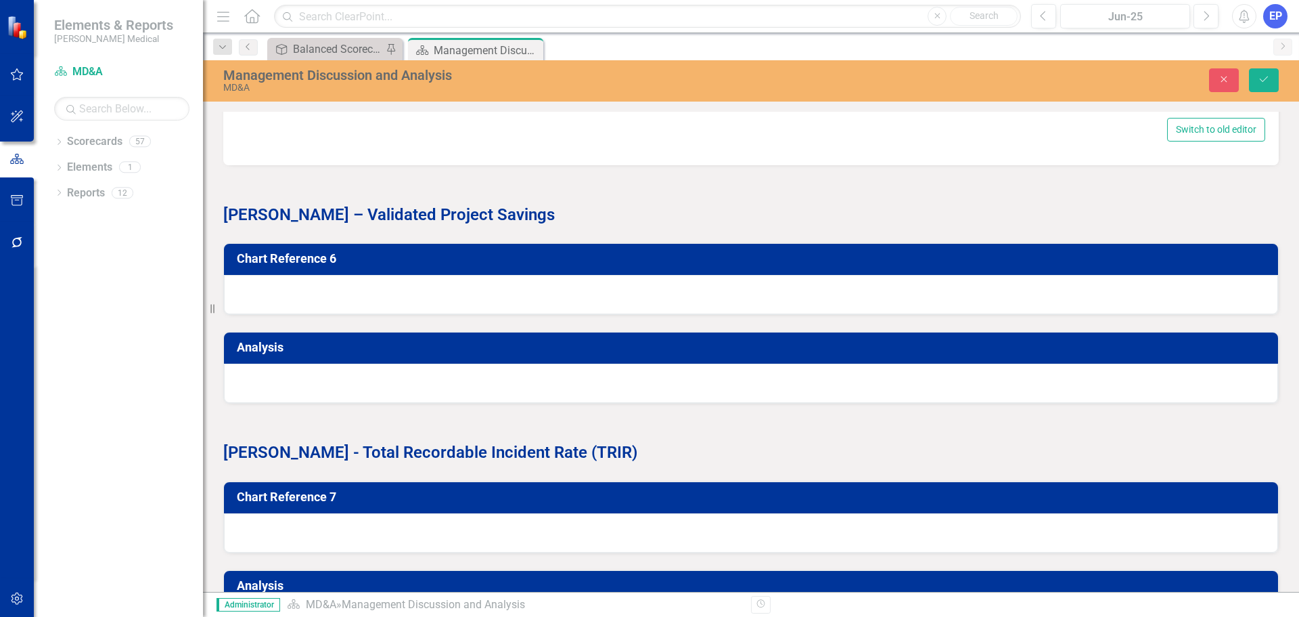
drag, startPoint x: 499, startPoint y: 507, endPoint x: 500, endPoint y: 514, distance: 6.8
click at [499, 64] on div "KPI Select KPI... Expand" at bounding box center [496, 43] width 489 height 42
click at [501, 61] on div "Select KPI..." at bounding box center [489, 53] width 456 height 16
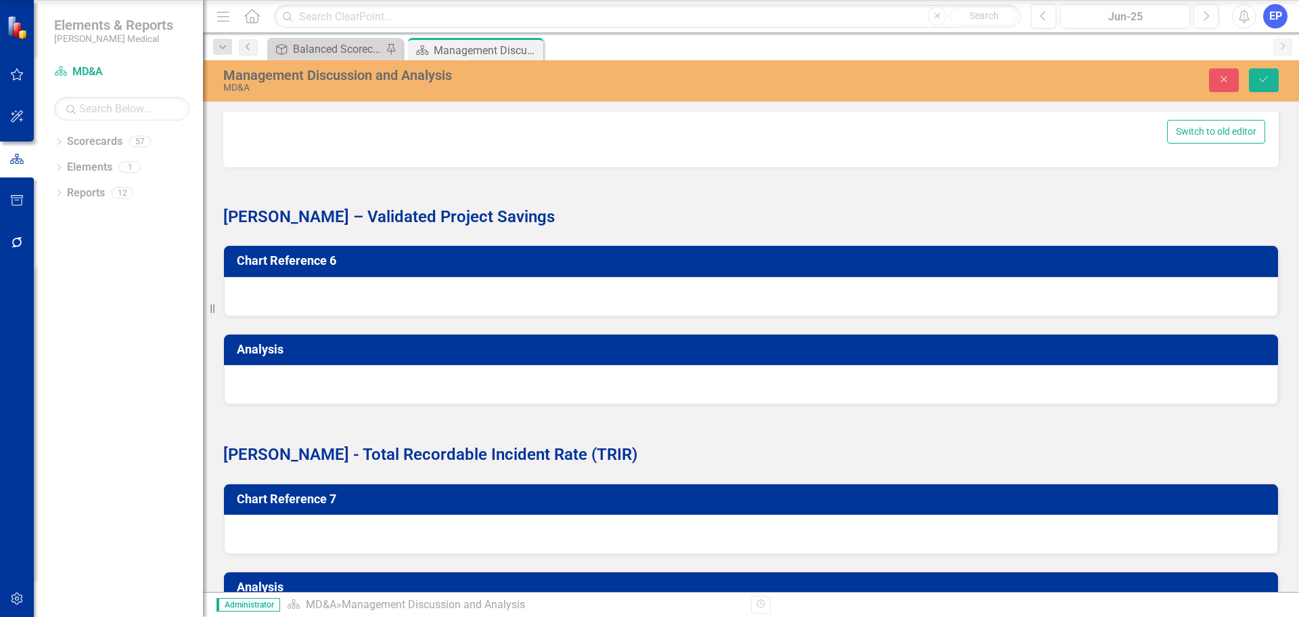
type input "pi"
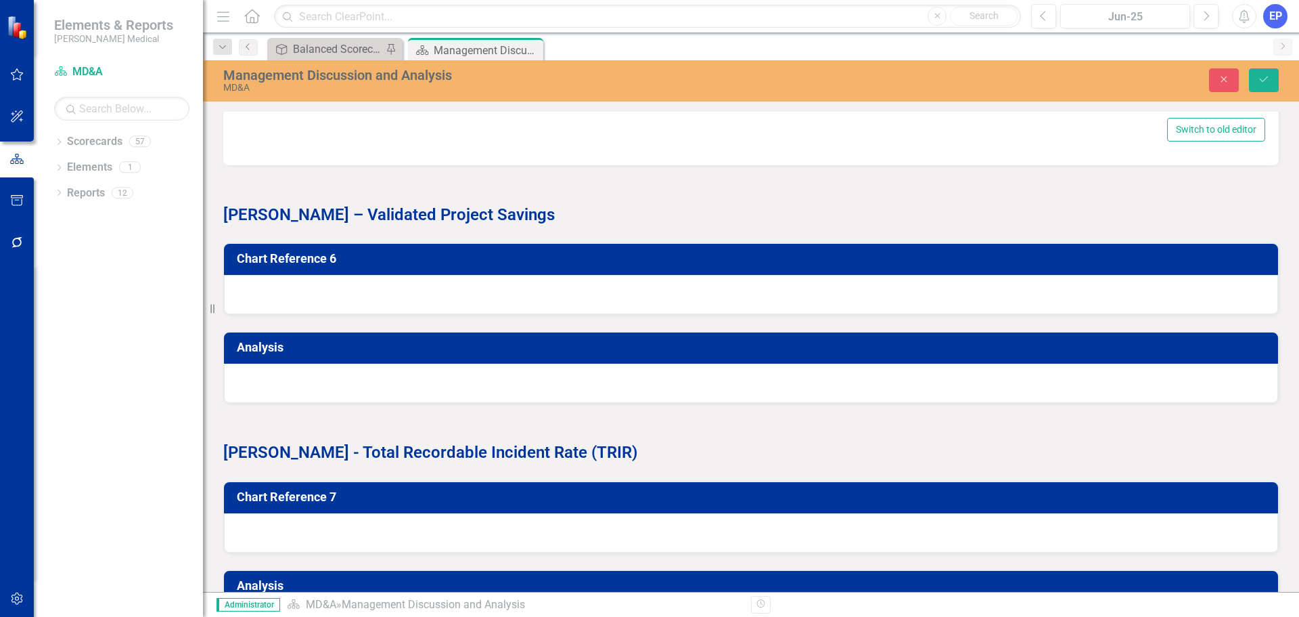
click at [822, 61] on div "Select Field..." at bounding box center [999, 53] width 456 height 16
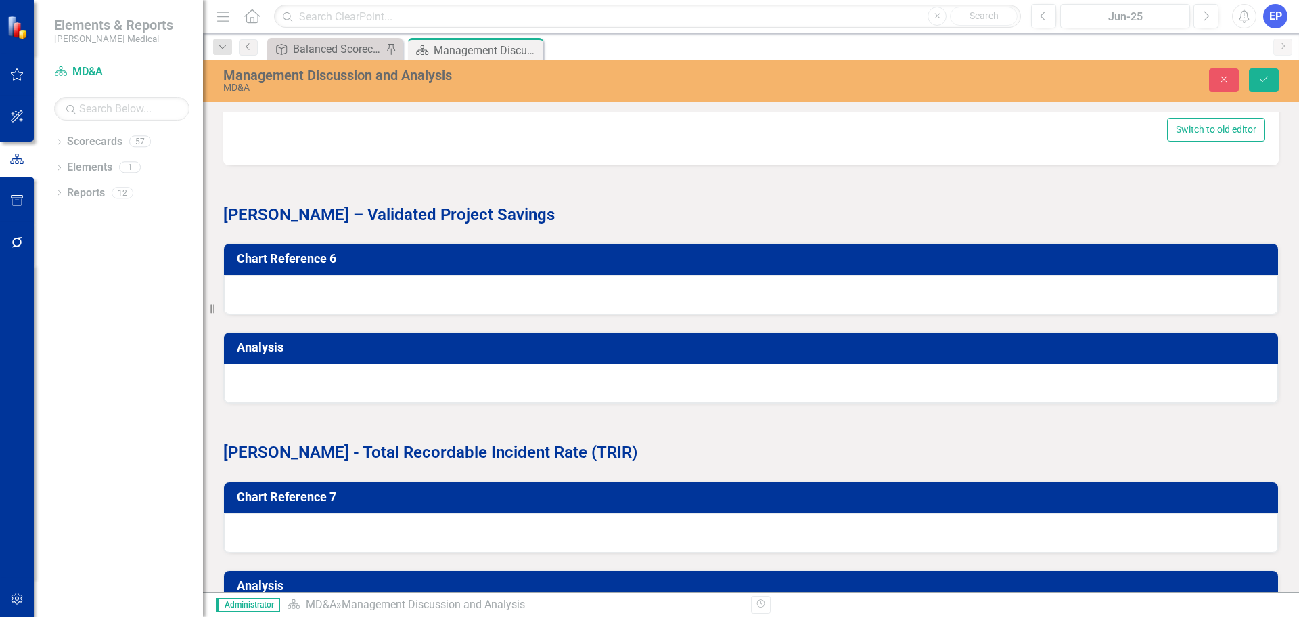
click at [1188, 96] on button "Insert Token" at bounding box center [1219, 85] width 63 height 22
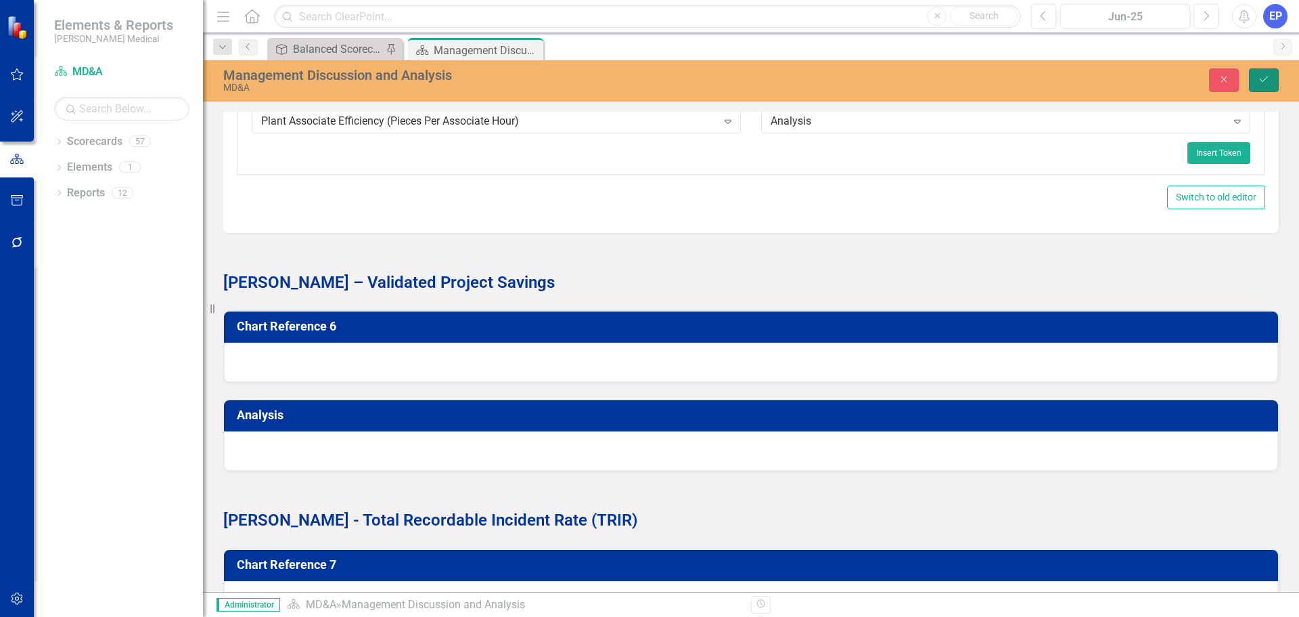
click at [1261, 84] on icon "Save" at bounding box center [1264, 78] width 12 height 9
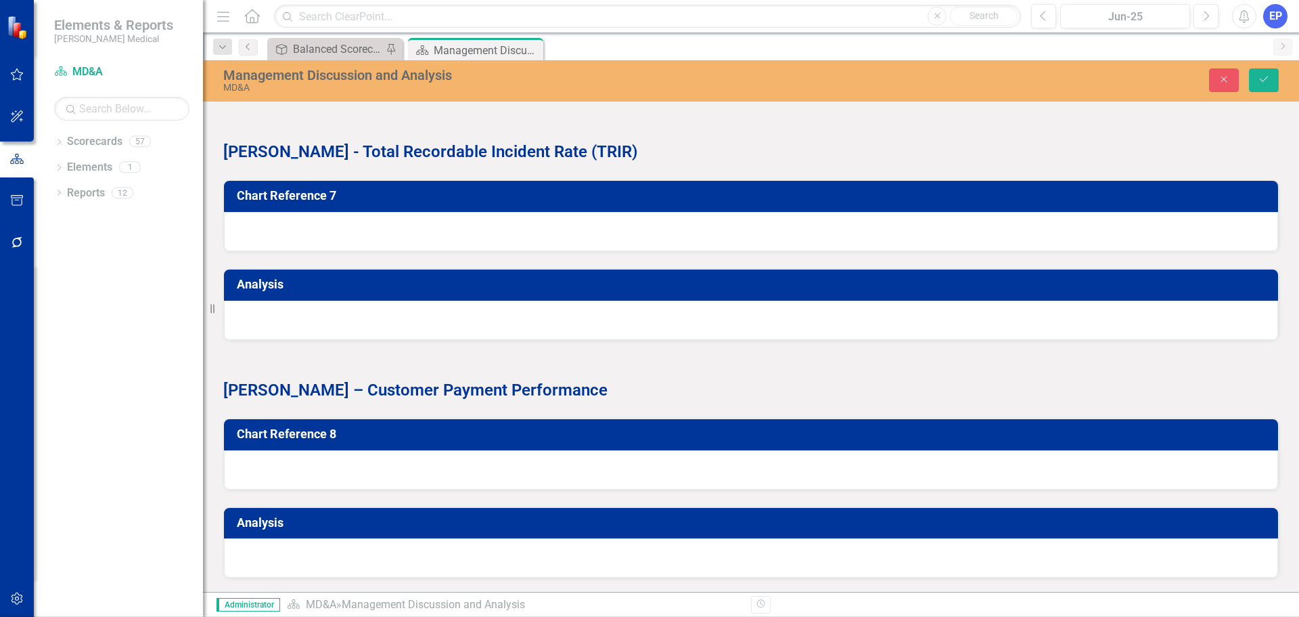
type input "b"
click at [533, 616] on div "B alanced Scorecard" at bounding box center [653, 628] width 1278 height 16
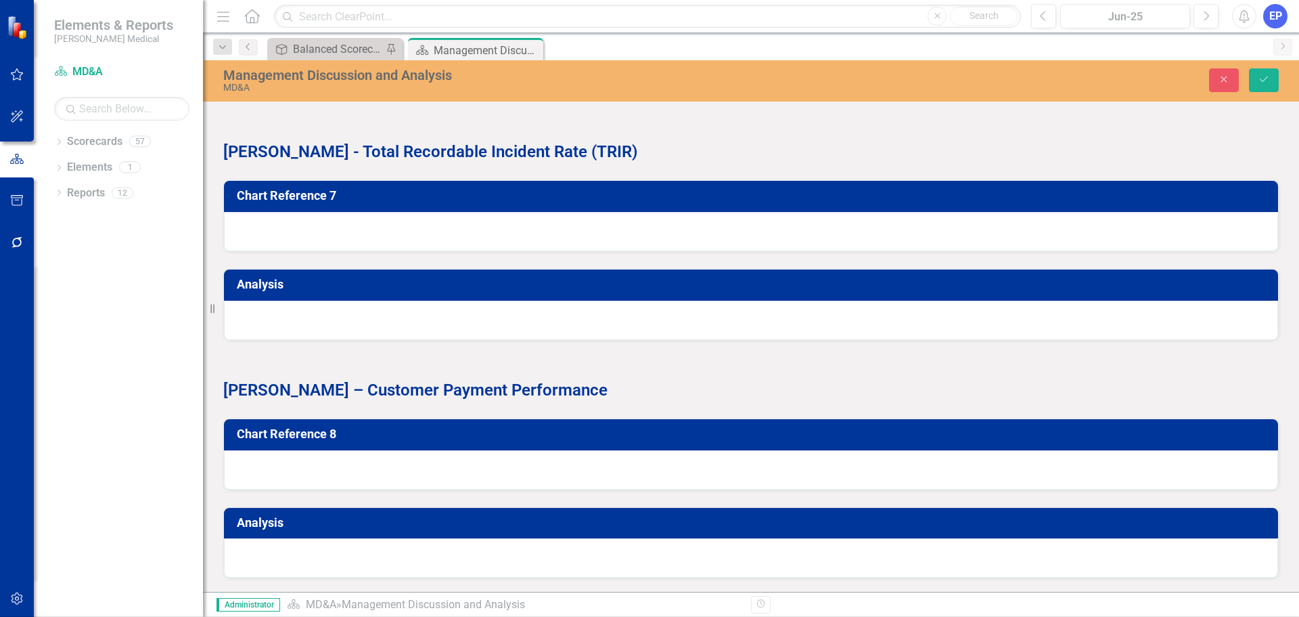
type input "vali"
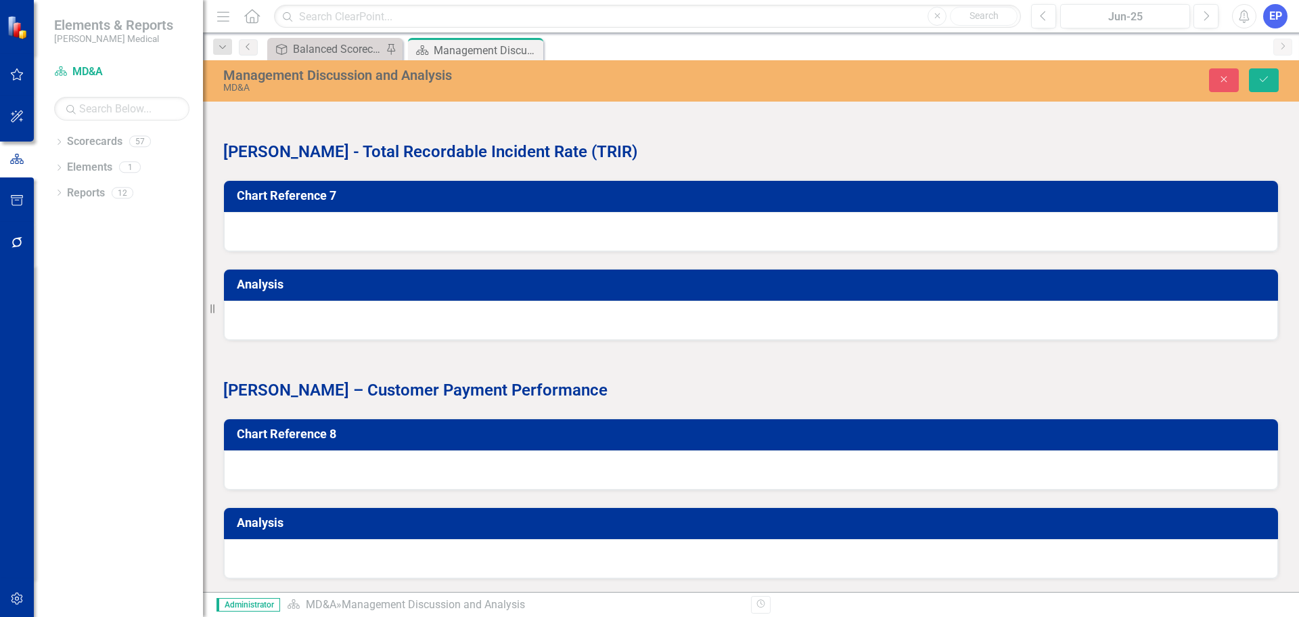
scroll to position [4128, 0]
click at [970, 102] on div at bounding box center [751, 81] width 1054 height 39
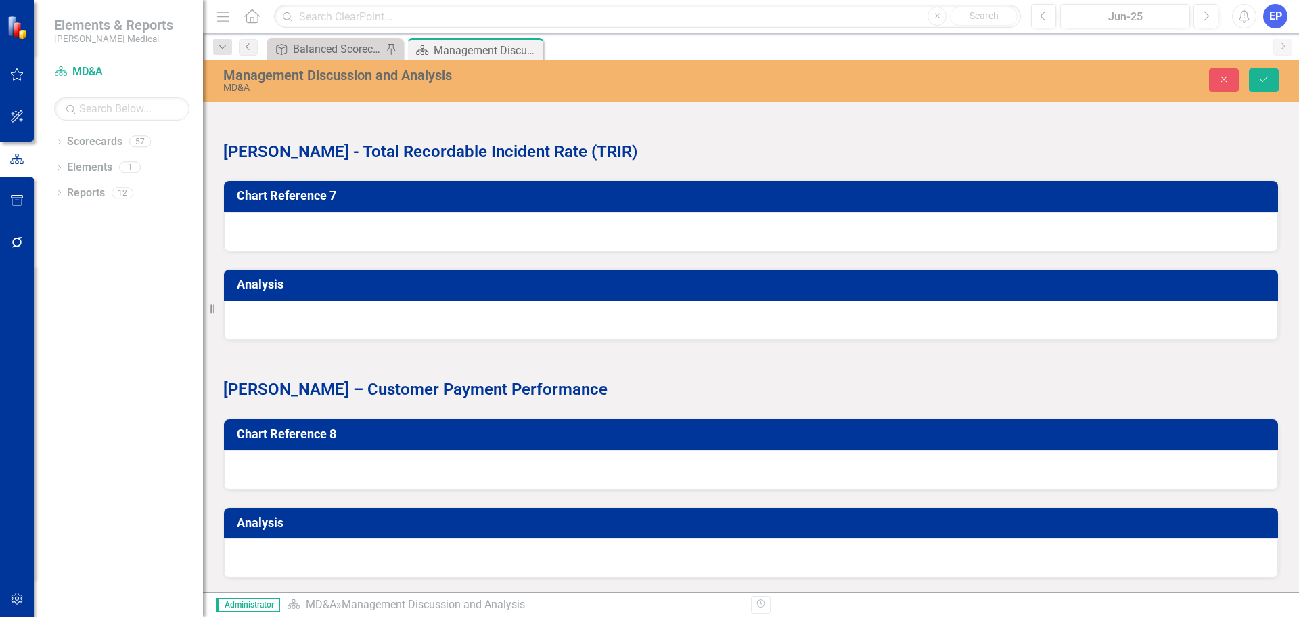
scroll to position [4535, 0]
click at [1241, 34] on div "Dropdown" at bounding box center [1246, 28] width 10 height 12
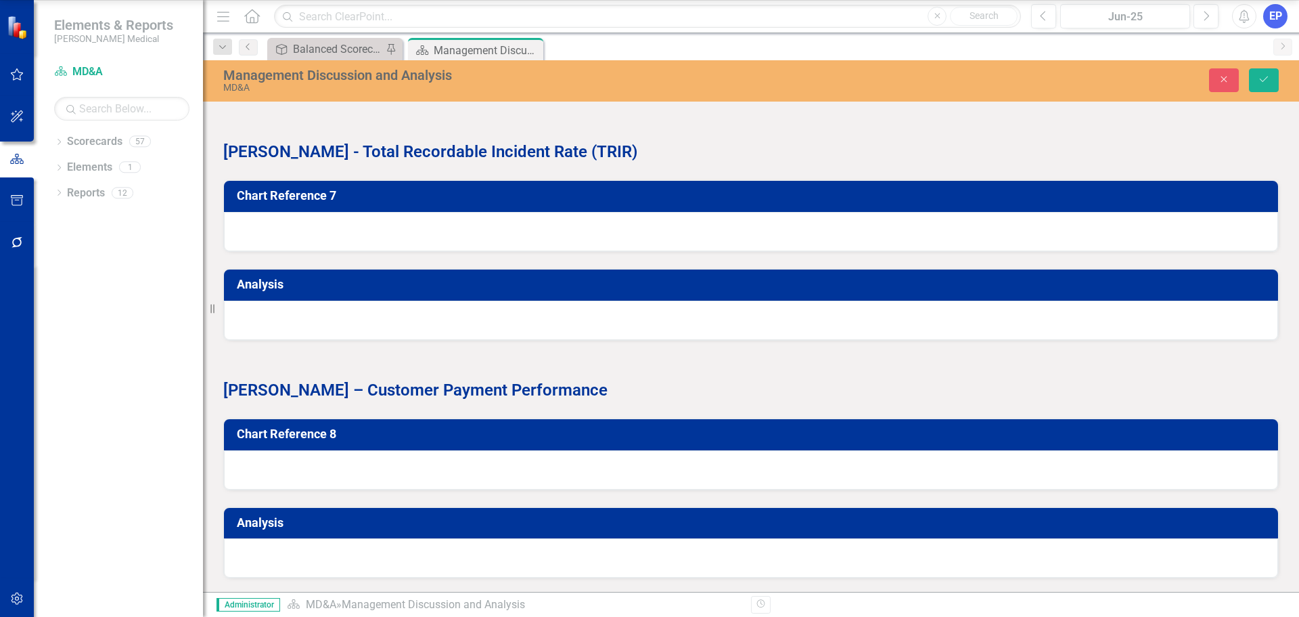
scroll to position [264, 0]
type input "ba"
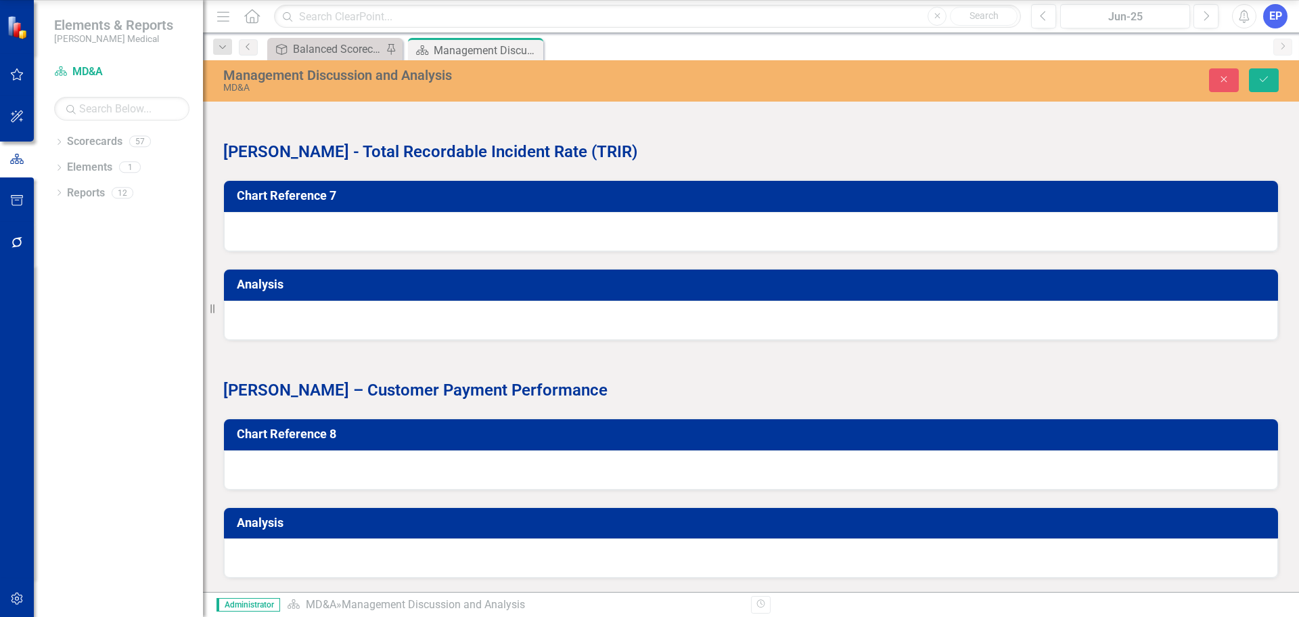
type input "k"
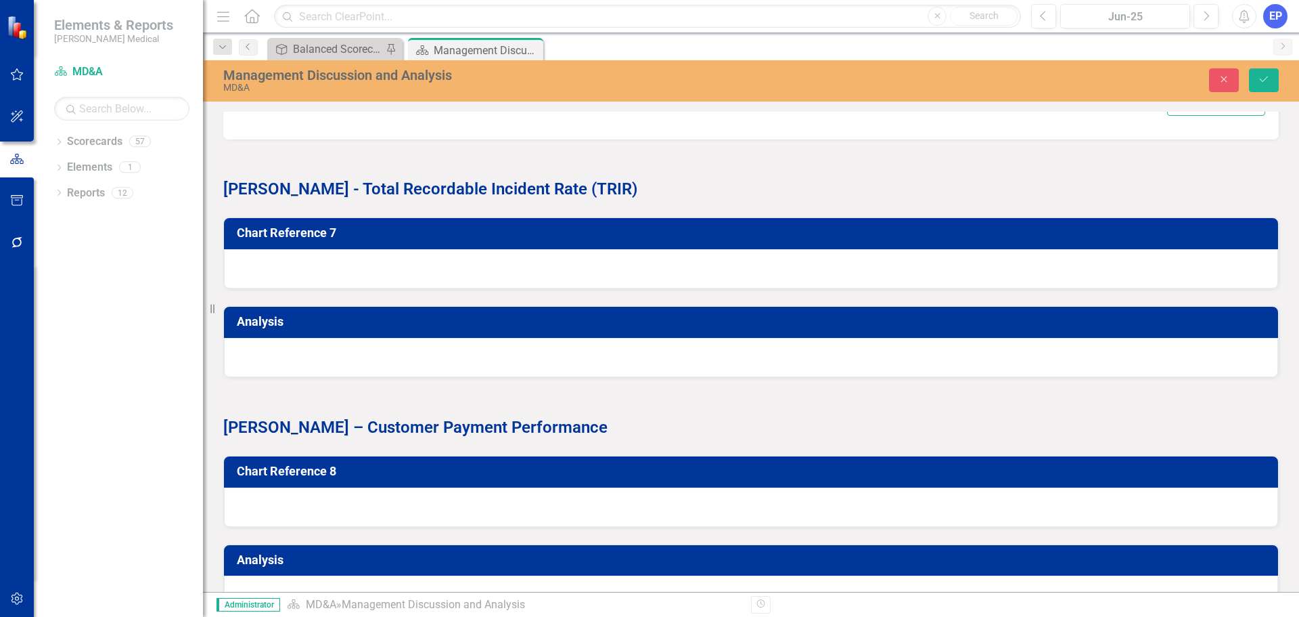
click at [633, 35] on div "Select KPI..." at bounding box center [489, 28] width 456 height 16
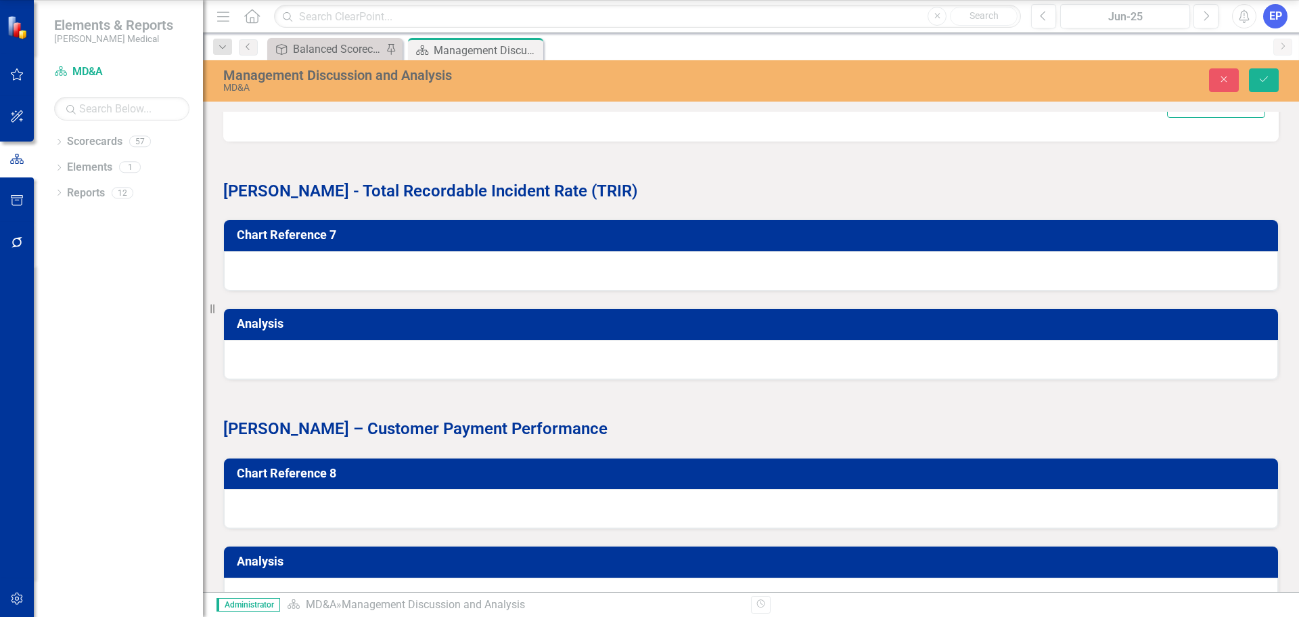
type input "vali"
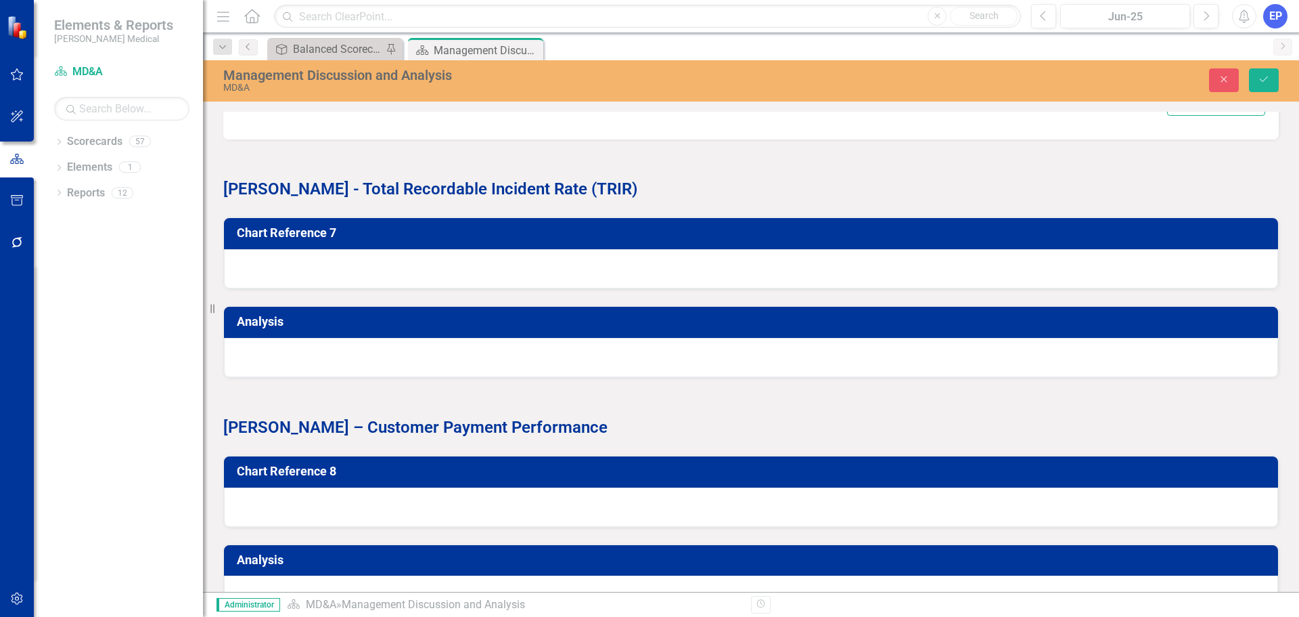
click at [784, 35] on div "Select Field..." at bounding box center [999, 28] width 456 height 16
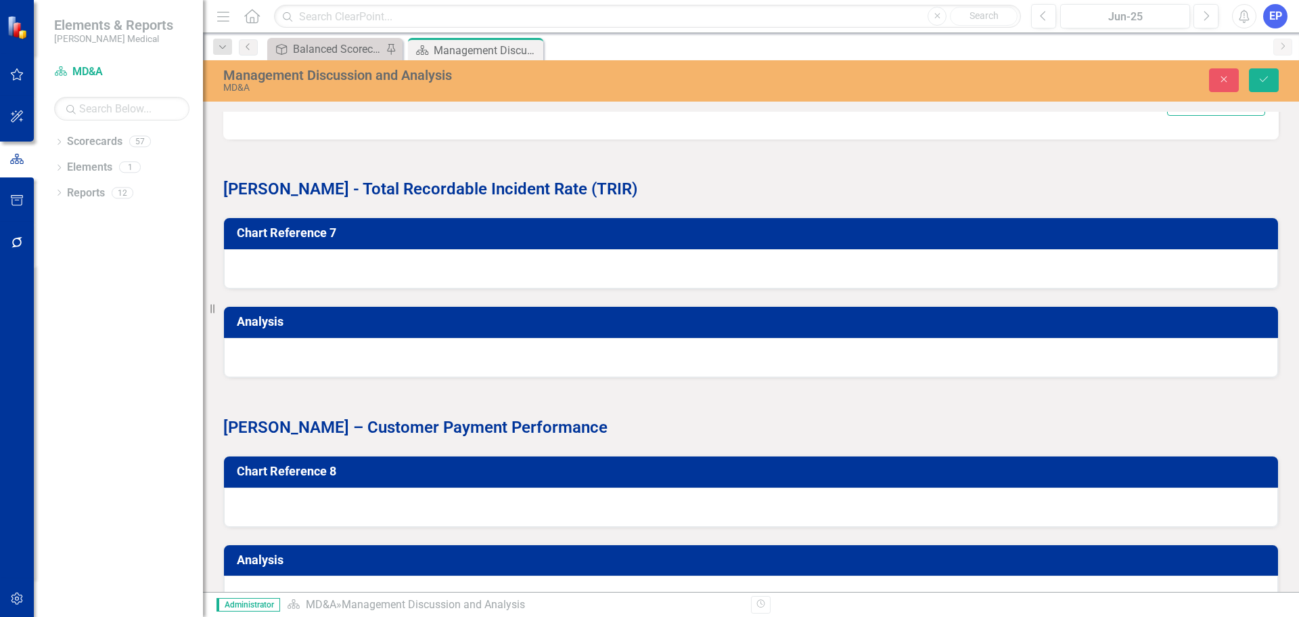
click at [1215, 70] on button "Insert Token" at bounding box center [1219, 60] width 63 height 22
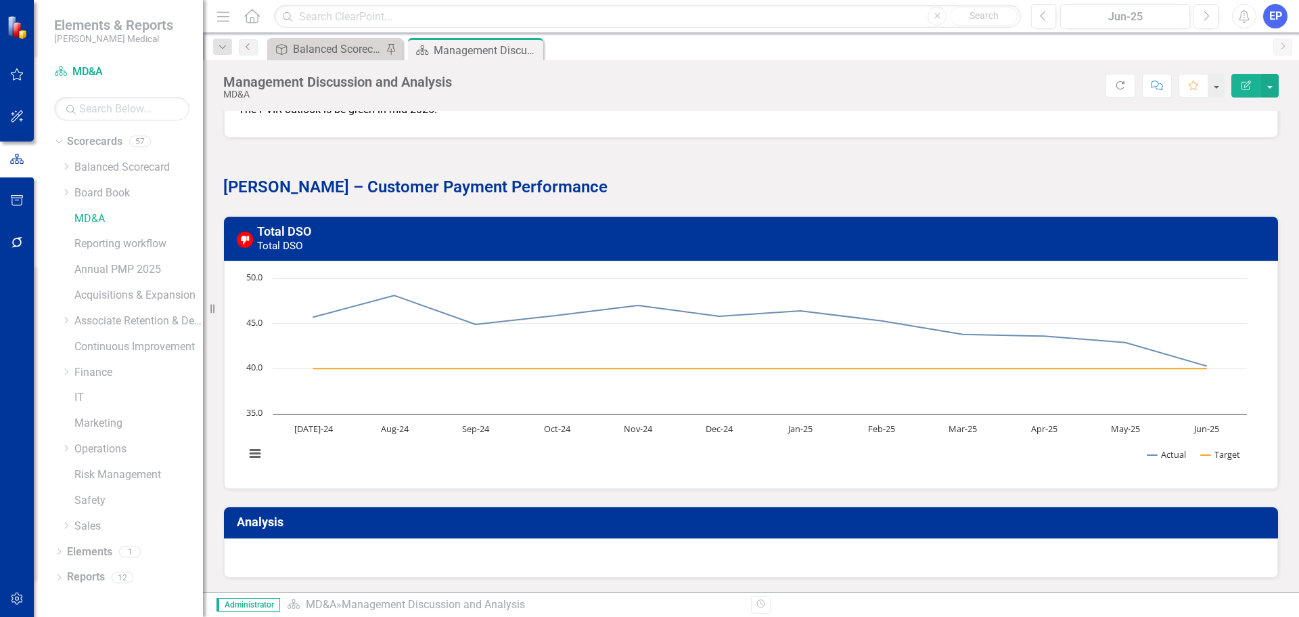
scroll to position [5555, 0]
click at [895, 548] on div at bounding box center [751, 557] width 1054 height 39
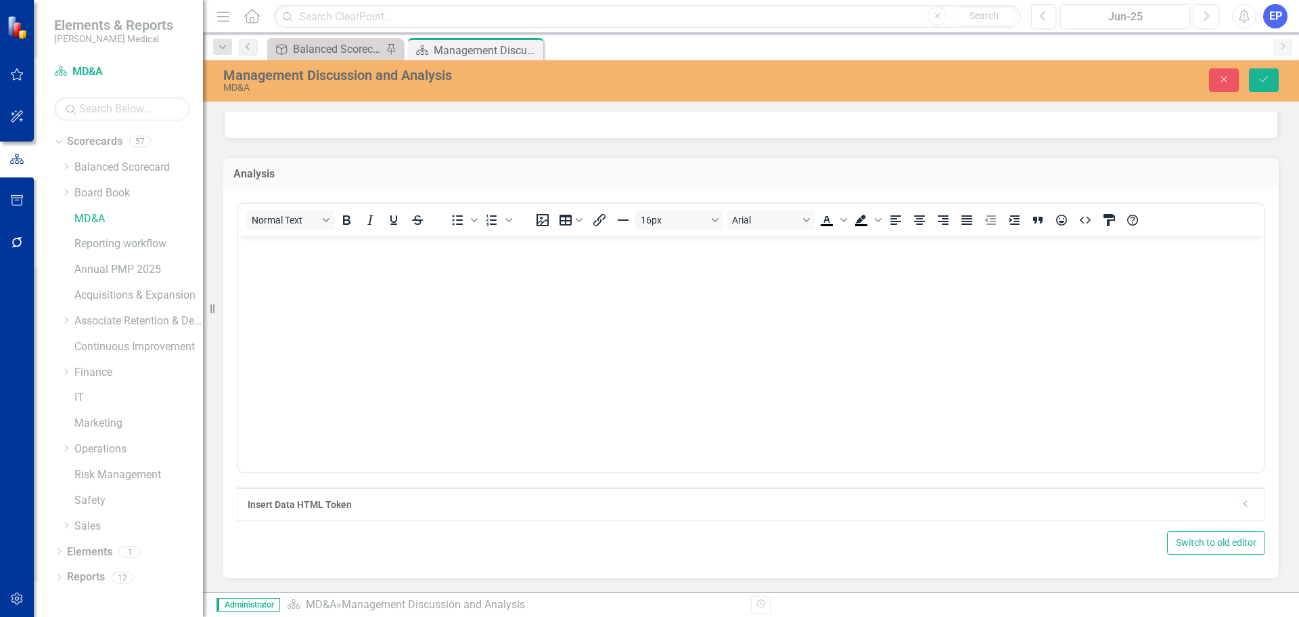
scroll to position [5906, 0]
click at [1241, 510] on div "Dropdown" at bounding box center [1246, 505] width 10 height 12
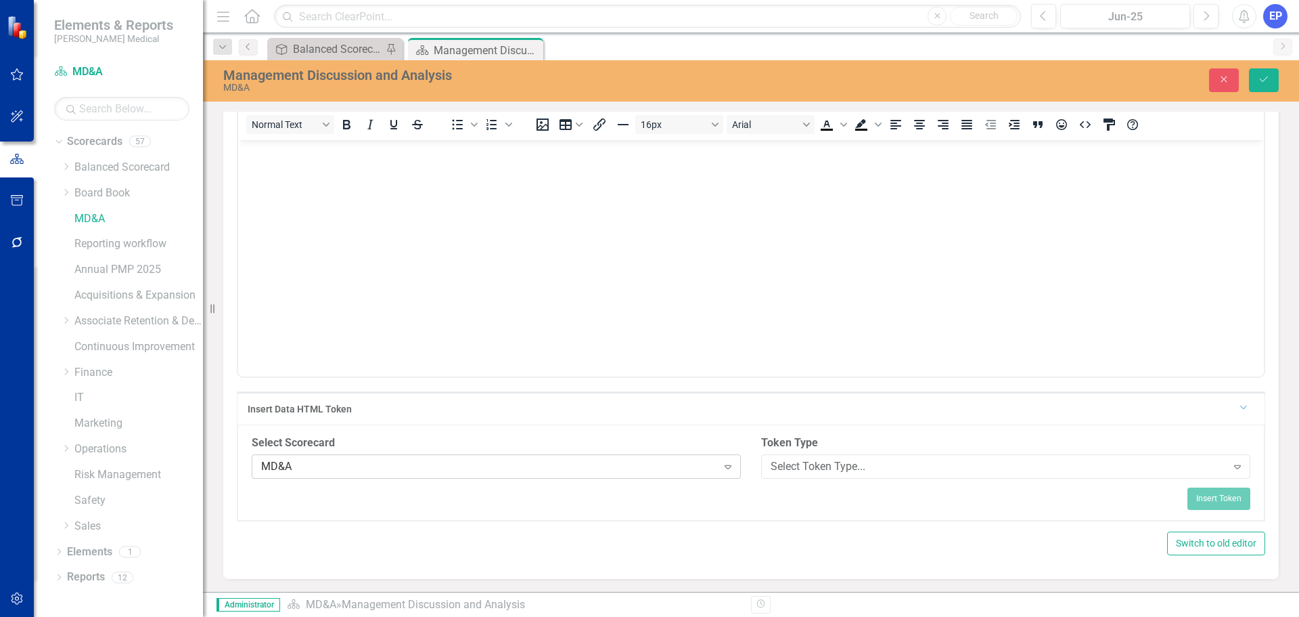
click at [496, 474] on div "MD&A" at bounding box center [489, 467] width 456 height 16
type input "ba"
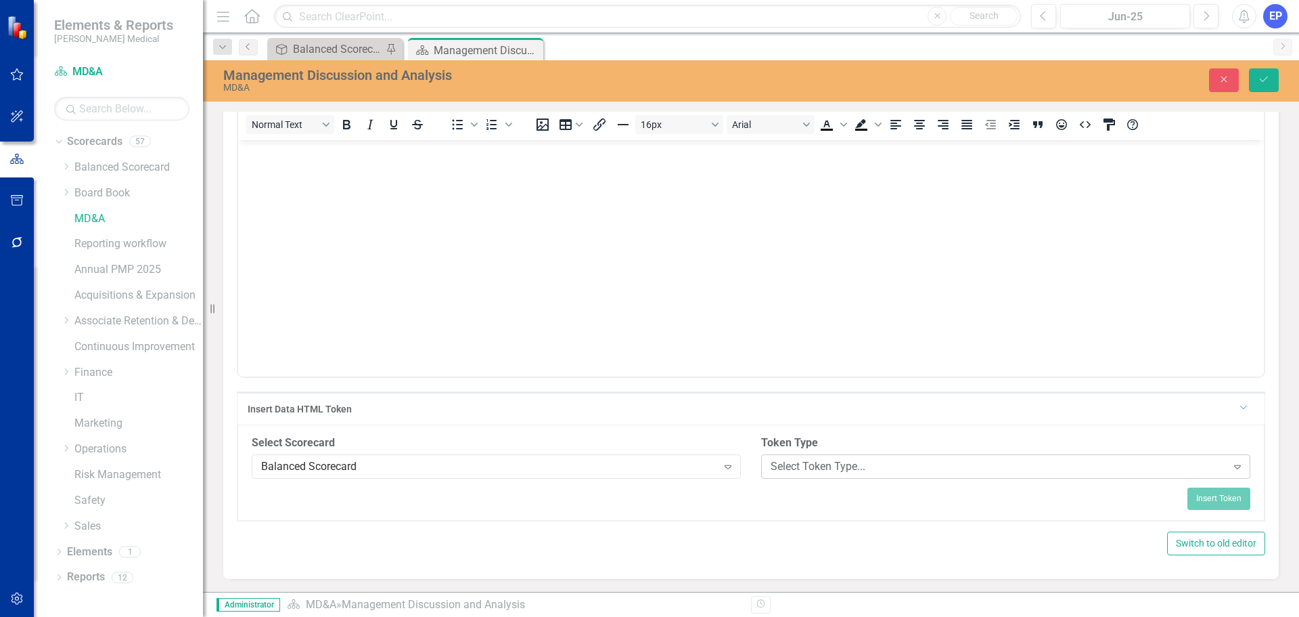
click at [790, 474] on div "Select Token Type..." at bounding box center [999, 467] width 456 height 16
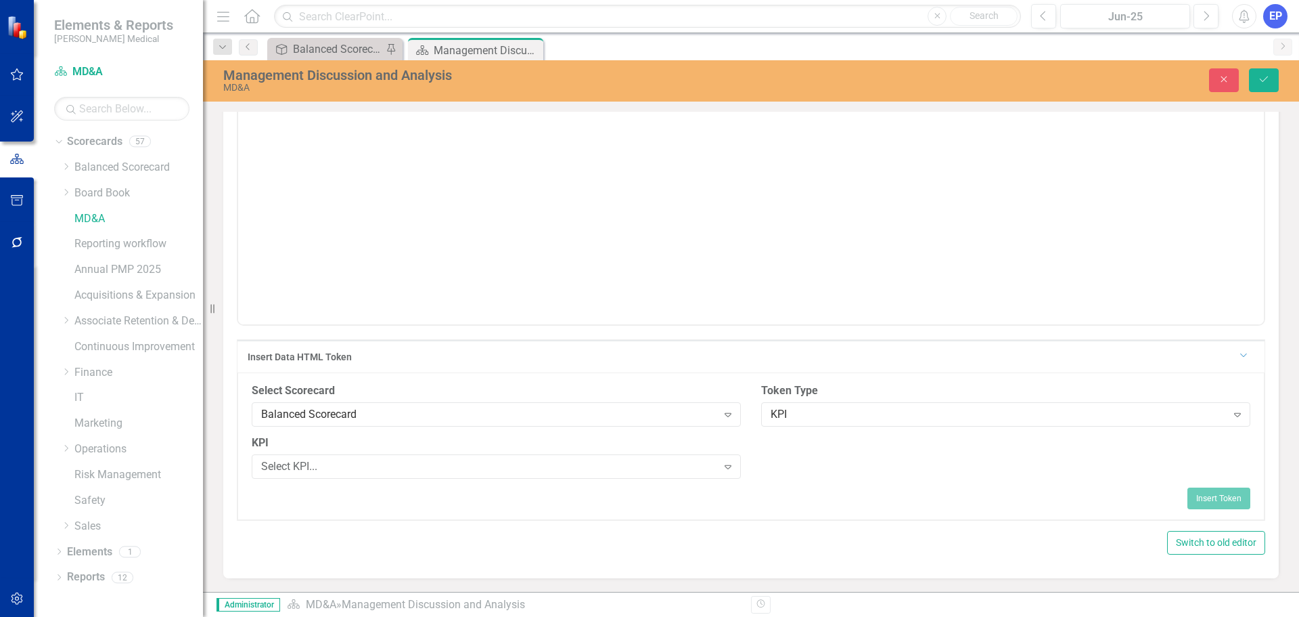
scroll to position [6054, 0]
click at [613, 462] on div "Select KPI..." at bounding box center [489, 467] width 456 height 16
type input "ds"
click at [780, 463] on div "Select Field..." at bounding box center [999, 467] width 456 height 16
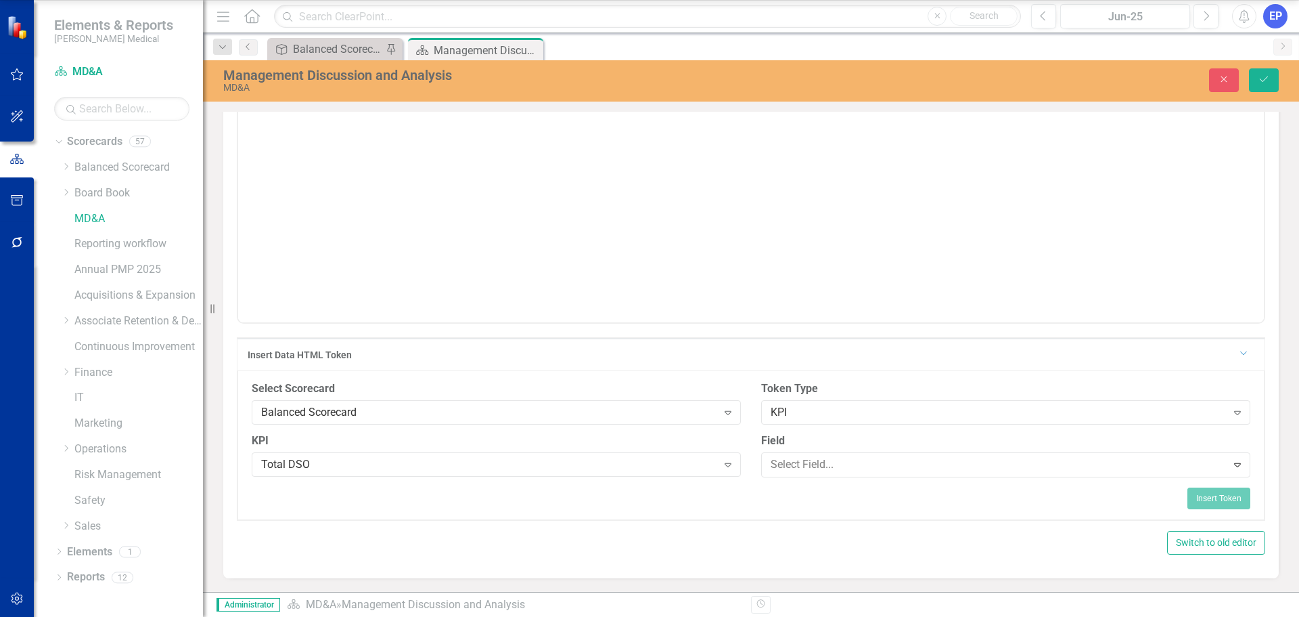
click at [1223, 495] on button "Insert Token" at bounding box center [1219, 498] width 63 height 22
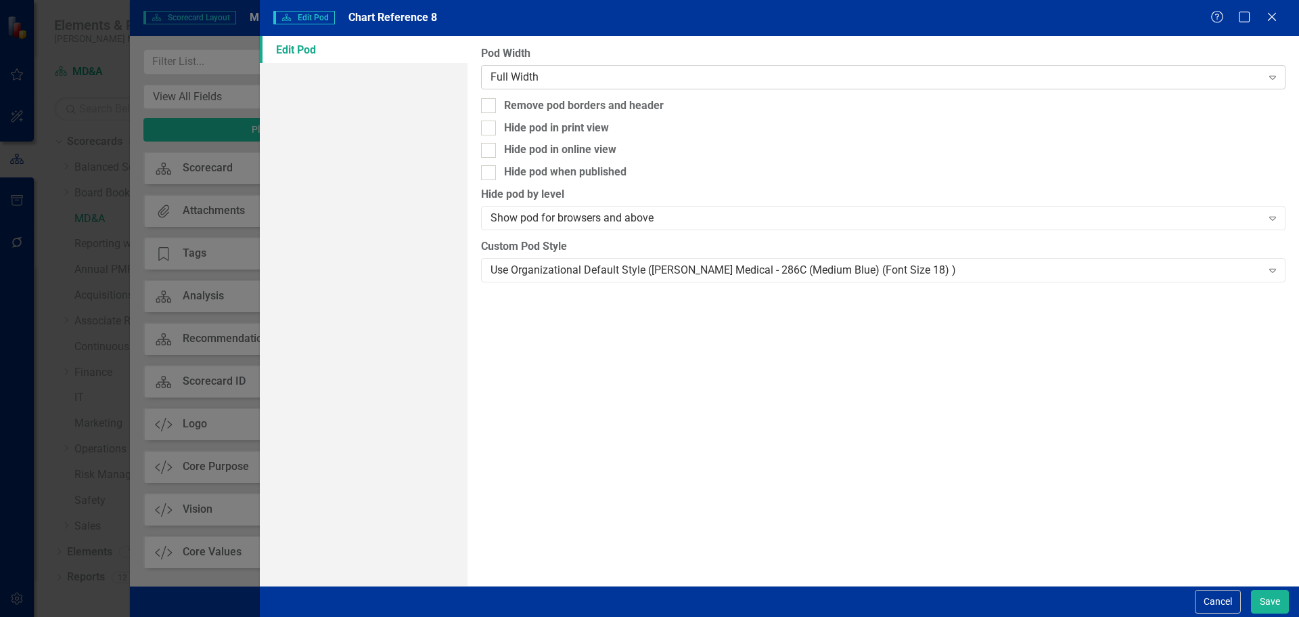
scroll to position [814, 0]
click at [575, 70] on div "Full Width" at bounding box center [876, 77] width 771 height 16
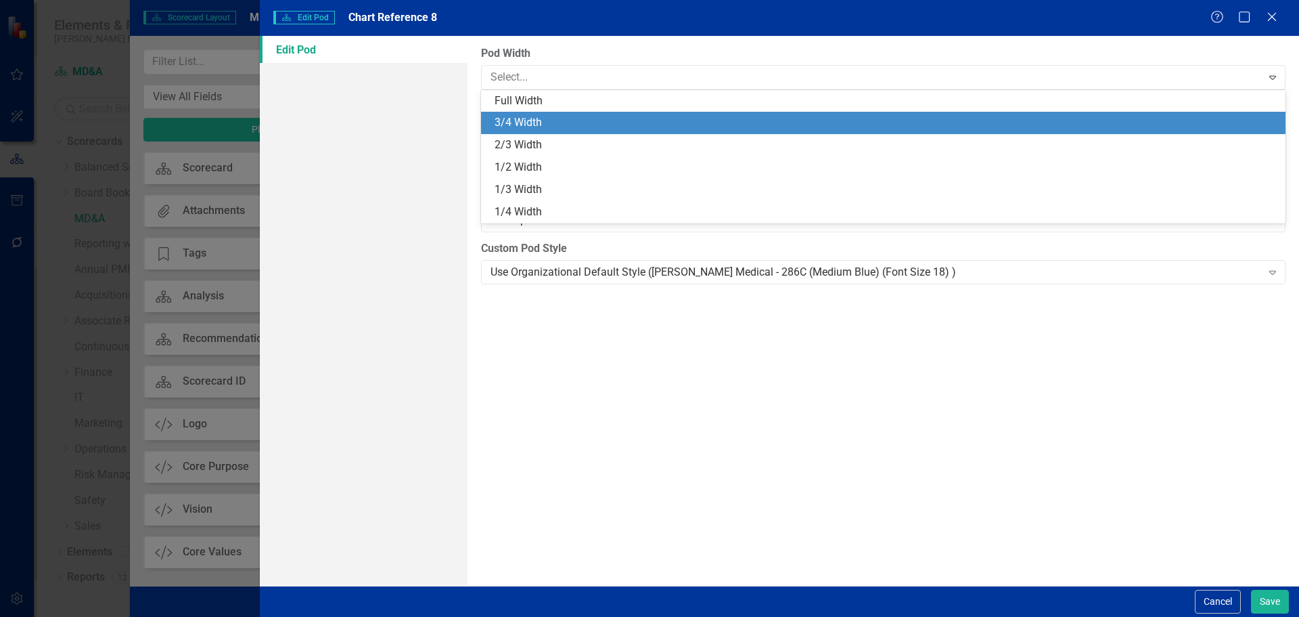
click at [577, 117] on div "3/4 Width" at bounding box center [886, 123] width 783 height 16
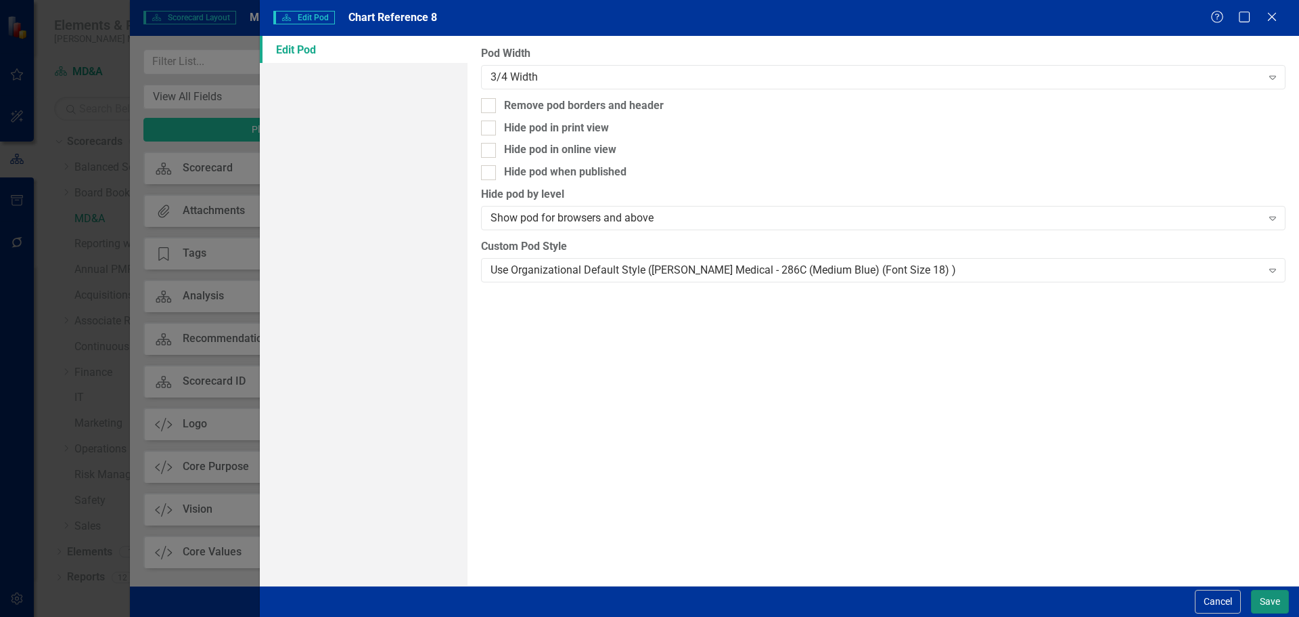
click at [1267, 596] on button "Save" at bounding box center [1270, 601] width 38 height 24
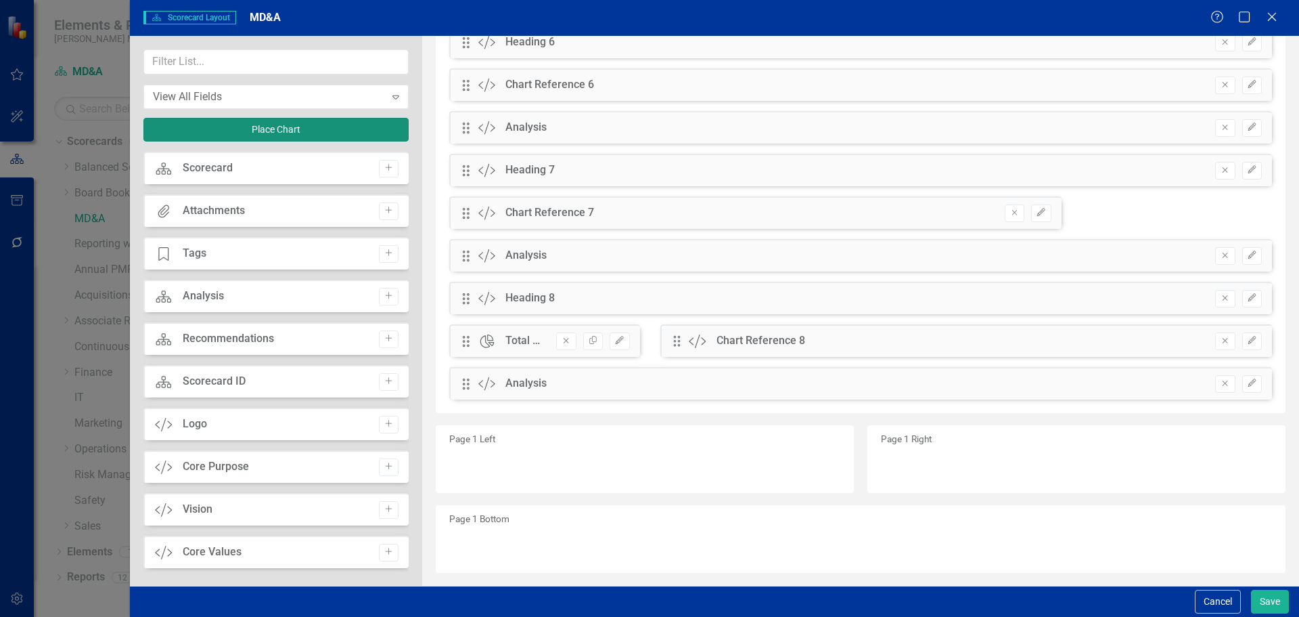
click at [285, 129] on button "Place Chart" at bounding box center [275, 130] width 265 height 24
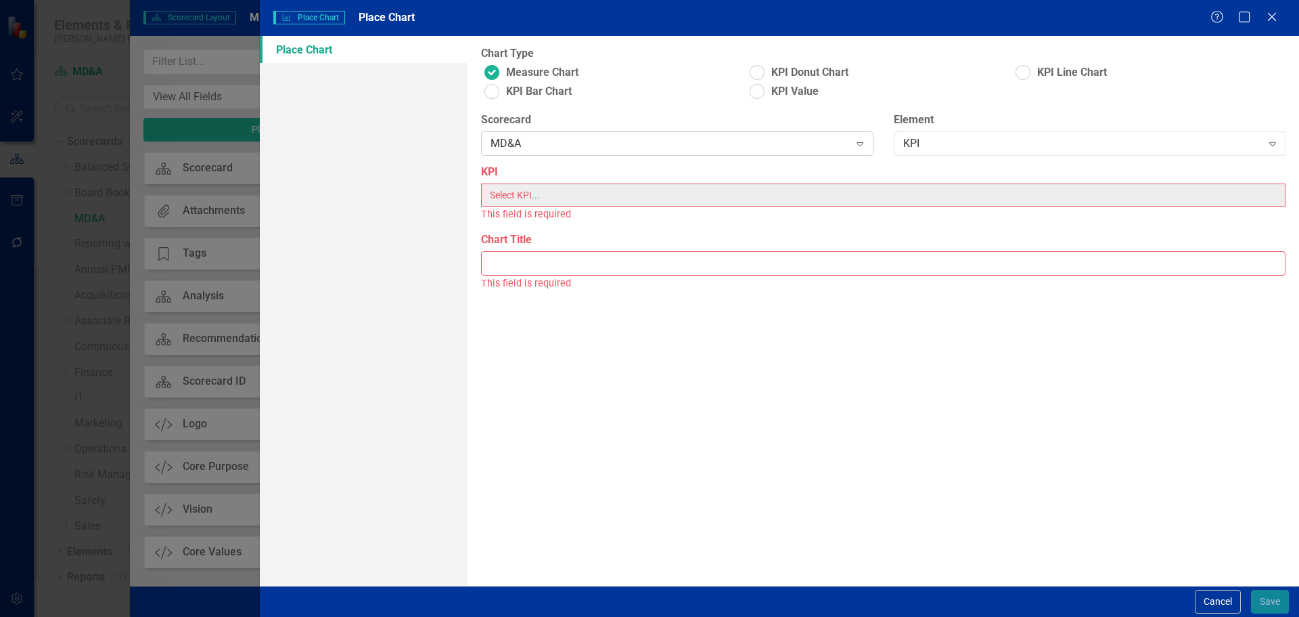
click at [558, 142] on div "MD&A" at bounding box center [670, 144] width 359 height 16
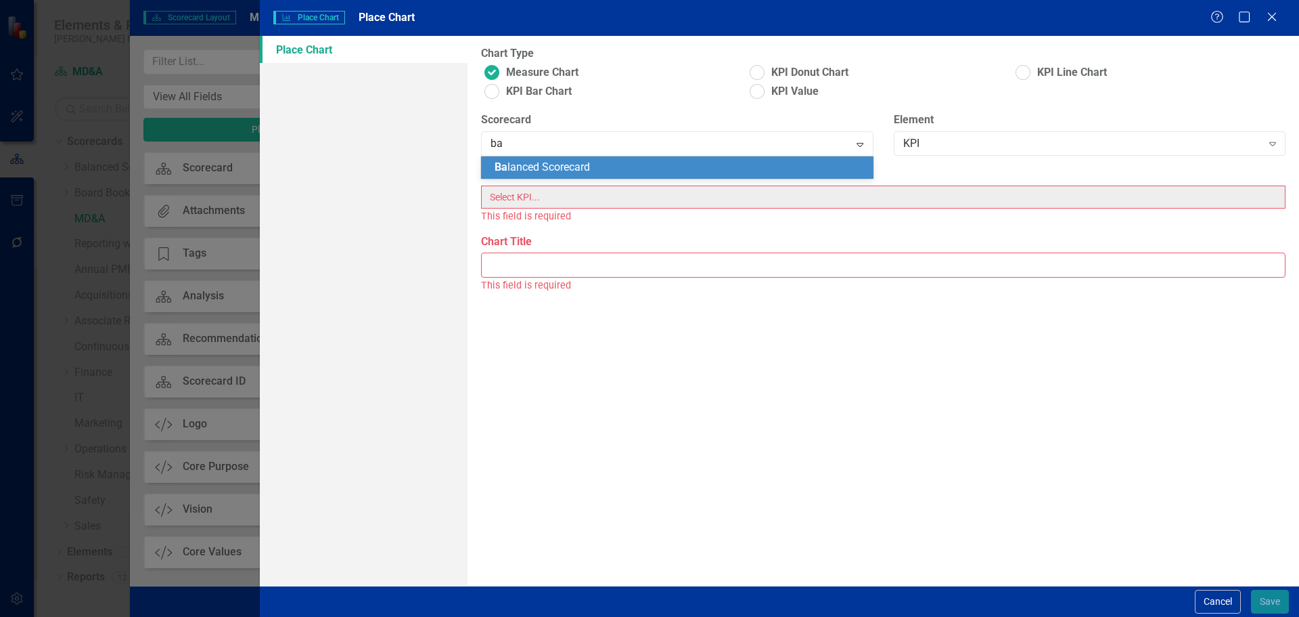
scroll to position [0, 0]
type input "[MEDICAL_DATA]"
click at [573, 169] on span "[MEDICAL_DATA] anced Scorecard" at bounding box center [576, 166] width 163 height 13
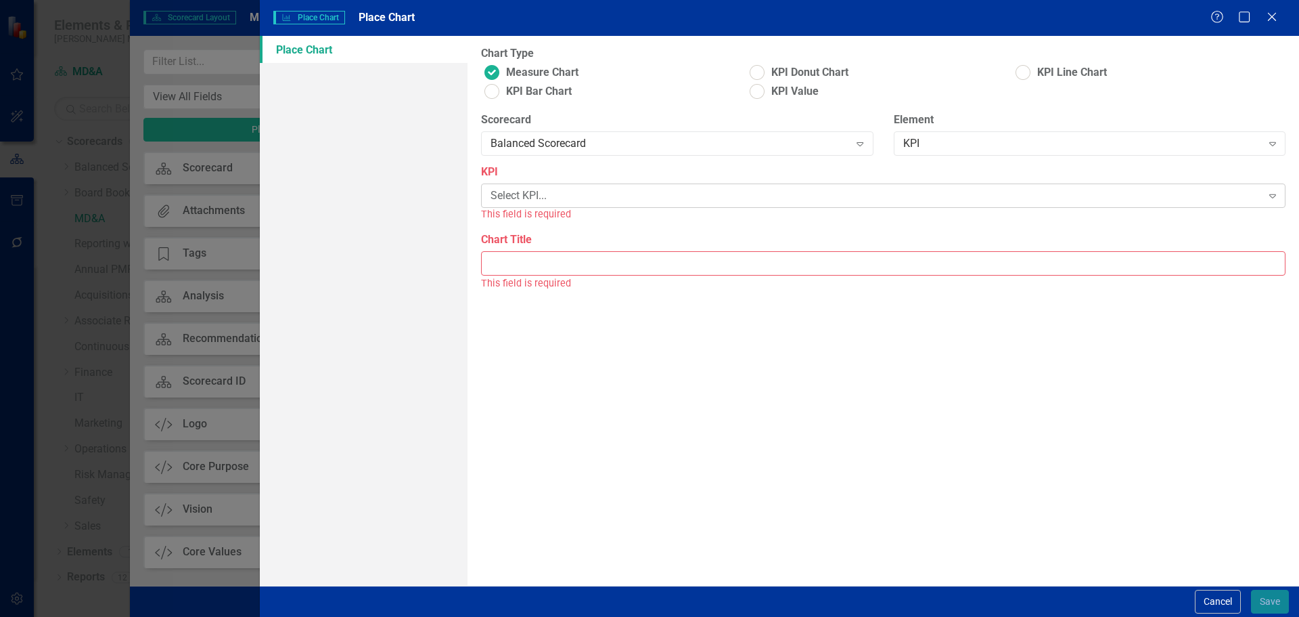
click at [820, 194] on div "Select KPI..." at bounding box center [876, 196] width 771 height 16
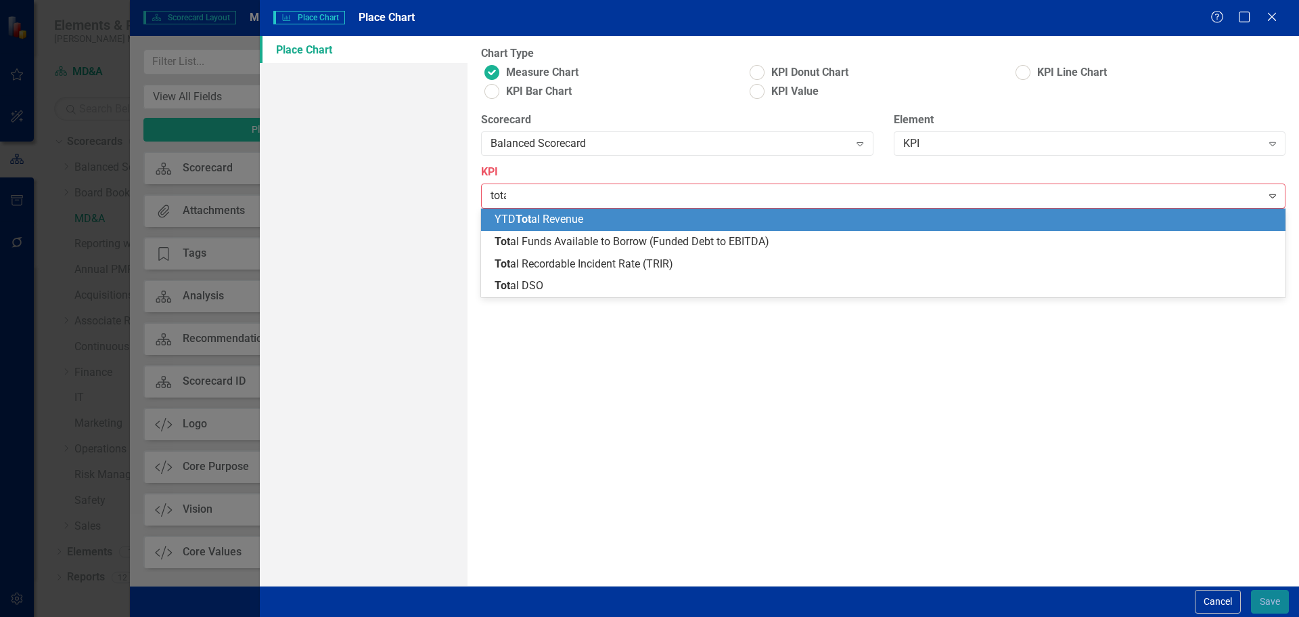
type input "total"
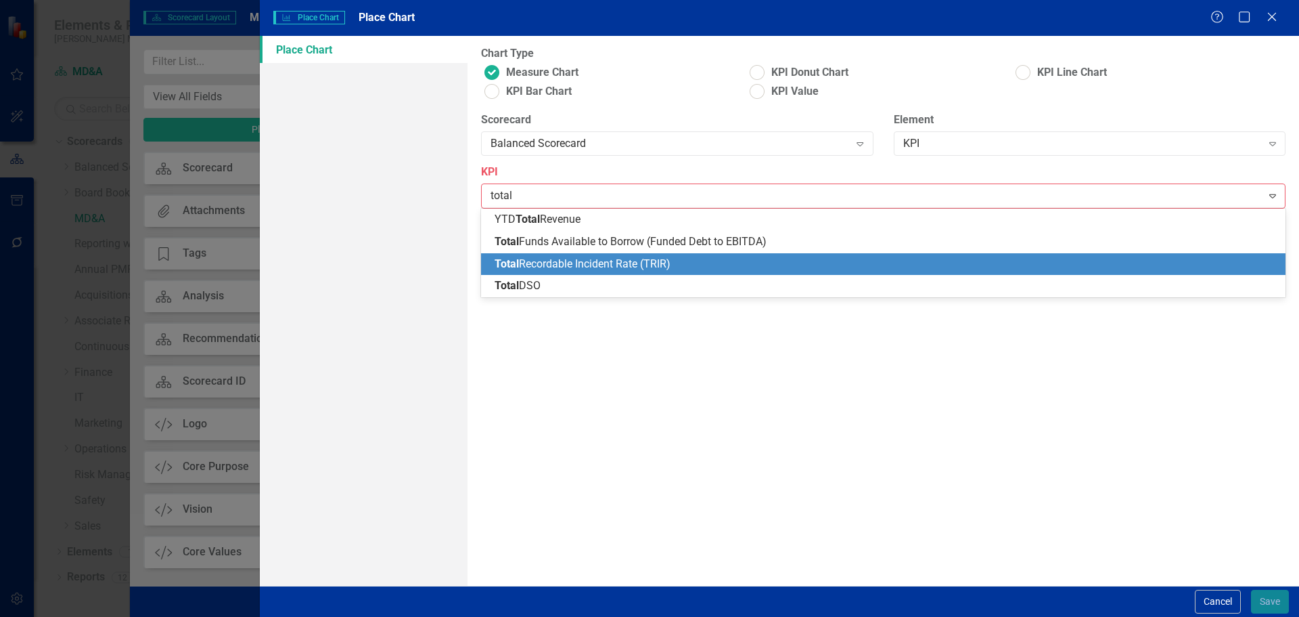
click at [689, 273] on div "Total Recordable Incident Rate (TRIR)" at bounding box center [883, 264] width 805 height 22
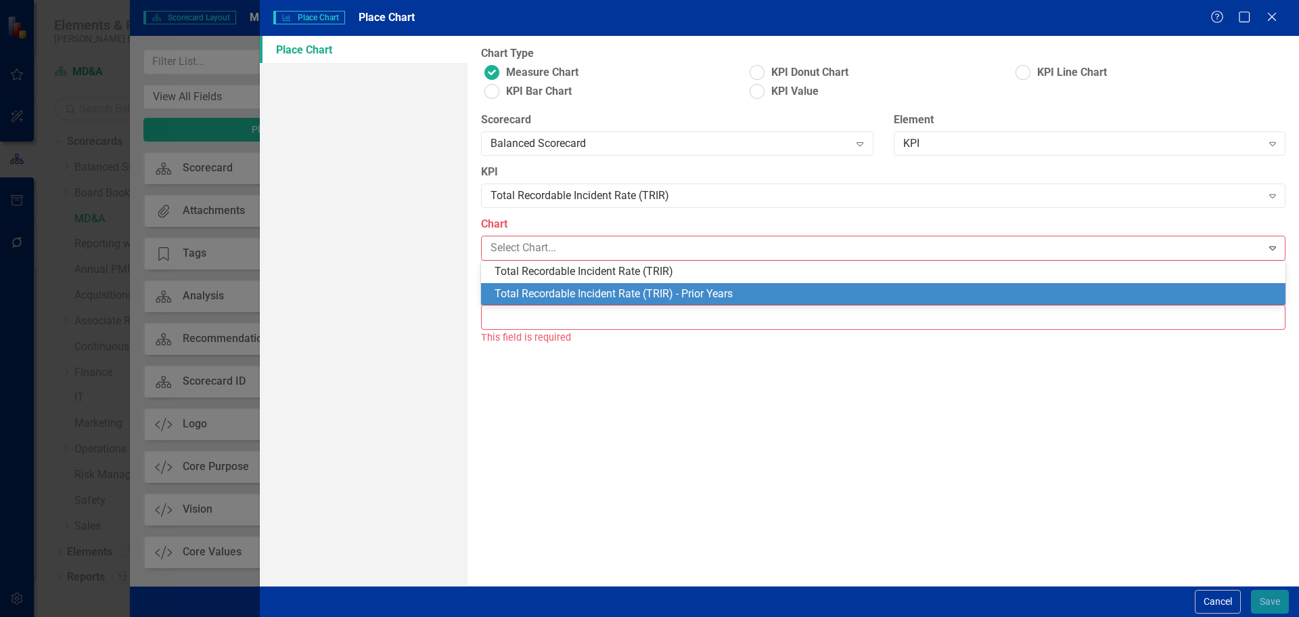
click at [664, 285] on div "Total Recordable Incident Rate (TRIR) - Prior Years" at bounding box center [883, 294] width 805 height 22
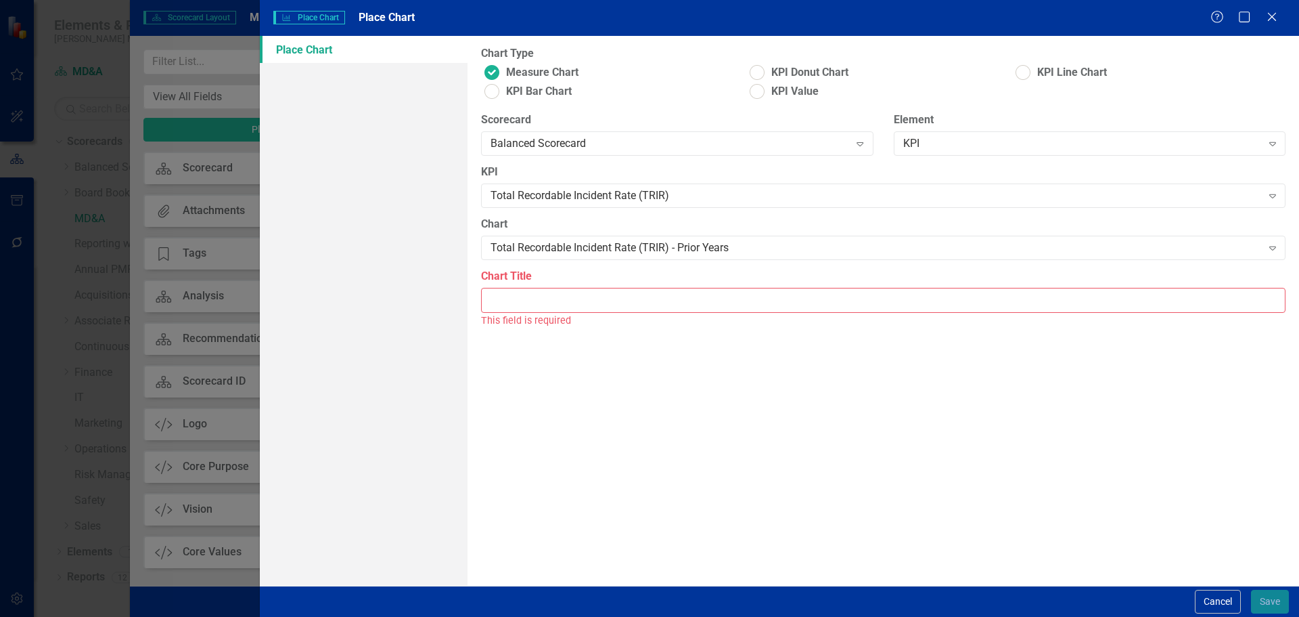
click at [658, 300] on input "Chart Title" at bounding box center [883, 300] width 805 height 25
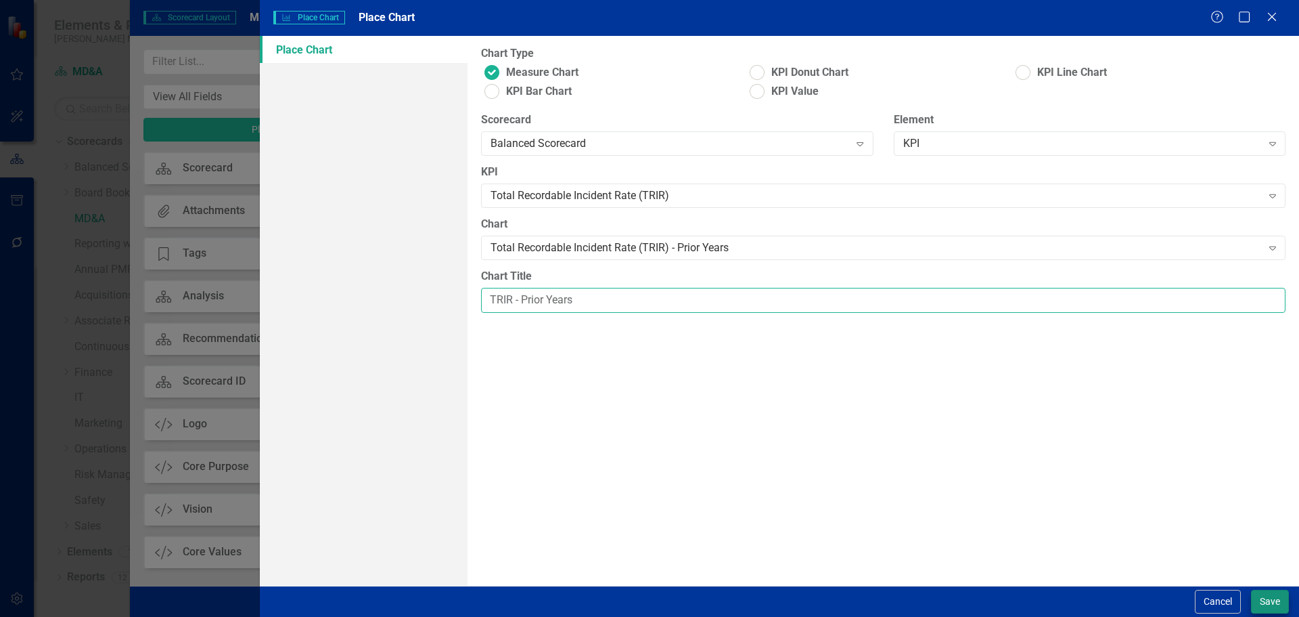
type input "TRIR - Prior Years"
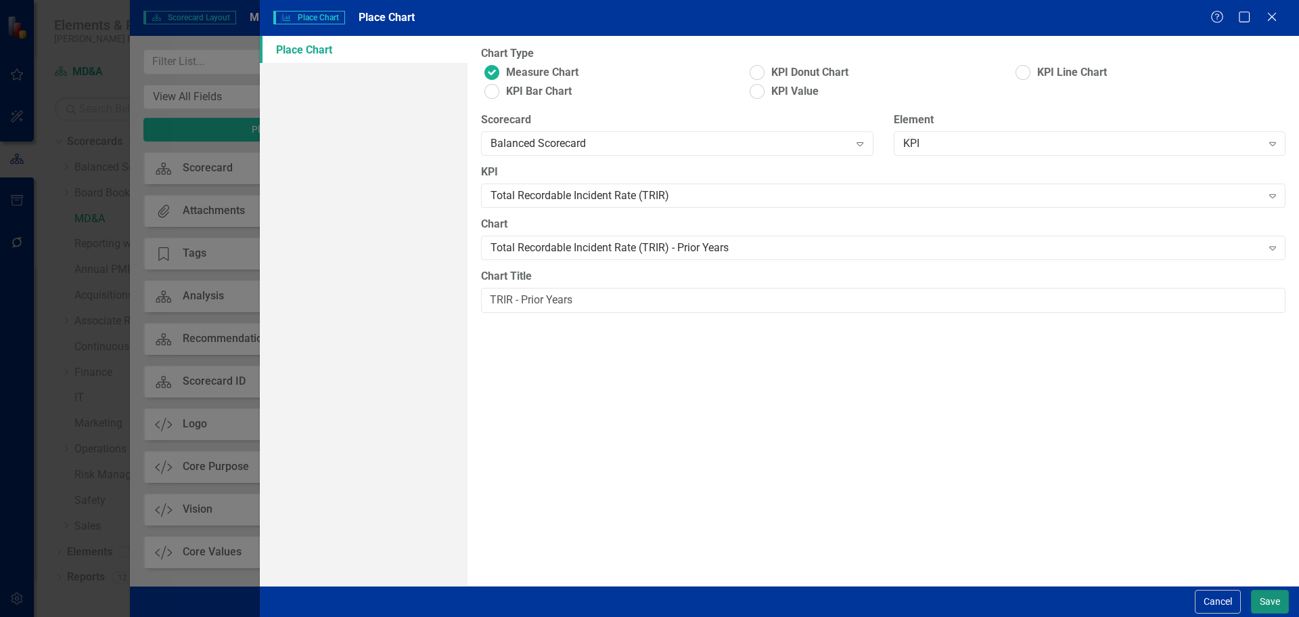
click at [1266, 594] on button "Save" at bounding box center [1270, 601] width 38 height 24
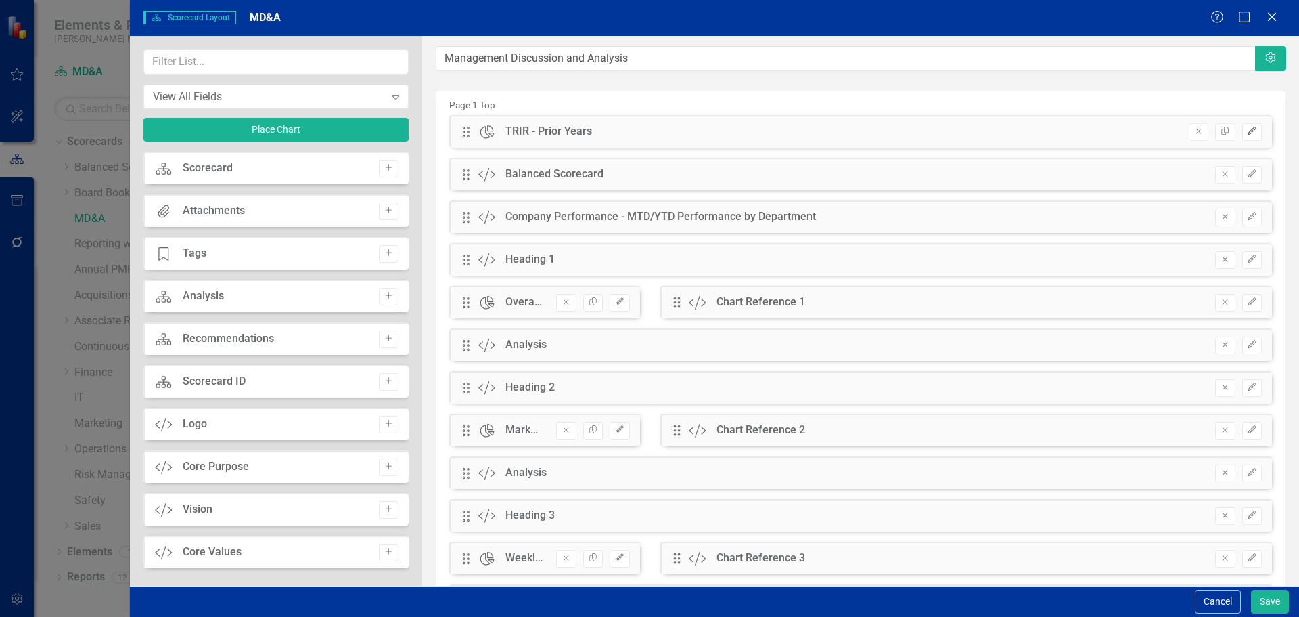
click at [1243, 136] on button "Edit" at bounding box center [1253, 132] width 20 height 18
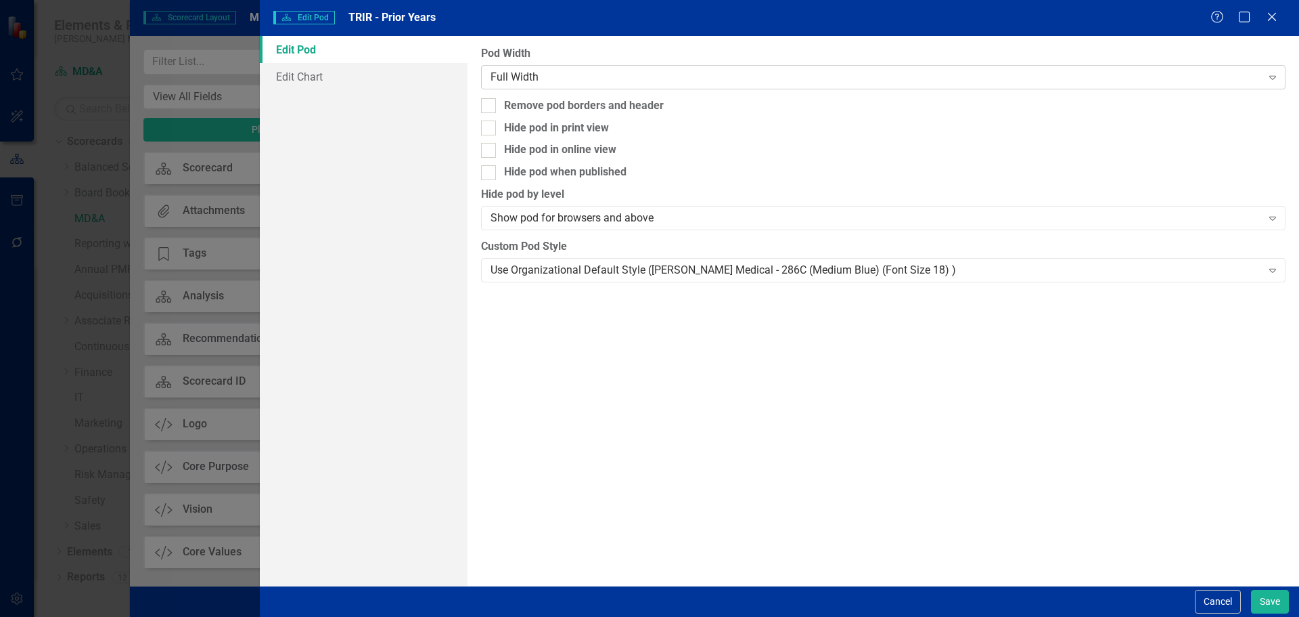
click at [726, 83] on div "Full Width" at bounding box center [876, 77] width 771 height 16
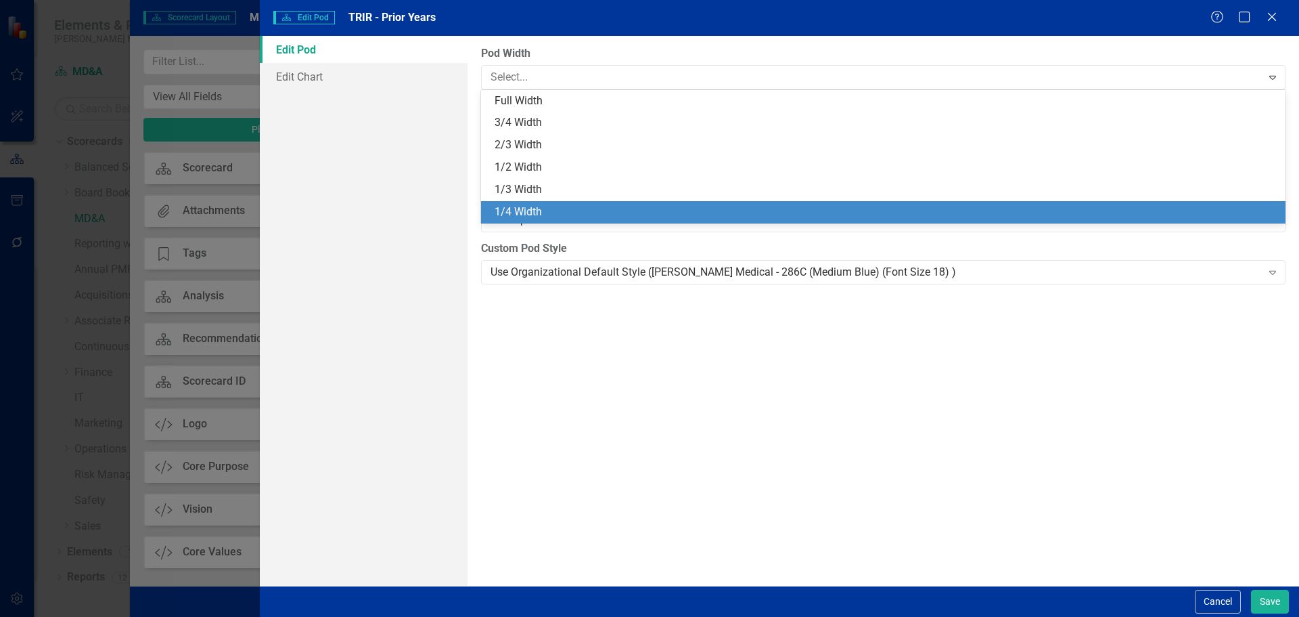
click at [675, 205] on div "1/4 Width" at bounding box center [886, 212] width 783 height 16
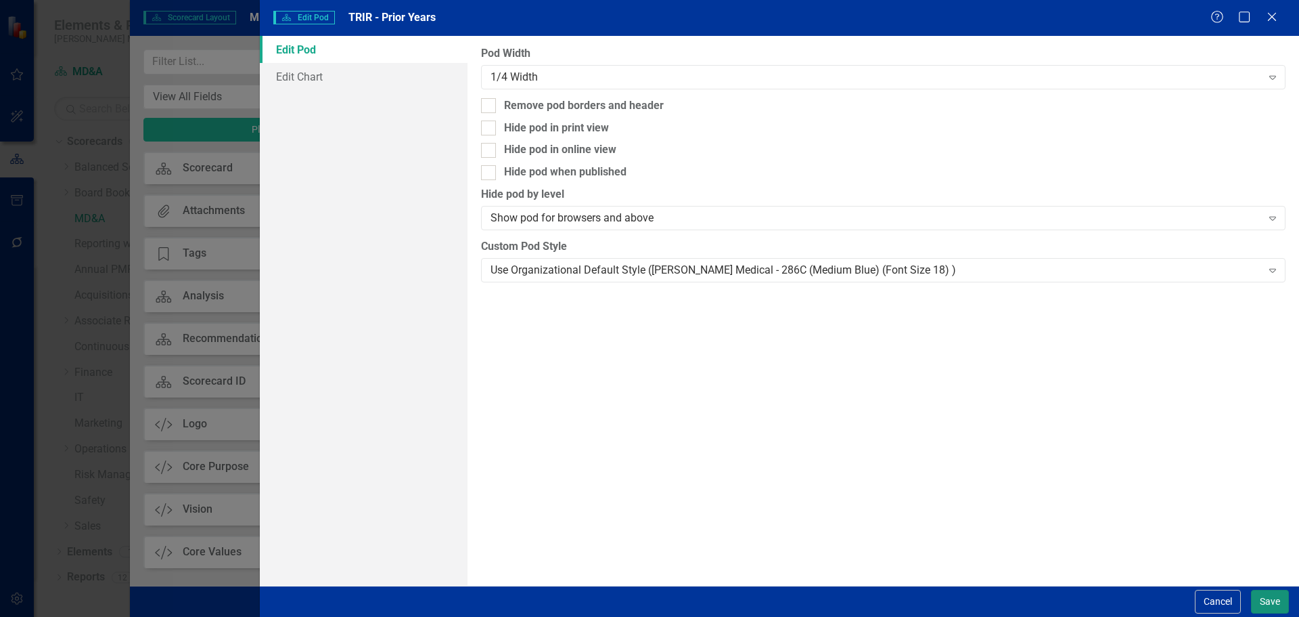
click at [1270, 609] on button "Save" at bounding box center [1270, 601] width 38 height 24
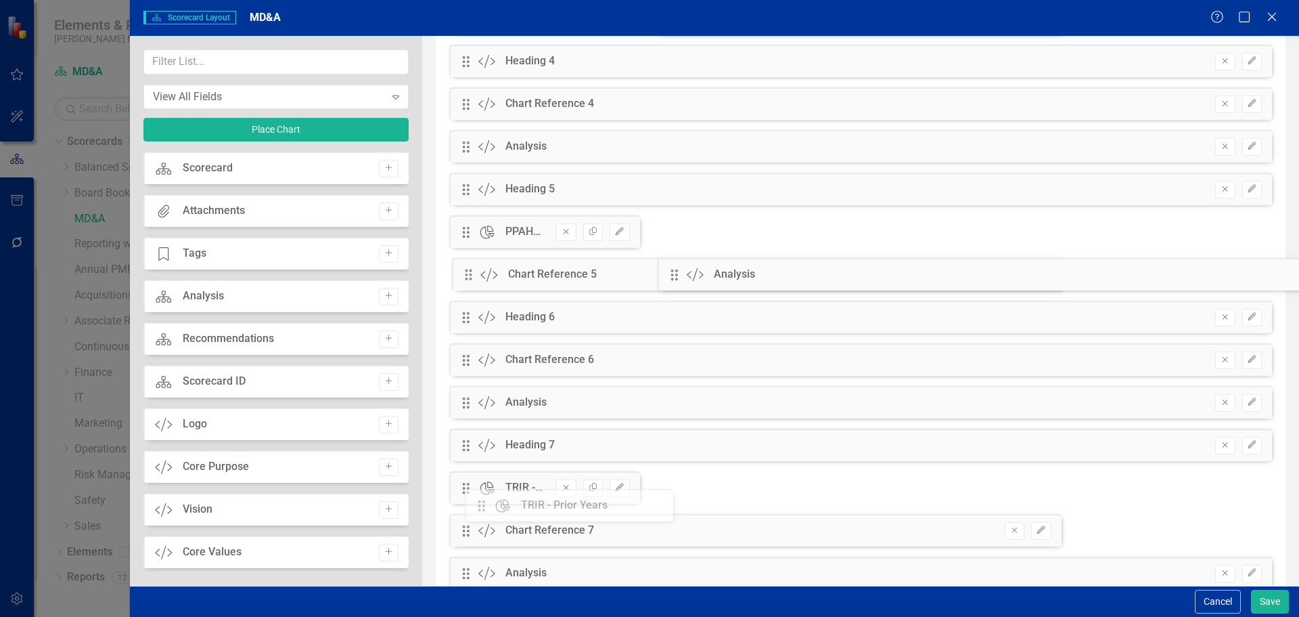
scroll to position [547, 0]
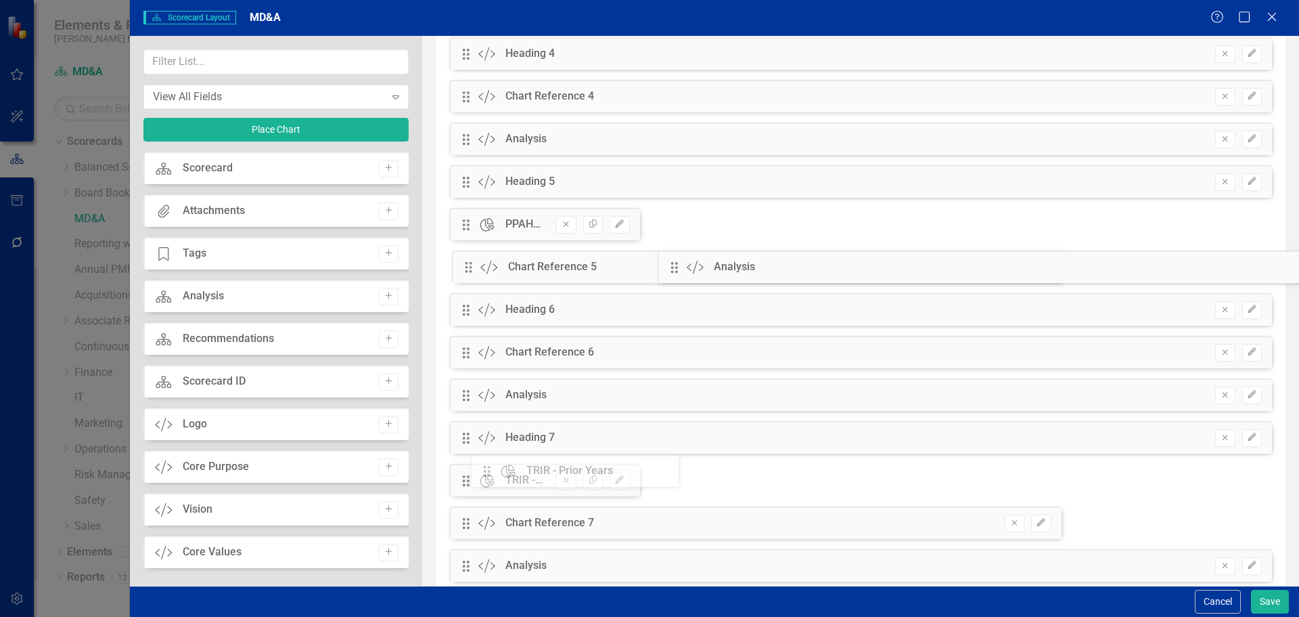
drag, startPoint x: 468, startPoint y: 130, endPoint x: 499, endPoint y: 469, distance: 340.5
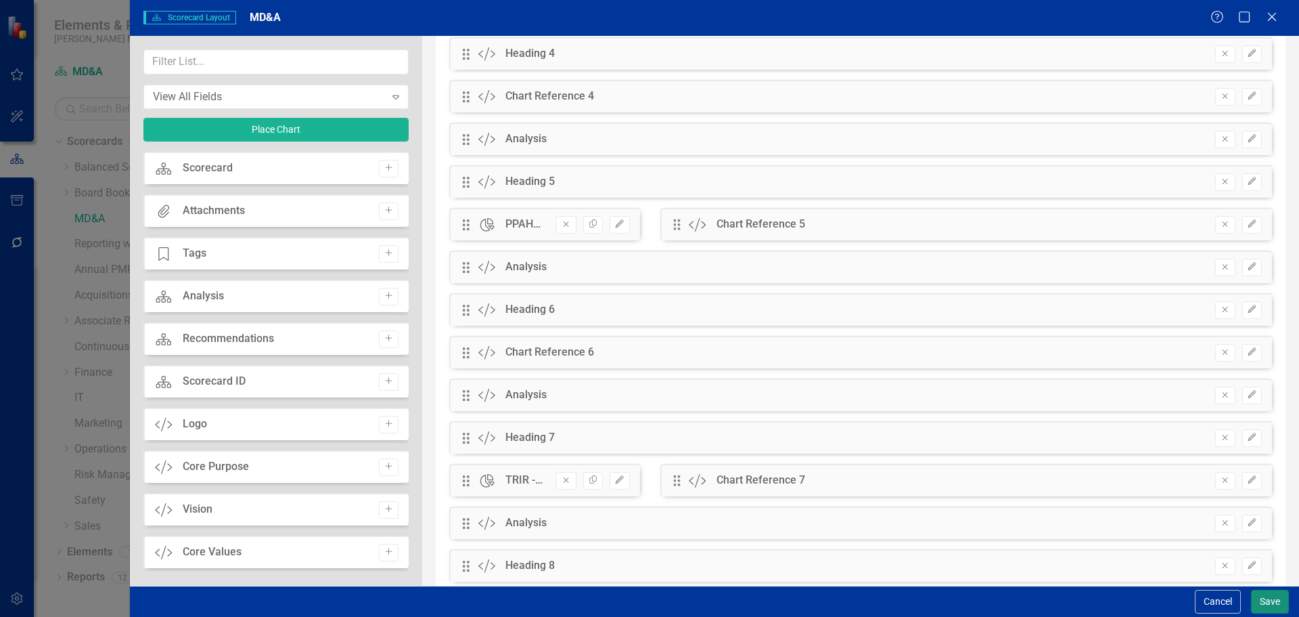
click at [1270, 597] on button "Save" at bounding box center [1270, 601] width 38 height 24
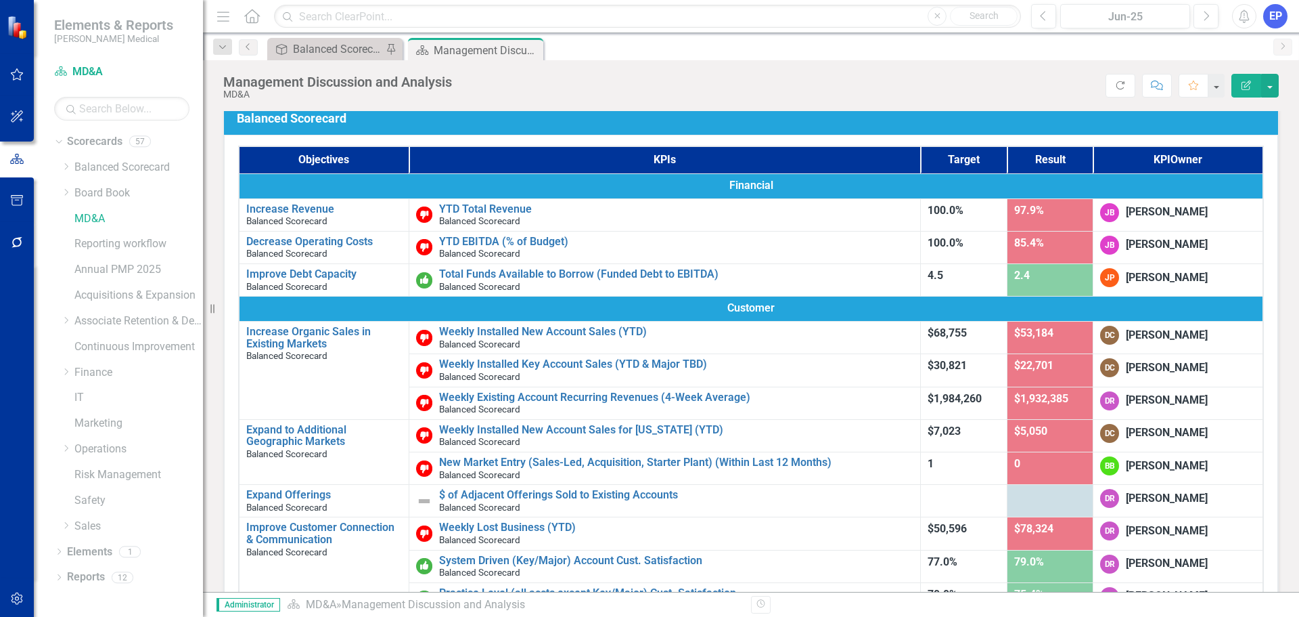
scroll to position [0, 0]
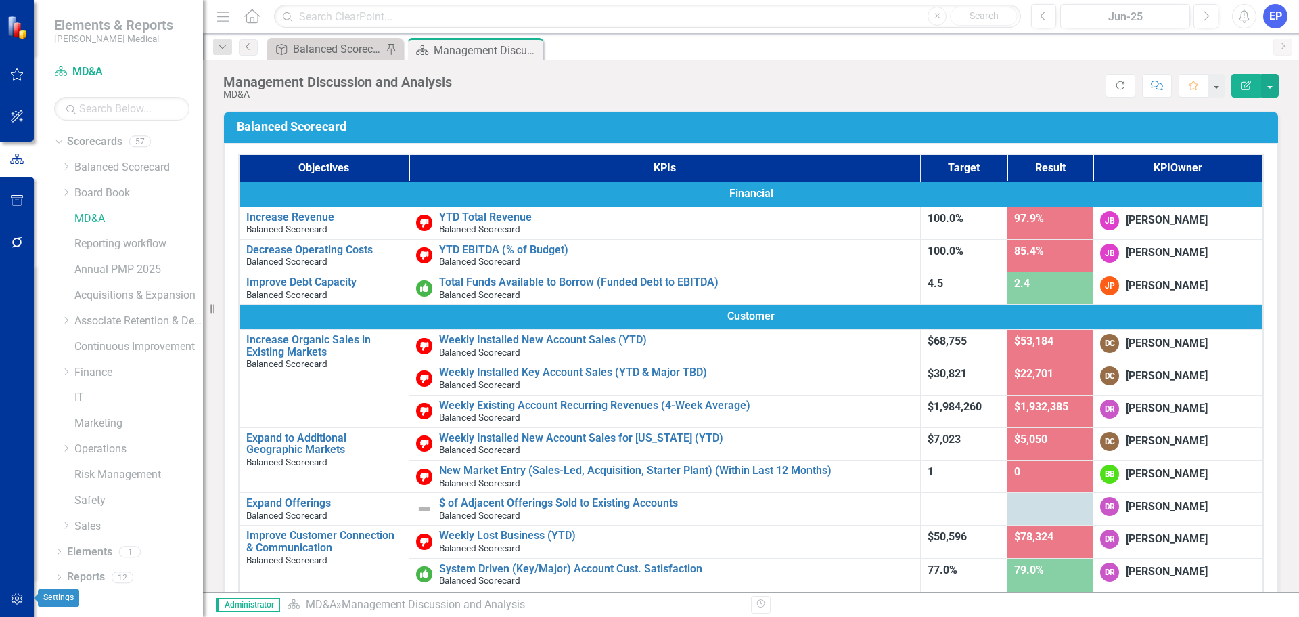
click at [16, 597] on icon "button" at bounding box center [17, 598] width 12 height 12
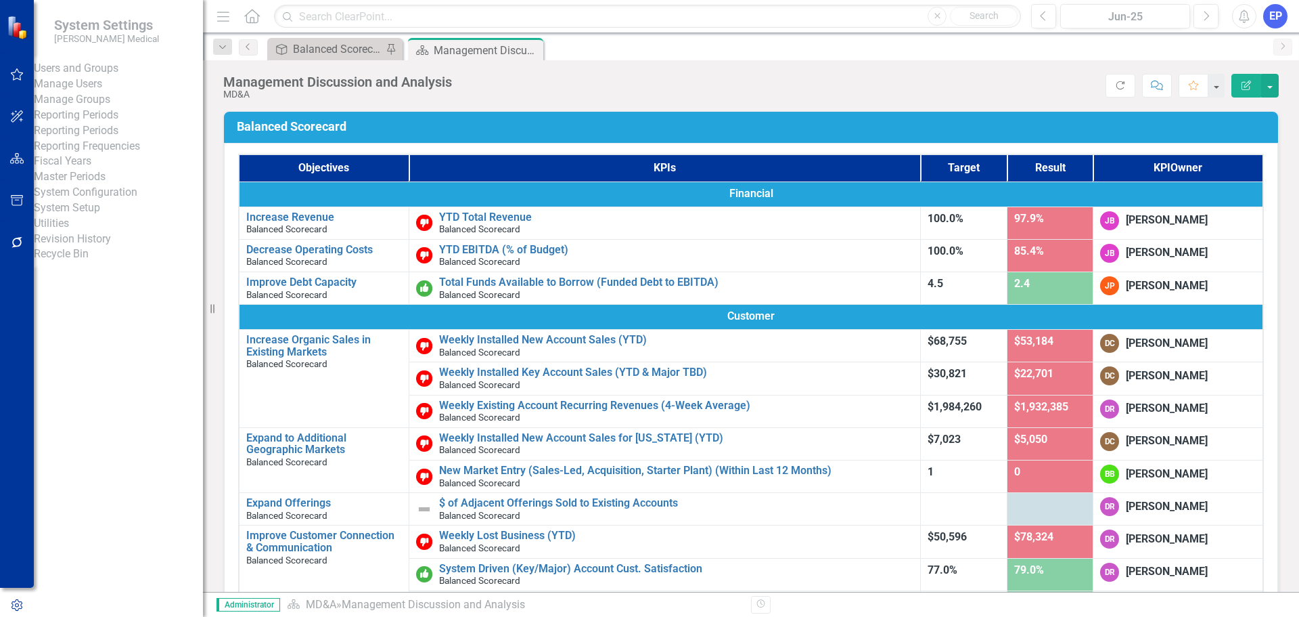
click at [101, 216] on link "System Setup" at bounding box center [118, 208] width 169 height 16
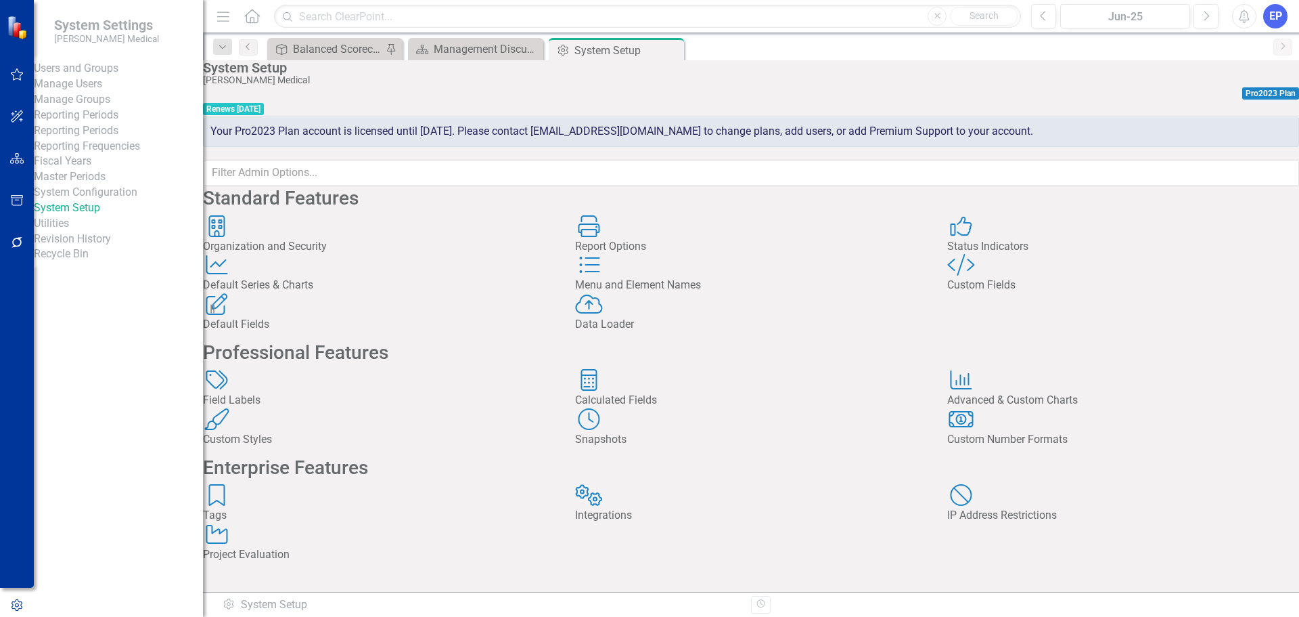
click at [1011, 293] on div "Custom Fields" at bounding box center [1124, 285] width 352 height 16
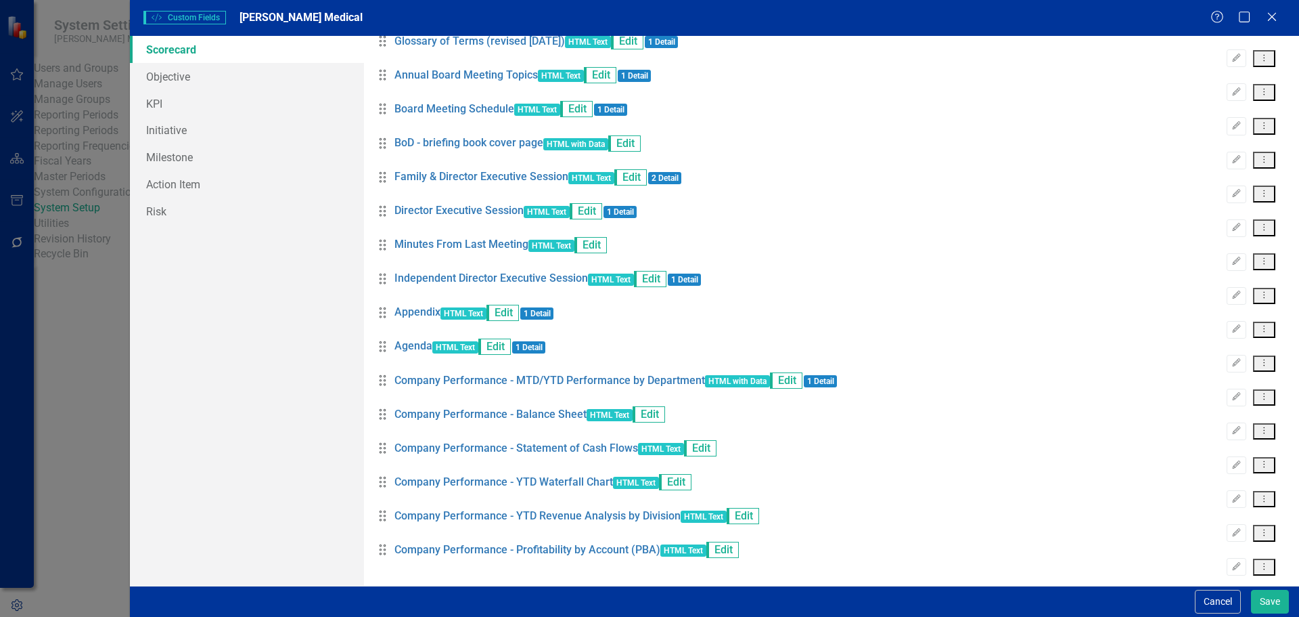
scroll to position [4708, 0]
click at [1232, 426] on icon "Edit" at bounding box center [1237, 430] width 10 height 8
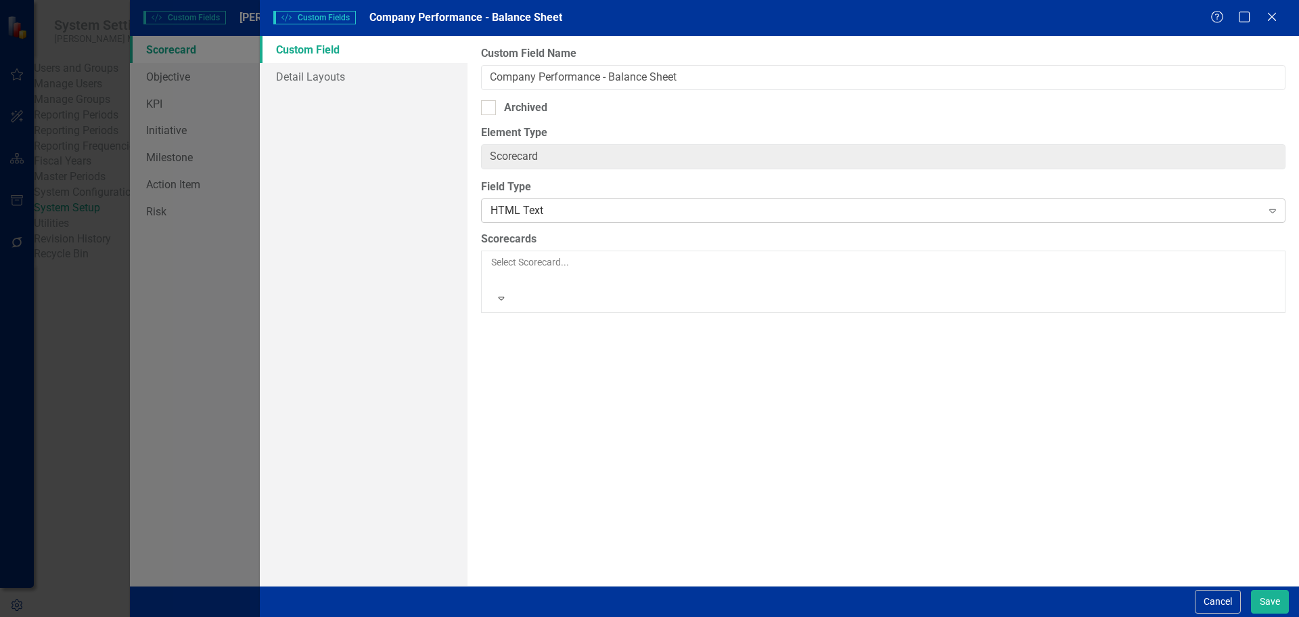
click at [612, 213] on div "HTML Text" at bounding box center [876, 211] width 771 height 16
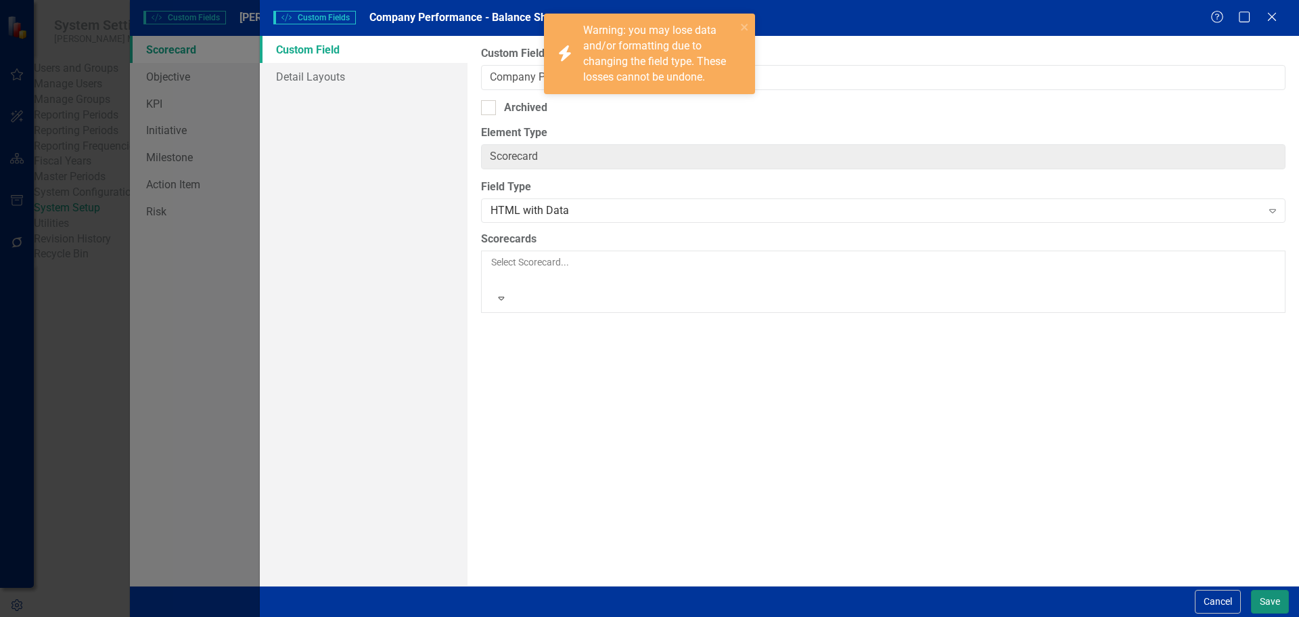
click at [1272, 599] on button "Save" at bounding box center [1270, 601] width 38 height 24
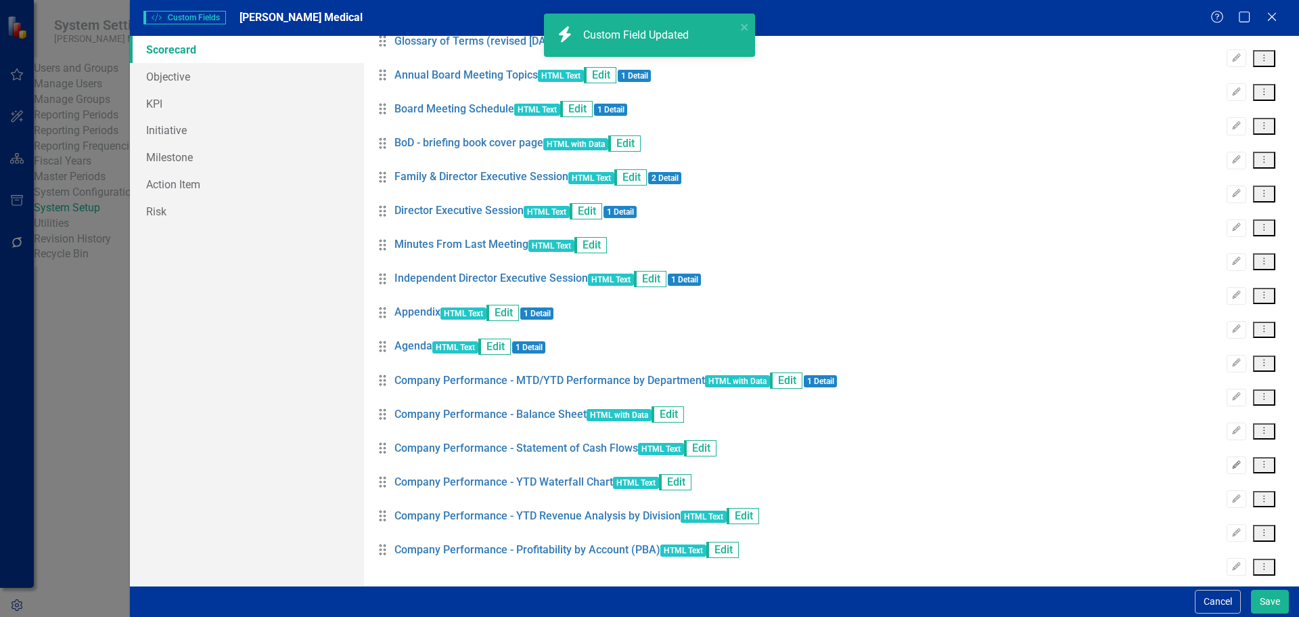
click at [1232, 461] on icon "Edit" at bounding box center [1237, 465] width 10 height 8
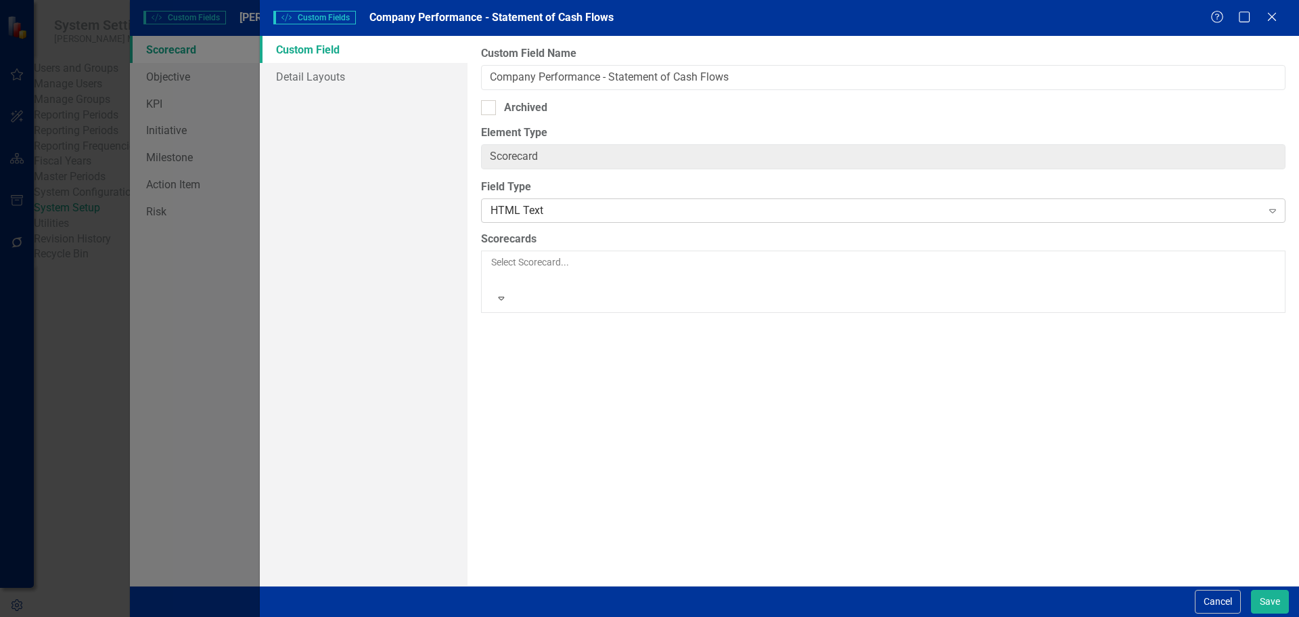
click at [630, 208] on div "HTML Text" at bounding box center [876, 211] width 771 height 16
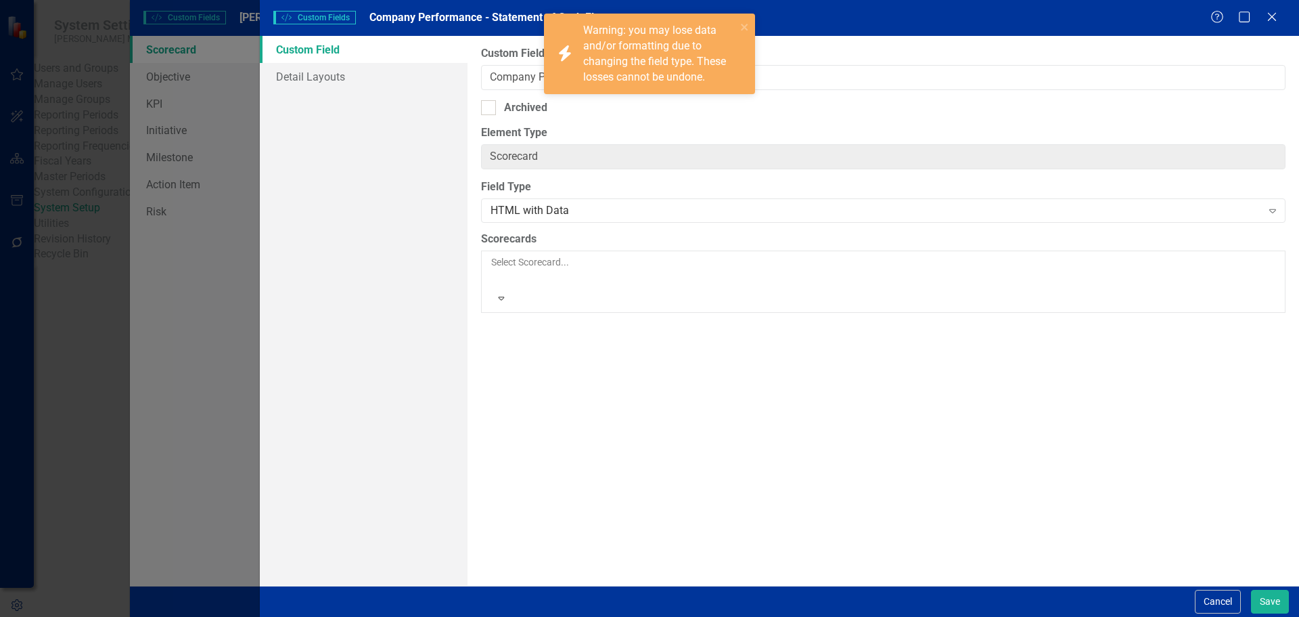
click at [1246, 601] on div "Cancel Save" at bounding box center [1240, 601] width 97 height 24
click at [1258, 601] on button "Save" at bounding box center [1270, 601] width 38 height 24
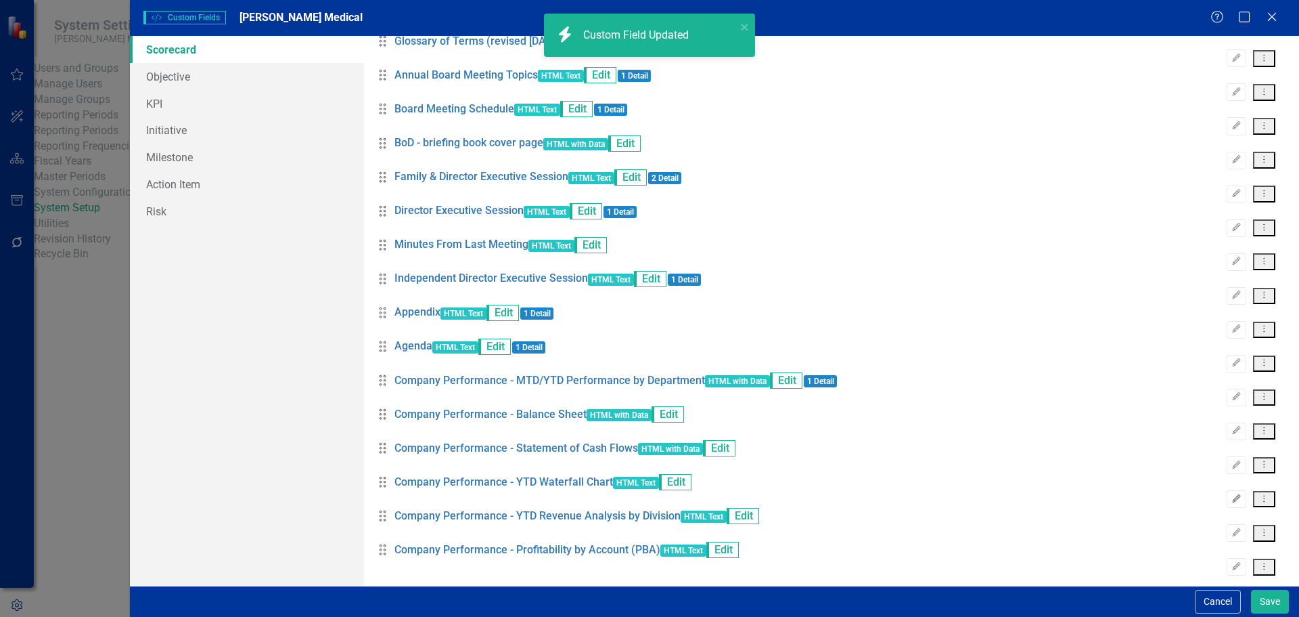
click at [1234, 490] on button "Edit" at bounding box center [1237, 499] width 20 height 18
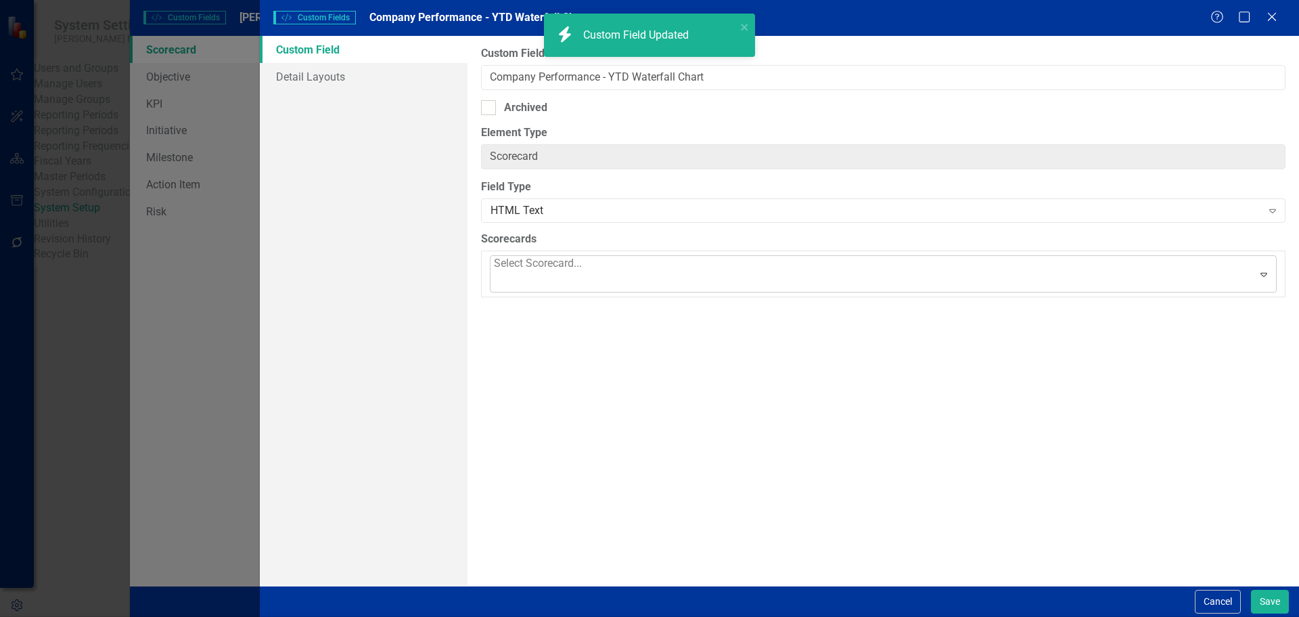
click at [497, 273] on div at bounding box center [495, 282] width 3 height 18
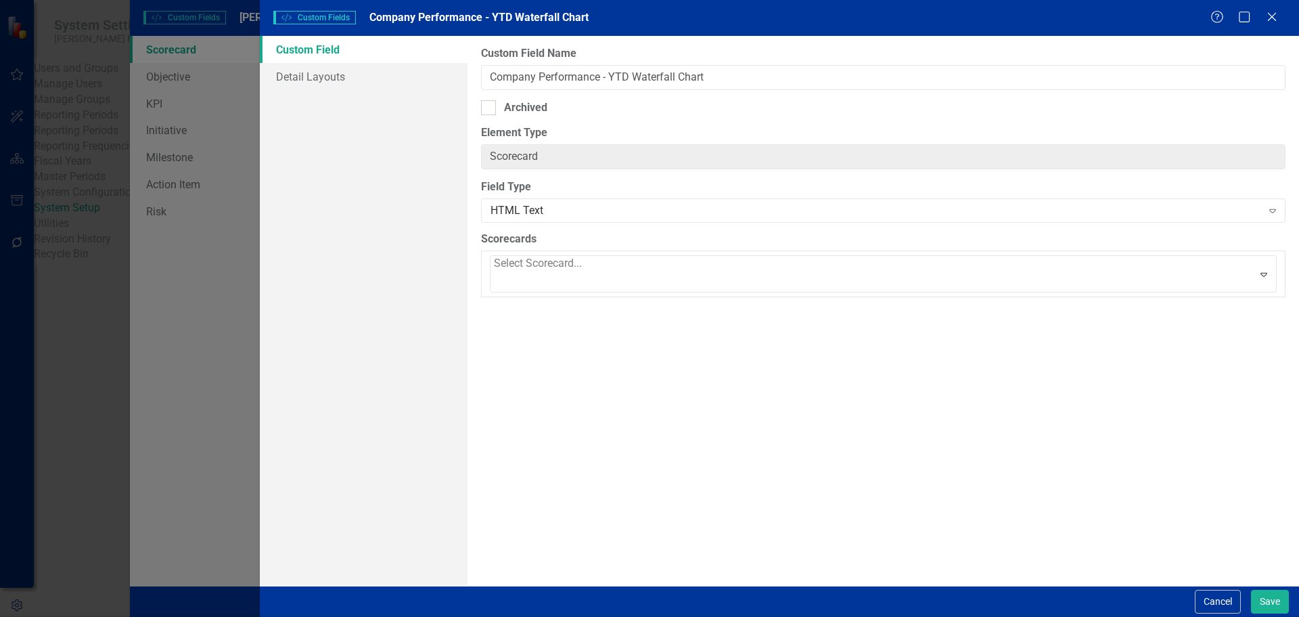
scroll to position [1064, 0]
click at [922, 207] on div "HTML Text" at bounding box center [876, 211] width 771 height 16
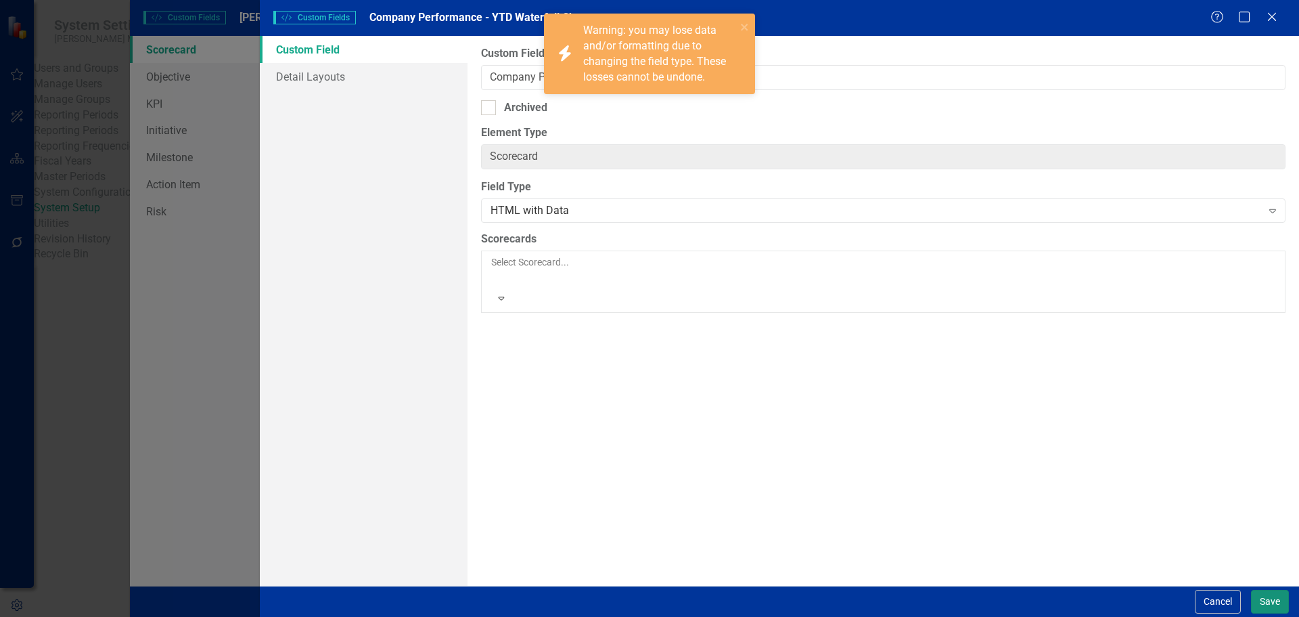
click at [1268, 597] on button "Save" at bounding box center [1270, 601] width 38 height 24
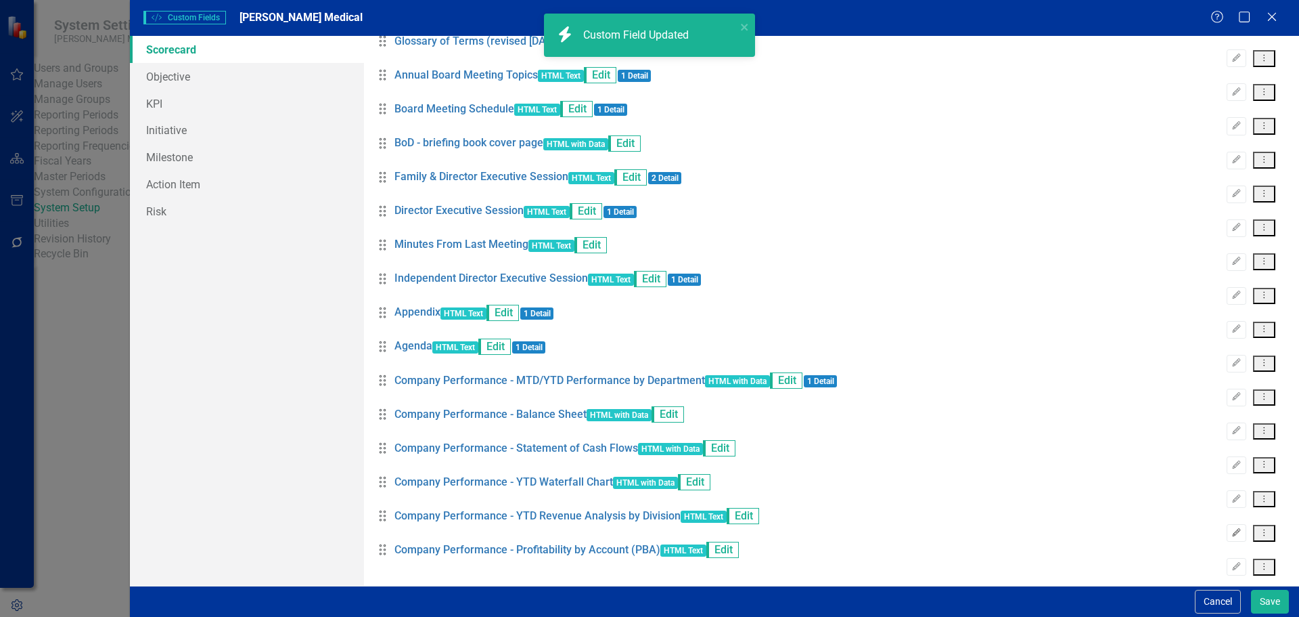
click at [1232, 529] on icon "Edit" at bounding box center [1237, 533] width 10 height 8
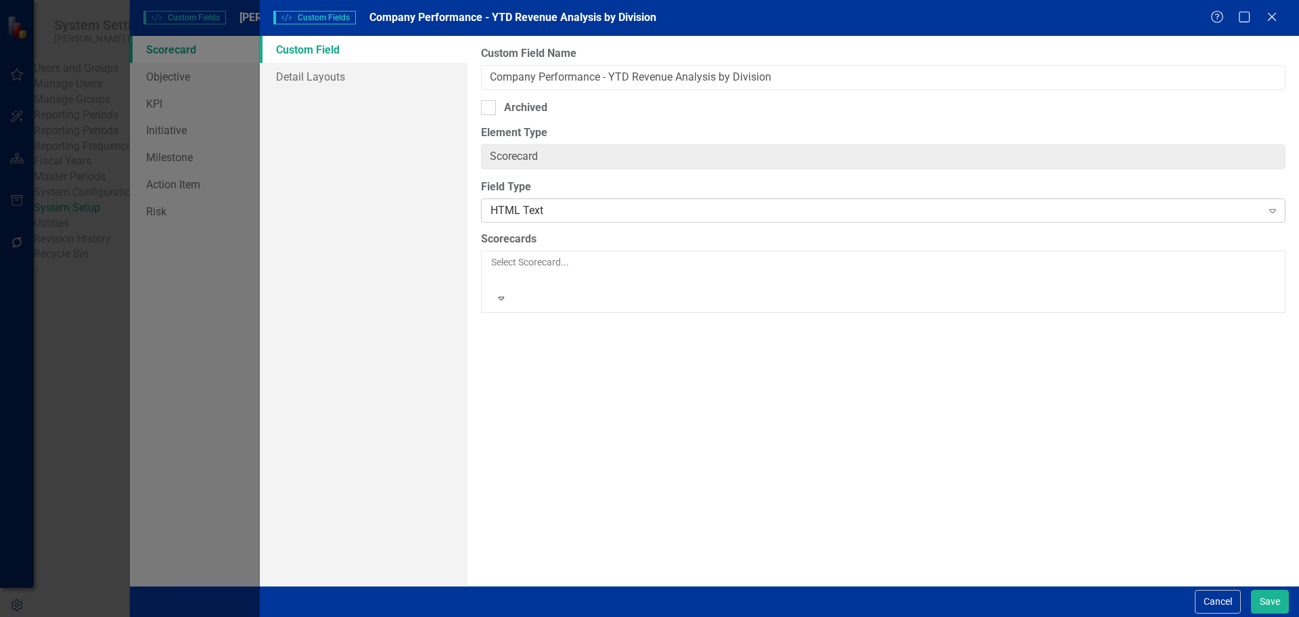
click at [694, 215] on div "HTML Text" at bounding box center [876, 211] width 771 height 16
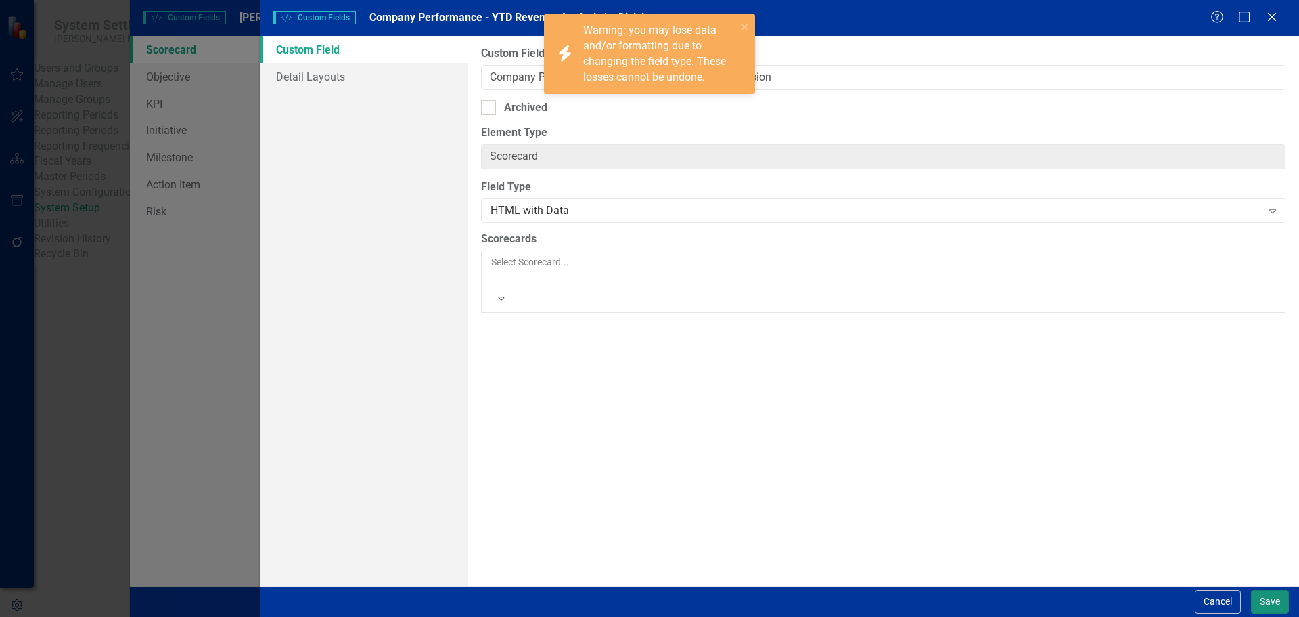
click at [1255, 596] on button "Save" at bounding box center [1270, 601] width 38 height 24
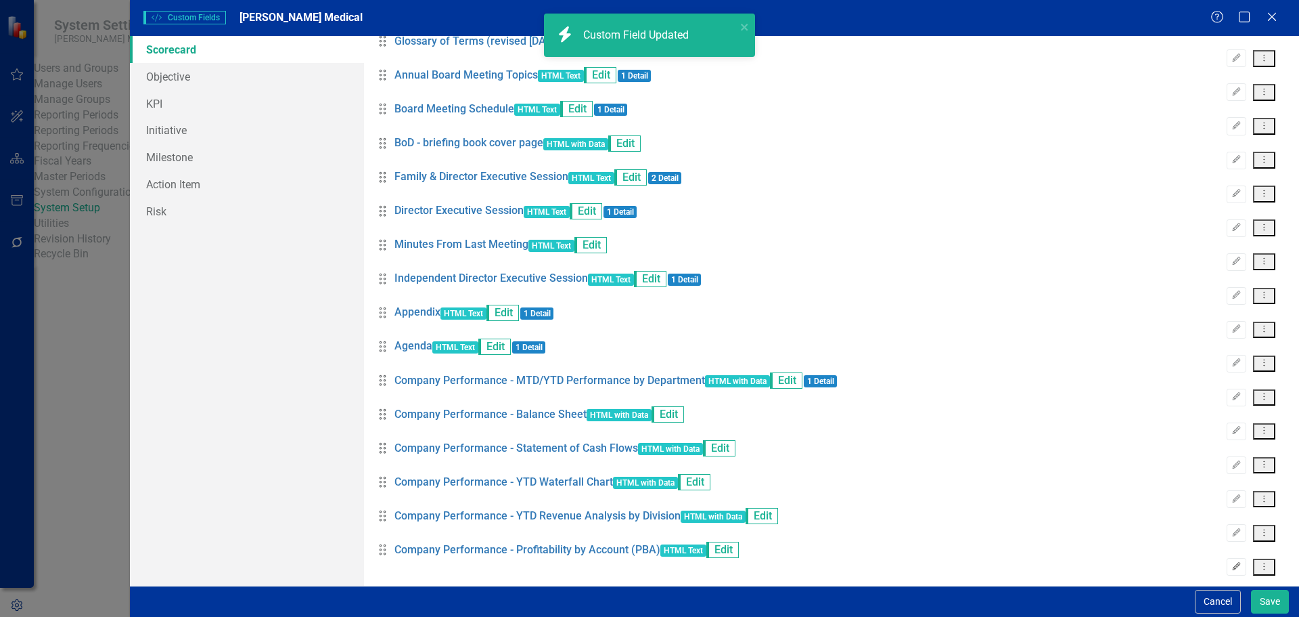
click at [1232, 562] on icon "Edit" at bounding box center [1237, 566] width 10 height 8
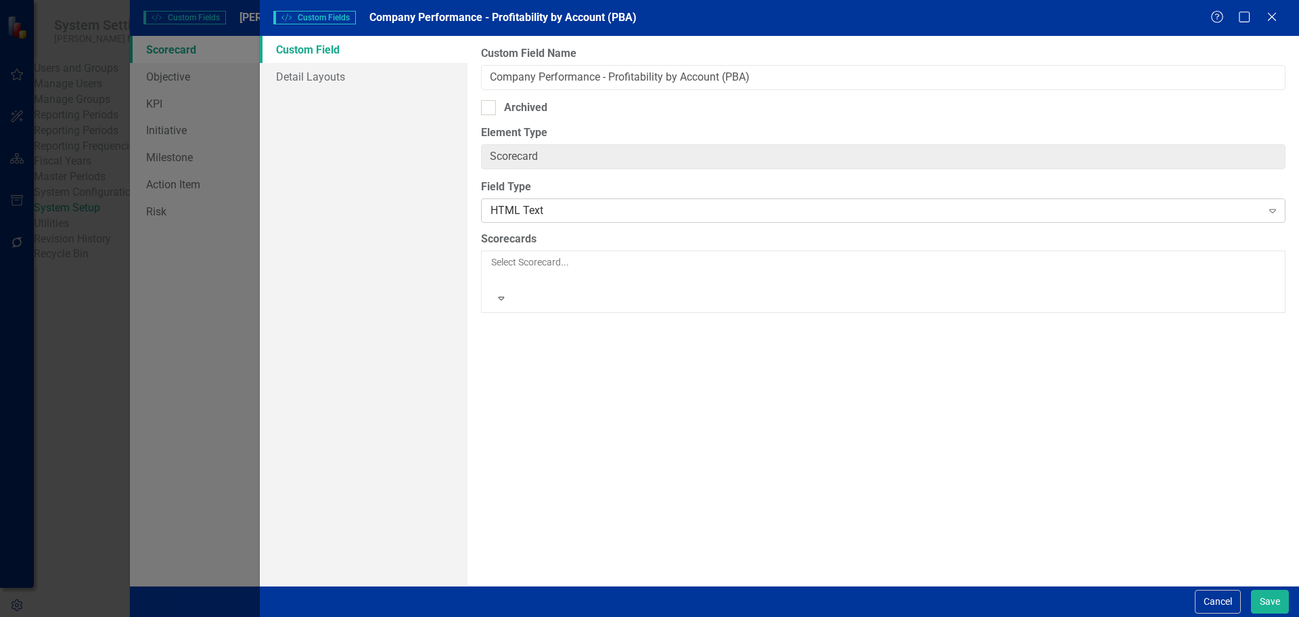
click at [826, 205] on div "HTML Text" at bounding box center [876, 211] width 771 height 16
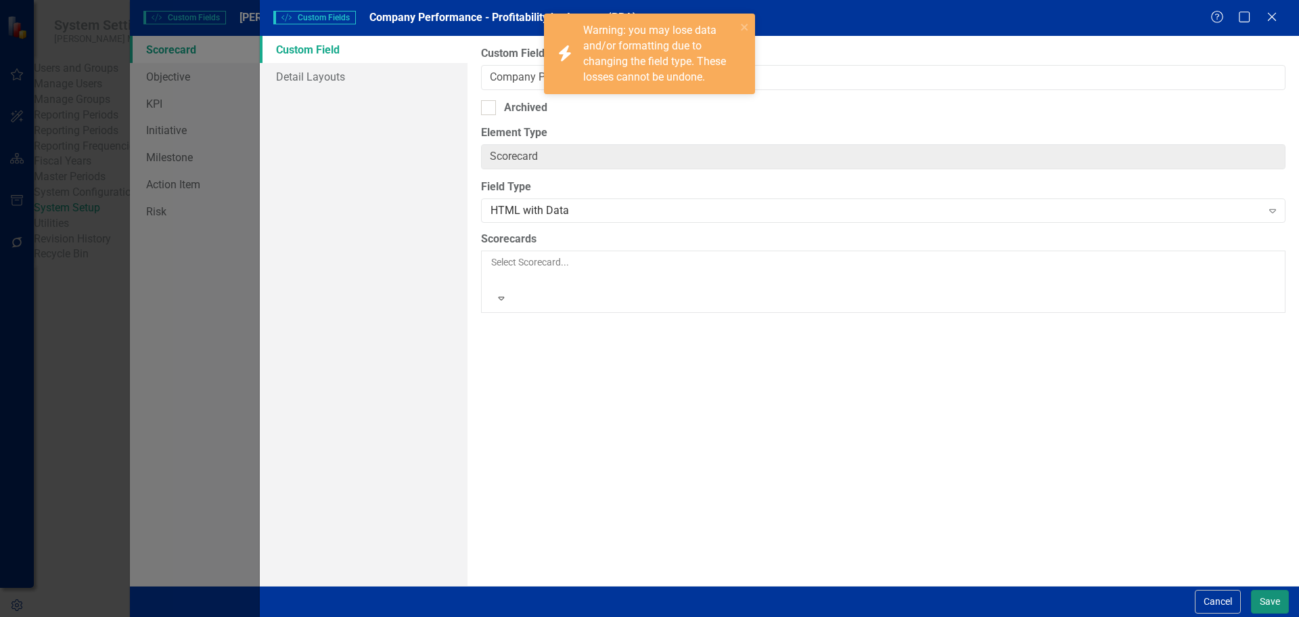
click at [1271, 603] on button "Save" at bounding box center [1270, 601] width 38 height 24
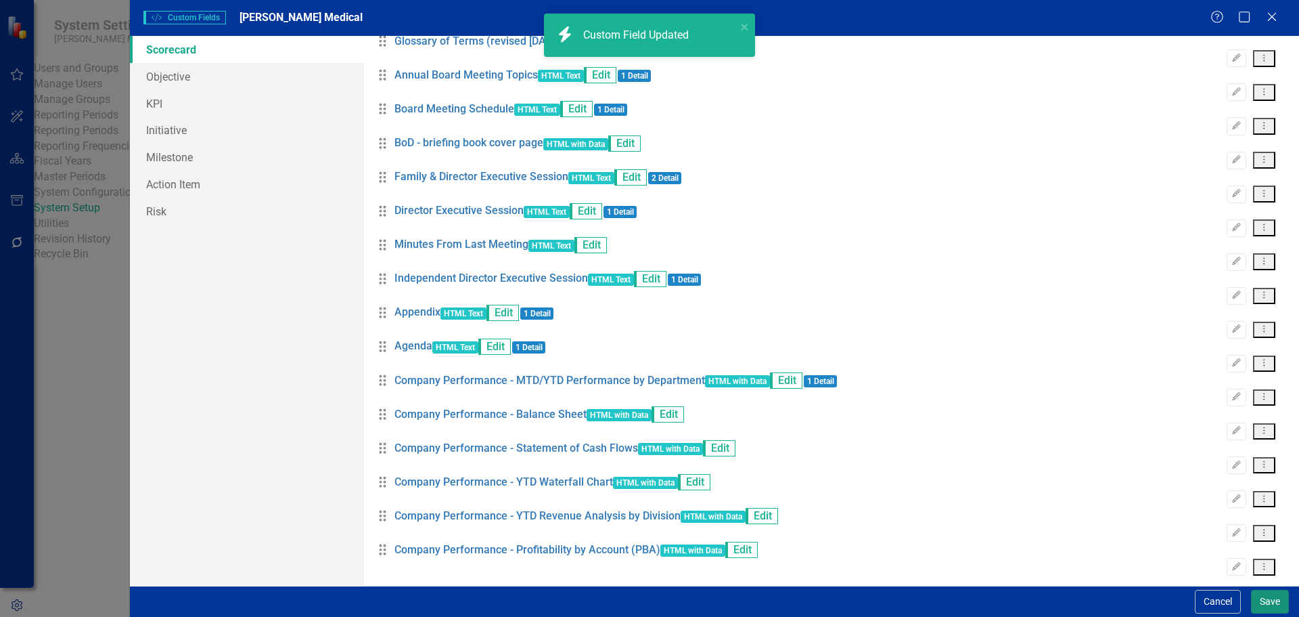
click at [1265, 597] on button "Save" at bounding box center [1270, 601] width 38 height 24
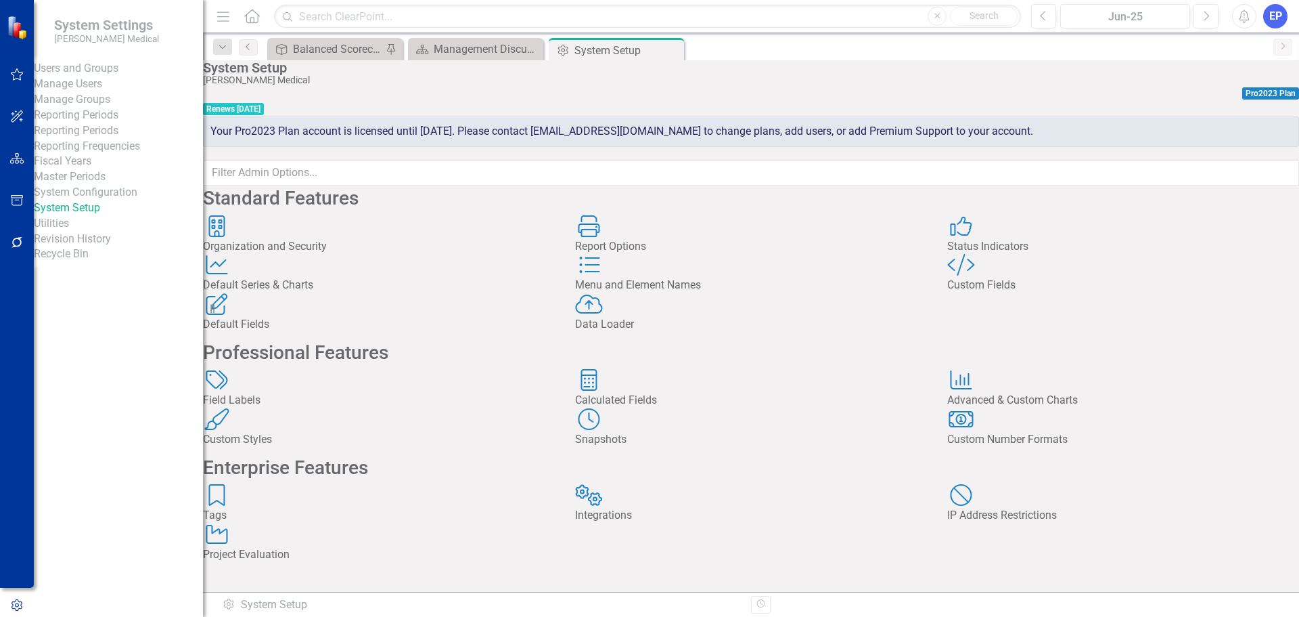
click at [15, 160] on icon "button" at bounding box center [17, 158] width 14 height 11
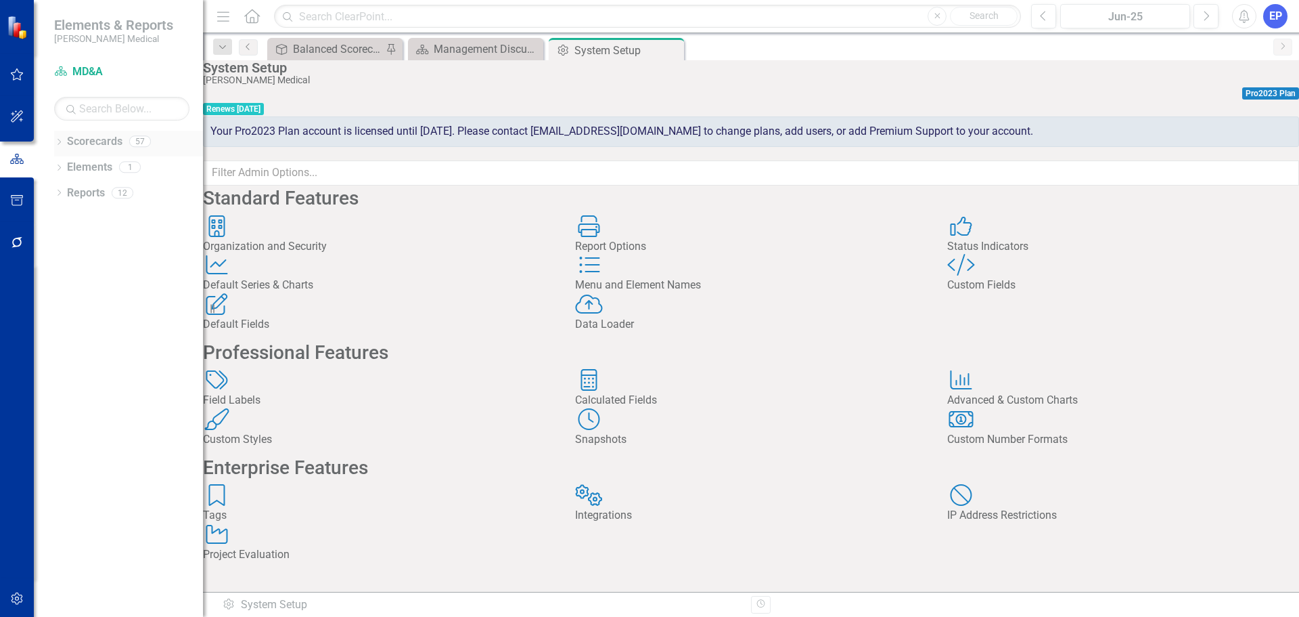
click at [58, 143] on icon "Dropdown" at bounding box center [58, 142] width 9 height 7
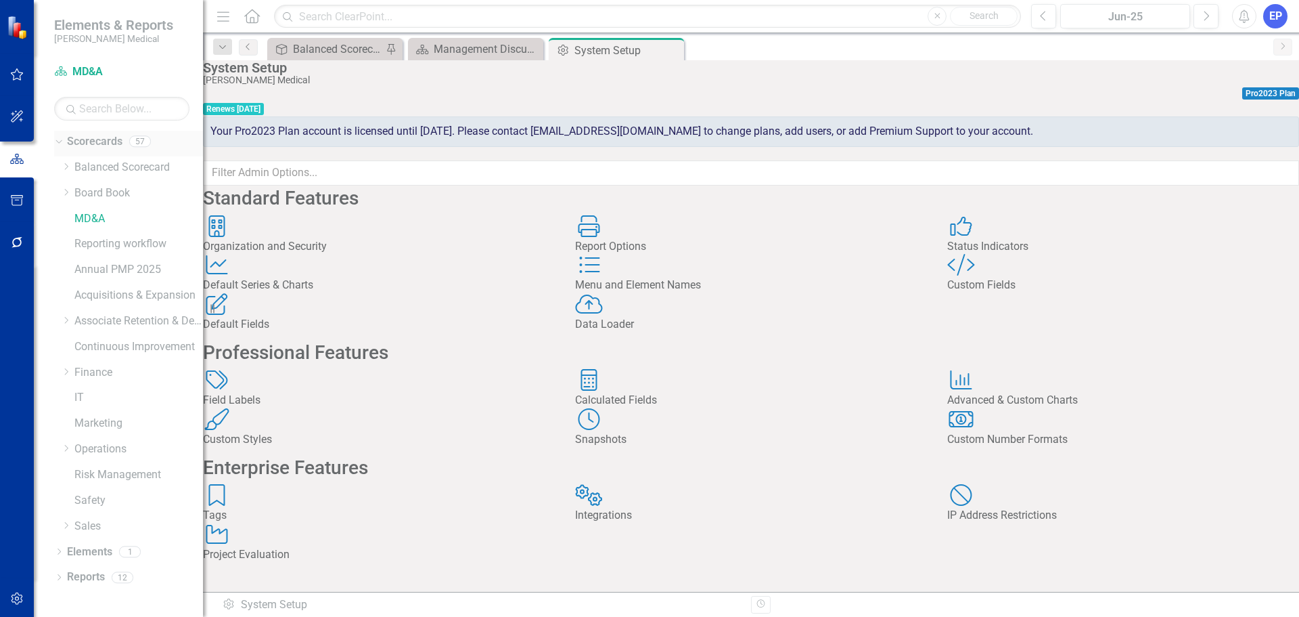
click at [85, 142] on link "Scorecards" at bounding box center [94, 142] width 55 height 16
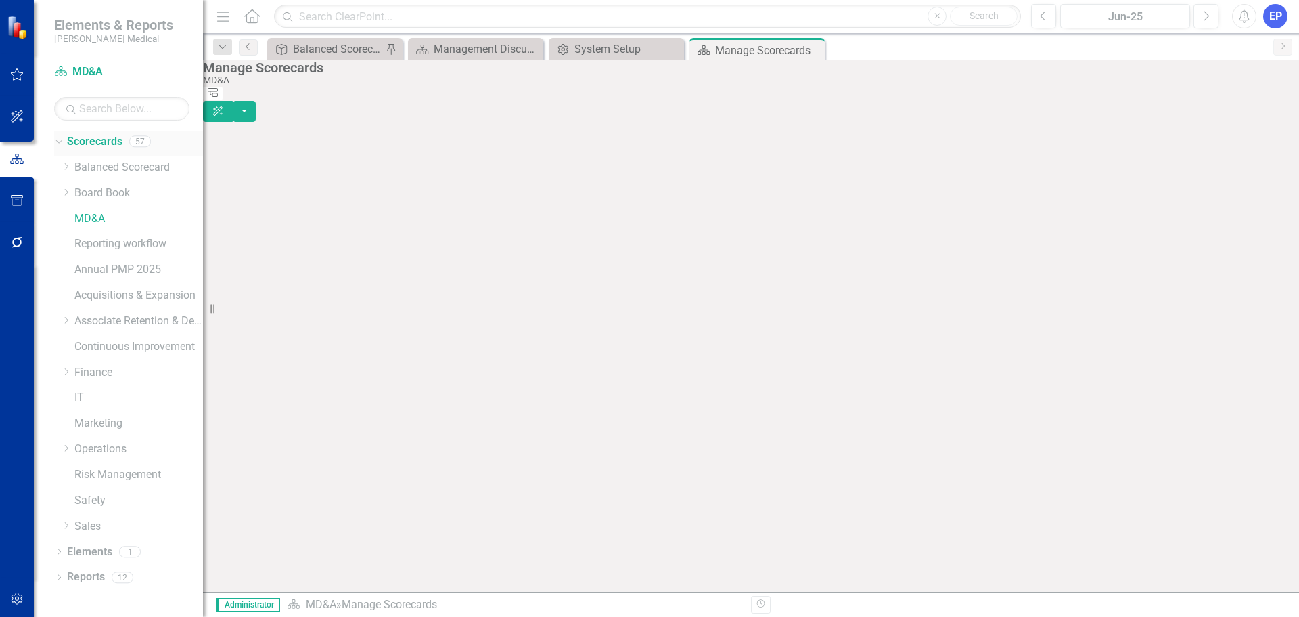
click at [56, 139] on icon "Dropdown" at bounding box center [56, 140] width 7 height 9
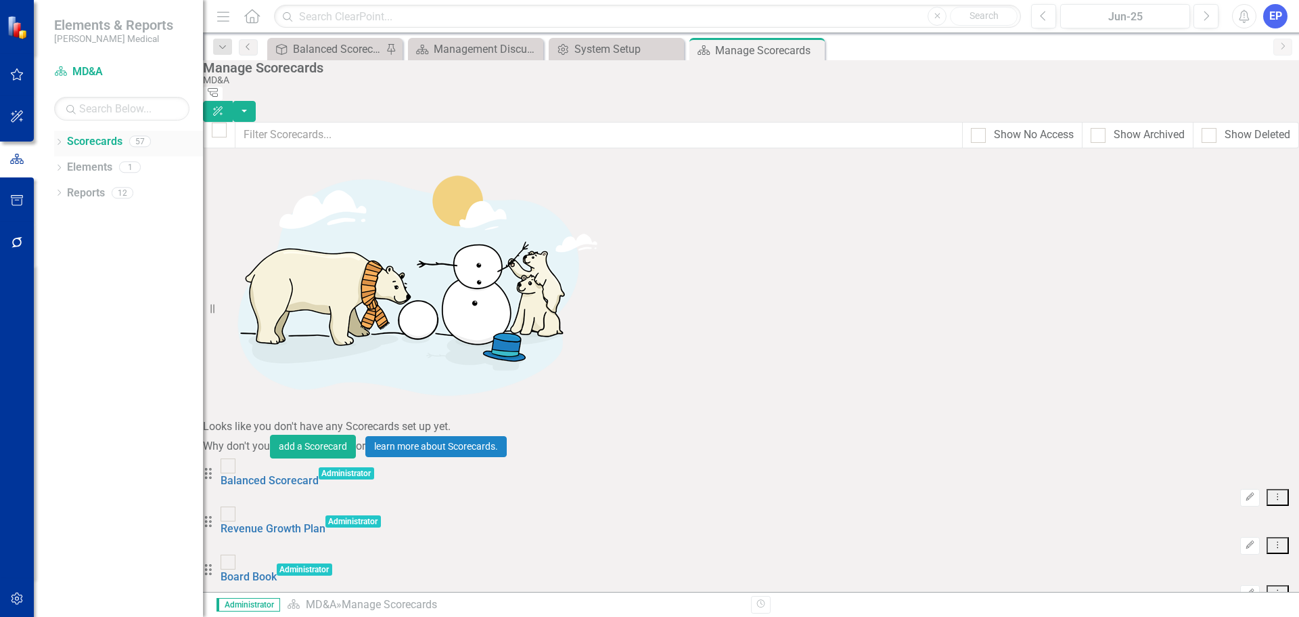
click at [56, 139] on icon "Dropdown" at bounding box center [58, 142] width 9 height 7
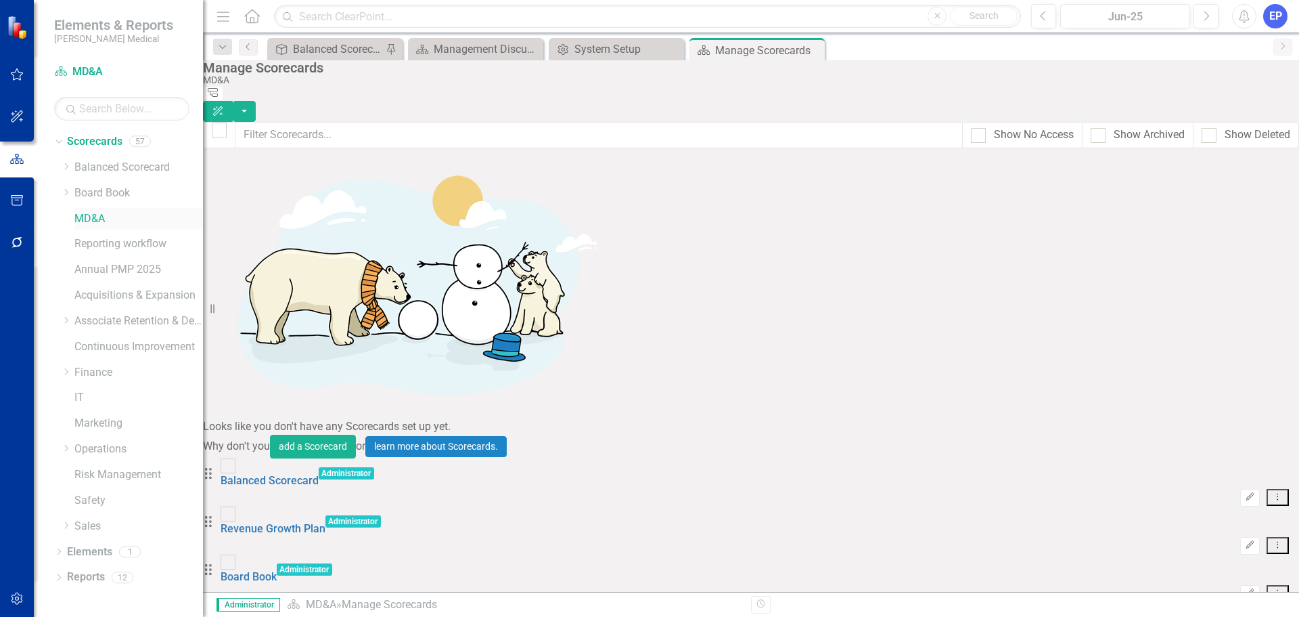
click at [75, 219] on link "MD&A" at bounding box center [138, 219] width 129 height 16
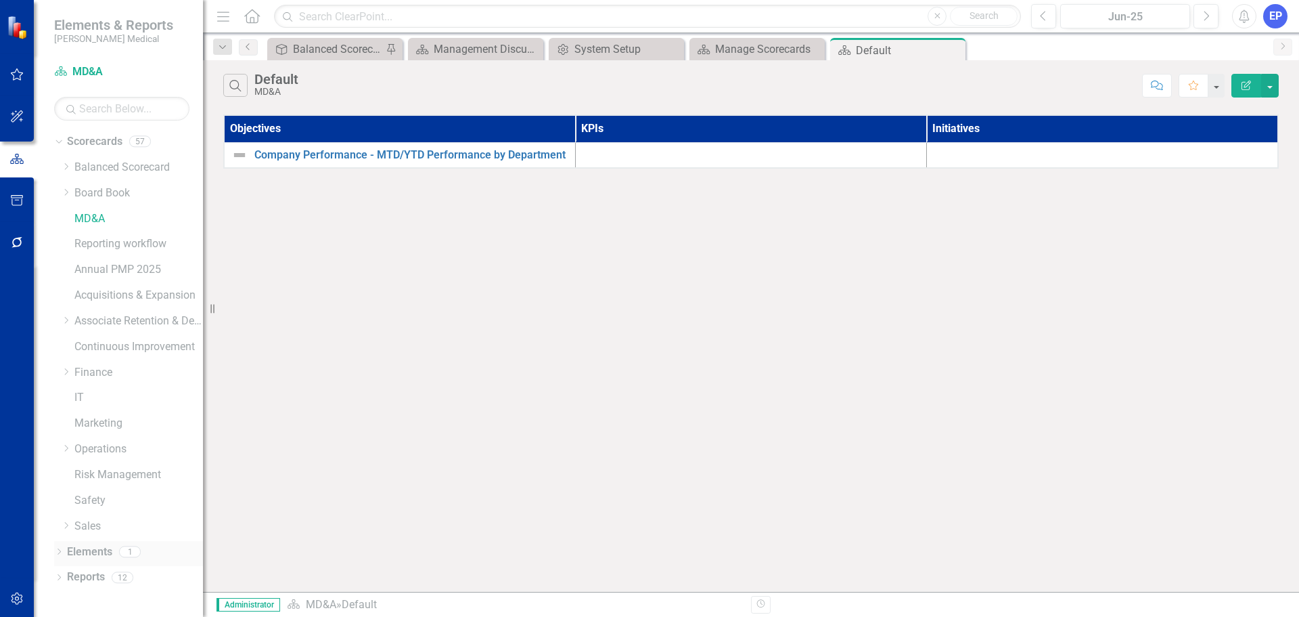
click at [56, 554] on icon "Dropdown" at bounding box center [58, 552] width 9 height 7
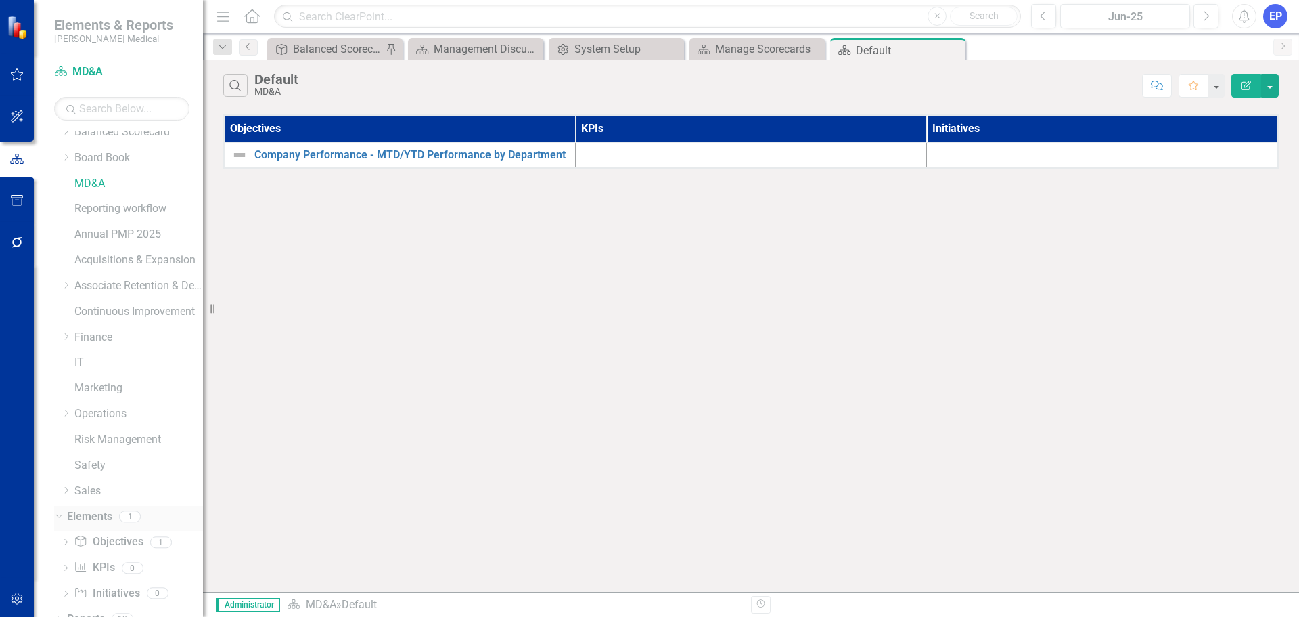
scroll to position [52, 0]
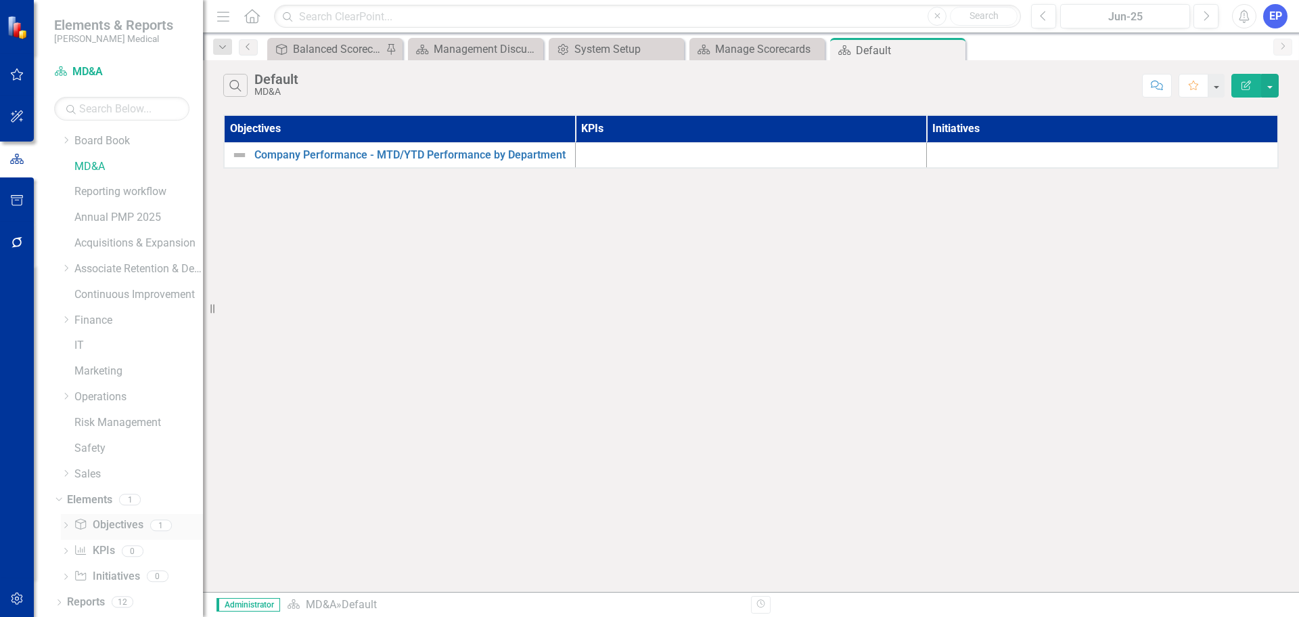
click at [98, 522] on link "Objective Objectives" at bounding box center [108, 525] width 69 height 16
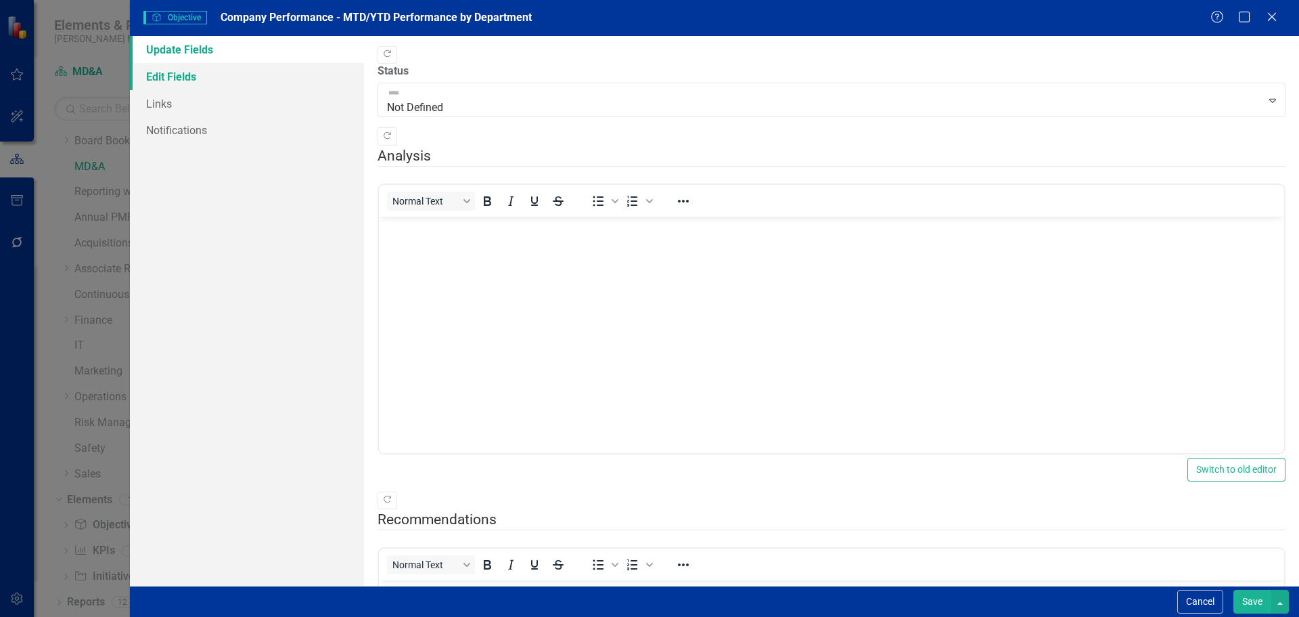
click at [255, 81] on link "Edit Fields" at bounding box center [247, 76] width 234 height 27
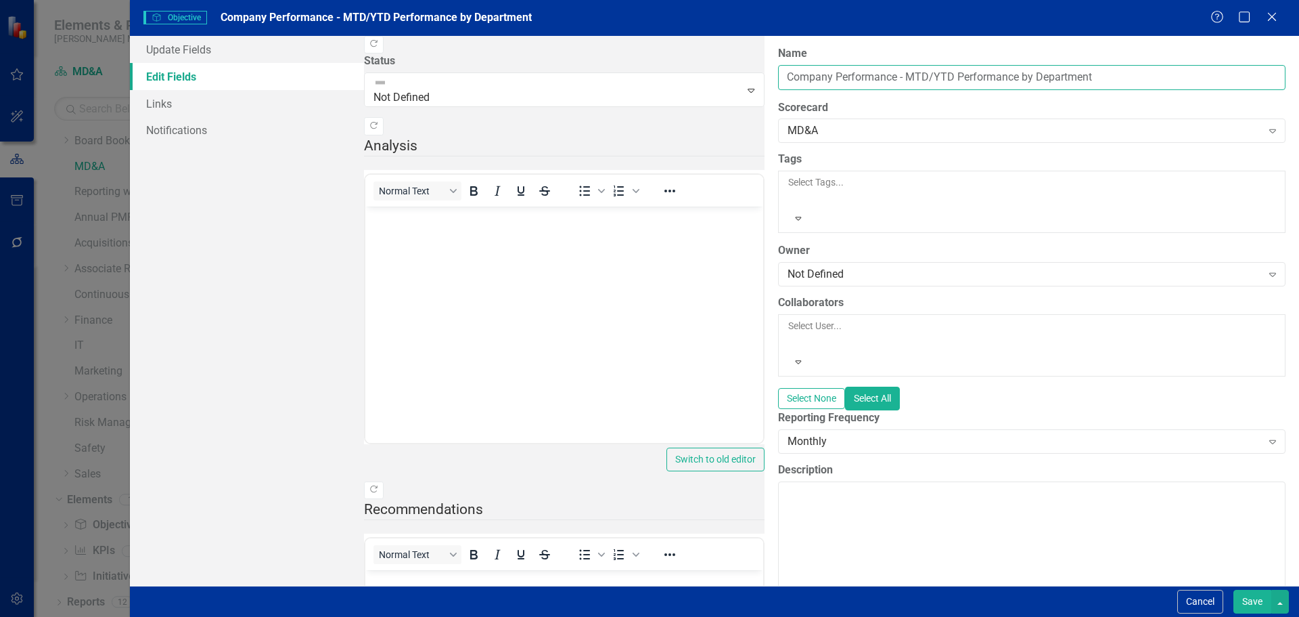
drag, startPoint x: 506, startPoint y: 76, endPoint x: 363, endPoint y: 76, distance: 142.8
click at [765, 76] on div "ClearPoint Can Do More! How ClearPoint Can Help Close Enterprise plans can auto…" at bounding box center [1032, 311] width 535 height 550
type input "MTD/YTD Performance by Department"
click at [1256, 598] on button "Save" at bounding box center [1253, 601] width 38 height 24
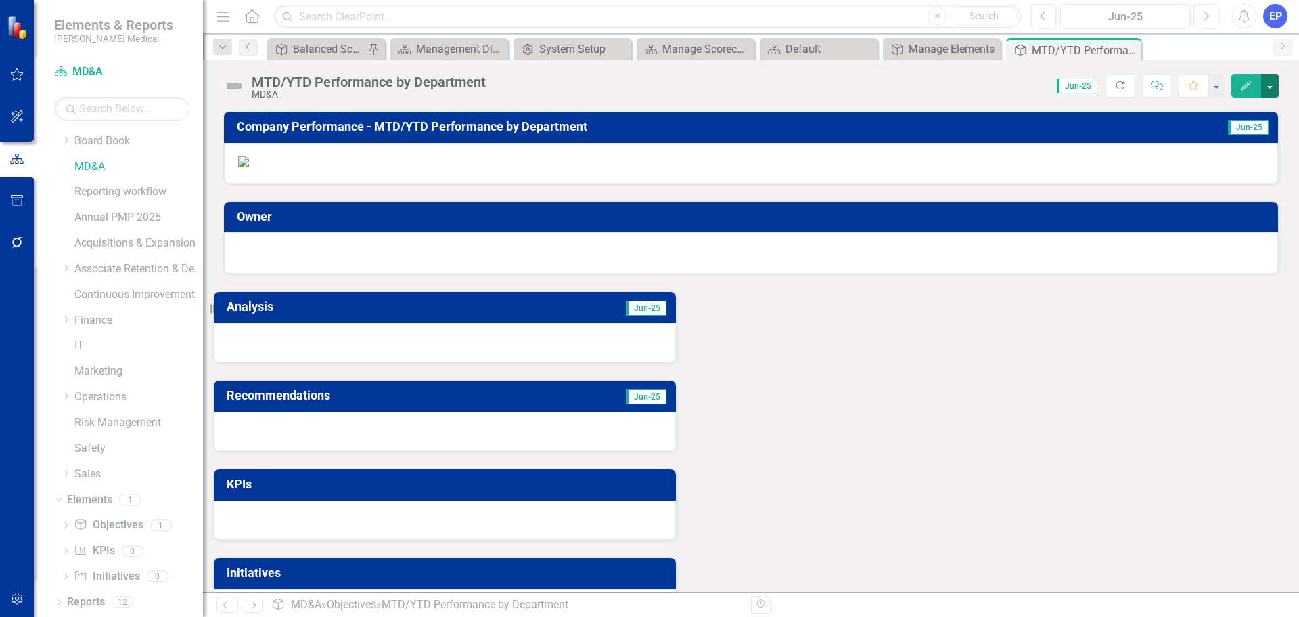
click at [1269, 87] on button "button" at bounding box center [1271, 86] width 18 height 24
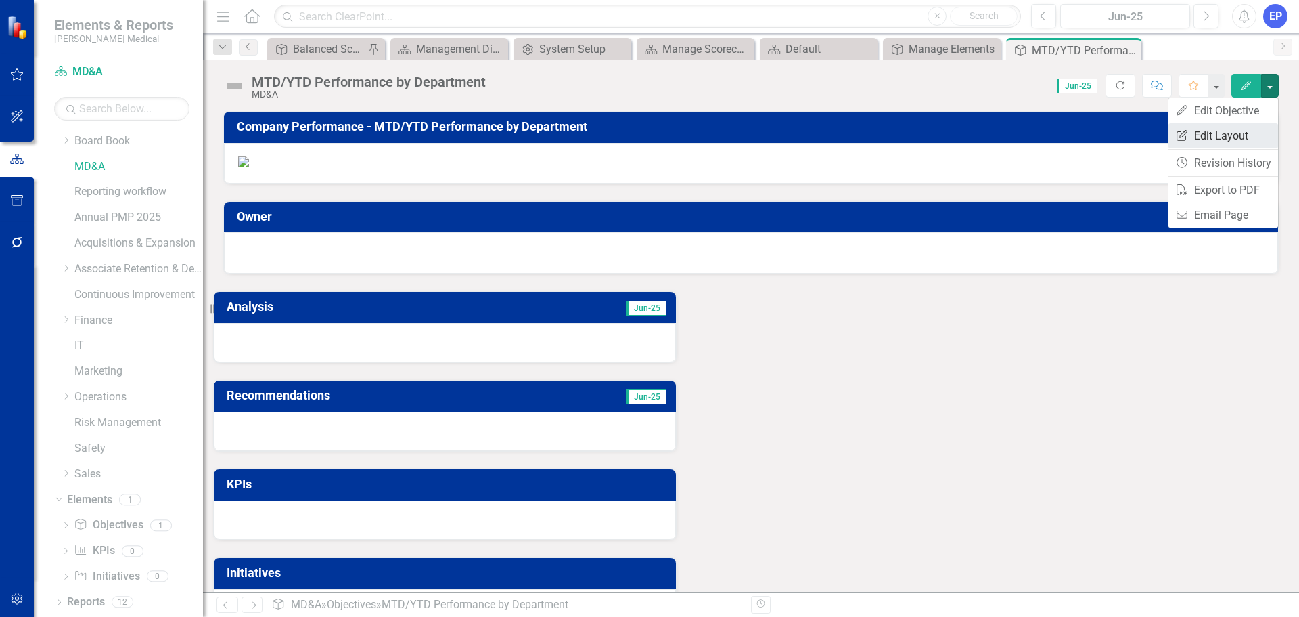
click at [1246, 131] on link "Edit Report Edit Layout" at bounding box center [1224, 135] width 110 height 25
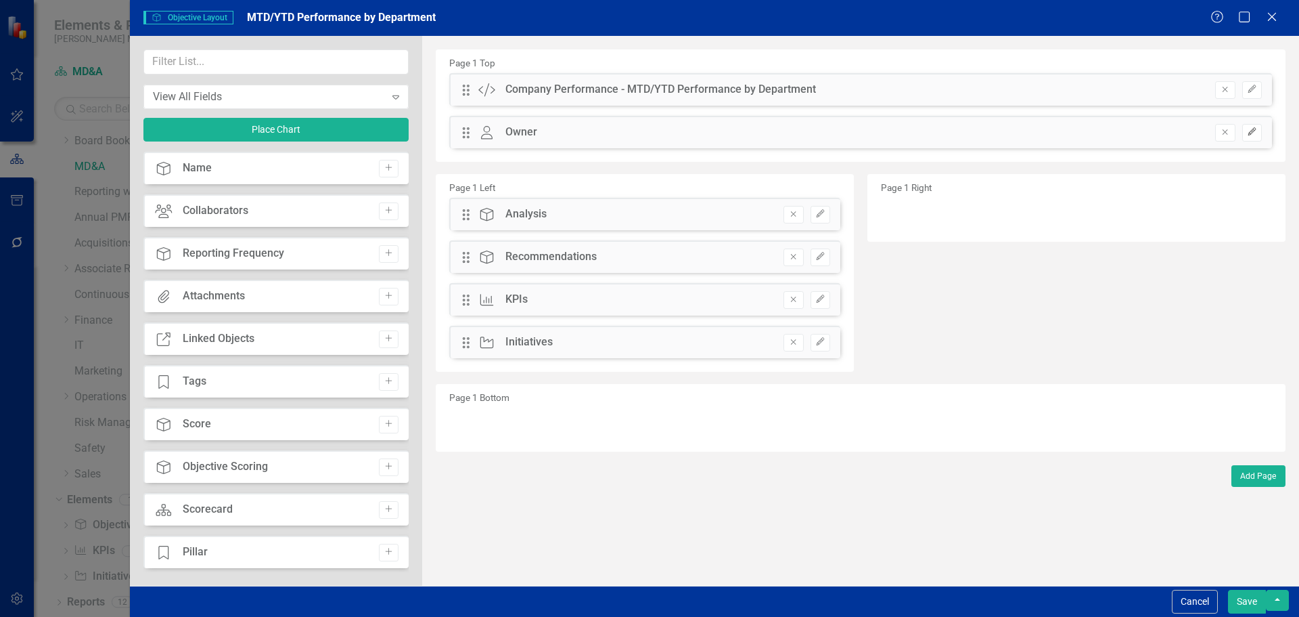
click at [1247, 134] on icon "Edit" at bounding box center [1252, 132] width 10 height 8
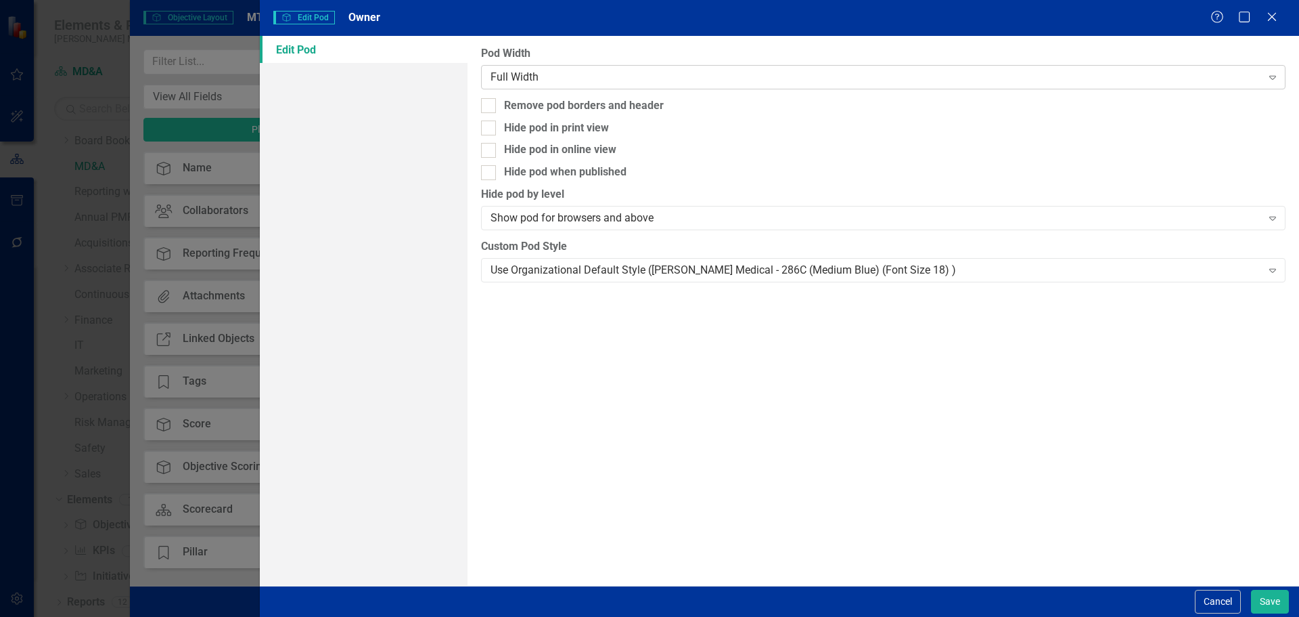
click at [551, 74] on div "Full Width" at bounding box center [876, 77] width 771 height 16
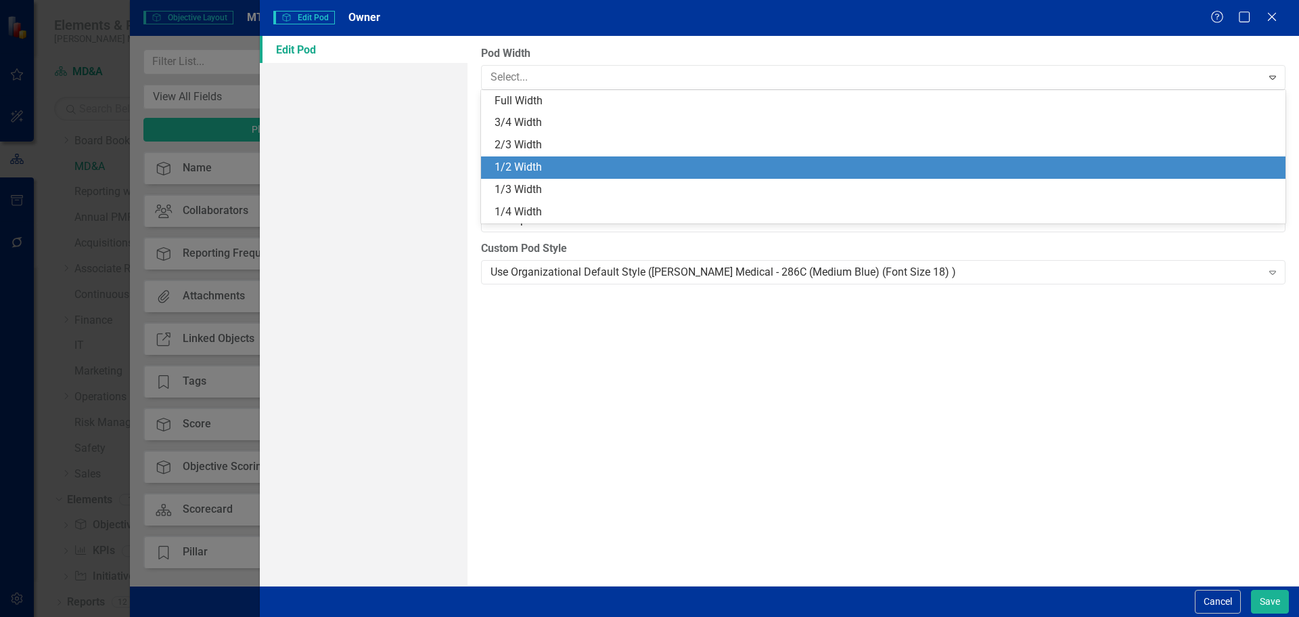
click at [546, 167] on div "1/2 Width" at bounding box center [886, 168] width 783 height 16
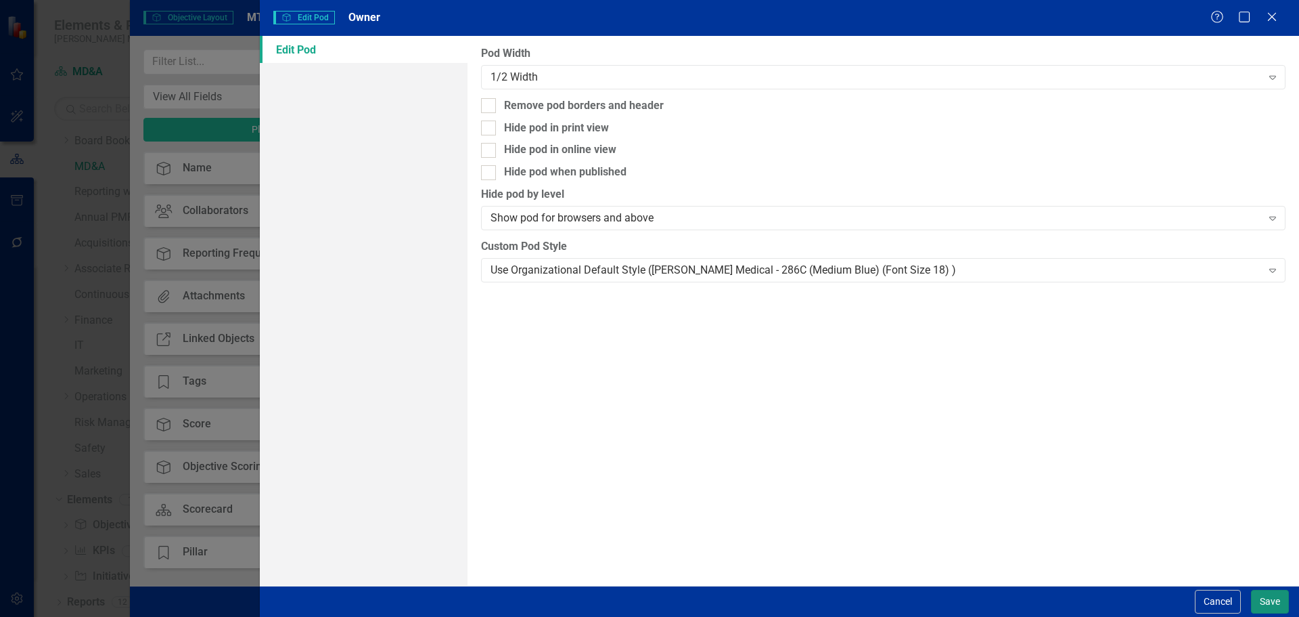
click at [1273, 596] on button "Save" at bounding box center [1270, 601] width 38 height 24
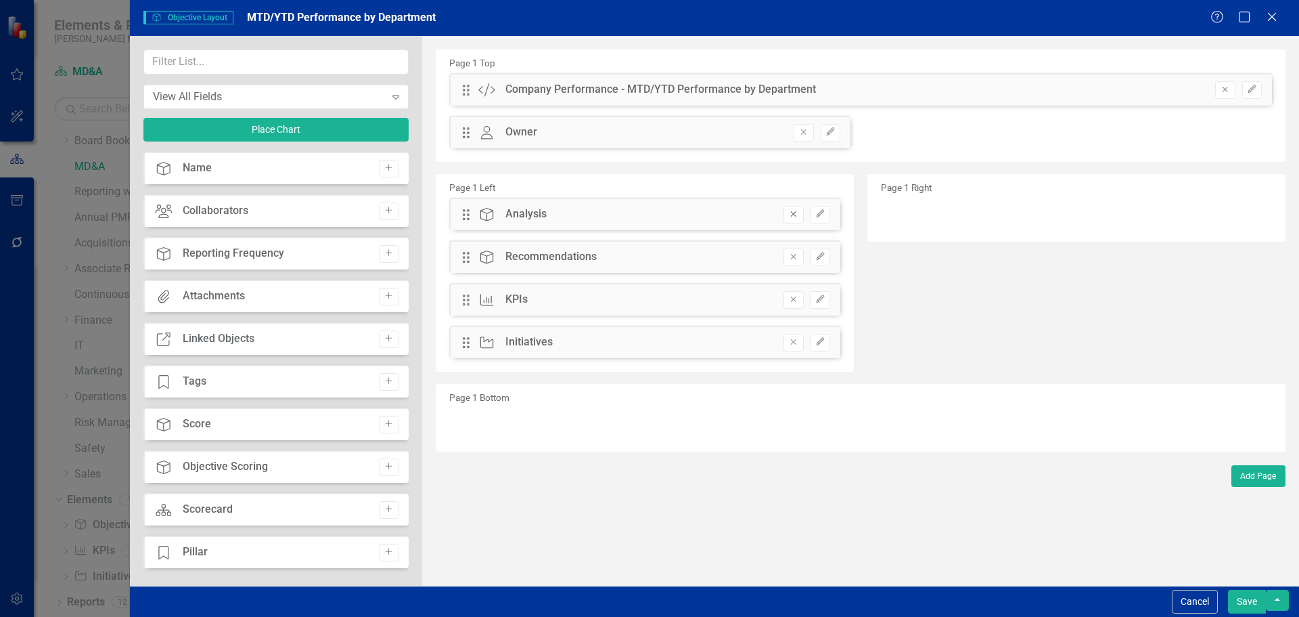
click at [795, 215] on icon "button" at bounding box center [793, 214] width 5 height 5
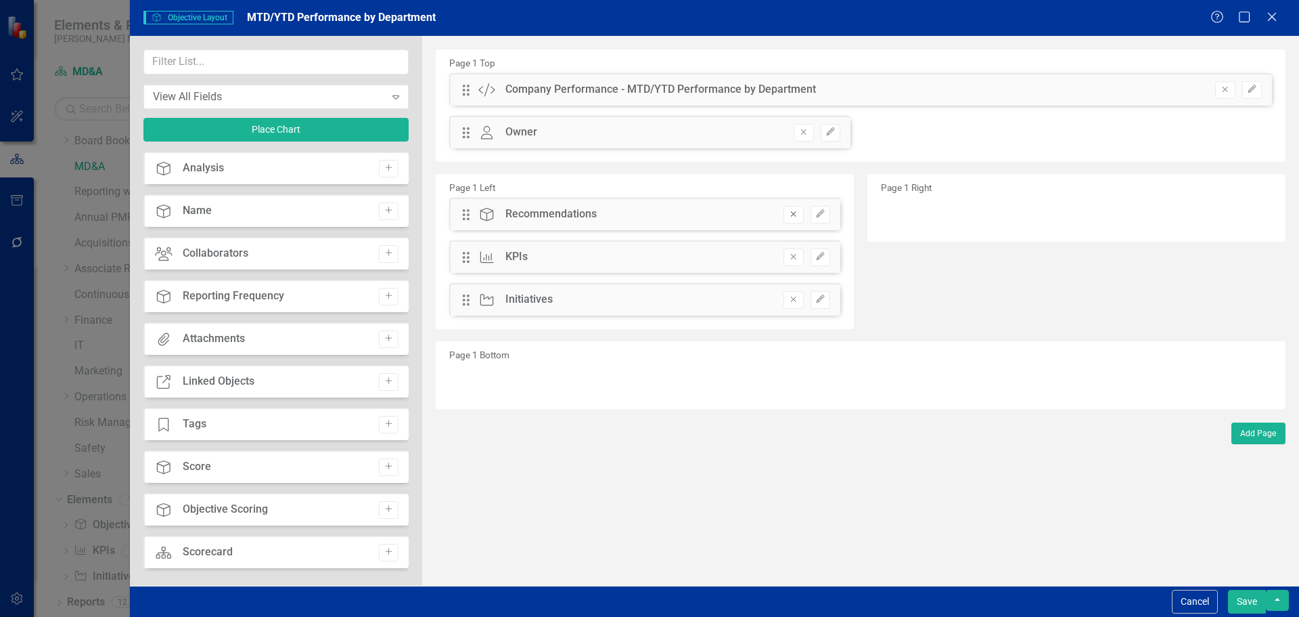
click at [795, 215] on icon "button" at bounding box center [793, 214] width 5 height 5
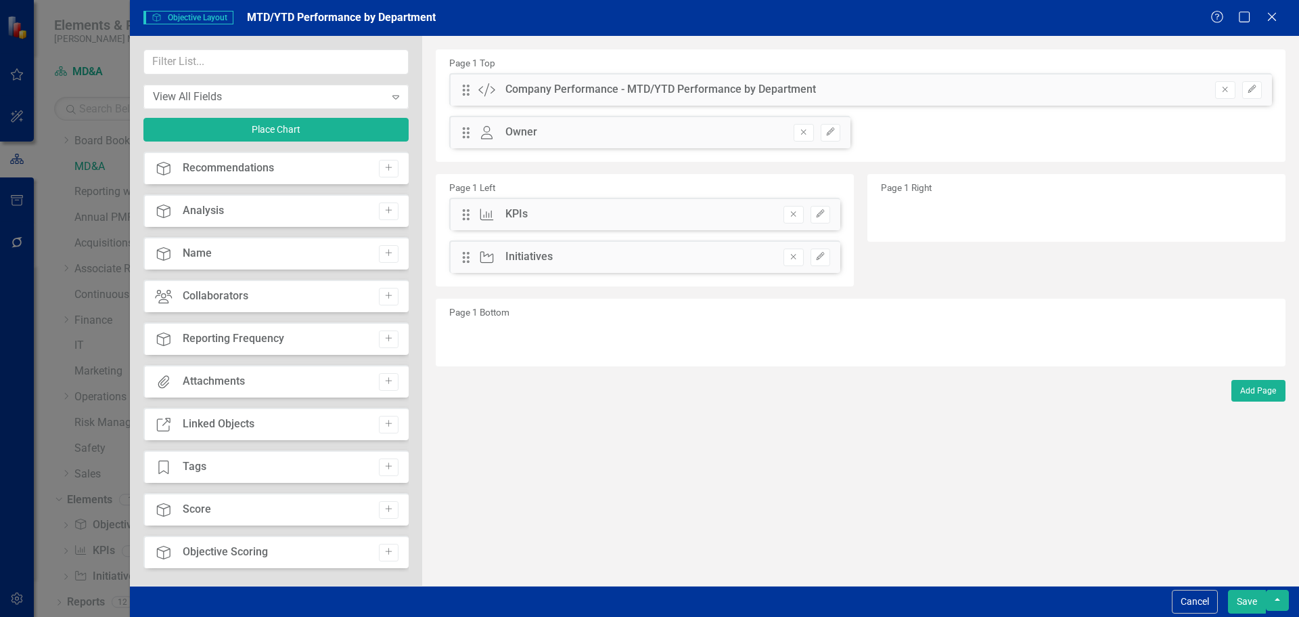
click at [795, 215] on icon "button" at bounding box center [793, 214] width 5 height 5
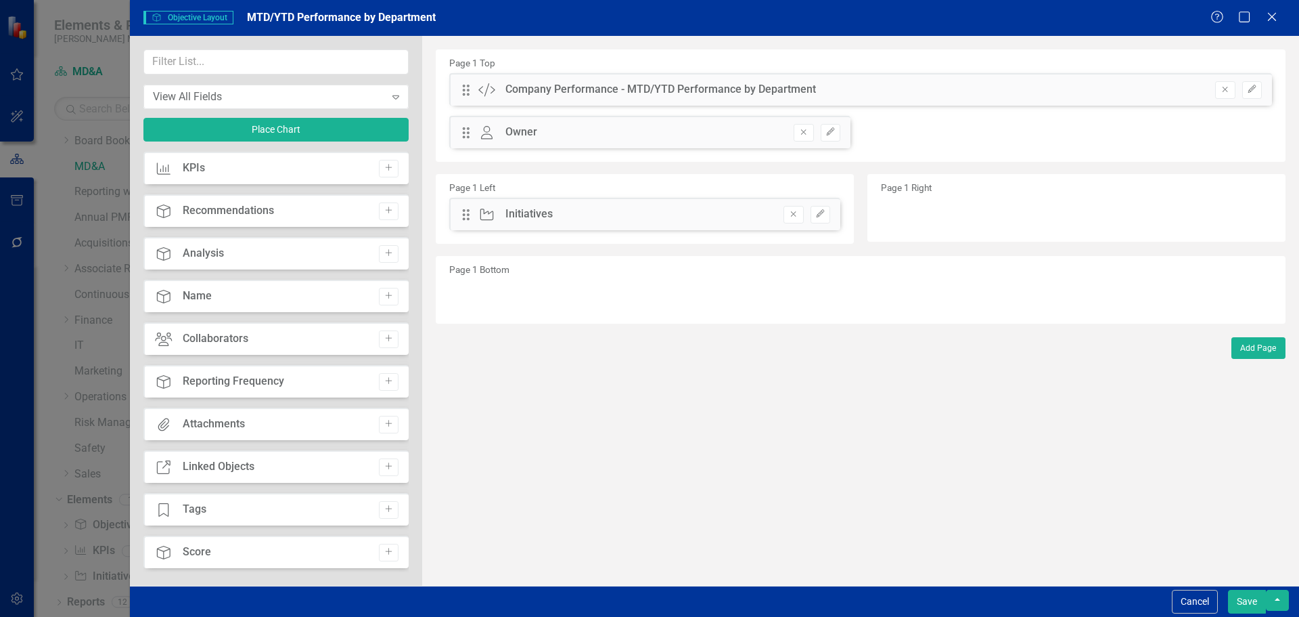
click at [795, 215] on icon "button" at bounding box center [793, 214] width 5 height 5
click at [385, 381] on icon "button" at bounding box center [388, 381] width 7 height 7
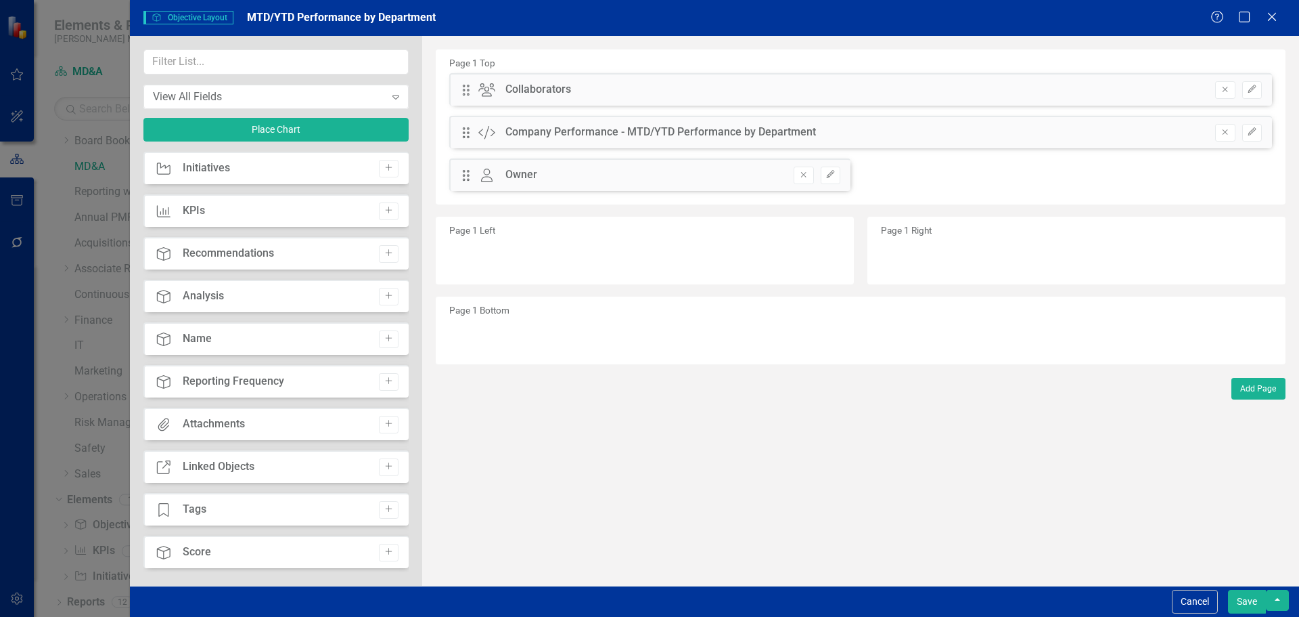
click at [1266, 84] on div "Drag Collaborators Collaborators Remove Edit" at bounding box center [860, 89] width 823 height 32
click at [1253, 86] on icon "button" at bounding box center [1252, 89] width 8 height 8
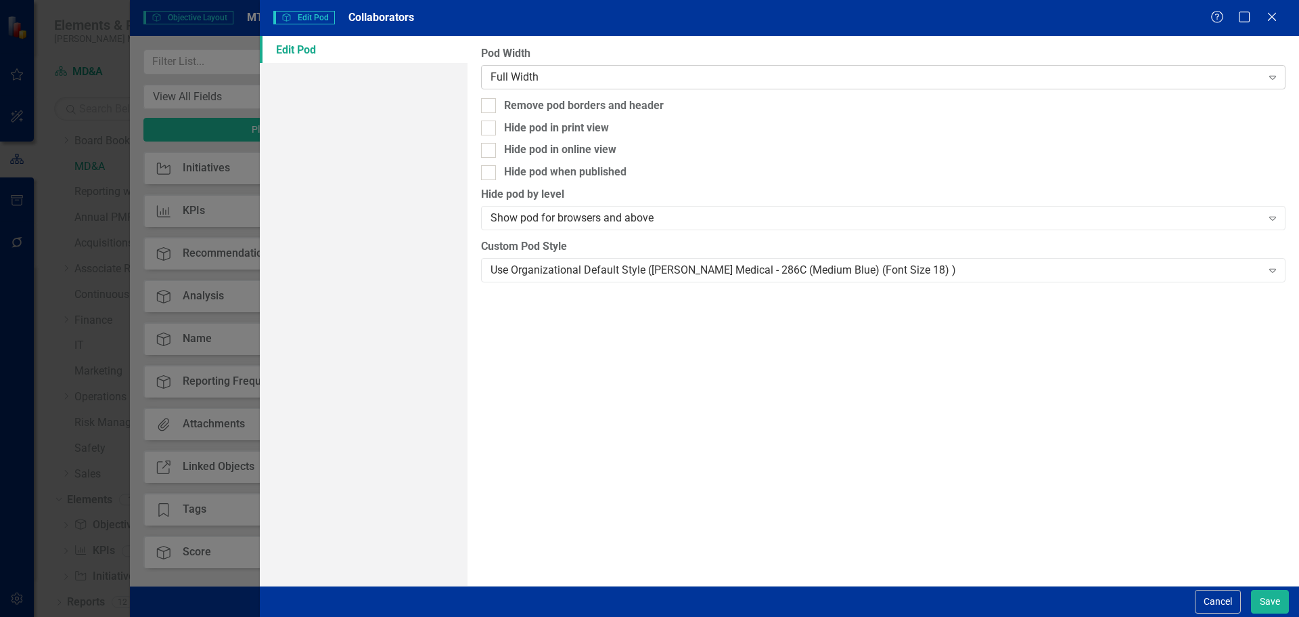
click at [699, 80] on div "Full Width" at bounding box center [876, 77] width 771 height 16
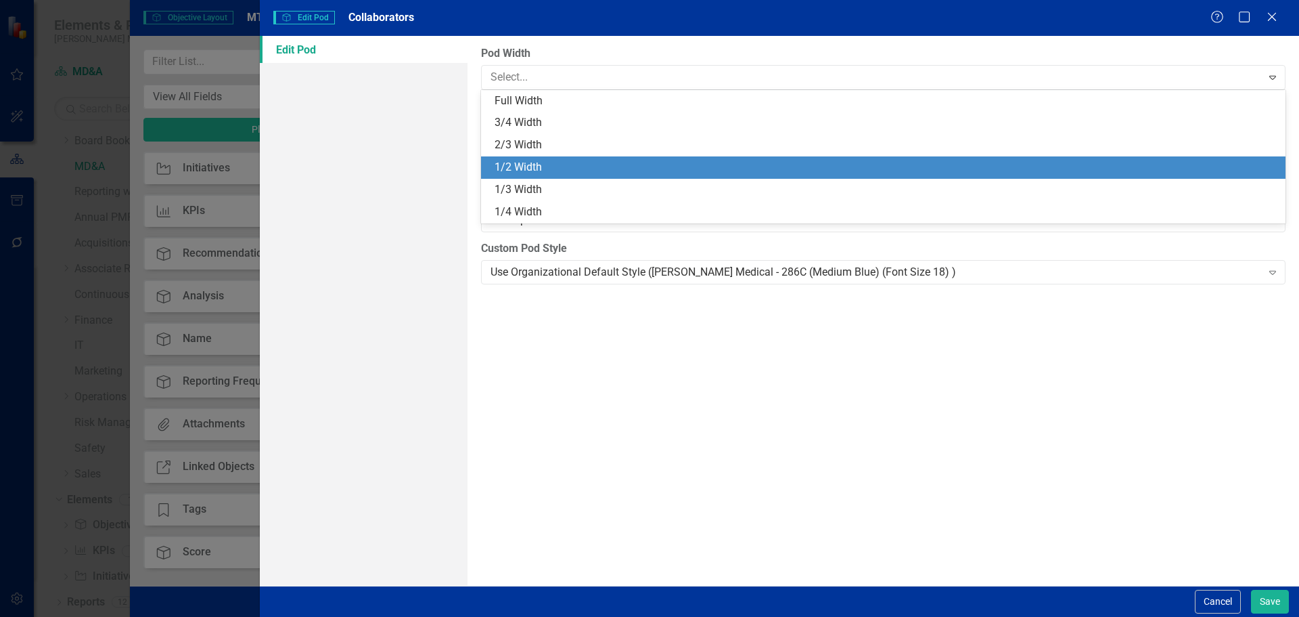
click at [658, 171] on div "1/2 Width" at bounding box center [886, 168] width 783 height 16
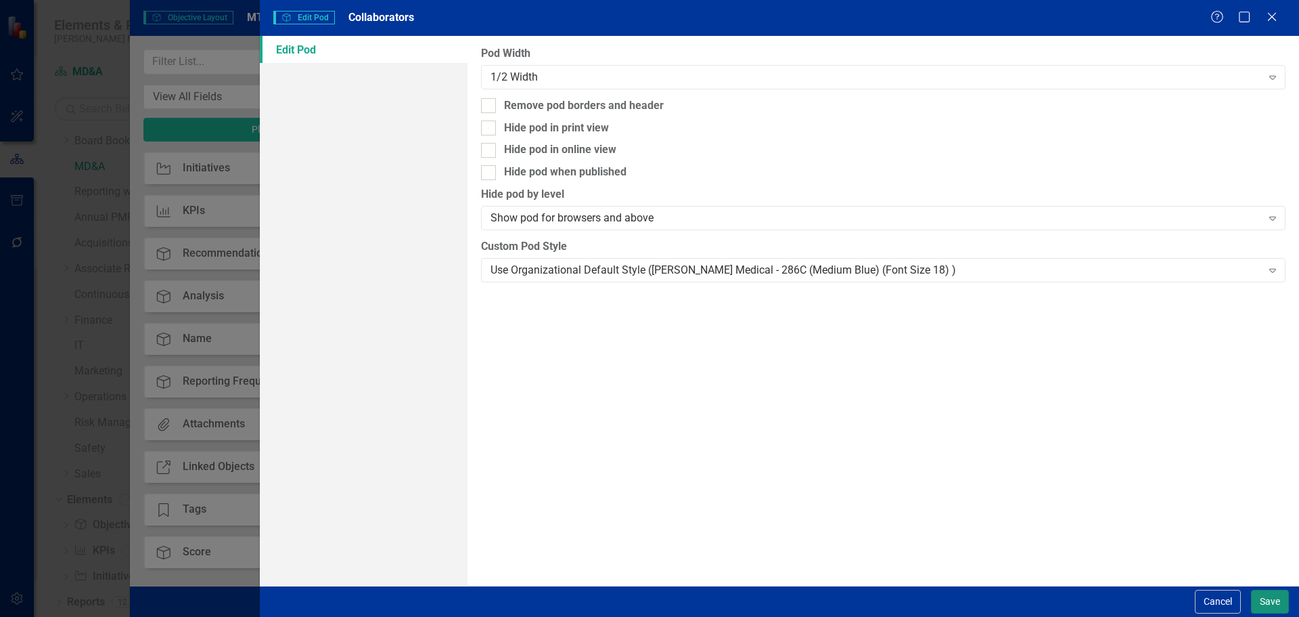
click at [1257, 596] on button "Save" at bounding box center [1270, 601] width 38 height 24
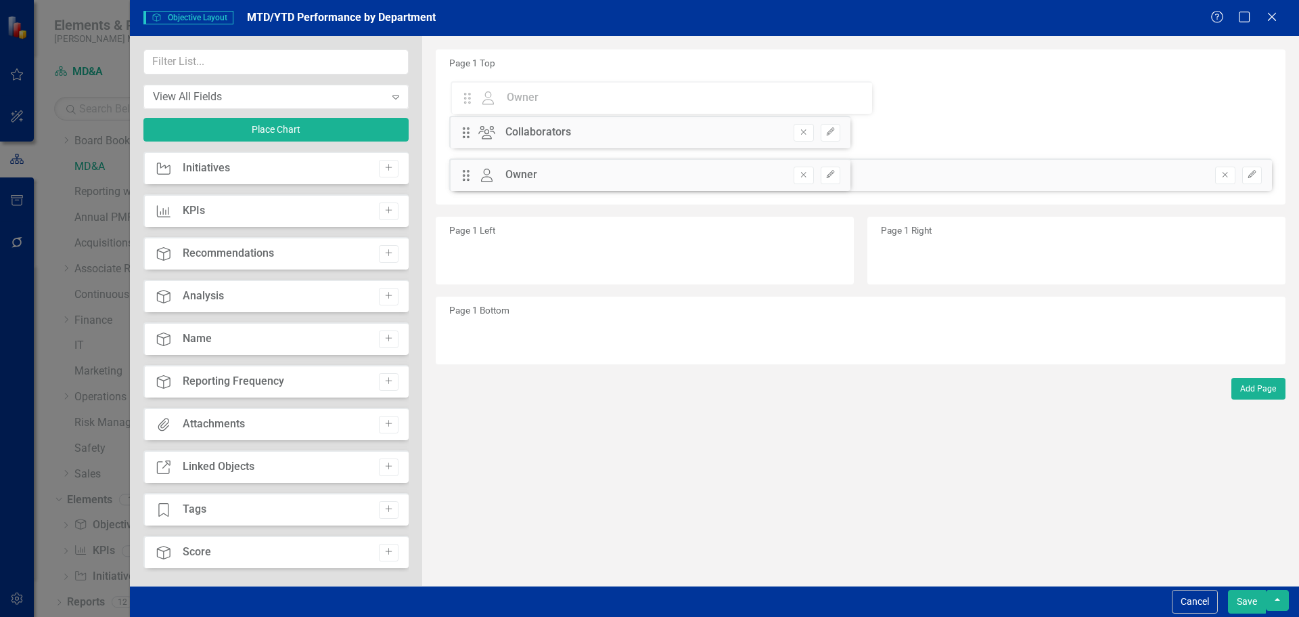
drag, startPoint x: 467, startPoint y: 180, endPoint x: 478, endPoint y: 102, distance: 78.7
click at [478, 102] on div "The fields (or pods) that are available for you to include on the detail page a…" at bounding box center [860, 311] width 877 height 550
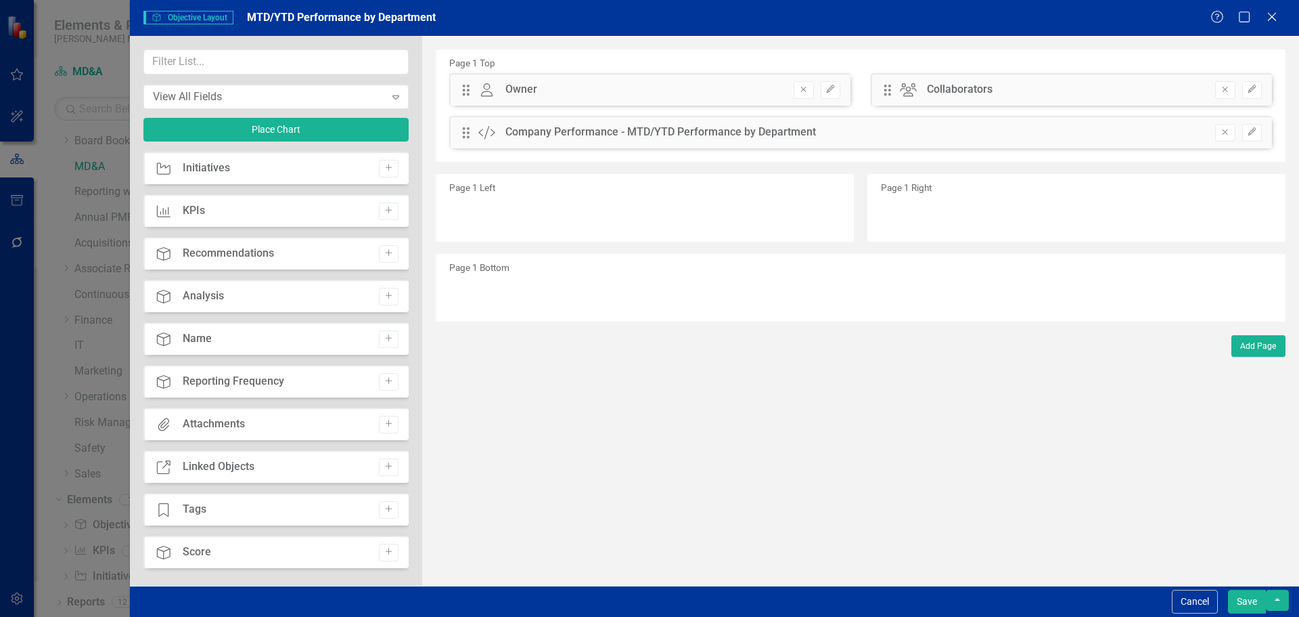
click at [1257, 604] on button "Save" at bounding box center [1247, 601] width 38 height 24
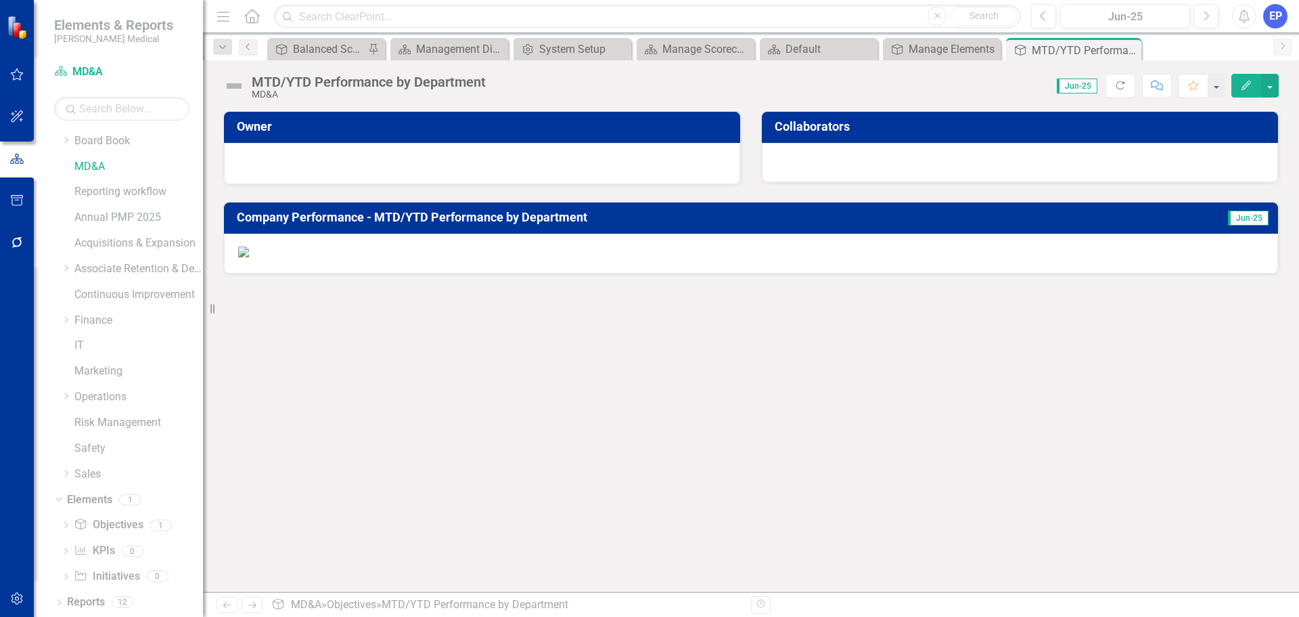
click at [460, 146] on div at bounding box center [482, 163] width 516 height 41
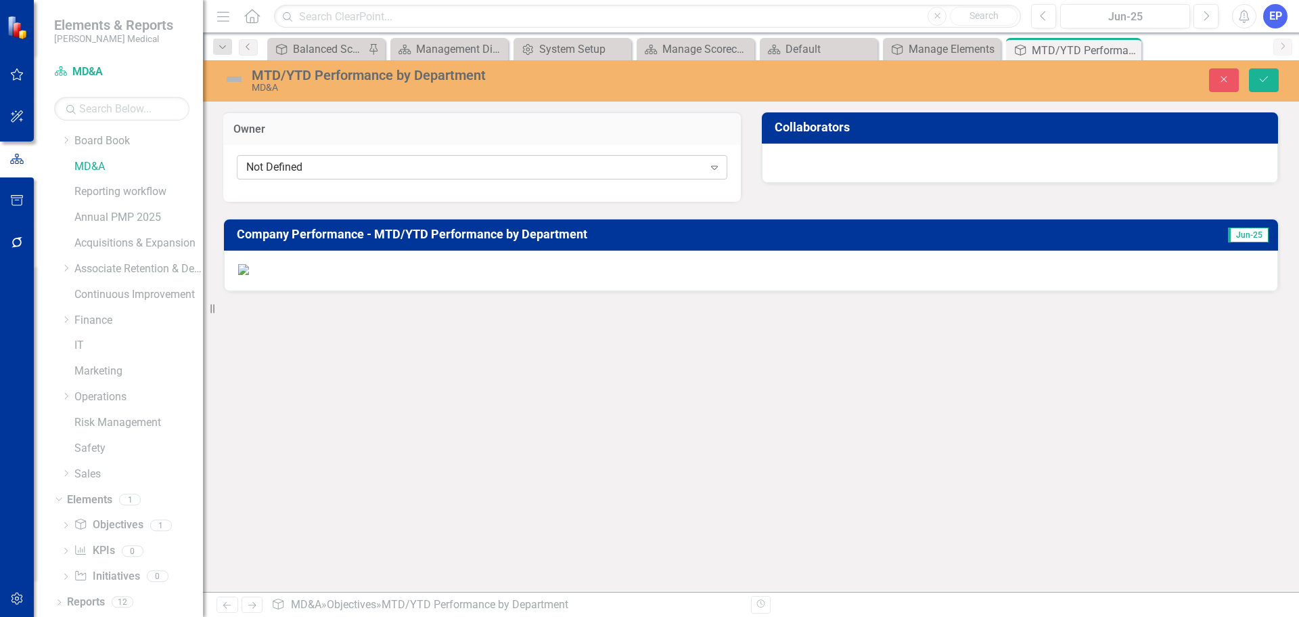
click at [453, 168] on div "Not Defined" at bounding box center [475, 168] width 458 height 16
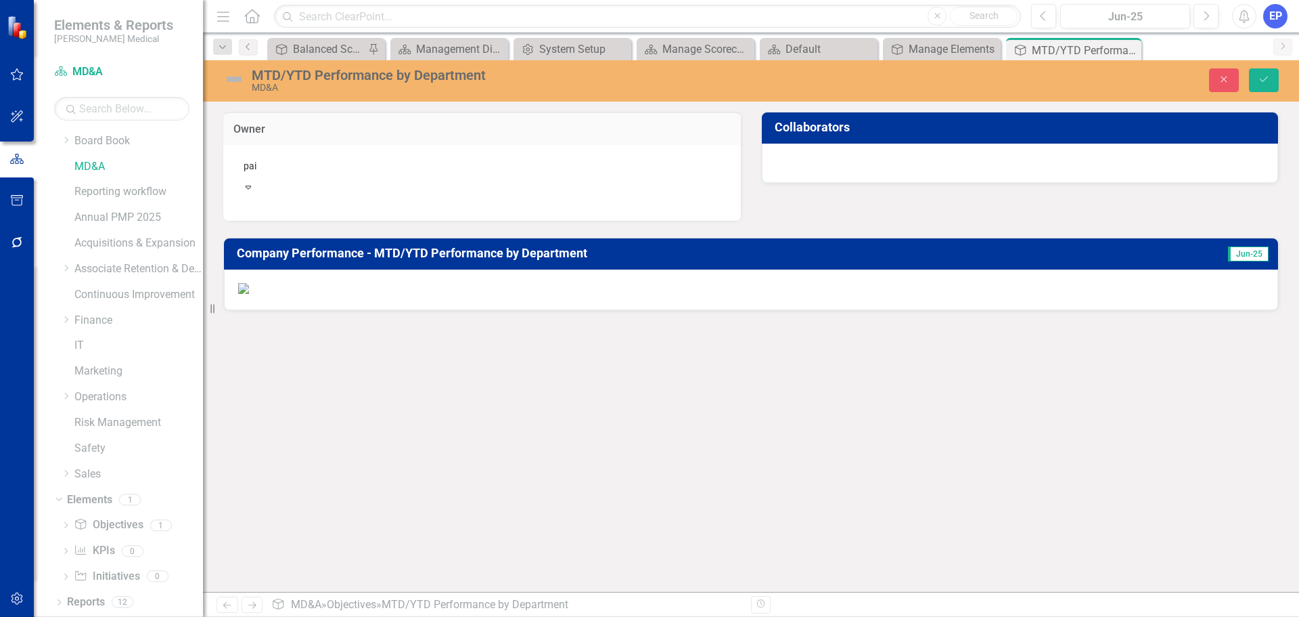
type input "pa"
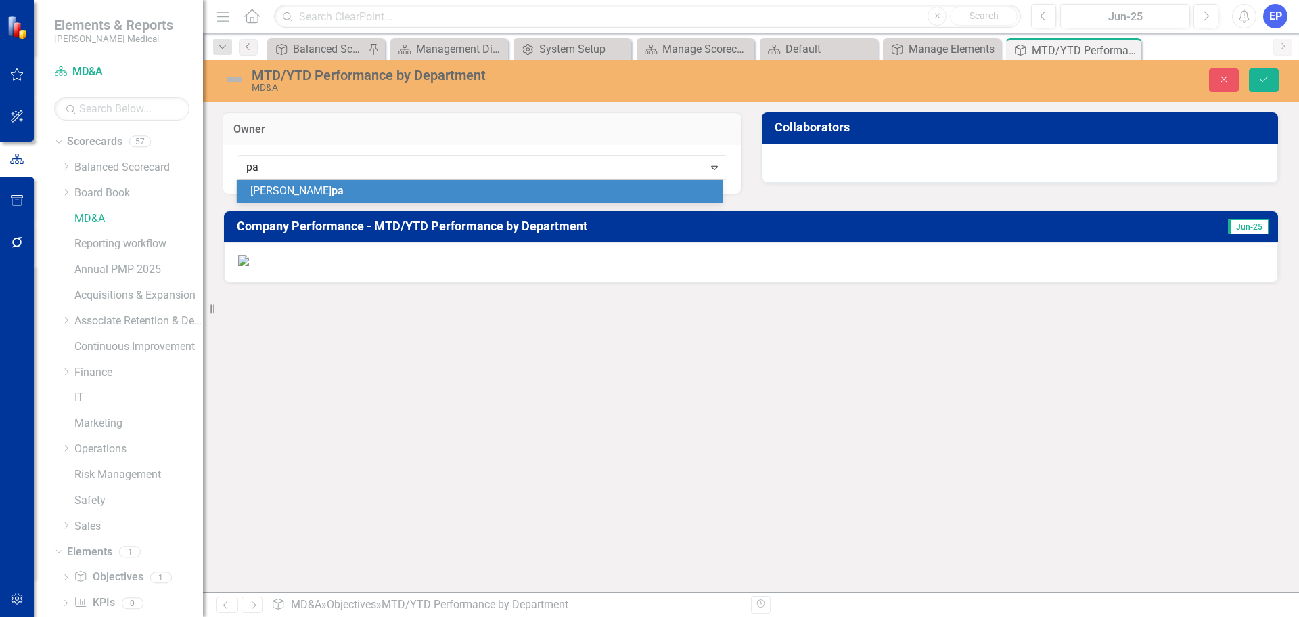
type input "p"
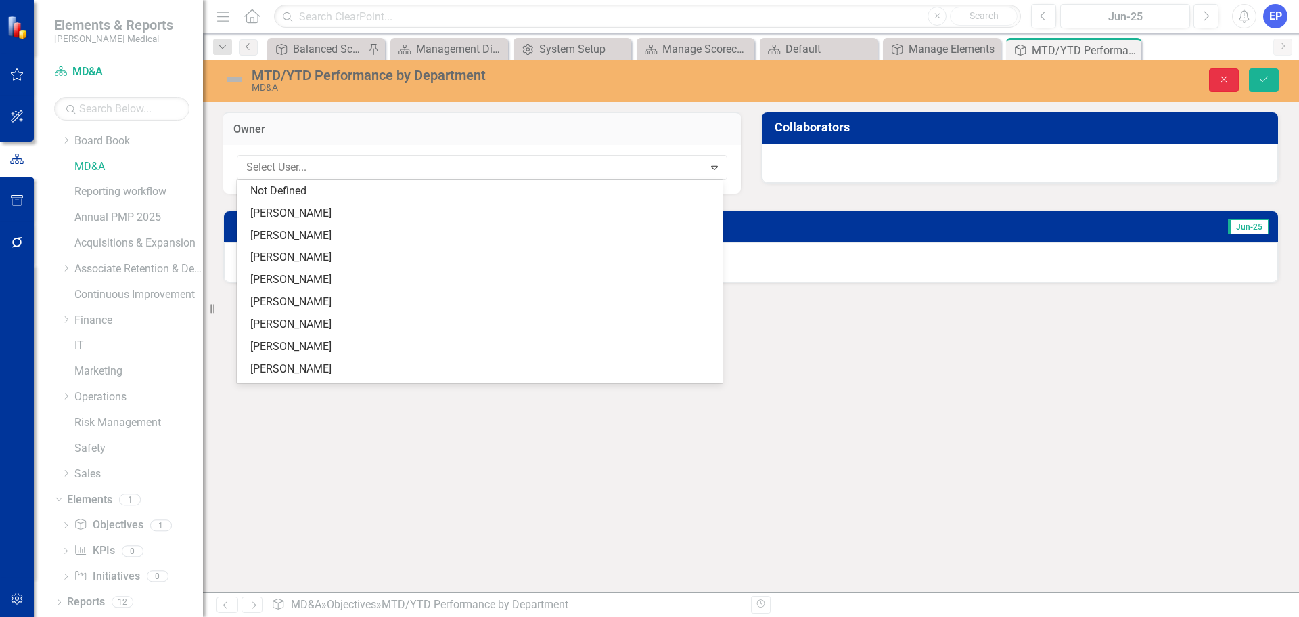
click at [1217, 80] on button "Close" at bounding box center [1224, 80] width 30 height 24
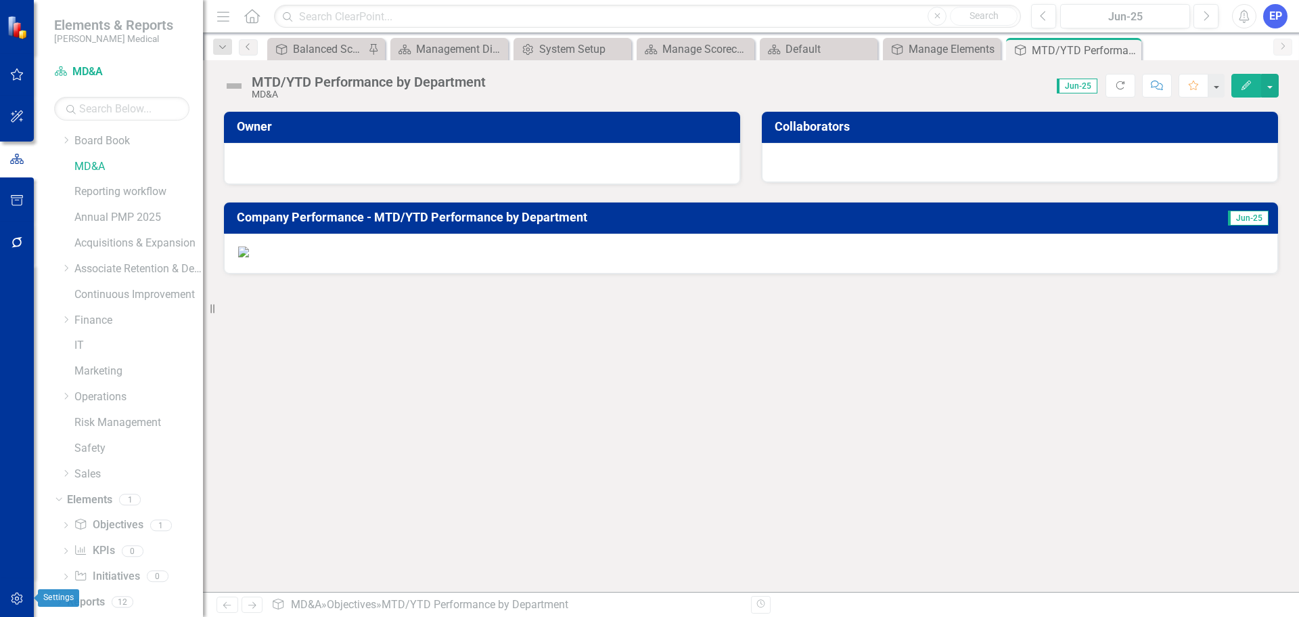
click at [21, 592] on button "button" at bounding box center [17, 599] width 30 height 28
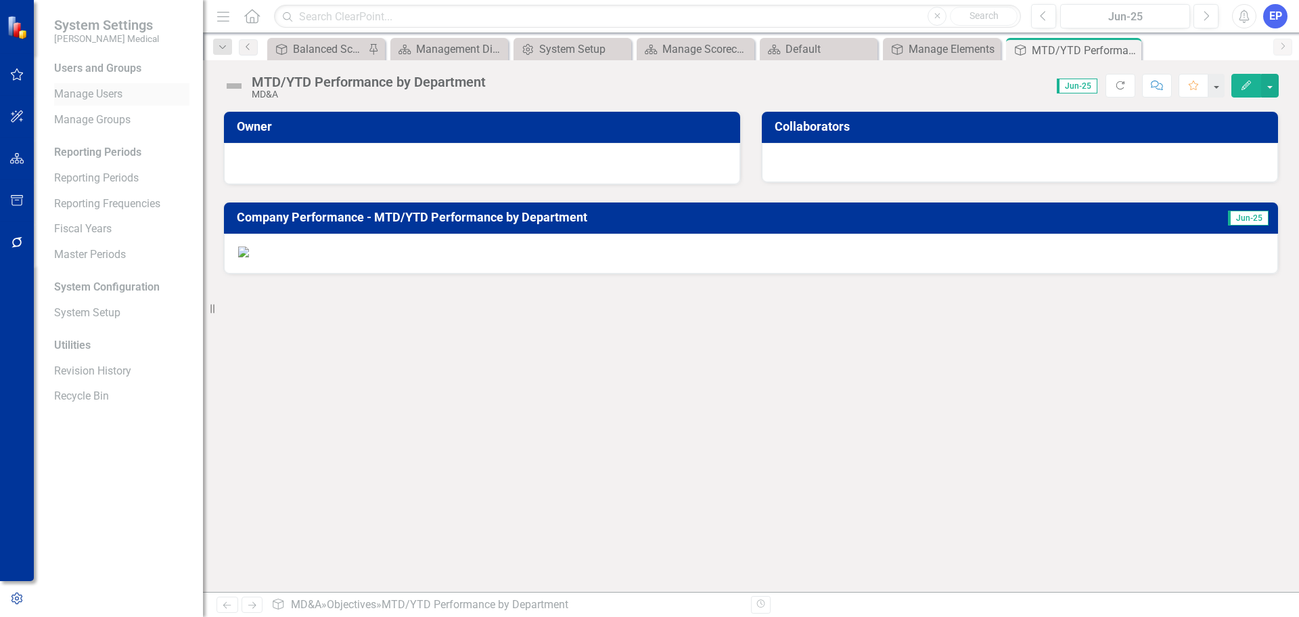
click at [113, 95] on link "Manage Users" at bounding box center [121, 95] width 135 height 16
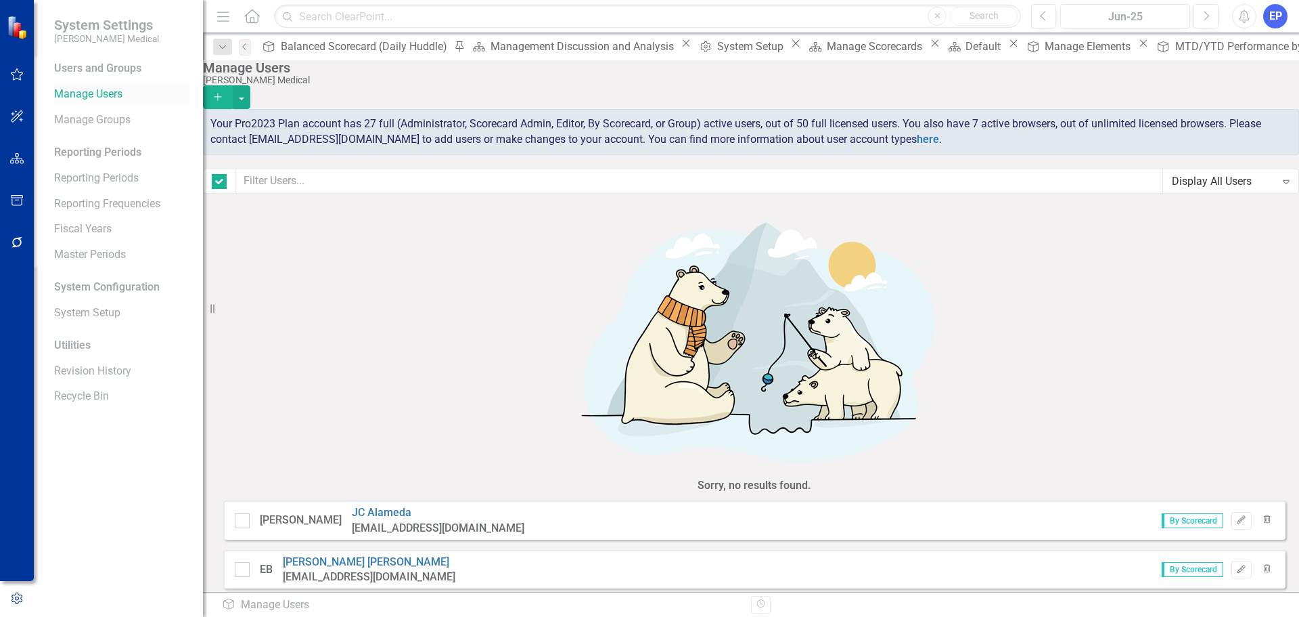
checkbox input "false"
click at [224, 92] on icon "Add" at bounding box center [218, 96] width 12 height 9
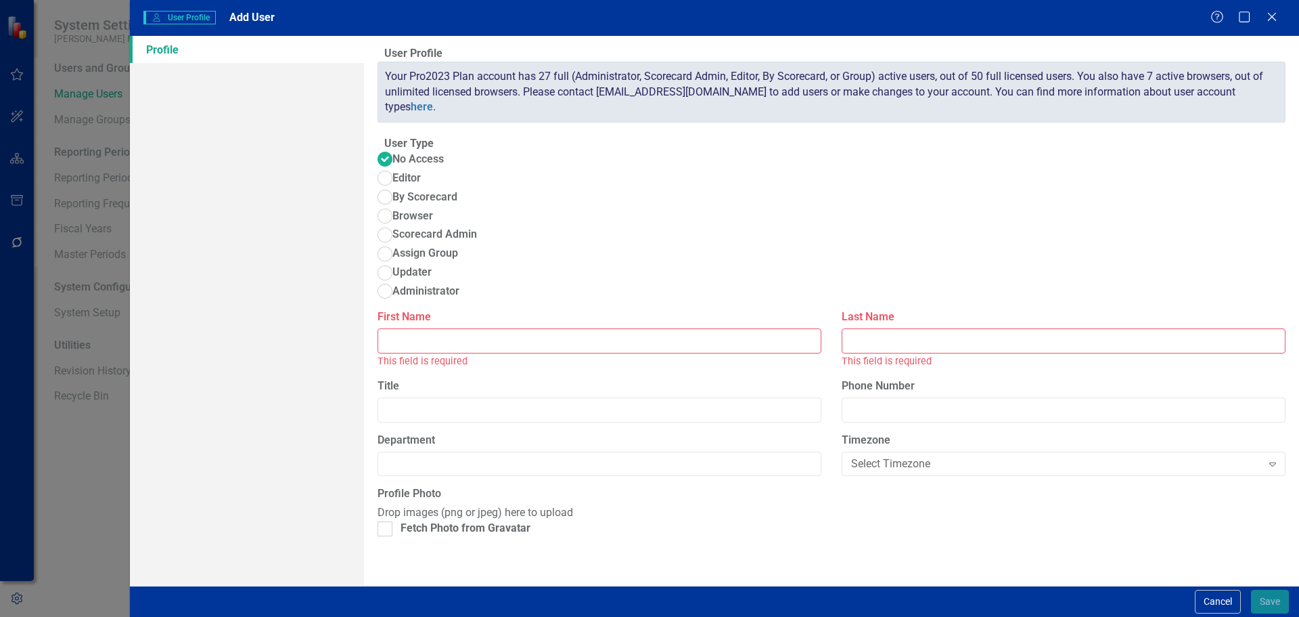
click at [520, 328] on input "First Name" at bounding box center [600, 340] width 444 height 25
type input "[PERSON_NAME]"
click at [433, 208] on span "Browser" at bounding box center [413, 216] width 41 height 16
click at [395, 206] on input "Browser" at bounding box center [384, 216] width 21 height 21
radio input "true"
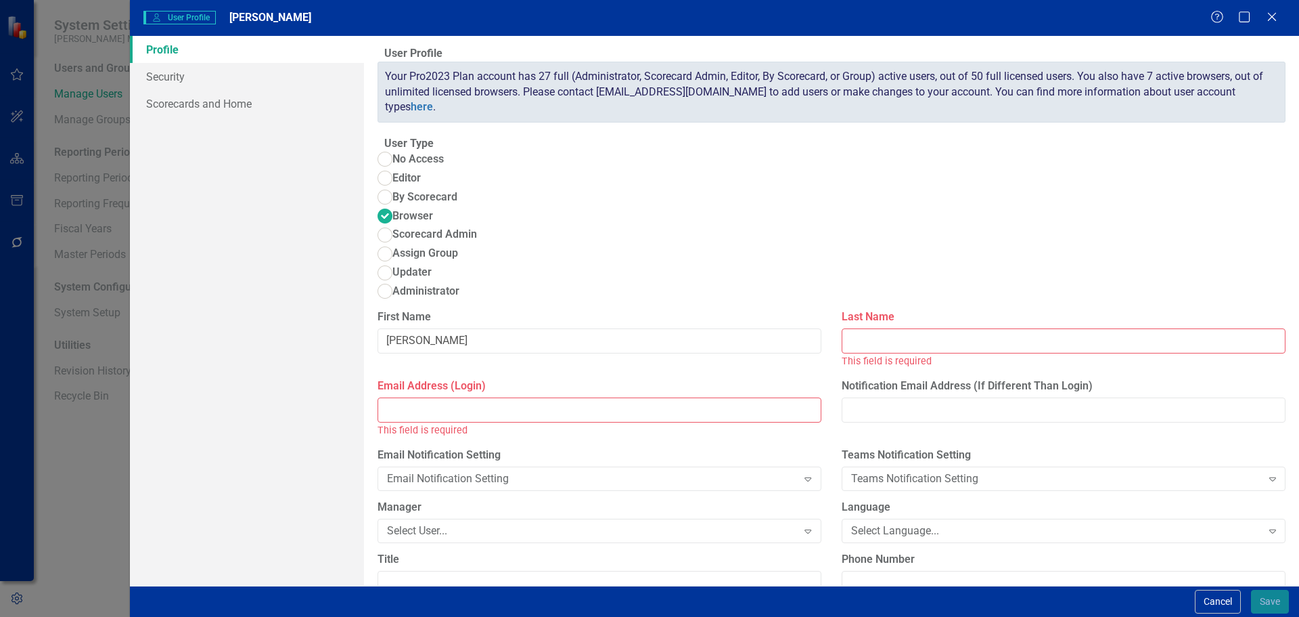
click at [468, 397] on input "Email Address (Login)" at bounding box center [600, 409] width 444 height 25
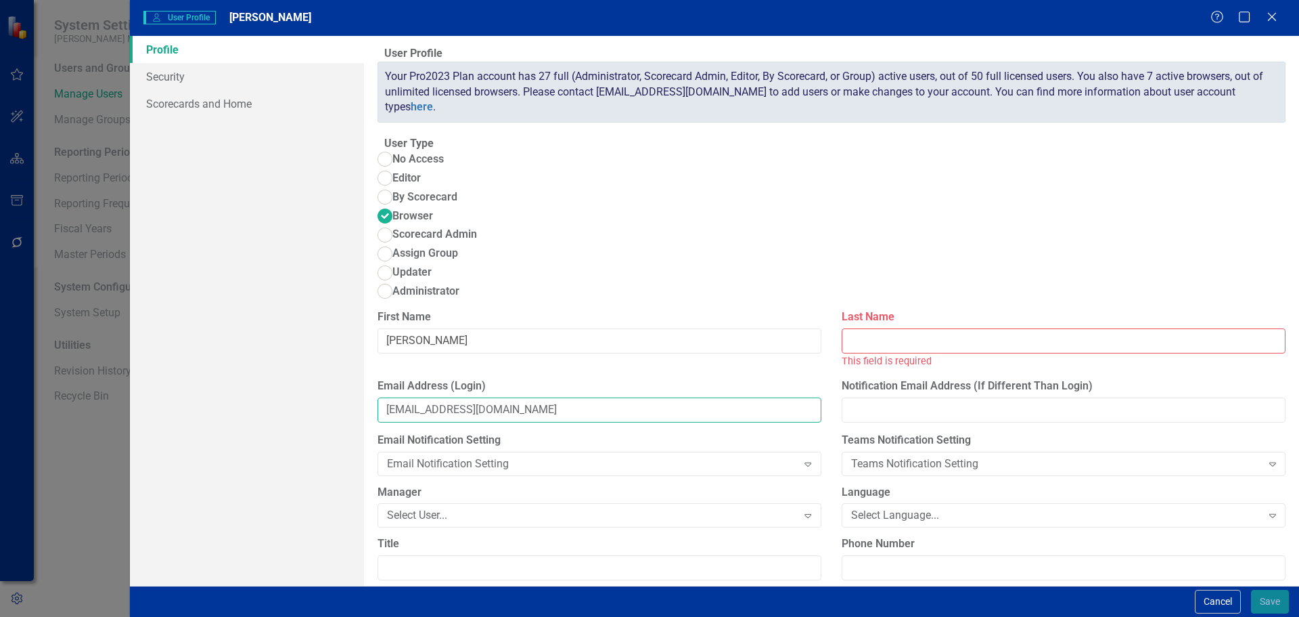
type input "[EMAIL_ADDRESS][DOMAIN_NAME]"
click at [853, 328] on input "Last Name" at bounding box center [1064, 340] width 444 height 25
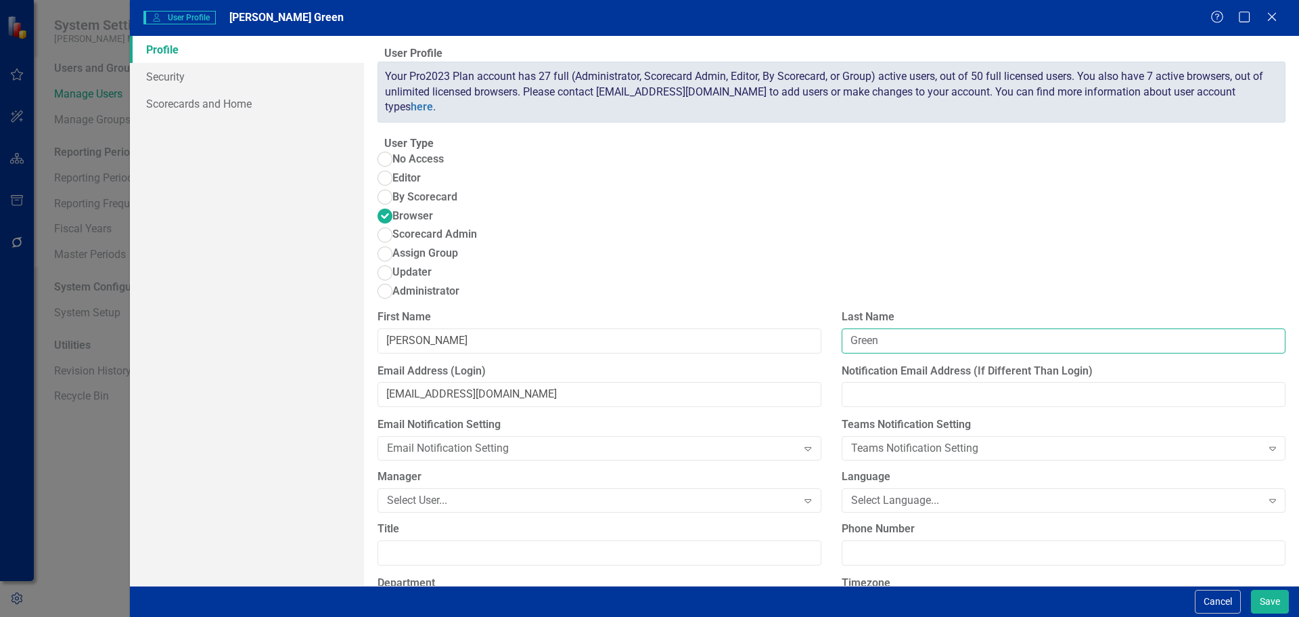
type input "Green"
click at [660, 328] on input "[PERSON_NAME]" at bounding box center [600, 340] width 444 height 25
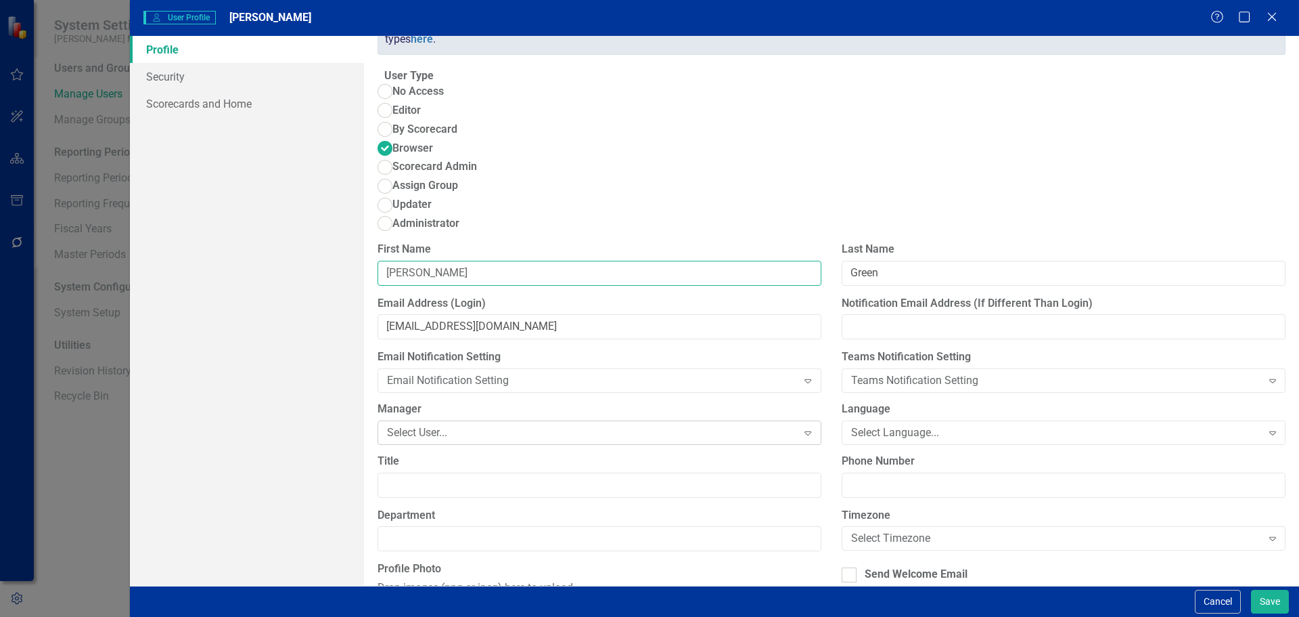
type input "[PERSON_NAME]"
click at [533, 425] on div "Select User..." at bounding box center [592, 433] width 411 height 16
type input "jac"
click at [525, 616] on div "[PERSON_NAME]" at bounding box center [653, 628] width 1278 height 16
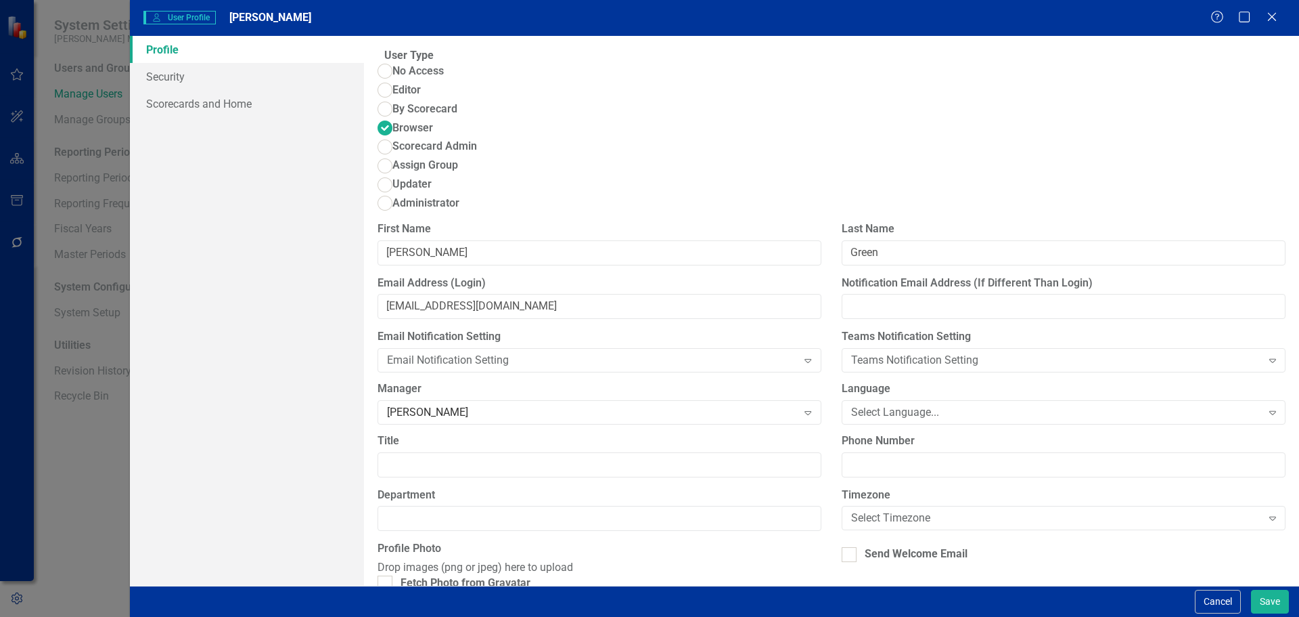
scroll to position [0, 0]
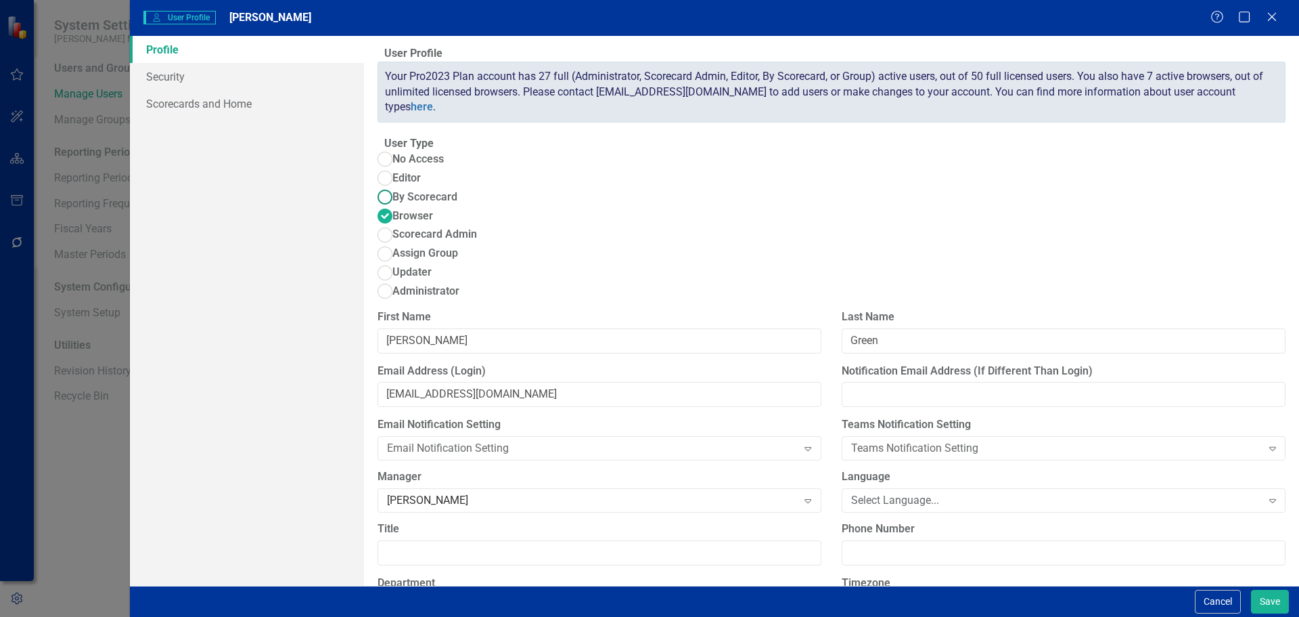
click at [395, 187] on ins at bounding box center [384, 197] width 21 height 21
click at [395, 187] on input "By Scorecard" at bounding box center [384, 197] width 21 height 21
radio input "true"
click at [244, 111] on link "Scorecards and Home" at bounding box center [247, 103] width 234 height 27
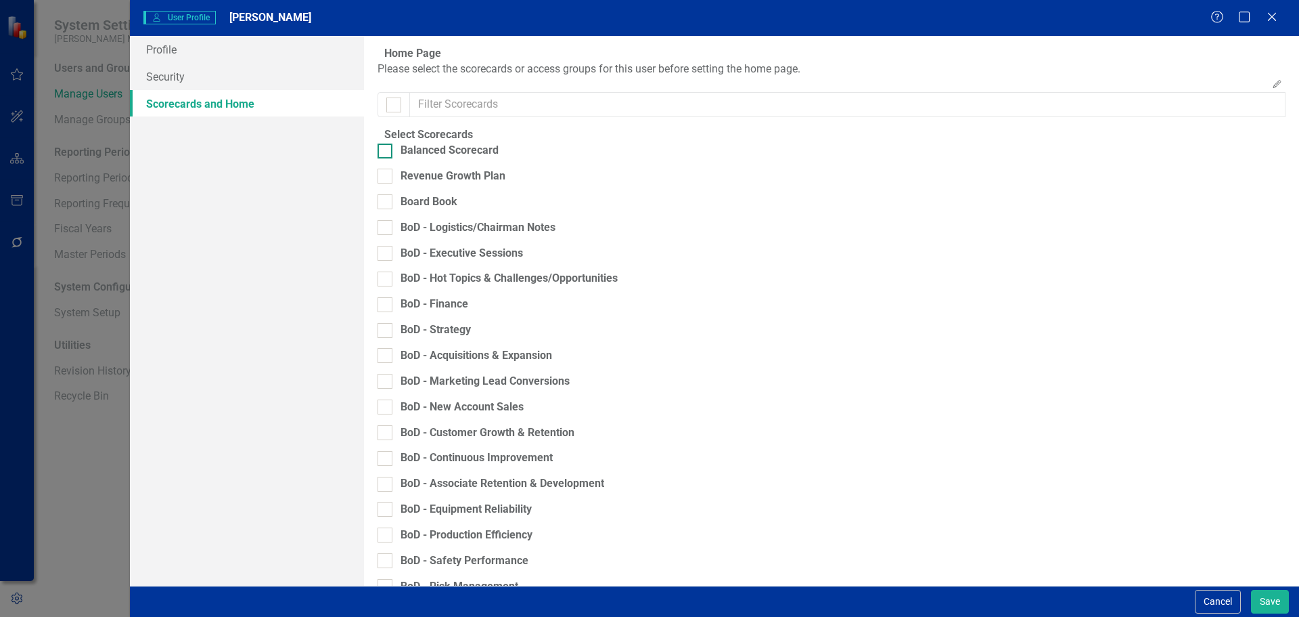
click at [442, 158] on div "Balanced Scorecard" at bounding box center [450, 151] width 98 height 16
click at [386, 152] on input "Balanced Scorecard" at bounding box center [382, 147] width 9 height 9
checkbox input "true"
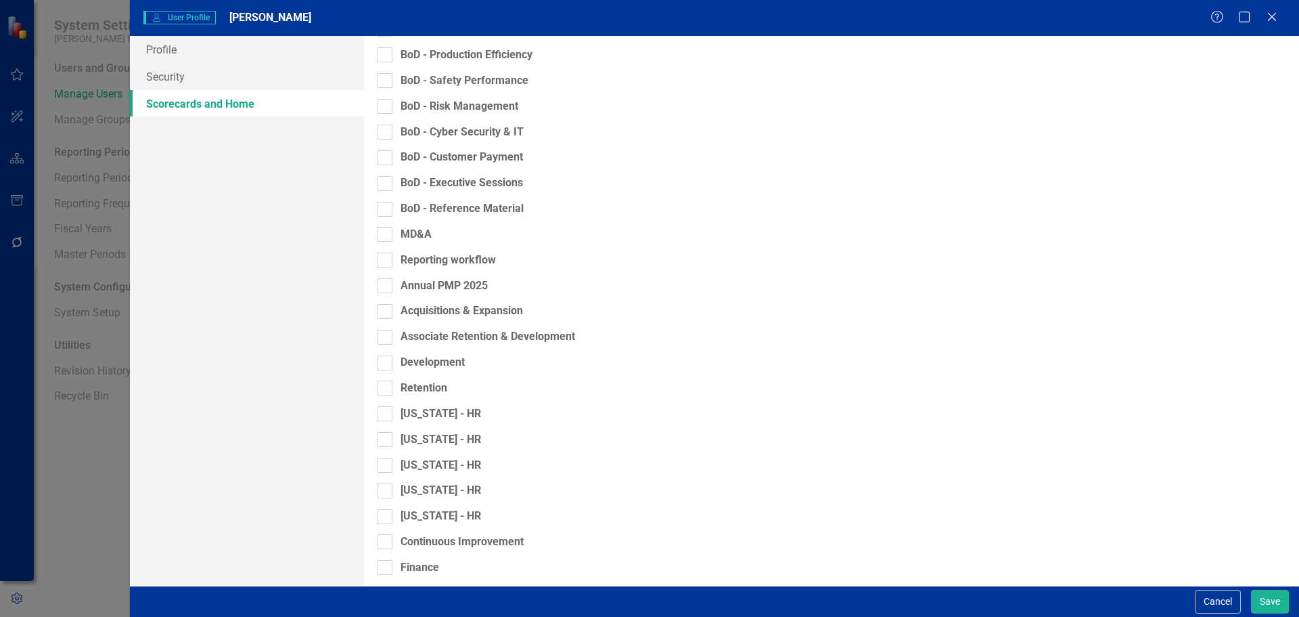
scroll to position [541, 0]
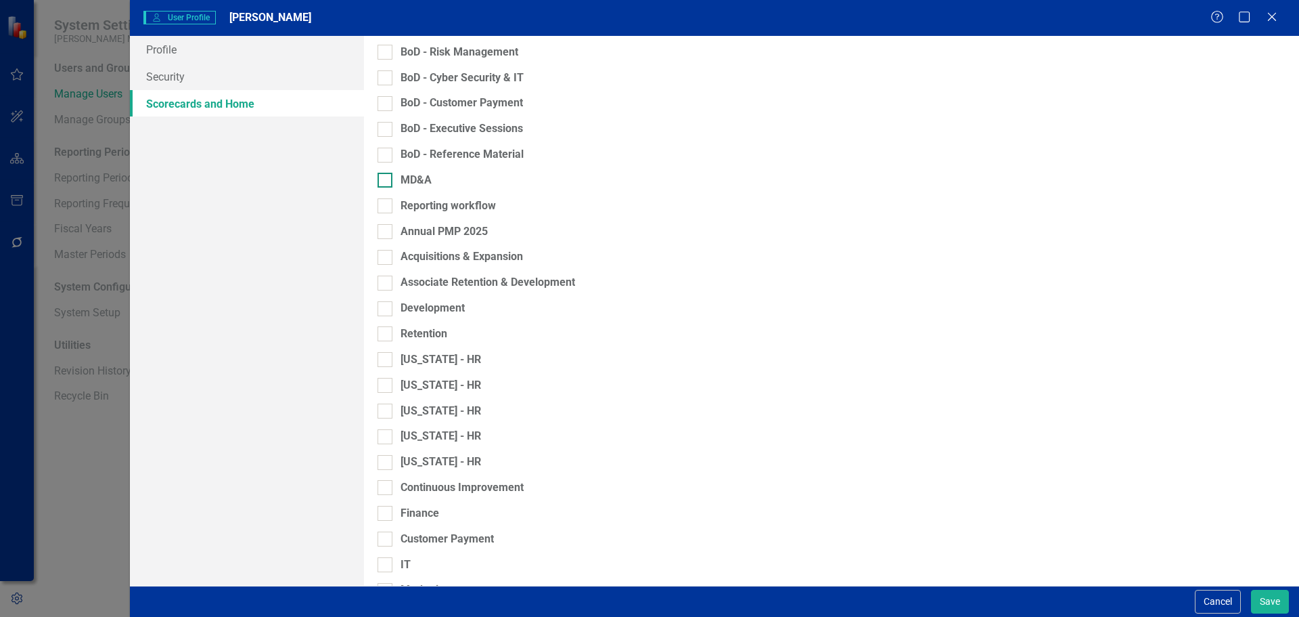
click at [432, 188] on div "MD&A" at bounding box center [416, 181] width 31 height 16
click at [386, 181] on input "MD&A" at bounding box center [382, 177] width 9 height 9
checkbox input "true"
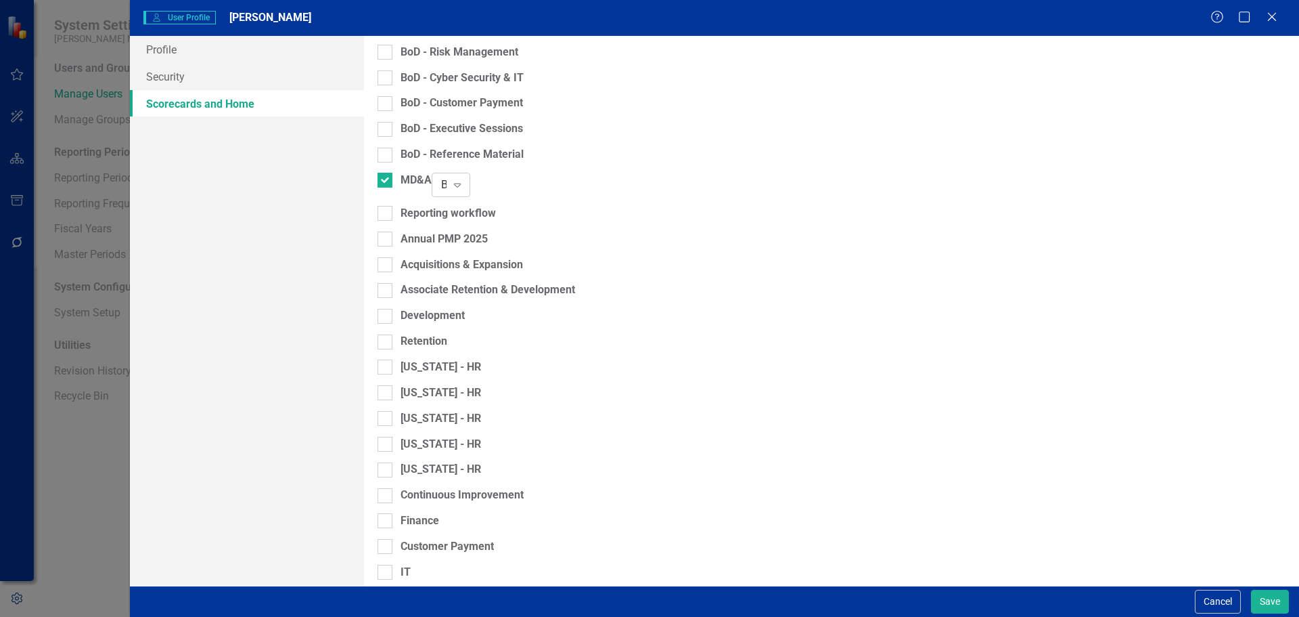
click at [447, 193] on div "Browser" at bounding box center [443, 185] width 5 height 16
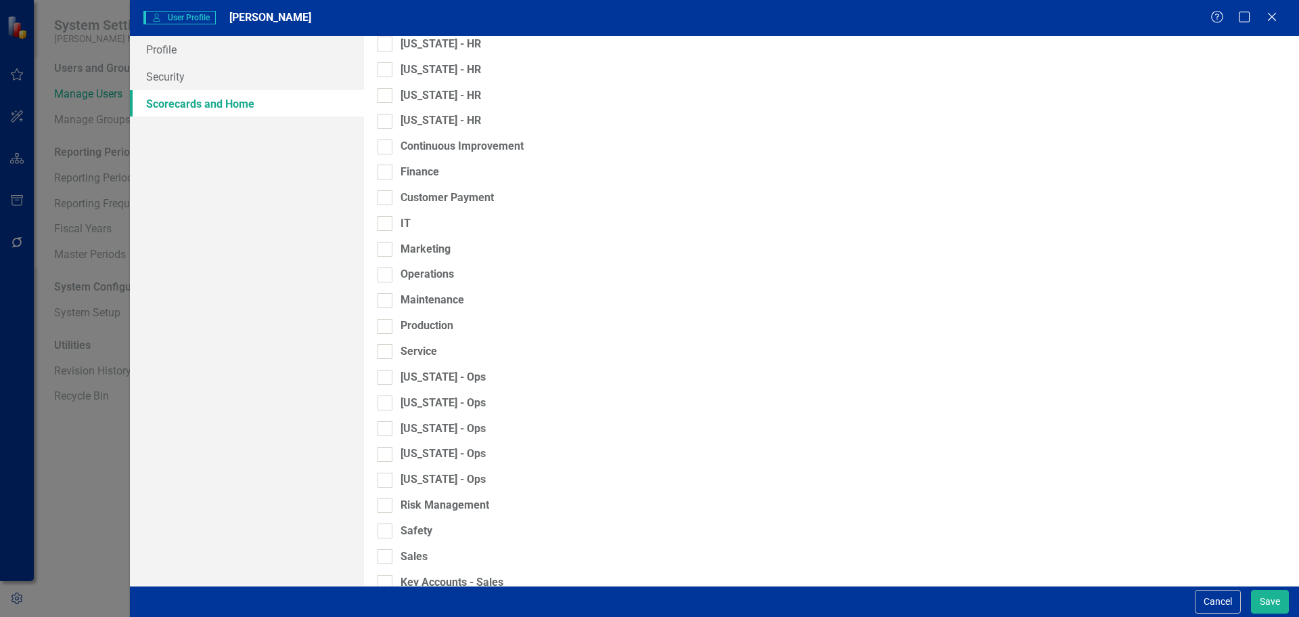
scroll to position [1068, 0]
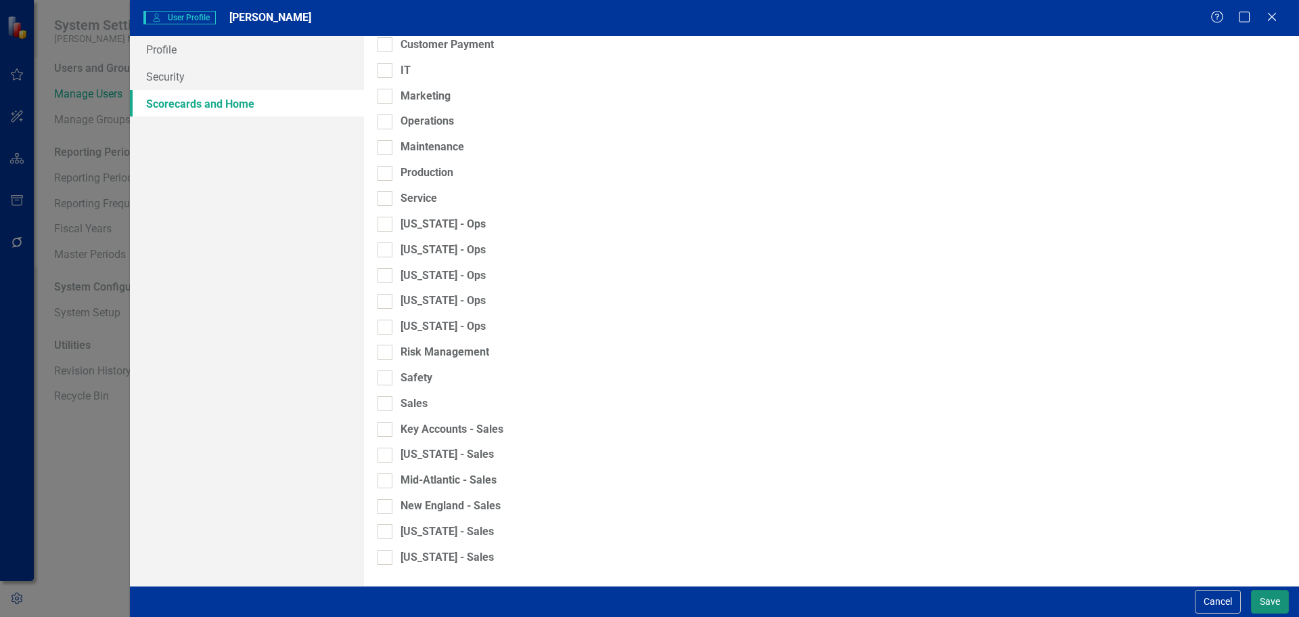
click at [1259, 602] on button "Save" at bounding box center [1270, 601] width 38 height 24
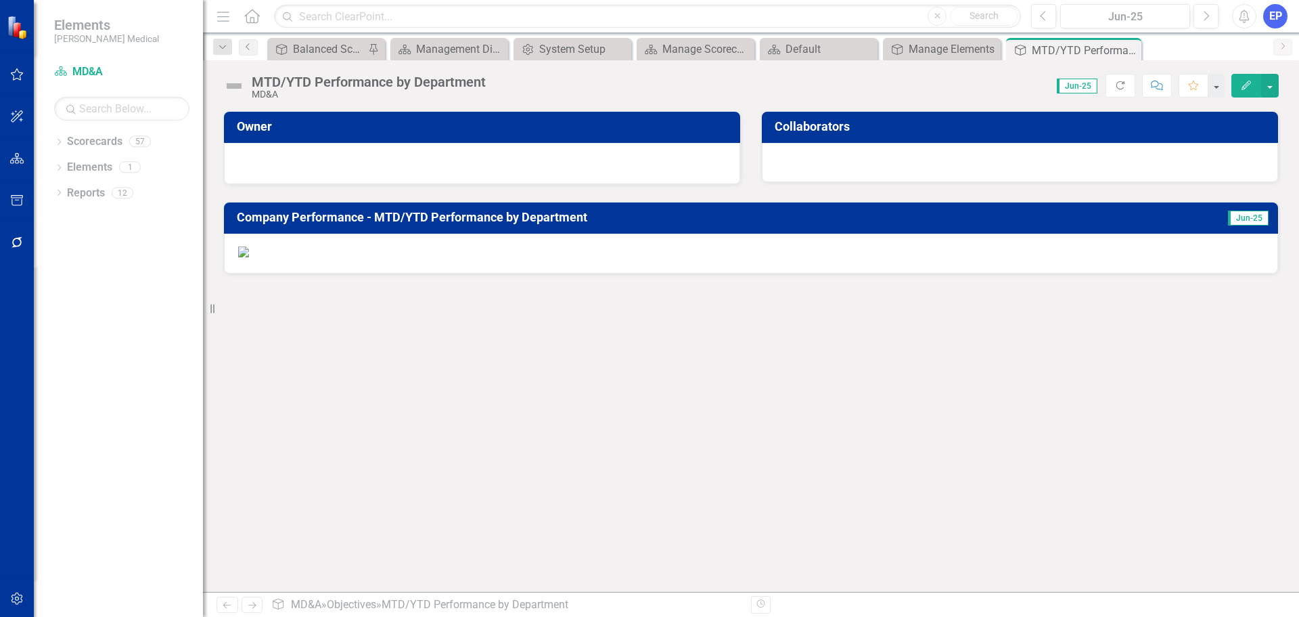
click at [541, 169] on div at bounding box center [482, 162] width 488 height 16
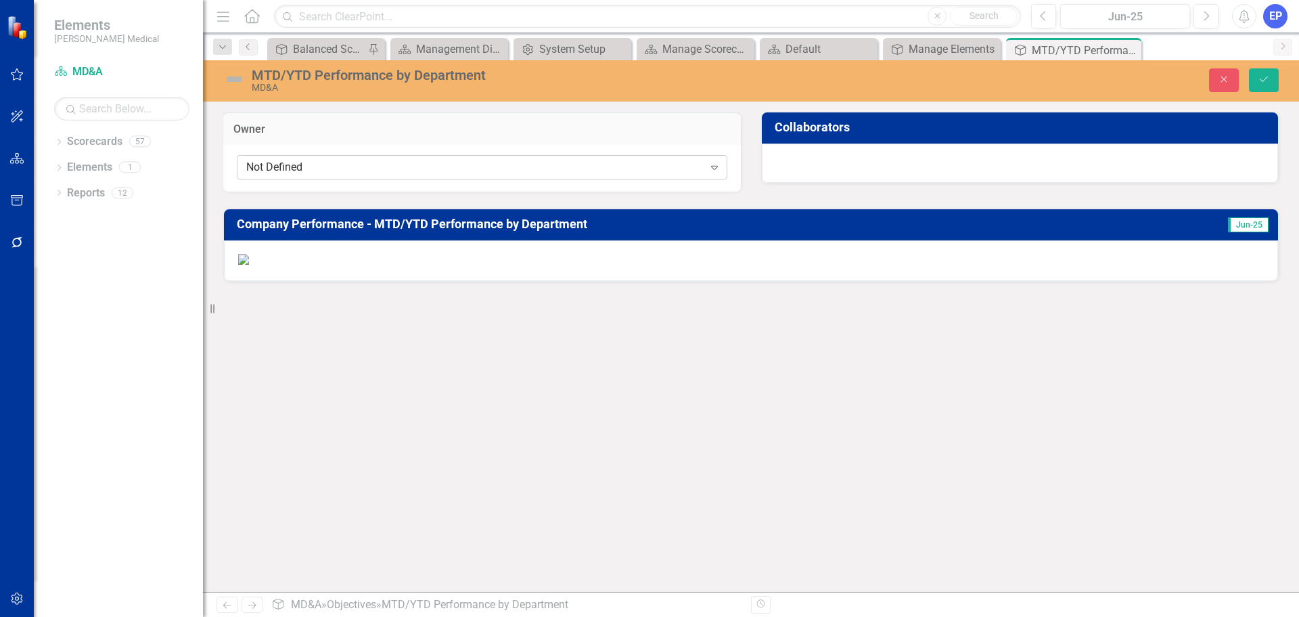
click at [537, 172] on div "Not Defined" at bounding box center [475, 168] width 458 height 16
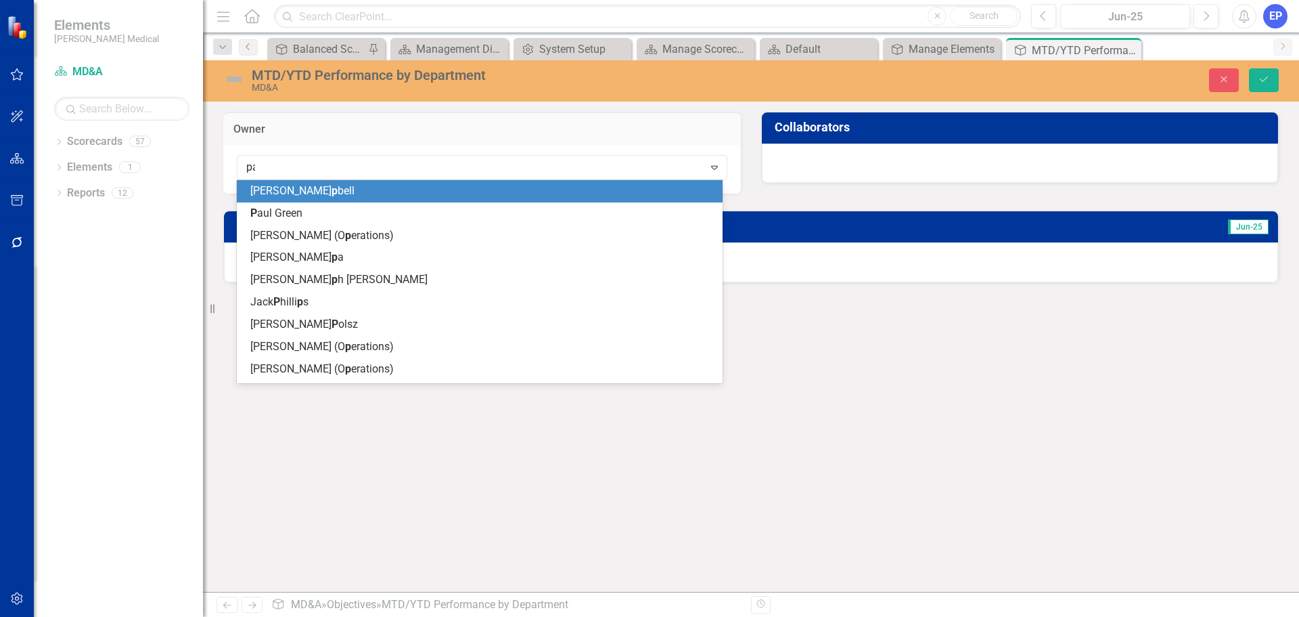
type input "paul"
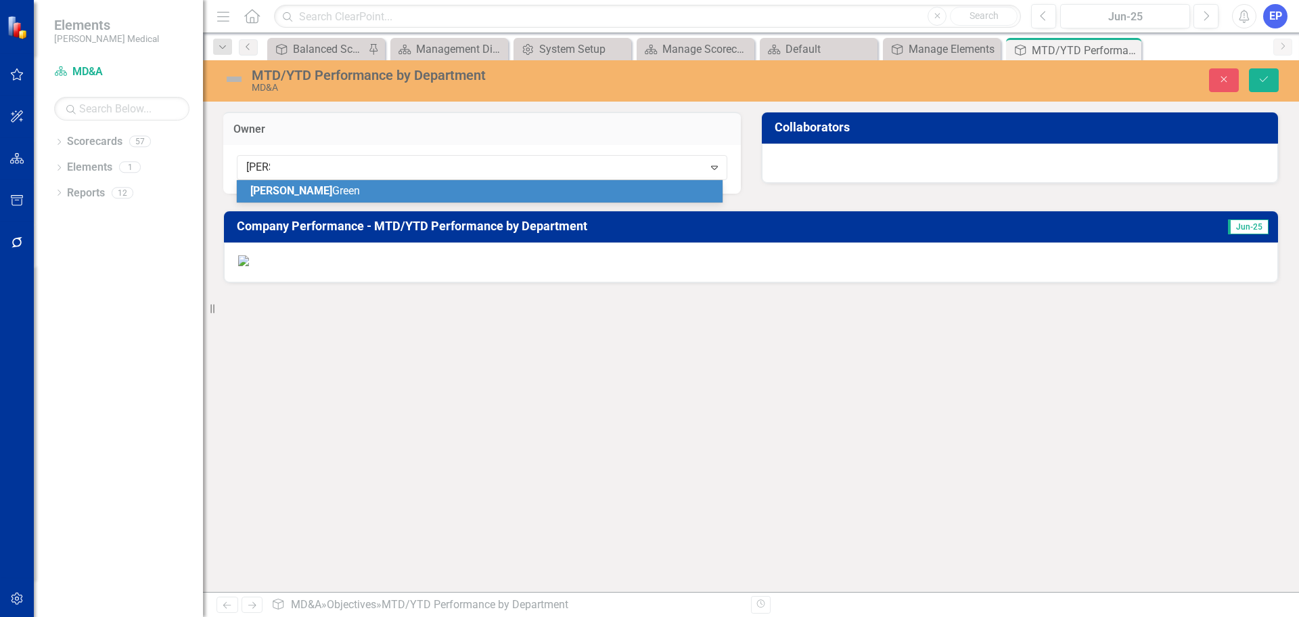
click at [550, 188] on div "Paul Green" at bounding box center [482, 191] width 464 height 16
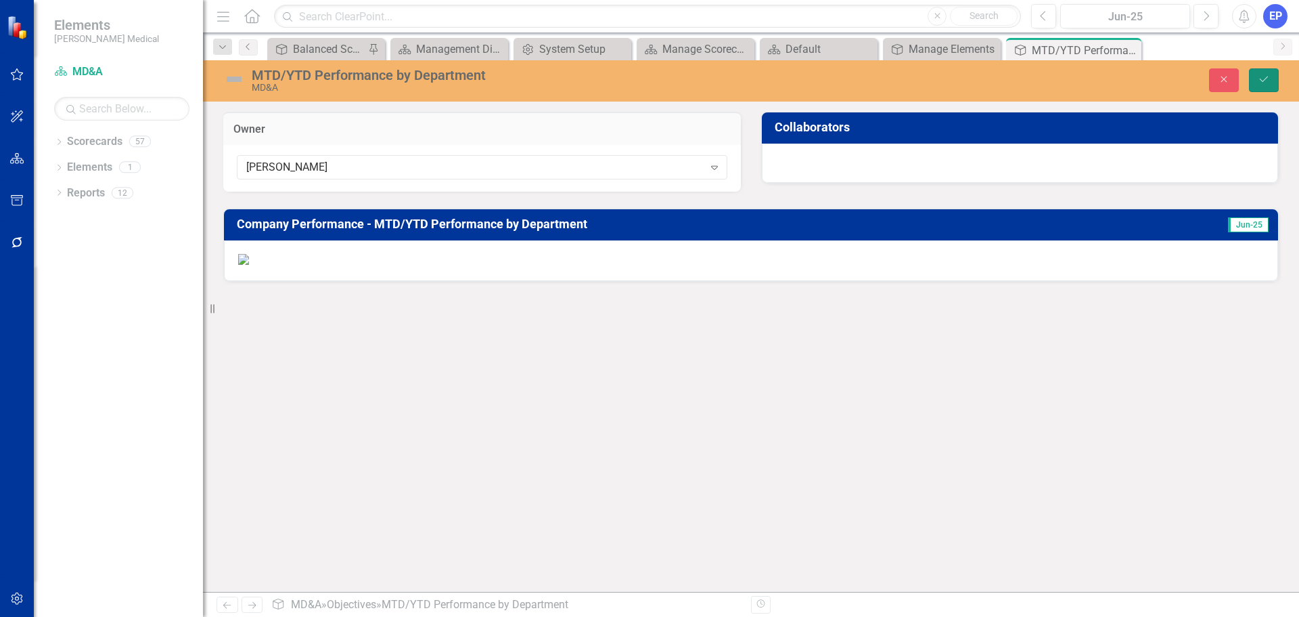
click at [1263, 70] on button "Save" at bounding box center [1264, 80] width 30 height 24
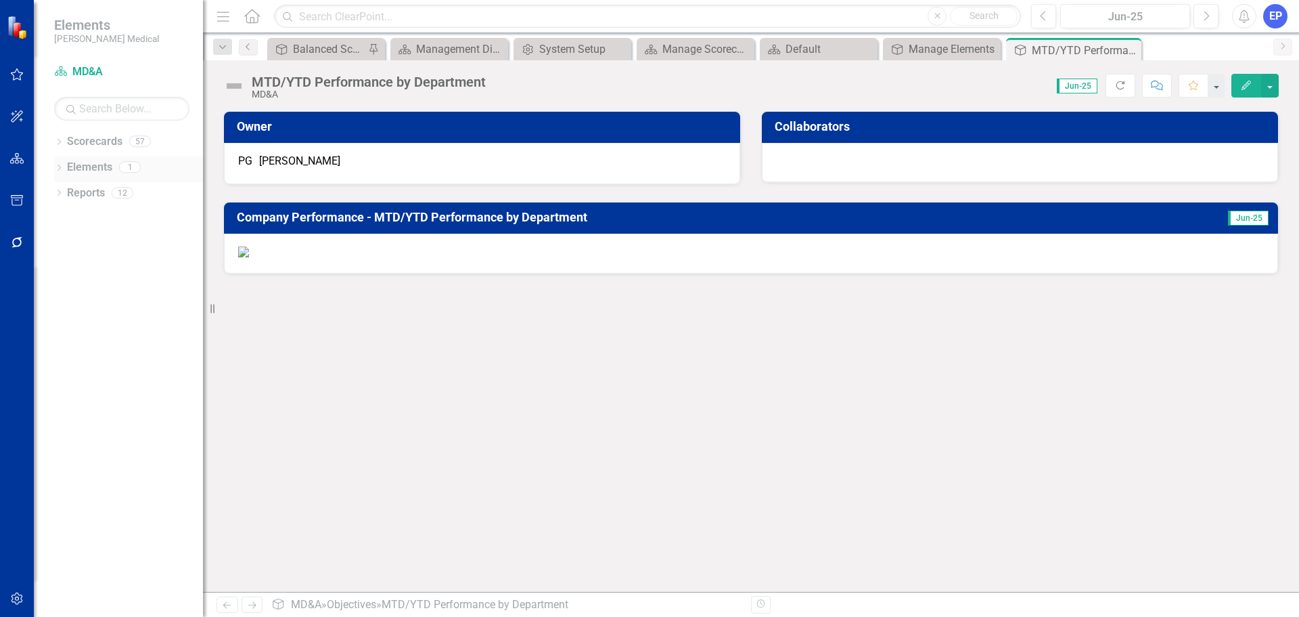
click at [57, 169] on icon "Dropdown" at bounding box center [58, 168] width 9 height 7
click at [99, 194] on link "Objective Objectives" at bounding box center [108, 193] width 69 height 16
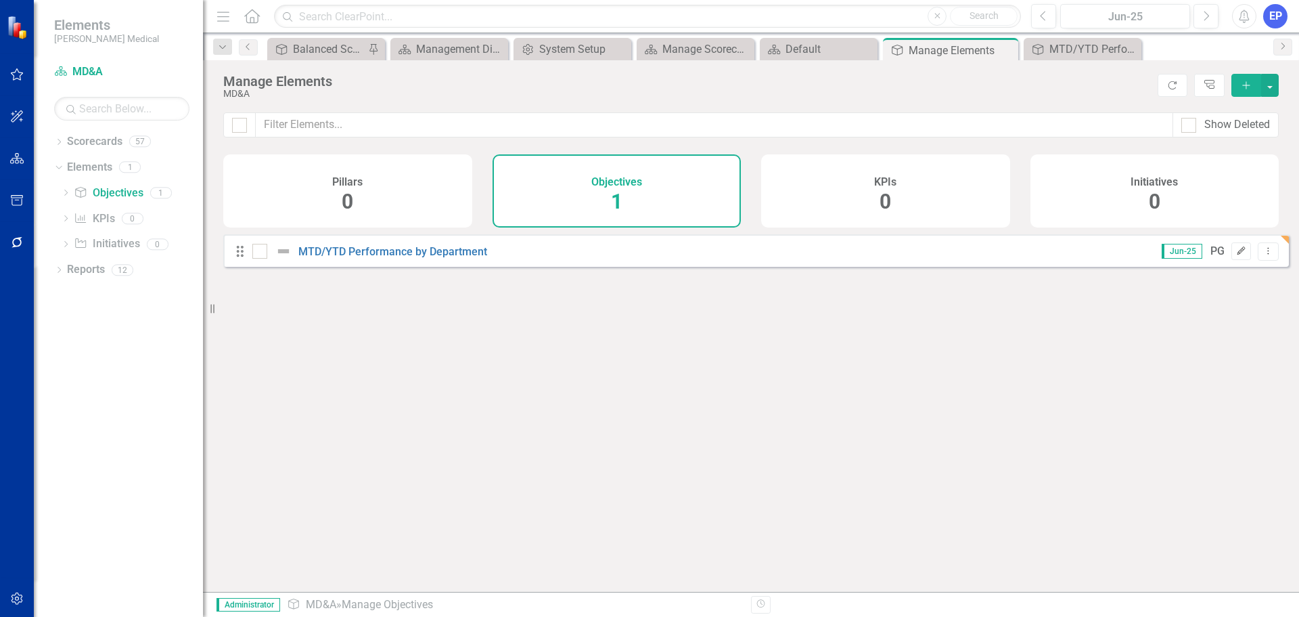
click at [1238, 254] on icon "button" at bounding box center [1242, 250] width 8 height 8
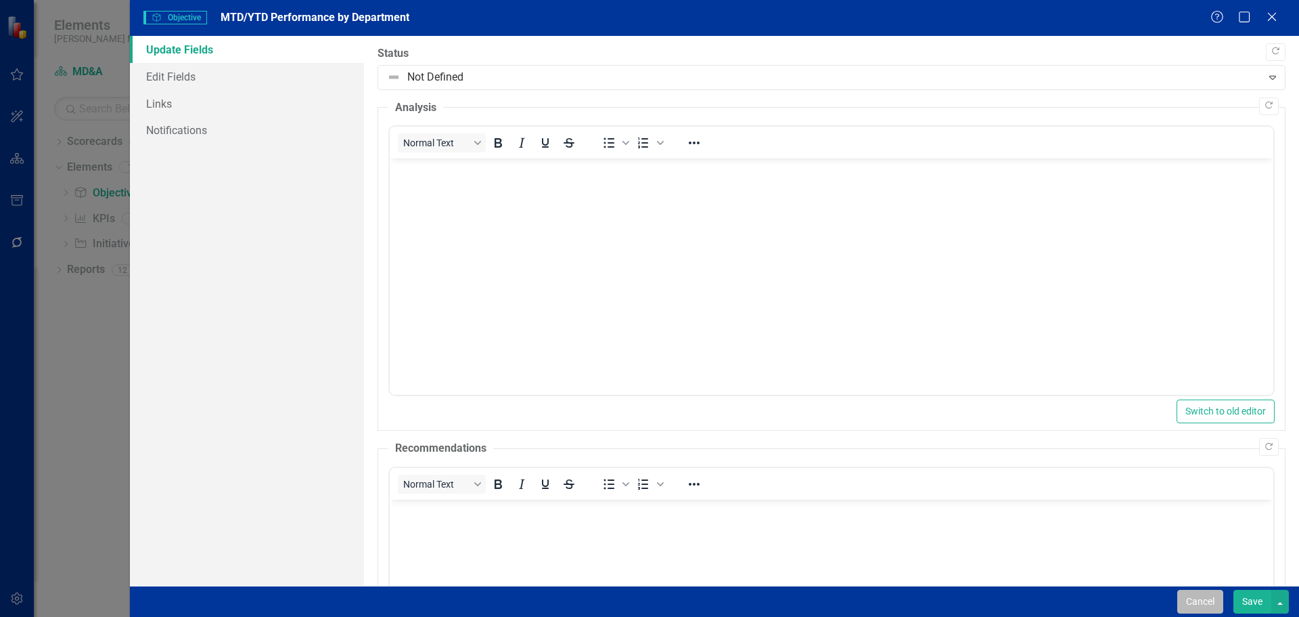
click at [1199, 596] on button "Cancel" at bounding box center [1201, 601] width 46 height 24
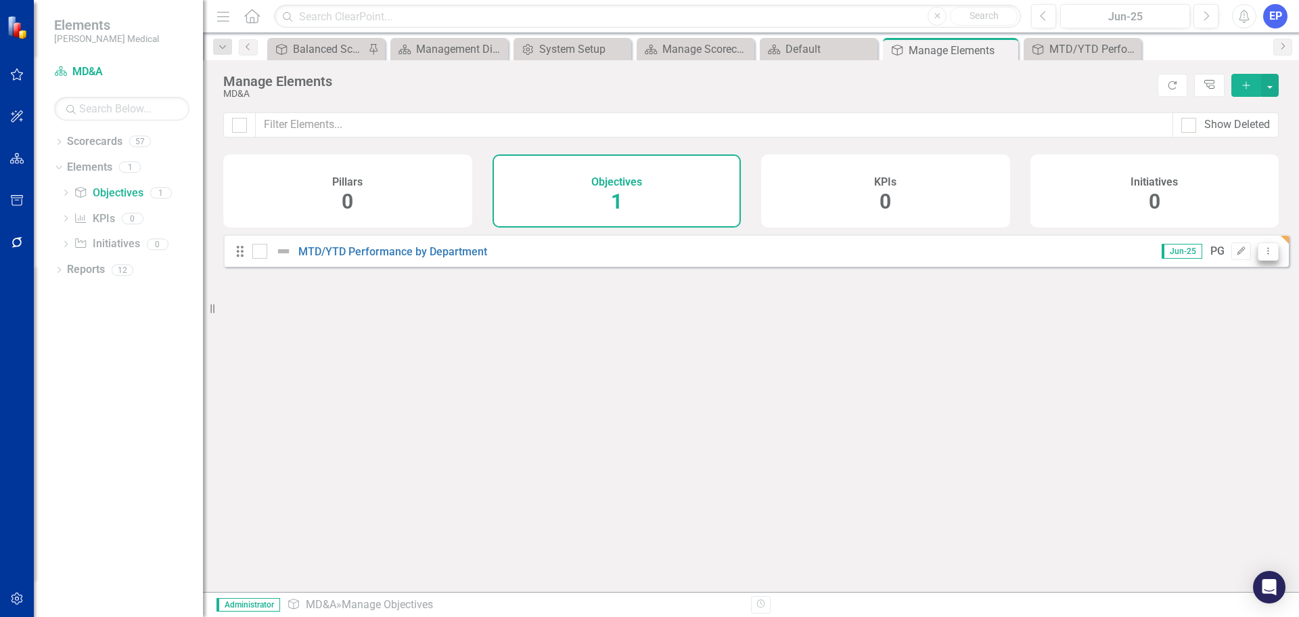
click at [1263, 255] on icon "Dropdown Menu" at bounding box center [1269, 250] width 12 height 9
click at [1224, 334] on link "Copy Duplicate Objective" at bounding box center [1206, 333] width 125 height 25
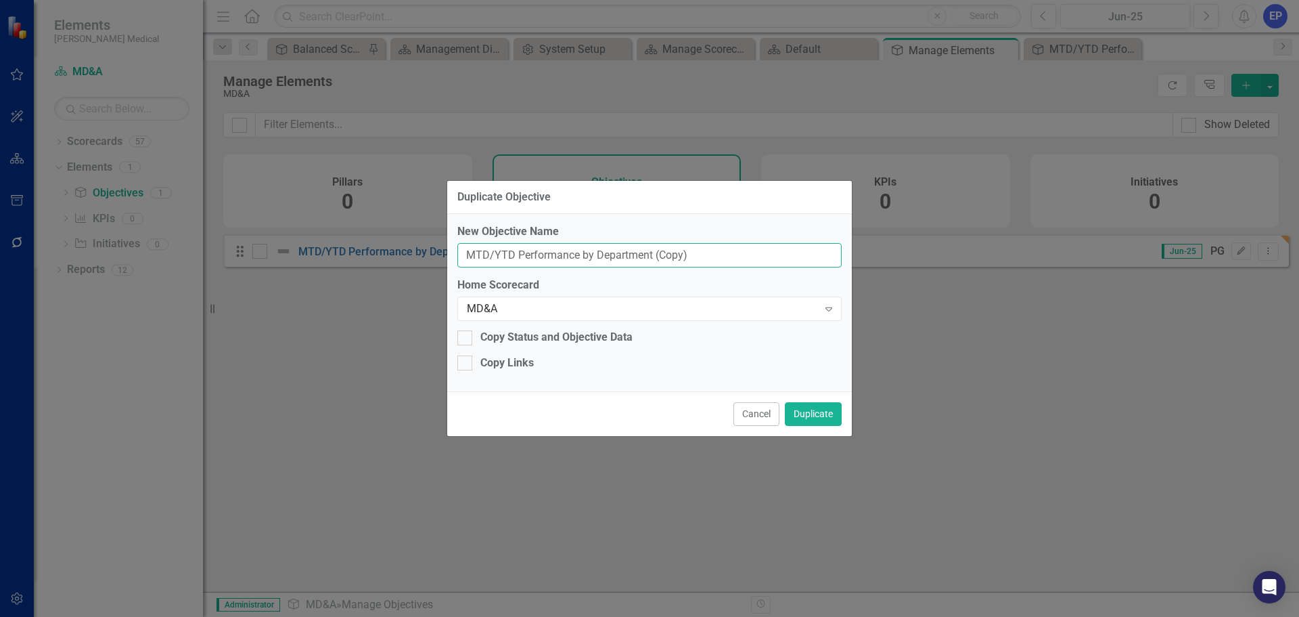
drag, startPoint x: 468, startPoint y: 252, endPoint x: 743, endPoint y: 256, distance: 275.5
click at [743, 256] on input "MTD/YTD Performance by Department (Copy)" at bounding box center [650, 255] width 384 height 25
type input "Balance Sheet"
click at [625, 338] on div "Copy Status and Objective Data" at bounding box center [557, 338] width 152 height 16
click at [466, 338] on input "Copy Status and Objective Data" at bounding box center [462, 334] width 9 height 9
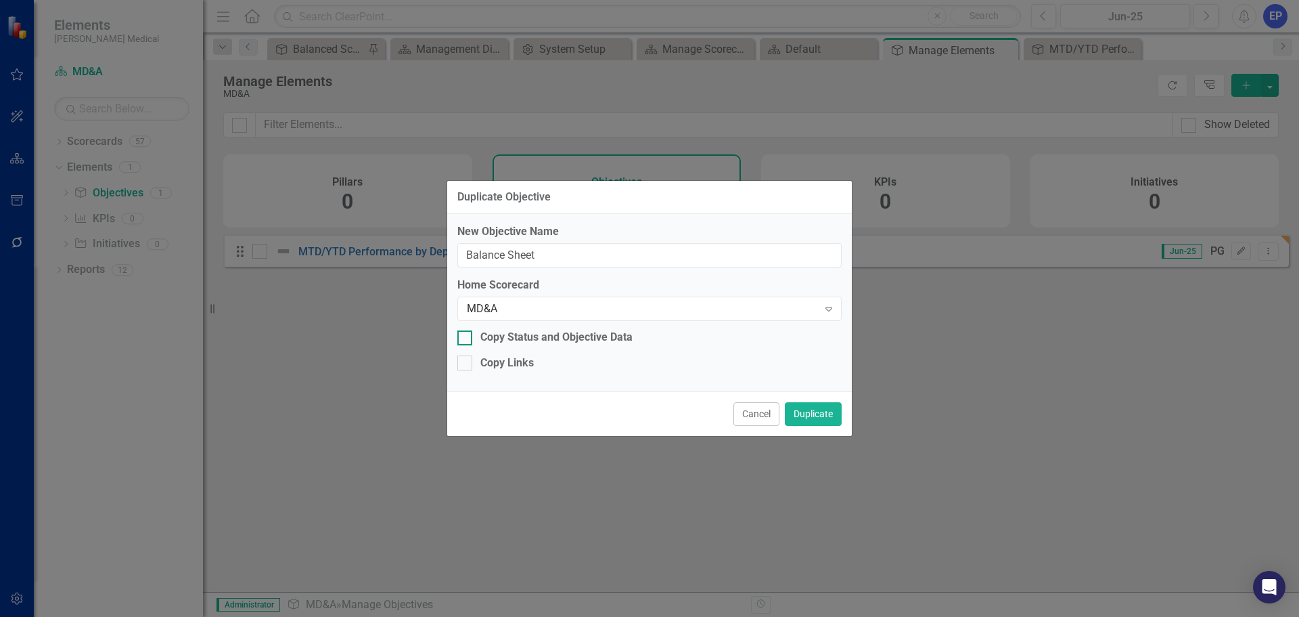
checkbox input "true"
click at [526, 361] on div "Copy Links" at bounding box center [507, 363] width 53 height 16
click at [466, 361] on input "Copy Links" at bounding box center [462, 359] width 9 height 9
click at [526, 361] on div "Copy Links" at bounding box center [507, 363] width 53 height 16
click at [466, 361] on input "Copy Links" at bounding box center [462, 359] width 9 height 9
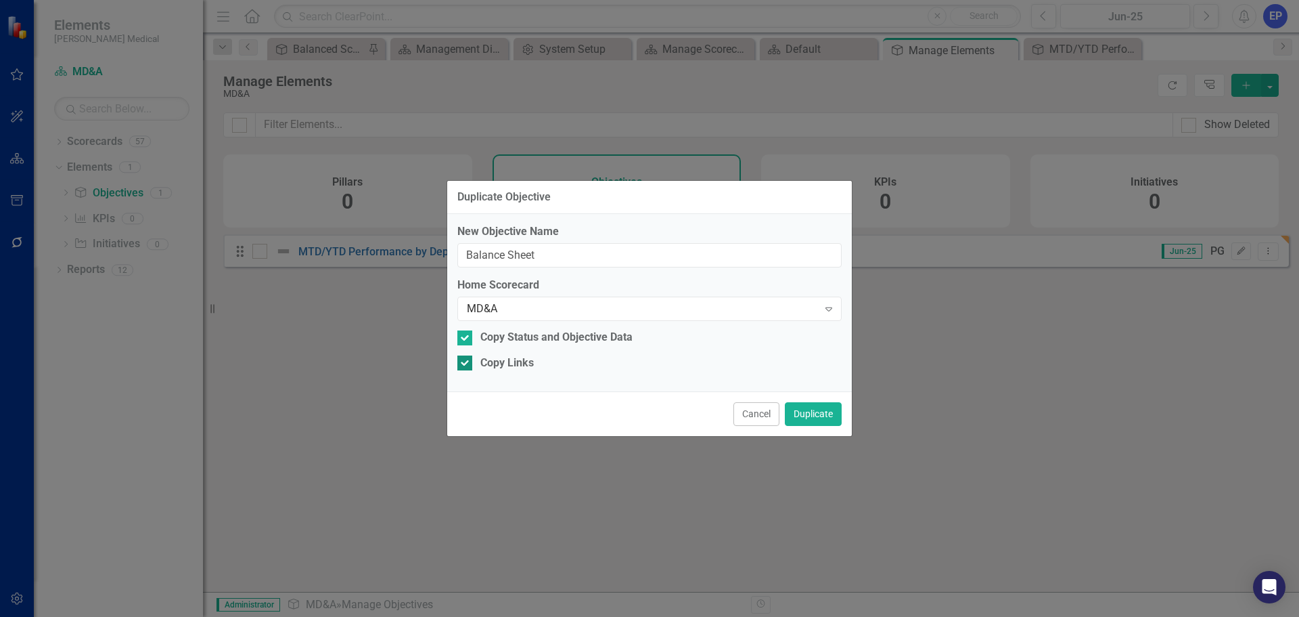
checkbox input "false"
click at [520, 338] on div "Copy Status and Objective Data" at bounding box center [557, 338] width 152 height 16
click at [466, 338] on input "Copy Status and Objective Data" at bounding box center [462, 334] width 9 height 9
checkbox input "false"
click at [796, 420] on button "Duplicate" at bounding box center [813, 414] width 57 height 24
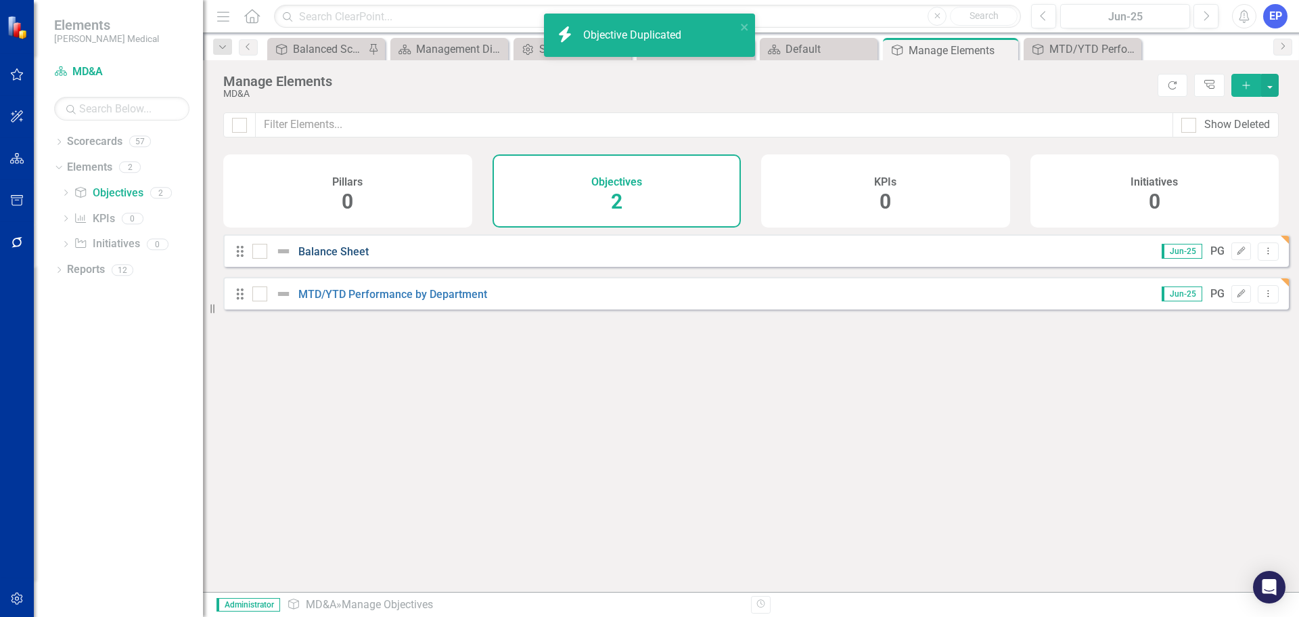
click at [353, 258] on link "Balance Sheet" at bounding box center [333, 251] width 70 height 13
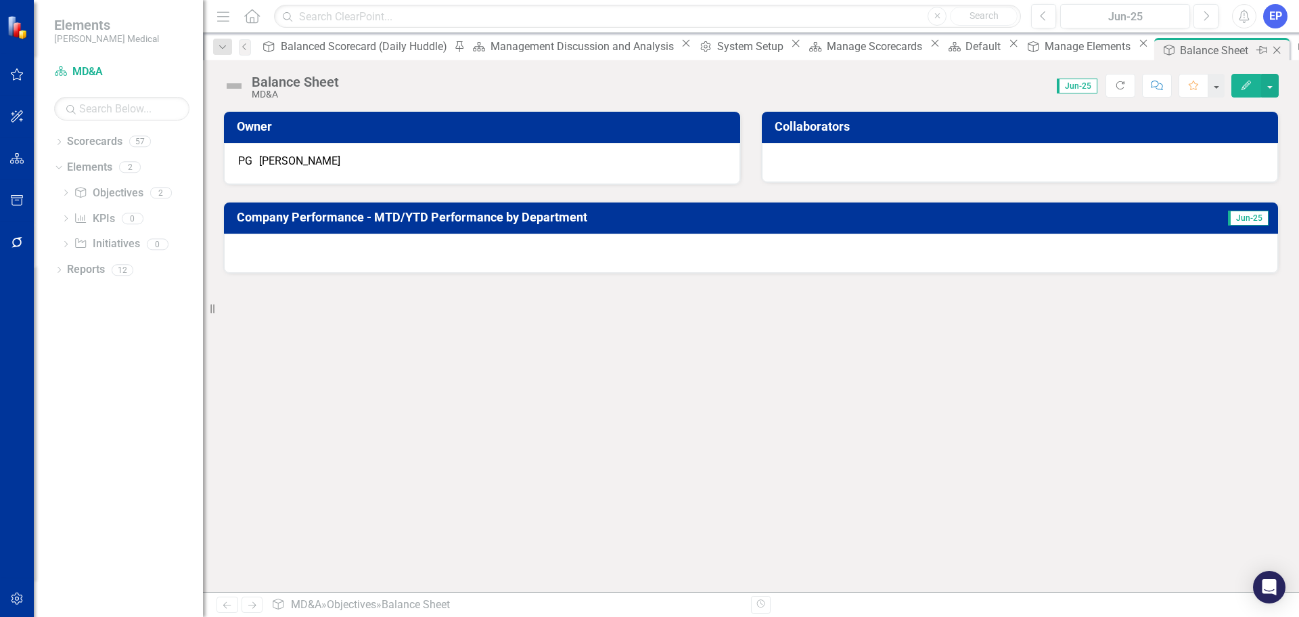
click at [1270, 48] on icon "Close" at bounding box center [1277, 50] width 14 height 11
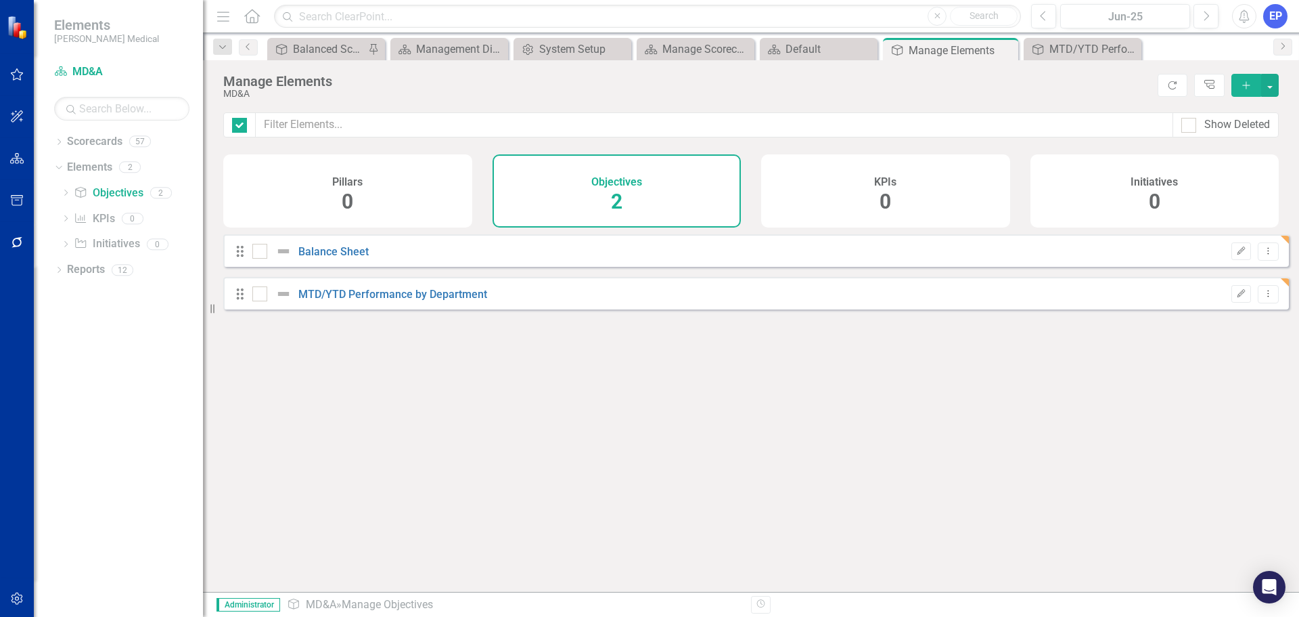
checkbox input "false"
click at [1236, 298] on icon "Edit" at bounding box center [1241, 294] width 10 height 8
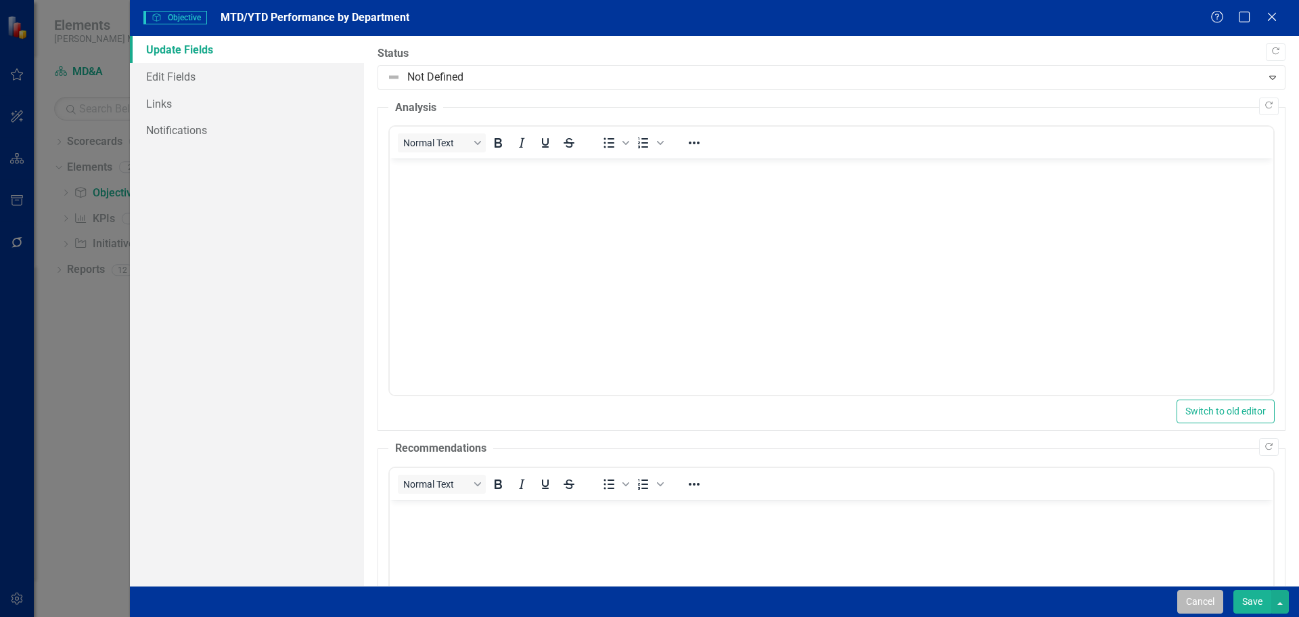
click at [1194, 596] on button "Cancel" at bounding box center [1201, 601] width 46 height 24
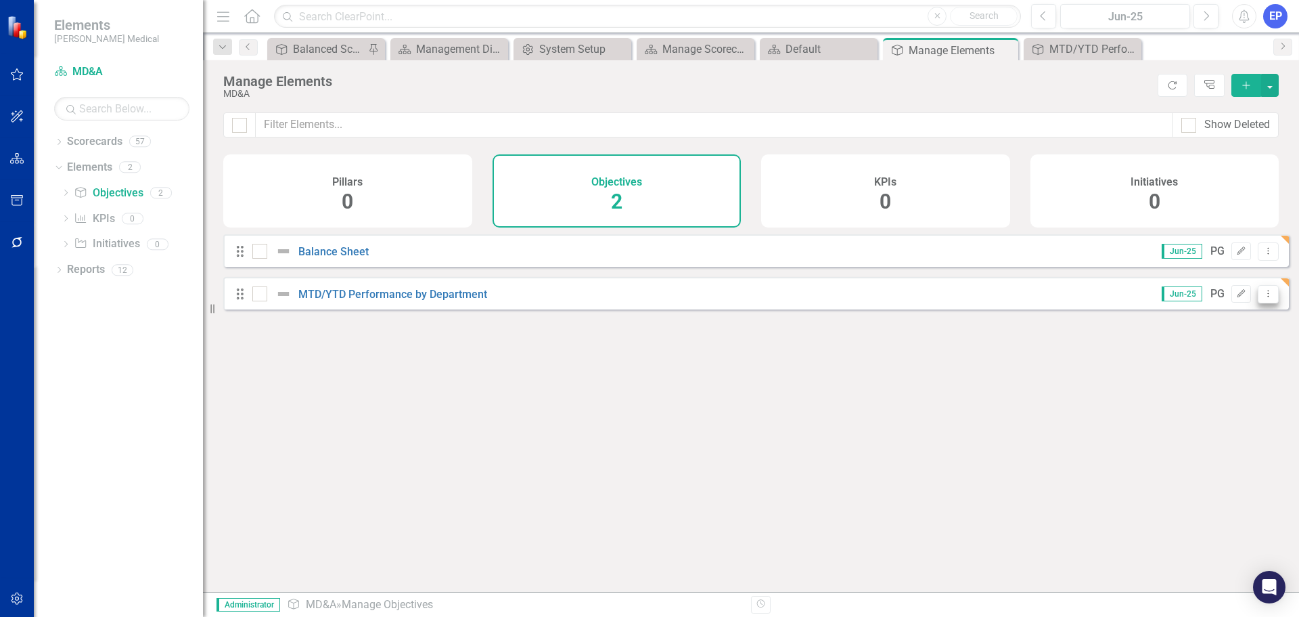
click at [1263, 298] on icon "Dropdown Menu" at bounding box center [1269, 293] width 12 height 9
click at [1203, 372] on link "Copy Duplicate Objective" at bounding box center [1206, 376] width 125 height 25
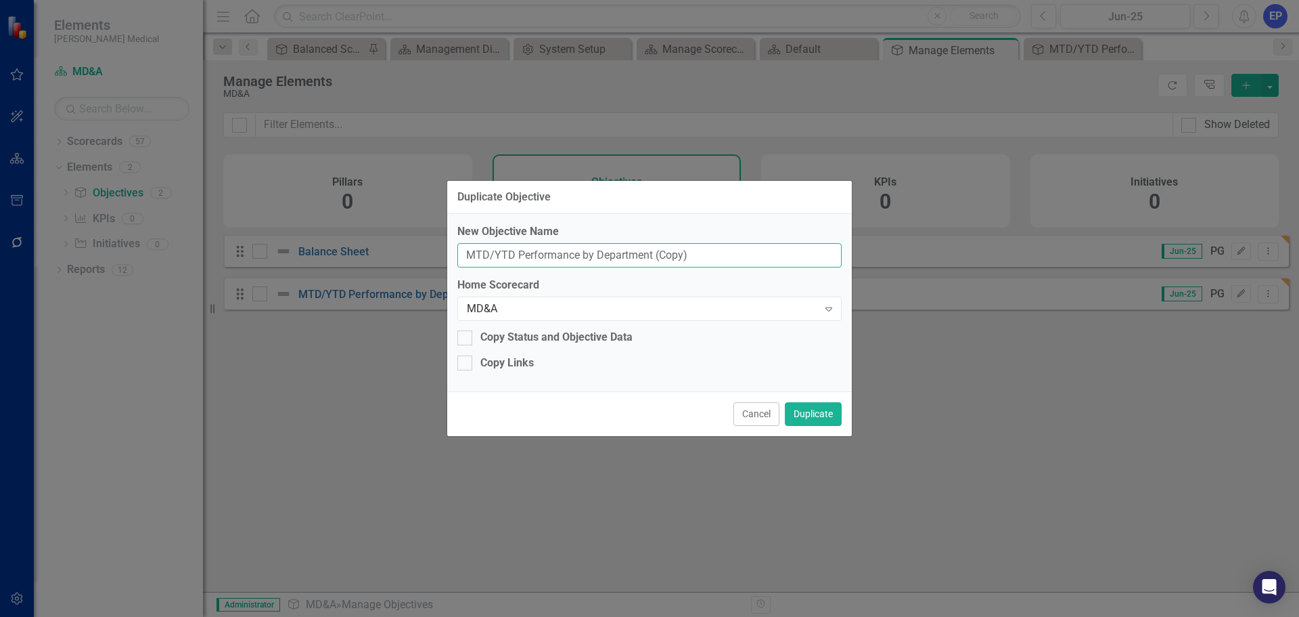
drag, startPoint x: 701, startPoint y: 257, endPoint x: 336, endPoint y: 259, distance: 365.5
click at [336, 259] on div "Duplicate Objective New Objective Name MTD/YTD Performance by Department (Copy)…" at bounding box center [649, 308] width 1299 height 617
type input "Statement of Cash Flows"
click at [820, 410] on button "Duplicate" at bounding box center [813, 414] width 57 height 24
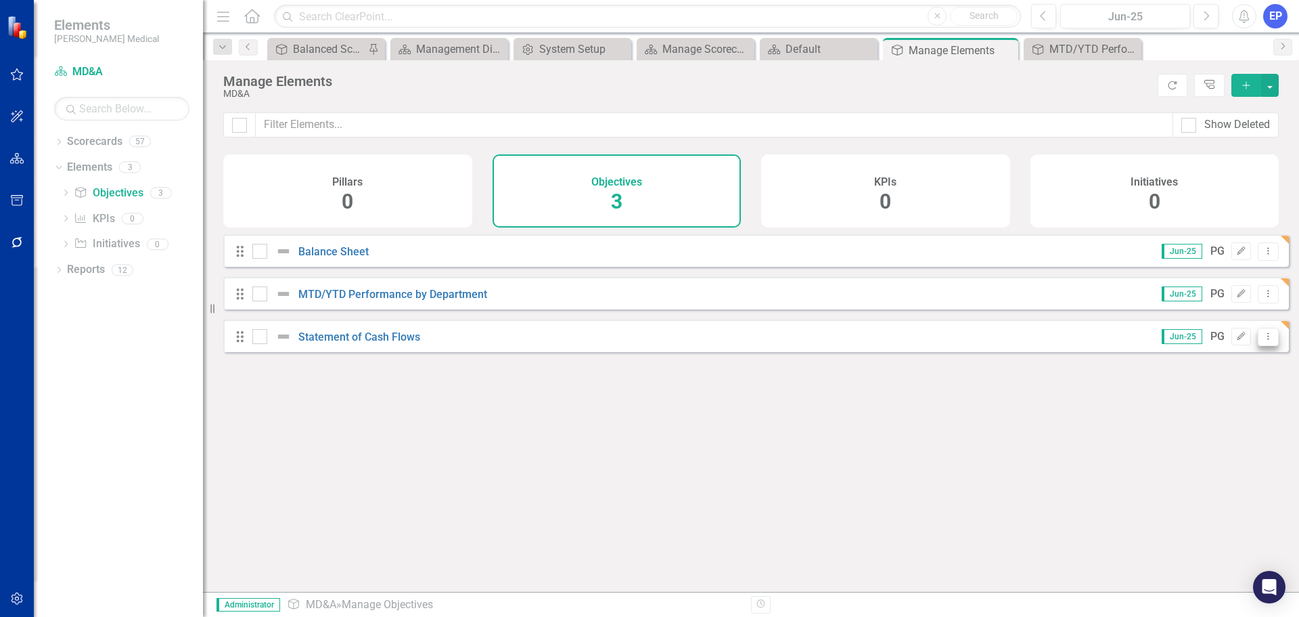
click at [1263, 340] on icon "Dropdown Menu" at bounding box center [1269, 336] width 12 height 9
click at [1205, 412] on link "Copy Duplicate Objective" at bounding box center [1206, 419] width 125 height 25
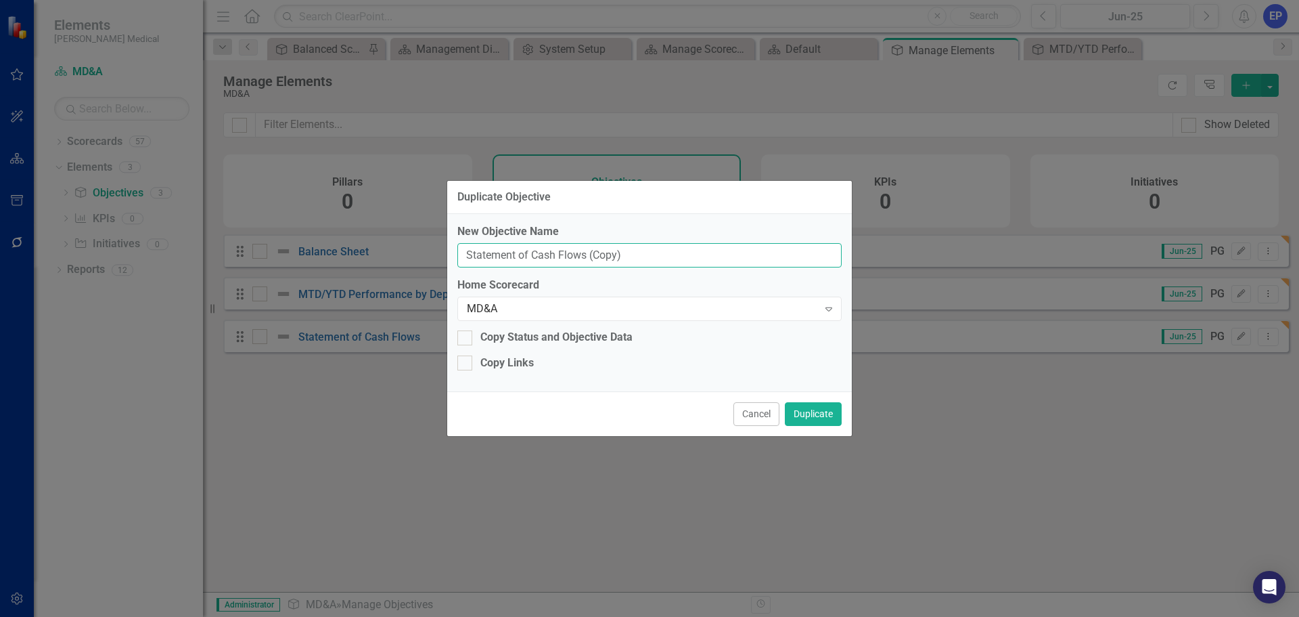
drag, startPoint x: 642, startPoint y: 250, endPoint x: 357, endPoint y: 240, distance: 285.8
click at [357, 240] on div "Duplicate Objective New Objective Name Statement of Cash Flows (Copy) Home Scor…" at bounding box center [649, 308] width 1299 height 617
type input "YTD Waterfall Chart"
click at [814, 411] on button "Duplicate" at bounding box center [813, 414] width 57 height 24
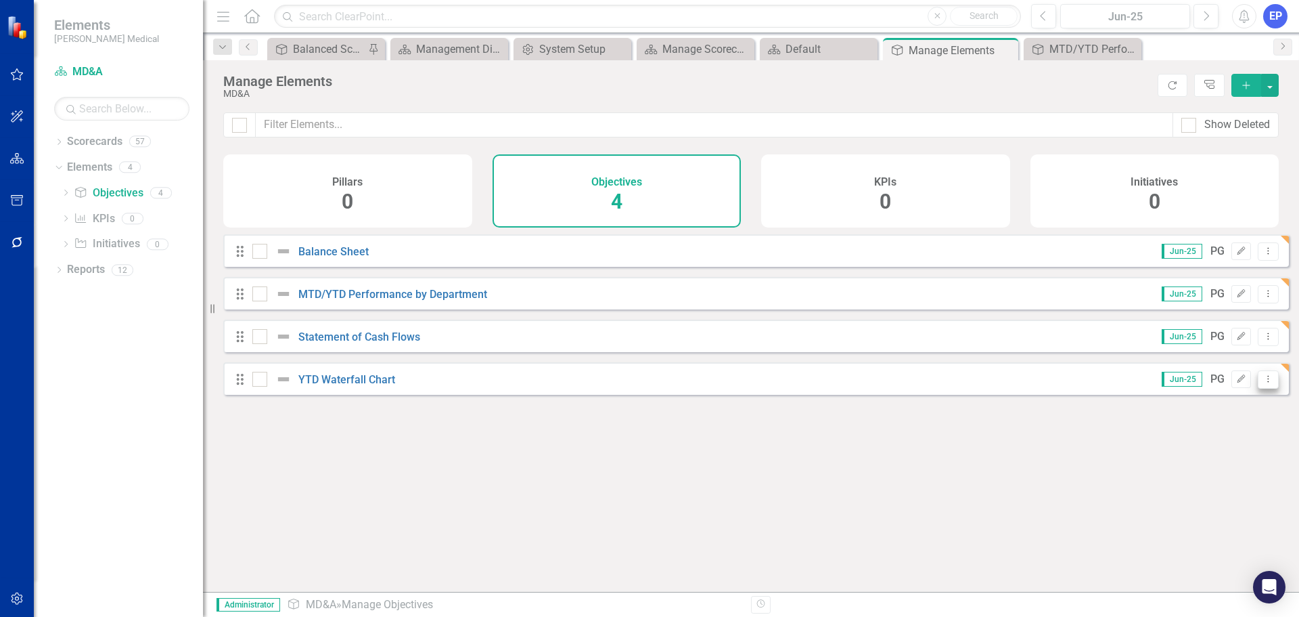
click at [1263, 383] on icon "Dropdown Menu" at bounding box center [1269, 378] width 12 height 9
click at [1224, 458] on link "Copy Duplicate Objective" at bounding box center [1206, 461] width 125 height 25
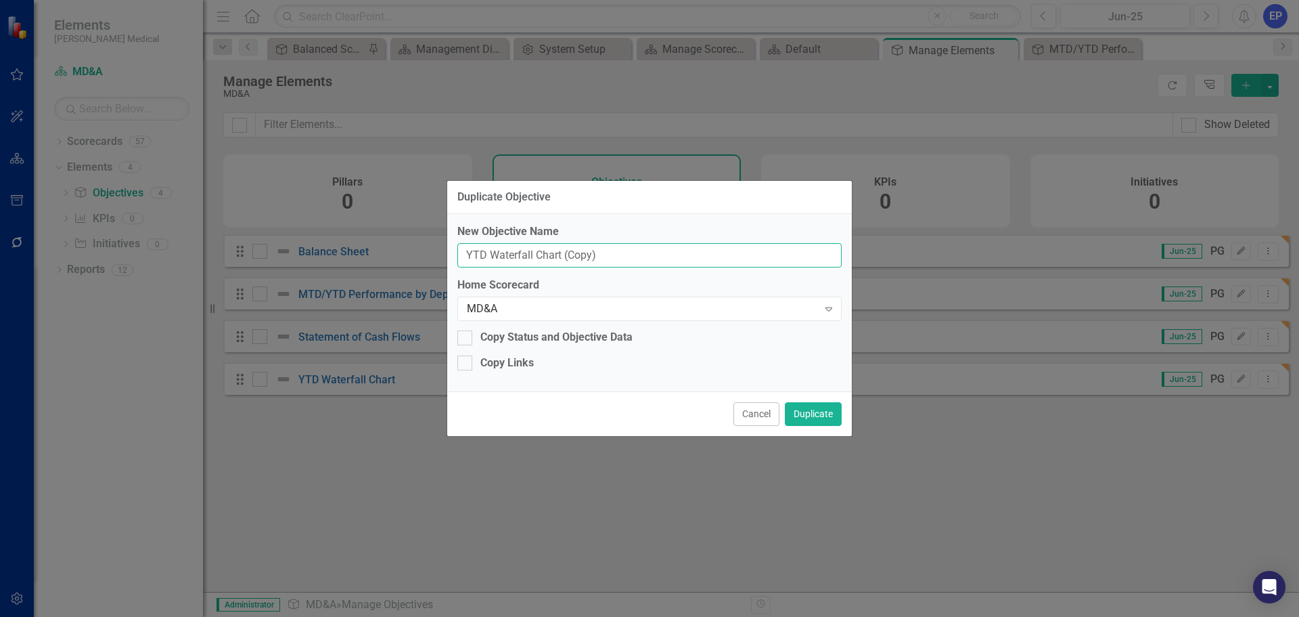
drag, startPoint x: 626, startPoint y: 253, endPoint x: 491, endPoint y: 256, distance: 135.4
click at [491, 256] on input "YTD Waterfall Chart (Copy)" at bounding box center [650, 255] width 384 height 25
type input "YTD Revenue Analysis by Division"
click at [793, 416] on button "Duplicate" at bounding box center [813, 414] width 57 height 24
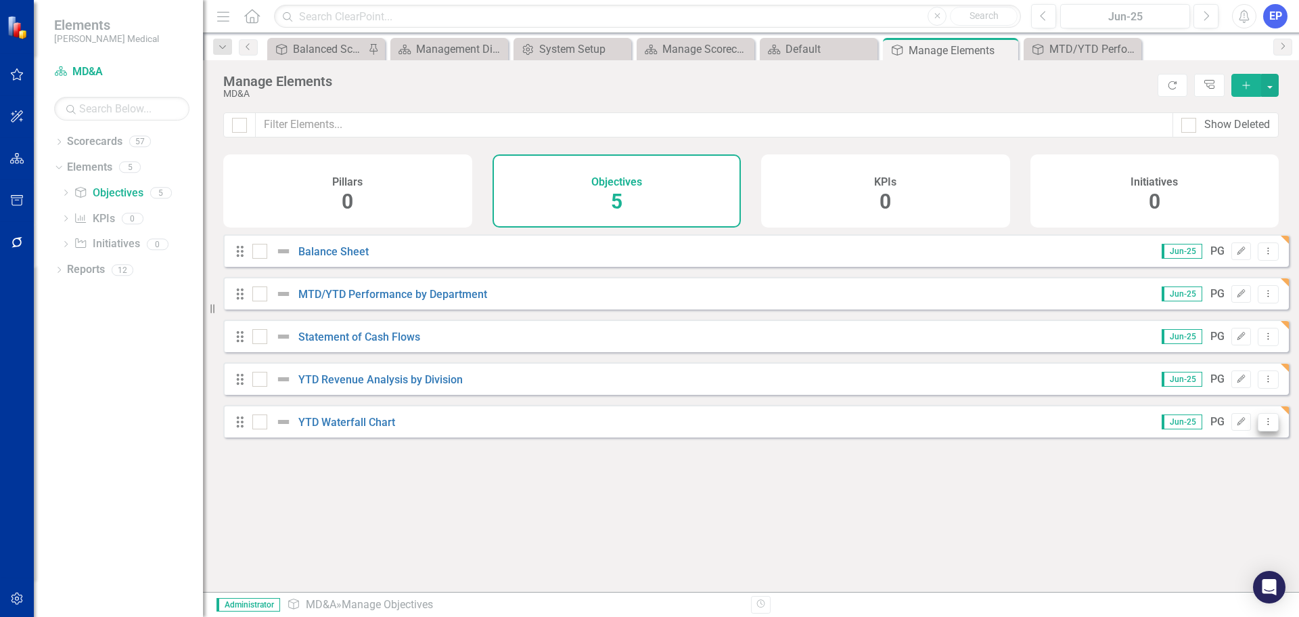
click at [1263, 426] on icon "Dropdown Menu" at bounding box center [1269, 421] width 12 height 9
click at [1201, 498] on link "Copy Duplicate Objective" at bounding box center [1206, 504] width 125 height 25
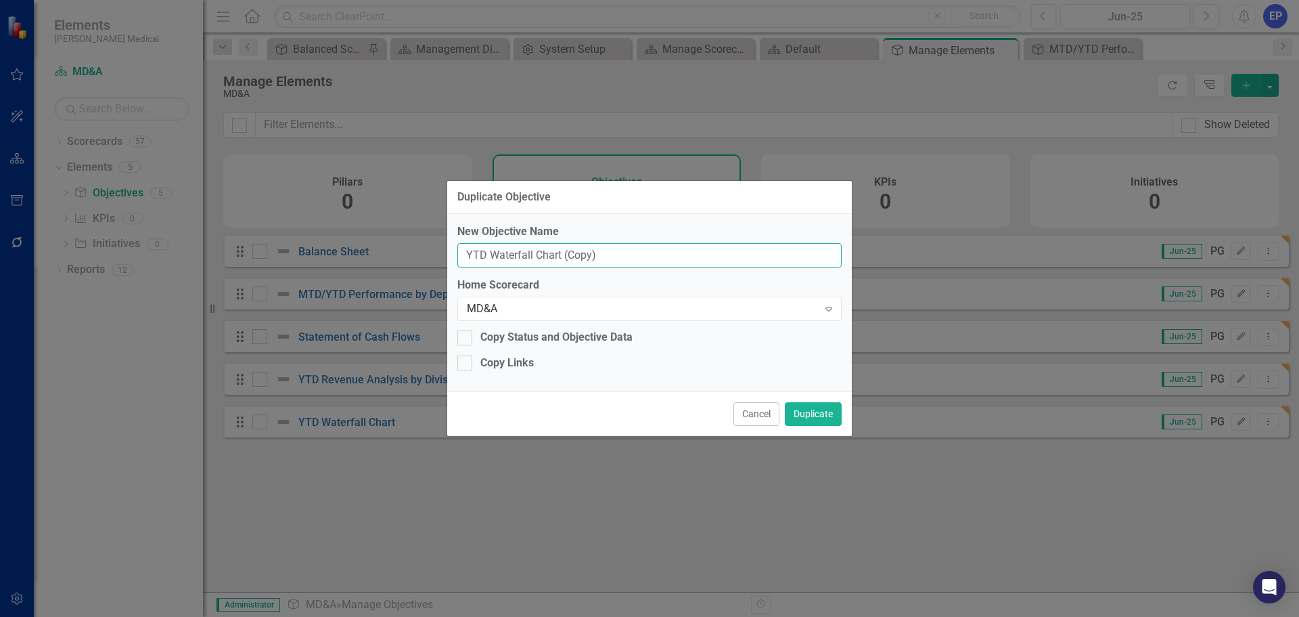
drag, startPoint x: 707, startPoint y: 255, endPoint x: 436, endPoint y: 257, distance: 271.4
click at [436, 257] on div "Duplicate Objective New Objective Name YTD Waterfall Chart (Copy) Home Scorecar…" at bounding box center [649, 308] width 1299 height 617
type input "Profitability by Account (PBA)"
click at [811, 405] on button "Duplicate" at bounding box center [813, 414] width 57 height 24
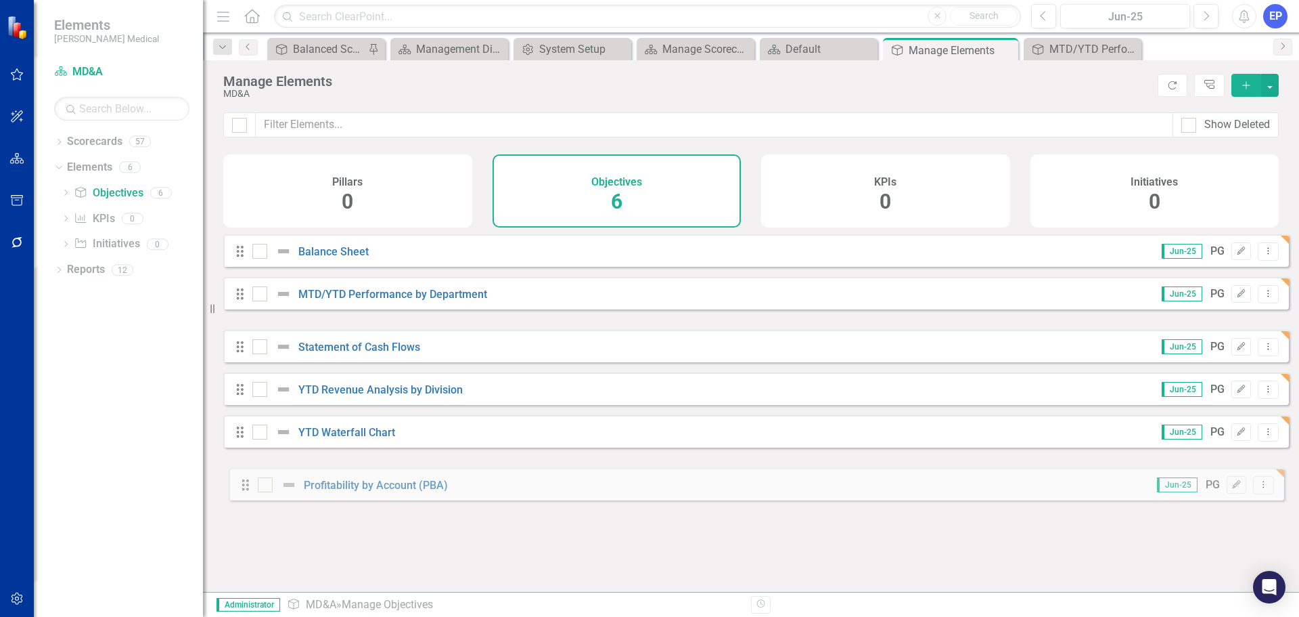
drag, startPoint x: 242, startPoint y: 349, endPoint x: 246, endPoint y: 485, distance: 136.1
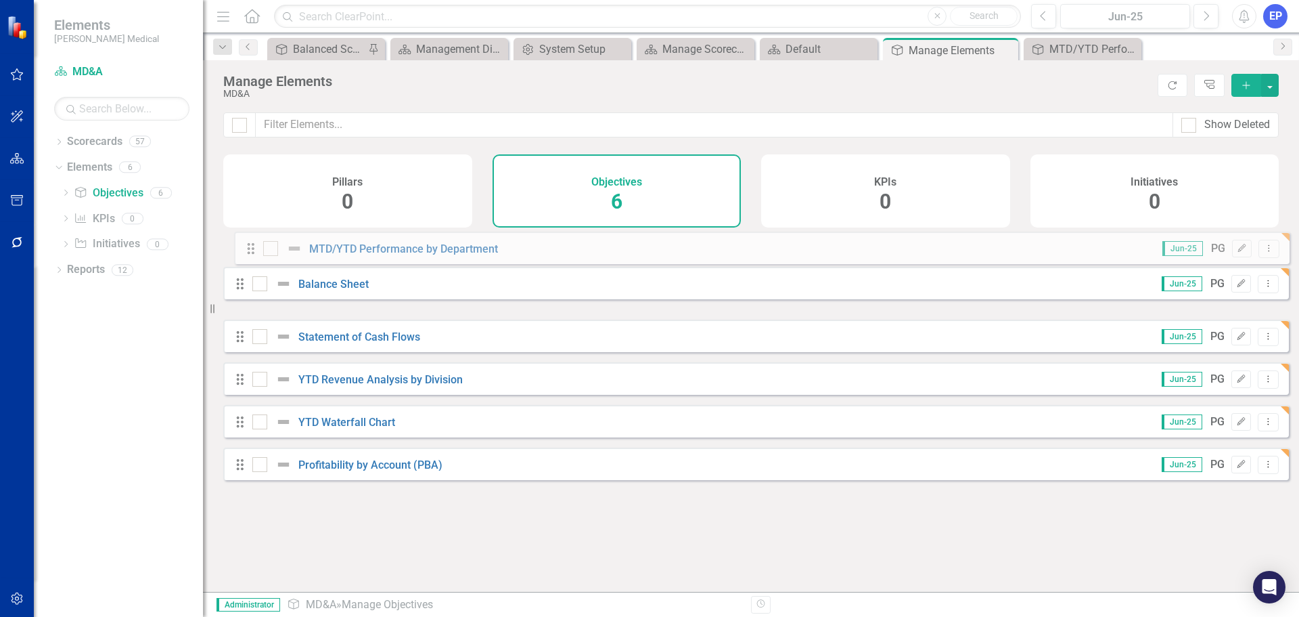
drag, startPoint x: 238, startPoint y: 308, endPoint x: 248, endPoint y: 252, distance: 56.5
click at [248, 252] on div "Drag Balance Sheet Jun-25 PG Edit Dropdown Menu Drag MTD/YTD Performance by Dep…" at bounding box center [756, 357] width 1066 height 246
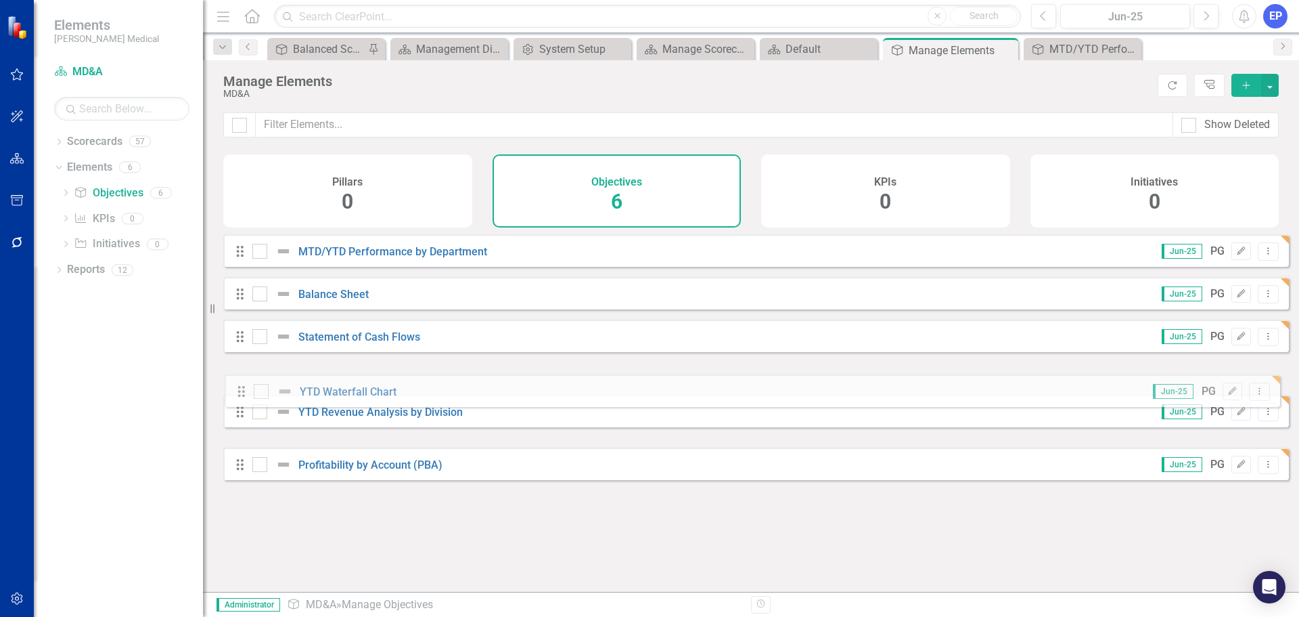
drag, startPoint x: 243, startPoint y: 435, endPoint x: 244, endPoint y: 395, distance: 40.6
click at [244, 395] on div "Drag MTD/YTD Performance by Department Jun-25 PG Edit Dropdown Menu Drag Balanc…" at bounding box center [756, 357] width 1066 height 246
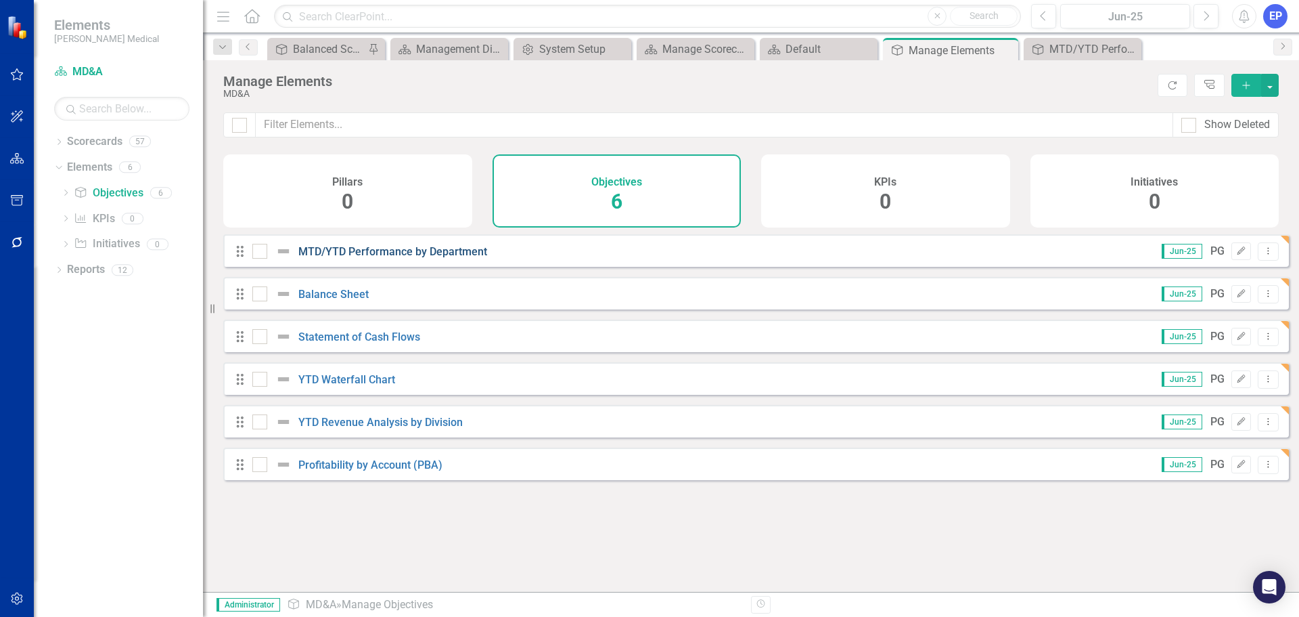
click at [426, 258] on link "MTD/YTD Performance by Department" at bounding box center [392, 251] width 189 height 13
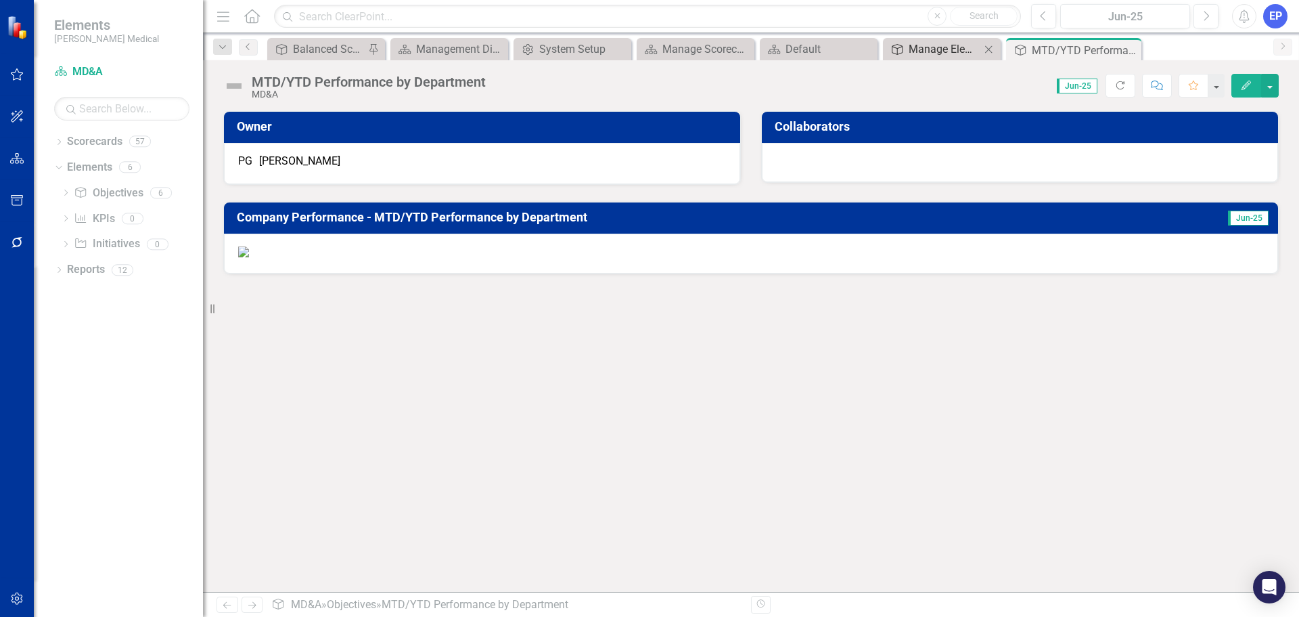
click at [936, 50] on div "Manage Elements" at bounding box center [945, 49] width 72 height 17
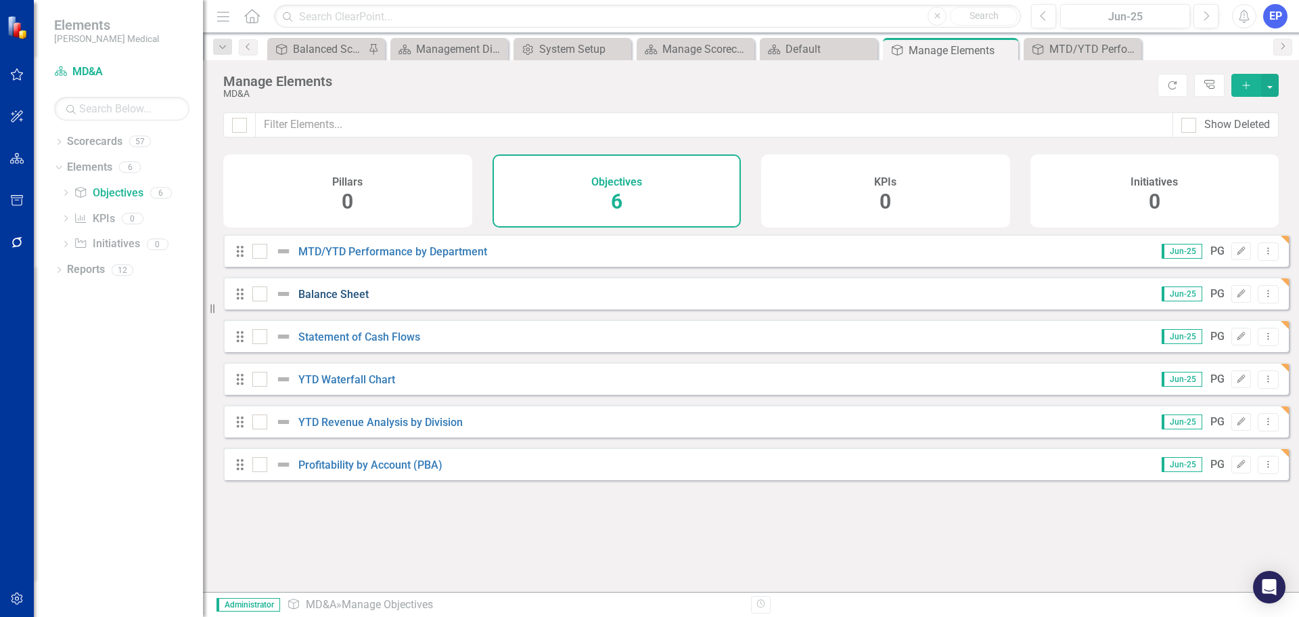
click at [348, 300] on link "Balance Sheet" at bounding box center [333, 294] width 70 height 13
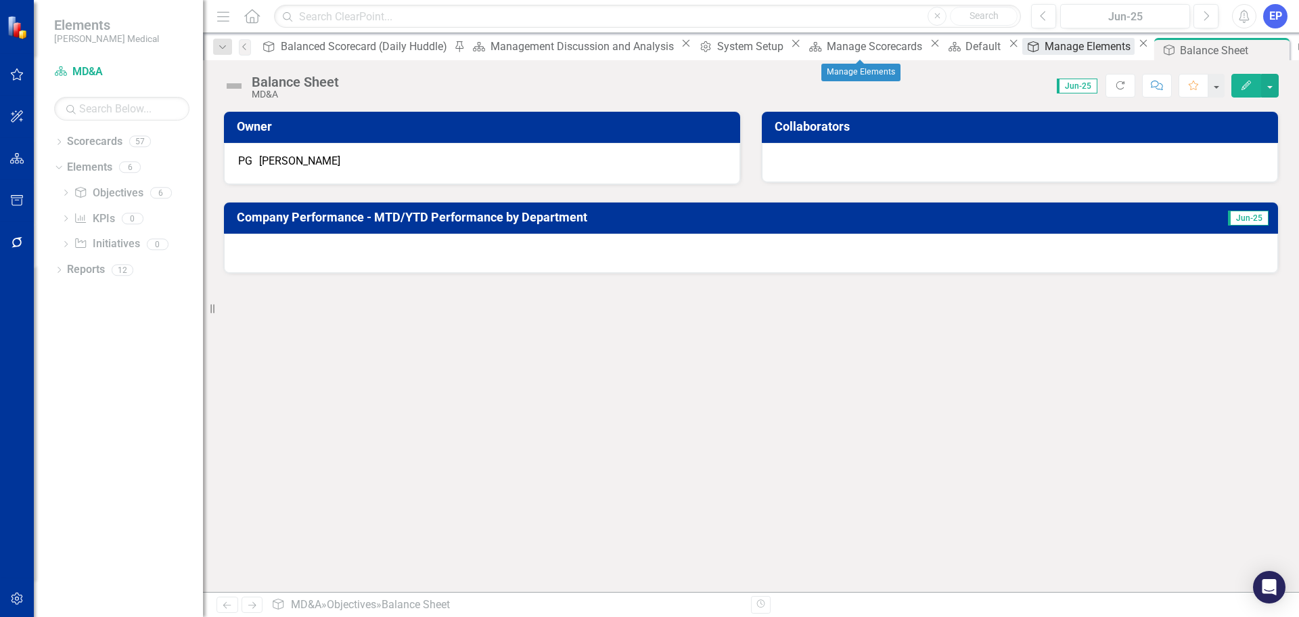
click at [1045, 51] on div "Manage Elements" at bounding box center [1090, 46] width 90 height 17
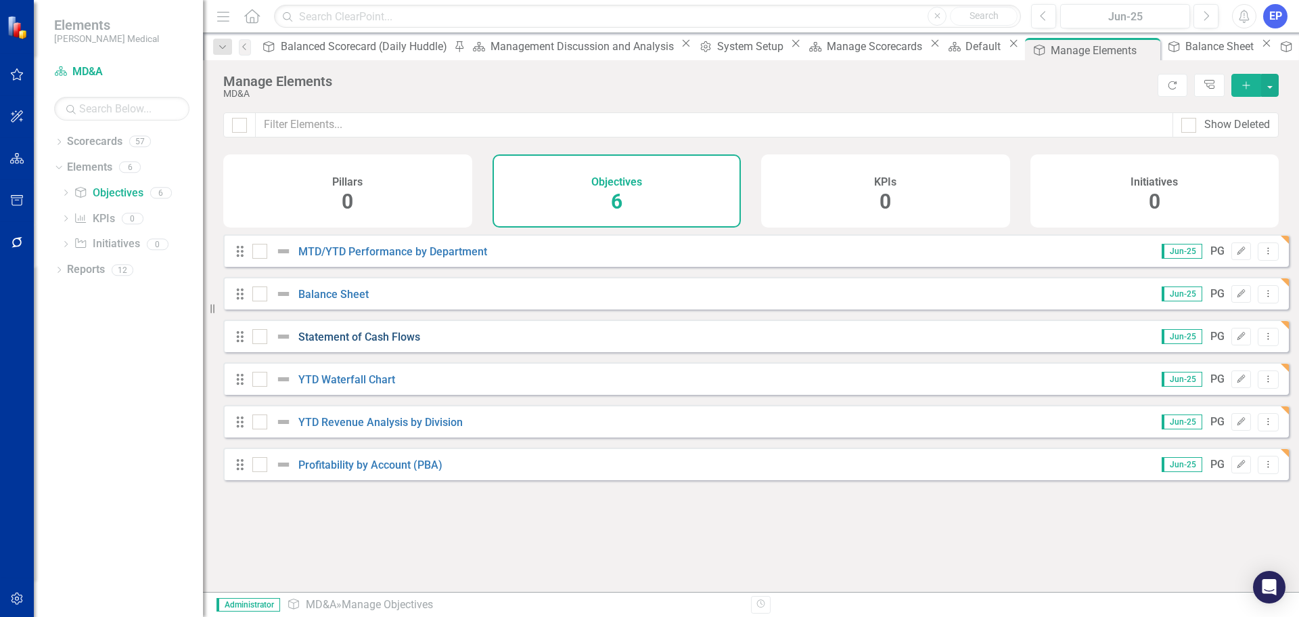
click at [378, 343] on link "Statement of Cash Flows" at bounding box center [359, 336] width 122 height 13
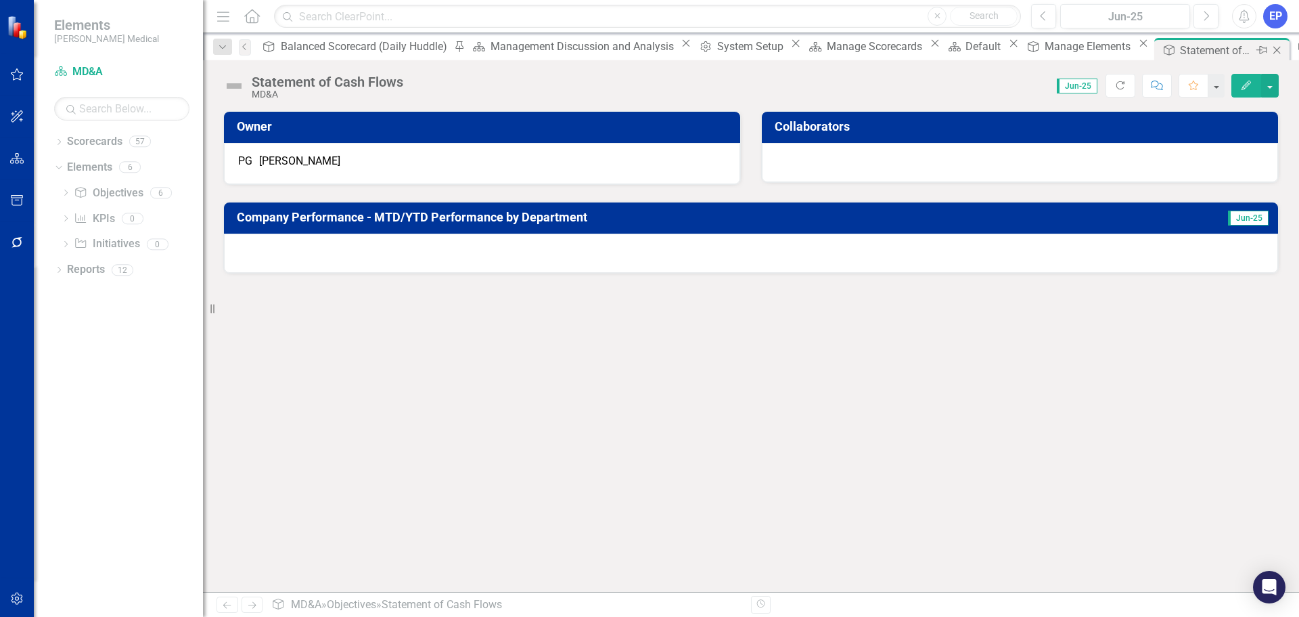
click at [1180, 53] on div "Statement of Cash Flows" at bounding box center [1216, 50] width 72 height 17
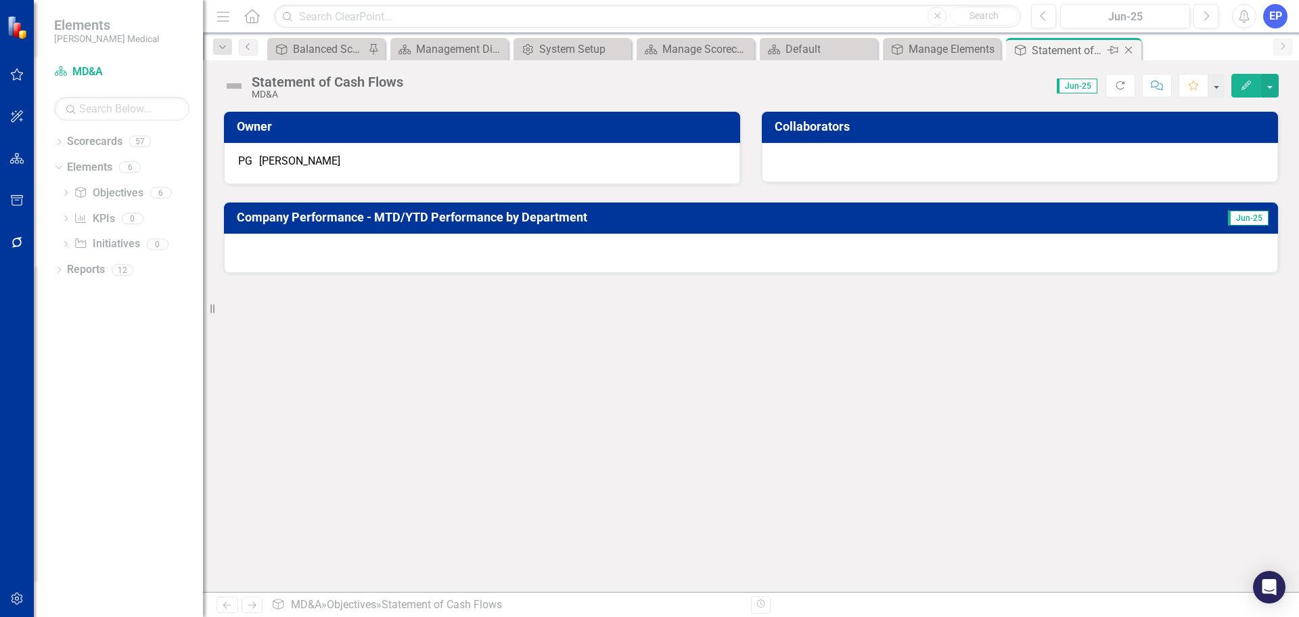
click at [1130, 51] on icon "Close" at bounding box center [1129, 50] width 14 height 11
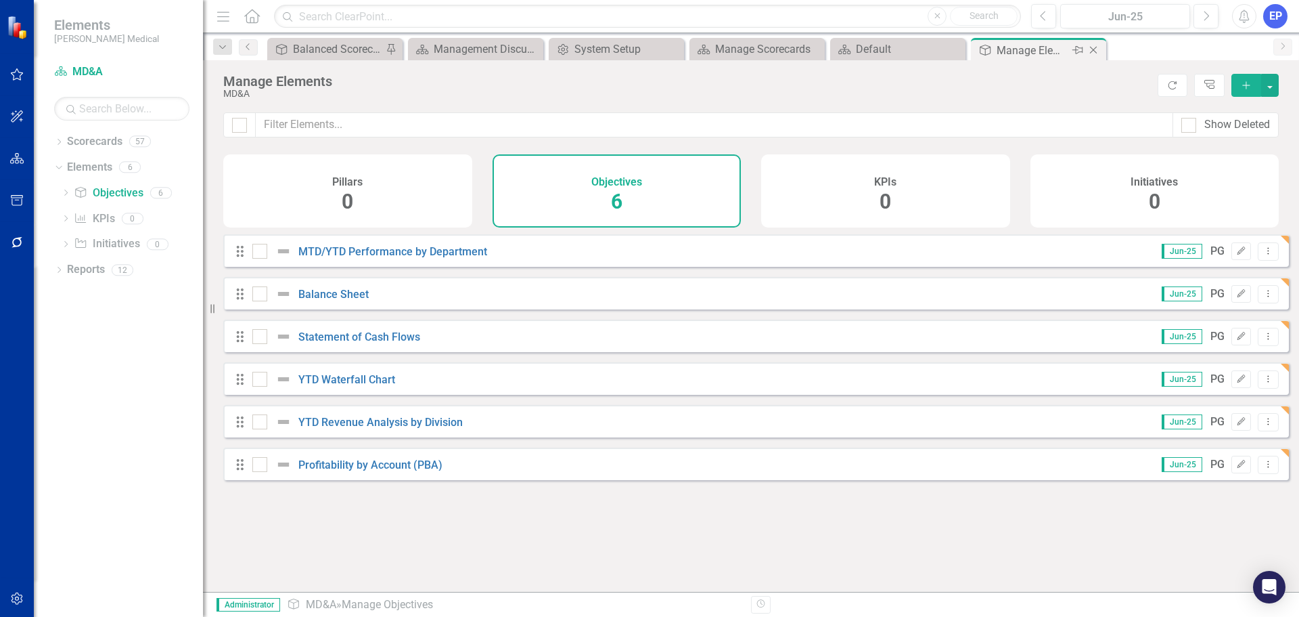
click at [1092, 51] on icon "Close" at bounding box center [1094, 50] width 14 height 11
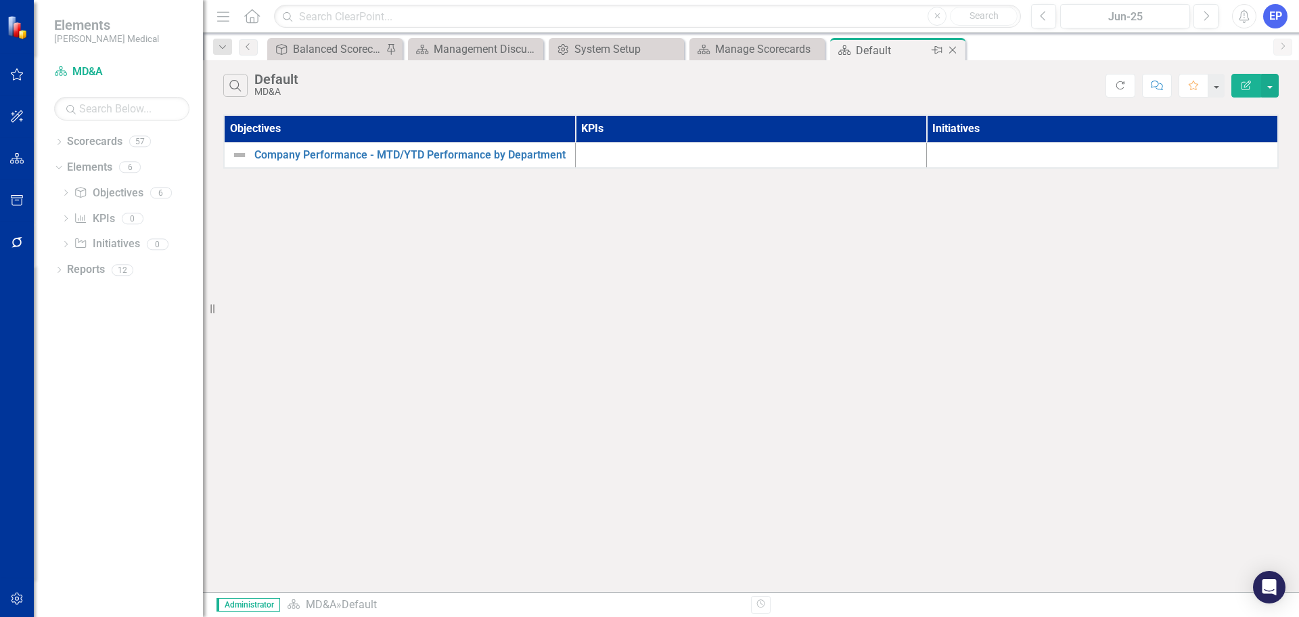
click at [952, 49] on icon "Close" at bounding box center [953, 50] width 14 height 11
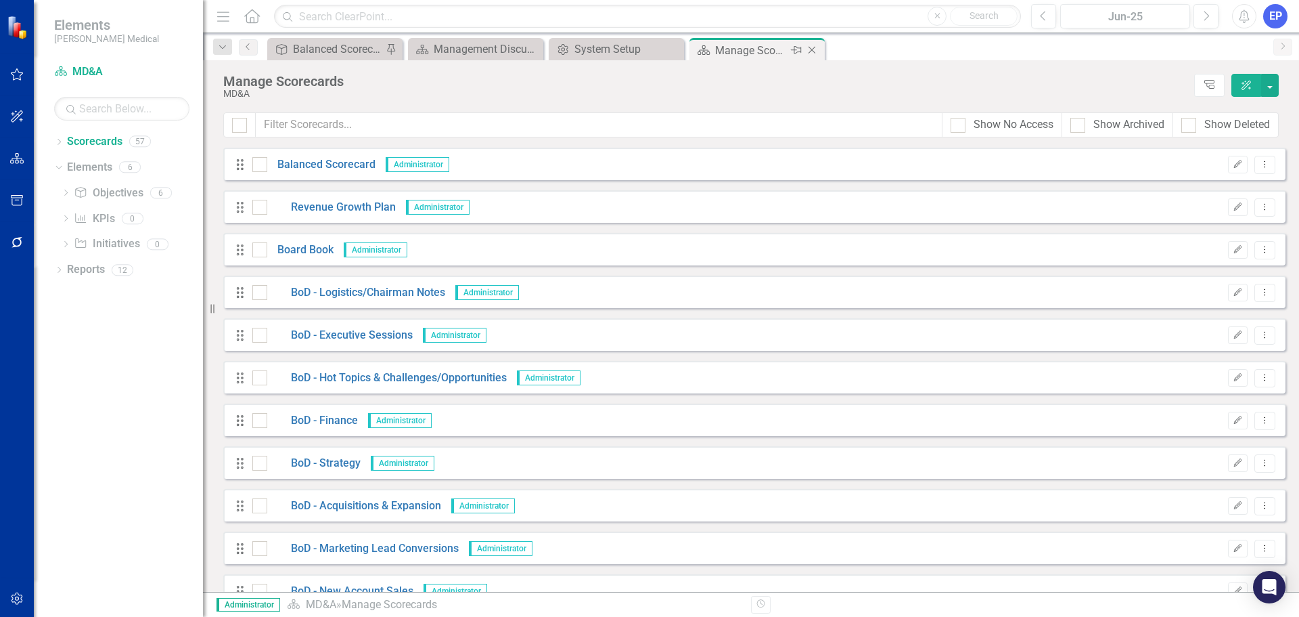
click at [811, 51] on icon "Close" at bounding box center [812, 50] width 14 height 11
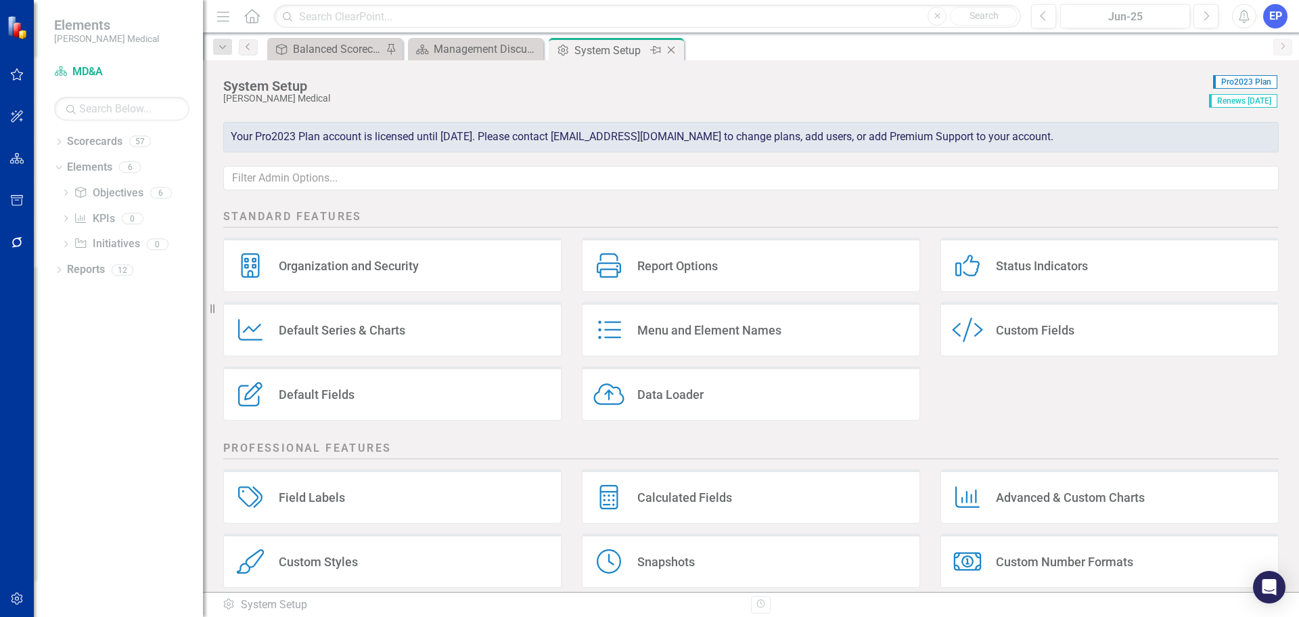
click at [673, 49] on icon "Close" at bounding box center [672, 50] width 14 height 11
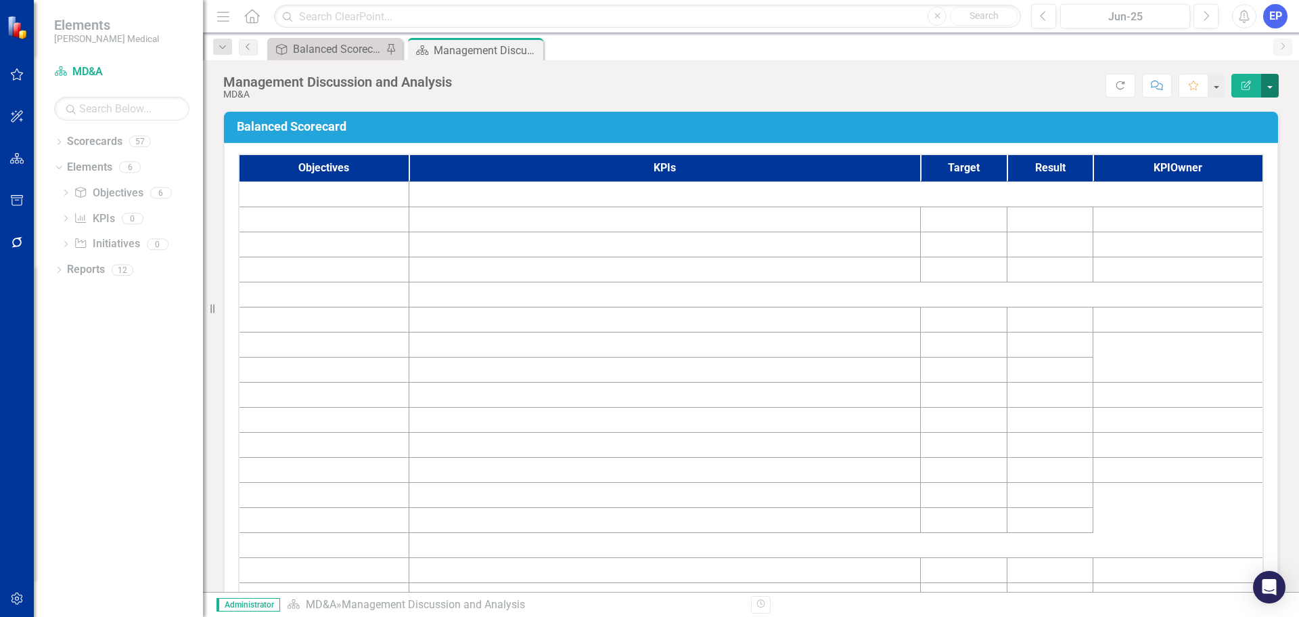
click at [1275, 88] on button "button" at bounding box center [1271, 86] width 18 height 24
click at [1233, 133] on link "Edit Report Edit Layout" at bounding box center [1224, 135] width 110 height 25
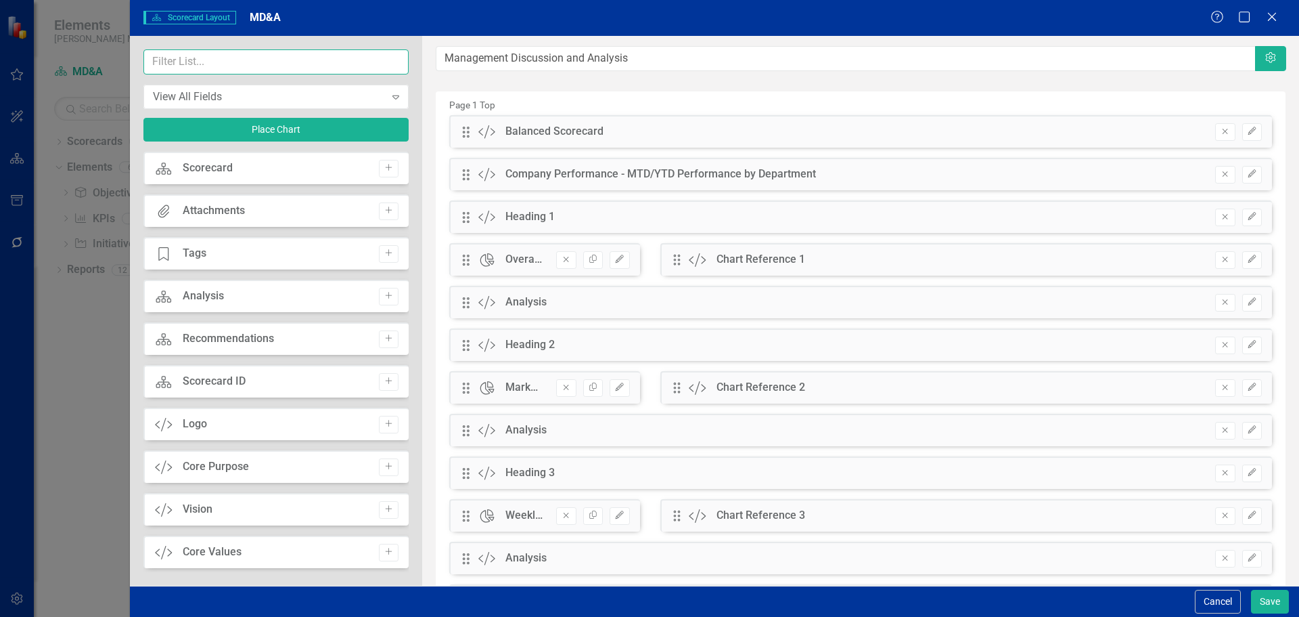
click at [293, 69] on input "text" at bounding box center [275, 61] width 265 height 25
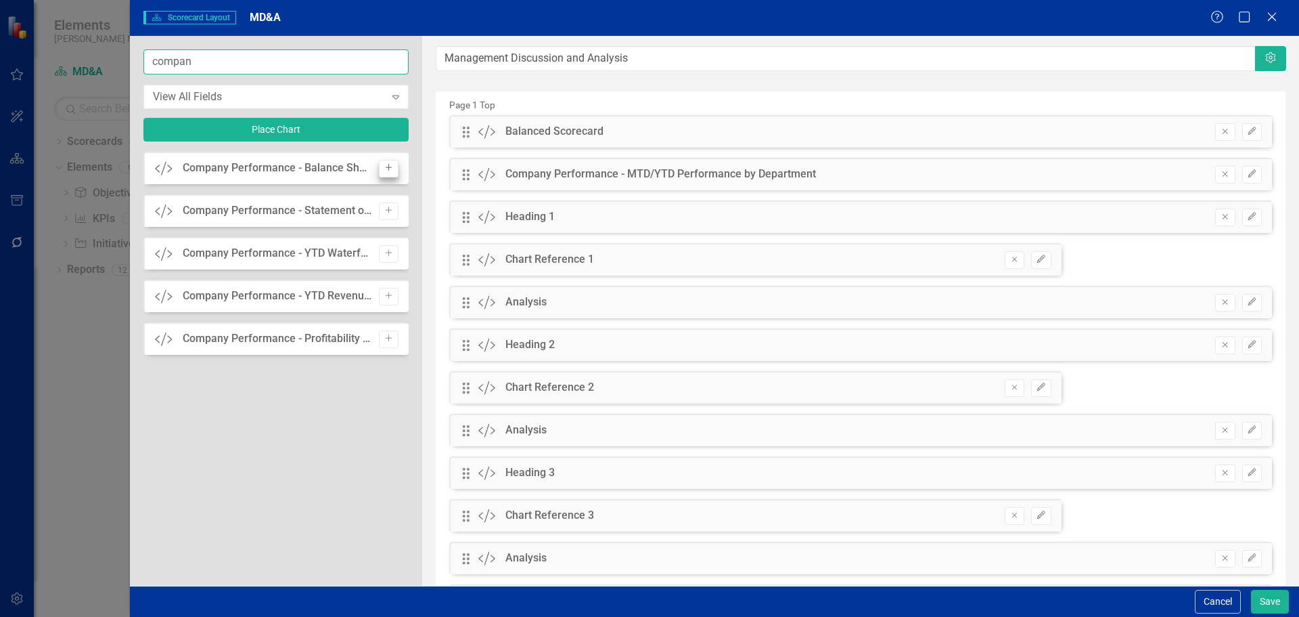
type input "compan"
click at [384, 169] on icon "Add" at bounding box center [389, 168] width 10 height 8
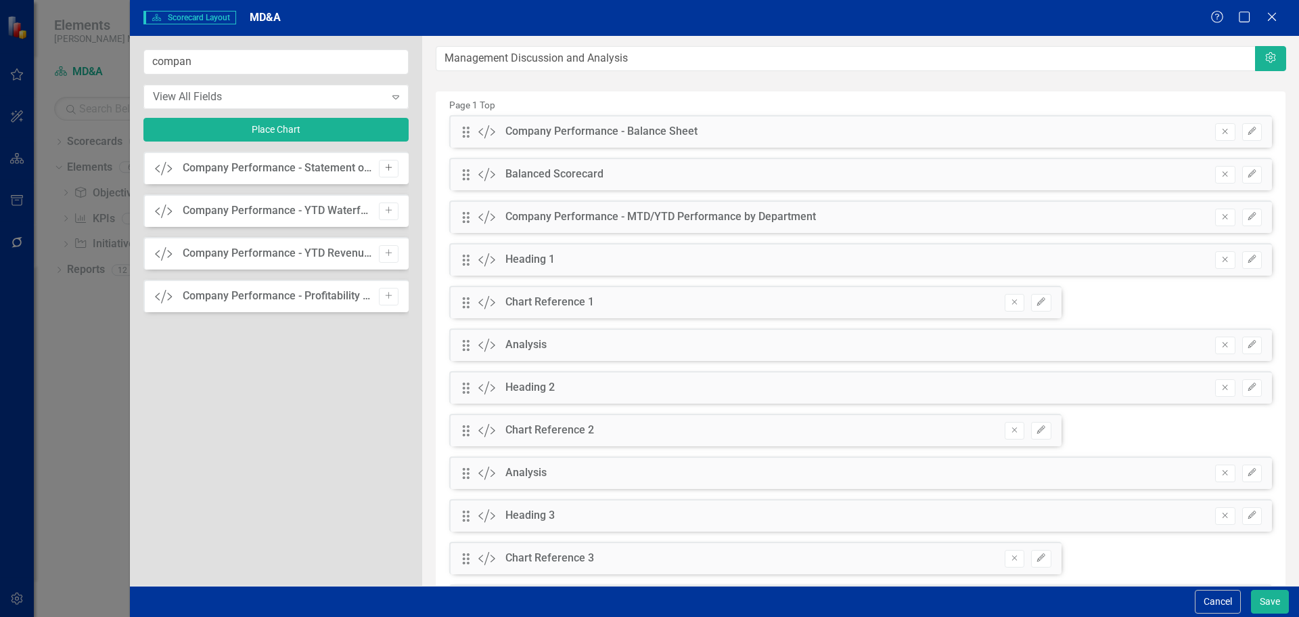
click at [385, 171] on icon "Add" at bounding box center [389, 168] width 10 height 8
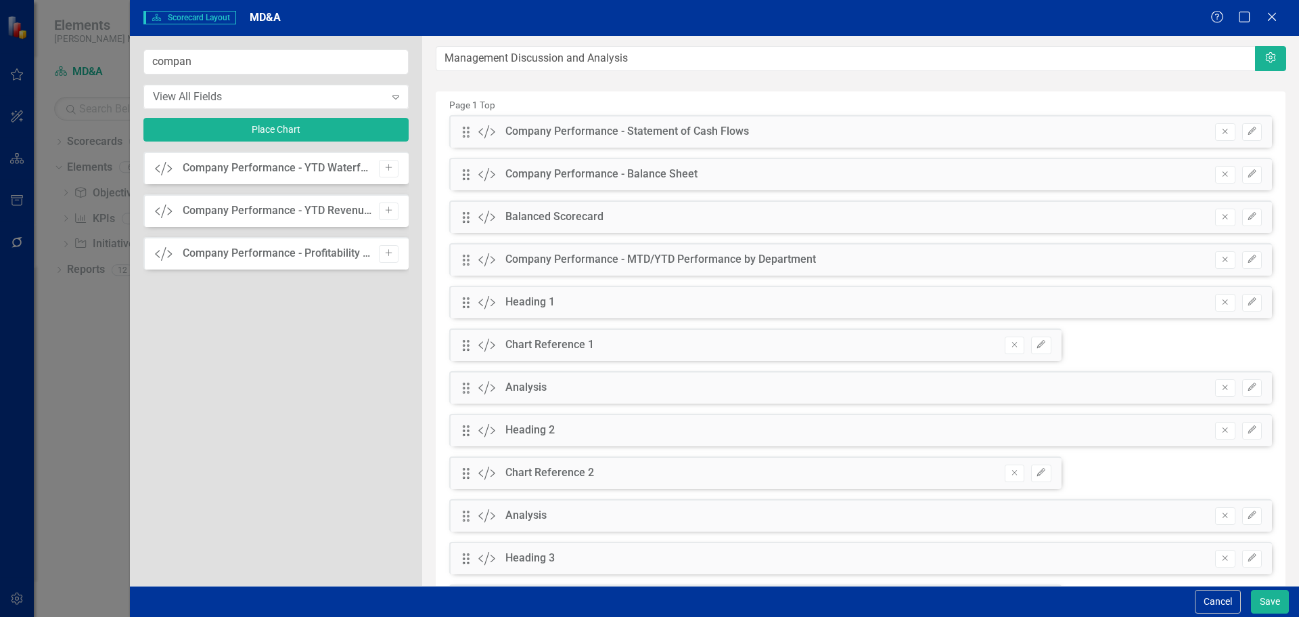
click at [385, 171] on icon "Add" at bounding box center [389, 168] width 10 height 8
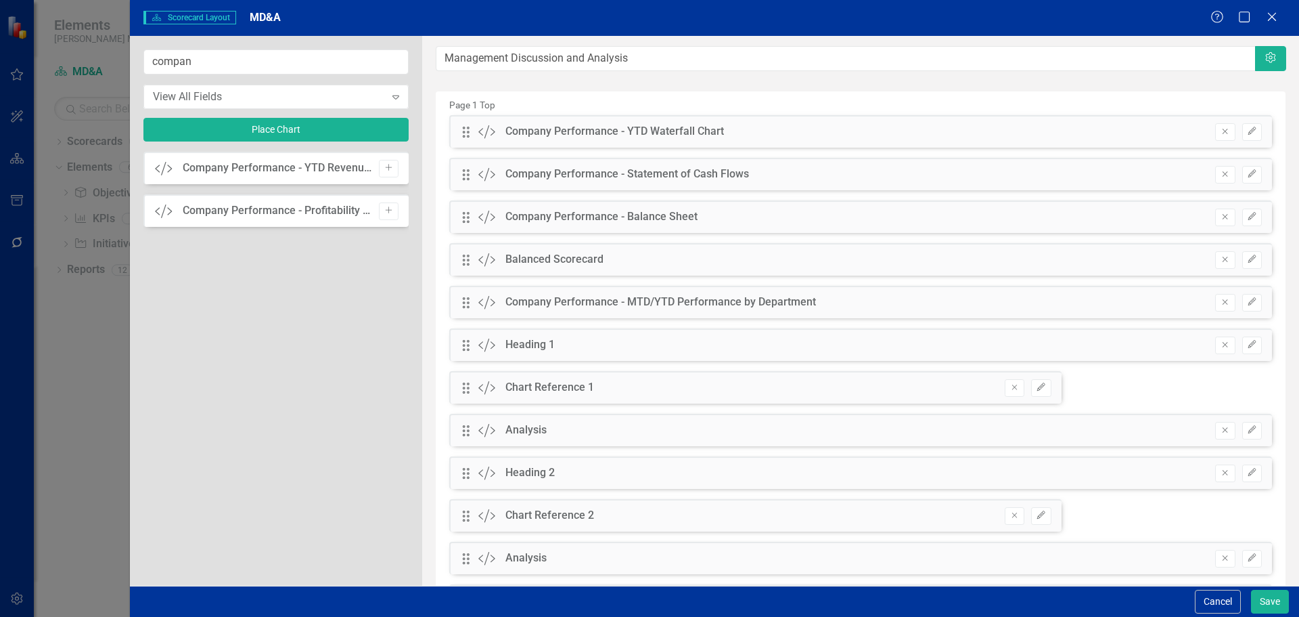
click at [385, 171] on icon "Add" at bounding box center [389, 168] width 10 height 8
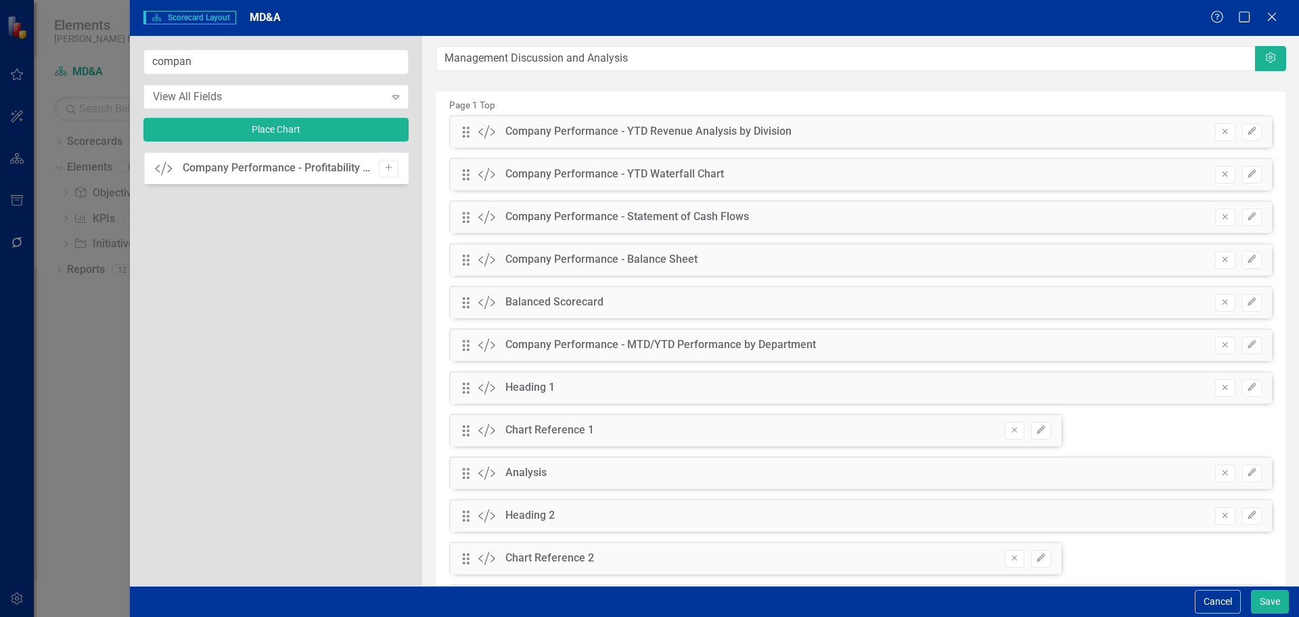
click at [385, 171] on icon "Add" at bounding box center [389, 168] width 10 height 8
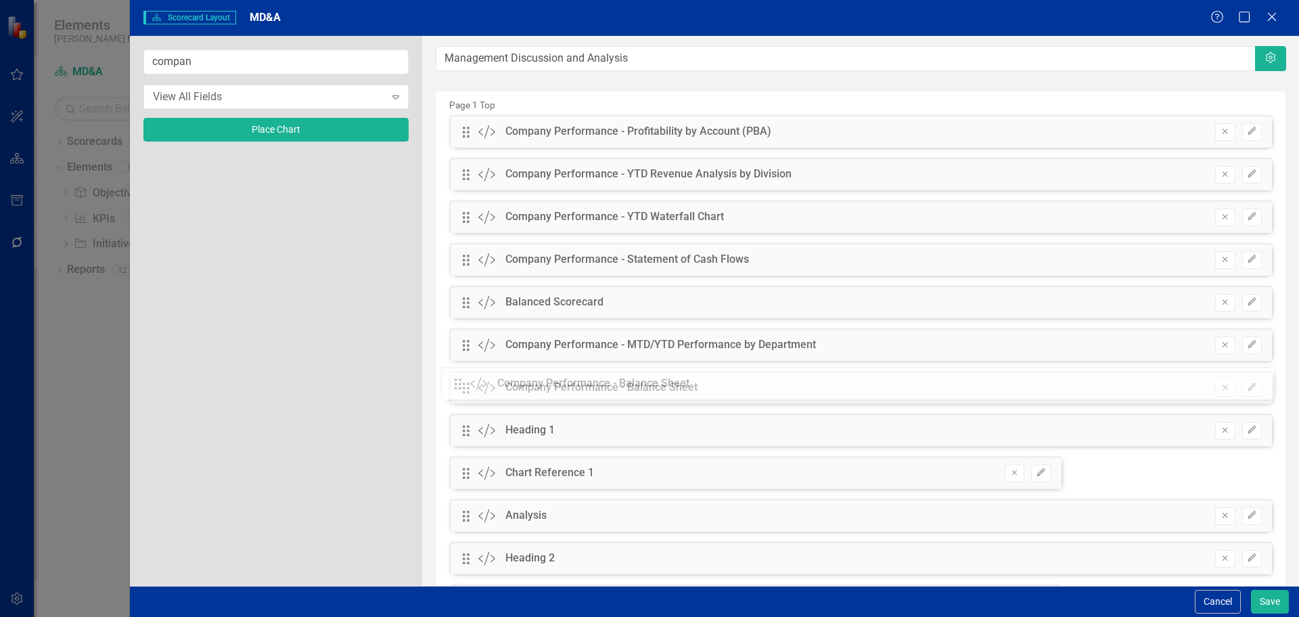
drag, startPoint x: 467, startPoint y: 302, endPoint x: 469, endPoint y: 380, distance: 78.5
drag, startPoint x: 470, startPoint y: 257, endPoint x: 472, endPoint y: 384, distance: 126.6
drag, startPoint x: 469, startPoint y: 218, endPoint x: 468, endPoint y: 377, distance: 159.1
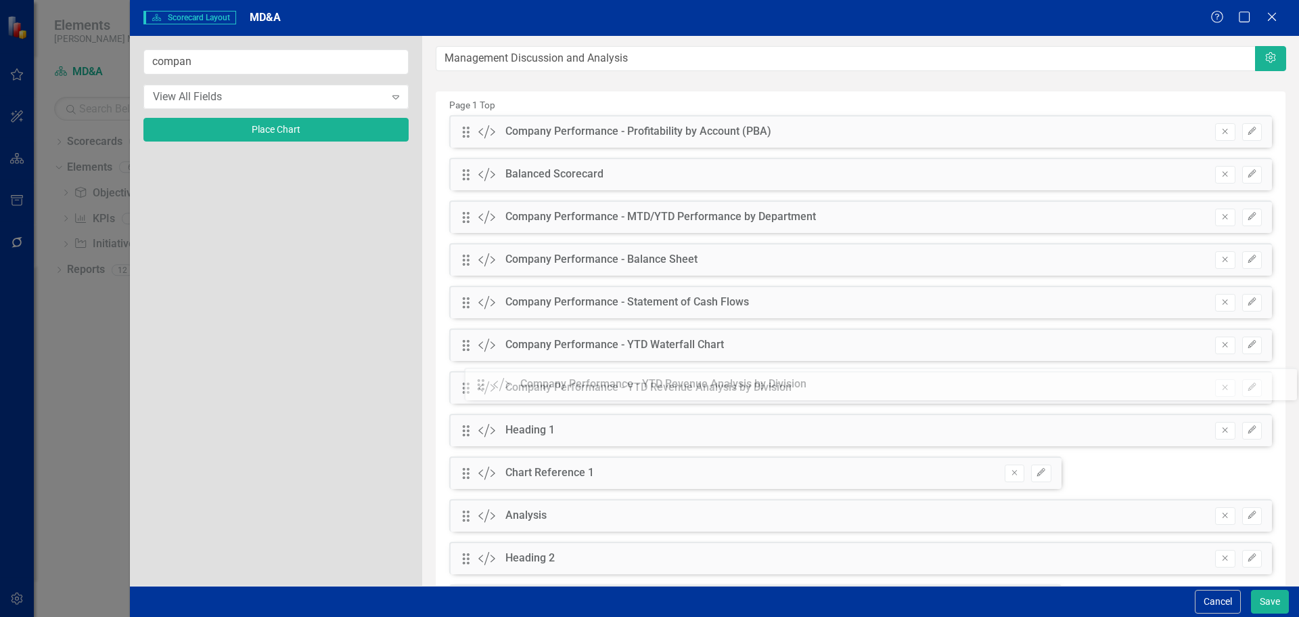
drag, startPoint x: 466, startPoint y: 175, endPoint x: 492, endPoint y: 380, distance: 206.8
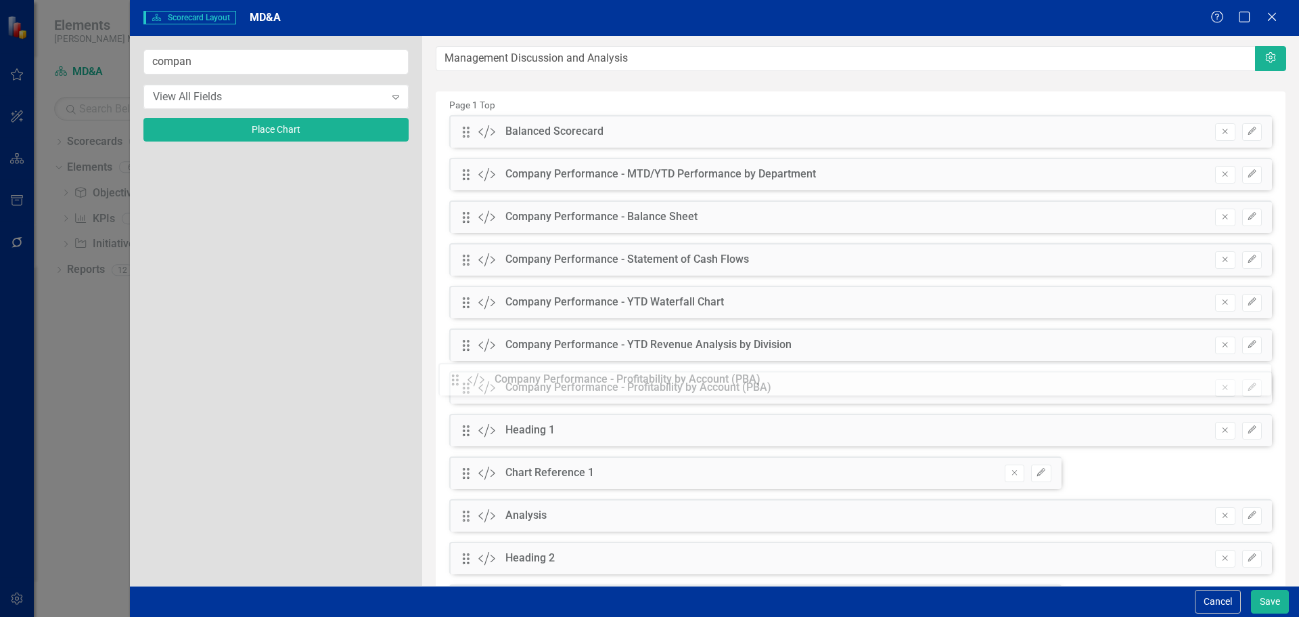
drag, startPoint x: 468, startPoint y: 131, endPoint x: 468, endPoint y: 378, distance: 247.7
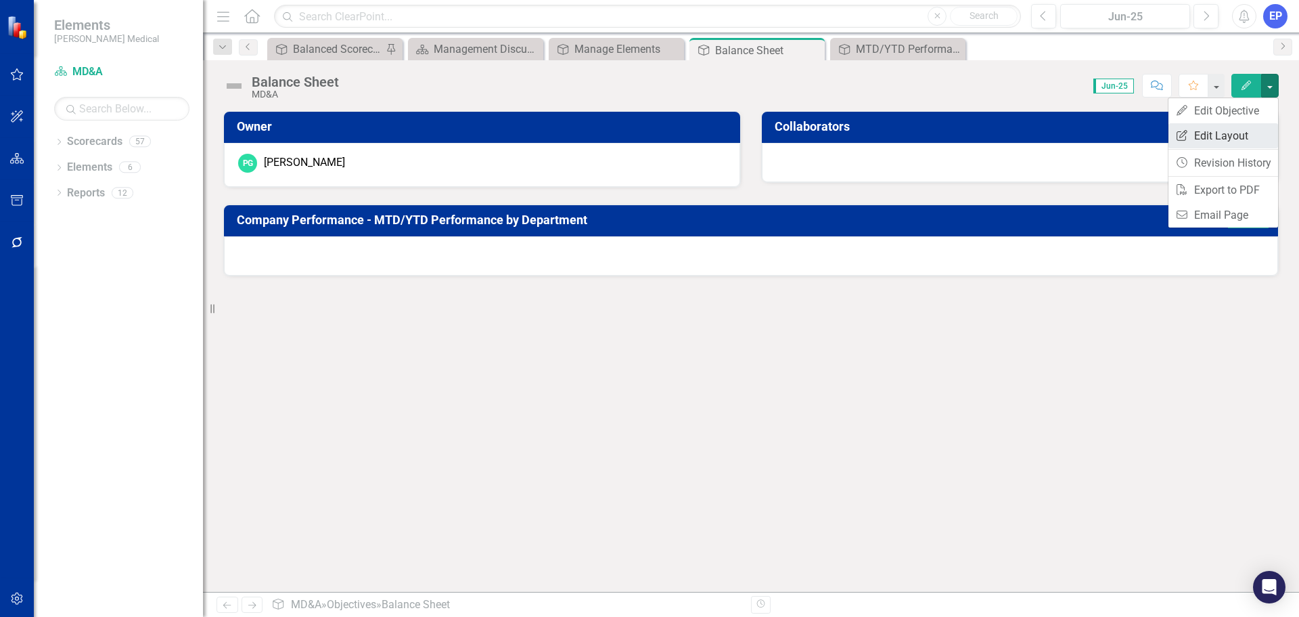
click at [1235, 137] on link "Edit Report Edit Layout" at bounding box center [1224, 135] width 110 height 25
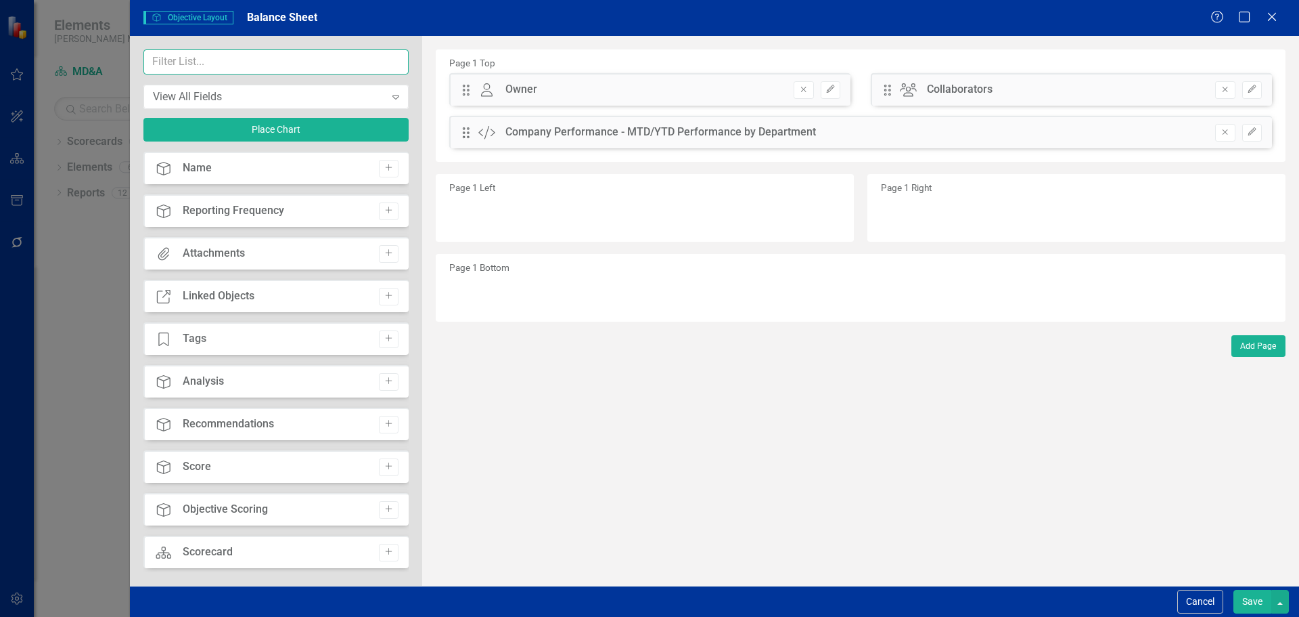
click at [357, 61] on input "text" at bounding box center [275, 61] width 265 height 25
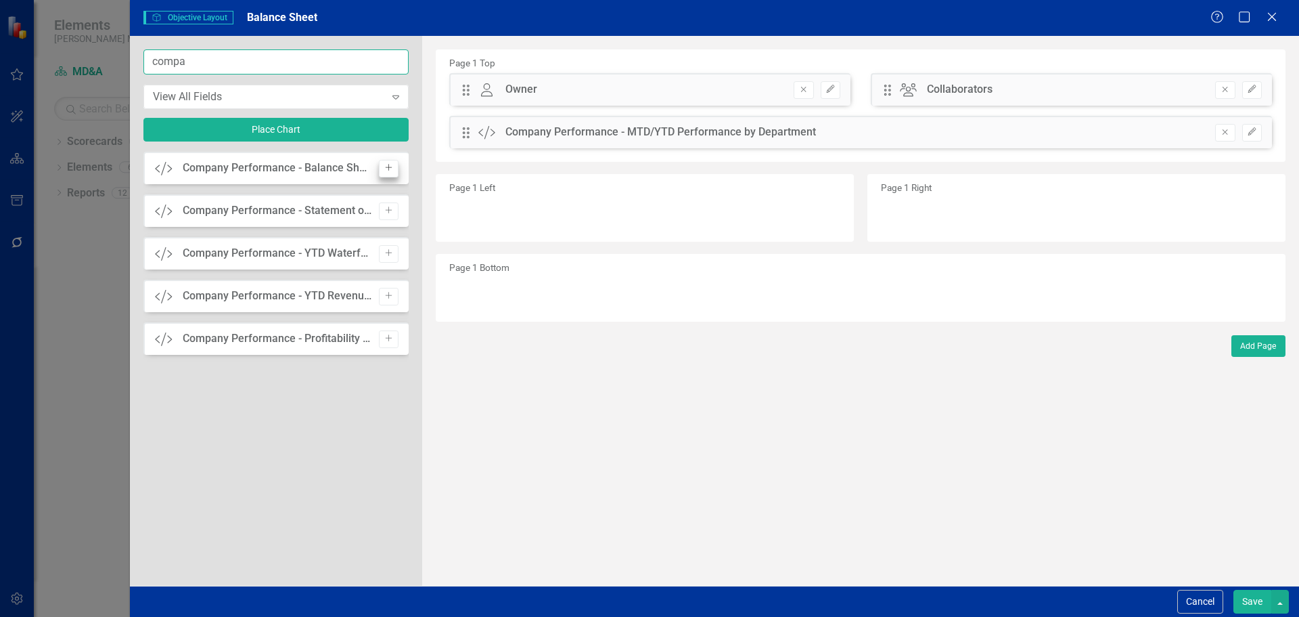
type input "compa"
click at [388, 167] on icon "Add" at bounding box center [389, 168] width 10 height 8
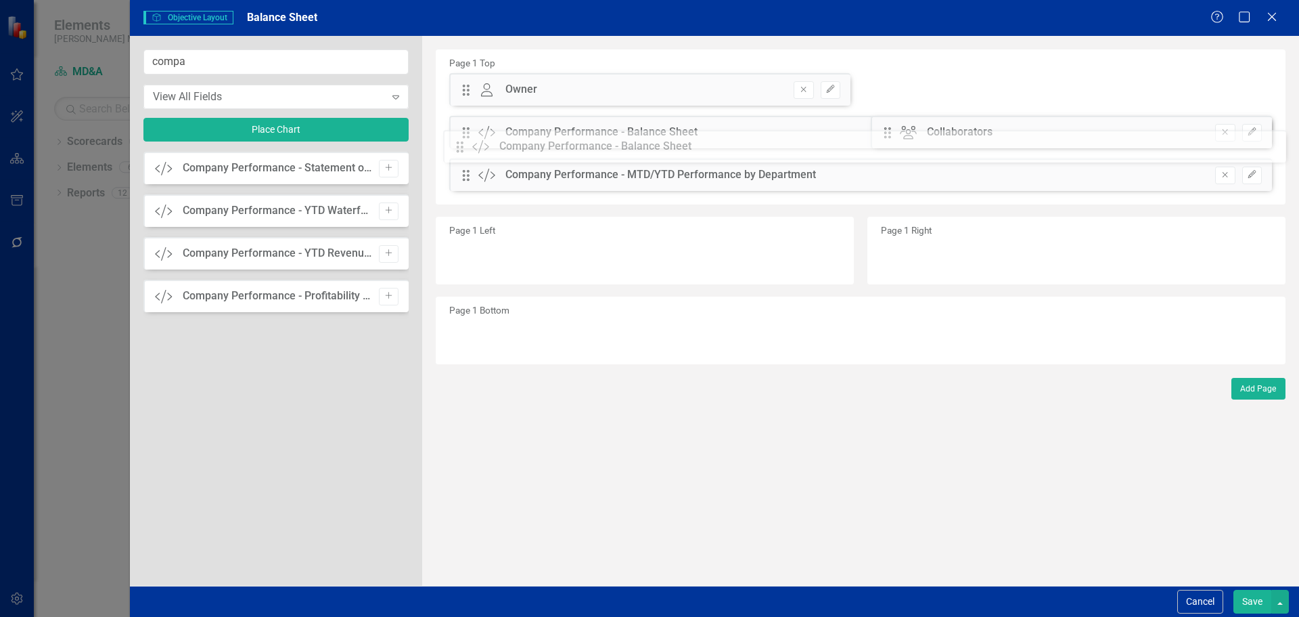
drag, startPoint x: 464, startPoint y: 89, endPoint x: 468, endPoint y: 146, distance: 57.0
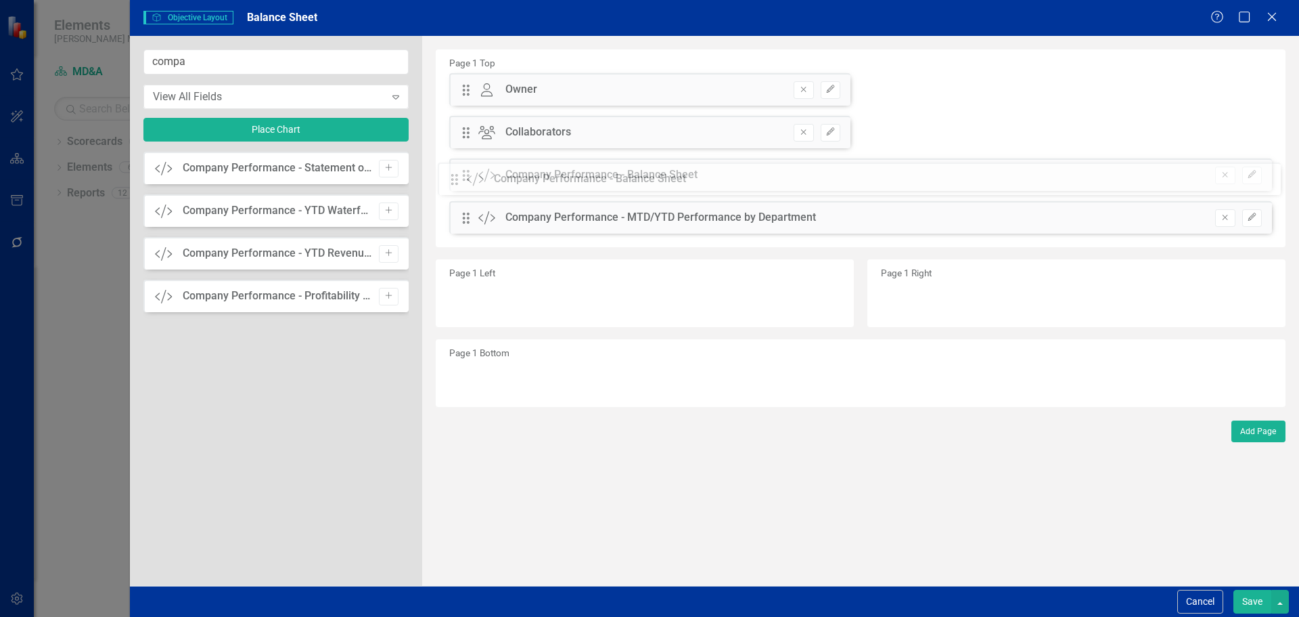
drag, startPoint x: 468, startPoint y: 132, endPoint x: 466, endPoint y: 178, distance: 46.0
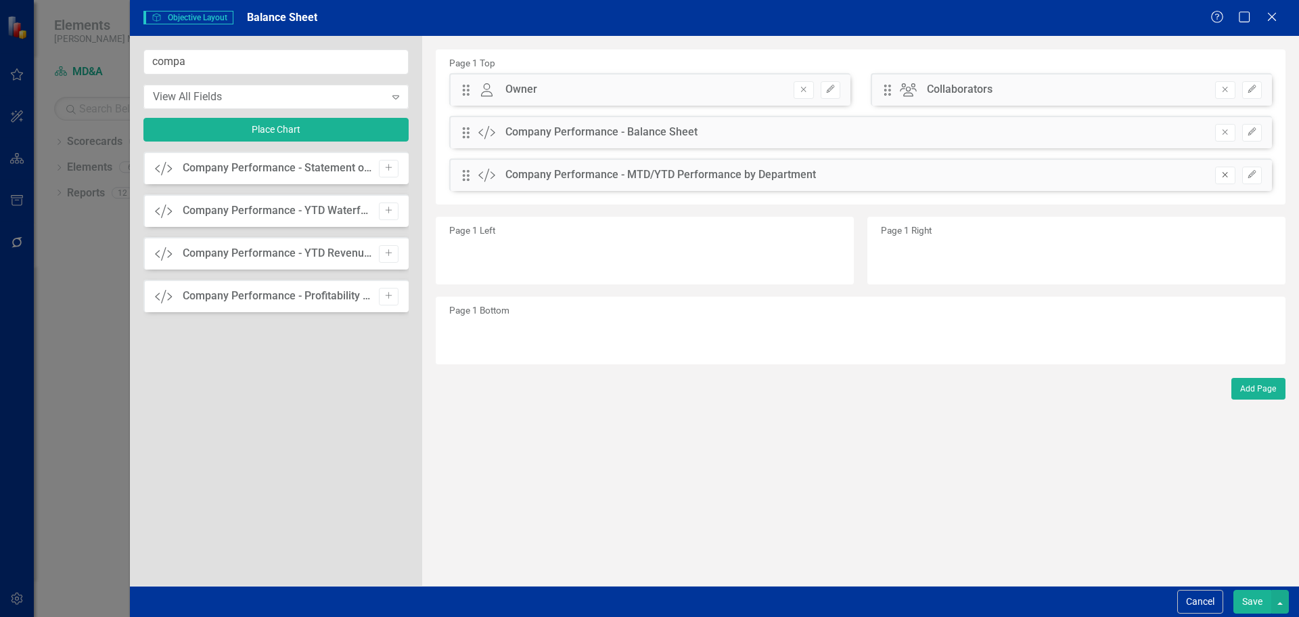
click at [1230, 181] on button "Remove" at bounding box center [1226, 175] width 20 height 18
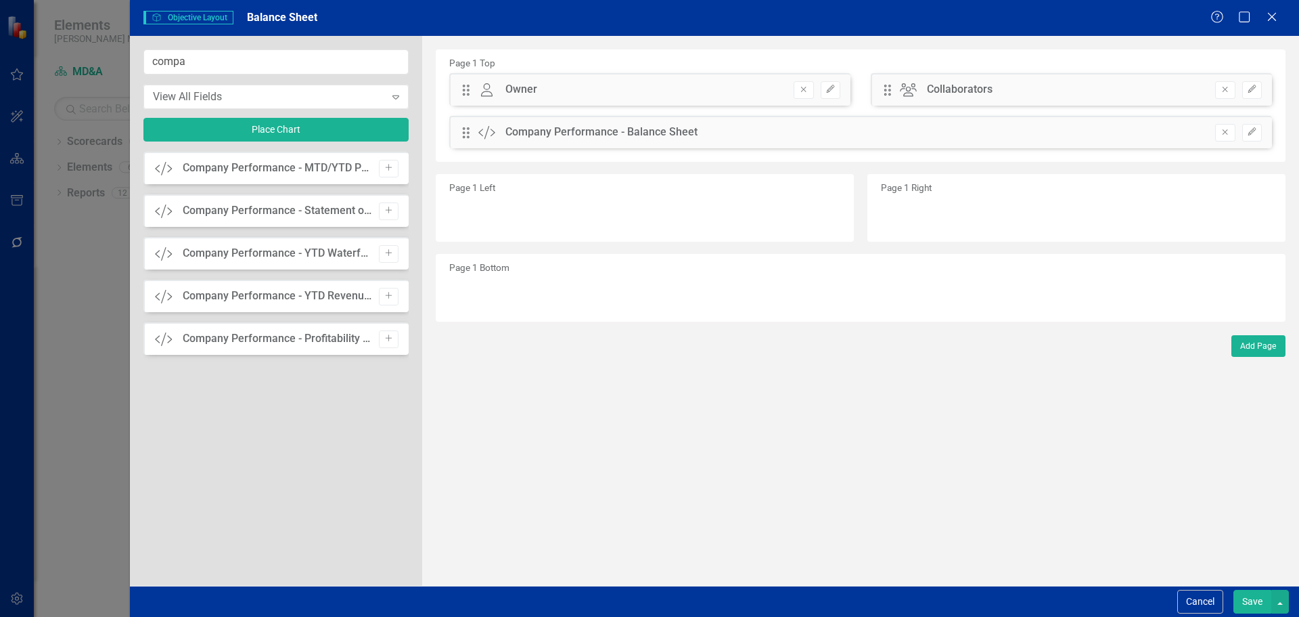
click at [1248, 599] on button "Save" at bounding box center [1253, 601] width 38 height 24
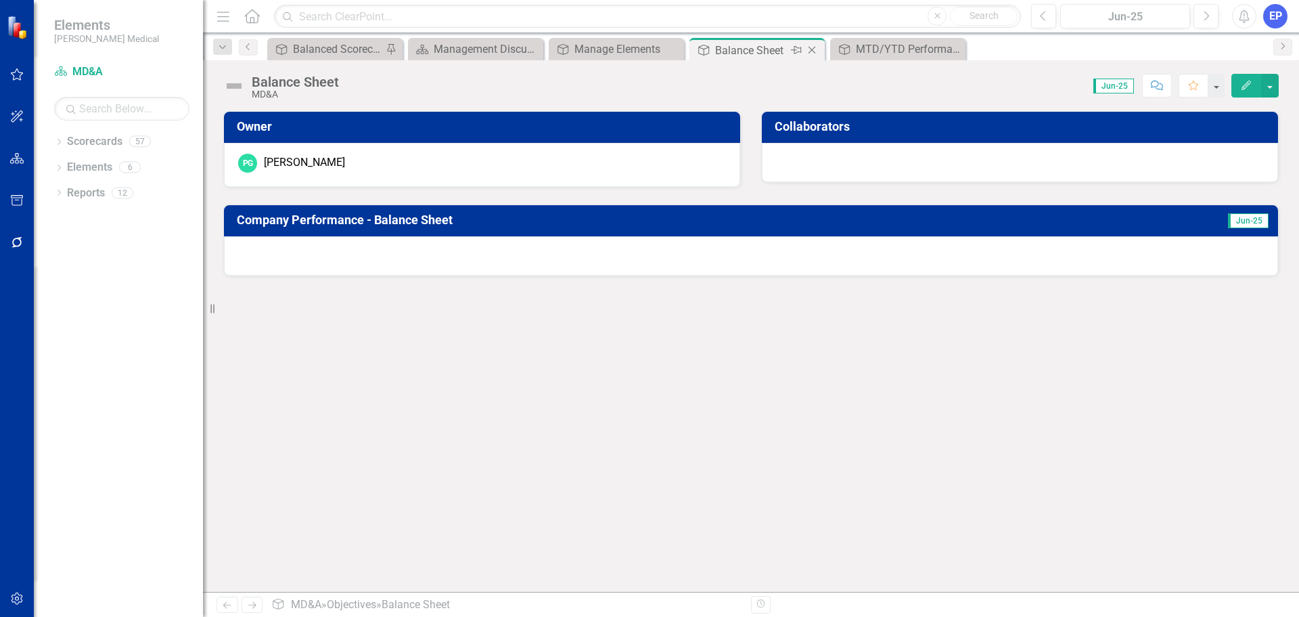
click at [813, 51] on icon "Close" at bounding box center [812, 50] width 14 height 11
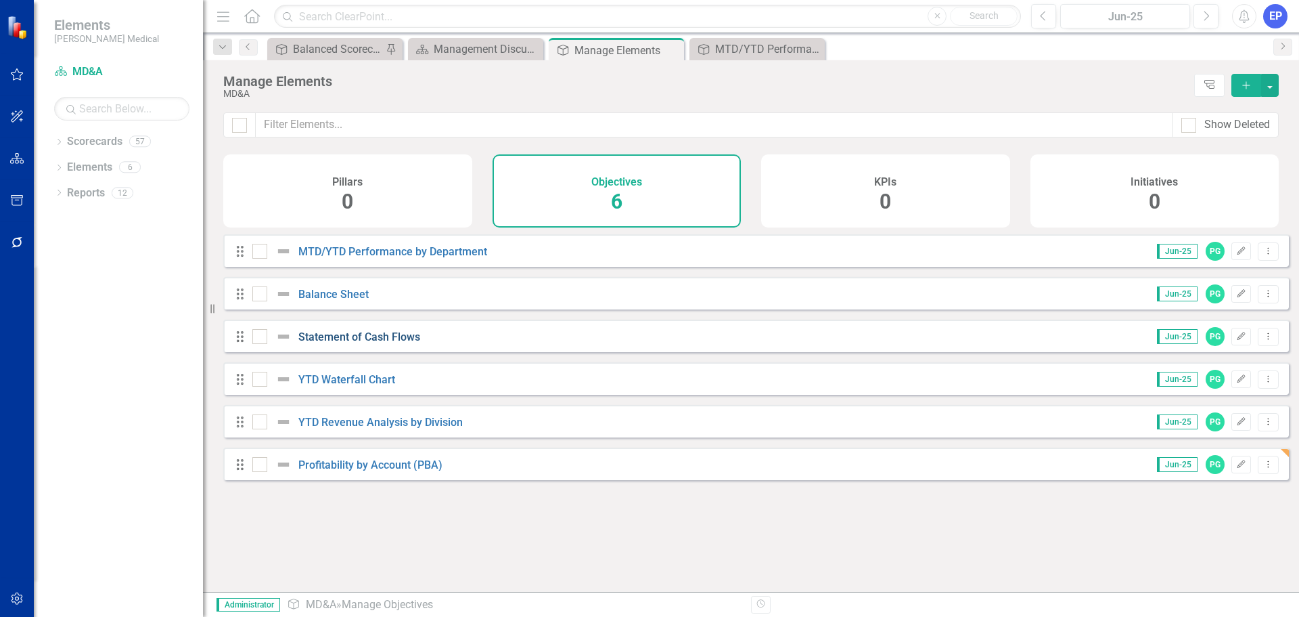
click at [385, 343] on link "Statement of Cash Flows" at bounding box center [359, 336] width 122 height 13
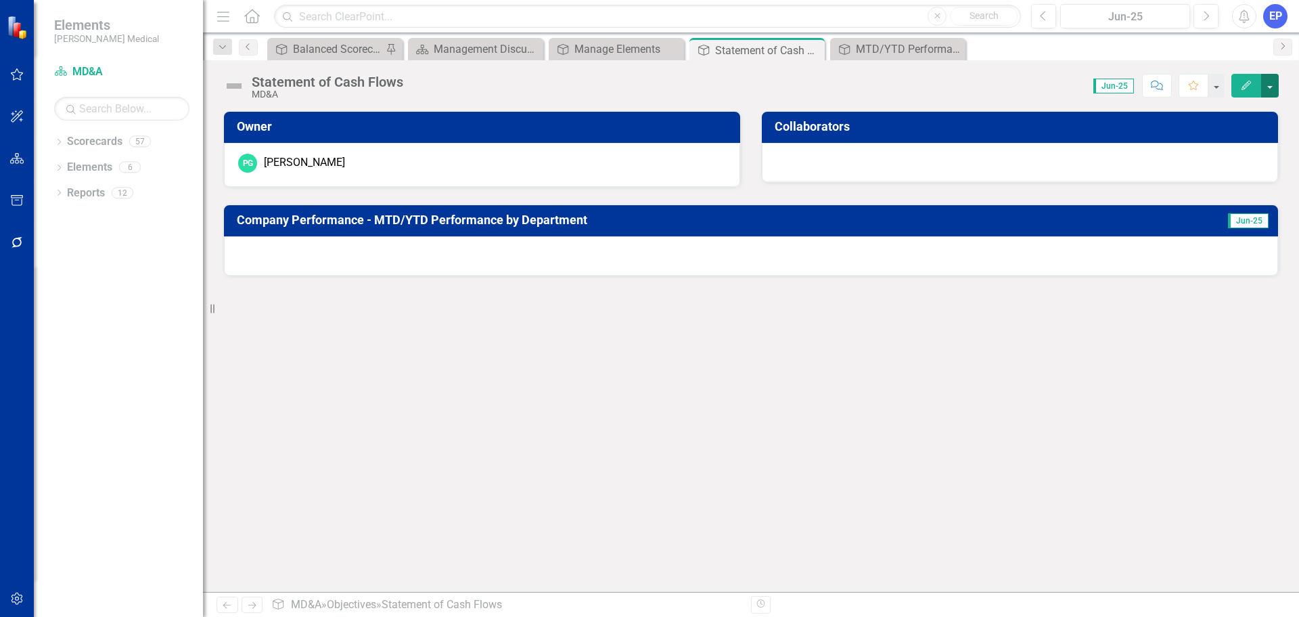
click at [1273, 85] on button "button" at bounding box center [1271, 86] width 18 height 24
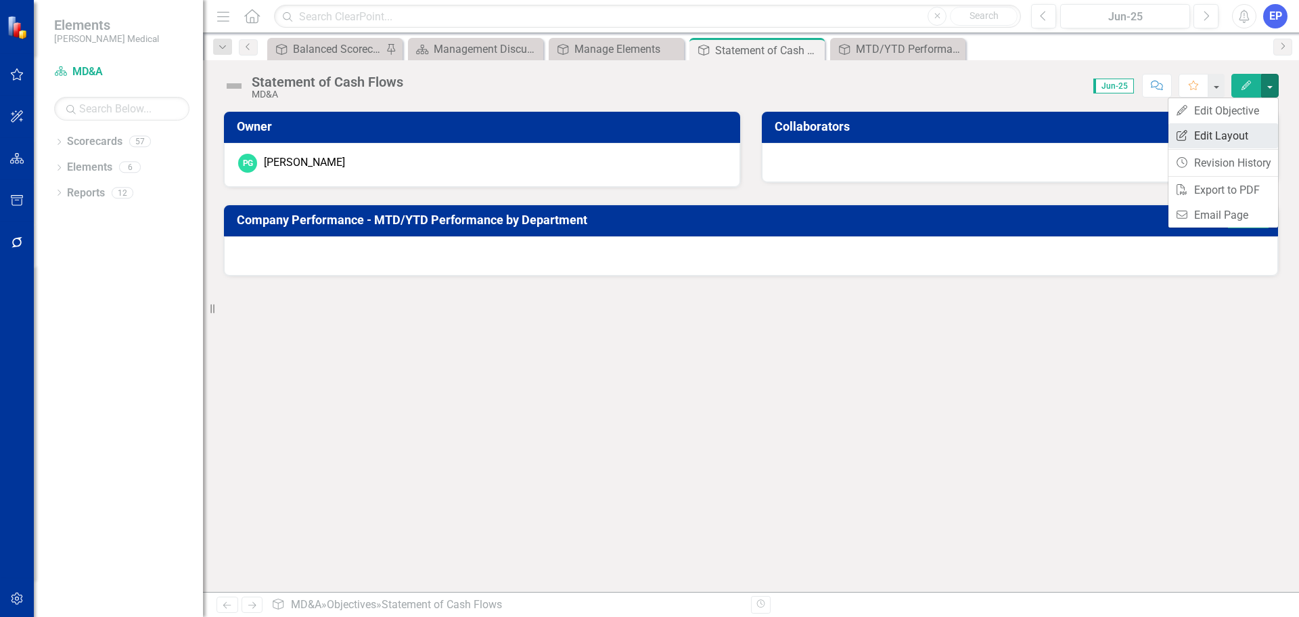
click at [1245, 133] on link "Edit Report Edit Layout" at bounding box center [1224, 135] width 110 height 25
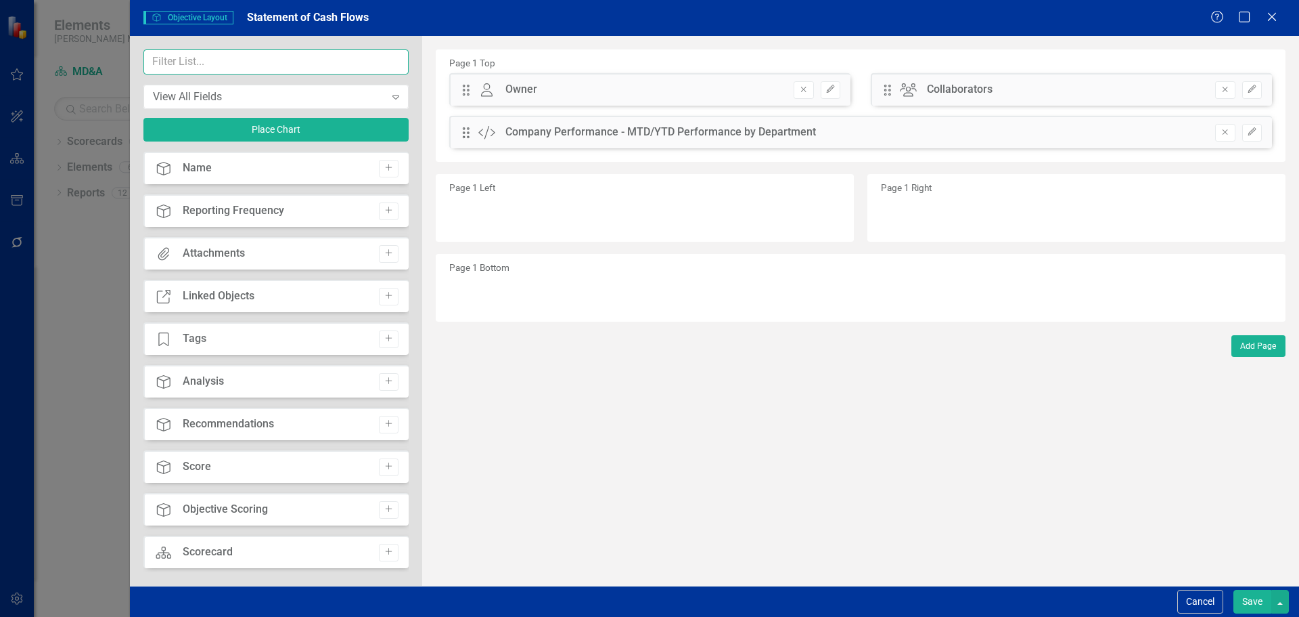
click at [317, 71] on input "text" at bounding box center [275, 61] width 265 height 25
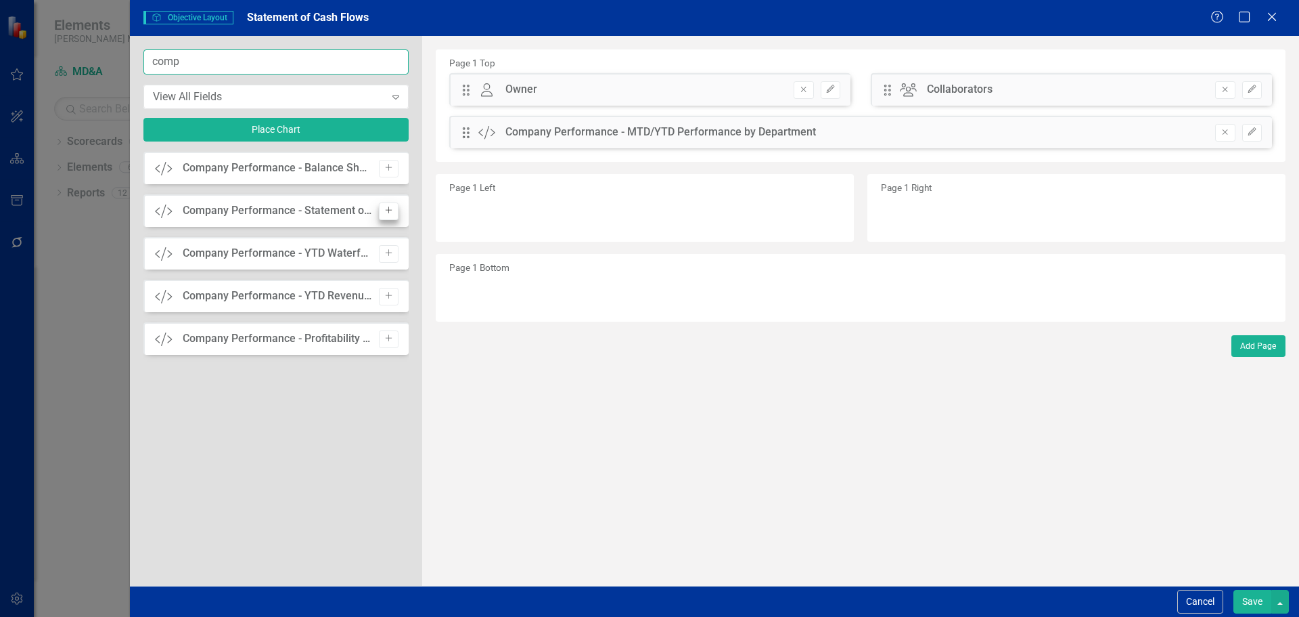
type input "comp"
click at [388, 215] on icon "Add" at bounding box center [389, 210] width 10 height 8
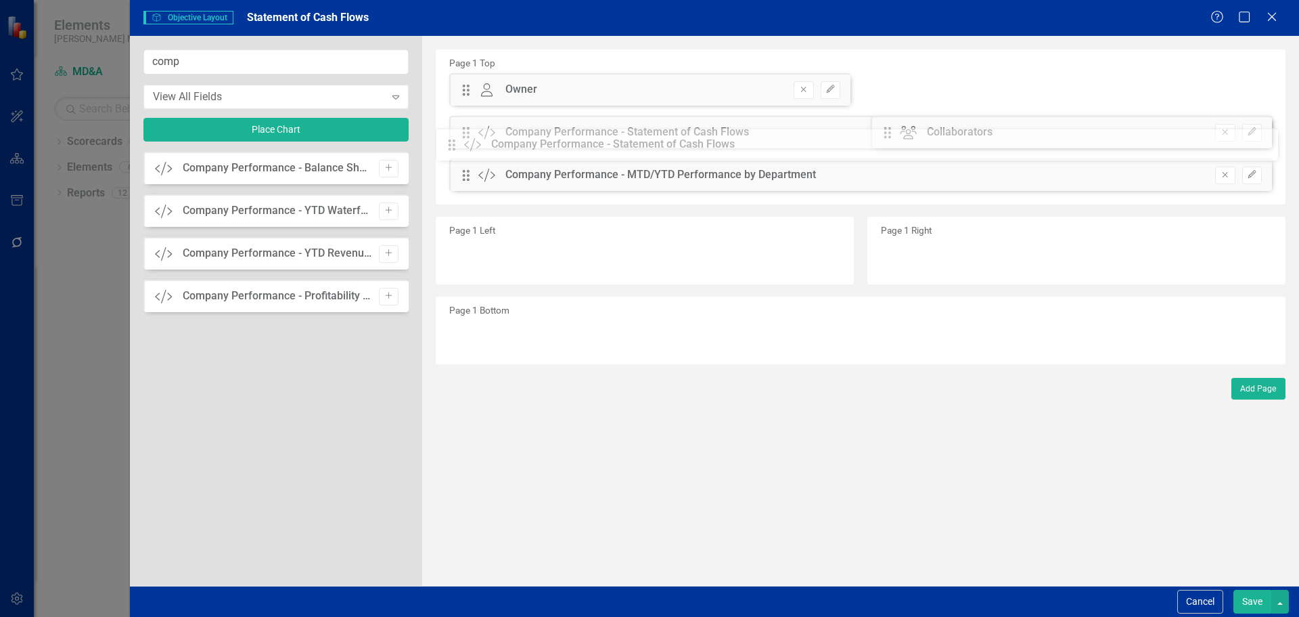
drag, startPoint x: 465, startPoint y: 90, endPoint x: 461, endPoint y: 145, distance: 55.0
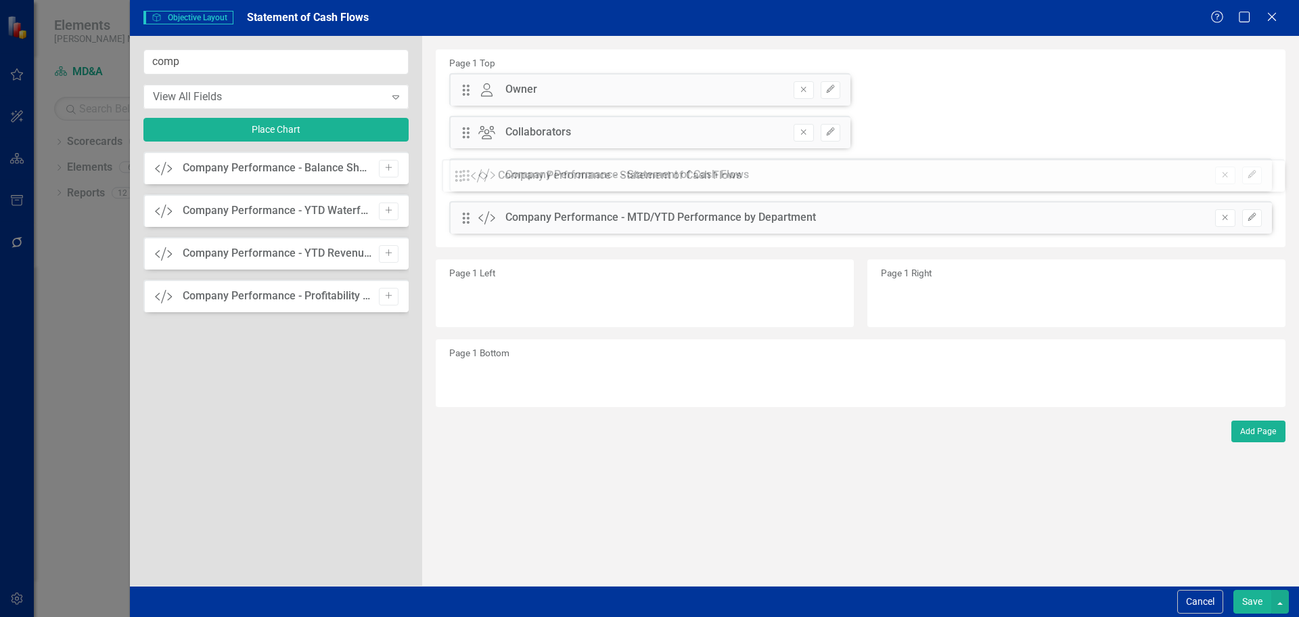
drag, startPoint x: 465, startPoint y: 133, endPoint x: 468, endPoint y: 175, distance: 42.1
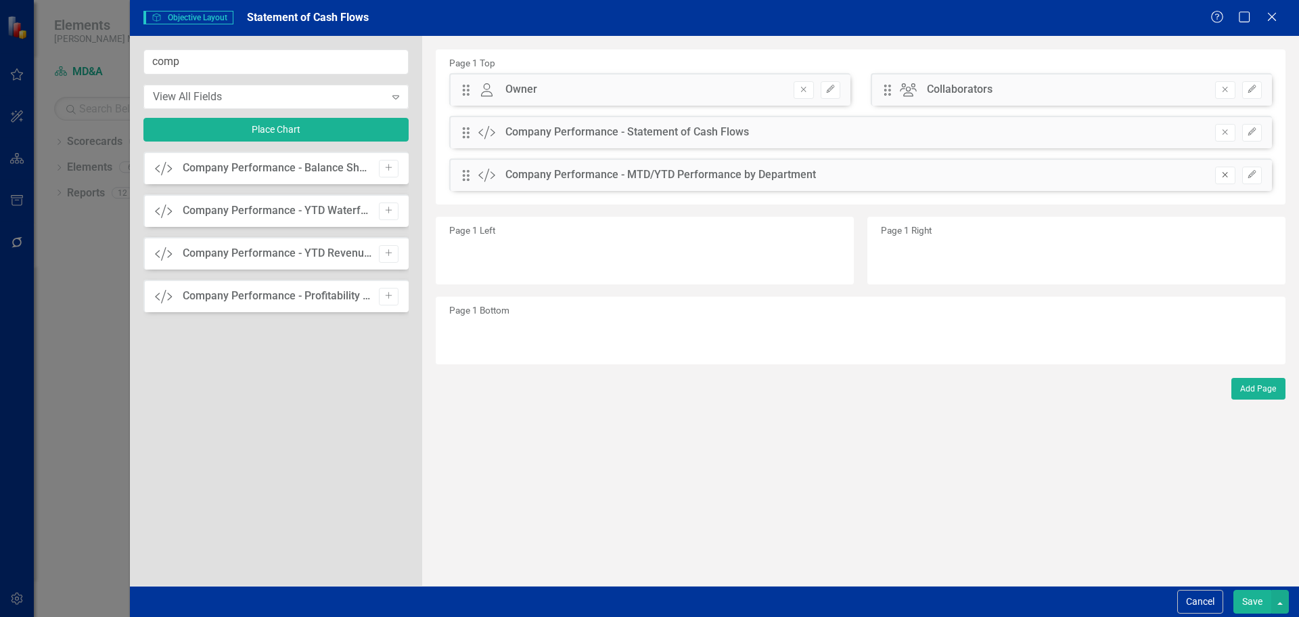
click at [1220, 177] on icon "Remove" at bounding box center [1225, 175] width 10 height 8
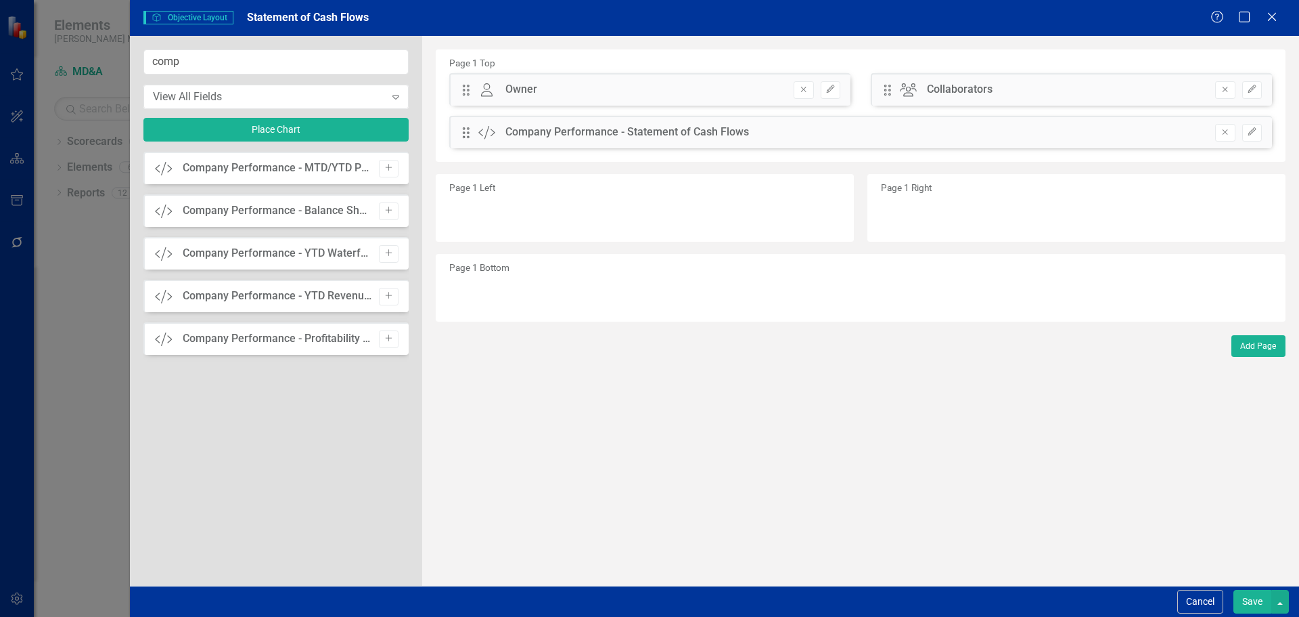
click at [1250, 599] on button "Save" at bounding box center [1253, 601] width 38 height 24
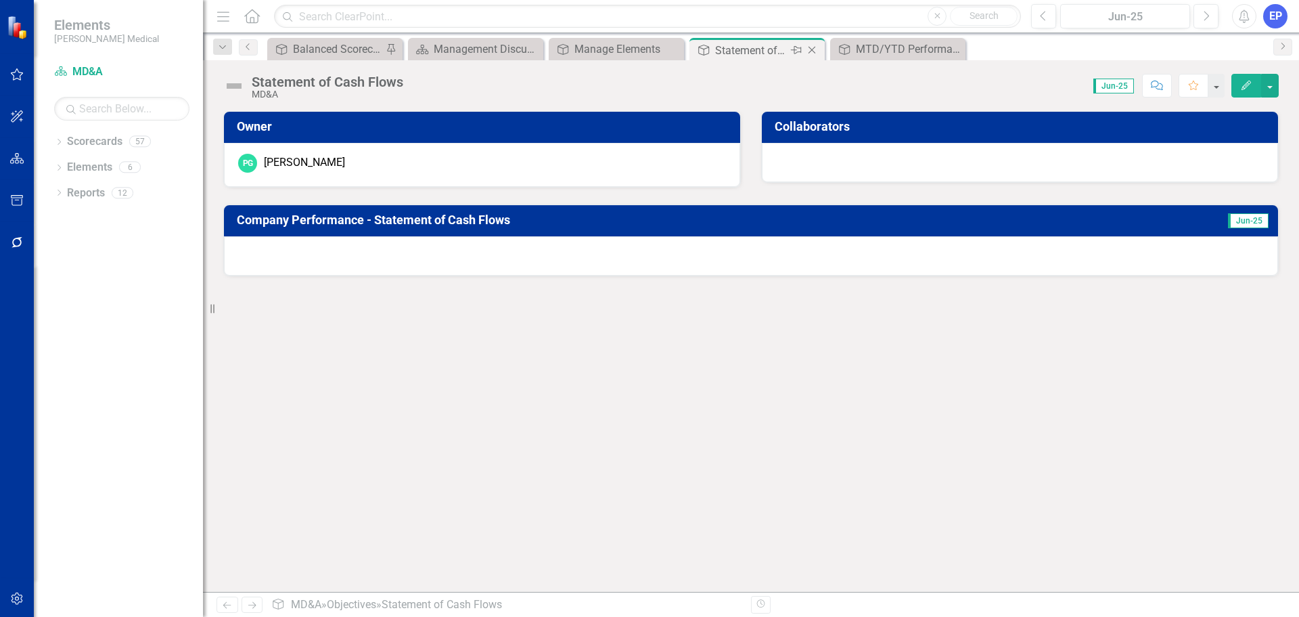
click at [814, 49] on icon at bounding box center [812, 50] width 7 height 7
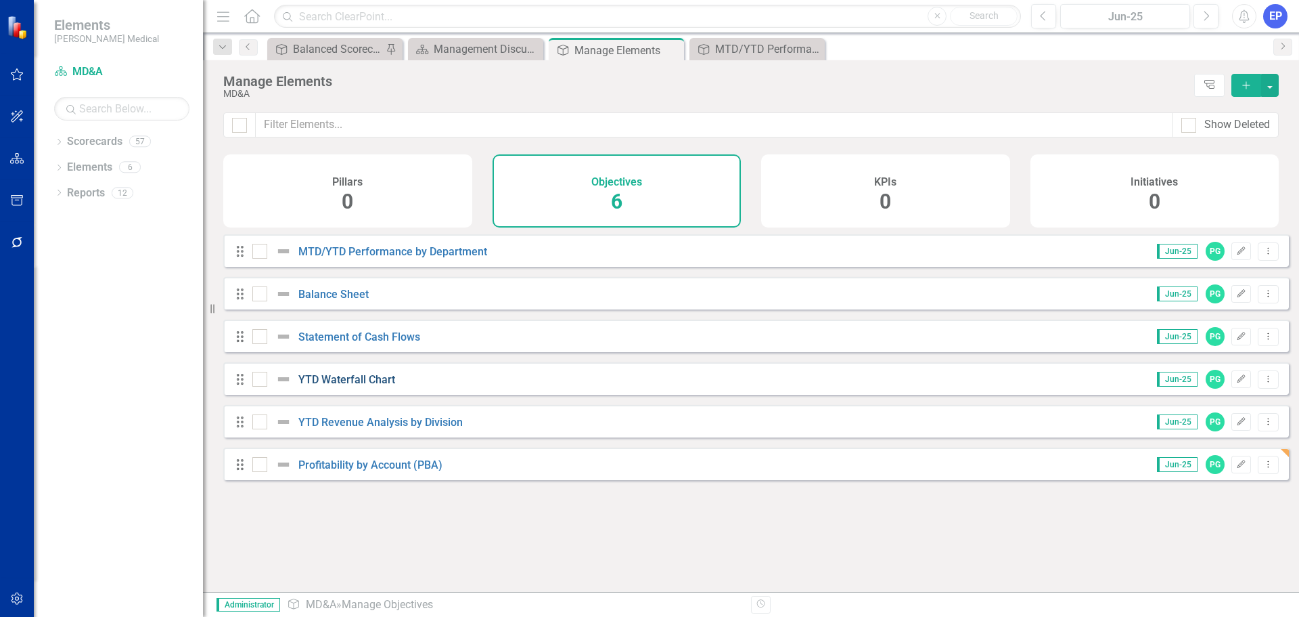
click at [361, 386] on link "YTD Waterfall Chart" at bounding box center [346, 379] width 97 height 13
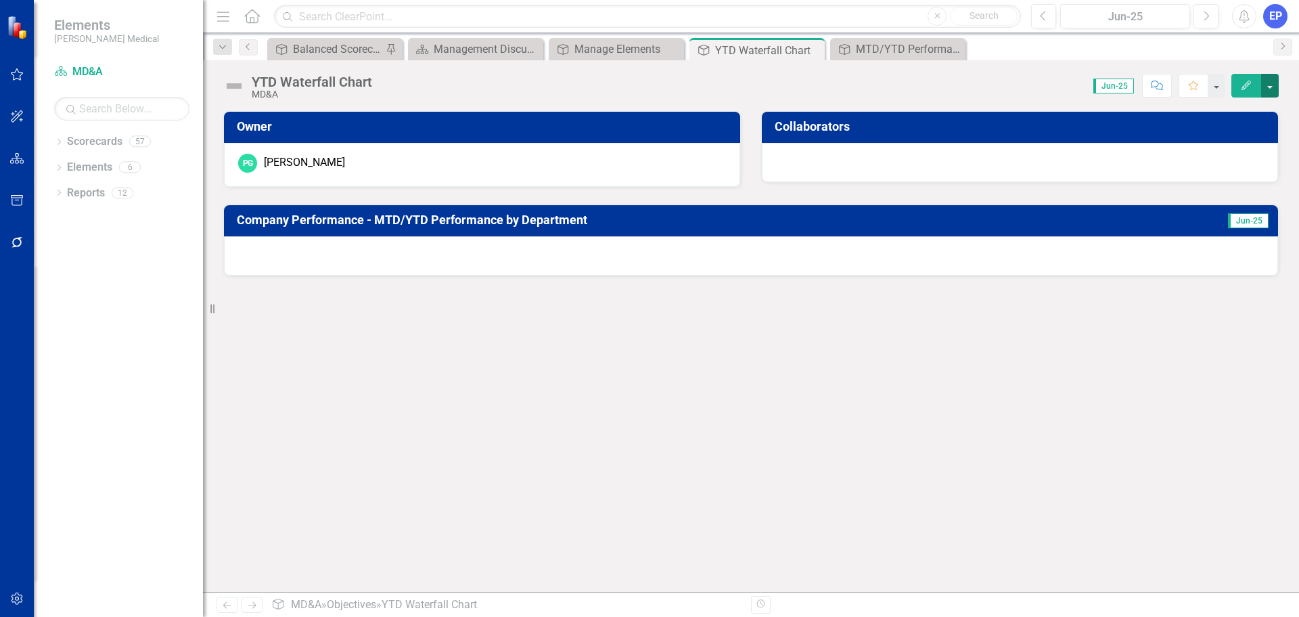
click at [1272, 87] on button "button" at bounding box center [1271, 86] width 18 height 24
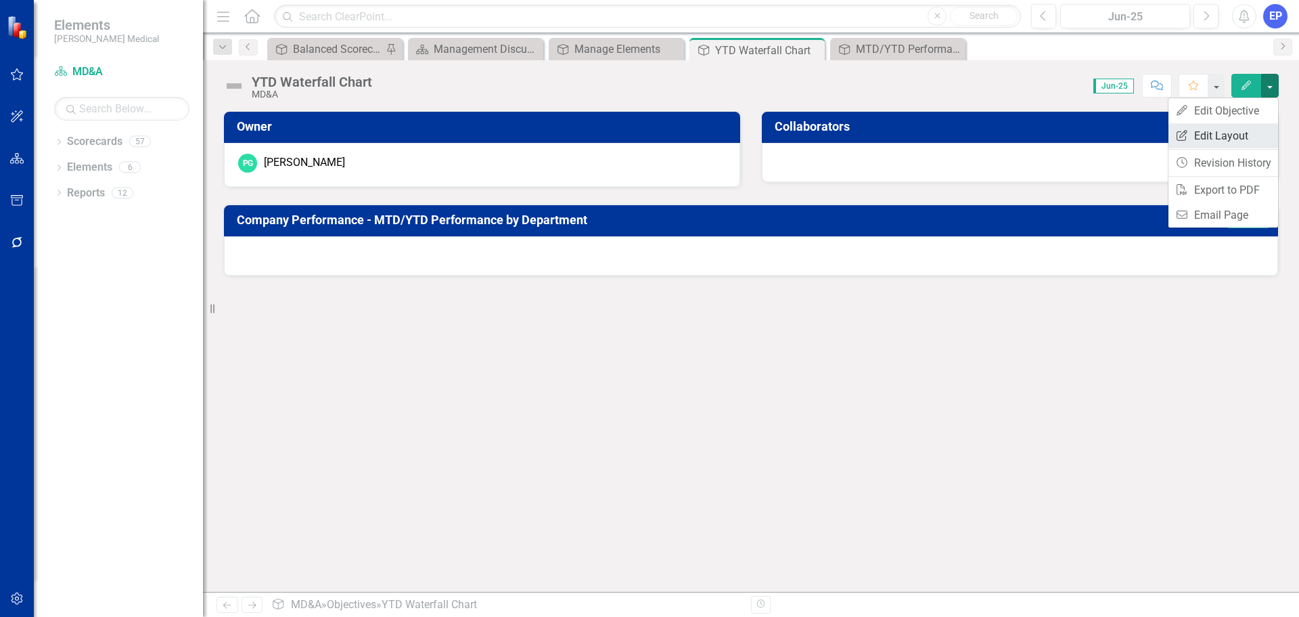
click at [1244, 132] on link "Edit Report Edit Layout" at bounding box center [1224, 135] width 110 height 25
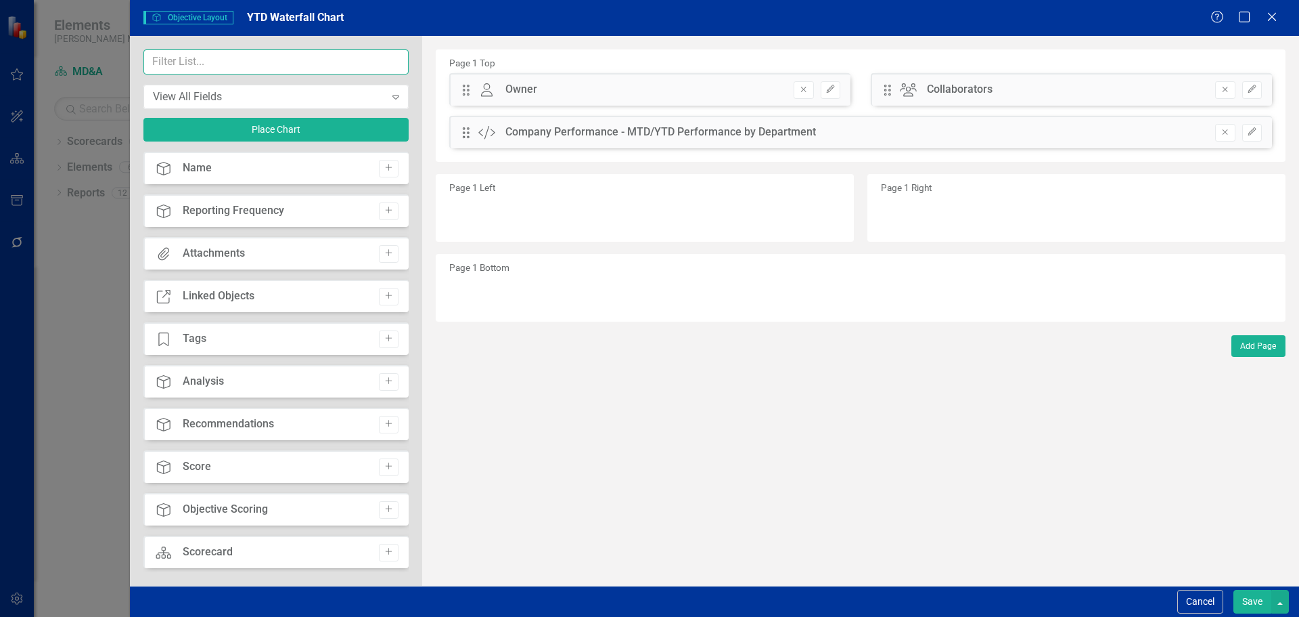
click at [258, 64] on input "text" at bounding box center [275, 61] width 265 height 25
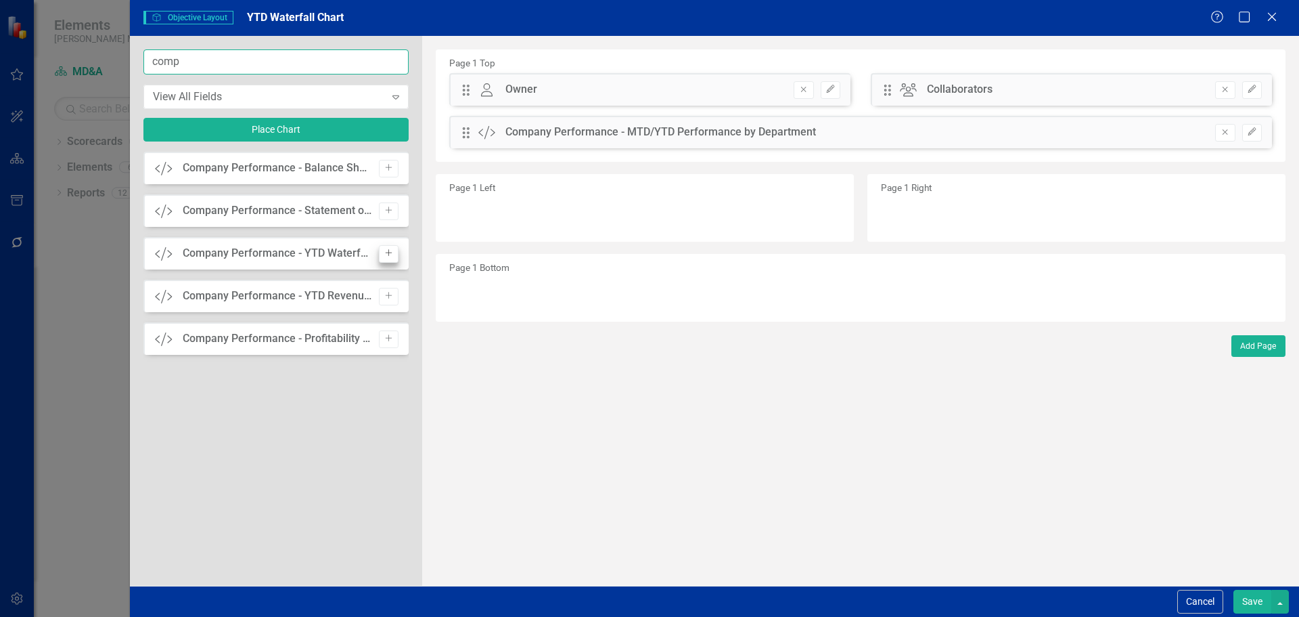
type input "comp"
click at [380, 255] on button "Add" at bounding box center [389, 254] width 20 height 18
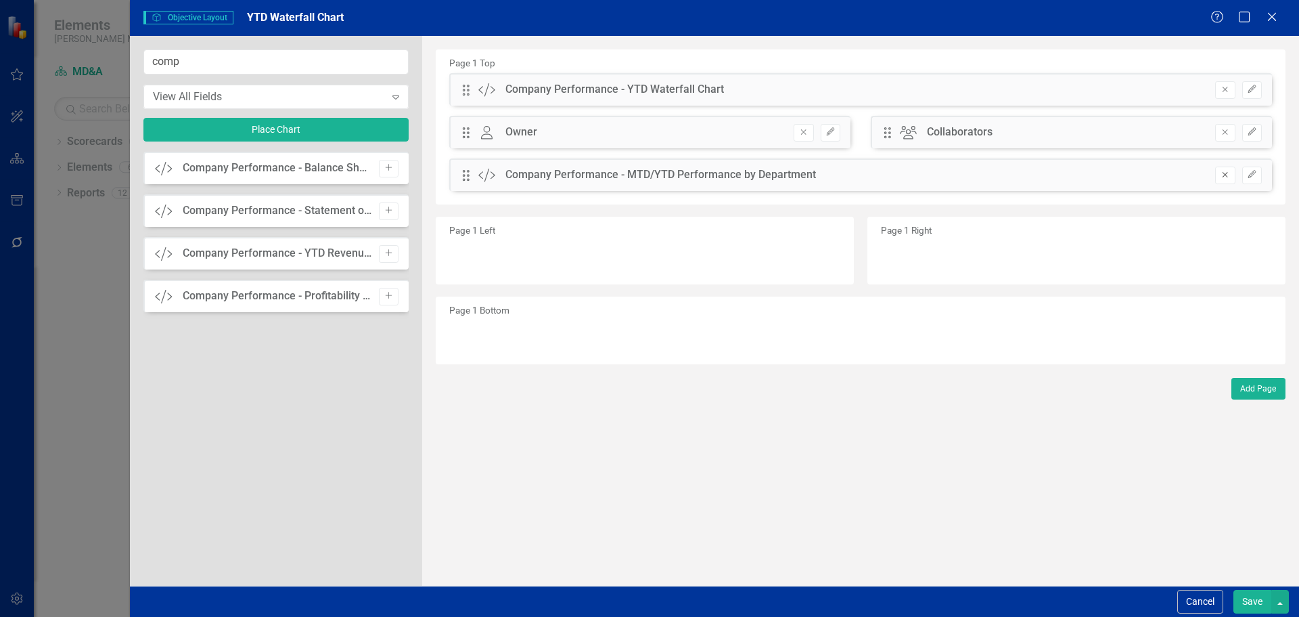
click at [1222, 175] on icon "Remove" at bounding box center [1225, 175] width 10 height 8
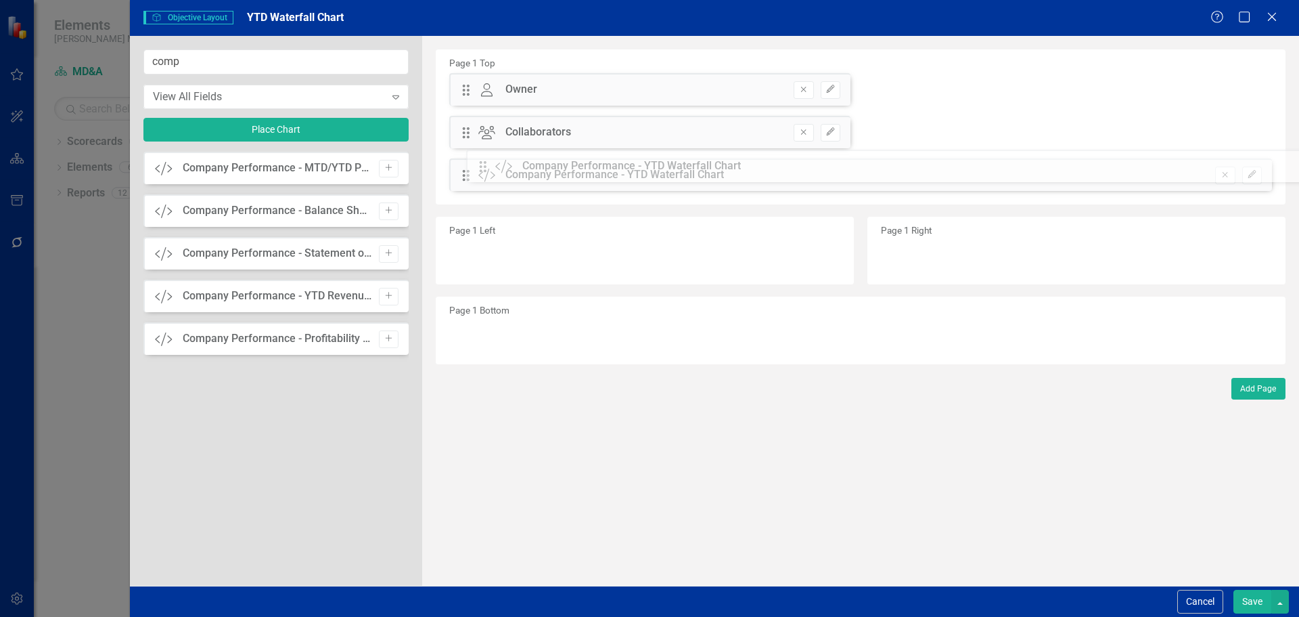
drag, startPoint x: 468, startPoint y: 86, endPoint x: 495, endPoint y: 160, distance: 78.6
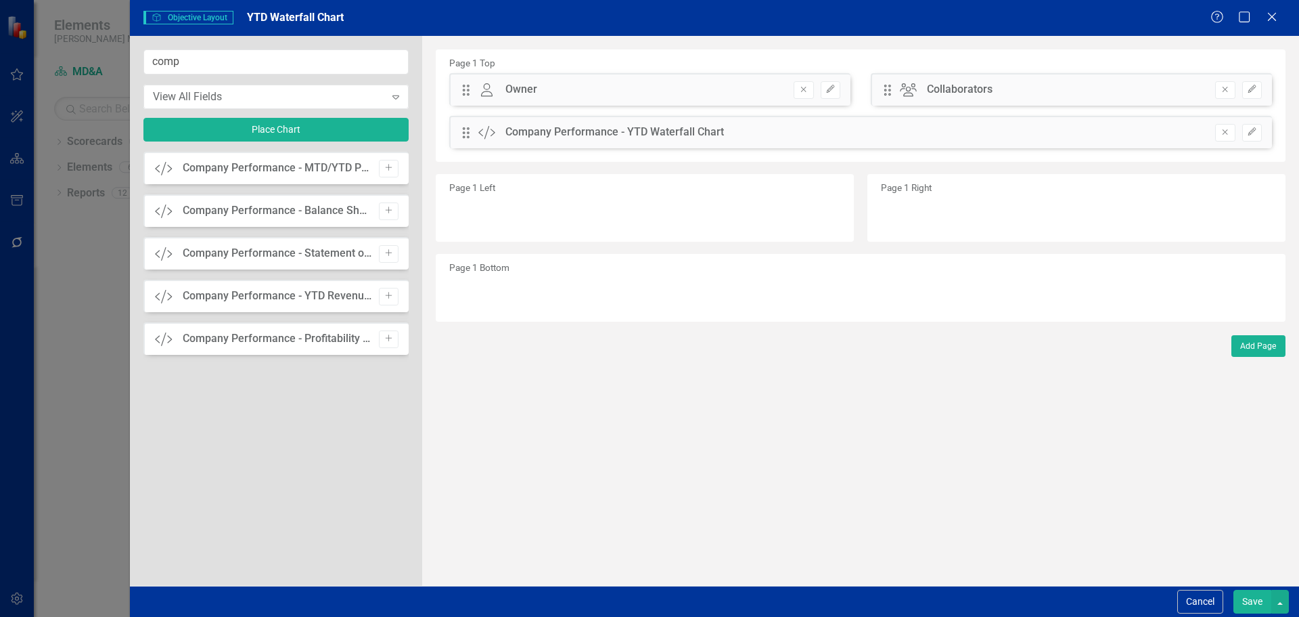
click at [1242, 604] on button "Save" at bounding box center [1253, 601] width 38 height 24
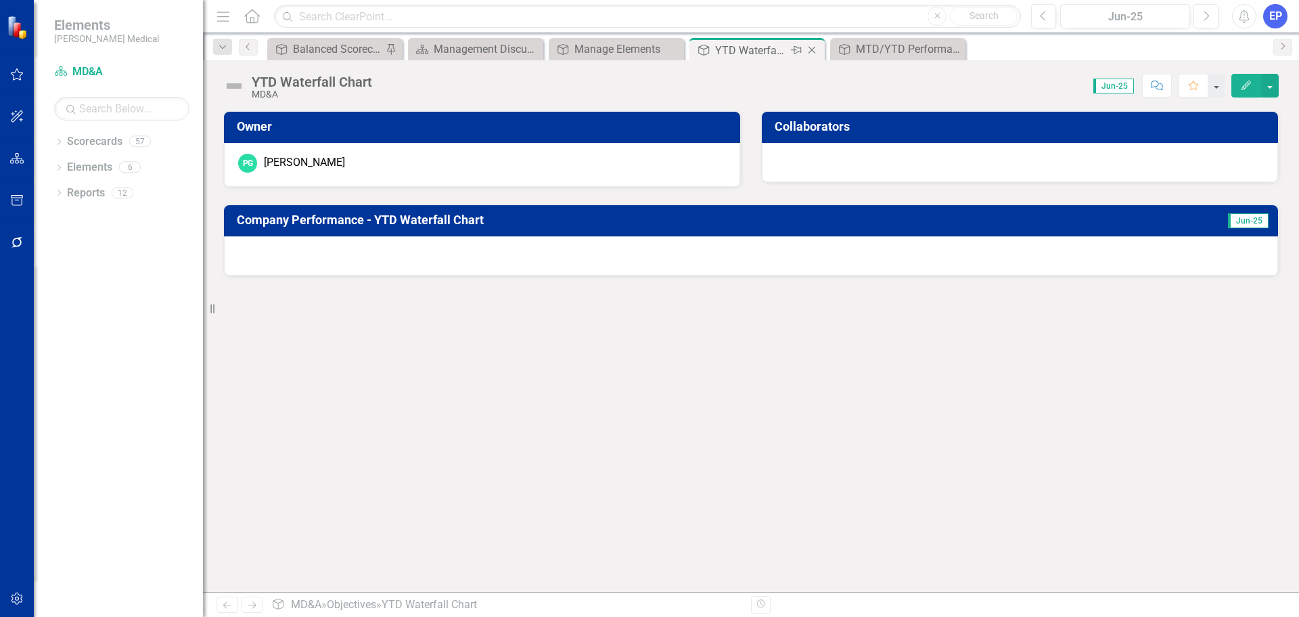
click at [811, 48] on icon "Close" at bounding box center [812, 50] width 14 height 11
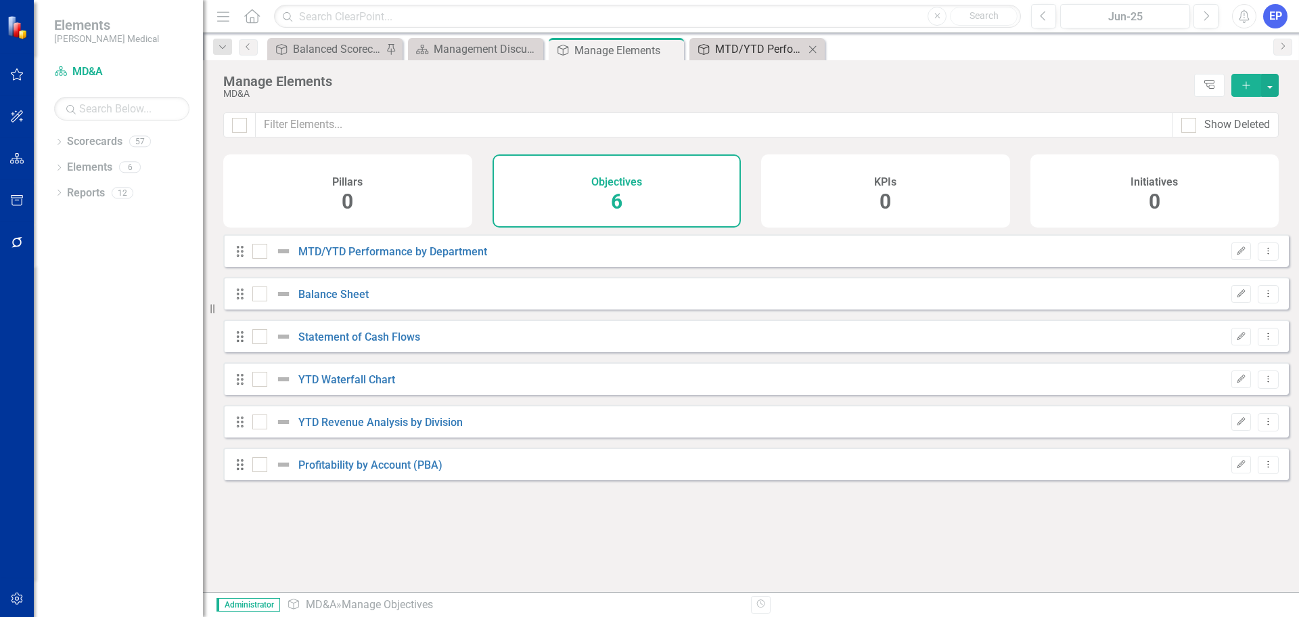
checkbox input "false"
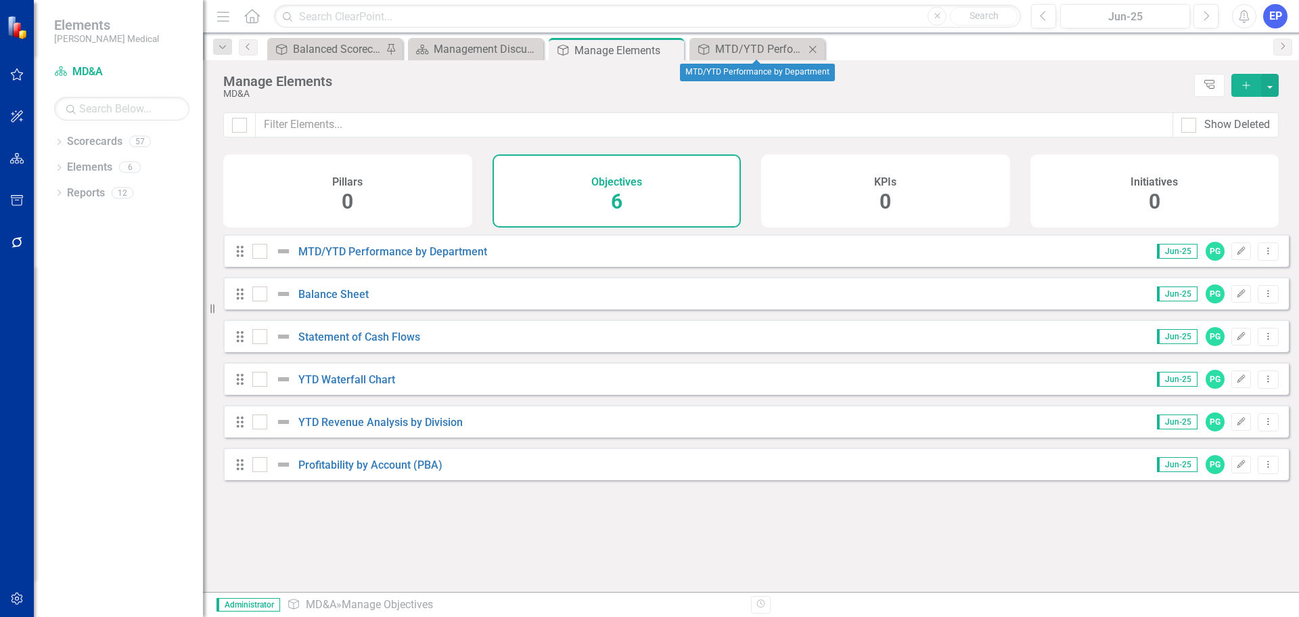
click at [811, 49] on icon "Close" at bounding box center [813, 49] width 14 height 11
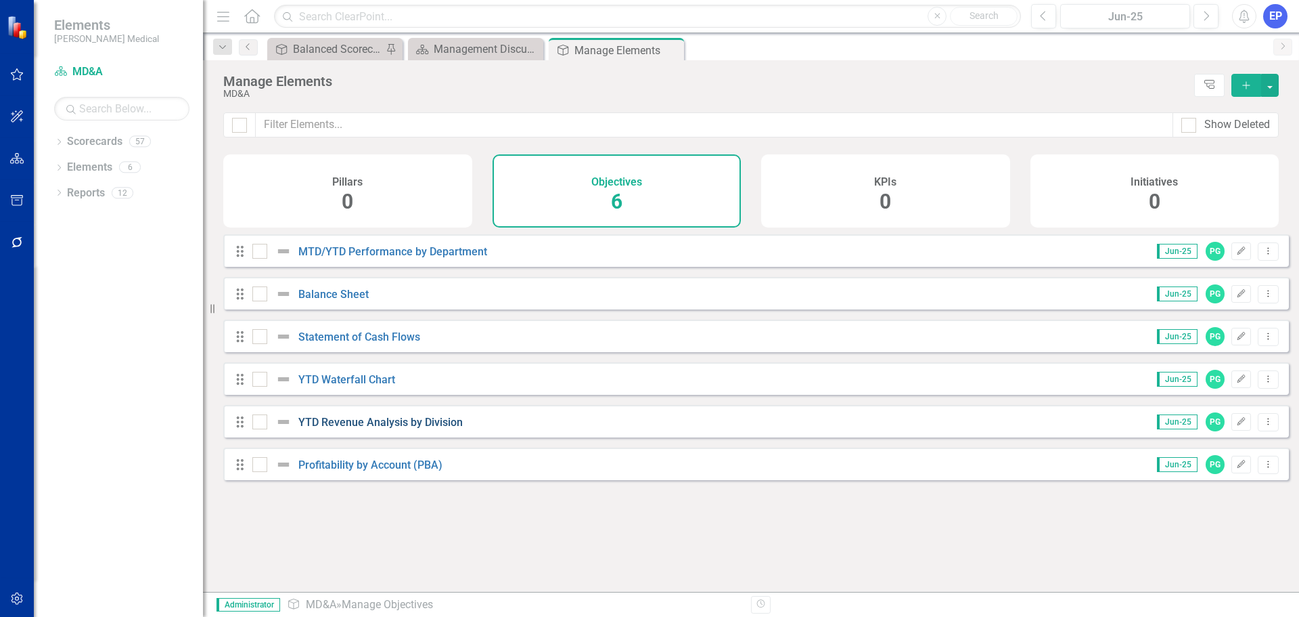
click at [414, 428] on link "YTD Revenue Analysis by Division" at bounding box center [380, 422] width 164 height 13
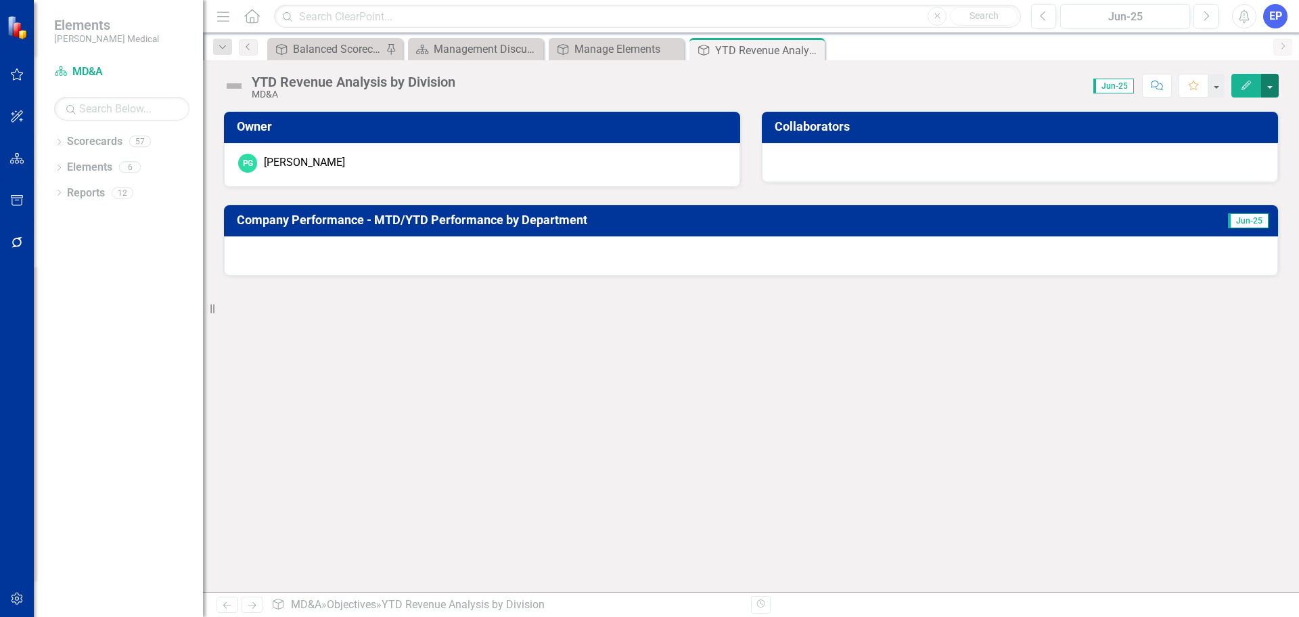
click at [1272, 88] on button "button" at bounding box center [1271, 86] width 18 height 24
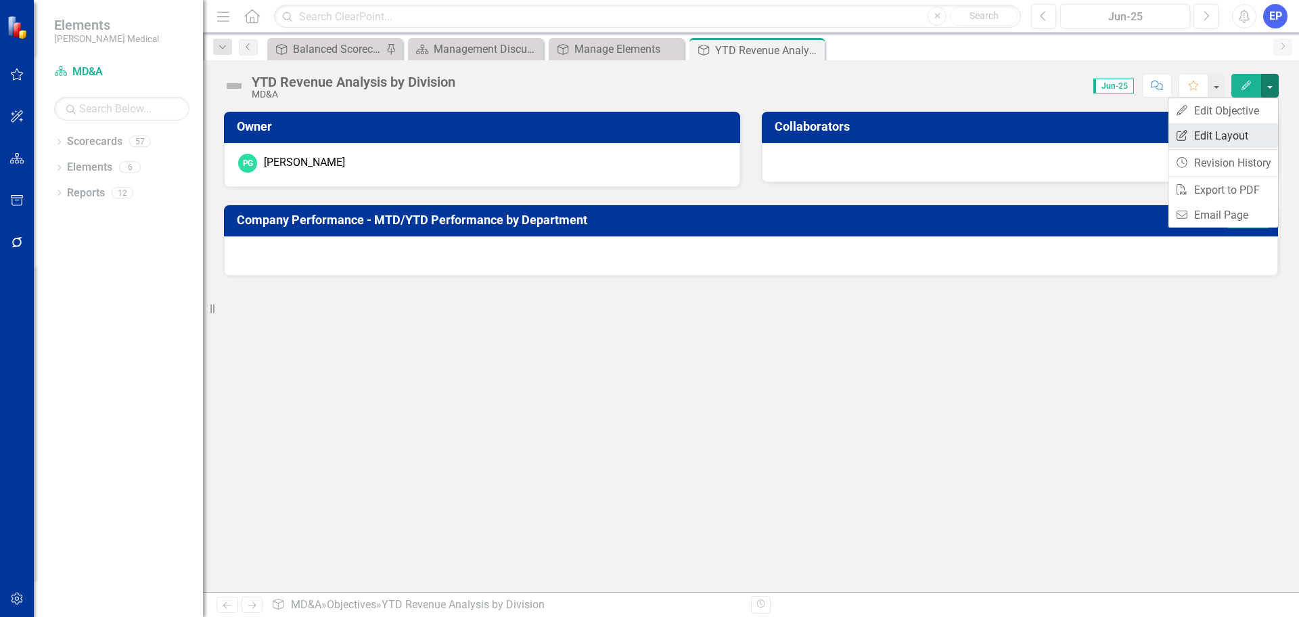
click at [1245, 130] on link "Edit Report Edit Layout" at bounding box center [1224, 135] width 110 height 25
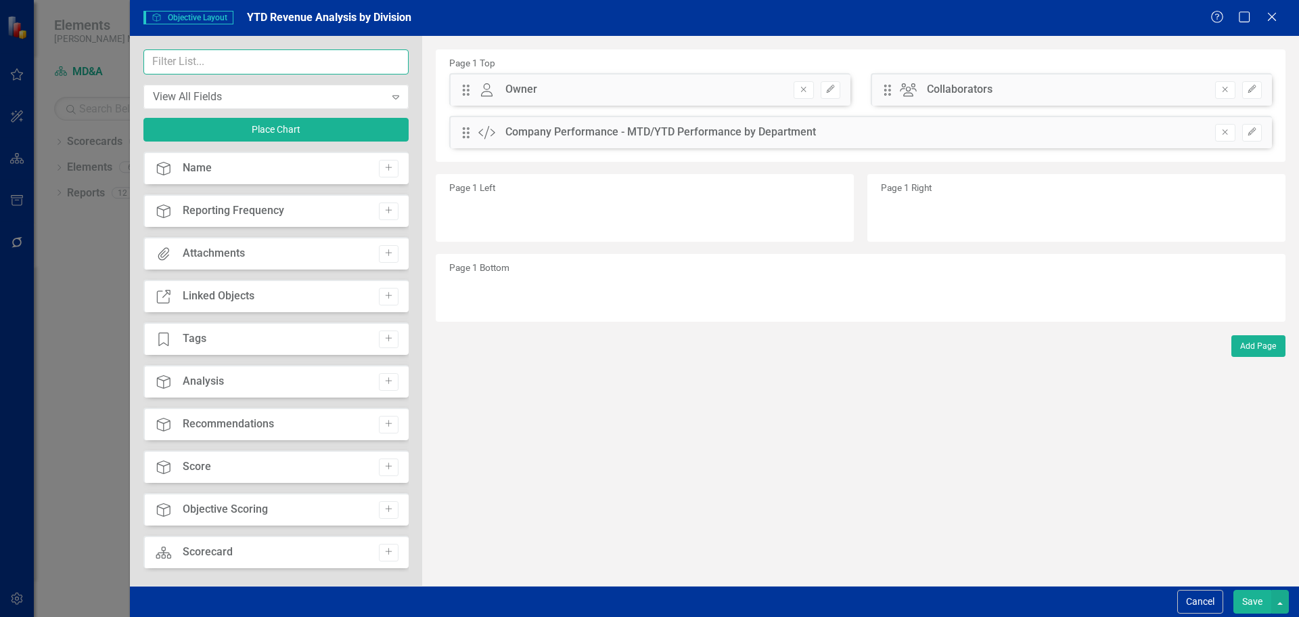
click at [252, 57] on input "text" at bounding box center [275, 61] width 265 height 25
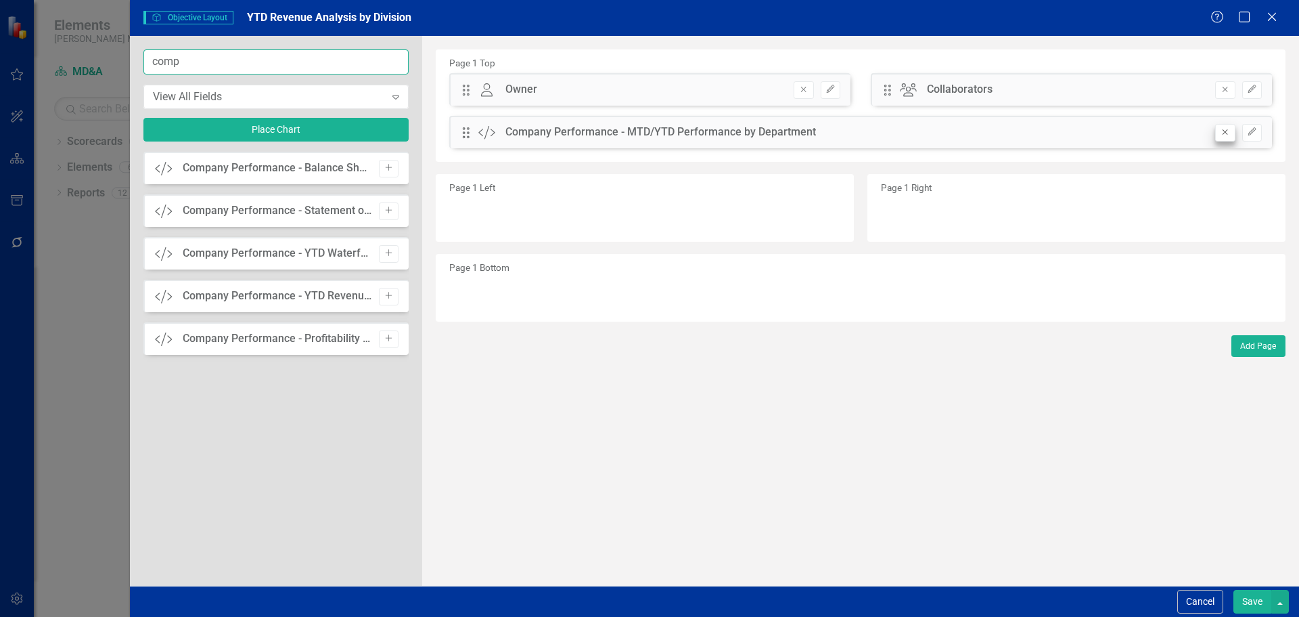
type input "comp"
click at [1222, 137] on button "Remove" at bounding box center [1226, 133] width 20 height 18
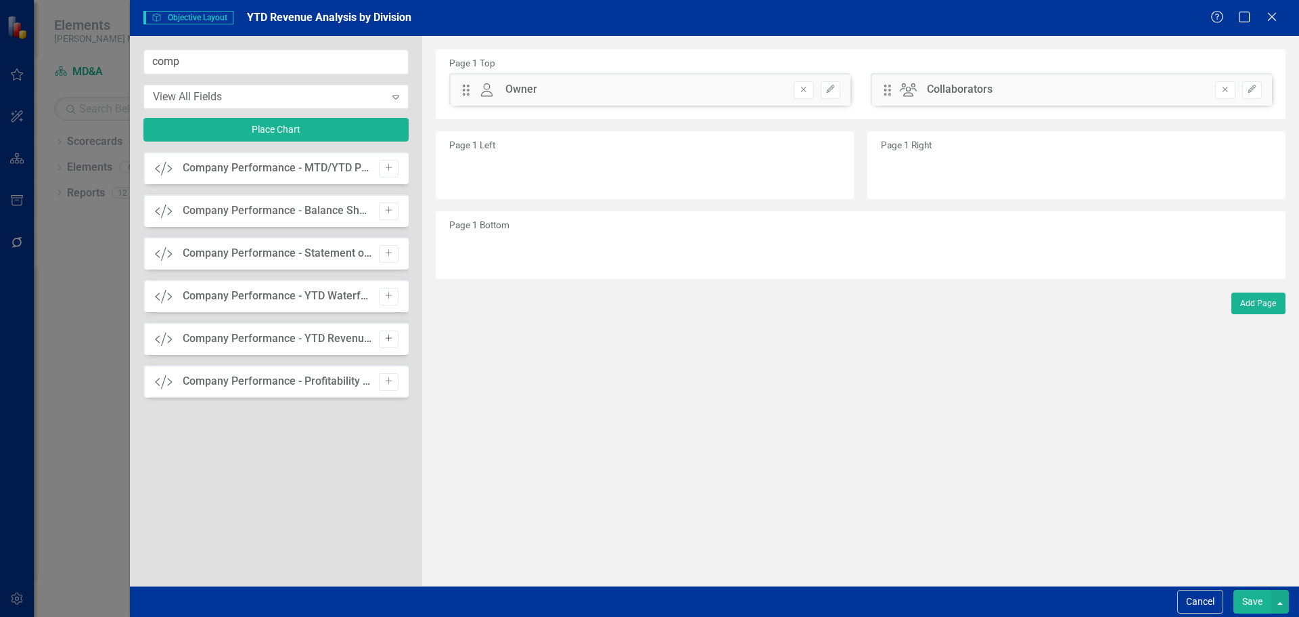
click at [384, 335] on icon "Add" at bounding box center [389, 338] width 10 height 8
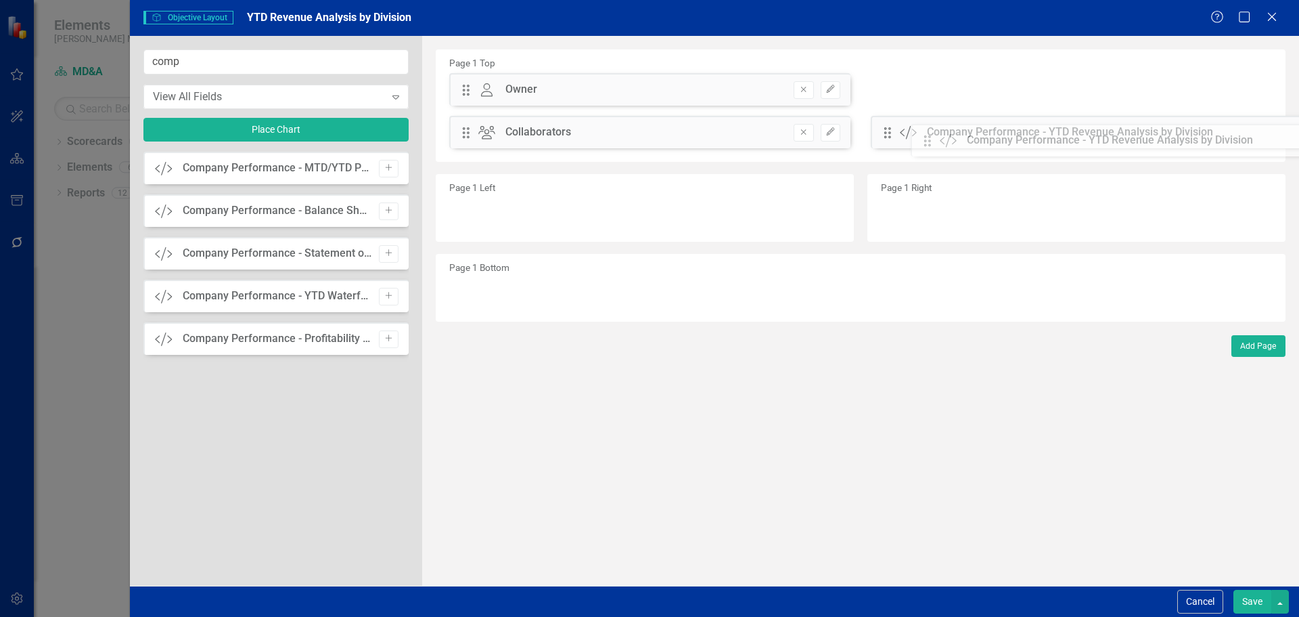
drag, startPoint x: 468, startPoint y: 92, endPoint x: 940, endPoint y: 143, distance: 474.4
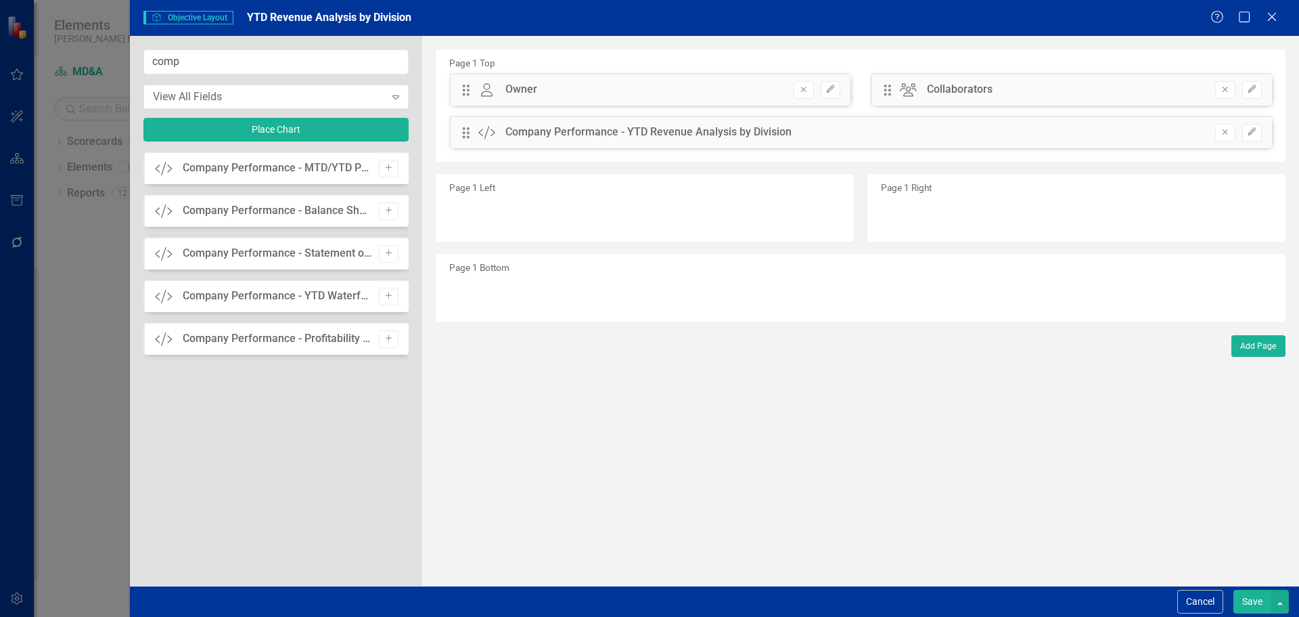
click at [1247, 598] on button "Save" at bounding box center [1253, 601] width 38 height 24
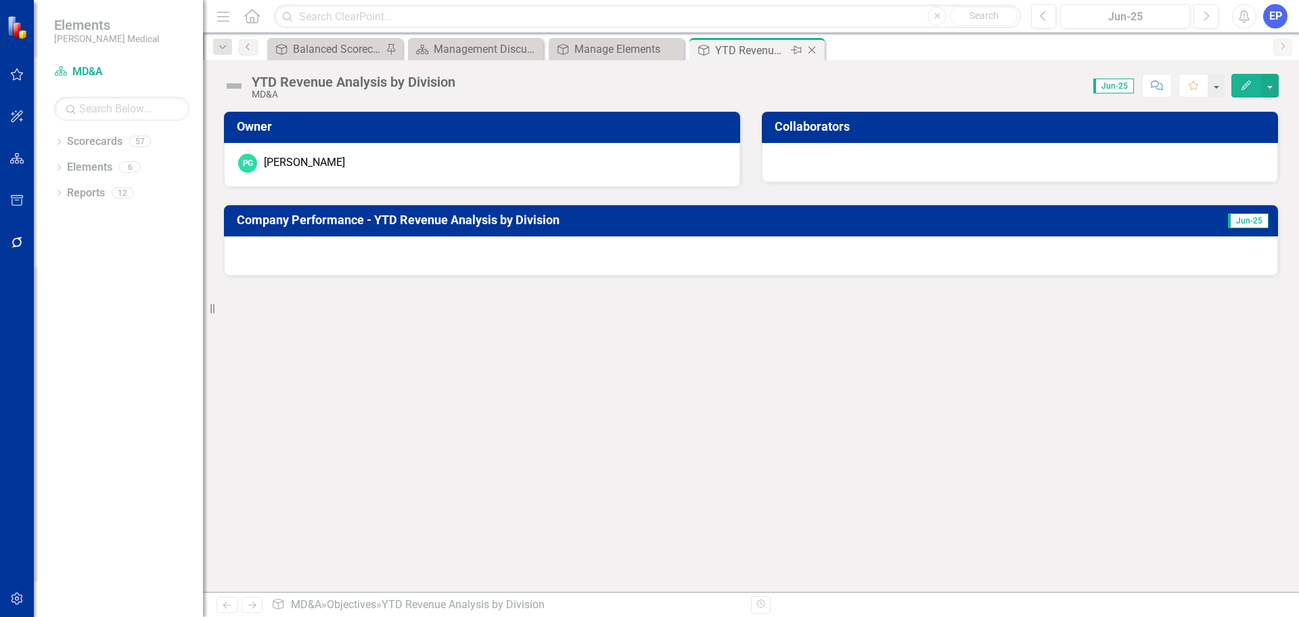
click at [814, 50] on icon "Close" at bounding box center [812, 50] width 14 height 11
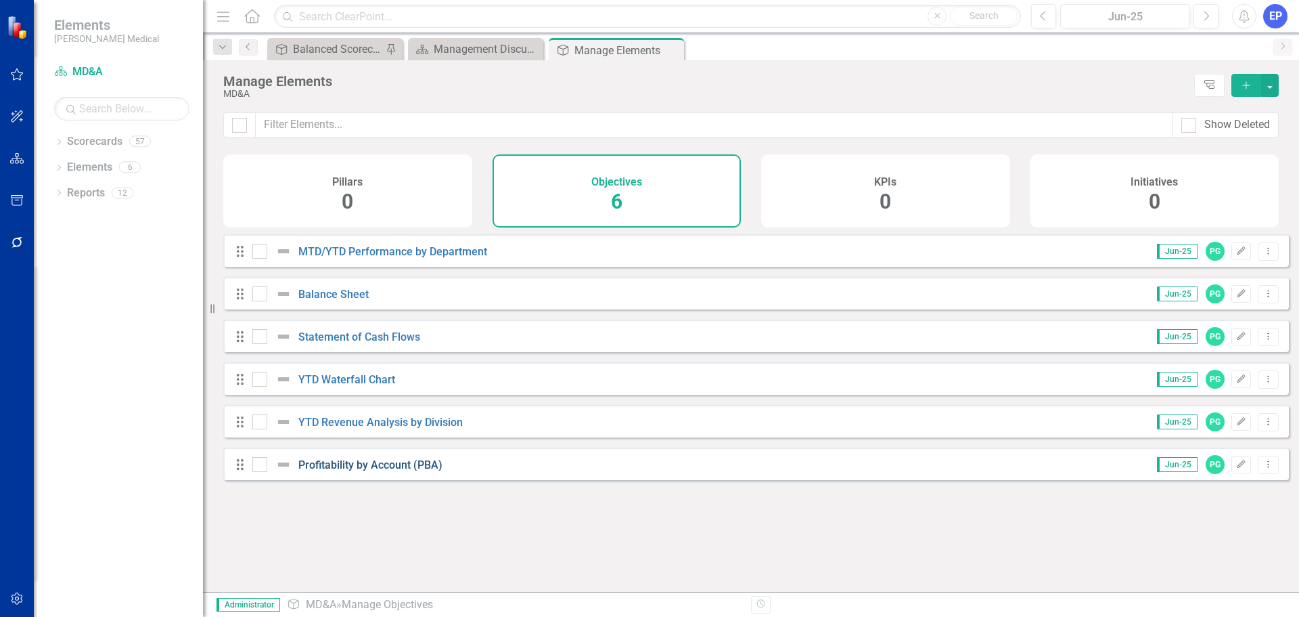
click at [361, 471] on link "Profitability by Account (PBA)" at bounding box center [370, 464] width 144 height 13
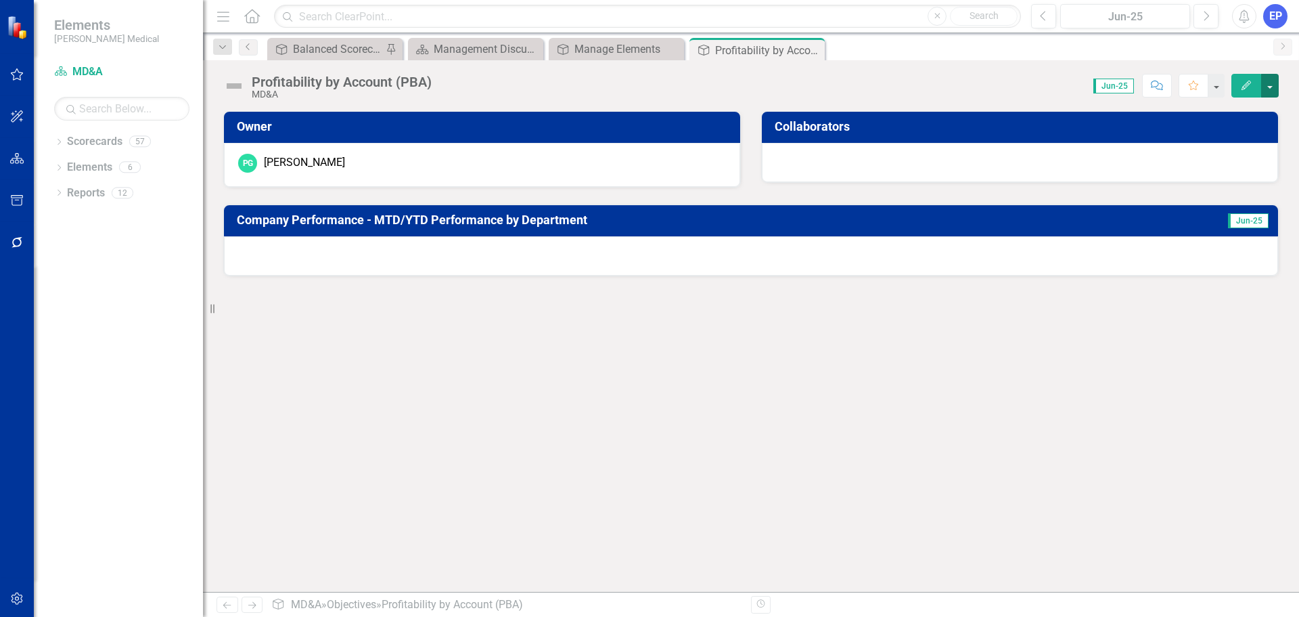
click at [1268, 86] on button "button" at bounding box center [1271, 86] width 18 height 24
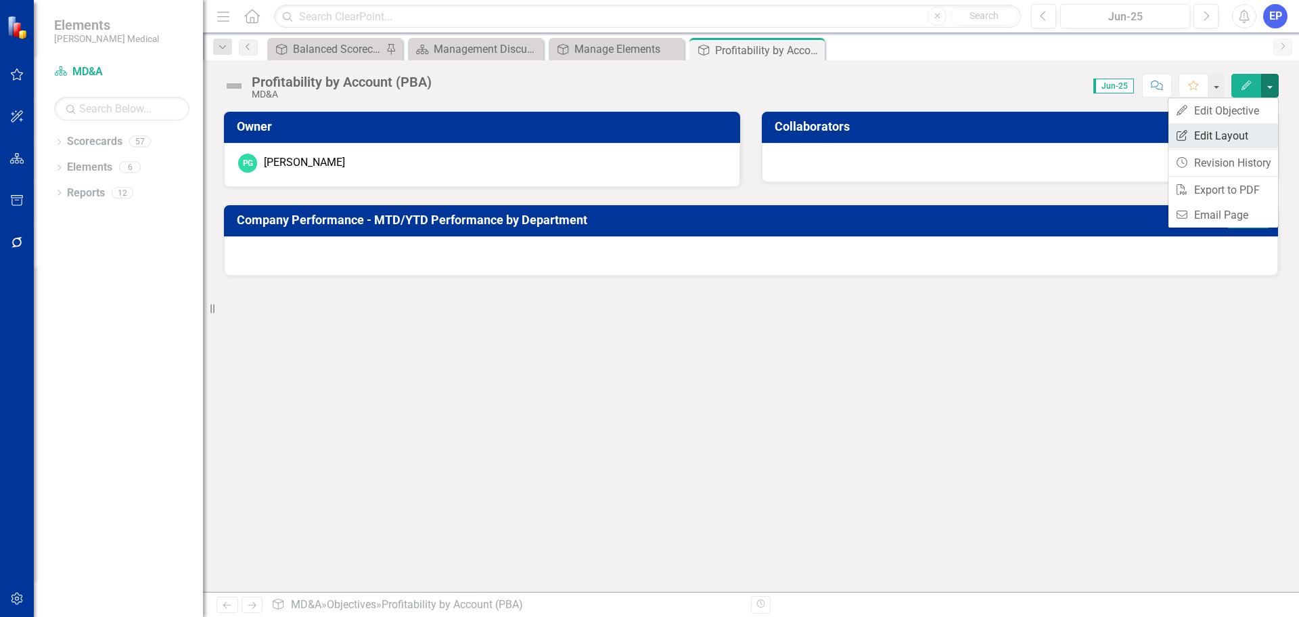
click at [1228, 134] on link "Edit Report Edit Layout" at bounding box center [1224, 135] width 110 height 25
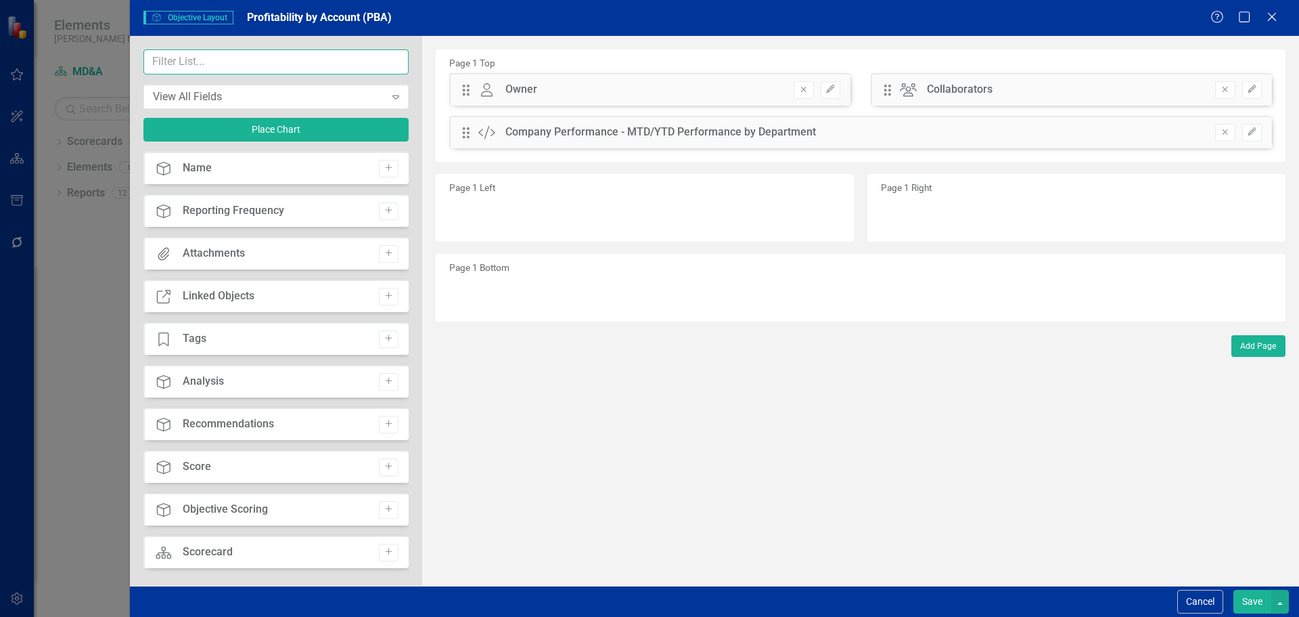
click at [324, 62] on input "text" at bounding box center [275, 61] width 265 height 25
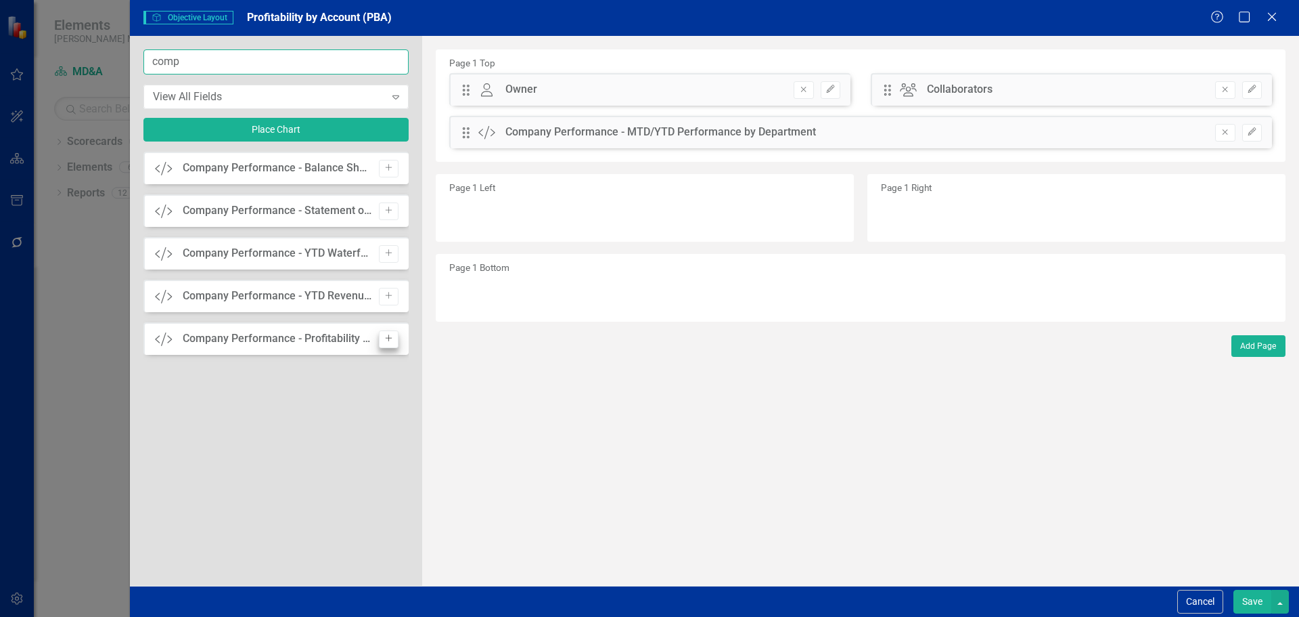
type input "comp"
click at [386, 339] on icon "Add" at bounding box center [389, 338] width 10 height 8
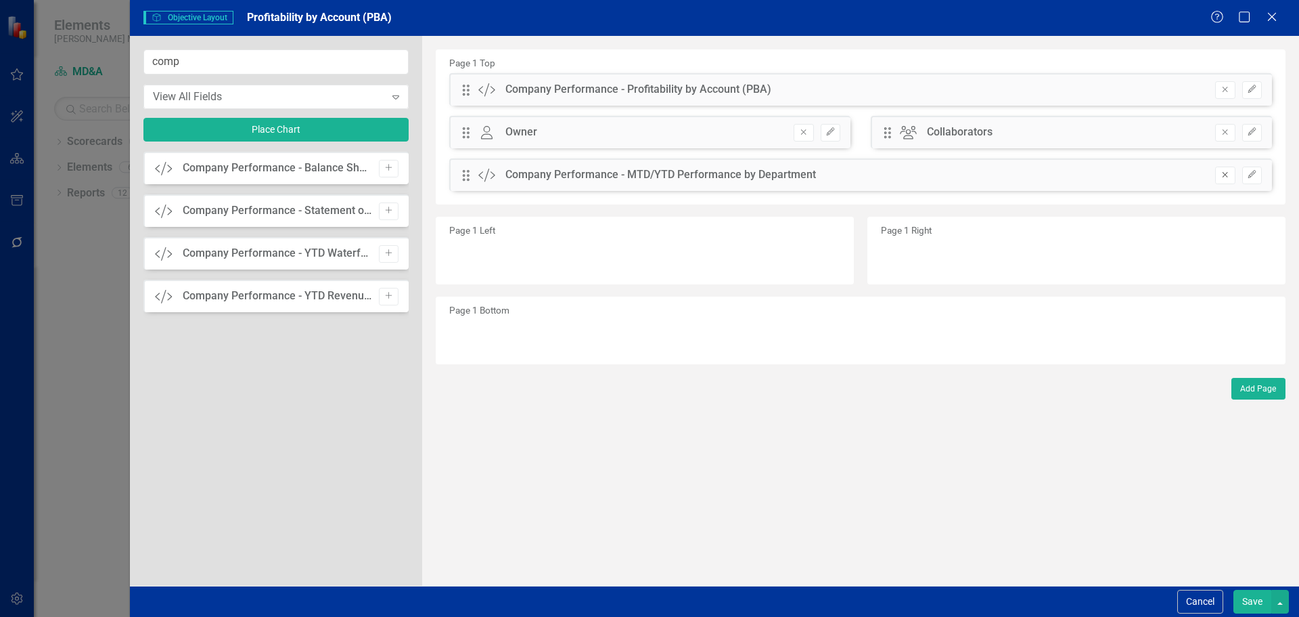
click at [1224, 175] on icon "Remove" at bounding box center [1225, 175] width 10 height 8
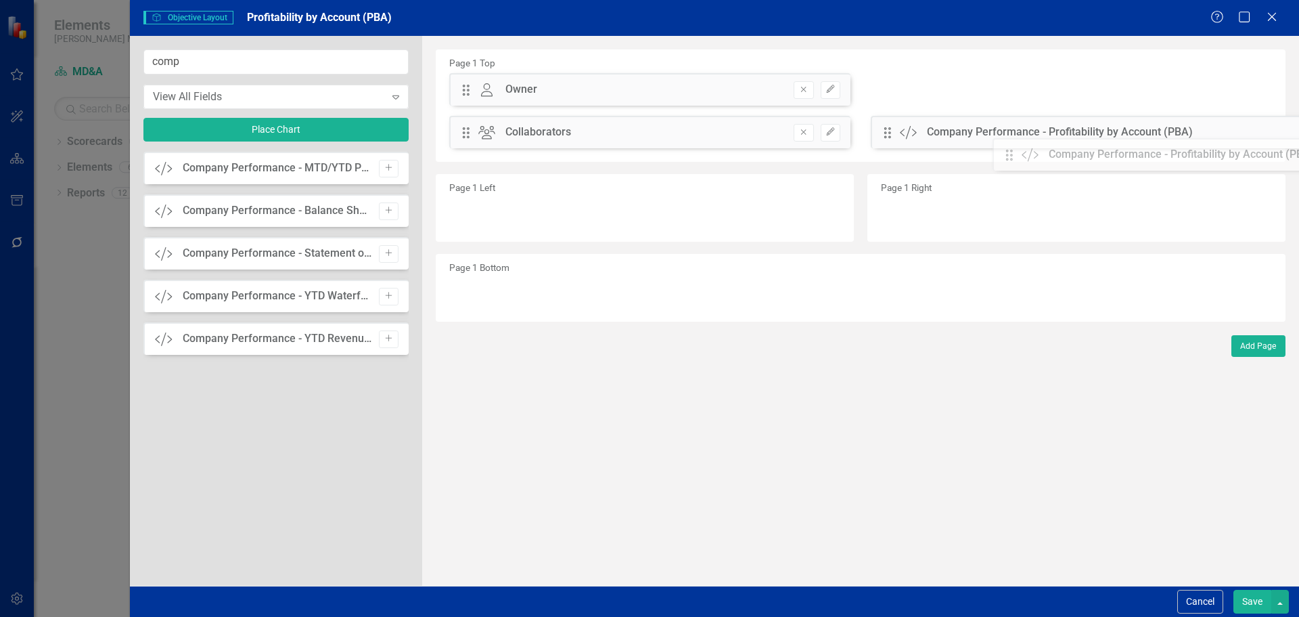
drag, startPoint x: 469, startPoint y: 89, endPoint x: 1023, endPoint y: 154, distance: 557.4
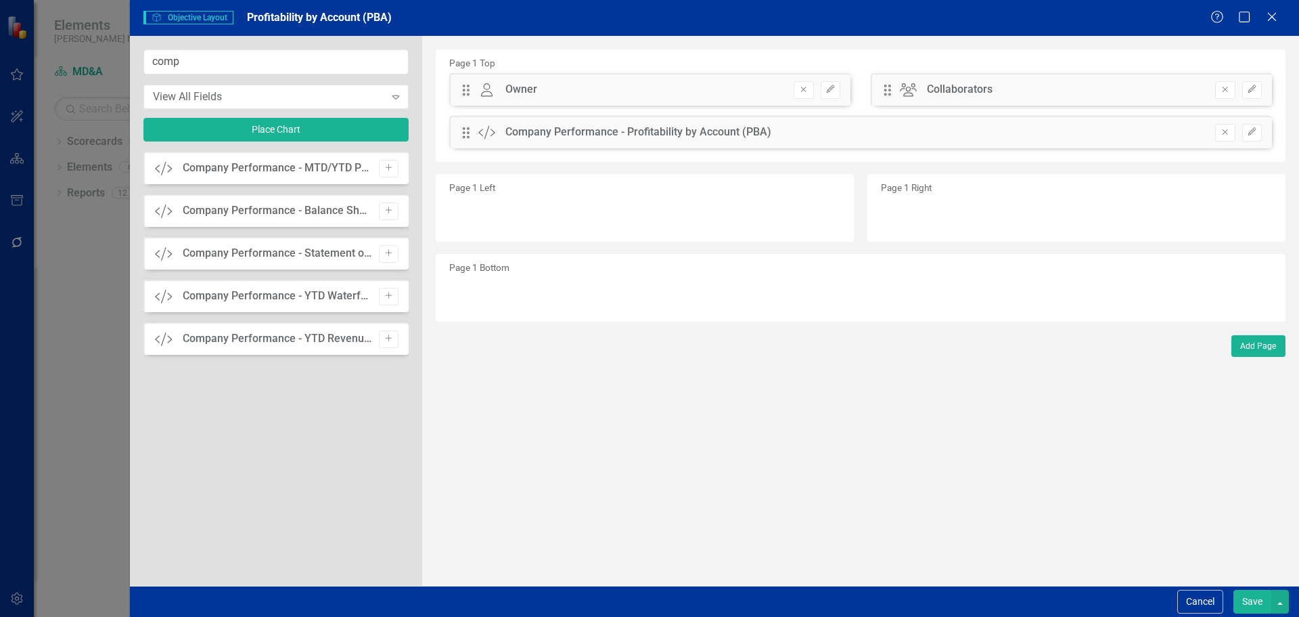
click at [1253, 600] on button "Save" at bounding box center [1253, 601] width 38 height 24
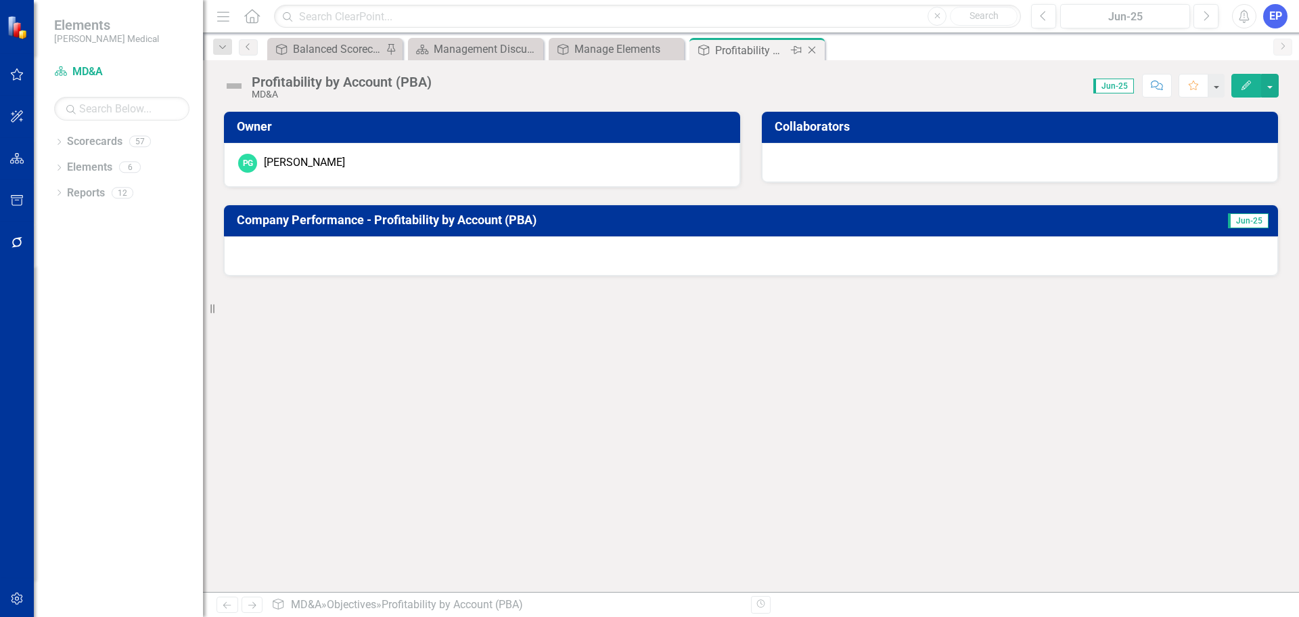
click at [808, 47] on icon "Close" at bounding box center [812, 50] width 14 height 11
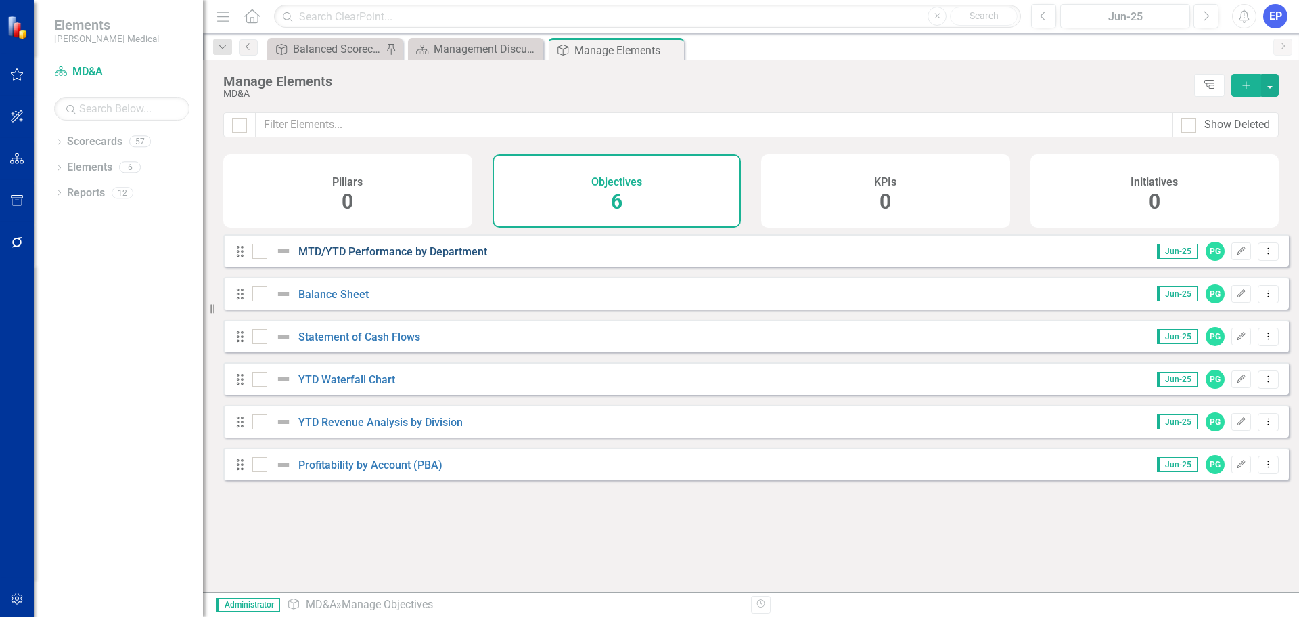
click at [327, 258] on link "MTD/YTD Performance by Department" at bounding box center [392, 251] width 189 height 13
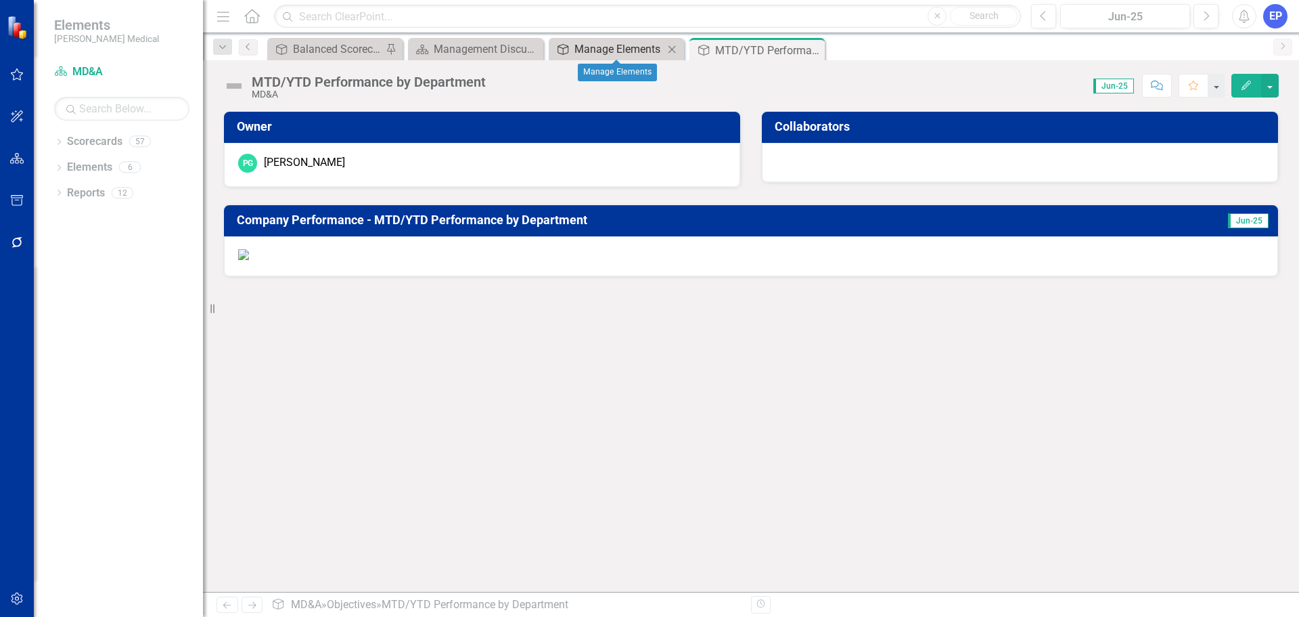
click at [600, 48] on div "Manage Elements" at bounding box center [619, 49] width 89 height 17
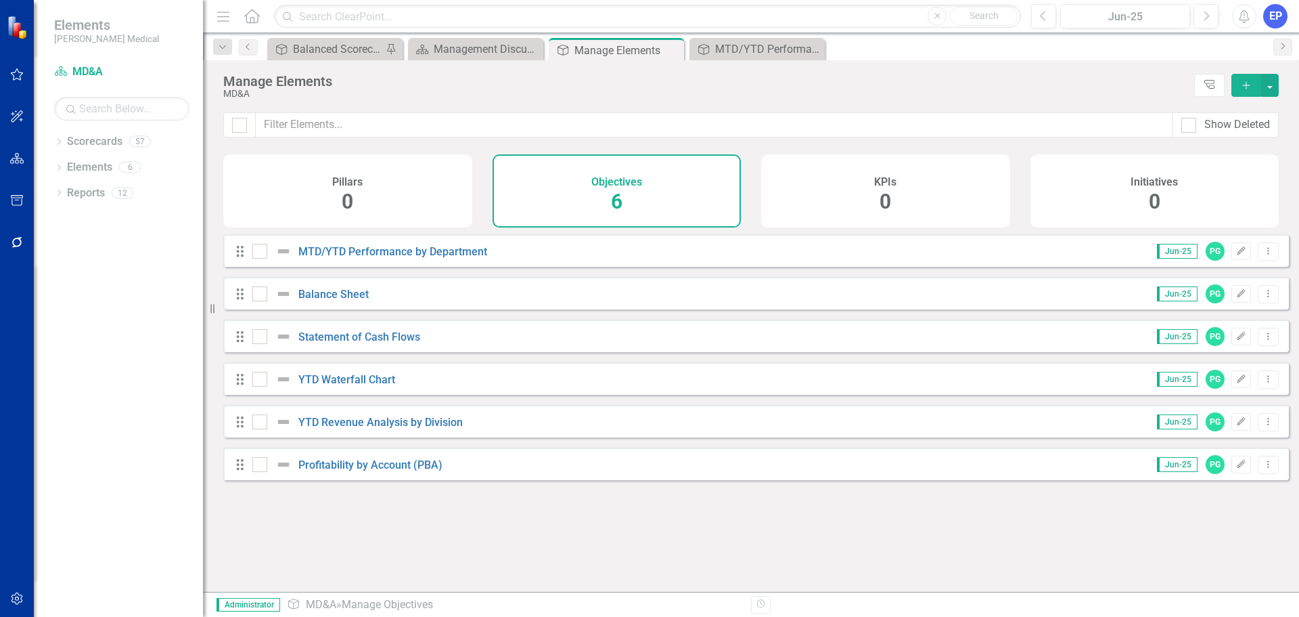
click at [336, 302] on div "Balance Sheet" at bounding box center [312, 294] width 120 height 16
click at [336, 300] on link "Balance Sheet" at bounding box center [333, 294] width 70 height 13
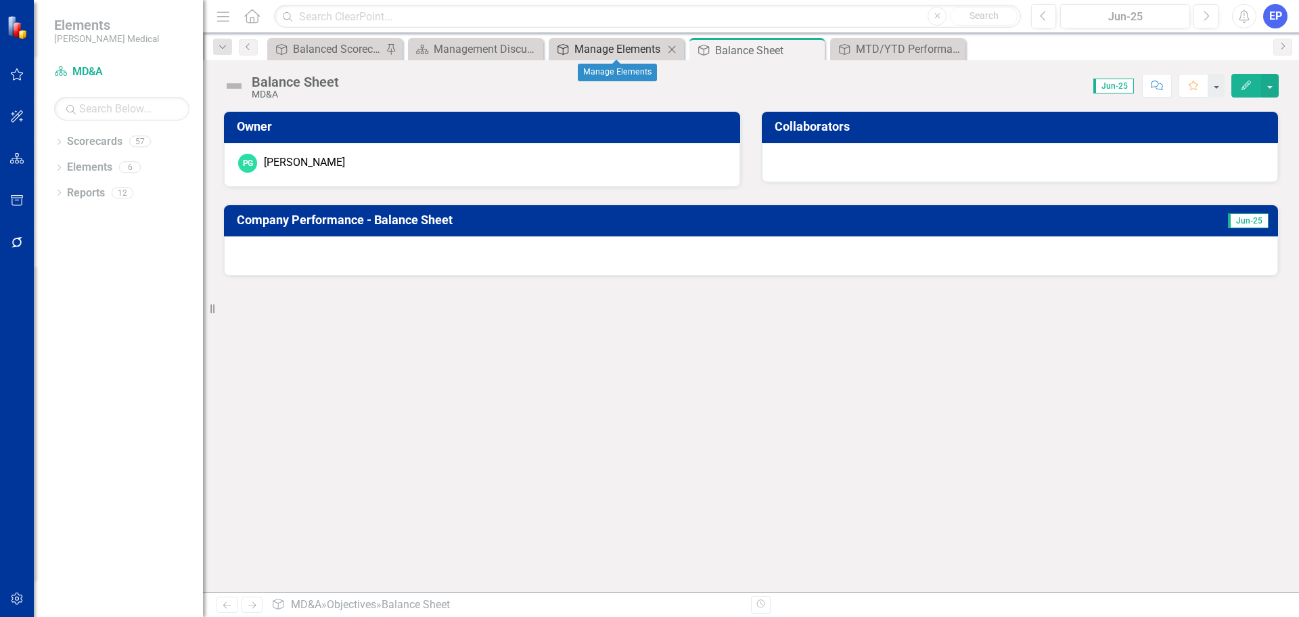
click at [640, 50] on div "Manage Elements" at bounding box center [619, 49] width 89 height 17
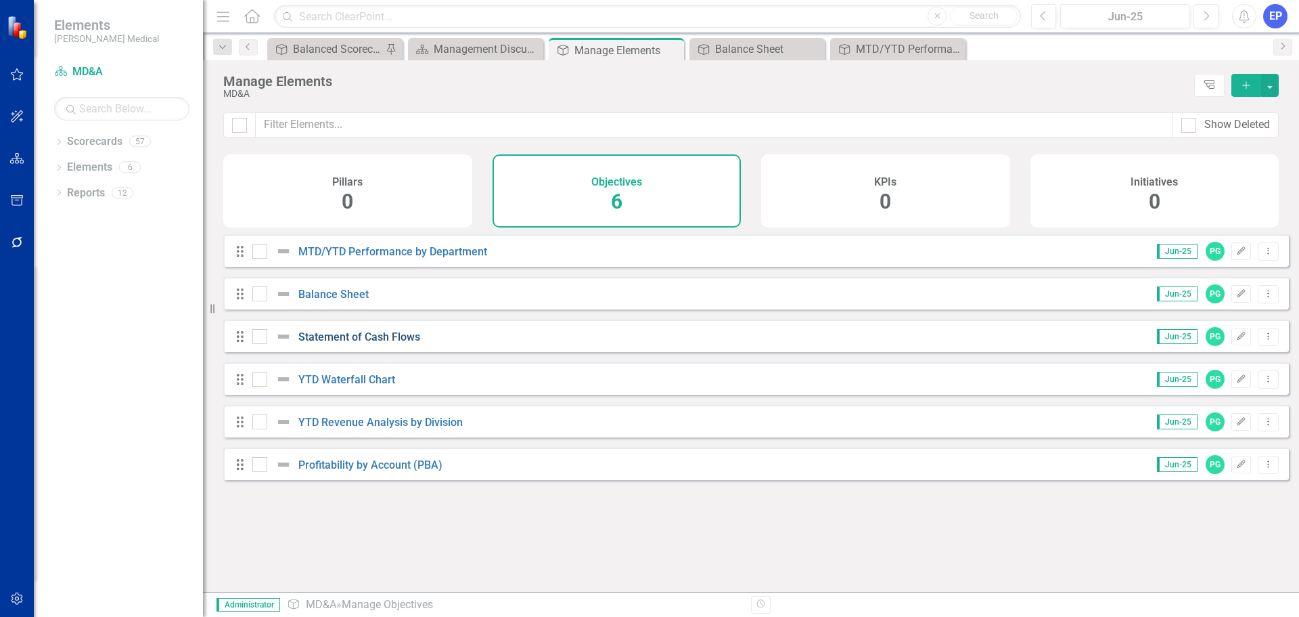
click at [378, 343] on link "Statement of Cash Flows" at bounding box center [359, 336] width 122 height 13
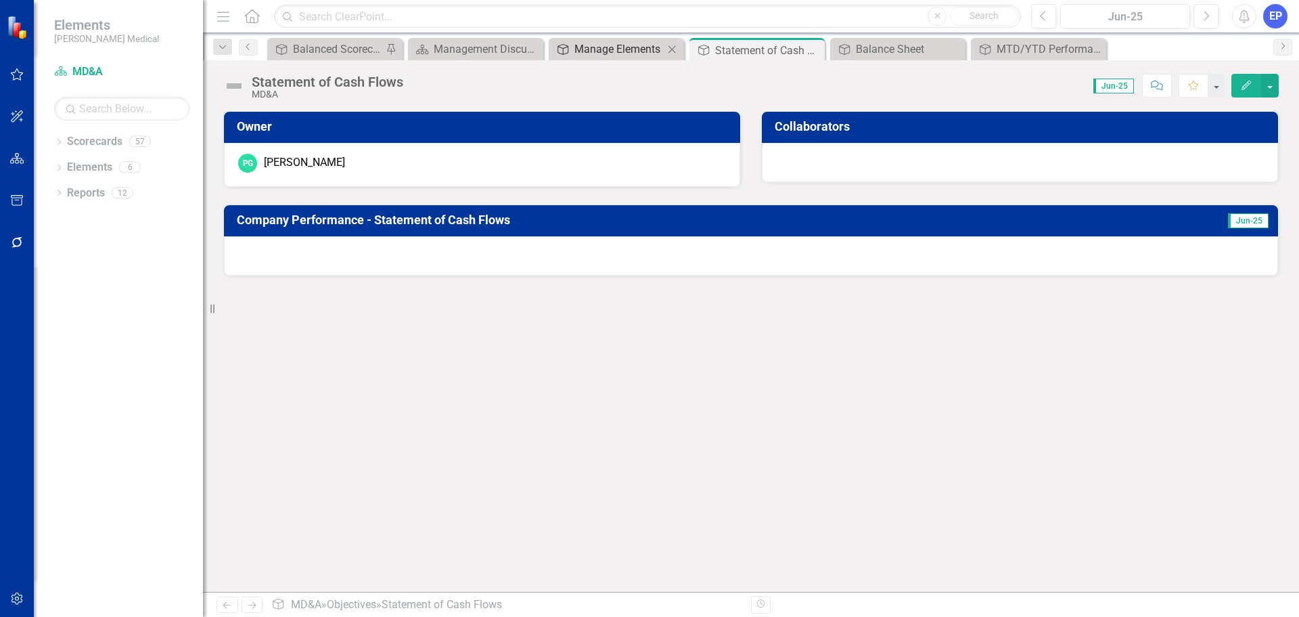
click at [634, 48] on div "Manage Elements" at bounding box center [619, 49] width 89 height 17
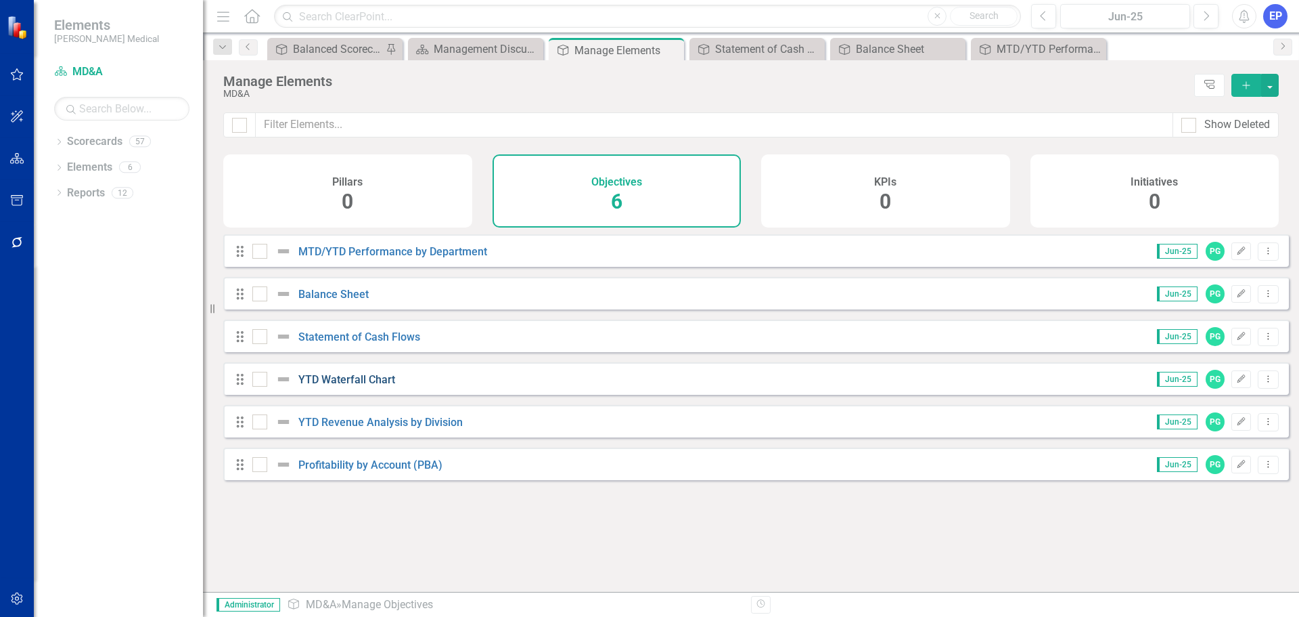
click at [367, 386] on link "YTD Waterfall Chart" at bounding box center [346, 379] width 97 height 13
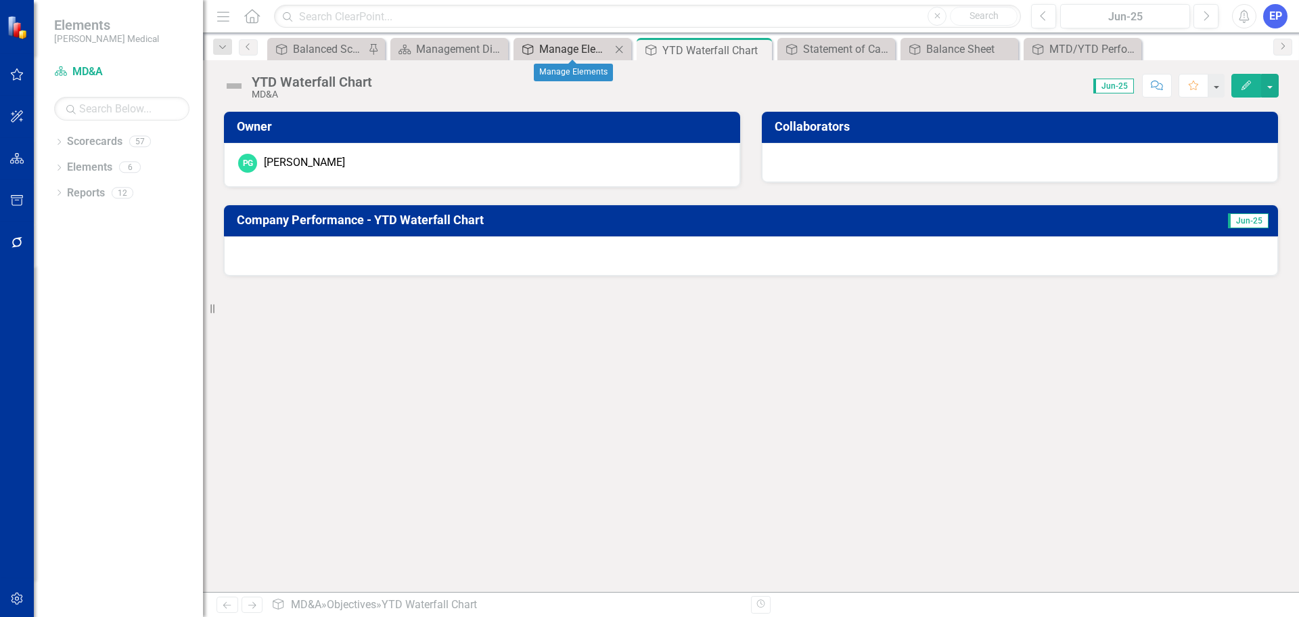
click at [571, 45] on div "Manage Elements" at bounding box center [575, 49] width 72 height 17
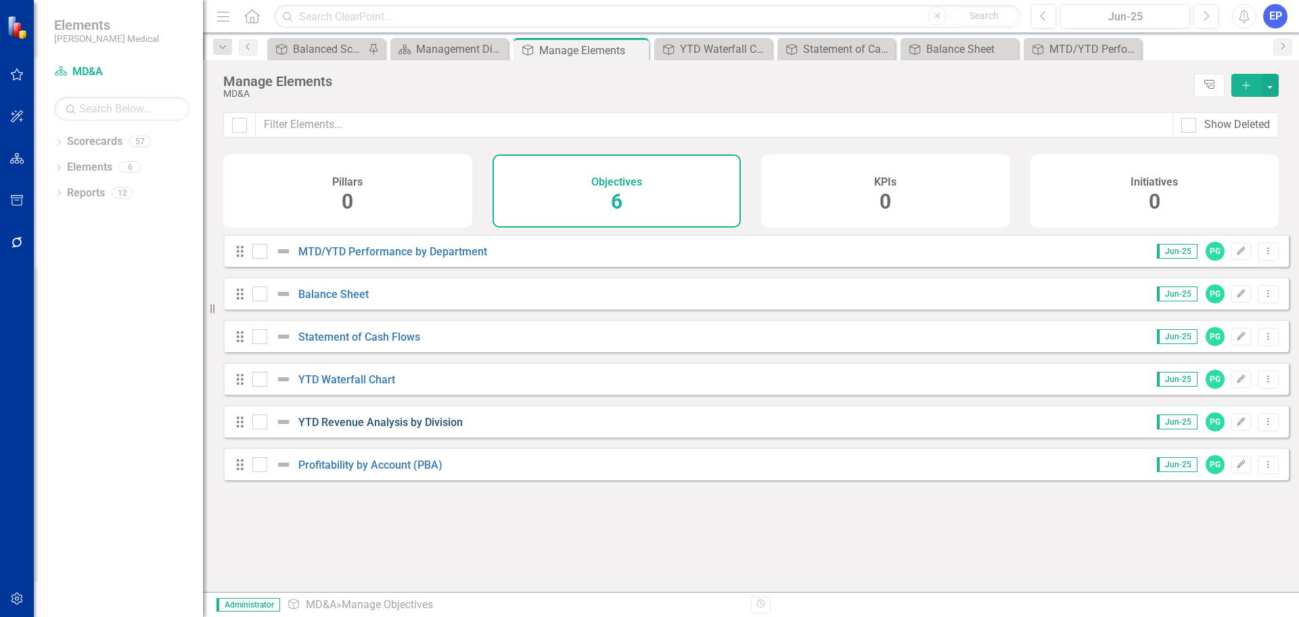
click at [372, 428] on link "YTD Revenue Analysis by Division" at bounding box center [380, 422] width 164 height 13
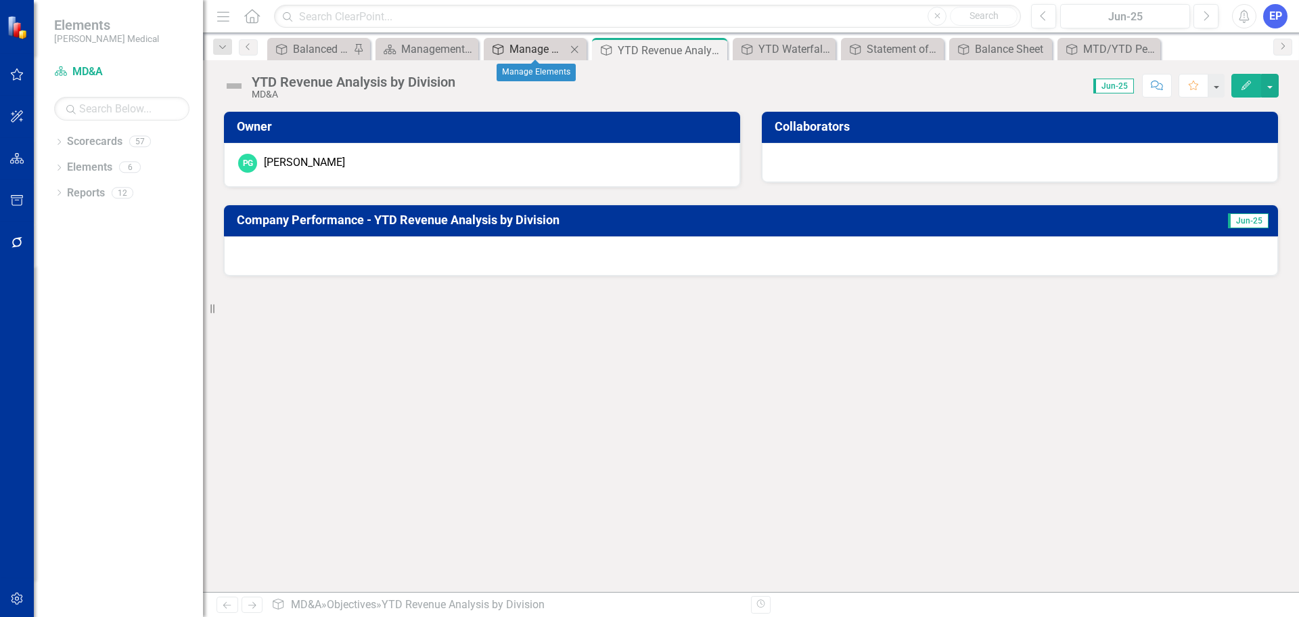
click at [542, 54] on div "Manage Elements" at bounding box center [538, 49] width 57 height 17
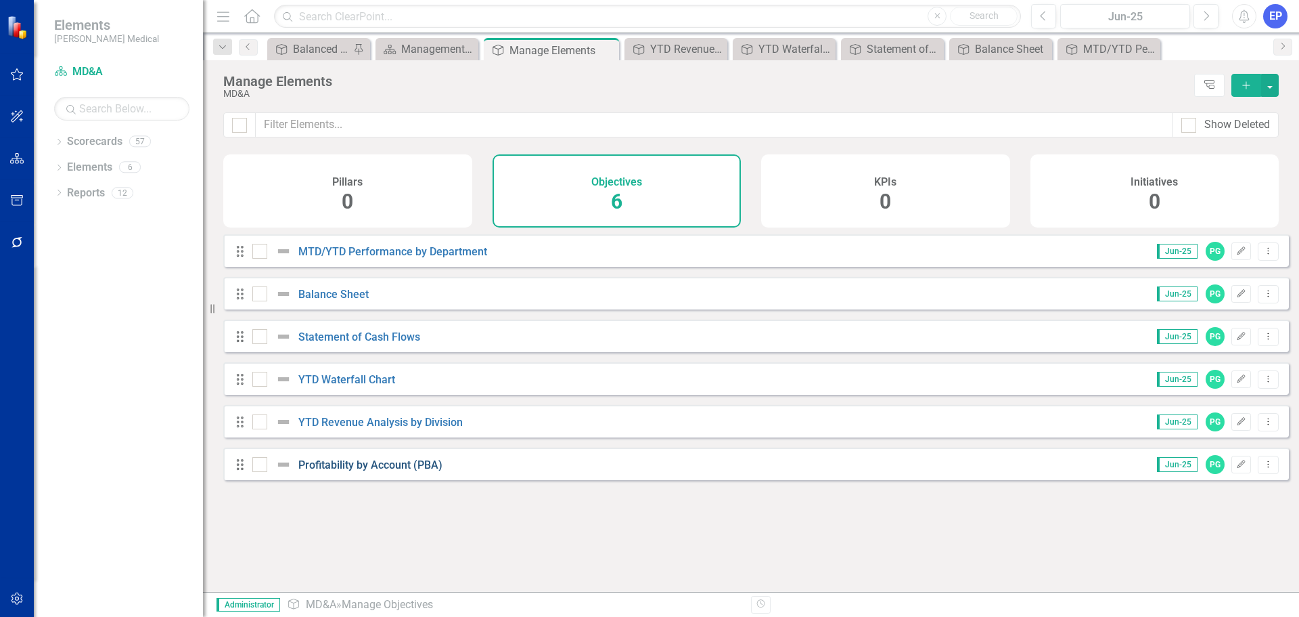
click at [376, 471] on link "Profitability by Account (PBA)" at bounding box center [370, 464] width 144 height 13
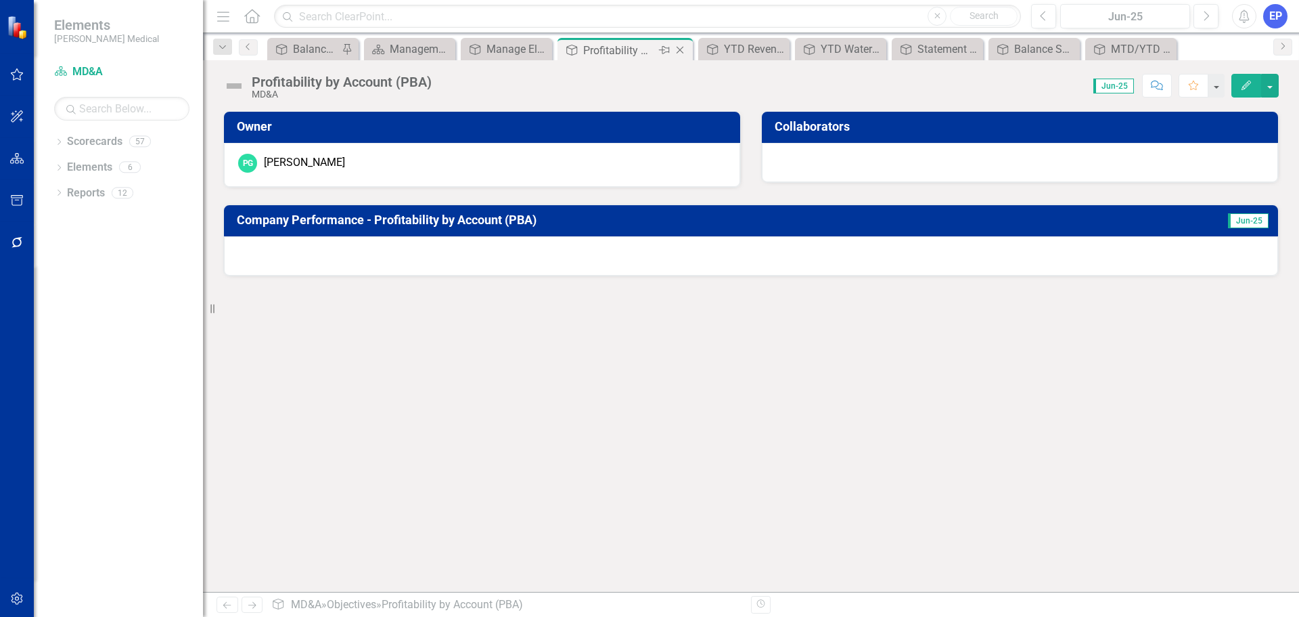
click at [679, 47] on icon "Close" at bounding box center [680, 50] width 14 height 11
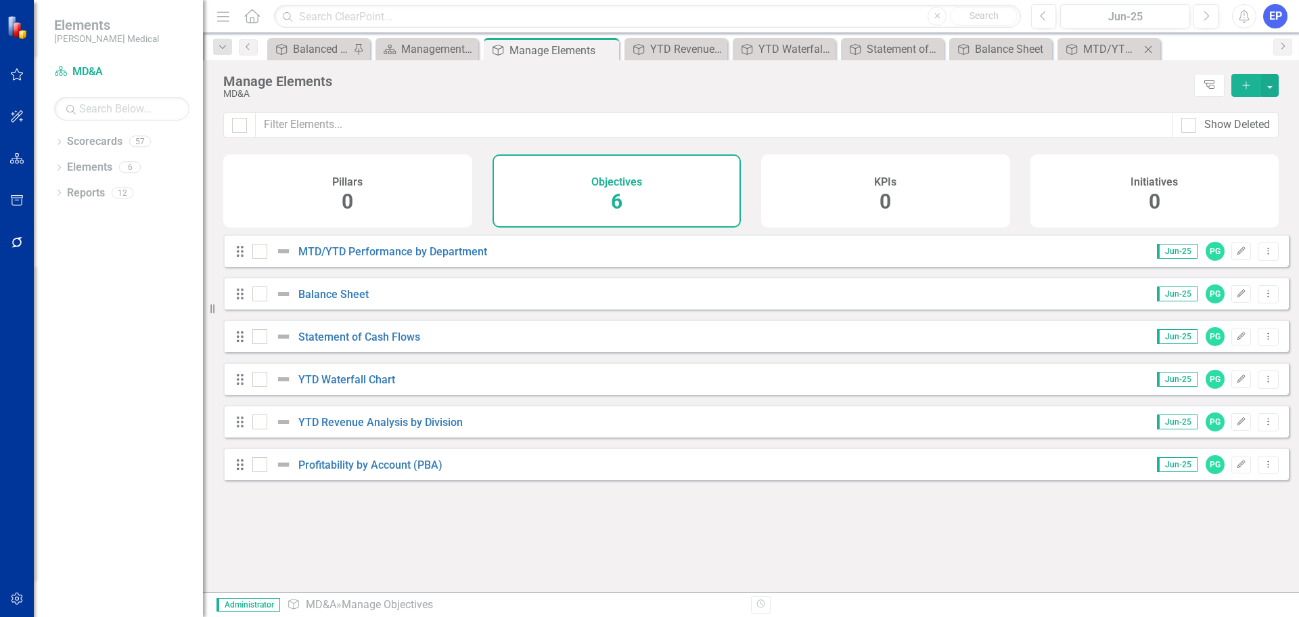
click at [1149, 49] on icon at bounding box center [1148, 48] width 7 height 7
click at [1128, 45] on icon "Close" at bounding box center [1130, 49] width 14 height 11
click at [1092, 47] on icon "Close" at bounding box center [1095, 49] width 14 height 11
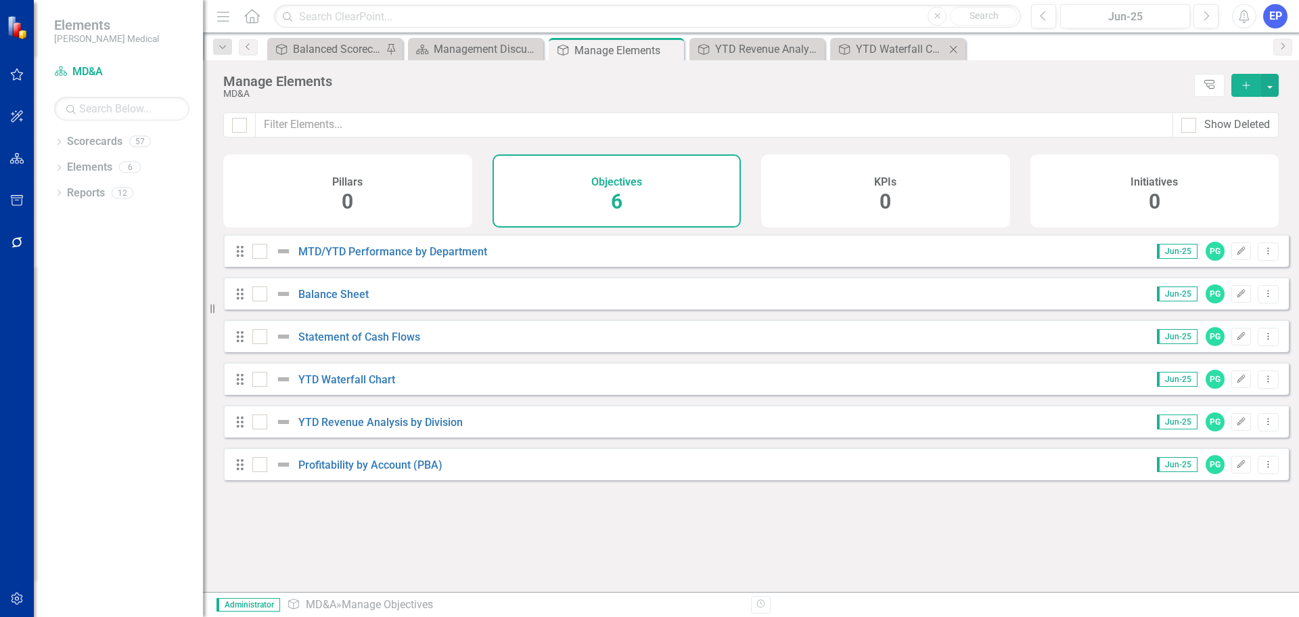
click at [954, 47] on icon "Close" at bounding box center [954, 49] width 14 height 11
click at [808, 49] on icon "Close" at bounding box center [813, 49] width 14 height 11
click at [55, 141] on icon "Dropdown" at bounding box center [58, 142] width 9 height 7
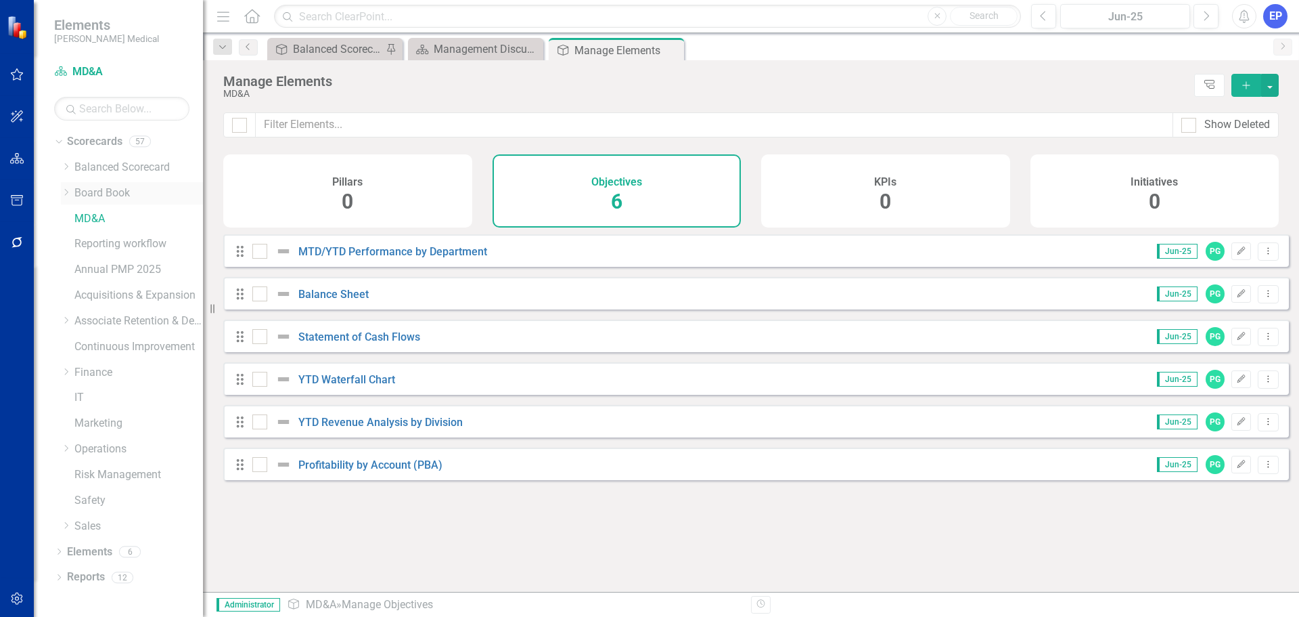
click at [69, 196] on icon "Dropdown" at bounding box center [66, 192] width 10 height 8
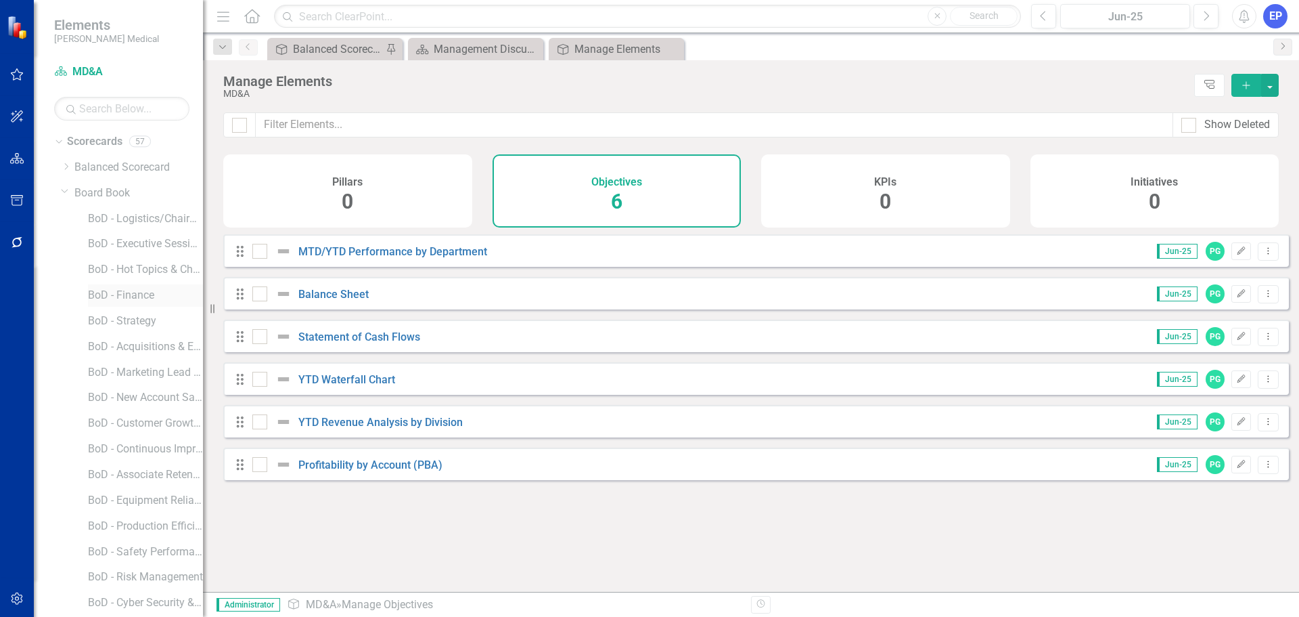
click at [116, 298] on link "BoD - Finance" at bounding box center [145, 296] width 115 height 16
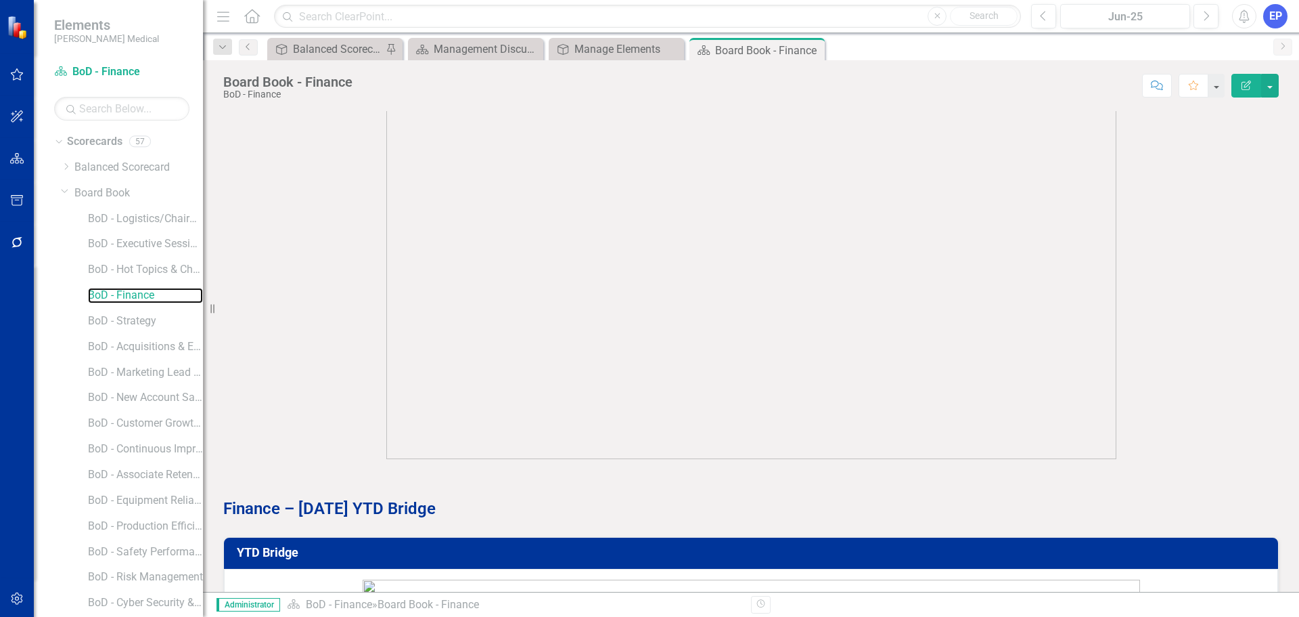
scroll to position [1083, 0]
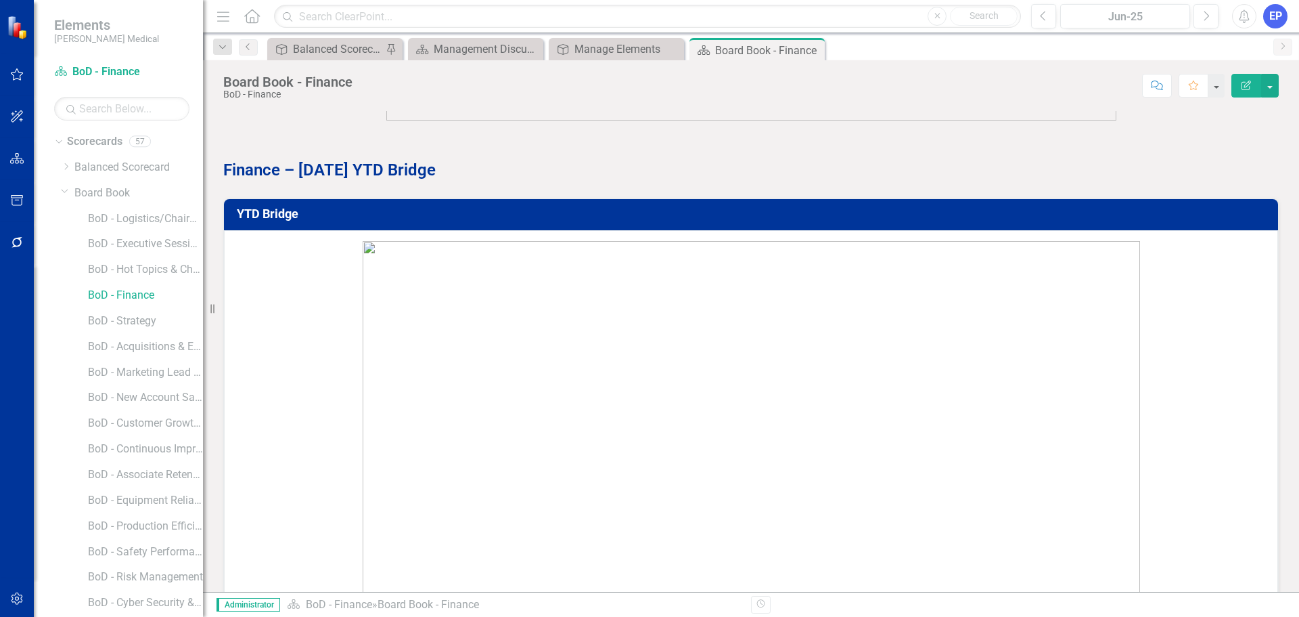
click at [1195, 331] on p at bounding box center [751, 475] width 1026 height 469
click at [809, 46] on icon "Close" at bounding box center [812, 50] width 14 height 11
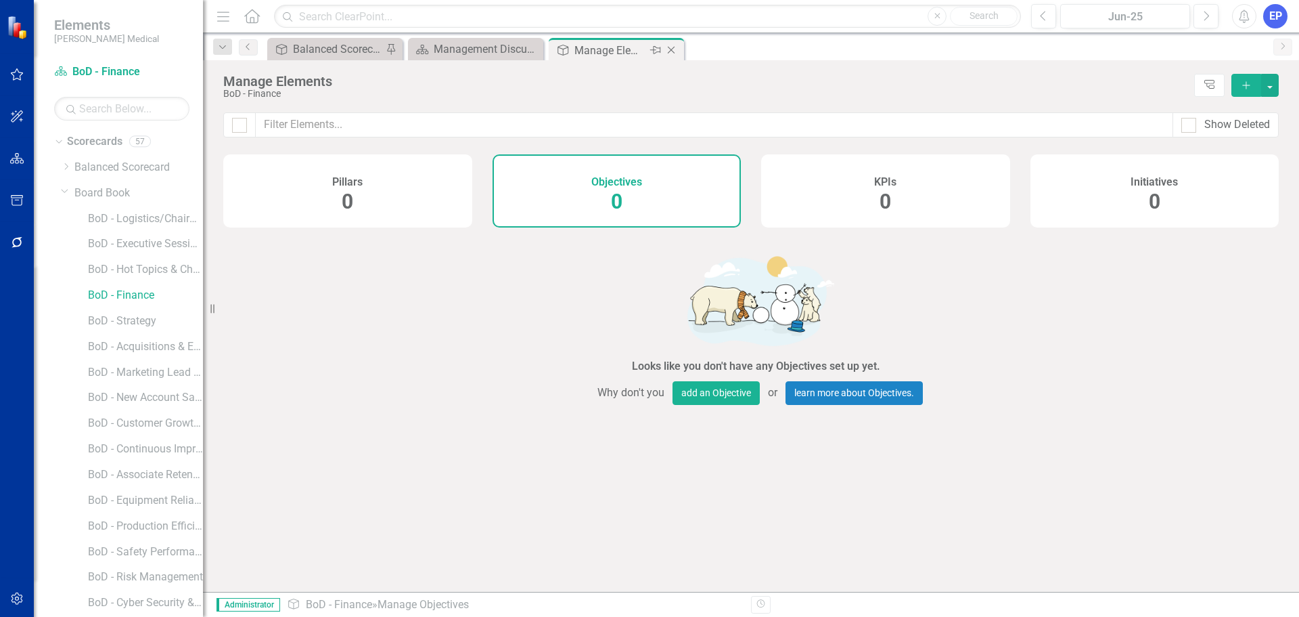
click at [670, 50] on icon "Close" at bounding box center [672, 50] width 14 height 11
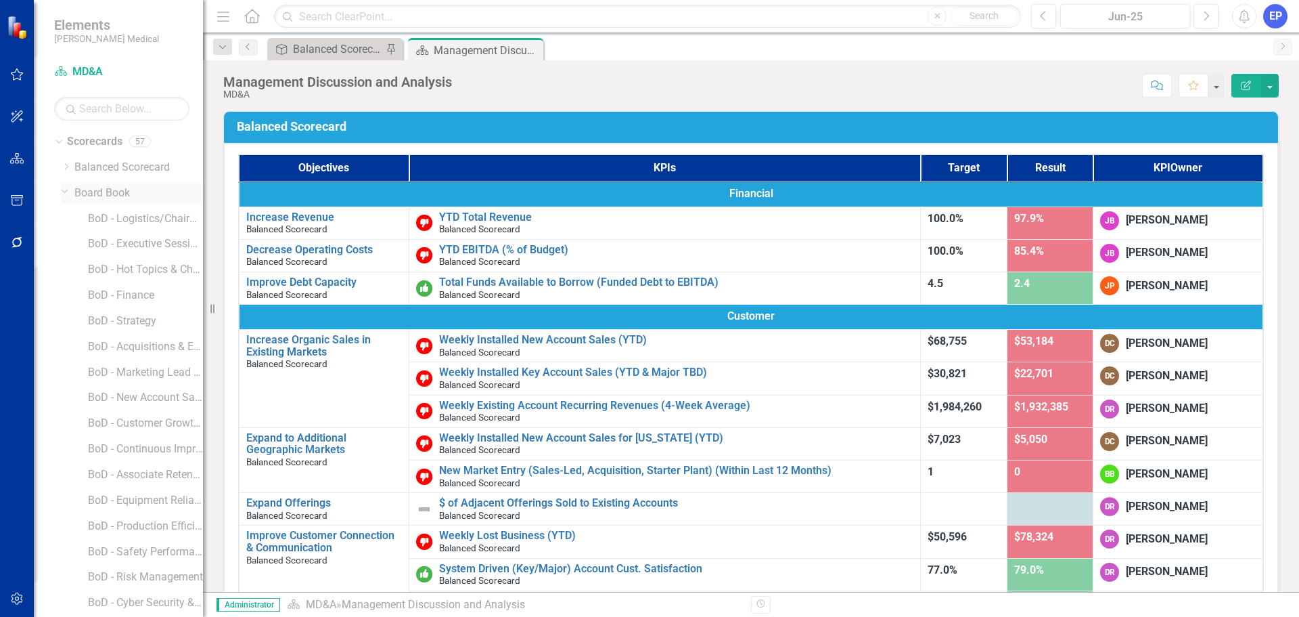
click at [66, 192] on icon at bounding box center [65, 191] width 7 height 3
click at [97, 219] on link "MD&A" at bounding box center [138, 219] width 129 height 16
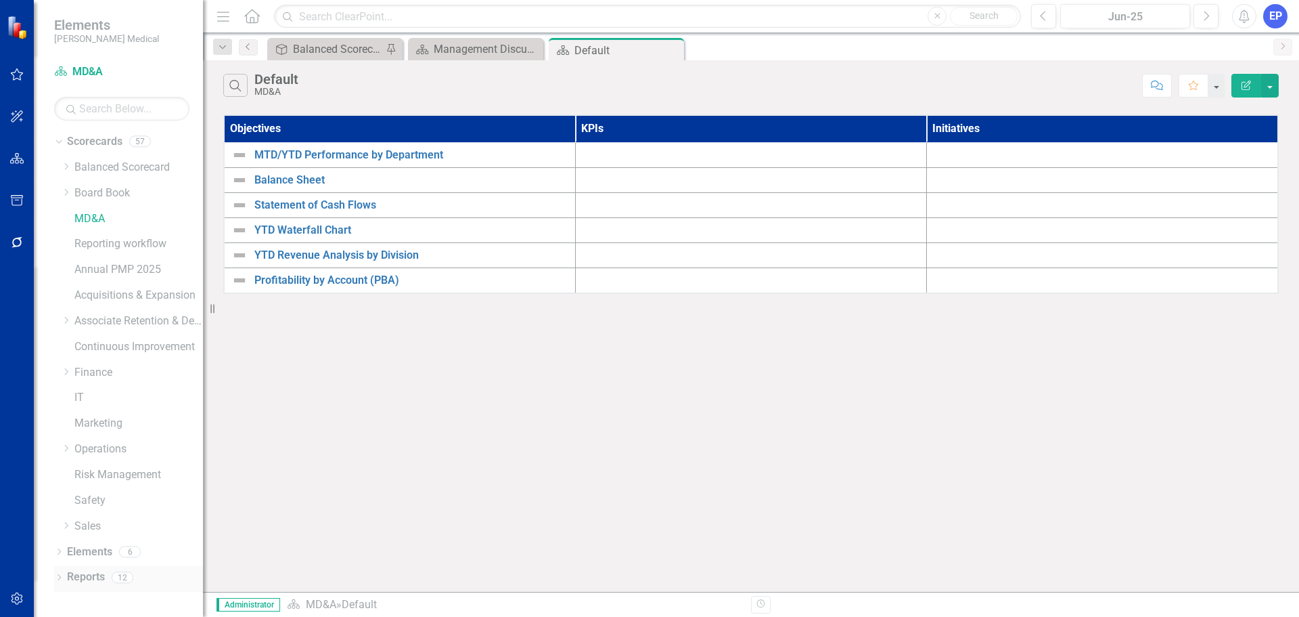
click at [58, 577] on icon "Dropdown" at bounding box center [58, 578] width 9 height 7
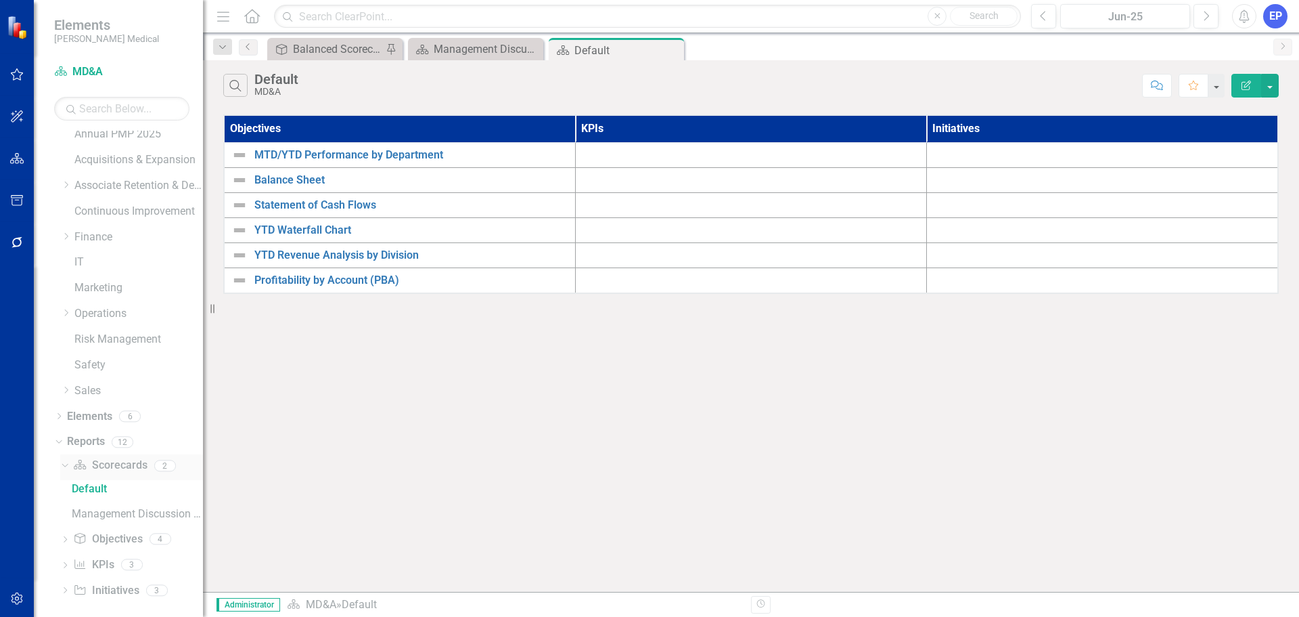
click at [118, 462] on link "Scorecard Scorecards" at bounding box center [110, 466] width 74 height 16
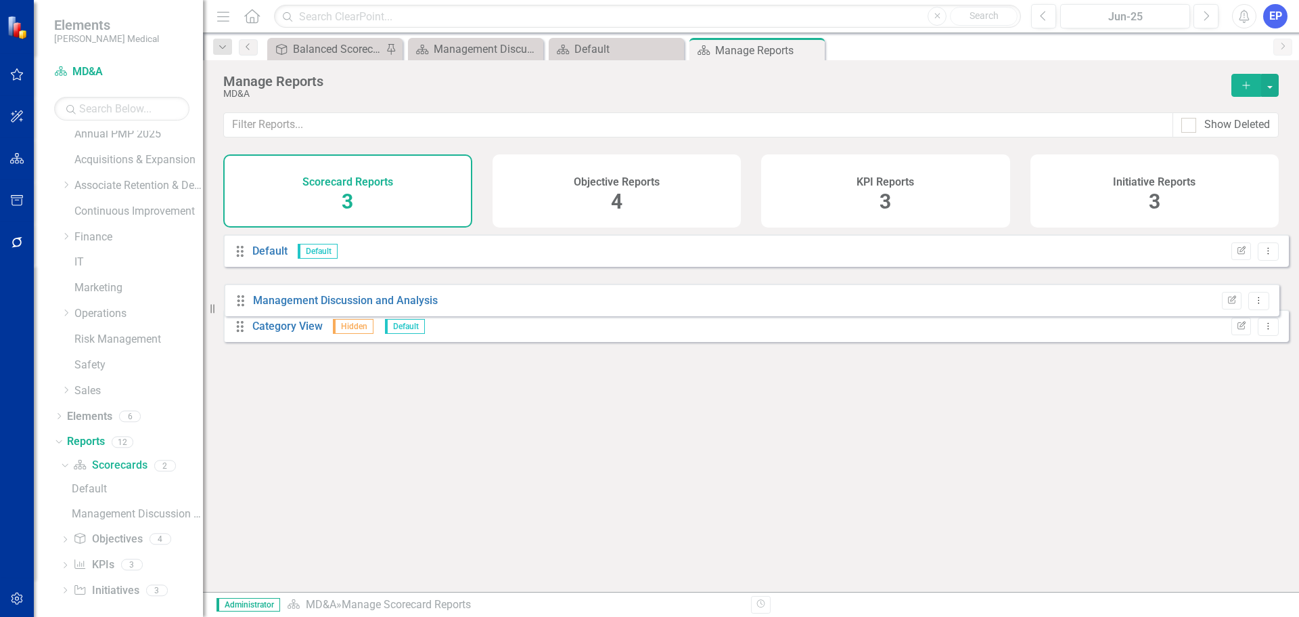
drag, startPoint x: 238, startPoint y: 353, endPoint x: 239, endPoint y: 307, distance: 46.0
click at [239, 307] on div "Drag Default Default Edit Report Dropdown Menu Drag Category View Hidden Defaul…" at bounding box center [756, 293] width 1066 height 118
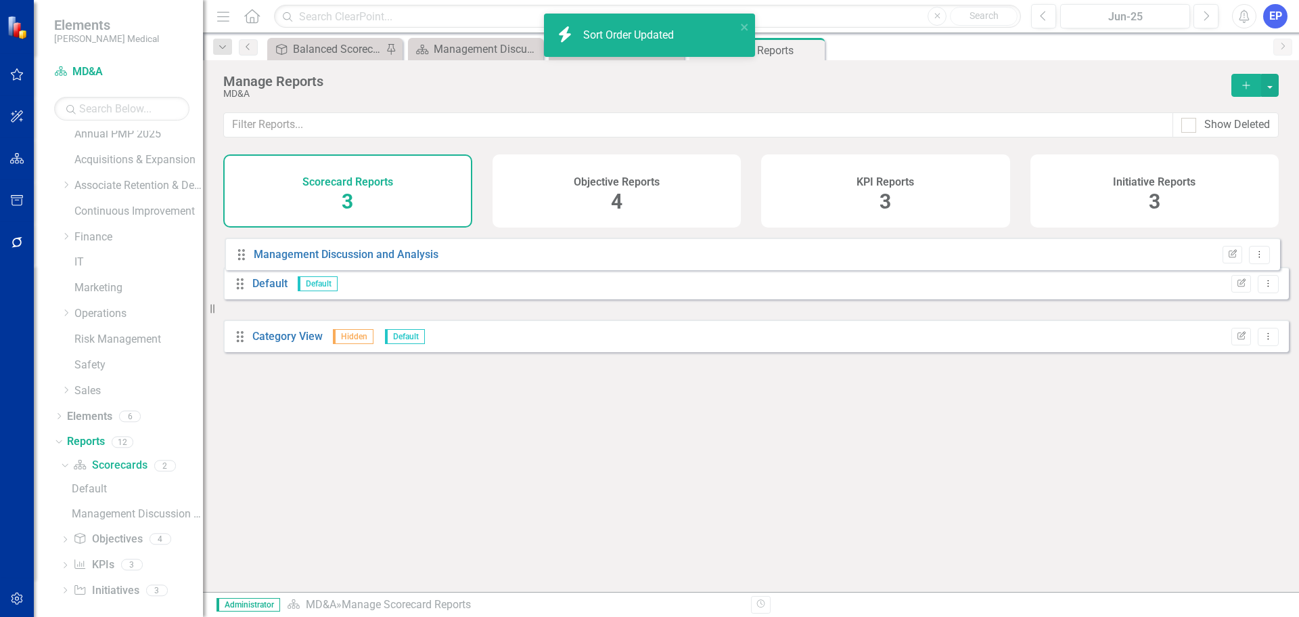
drag, startPoint x: 239, startPoint y: 307, endPoint x: 240, endPoint y: 257, distance: 49.4
click at [240, 257] on div "Drag Default Default Edit Report Dropdown Menu Drag Management Discussion and A…" at bounding box center [756, 293] width 1066 height 118
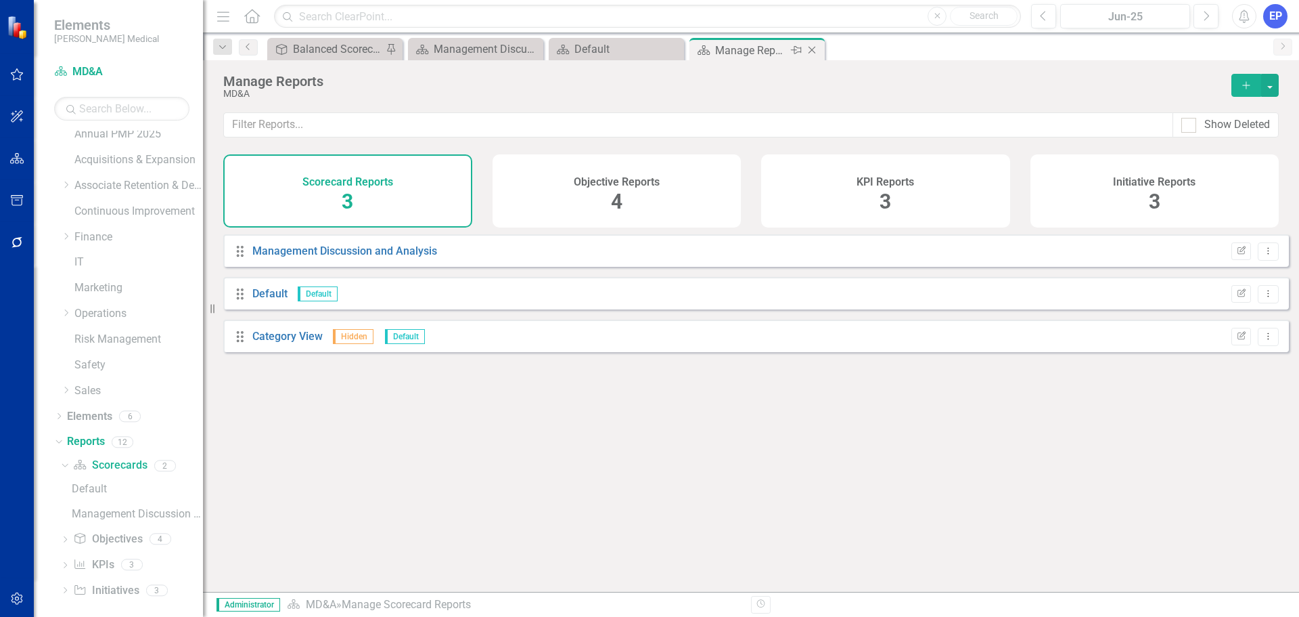
click at [816, 50] on icon "Close" at bounding box center [812, 50] width 14 height 11
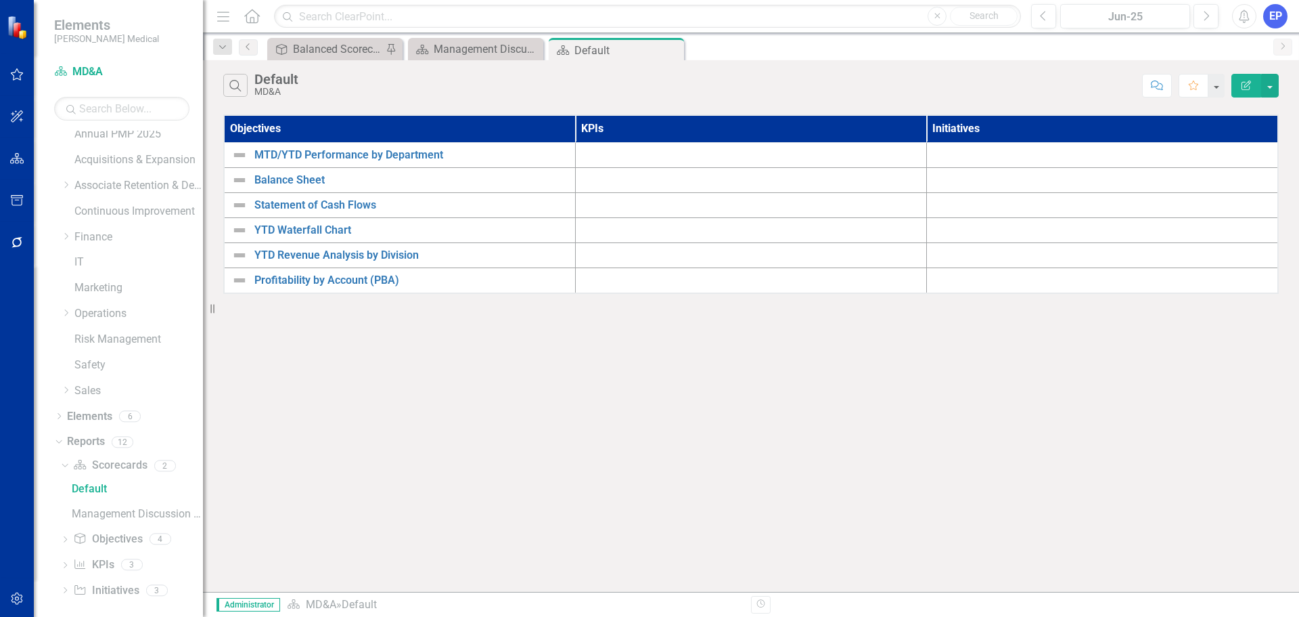
scroll to position [18, 0]
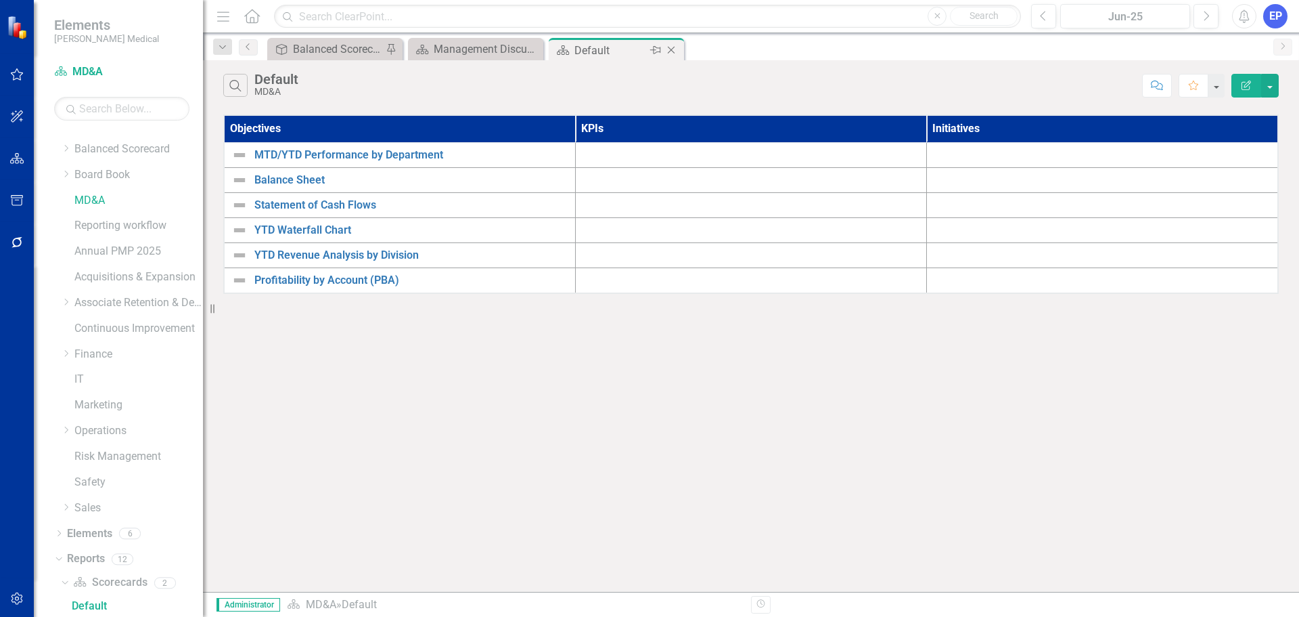
click at [672, 48] on icon "Close" at bounding box center [672, 50] width 14 height 11
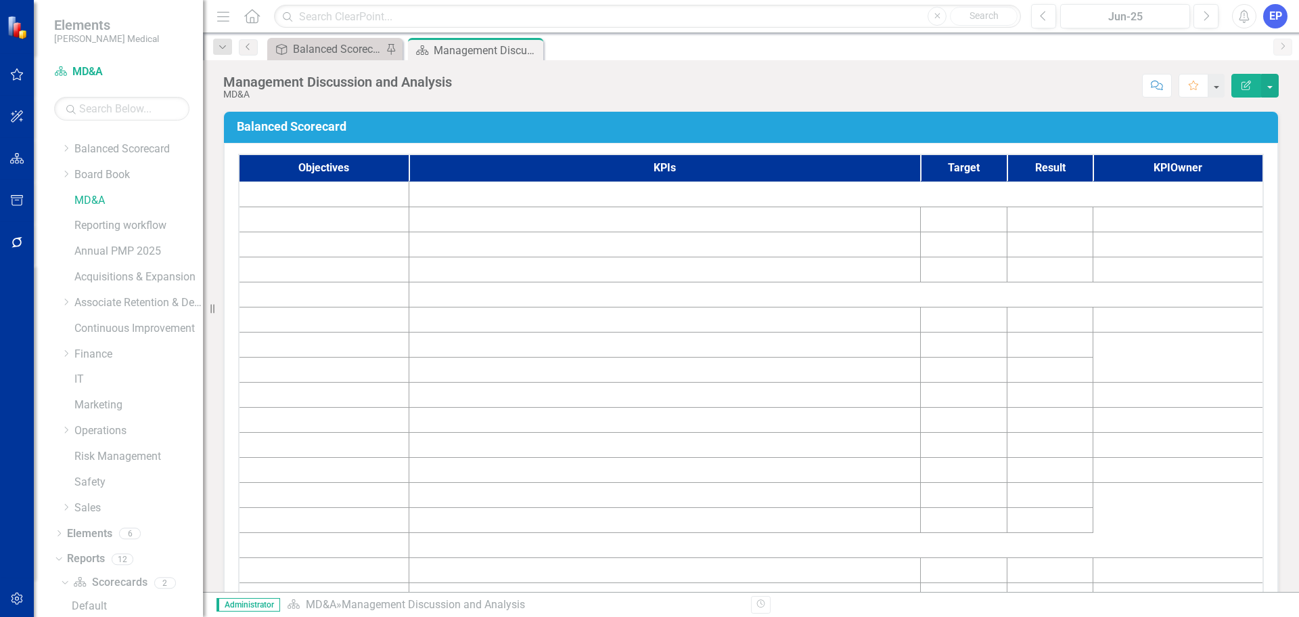
scroll to position [43, 0]
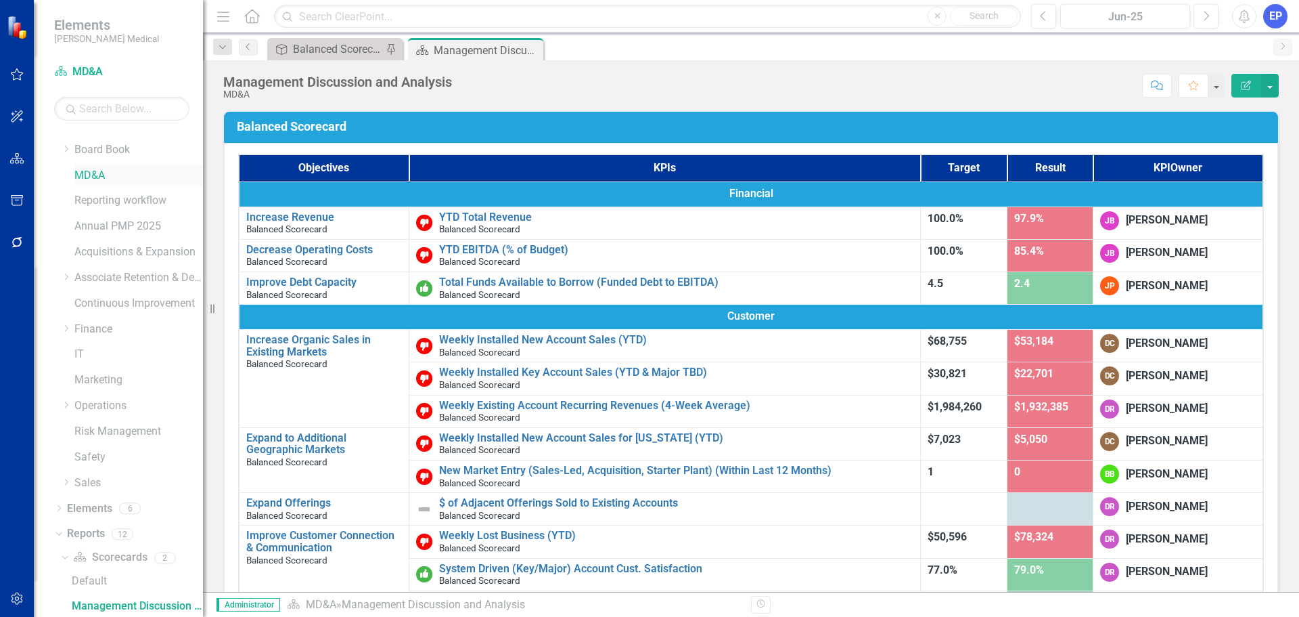
click at [95, 175] on link "MD&A" at bounding box center [138, 176] width 129 height 16
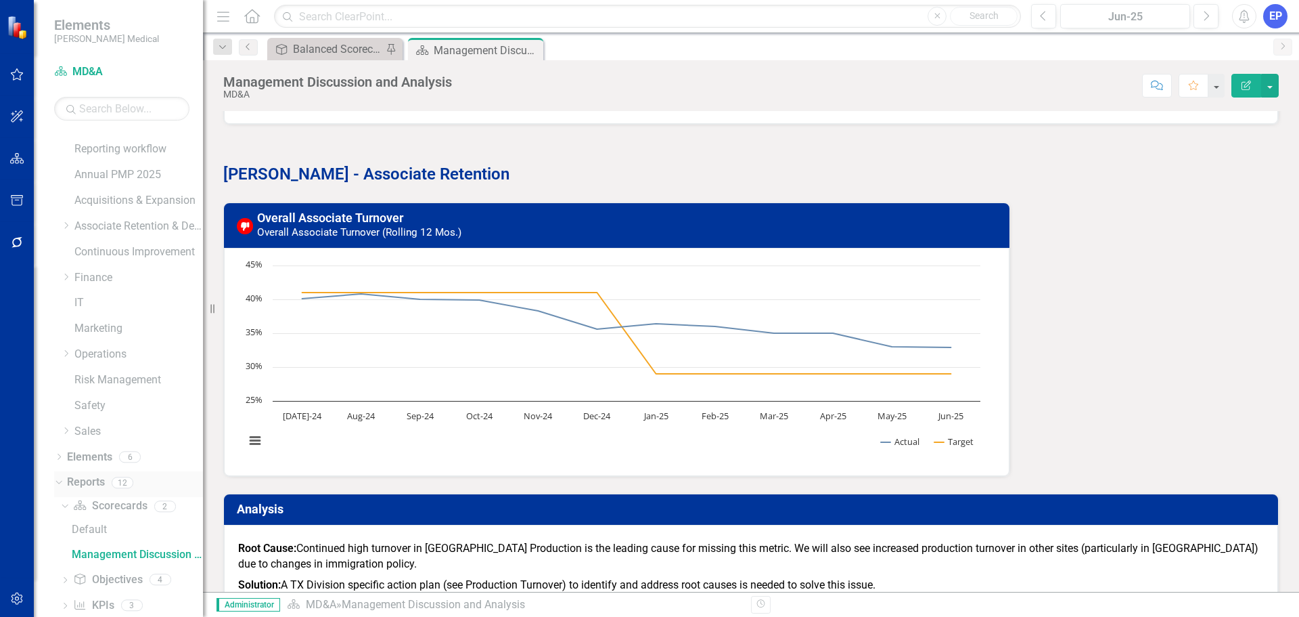
scroll to position [144, 0]
click at [89, 527] on link "Objective Objectives" at bounding box center [107, 530] width 69 height 16
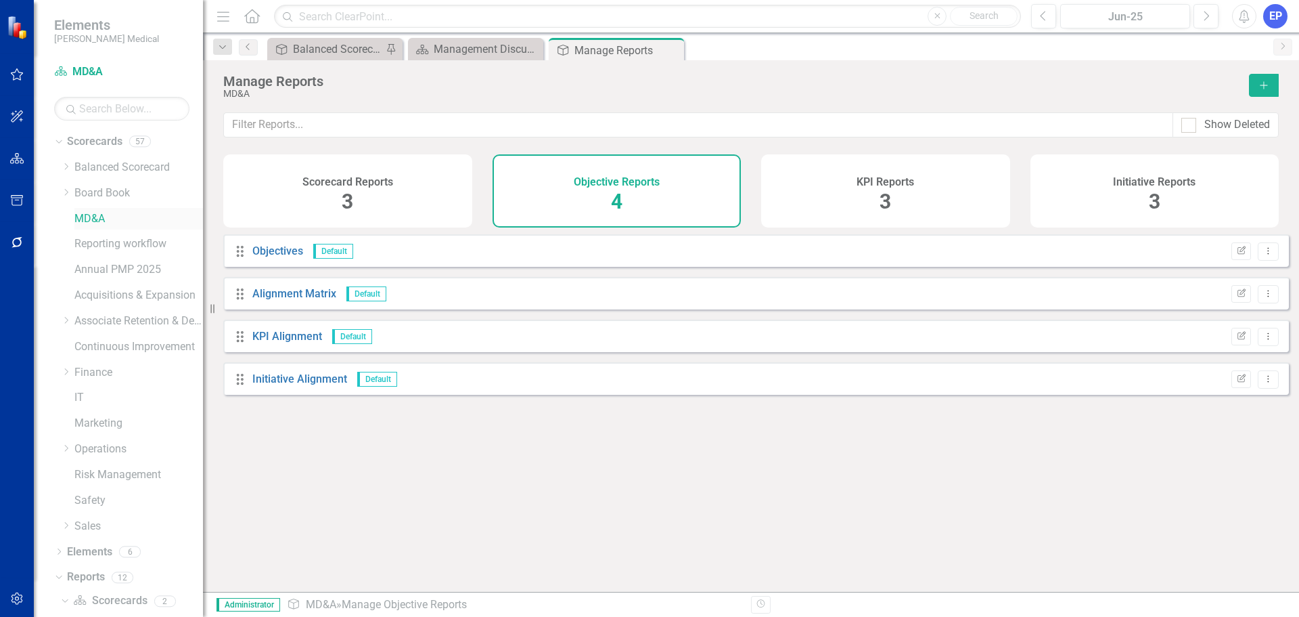
click at [95, 220] on link "MD&A" at bounding box center [138, 219] width 129 height 16
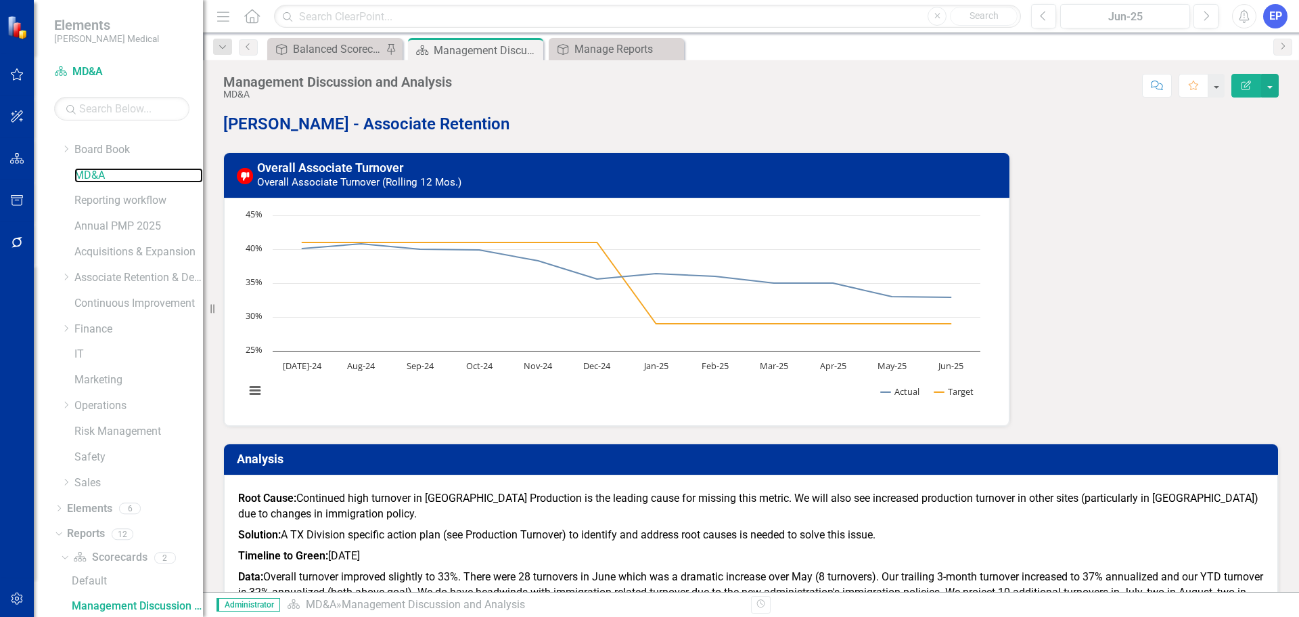
scroll to position [1151, 0]
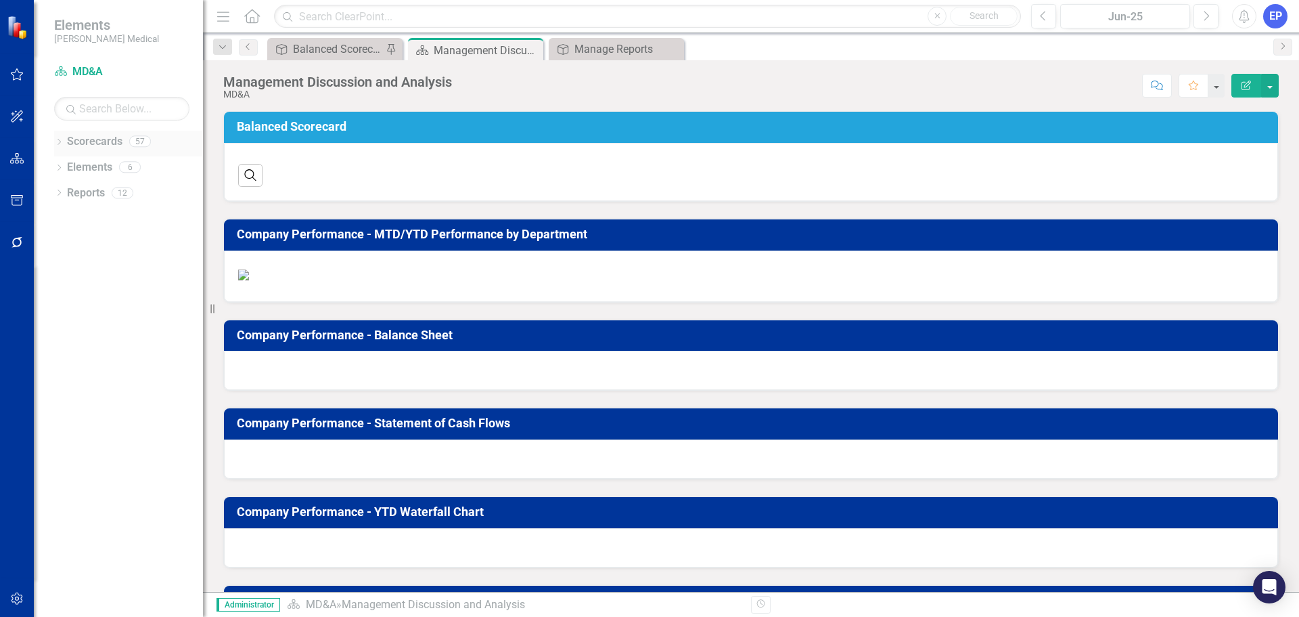
click at [57, 140] on icon "Dropdown" at bounding box center [58, 142] width 9 height 7
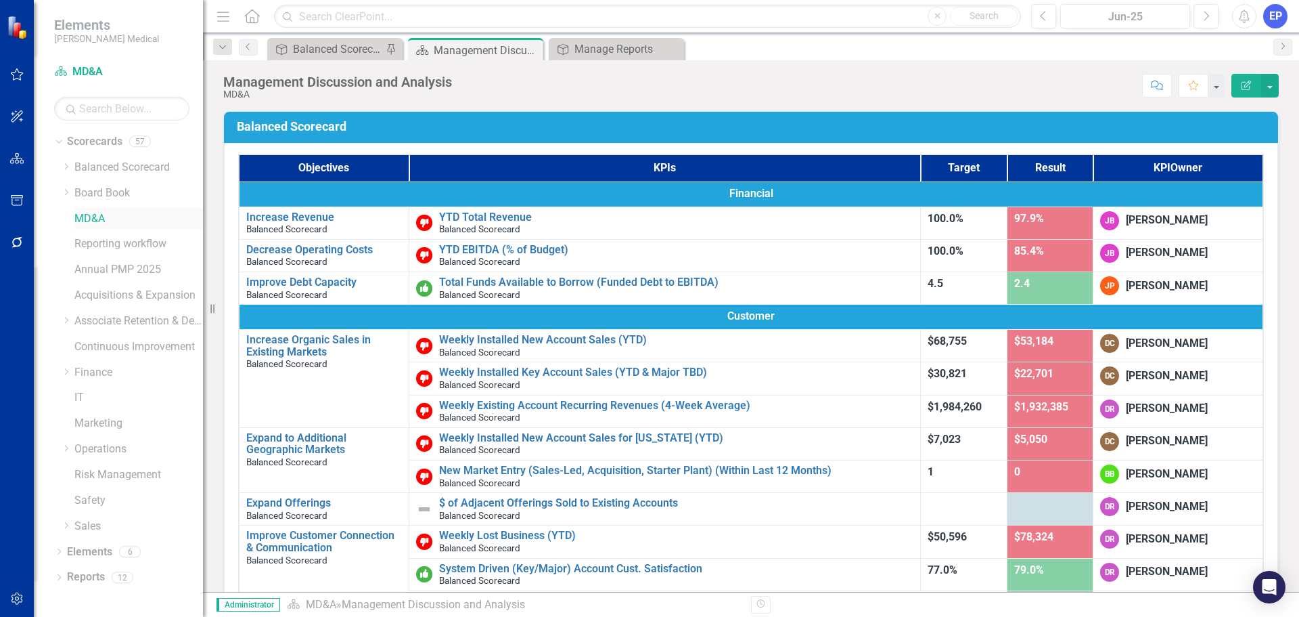
click at [84, 211] on link "MD&A" at bounding box center [138, 219] width 129 height 16
click at [101, 216] on link "MD&A" at bounding box center [138, 219] width 129 height 16
click at [59, 552] on icon "Dropdown" at bounding box center [58, 552] width 9 height 7
click at [128, 521] on link "Objective Objectives" at bounding box center [108, 525] width 69 height 16
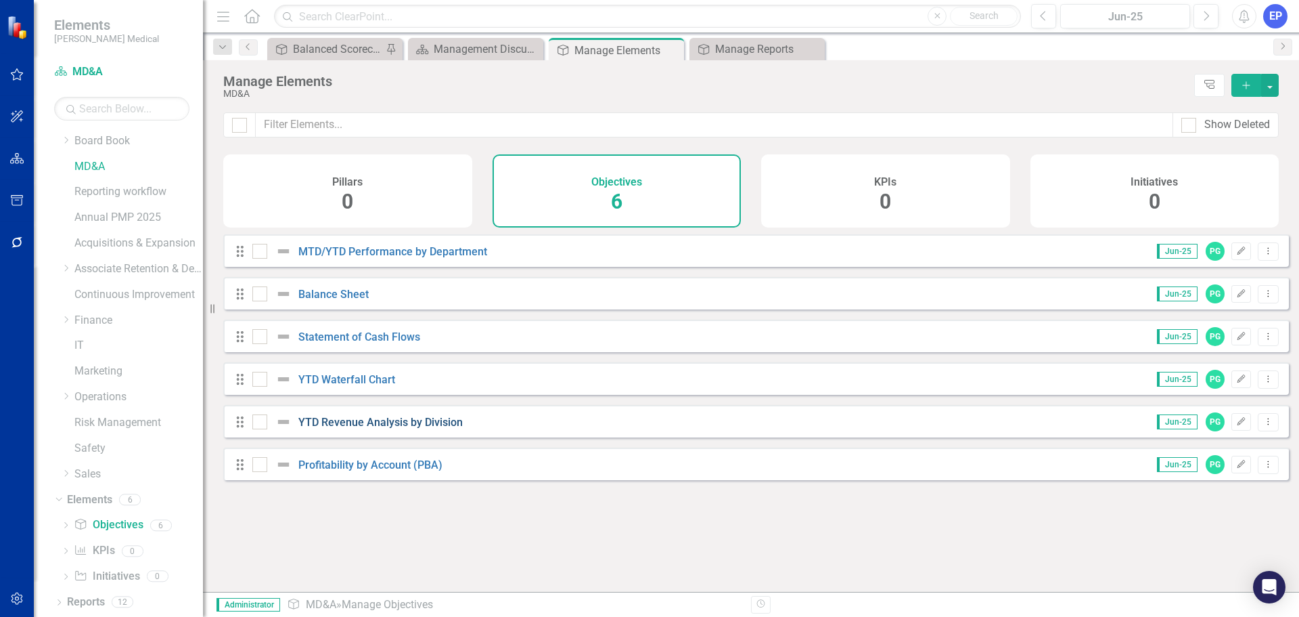
click at [378, 428] on link "YTD Revenue Analysis by Division" at bounding box center [380, 422] width 164 height 13
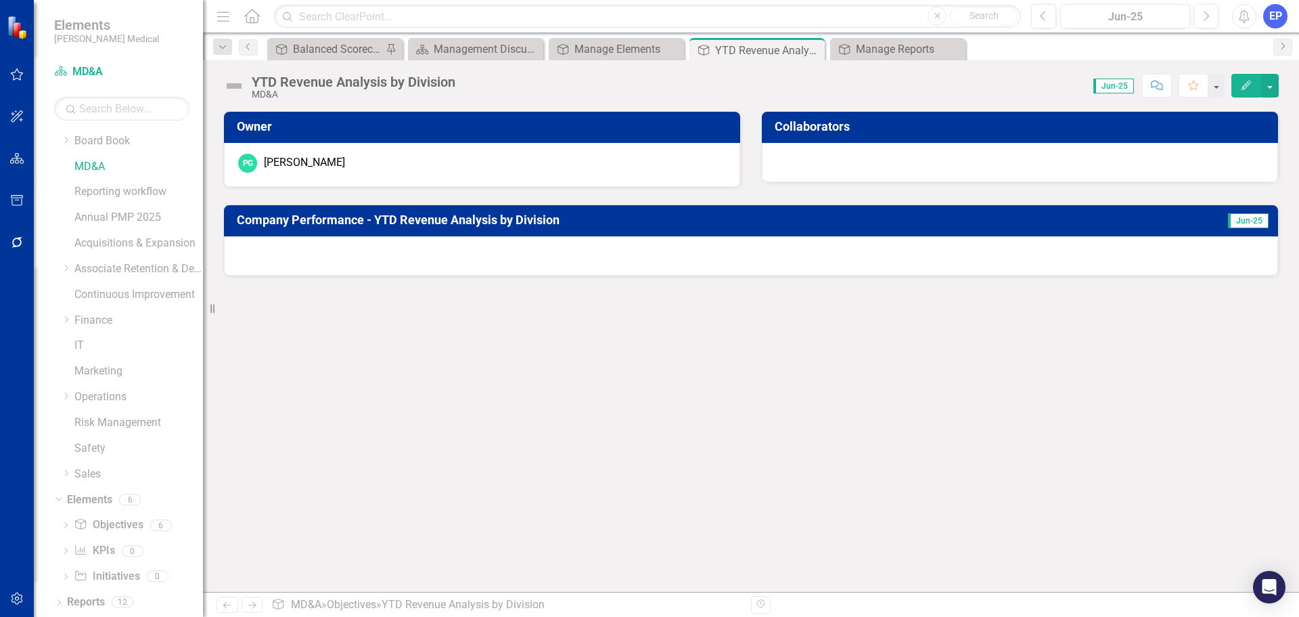
click at [674, 270] on div at bounding box center [751, 255] width 1054 height 39
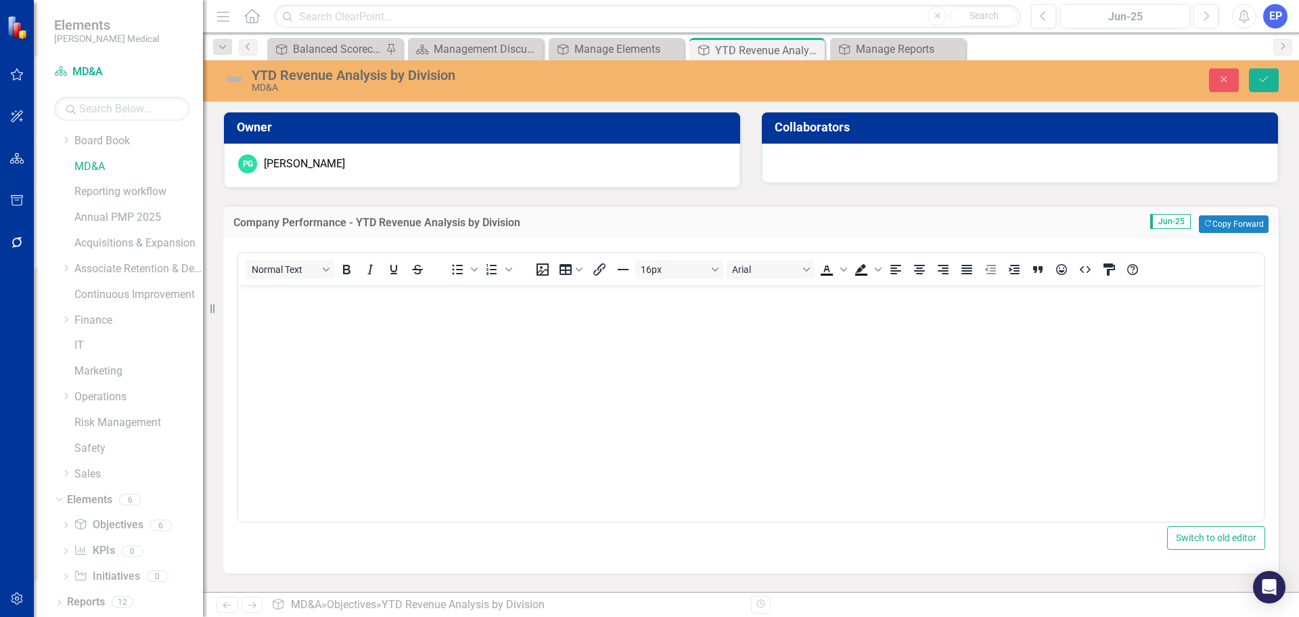
click at [686, 338] on body "Rich Text Area. Press ALT-0 for help." at bounding box center [751, 386] width 1026 height 203
click at [1146, 272] on div "YTD Revenue Analysis by Division MD&A Close Save Owner PG [PERSON_NAME] Collabo…" at bounding box center [751, 325] width 1096 height 531
click at [926, 267] on icon "Align center" at bounding box center [920, 269] width 16 height 16
click at [1257, 83] on button "Save" at bounding box center [1264, 80] width 30 height 24
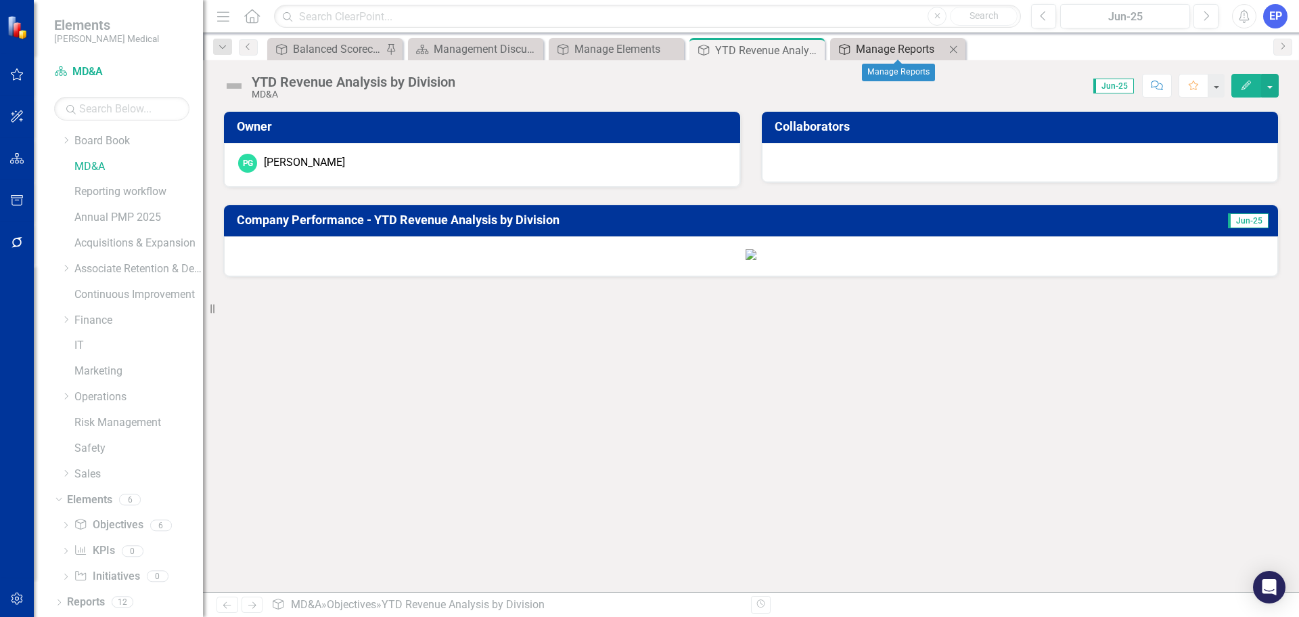
click at [879, 51] on div "Manage Reports" at bounding box center [900, 49] width 89 height 17
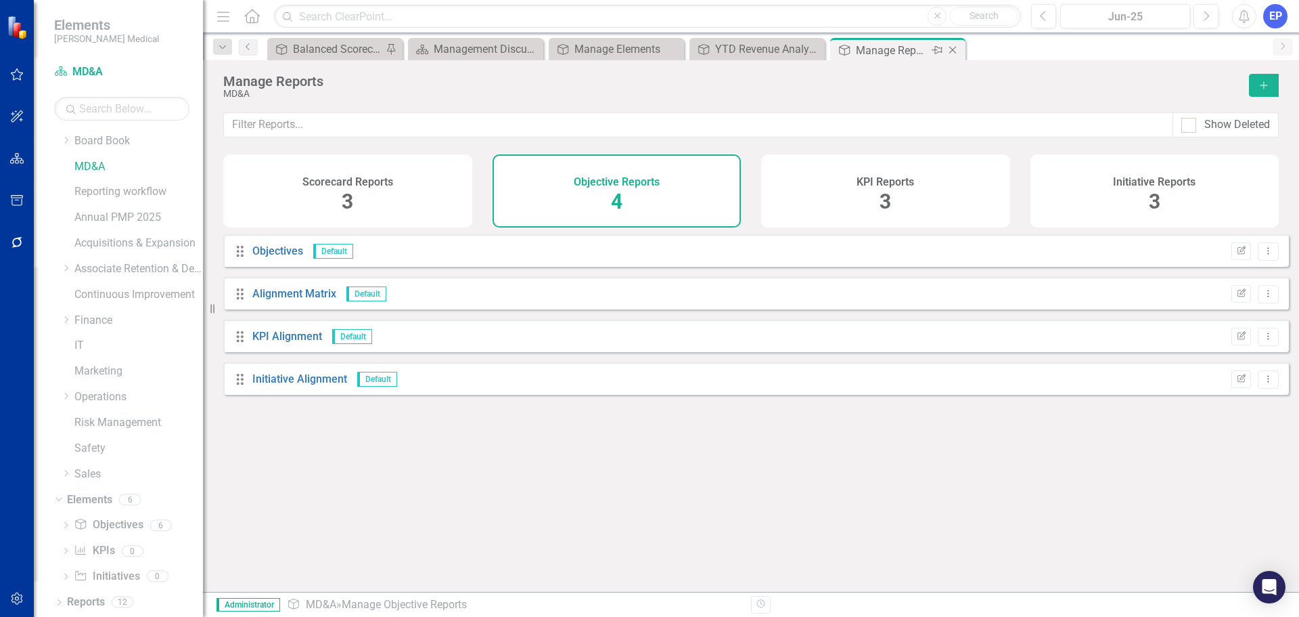
click at [954, 48] on icon "Close" at bounding box center [953, 50] width 14 height 11
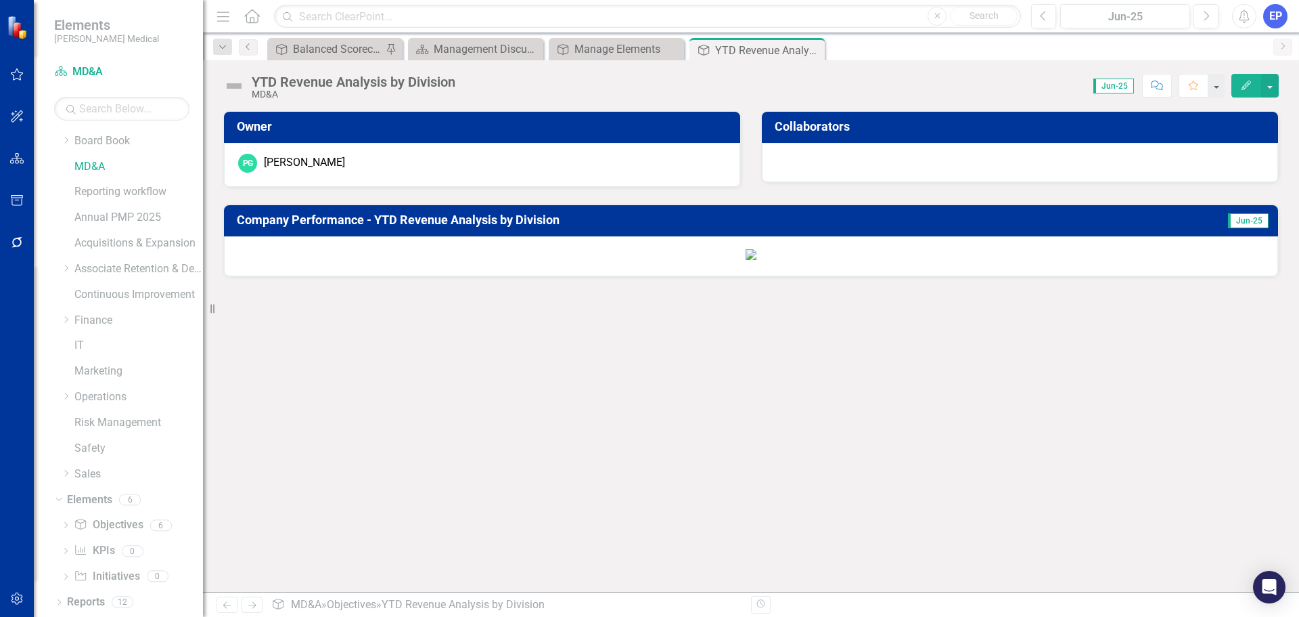
scroll to position [271, 0]
click at [811, 49] on icon "Close" at bounding box center [812, 50] width 14 height 11
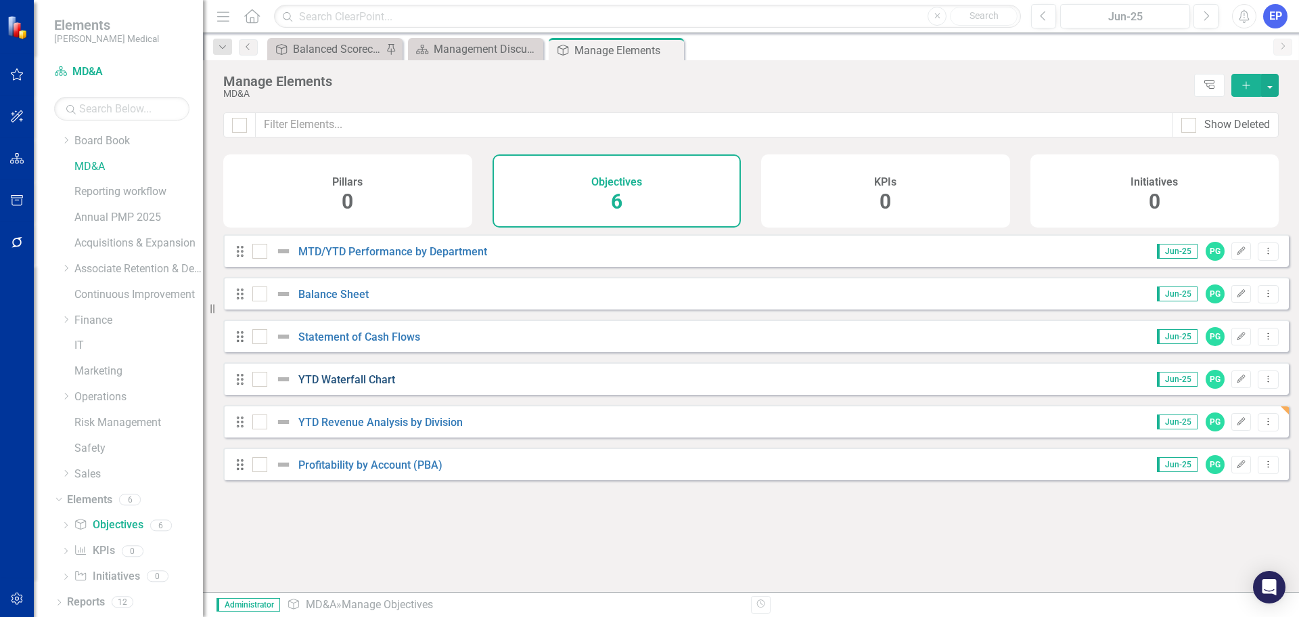
click at [323, 386] on link "YTD Waterfall Chart" at bounding box center [346, 379] width 97 height 13
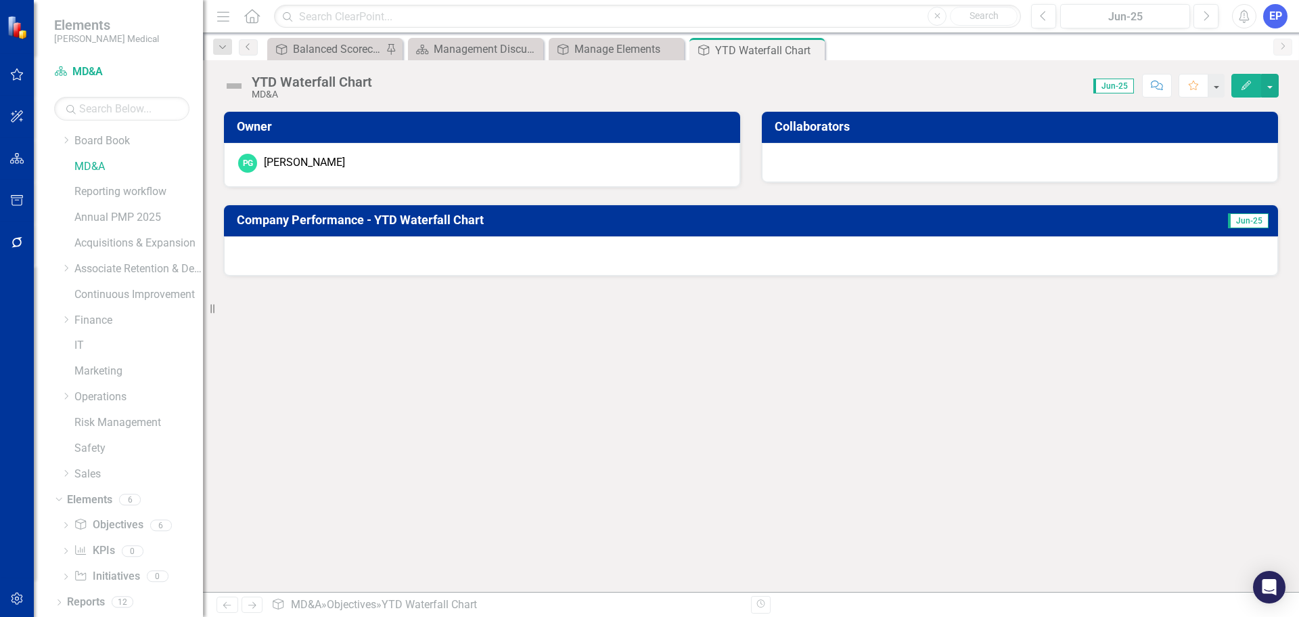
click at [615, 270] on div at bounding box center [751, 255] width 1054 height 39
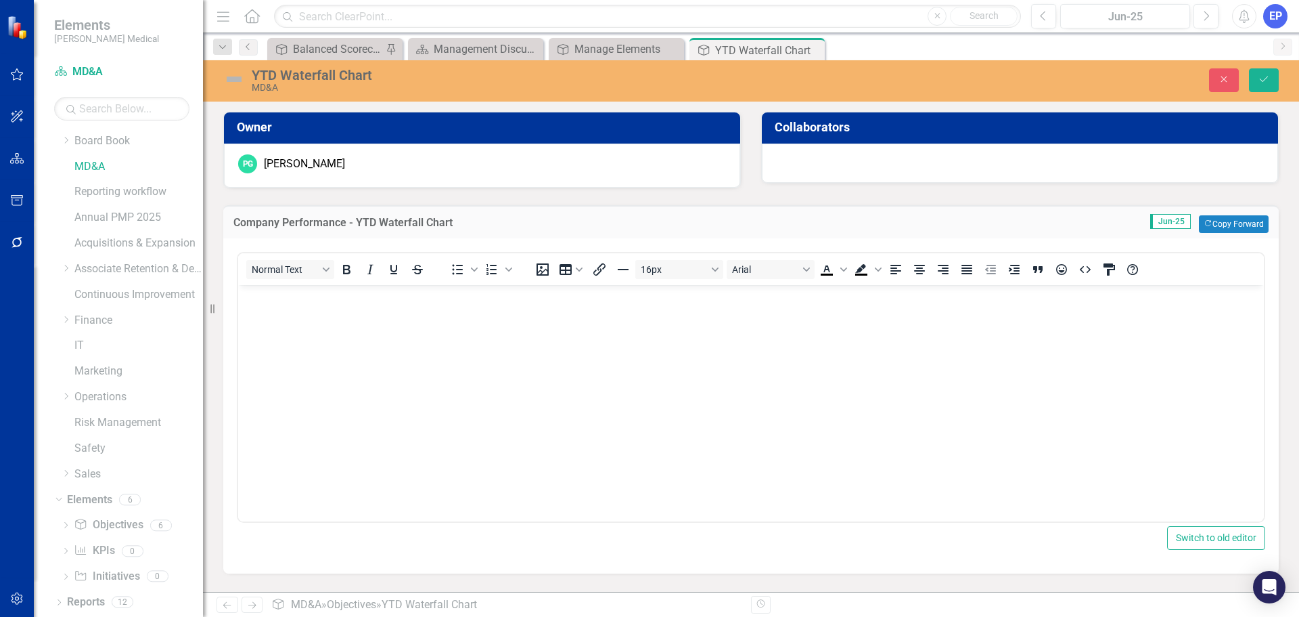
click at [619, 359] on body "Rich Text Area. Press ALT-0 for help." at bounding box center [751, 386] width 1026 height 203
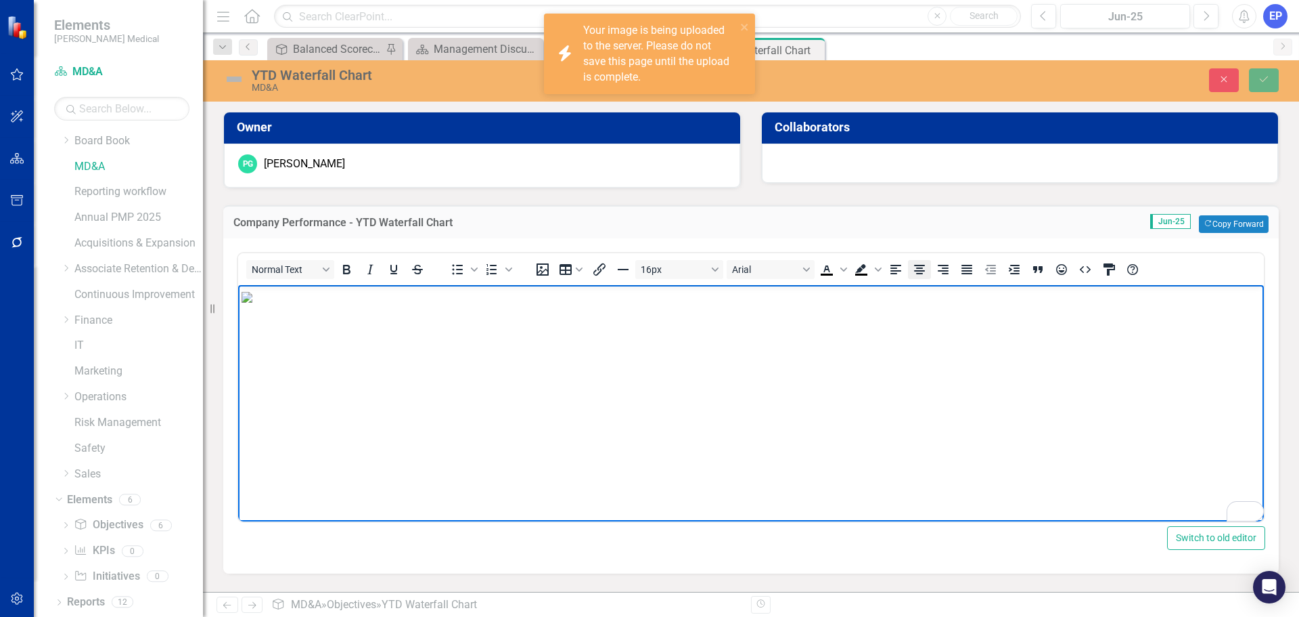
click at [920, 269] on icon "Align center" at bounding box center [920, 269] width 16 height 16
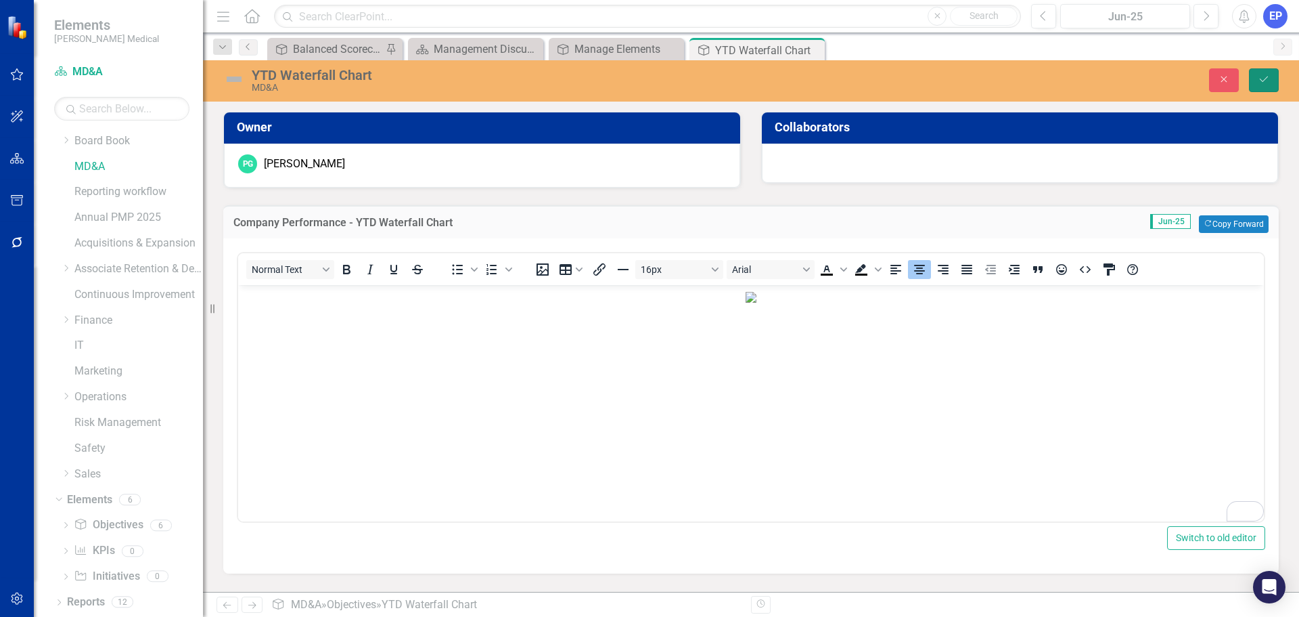
click at [1263, 82] on icon "submit" at bounding box center [1264, 78] width 8 height 5
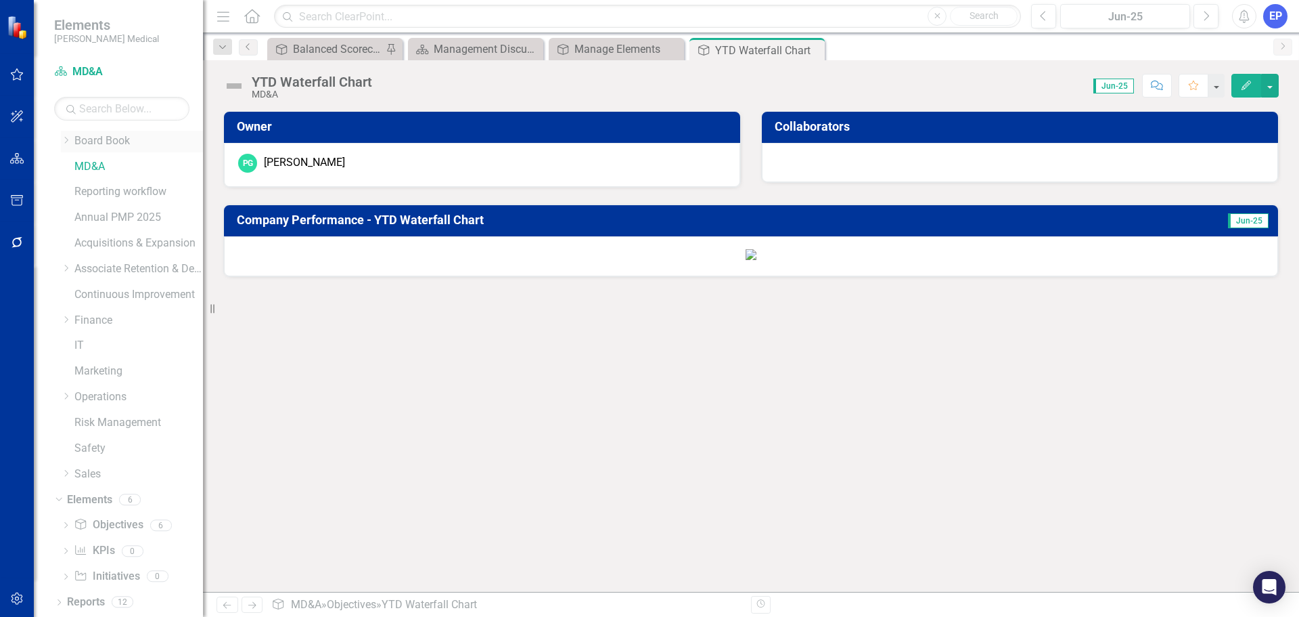
click at [68, 138] on icon "Dropdown" at bounding box center [66, 140] width 10 height 8
click at [108, 235] on link "BoD - Finance" at bounding box center [145, 241] width 115 height 16
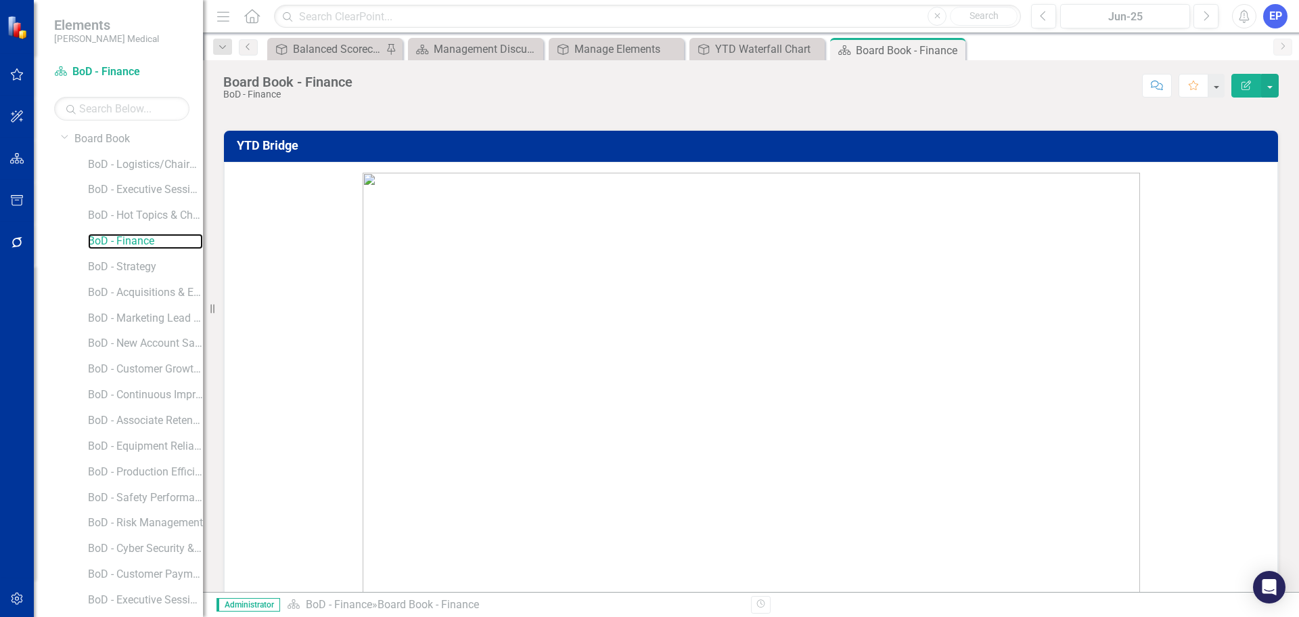
scroll to position [1151, 0]
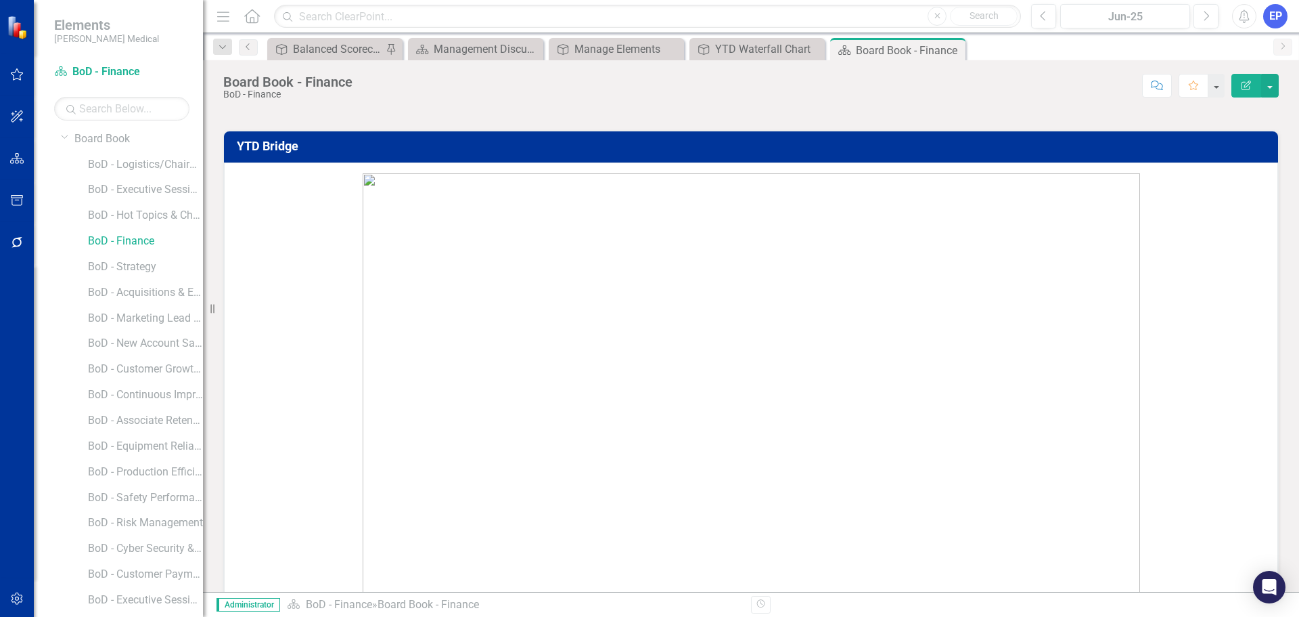
click at [905, 288] on img at bounding box center [752, 407] width 778 height 469
click at [1191, 192] on p at bounding box center [751, 407] width 1026 height 469
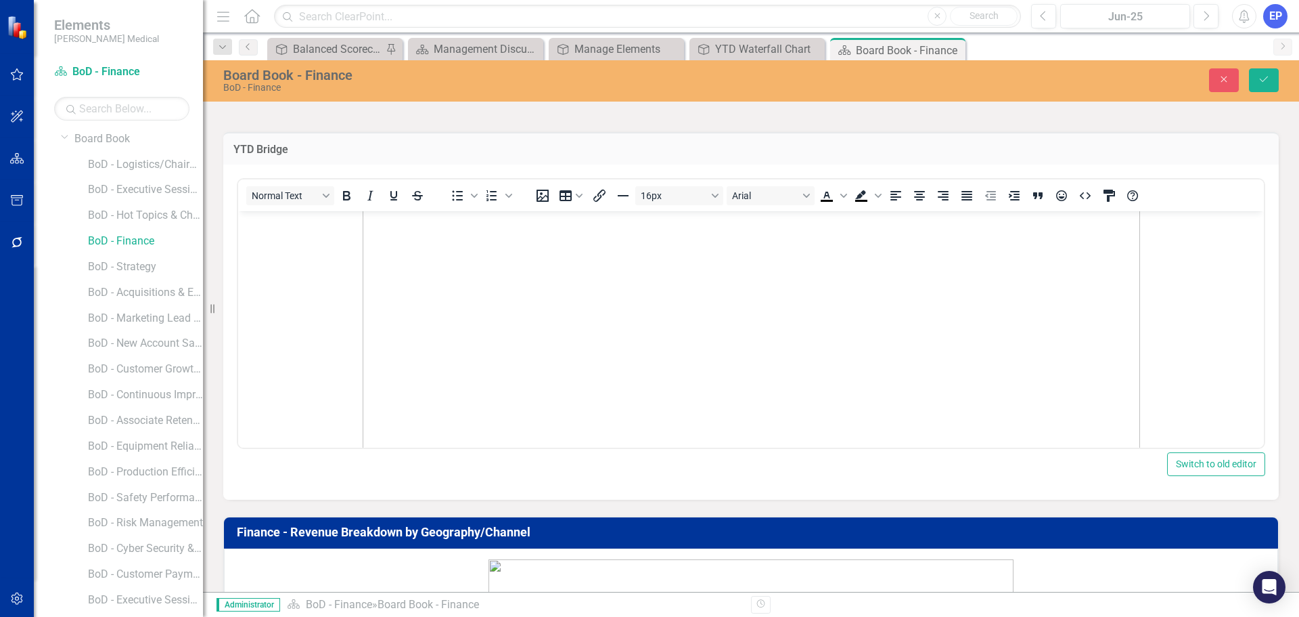
scroll to position [135, 0]
click at [1220, 81] on icon "Close" at bounding box center [1224, 78] width 12 height 9
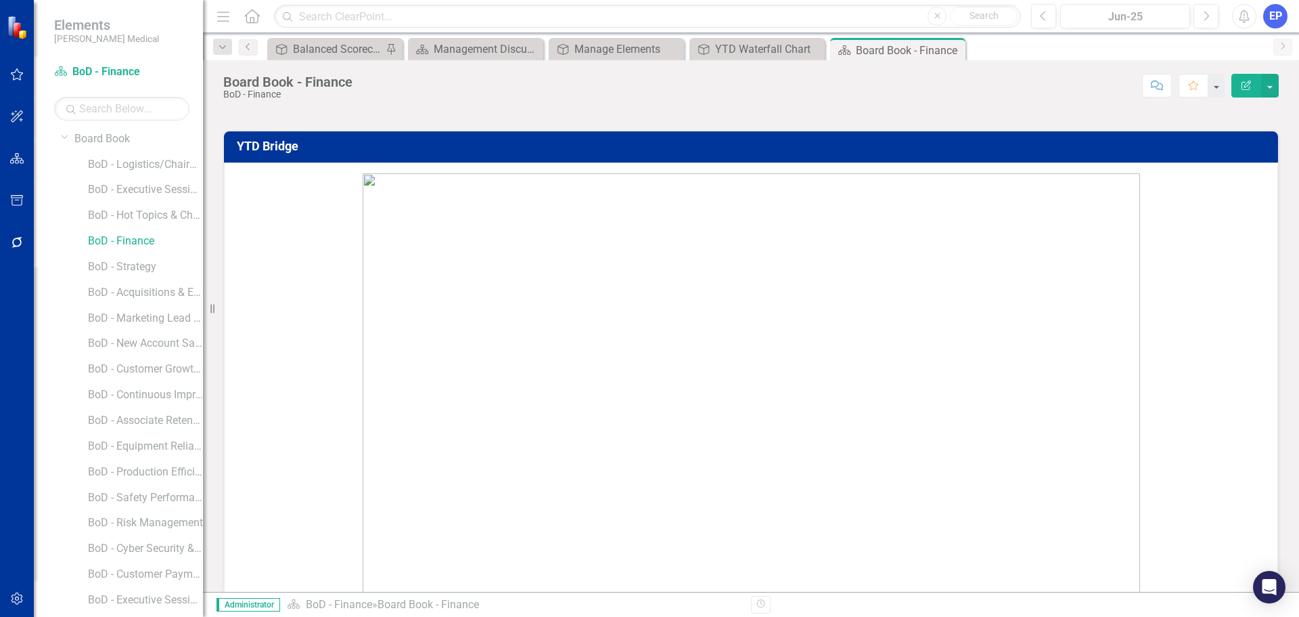
click at [18, 601] on icon "button" at bounding box center [17, 598] width 14 height 11
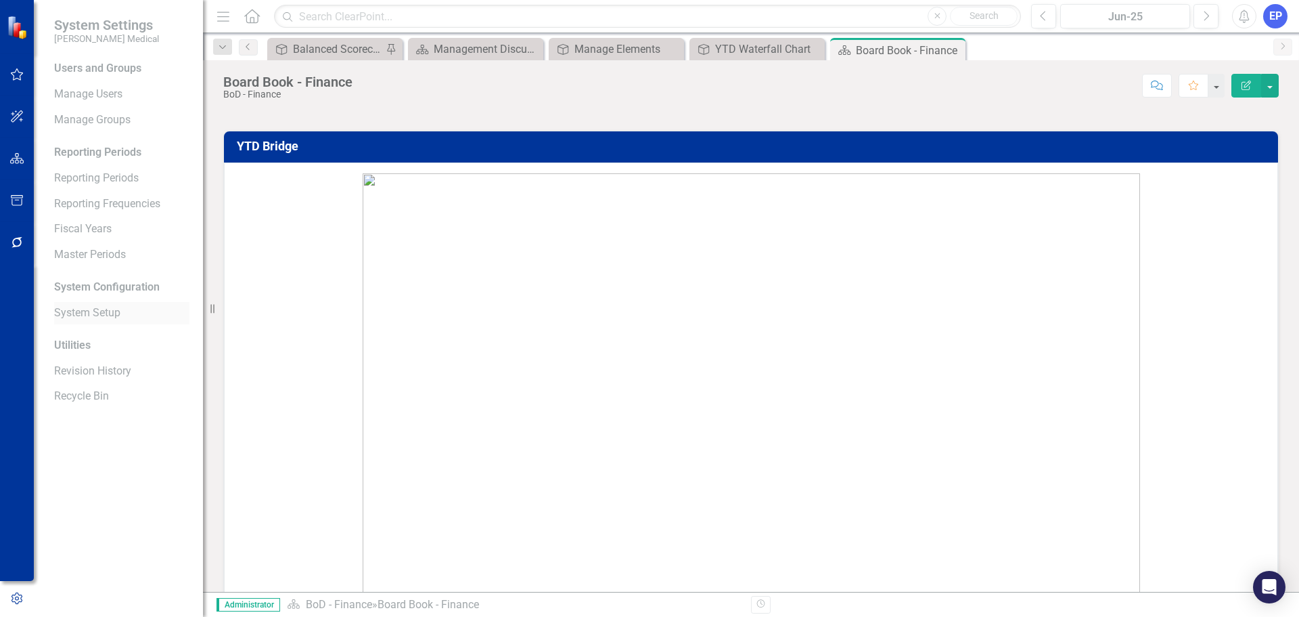
click at [97, 313] on link "System Setup" at bounding box center [121, 313] width 135 height 16
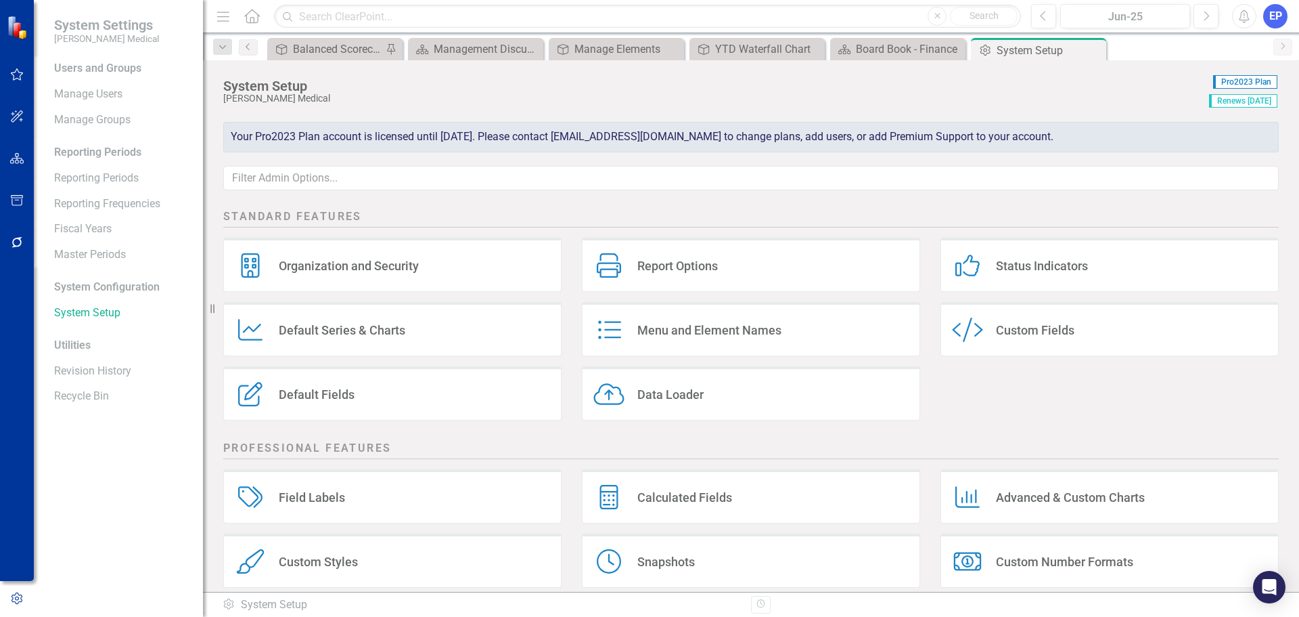
click at [1010, 327] on div "Custom Fields" at bounding box center [1035, 330] width 79 height 16
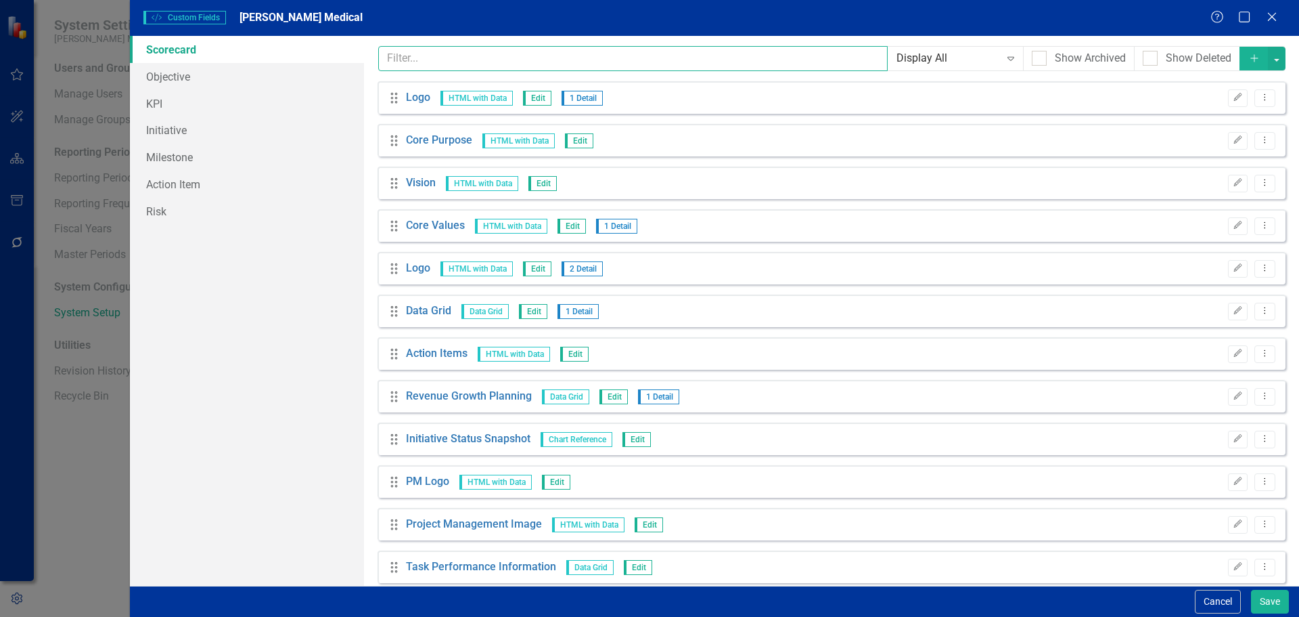
click at [459, 64] on input "text" at bounding box center [633, 58] width 510 height 25
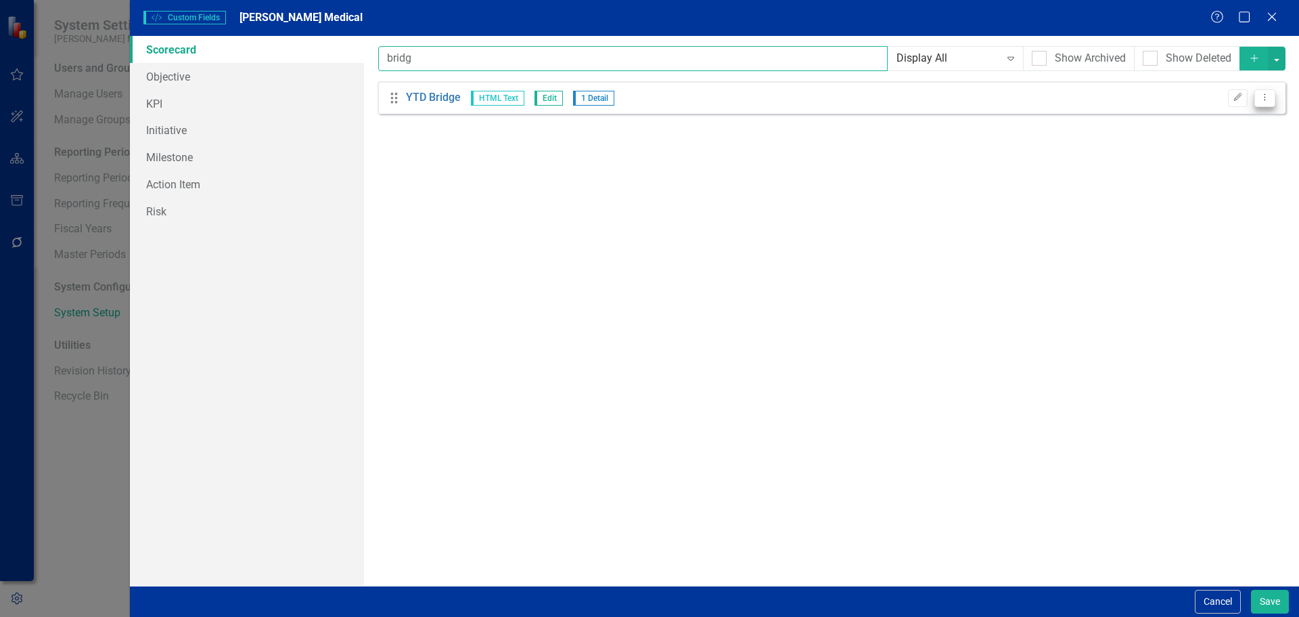
type input "bridg"
click at [1267, 94] on icon "Dropdown Menu" at bounding box center [1266, 97] width 12 height 9
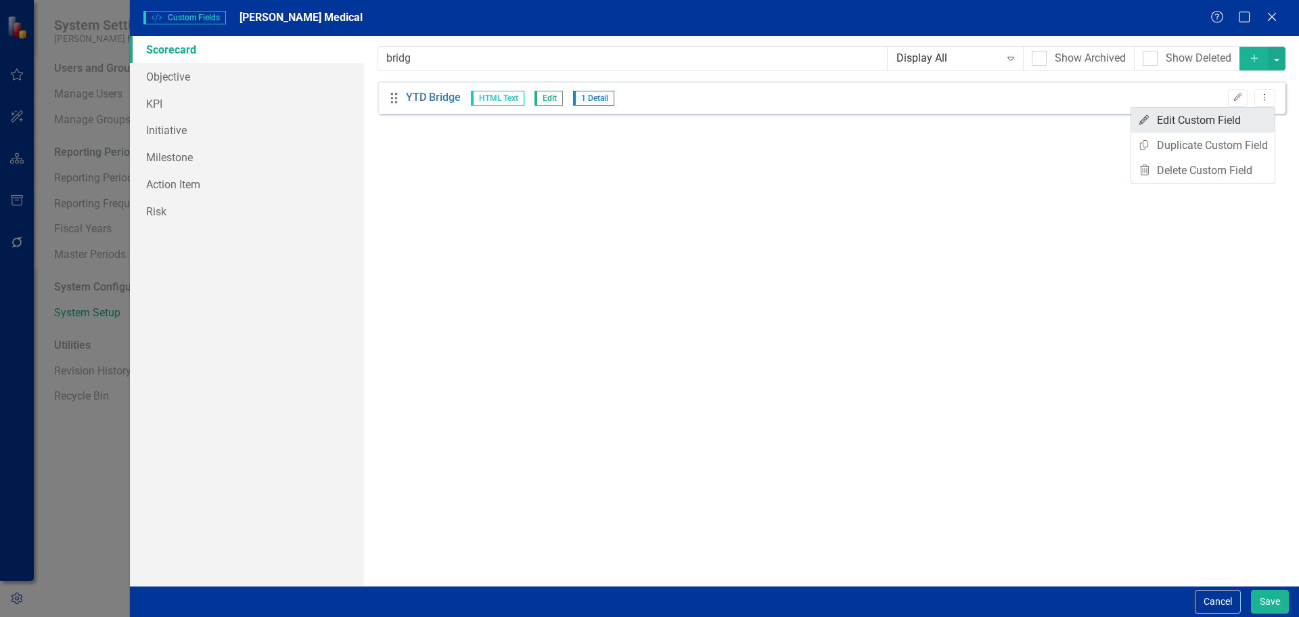
click at [1225, 118] on link "Edit Edit Custom Field" at bounding box center [1203, 120] width 143 height 25
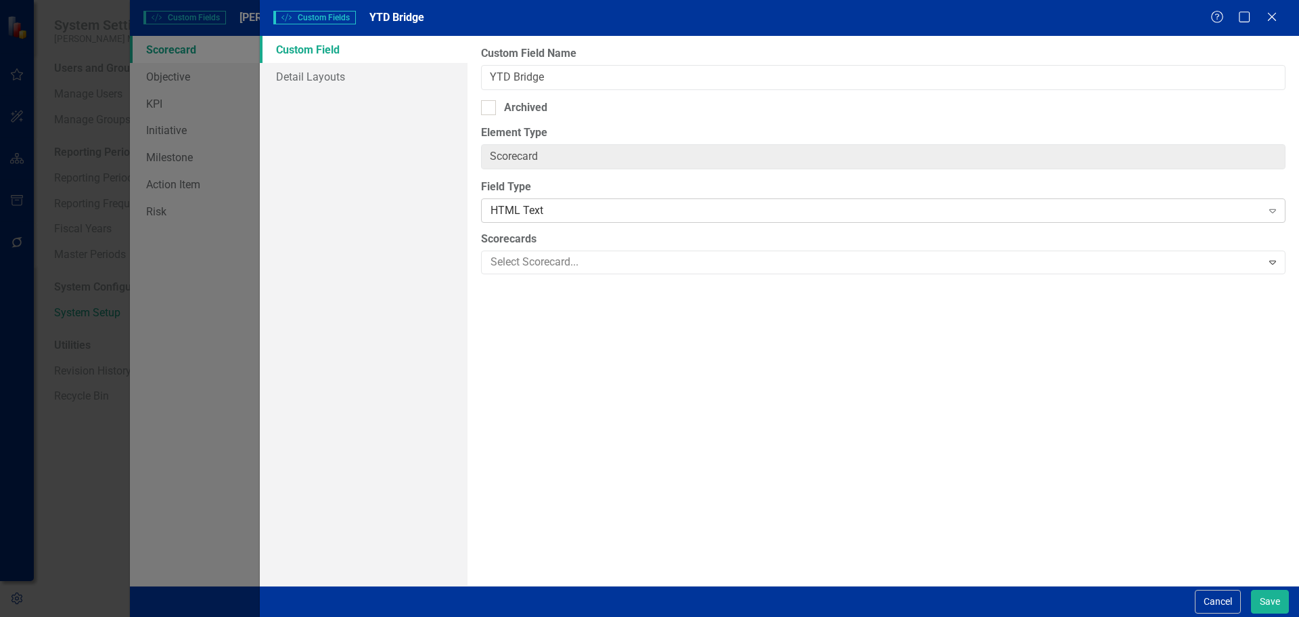
click at [524, 215] on div "HTML Text" at bounding box center [876, 211] width 771 height 16
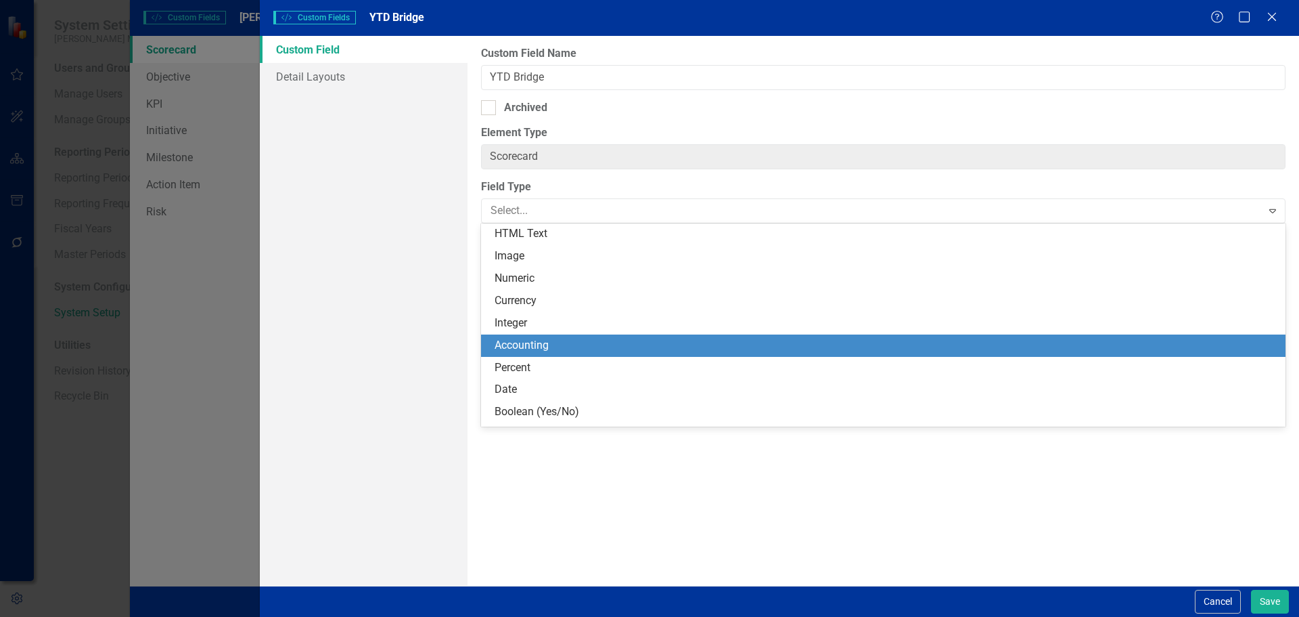
scroll to position [286, 0]
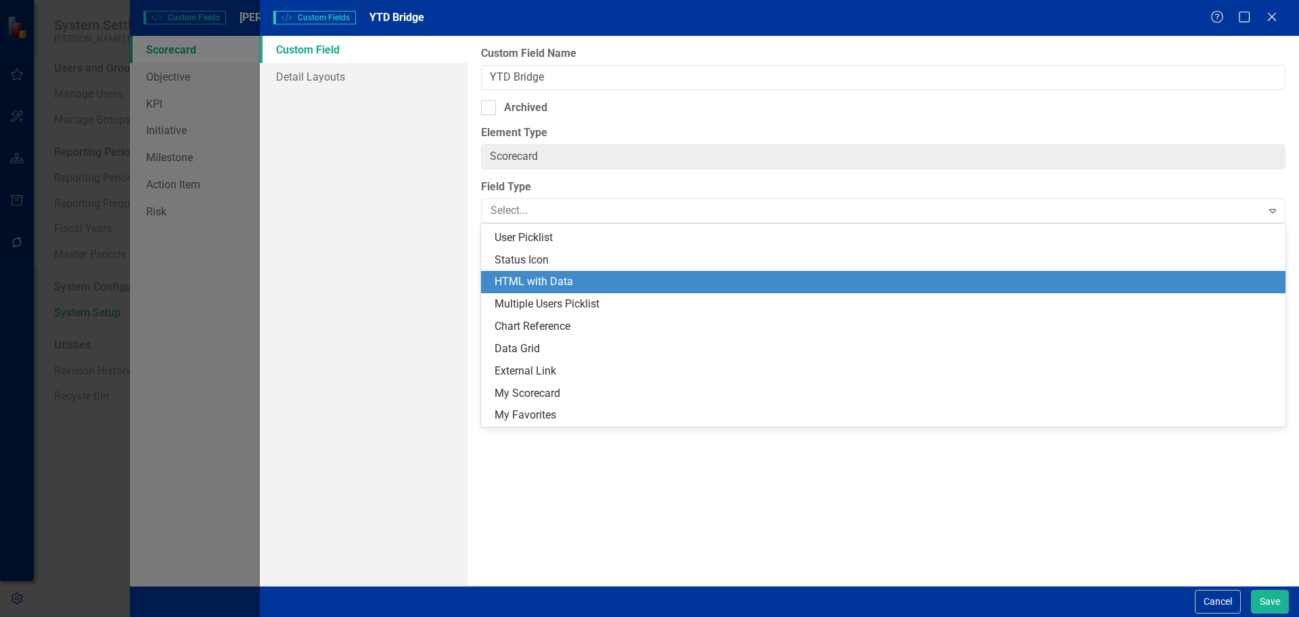
click at [554, 288] on div "HTML with Data" at bounding box center [886, 282] width 783 height 16
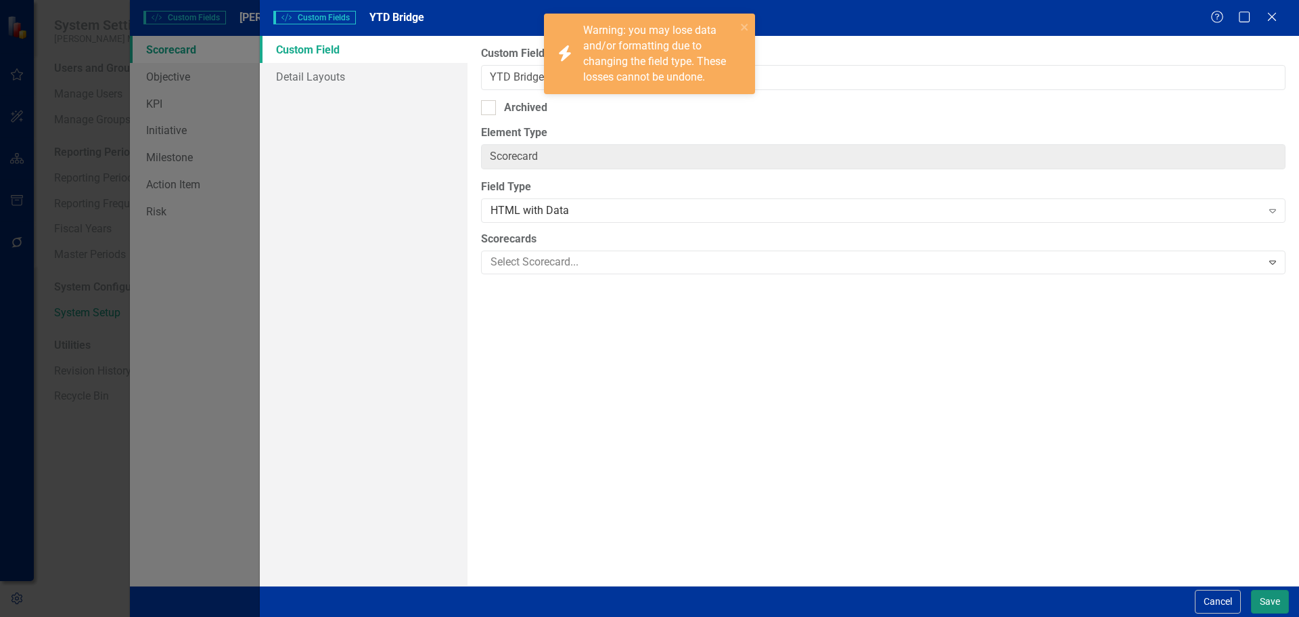
click at [1266, 598] on button "Save" at bounding box center [1270, 601] width 38 height 24
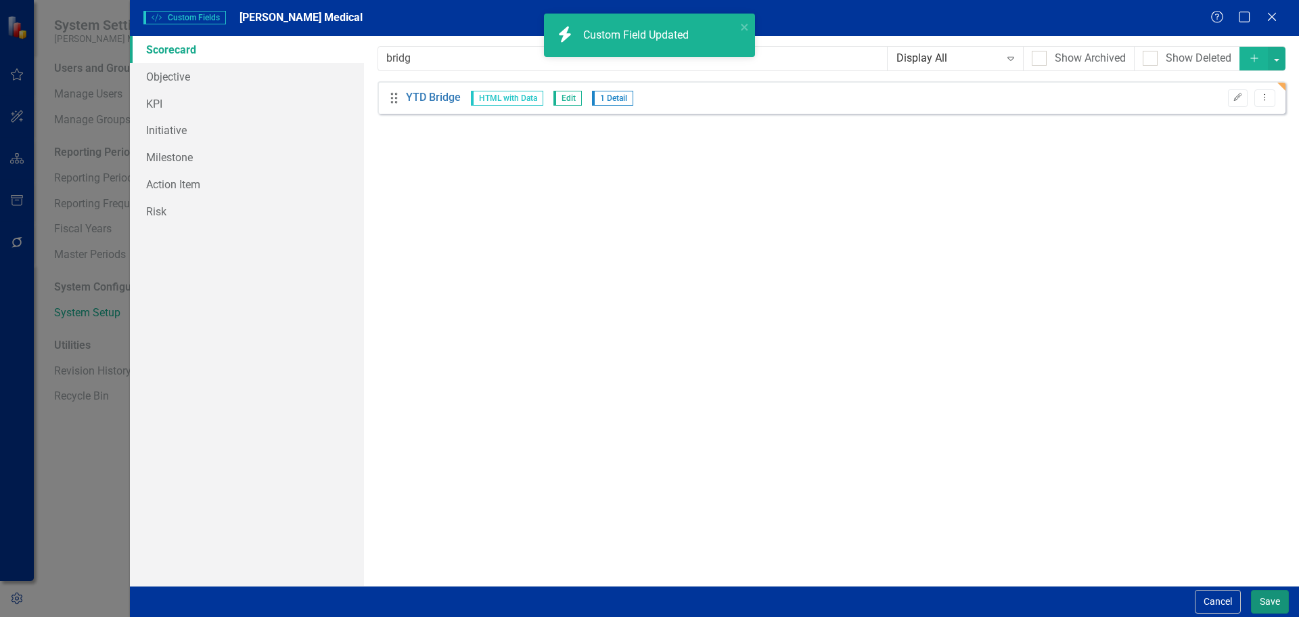
click at [1260, 606] on button "Save" at bounding box center [1270, 601] width 38 height 24
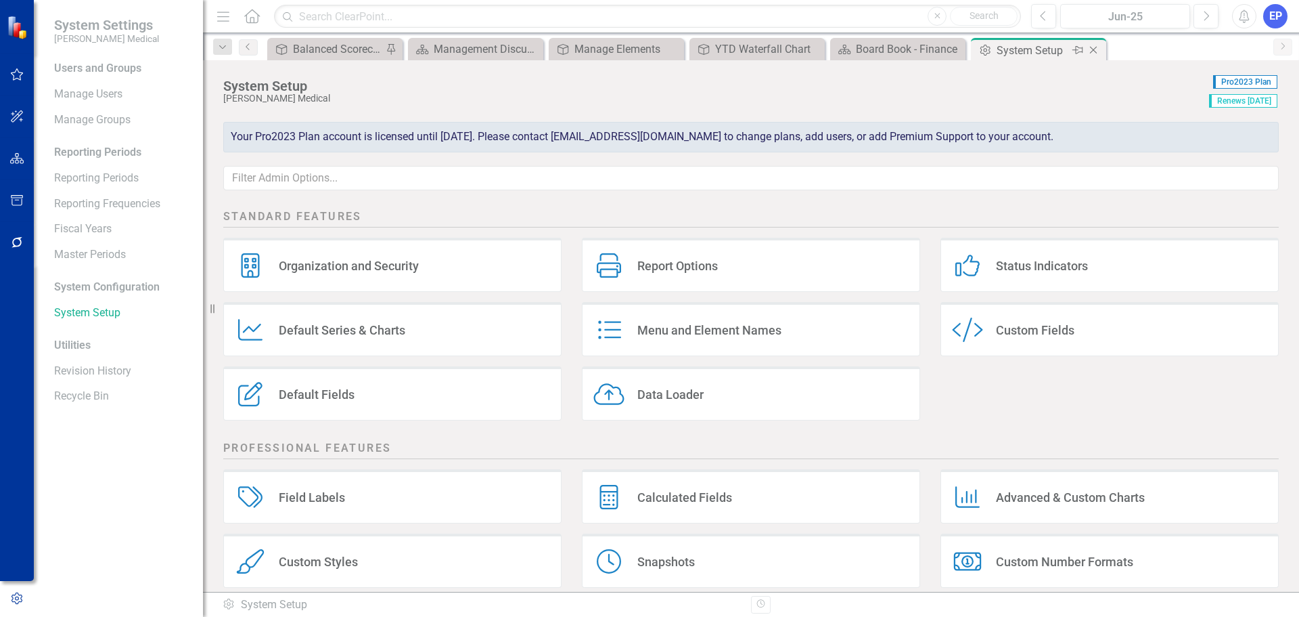
click at [1092, 52] on icon "Close" at bounding box center [1094, 50] width 14 height 11
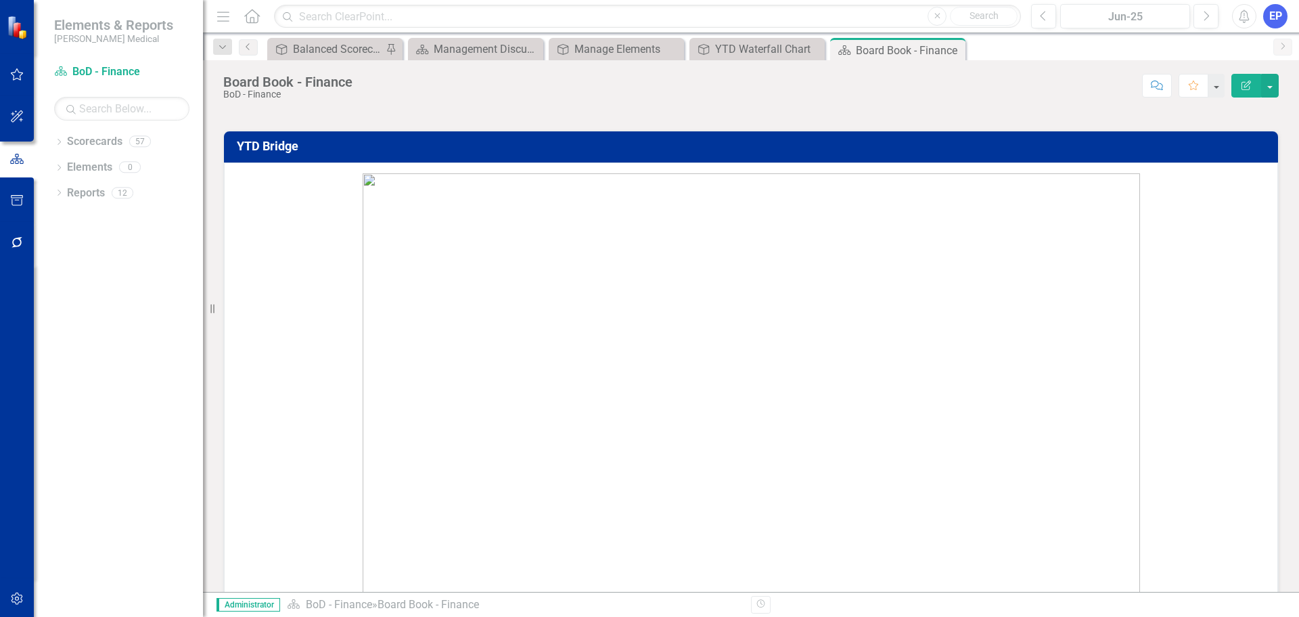
scroll to position [1354, 0]
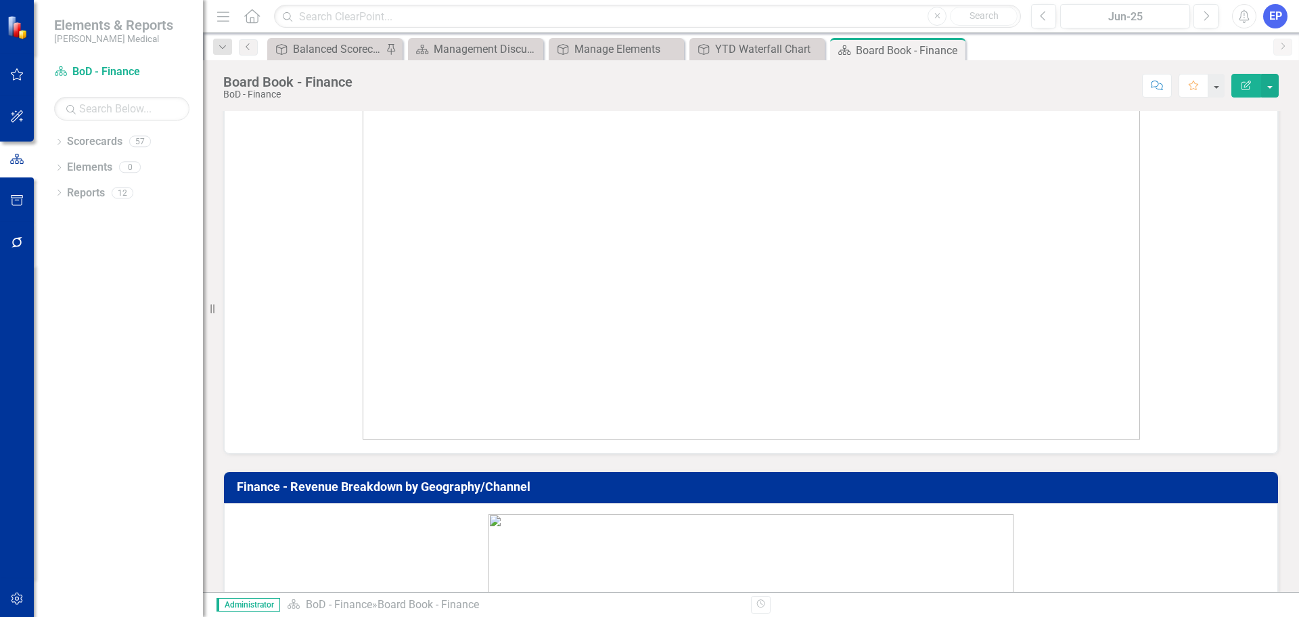
click at [704, 299] on img at bounding box center [752, 204] width 778 height 469
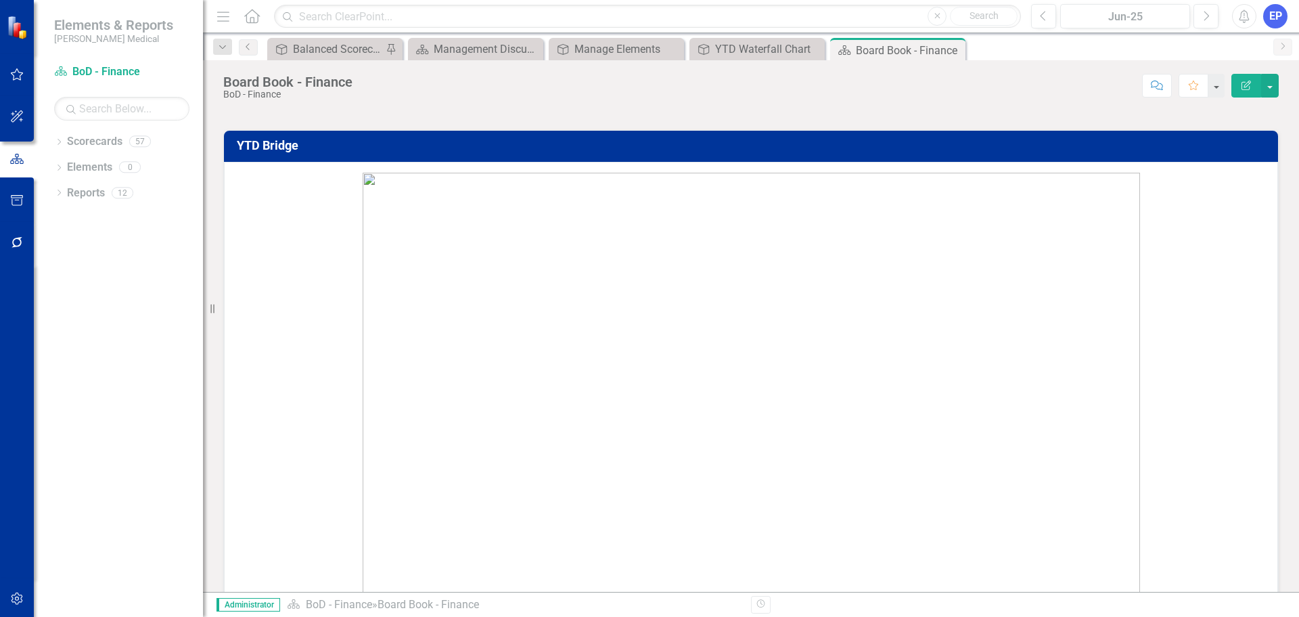
scroll to position [1151, 0]
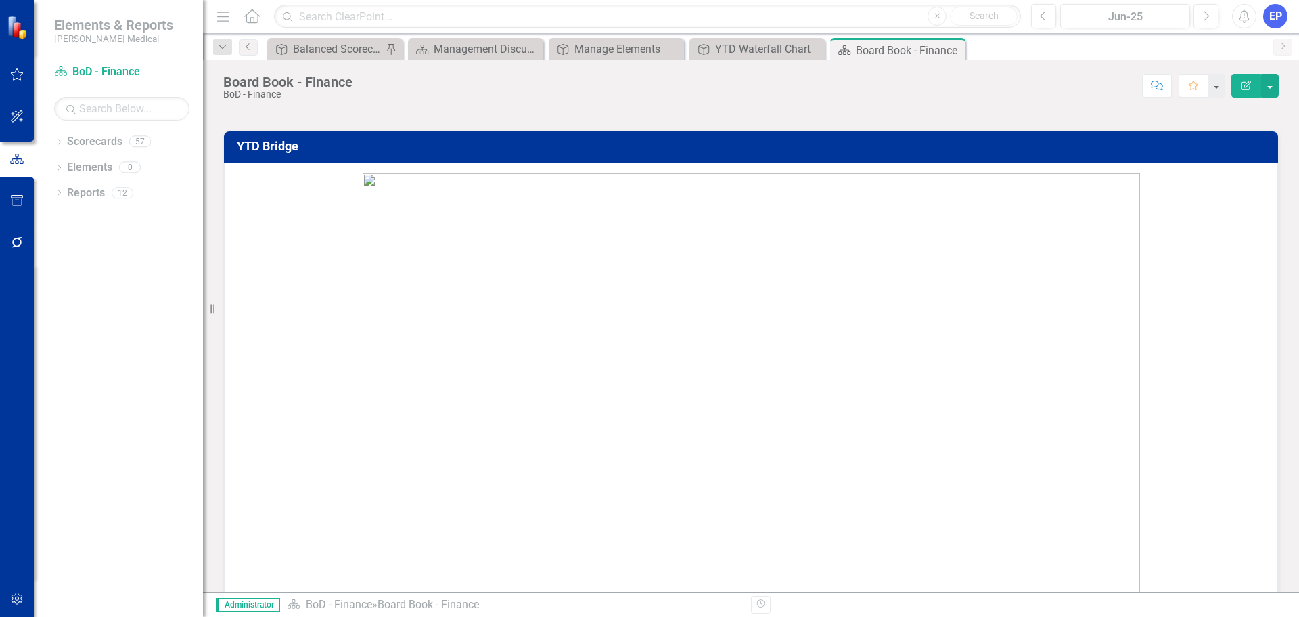
click at [800, 367] on img at bounding box center [752, 407] width 778 height 469
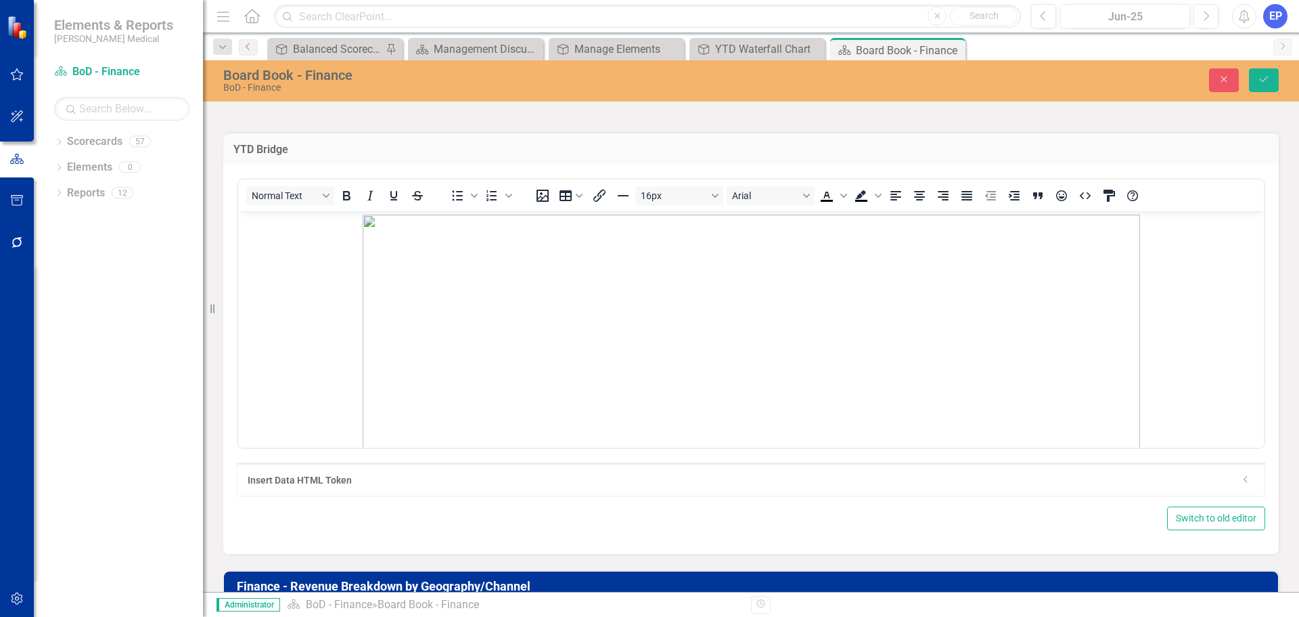
scroll to position [0, 0]
click at [1241, 481] on icon "Dropdown" at bounding box center [1246, 479] width 10 height 8
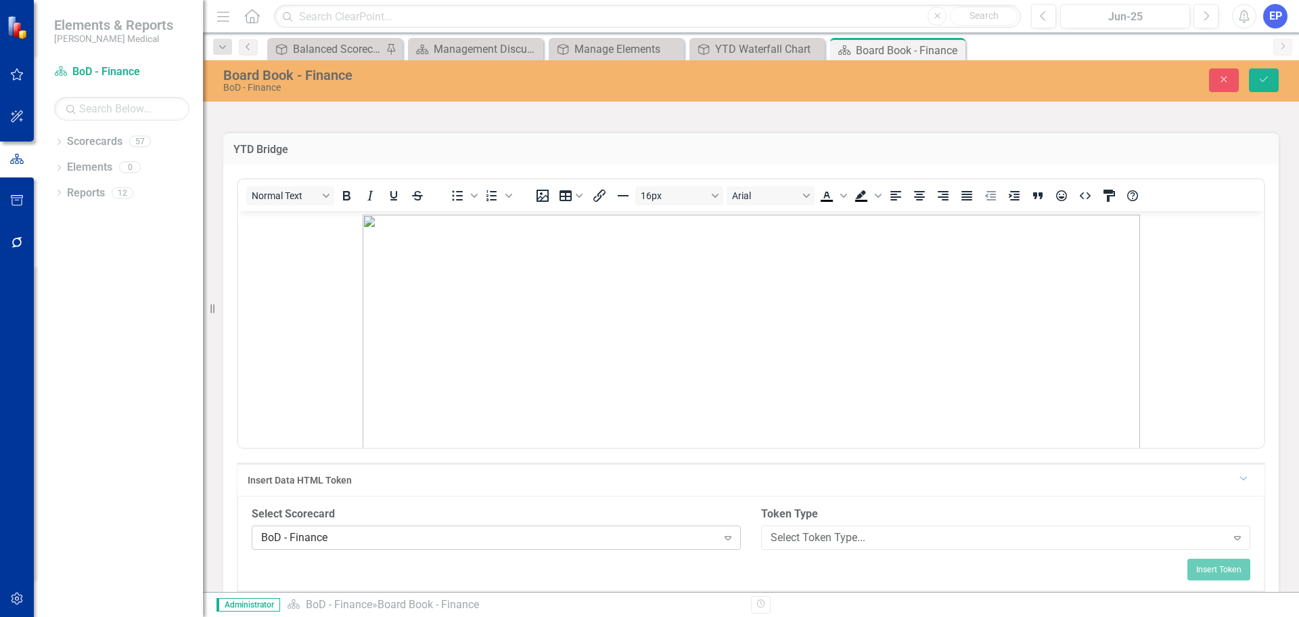
click at [602, 539] on div "BoD - Finance" at bounding box center [489, 538] width 456 height 16
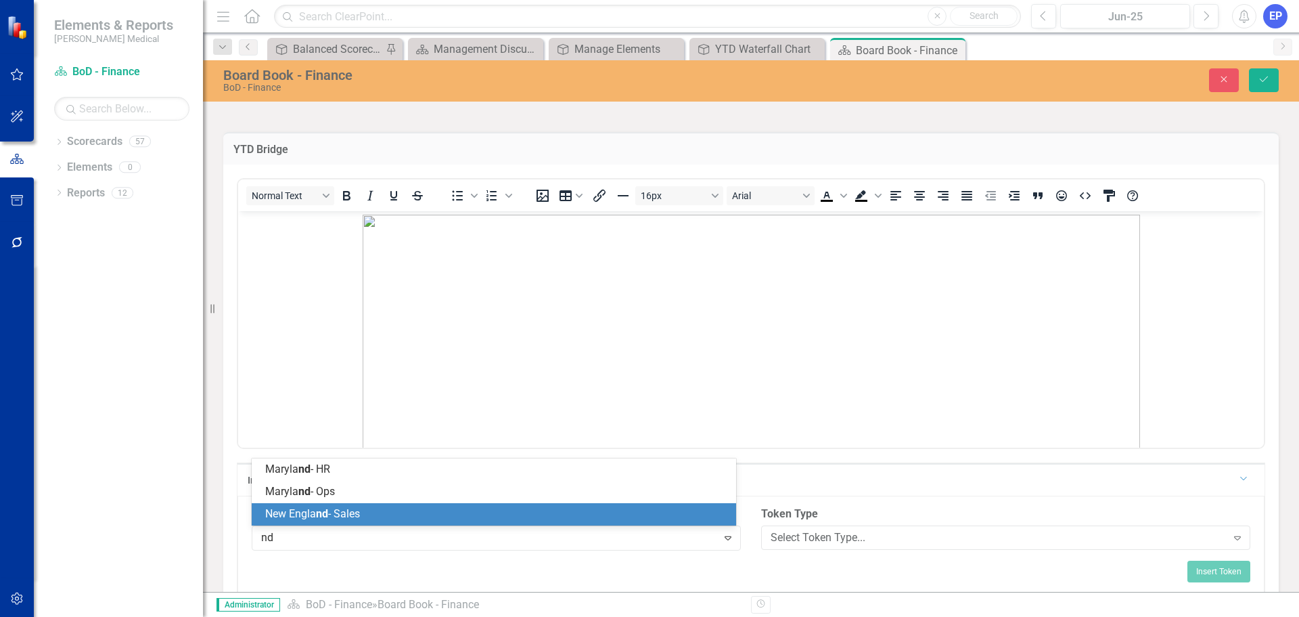
type input "n"
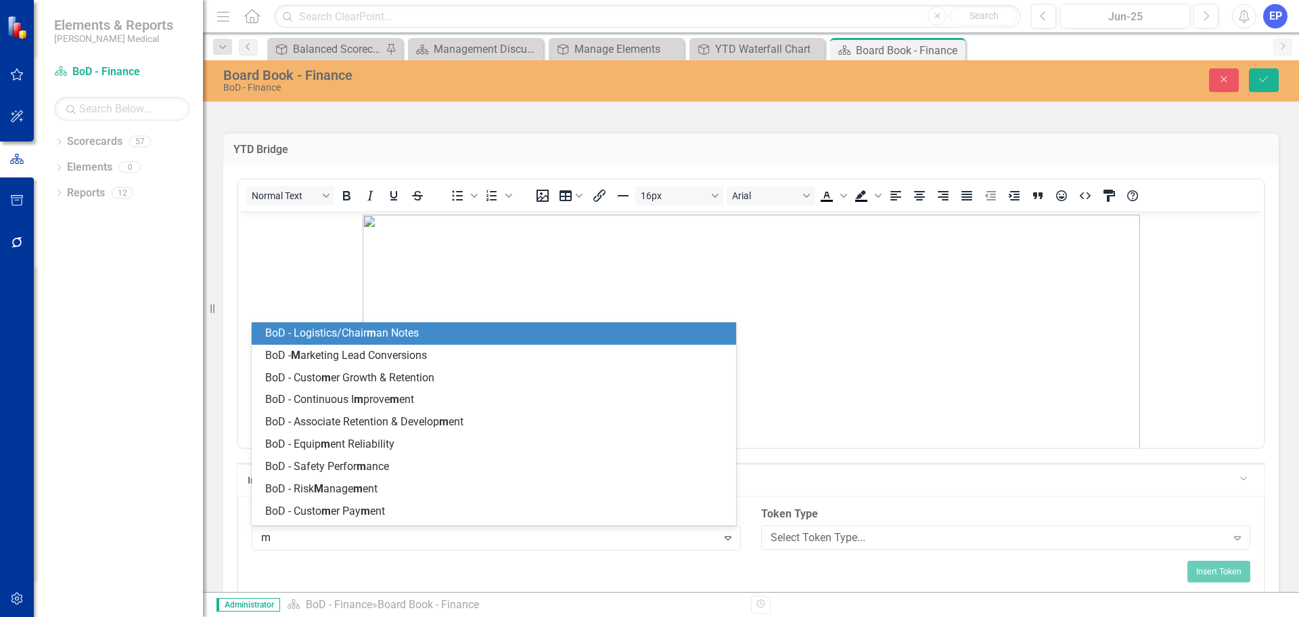
type input "md"
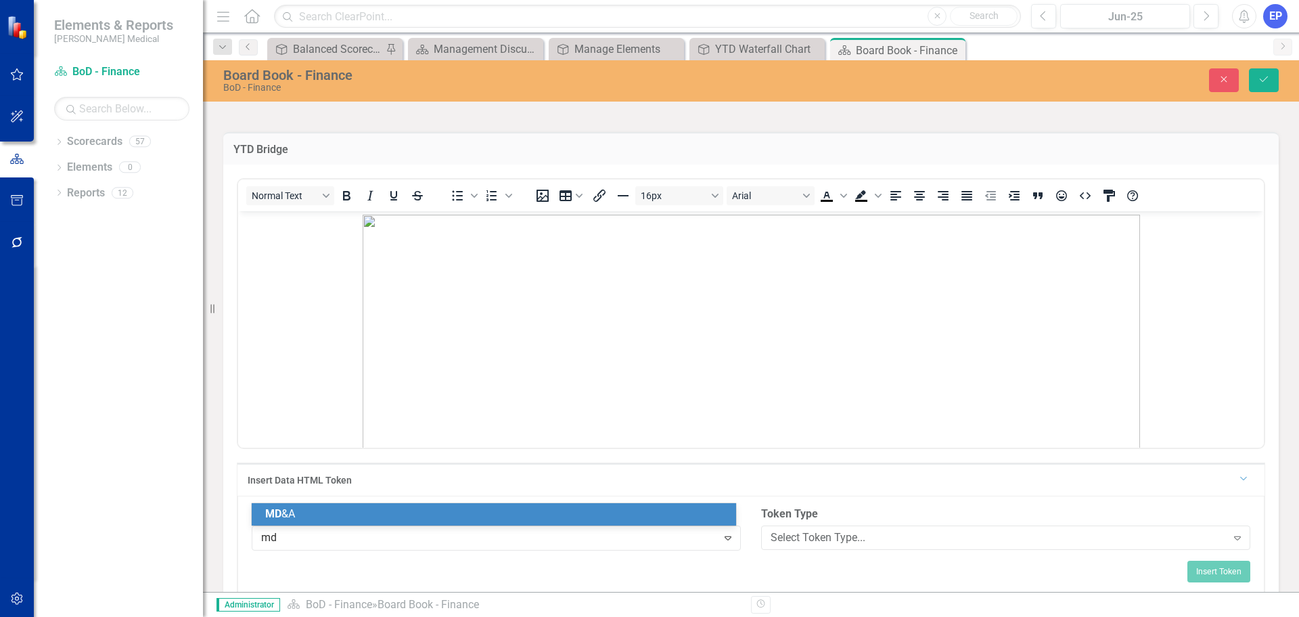
click at [534, 508] on div "MD &A" at bounding box center [496, 514] width 463 height 16
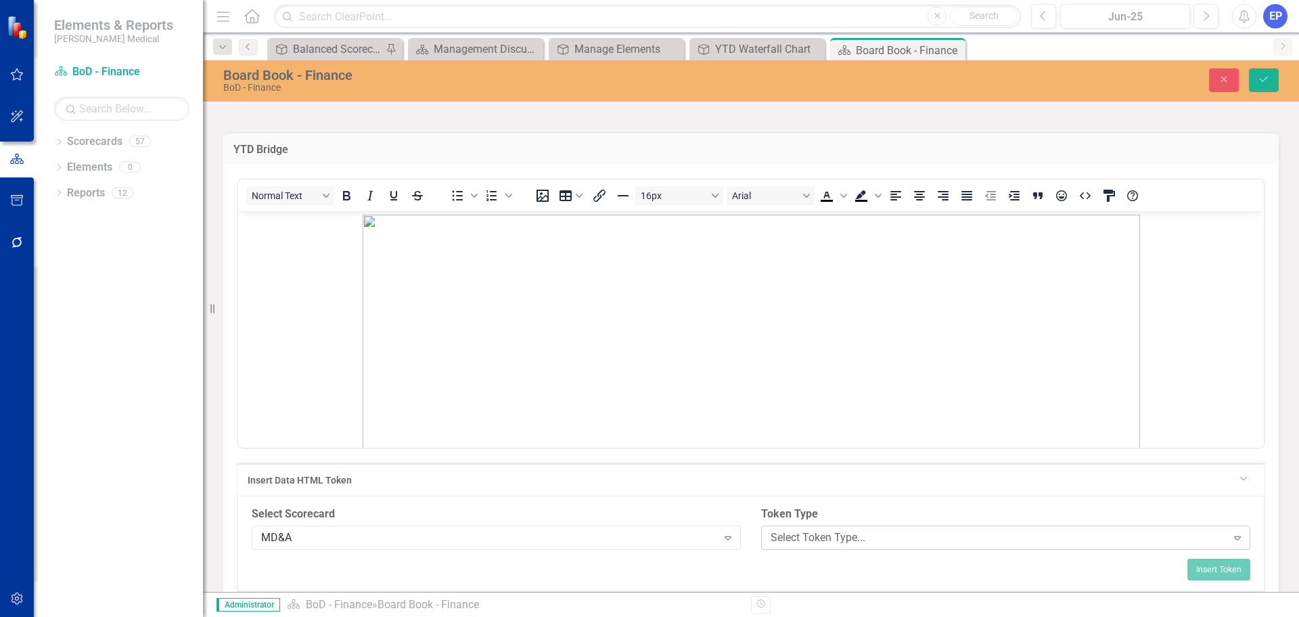
click at [771, 540] on div "Select Token Type..." at bounding box center [999, 538] width 456 height 16
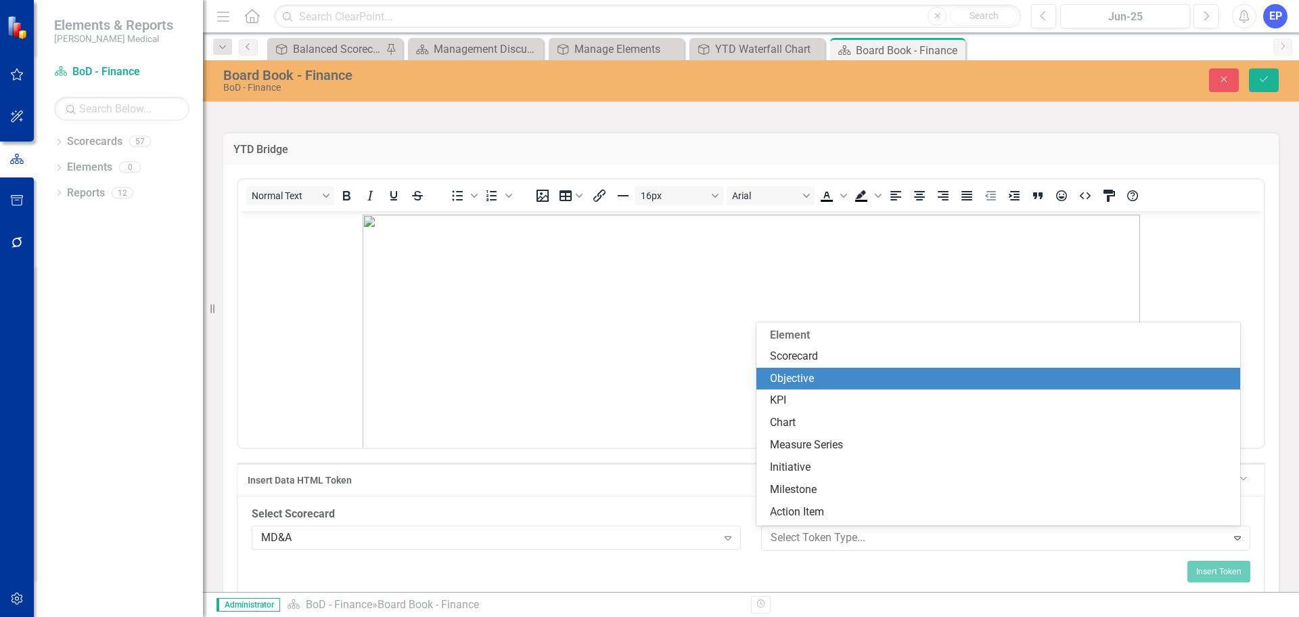
click at [793, 378] on div "Objective" at bounding box center [1001, 379] width 463 height 16
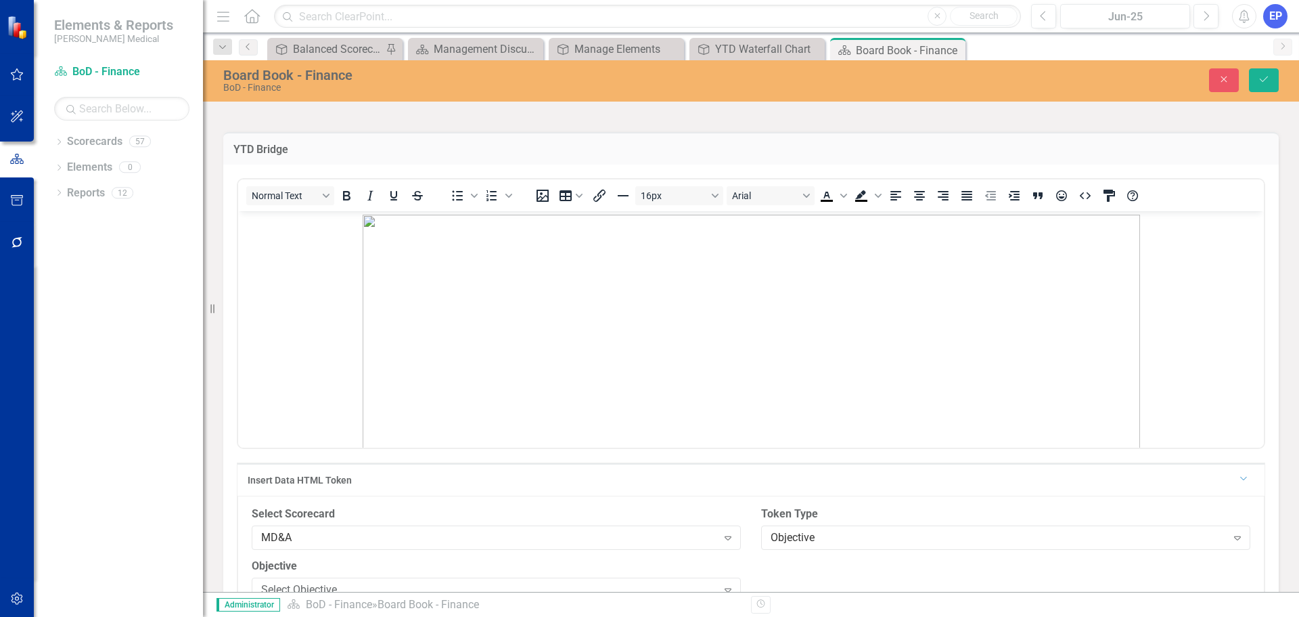
scroll to position [1354, 0]
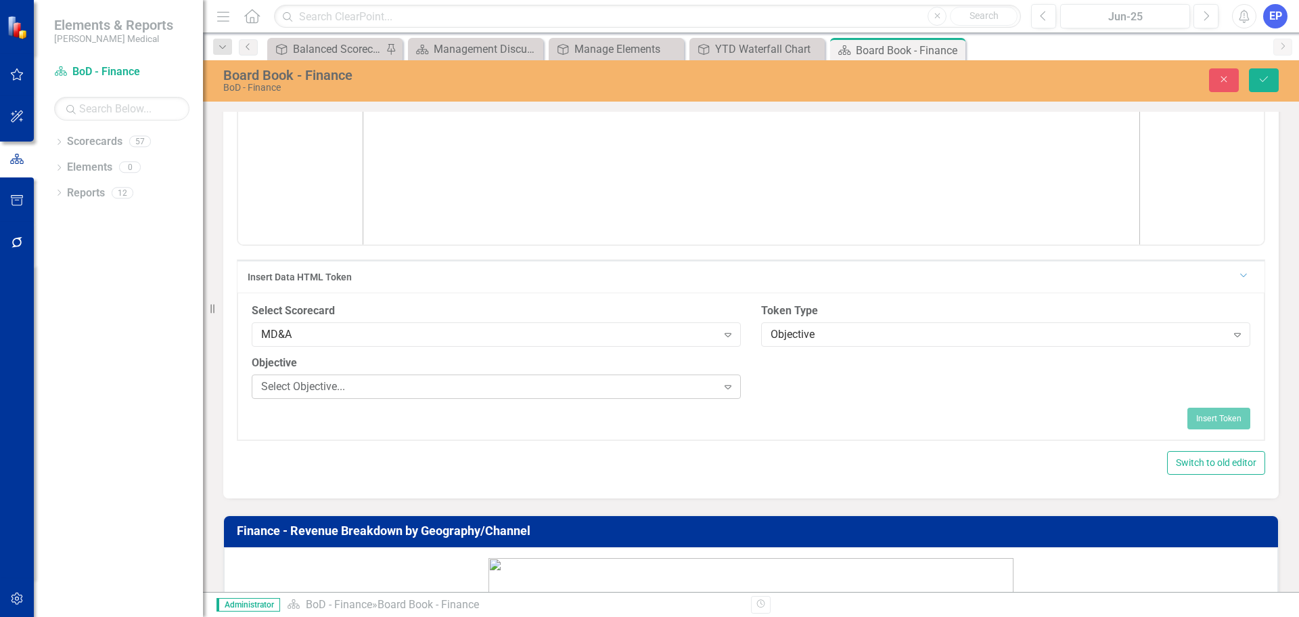
click at [539, 377] on div "Select Objective... Expand" at bounding box center [496, 386] width 489 height 24
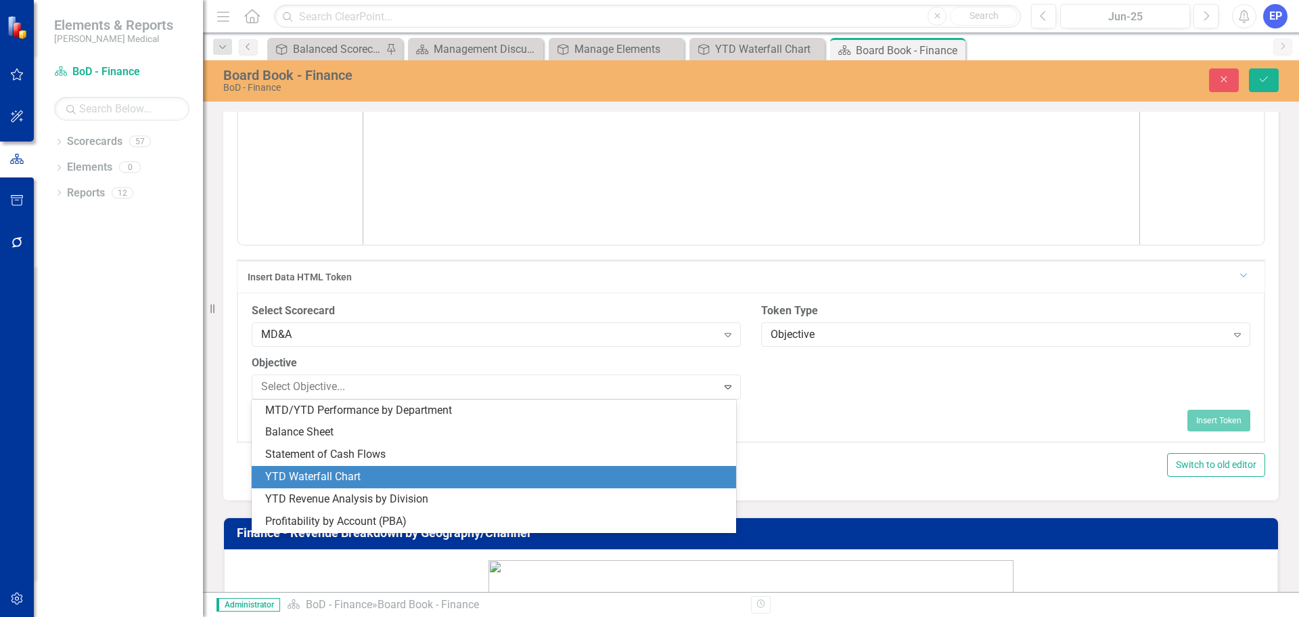
click at [488, 470] on div "YTD Waterfall Chart" at bounding box center [496, 477] width 463 height 16
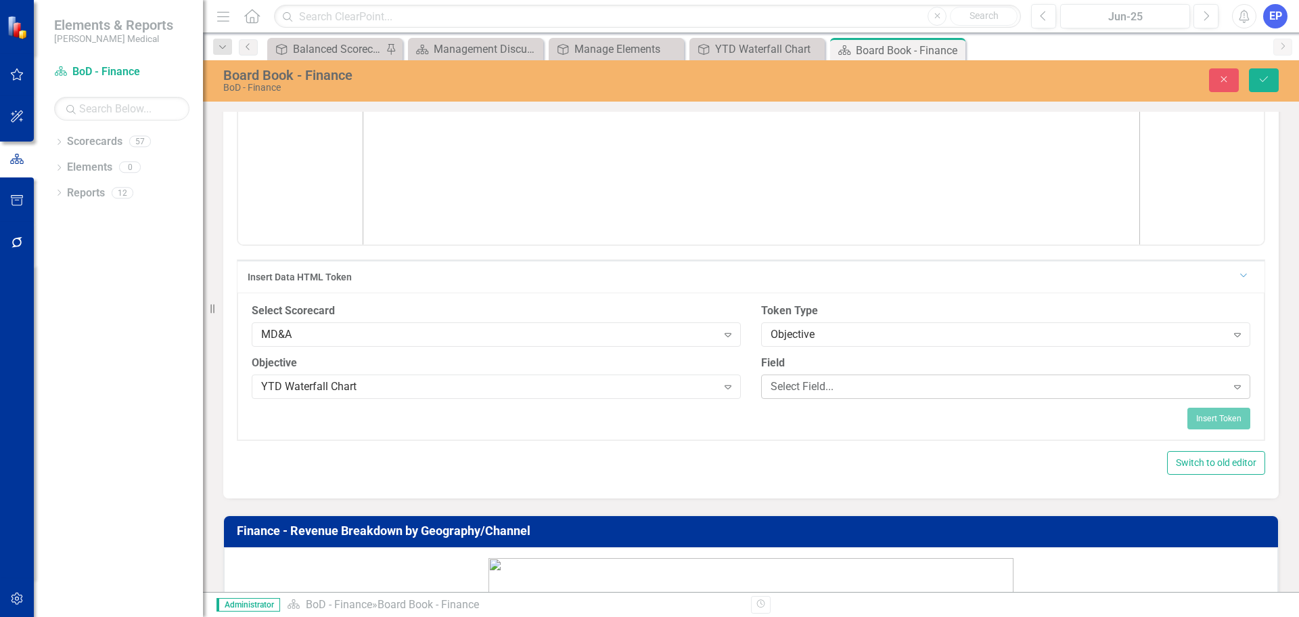
click at [812, 378] on div "Select Field..." at bounding box center [999, 386] width 456 height 16
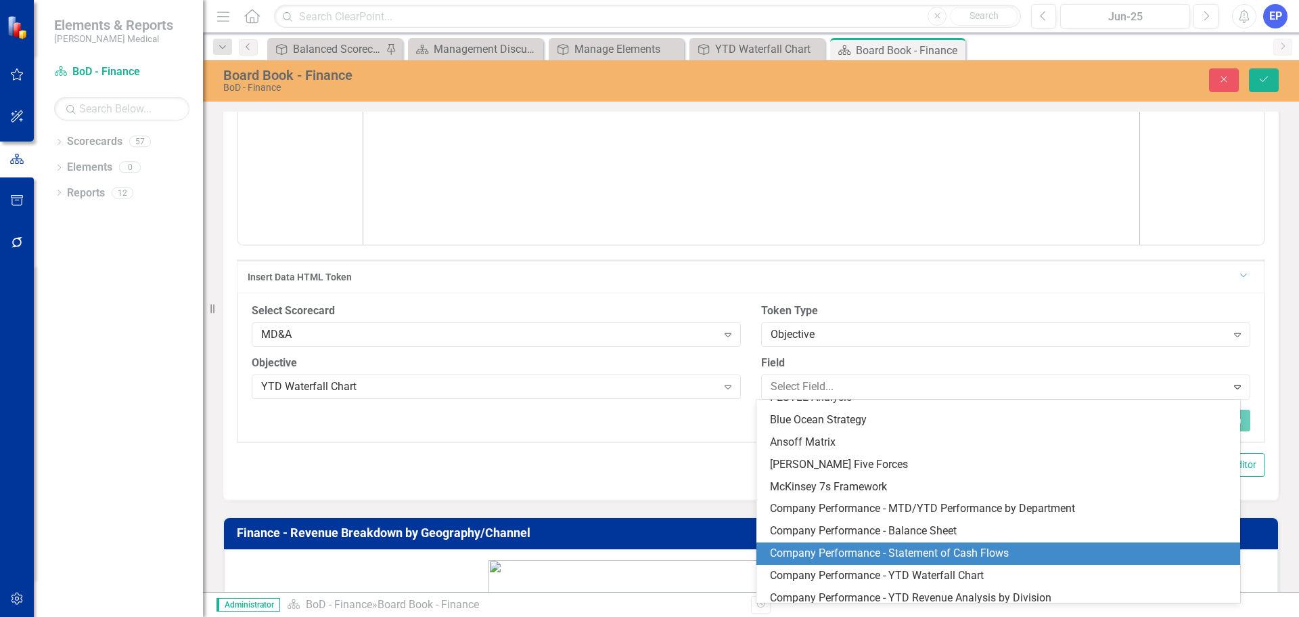
scroll to position [503, 0]
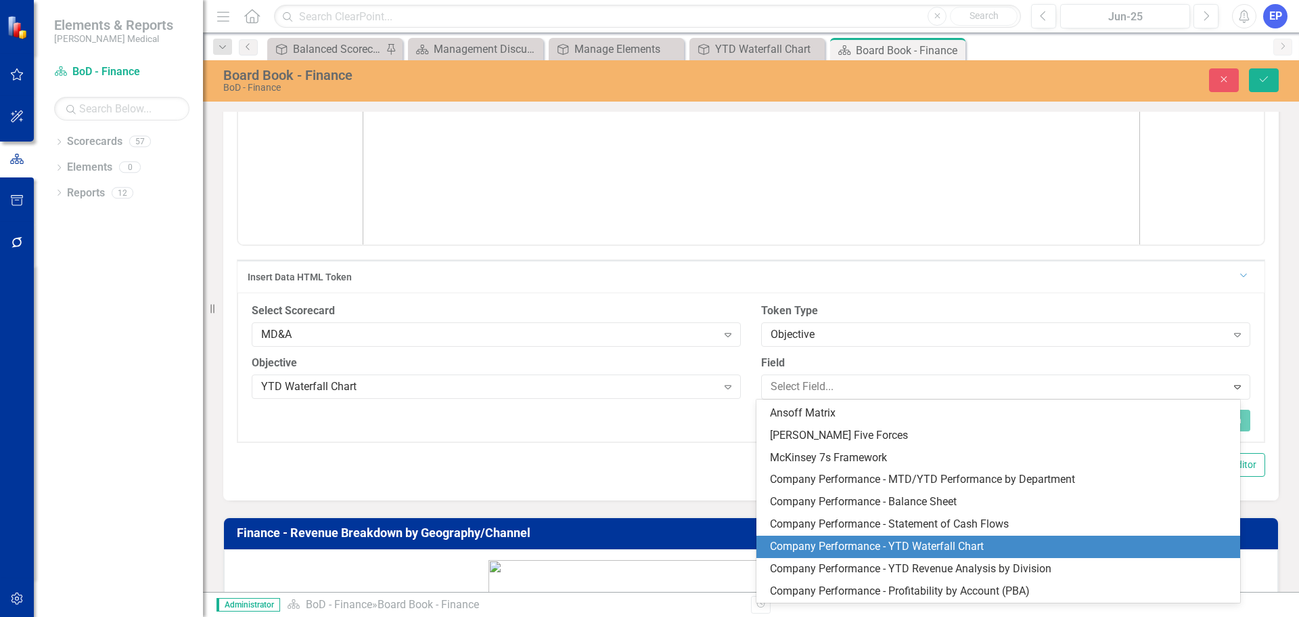
click at [854, 547] on div "Company Performance - YTD Waterfall Chart" at bounding box center [1001, 547] width 463 height 16
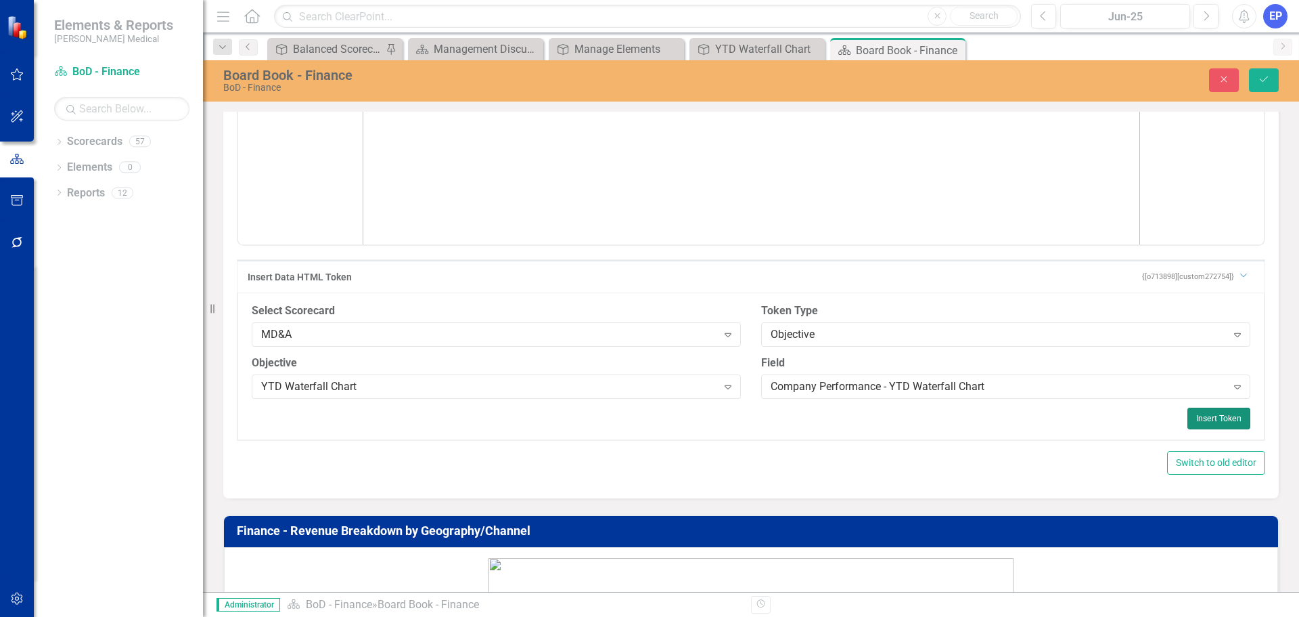
click at [1195, 414] on button "Insert Token" at bounding box center [1219, 418] width 63 height 22
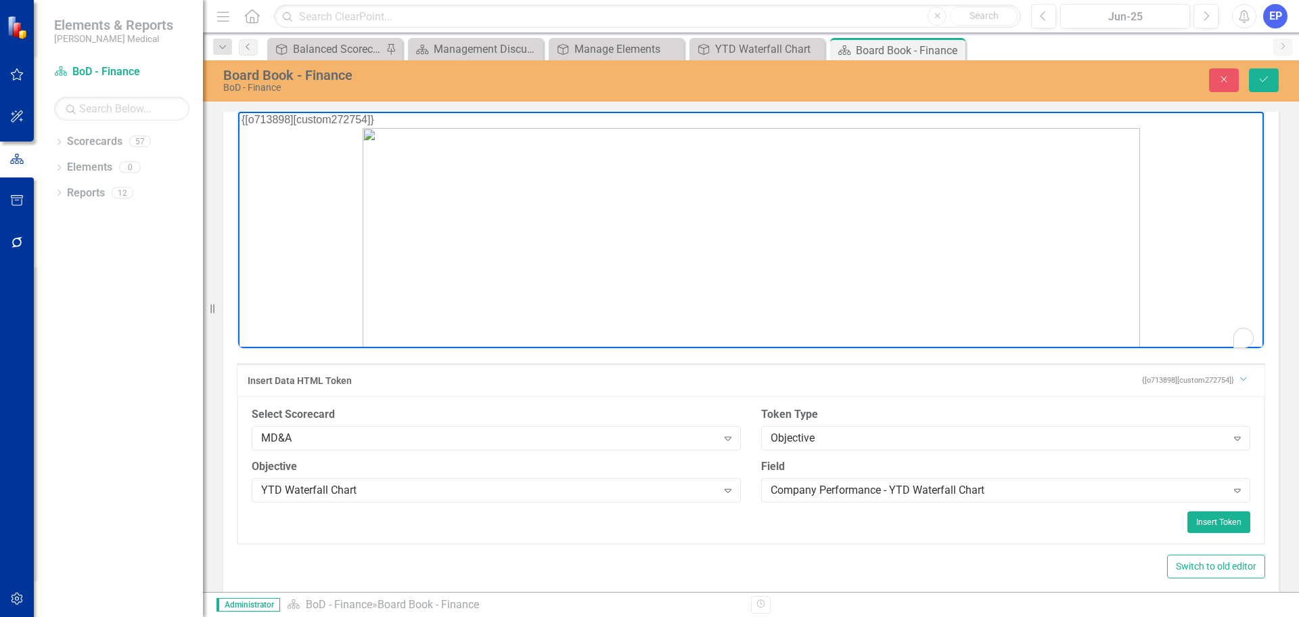
scroll to position [3, 0]
click at [1065, 241] on img "To enrich screen reader interactions, please activate Accessibility in Grammarl…" at bounding box center [752, 362] width 778 height 469
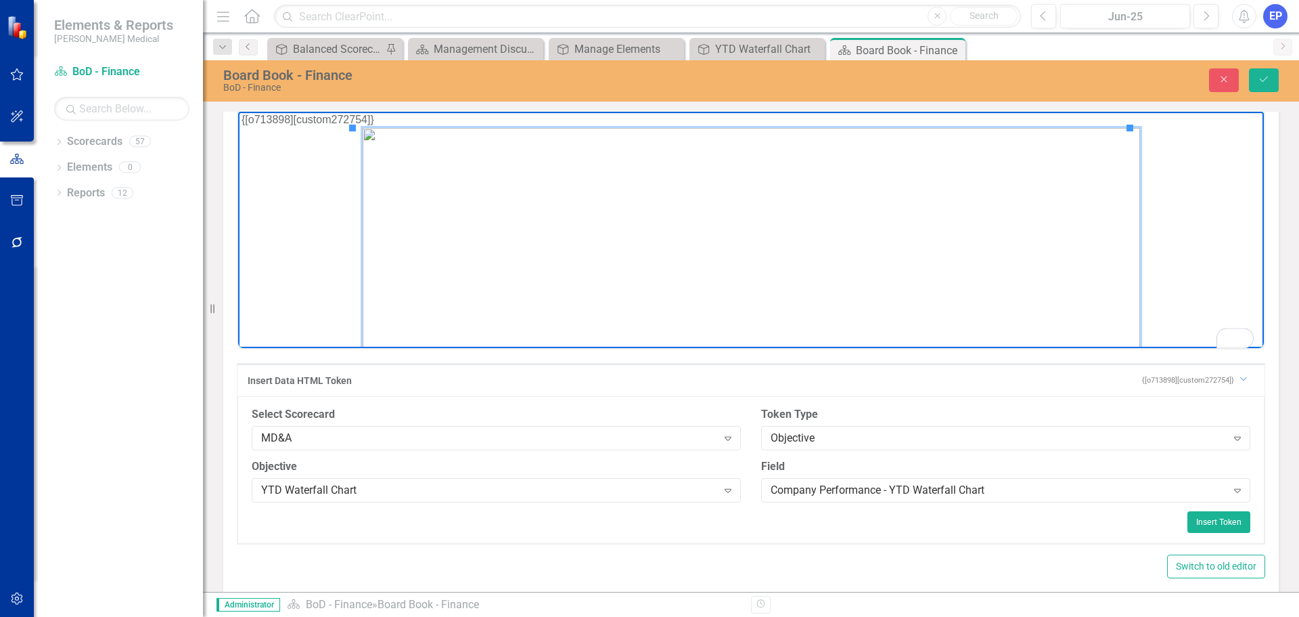
scroll to position [0, 0]
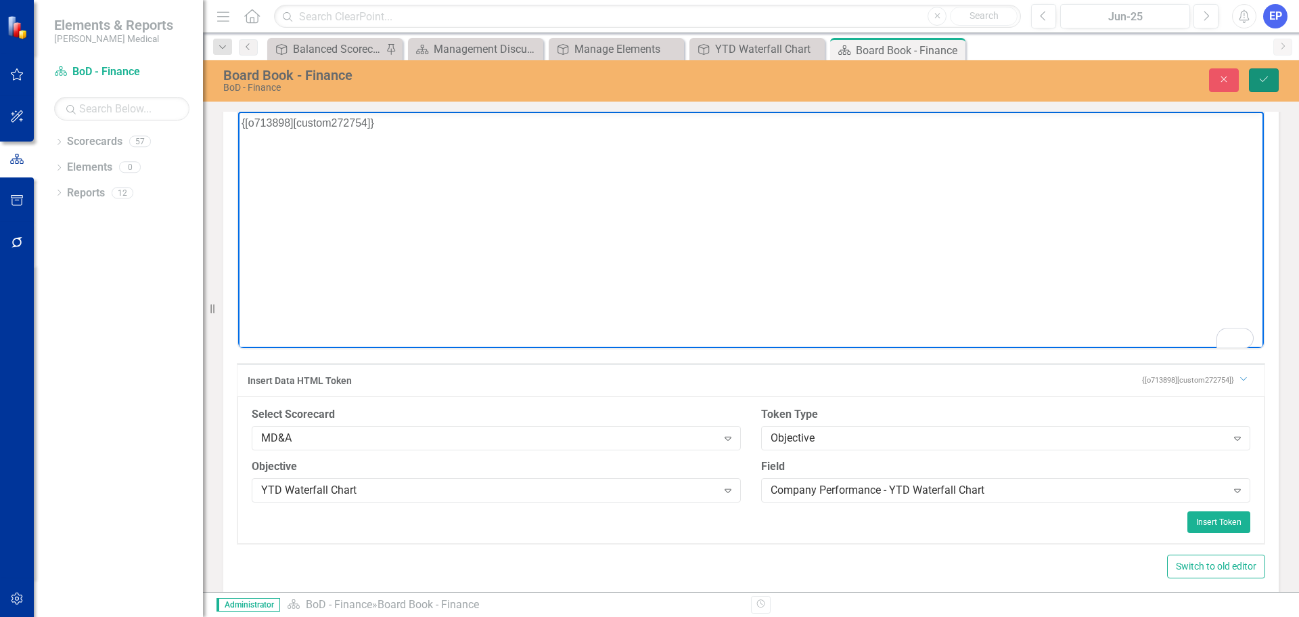
click at [1272, 78] on button "Save" at bounding box center [1264, 80] width 30 height 24
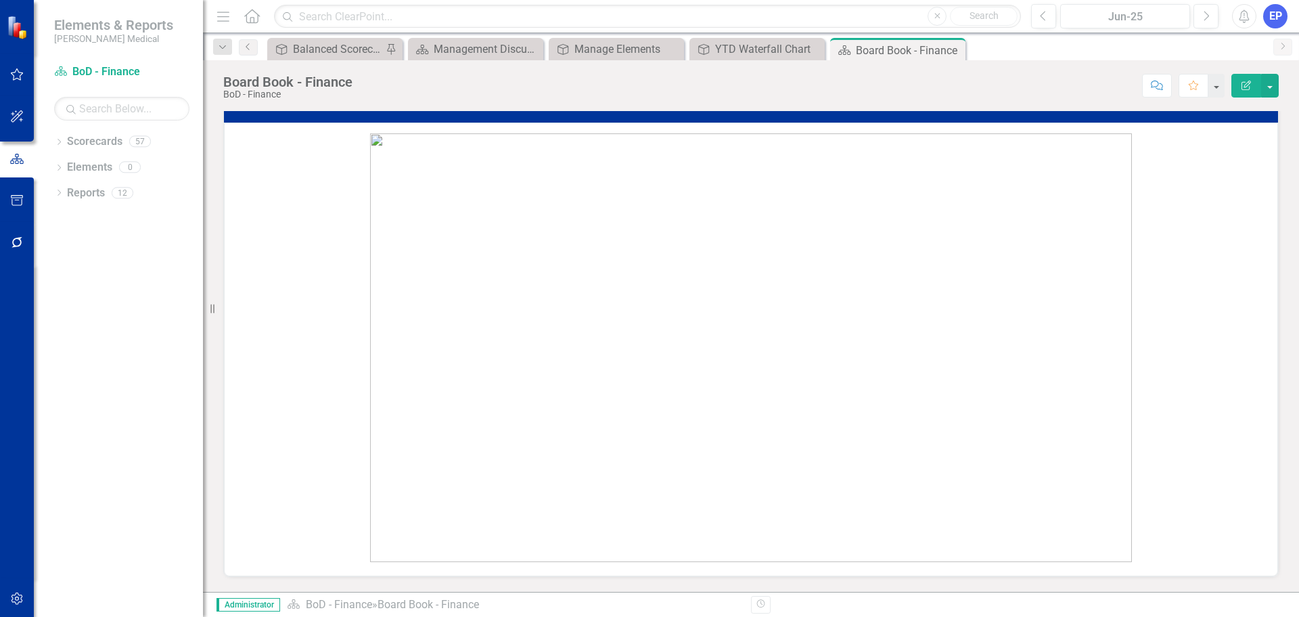
scroll to position [1895, 0]
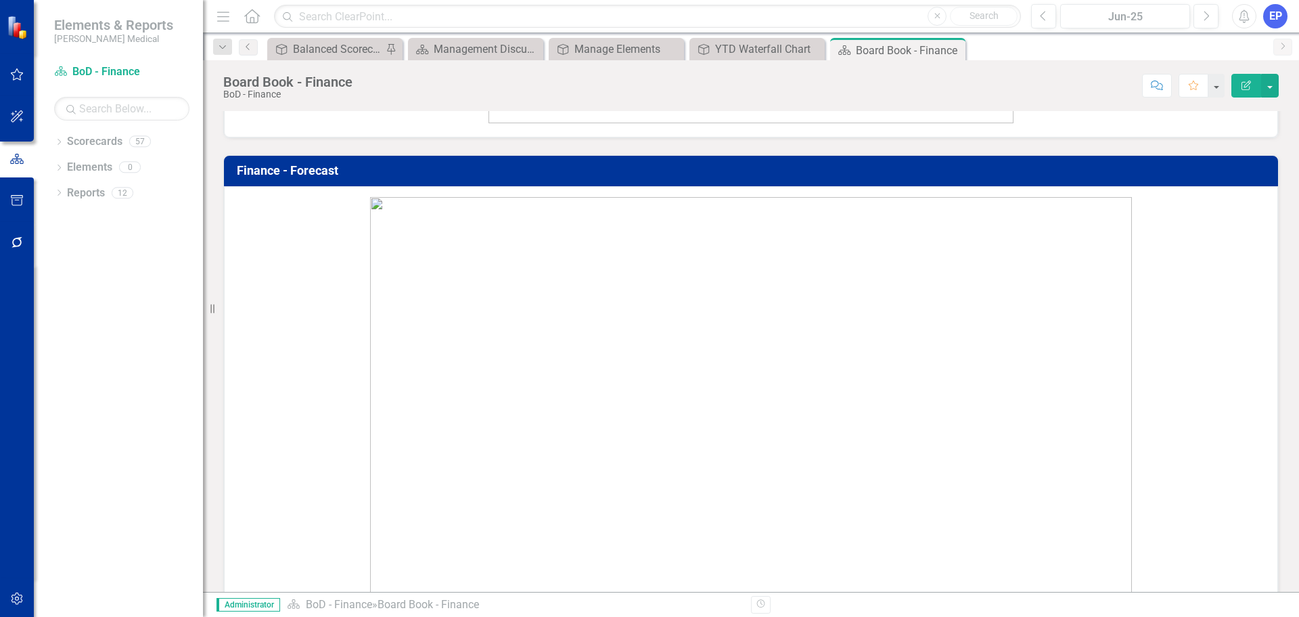
scroll to position [1692, 0]
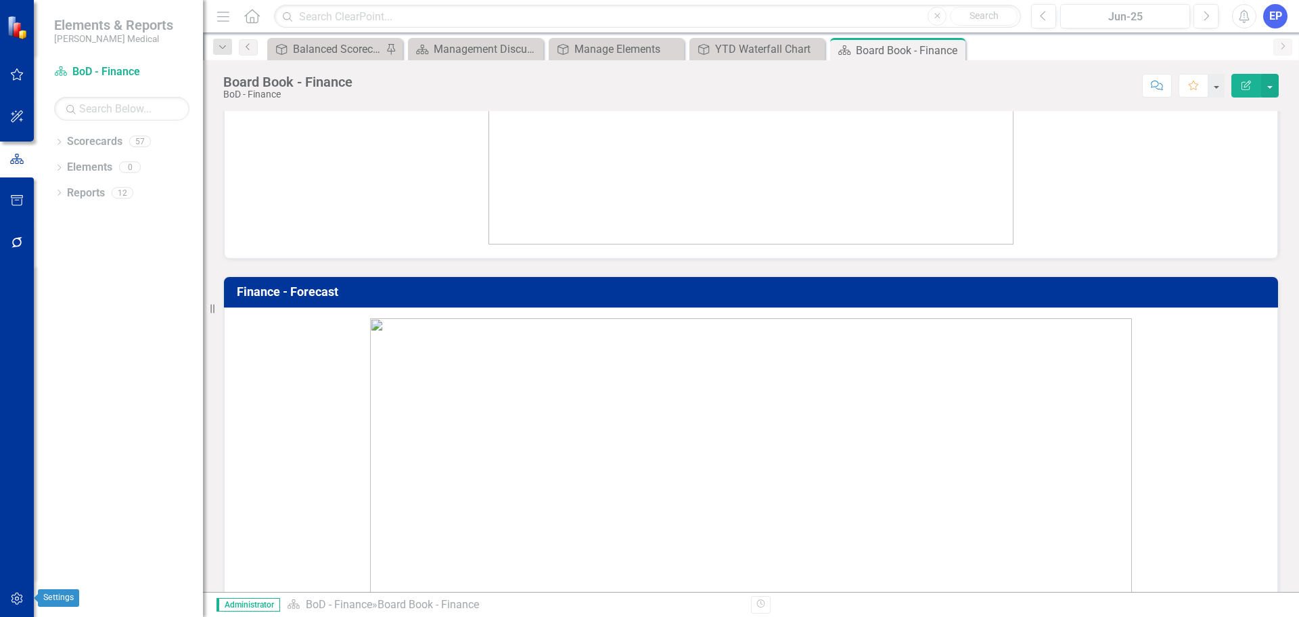
click at [21, 596] on icon "button" at bounding box center [17, 598] width 14 height 11
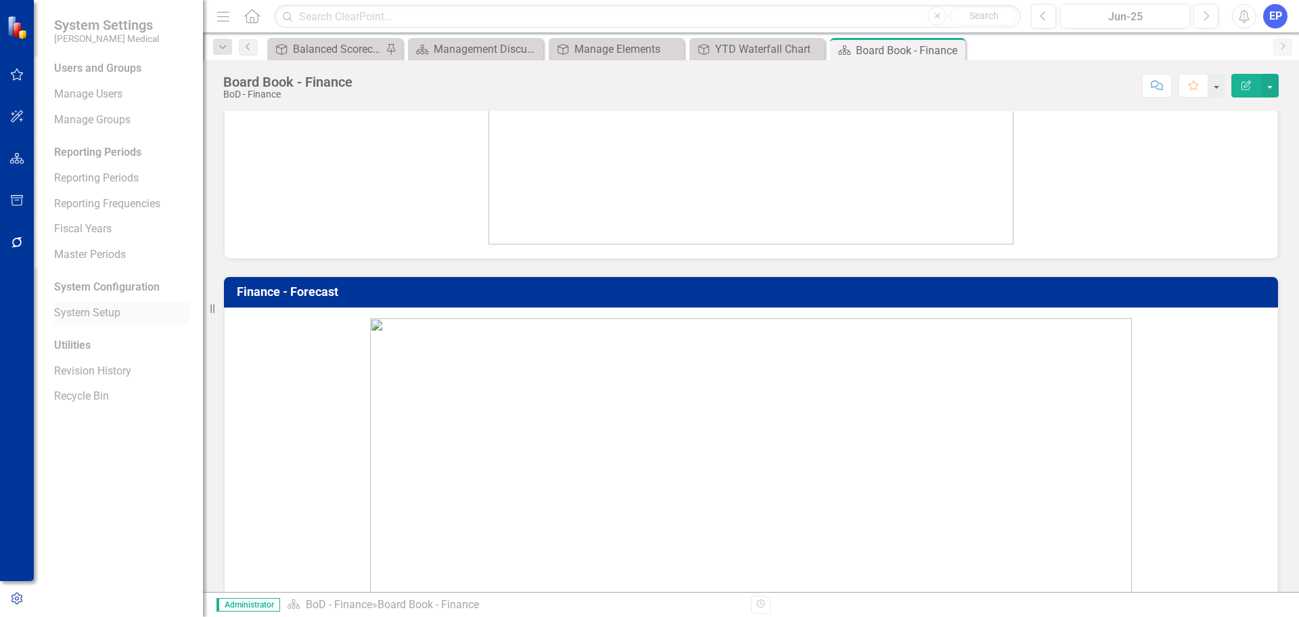
click at [100, 307] on link "System Setup" at bounding box center [121, 313] width 135 height 16
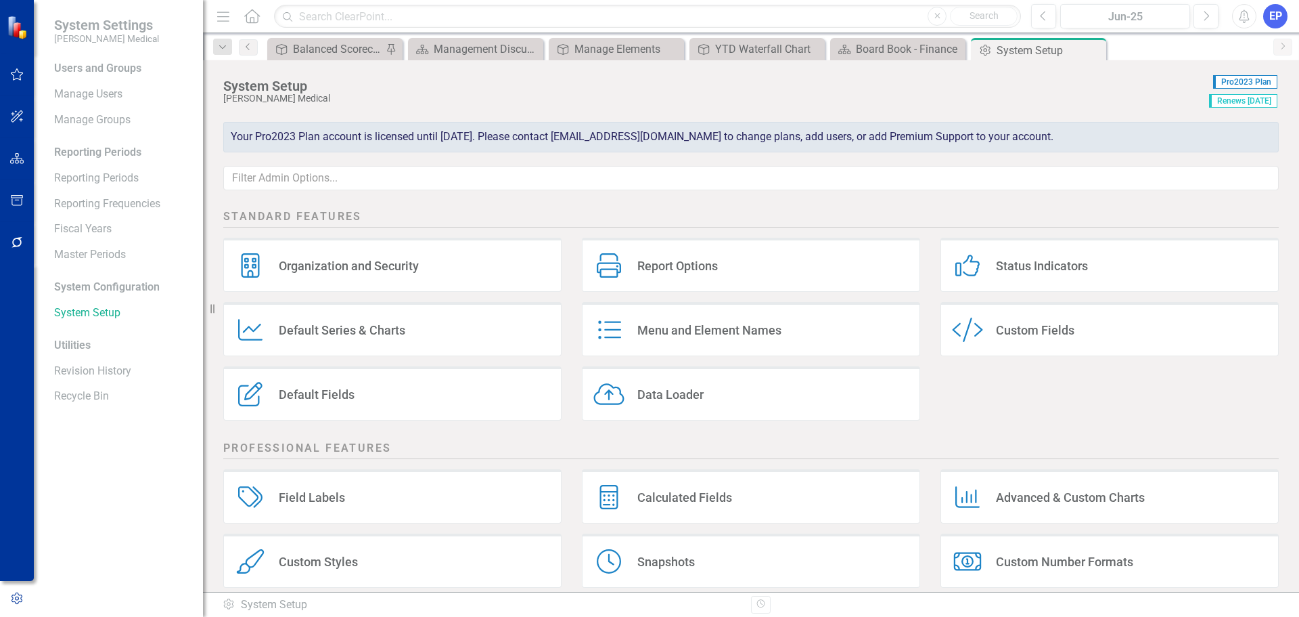
click at [958, 329] on icon "Custom Style" at bounding box center [967, 329] width 31 height 24
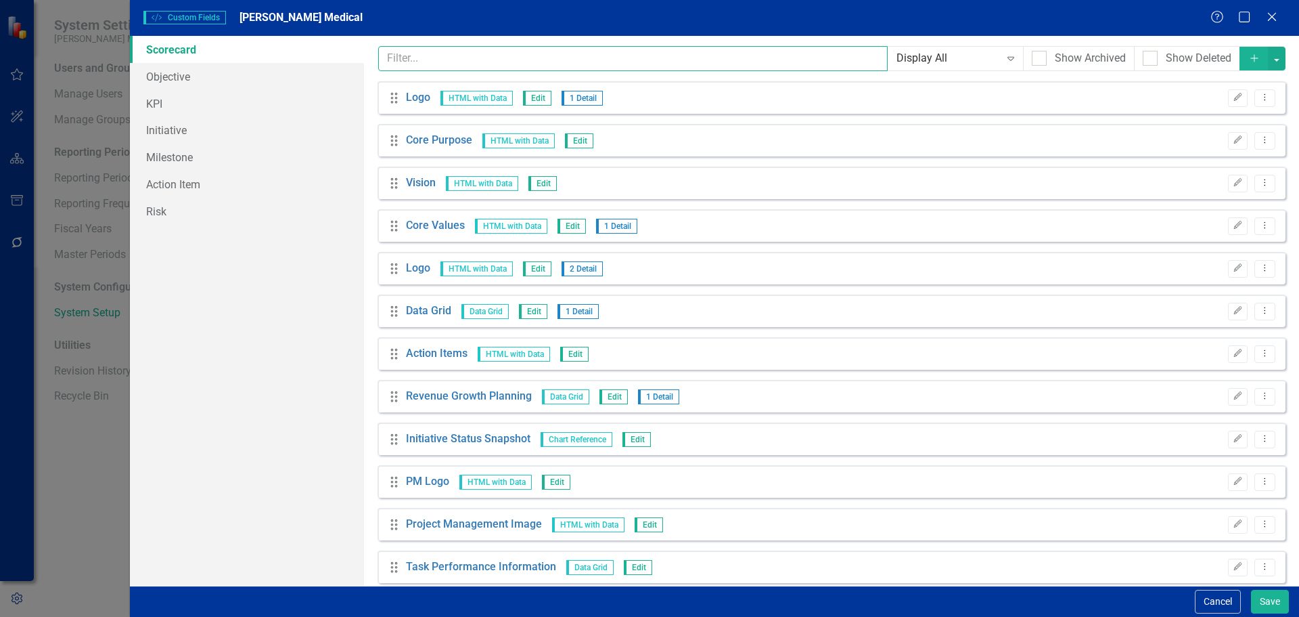
click at [605, 53] on input "text" at bounding box center [633, 58] width 510 height 25
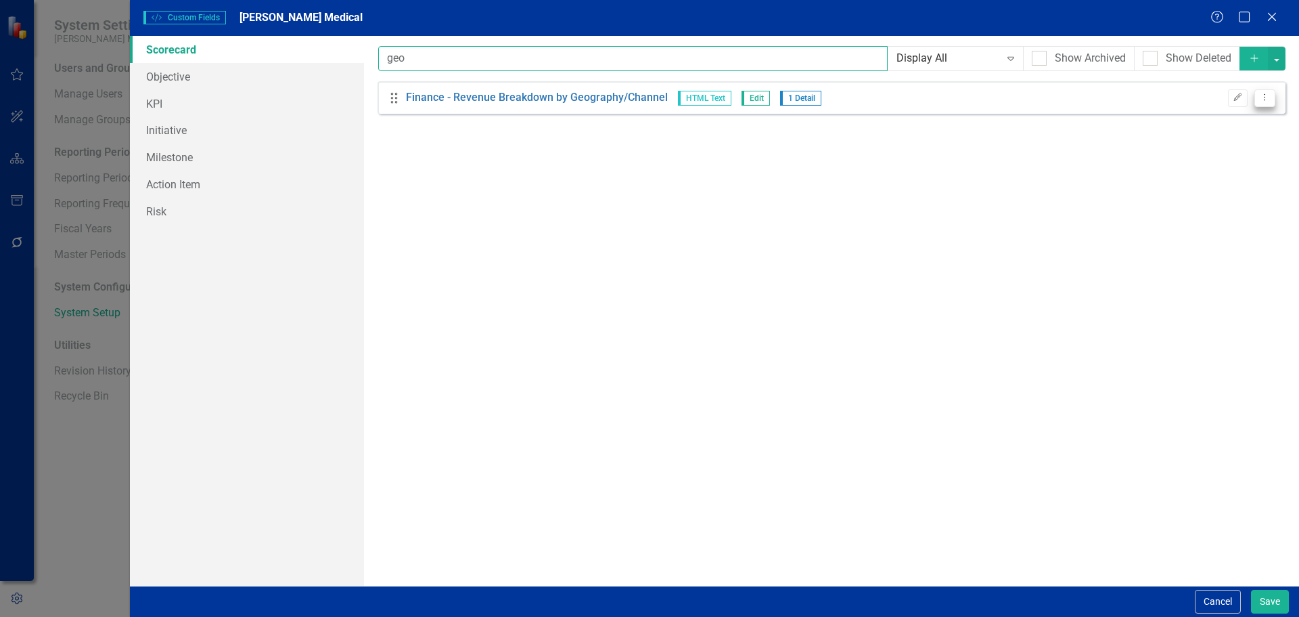
type input "geo"
click at [1261, 102] on button "Dropdown Menu" at bounding box center [1265, 98] width 21 height 18
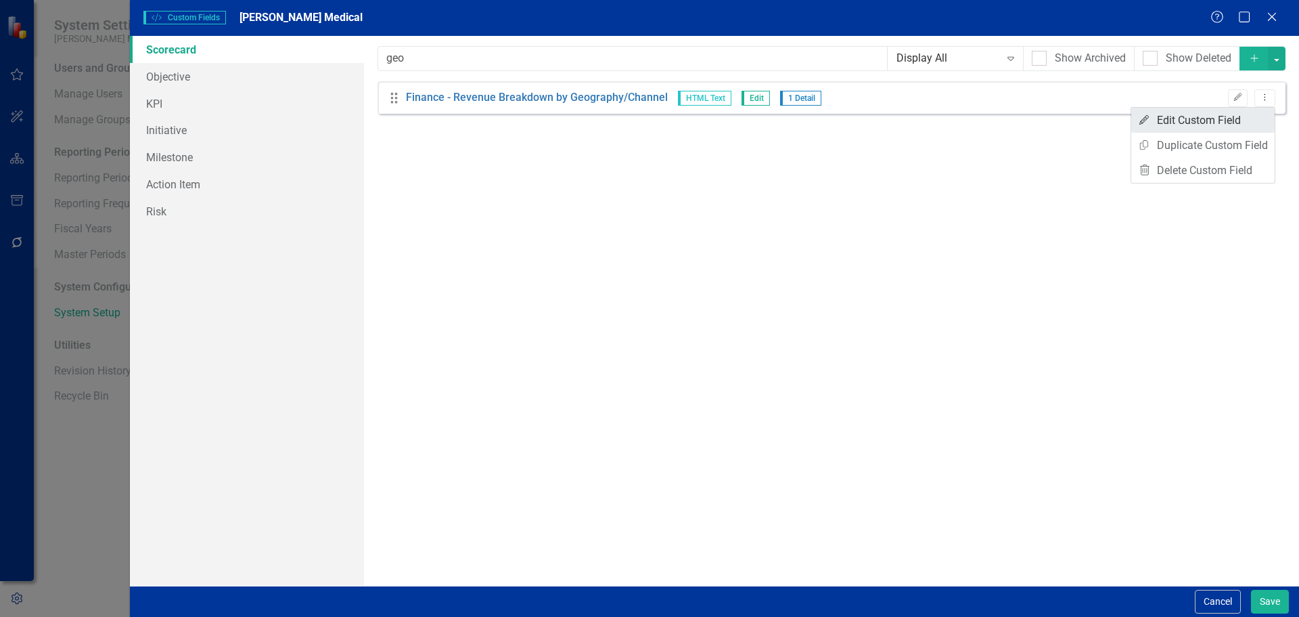
click at [1239, 120] on link "Edit Edit Custom Field" at bounding box center [1203, 120] width 143 height 25
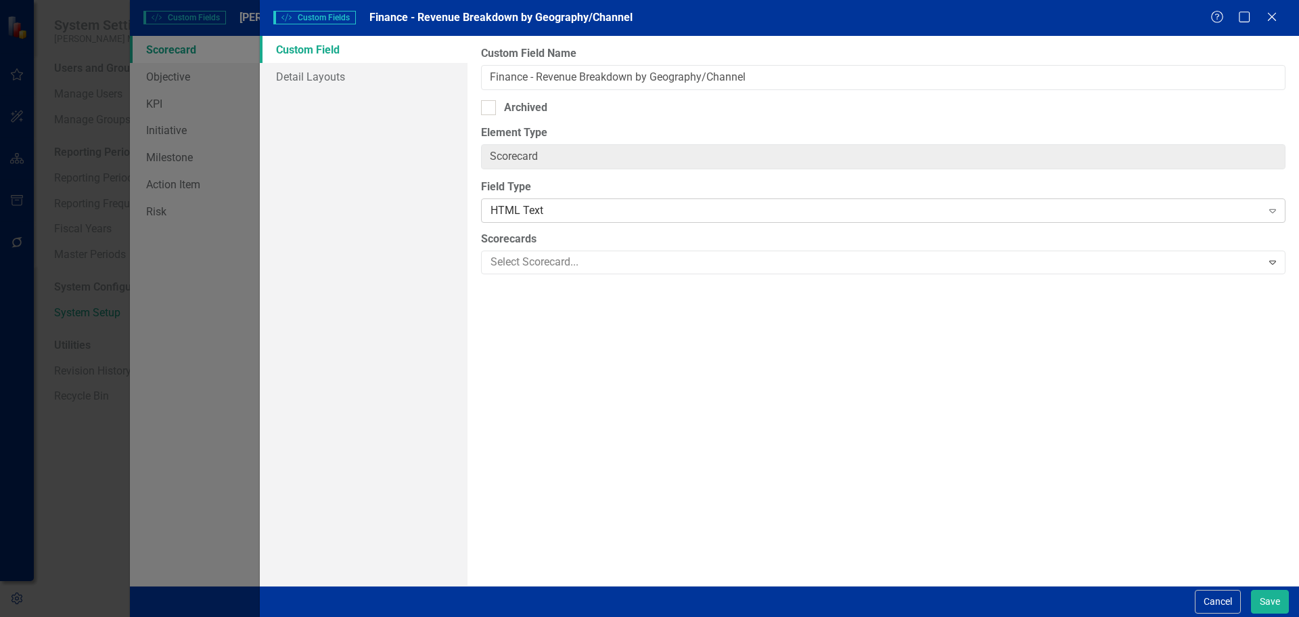
click at [686, 213] on div "HTML Text" at bounding box center [876, 211] width 771 height 16
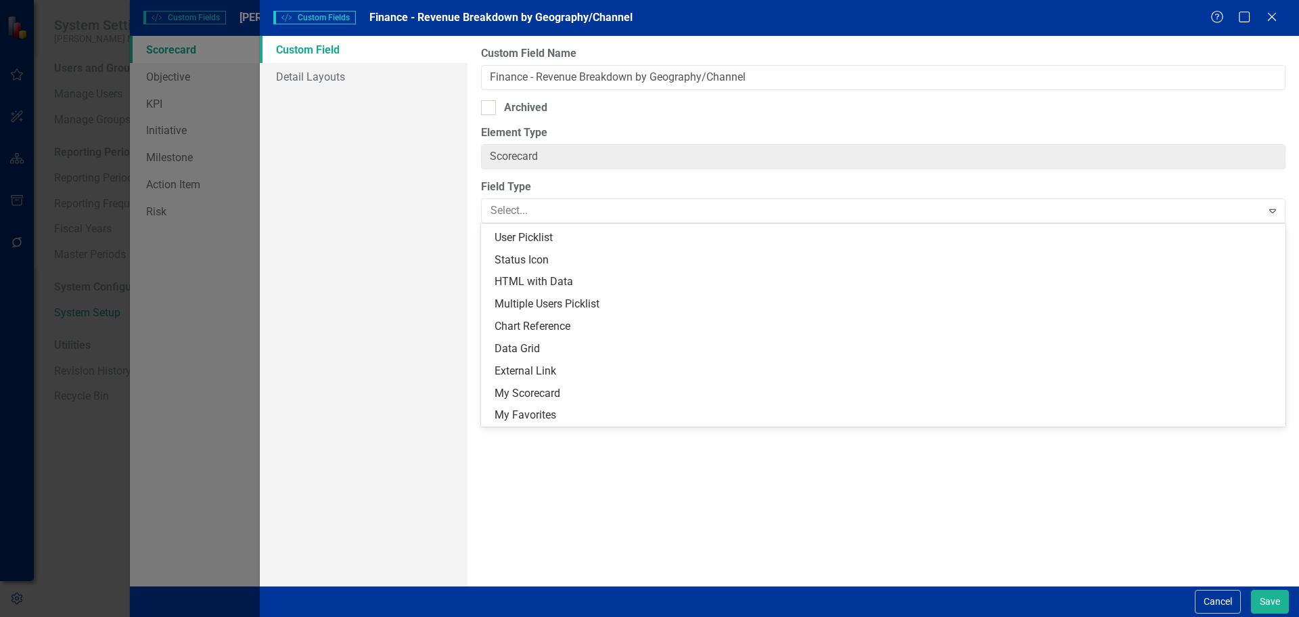
scroll to position [286, 0]
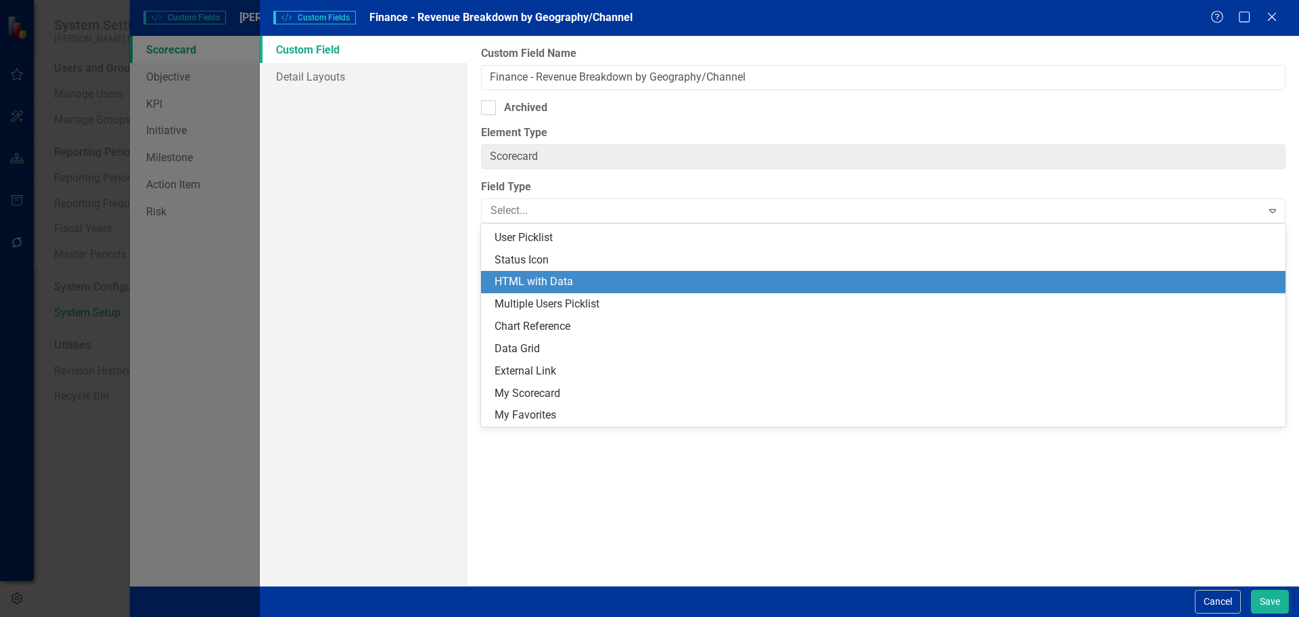
click at [650, 286] on div "HTML with Data" at bounding box center [886, 282] width 783 height 16
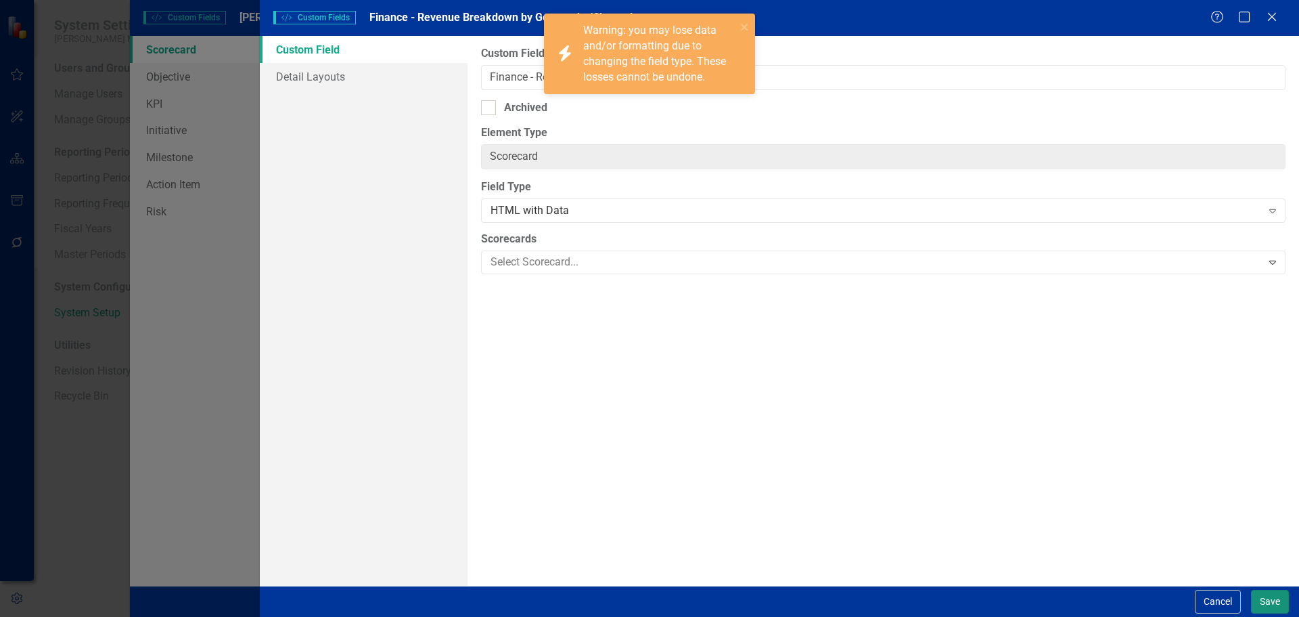
click at [1274, 612] on button "Save" at bounding box center [1270, 601] width 38 height 24
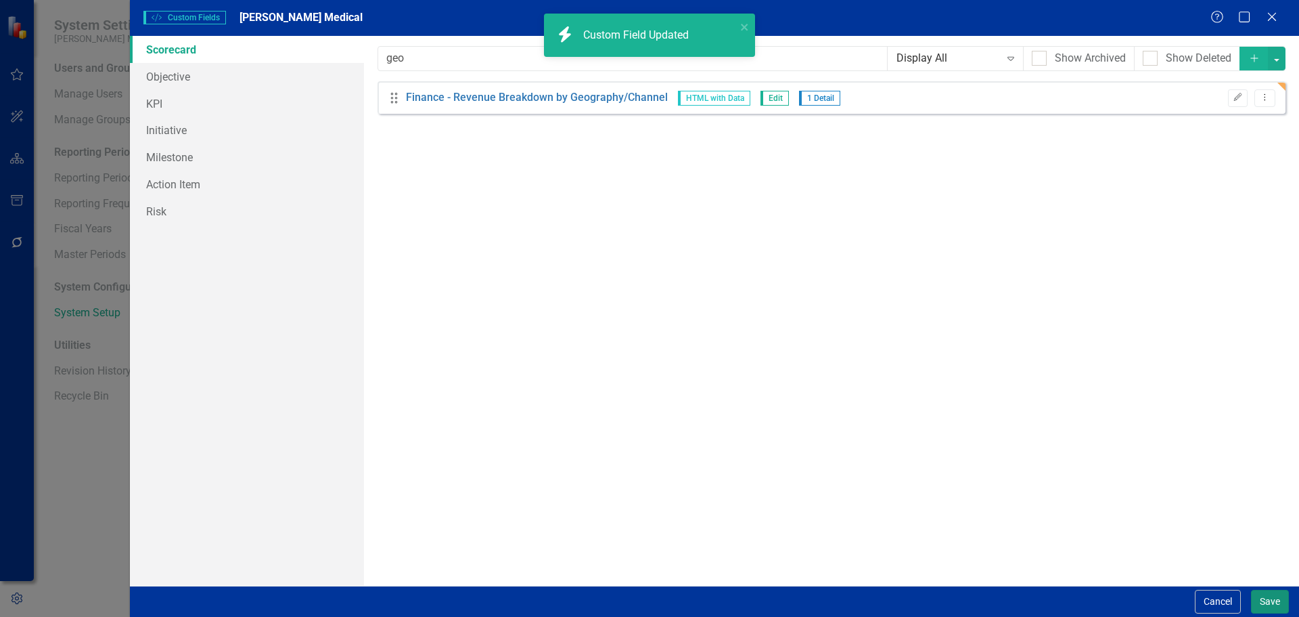
click at [1270, 602] on button "Save" at bounding box center [1270, 601] width 38 height 24
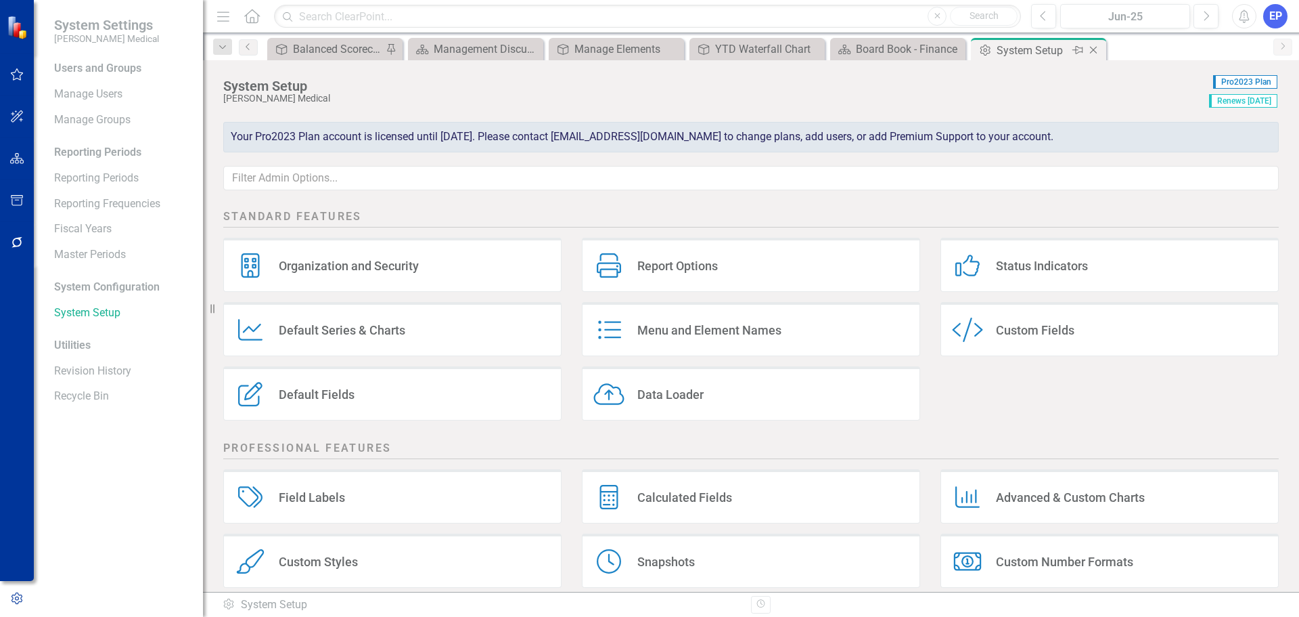
click at [1098, 47] on icon "Close" at bounding box center [1094, 50] width 14 height 11
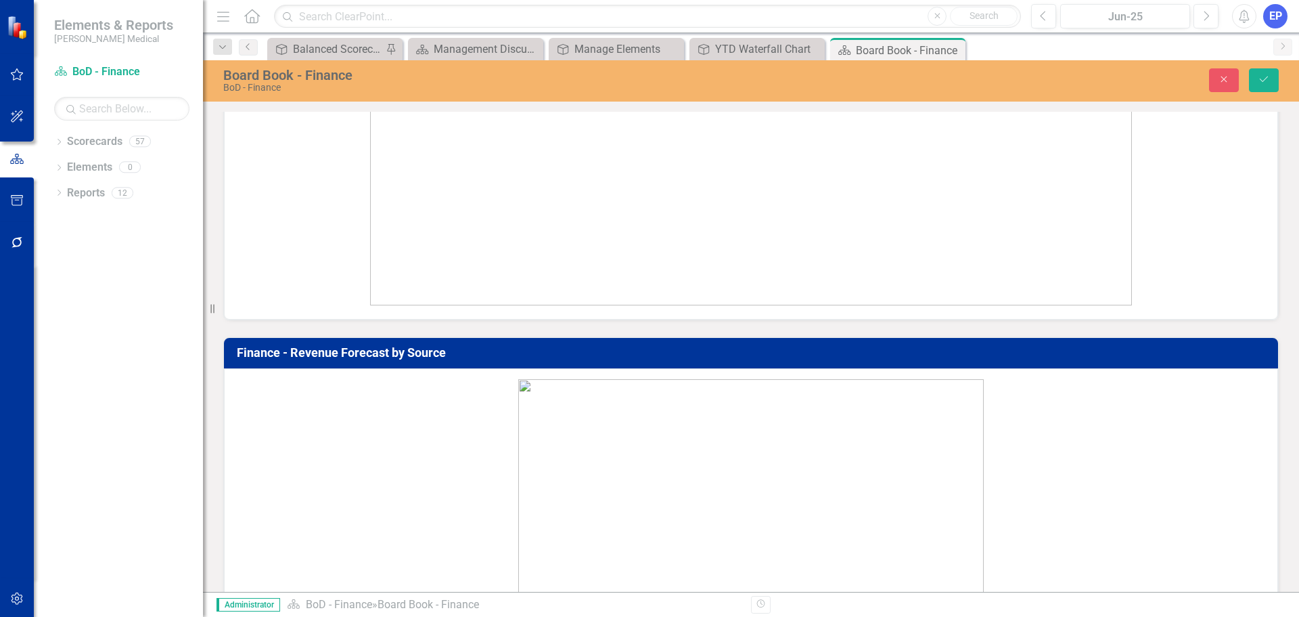
scroll to position [1896, 0]
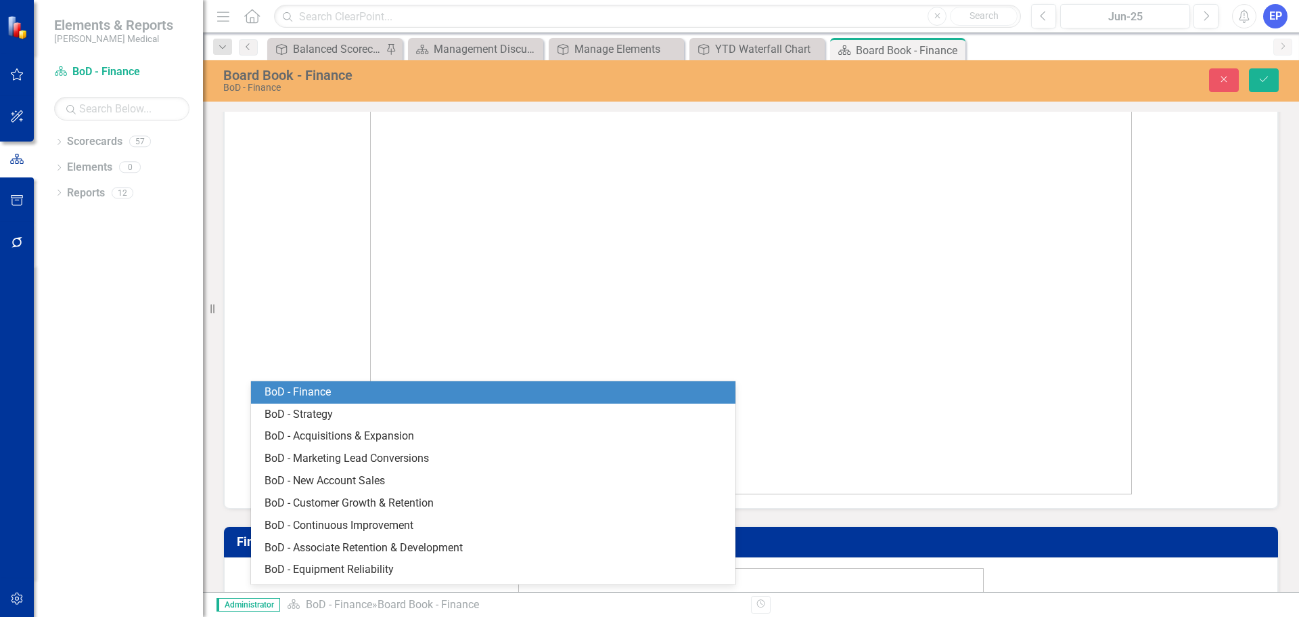
scroll to position [0, 0]
type input "md"
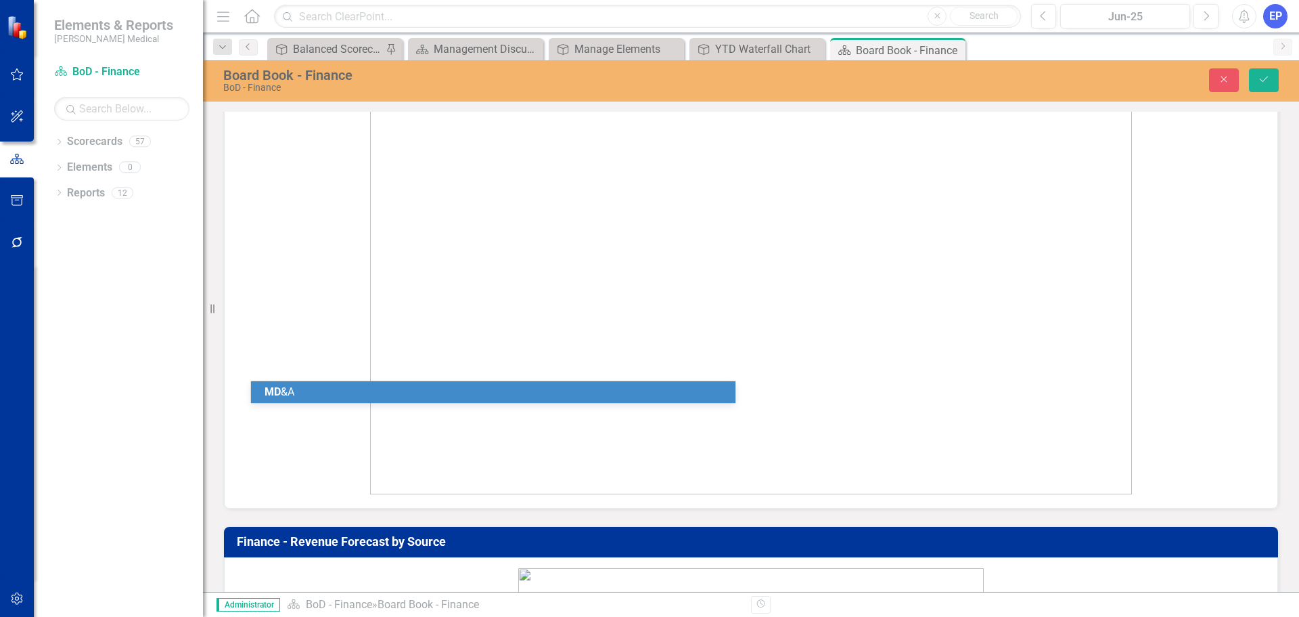
click at [504, 389] on div "MD &A" at bounding box center [496, 392] width 463 height 16
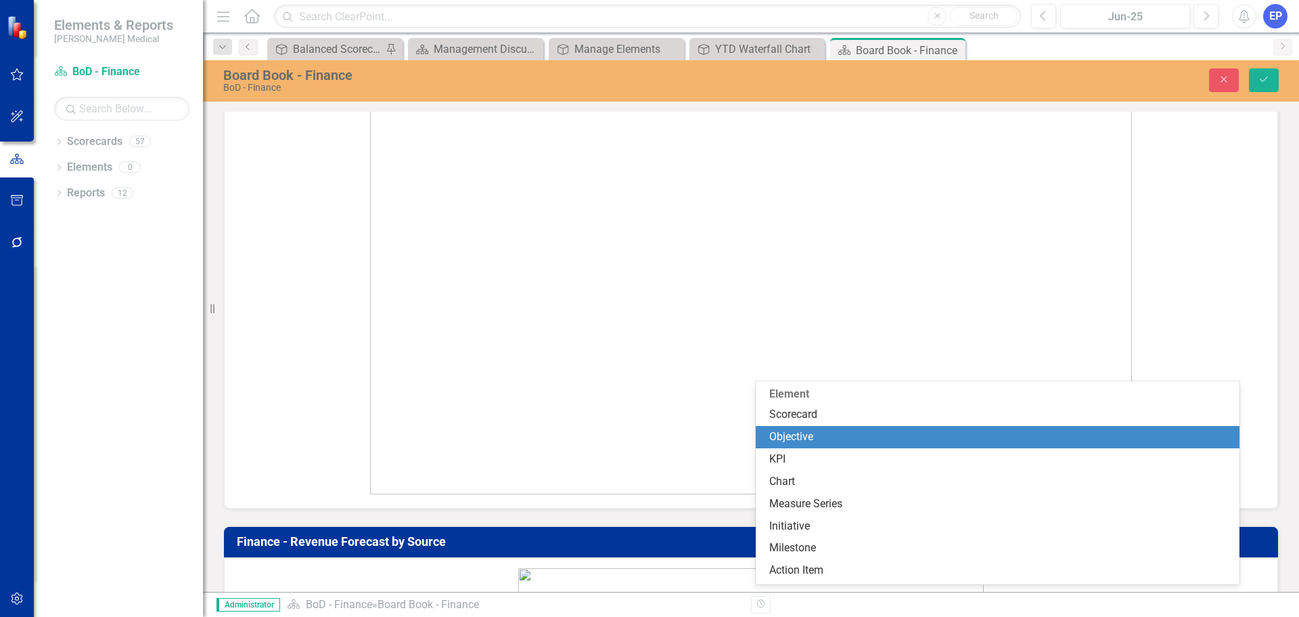
click at [806, 433] on div "Objective" at bounding box center [1001, 437] width 463 height 16
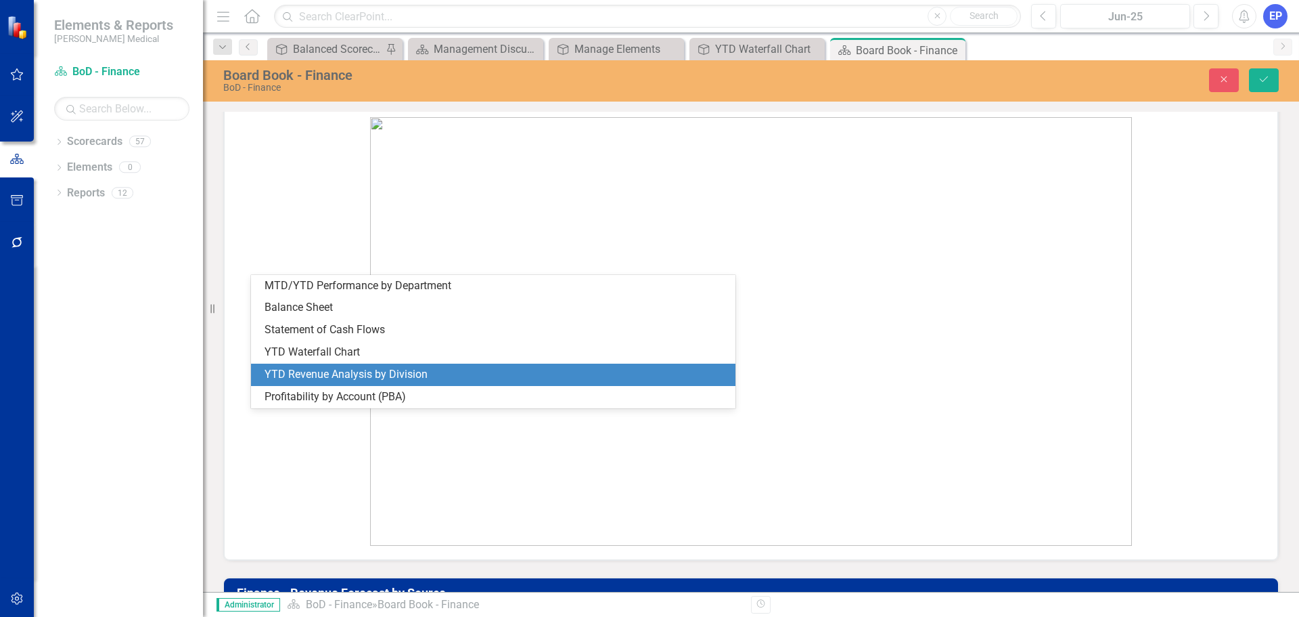
click at [482, 369] on div "YTD Revenue Analysis by Division" at bounding box center [496, 375] width 463 height 16
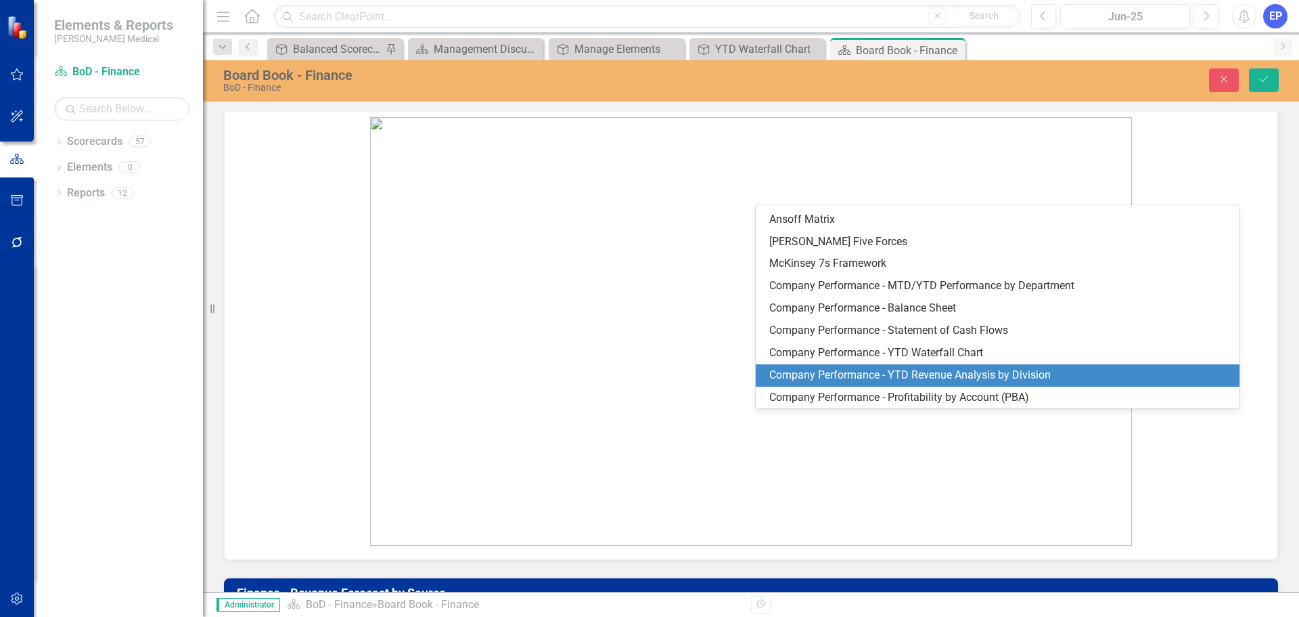
scroll to position [503, 0]
click at [843, 372] on div "Company Performance - YTD Revenue Analysis by Division" at bounding box center [1001, 375] width 463 height 16
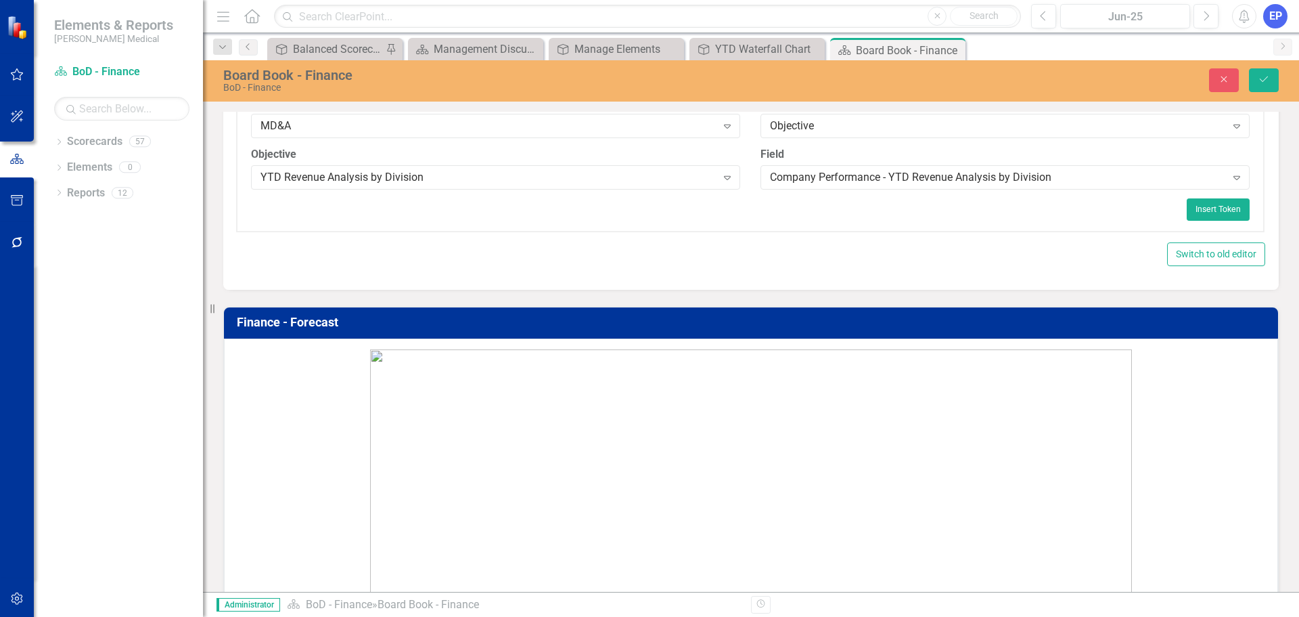
scroll to position [1624, 0]
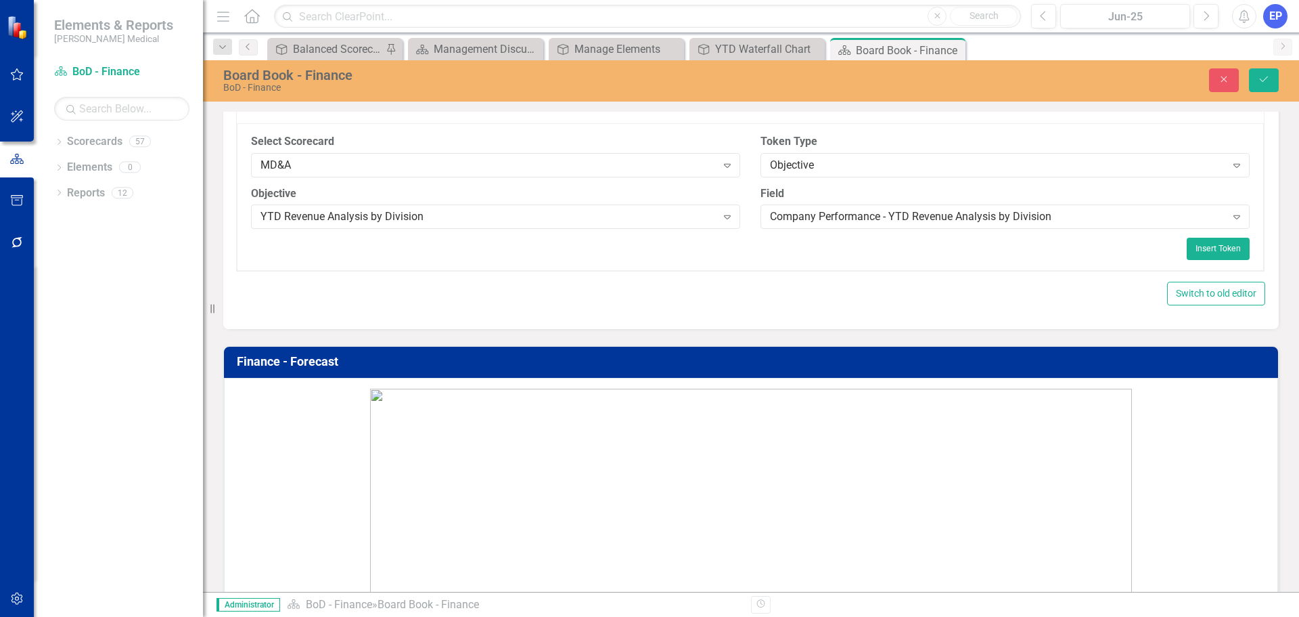
click at [1000, 0] on img "To enrich screen reader interactions, please activate Accessibility in Grammarl…" at bounding box center [751, 111] width 525 height 512
click at [1274, 73] on button "Save" at bounding box center [1264, 80] width 30 height 24
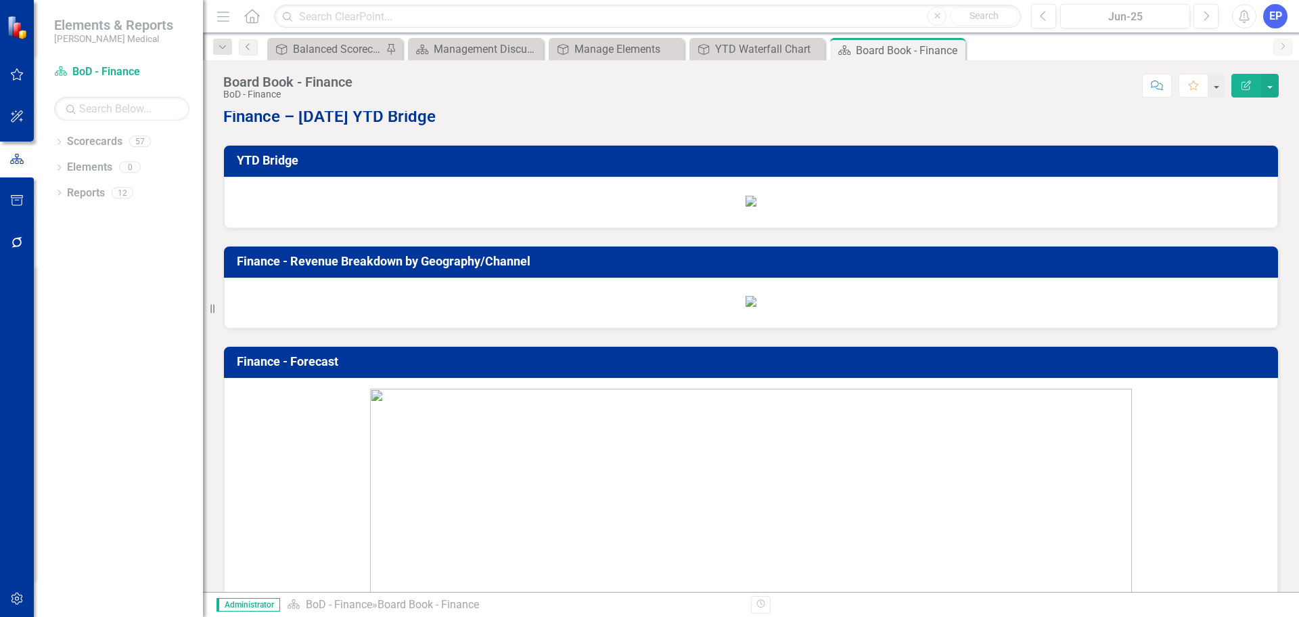
scroll to position [1151, 0]
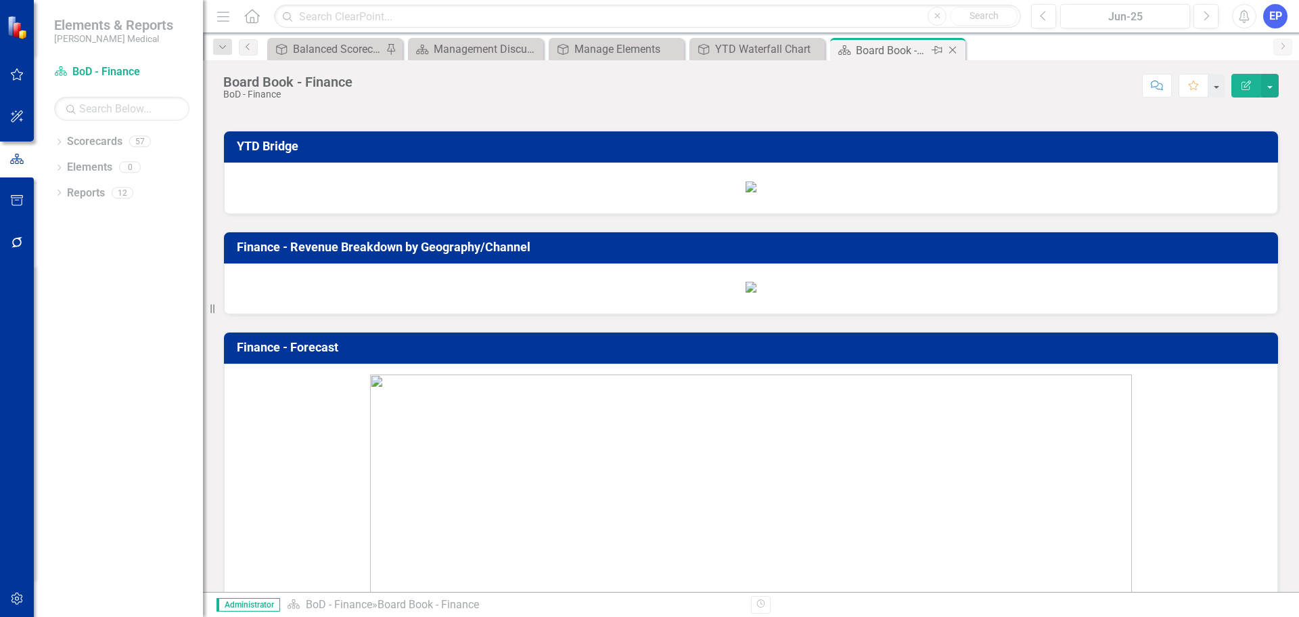
click at [956, 50] on icon "Close" at bounding box center [953, 50] width 14 height 11
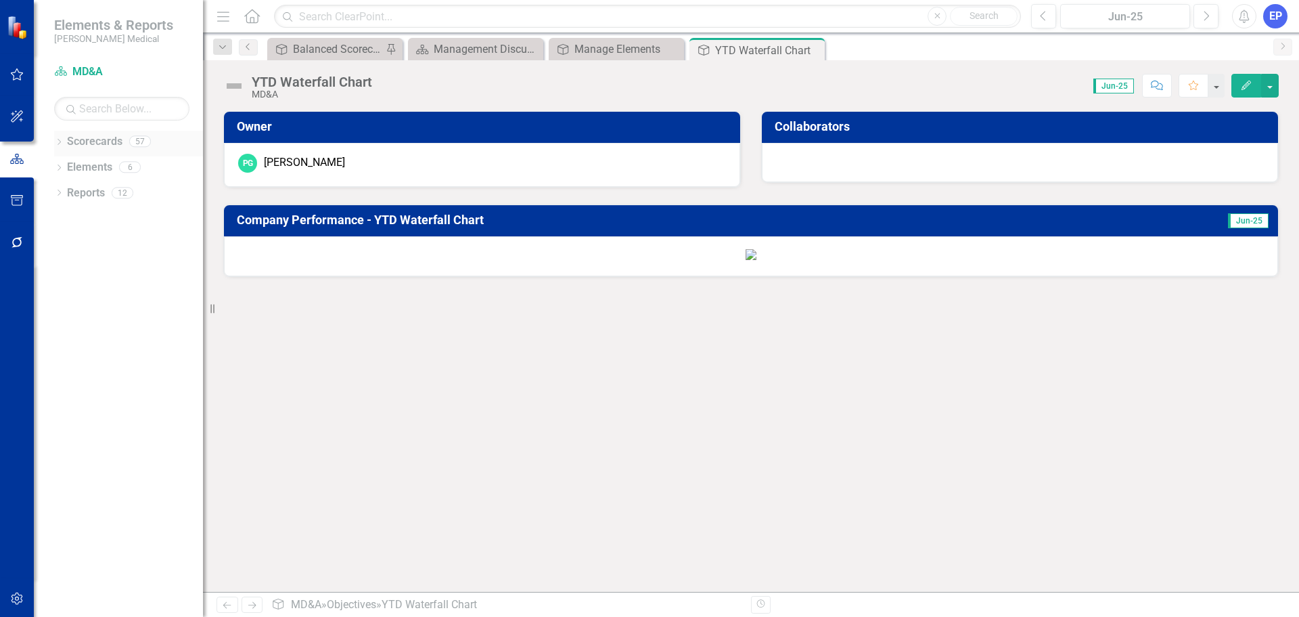
click at [59, 142] on icon "Dropdown" at bounding box center [58, 142] width 9 height 7
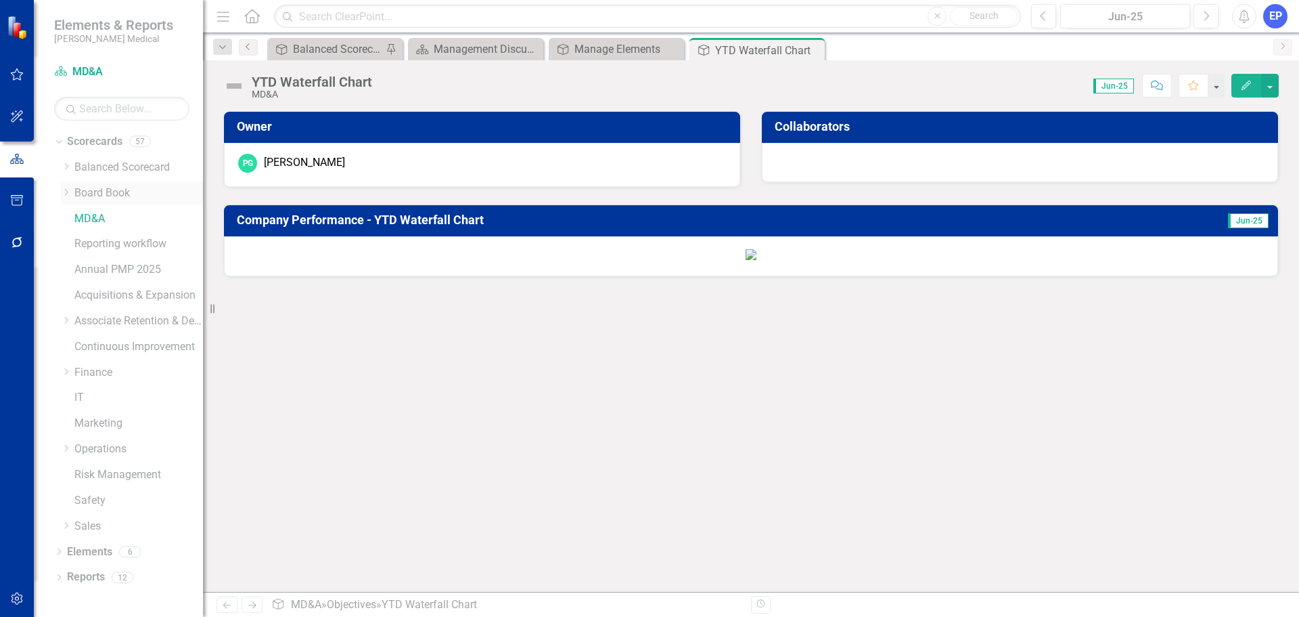
click at [70, 196] on icon "Dropdown" at bounding box center [66, 192] width 10 height 8
click at [127, 291] on link "BoD - Finance" at bounding box center [145, 296] width 115 height 16
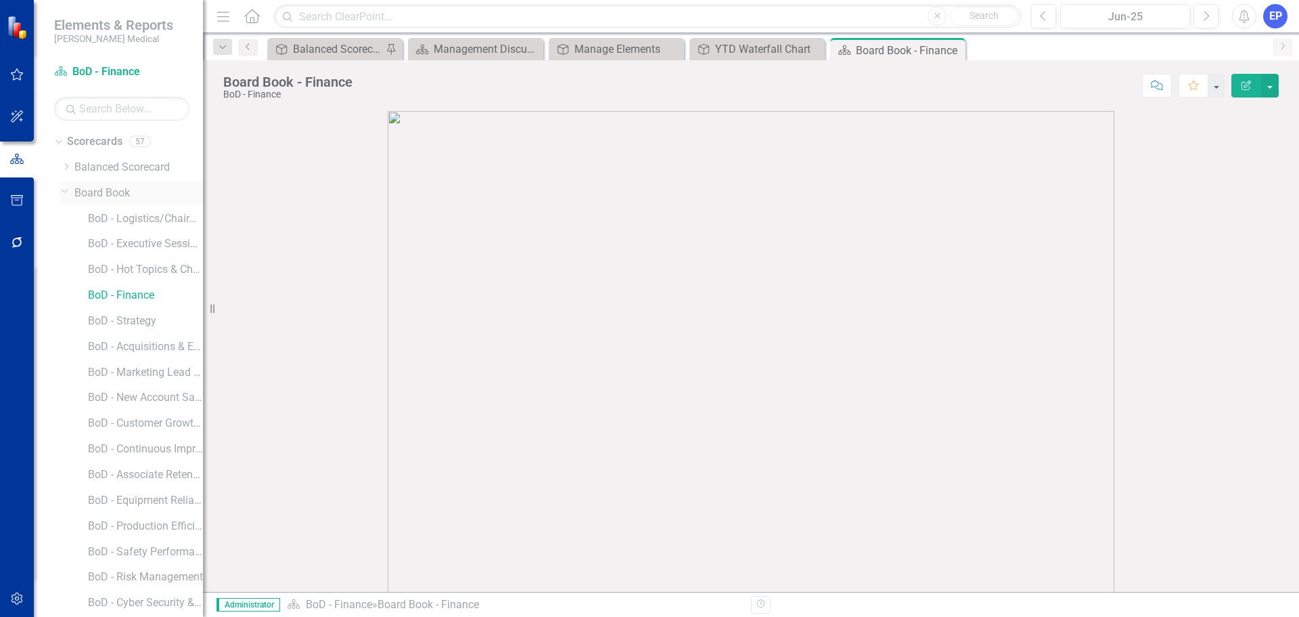
click at [62, 190] on icon at bounding box center [65, 191] width 7 height 3
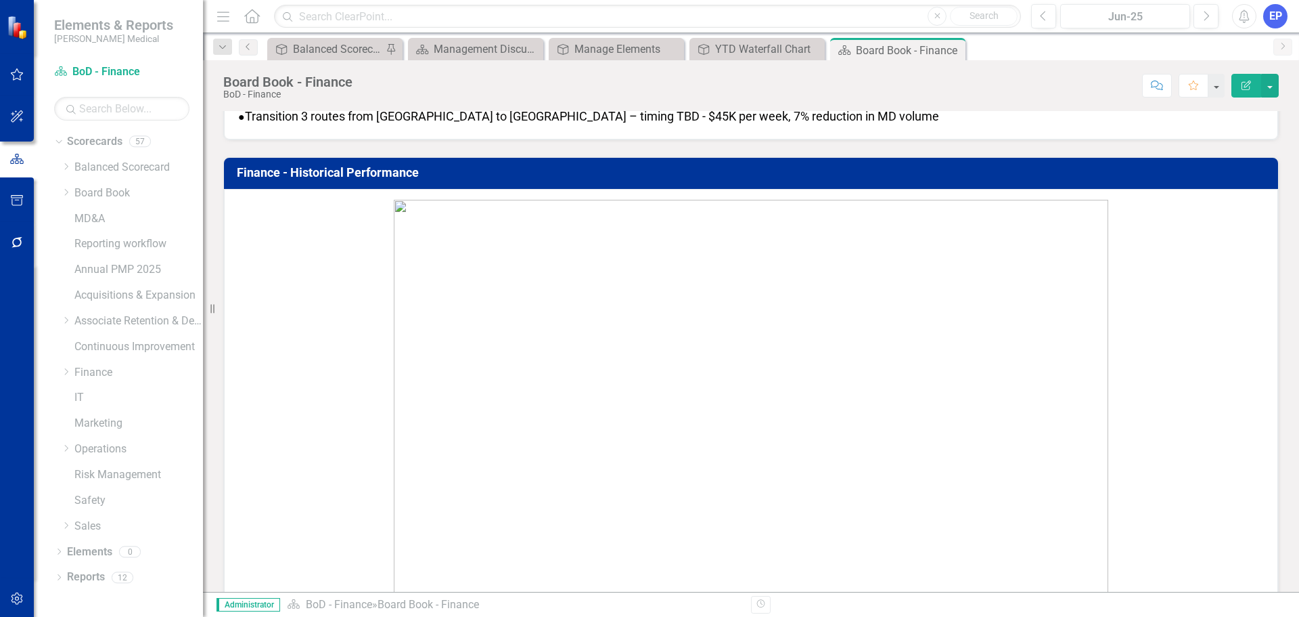
scroll to position [3506, 0]
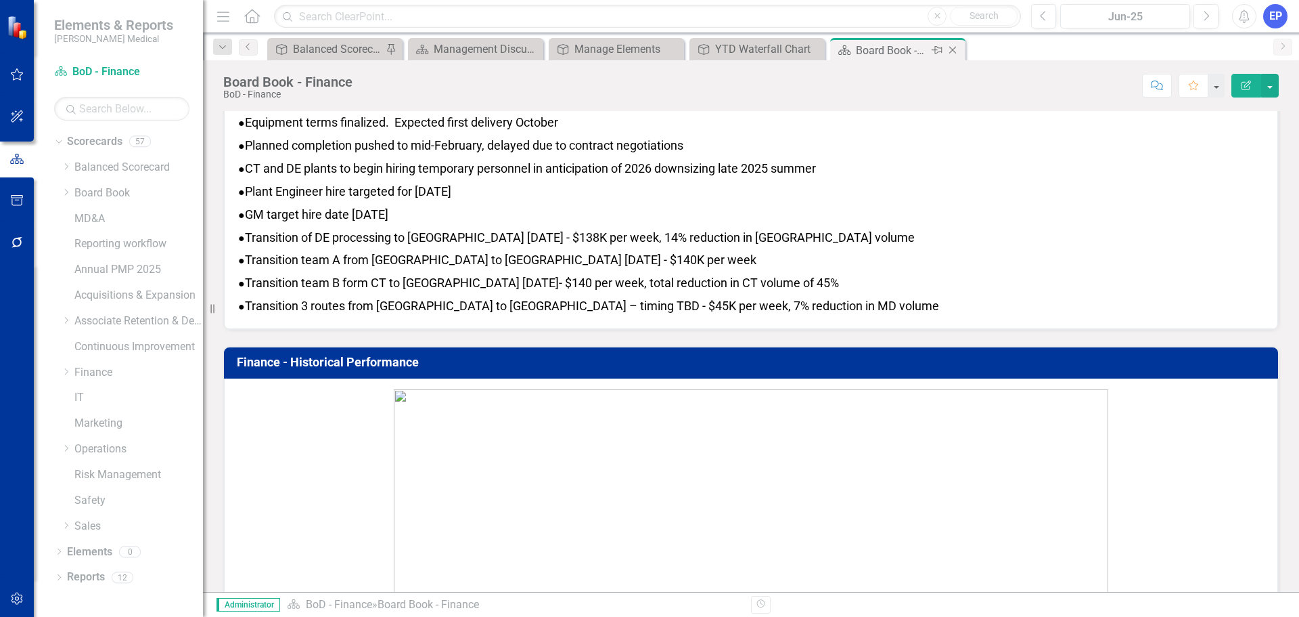
click at [953, 47] on icon "Close" at bounding box center [953, 50] width 14 height 11
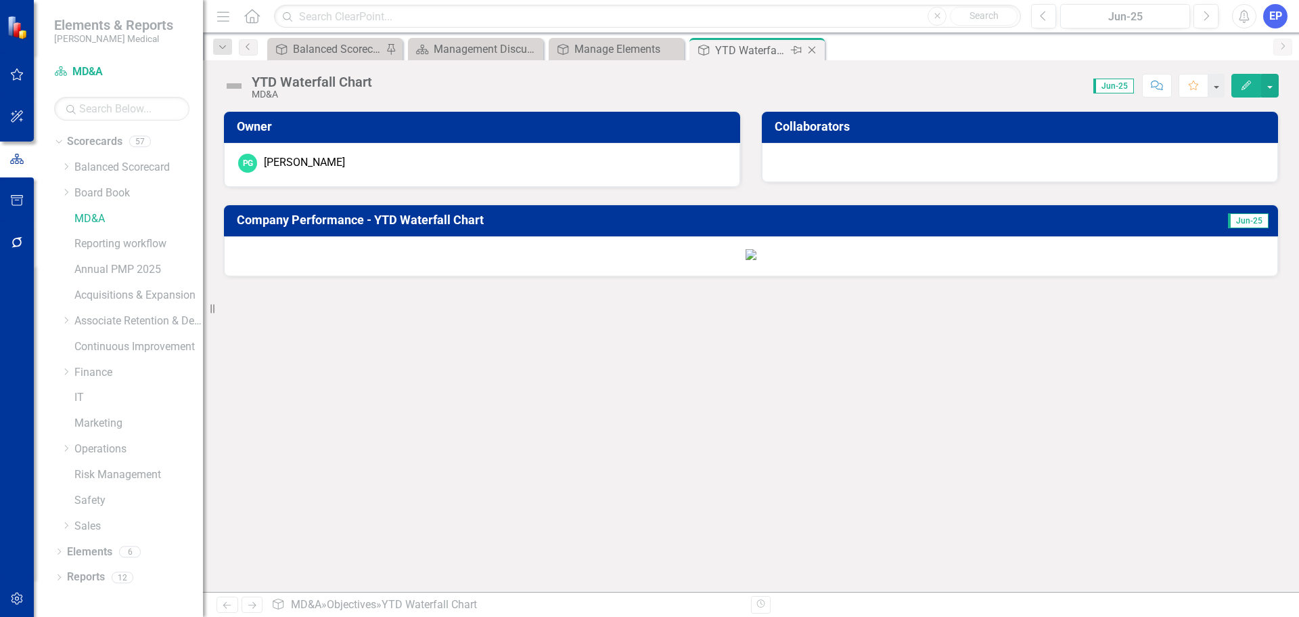
click at [811, 49] on icon at bounding box center [812, 50] width 7 height 7
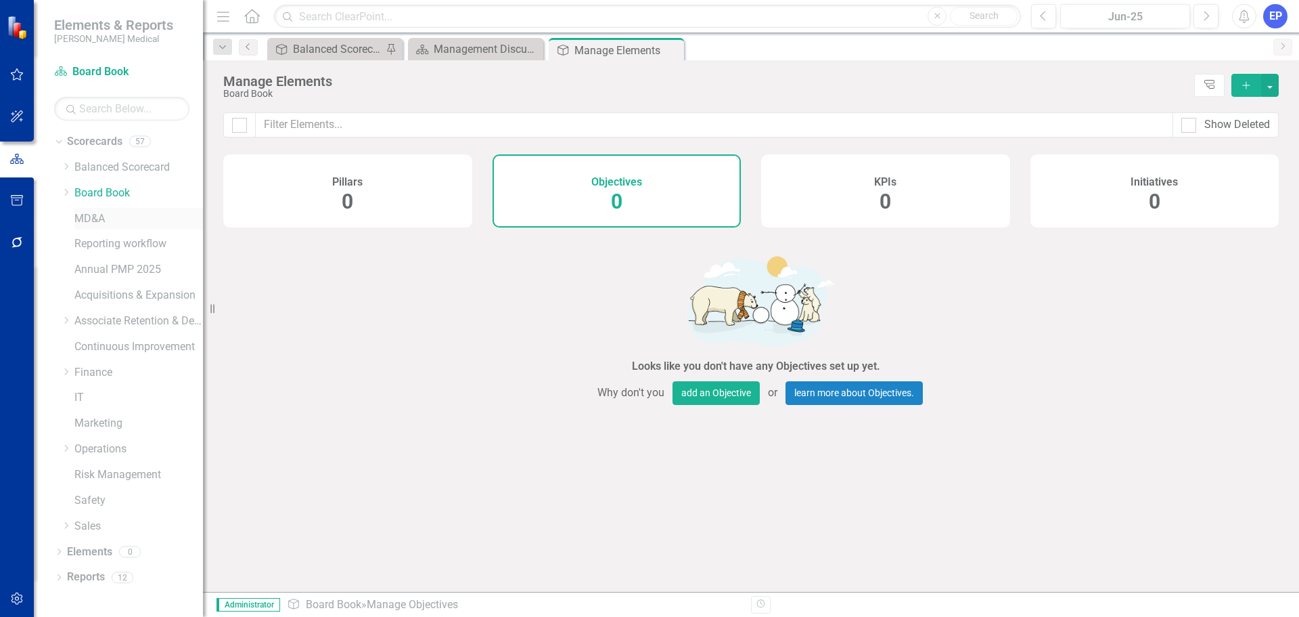
click at [86, 217] on link "MD&A" at bounding box center [138, 219] width 129 height 16
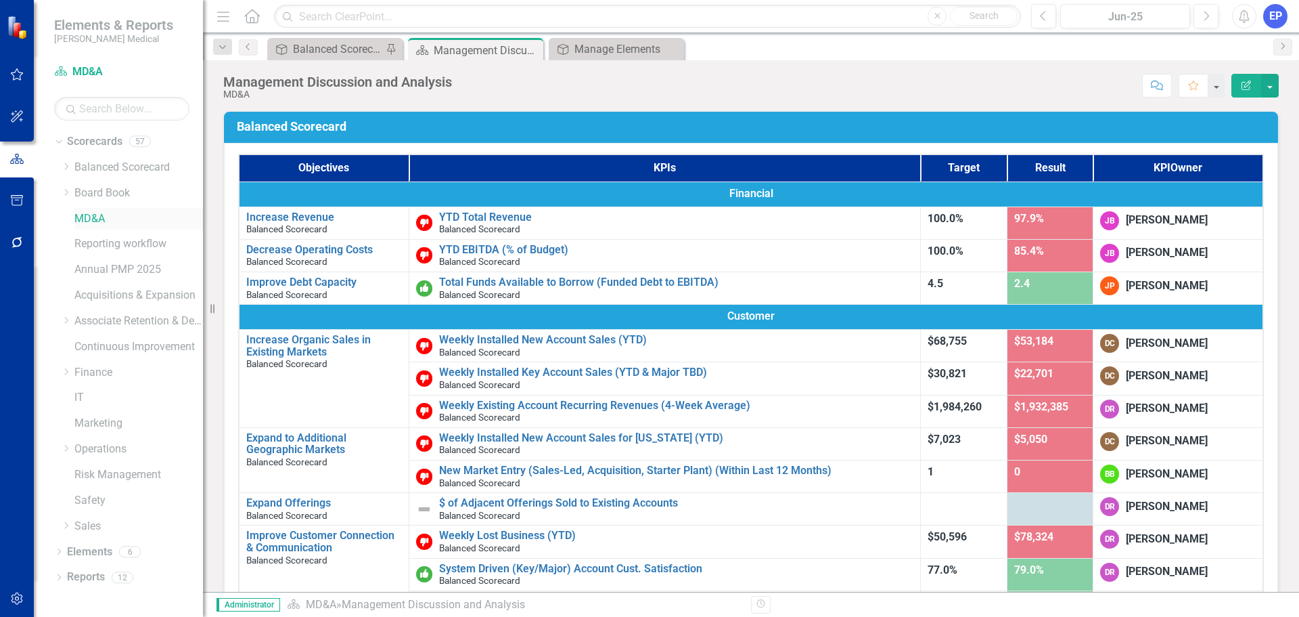
click at [93, 221] on link "MD&A" at bounding box center [138, 219] width 129 height 16
click at [534, 49] on icon "Close" at bounding box center [531, 50] width 14 height 11
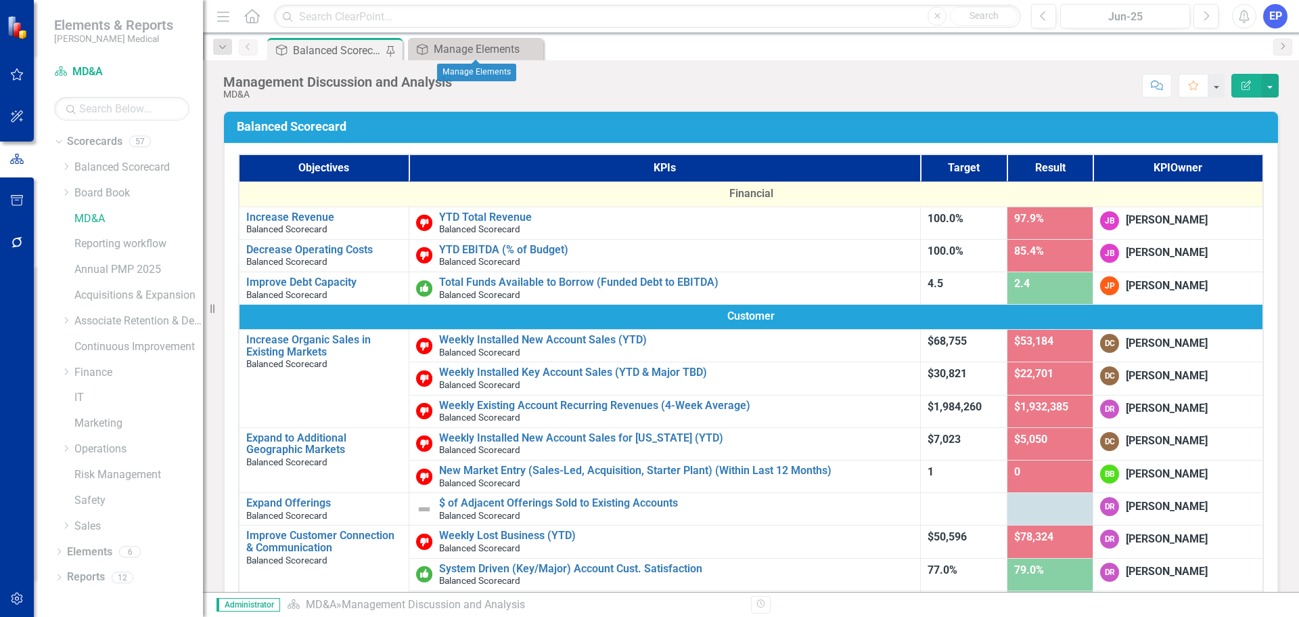
click at [0, 0] on icon "Close" at bounding box center [0, 0] width 0 height 0
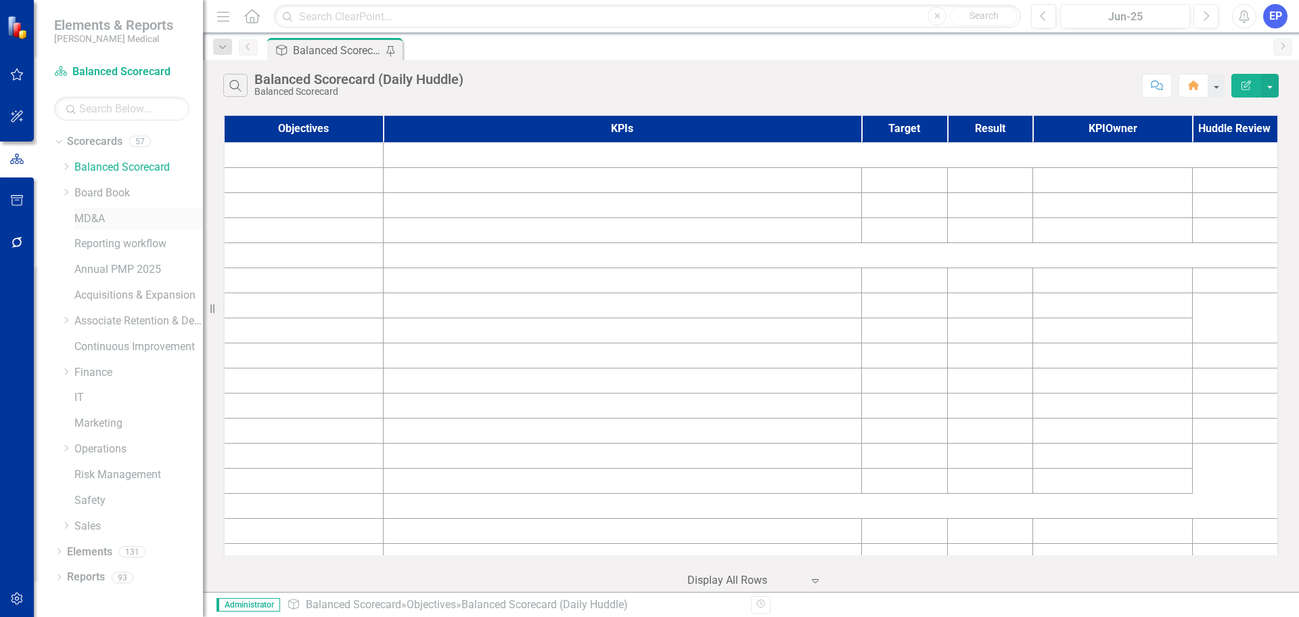
click at [104, 215] on link "MD&A" at bounding box center [138, 219] width 129 height 16
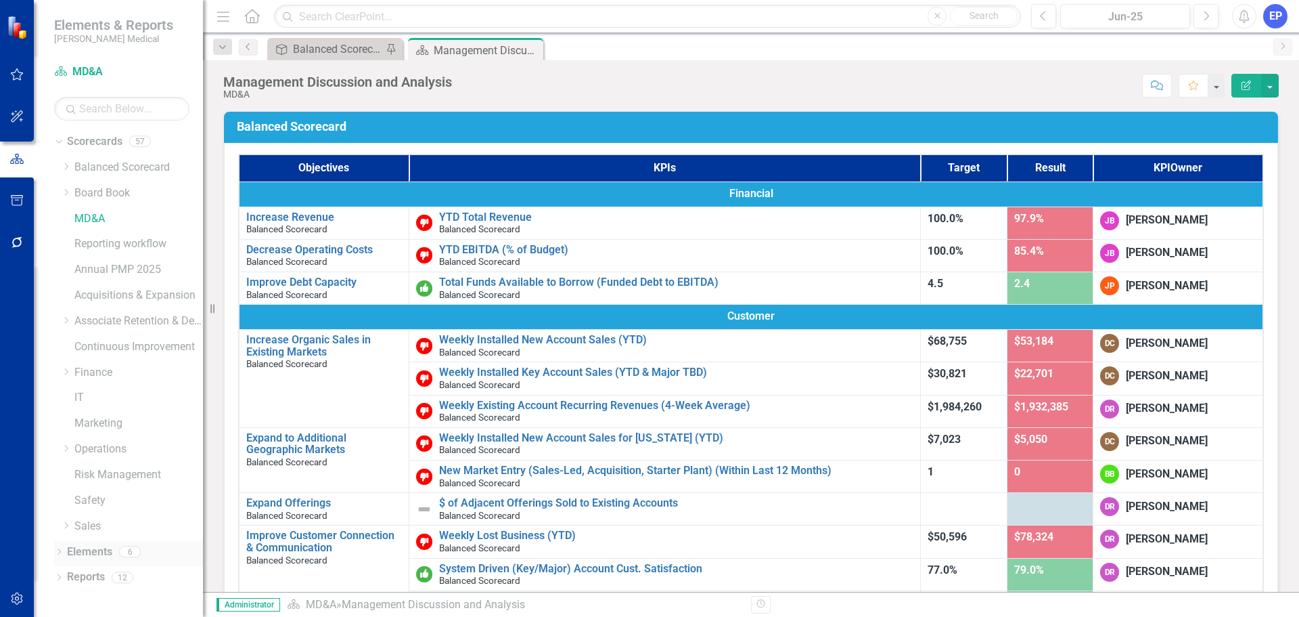
click at [59, 550] on icon "Dropdown" at bounding box center [58, 552] width 9 height 7
click at [89, 572] on link "Objective Objectives" at bounding box center [108, 577] width 69 height 16
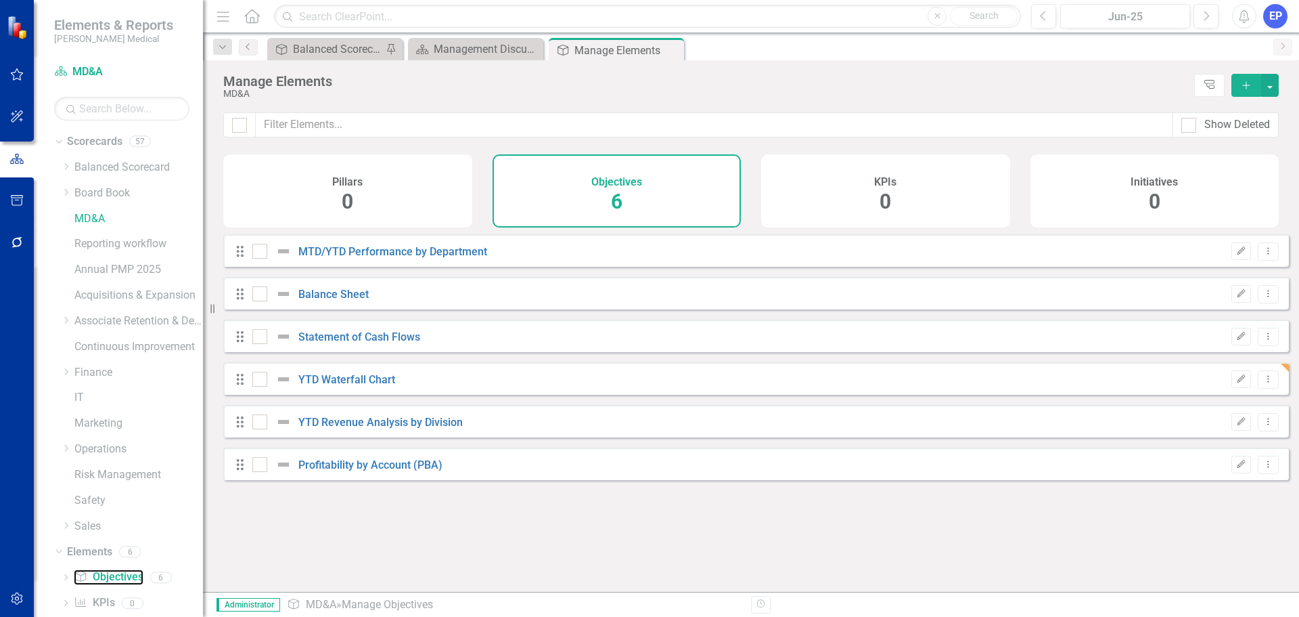
checkbox input "false"
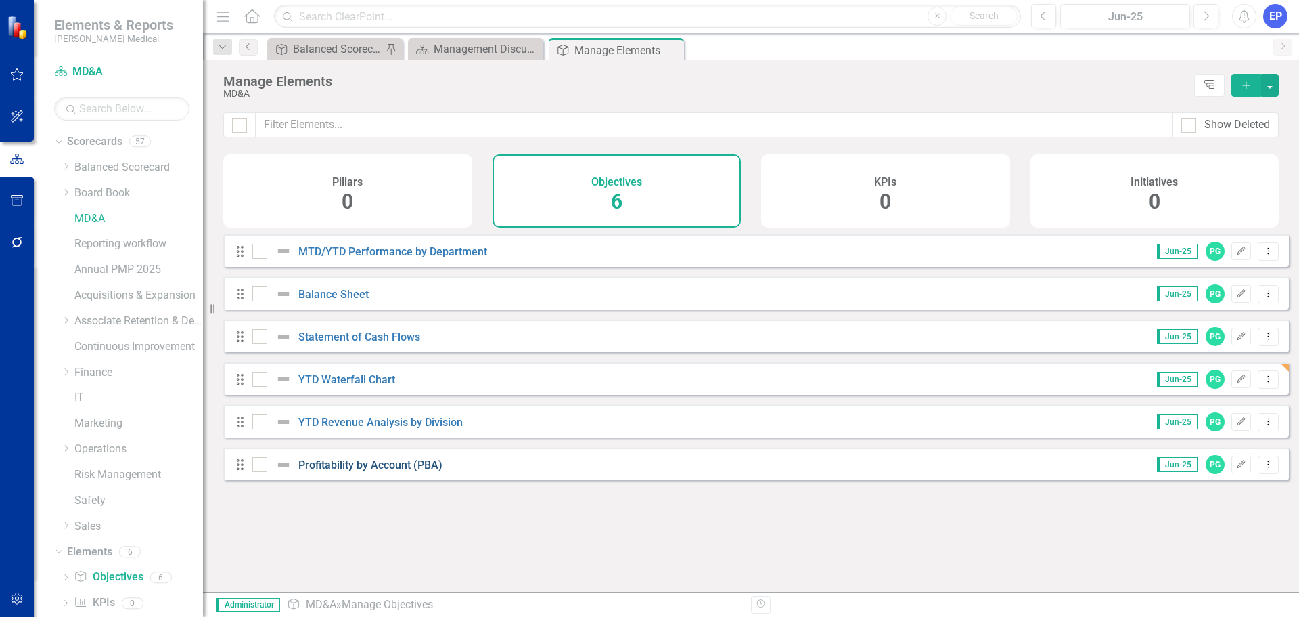
click at [391, 471] on link "Profitability by Account (PBA)" at bounding box center [370, 464] width 144 height 13
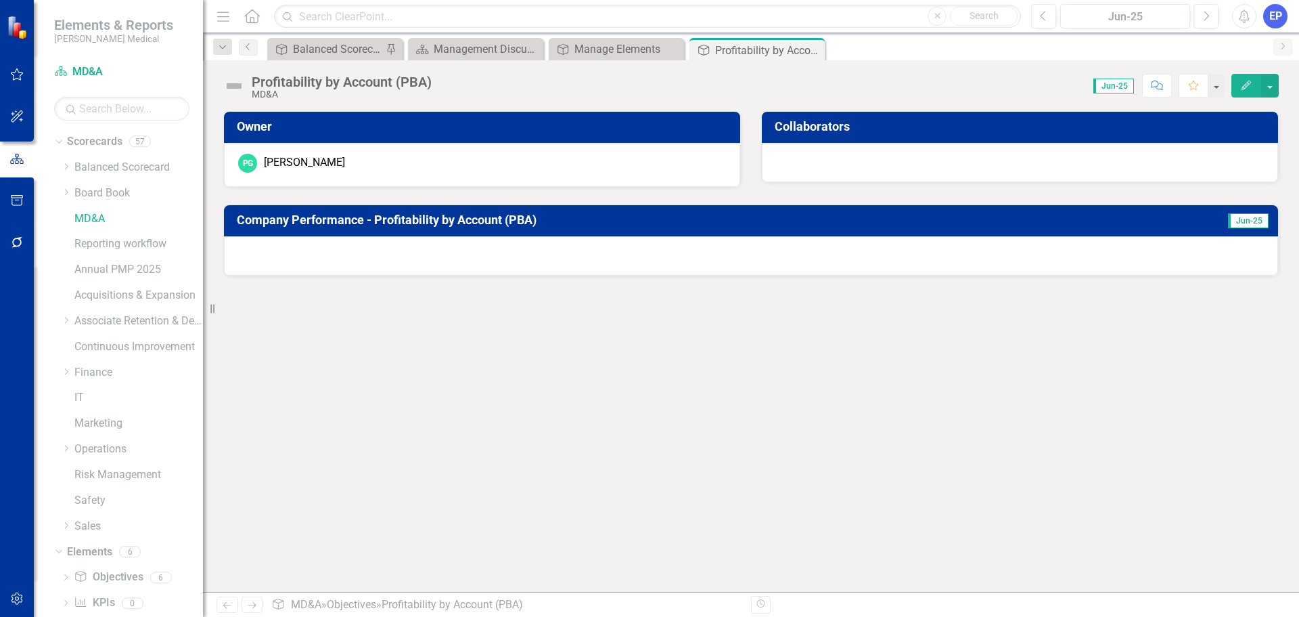
click at [537, 259] on div at bounding box center [751, 255] width 1054 height 39
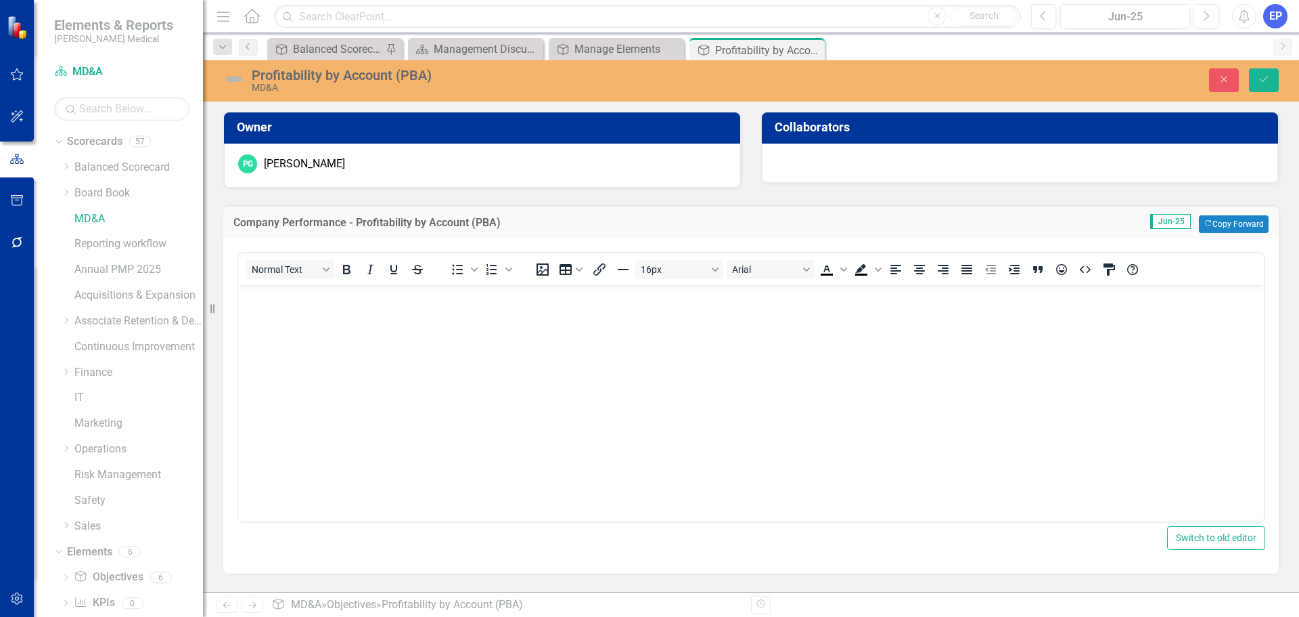
click at [553, 321] on body "Rich Text Area. Press ALT-0 for help." at bounding box center [751, 386] width 1026 height 203
click at [1260, 80] on icon "Save" at bounding box center [1264, 78] width 12 height 9
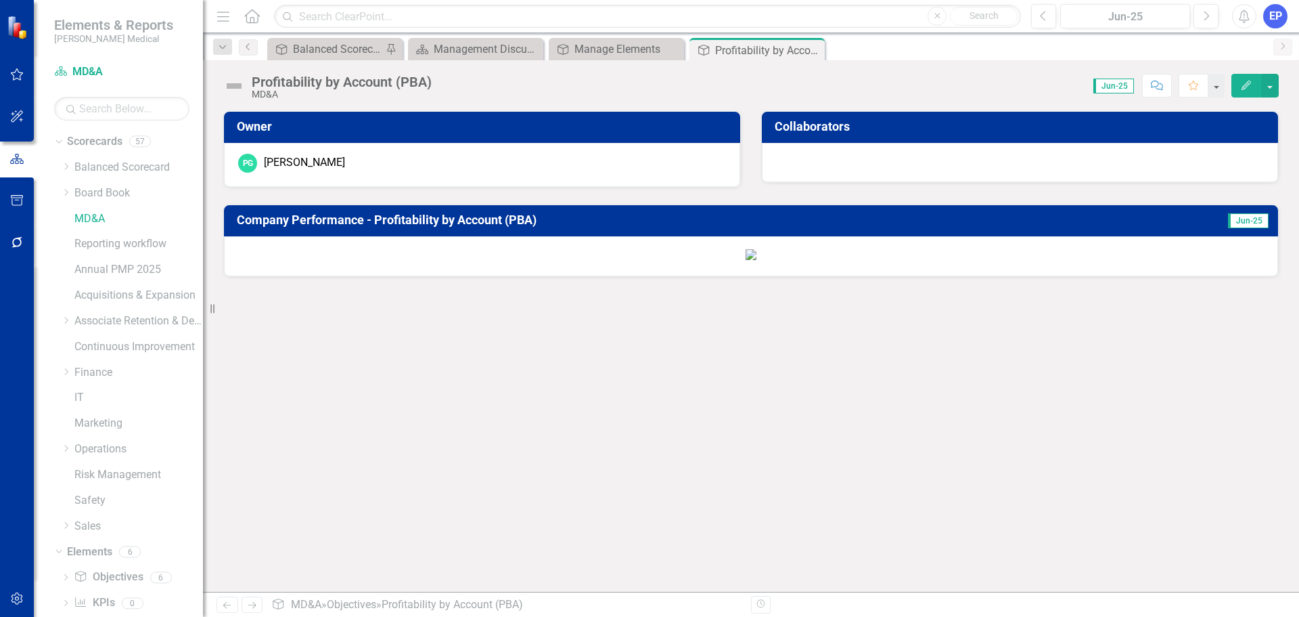
scroll to position [152, 0]
click at [814, 49] on icon "Close" at bounding box center [812, 50] width 14 height 11
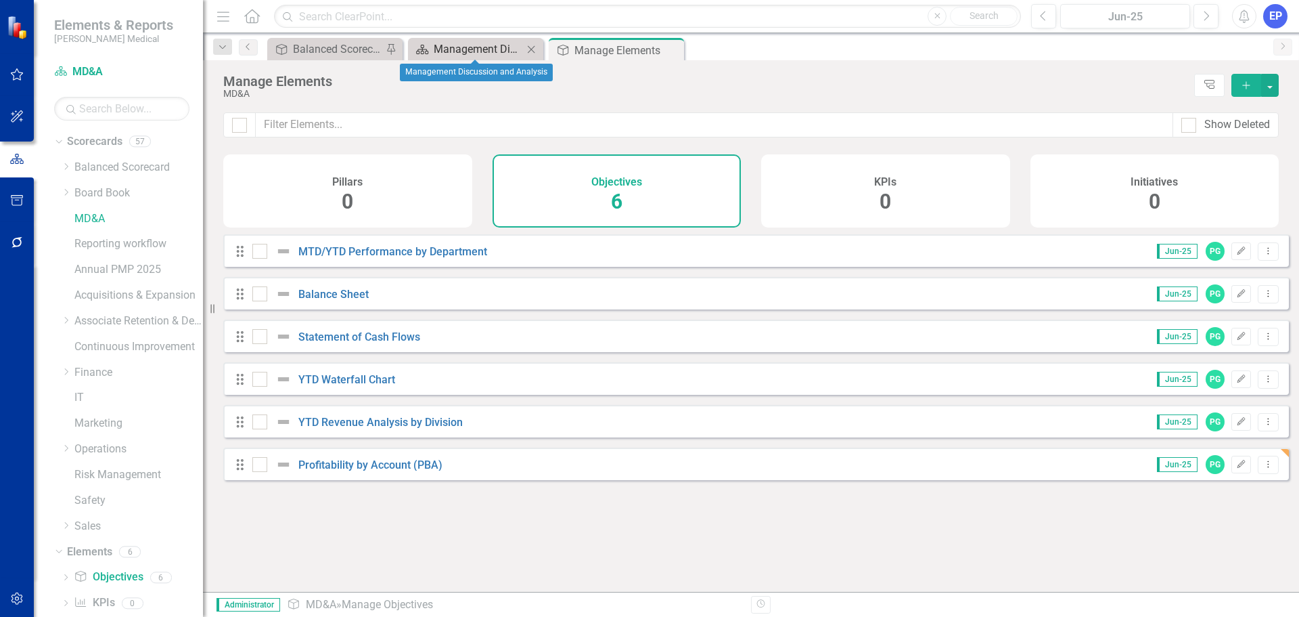
click at [476, 54] on div "Management Discussion and Analysis" at bounding box center [478, 49] width 89 height 17
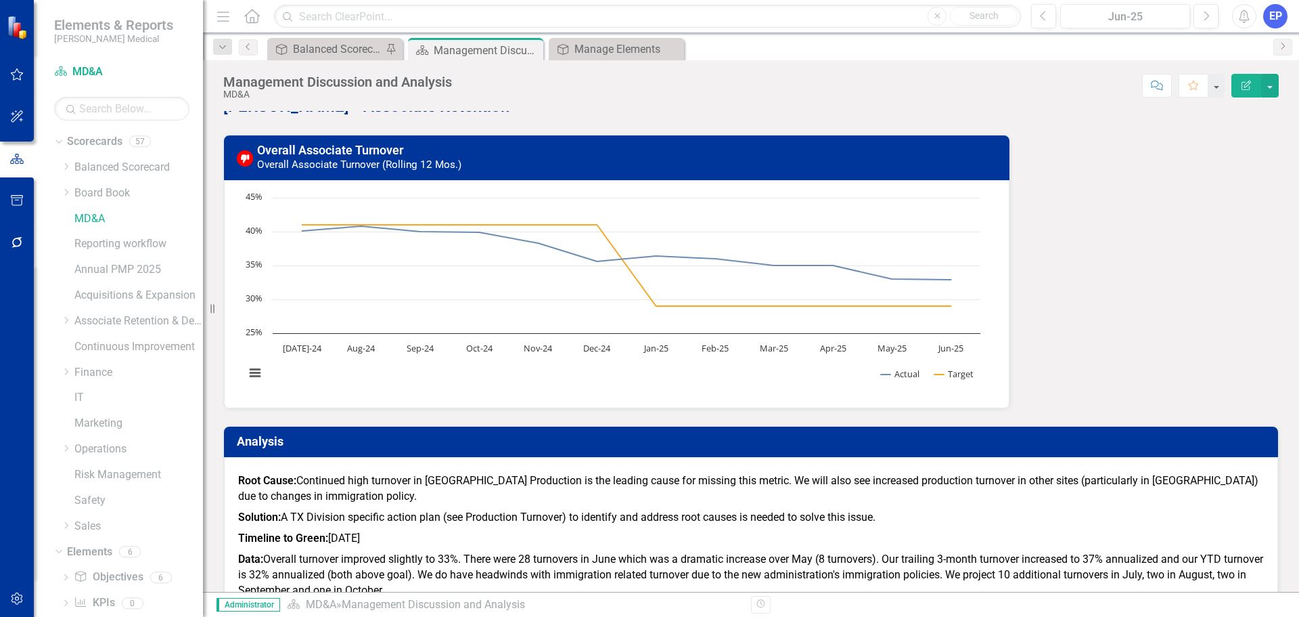
scroll to position [1083, 0]
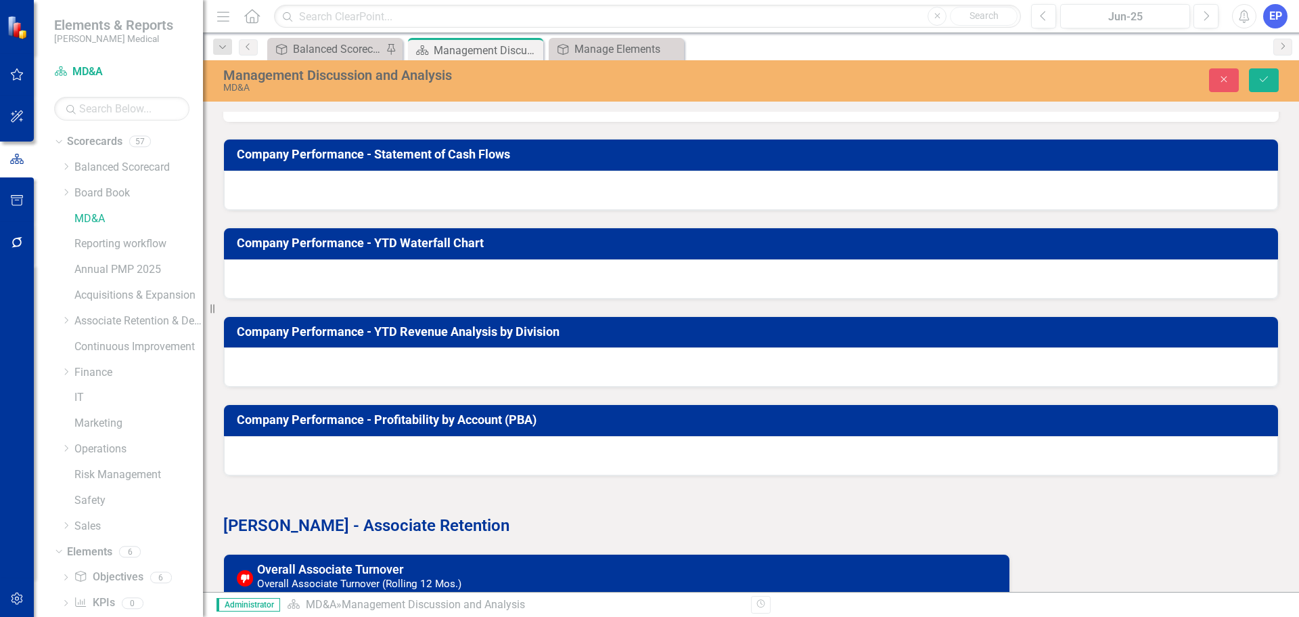
scroll to position [0, 0]
click at [1245, 64] on div "Insert Data HTML Token Dropdown" at bounding box center [751, 47] width 1027 height 32
click at [1241, 53] on div "Dropdown" at bounding box center [1246, 48] width 10 height 12
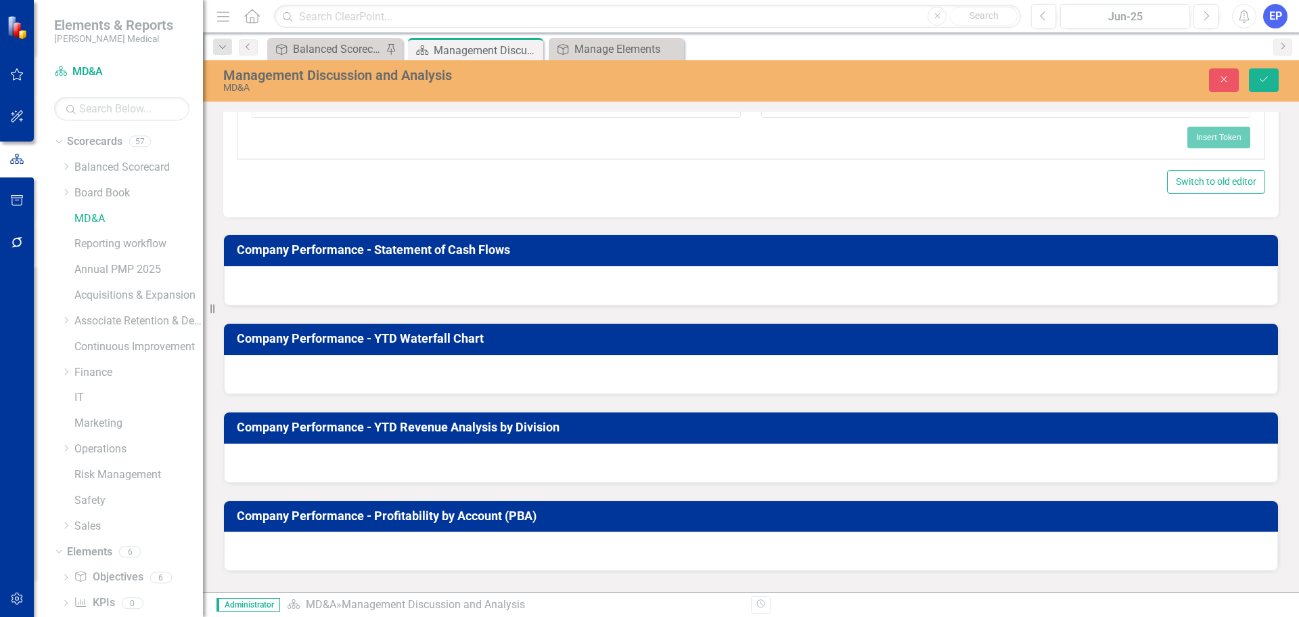
scroll to position [1218, 0]
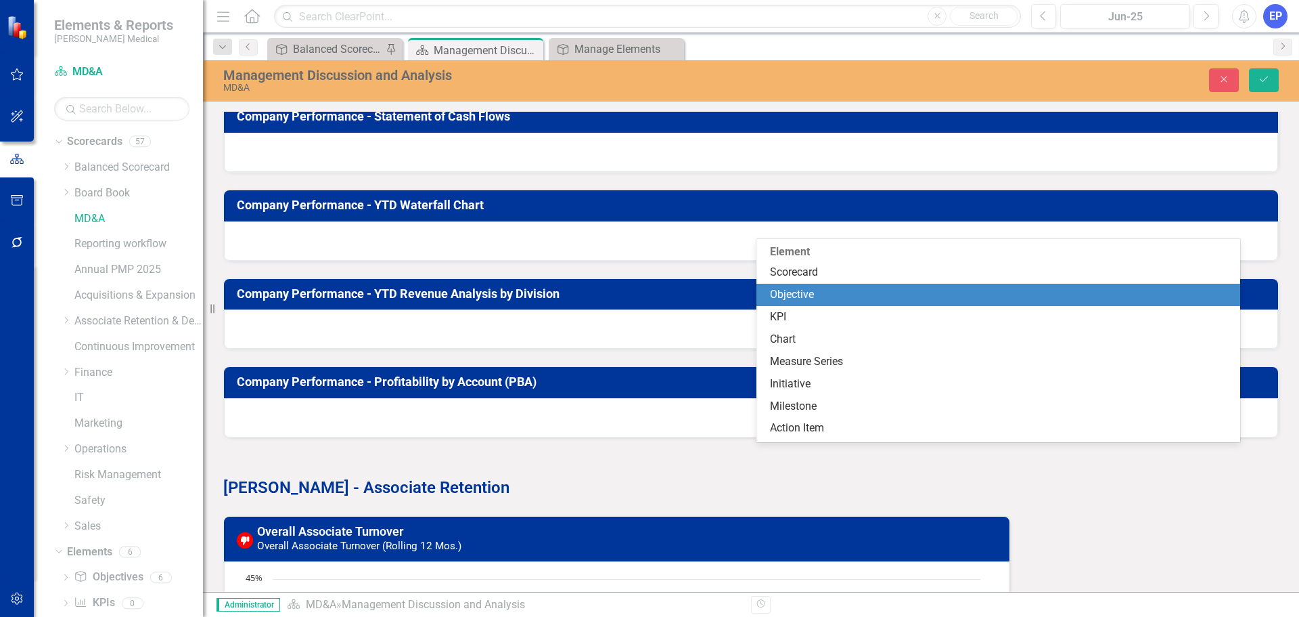
click at [794, 300] on div "Objective" at bounding box center [1001, 295] width 463 height 16
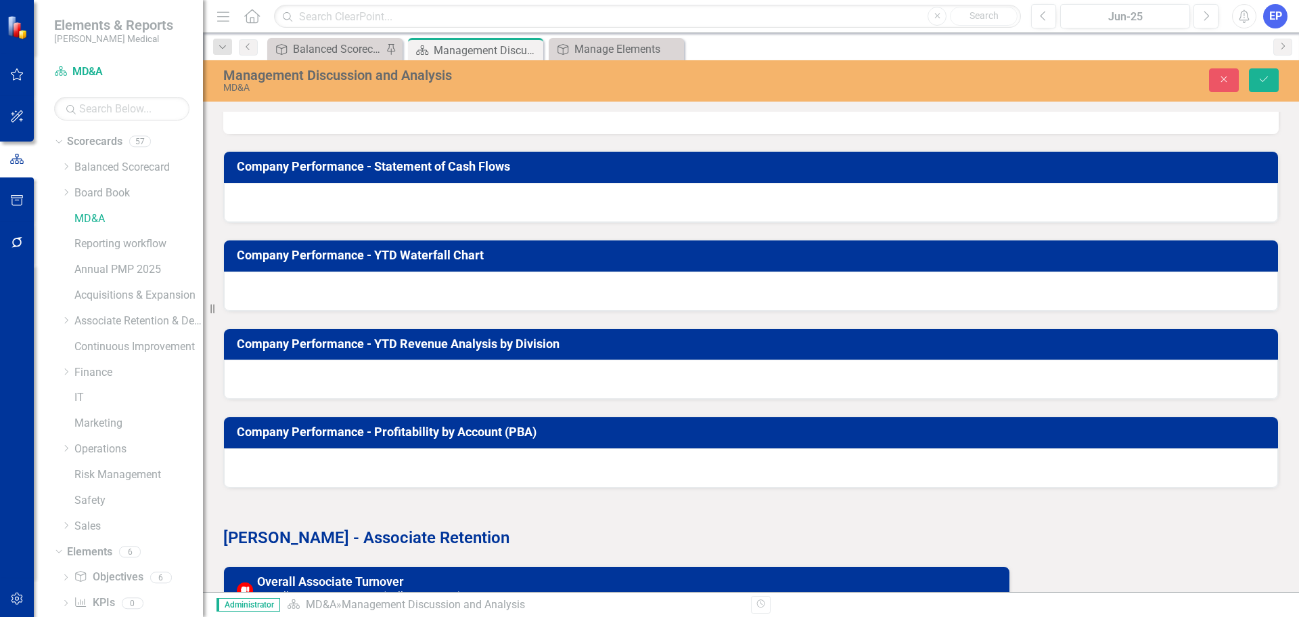
click at [424, 30] on div "Select Objective..." at bounding box center [489, 22] width 456 height 16
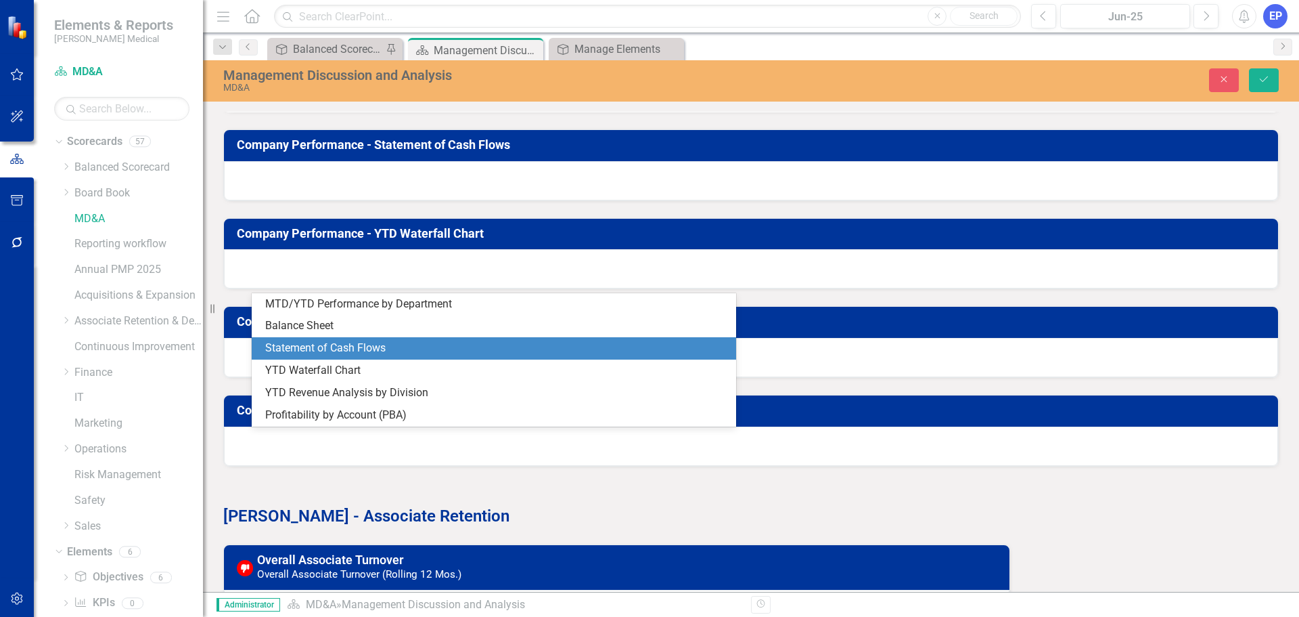
scroll to position [1286, 0]
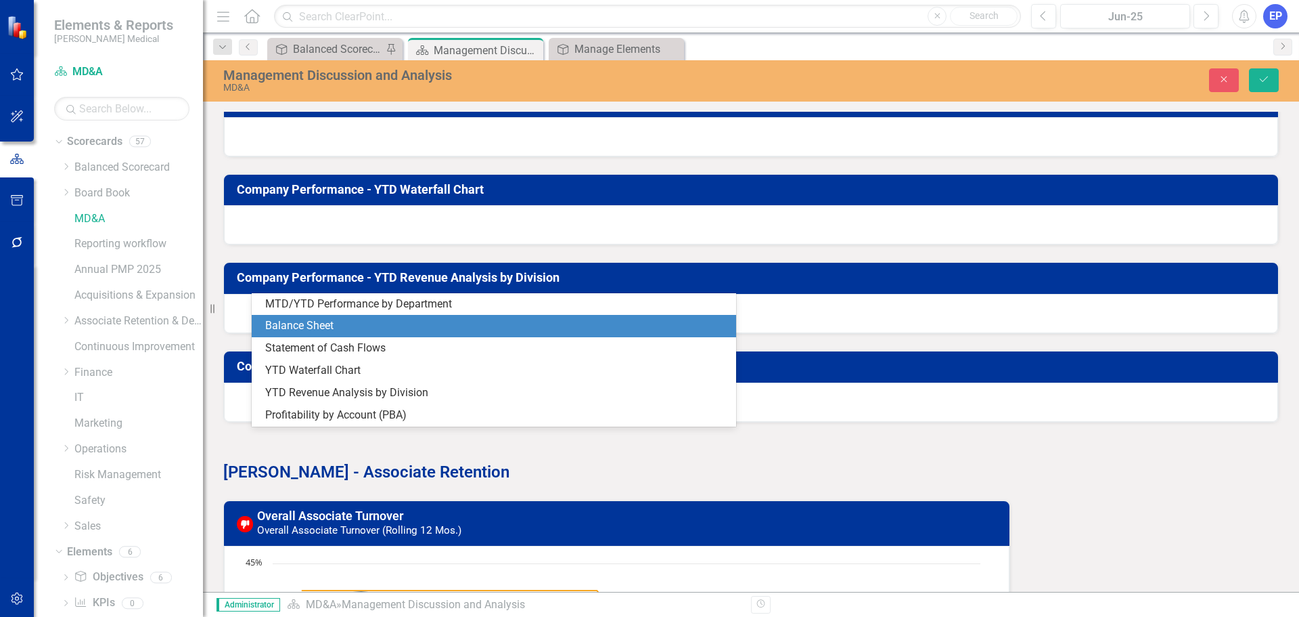
click at [414, 331] on div "Balance Sheet" at bounding box center [496, 326] width 463 height 16
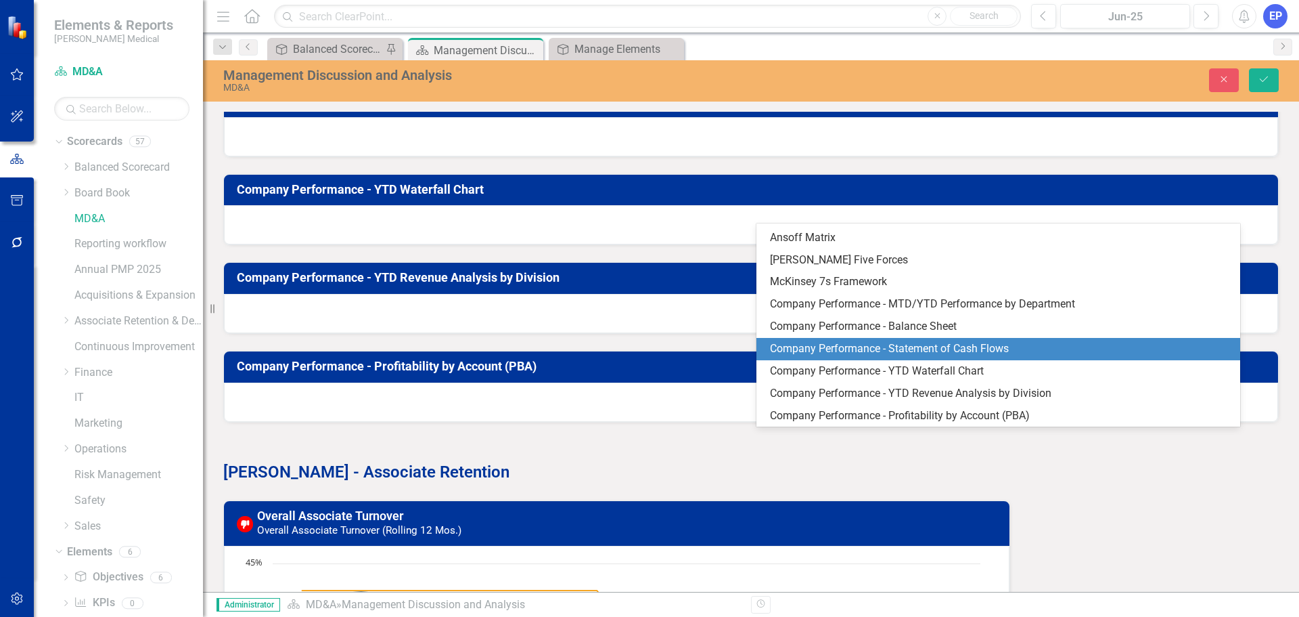
scroll to position [503, 0]
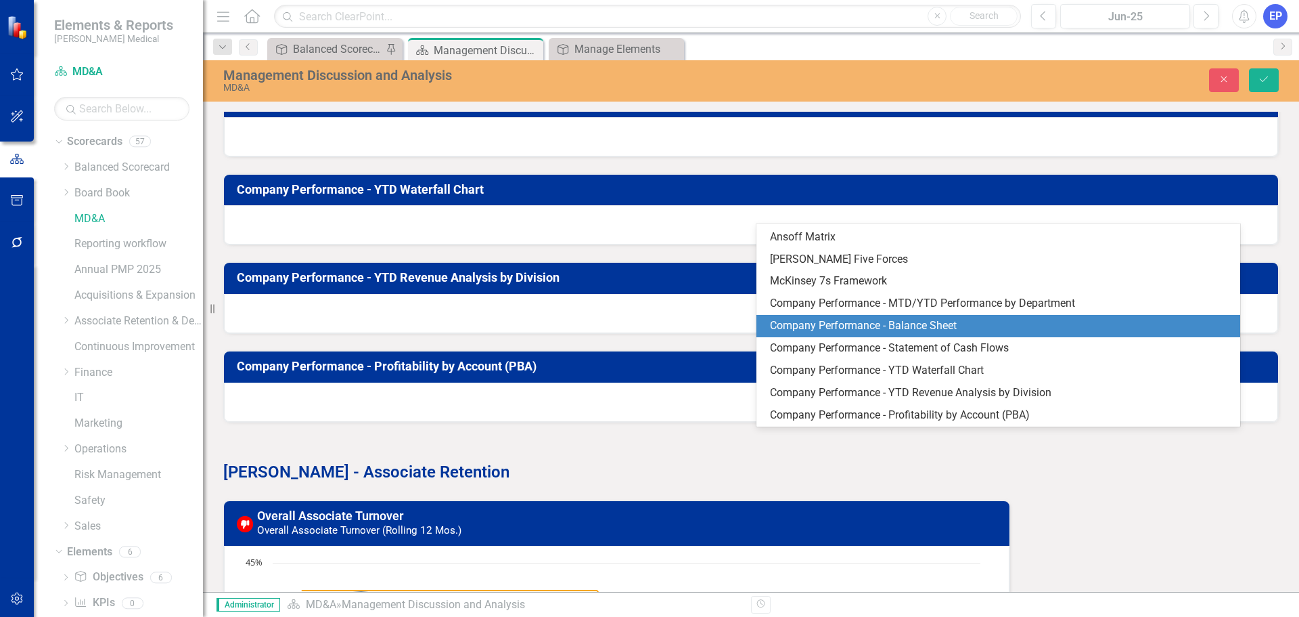
click at [814, 327] on div "Company Performance - Balance Sheet" at bounding box center [1001, 326] width 463 height 16
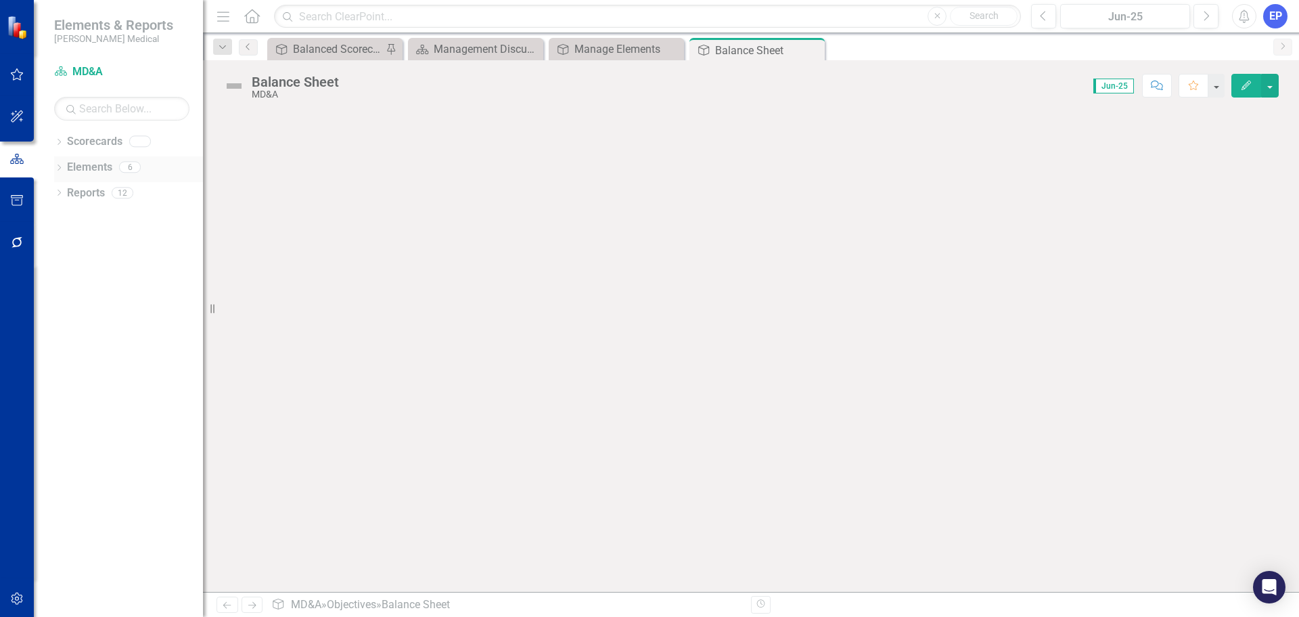
click at [58, 166] on icon "Dropdown" at bounding box center [58, 168] width 9 height 7
click at [83, 196] on icon at bounding box center [80, 192] width 11 height 11
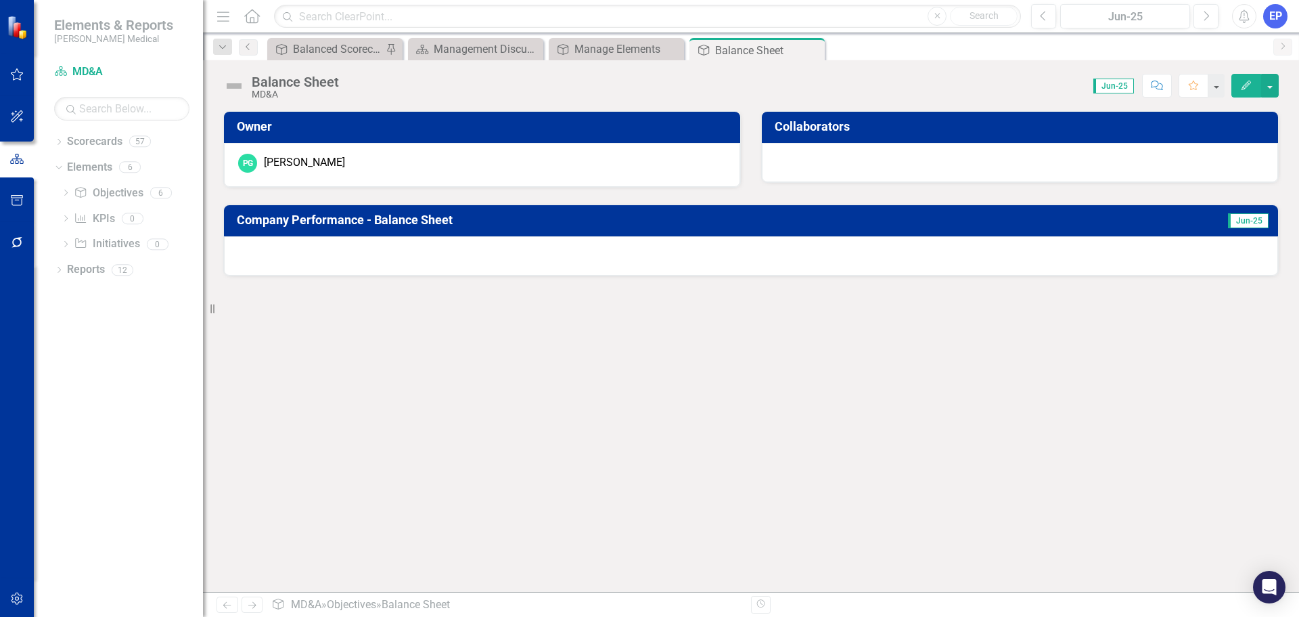
click at [692, 255] on div at bounding box center [751, 255] width 1054 height 39
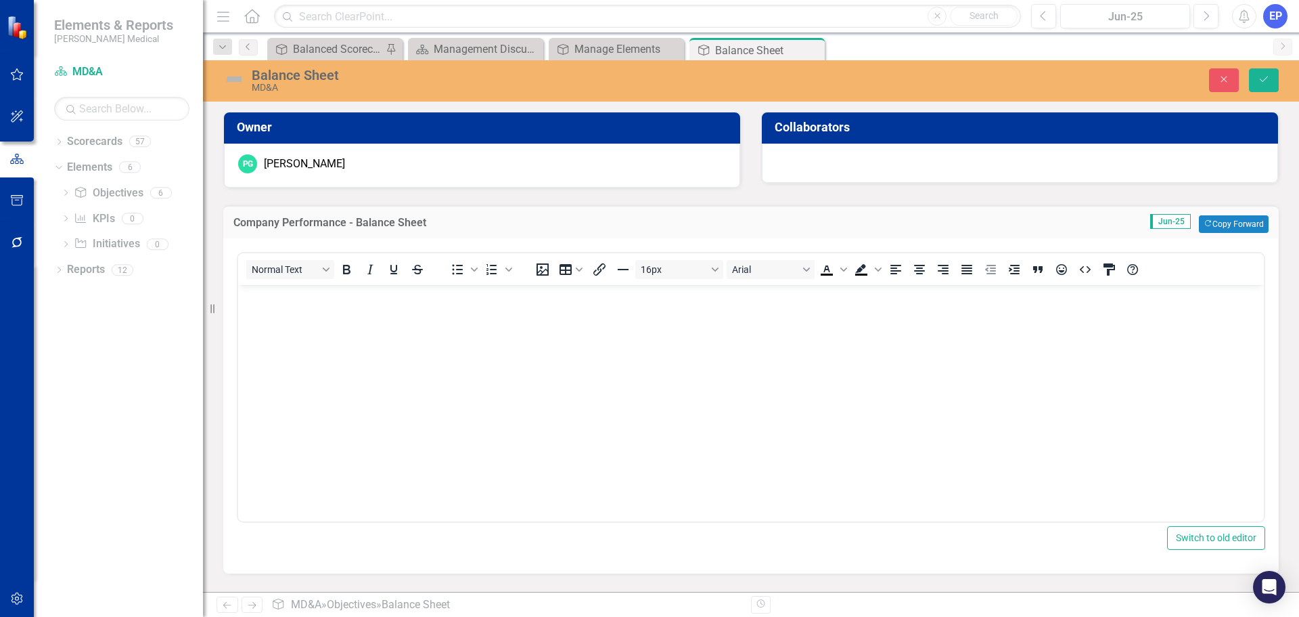
click at [849, 347] on body "Rich Text Area. Press ALT-0 for help." at bounding box center [751, 386] width 1026 height 203
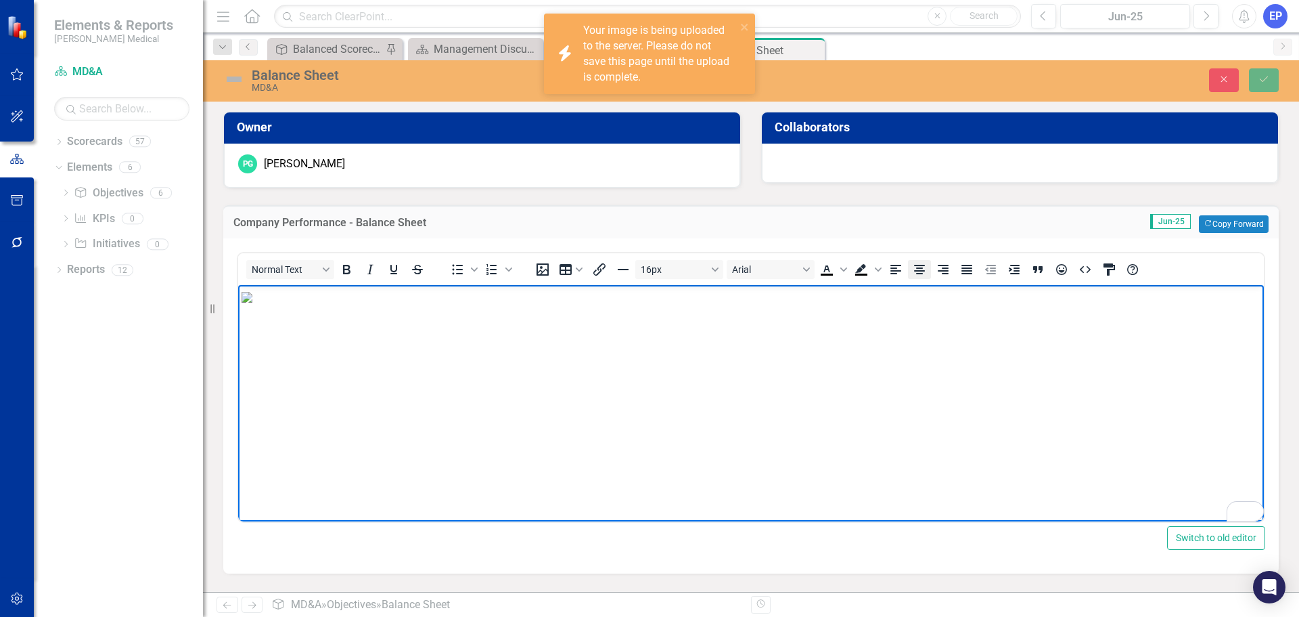
click at [920, 270] on icon "Align center" at bounding box center [919, 269] width 11 height 9
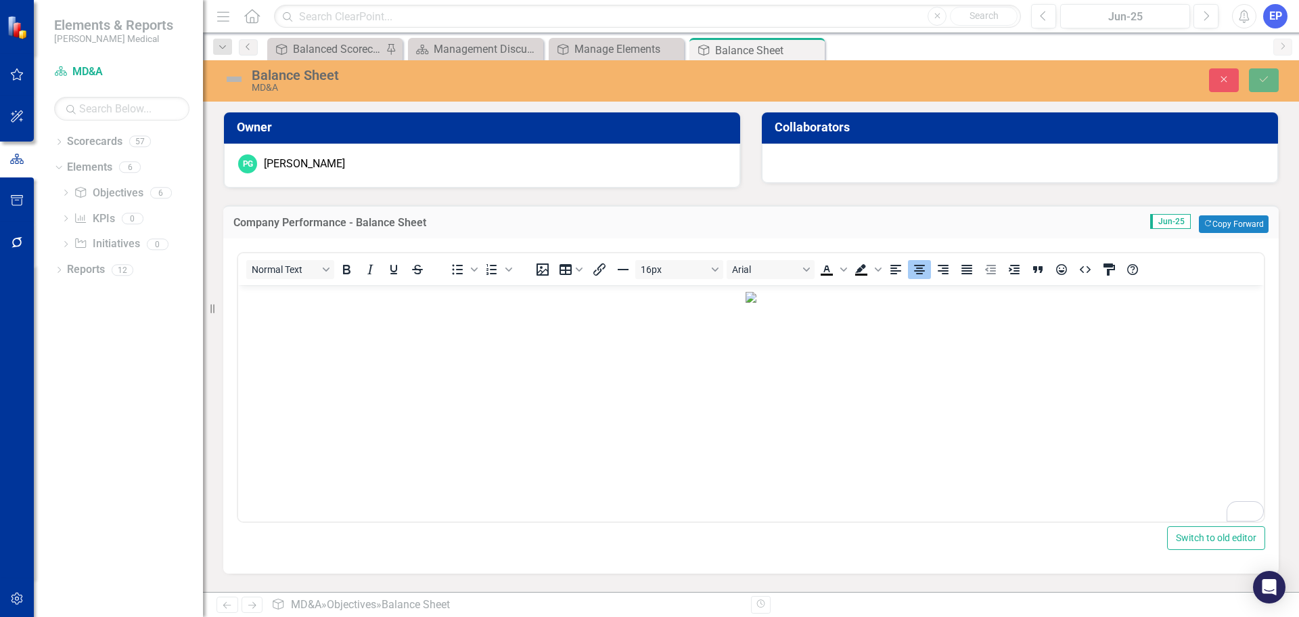
click at [1259, 93] on div "Balance Sheet MD&A Close Save" at bounding box center [751, 80] width 1096 height 41
click at [1264, 81] on icon "submit" at bounding box center [1264, 78] width 8 height 5
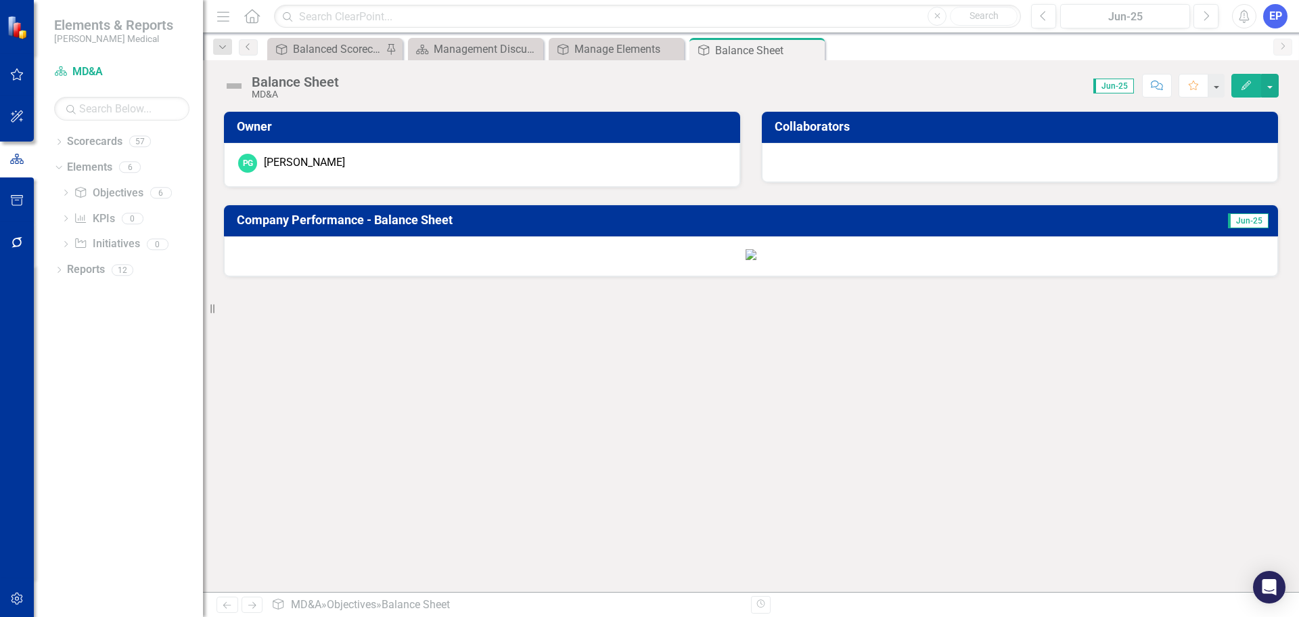
scroll to position [45, 0]
click at [816, 52] on icon "Close" at bounding box center [812, 50] width 14 height 11
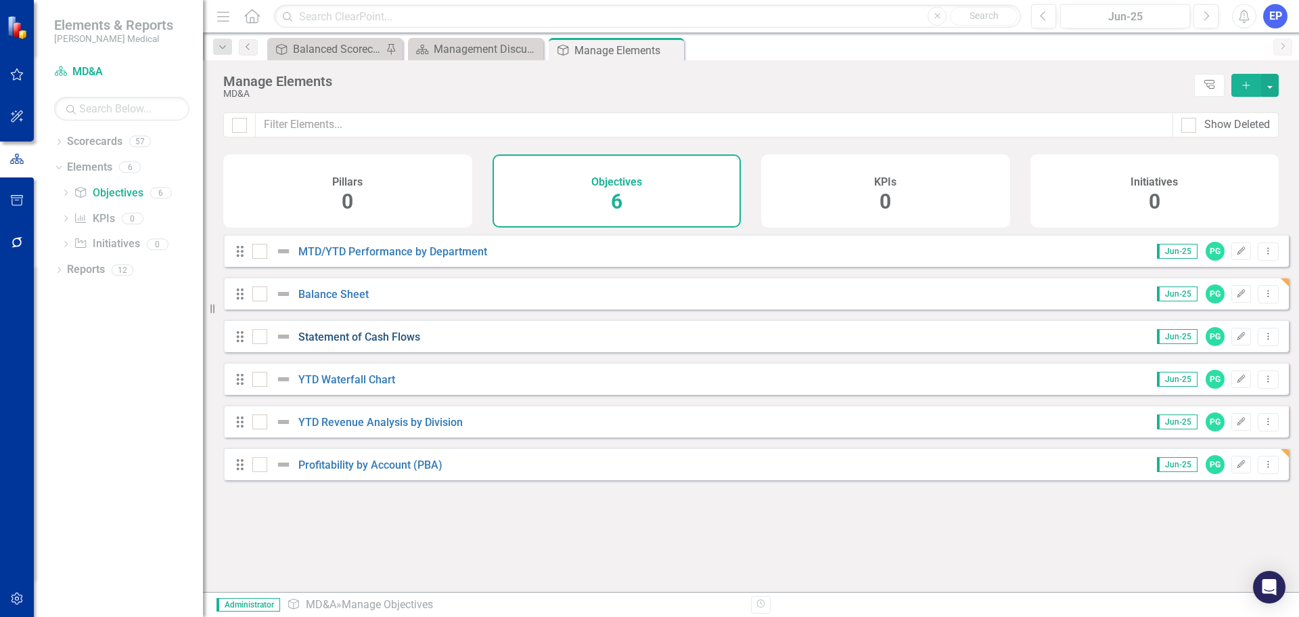
click at [367, 343] on link "Statement of Cash Flows" at bounding box center [359, 336] width 122 height 13
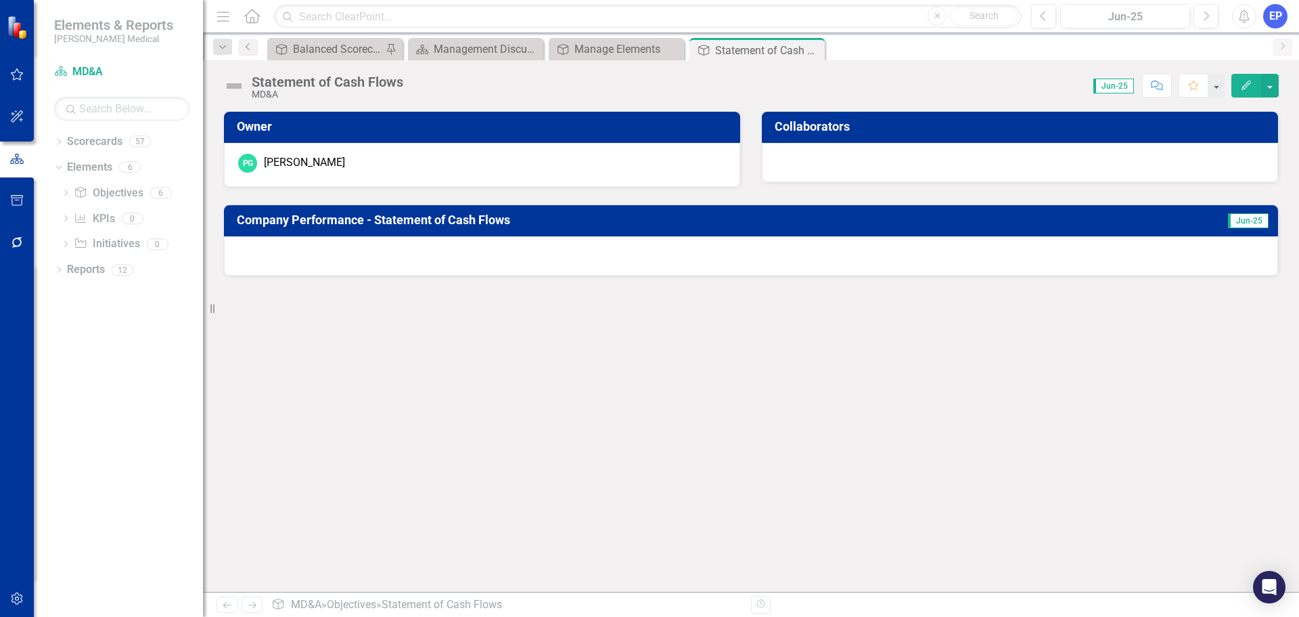
click at [730, 263] on div at bounding box center [751, 255] width 1054 height 39
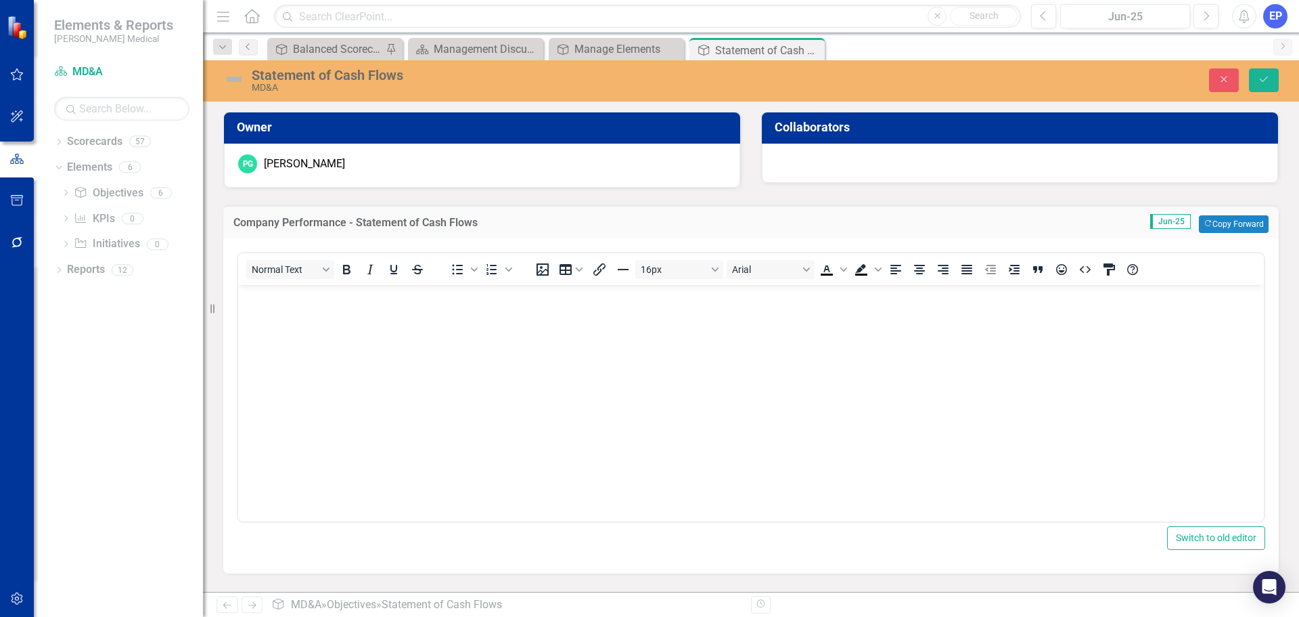
click at [758, 363] on body "Rich Text Area. Press ALT-0 for help." at bounding box center [751, 386] width 1026 height 203
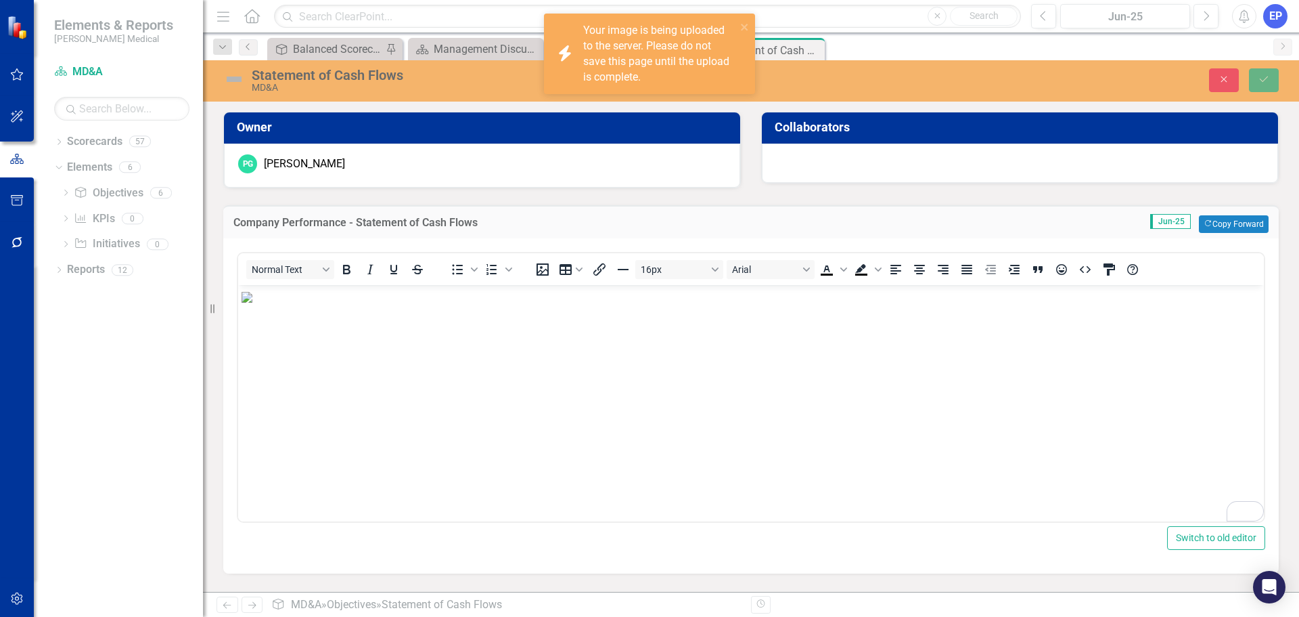
click at [923, 283] on div "Normal Text To open the popup, press Shift+Enter To open the popup, press Shift…" at bounding box center [751, 269] width 1026 height 32
click at [925, 271] on icon "Align center" at bounding box center [919, 269] width 11 height 9
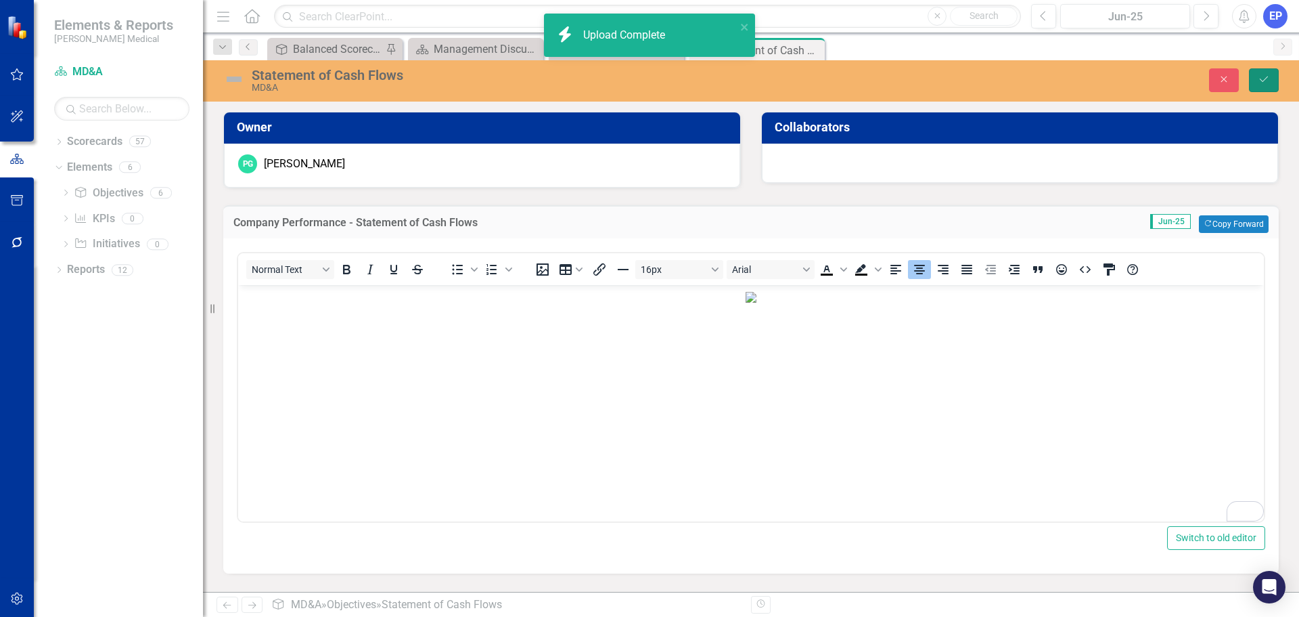
click at [1263, 79] on icon "Save" at bounding box center [1264, 78] width 12 height 9
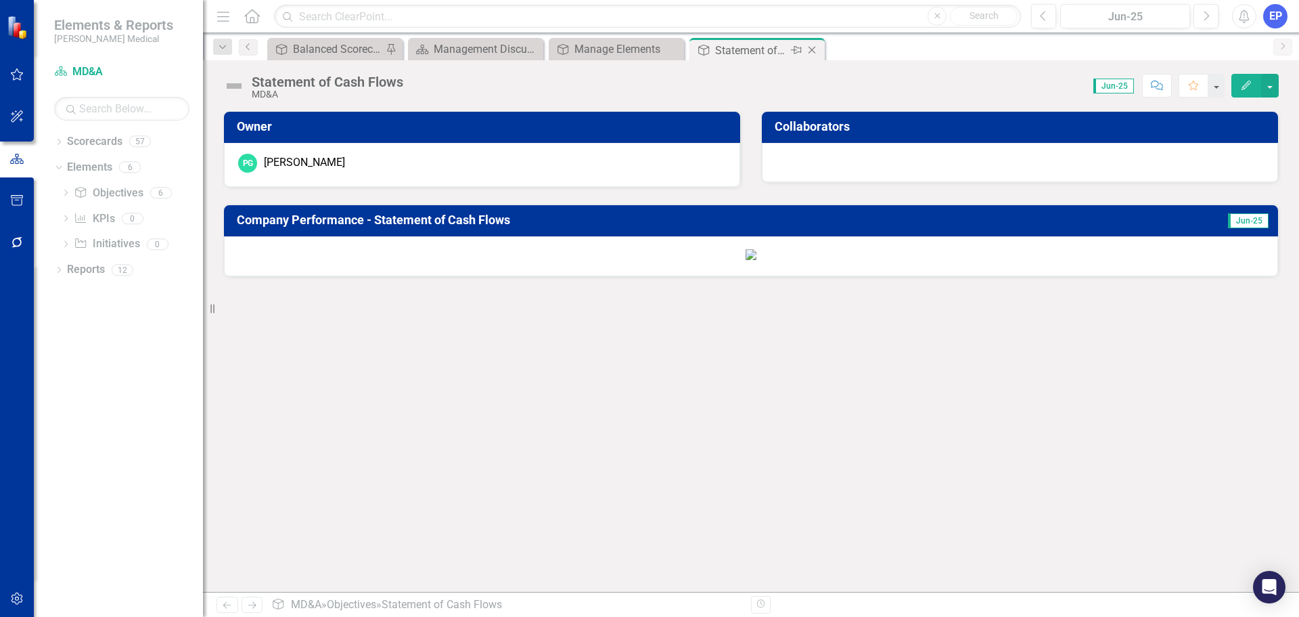
click at [813, 49] on icon "Close" at bounding box center [812, 50] width 14 height 11
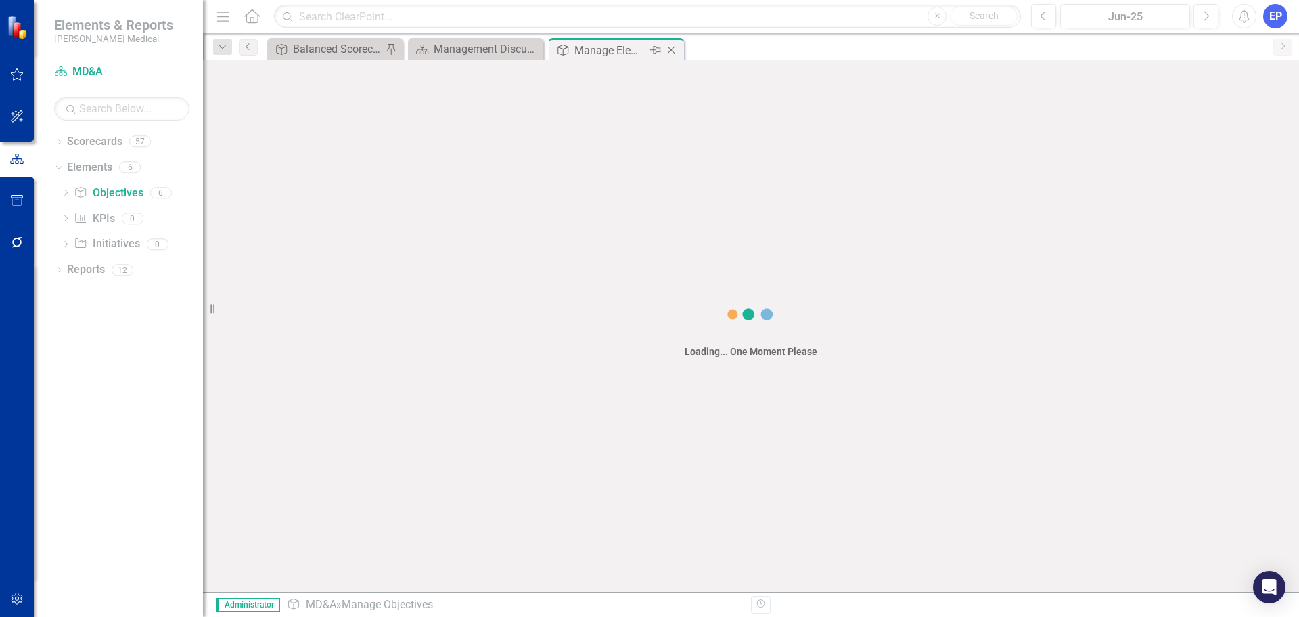
click at [671, 51] on icon "Close" at bounding box center [672, 50] width 14 height 11
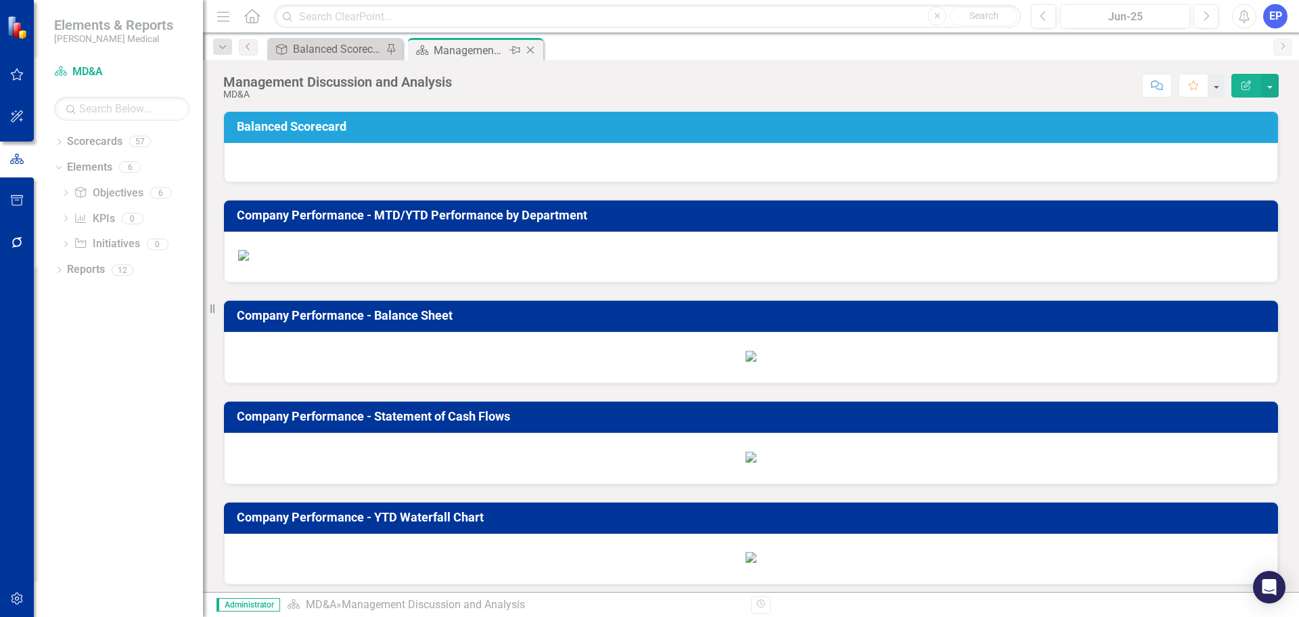
click at [474, 51] on div "Management Discussion and Analysis" at bounding box center [470, 50] width 72 height 17
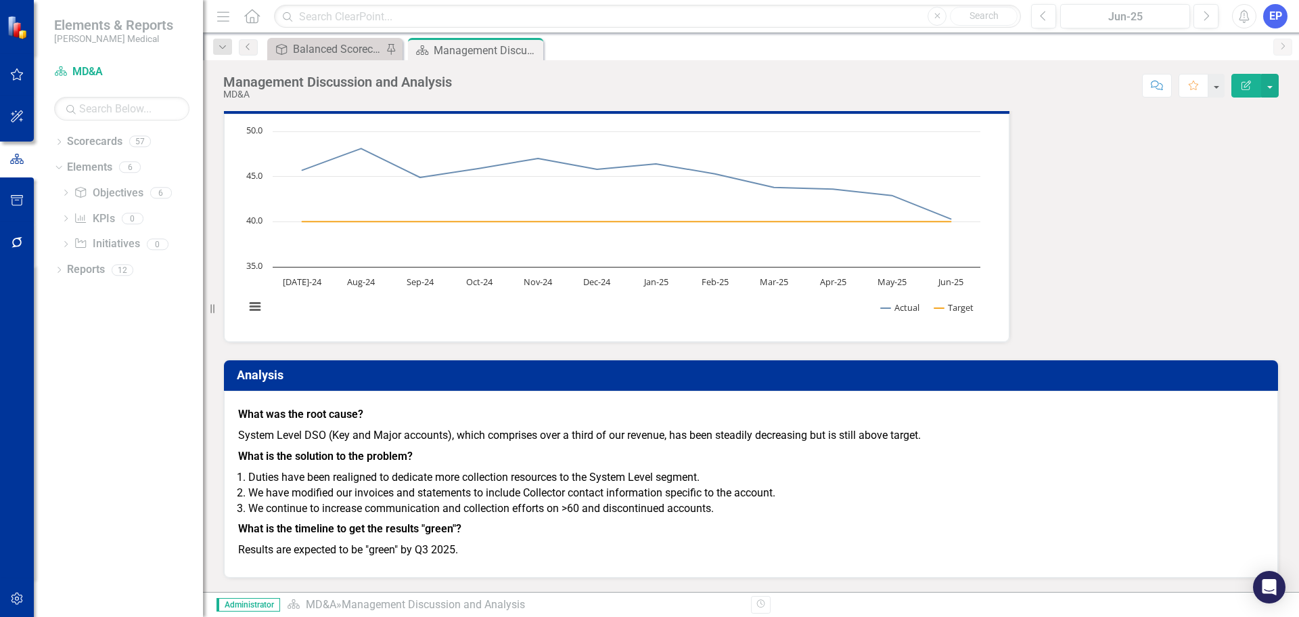
scroll to position [8392, 0]
click at [1274, 88] on button "button" at bounding box center [1271, 86] width 18 height 24
click at [1235, 191] on link "PDF Export to PDF" at bounding box center [1224, 189] width 110 height 25
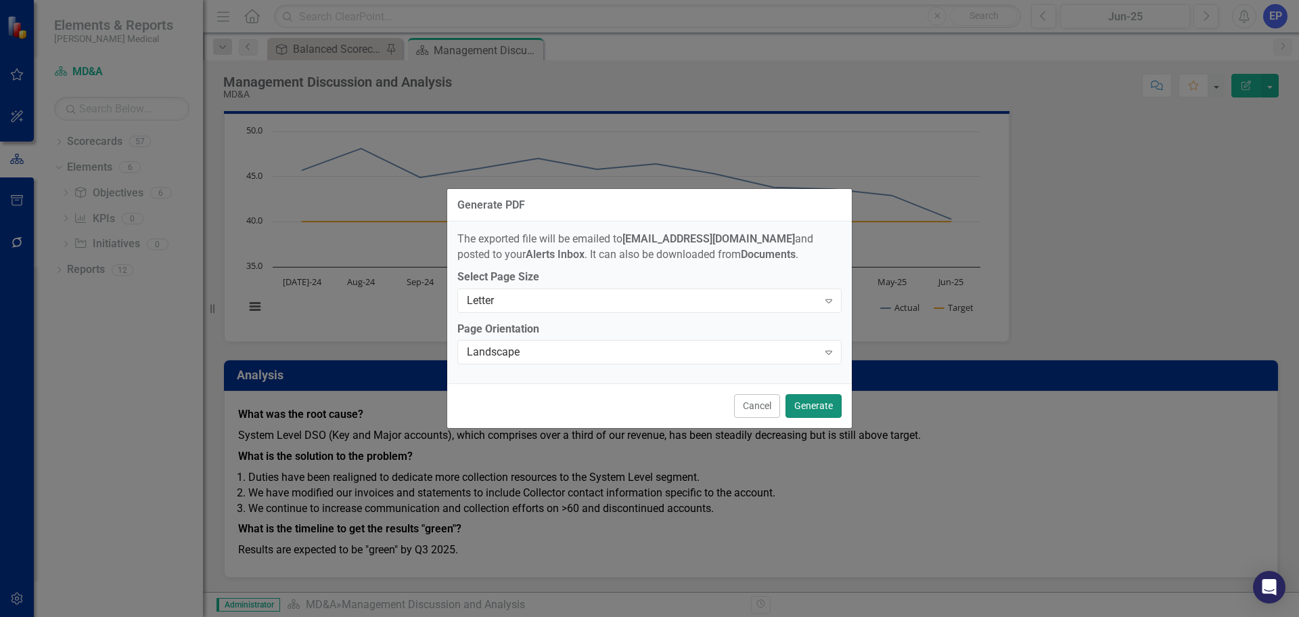
click at [807, 402] on button "Generate" at bounding box center [814, 406] width 56 height 24
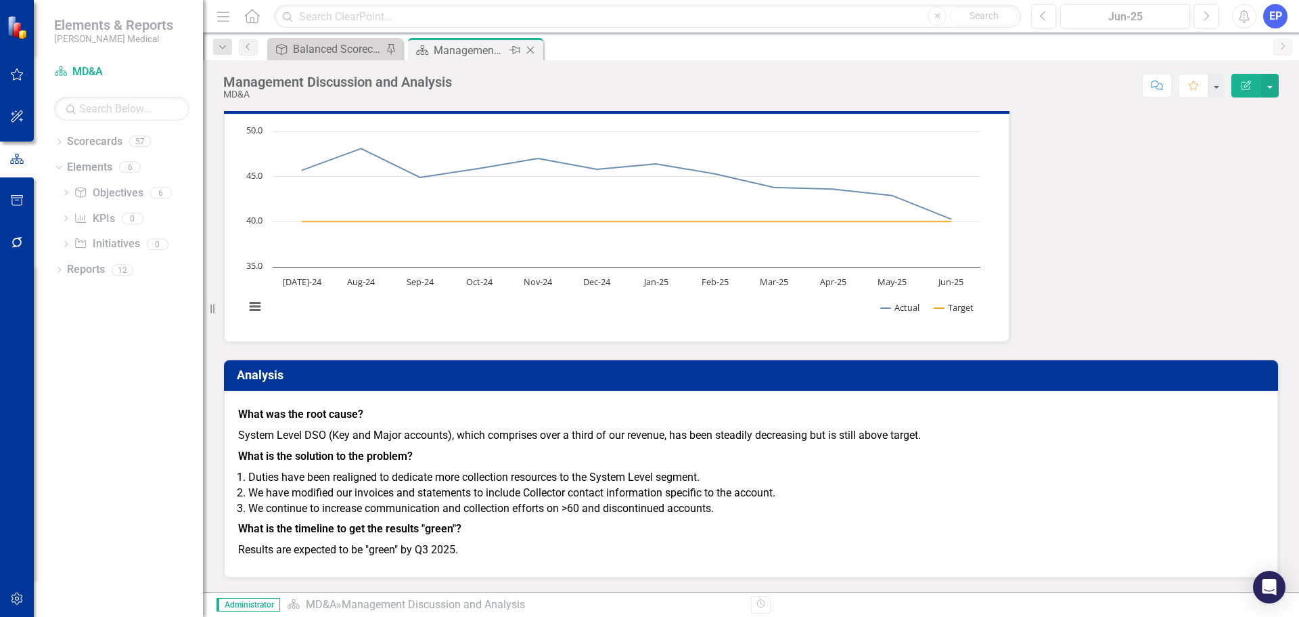
click at [531, 47] on icon "Close" at bounding box center [531, 50] width 14 height 11
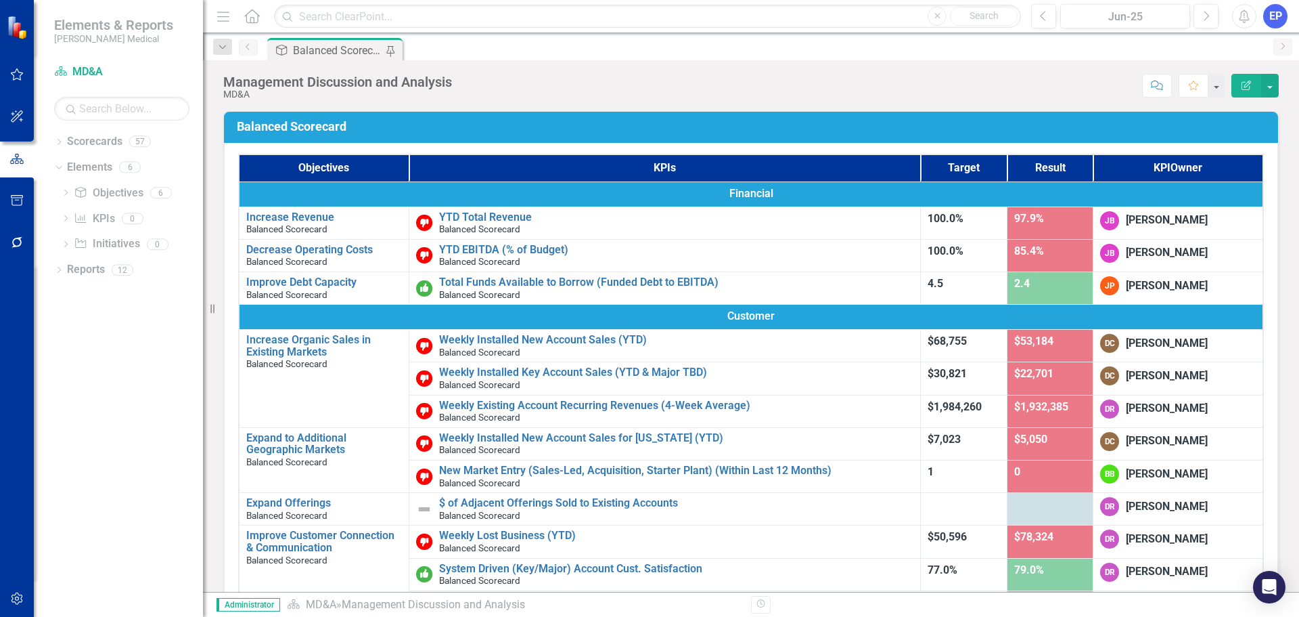
click at [10, 594] on icon "button" at bounding box center [17, 598] width 14 height 11
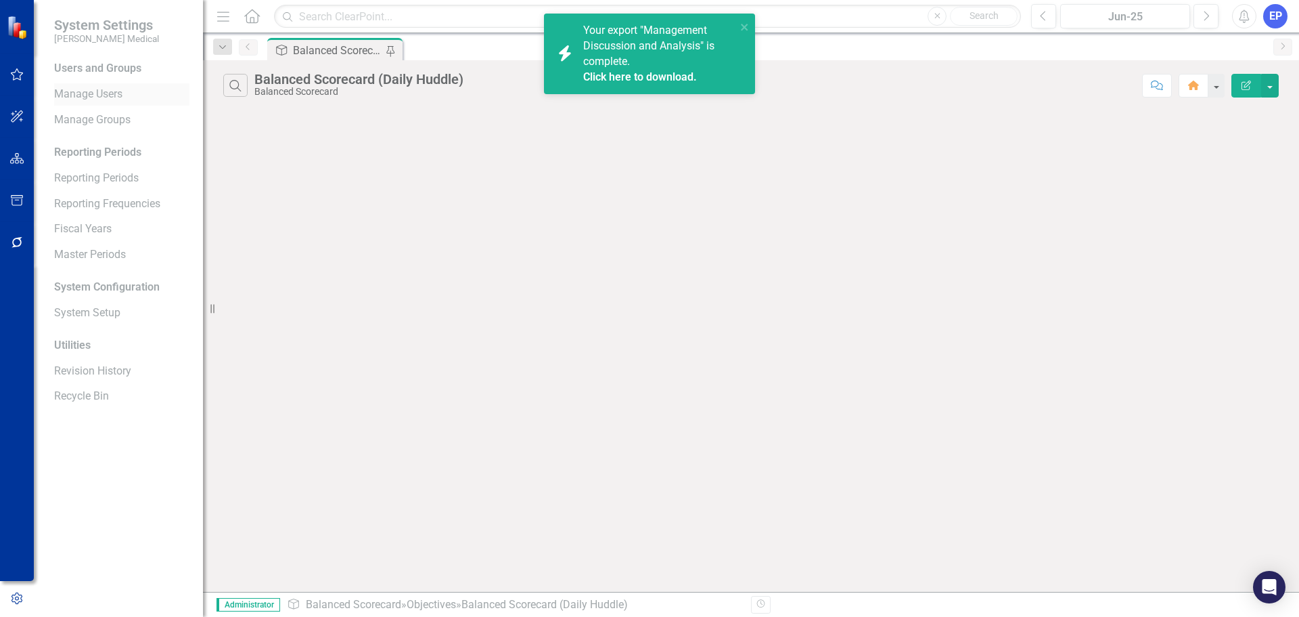
click at [87, 95] on link "Manage Users" at bounding box center [121, 95] width 135 height 16
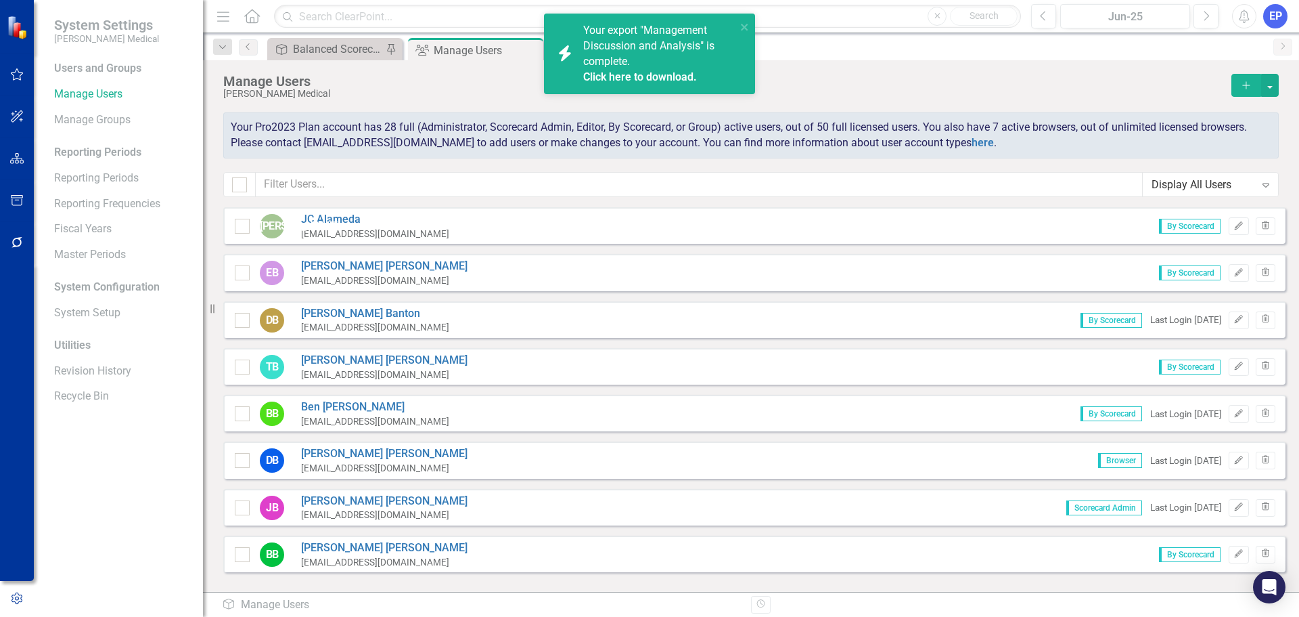
click at [623, 77] on link "Click here to download." at bounding box center [640, 76] width 114 height 13
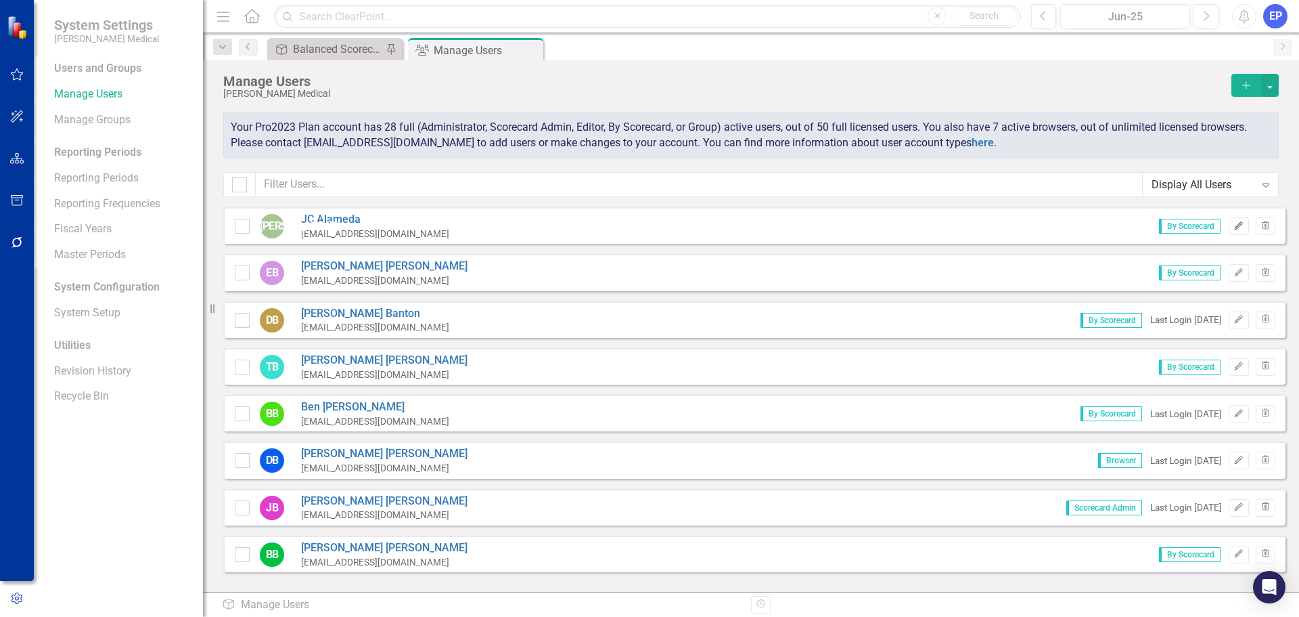
click at [1229, 229] on button "Edit" at bounding box center [1239, 226] width 20 height 18
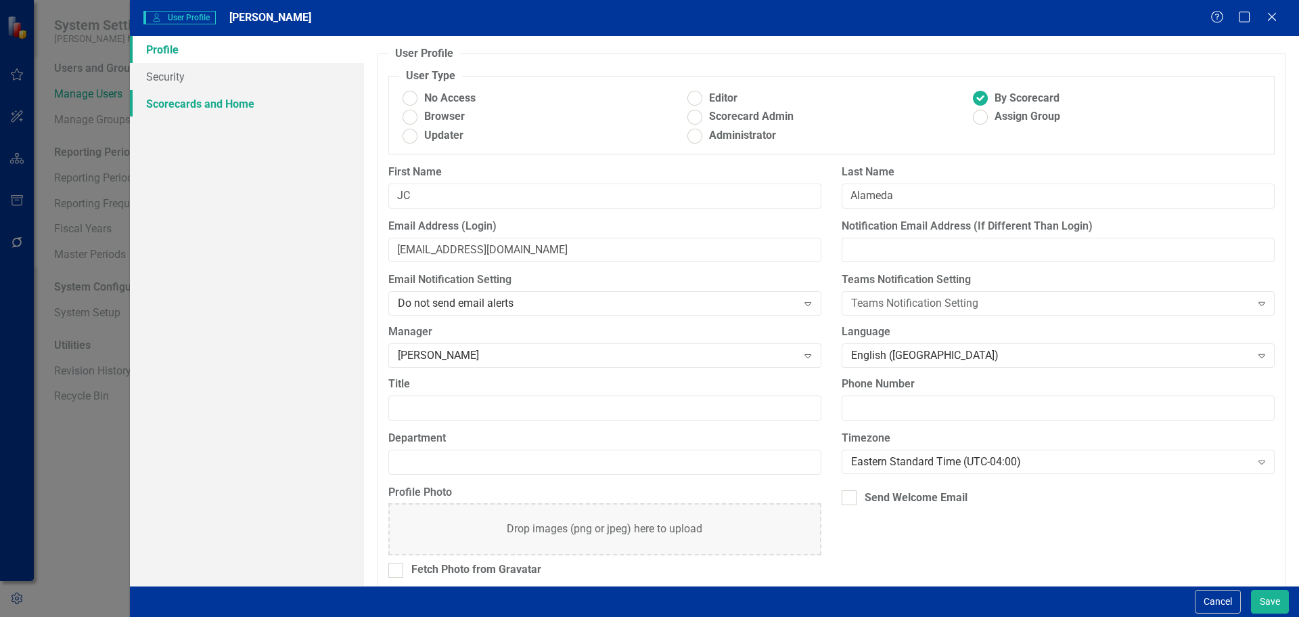
click at [265, 102] on link "Scorecards and Home" at bounding box center [247, 103] width 234 height 27
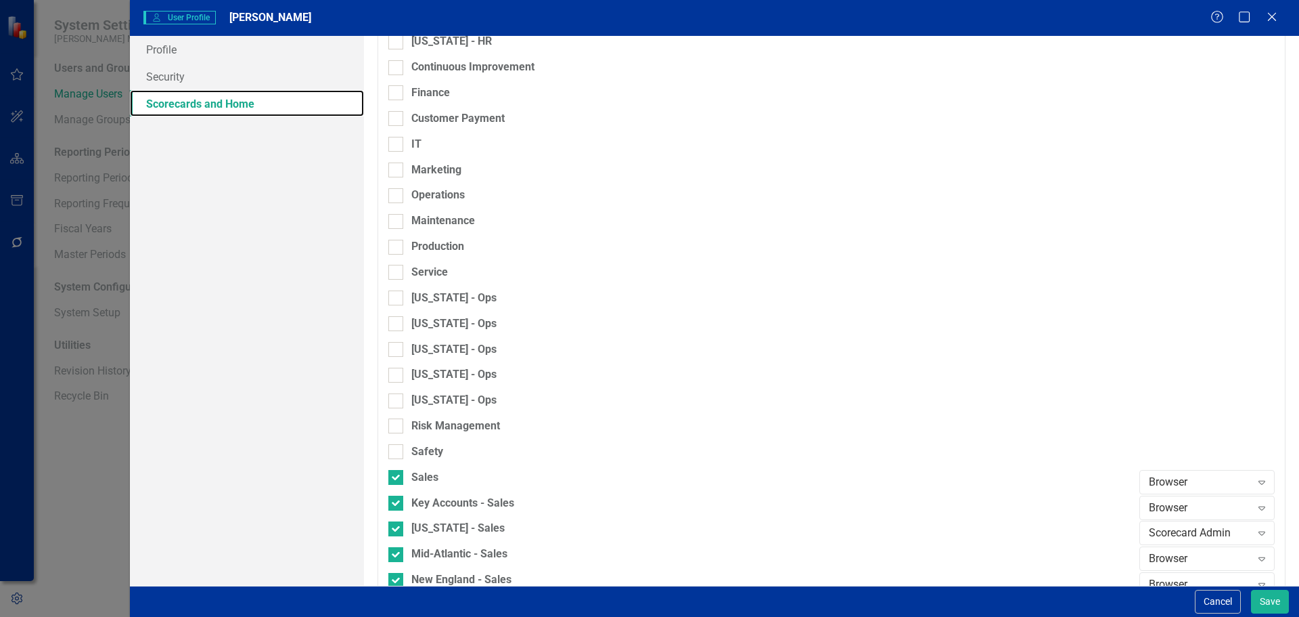
scroll to position [1068, 0]
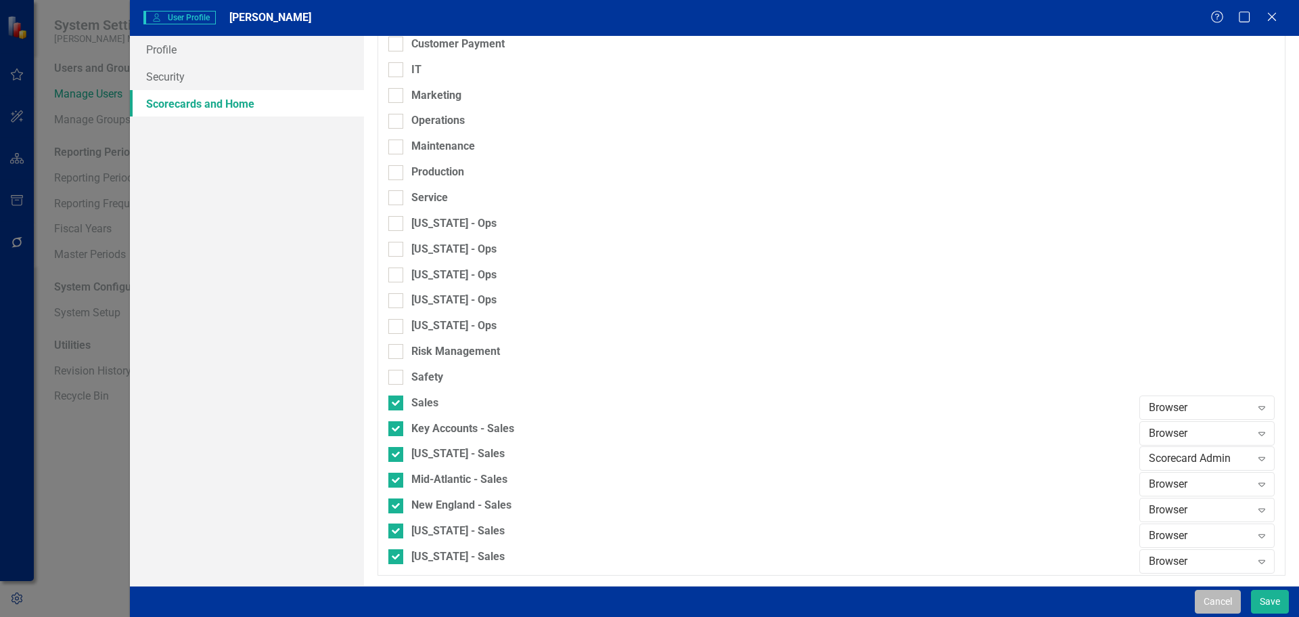
click at [1222, 598] on button "Cancel" at bounding box center [1218, 601] width 46 height 24
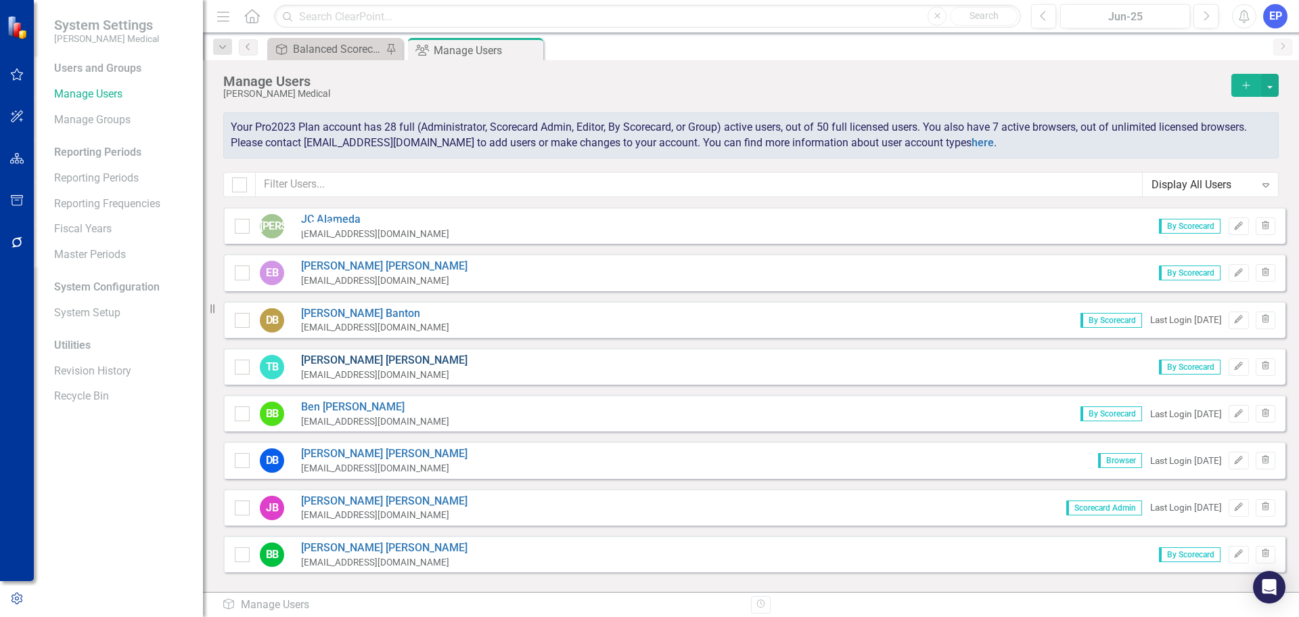
click at [337, 357] on link "Terri Bennett" at bounding box center [384, 361] width 166 height 16
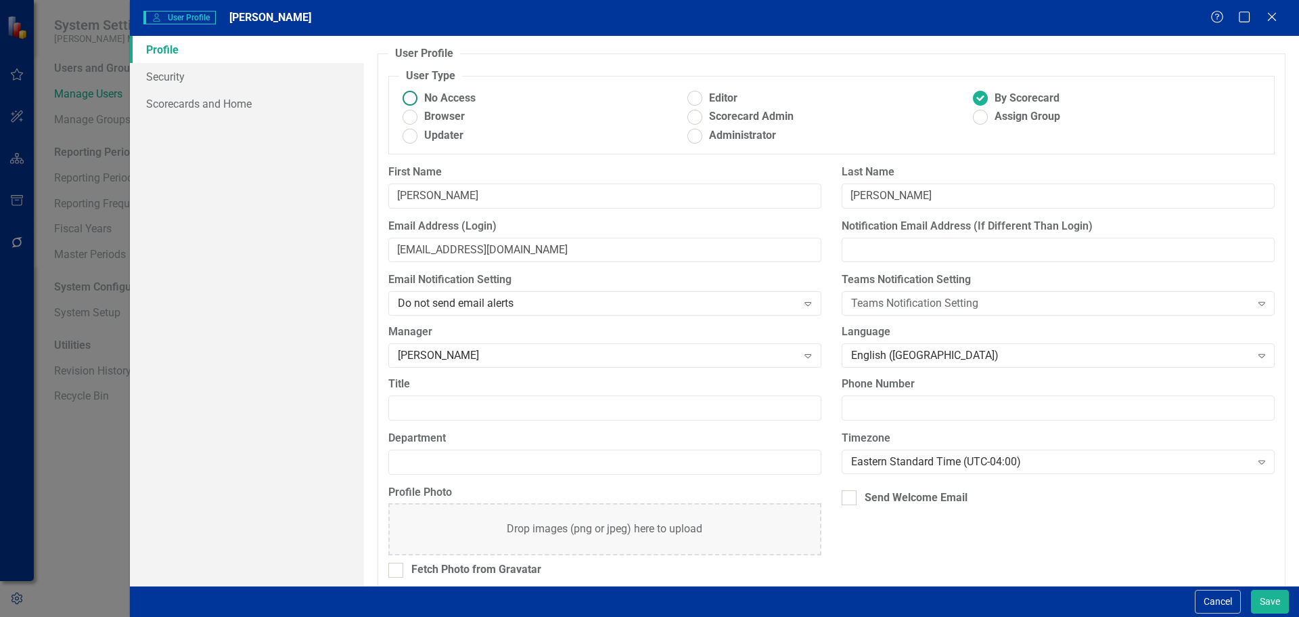
click at [453, 100] on span "No Access" at bounding box center [449, 99] width 51 height 16
click at [420, 100] on input "No Access" at bounding box center [409, 98] width 21 height 21
radio input "true"
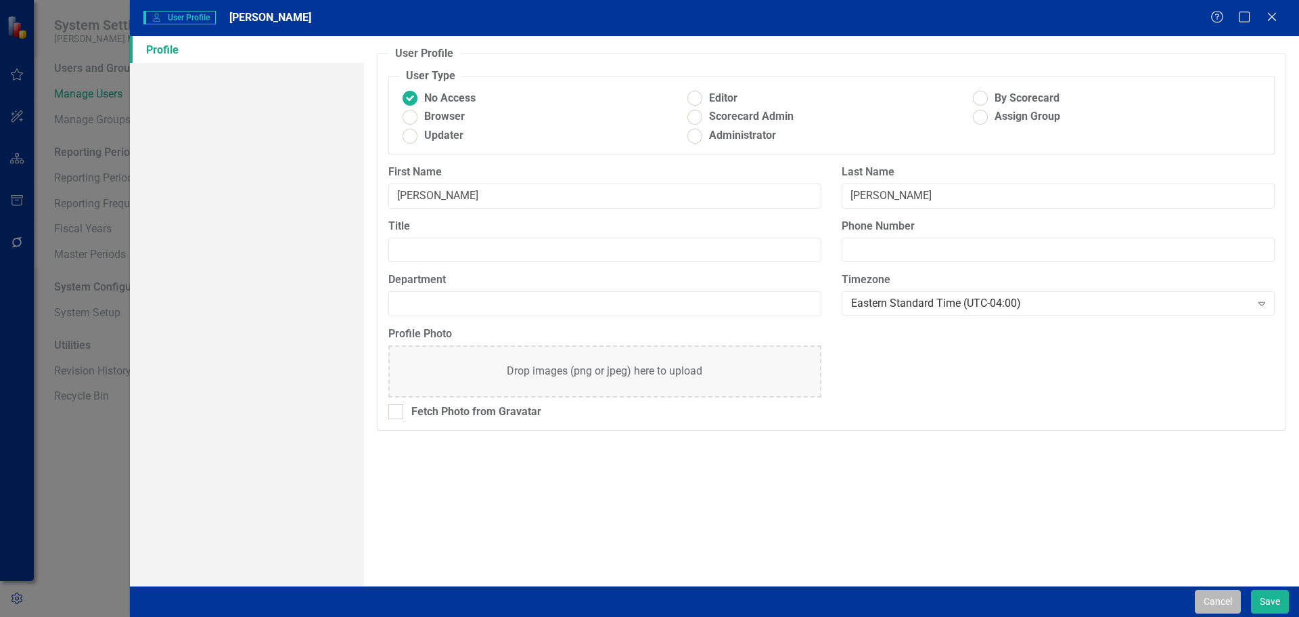
click at [1205, 597] on button "Cancel" at bounding box center [1218, 601] width 46 height 24
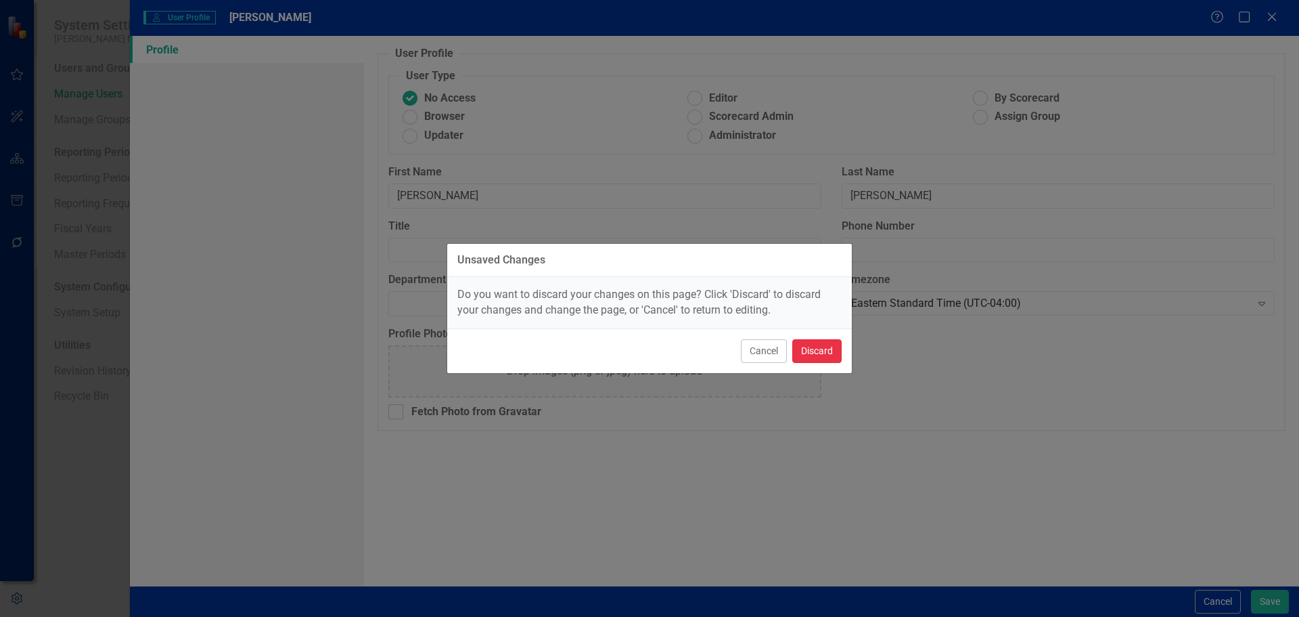
click at [830, 349] on button "Discard" at bounding box center [817, 351] width 49 height 24
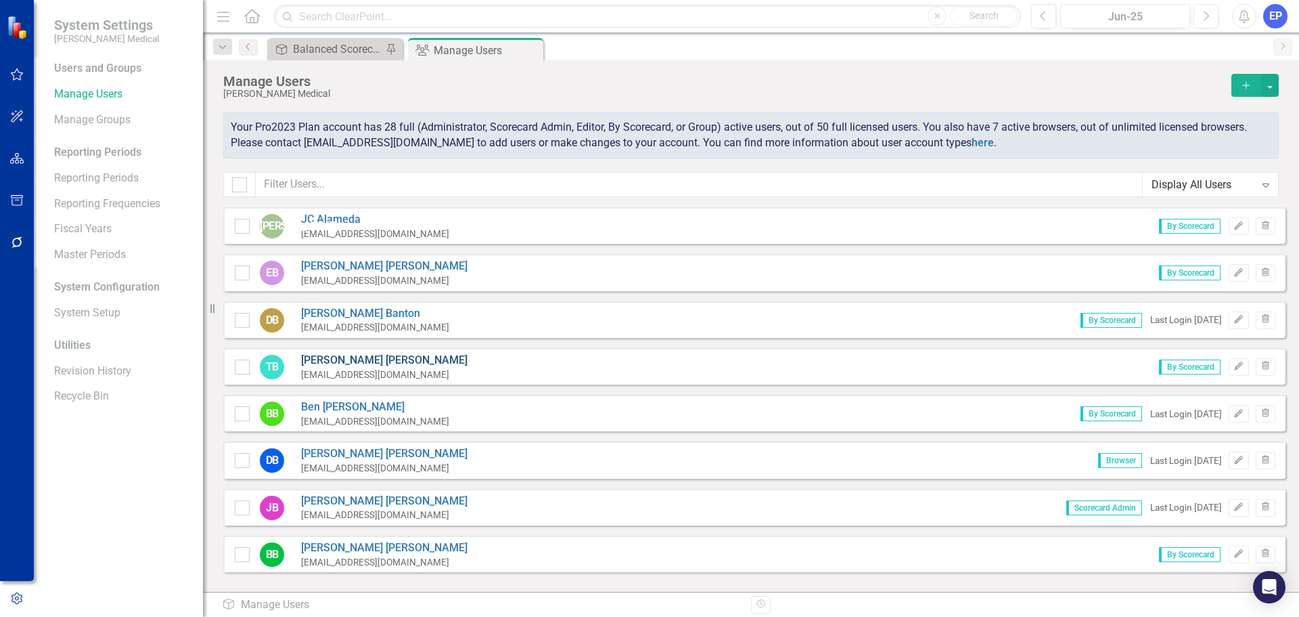
click at [343, 357] on link "Terri Bennett" at bounding box center [384, 361] width 166 height 16
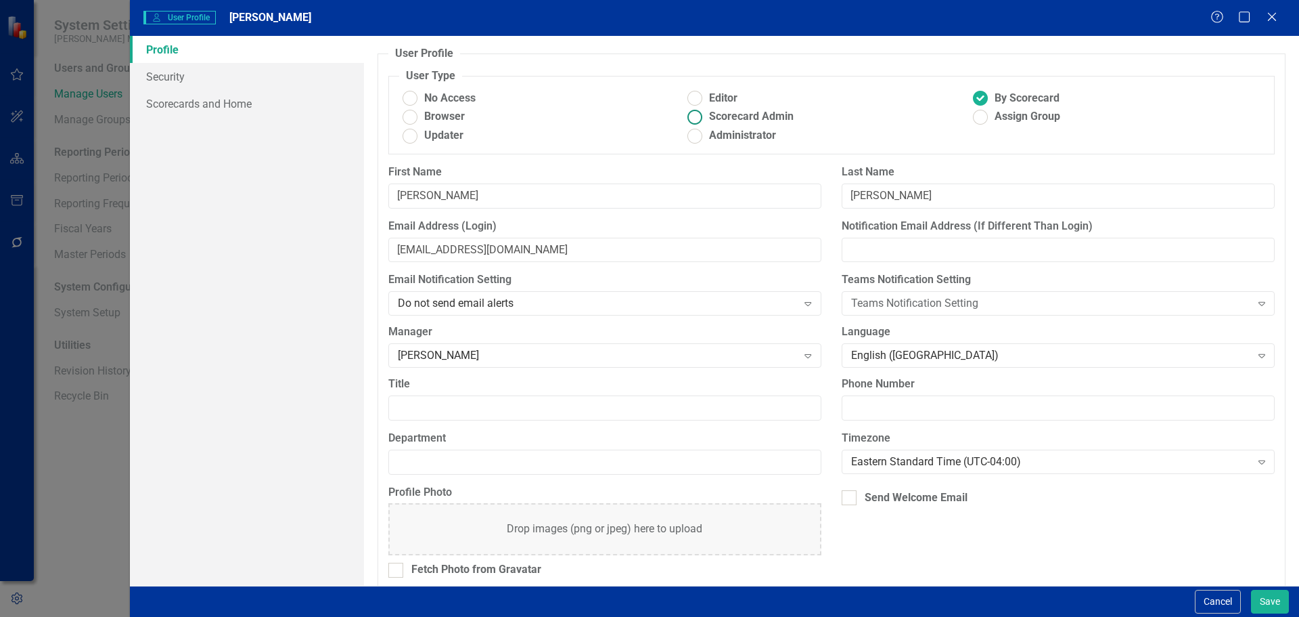
click at [701, 118] on ins at bounding box center [695, 116] width 21 height 21
click at [701, 118] on input "Scorecard Admin" at bounding box center [695, 116] width 21 height 21
radio input "true"
click at [1002, 95] on span "By Scorecard" at bounding box center [1027, 99] width 65 height 16
click at [992, 95] on input "By Scorecard" at bounding box center [981, 98] width 21 height 21
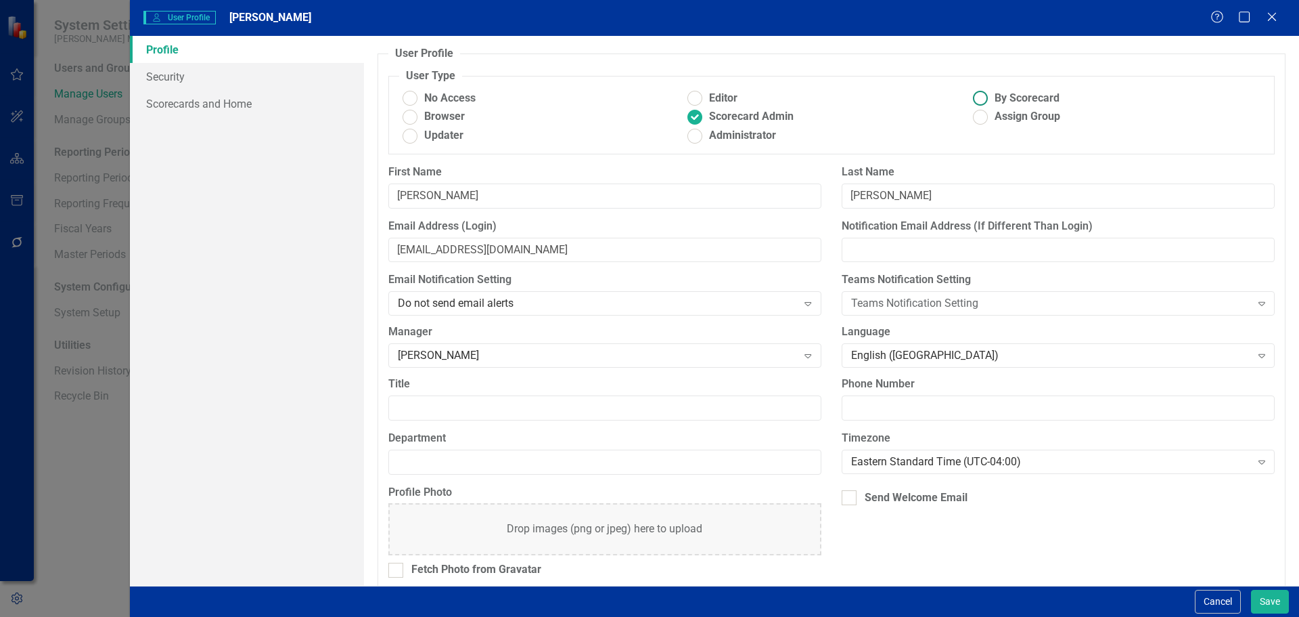
radio input "true"
click at [254, 110] on link "Scorecards and Home" at bounding box center [247, 103] width 234 height 27
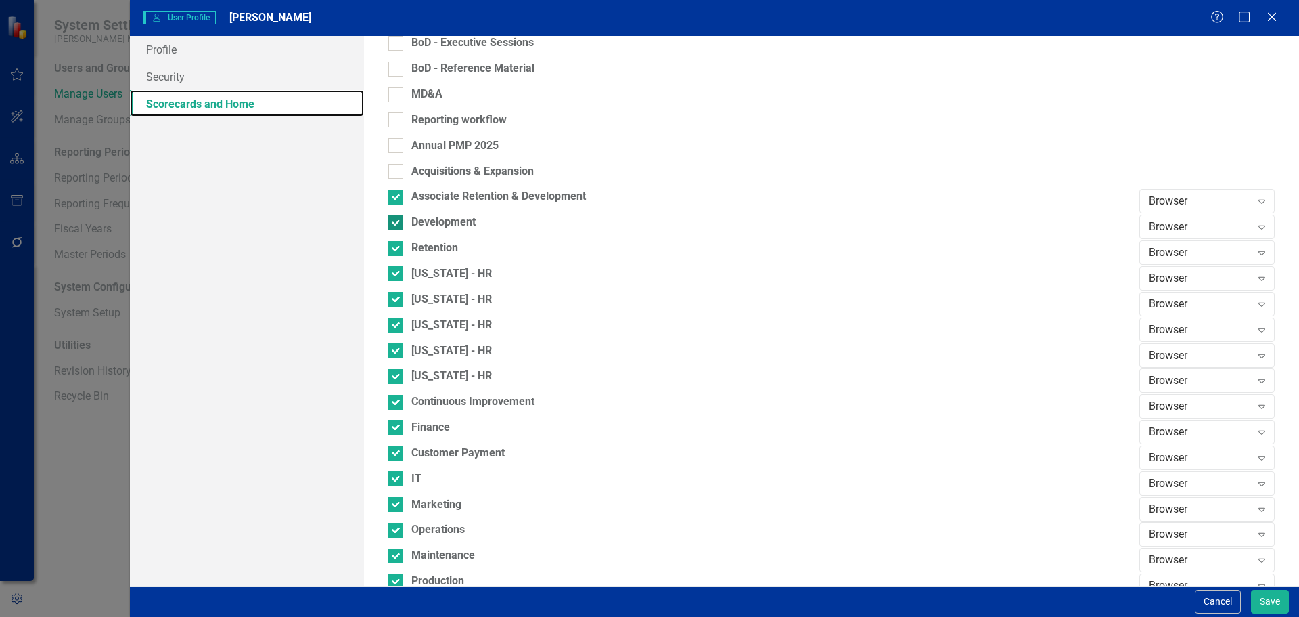
scroll to position [662, 0]
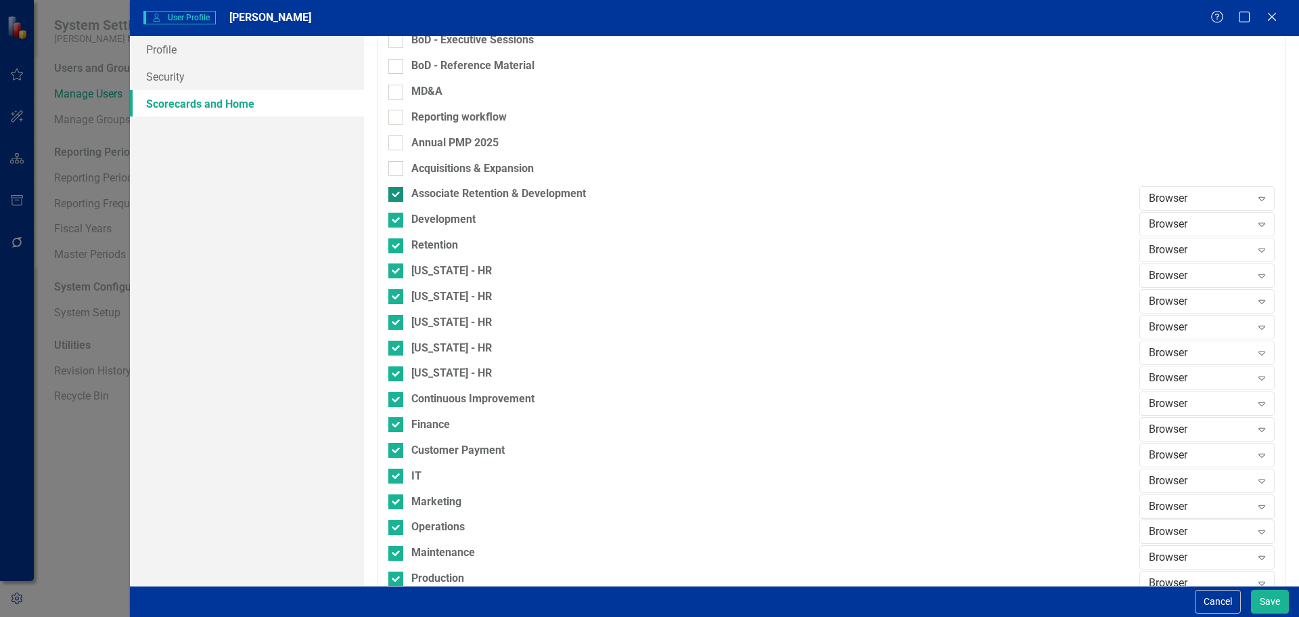
click at [459, 192] on div "Associate Retention & Development" at bounding box center [498, 194] width 175 height 16
click at [397, 192] on input "Associate Retention & Development" at bounding box center [392, 191] width 9 height 9
checkbox input "false"
click at [453, 221] on div "Development" at bounding box center [443, 220] width 64 height 16
click at [397, 221] on input "Development" at bounding box center [392, 217] width 9 height 9
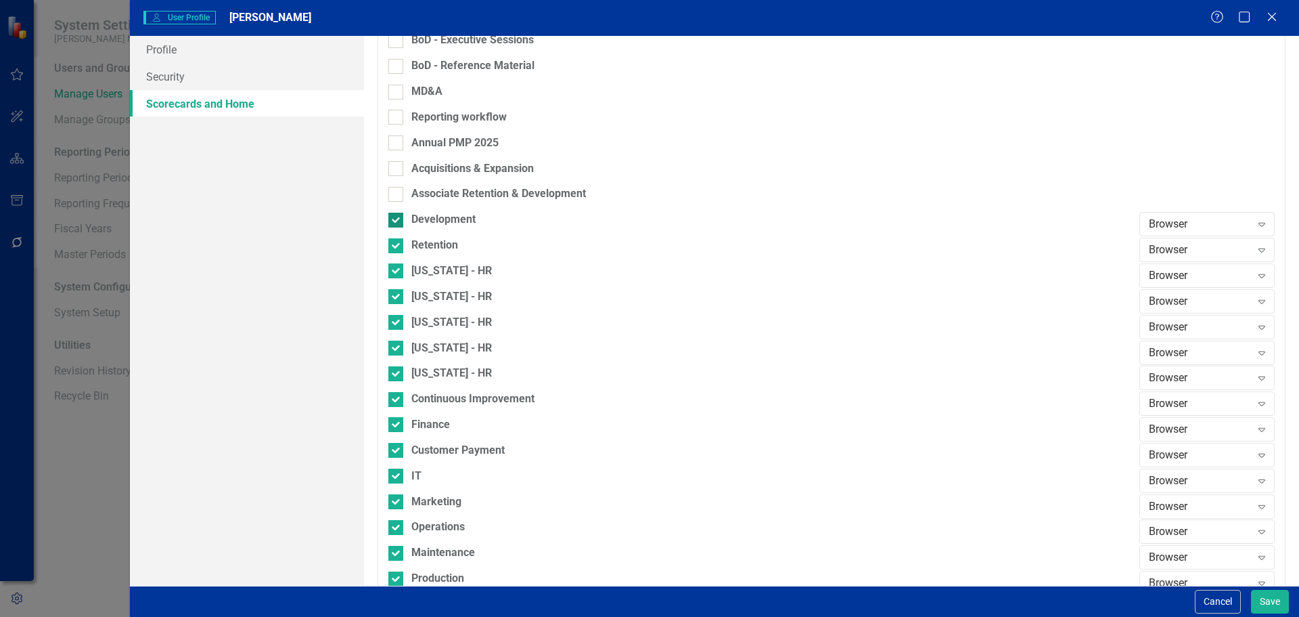
checkbox input "false"
click at [446, 246] on div "Retention" at bounding box center [434, 246] width 47 height 16
click at [397, 246] on input "Retention" at bounding box center [392, 242] width 9 height 9
checkbox input "false"
click at [444, 275] on div "[US_STATE] - HR" at bounding box center [451, 271] width 81 height 16
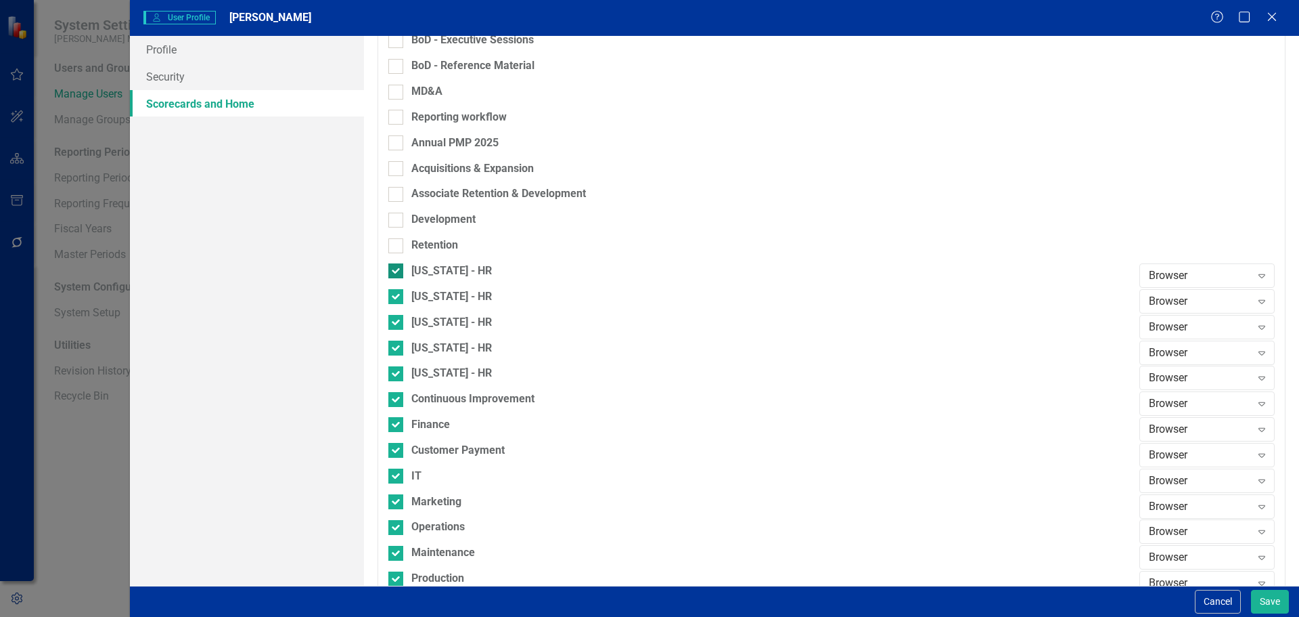
click at [397, 272] on input "[US_STATE] - HR" at bounding box center [392, 267] width 9 height 9
checkbox input "false"
click at [442, 297] on div "[US_STATE] - HR" at bounding box center [451, 297] width 81 height 16
click at [397, 297] on input "[US_STATE] - HR" at bounding box center [392, 293] width 9 height 9
checkbox input "false"
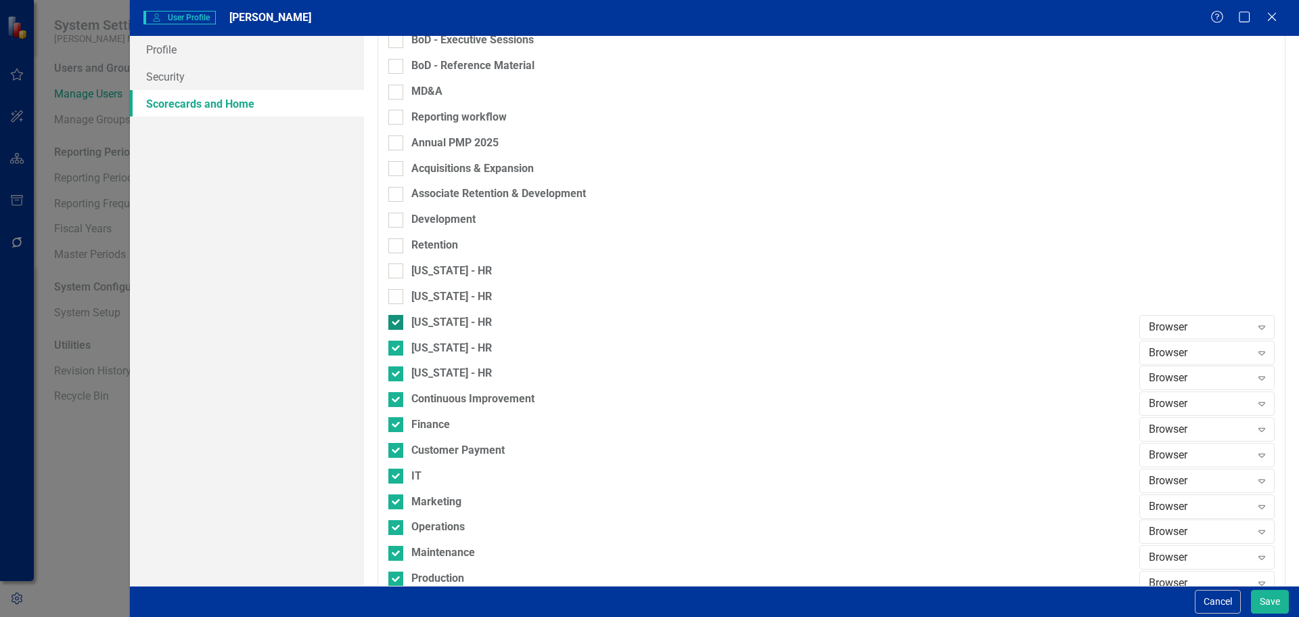
click at [443, 321] on div "[US_STATE] - HR" at bounding box center [451, 323] width 81 height 16
click at [397, 321] on input "[US_STATE] - HR" at bounding box center [392, 319] width 9 height 9
checkbox input "false"
click at [439, 342] on div "[US_STATE] - HR" at bounding box center [451, 348] width 81 height 16
click at [397, 342] on input "[US_STATE] - HR" at bounding box center [392, 344] width 9 height 9
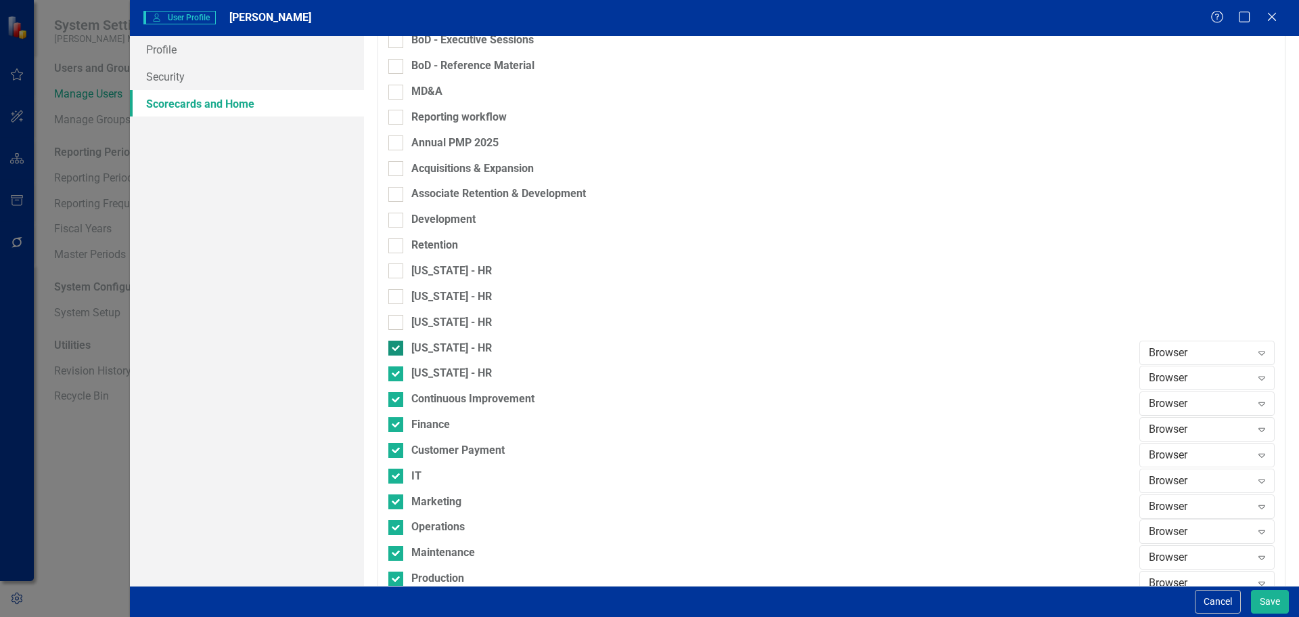
checkbox input "false"
click at [441, 363] on div "[US_STATE] - HR" at bounding box center [760, 353] width 744 height 26
click at [441, 391] on div "Continuous Improvement" at bounding box center [472, 399] width 123 height 16
click at [397, 392] on input "Continuous Improvement" at bounding box center [392, 396] width 9 height 9
checkbox input "false"
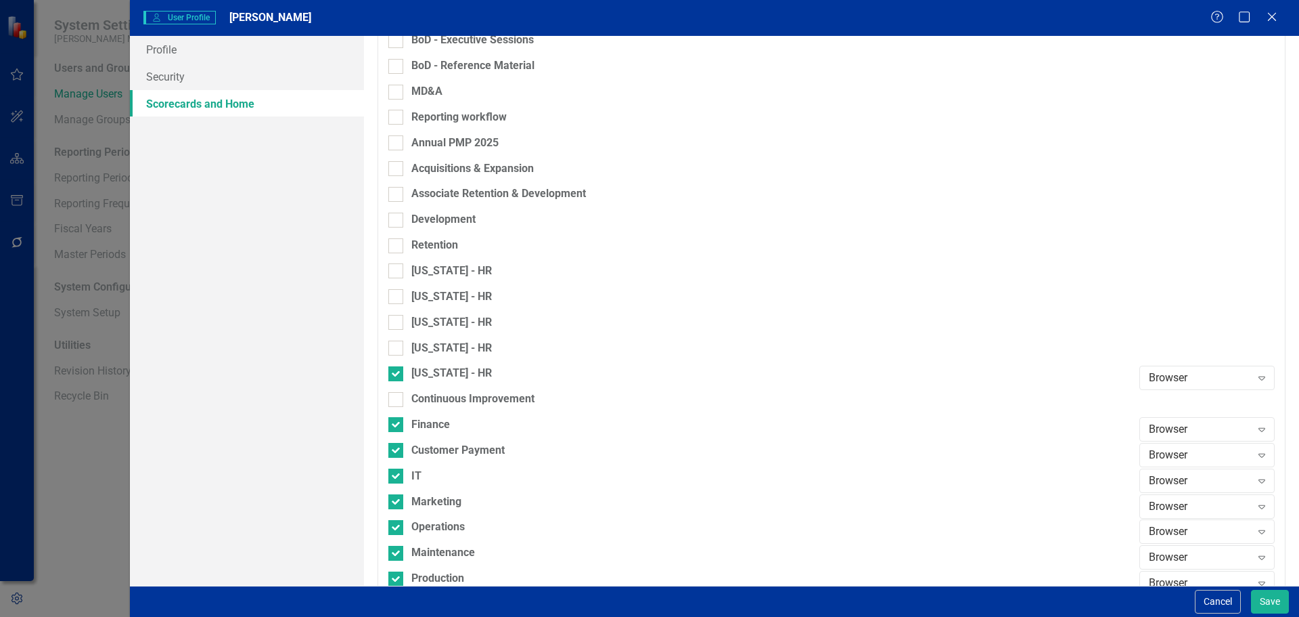
drag, startPoint x: 441, startPoint y: 373, endPoint x: 441, endPoint y: 382, distance: 8.8
click at [441, 372] on div "[US_STATE] - HR" at bounding box center [451, 373] width 81 height 16
click at [397, 372] on input "[US_STATE] - HR" at bounding box center [392, 370] width 9 height 9
checkbox input "false"
click at [435, 428] on div "Finance" at bounding box center [430, 425] width 39 height 16
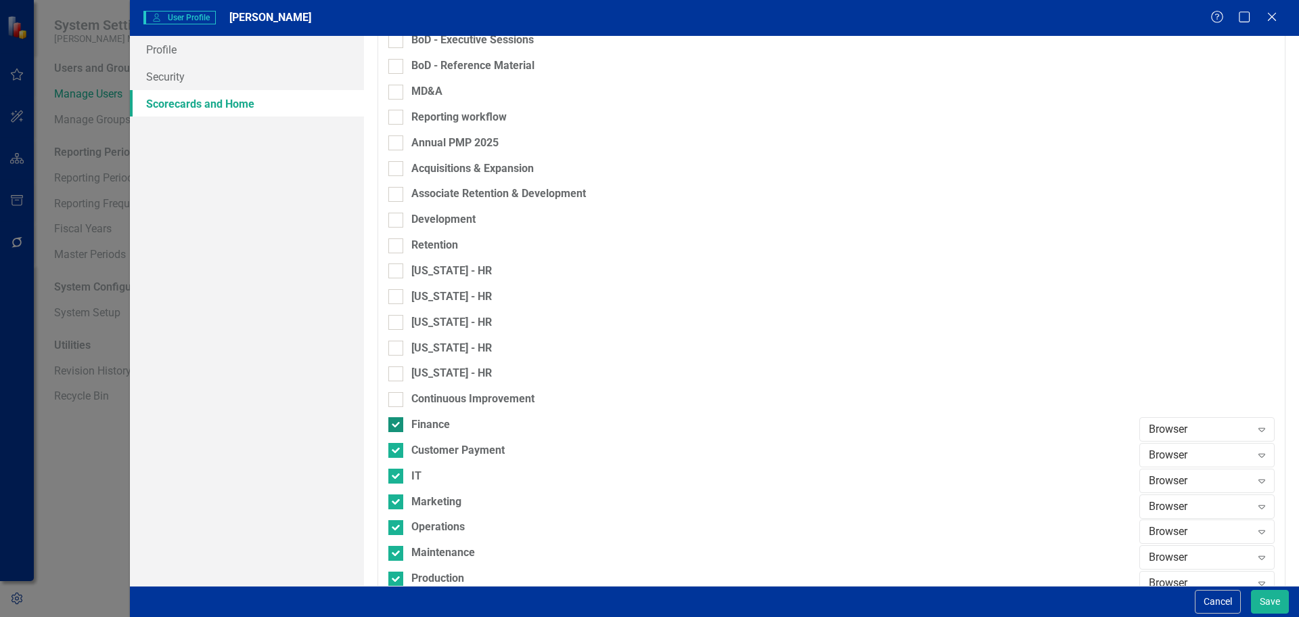
click at [397, 426] on input "Finance" at bounding box center [392, 421] width 9 height 9
checkbox input "false"
click at [434, 450] on div "Customer Payment" at bounding box center [457, 451] width 93 height 16
click at [397, 450] on input "Customer Payment" at bounding box center [392, 447] width 9 height 9
checkbox input "false"
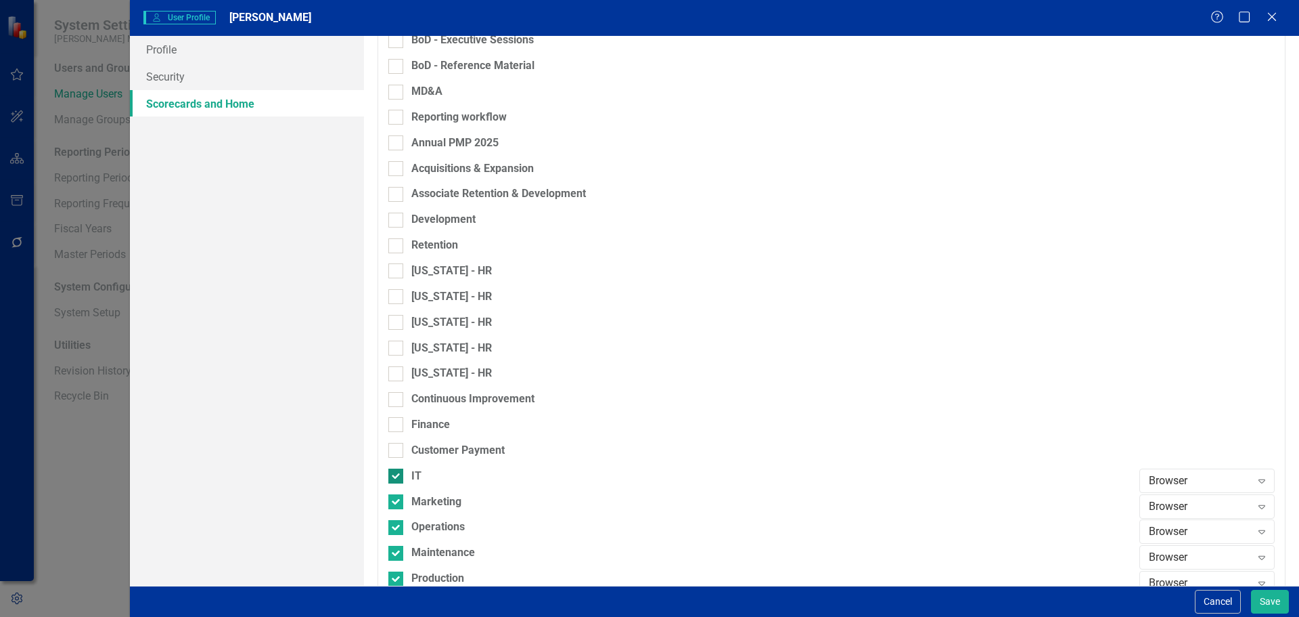
click at [419, 472] on div "IT" at bounding box center [416, 476] width 10 height 16
click at [397, 472] on input "IT" at bounding box center [392, 472] width 9 height 9
checkbox input "false"
click at [431, 497] on div "Marketing" at bounding box center [436, 502] width 50 height 16
click at [397, 497] on input "Marketing" at bounding box center [392, 498] width 9 height 9
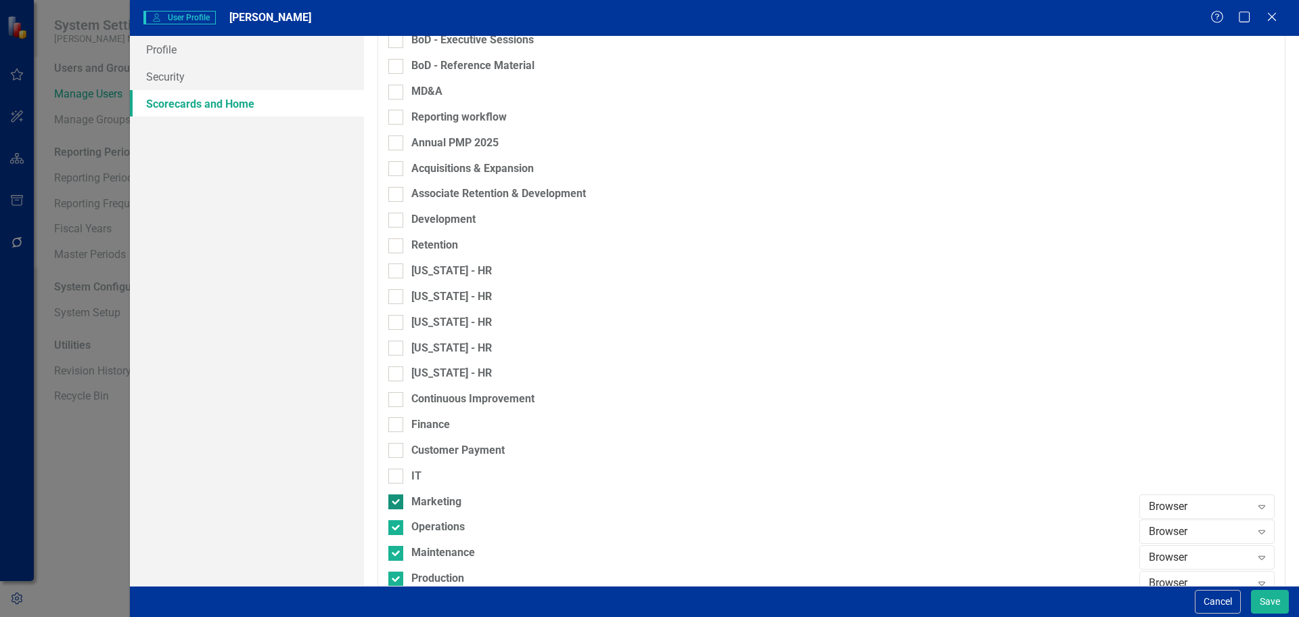
checkbox input "false"
click at [434, 518] on div "Marketing" at bounding box center [760, 507] width 744 height 26
click at [434, 537] on div "Operations" at bounding box center [760, 532] width 744 height 26
click at [434, 550] on div "Maintenance" at bounding box center [443, 553] width 64 height 16
click at [397, 550] on input "Maintenance" at bounding box center [392, 549] width 9 height 9
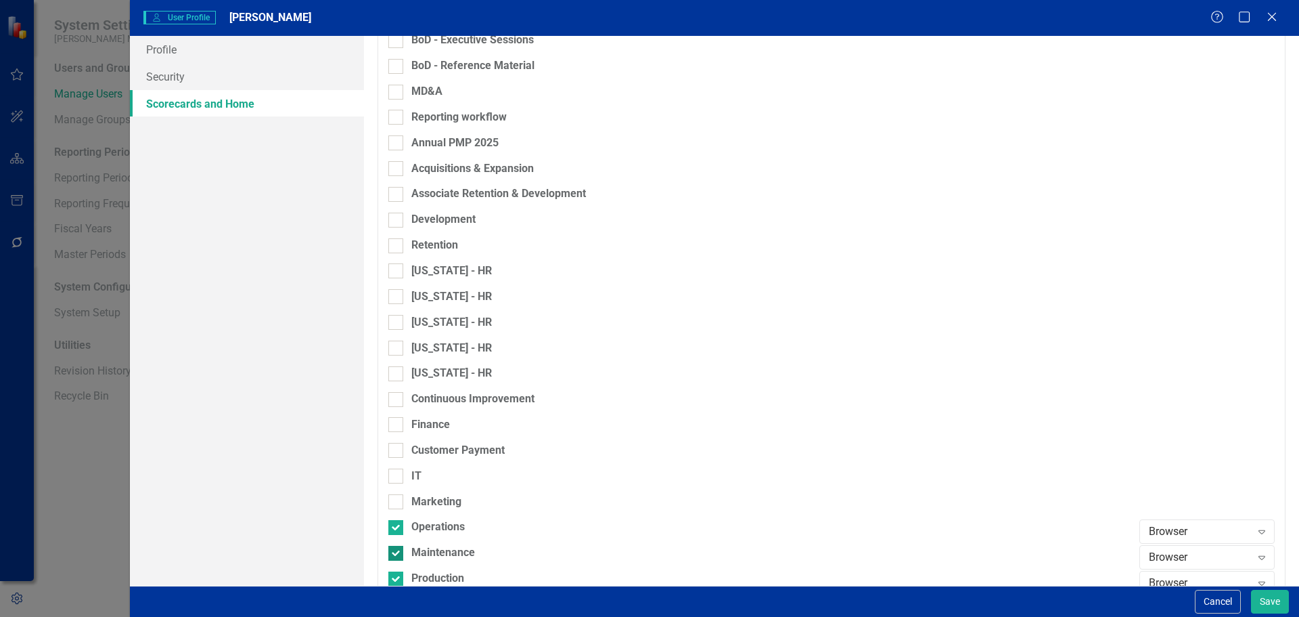
checkbox input "false"
click at [428, 523] on div "Operations" at bounding box center [437, 527] width 53 height 16
click at [397, 523] on input "Operations" at bounding box center [392, 524] width 9 height 9
checkbox input "false"
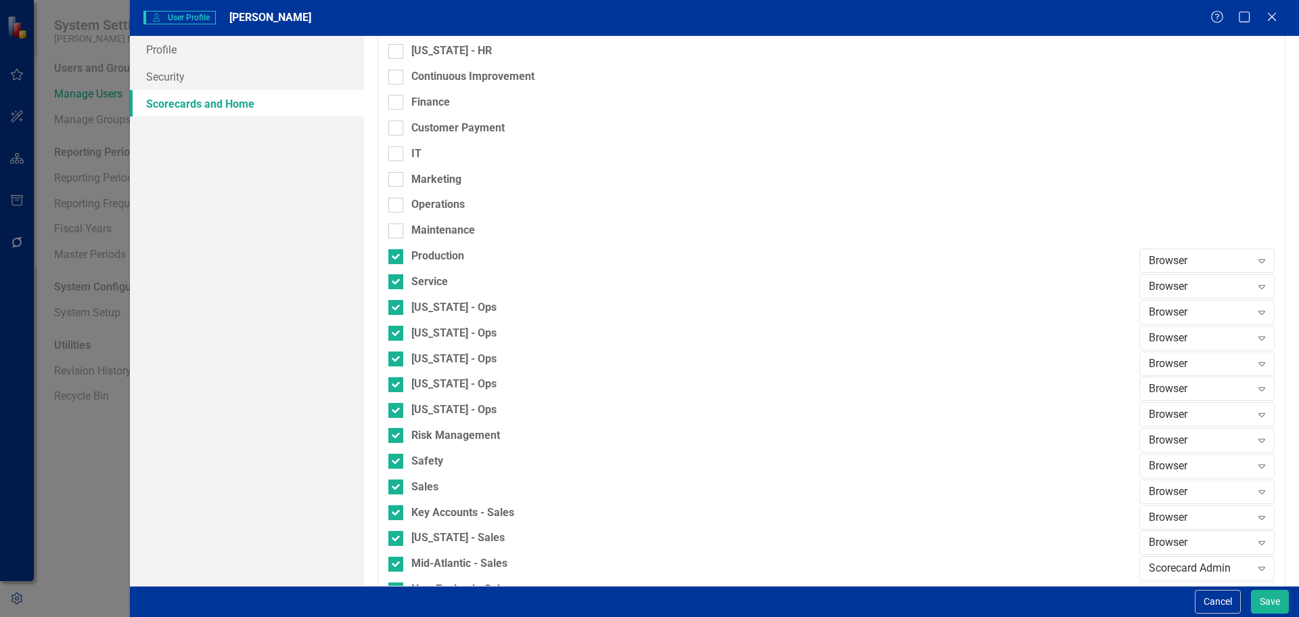
scroll to position [1068, 0]
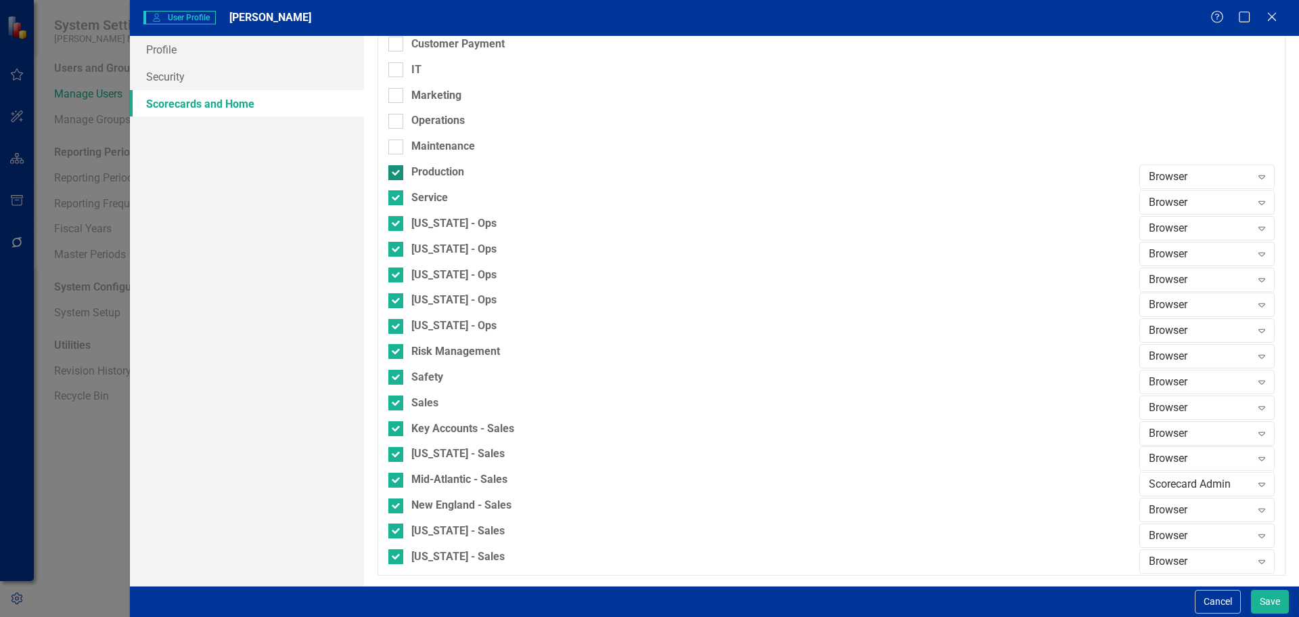
click at [425, 169] on div "Production" at bounding box center [437, 172] width 53 height 16
click at [397, 169] on input "Production" at bounding box center [392, 169] width 9 height 9
checkbox input "false"
click at [422, 201] on div "Service" at bounding box center [429, 198] width 37 height 16
click at [397, 199] on input "Service" at bounding box center [392, 194] width 9 height 9
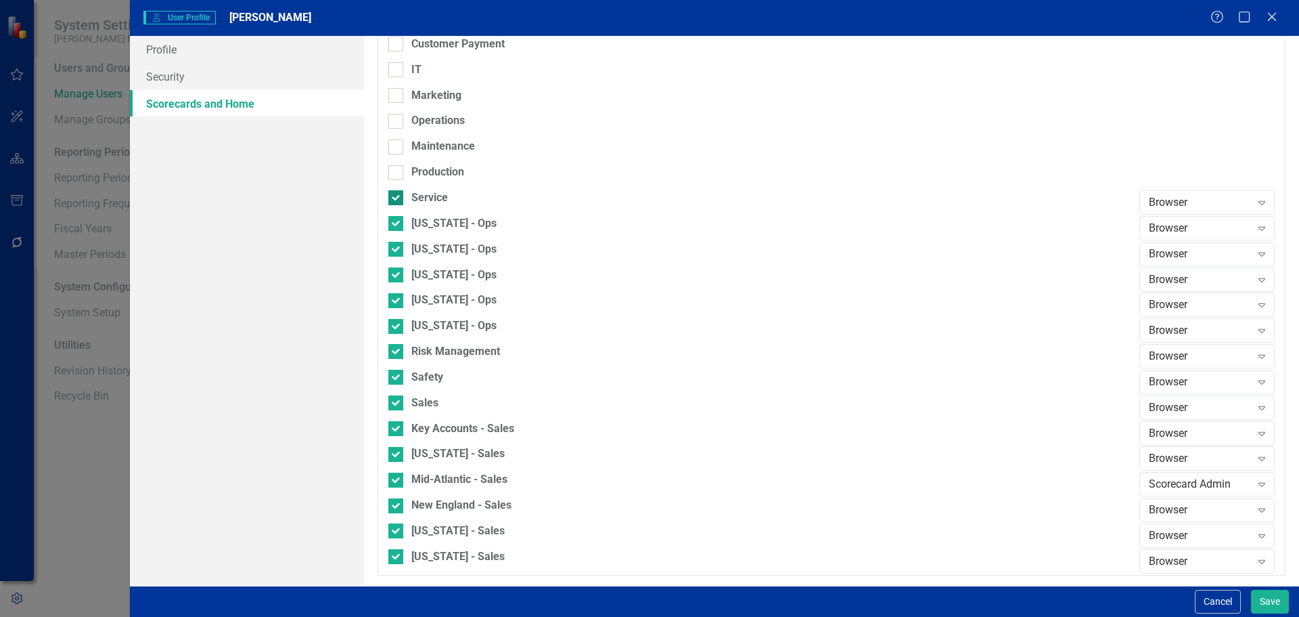
checkbox input "false"
click at [423, 227] on div "[US_STATE] - Ops" at bounding box center [453, 224] width 85 height 16
click at [397, 225] on input "[US_STATE] - Ops" at bounding box center [392, 220] width 9 height 9
checkbox input "false"
click at [424, 246] on div "[US_STATE] - Ops" at bounding box center [453, 250] width 85 height 16
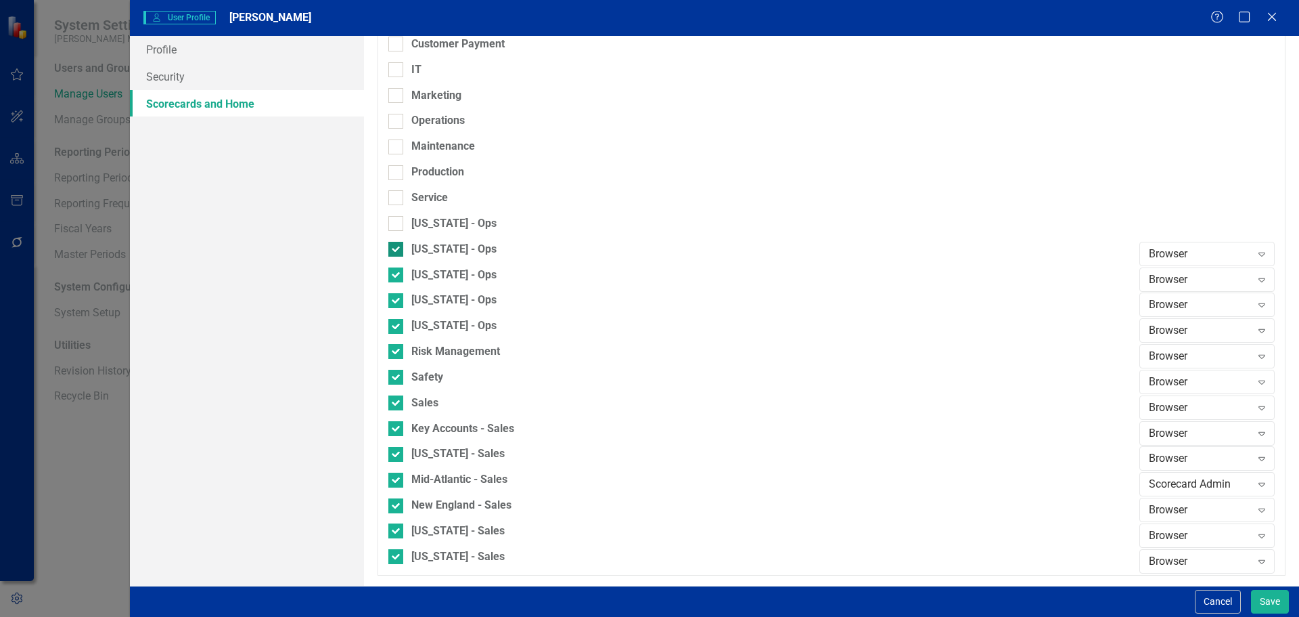
click at [397, 246] on input "[US_STATE] - Ops" at bounding box center [392, 246] width 9 height 9
checkbox input "false"
click at [423, 276] on div "[US_STATE] - Ops" at bounding box center [453, 275] width 85 height 16
click at [397, 276] on input "[US_STATE] - Ops" at bounding box center [392, 271] width 9 height 9
checkbox input "false"
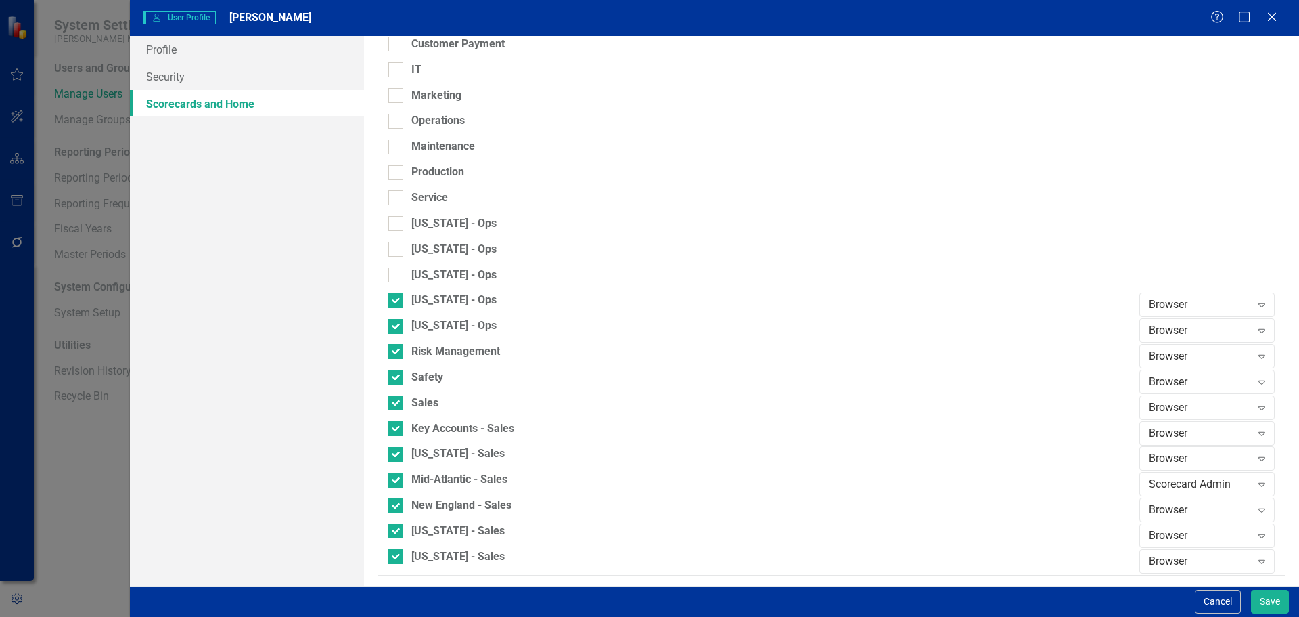
click at [422, 290] on div "[US_STATE] - Ops" at bounding box center [760, 280] width 744 height 26
click at [422, 320] on div "[US_STATE] - Ops" at bounding box center [453, 326] width 85 height 16
click at [397, 320] on input "[US_STATE] - Ops" at bounding box center [392, 323] width 9 height 9
checkbox input "false"
click at [422, 301] on div "[US_STATE] - Ops" at bounding box center [453, 300] width 85 height 16
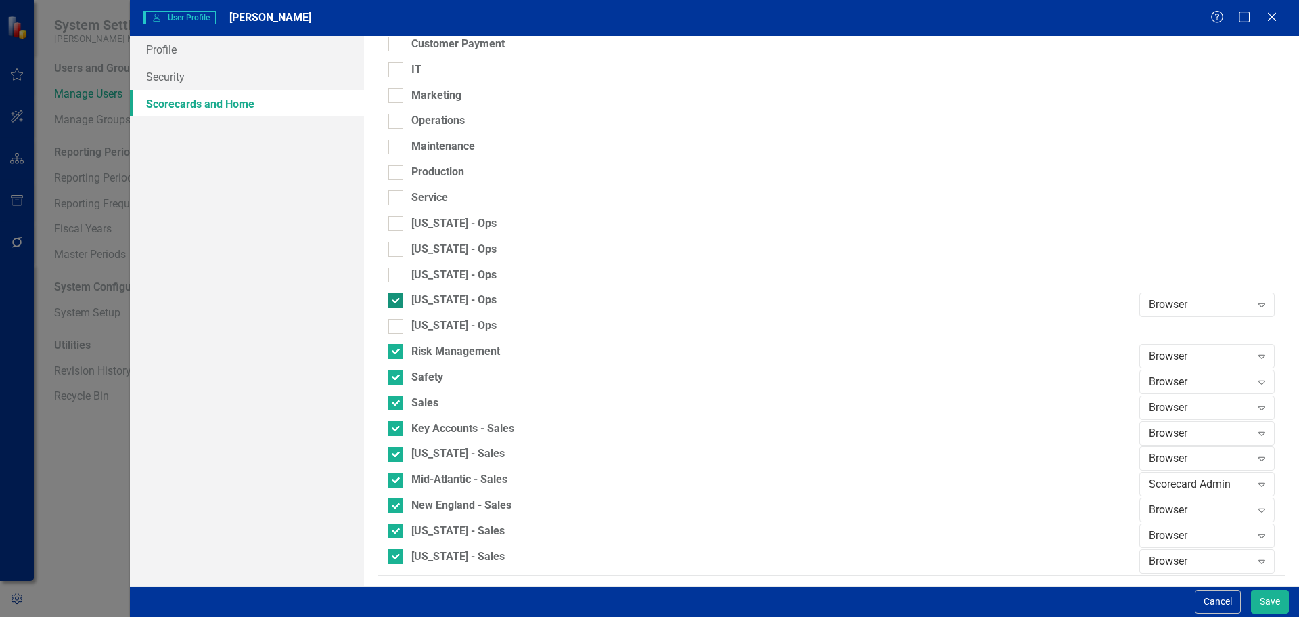
click at [397, 301] on input "[US_STATE] - Ops" at bounding box center [392, 297] width 9 height 9
checkbox input "false"
click at [415, 370] on div "Safety" at bounding box center [427, 378] width 32 height 16
click at [397, 370] on input "Safety" at bounding box center [392, 374] width 9 height 9
checkbox input "false"
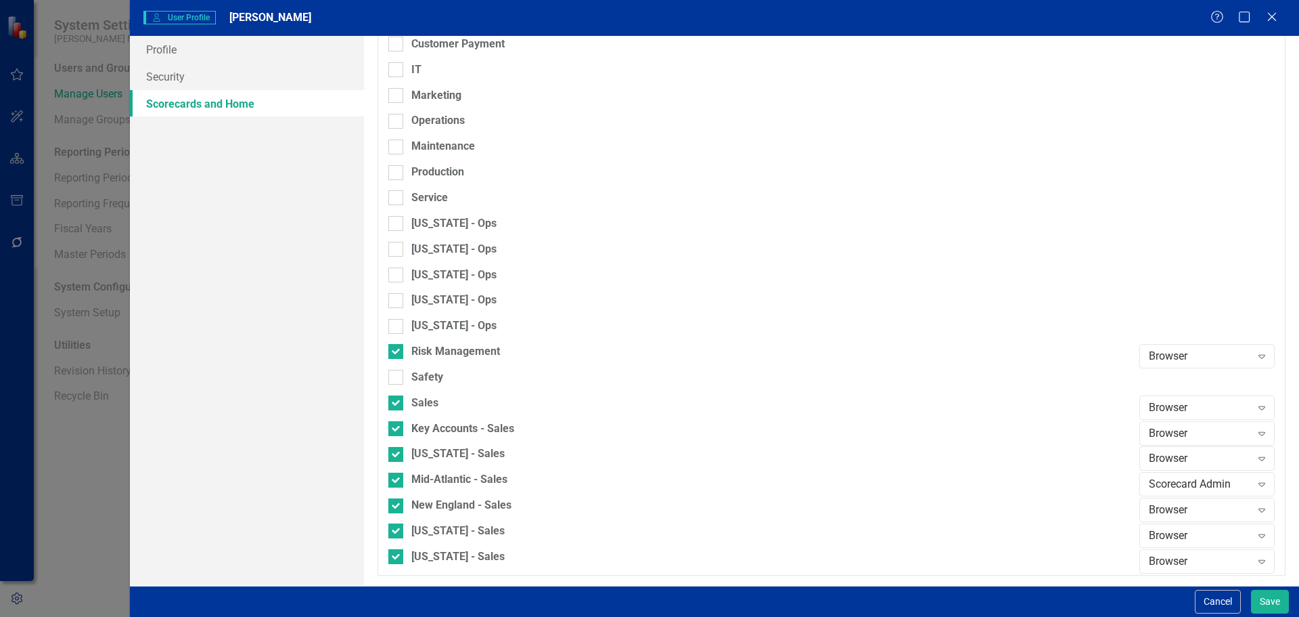
click at [420, 341] on div "[US_STATE] - Ops" at bounding box center [760, 331] width 744 height 26
click at [418, 344] on div "Risk Management" at bounding box center [455, 352] width 89 height 16
click at [397, 344] on input "Risk Management" at bounding box center [392, 348] width 9 height 9
checkbox input "false"
click at [1262, 598] on button "Save" at bounding box center [1270, 601] width 38 height 24
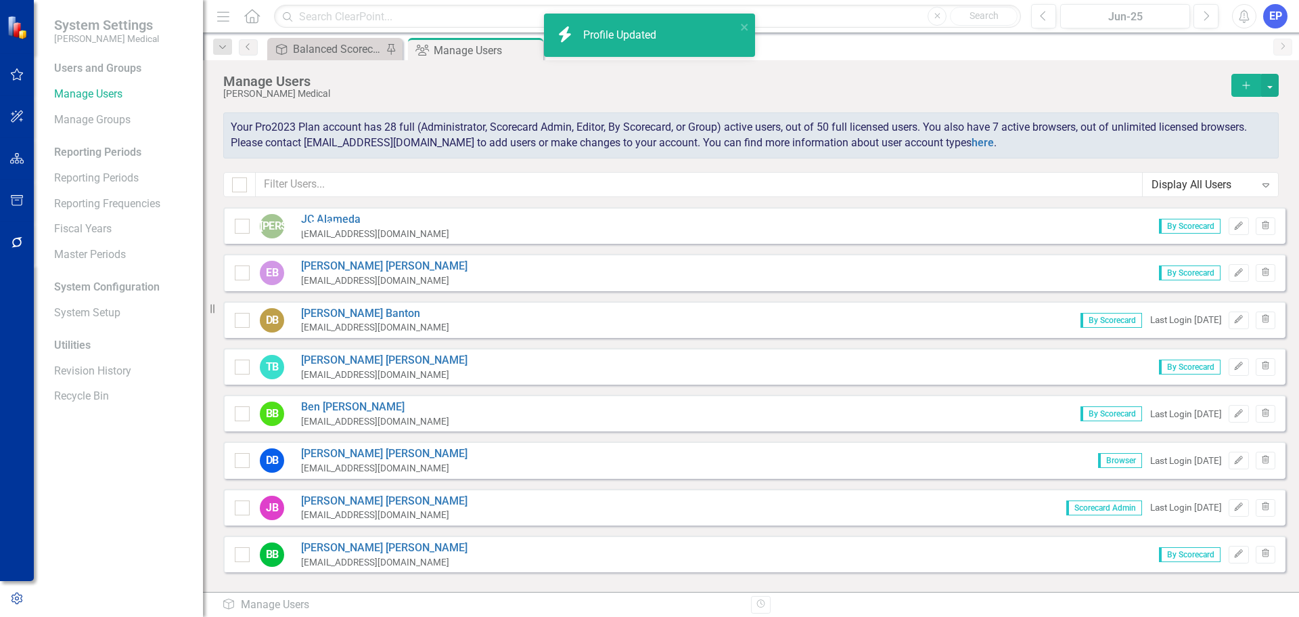
scroll to position [68, 0]
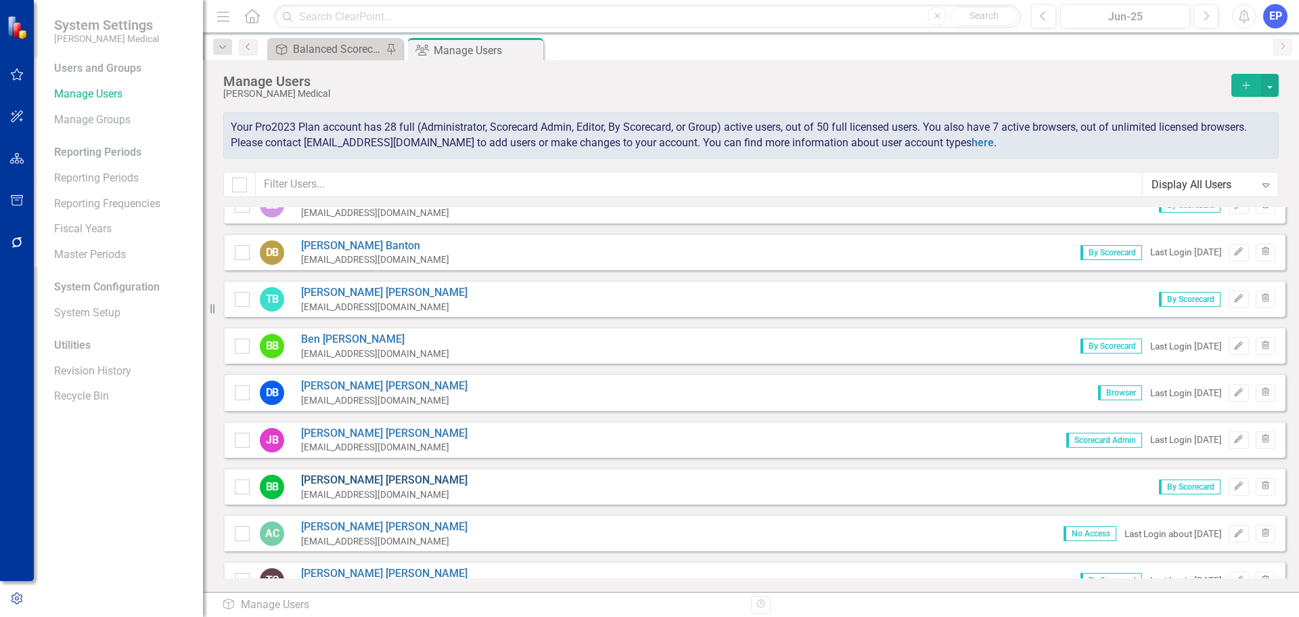
click at [347, 478] on link "Brandon Bray" at bounding box center [384, 480] width 166 height 16
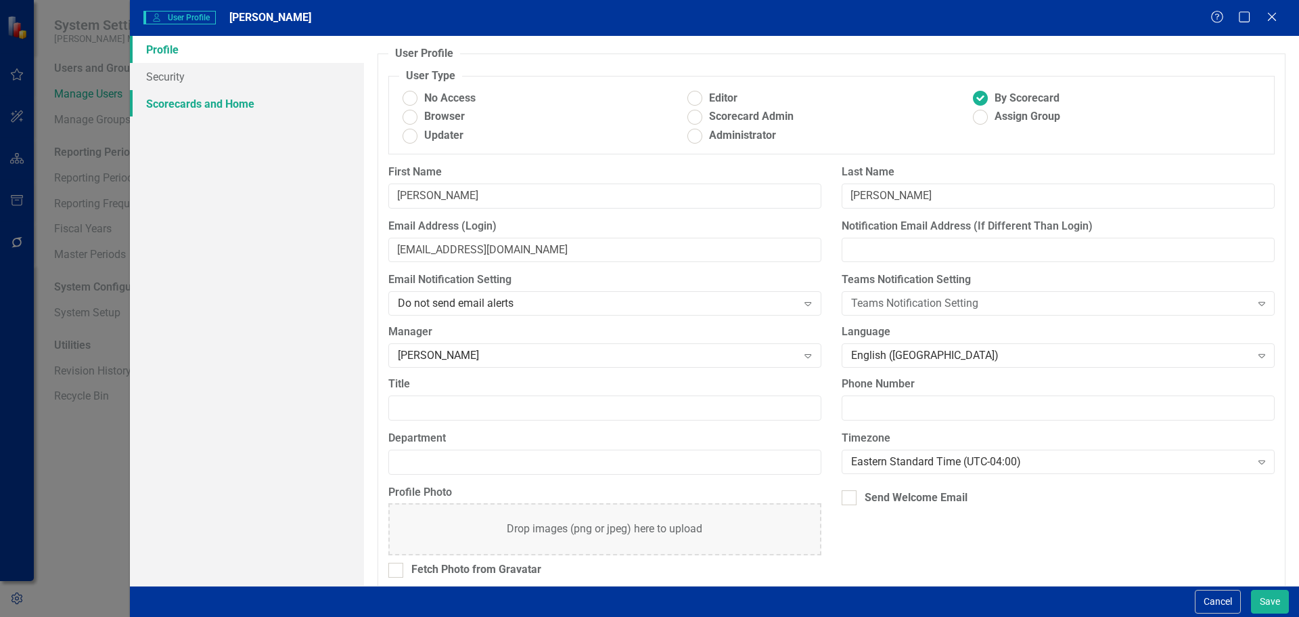
click at [244, 107] on link "Scorecards and Home" at bounding box center [247, 103] width 234 height 27
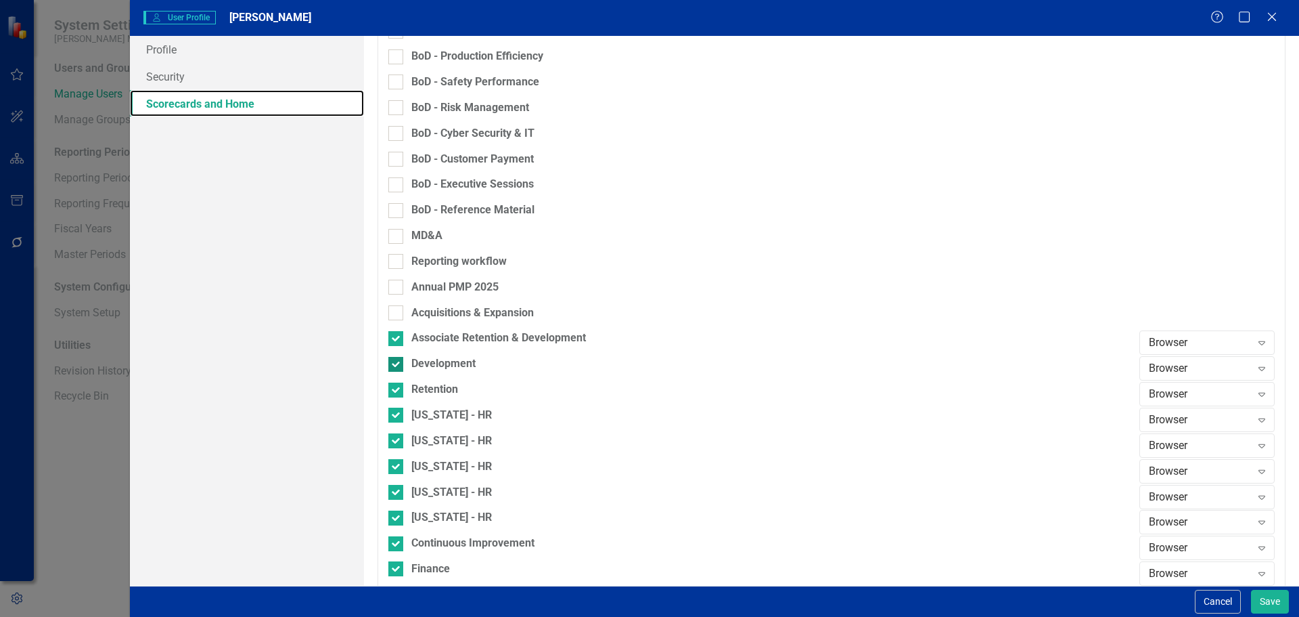
scroll to position [541, 0]
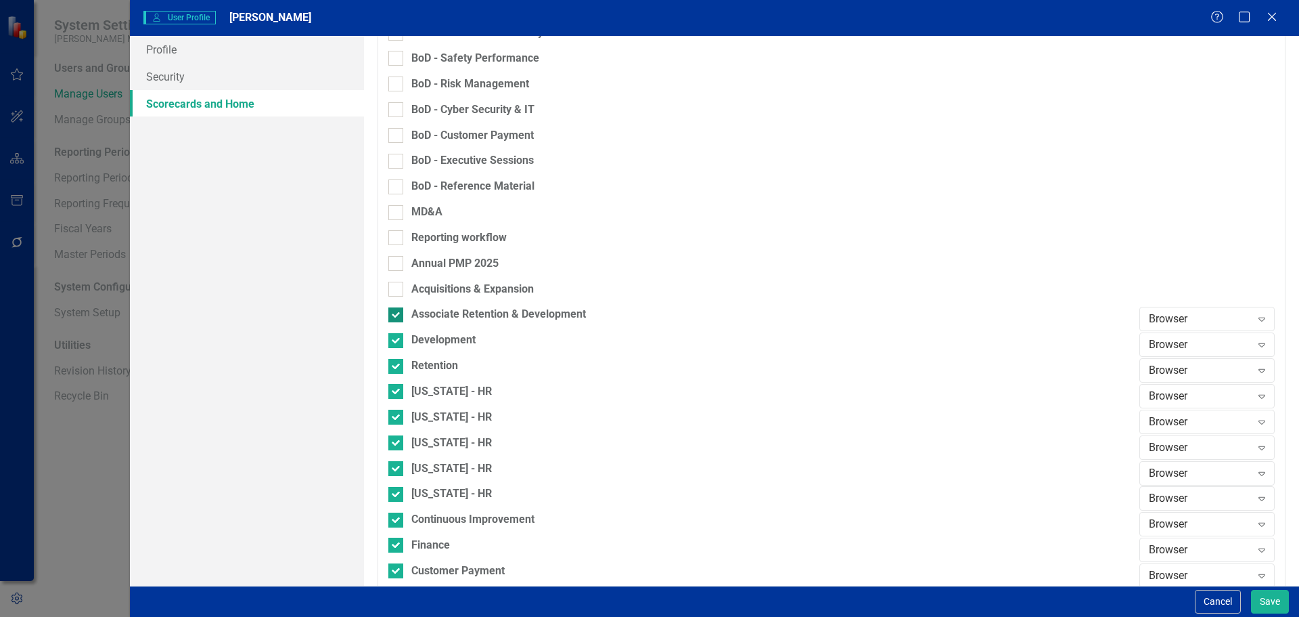
click at [433, 311] on div "Associate Retention & Development" at bounding box center [498, 315] width 175 height 16
click at [397, 311] on input "Associate Retention & Development" at bounding box center [392, 311] width 9 height 9
checkbox input "false"
click at [432, 338] on div "Development" at bounding box center [443, 340] width 64 height 16
click at [397, 338] on input "Development" at bounding box center [392, 337] width 9 height 9
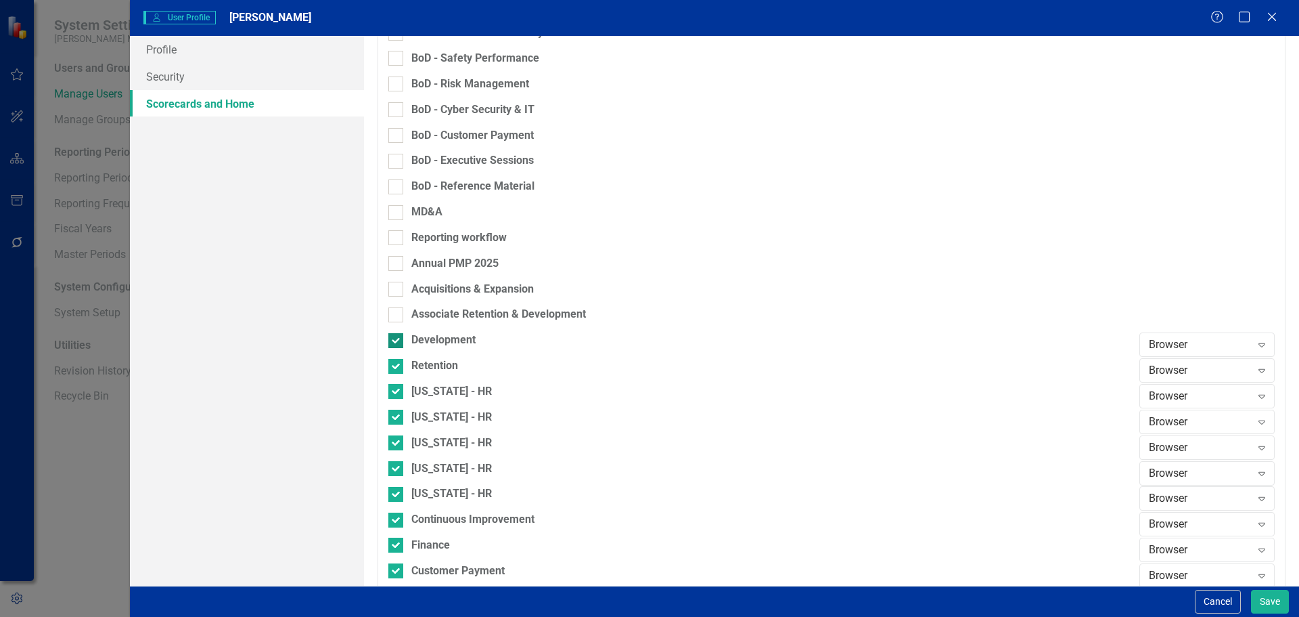
checkbox input "false"
click at [435, 363] on div "Retention" at bounding box center [434, 366] width 47 height 16
click at [397, 363] on input "Retention" at bounding box center [392, 363] width 9 height 9
checkbox input "false"
click at [438, 383] on div "Retention" at bounding box center [760, 371] width 744 height 26
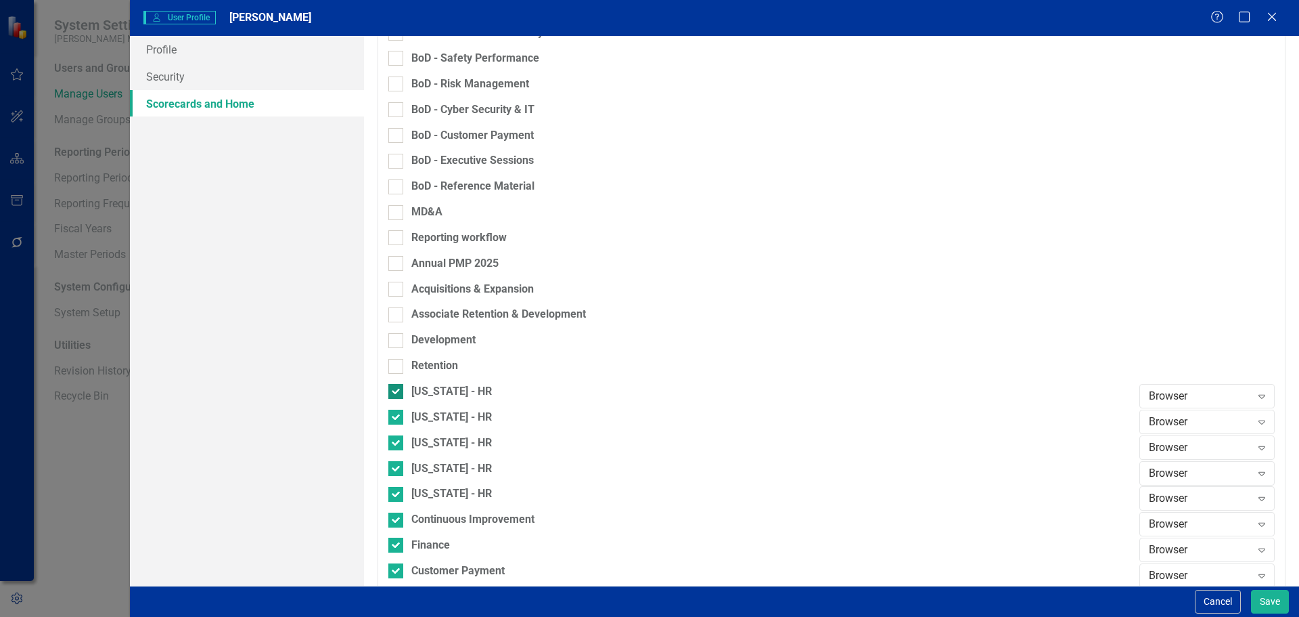
click at [435, 396] on div "[US_STATE] - HR" at bounding box center [451, 392] width 81 height 16
click at [397, 393] on input "[US_STATE] - HR" at bounding box center [392, 388] width 9 height 9
checkbox input "false"
click at [440, 412] on div "[US_STATE] - HR" at bounding box center [451, 417] width 81 height 16
click at [397, 412] on input "[US_STATE] - HR" at bounding box center [392, 413] width 9 height 9
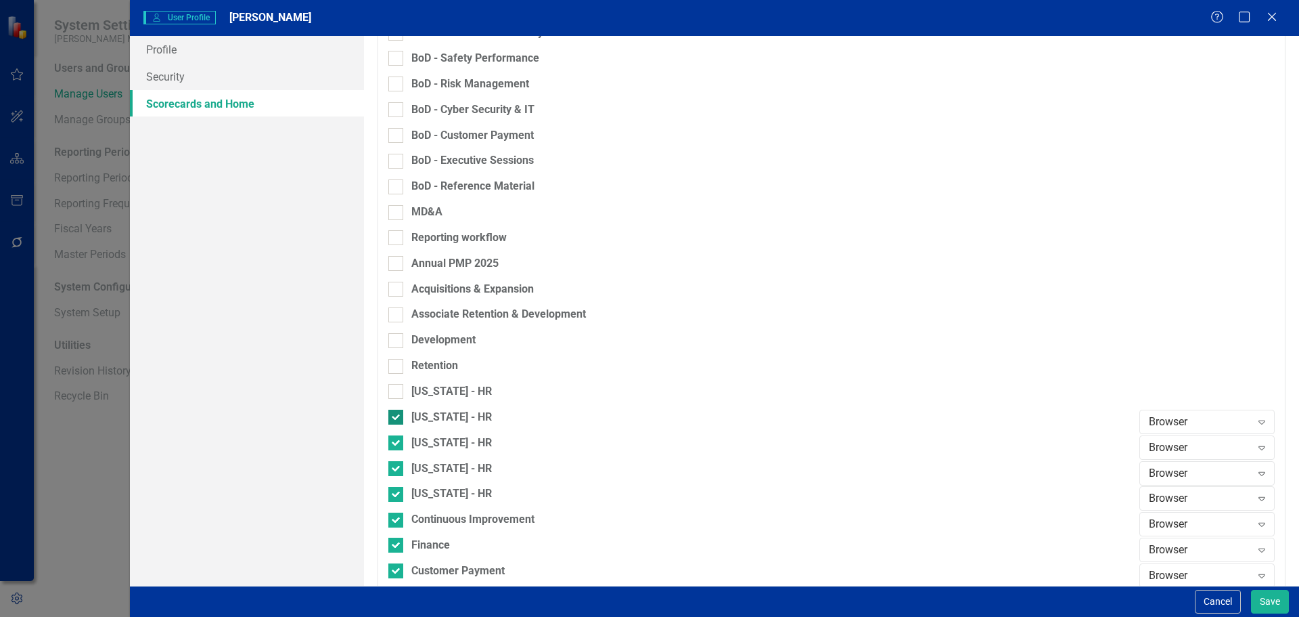
checkbox input "false"
click at [435, 437] on div "[US_STATE] - HR" at bounding box center [451, 443] width 81 height 16
click at [397, 437] on input "[US_STATE] - HR" at bounding box center [392, 439] width 9 height 9
checkbox input "false"
click at [434, 461] on div "[US_STATE] - HR" at bounding box center [451, 469] width 81 height 16
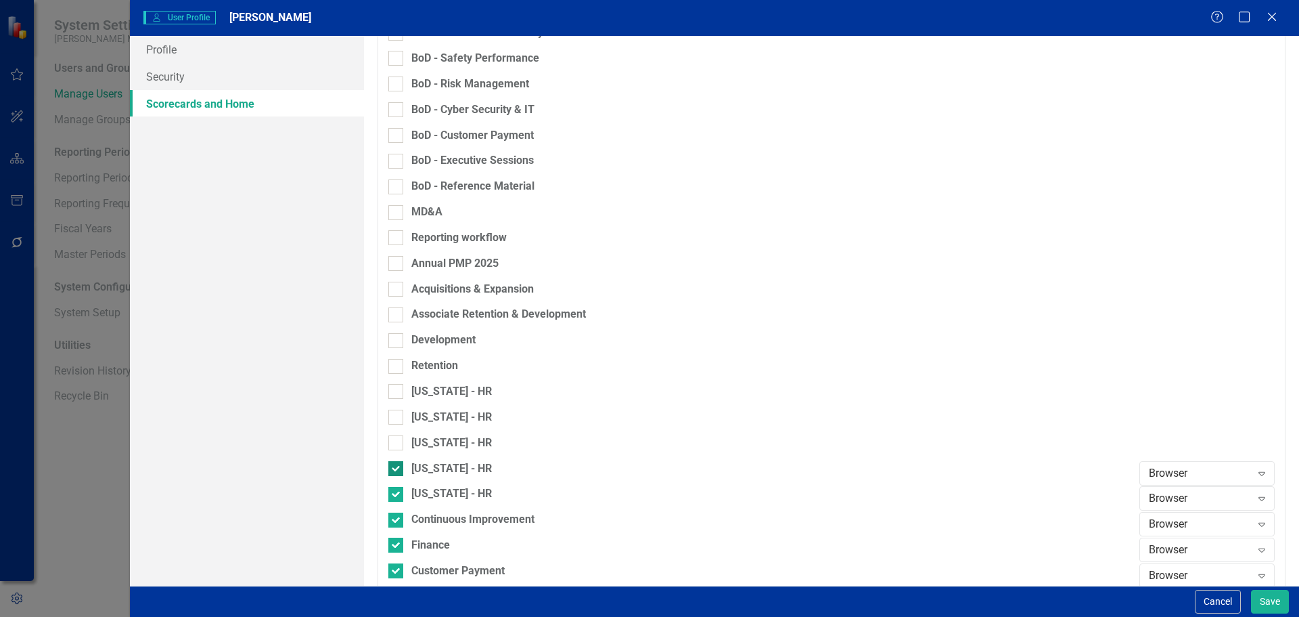
click at [397, 461] on input "[US_STATE] - HR" at bounding box center [392, 465] width 9 height 9
checkbox input "false"
click at [434, 492] on div "[US_STATE] - HR" at bounding box center [451, 494] width 81 height 16
click at [397, 492] on input "[US_STATE] - HR" at bounding box center [392, 491] width 9 height 9
checkbox input "false"
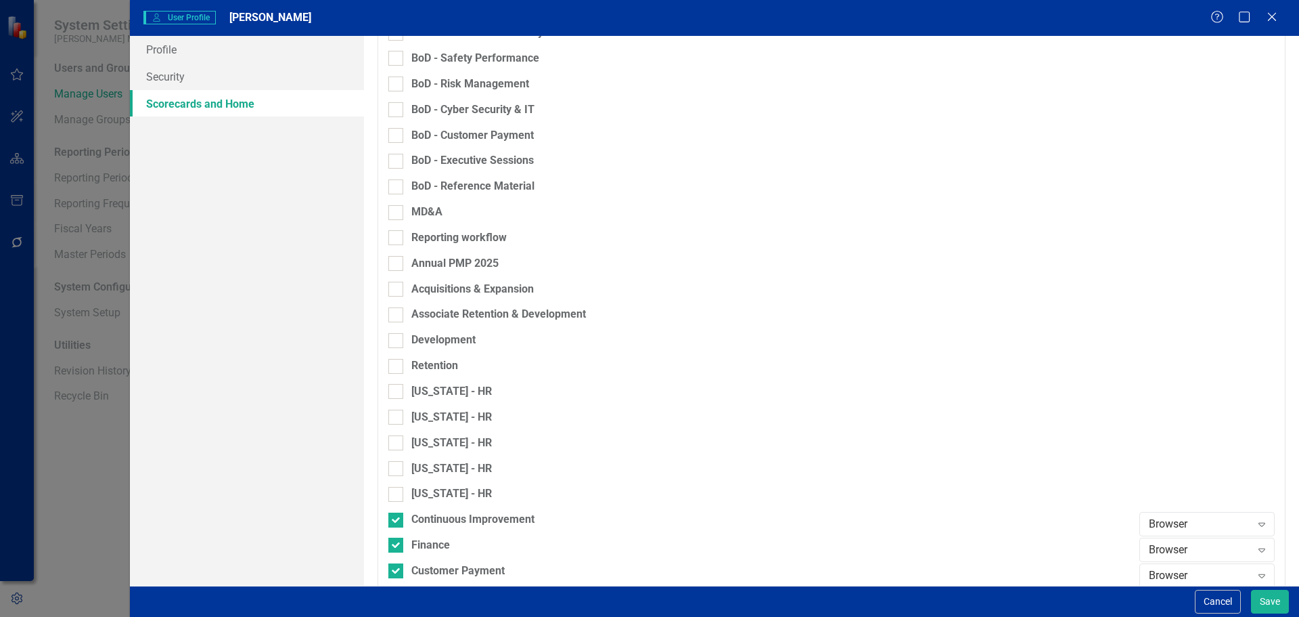
click at [437, 529] on div "Continuous Improvement" at bounding box center [760, 525] width 744 height 26
click at [437, 543] on div "Finance" at bounding box center [430, 545] width 39 height 16
click at [397, 543] on input "Finance" at bounding box center [392, 541] width 9 height 9
checkbox input "false"
click at [445, 568] on div "Customer Payment" at bounding box center [457, 571] width 93 height 16
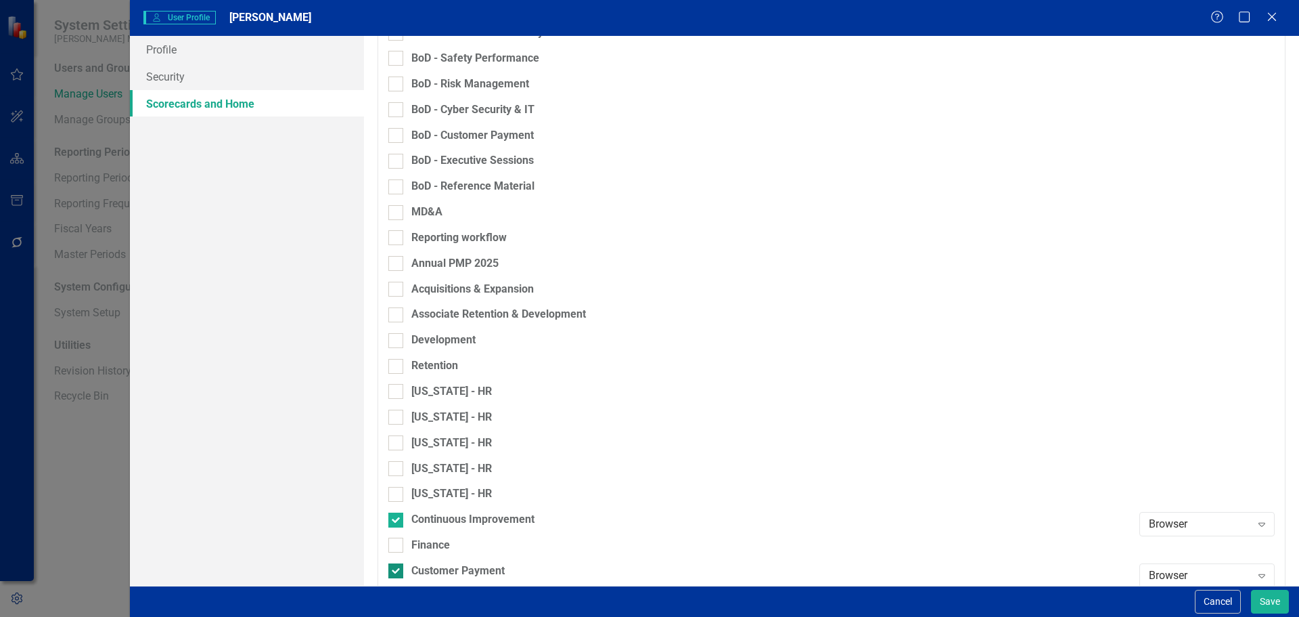
click at [397, 568] on input "Customer Payment" at bounding box center [392, 567] width 9 height 9
checkbox input "false"
click at [439, 520] on div "Continuous Improvement" at bounding box center [472, 520] width 123 height 16
click at [397, 520] on input "Continuous Improvement" at bounding box center [392, 516] width 9 height 9
checkbox input "false"
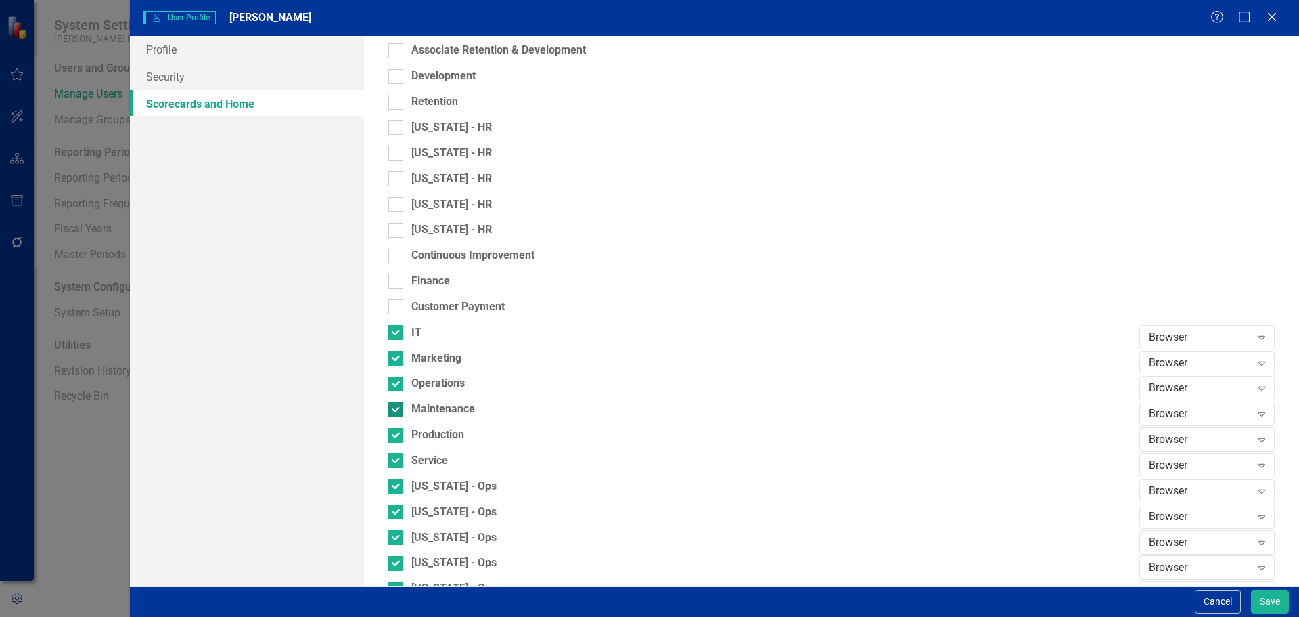
scroll to position [812, 0]
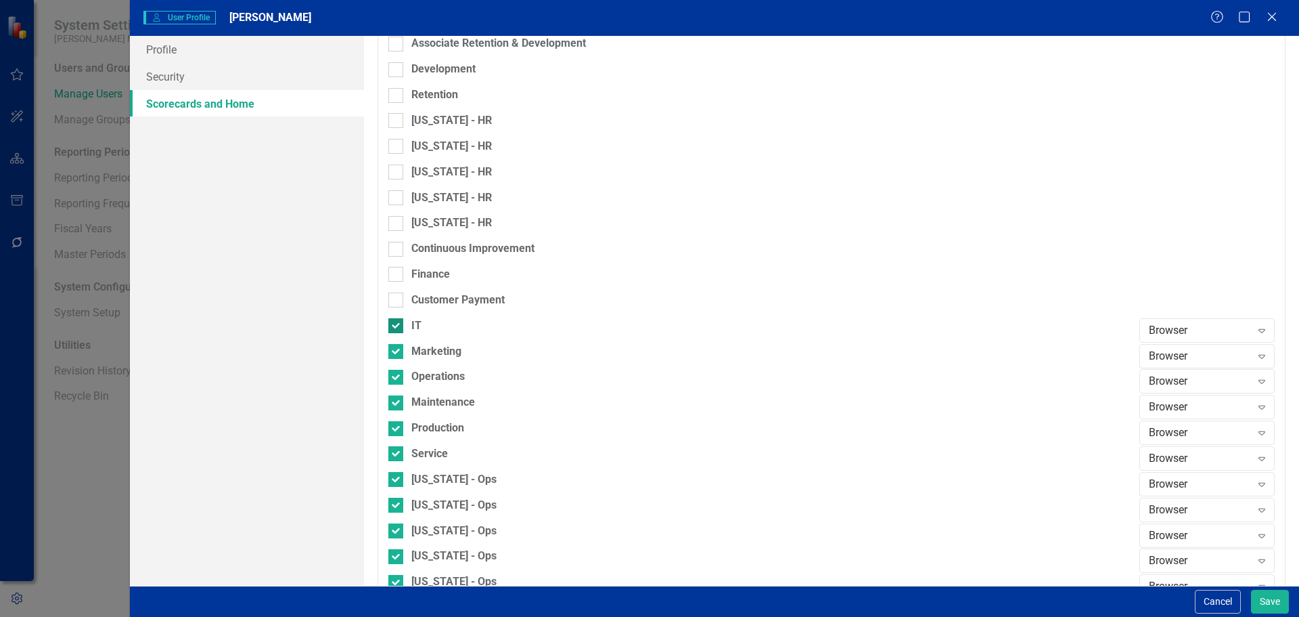
click at [420, 324] on div "IT" at bounding box center [416, 326] width 10 height 16
click at [397, 324] on input "IT" at bounding box center [392, 322] width 9 height 9
checkbox input "false"
click at [421, 354] on div "Marketing" at bounding box center [436, 352] width 50 height 16
click at [397, 353] on input "Marketing" at bounding box center [392, 348] width 9 height 9
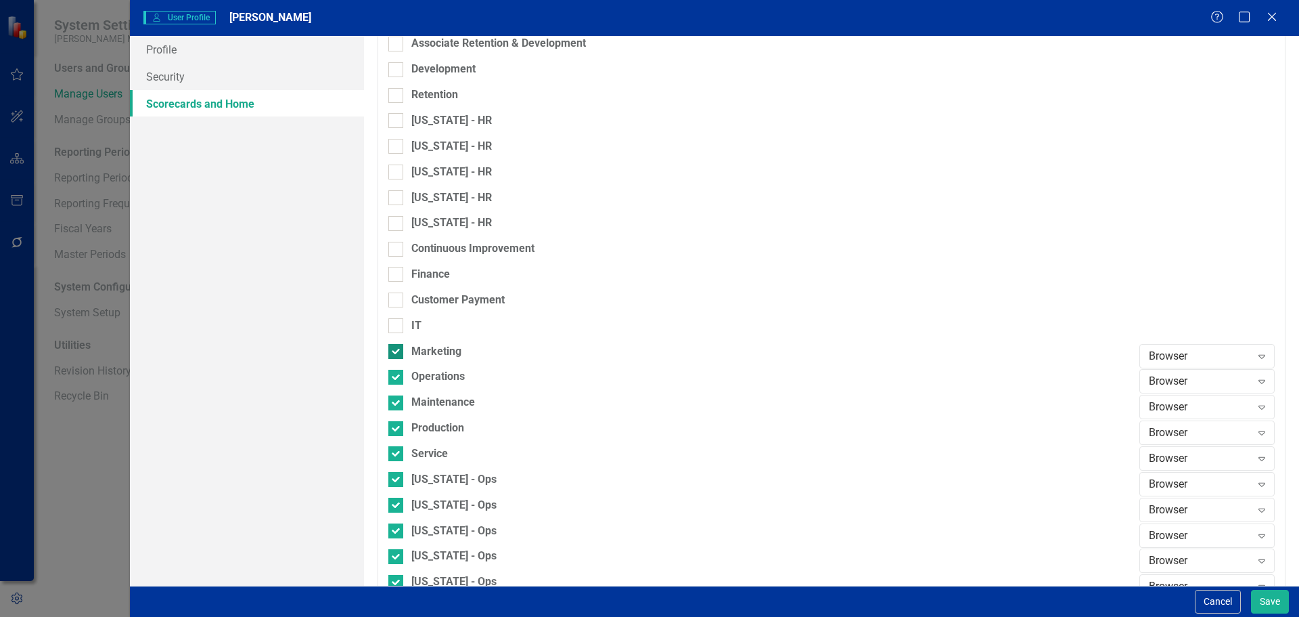
checkbox input "false"
click at [424, 368] on div "Marketing" at bounding box center [760, 357] width 744 height 26
click at [429, 392] on div "Operations" at bounding box center [760, 382] width 744 height 26
click at [429, 374] on div "Operations" at bounding box center [437, 377] width 53 height 16
click at [397, 374] on input "Operations" at bounding box center [392, 374] width 9 height 9
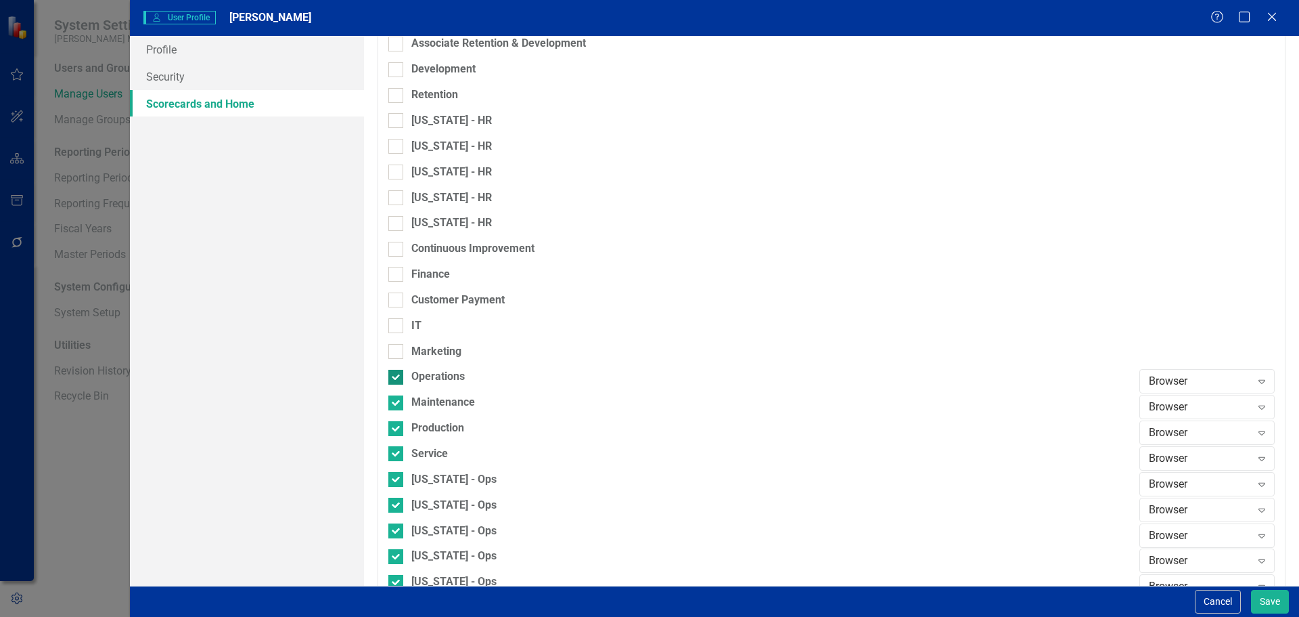
checkbox input "false"
click at [434, 399] on div "Maintenance" at bounding box center [443, 403] width 64 height 16
click at [397, 399] on input "Maintenance" at bounding box center [392, 399] width 9 height 9
checkbox input "false"
click at [441, 418] on div "Maintenance" at bounding box center [760, 408] width 744 height 26
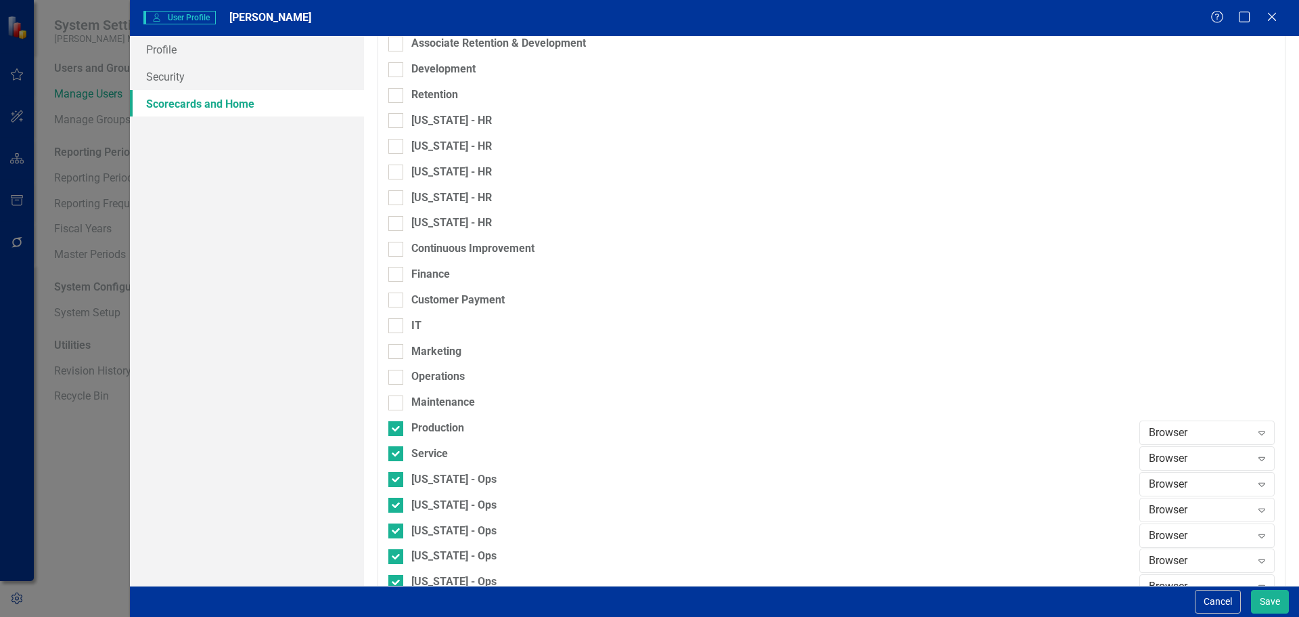
click at [443, 436] on div "Production" at bounding box center [760, 433] width 744 height 26
click at [441, 431] on div "Production" at bounding box center [437, 428] width 53 height 16
click at [397, 430] on input "Production" at bounding box center [392, 425] width 9 height 9
checkbox input "false"
click at [437, 453] on div "Service" at bounding box center [429, 454] width 37 height 16
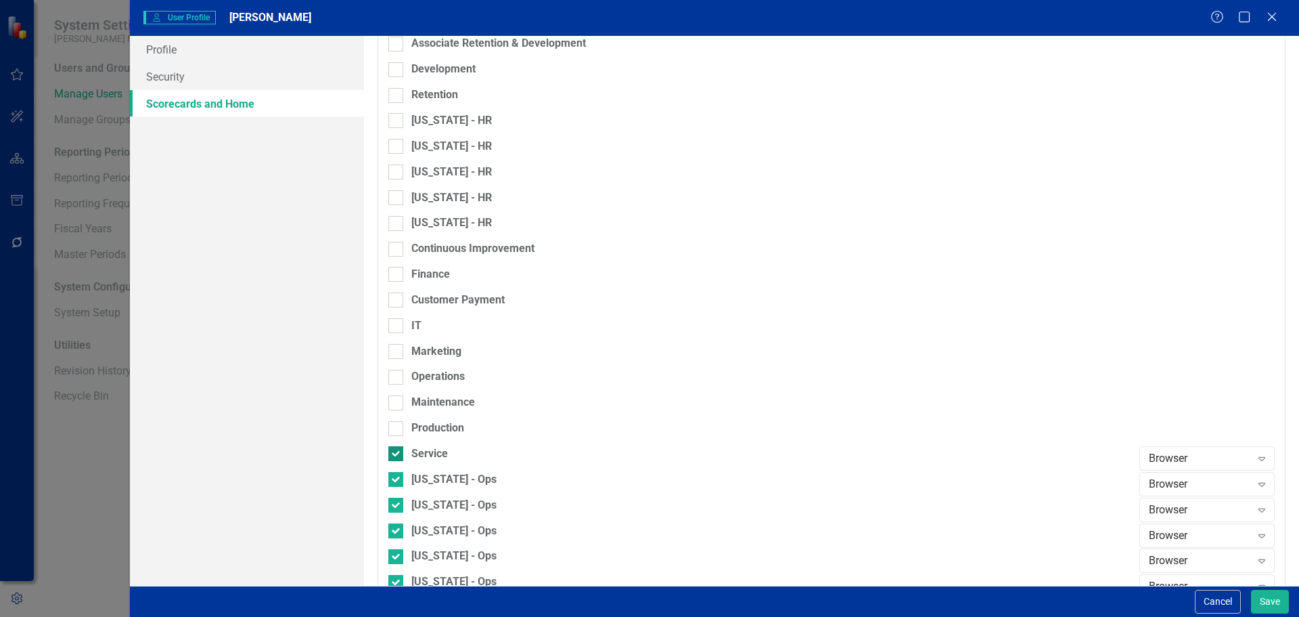
click at [397, 453] on input "Service" at bounding box center [392, 450] width 9 height 9
checkbox input "false"
click at [466, 474] on div "[US_STATE] - Ops" at bounding box center [453, 480] width 85 height 16
click at [397, 474] on input "[US_STATE] - Ops" at bounding box center [392, 476] width 9 height 9
checkbox input "false"
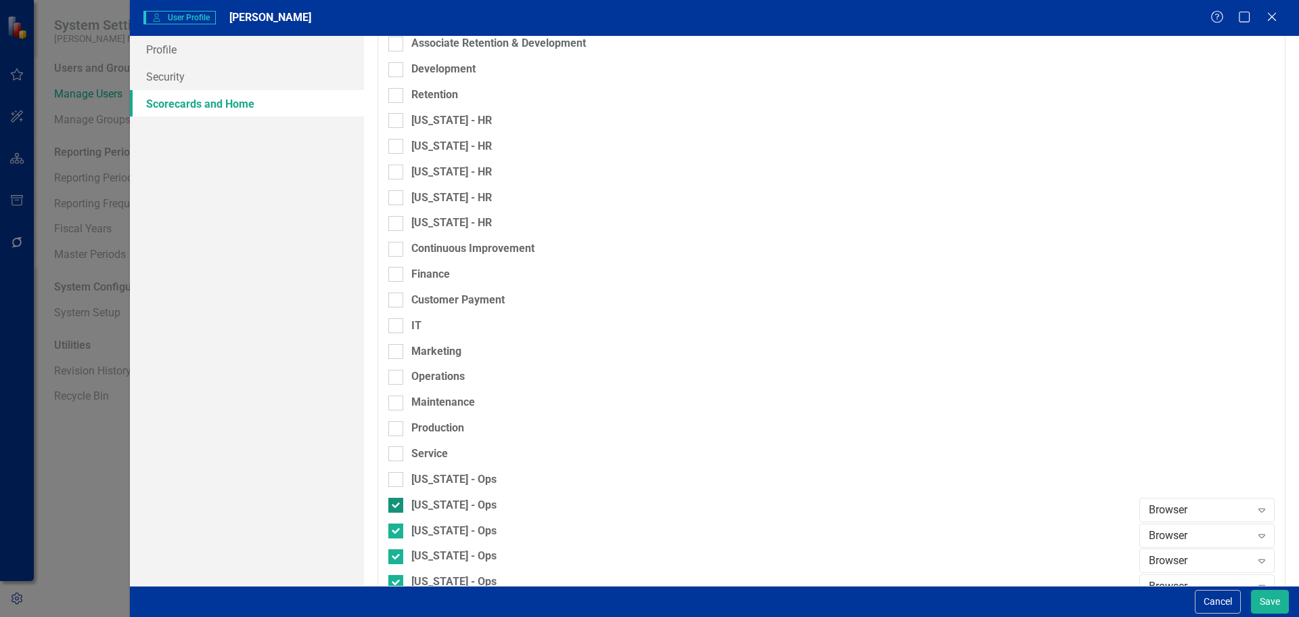
click at [453, 505] on div "[US_STATE] - Ops" at bounding box center [453, 505] width 85 height 16
click at [397, 505] on input "[US_STATE] - Ops" at bounding box center [392, 501] width 9 height 9
checkbox input "false"
click at [453, 518] on div "[US_STATE] - Ops" at bounding box center [760, 510] width 744 height 26
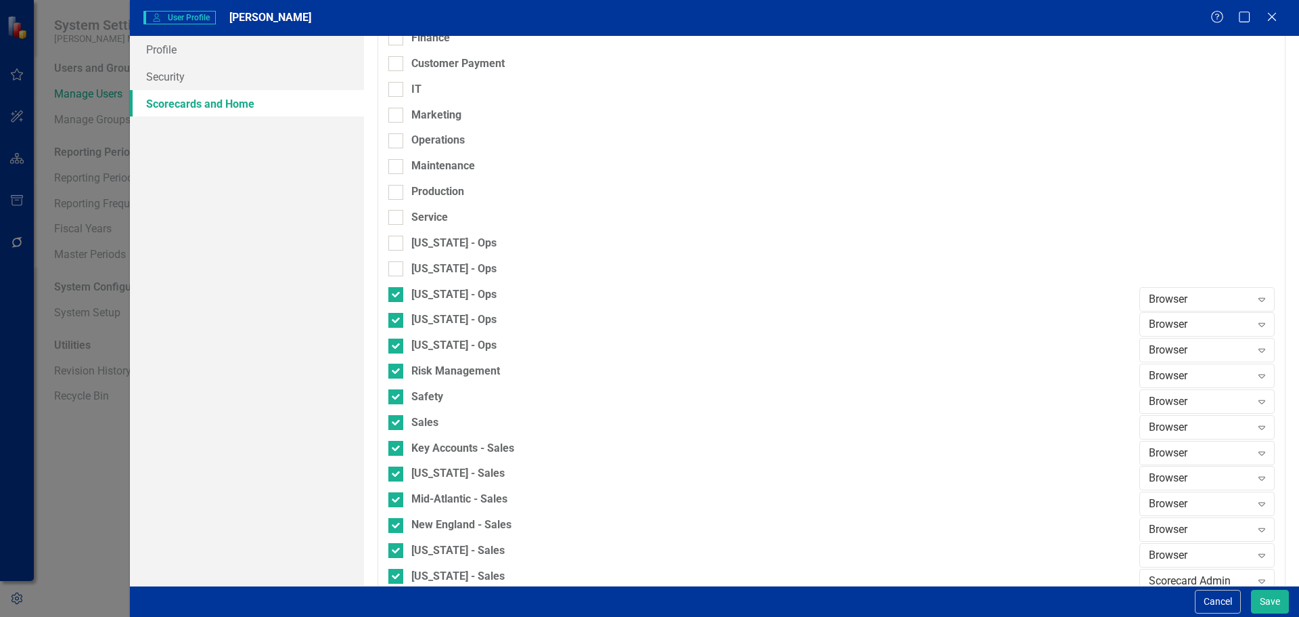
scroll to position [1068, 0]
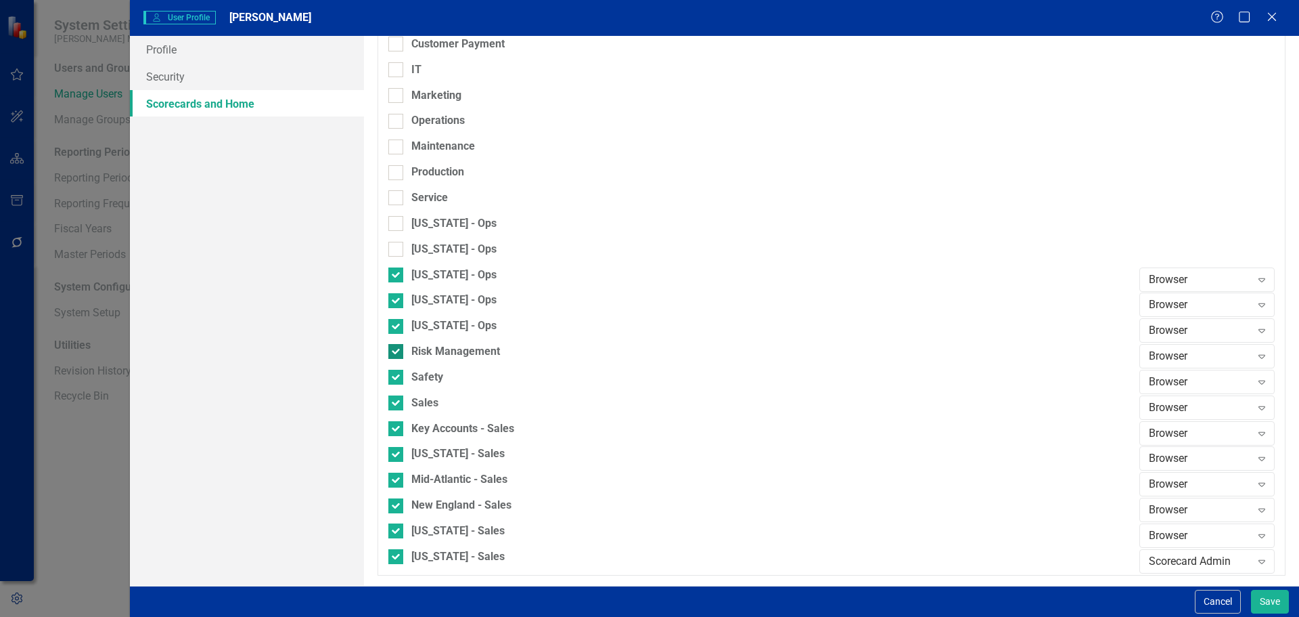
click at [460, 353] on div "Risk Management" at bounding box center [455, 352] width 89 height 16
click at [397, 353] on input "Risk Management" at bounding box center [392, 348] width 9 height 9
checkbox input "false"
click at [429, 372] on div "Safety" at bounding box center [427, 378] width 32 height 16
click at [397, 372] on input "Safety" at bounding box center [392, 374] width 9 height 9
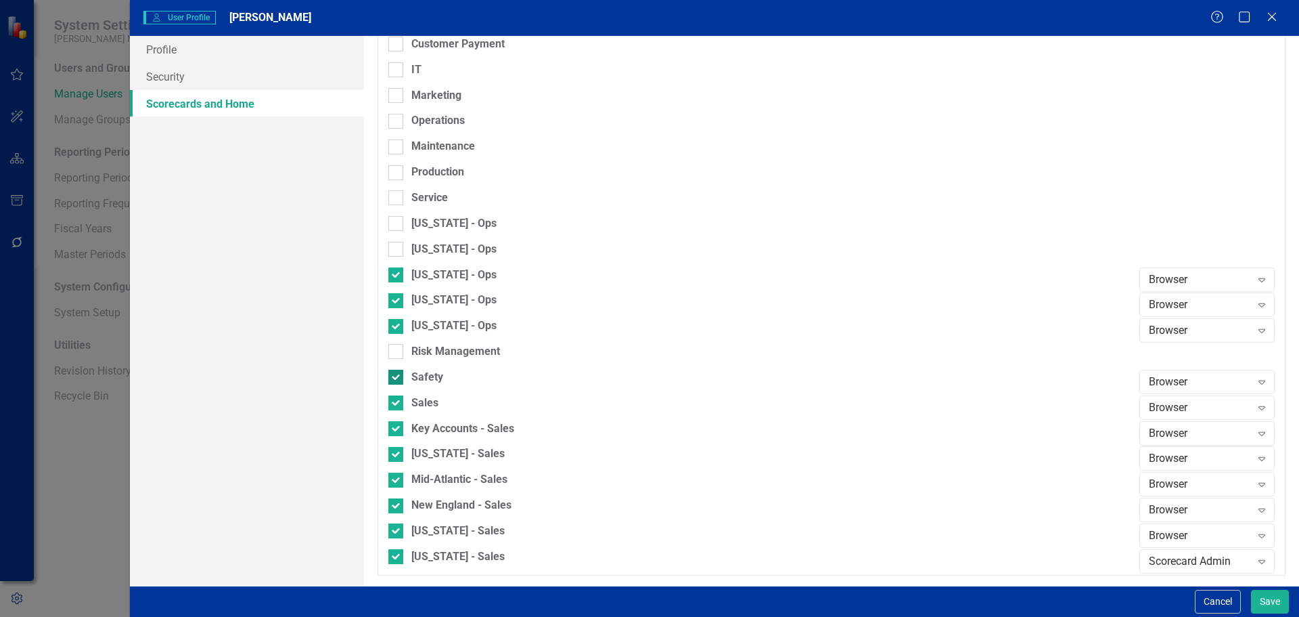
checkbox input "false"
click at [433, 342] on div "[US_STATE] - Ops" at bounding box center [760, 331] width 744 height 26
click at [432, 323] on div "[US_STATE] - Ops" at bounding box center [453, 326] width 85 height 16
click at [397, 323] on input "[US_STATE] - Ops" at bounding box center [392, 323] width 9 height 9
checkbox input "false"
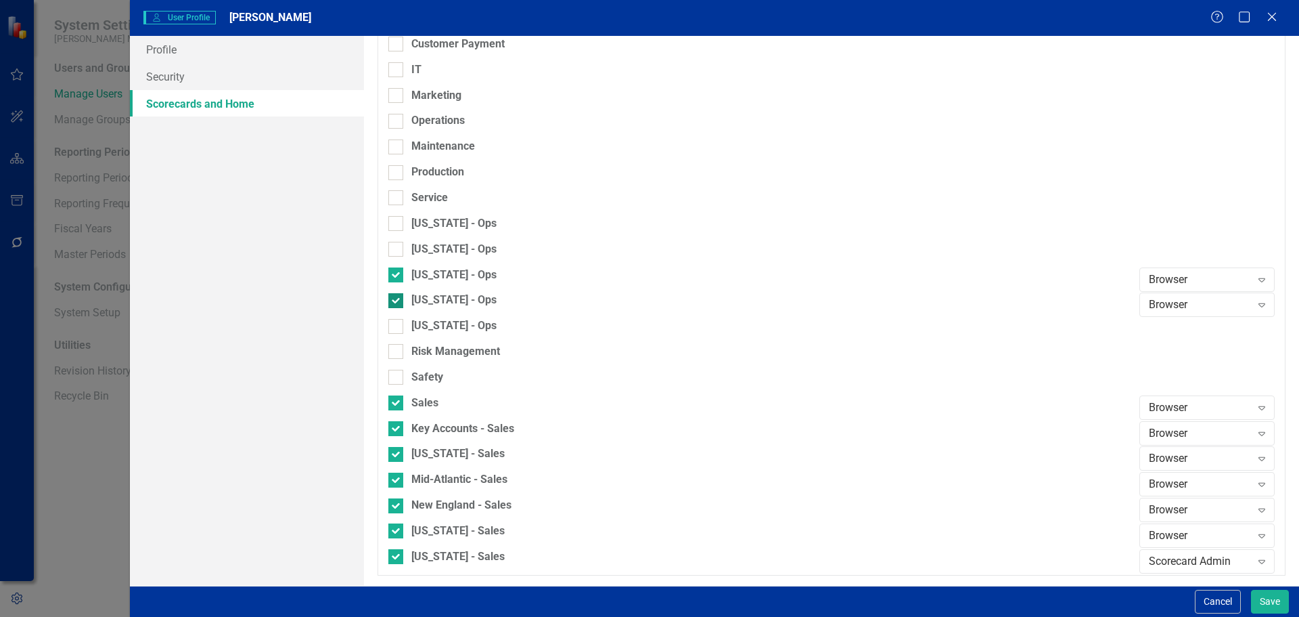
click at [433, 296] on div "[US_STATE] - Ops" at bounding box center [453, 300] width 85 height 16
click at [397, 296] on input "[US_STATE] - Ops" at bounding box center [392, 297] width 9 height 9
checkbox input "false"
click at [435, 272] on div "[US_STATE] - Ops" at bounding box center [453, 275] width 85 height 16
click at [397, 272] on input "[US_STATE] - Ops" at bounding box center [392, 271] width 9 height 9
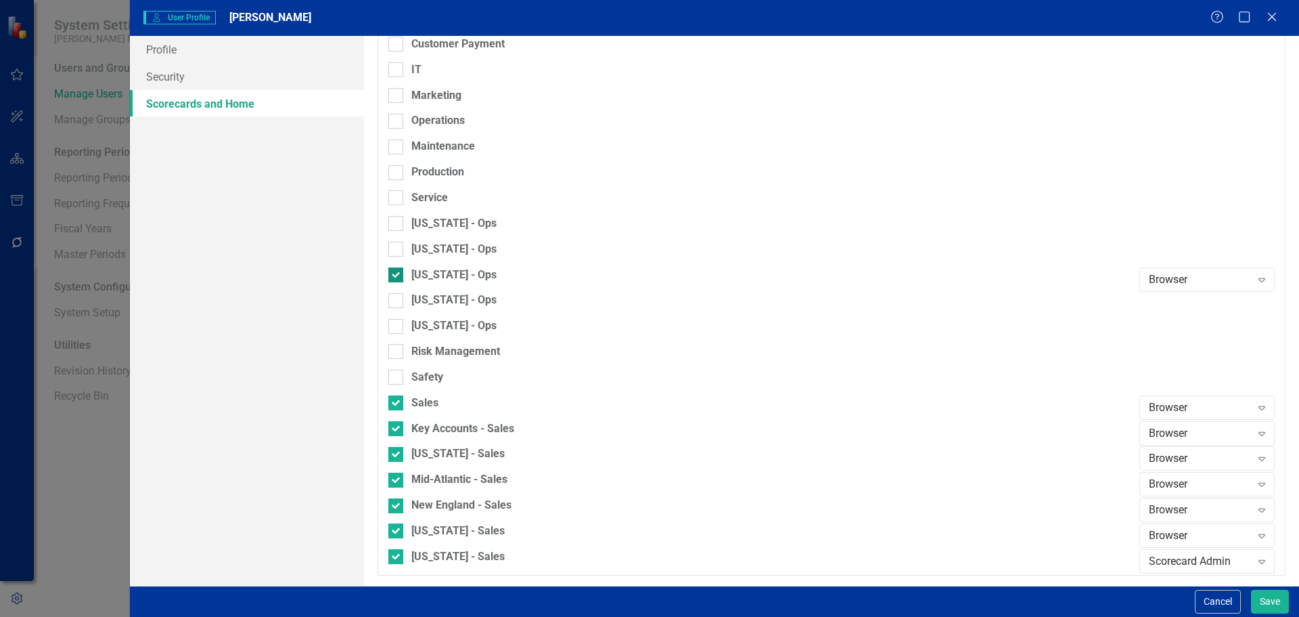
checkbox input "false"
click at [1266, 600] on button "Save" at bounding box center [1270, 601] width 38 height 24
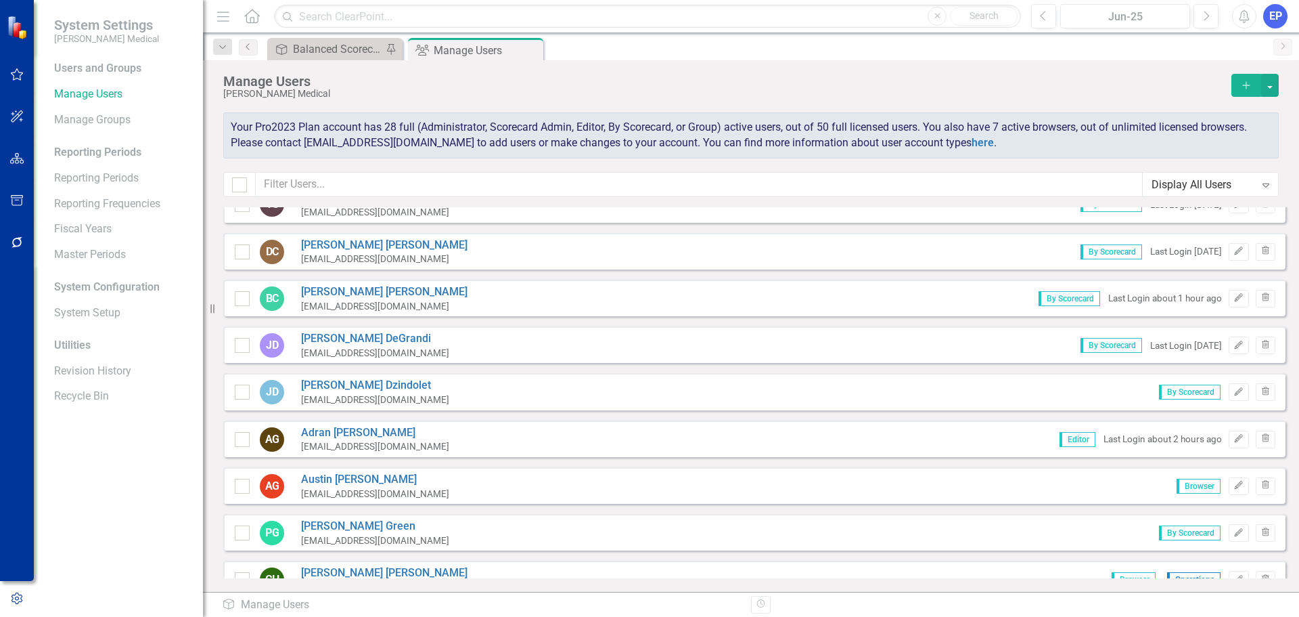
scroll to position [474, 0]
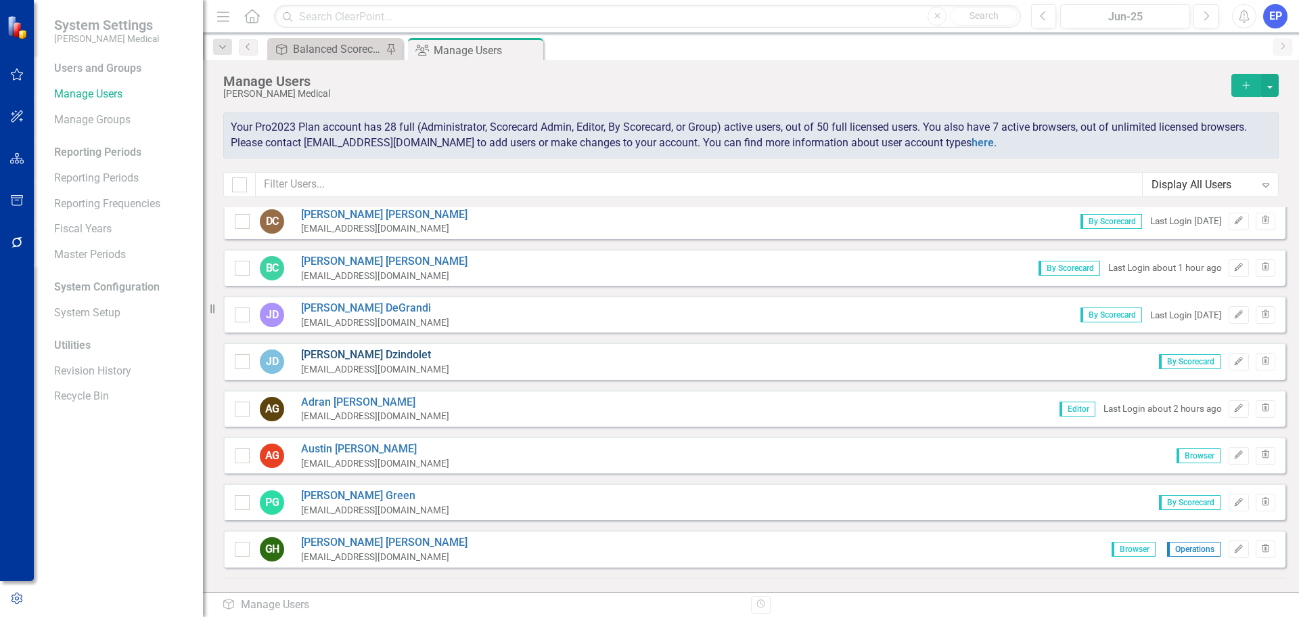
click at [352, 351] on link "John Dzindolet" at bounding box center [375, 355] width 148 height 16
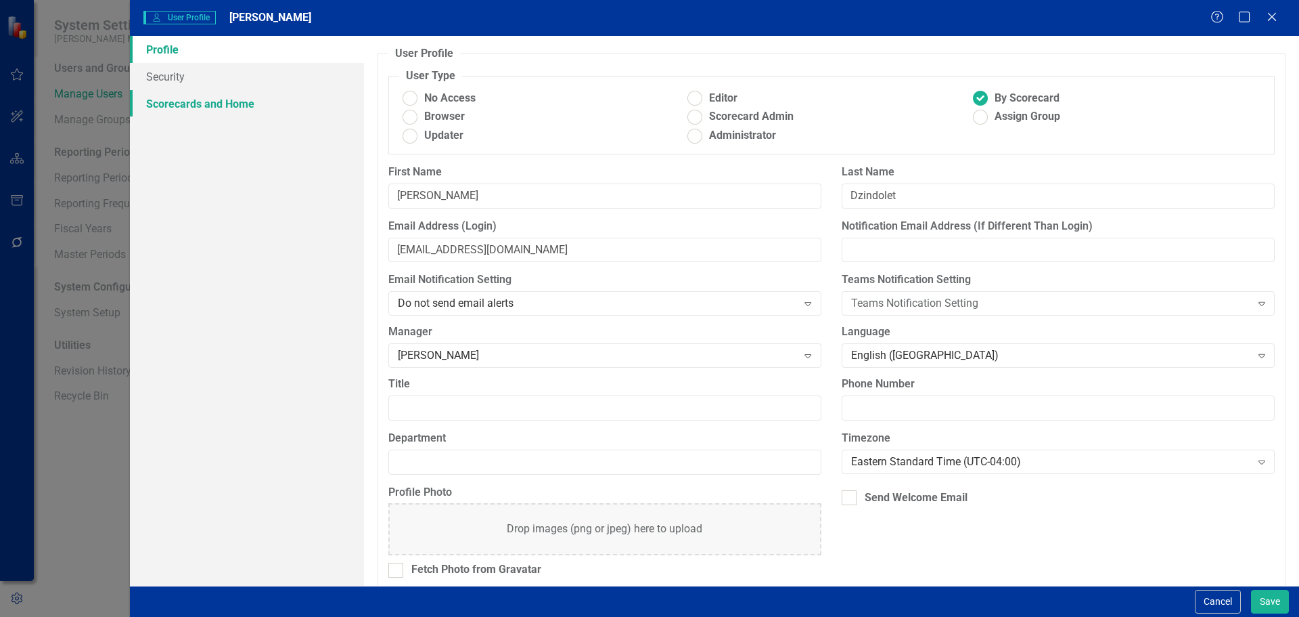
click at [221, 97] on link "Scorecards and Home" at bounding box center [247, 103] width 234 height 27
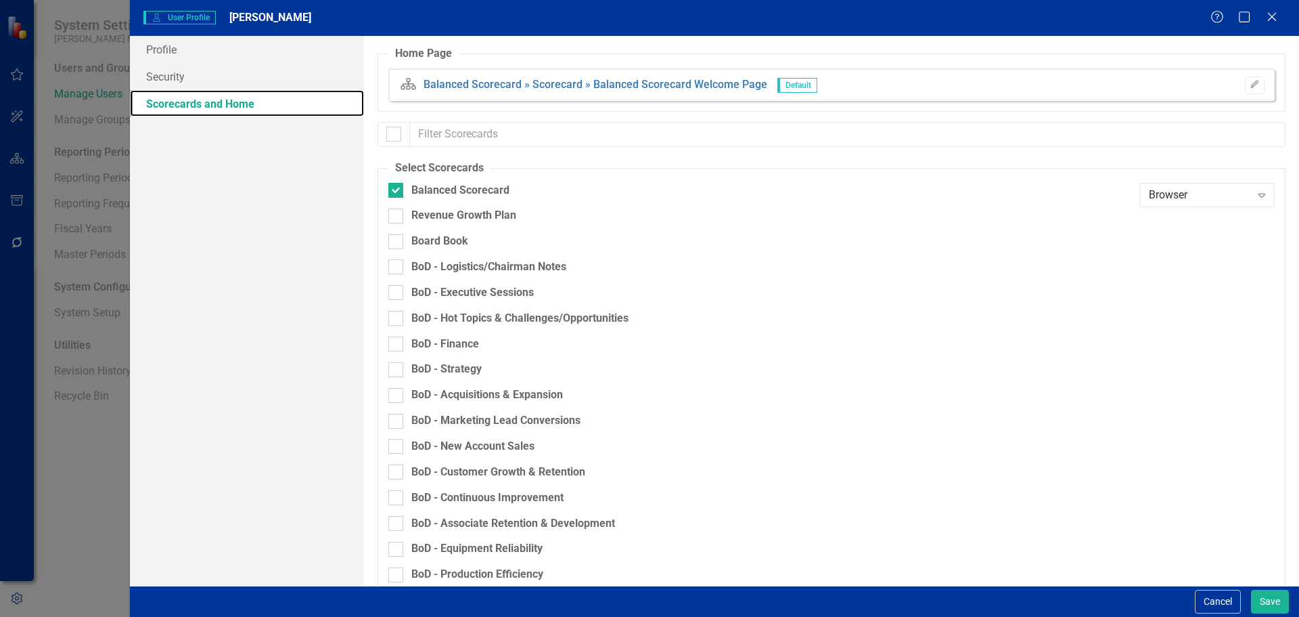
checkbox input "false"
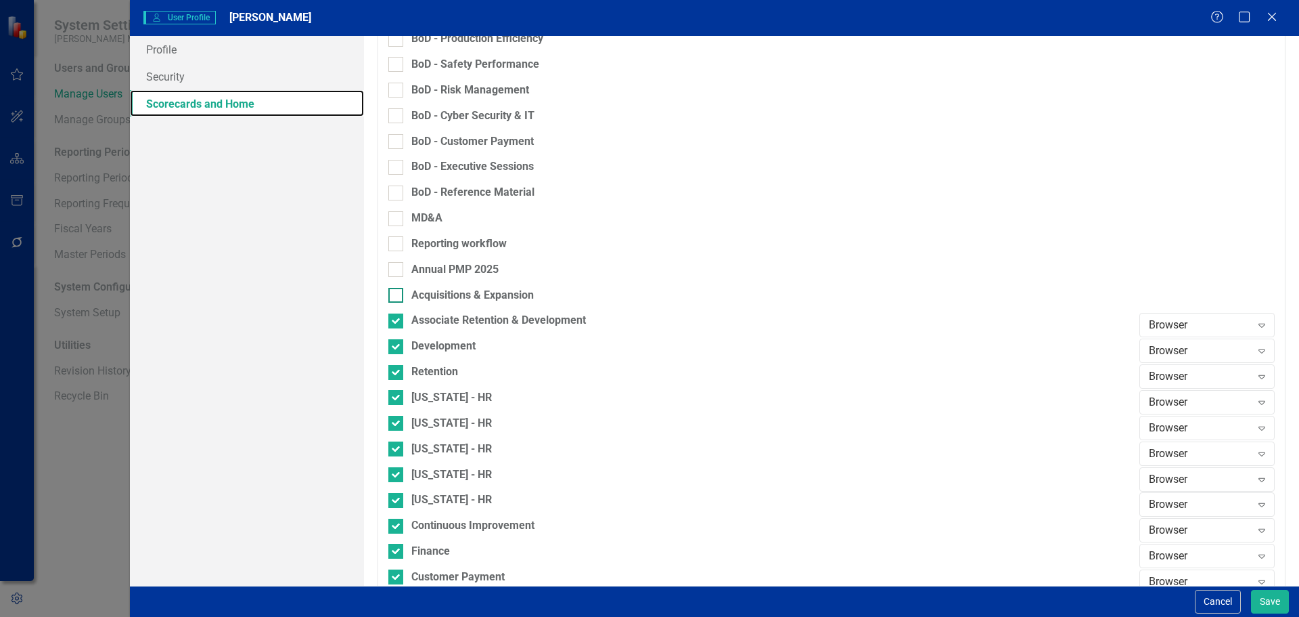
scroll to position [541, 0]
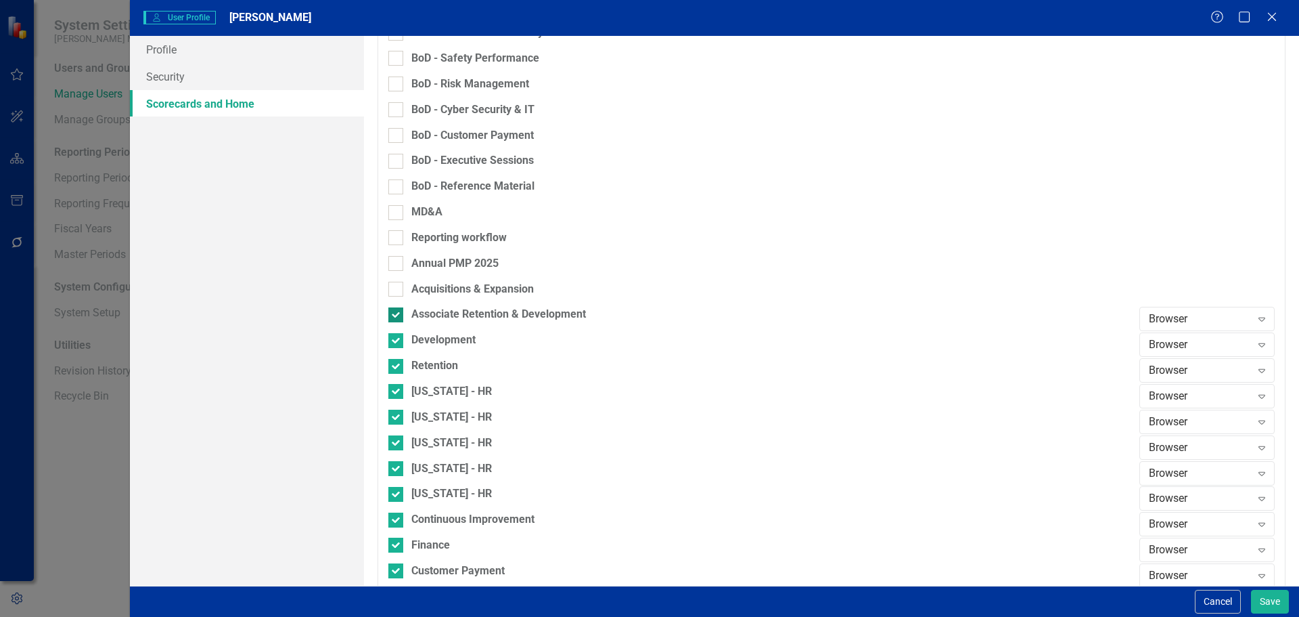
click at [428, 315] on div "Associate Retention & Development" at bounding box center [498, 315] width 175 height 16
click at [397, 315] on input "Associate Retention & Development" at bounding box center [392, 311] width 9 height 9
checkbox input "false"
click at [428, 340] on div "Development" at bounding box center [443, 340] width 64 height 16
click at [397, 340] on input "Development" at bounding box center [392, 337] width 9 height 9
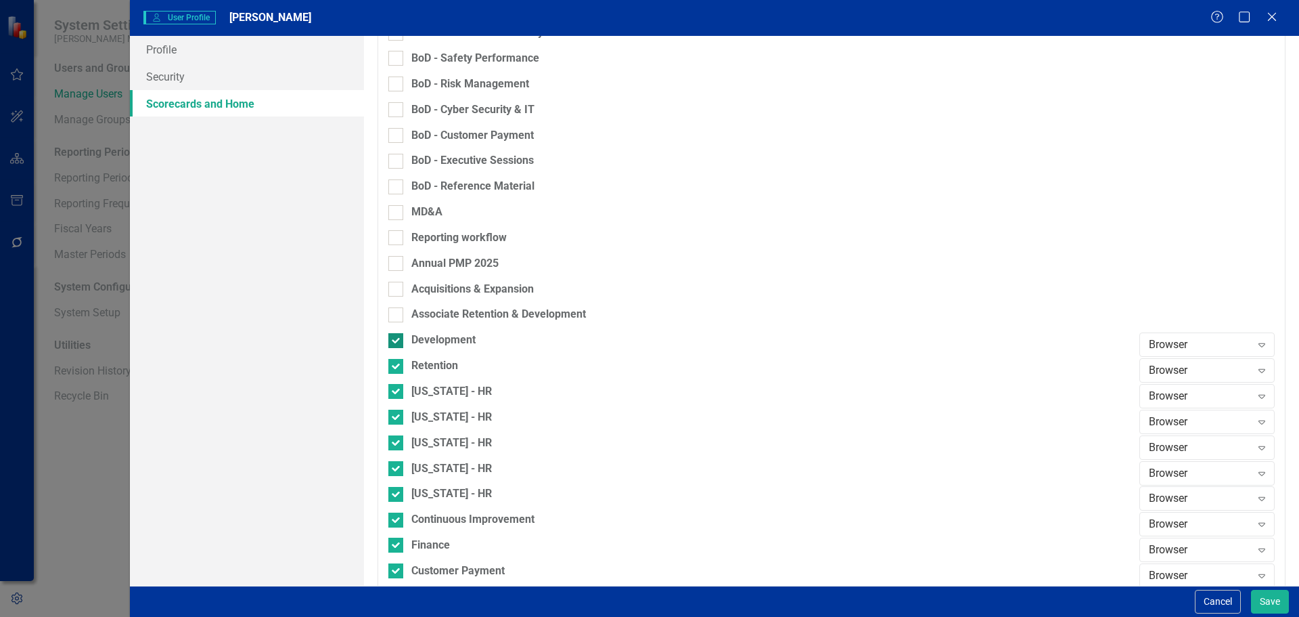
checkbox input "false"
click at [429, 355] on div "Development" at bounding box center [760, 345] width 744 height 26
click at [437, 386] on div "[US_STATE] - HR" at bounding box center [451, 392] width 81 height 16
click at [397, 386] on input "[US_STATE] - HR" at bounding box center [392, 388] width 9 height 9
checkbox input "false"
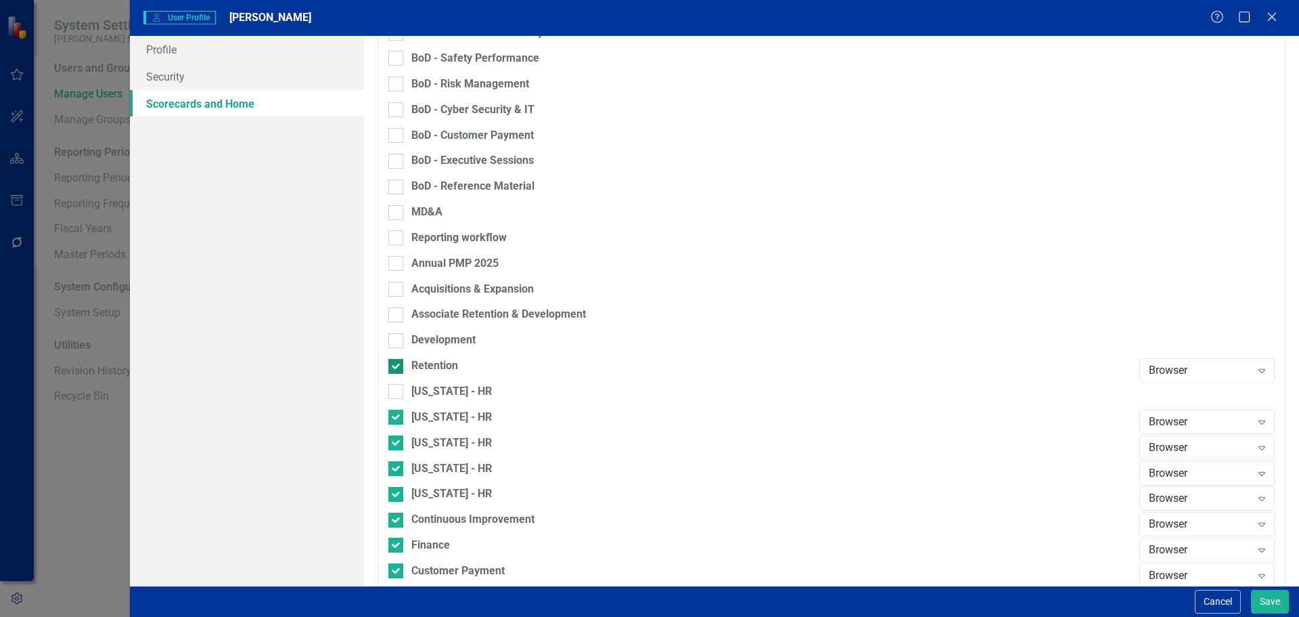
click at [434, 370] on div "Retention" at bounding box center [434, 366] width 47 height 16
click at [397, 367] on input "Retention" at bounding box center [392, 363] width 9 height 9
checkbox input "false"
click at [432, 414] on div "[US_STATE] - HR" at bounding box center [451, 417] width 81 height 16
click at [397, 414] on input "[US_STATE] - HR" at bounding box center [392, 413] width 9 height 9
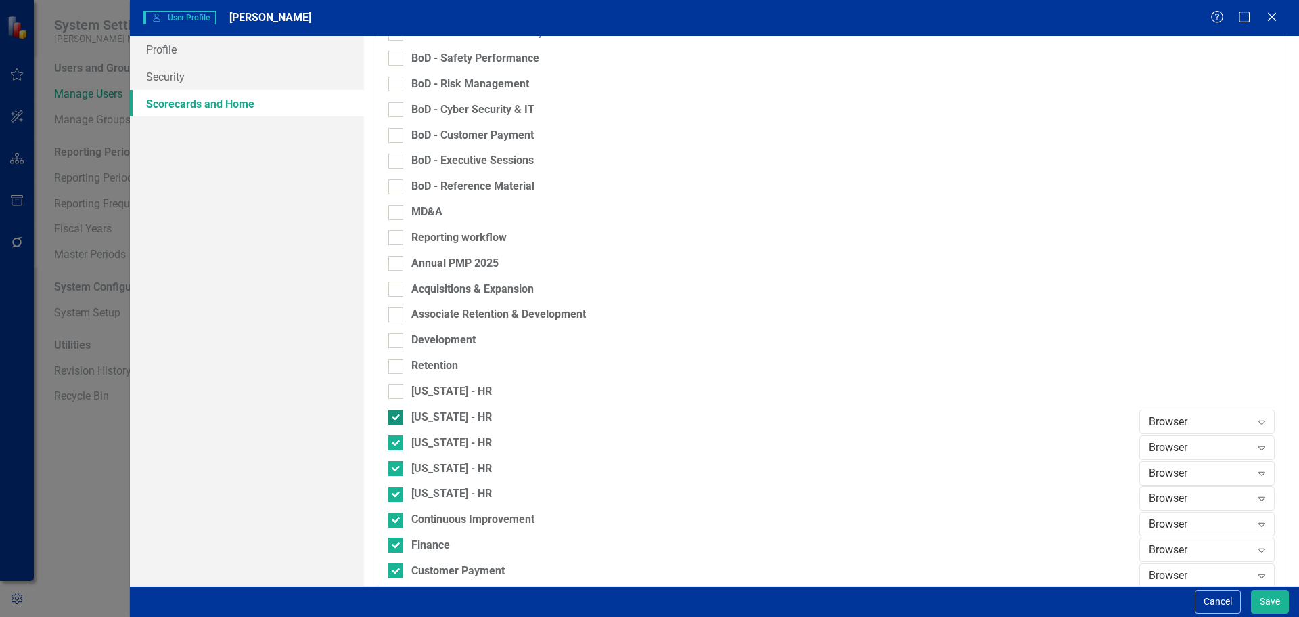
checkbox input "false"
click at [435, 432] on div "[US_STATE] - HR" at bounding box center [760, 422] width 744 height 26
click at [435, 452] on div "[US_STATE] - HR" at bounding box center [760, 448] width 744 height 26
click at [432, 438] on div "[US_STATE] - HR" at bounding box center [451, 443] width 81 height 16
click at [397, 438] on input "[US_STATE] - HR" at bounding box center [392, 439] width 9 height 9
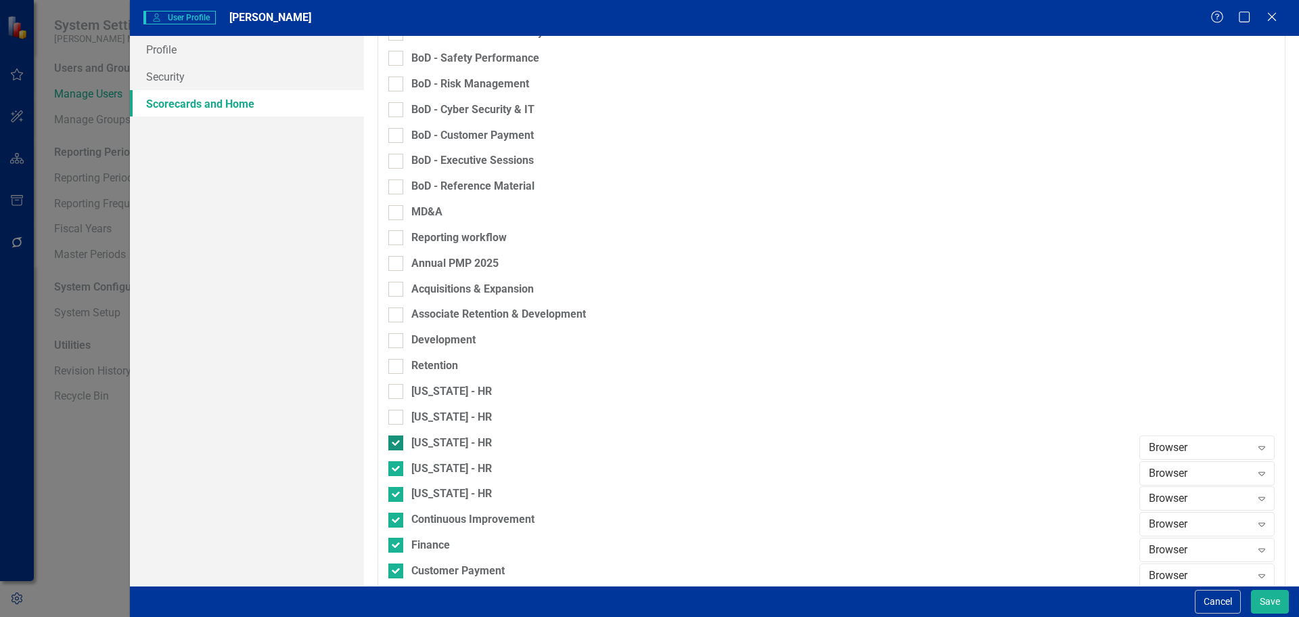
checkbox input "false"
click at [430, 464] on div "[US_STATE] - HR" at bounding box center [451, 469] width 81 height 16
click at [397, 464] on input "[US_STATE] - HR" at bounding box center [392, 465] width 9 height 9
checkbox input "false"
click at [429, 487] on div "[US_STATE] - HR" at bounding box center [451, 494] width 81 height 16
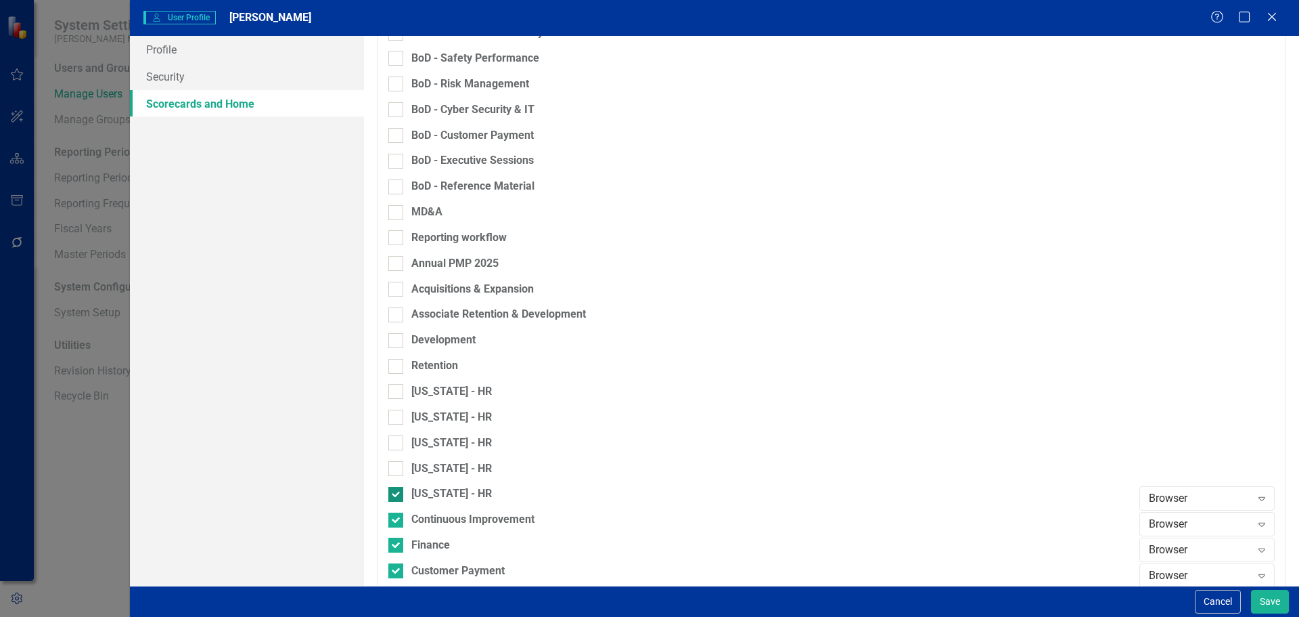
click at [397, 487] on input "[US_STATE] - HR" at bounding box center [392, 491] width 9 height 9
checkbox input "false"
click at [434, 522] on div "Continuous Improvement" at bounding box center [472, 520] width 123 height 16
click at [397, 521] on input "Continuous Improvement" at bounding box center [392, 516] width 9 height 9
checkbox input "false"
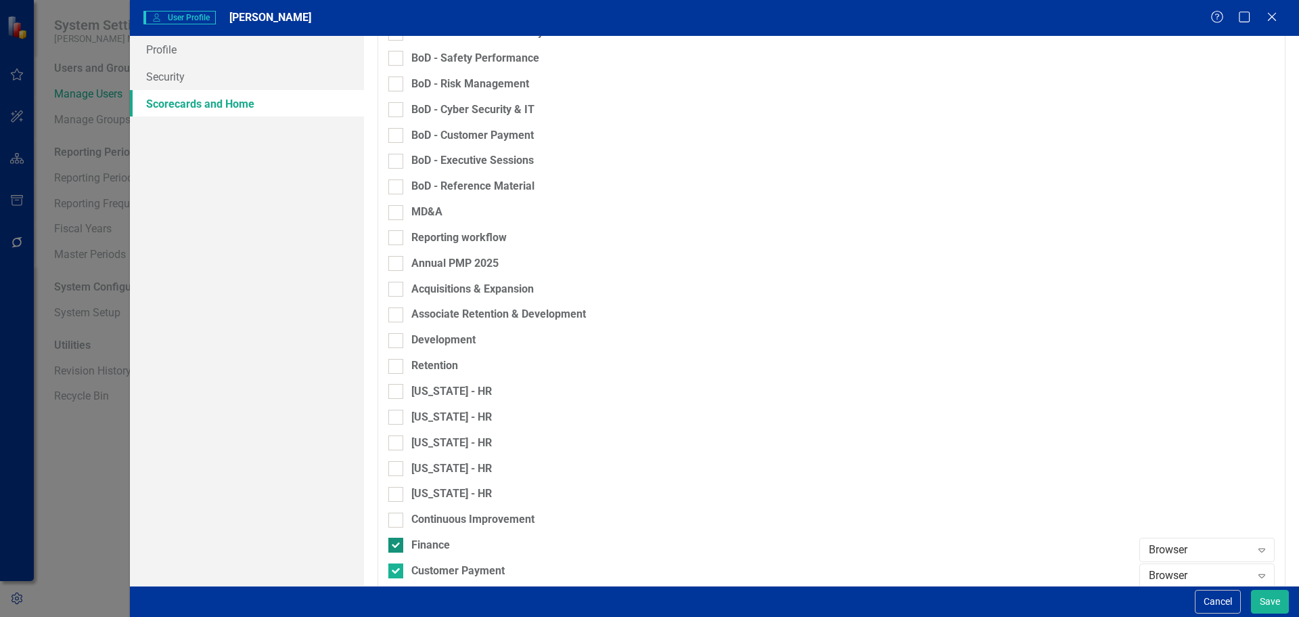
click at [434, 543] on div "Finance" at bounding box center [430, 545] width 39 height 16
click at [397, 543] on input "Finance" at bounding box center [392, 541] width 9 height 9
checkbox input "false"
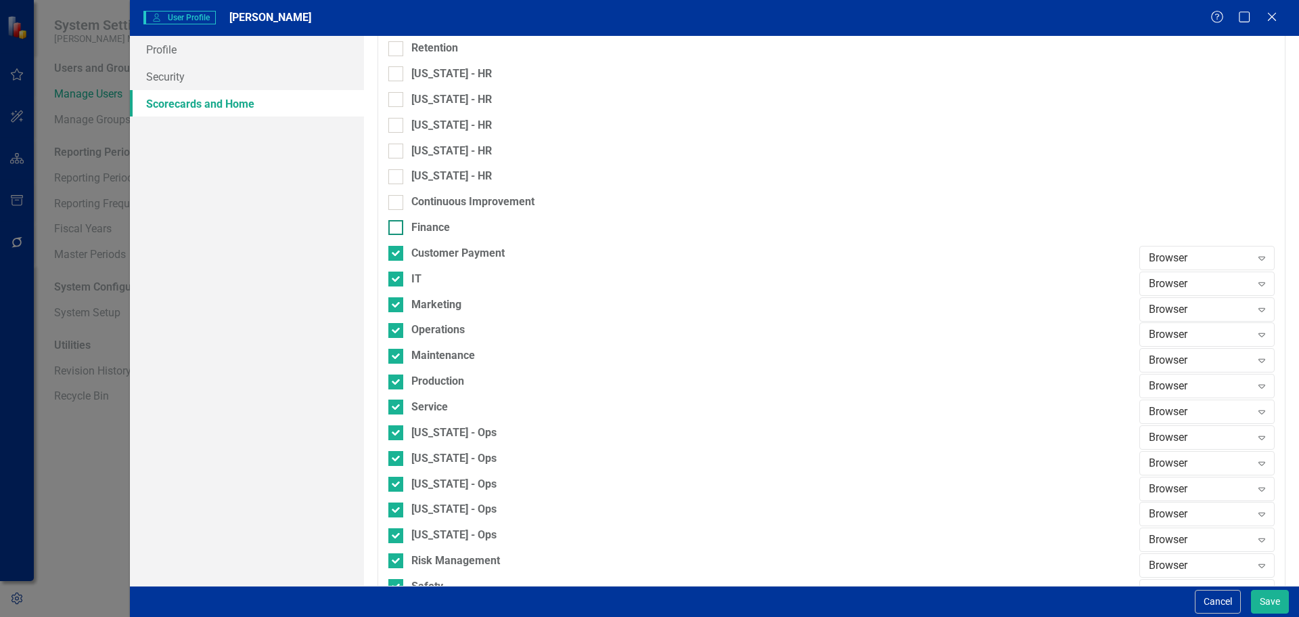
scroll to position [880, 0]
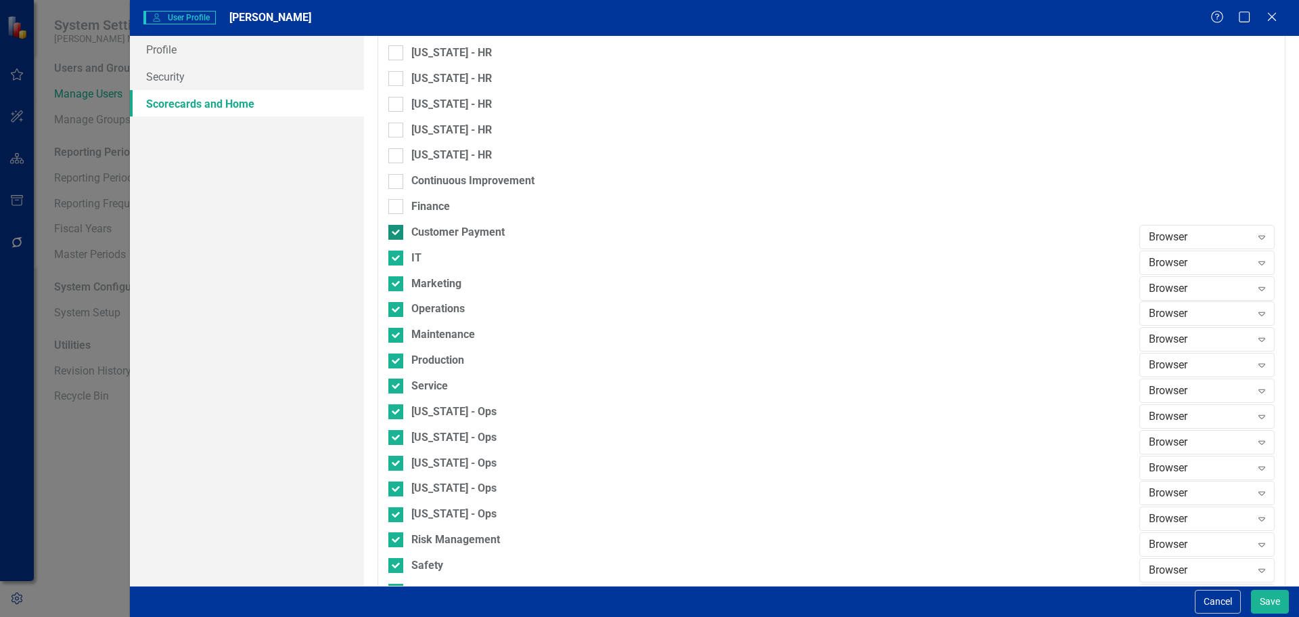
click at [426, 238] on div "Customer Payment" at bounding box center [457, 233] width 93 height 16
click at [397, 233] on input "Customer Payment" at bounding box center [392, 229] width 9 height 9
checkbox input "false"
click at [417, 259] on div "IT" at bounding box center [416, 258] width 10 height 16
click at [397, 259] on input "IT" at bounding box center [392, 254] width 9 height 9
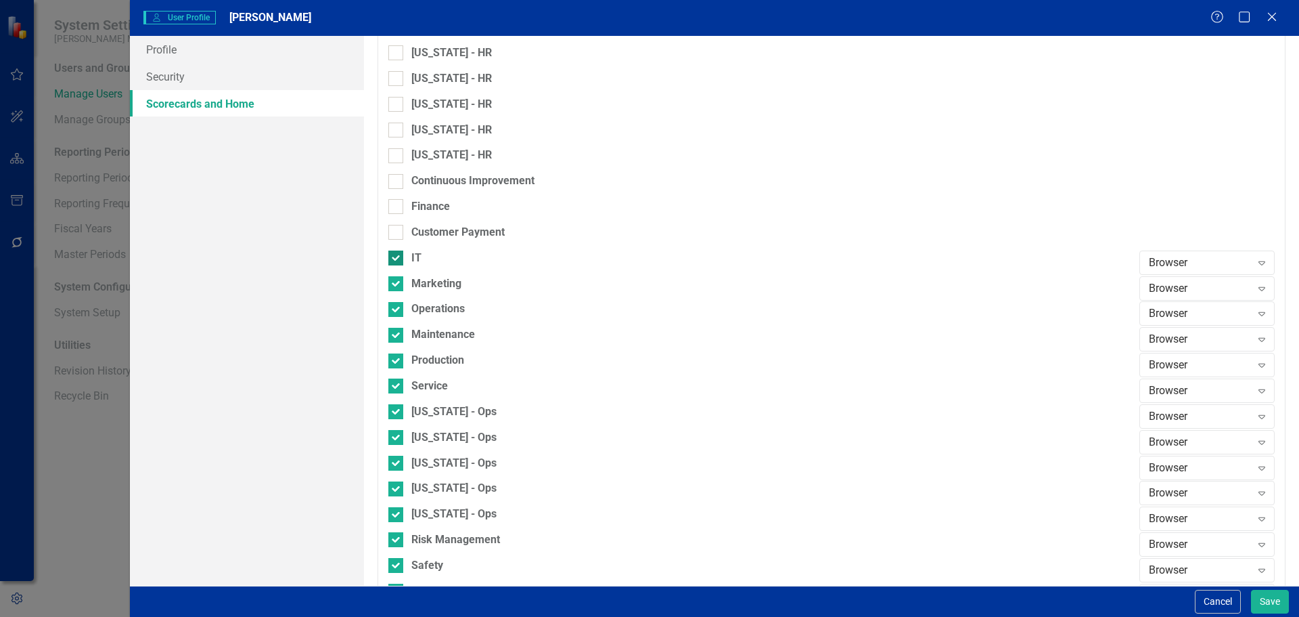
checkbox input "false"
click at [428, 282] on div "Marketing" at bounding box center [436, 284] width 50 height 16
click at [397, 282] on input "Marketing" at bounding box center [392, 280] width 9 height 9
checkbox input "false"
click at [430, 305] on div "Operations" at bounding box center [437, 309] width 53 height 16
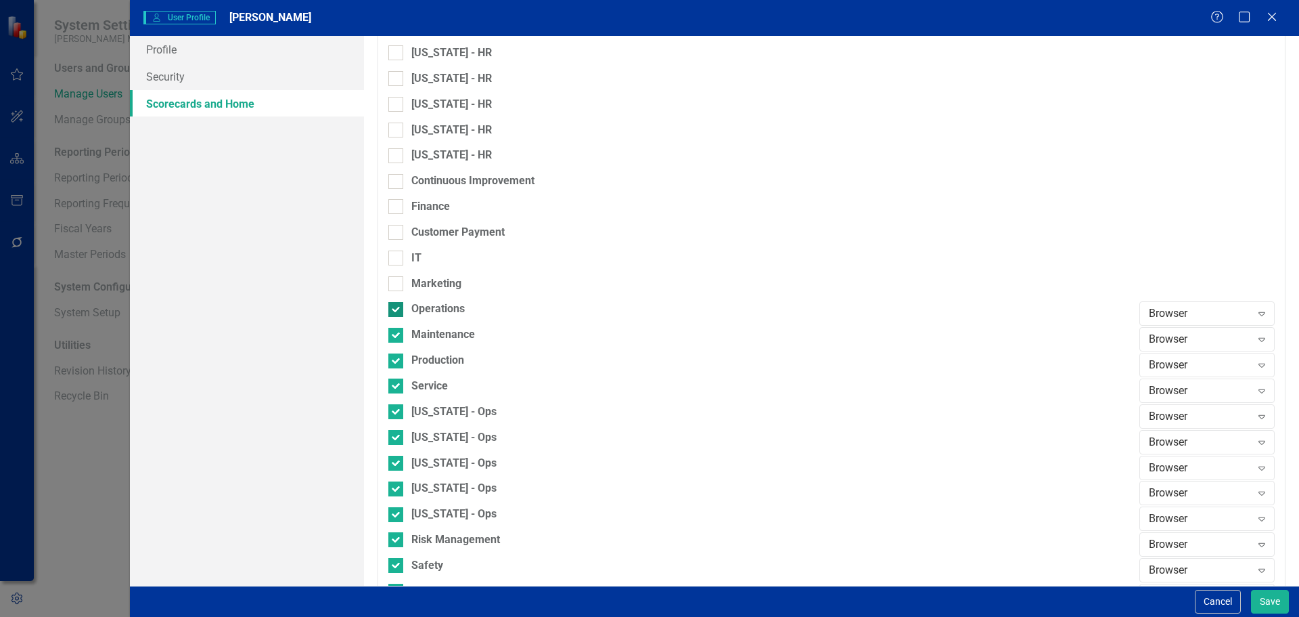
click at [397, 305] on input "Operations" at bounding box center [392, 306] width 9 height 9
checkbox input "false"
click at [435, 337] on div "Maintenance" at bounding box center [443, 335] width 64 height 16
click at [397, 336] on input "Maintenance" at bounding box center [392, 332] width 9 height 9
checkbox input "false"
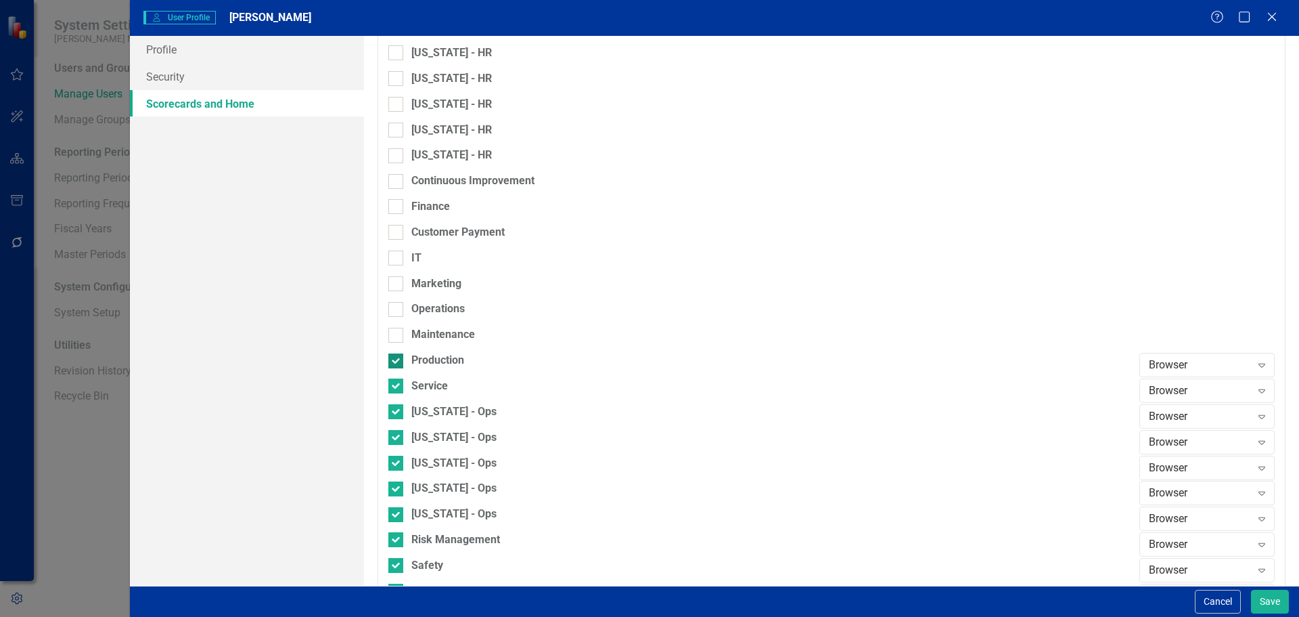
click at [435, 353] on div "Production" at bounding box center [437, 361] width 53 height 16
click at [397, 353] on input "Production" at bounding box center [392, 357] width 9 height 9
checkbox input "false"
click at [440, 384] on div "Service" at bounding box center [429, 386] width 37 height 16
click at [397, 384] on input "Service" at bounding box center [392, 382] width 9 height 9
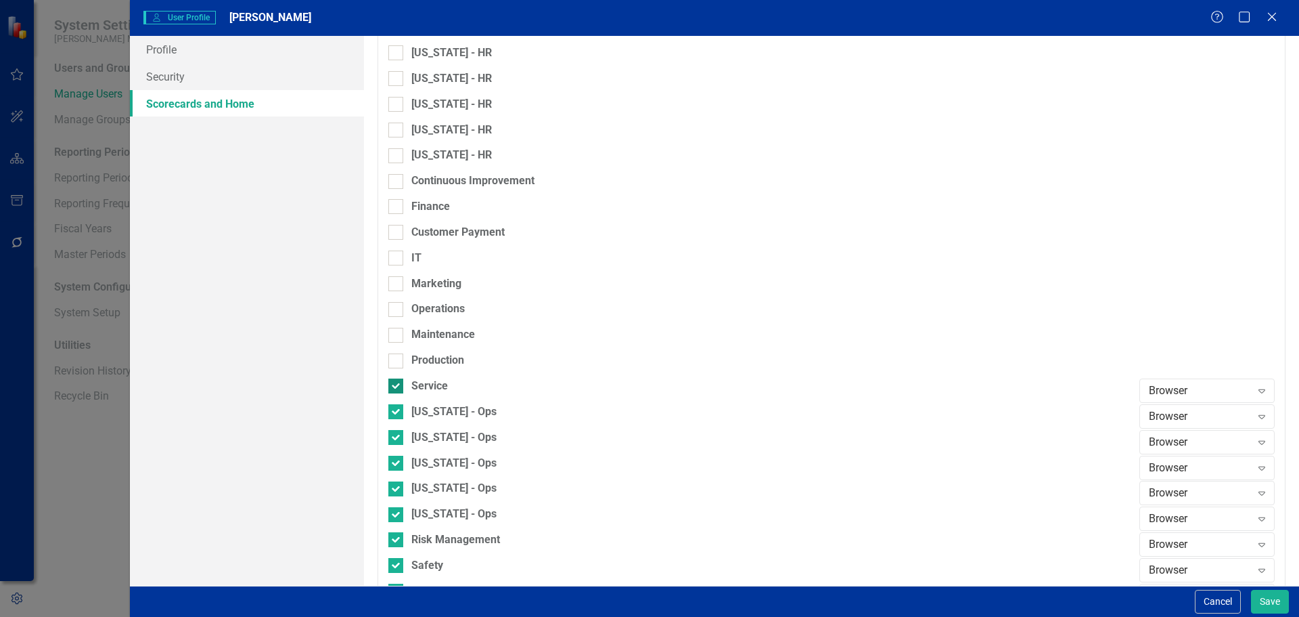
checkbox input "false"
click at [451, 415] on div "[US_STATE] - Ops" at bounding box center [453, 412] width 85 height 16
click at [397, 413] on input "[US_STATE] - Ops" at bounding box center [392, 408] width 9 height 9
checkbox input "false"
click at [449, 439] on div "[US_STATE] - Ops" at bounding box center [453, 438] width 85 height 16
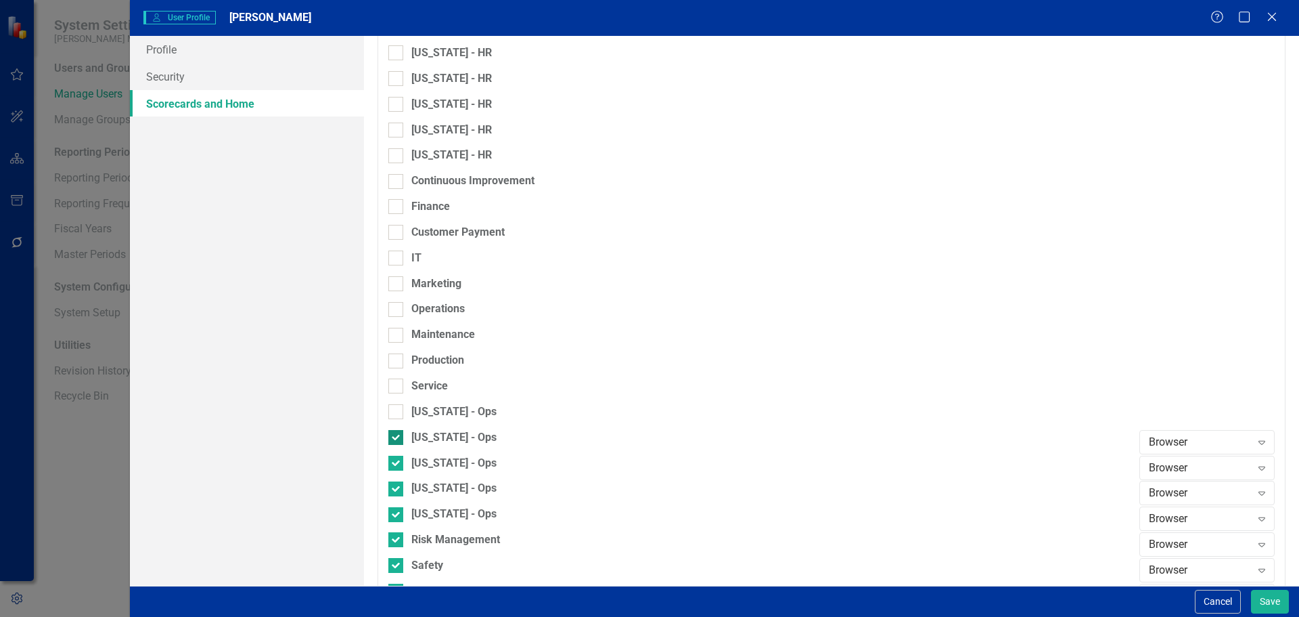
click at [397, 439] on input "[US_STATE] - Ops" at bounding box center [392, 434] width 9 height 9
checkbox input "false"
click at [447, 456] on div "[US_STATE] - Ops" at bounding box center [453, 463] width 85 height 16
click at [397, 456] on input "[US_STATE] - Ops" at bounding box center [392, 459] width 9 height 9
checkbox input "false"
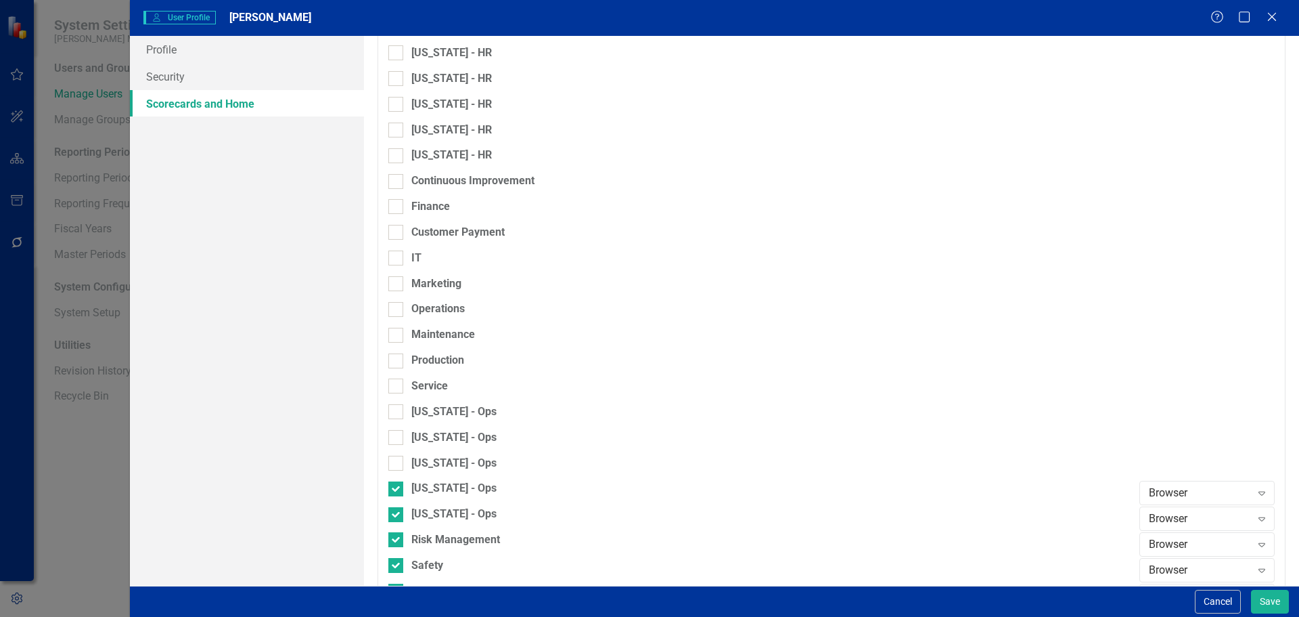
click at [445, 476] on div "[US_STATE] - Ops" at bounding box center [760, 468] width 744 height 26
click at [446, 485] on div "[US_STATE] - Ops" at bounding box center [453, 489] width 85 height 16
click at [397, 485] on input "[US_STATE] - Ops" at bounding box center [392, 485] width 9 height 9
checkbox input "false"
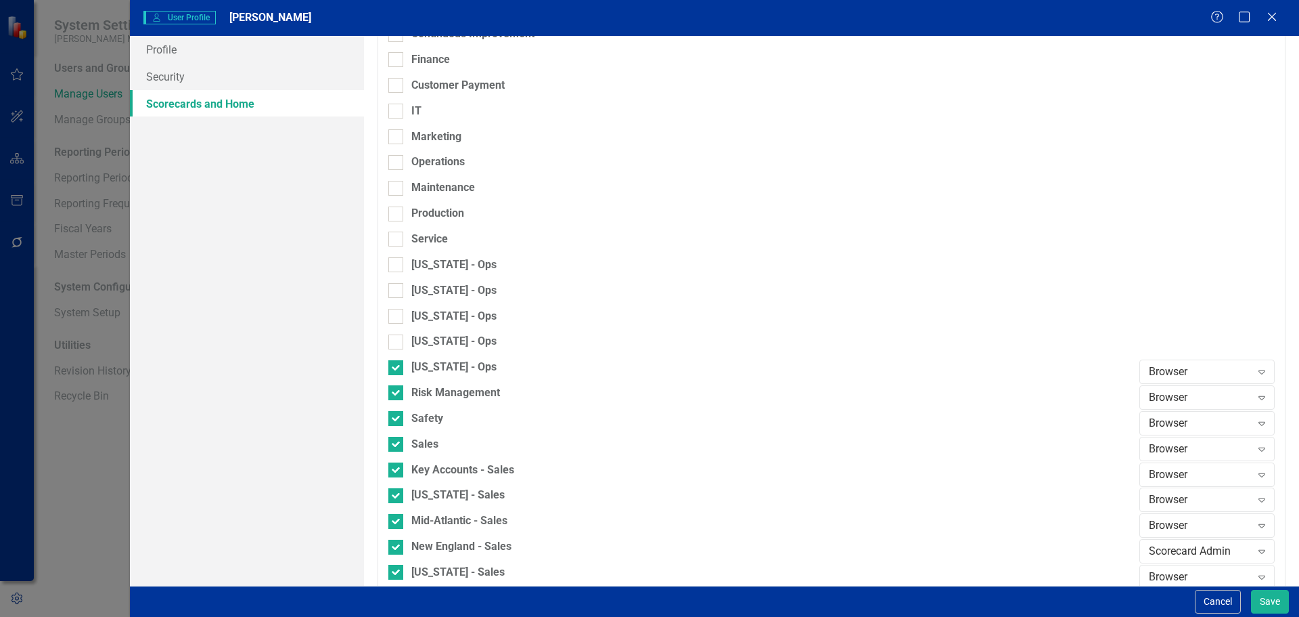
scroll to position [1068, 0]
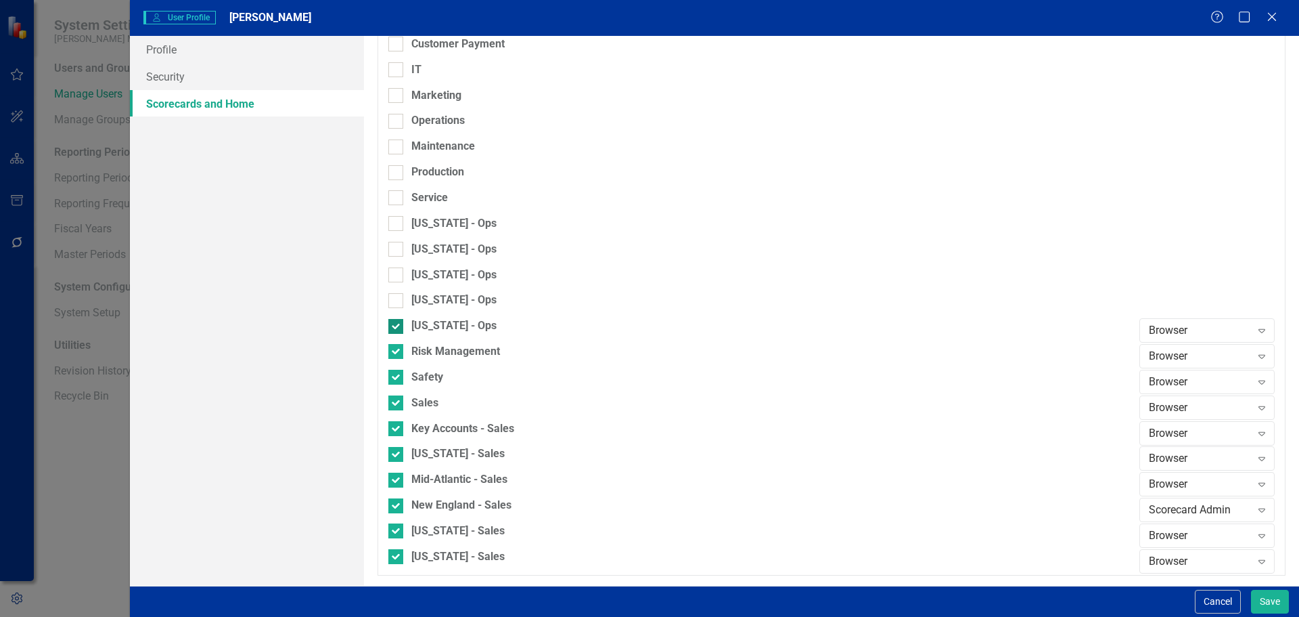
click at [428, 331] on div "[US_STATE] - Ops" at bounding box center [453, 326] width 85 height 16
click at [397, 328] on input "[US_STATE] - Ops" at bounding box center [392, 323] width 9 height 9
checkbox input "false"
click at [428, 343] on div "[US_STATE] - Ops" at bounding box center [760, 331] width 744 height 26
click at [428, 374] on div "Safety" at bounding box center [427, 378] width 32 height 16
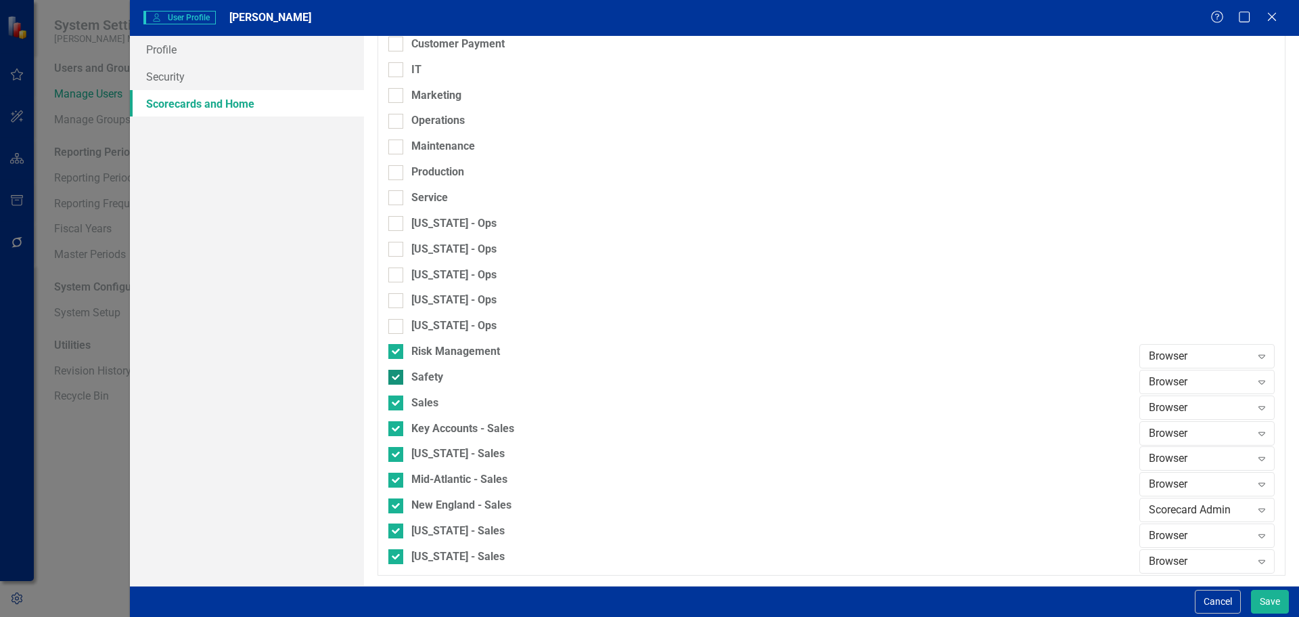
click at [397, 374] on input "Safety" at bounding box center [392, 374] width 9 height 9
checkbox input "false"
click at [426, 351] on div "Risk Management" at bounding box center [455, 352] width 89 height 16
click at [397, 351] on input "Risk Management" at bounding box center [392, 348] width 9 height 9
checkbox input "false"
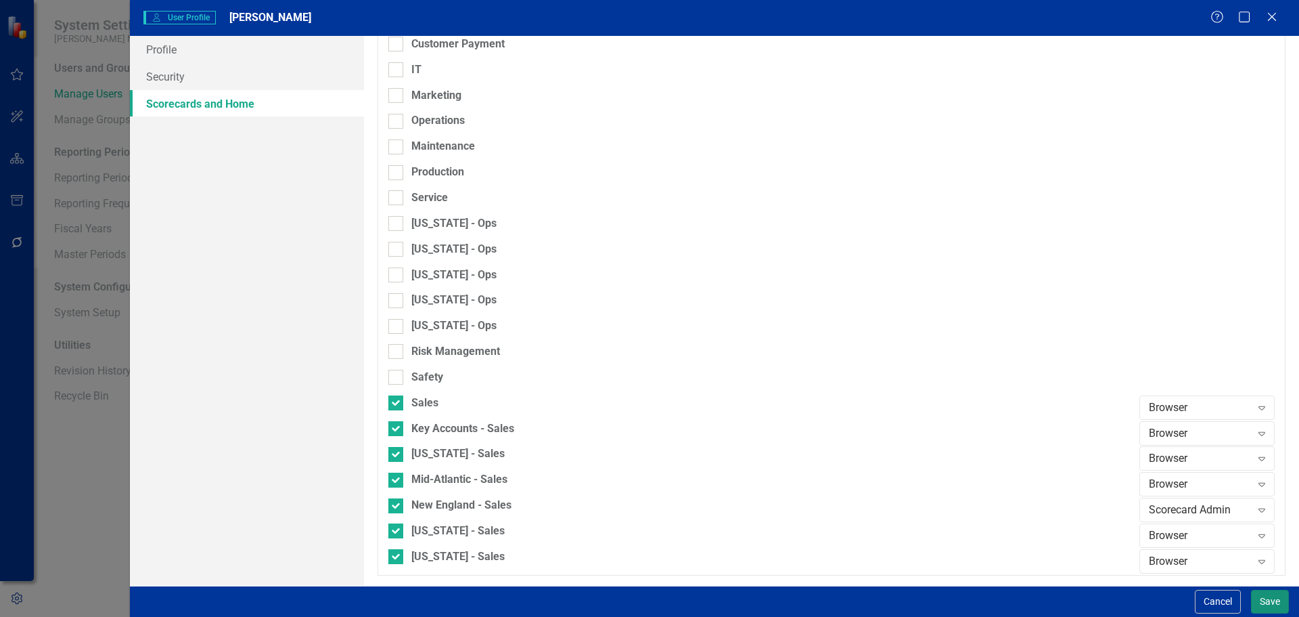
click at [1272, 596] on button "Save" at bounding box center [1270, 601] width 38 height 24
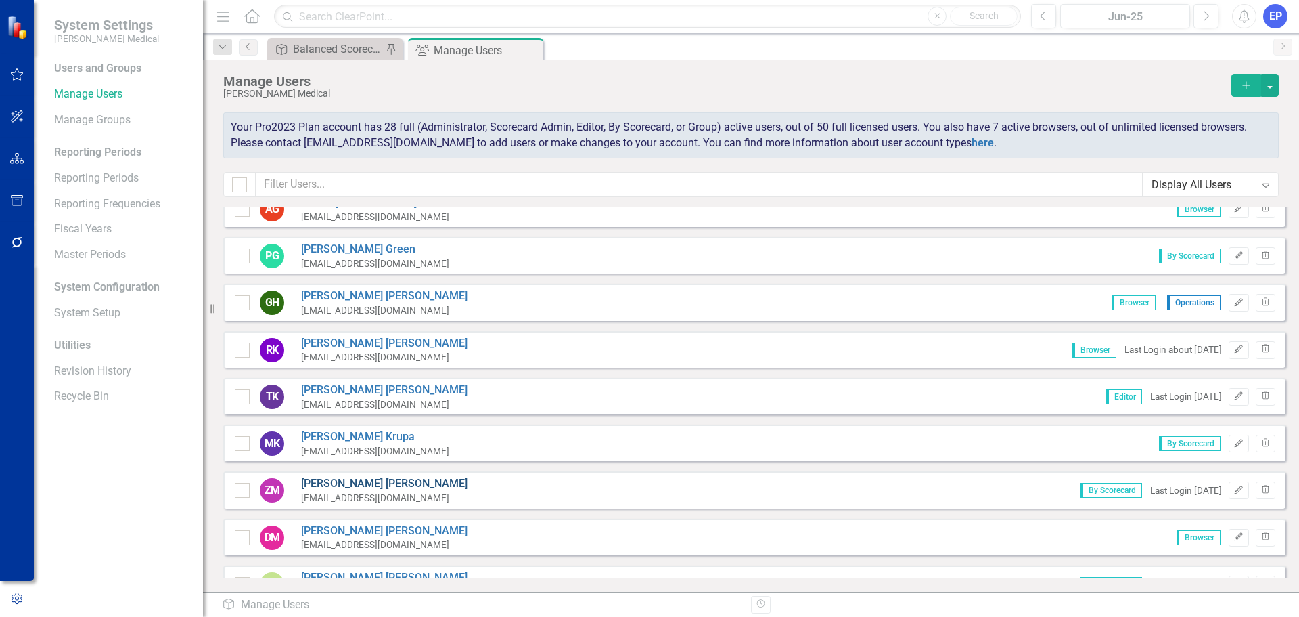
scroll to position [744, 0]
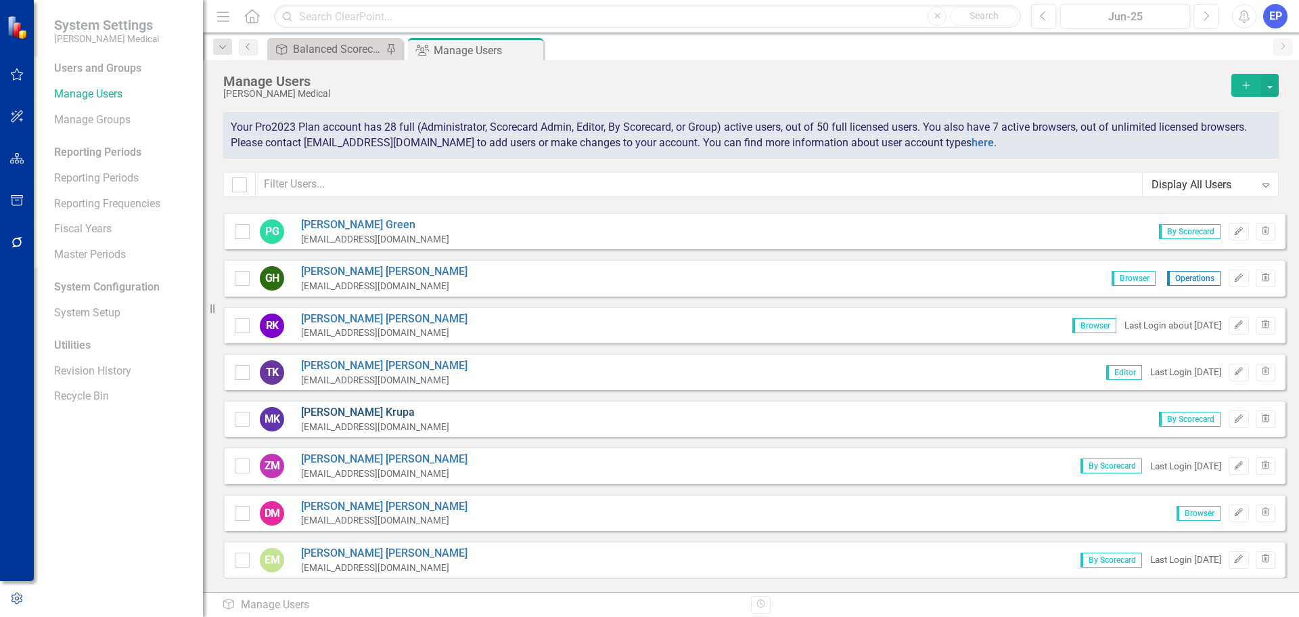
click at [346, 411] on link "Michelle Krupa" at bounding box center [375, 413] width 148 height 16
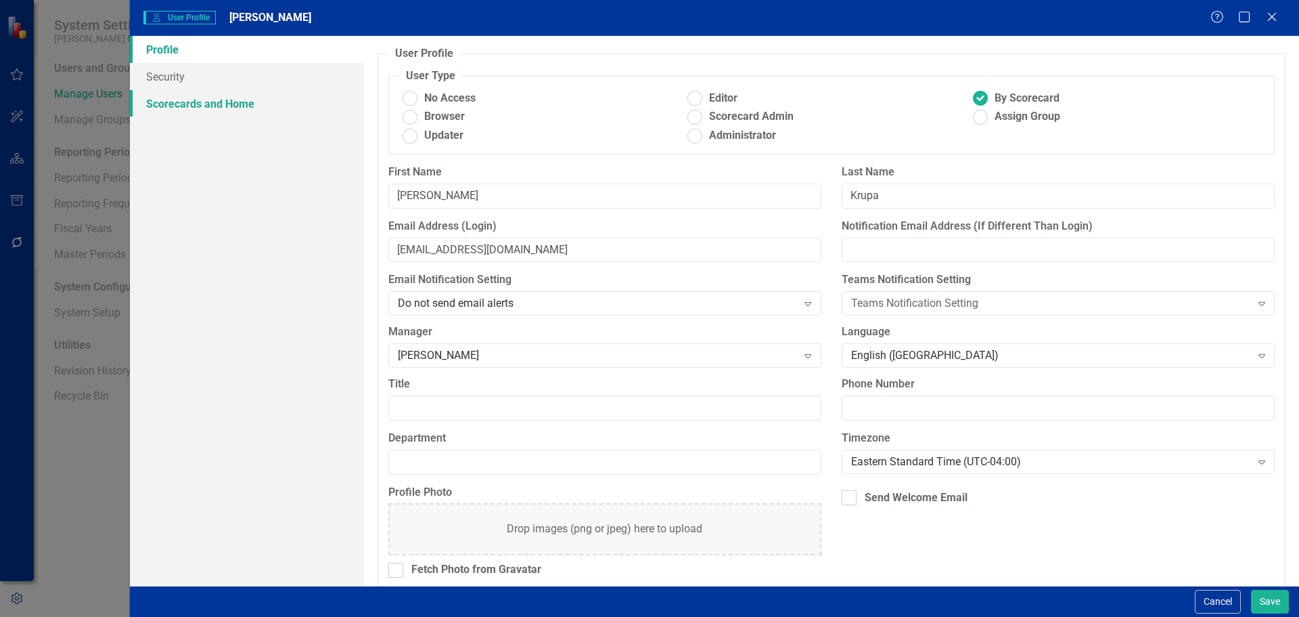
click at [247, 101] on link "Scorecards and Home" at bounding box center [247, 103] width 234 height 27
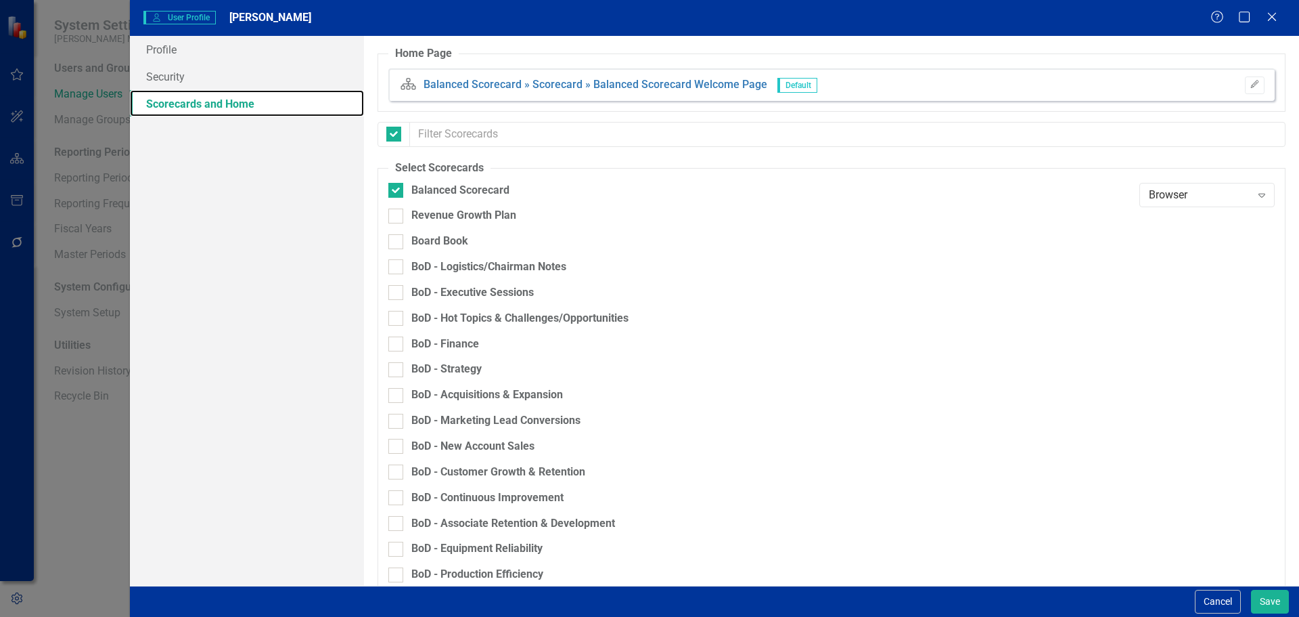
checkbox input "false"
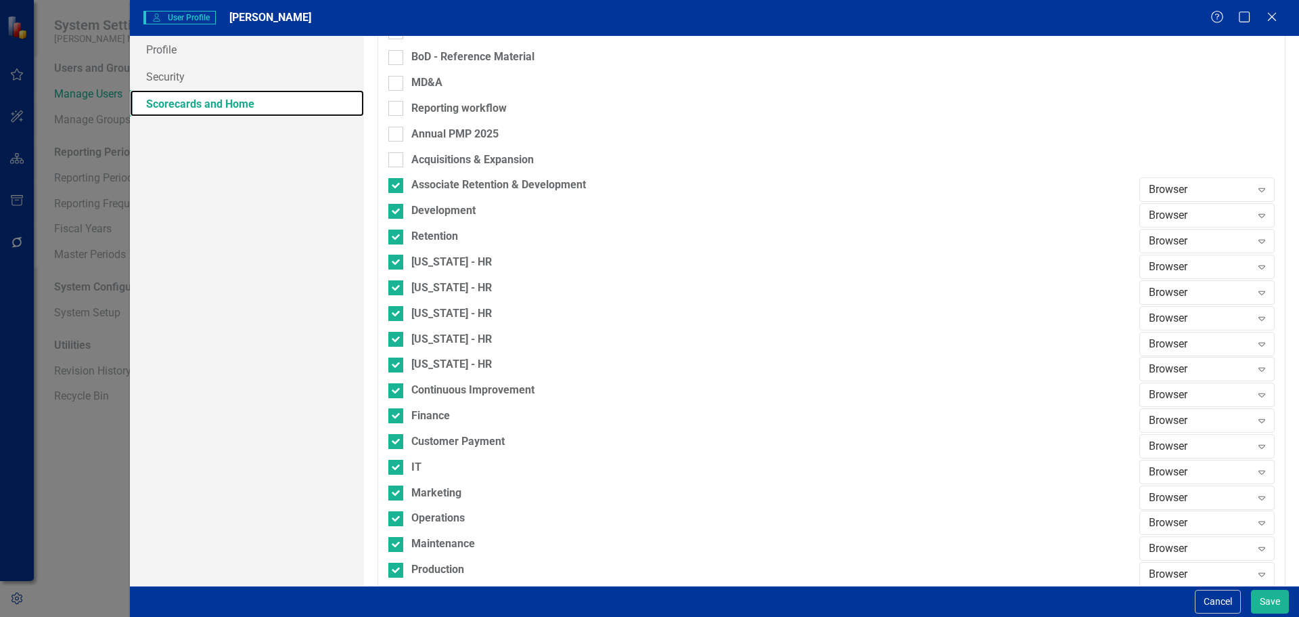
scroll to position [677, 0]
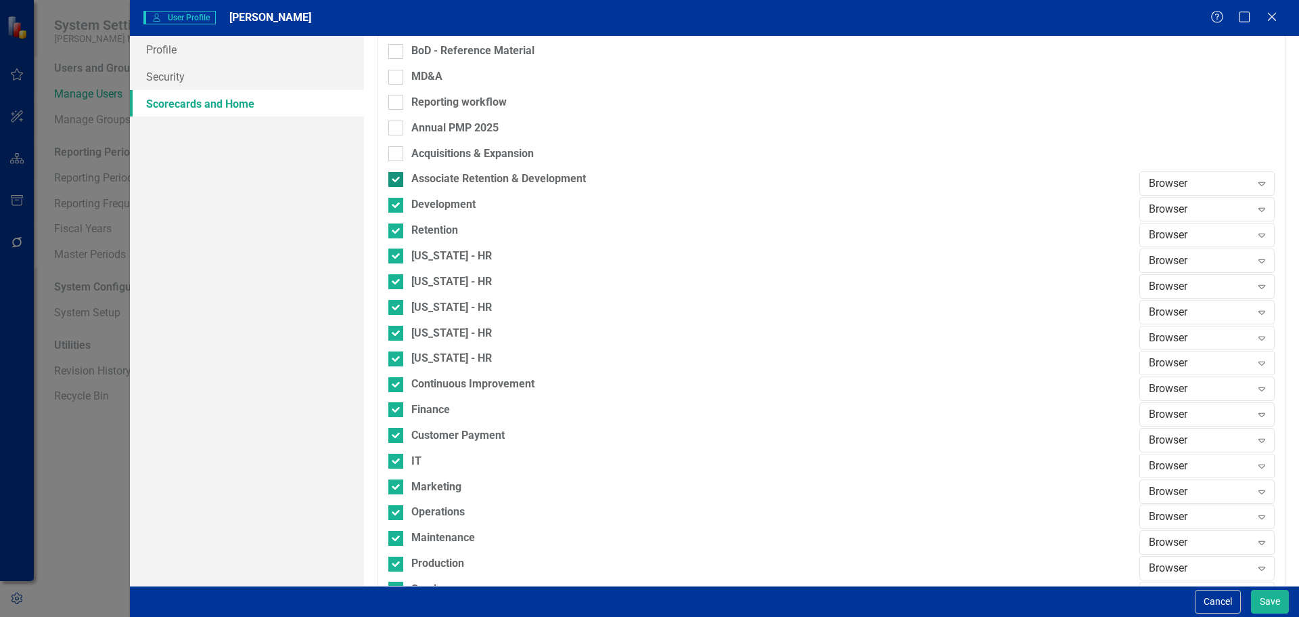
click at [430, 182] on div "Associate Retention & Development" at bounding box center [498, 179] width 175 height 16
click at [397, 181] on input "Associate Retention & Development" at bounding box center [392, 176] width 9 height 9
checkbox input "false"
click at [432, 200] on div "Development" at bounding box center [443, 205] width 64 height 16
click at [397, 200] on input "Development" at bounding box center [392, 202] width 9 height 9
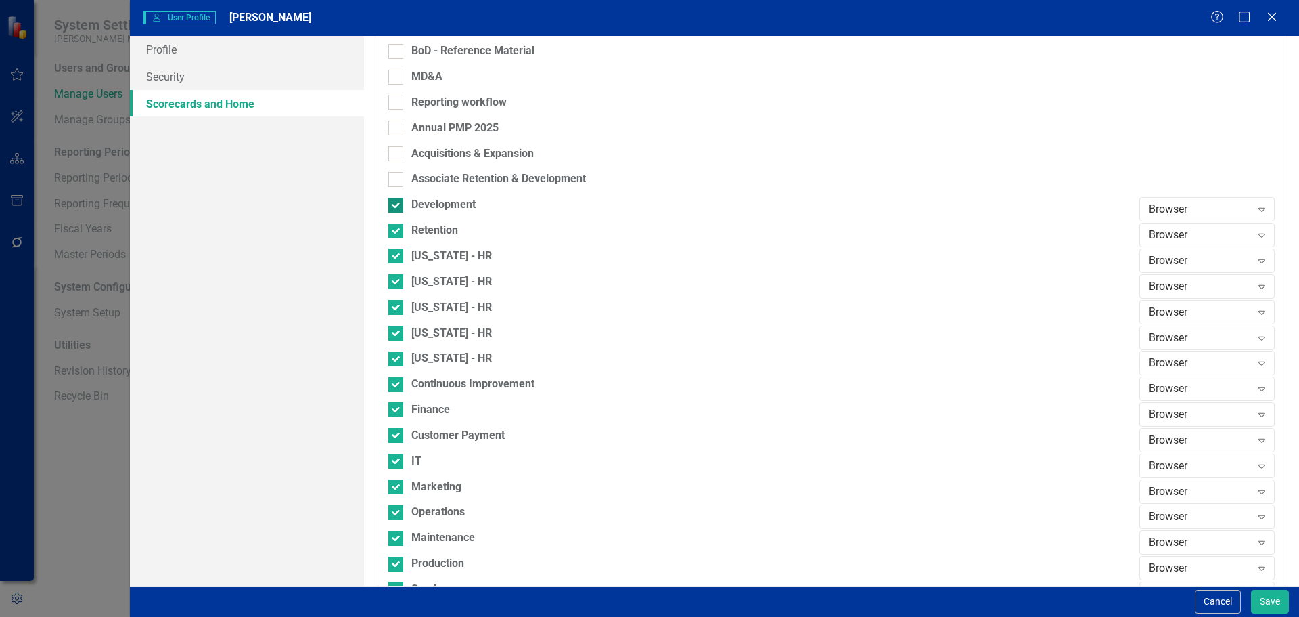
checkbox input "false"
click at [434, 226] on div "Retention" at bounding box center [434, 231] width 47 height 16
click at [397, 226] on input "Retention" at bounding box center [392, 227] width 9 height 9
checkbox input "false"
click at [436, 251] on div "[US_STATE] - HR" at bounding box center [451, 256] width 81 height 16
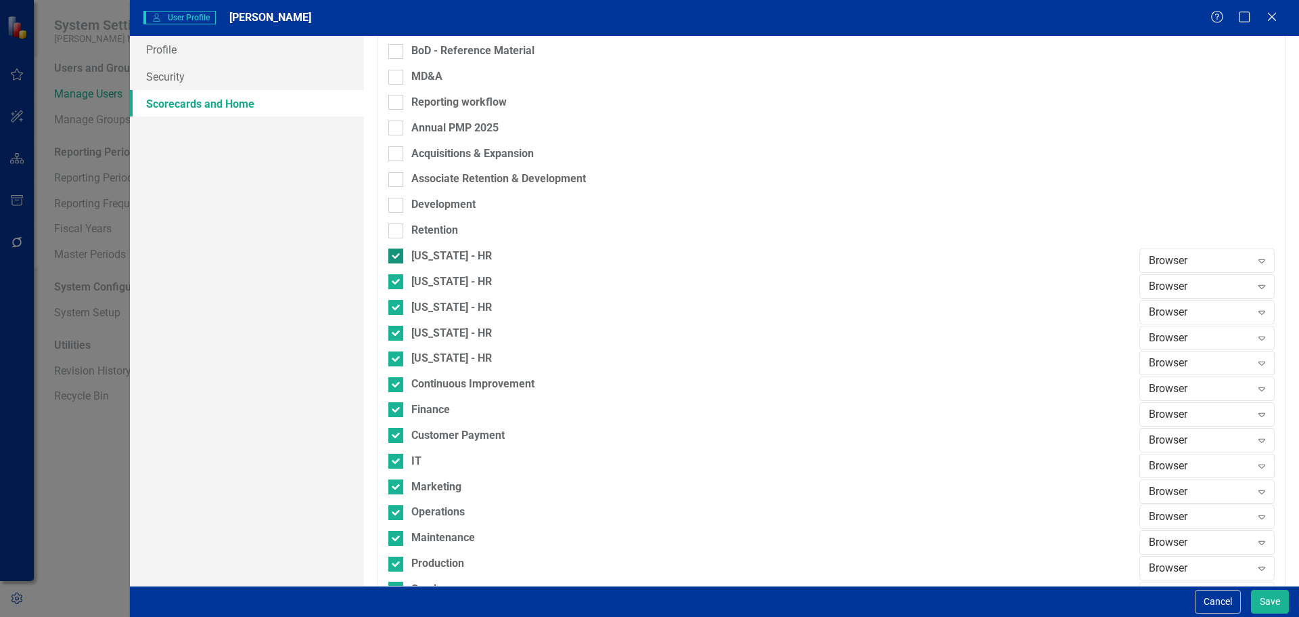
click at [397, 251] on input "[US_STATE] - HR" at bounding box center [392, 252] width 9 height 9
checkbox input "false"
click at [437, 274] on div "[US_STATE] - HR" at bounding box center [451, 282] width 81 height 16
click at [397, 274] on input "[US_STATE] - HR" at bounding box center [392, 278] width 9 height 9
checkbox input "false"
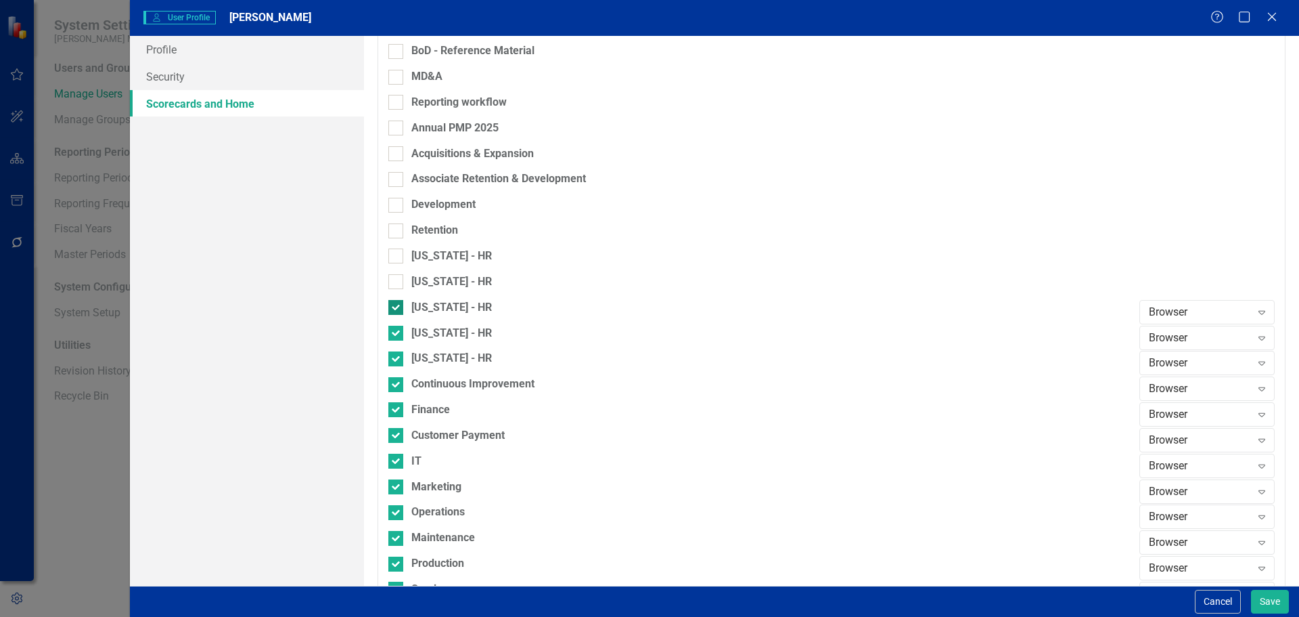
click at [434, 306] on div "[US_STATE] - HR" at bounding box center [451, 308] width 81 height 16
click at [397, 306] on input "[US_STATE] - HR" at bounding box center [392, 304] width 9 height 9
checkbox input "false"
click at [433, 337] on div "[US_STATE] - HR" at bounding box center [451, 334] width 81 height 16
click at [397, 334] on input "[US_STATE] - HR" at bounding box center [392, 330] width 9 height 9
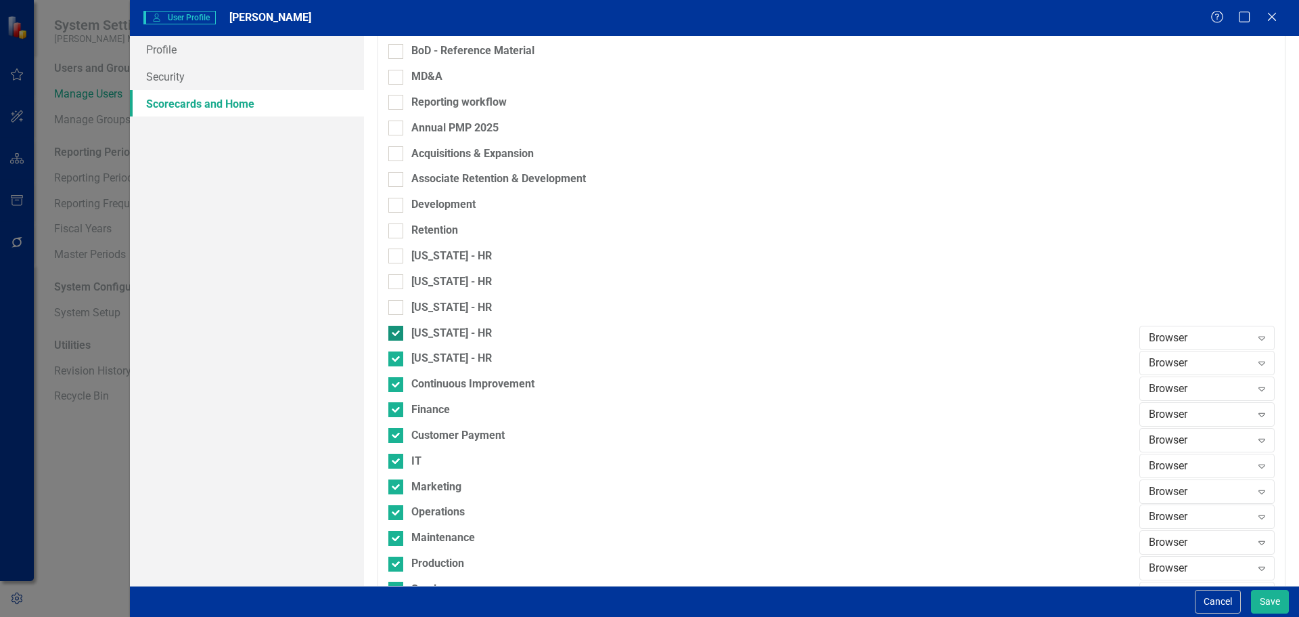
checkbox input "false"
click at [433, 355] on div "[US_STATE] - HR" at bounding box center [451, 359] width 81 height 16
click at [397, 355] on input "[US_STATE] - HR" at bounding box center [392, 355] width 9 height 9
checkbox input "false"
click at [435, 376] on div "Continuous Improvement" at bounding box center [472, 384] width 123 height 16
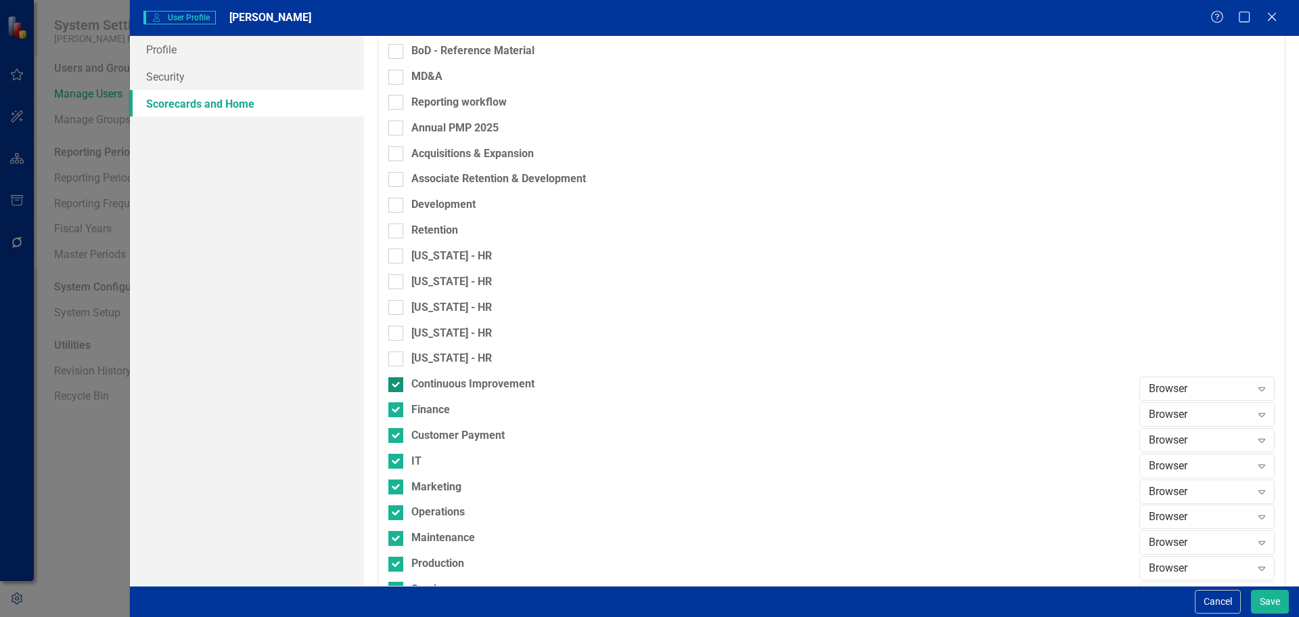
click at [397, 377] on input "Continuous Improvement" at bounding box center [392, 381] width 9 height 9
checkbox input "false"
click at [432, 414] on div "Finance" at bounding box center [430, 410] width 39 height 16
click at [397, 411] on input "Finance" at bounding box center [392, 406] width 9 height 9
checkbox input "false"
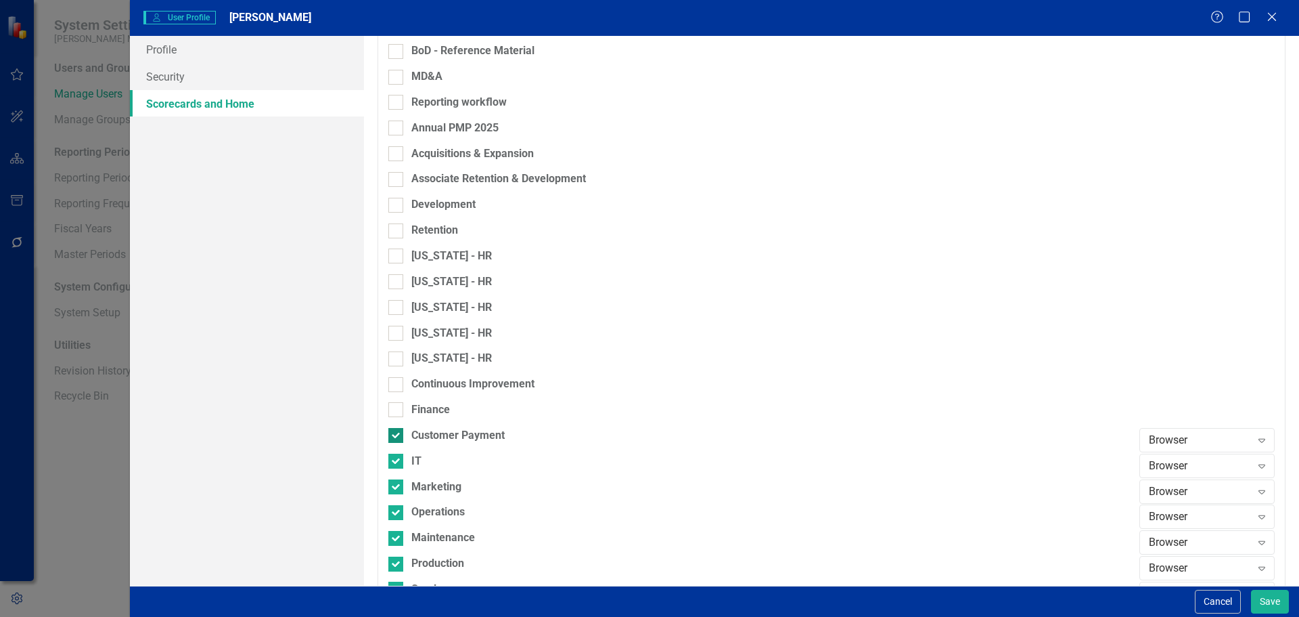
click at [434, 430] on div "Customer Payment" at bounding box center [457, 436] width 93 height 16
click at [397, 430] on input "Customer Payment" at bounding box center [392, 432] width 9 height 9
checkbox input "false"
click at [418, 464] on div "IT" at bounding box center [416, 461] width 10 height 16
click at [397, 462] on input "IT" at bounding box center [392, 457] width 9 height 9
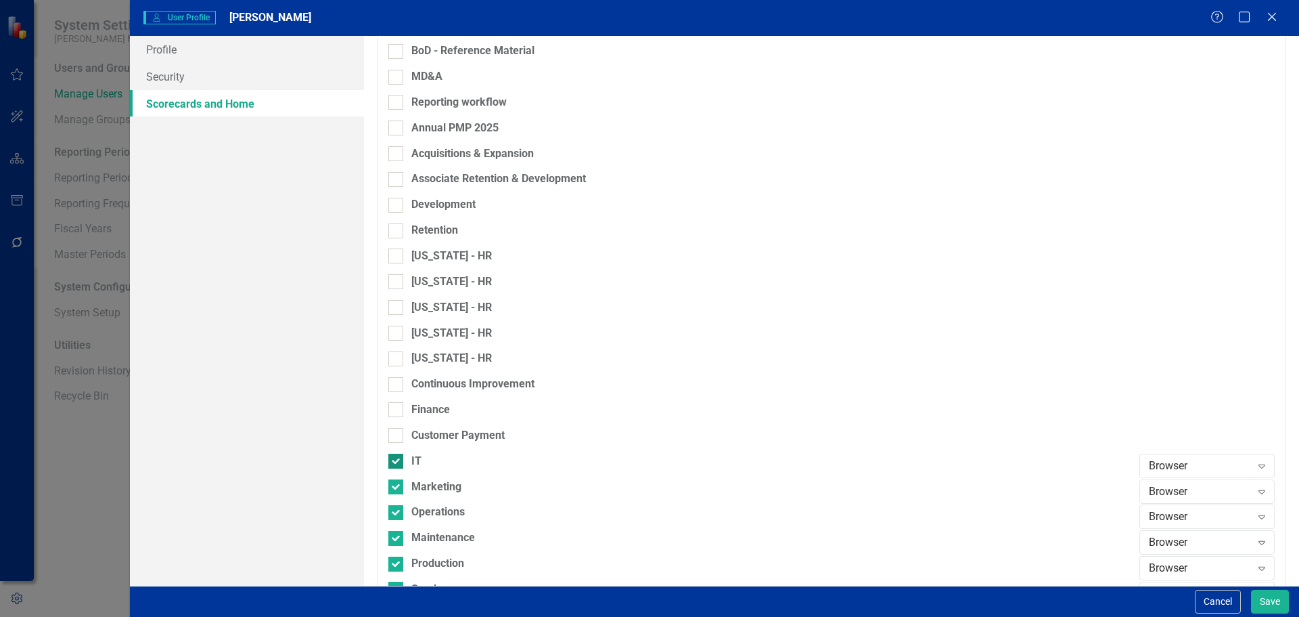
checkbox input "false"
click at [432, 487] on div "Marketing" at bounding box center [436, 487] width 50 height 16
click at [397, 487] on input "Marketing" at bounding box center [392, 483] width 9 height 9
checkbox input "false"
click at [429, 510] on div "Operations" at bounding box center [437, 512] width 53 height 16
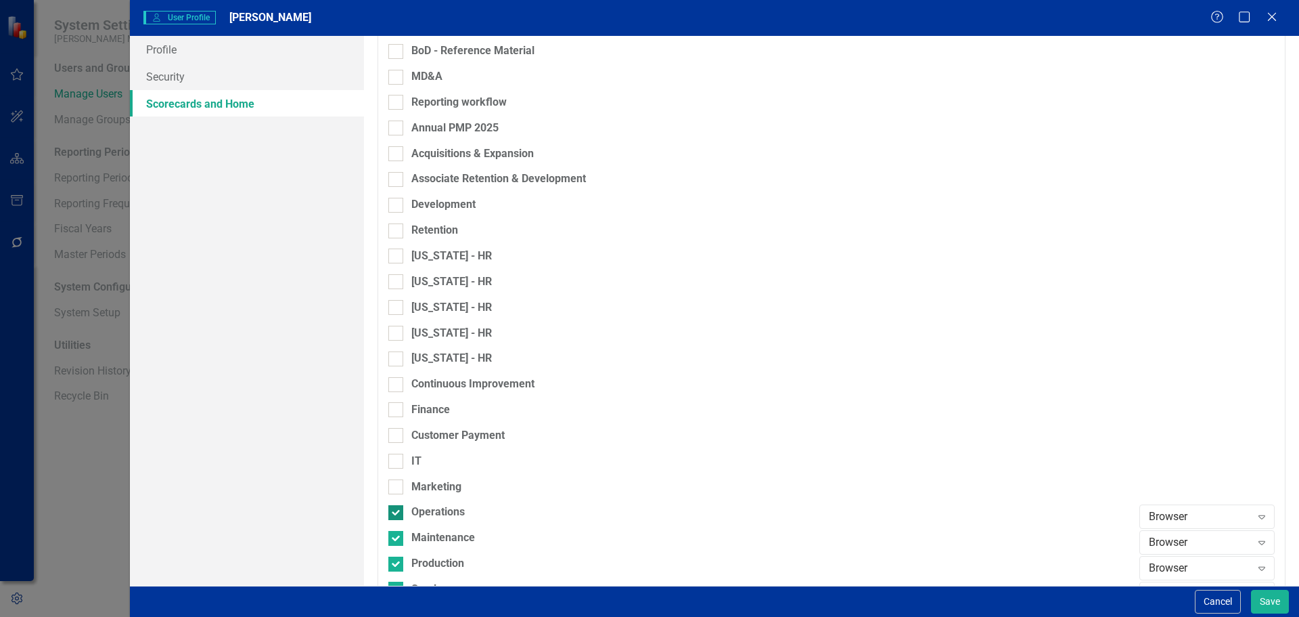
click at [397, 510] on input "Operations" at bounding box center [392, 509] width 9 height 9
checkbox input "false"
click at [433, 535] on div "Maintenance" at bounding box center [443, 538] width 64 height 16
click at [397, 535] on input "Maintenance" at bounding box center [392, 535] width 9 height 9
checkbox input "false"
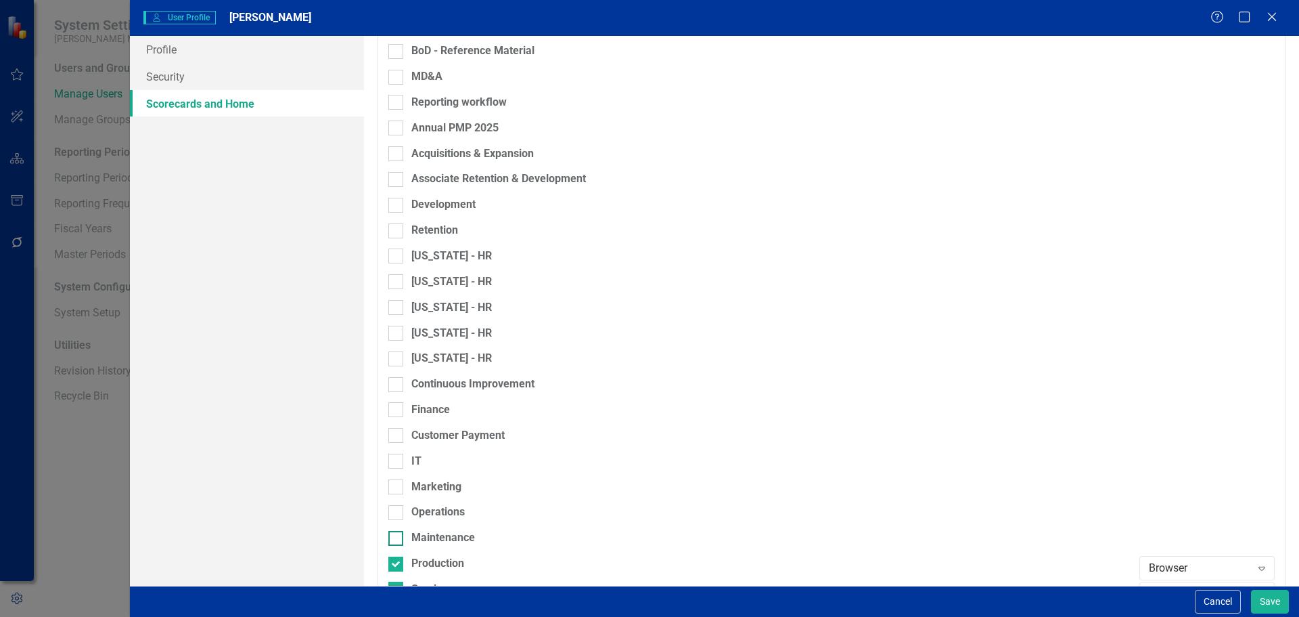
scroll to position [1068, 0]
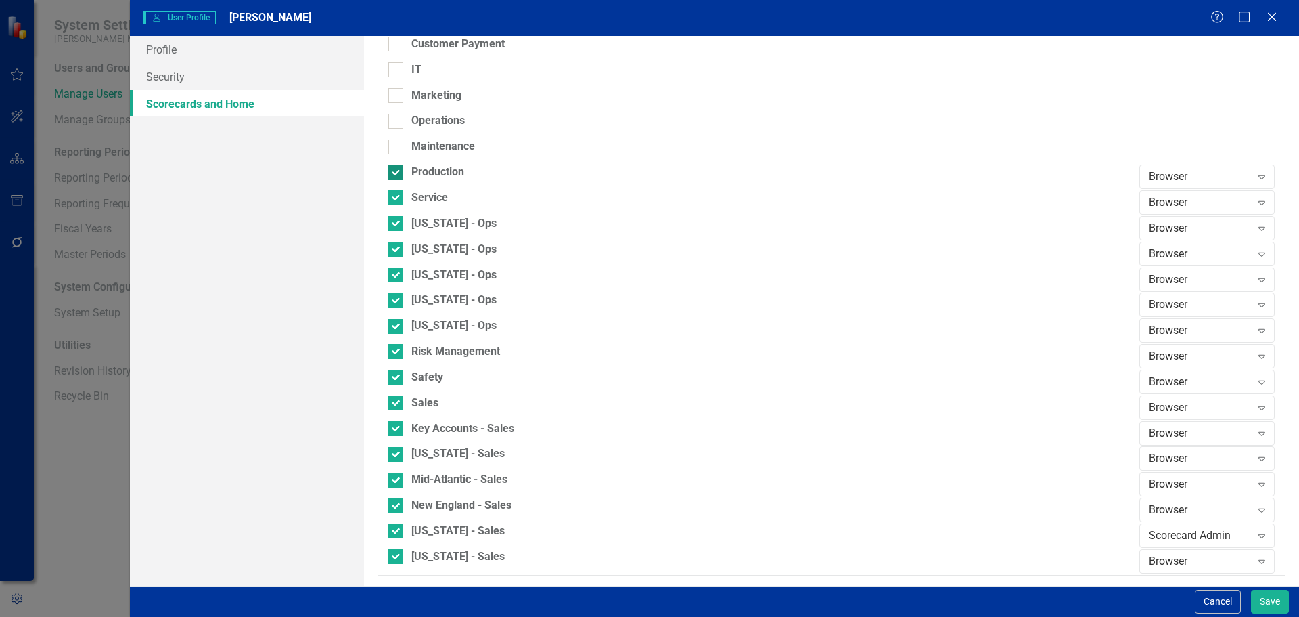
click at [428, 175] on div "Production" at bounding box center [437, 172] width 53 height 16
click at [397, 174] on input "Production" at bounding box center [392, 169] width 9 height 9
checkbox input "false"
click at [424, 196] on div "Service" at bounding box center [429, 198] width 37 height 16
click at [397, 196] on input "Service" at bounding box center [392, 194] width 9 height 9
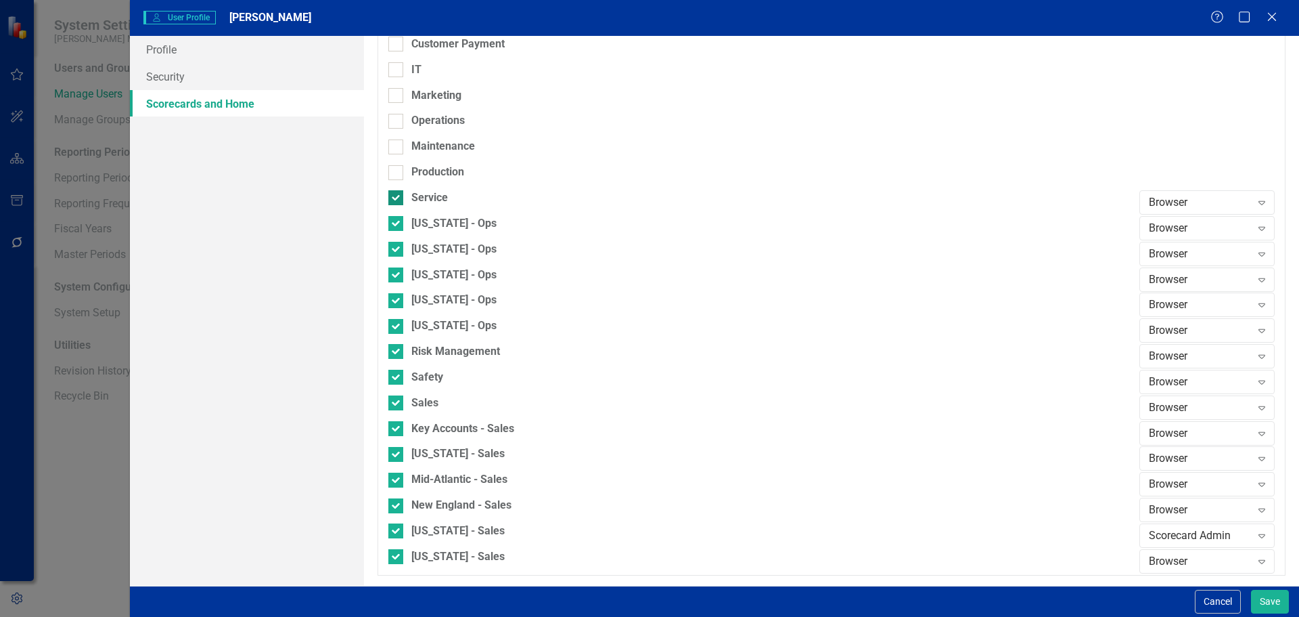
checkbox input "false"
click at [425, 221] on div "[US_STATE] - Ops" at bounding box center [453, 224] width 85 height 16
click at [397, 221] on input "[US_STATE] - Ops" at bounding box center [392, 220] width 9 height 9
checkbox input "false"
click at [424, 246] on div "[US_STATE] - Ops" at bounding box center [453, 250] width 85 height 16
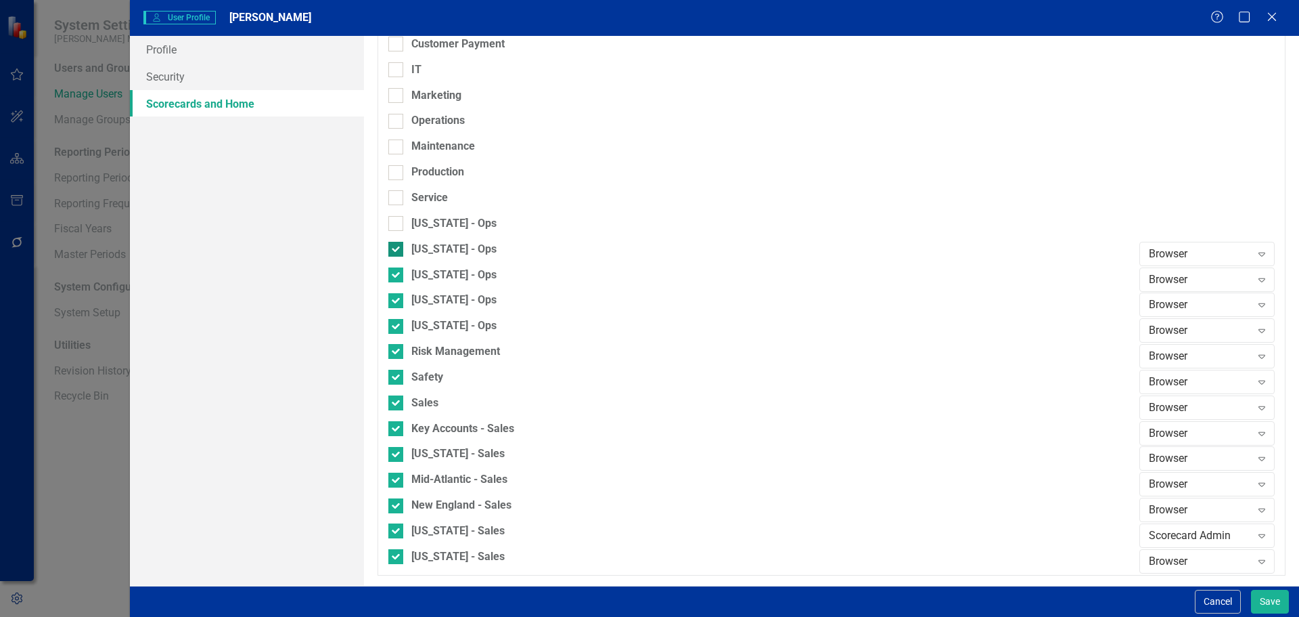
click at [397, 246] on input "[US_STATE] - Ops" at bounding box center [392, 246] width 9 height 9
checkbox input "false"
click at [423, 278] on div "[US_STATE] - Ops" at bounding box center [453, 275] width 85 height 16
click at [397, 276] on input "[US_STATE] - Ops" at bounding box center [392, 271] width 9 height 9
checkbox input "false"
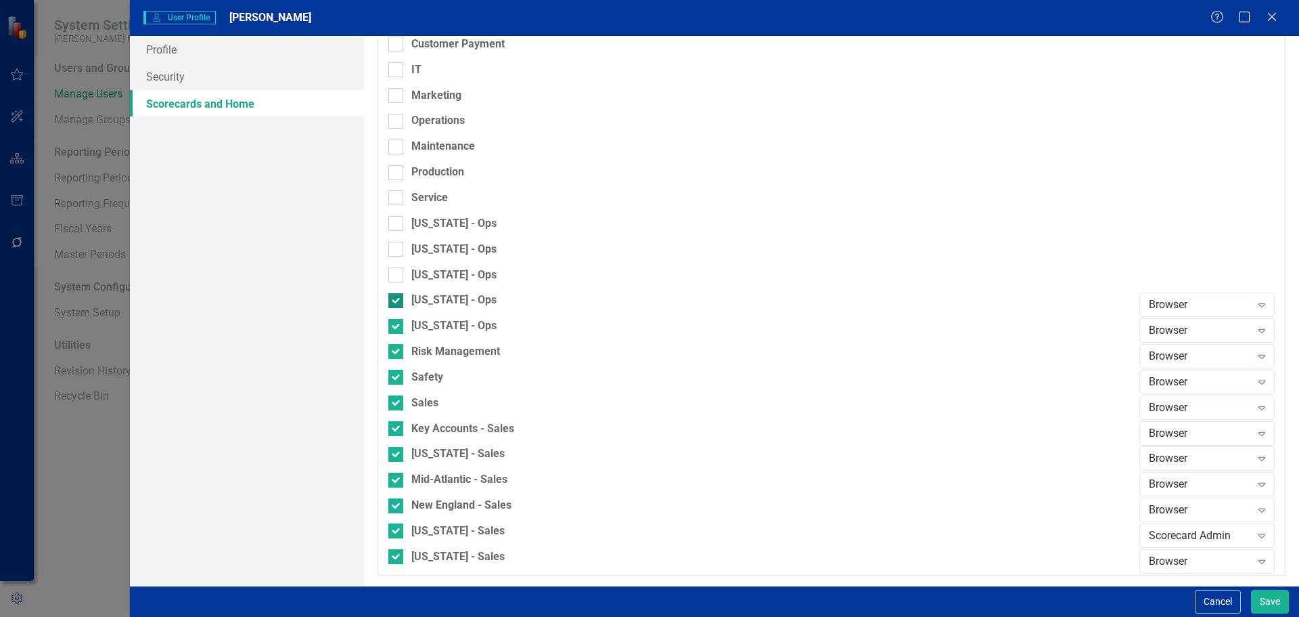
click at [428, 301] on div "[US_STATE] - Ops" at bounding box center [453, 300] width 85 height 16
click at [397, 301] on input "[US_STATE] - Ops" at bounding box center [392, 297] width 9 height 9
checkbox input "false"
click at [430, 319] on div "[US_STATE] - Ops" at bounding box center [453, 326] width 85 height 16
click at [397, 319] on input "[US_STATE] - Ops" at bounding box center [392, 323] width 9 height 9
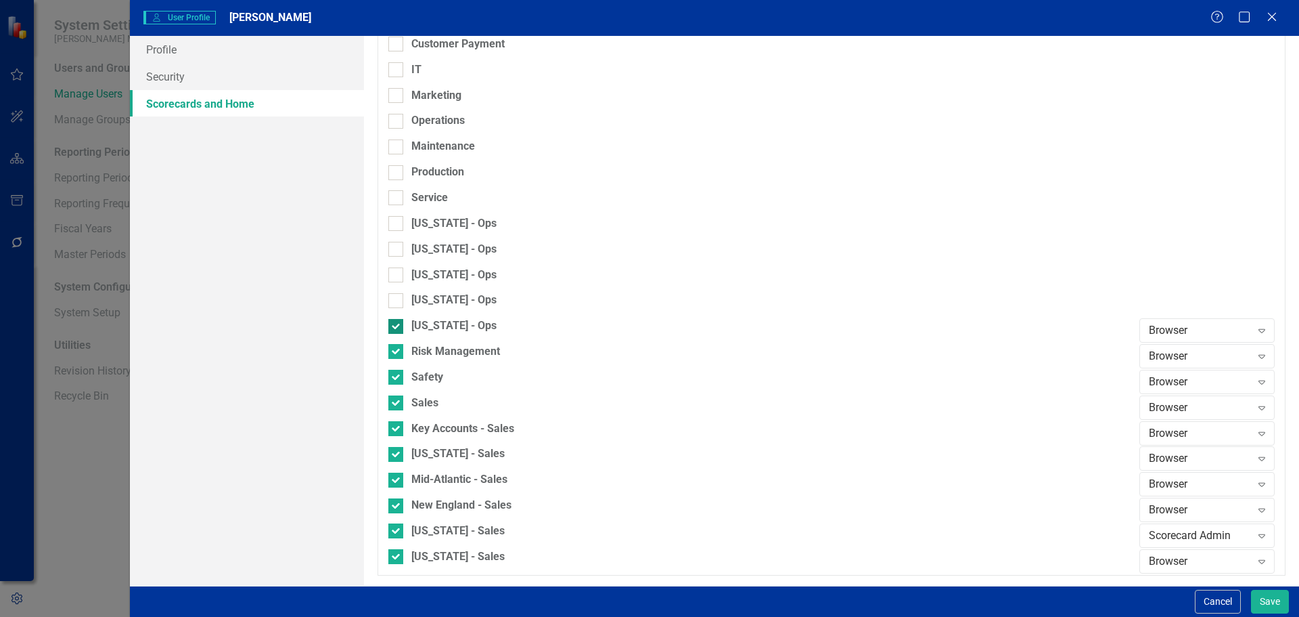
checkbox input "false"
click at [435, 353] on div "Risk Management" at bounding box center [455, 352] width 89 height 16
click at [397, 353] on input "Risk Management" at bounding box center [392, 348] width 9 height 9
checkbox input "false"
click at [427, 376] on div "Safety" at bounding box center [427, 378] width 32 height 16
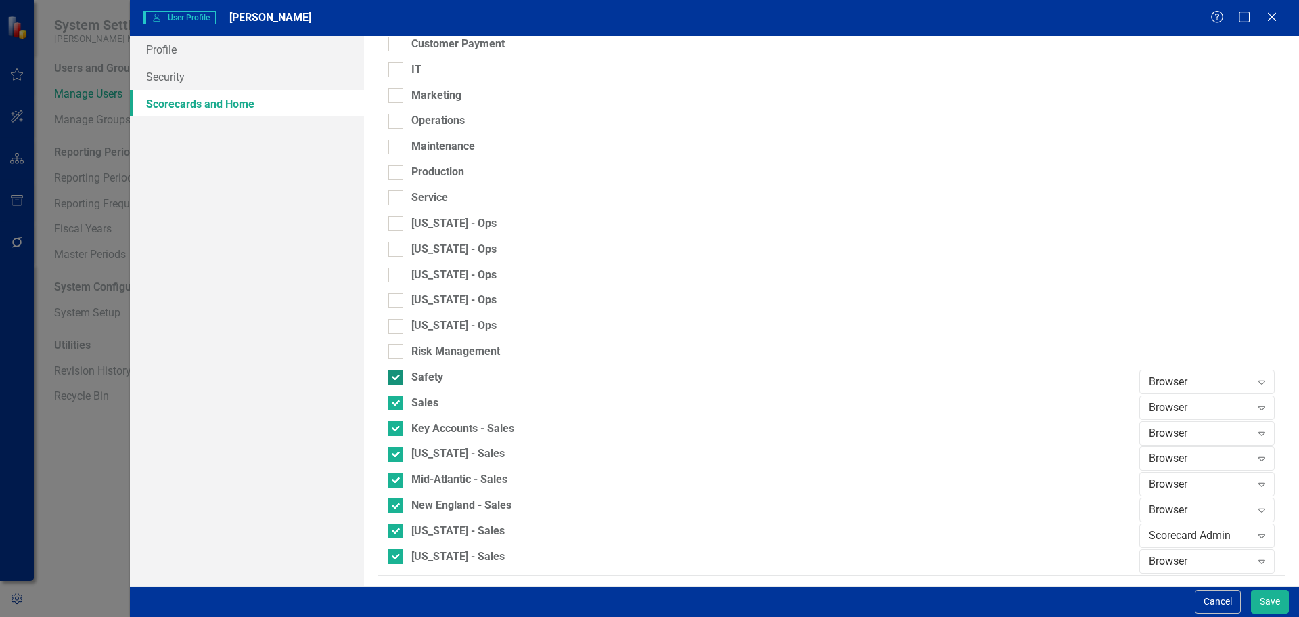
click at [397, 376] on input "Safety" at bounding box center [392, 374] width 9 height 9
checkbox input "false"
click at [432, 401] on div "Sales" at bounding box center [424, 403] width 27 height 16
click at [397, 401] on input "Sales" at bounding box center [392, 399] width 9 height 9
click at [430, 399] on div "Sales" at bounding box center [424, 403] width 27 height 16
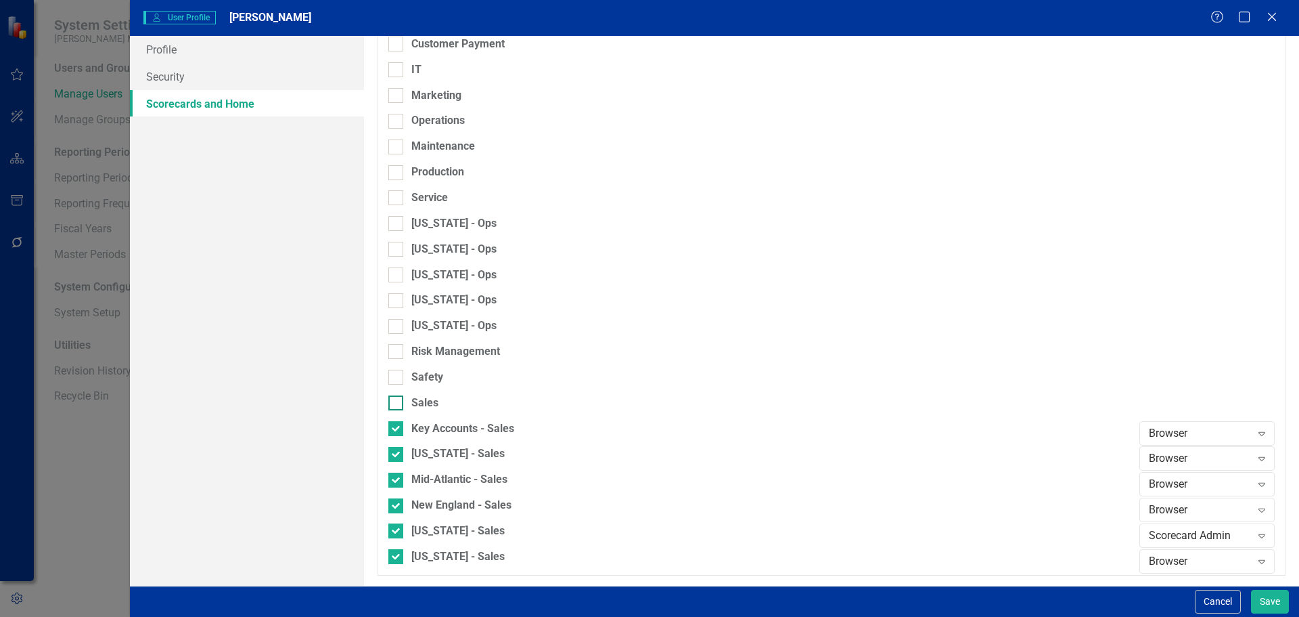
click at [397, 399] on input "Sales" at bounding box center [392, 399] width 9 height 9
checkbox input "true"
click at [1275, 602] on button "Save" at bounding box center [1270, 601] width 38 height 24
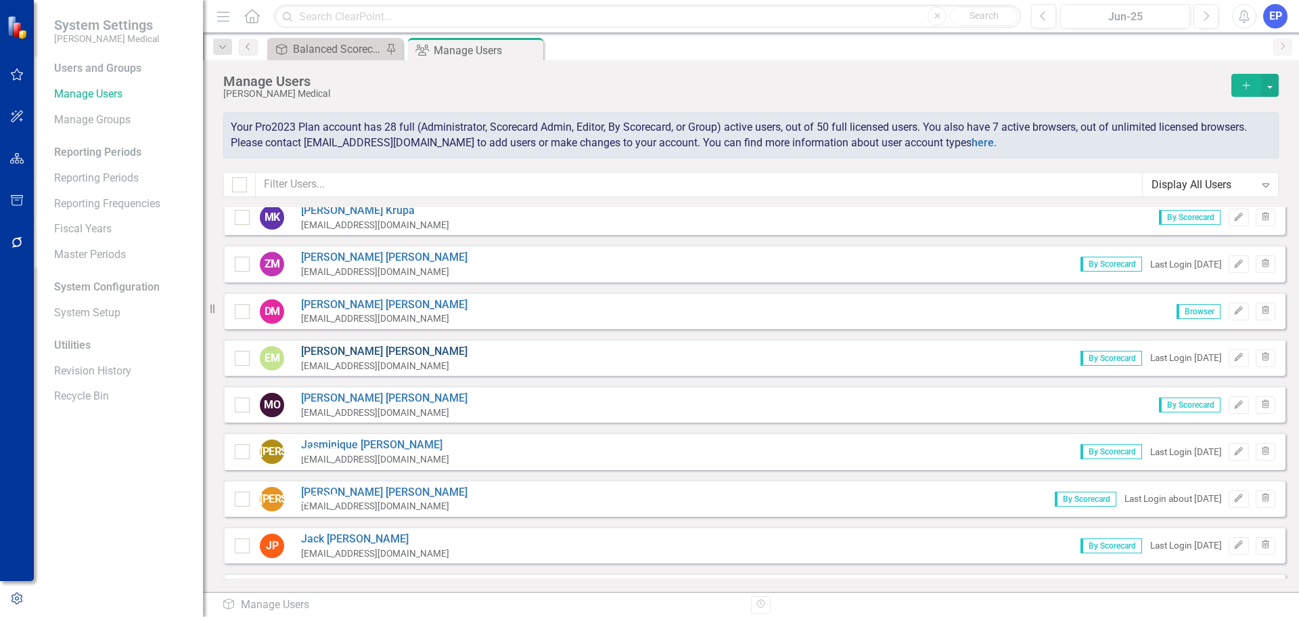
scroll to position [948, 0]
click at [340, 397] on link "Mike O'Neal" at bounding box center [384, 397] width 166 height 16
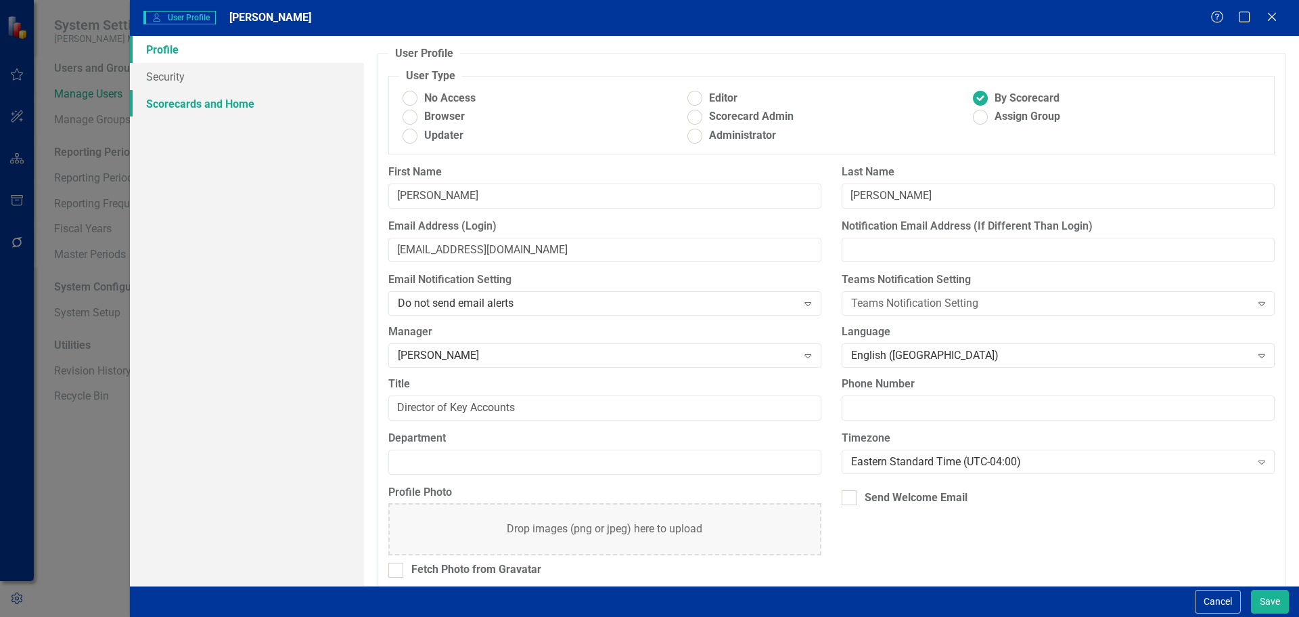
click at [219, 106] on link "Scorecards and Home" at bounding box center [247, 103] width 234 height 27
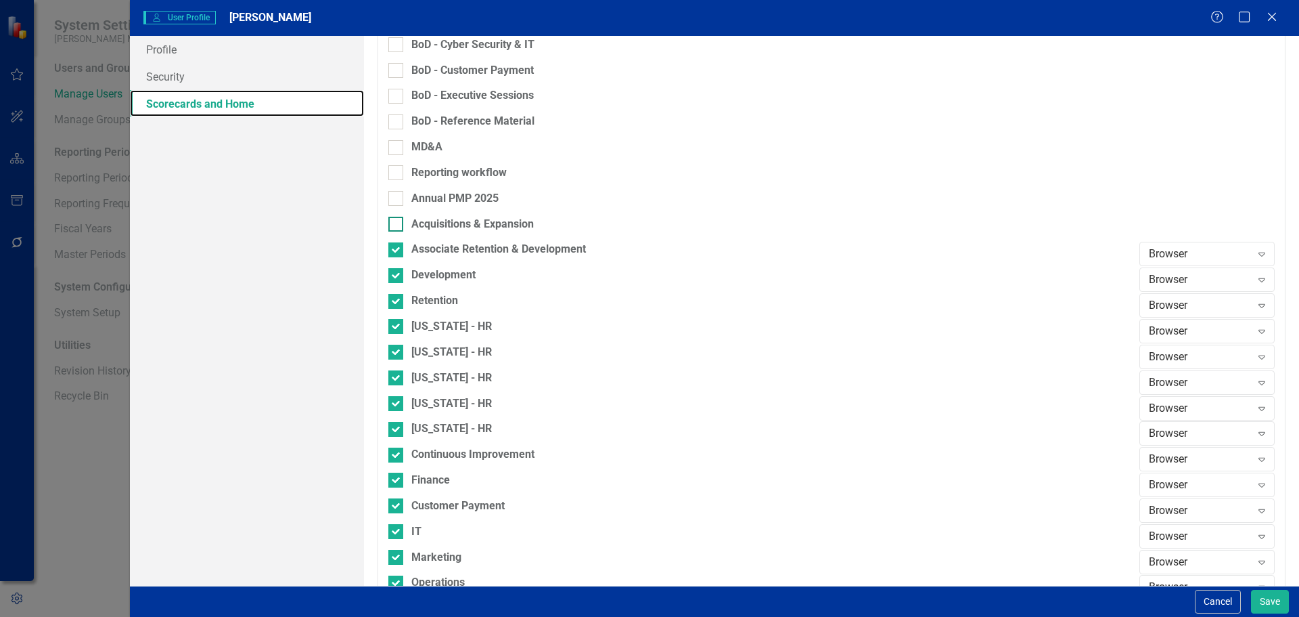
scroll to position [609, 0]
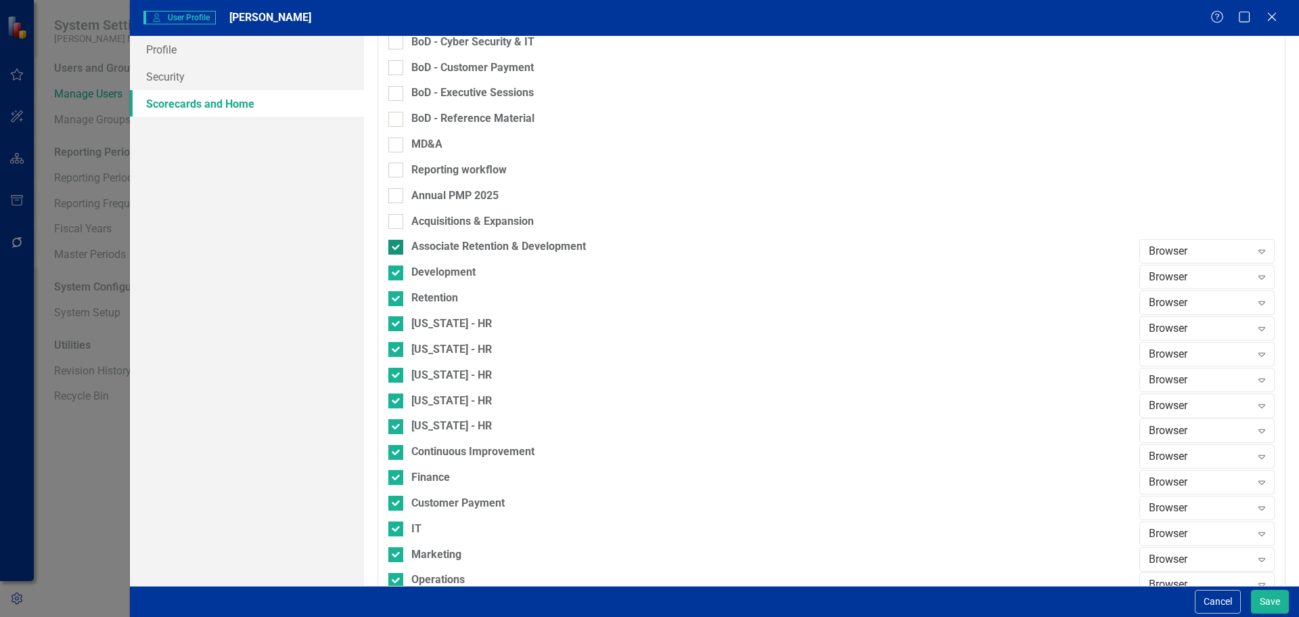
click at [403, 248] on div at bounding box center [395, 247] width 15 height 15
click at [397, 248] on input "Associate Retention & Development" at bounding box center [392, 244] width 9 height 9
checkbox input "false"
click at [401, 268] on div at bounding box center [395, 272] width 15 height 15
click at [397, 268] on input "Development" at bounding box center [392, 269] width 9 height 9
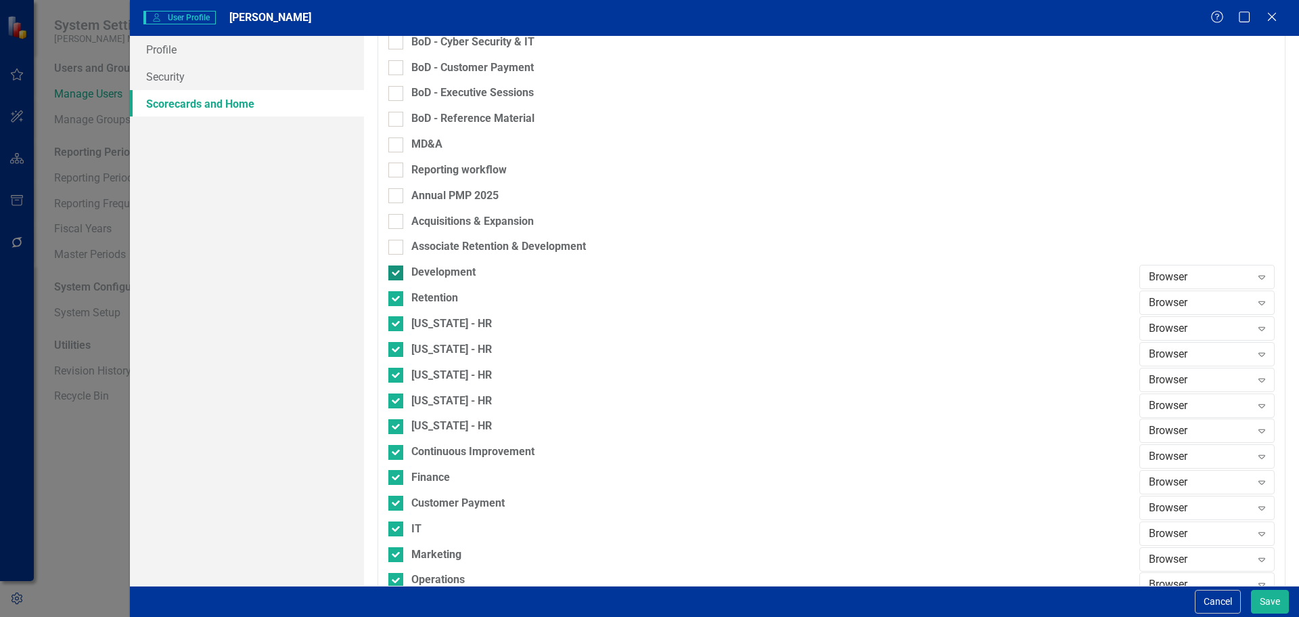
checkbox input "false"
click at [402, 300] on div at bounding box center [395, 298] width 15 height 15
click at [397, 300] on input "Retention" at bounding box center [392, 295] width 9 height 9
checkbox input "false"
click at [399, 317] on div at bounding box center [395, 323] width 15 height 15
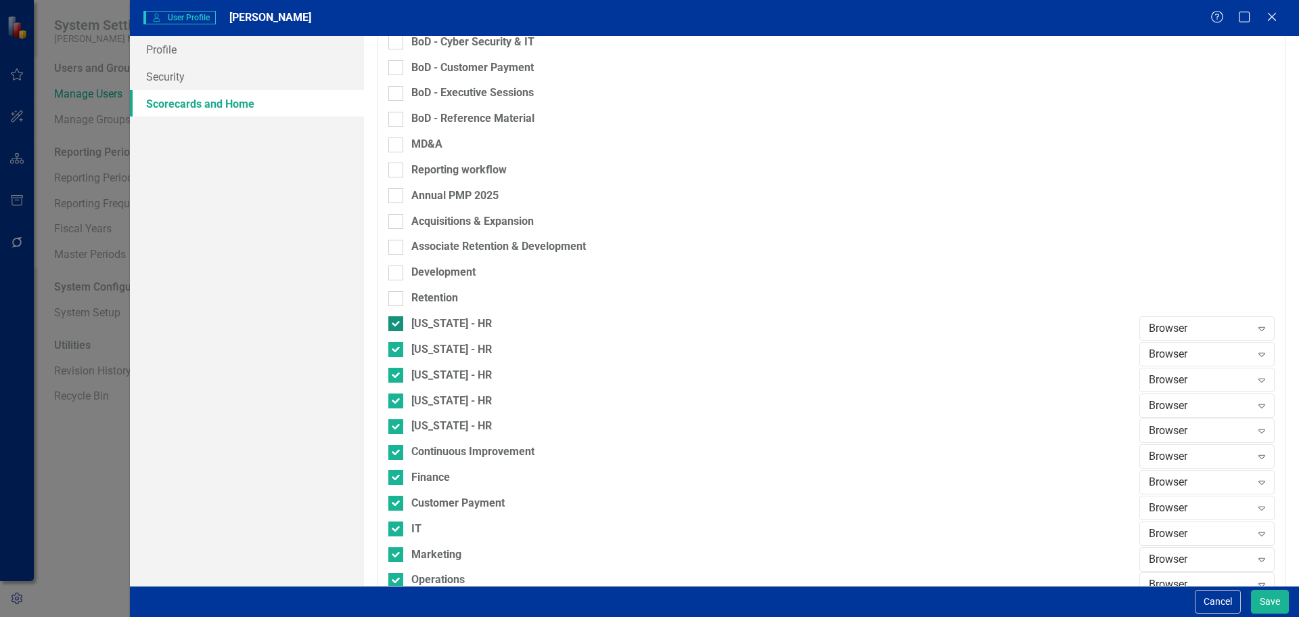
click at [397, 317] on input "[US_STATE] - HR" at bounding box center [392, 320] width 9 height 9
checkbox input "false"
click at [396, 357] on div at bounding box center [395, 349] width 15 height 15
click at [396, 351] on input "[US_STATE] - HR" at bounding box center [392, 346] width 9 height 9
checkbox input "false"
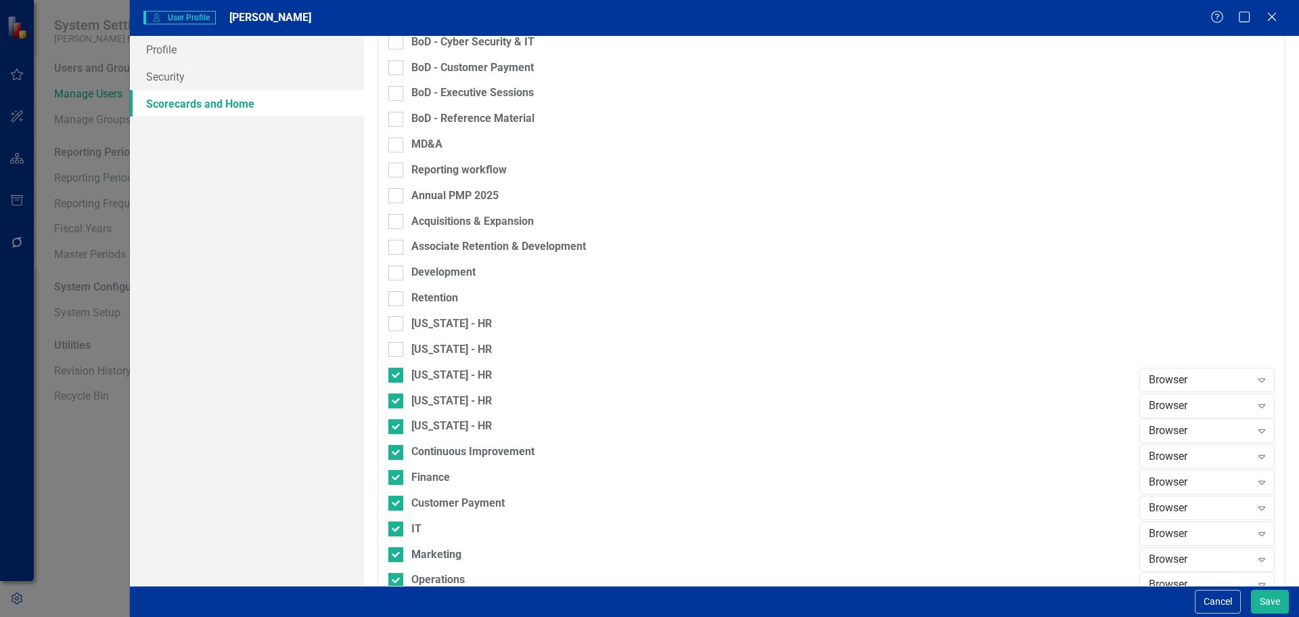
click at [420, 390] on div "[US_STATE] - HR" at bounding box center [760, 380] width 744 height 26
click at [422, 407] on div "[US_STATE] - HR" at bounding box center [451, 401] width 81 height 16
click at [397, 402] on input "[US_STATE] - HR" at bounding box center [392, 397] width 9 height 9
checkbox input "false"
click at [422, 389] on div "[US_STATE] - HR" at bounding box center [760, 380] width 744 height 26
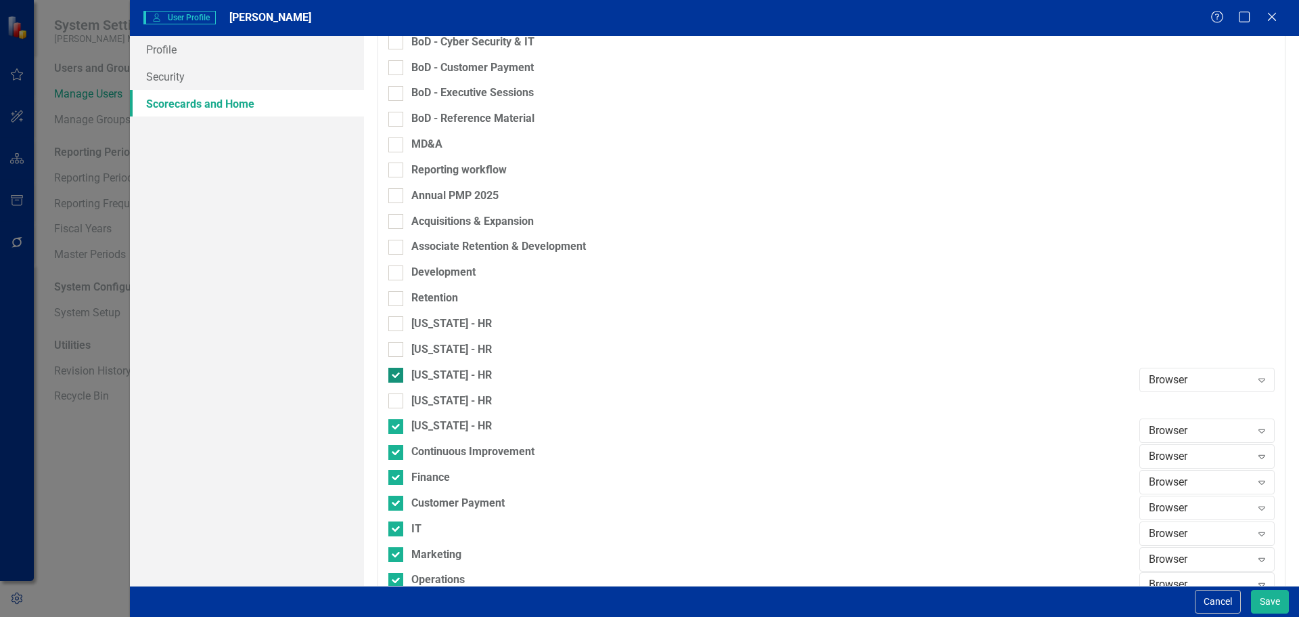
click at [422, 376] on div "[US_STATE] - HR" at bounding box center [451, 375] width 81 height 16
click at [397, 376] on input "[US_STATE] - HR" at bounding box center [392, 371] width 9 height 9
checkbox input "false"
click at [426, 418] on div "[US_STATE] - HR" at bounding box center [451, 426] width 81 height 16
click at [397, 419] on input "[US_STATE] - HR" at bounding box center [392, 423] width 9 height 9
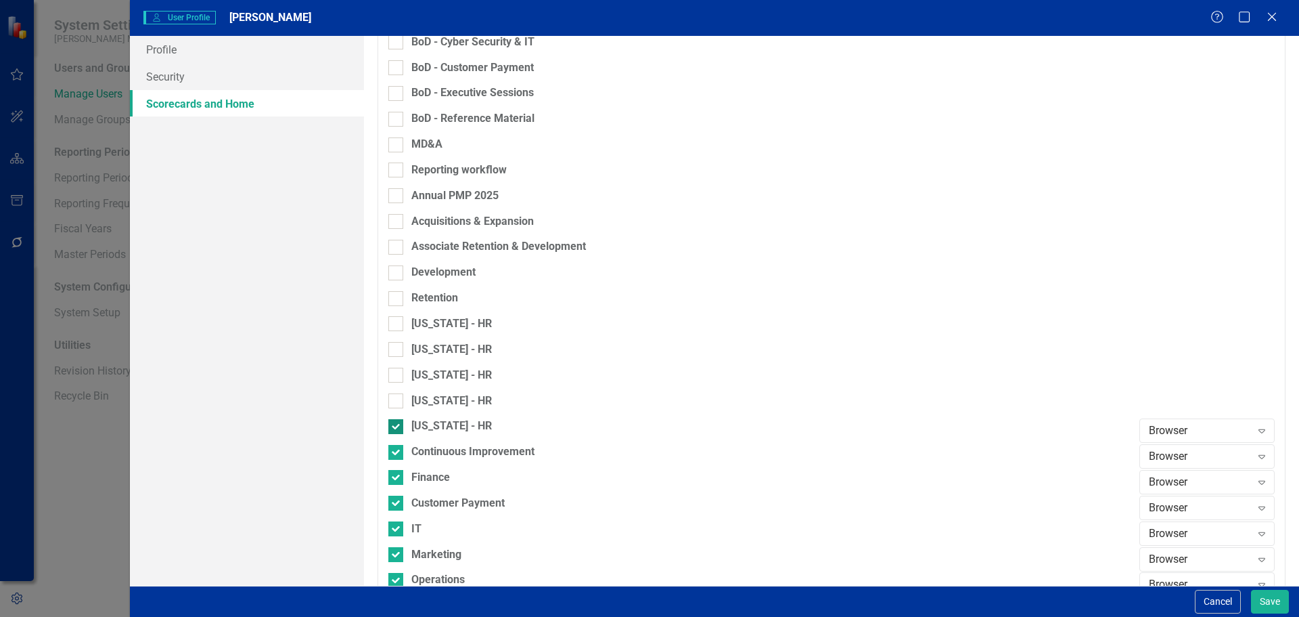
checkbox input "false"
click at [426, 455] on div "Continuous Improvement" at bounding box center [472, 452] width 123 height 16
click at [397, 453] on input "Continuous Improvement" at bounding box center [392, 449] width 9 height 9
checkbox input "false"
drag, startPoint x: 426, startPoint y: 474, endPoint x: 430, endPoint y: 484, distance: 10.3
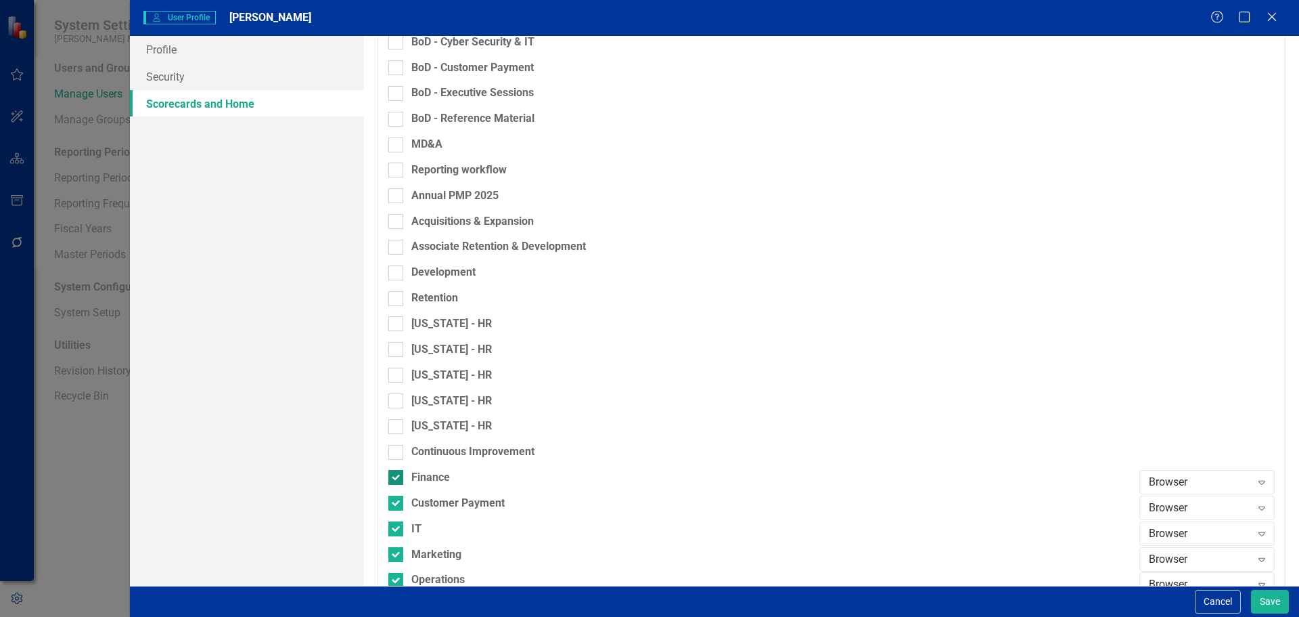
click at [426, 476] on div "Finance" at bounding box center [430, 478] width 39 height 16
click at [397, 476] on input "Finance" at bounding box center [392, 474] width 9 height 9
checkbox input "false"
click at [432, 502] on div "Customer Payment" at bounding box center [457, 503] width 93 height 16
click at [397, 502] on input "Customer Payment" at bounding box center [392, 499] width 9 height 9
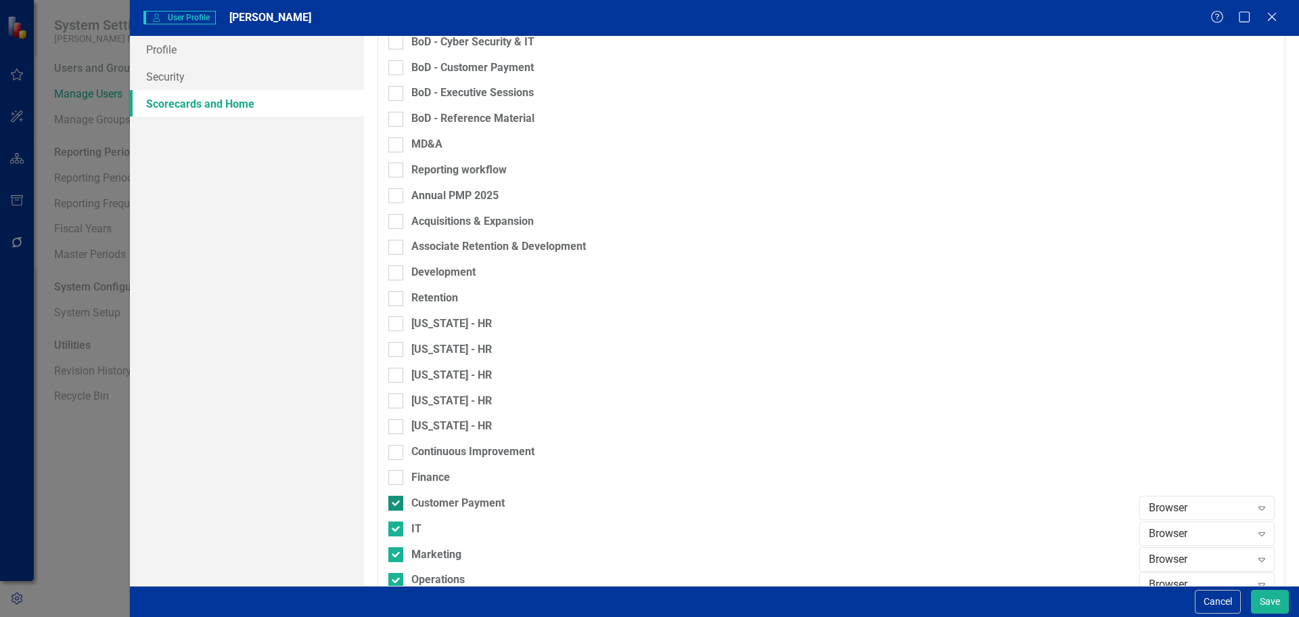
checkbox input "false"
click at [424, 525] on div "IT" at bounding box center [760, 529] width 744 height 16
click at [397, 525] on input "IT" at bounding box center [392, 525] width 9 height 9
checkbox input "false"
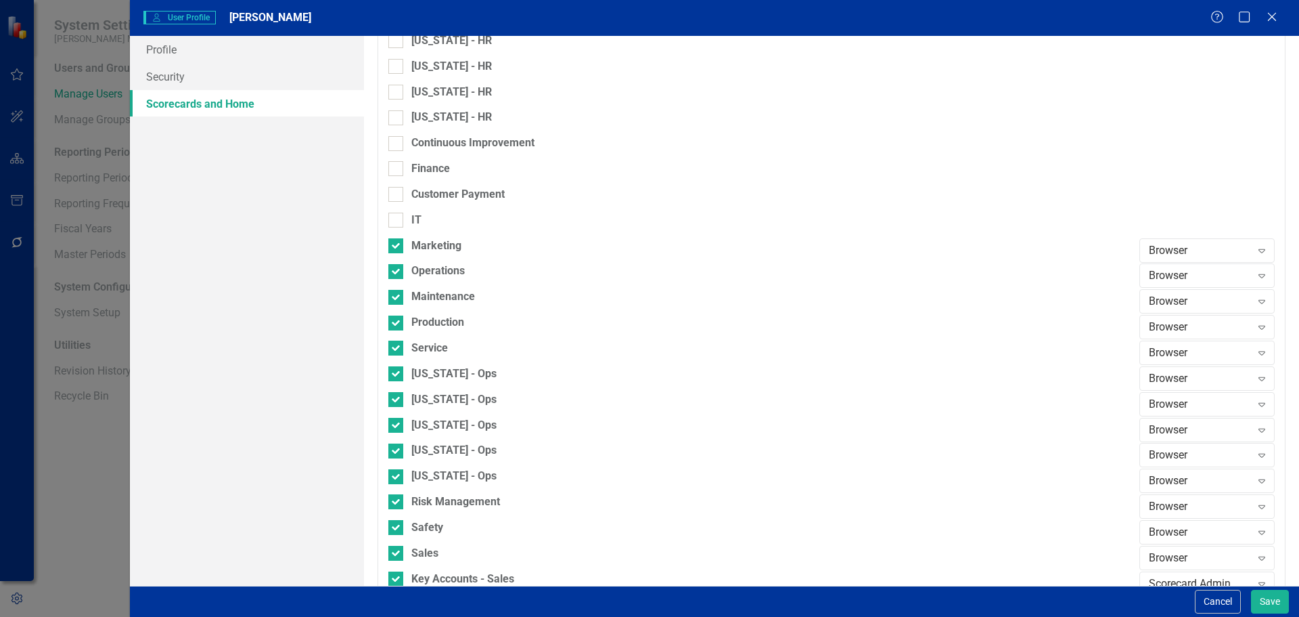
scroll to position [948, 0]
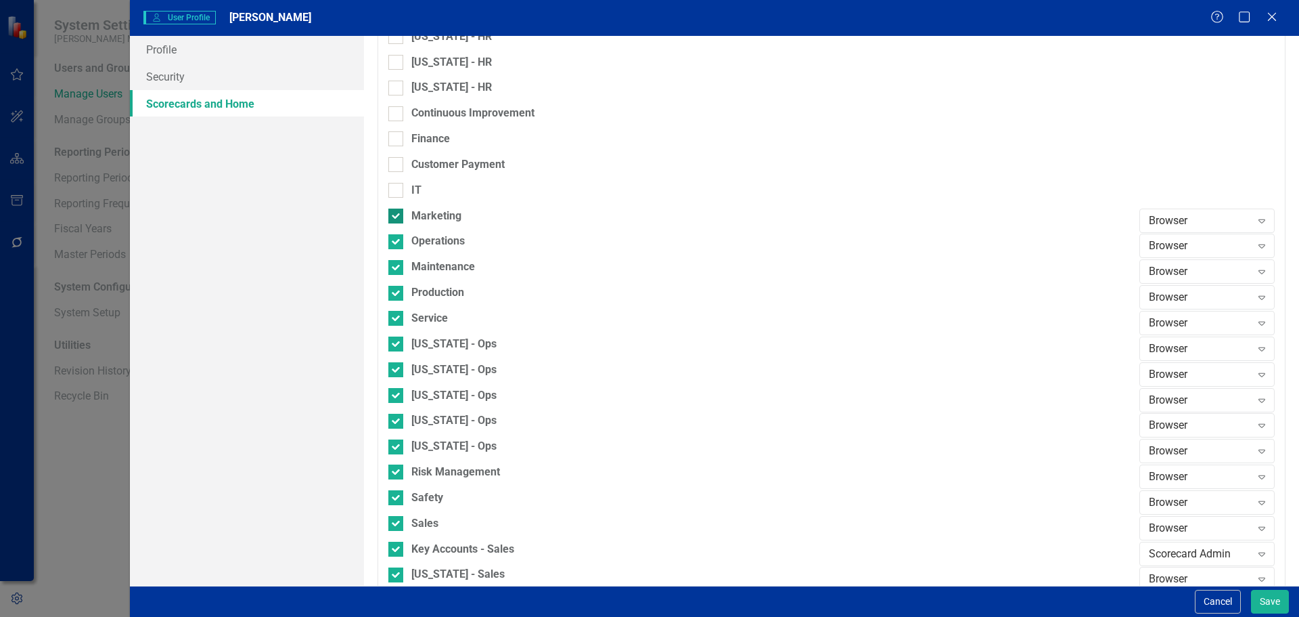
click at [422, 210] on div "Marketing" at bounding box center [436, 216] width 50 height 16
click at [397, 210] on input "Marketing" at bounding box center [392, 212] width 9 height 9
checkbox input "false"
click at [418, 244] on div "Operations" at bounding box center [437, 241] width 53 height 16
click at [397, 243] on input "Operations" at bounding box center [392, 238] width 9 height 9
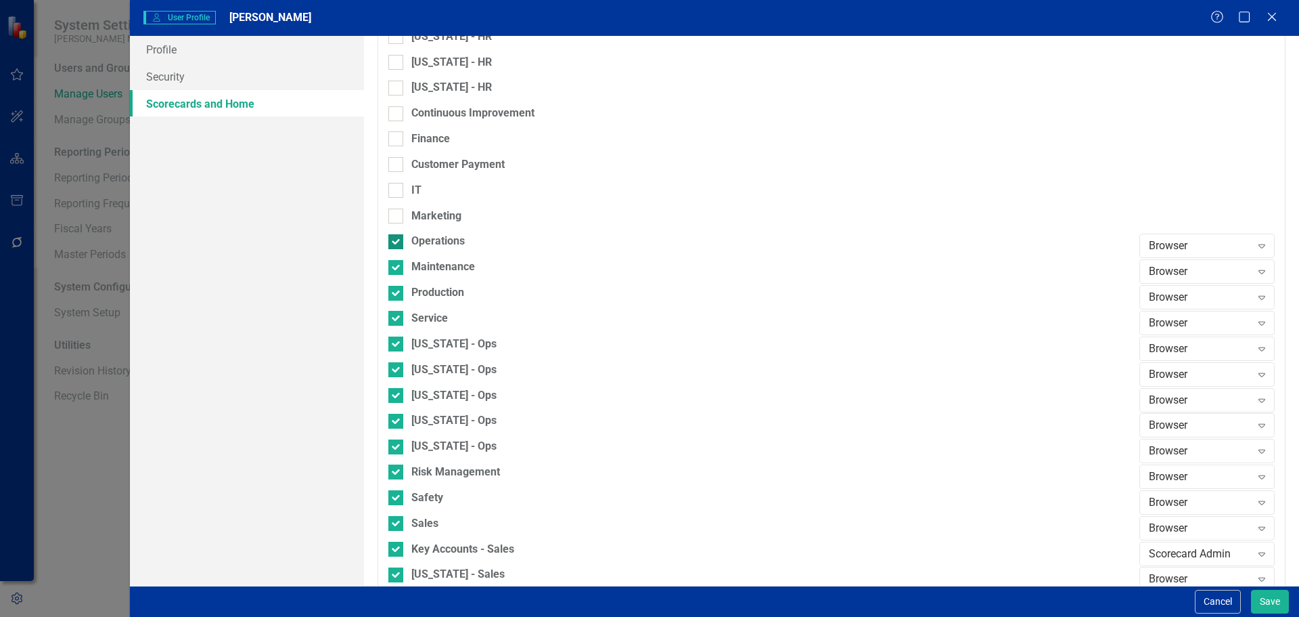
checkbox input "false"
click at [422, 265] on div "Maintenance" at bounding box center [443, 267] width 64 height 16
click at [397, 265] on input "Maintenance" at bounding box center [392, 264] width 9 height 9
checkbox input "false"
click at [426, 282] on div "Maintenance" at bounding box center [760, 272] width 744 height 26
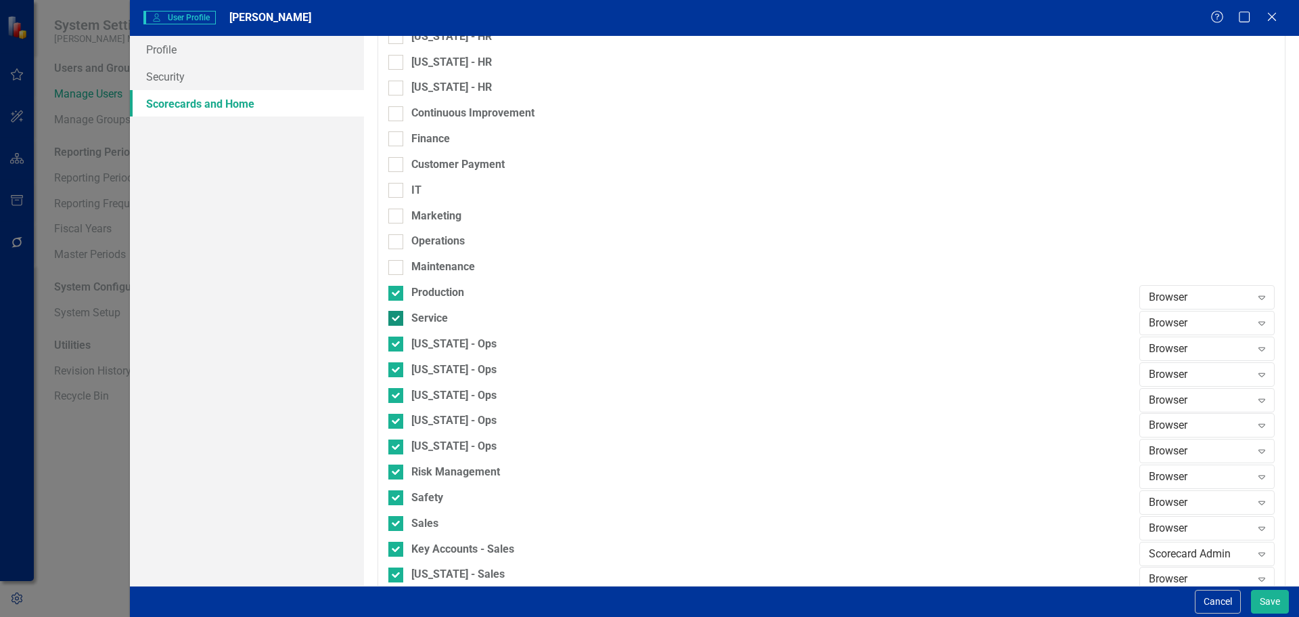
click at [426, 311] on div "Service" at bounding box center [429, 319] width 37 height 16
click at [397, 311] on input "Service" at bounding box center [392, 315] width 9 height 9
checkbox input "false"
click at [423, 292] on div "Production" at bounding box center [437, 293] width 53 height 16
click at [397, 292] on input "Production" at bounding box center [392, 290] width 9 height 9
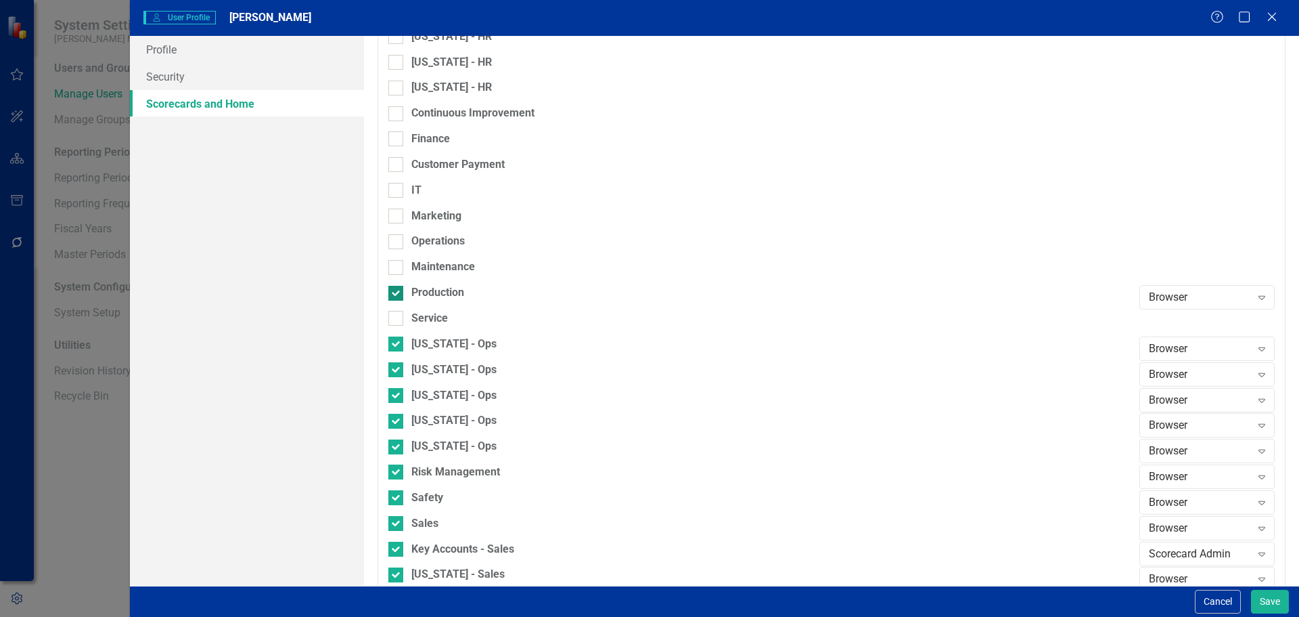
checkbox input "false"
click at [430, 351] on div "[US_STATE] - Ops" at bounding box center [453, 344] width 85 height 16
click at [397, 345] on input "[US_STATE] - Ops" at bounding box center [392, 340] width 9 height 9
checkbox input "false"
click at [431, 377] on div "[US_STATE] - Ops" at bounding box center [453, 370] width 85 height 16
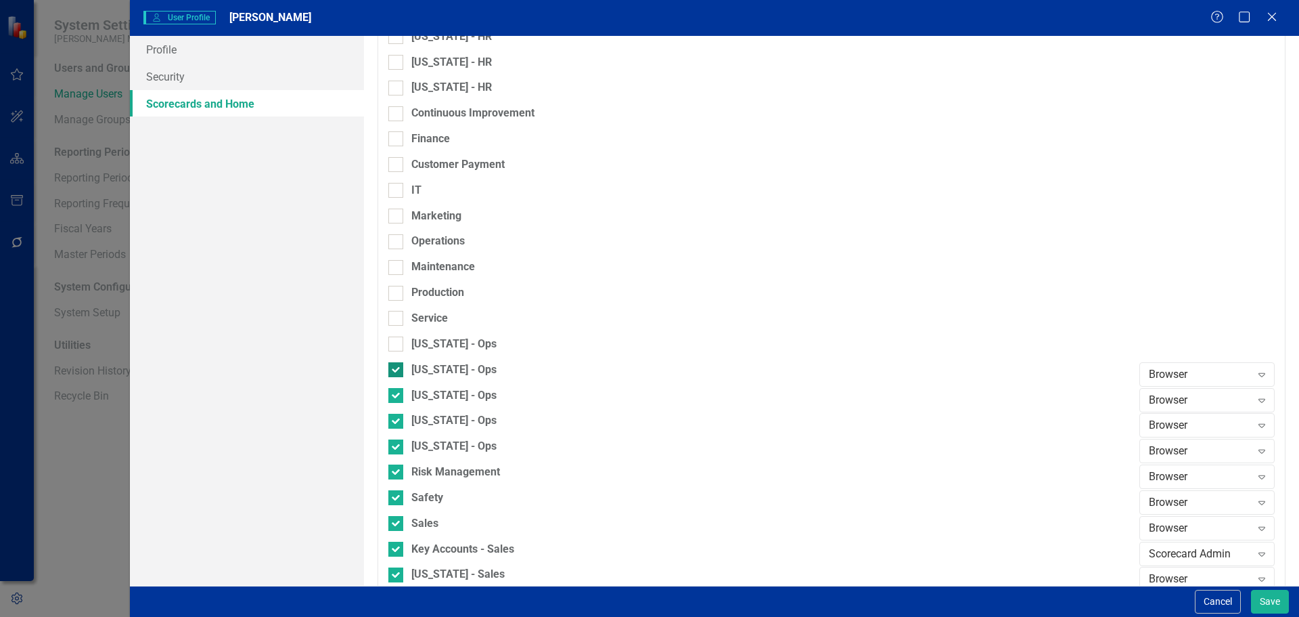
click at [397, 371] on input "[US_STATE] - Ops" at bounding box center [392, 366] width 9 height 9
checkbox input "false"
click at [428, 401] on div "[US_STATE] - Ops" at bounding box center [453, 396] width 85 height 16
click at [397, 397] on input "[US_STATE] - Ops" at bounding box center [392, 392] width 9 height 9
checkbox input "false"
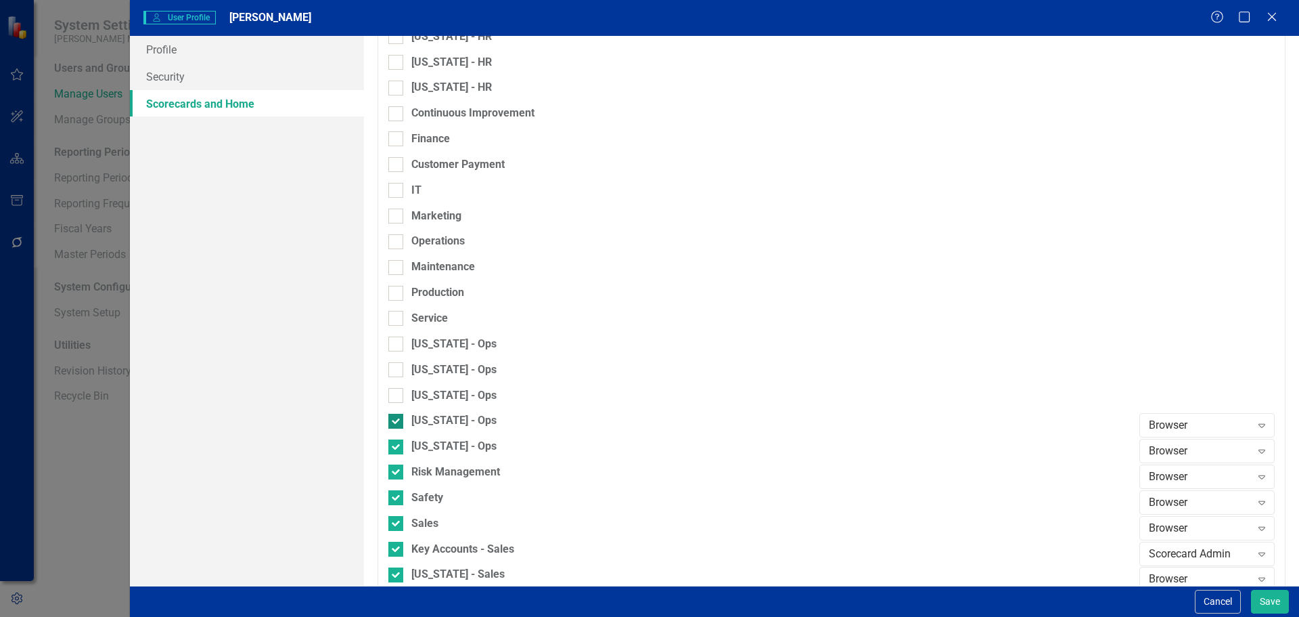
click at [429, 422] on div "[US_STATE] - Ops" at bounding box center [453, 421] width 85 height 16
click at [397, 422] on input "[US_STATE] - Ops" at bounding box center [392, 418] width 9 height 9
checkbox input "false"
click at [430, 439] on div "[US_STATE] - Ops" at bounding box center [453, 447] width 85 height 16
click at [397, 439] on input "[US_STATE] - Ops" at bounding box center [392, 443] width 9 height 9
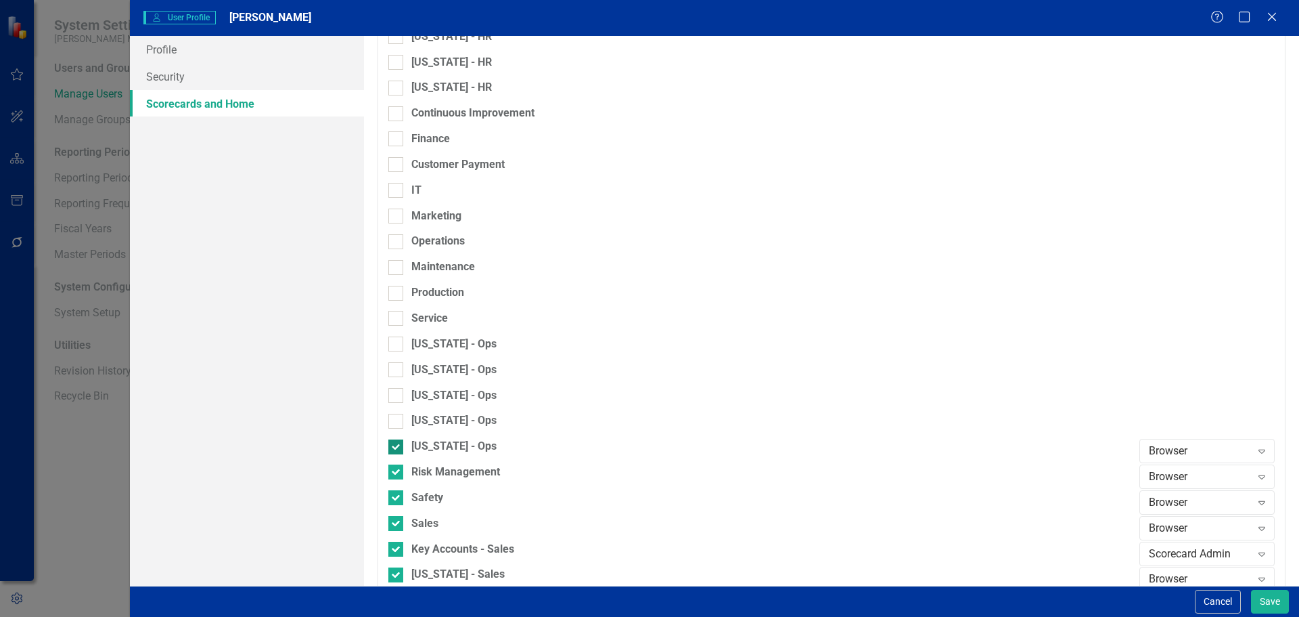
checkbox input "false"
click at [432, 465] on div "Risk Management" at bounding box center [455, 472] width 89 height 16
click at [397, 465] on input "Risk Management" at bounding box center [392, 468] width 9 height 9
checkbox input "false"
click at [432, 488] on div "Risk Management" at bounding box center [760, 477] width 744 height 26
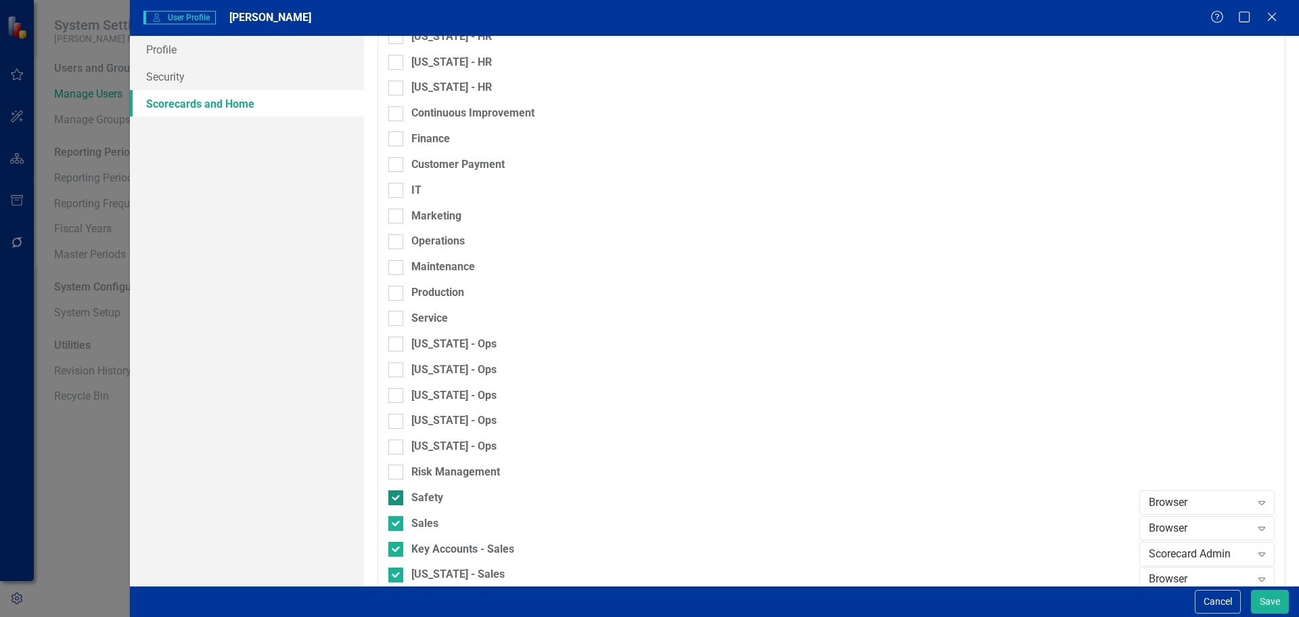
click at [432, 492] on div "Safety" at bounding box center [427, 498] width 32 height 16
click at [397, 492] on input "Safety" at bounding box center [392, 494] width 9 height 9
checkbox input "false"
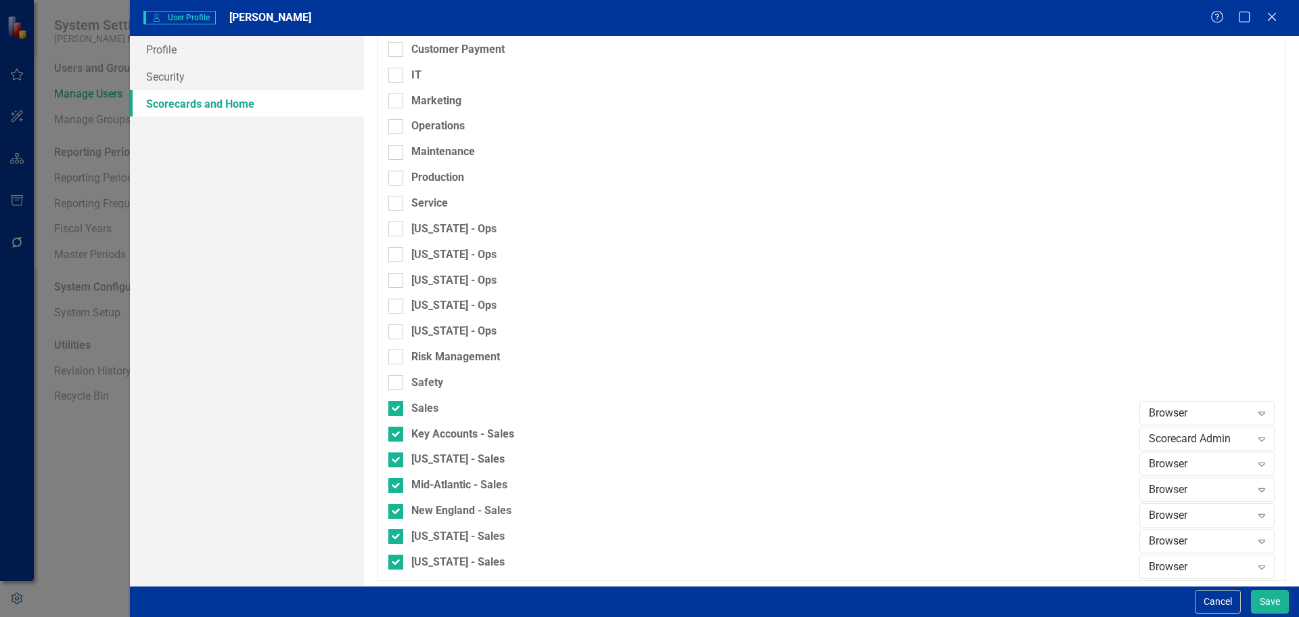
scroll to position [1068, 0]
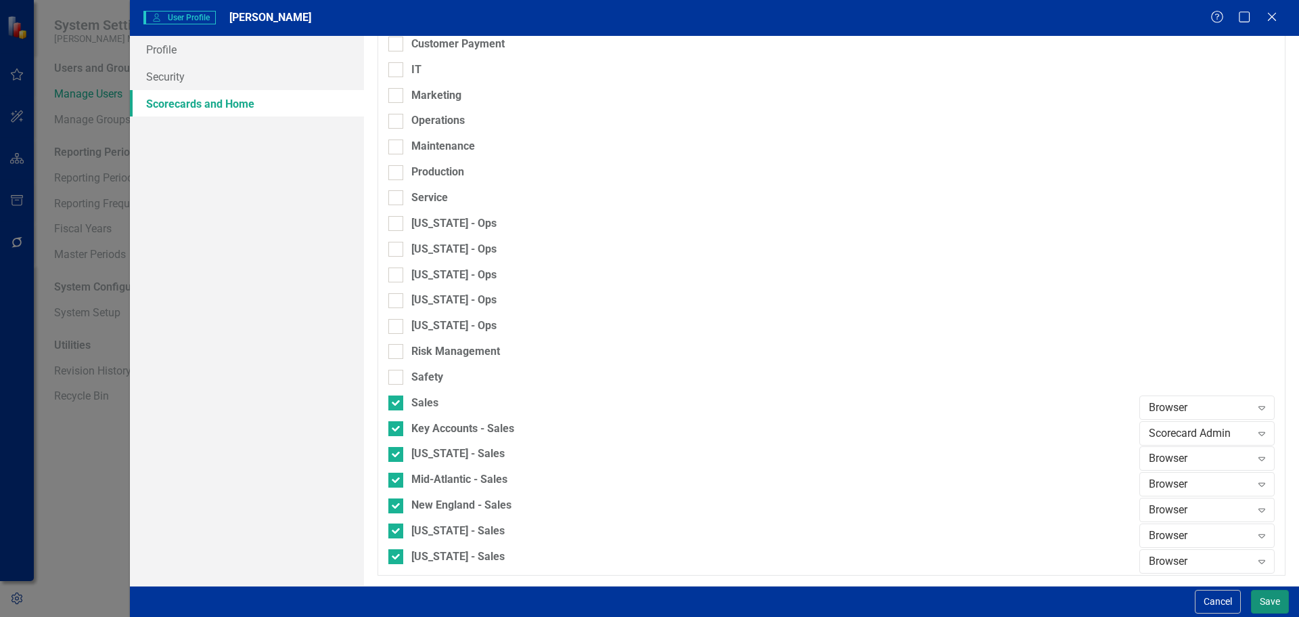
click at [1267, 601] on button "Save" at bounding box center [1270, 601] width 38 height 24
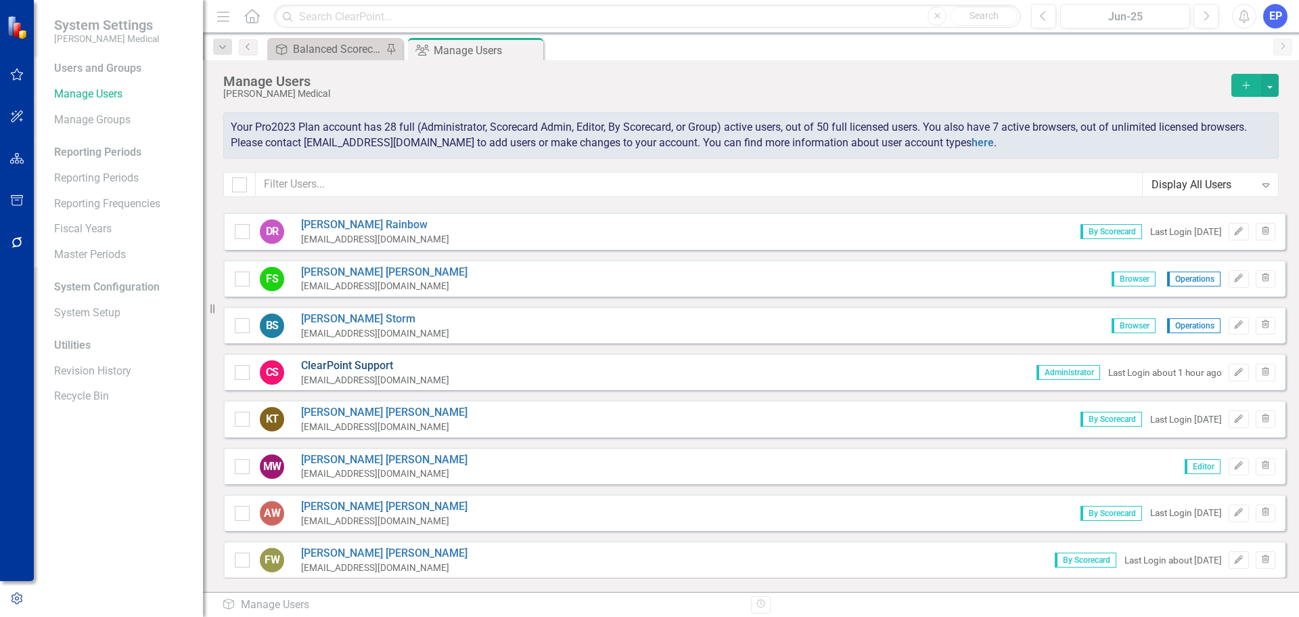
scroll to position [1397, 0]
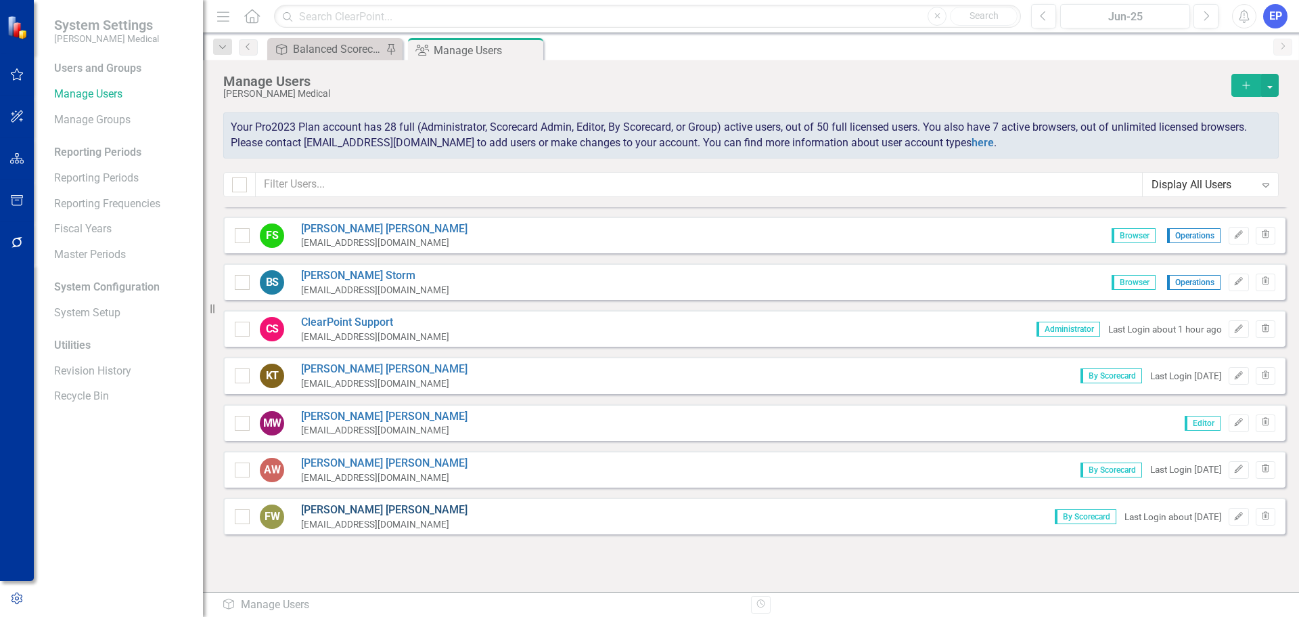
click at [347, 514] on link "Felix Wilkins" at bounding box center [384, 510] width 166 height 16
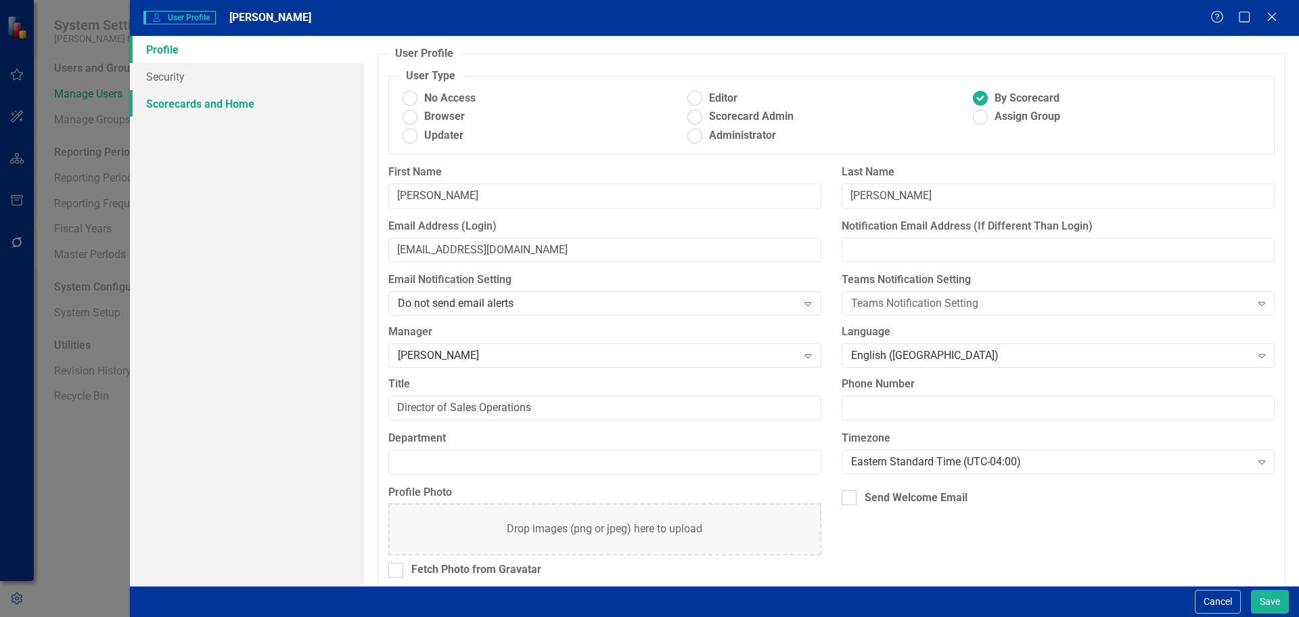
click at [173, 106] on link "Scorecards and Home" at bounding box center [247, 103] width 234 height 27
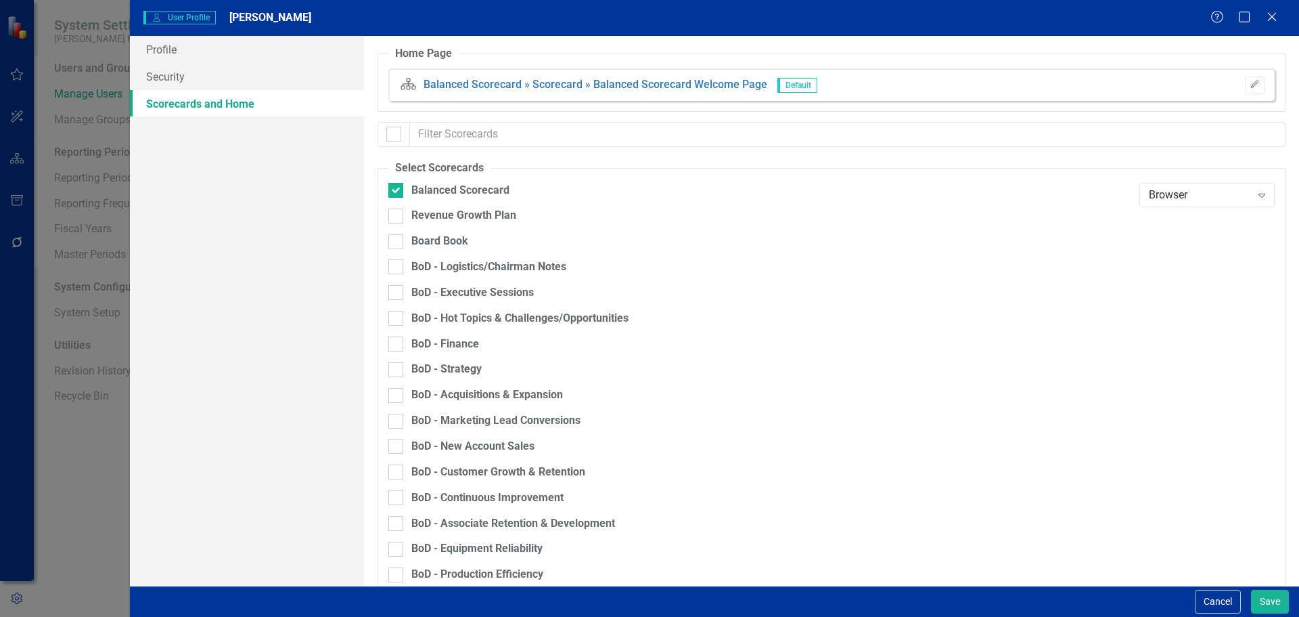
checkbox input "false"
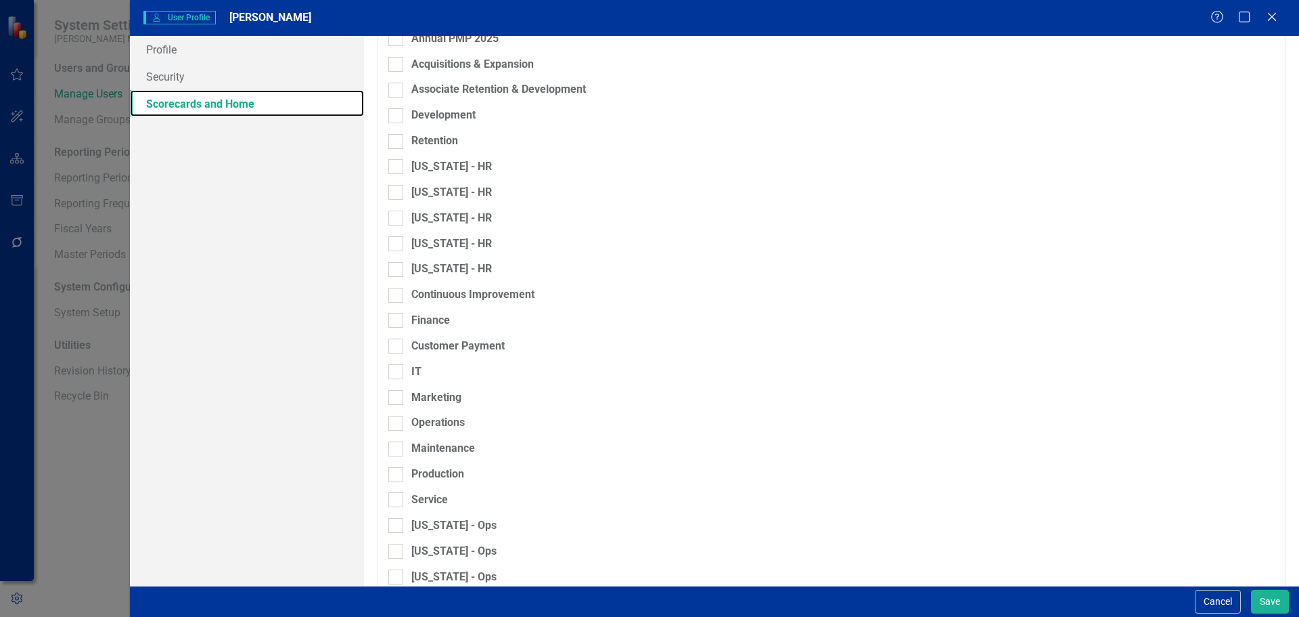
scroll to position [1068, 0]
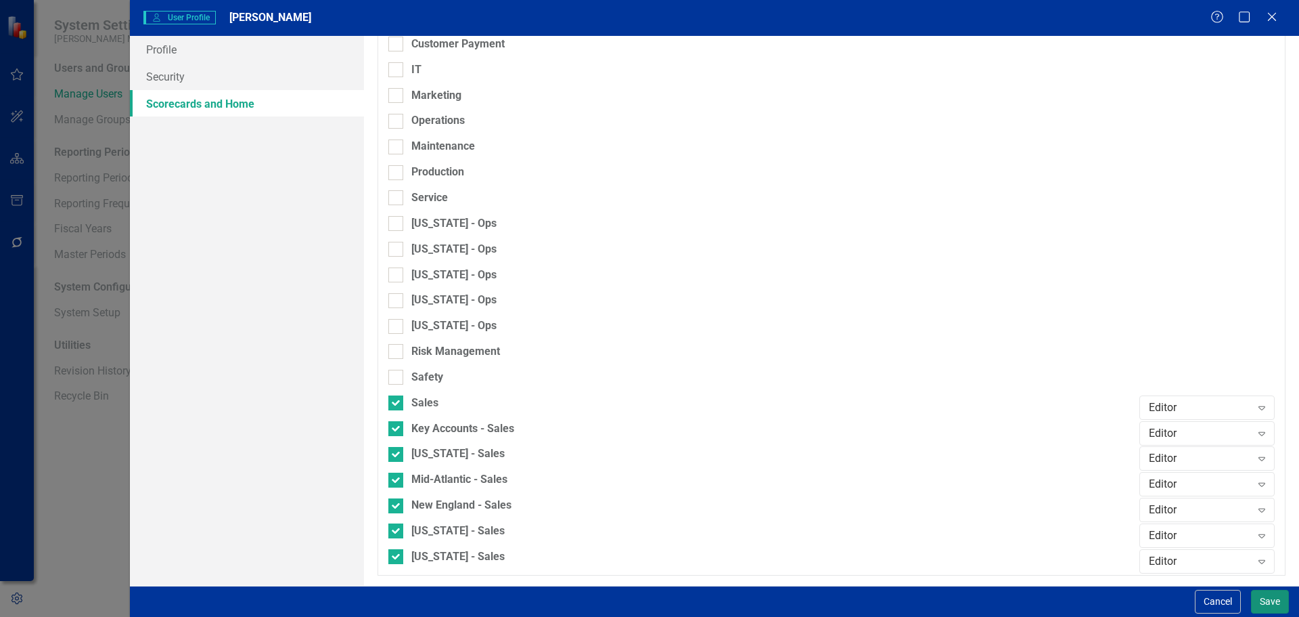
click at [1270, 601] on button "Save" at bounding box center [1270, 601] width 38 height 24
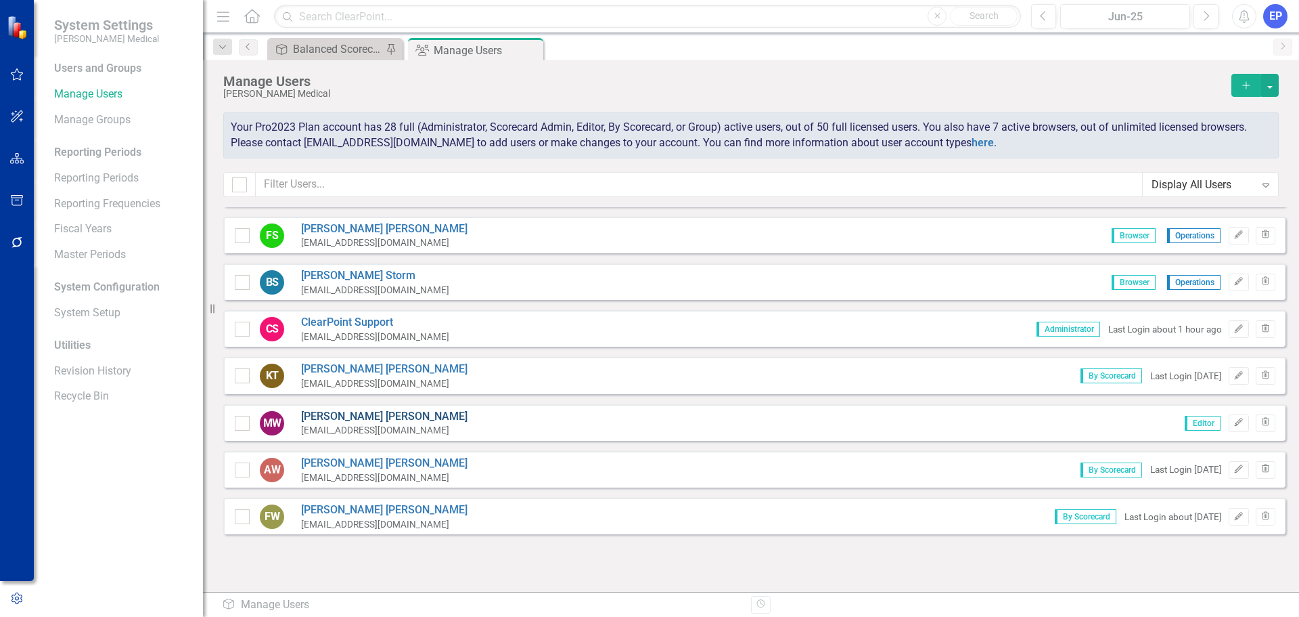
click at [346, 419] on link "Mike Wice" at bounding box center [384, 417] width 166 height 16
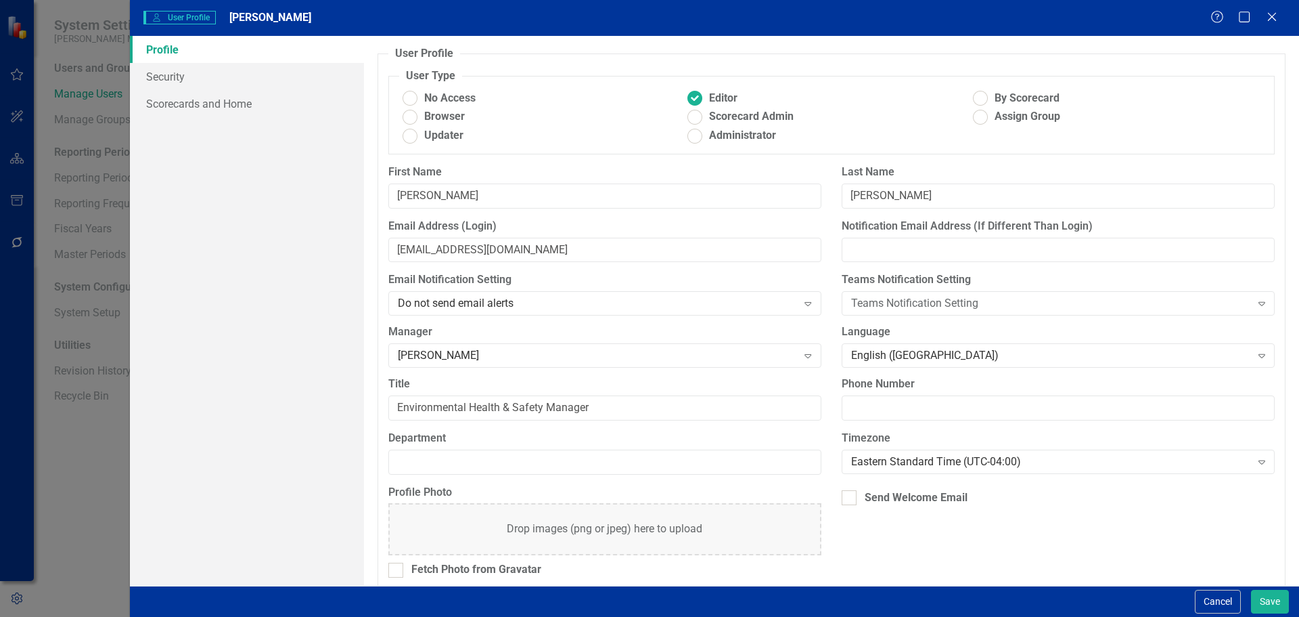
click at [318, 420] on div "User User Profile Mike Wice Help Maximize Close Profile Security Scorecards and…" at bounding box center [649, 308] width 1299 height 617
click at [204, 107] on link "Scorecards and Home" at bounding box center [247, 103] width 234 height 27
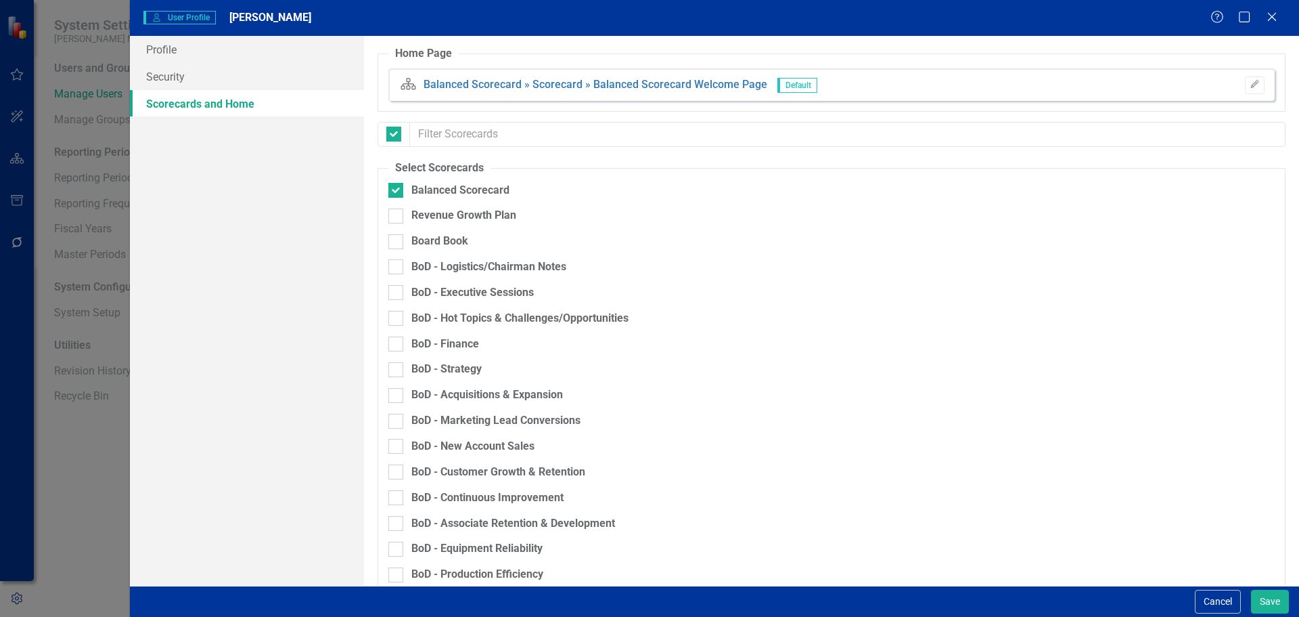
checkbox input "false"
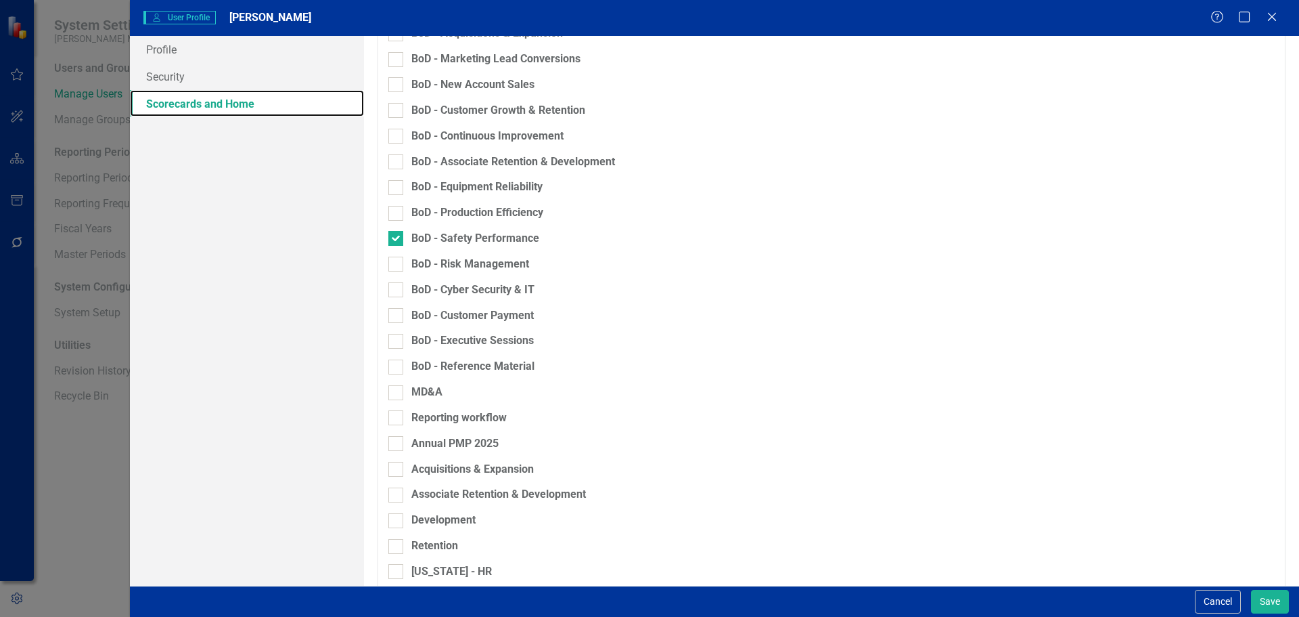
scroll to position [256, 0]
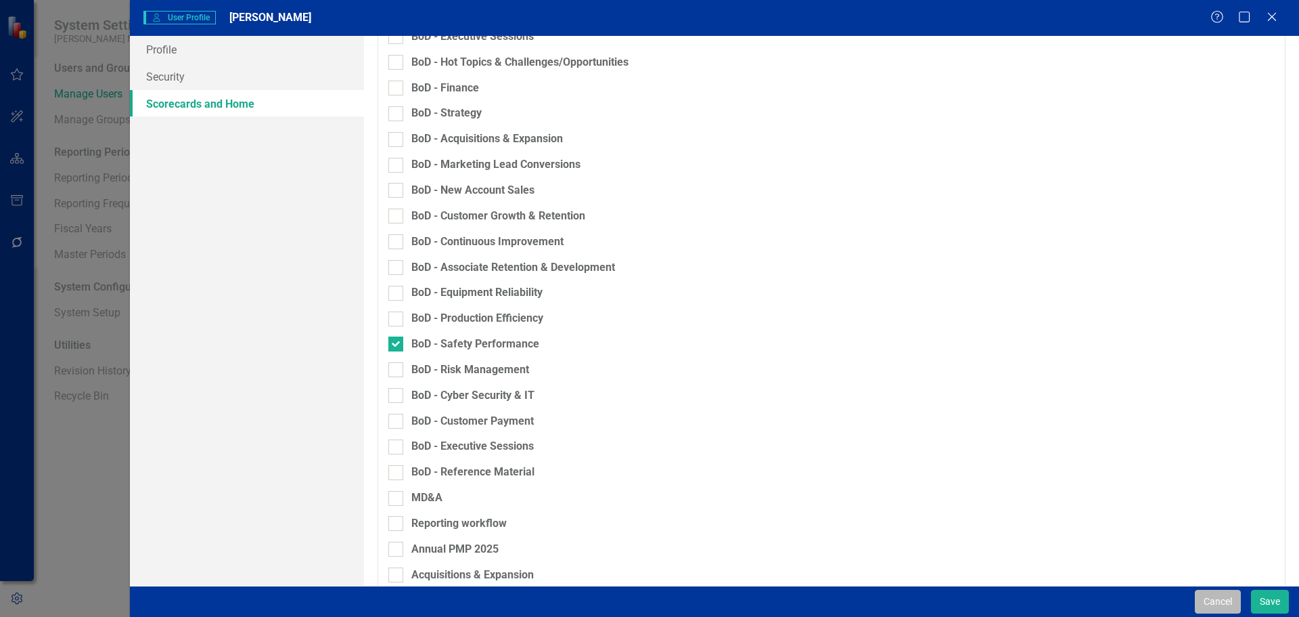
click at [1203, 598] on button "Cancel" at bounding box center [1218, 601] width 46 height 24
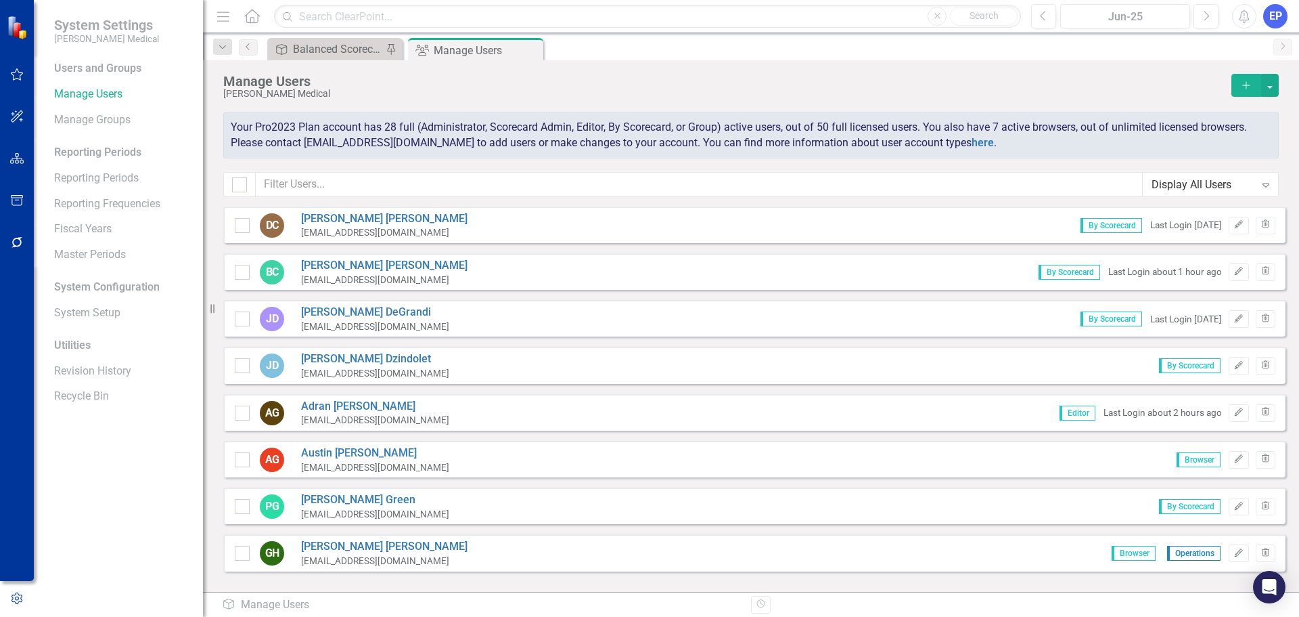
scroll to position [0, 0]
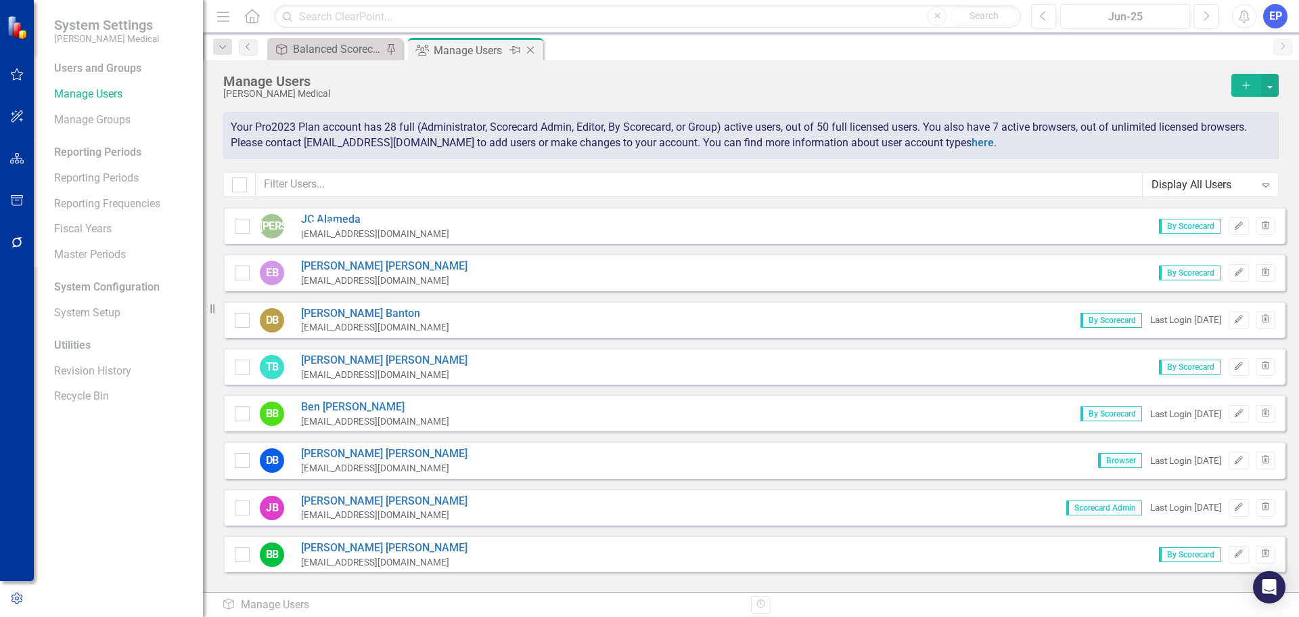
click at [532, 48] on icon "Close" at bounding box center [531, 50] width 14 height 11
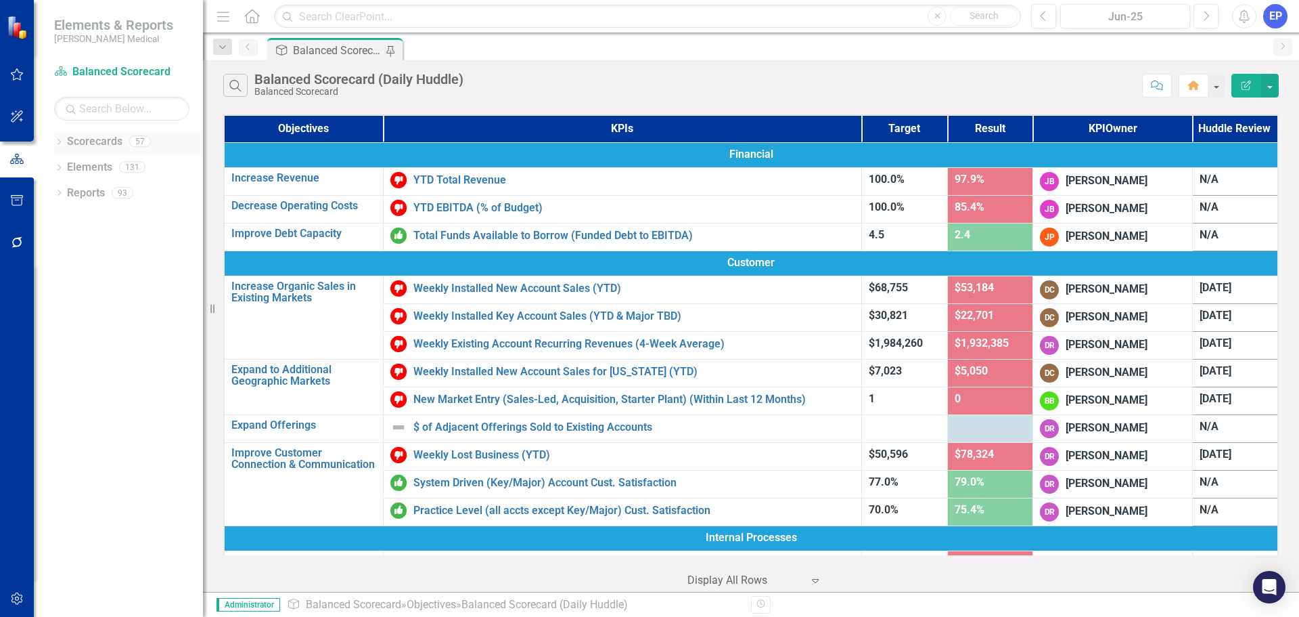
click at [58, 139] on icon "Dropdown" at bounding box center [58, 142] width 9 height 7
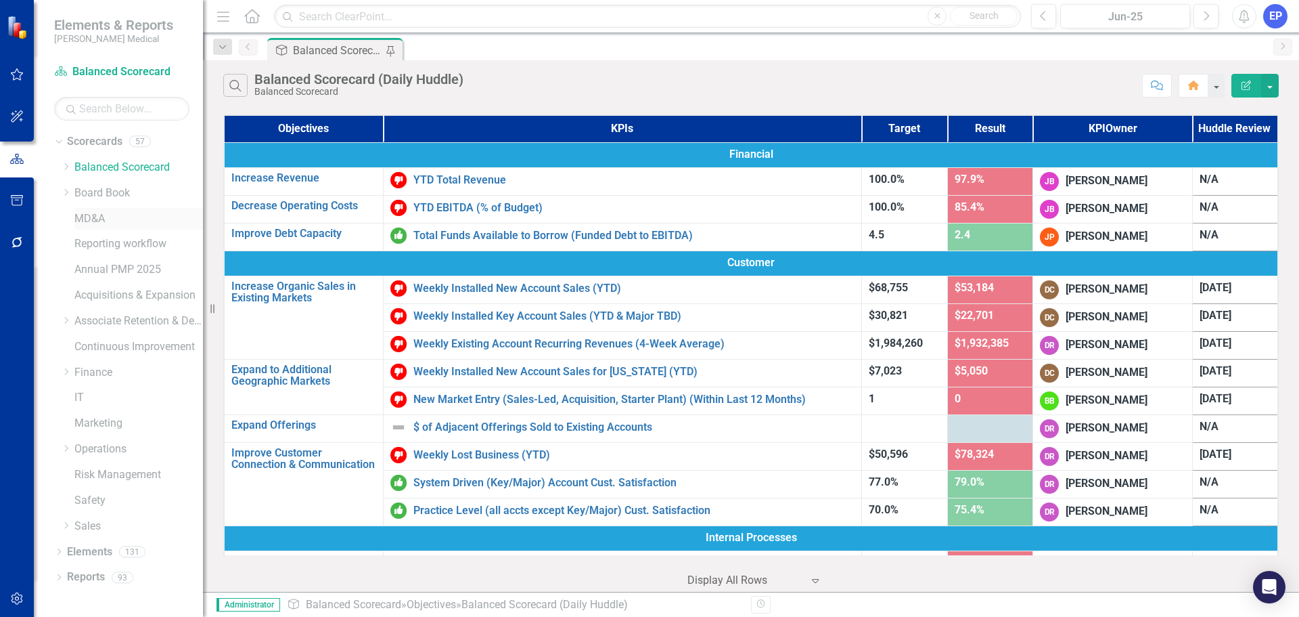
click at [88, 219] on link "MD&A" at bounding box center [138, 219] width 129 height 16
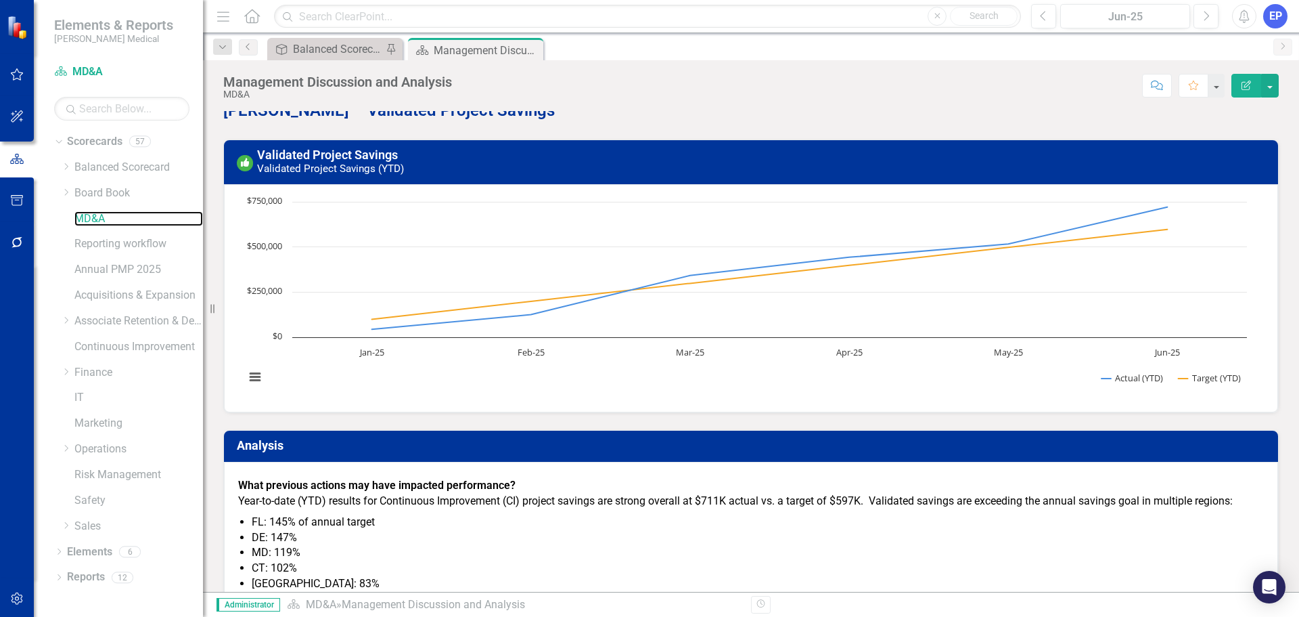
scroll to position [4331, 0]
